Goal: Task Accomplishment & Management: Use online tool/utility

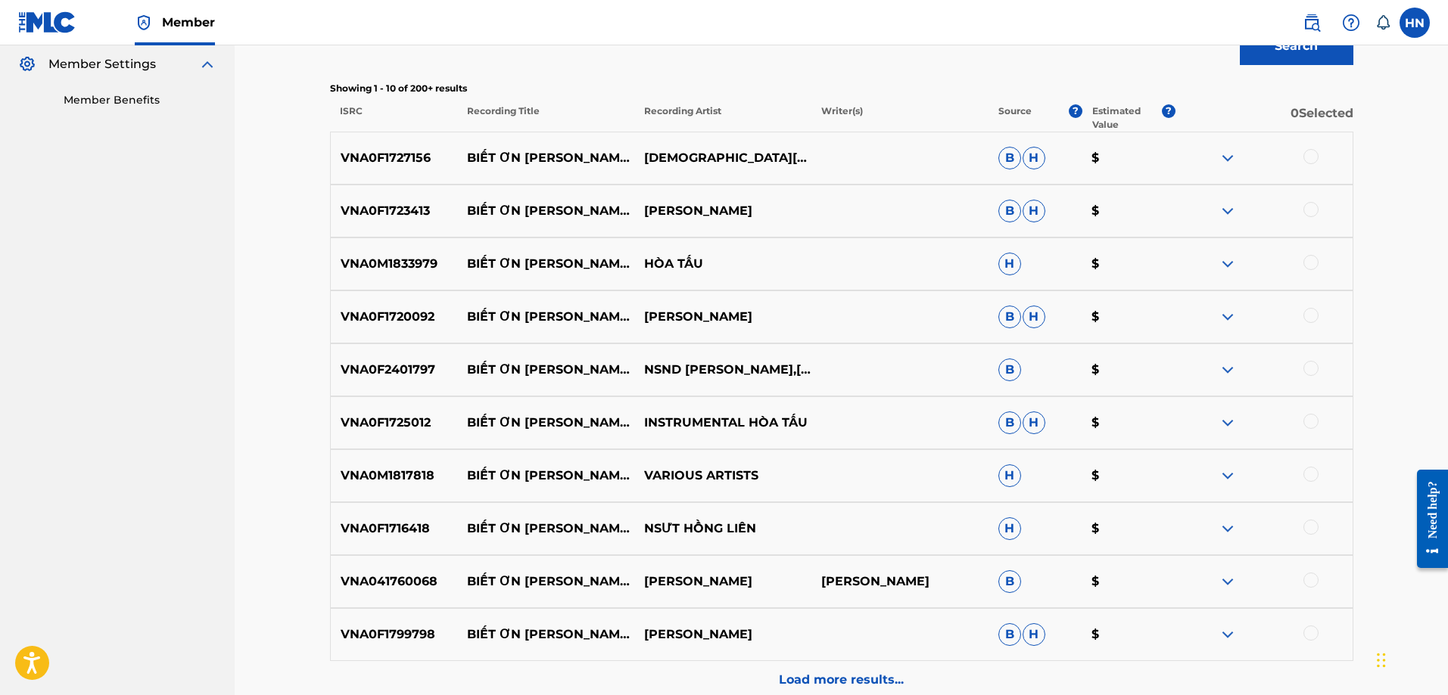
scroll to position [378, 0]
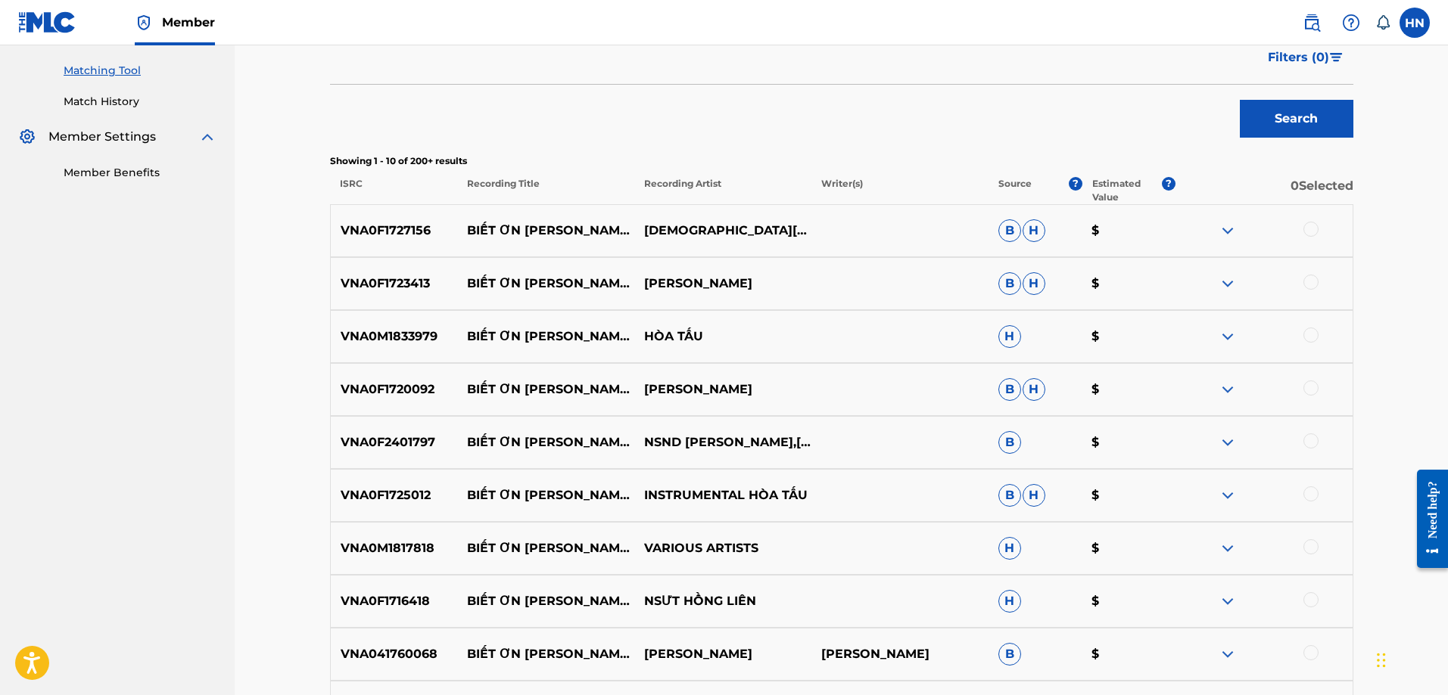
click at [368, 246] on div "VNA0F1727156 BIẾT ƠN [PERSON_NAME] [PERSON_NAME] [PERSON_NAME] $" at bounding box center [841, 230] width 1023 height 53
copy p "VNA0F1727156"
click at [1313, 232] on div at bounding box center [1310, 229] width 15 height 15
click at [419, 275] on p "VNA0F1723413" at bounding box center [394, 284] width 127 height 18
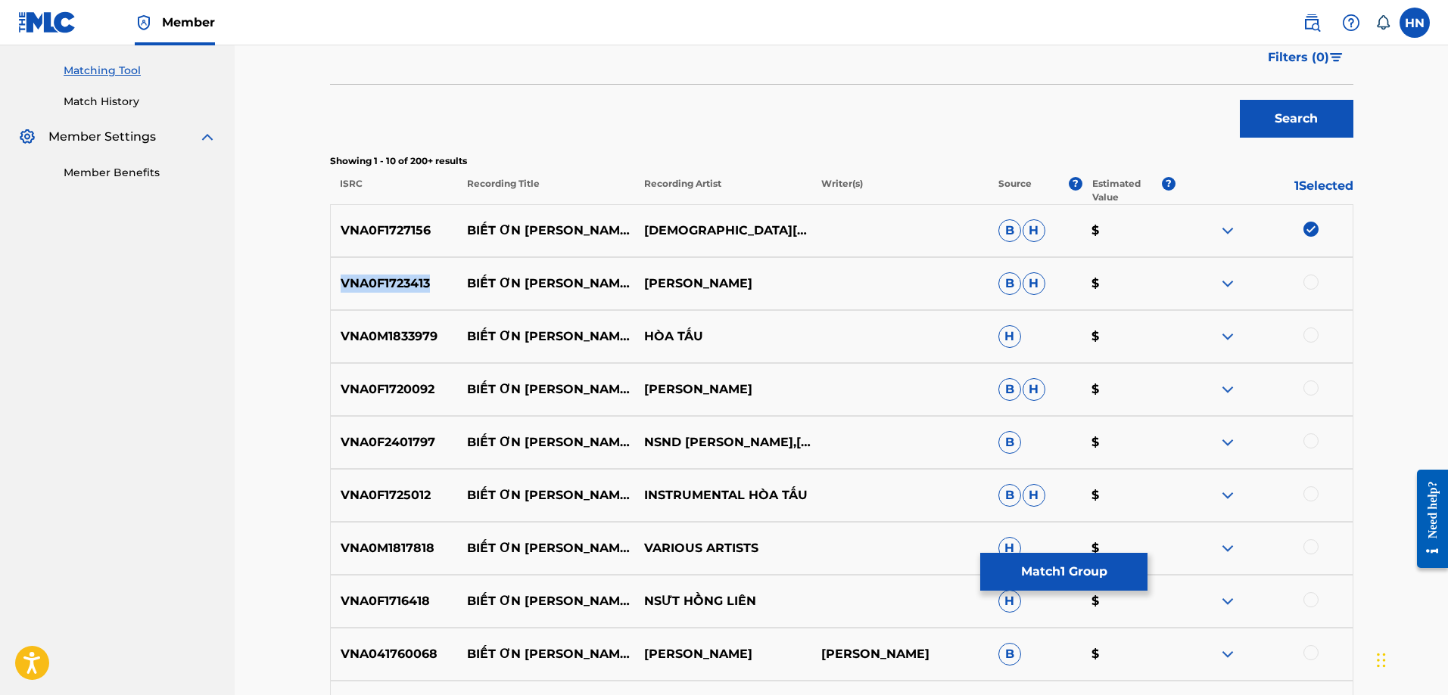
click at [419, 275] on p "VNA0F1723413" at bounding box center [394, 284] width 127 height 18
copy p "VNA0F1723413"
click at [1311, 278] on div at bounding box center [1310, 282] width 15 height 15
click at [402, 355] on div "VNA0M1833979 BIẾT ƠN [PERSON_NAME] [PERSON_NAME] [PERSON_NAME] TẤU H $" at bounding box center [841, 336] width 1023 height 53
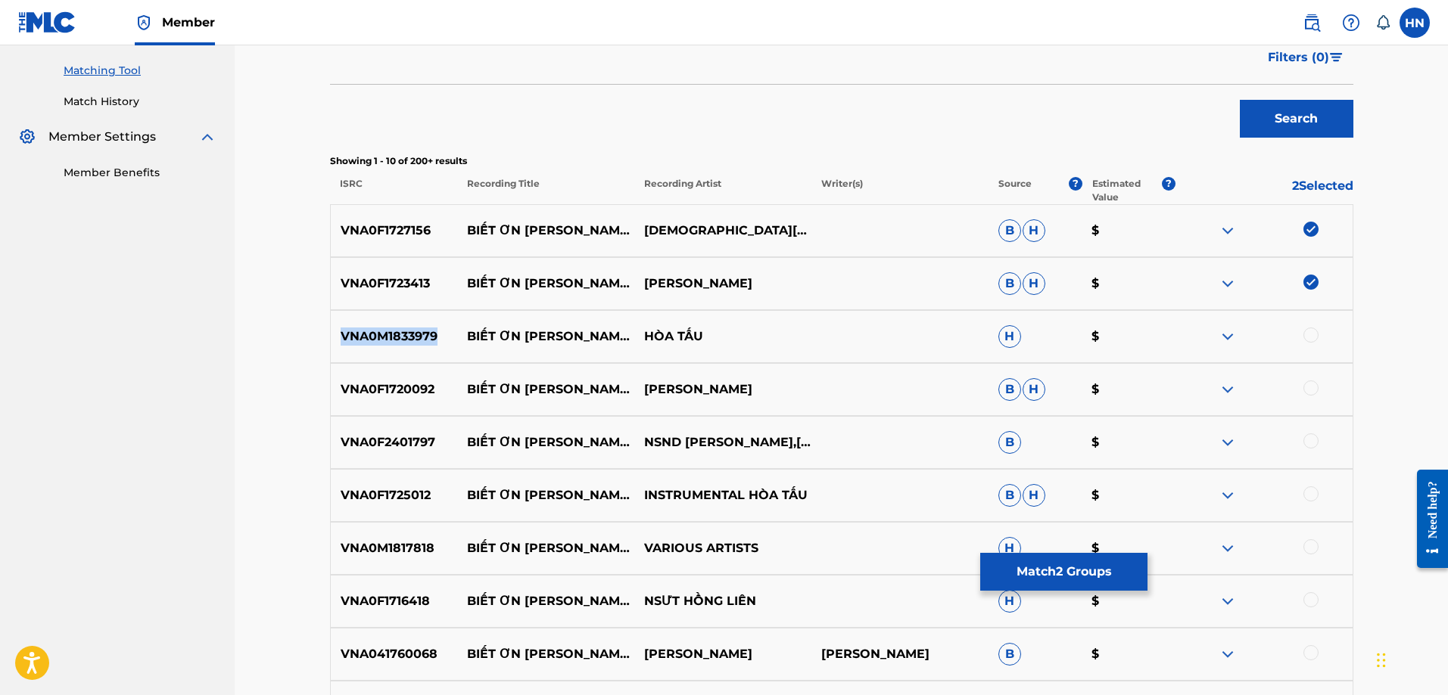
copy p "VNA0M1833979"
click at [1310, 338] on div at bounding box center [1310, 335] width 15 height 15
click at [425, 400] on div "VNA0F1720092 BIẾT ƠN [PERSON_NAME] THỊ [PERSON_NAME] [PERSON_NAME] $" at bounding box center [841, 389] width 1023 height 53
copy p "VNA0F1720092"
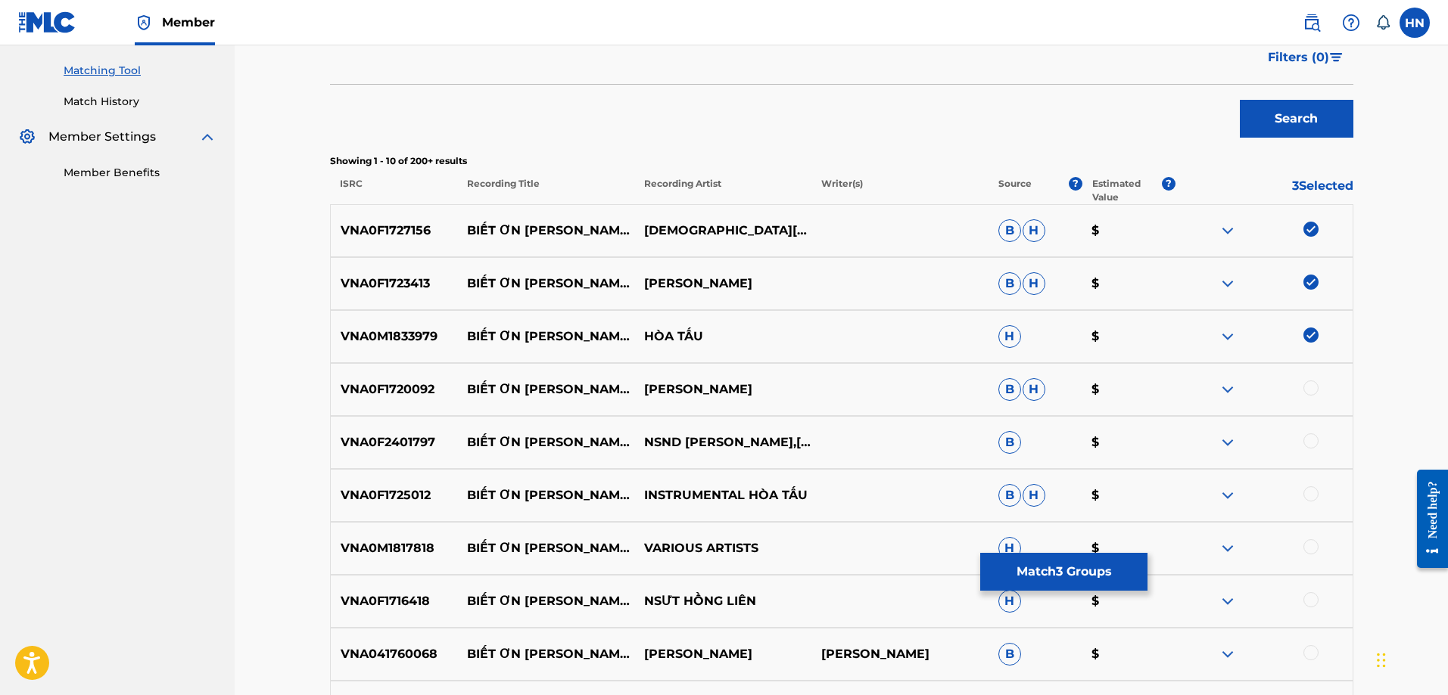
click at [1311, 385] on div at bounding box center [1310, 388] width 15 height 15
click at [406, 433] on div "VNA0F2401797 BIẾT ƠN [PERSON_NAME] [PERSON_NAME] NSND [PERSON_NAME],[PERSON_NAM…" at bounding box center [841, 442] width 1023 height 53
copy p "VNA0F2401797"
click at [1310, 434] on div at bounding box center [1310, 441] width 15 height 15
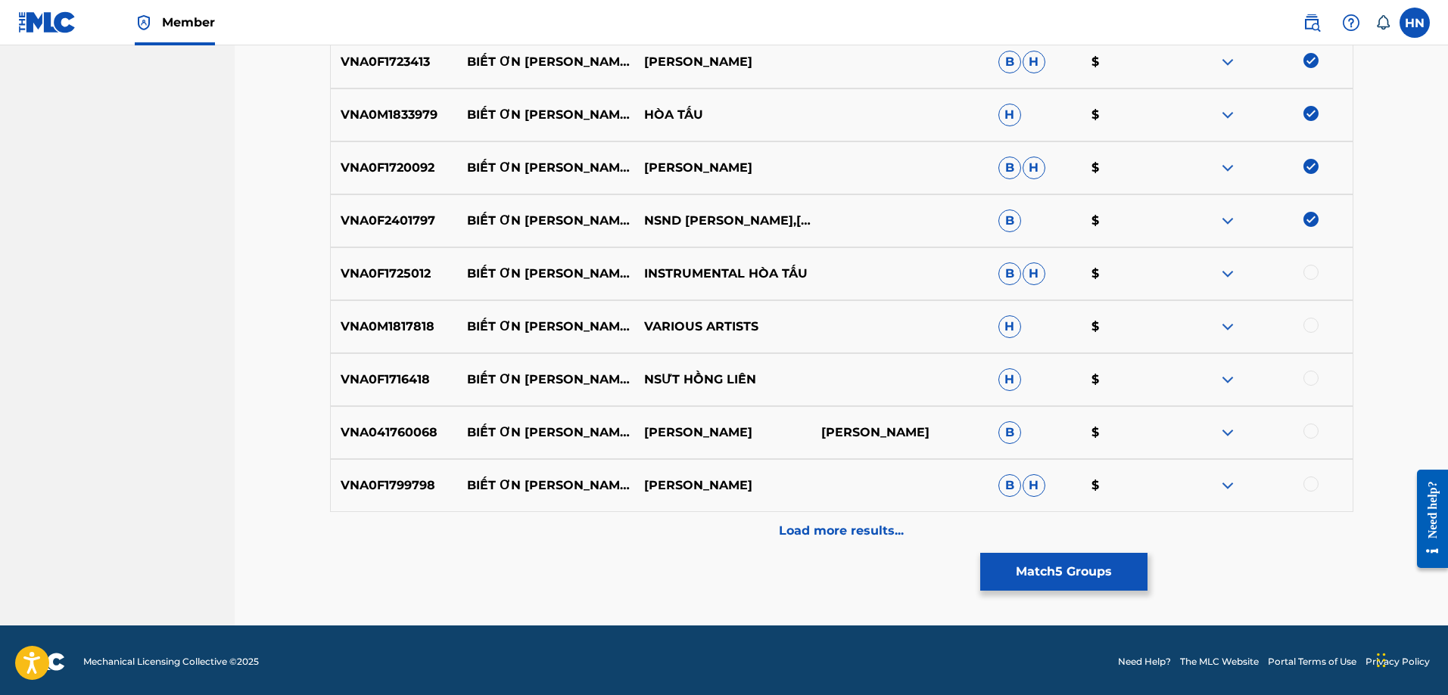
scroll to position [603, 0]
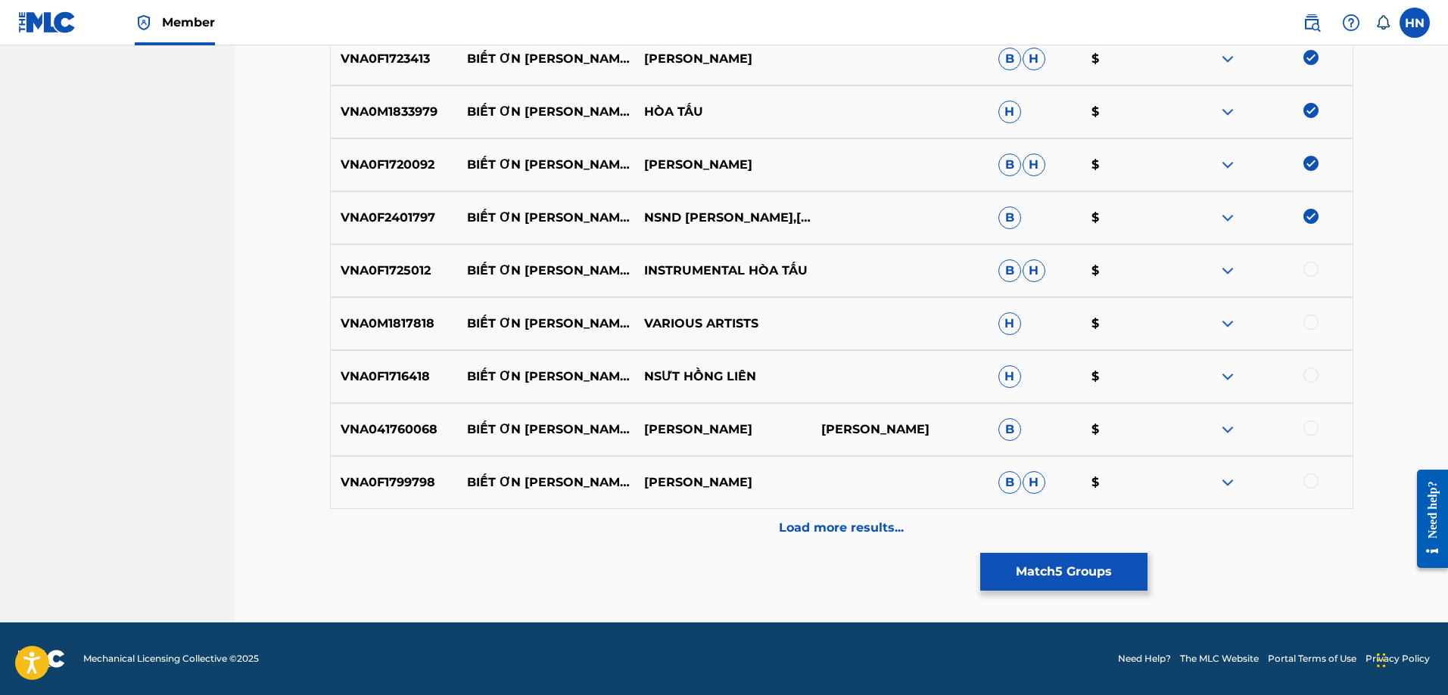
click at [385, 273] on p "VNA0F1725012" at bounding box center [394, 271] width 127 height 18
copy p "VNA0F1725012"
click at [1309, 272] on div at bounding box center [1310, 269] width 15 height 15
click at [414, 327] on p "VNA0M1817818" at bounding box center [394, 324] width 127 height 18
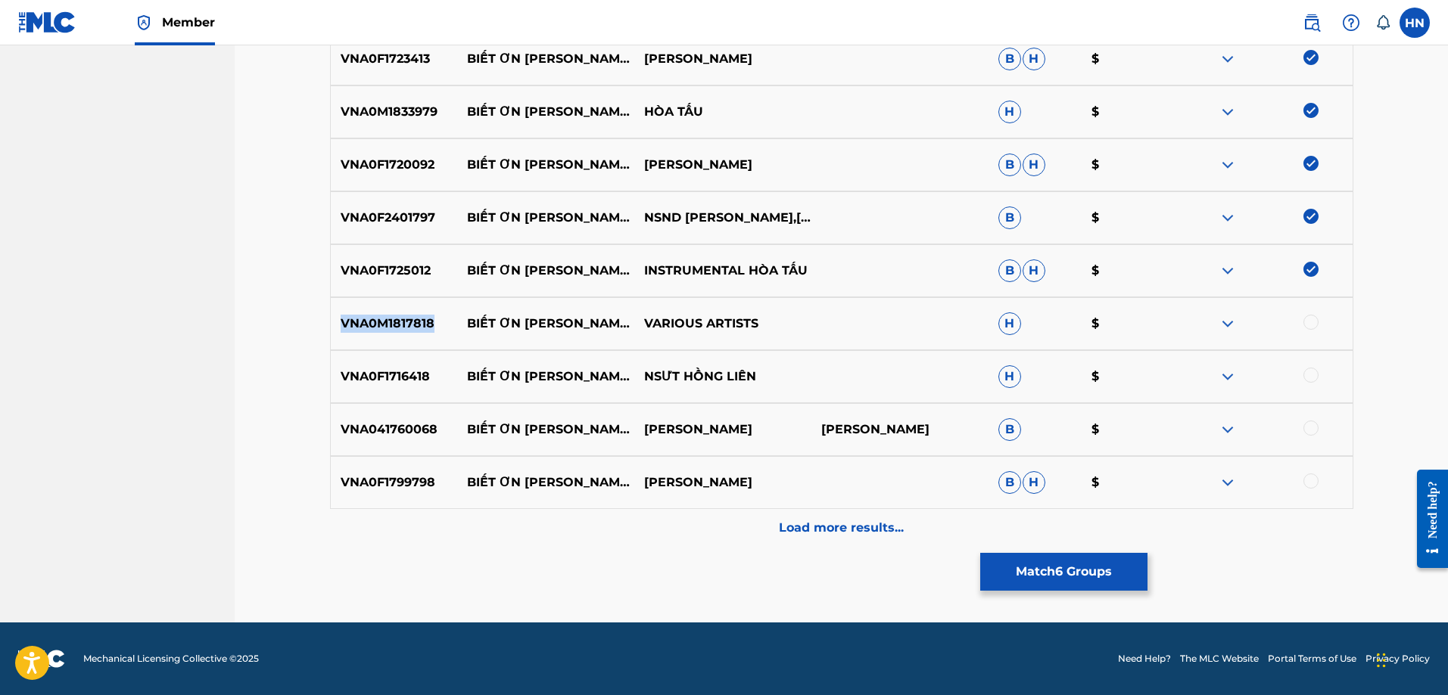
click at [414, 327] on p "VNA0M1817818" at bounding box center [394, 324] width 127 height 18
copy p "VNA0M1817818"
drag, startPoint x: 1307, startPoint y: 322, endPoint x: 1188, endPoint y: 320, distance: 118.8
click at [1306, 322] on div at bounding box center [1310, 322] width 15 height 15
click at [377, 365] on div "VNA0F1716418 BIẾT ƠN [PERSON_NAME] [PERSON_NAME] NSƯT HỒNG LIÊN H $" at bounding box center [841, 376] width 1023 height 53
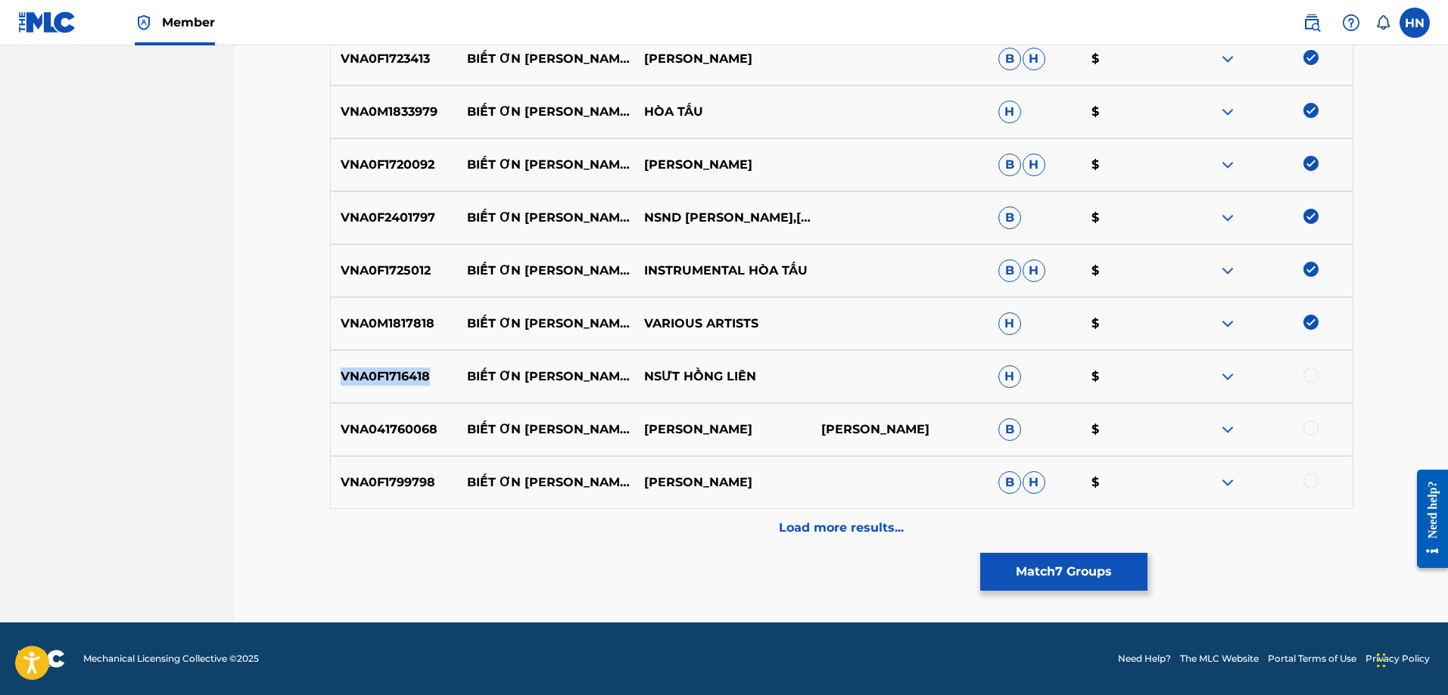
click at [377, 365] on div "VNA0F1716418 BIẾT ƠN [PERSON_NAME] [PERSON_NAME] NSƯT HỒNG LIÊN H $" at bounding box center [841, 376] width 1023 height 53
copy p "VNA0F1716418"
click at [1309, 382] on div at bounding box center [1310, 375] width 15 height 15
click at [339, 431] on p "VNA041760068" at bounding box center [394, 430] width 127 height 18
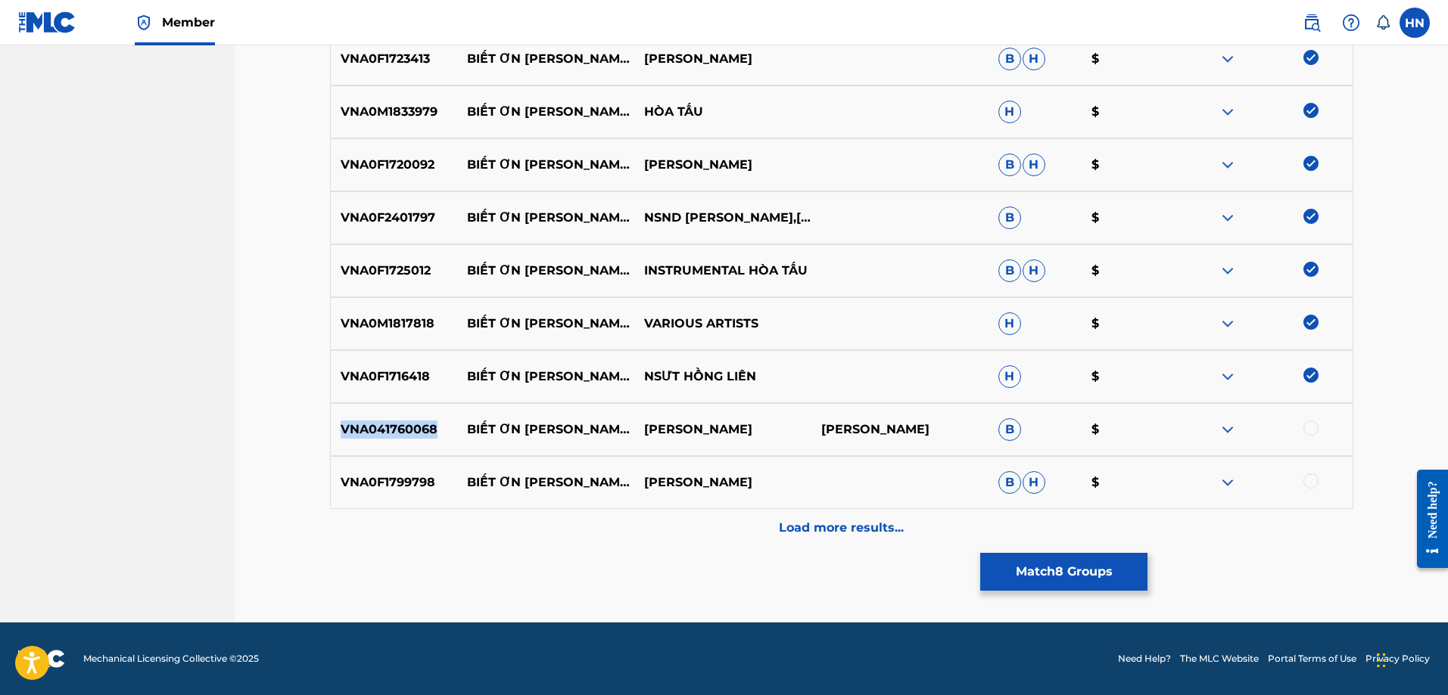
copy p "VNA041760068"
click at [1307, 432] on div at bounding box center [1310, 428] width 15 height 15
click at [403, 487] on p "VNA0F1799798" at bounding box center [394, 483] width 127 height 18
copy p "VNA0F1799798"
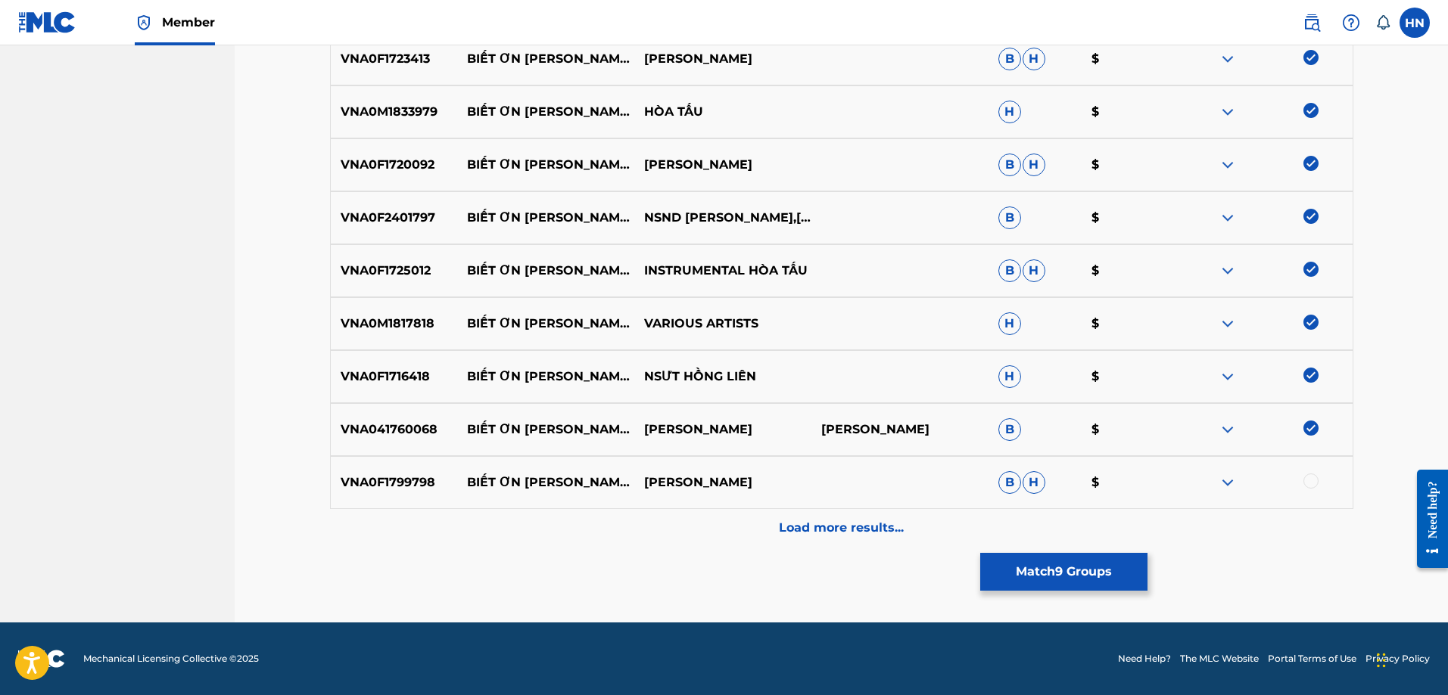
click at [1311, 478] on div at bounding box center [1310, 481] width 15 height 15
click at [889, 535] on p "Load more results..." at bounding box center [841, 528] width 125 height 18
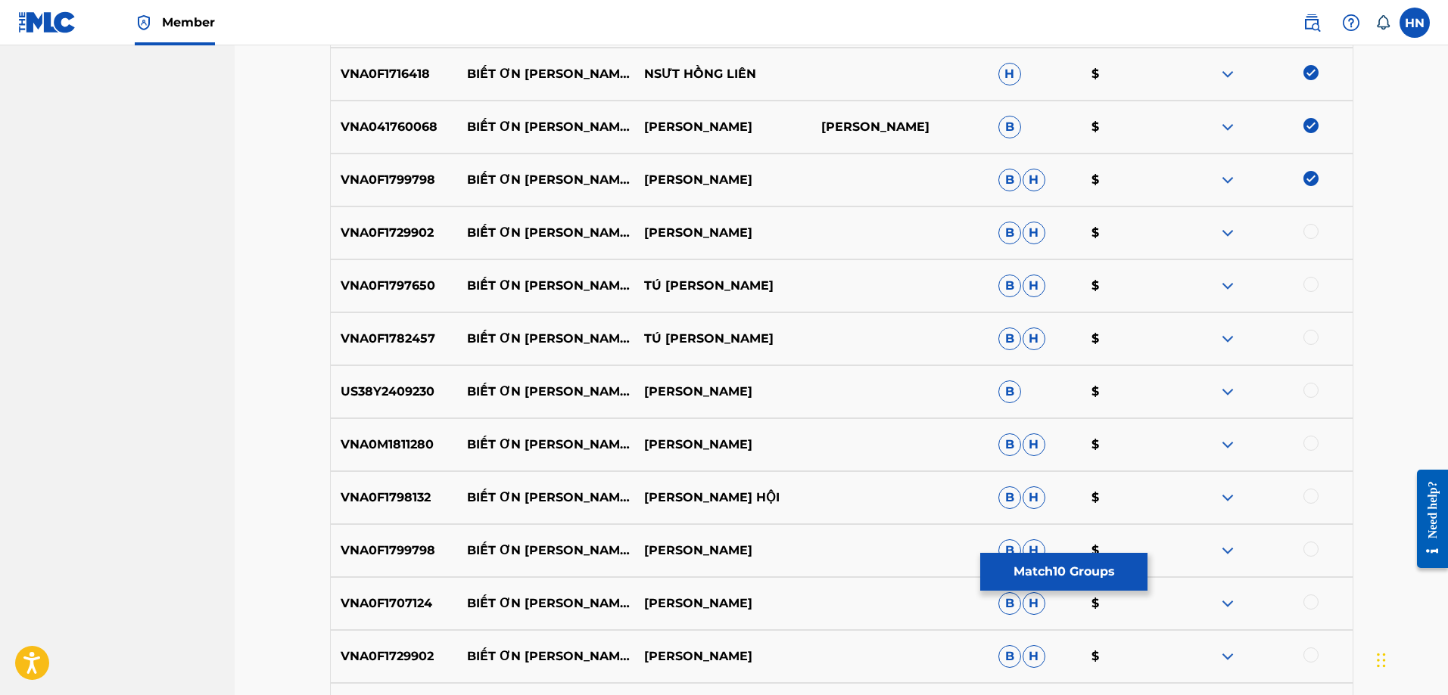
scroll to position [982, 0]
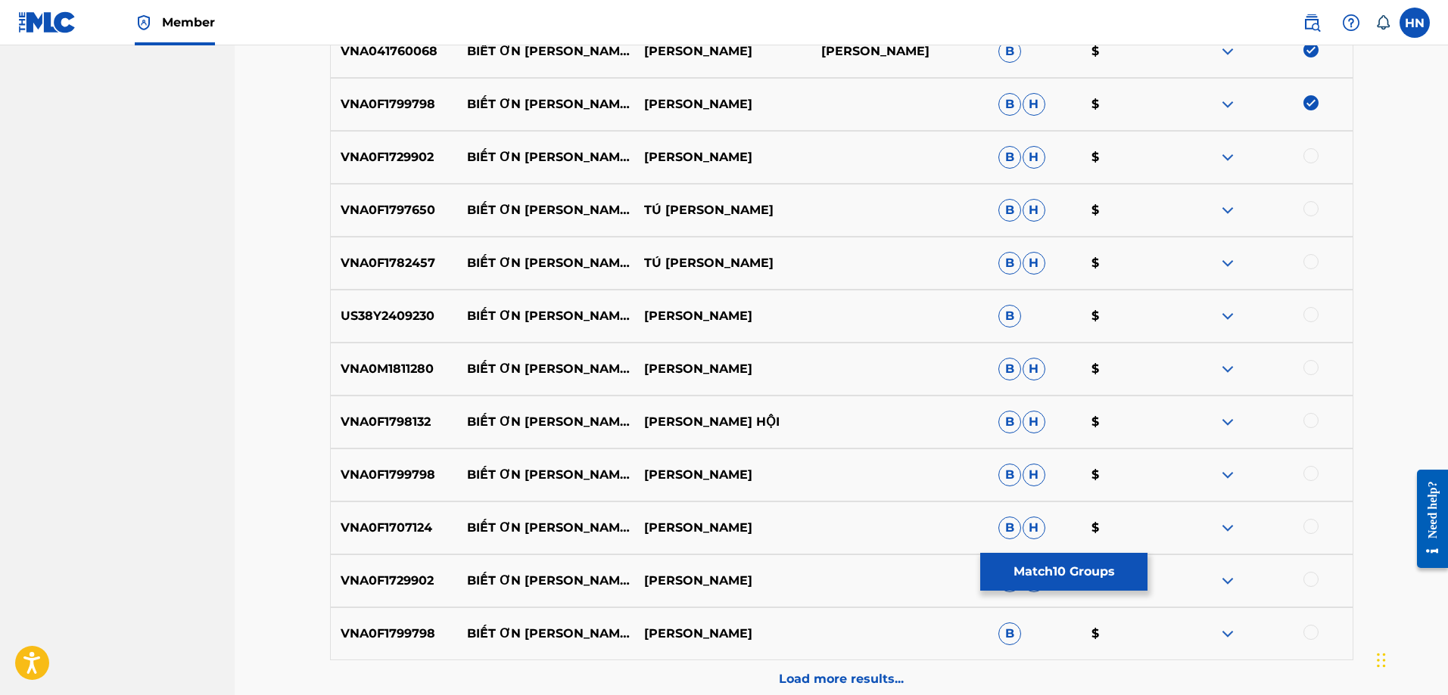
click at [410, 138] on div "VNA0F1729902 BIẾT ƠN [PERSON_NAME] [PERSON_NAME] [PERSON_NAME] [PERSON_NAME] $" at bounding box center [841, 157] width 1023 height 53
click at [1311, 157] on div at bounding box center [1310, 155] width 15 height 15
click at [430, 209] on p "VNA0F1797650" at bounding box center [394, 210] width 127 height 18
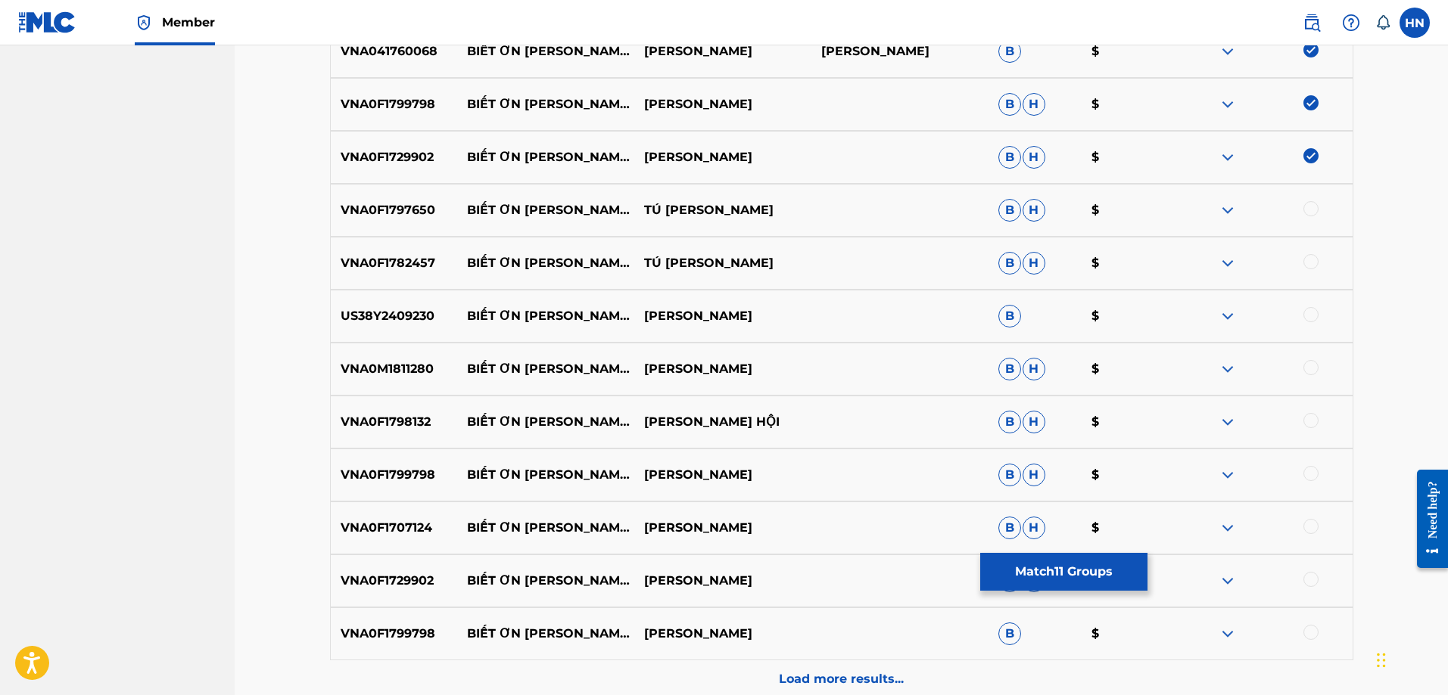
click at [1312, 214] on div at bounding box center [1310, 208] width 15 height 15
click at [347, 256] on p "VNA0F1782457" at bounding box center [394, 263] width 127 height 18
click at [1308, 261] on div at bounding box center [1310, 261] width 15 height 15
click at [422, 313] on p "US38Y2409230" at bounding box center [394, 316] width 127 height 18
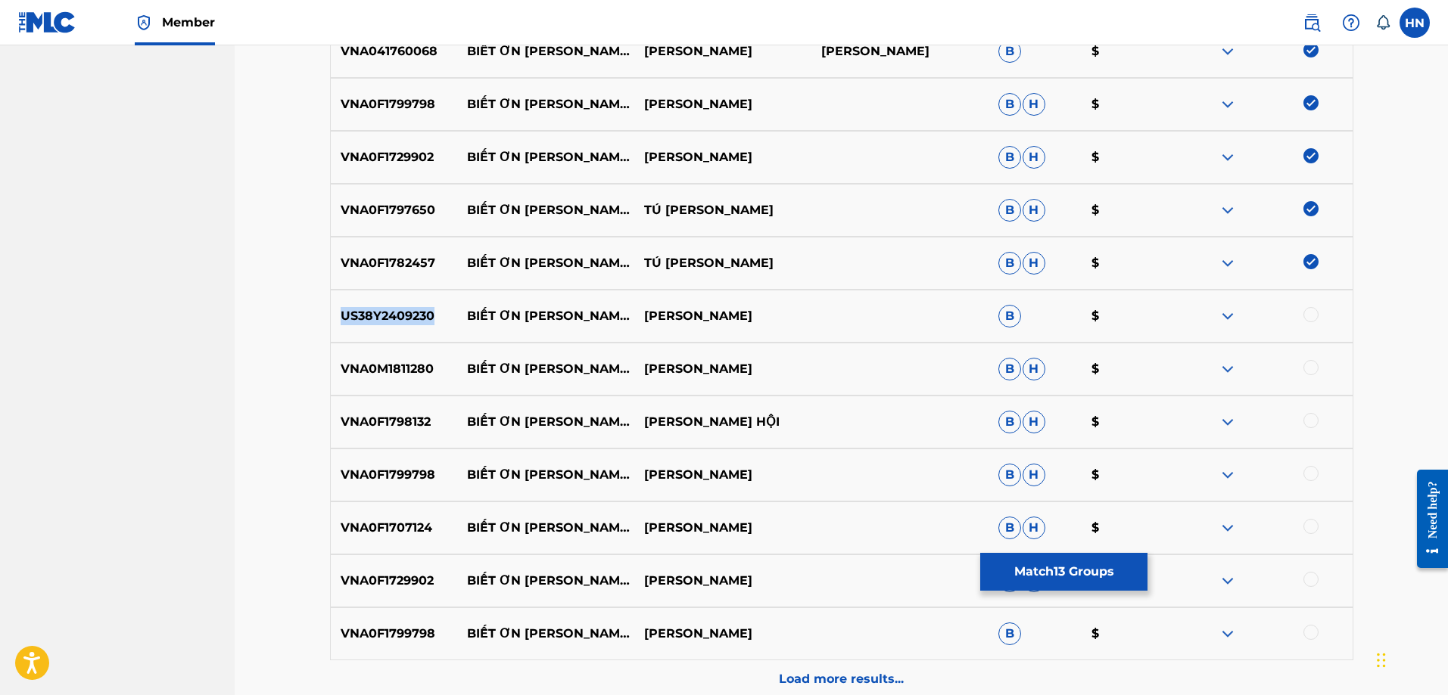
click at [422, 313] on p "US38Y2409230" at bounding box center [394, 316] width 127 height 18
click at [1319, 315] on div at bounding box center [1263, 316] width 177 height 18
click at [1314, 314] on div at bounding box center [1310, 314] width 15 height 15
click at [383, 355] on div "VNA0M1811280 BIẾT ƠN [PERSON_NAME] [PERSON_NAME] [PERSON_NAME] [PERSON_NAME] $" at bounding box center [841, 369] width 1023 height 53
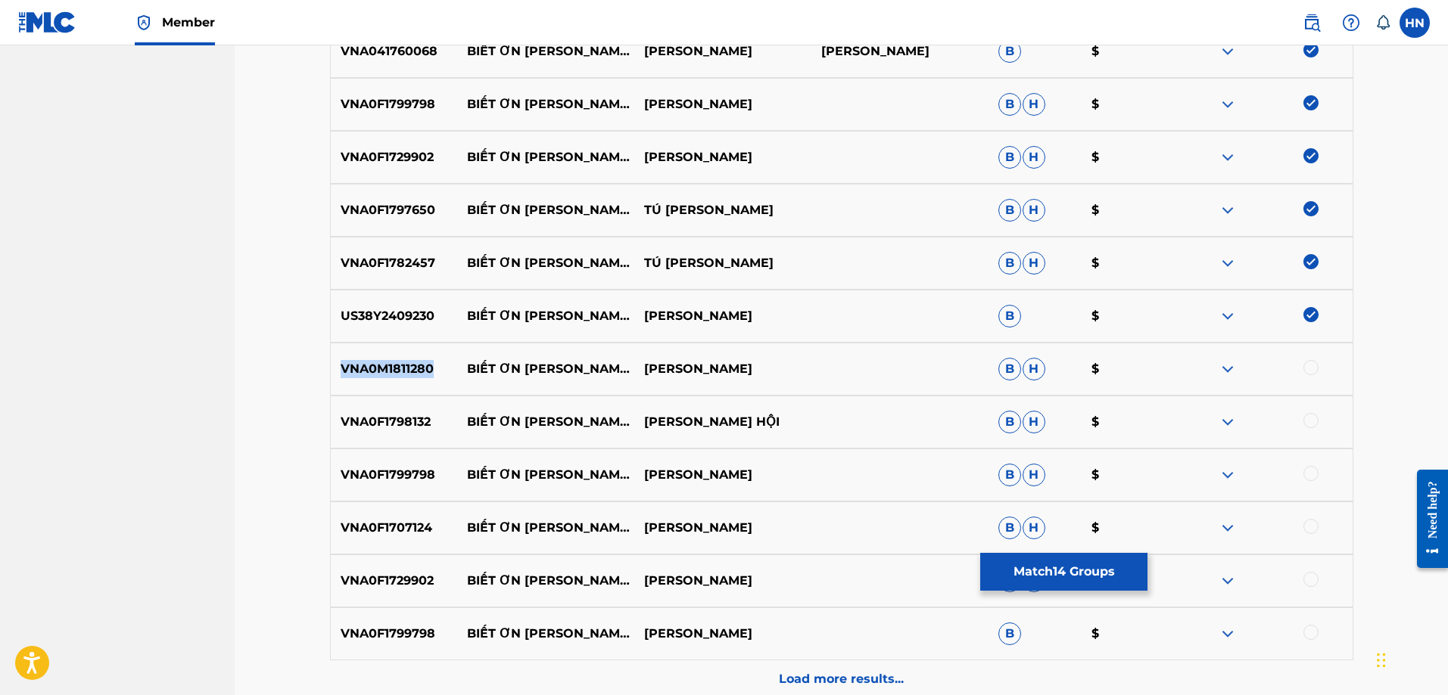
click at [383, 355] on div "VNA0M1811280 BIẾT ƠN [PERSON_NAME] [PERSON_NAME] [PERSON_NAME] [PERSON_NAME] $" at bounding box center [841, 369] width 1023 height 53
click at [1309, 371] on div at bounding box center [1310, 367] width 15 height 15
click at [410, 428] on p "VNA0F1798132" at bounding box center [394, 422] width 127 height 18
click at [1311, 425] on div at bounding box center [1310, 420] width 15 height 15
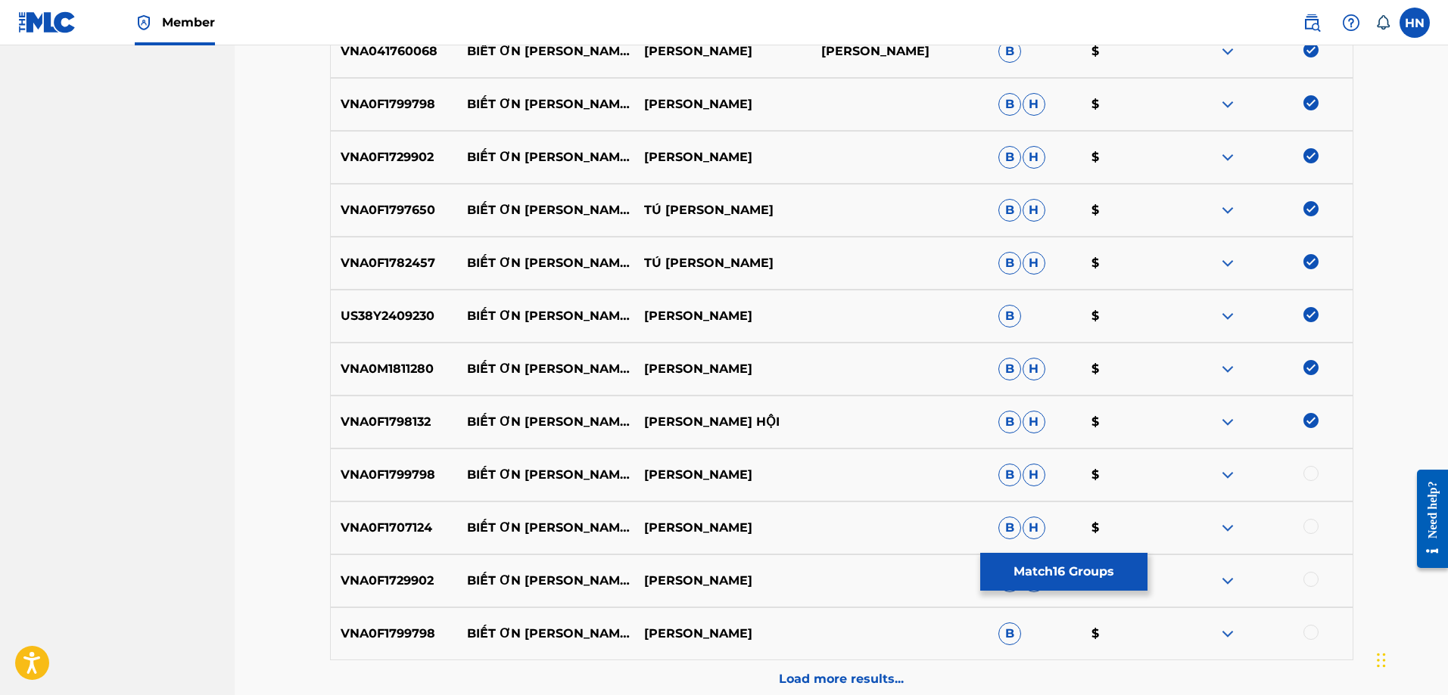
click at [394, 487] on div "VNA0F1799798 BIẾT ƠN [PERSON_NAME] [PERSON_NAME] [PERSON_NAME] [PERSON_NAME] $" at bounding box center [841, 475] width 1023 height 53
click at [1304, 472] on div at bounding box center [1310, 473] width 15 height 15
click at [422, 524] on p "VNA0F1707124" at bounding box center [394, 528] width 127 height 18
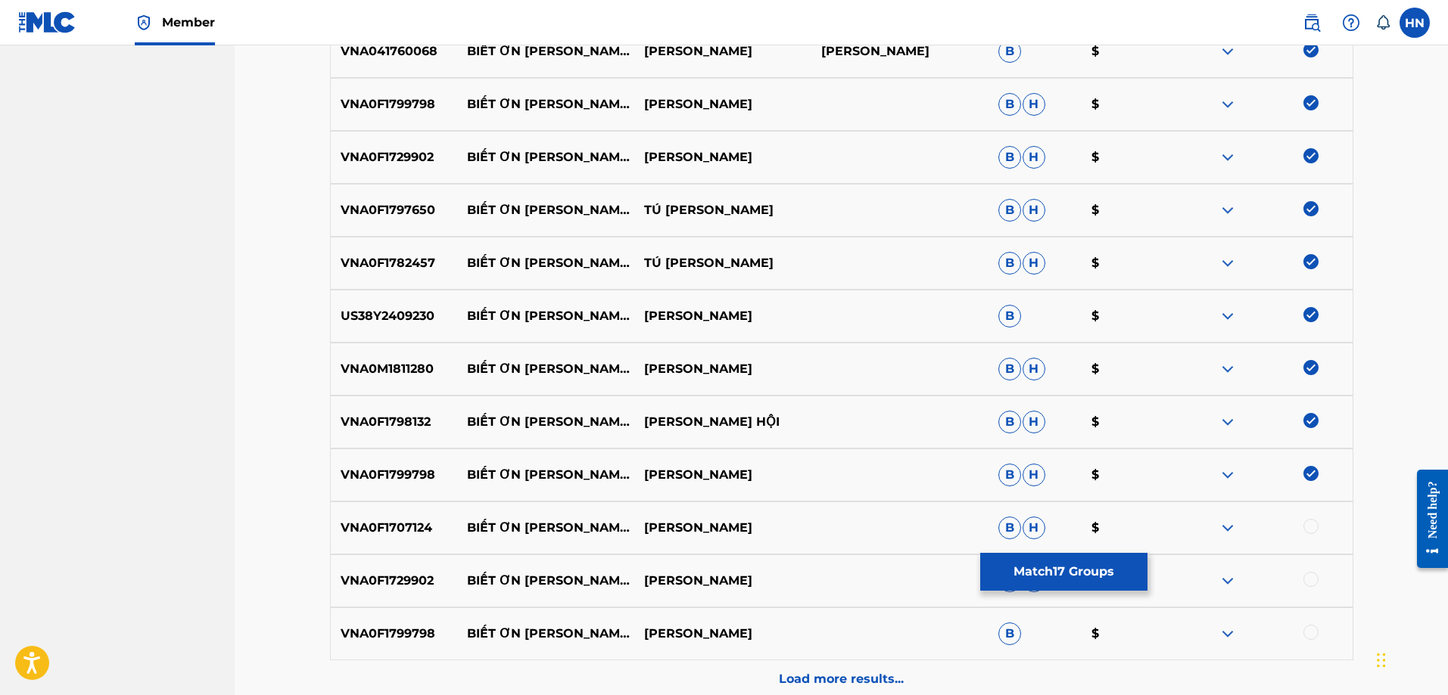
click at [1309, 530] on div at bounding box center [1310, 526] width 15 height 15
click at [407, 575] on p "VNA0F1729902" at bounding box center [394, 581] width 127 height 18
click at [1311, 582] on div at bounding box center [1310, 579] width 15 height 15
click at [394, 607] on div "VNA0F1729902 BIẾT ƠN [PERSON_NAME] [PERSON_NAME] [PERSON_NAME] [PERSON_NAME] $" at bounding box center [841, 581] width 1023 height 53
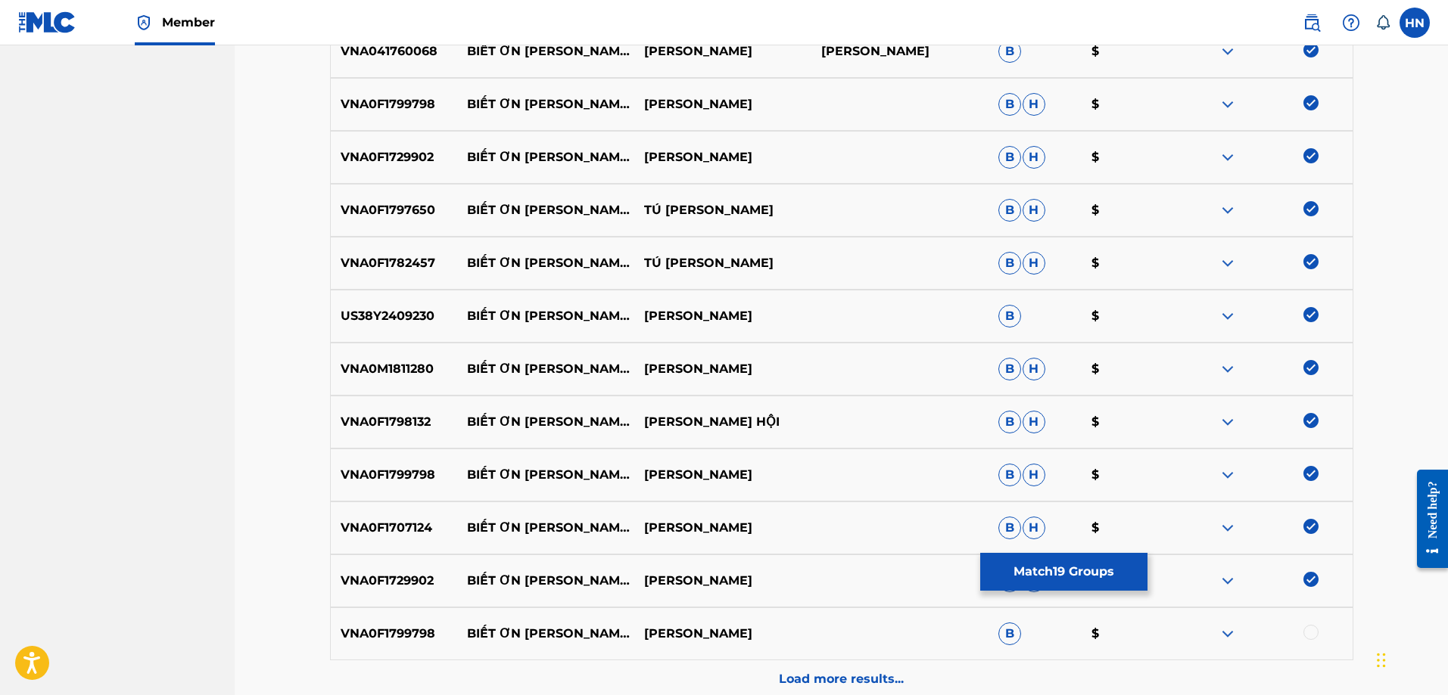
click at [1318, 636] on div at bounding box center [1310, 632] width 15 height 15
click at [941, 669] on div "Load more results..." at bounding box center [841, 680] width 1023 height 38
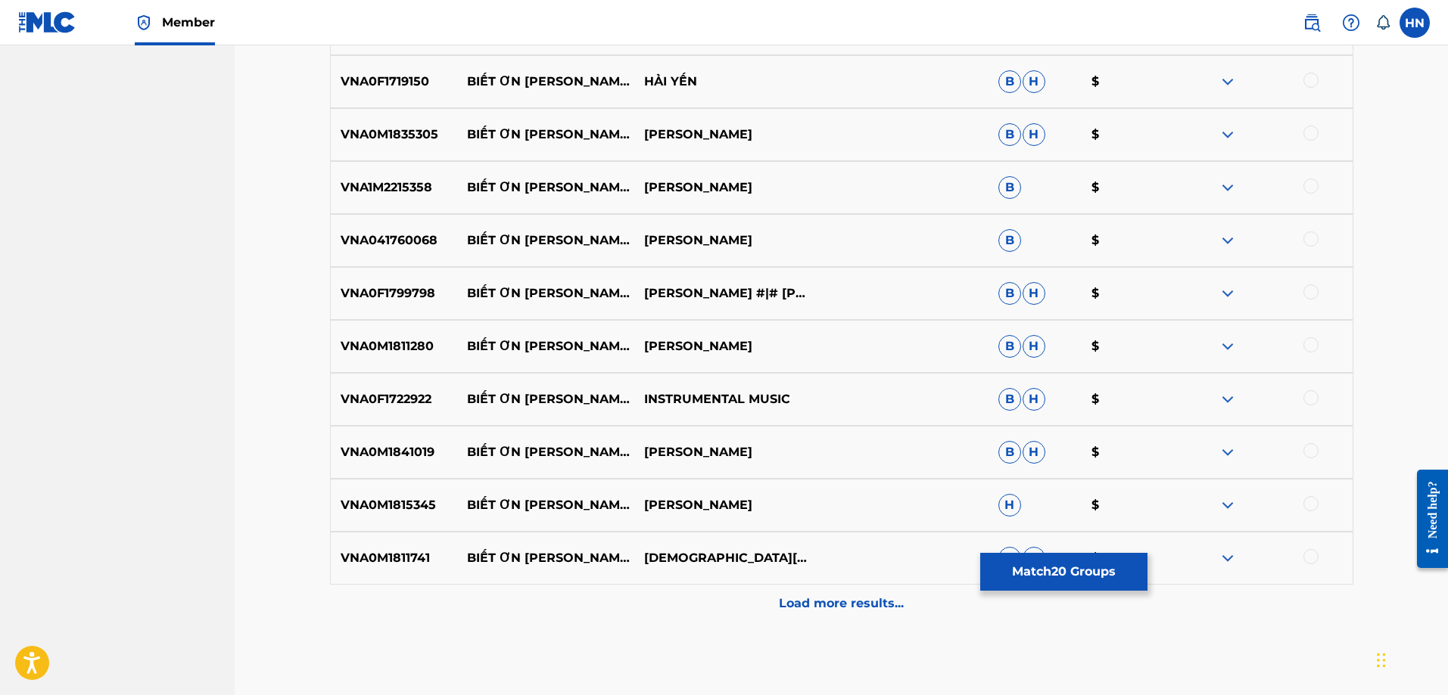
scroll to position [1511, 0]
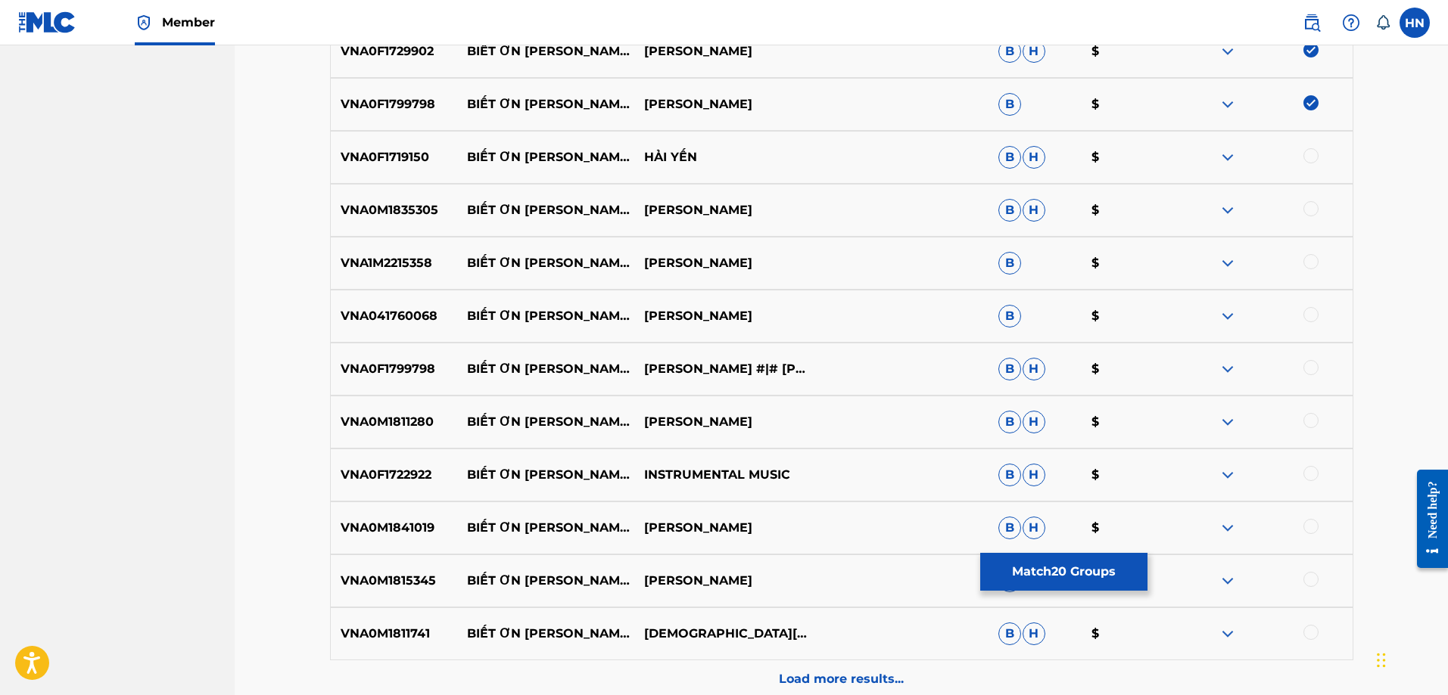
click at [425, 157] on p "VNA0F1719150" at bounding box center [394, 157] width 127 height 18
click at [406, 154] on p "VNA0F1719150" at bounding box center [394, 157] width 127 height 18
click at [1314, 157] on div at bounding box center [1310, 155] width 15 height 15
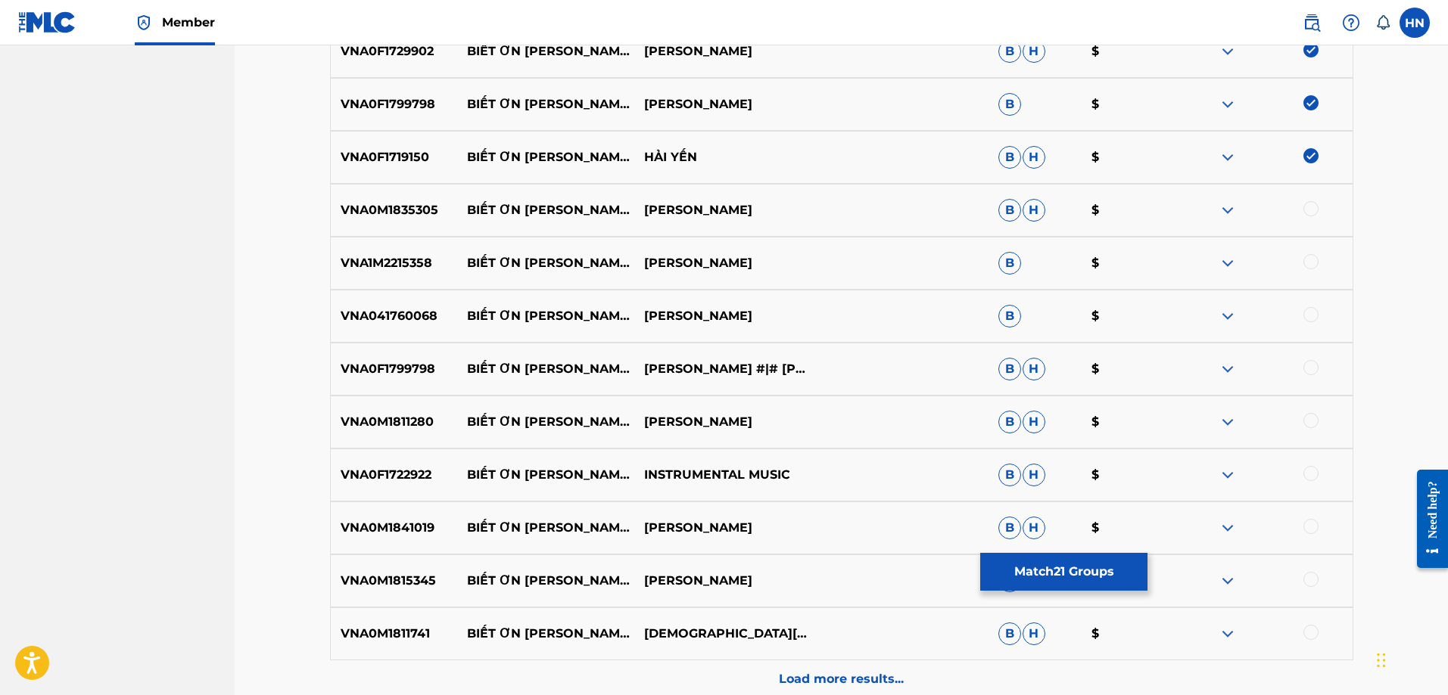
click at [391, 214] on p "VNA0M1835305" at bounding box center [394, 210] width 127 height 18
click at [1307, 213] on div at bounding box center [1310, 208] width 15 height 15
click at [395, 268] on p "VNA1M2215358" at bounding box center [394, 263] width 127 height 18
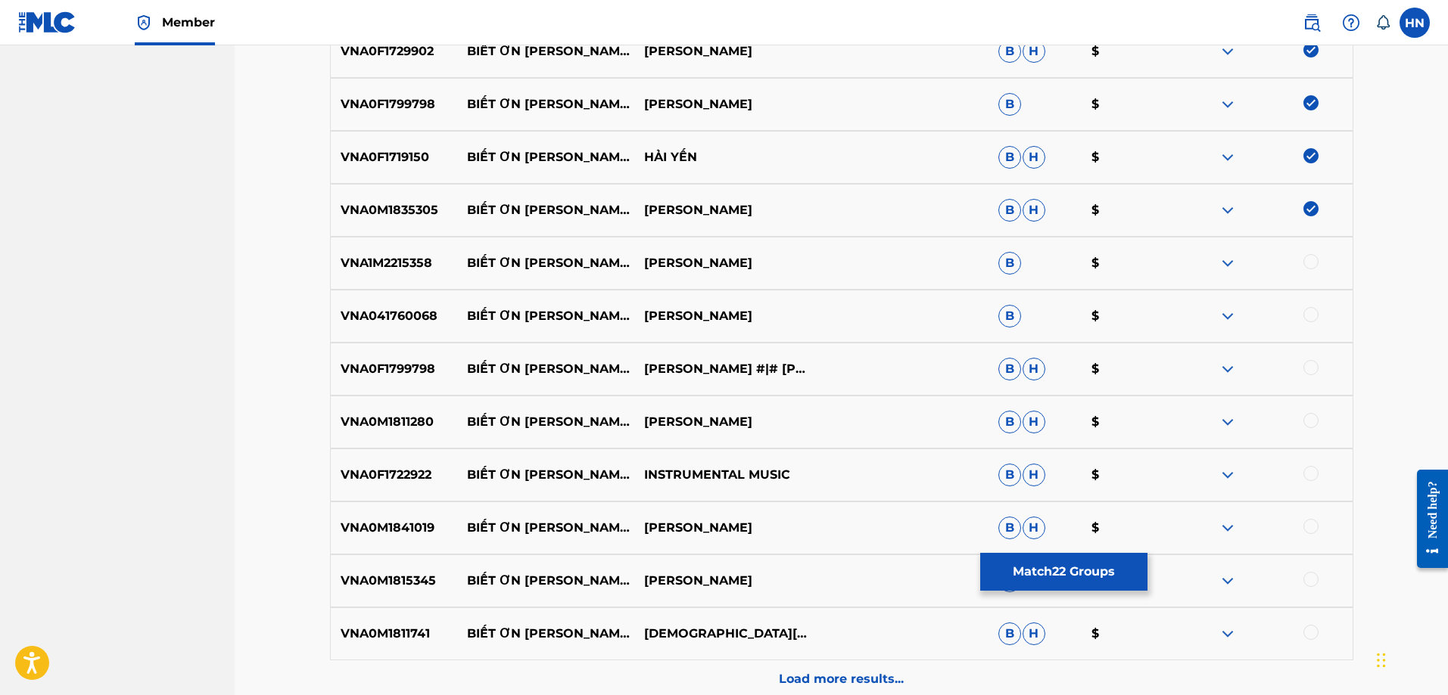
click at [1305, 258] on div at bounding box center [1310, 261] width 15 height 15
click at [426, 327] on div "VNA041760068 BIẾT ƠN [PERSON_NAME] [PERSON_NAME] [PERSON_NAME] $" at bounding box center [841, 316] width 1023 height 53
click at [1311, 316] on div at bounding box center [1310, 314] width 15 height 15
click at [421, 374] on p "VNA0F1799798" at bounding box center [394, 369] width 127 height 18
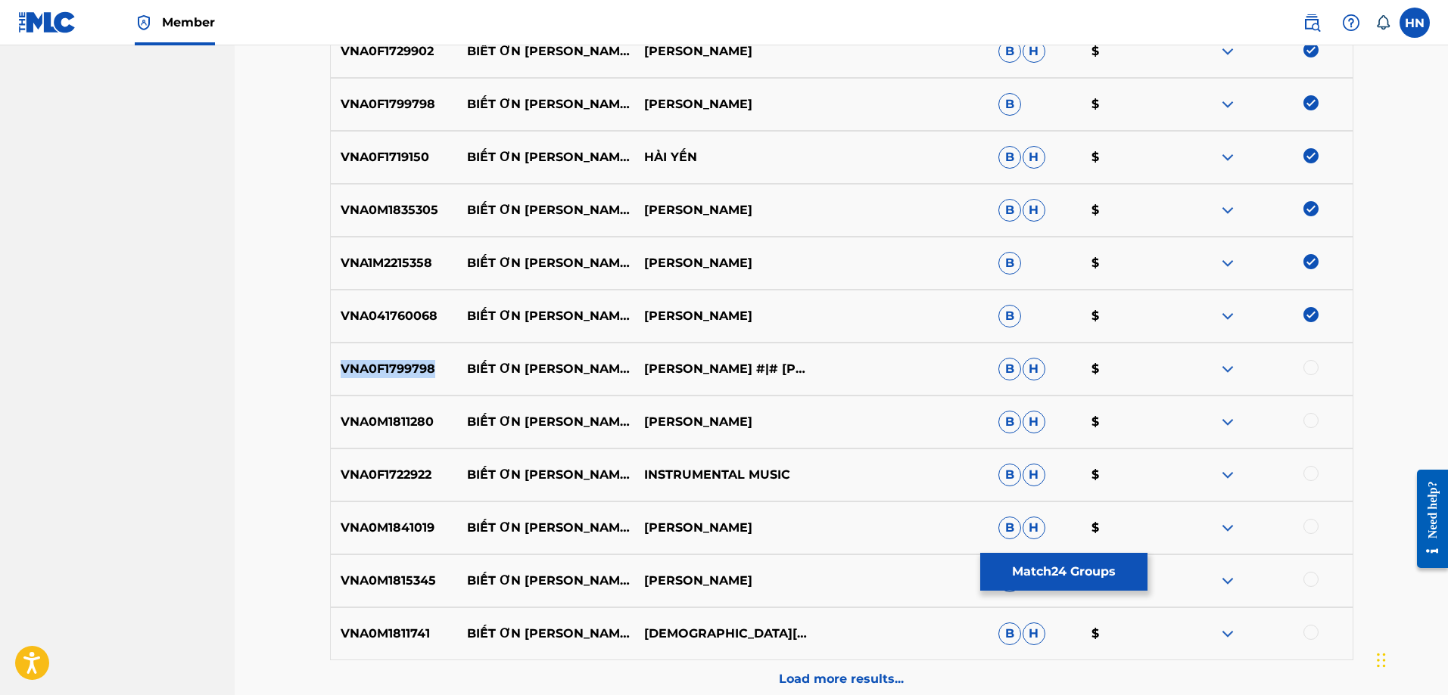
click at [421, 374] on p "VNA0F1799798" at bounding box center [394, 369] width 127 height 18
click at [1306, 364] on div at bounding box center [1310, 367] width 15 height 15
click at [400, 422] on p "VNA0M1811280" at bounding box center [394, 422] width 127 height 18
click at [1304, 417] on div at bounding box center [1310, 420] width 15 height 15
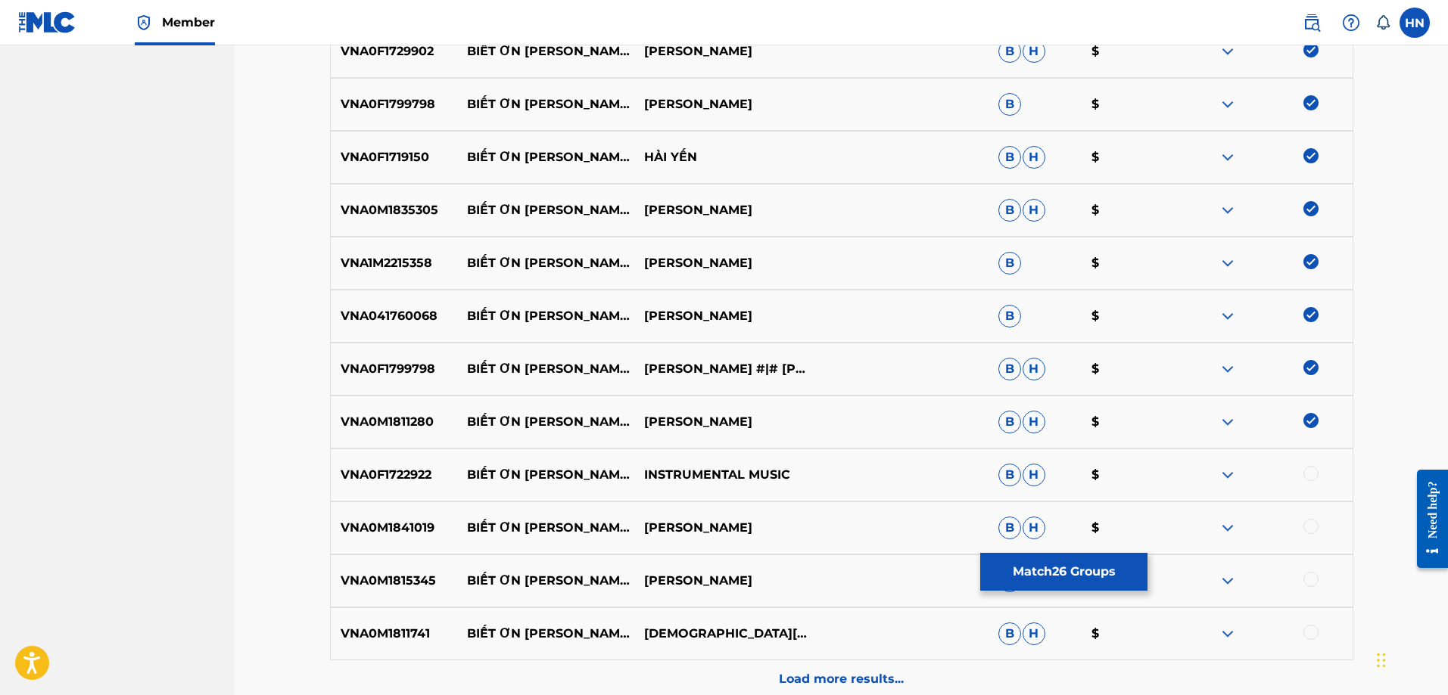
click at [407, 474] on p "VNA0F1722922" at bounding box center [394, 475] width 127 height 18
click at [1312, 476] on div at bounding box center [1310, 473] width 15 height 15
click at [373, 515] on div "VNA0M1841019 BIẾT ƠN [PERSON_NAME] [PERSON_NAME] [PERSON_NAME] [PERSON_NAME] $" at bounding box center [841, 528] width 1023 height 53
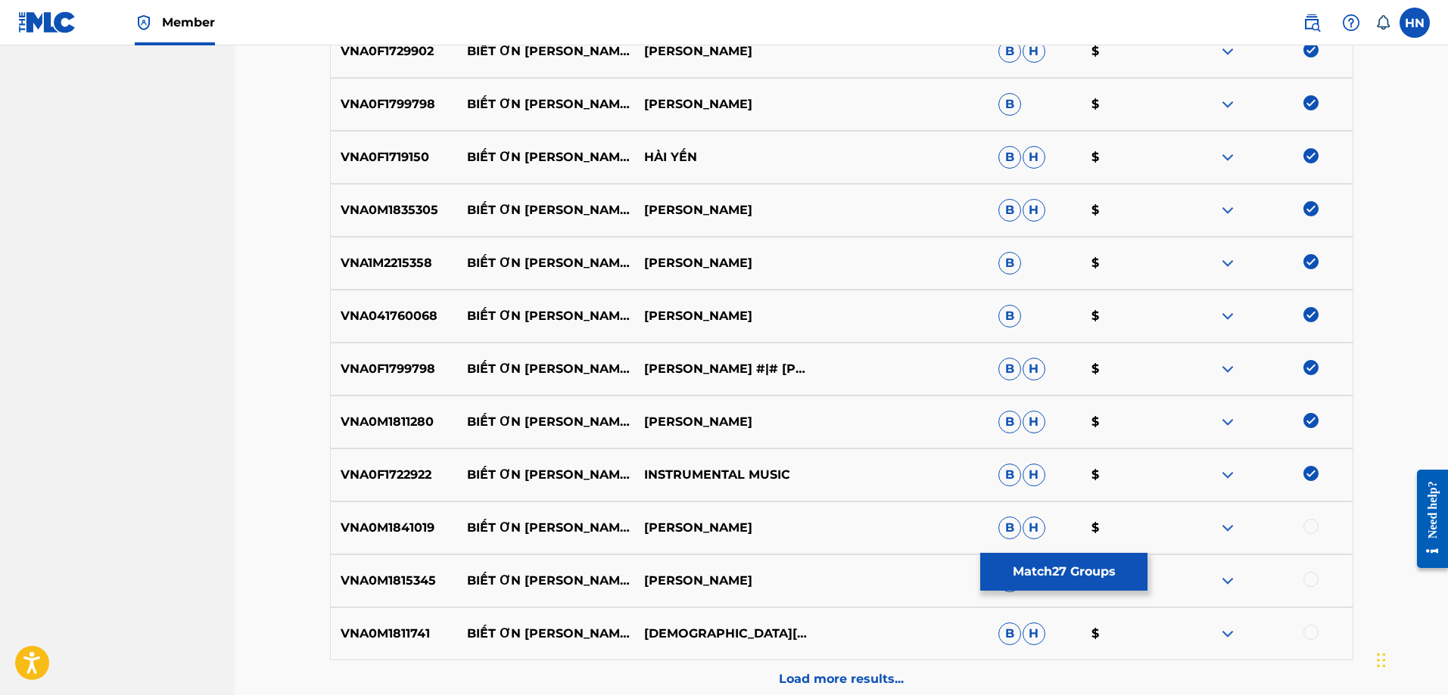
click at [1313, 530] on div at bounding box center [1310, 526] width 15 height 15
click at [406, 578] on p "VNA0M1815345" at bounding box center [394, 581] width 127 height 18
click at [1312, 574] on div at bounding box center [1310, 579] width 15 height 15
click at [387, 640] on p "VNA0M1811741" at bounding box center [394, 634] width 127 height 18
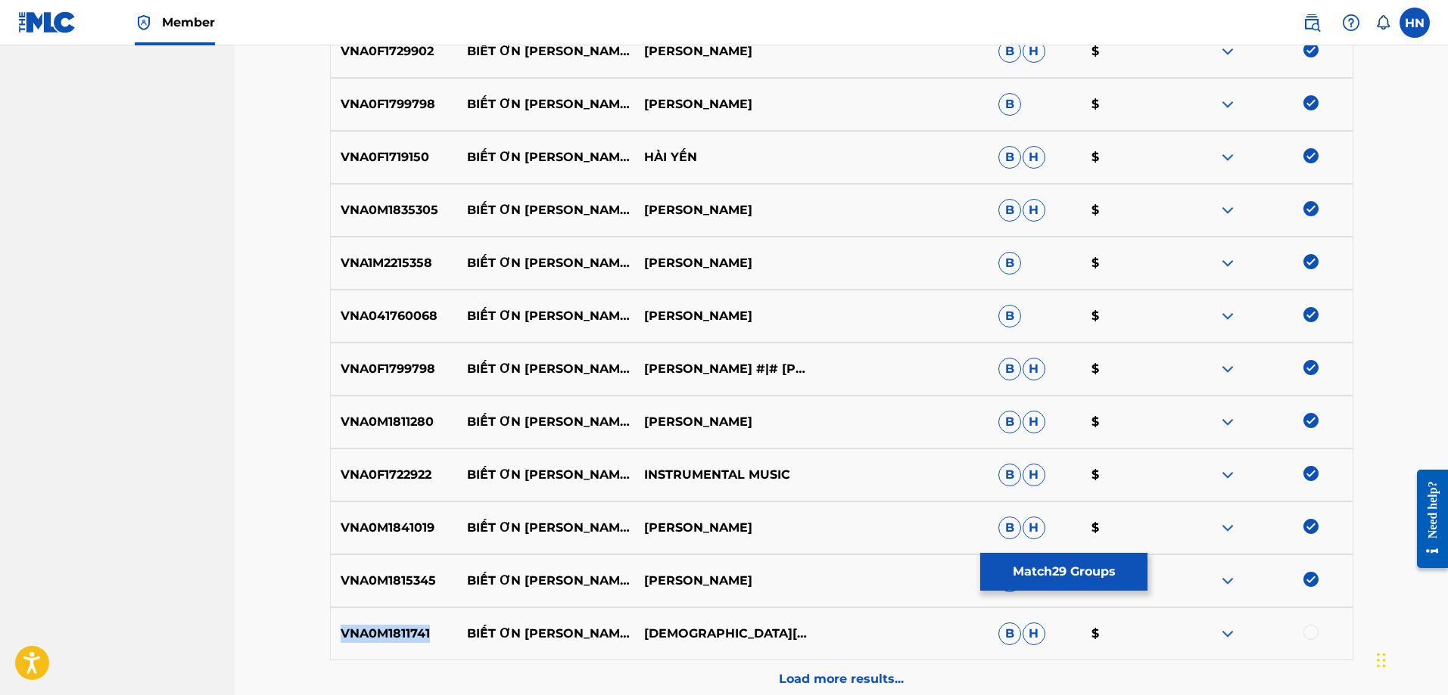
click at [387, 640] on p "VNA0M1811741" at bounding box center [394, 634] width 127 height 18
click at [1315, 631] on div at bounding box center [1310, 632] width 15 height 15
click at [851, 674] on p "Load more results..." at bounding box center [841, 679] width 125 height 18
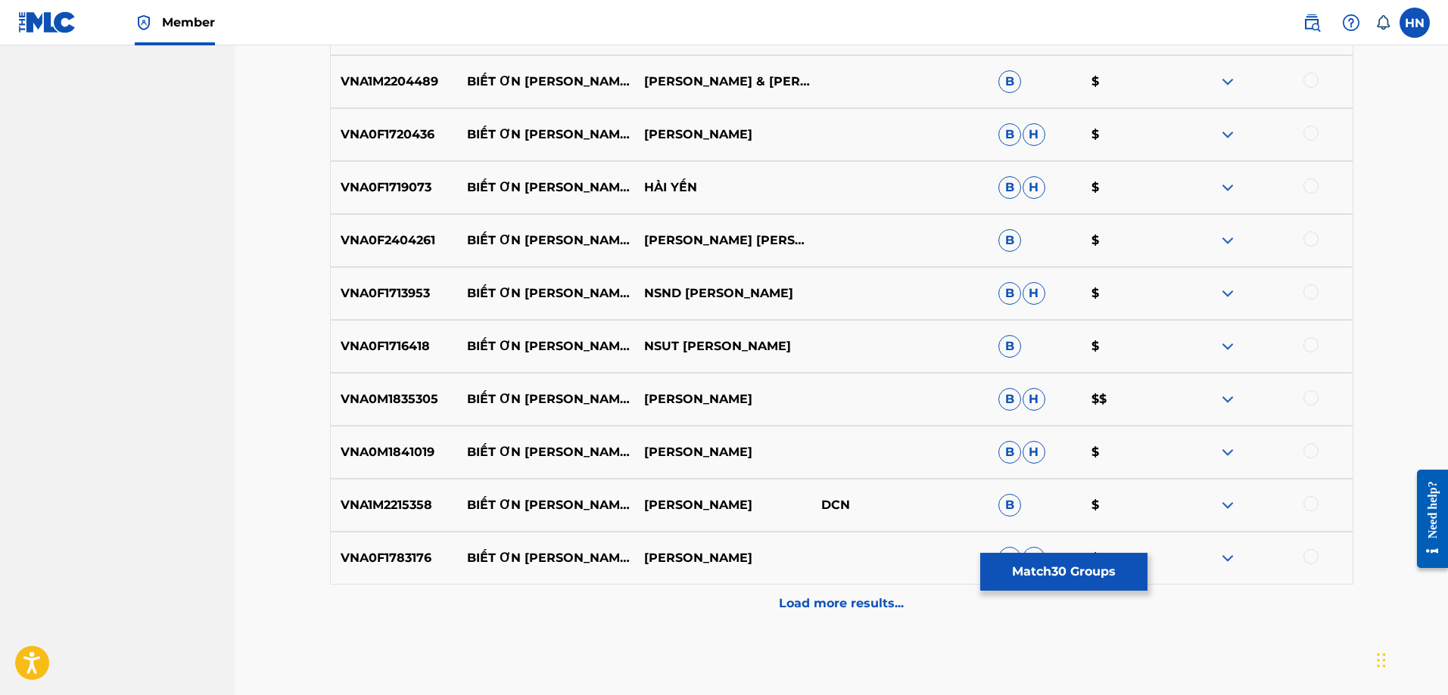
scroll to position [2041, 0]
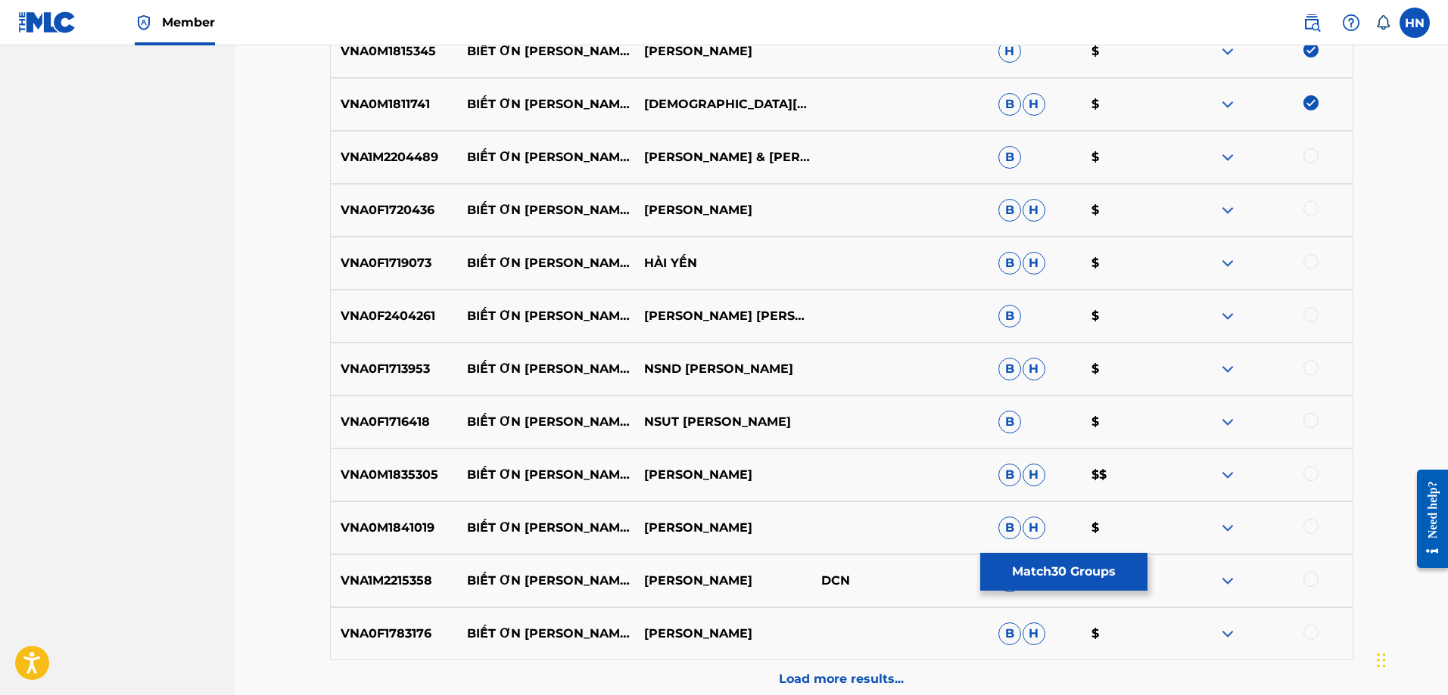
click at [430, 160] on p "VNA1M2204489" at bounding box center [394, 157] width 127 height 18
click at [1303, 152] on div at bounding box center [1310, 155] width 15 height 15
click at [355, 205] on p "VNA0F1720436" at bounding box center [394, 210] width 127 height 18
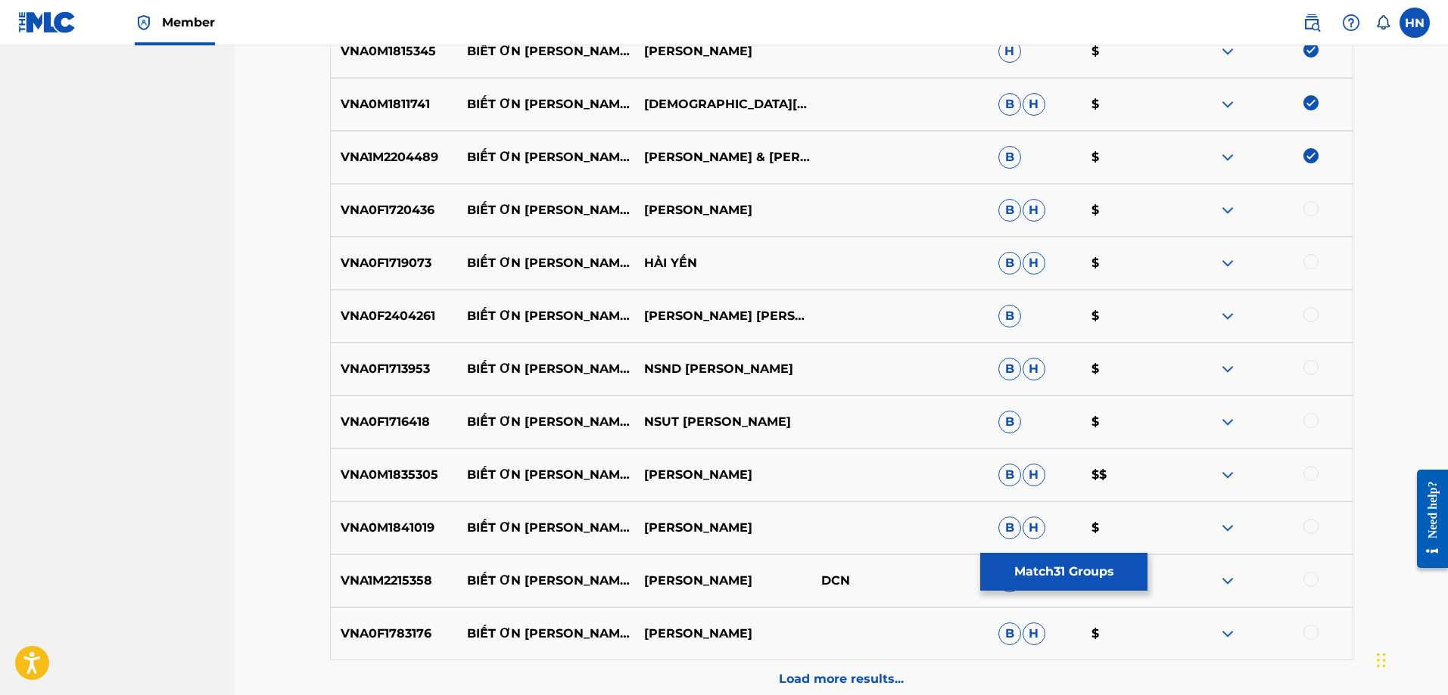
click at [1305, 211] on div at bounding box center [1310, 208] width 15 height 15
click at [409, 273] on div "VNA0F1719073 BIẾT ƠN [PERSON_NAME] [PERSON_NAME] HẢI [PERSON_NAME] $" at bounding box center [841, 263] width 1023 height 53
click at [1308, 257] on div "VNA0F1719073 BIẾT ƠN [PERSON_NAME] [PERSON_NAME] HẢI [PERSON_NAME] $" at bounding box center [841, 263] width 1023 height 53
click at [1308, 257] on div at bounding box center [1310, 261] width 15 height 15
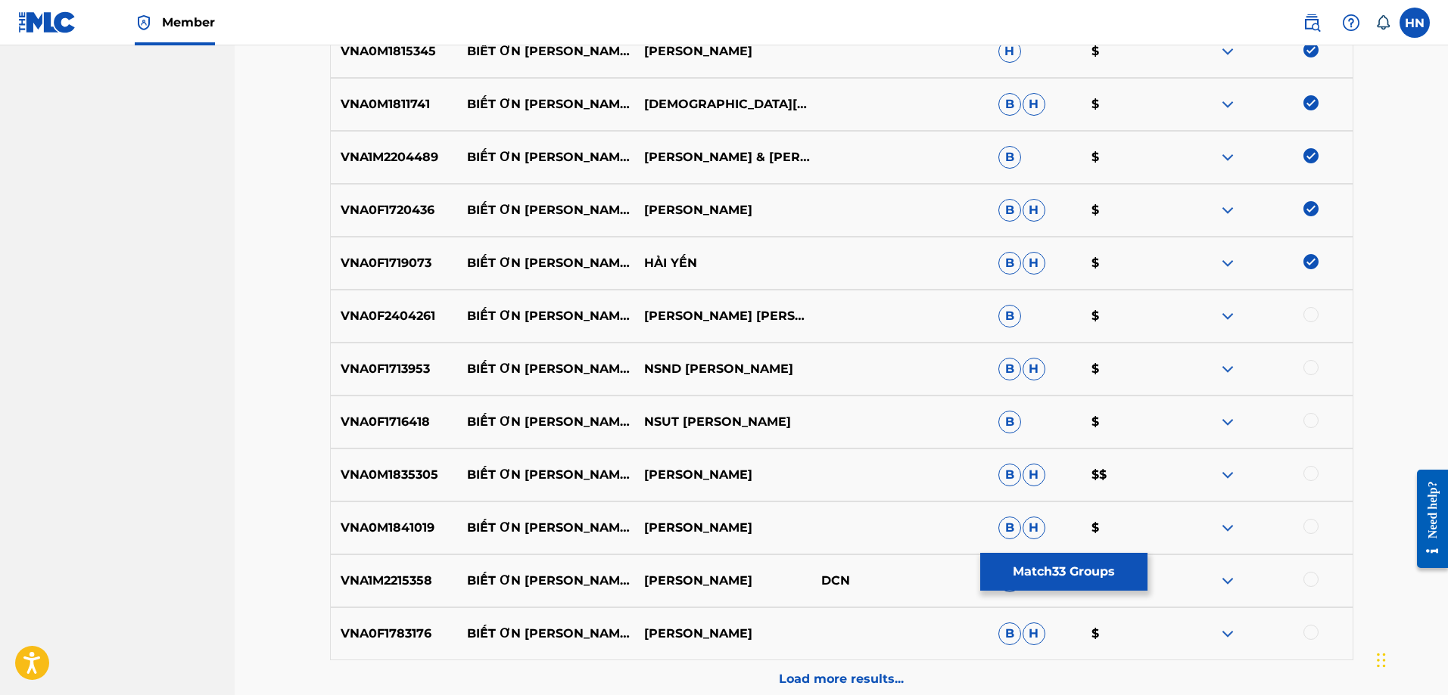
click at [422, 319] on p "VNA0F2404261" at bounding box center [394, 316] width 127 height 18
click at [1313, 308] on div at bounding box center [1310, 314] width 15 height 15
click at [391, 369] on p "VNA0F1713953" at bounding box center [394, 369] width 127 height 18
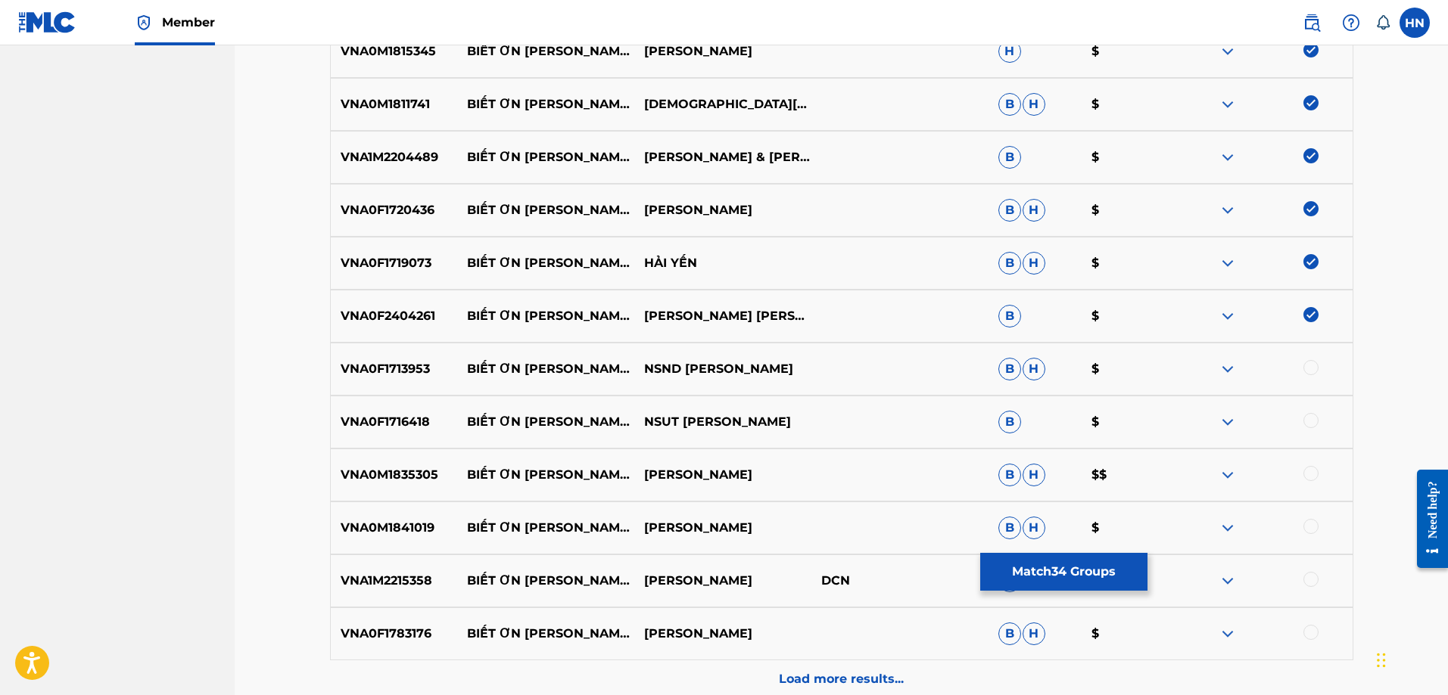
click at [1311, 362] on div at bounding box center [1310, 367] width 15 height 15
click at [414, 422] on p "VNA0F1716418" at bounding box center [394, 422] width 127 height 18
click at [1311, 419] on div at bounding box center [1310, 420] width 15 height 15
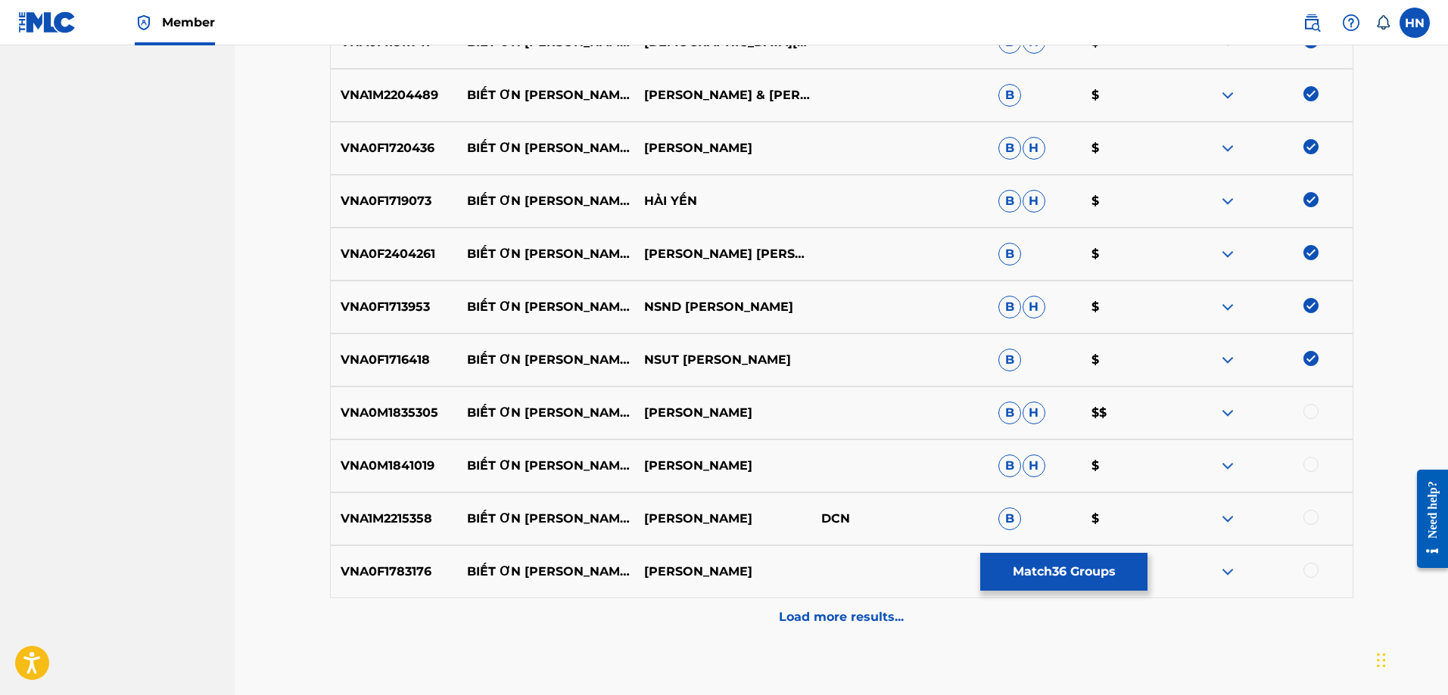
scroll to position [2192, 0]
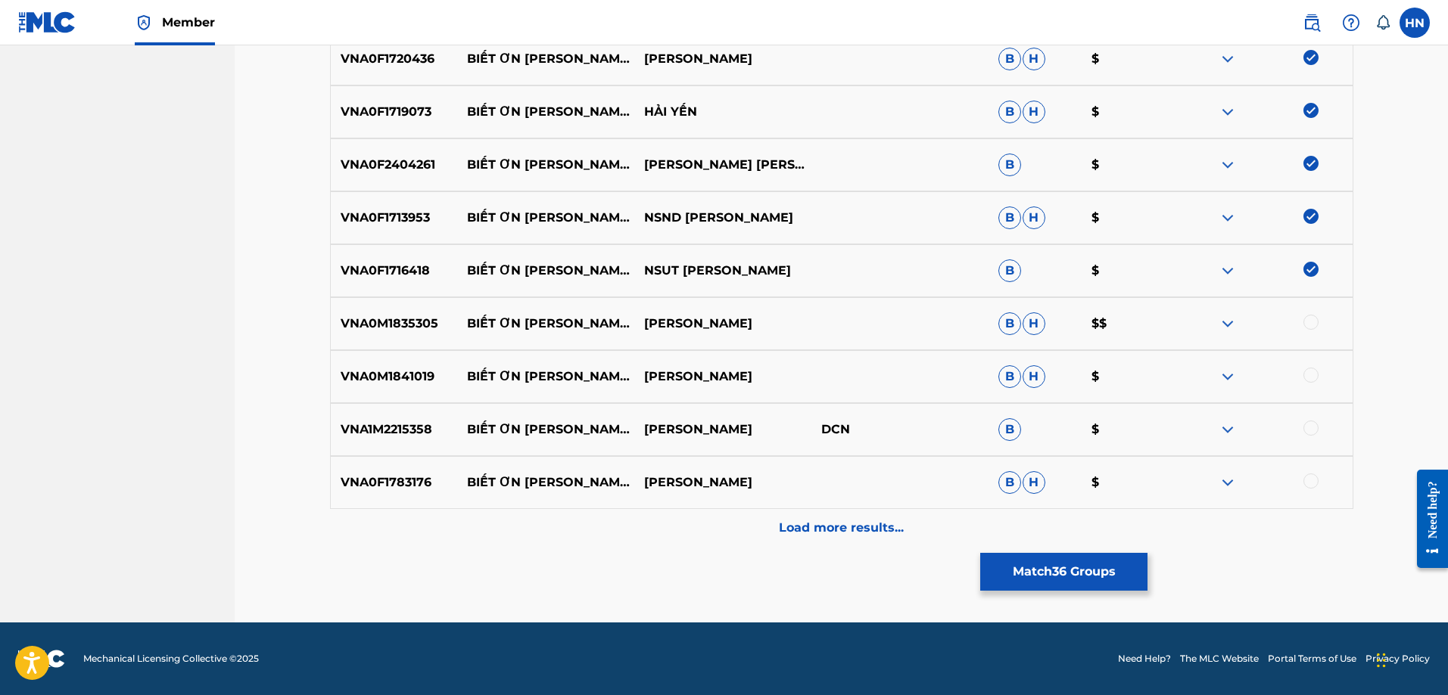
click at [399, 328] on p "VNA0M1835305" at bounding box center [394, 324] width 127 height 18
click at [1309, 324] on div at bounding box center [1310, 322] width 15 height 15
click at [405, 386] on div "VNA0M1841019 BIẾT ƠN [PERSON_NAME] [PERSON_NAME] [PERSON_NAME] [PERSON_NAME] $" at bounding box center [841, 376] width 1023 height 53
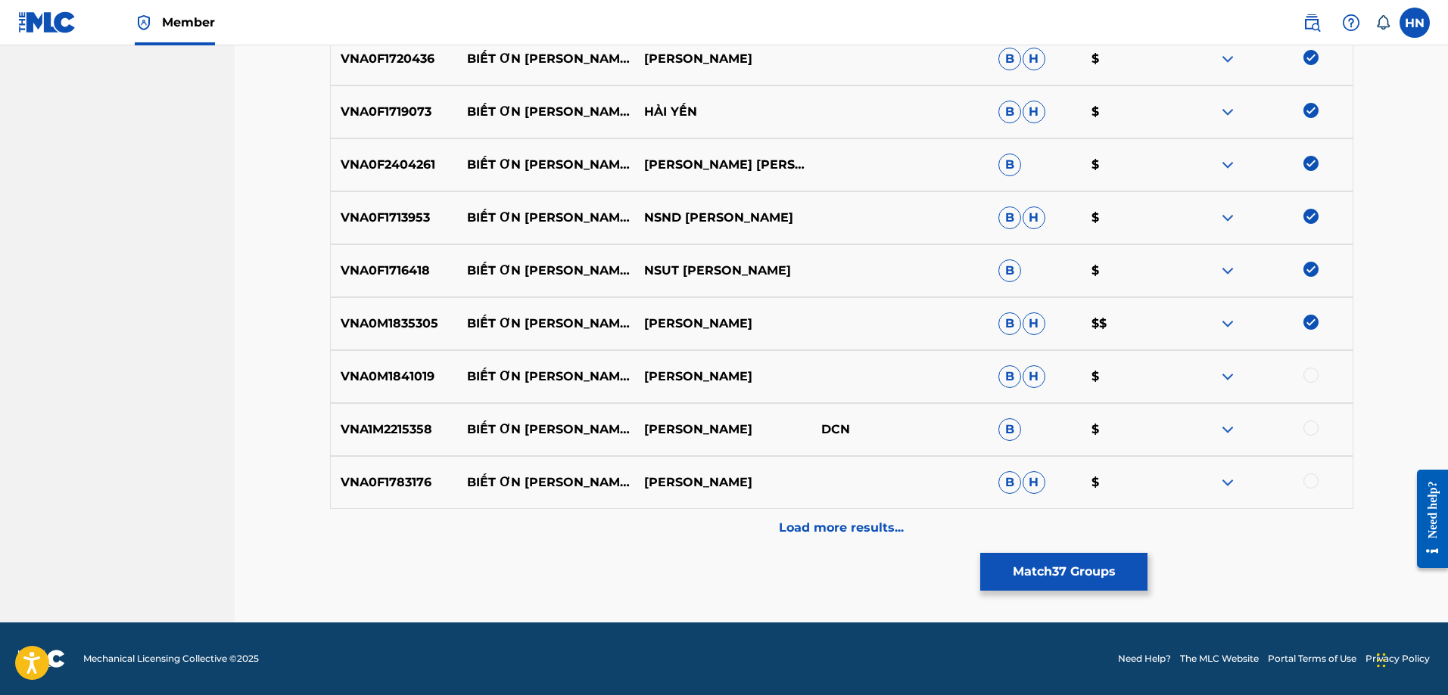
click at [1314, 377] on div at bounding box center [1310, 375] width 15 height 15
click at [413, 418] on div "VNA1M2215358 BIẾT ƠN [PERSON_NAME] THỊ [PERSON_NAME] YẾN DCN B $" at bounding box center [841, 429] width 1023 height 53
click at [1309, 434] on div at bounding box center [1310, 428] width 15 height 15
click at [415, 481] on p "VNA0F1783176" at bounding box center [394, 483] width 127 height 18
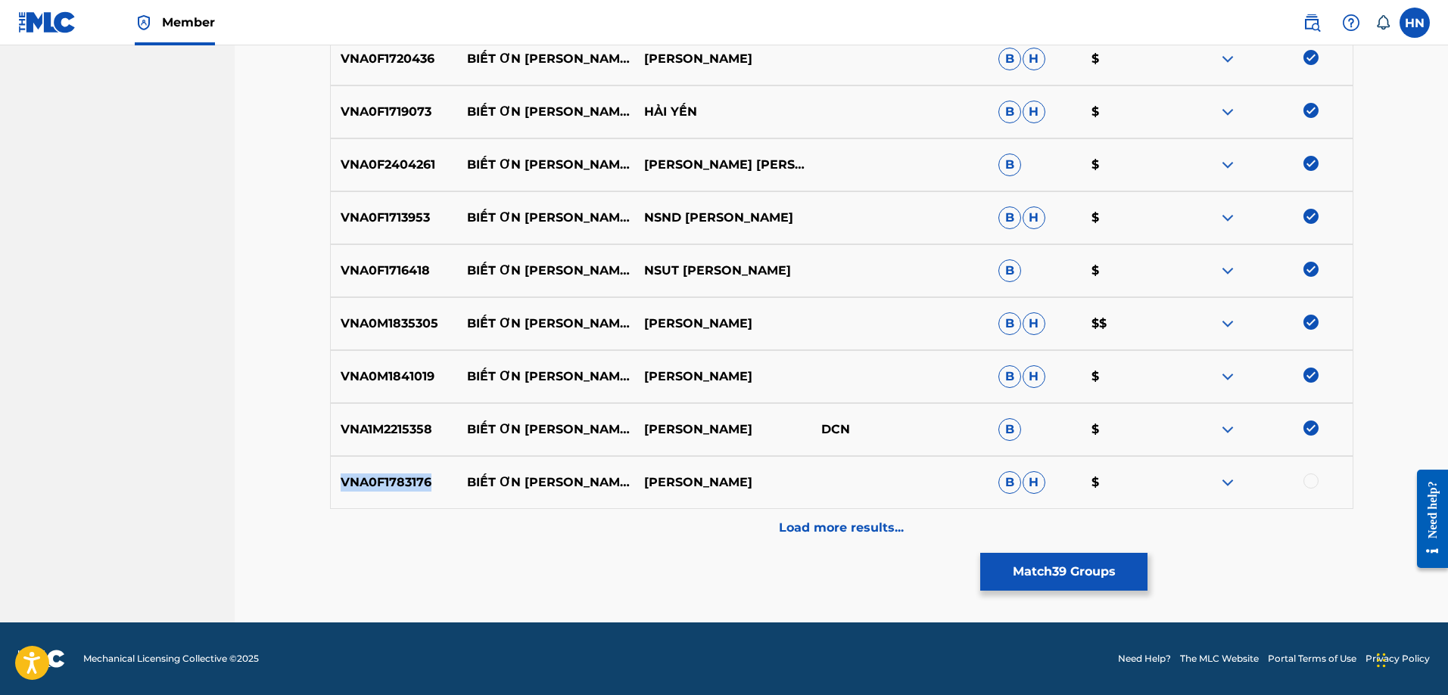
click at [415, 481] on p "VNA0F1783176" at bounding box center [394, 483] width 127 height 18
click at [1312, 483] on div at bounding box center [1310, 481] width 15 height 15
click at [809, 518] on div "Load more results..." at bounding box center [841, 528] width 1023 height 38
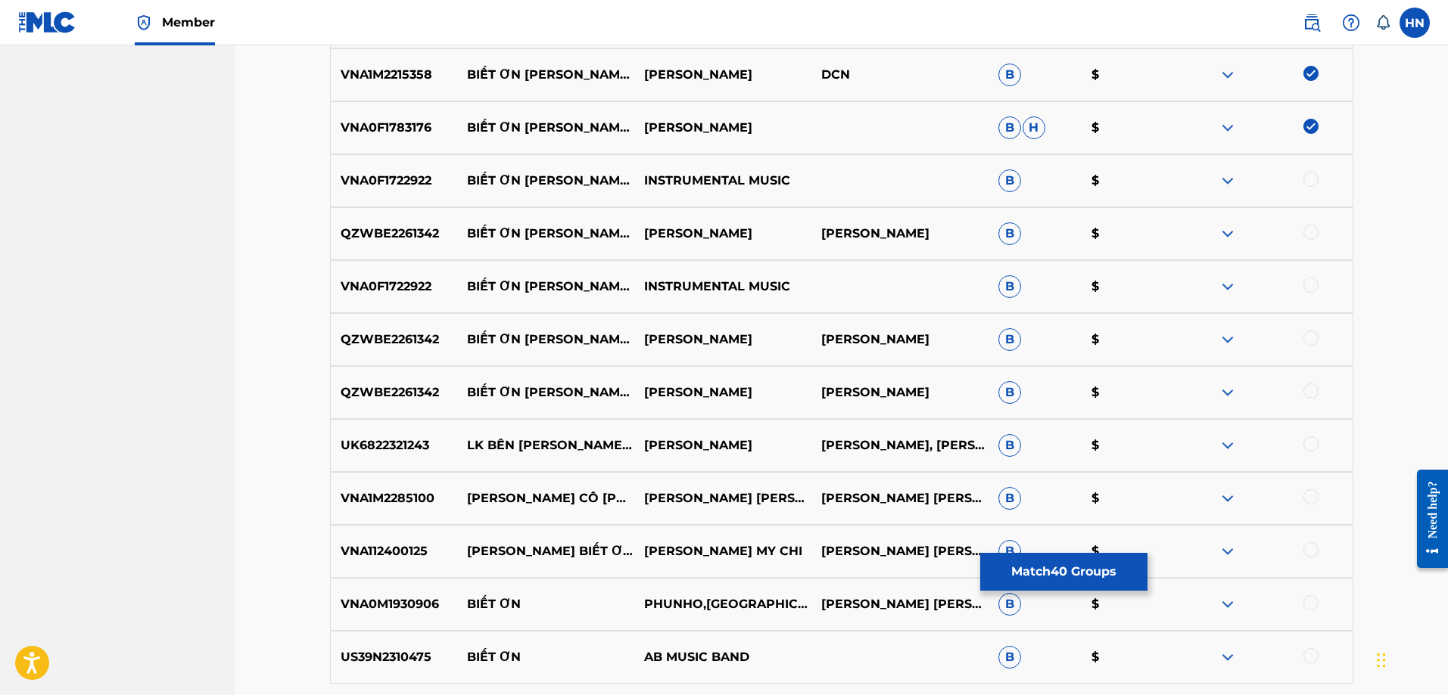
scroll to position [2571, 0]
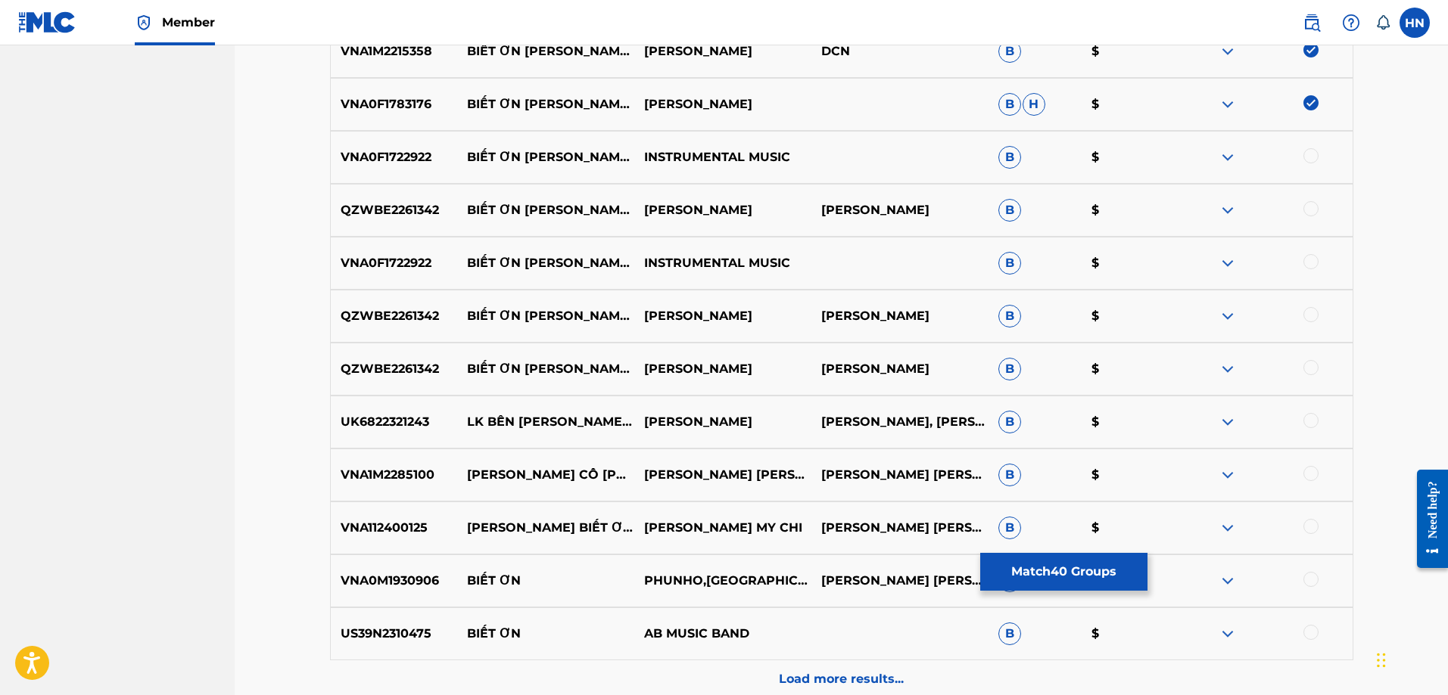
click at [430, 152] on p "VNA0F1722922" at bounding box center [394, 157] width 127 height 18
click at [422, 153] on p "VNA0F1722922" at bounding box center [394, 157] width 127 height 18
click at [1305, 159] on div at bounding box center [1310, 155] width 15 height 15
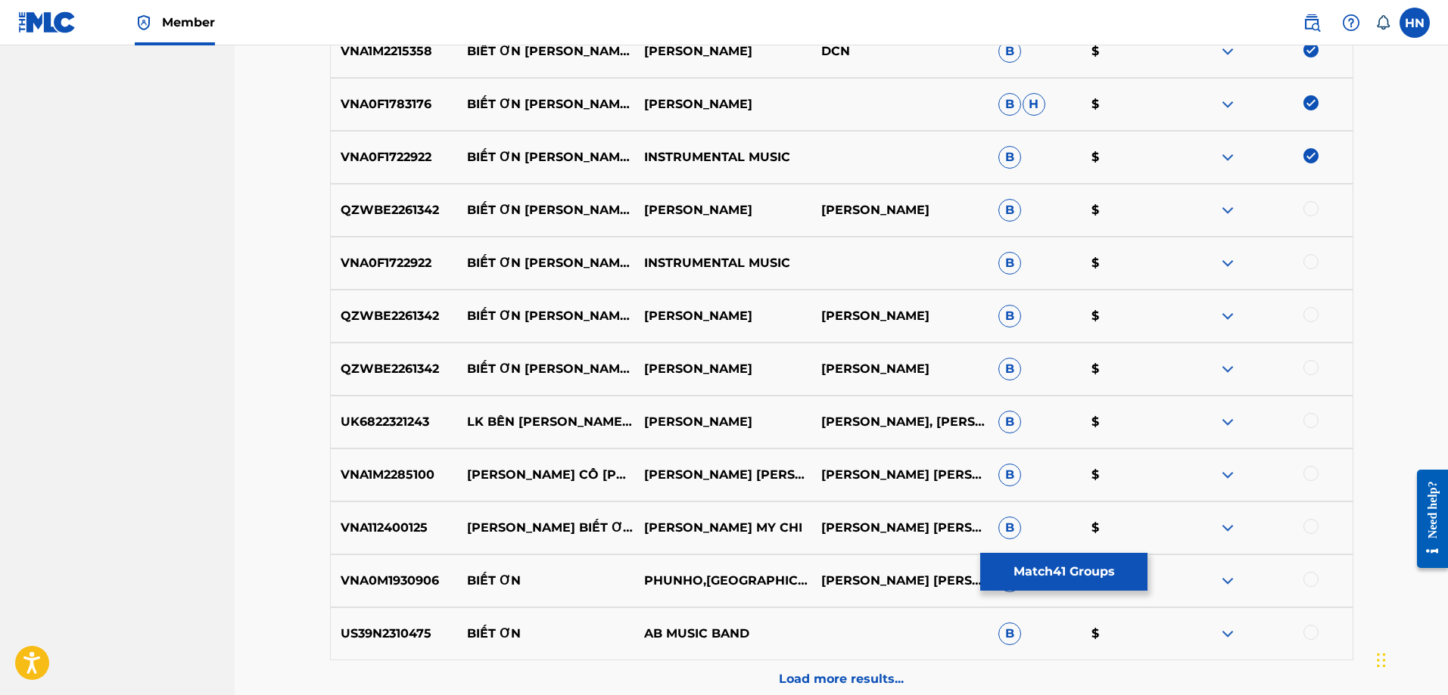
click at [409, 205] on p "QZWBE2261342" at bounding box center [394, 210] width 127 height 18
click at [1311, 204] on div at bounding box center [1310, 208] width 15 height 15
click at [1312, 261] on div at bounding box center [1310, 261] width 15 height 15
click at [416, 334] on div "QZWBE2261342 BIẾT ƠN [PERSON_NAME] [PERSON_NAME] REMIX - THÁI [PERSON_NAME] MED…" at bounding box center [841, 316] width 1023 height 53
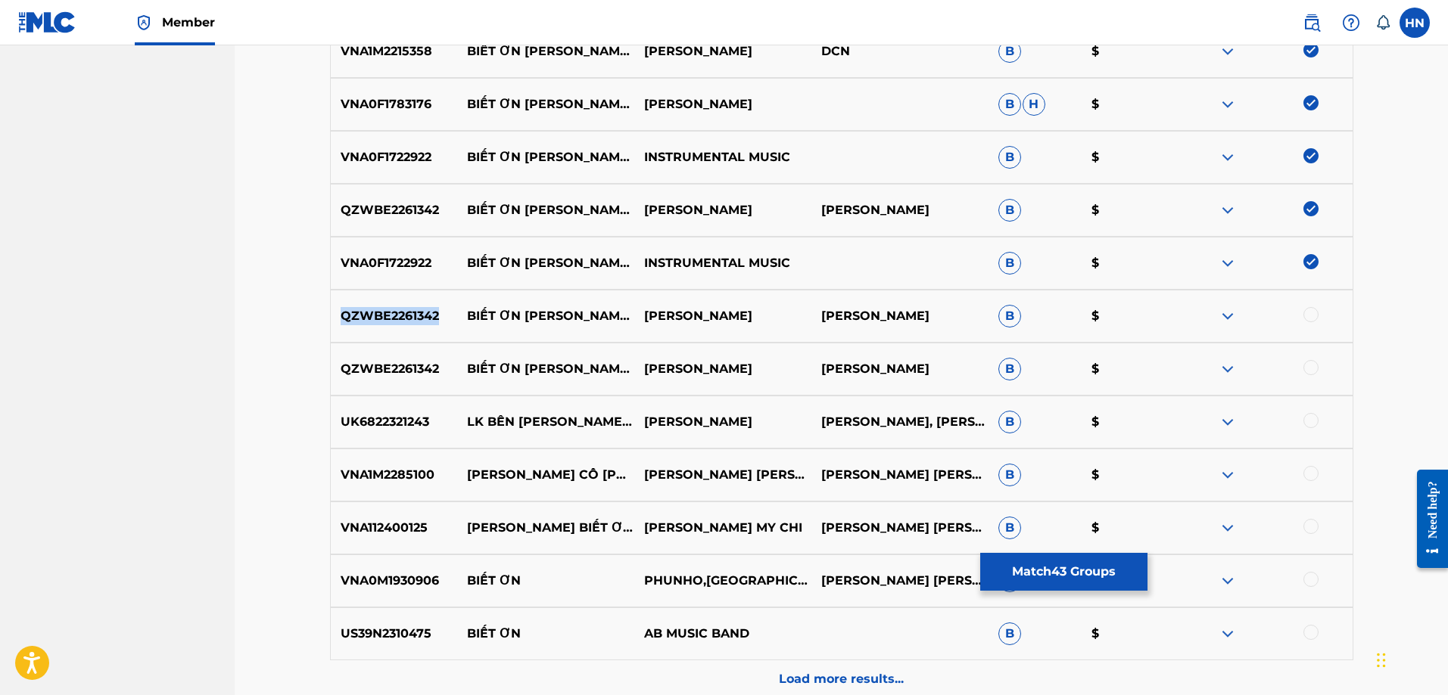
click at [416, 334] on div "QZWBE2261342 BIẾT ƠN [PERSON_NAME] [PERSON_NAME] REMIX - THÁI [PERSON_NAME] MED…" at bounding box center [841, 316] width 1023 height 53
click at [1316, 313] on div at bounding box center [1310, 314] width 15 height 15
click at [1314, 363] on div at bounding box center [1310, 367] width 15 height 15
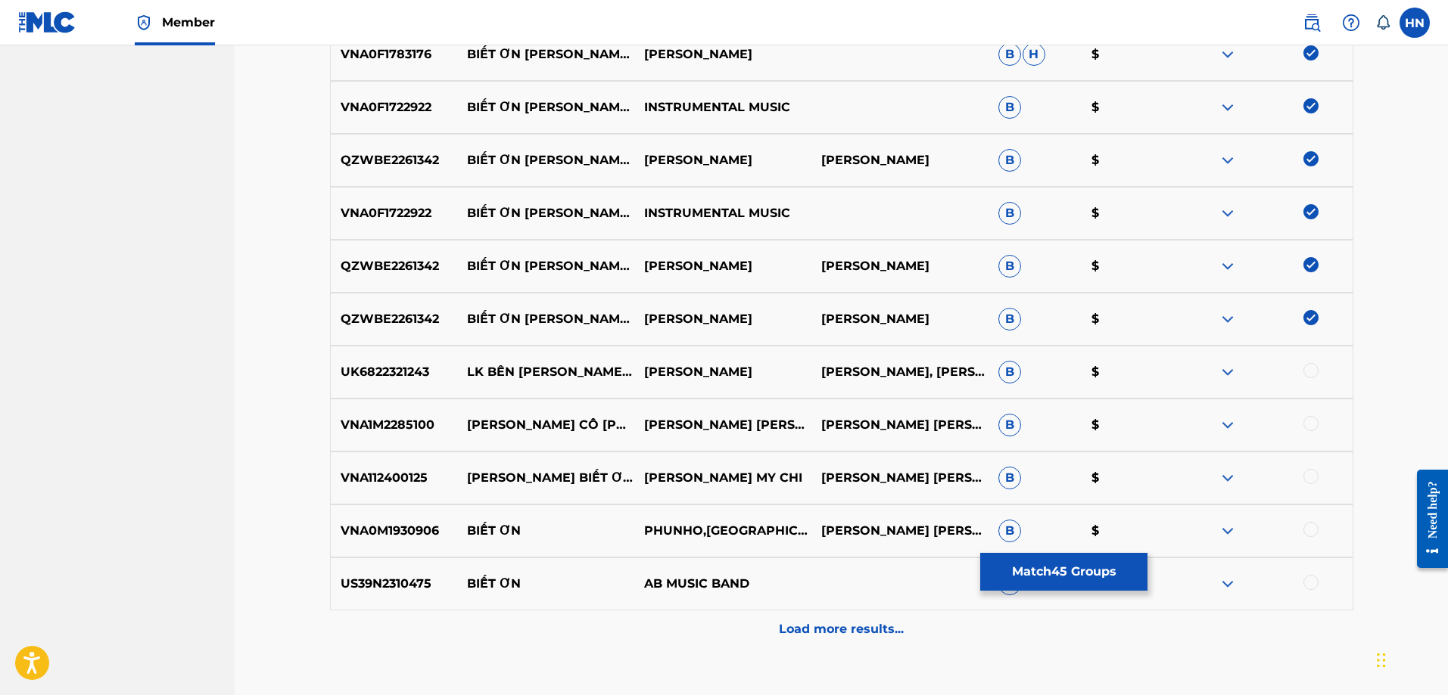
scroll to position [2646, 0]
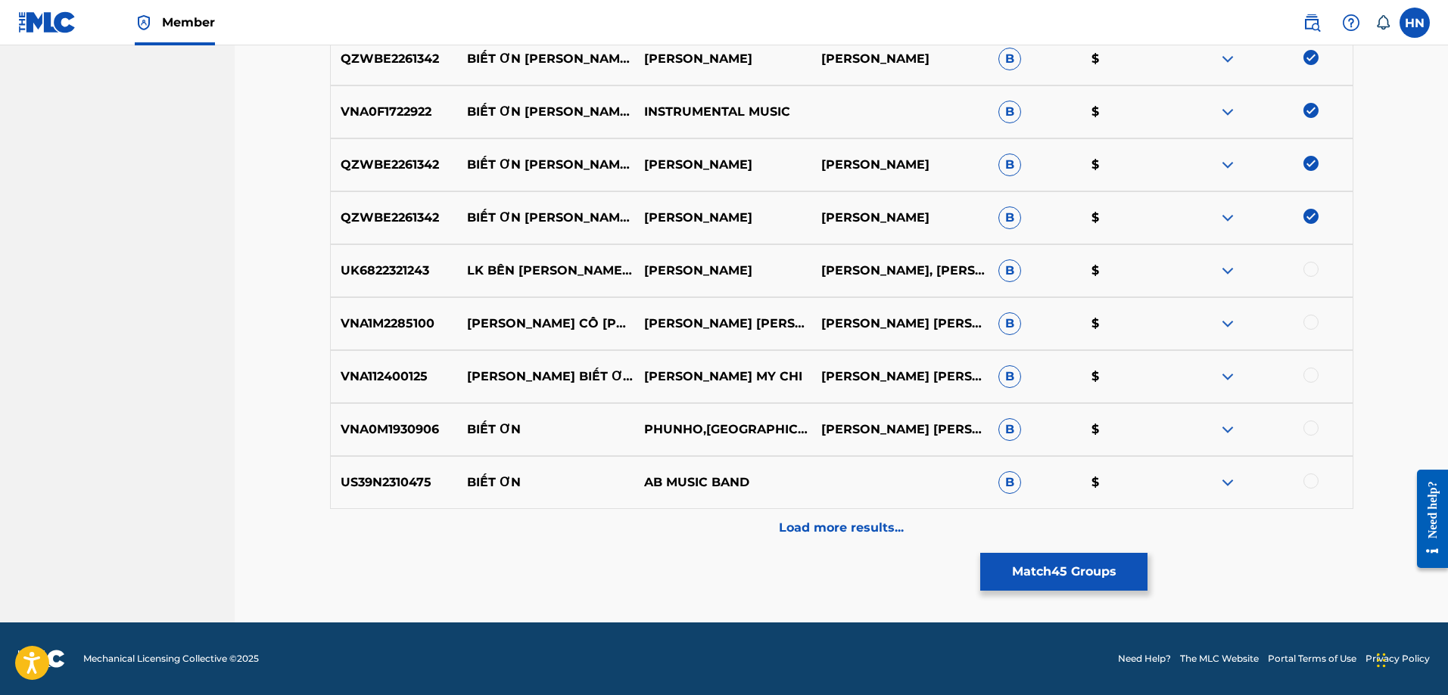
click at [821, 523] on p "Load more results..." at bounding box center [841, 528] width 125 height 18
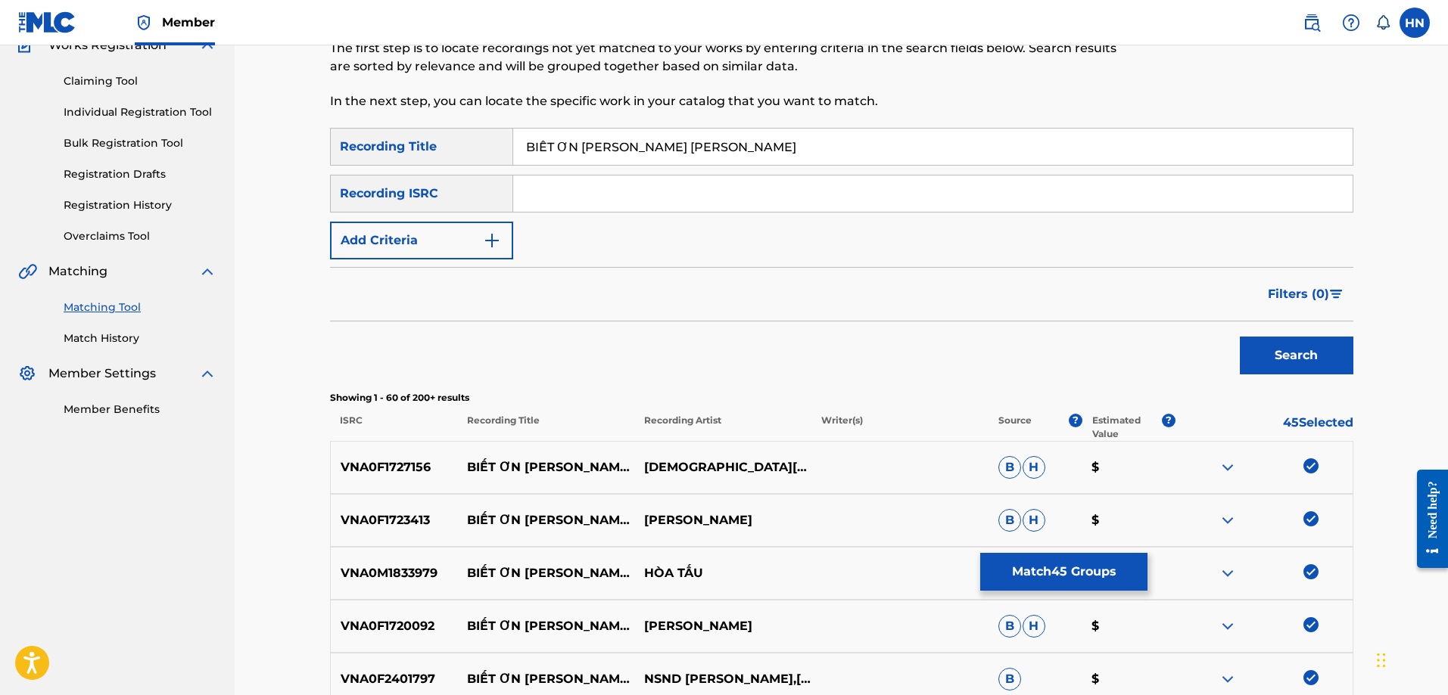
scroll to position [0, 0]
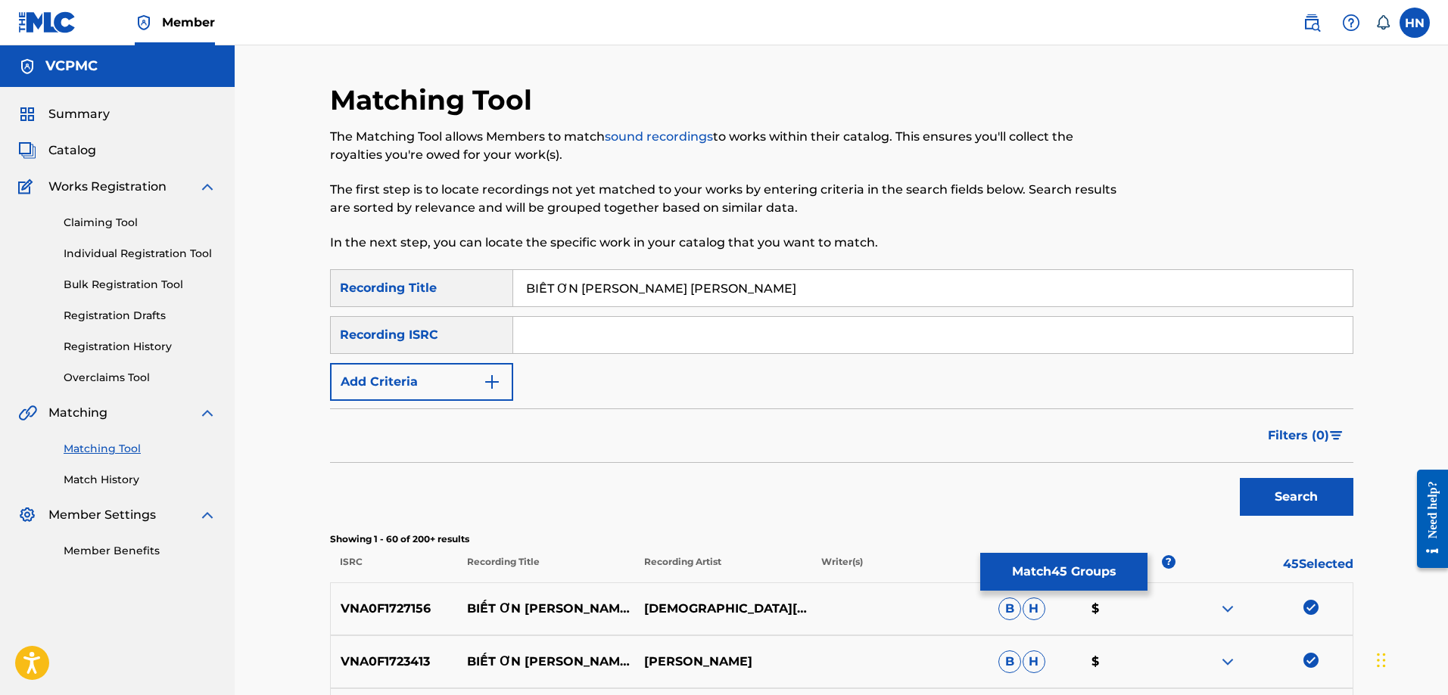
click at [775, 288] on input "BIẾT ƠN [PERSON_NAME] [PERSON_NAME]" at bounding box center [932, 288] width 839 height 36
paste input "CHỊ"
click at [1240, 478] on button "Search" at bounding box center [1297, 497] width 114 height 38
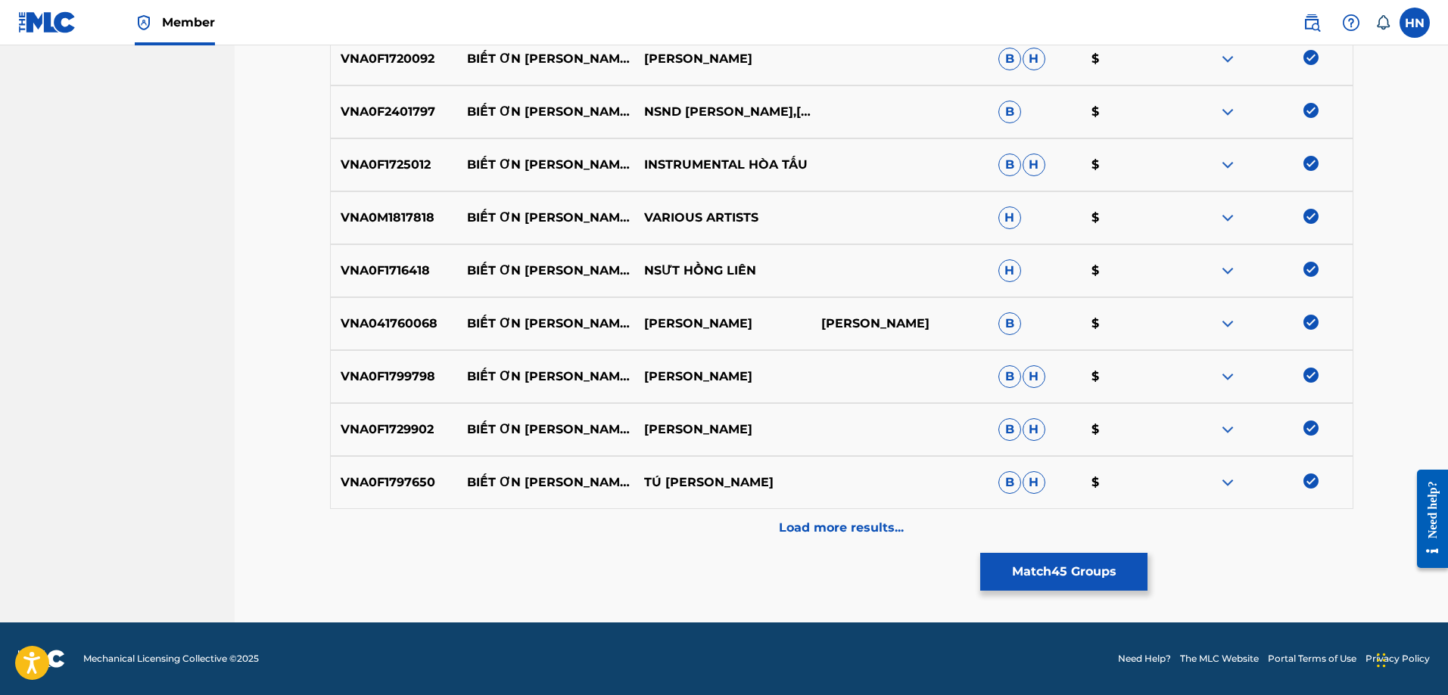
click at [739, 528] on div "Load more results..." at bounding box center [841, 528] width 1023 height 38
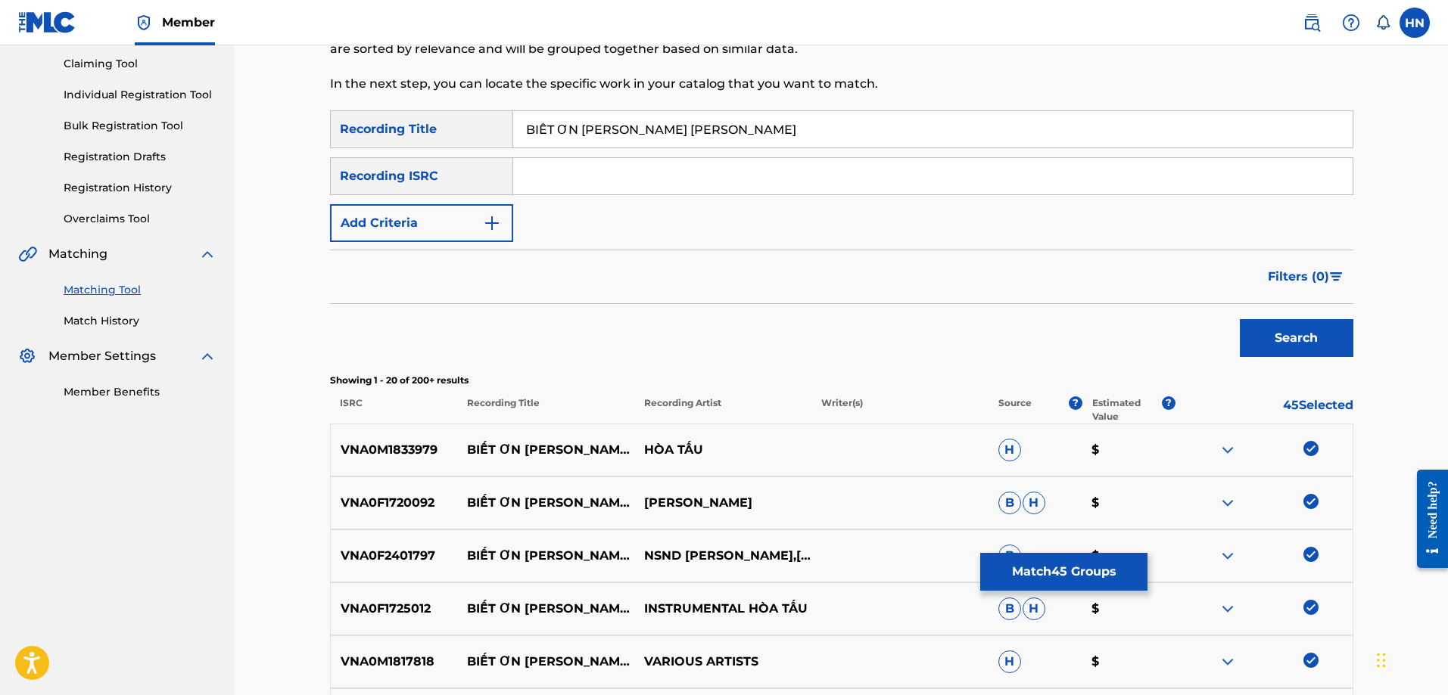
scroll to position [2, 0]
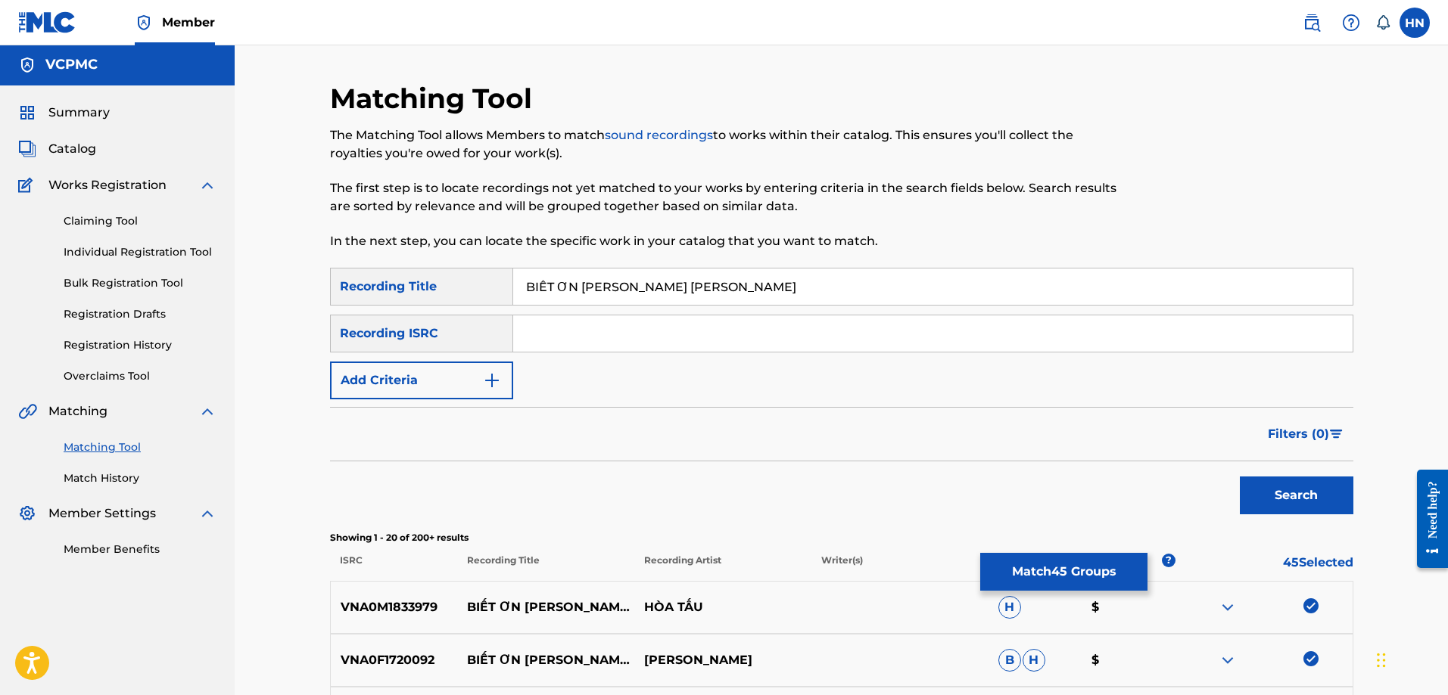
click at [809, 291] on input "BIẾT ƠN [PERSON_NAME] [PERSON_NAME]" at bounding box center [932, 287] width 839 height 36
paste input "ET ON [PERSON_NAME] THI SA"
click at [1240, 477] on button "Search" at bounding box center [1297, 496] width 114 height 38
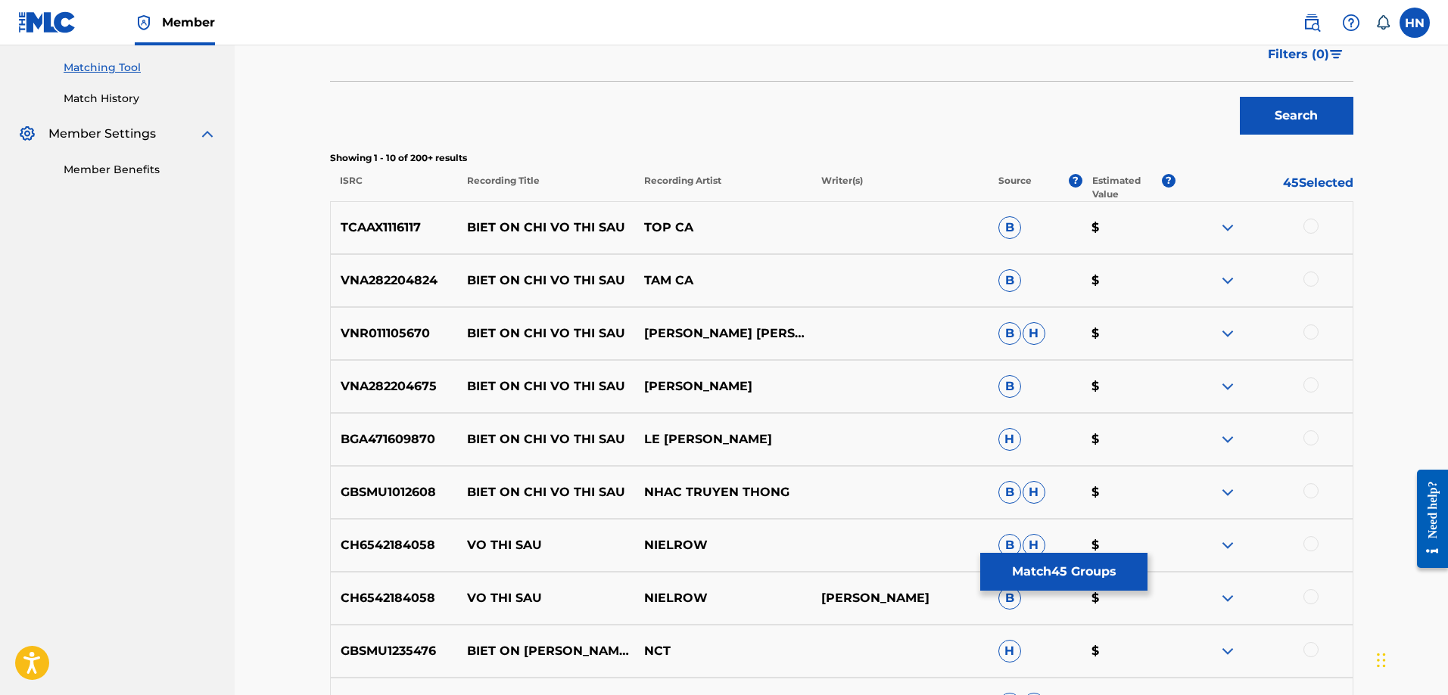
scroll to position [456, 0]
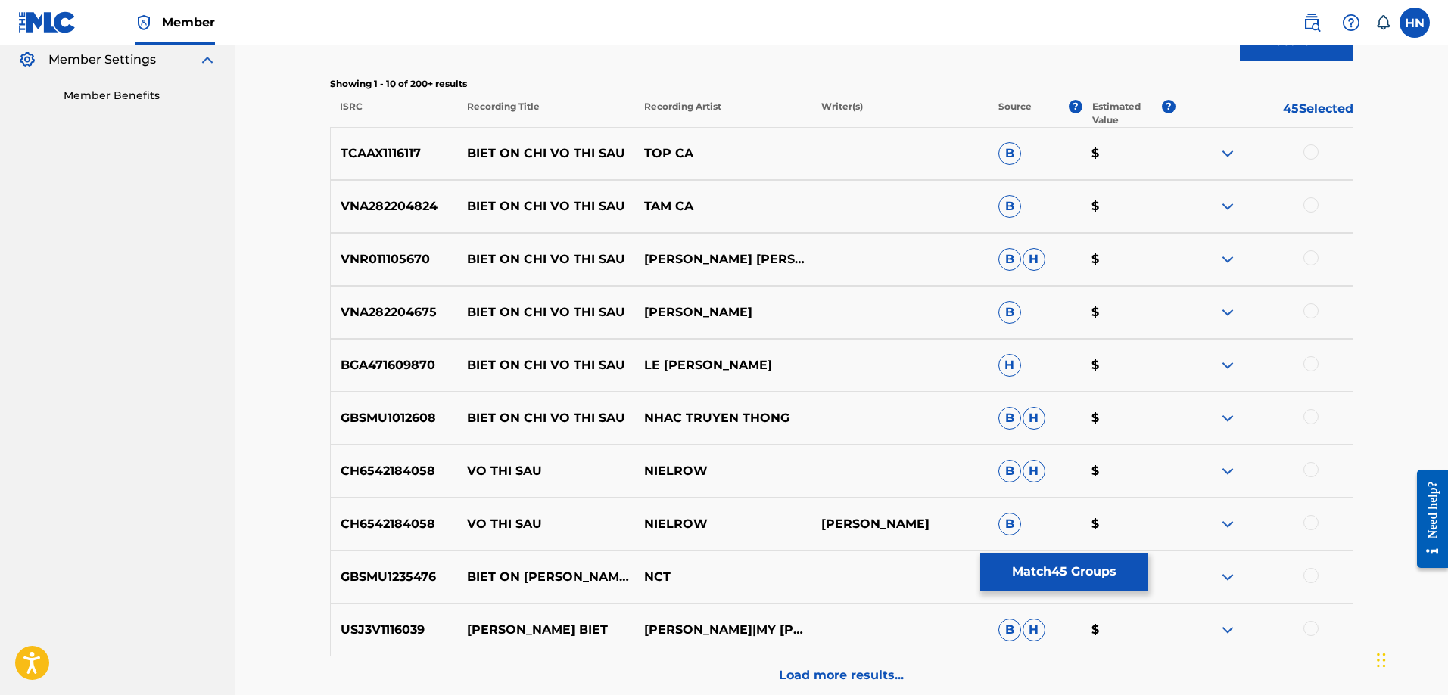
click at [415, 159] on p "TCAAX1116117" at bounding box center [394, 154] width 127 height 18
click at [1311, 154] on div at bounding box center [1310, 152] width 15 height 15
click at [394, 221] on div "VNA282204824 BIET ON [PERSON_NAME] THI [PERSON_NAME] CA B $" at bounding box center [841, 206] width 1023 height 53
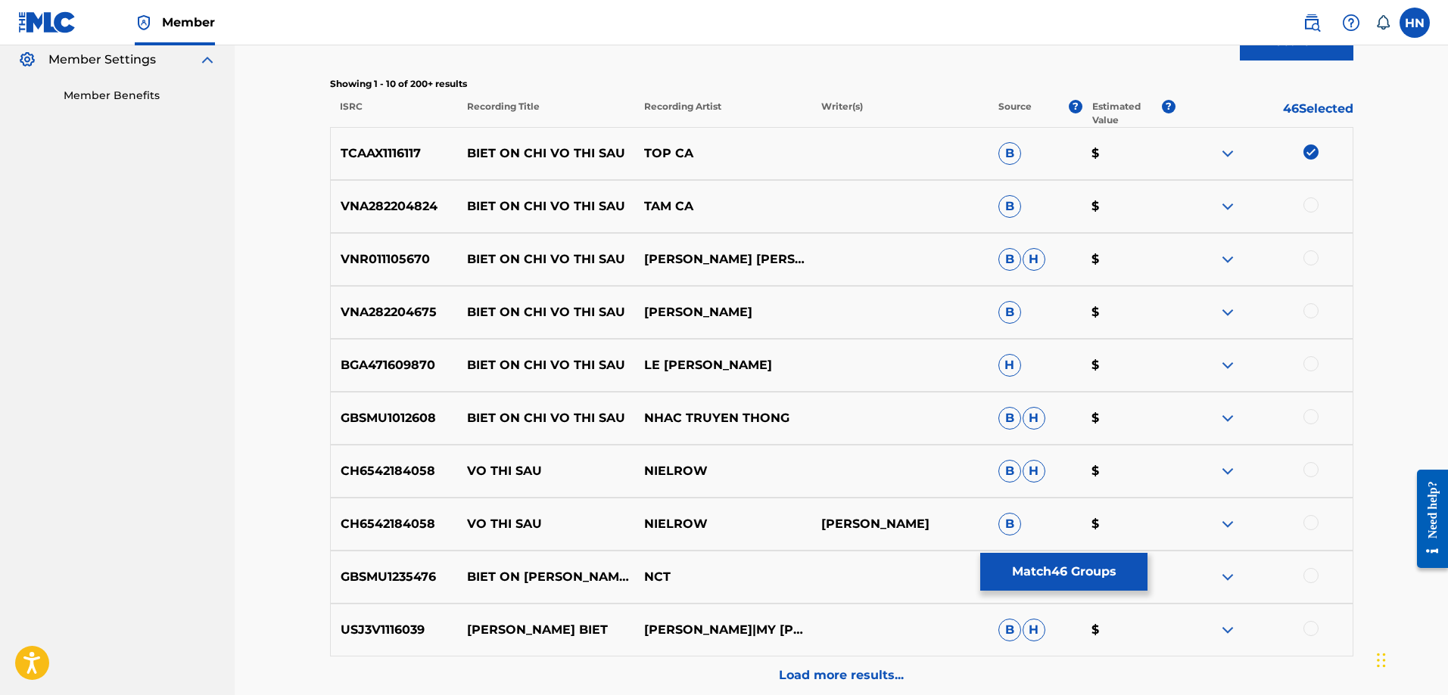
click at [1306, 210] on div at bounding box center [1310, 205] width 15 height 15
click at [394, 265] on p "VNR011105670" at bounding box center [394, 259] width 127 height 18
click at [1308, 254] on div at bounding box center [1310, 257] width 15 height 15
click at [378, 326] on div "VNA282204675 BIET ON [PERSON_NAME] THI [PERSON_NAME] YẾN B $" at bounding box center [841, 312] width 1023 height 53
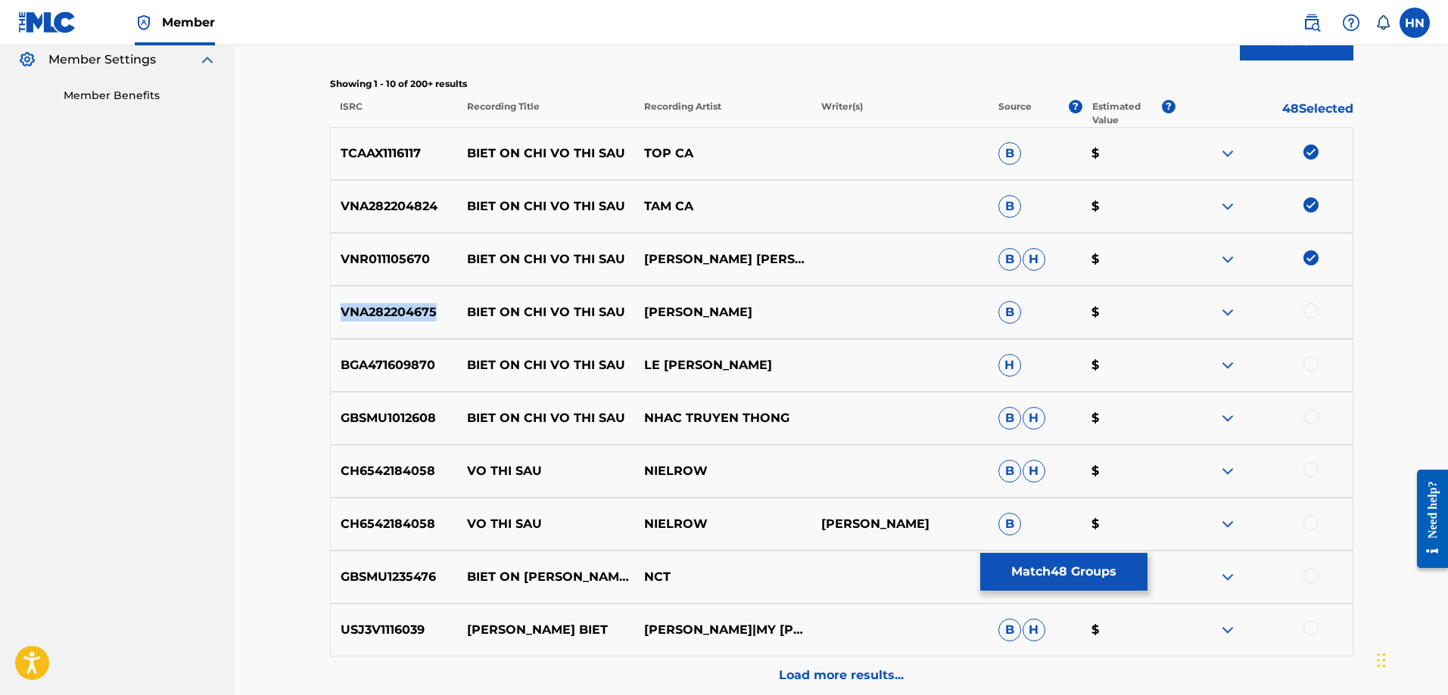
click at [378, 326] on div "VNA282204675 BIET ON [PERSON_NAME] THI [PERSON_NAME] YẾN B $" at bounding box center [841, 312] width 1023 height 53
click at [1314, 312] on div at bounding box center [1310, 310] width 15 height 15
click at [396, 375] on div "BGA471609870 BIET ON [PERSON_NAME] THI [PERSON_NAME] H $" at bounding box center [841, 365] width 1023 height 53
click at [1314, 367] on div at bounding box center [1310, 363] width 15 height 15
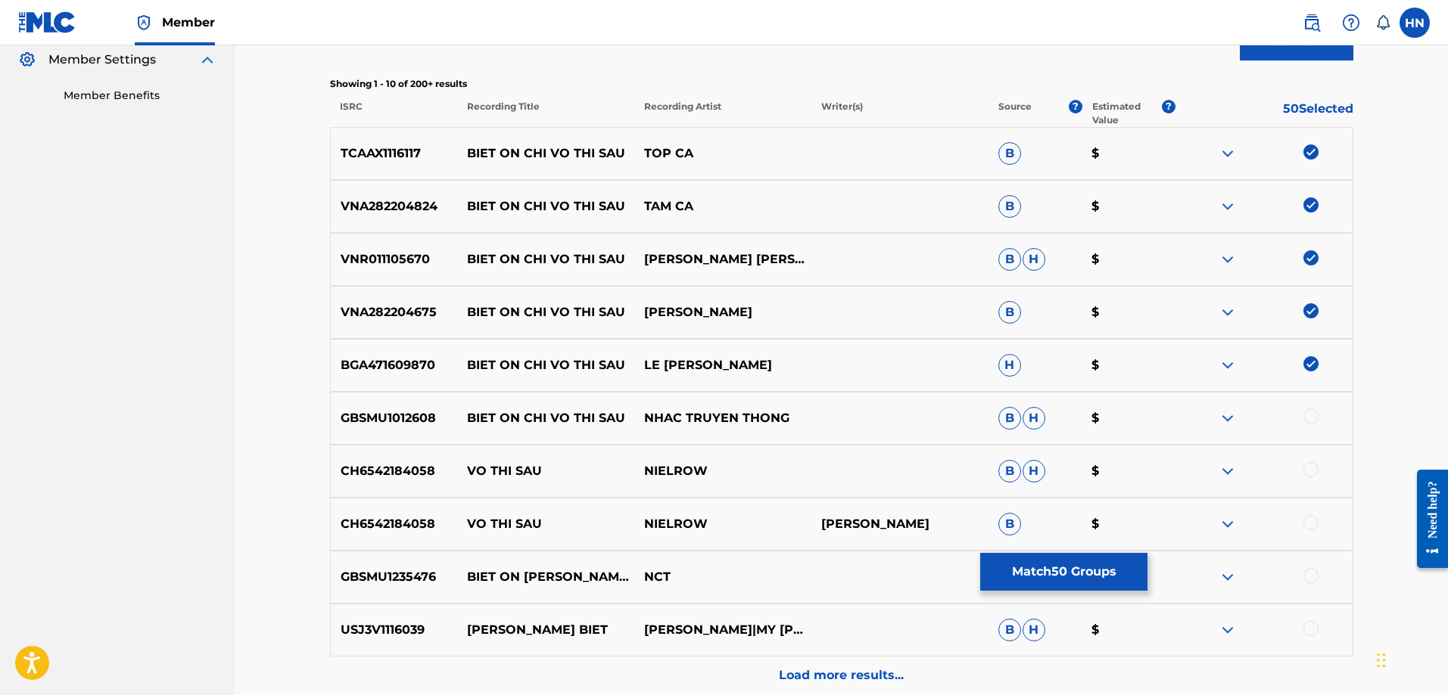
click at [339, 415] on p "GBSMU1012608" at bounding box center [394, 418] width 127 height 18
click at [1306, 415] on div at bounding box center [1310, 416] width 15 height 15
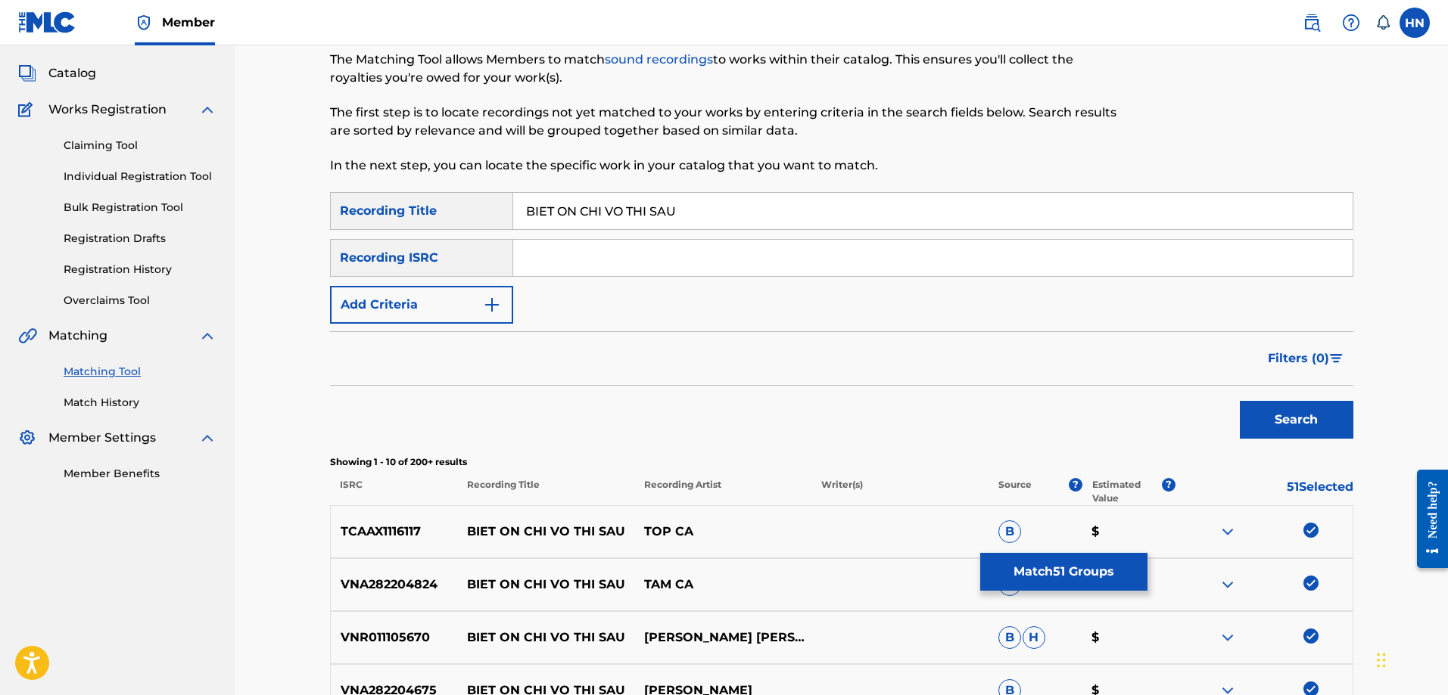
click at [580, 211] on input "BIET ON CHI VO THI SAU" at bounding box center [932, 211] width 839 height 36
paste input "Search Form"
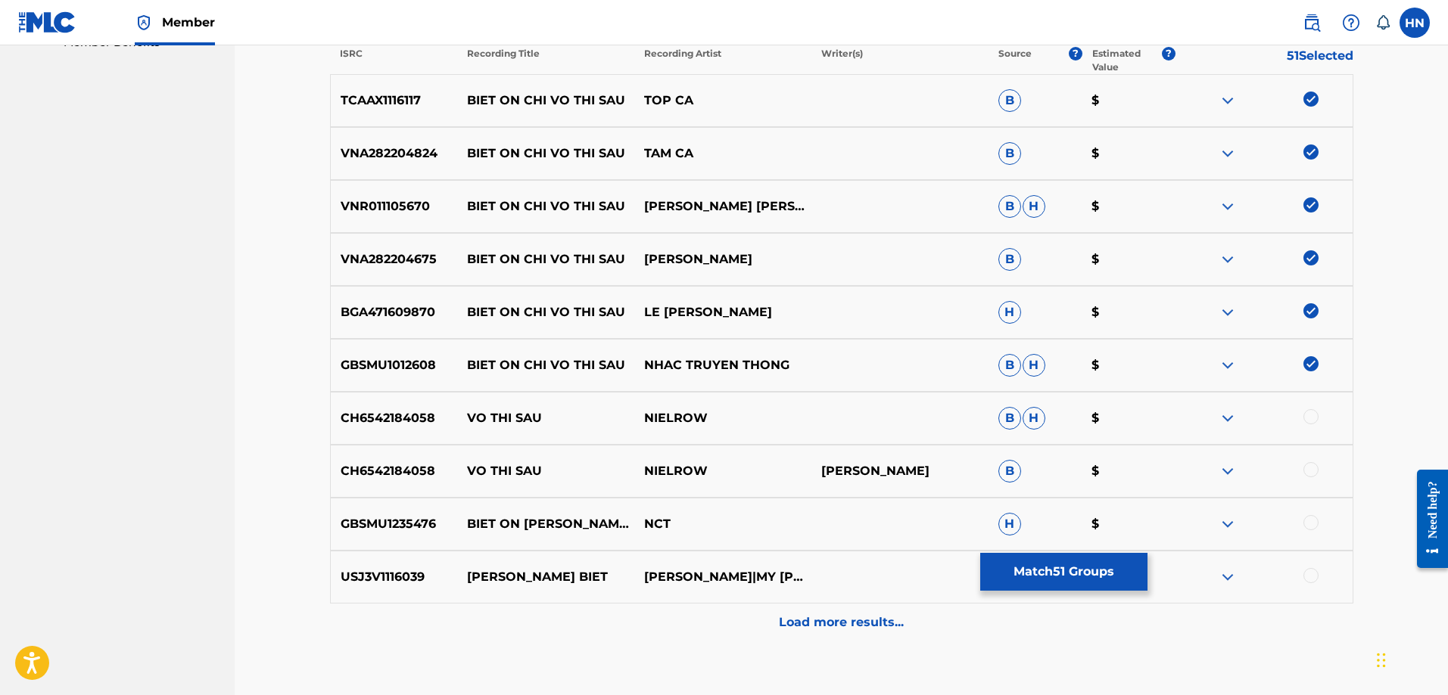
scroll to position [531, 0]
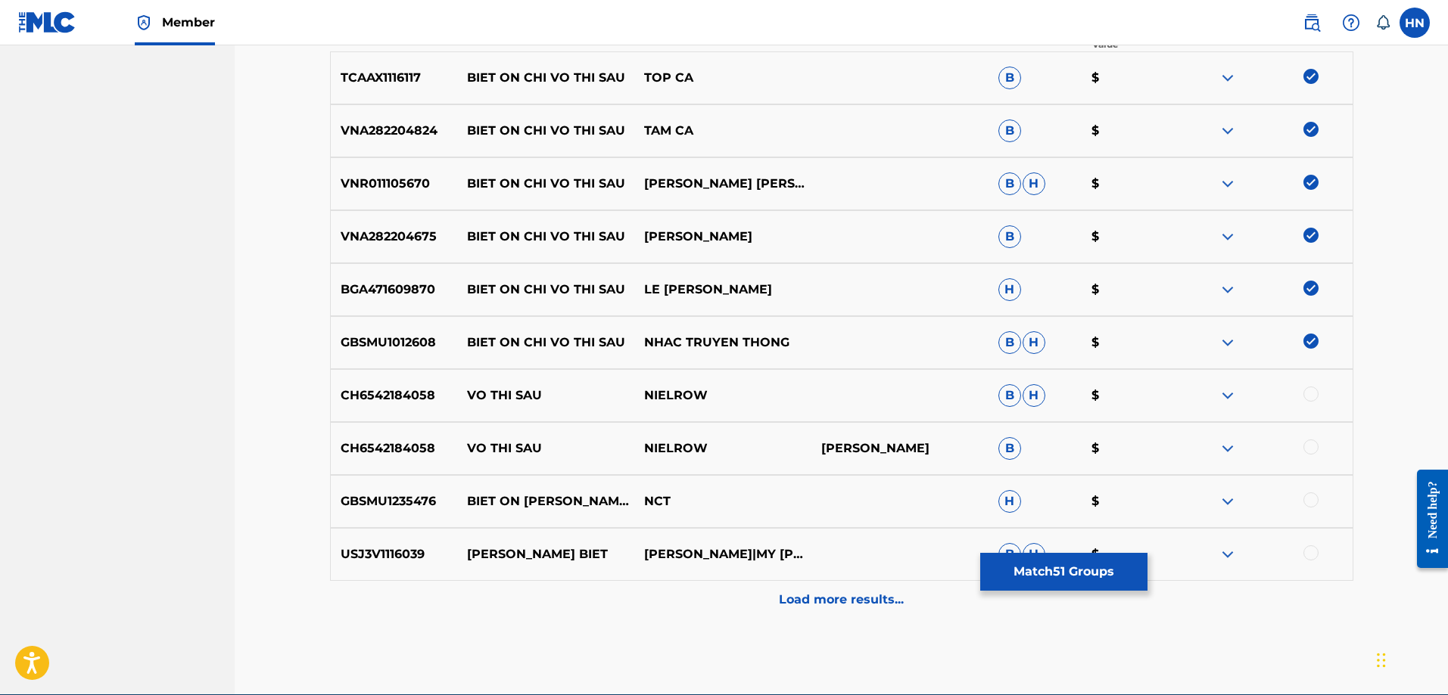
type input "BIET ON VO THI SAU"
click at [425, 504] on p "GBSMU1235476" at bounding box center [394, 502] width 127 height 18
click at [1318, 496] on div at bounding box center [1263, 502] width 177 height 18
click at [1318, 499] on div at bounding box center [1310, 500] width 15 height 15
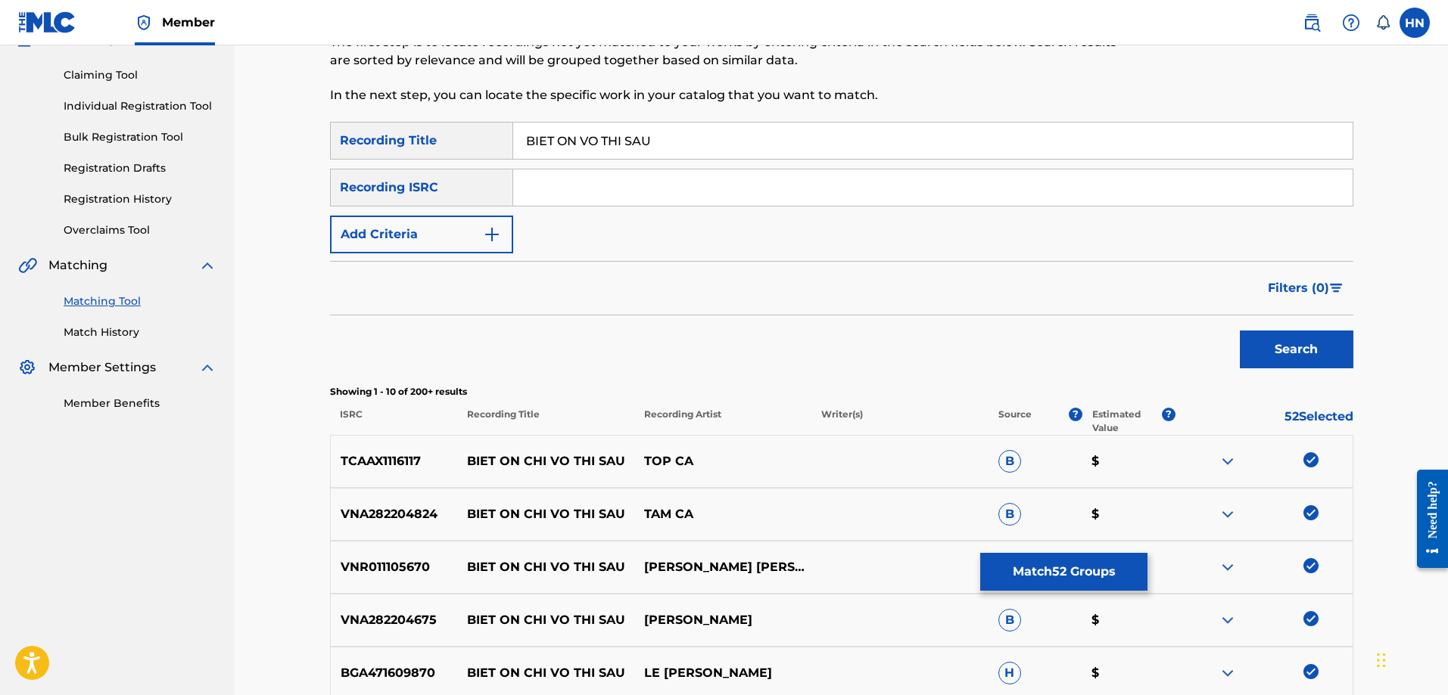
scroll to position [77, 0]
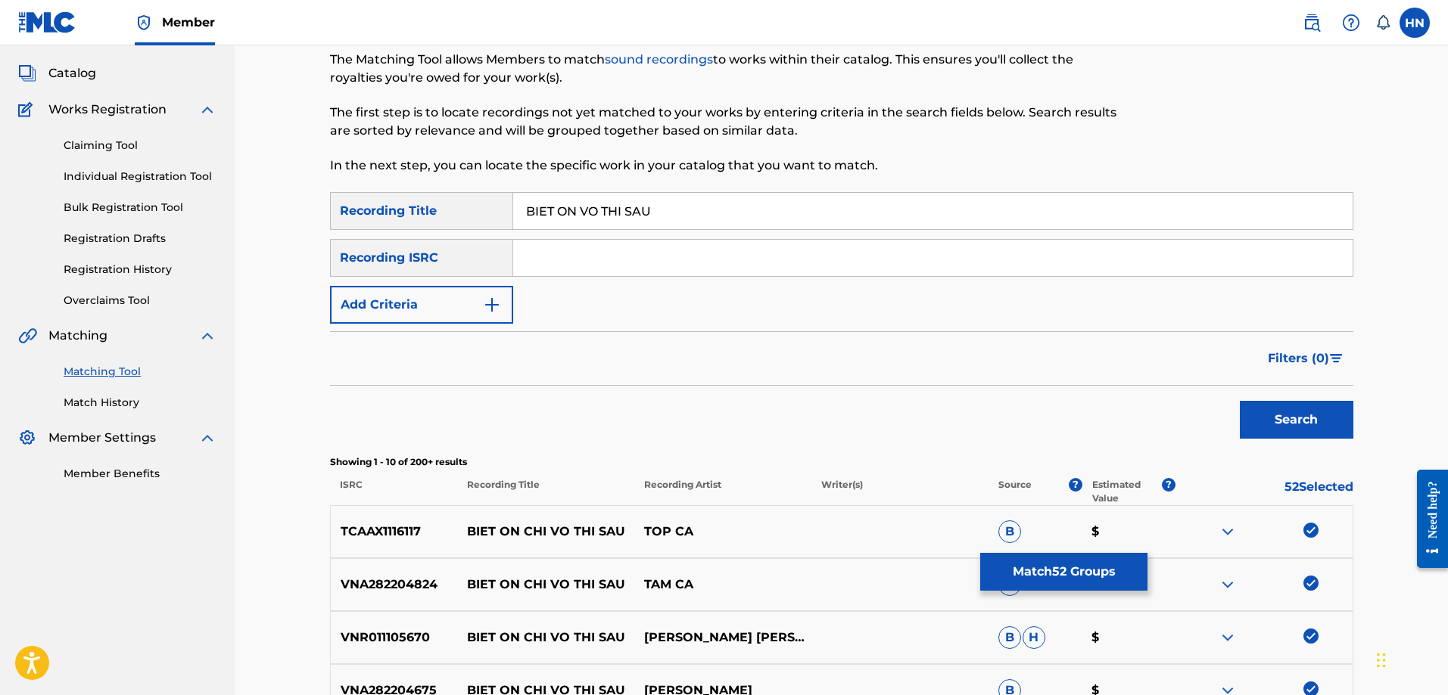
click at [1322, 426] on button "Search" at bounding box center [1297, 420] width 114 height 38
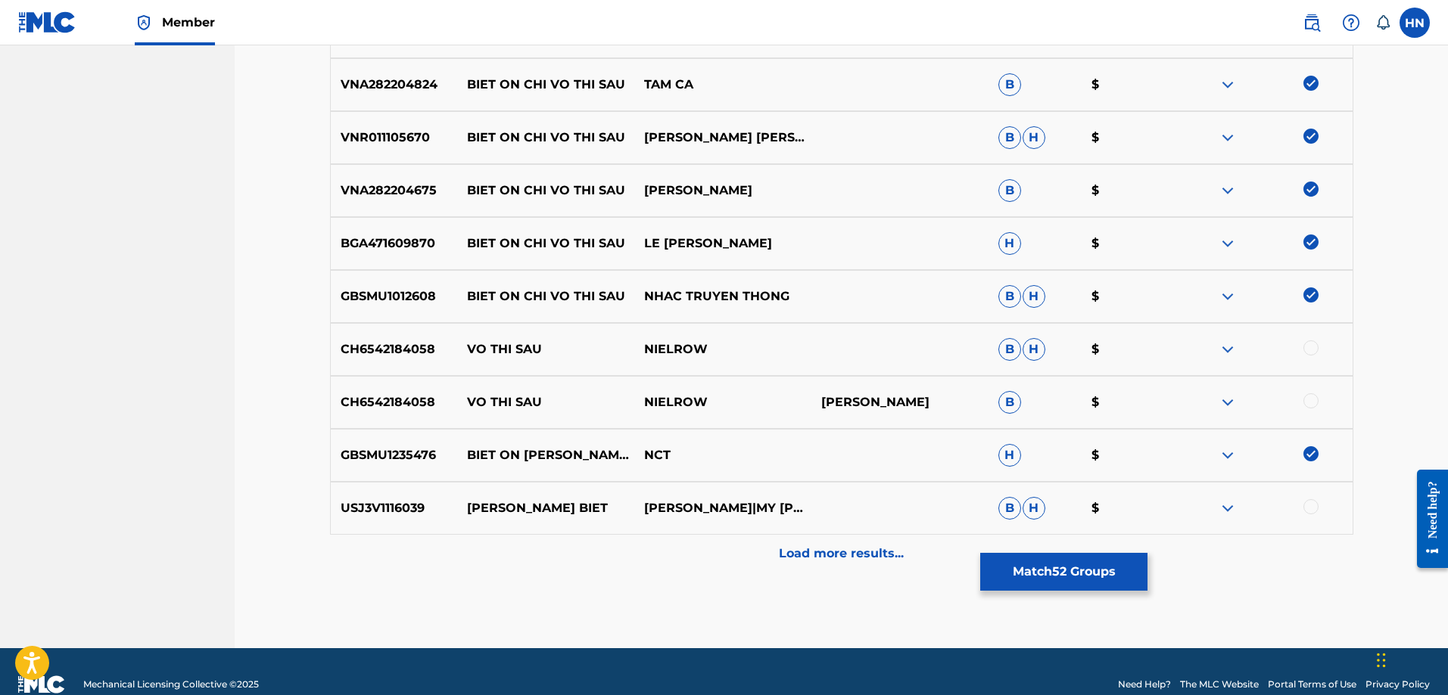
scroll to position [603, 0]
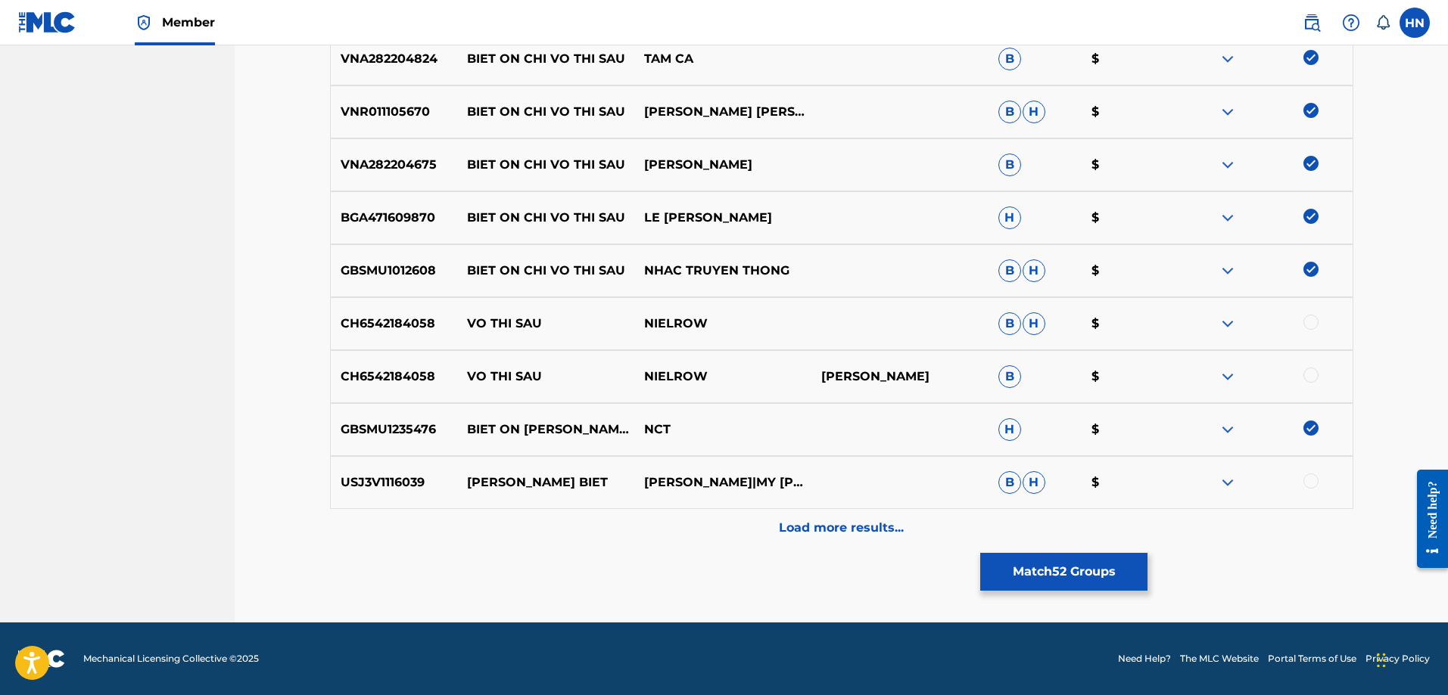
click at [831, 541] on div "Load more results..." at bounding box center [841, 528] width 1023 height 38
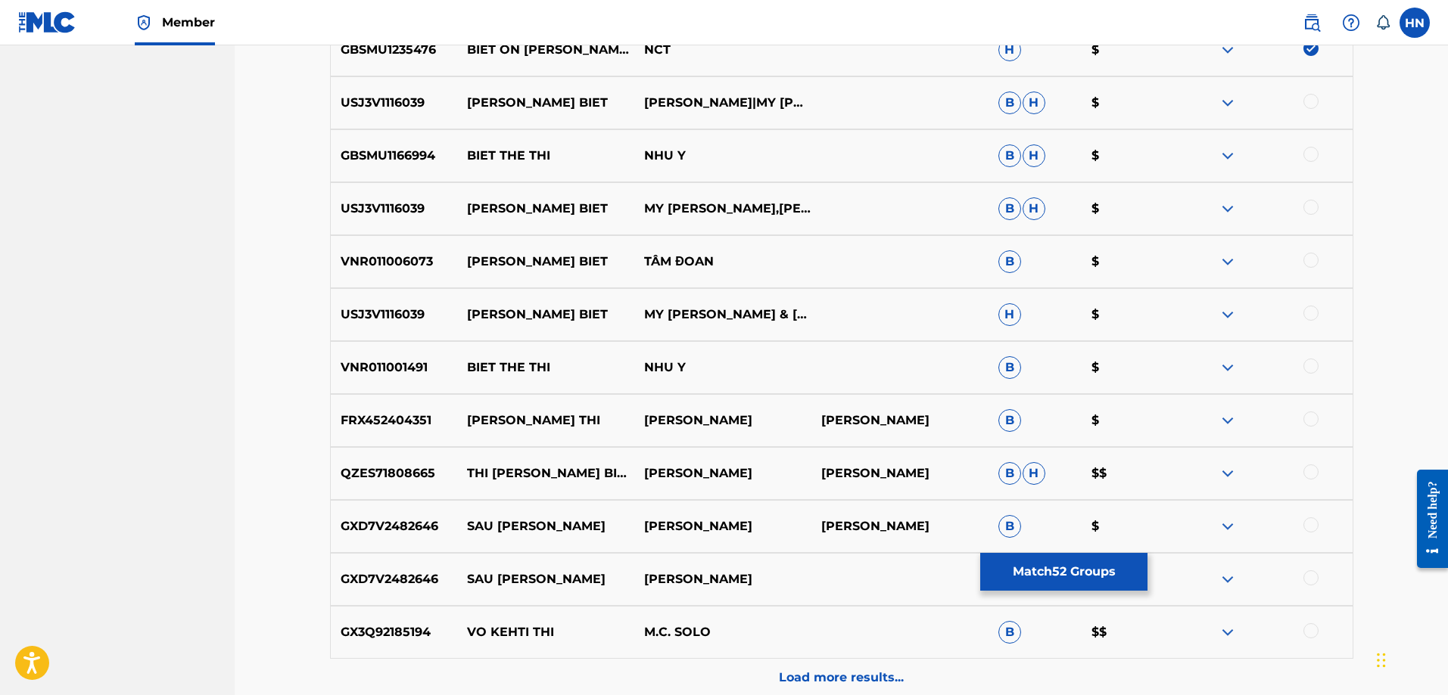
scroll to position [1133, 0]
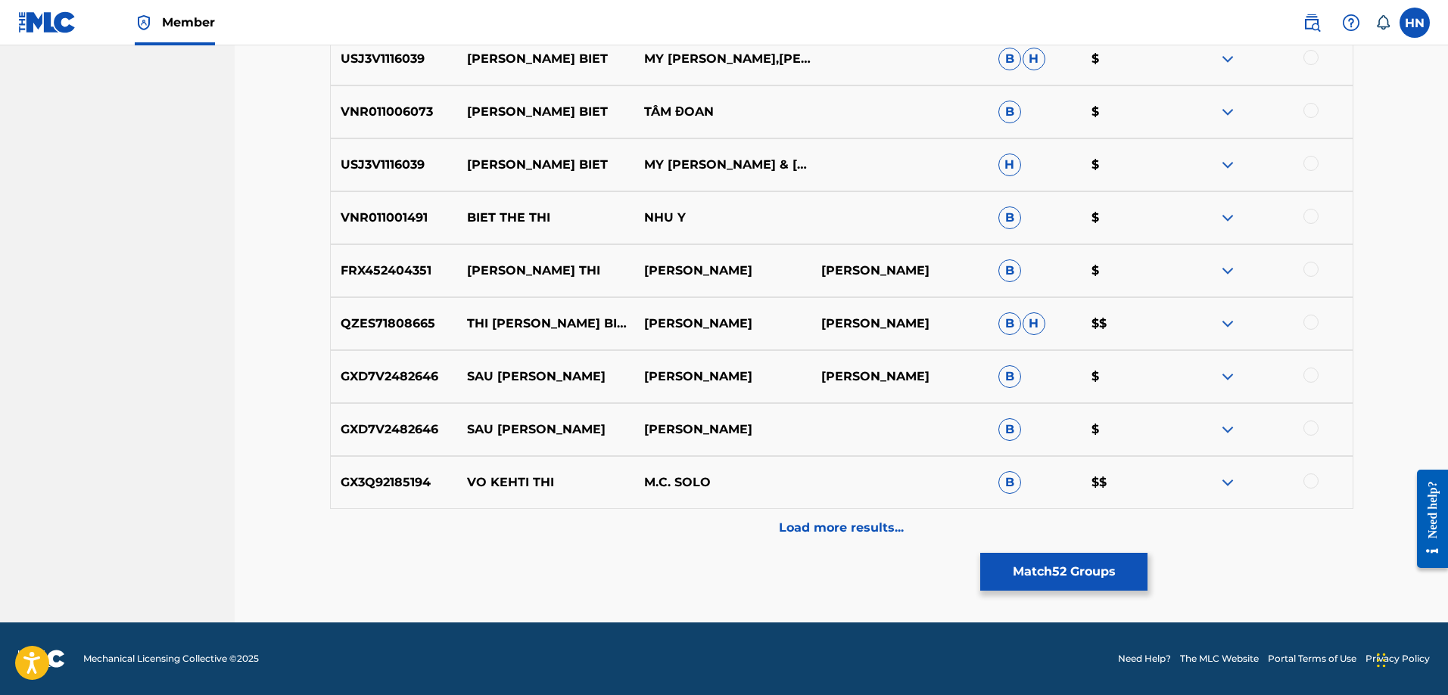
click at [1066, 576] on button "Match 52 Groups" at bounding box center [1063, 572] width 167 height 38
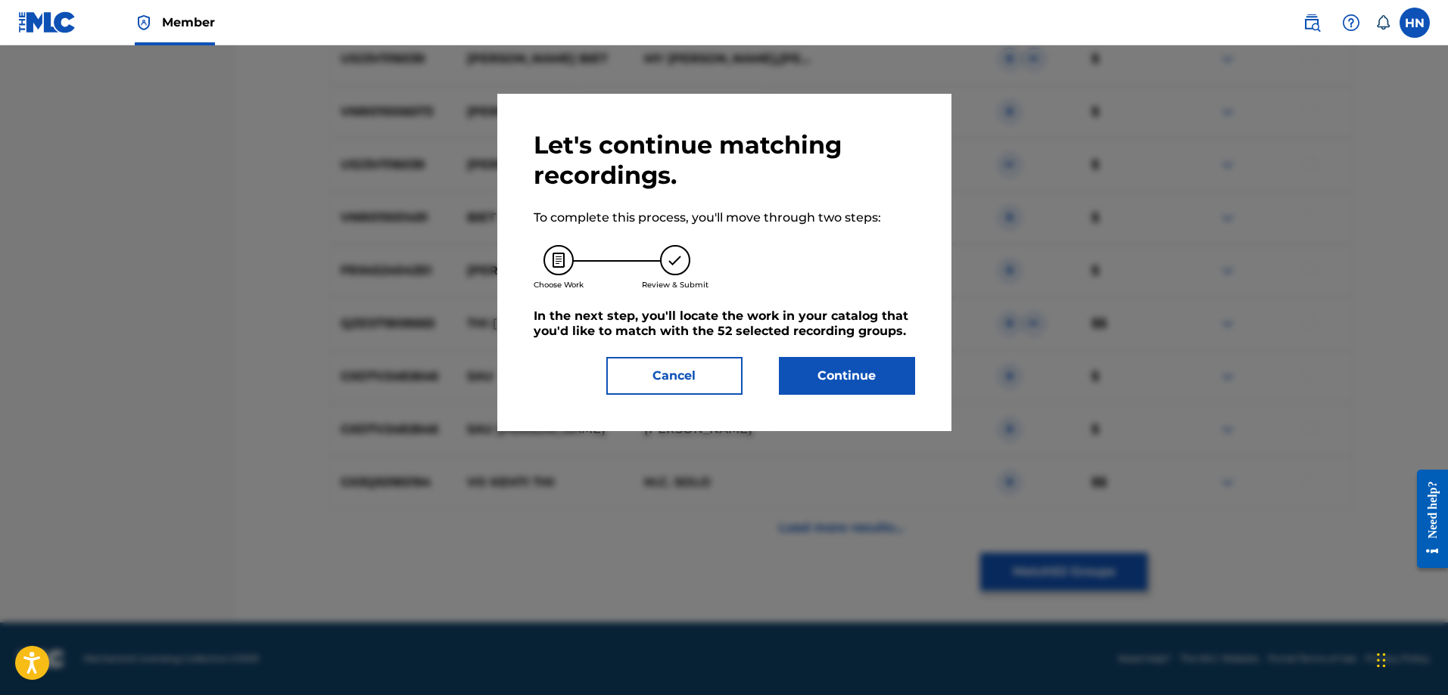
click at [858, 370] on button "Continue" at bounding box center [847, 376] width 136 height 38
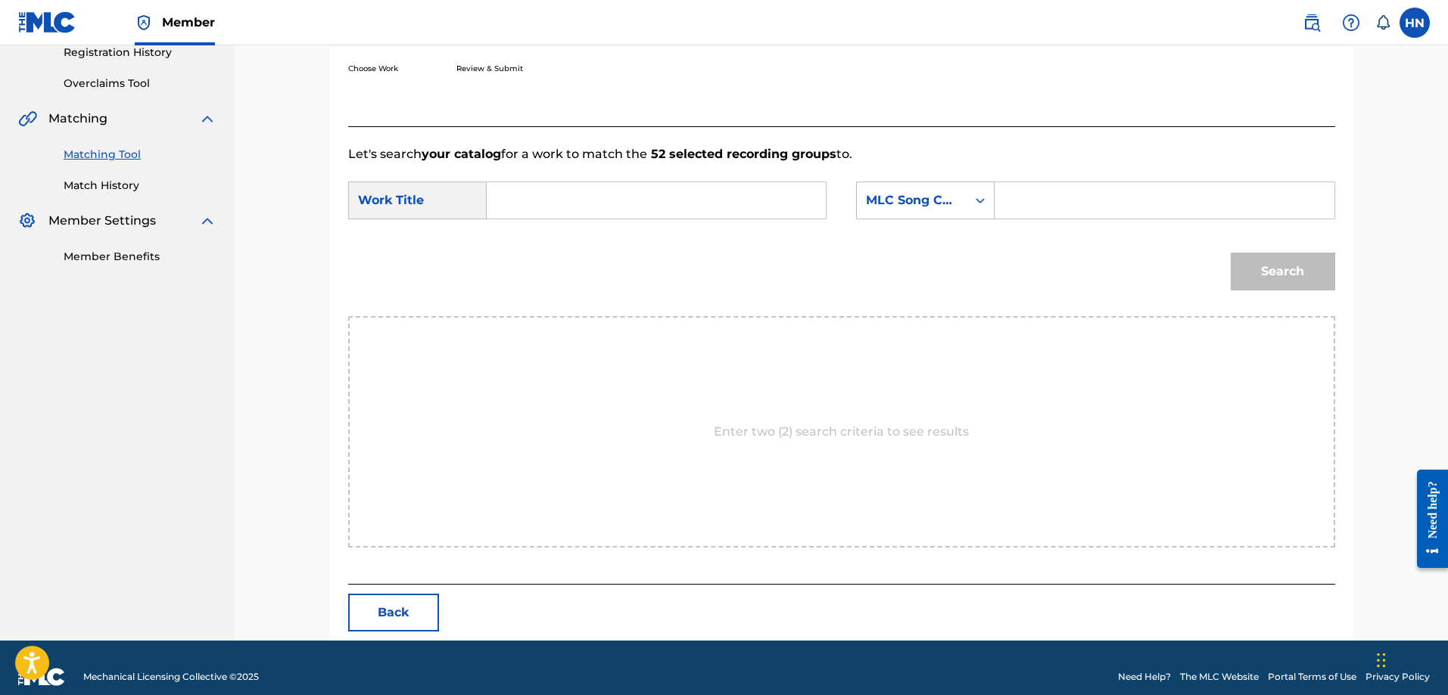
scroll to position [313, 0]
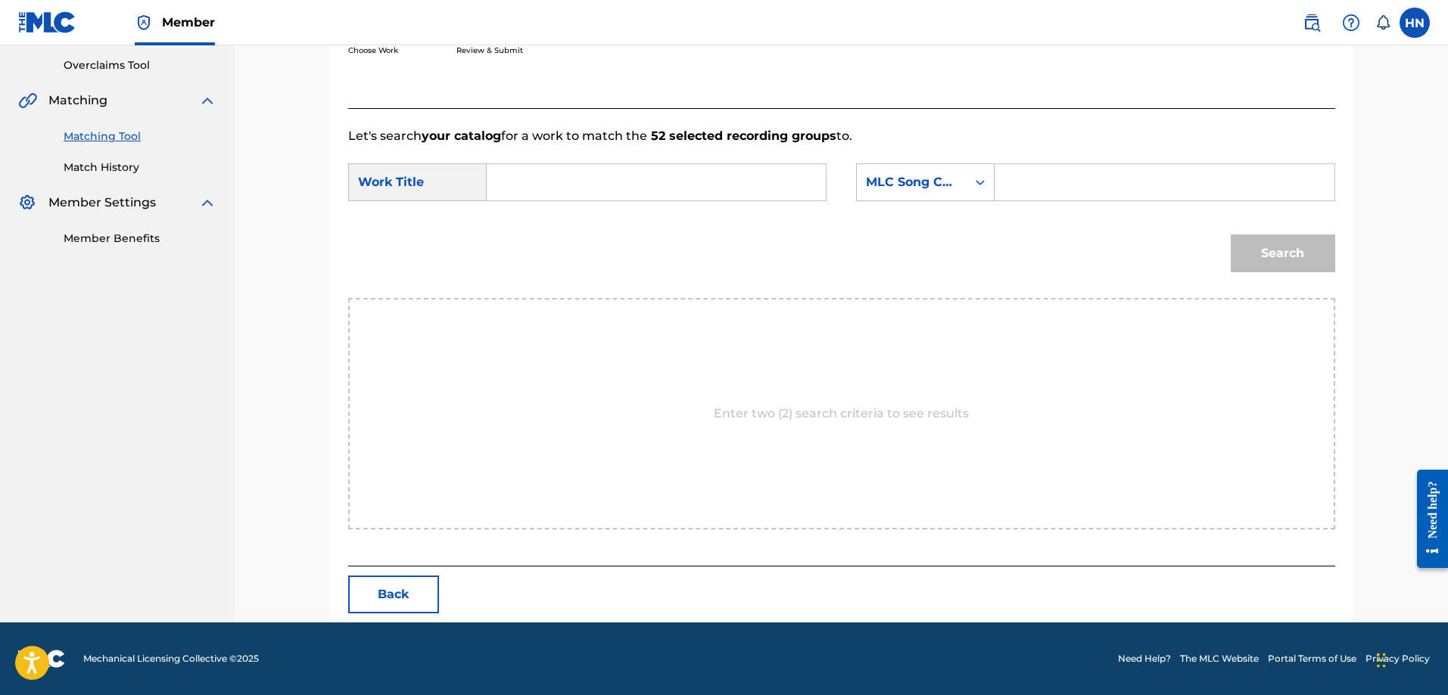
click at [792, 171] on input "Search Form" at bounding box center [655, 182] width 313 height 36
paste input "BIET ON VO THI SAU"
type input "BIET ON VO THI SAU"
click at [891, 186] on div "MLC Song Code" at bounding box center [912, 182] width 92 height 18
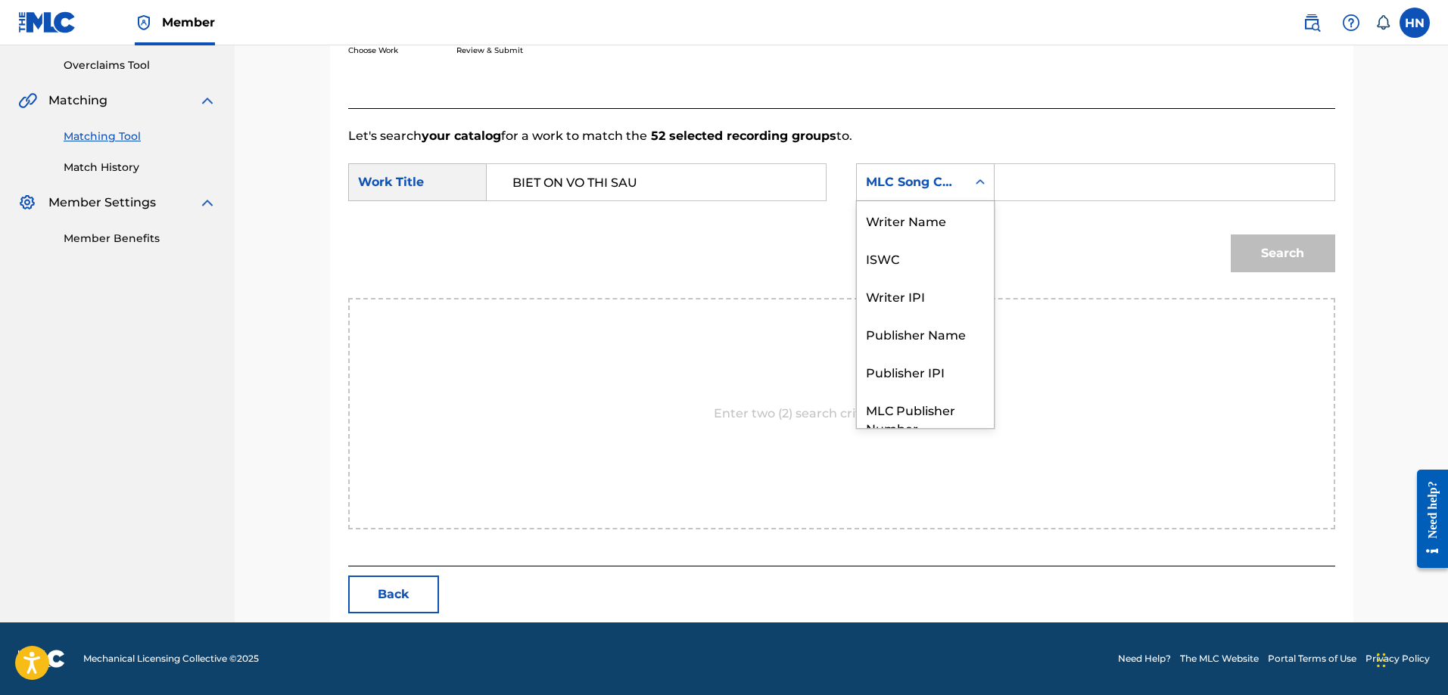
scroll to position [56, 0]
click at [885, 205] on div "ISWC" at bounding box center [925, 202] width 137 height 38
click at [1118, 176] on input "Search Form" at bounding box center [1163, 182] width 313 height 36
paste input "T9108167993"
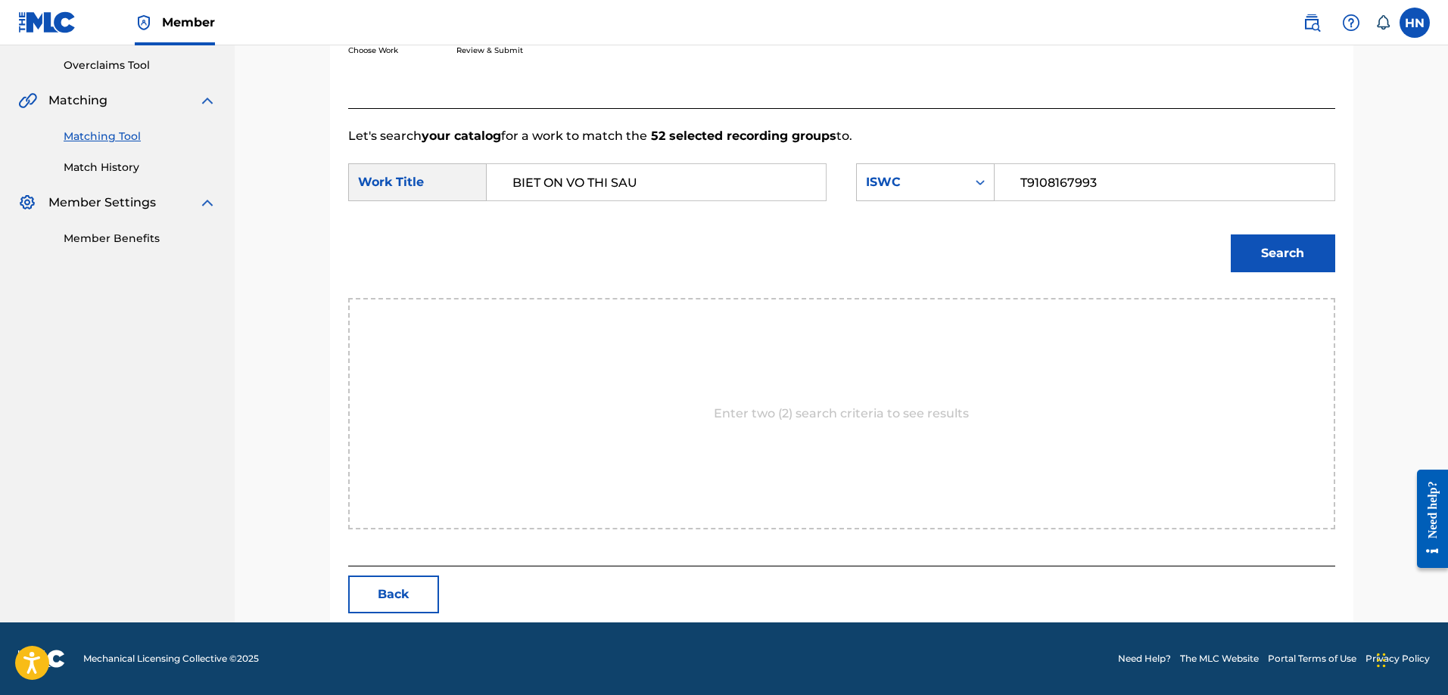
type input "T9108167993"
click at [1311, 263] on button "Search" at bounding box center [1282, 254] width 104 height 38
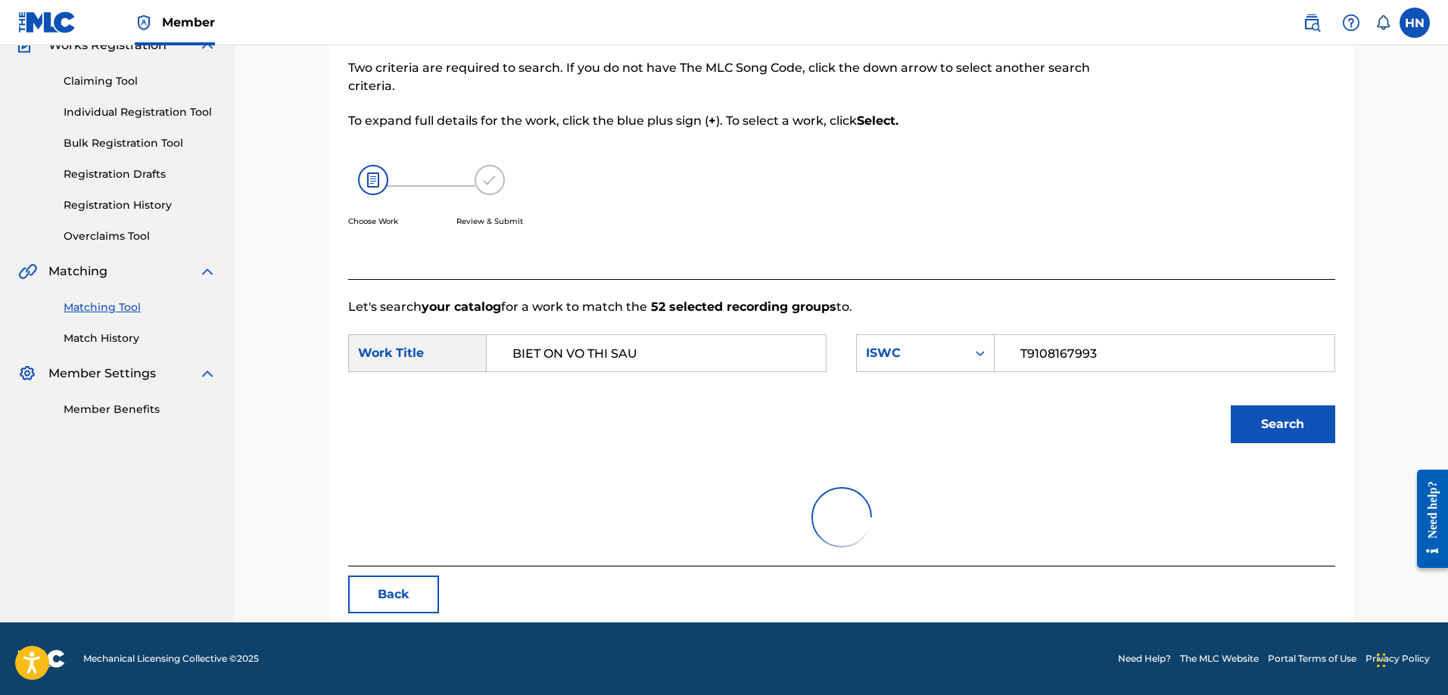
scroll to position [268, 0]
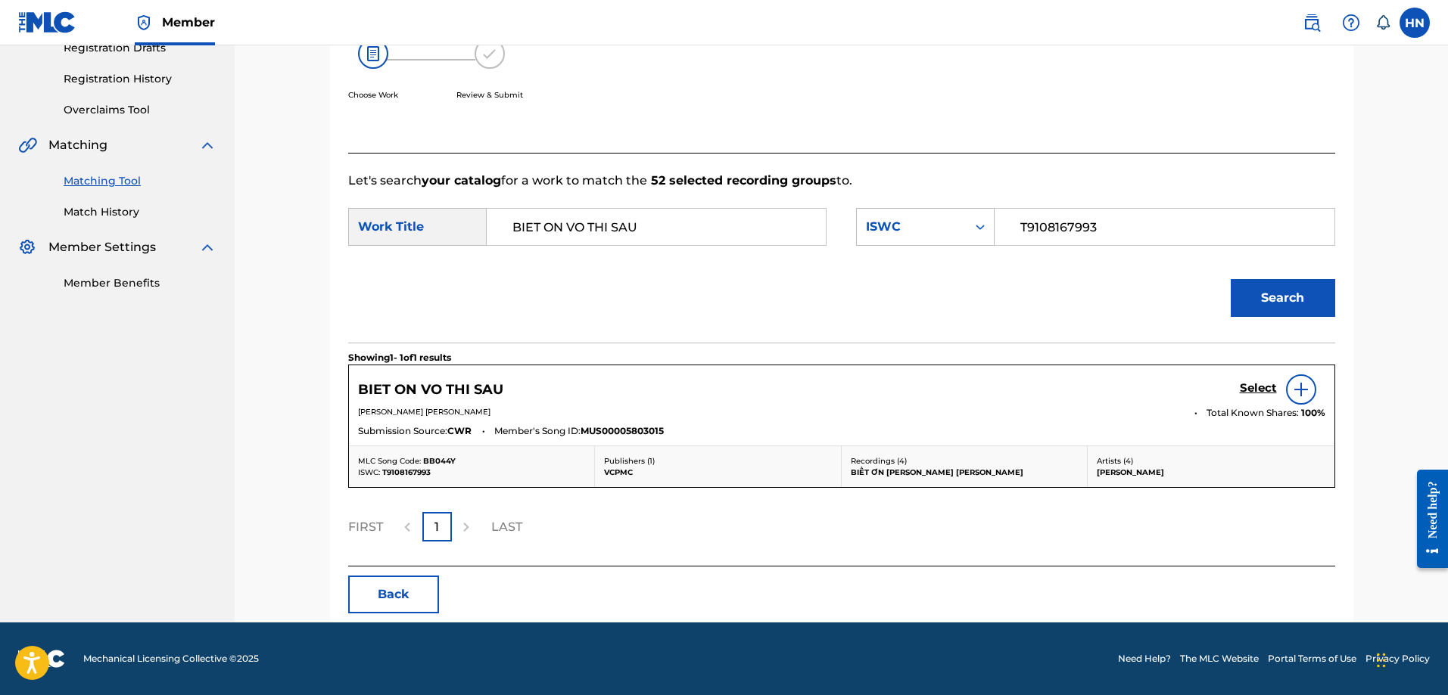
click at [1258, 389] on h5 "Select" at bounding box center [1258, 388] width 37 height 14
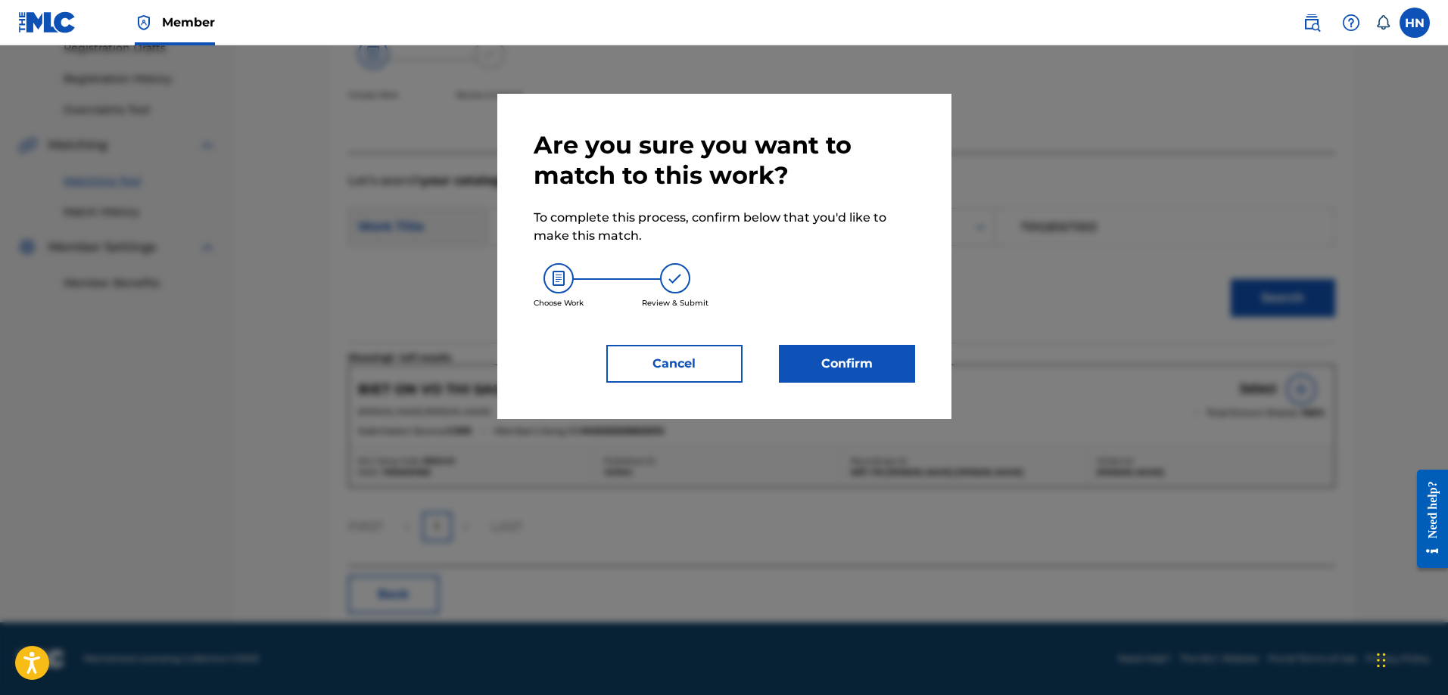
click at [891, 360] on button "Confirm" at bounding box center [847, 364] width 136 height 38
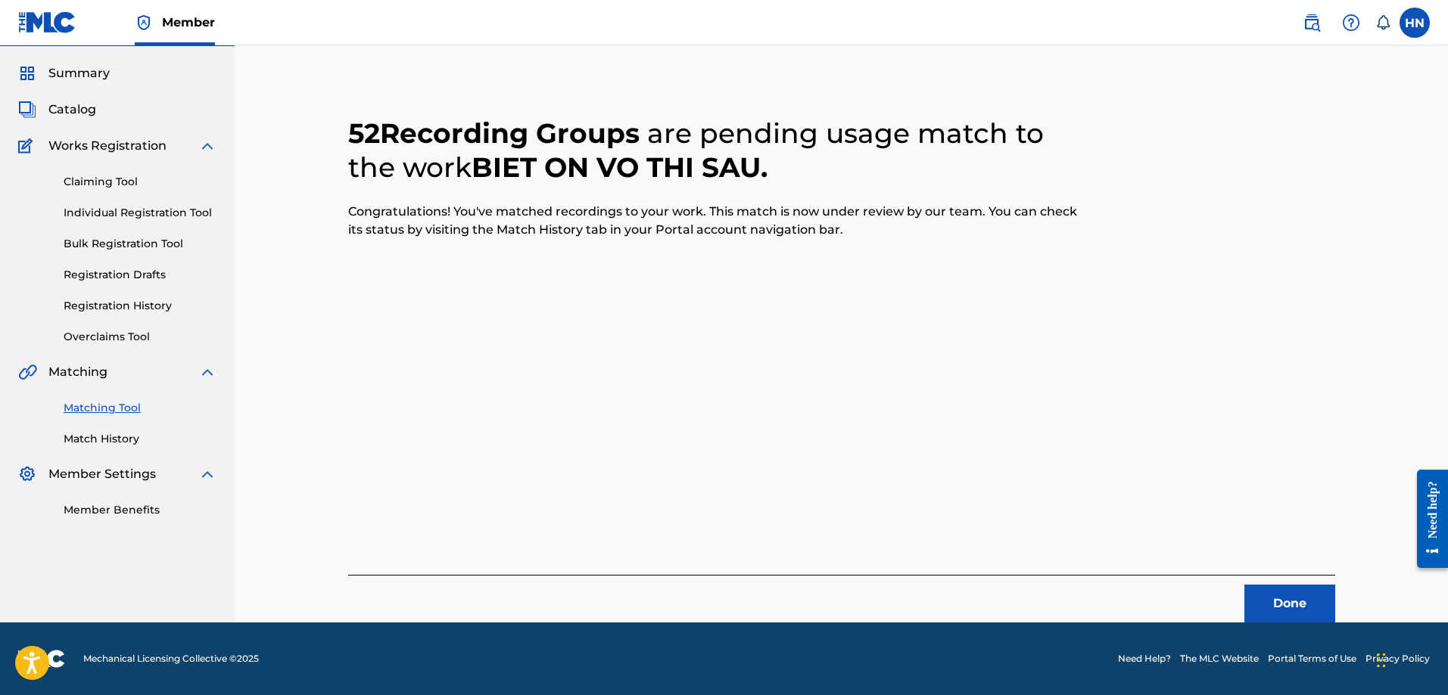
scroll to position [41, 0]
click at [1266, 585] on button "Done" at bounding box center [1289, 604] width 91 height 38
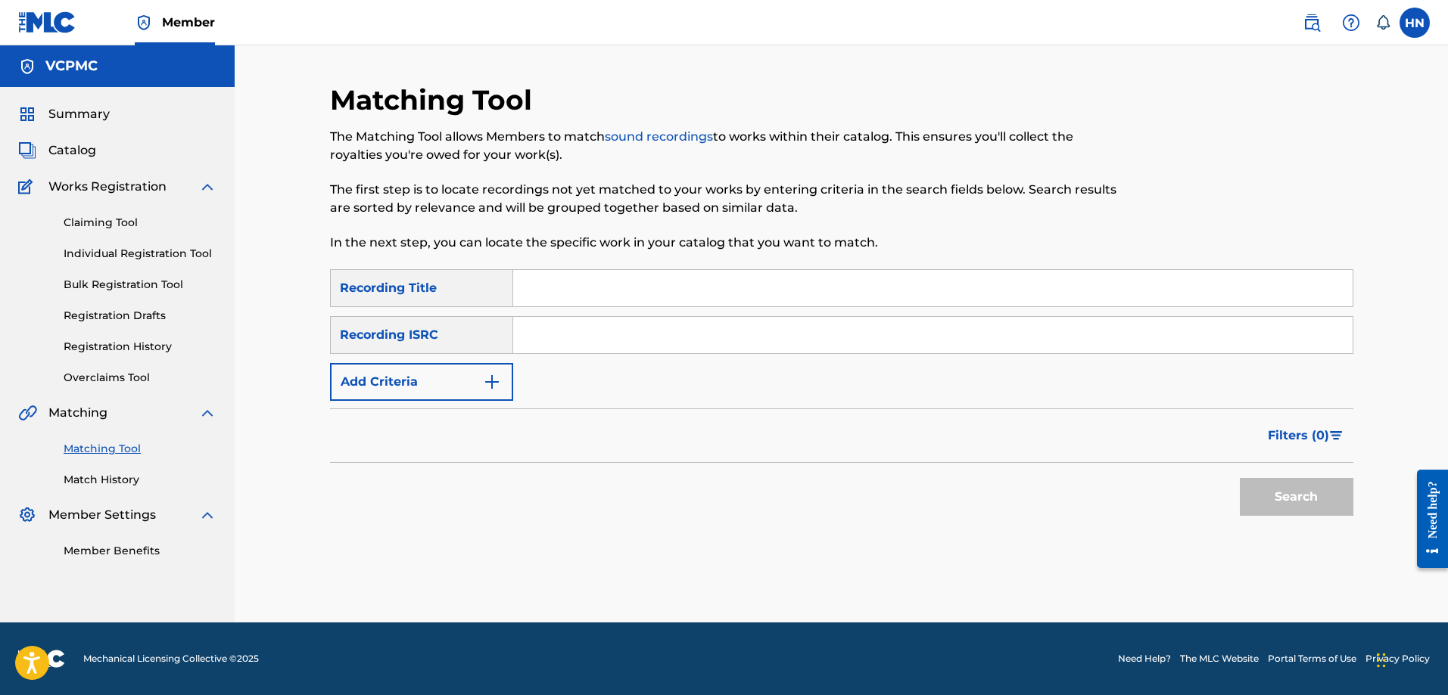
click at [790, 287] on input "Search Form" at bounding box center [932, 288] width 839 height 36
paste input "HAI LÚA VỀ LÀNG"
click at [1240, 478] on button "Search" at bounding box center [1297, 497] width 114 height 38
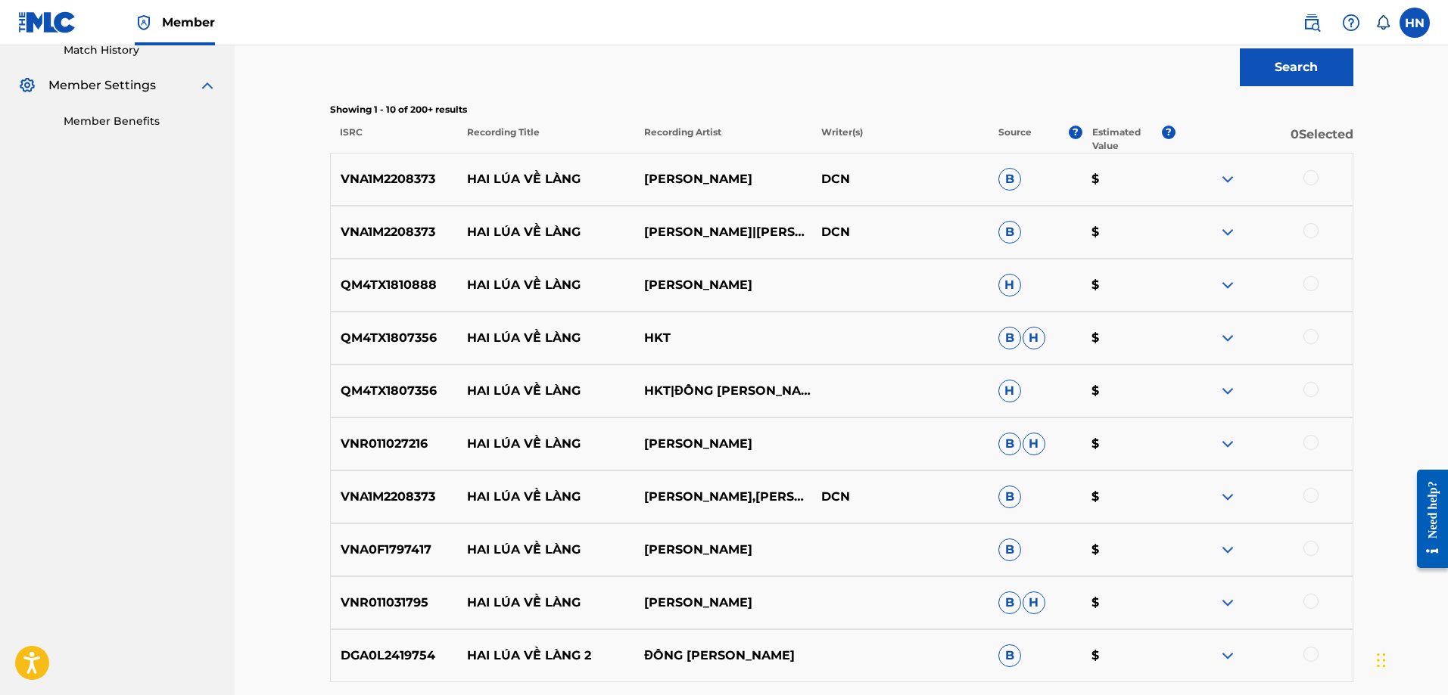
scroll to position [454, 0]
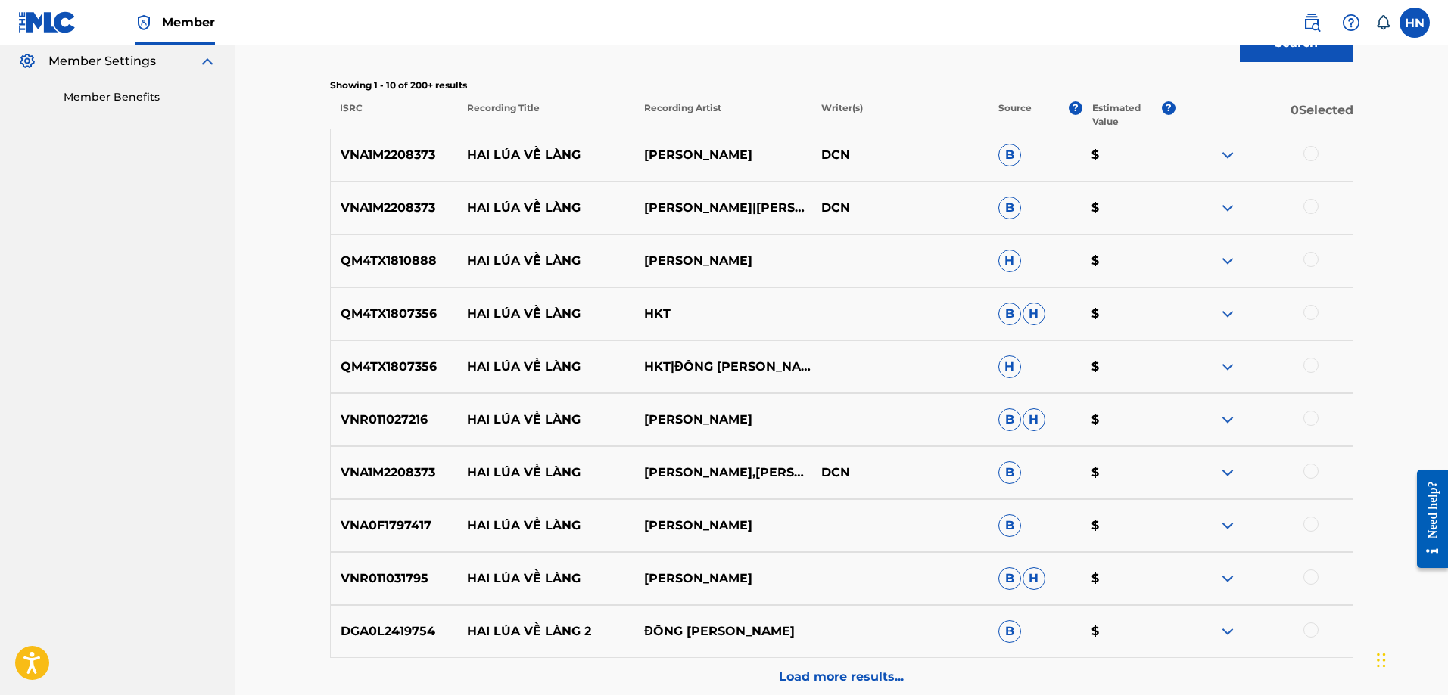
click at [814, 663] on div "Load more results..." at bounding box center [841, 677] width 1023 height 38
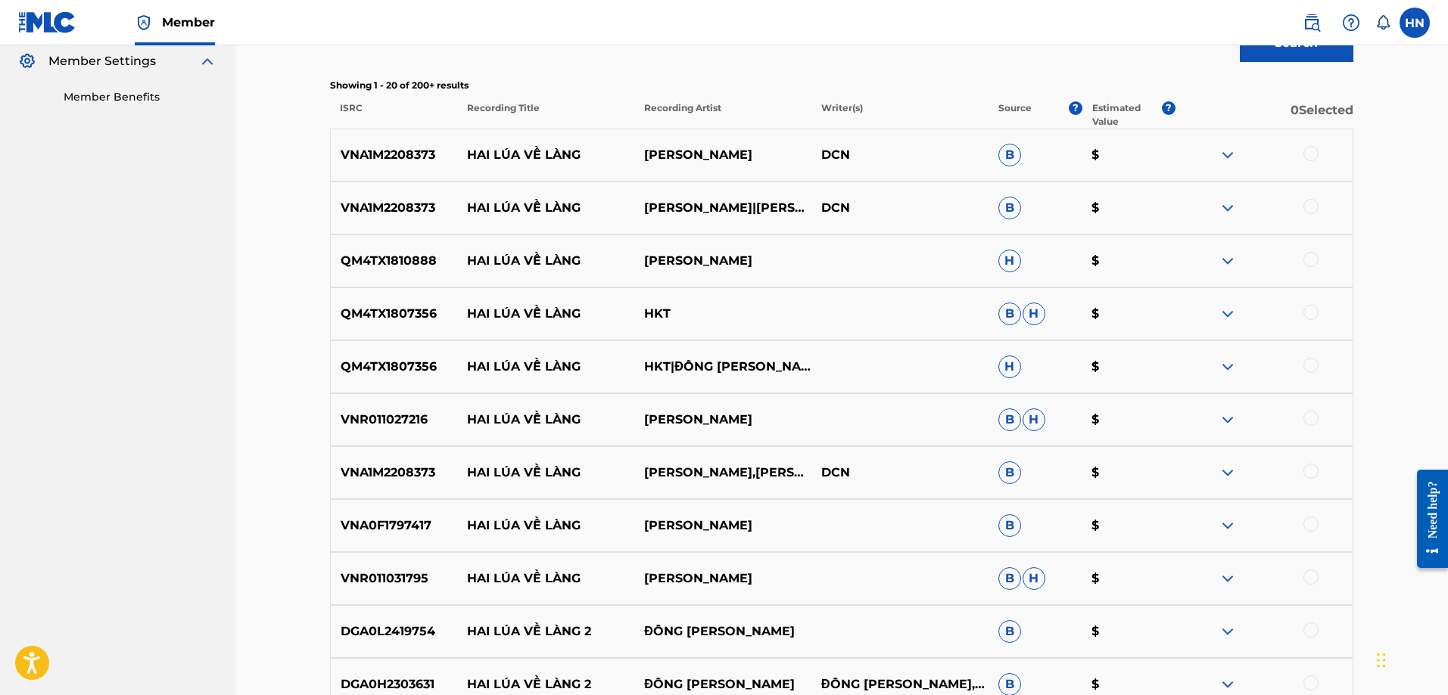
click at [411, 170] on div "VNA1M2208373 HAI LÚA VỀ LÀNG [PERSON_NAME][GEOGRAPHIC_DATA] B $" at bounding box center [841, 155] width 1023 height 53
click at [1310, 154] on div at bounding box center [1310, 153] width 15 height 15
click at [375, 224] on div "VNA1M2208373 HAI LÚA VỀ LÀNG [PERSON_NAME] ĐẠT|[PERSON_NAME][GEOGRAPHIC_DATA] B…" at bounding box center [841, 208] width 1023 height 53
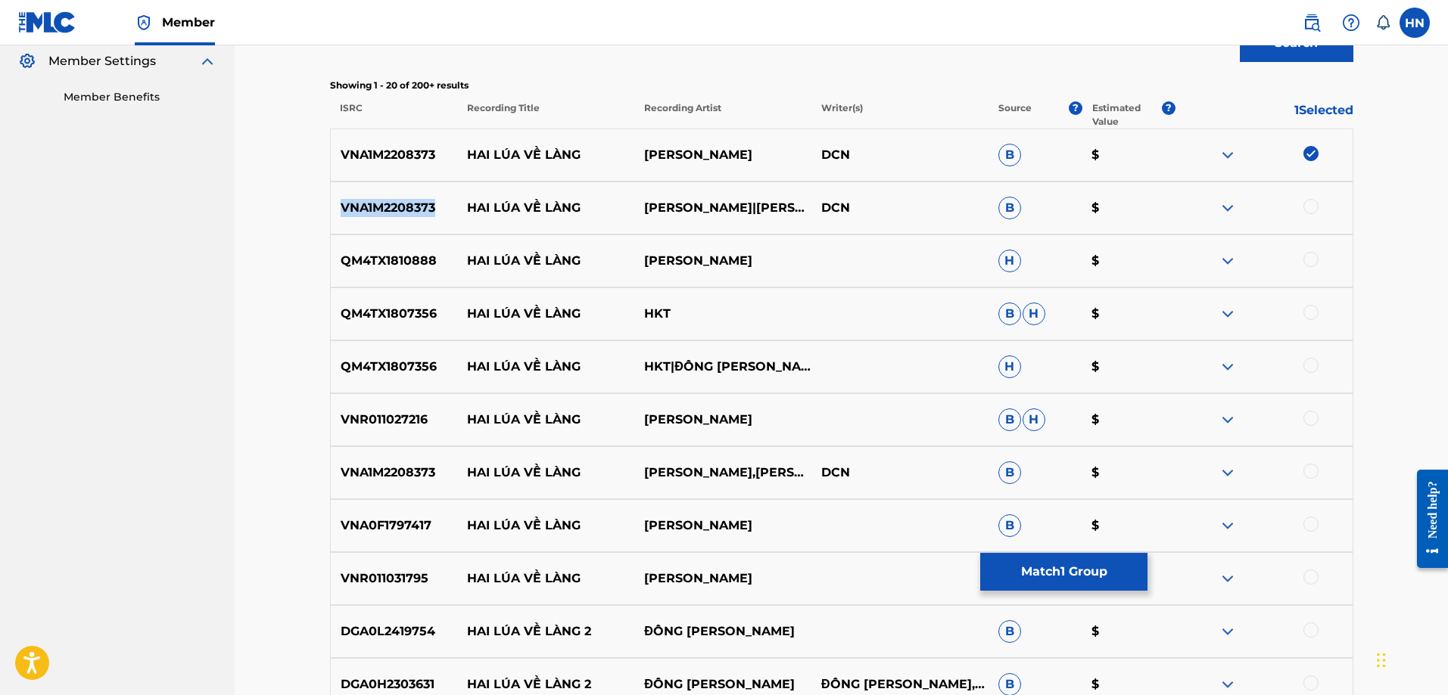
click at [375, 224] on div "VNA1M2208373 HAI LÚA VỀ LÀNG [PERSON_NAME] ĐẠT|[PERSON_NAME][GEOGRAPHIC_DATA] B…" at bounding box center [841, 208] width 1023 height 53
click at [1308, 205] on div at bounding box center [1310, 206] width 15 height 15
click at [401, 260] on p "QM4TX1810888" at bounding box center [394, 261] width 127 height 18
click at [1316, 257] on div at bounding box center [1310, 259] width 15 height 15
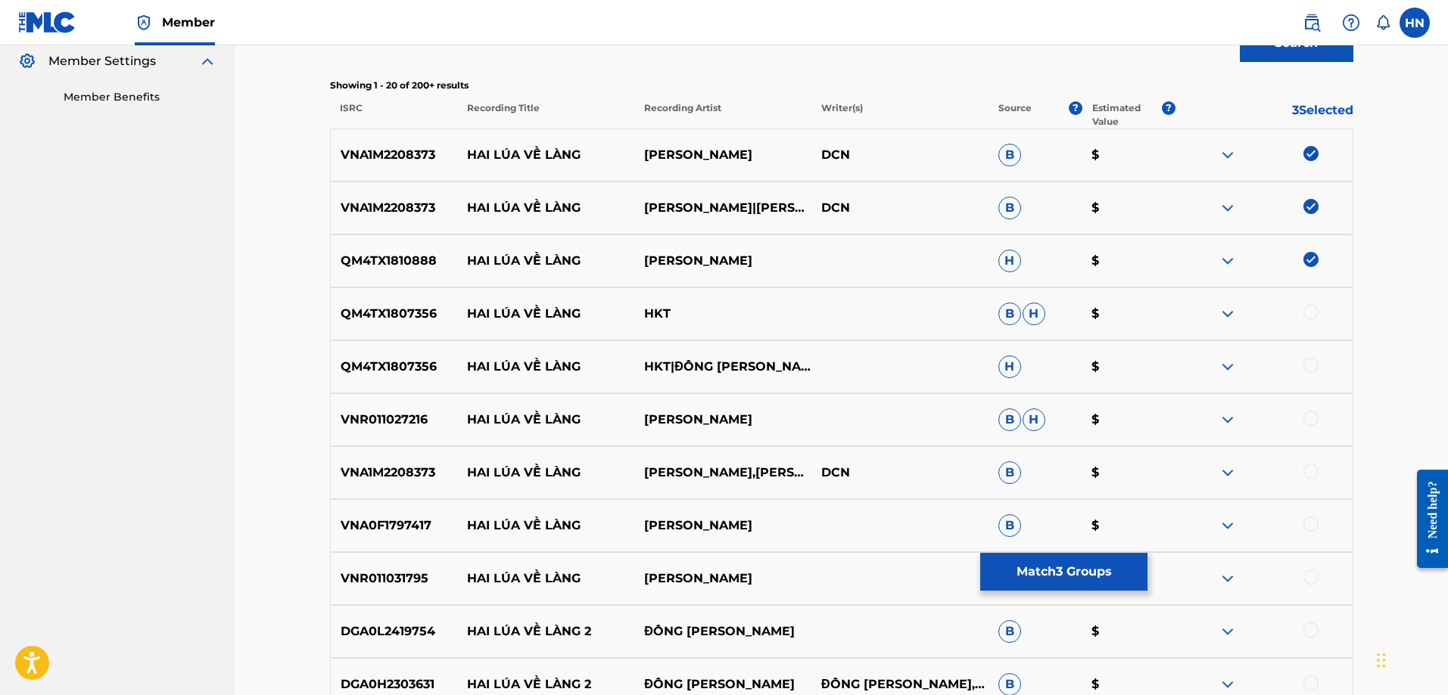
click at [417, 305] on p "QM4TX1807356" at bounding box center [394, 314] width 127 height 18
click at [1314, 315] on div at bounding box center [1310, 312] width 15 height 15
click at [1303, 362] on div at bounding box center [1310, 365] width 15 height 15
click at [356, 412] on p "VNR011027216" at bounding box center [394, 420] width 127 height 18
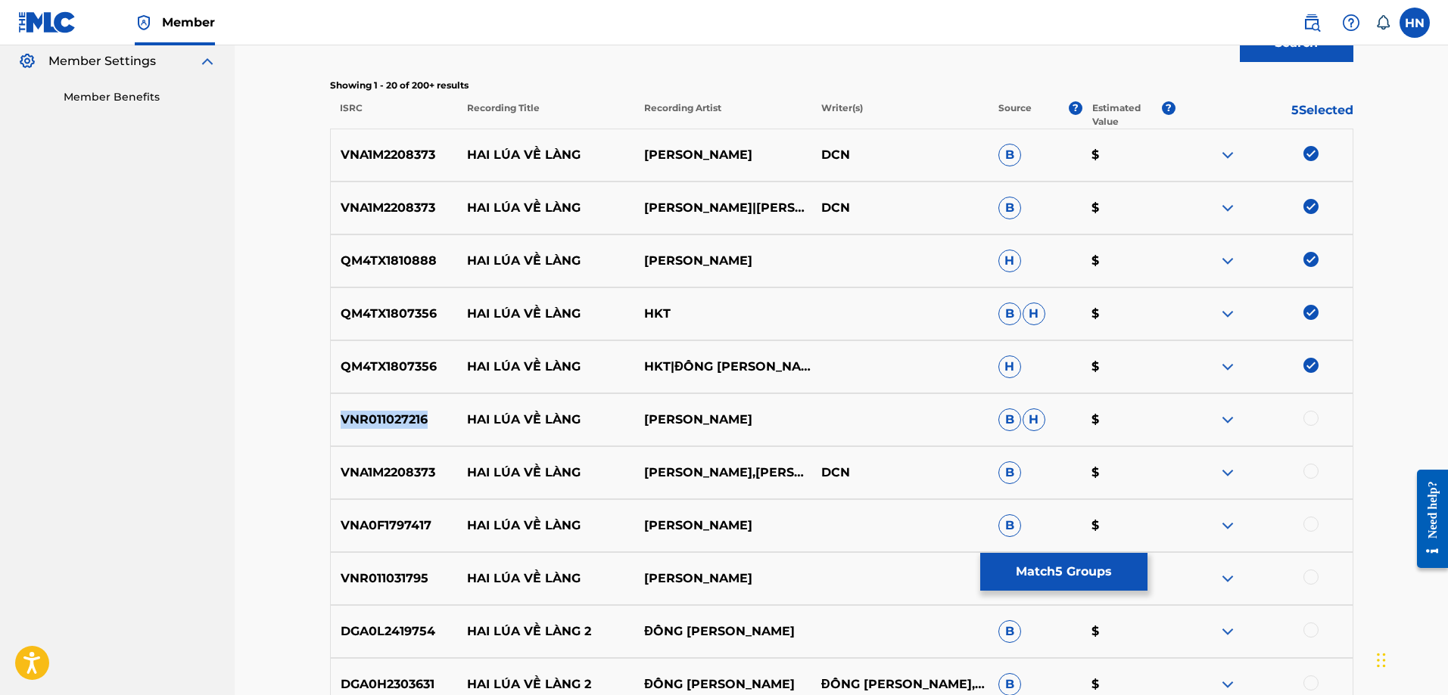
click at [356, 412] on p "VNR011027216" at bounding box center [394, 420] width 127 height 18
click at [1311, 424] on div at bounding box center [1310, 418] width 15 height 15
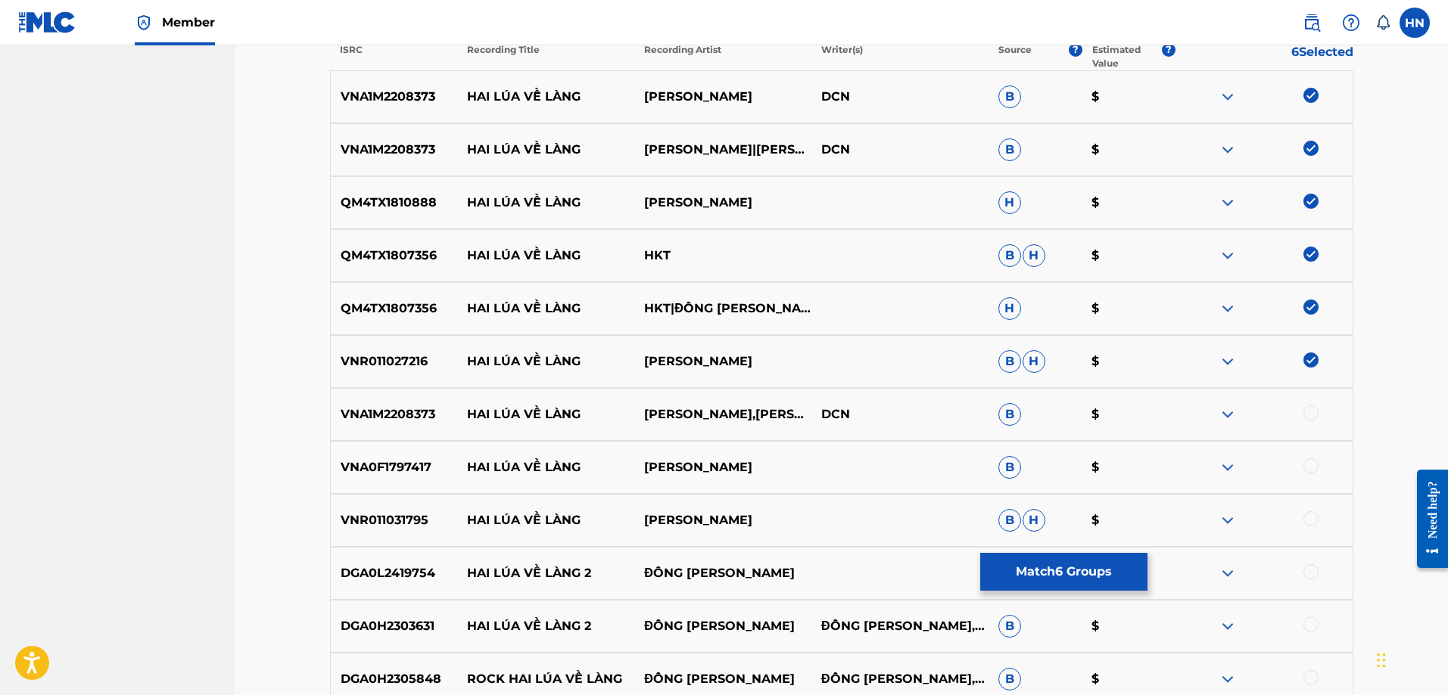
scroll to position [530, 0]
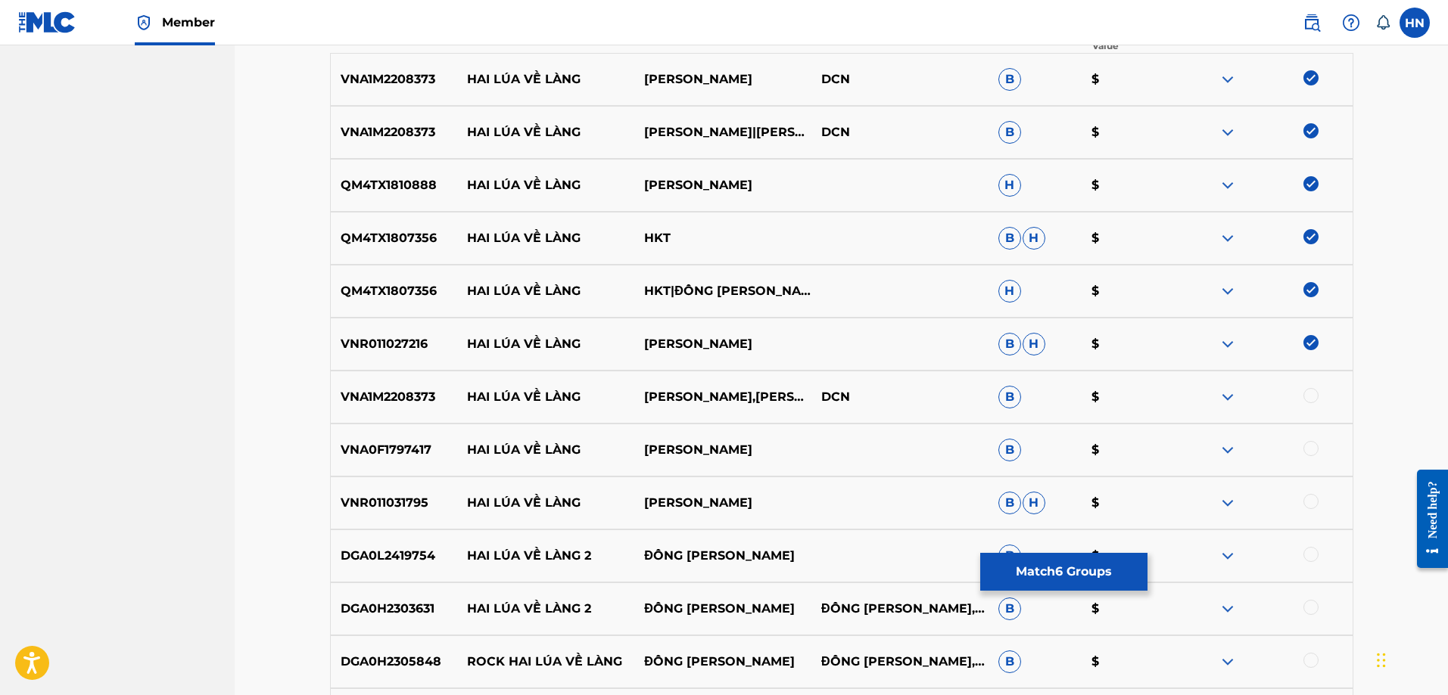
click at [402, 398] on p "VNA1M2208373" at bounding box center [394, 397] width 127 height 18
click at [1309, 397] on div at bounding box center [1310, 395] width 15 height 15
click at [401, 453] on p "VNA0F1797417" at bounding box center [394, 450] width 127 height 18
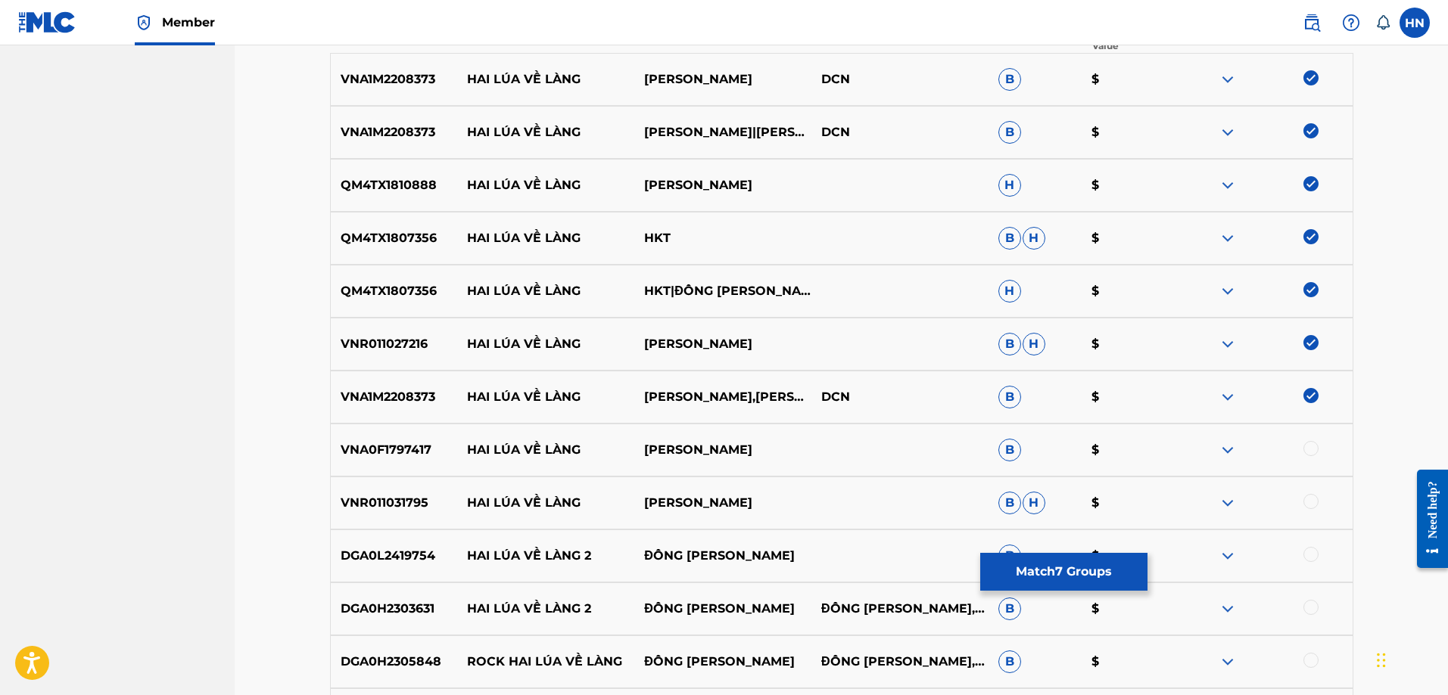
click at [1308, 446] on div at bounding box center [1310, 448] width 15 height 15
click at [395, 491] on div "VNR011031795 HAI LÚA VỀ LÀNG [GEOGRAPHIC_DATA][PERSON_NAME] [PERSON_NAME] $" at bounding box center [841, 503] width 1023 height 53
click at [1308, 503] on div at bounding box center [1310, 501] width 15 height 15
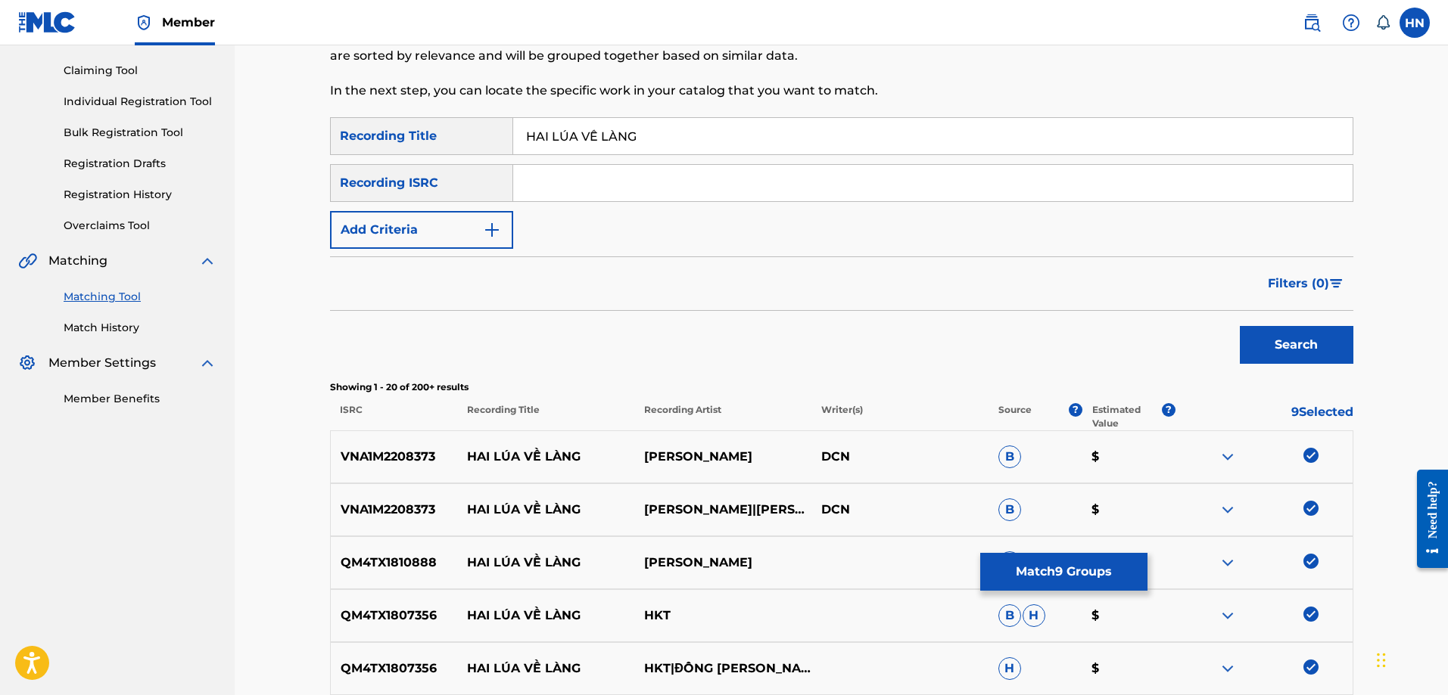
scroll to position [151, 0]
click at [928, 139] on input "HAI LÚA VỀ LÀNG" at bounding box center [932, 137] width 839 height 36
paste input "UA VE LANG HAI"
click at [1240, 327] on button "Search" at bounding box center [1297, 346] width 114 height 38
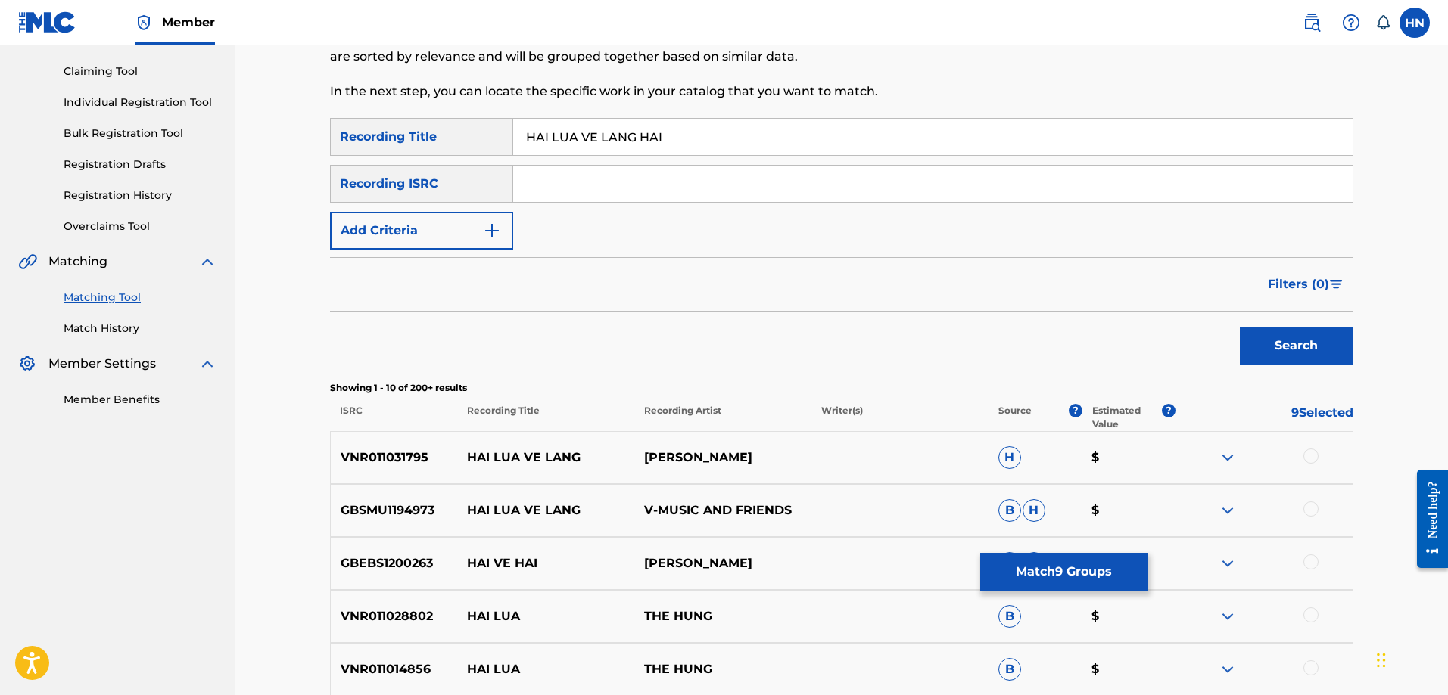
drag, startPoint x: 631, startPoint y: 138, endPoint x: 712, endPoint y: 129, distance: 81.5
click at [712, 129] on input "HAI LUA VE LANG HAI" at bounding box center [932, 137] width 839 height 36
click at [1240, 327] on button "Search" at bounding box center [1297, 346] width 114 height 38
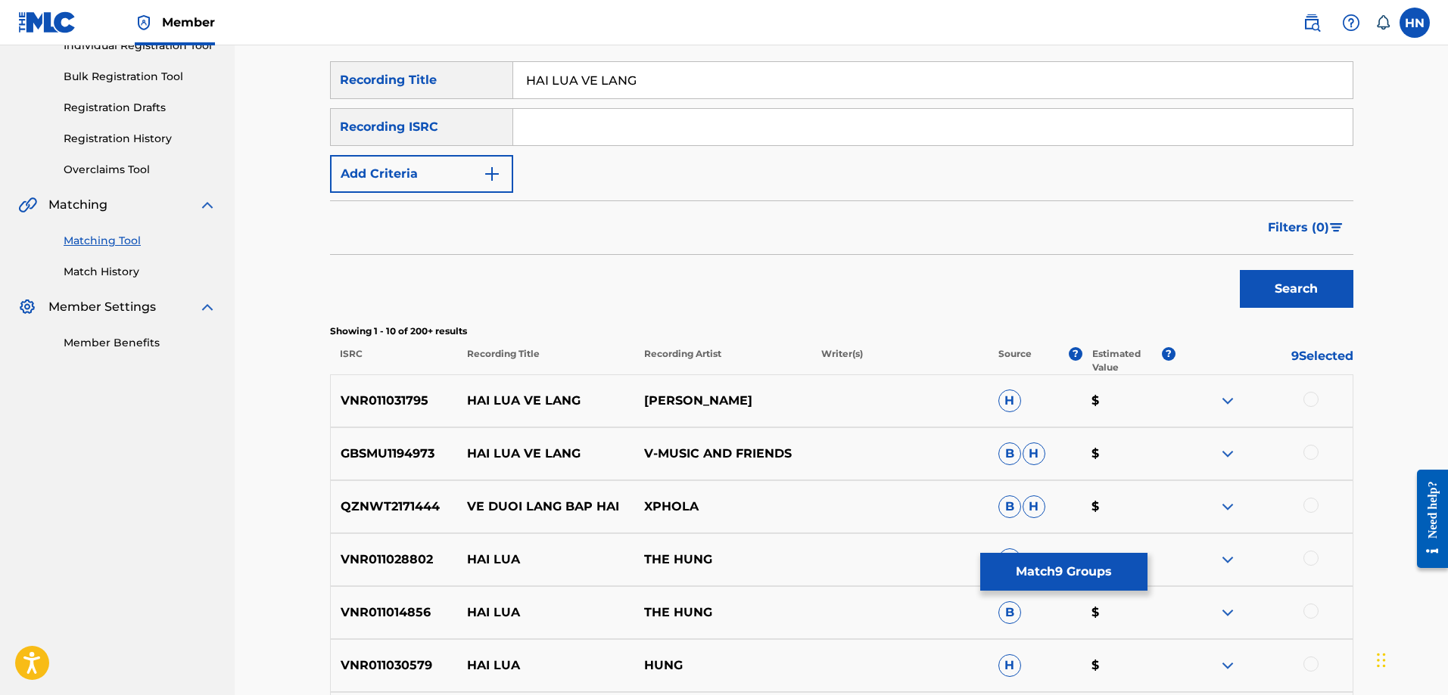
scroll to position [303, 0]
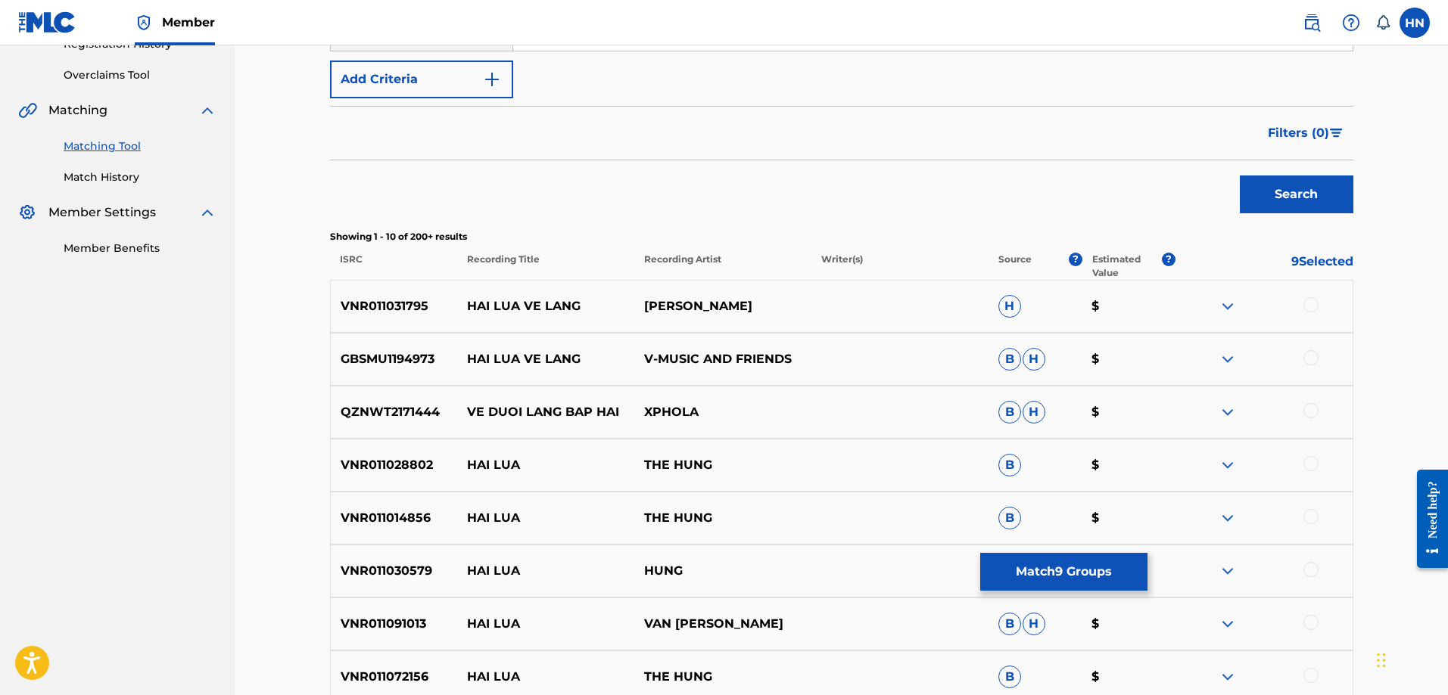
click at [382, 331] on div "VNR011031795 HAI LUA VE LANG [PERSON_NAME] SANG H $" at bounding box center [841, 306] width 1023 height 53
click at [1314, 300] on div at bounding box center [1310, 304] width 15 height 15
click at [422, 355] on p "GBSMU1194973" at bounding box center [394, 359] width 127 height 18
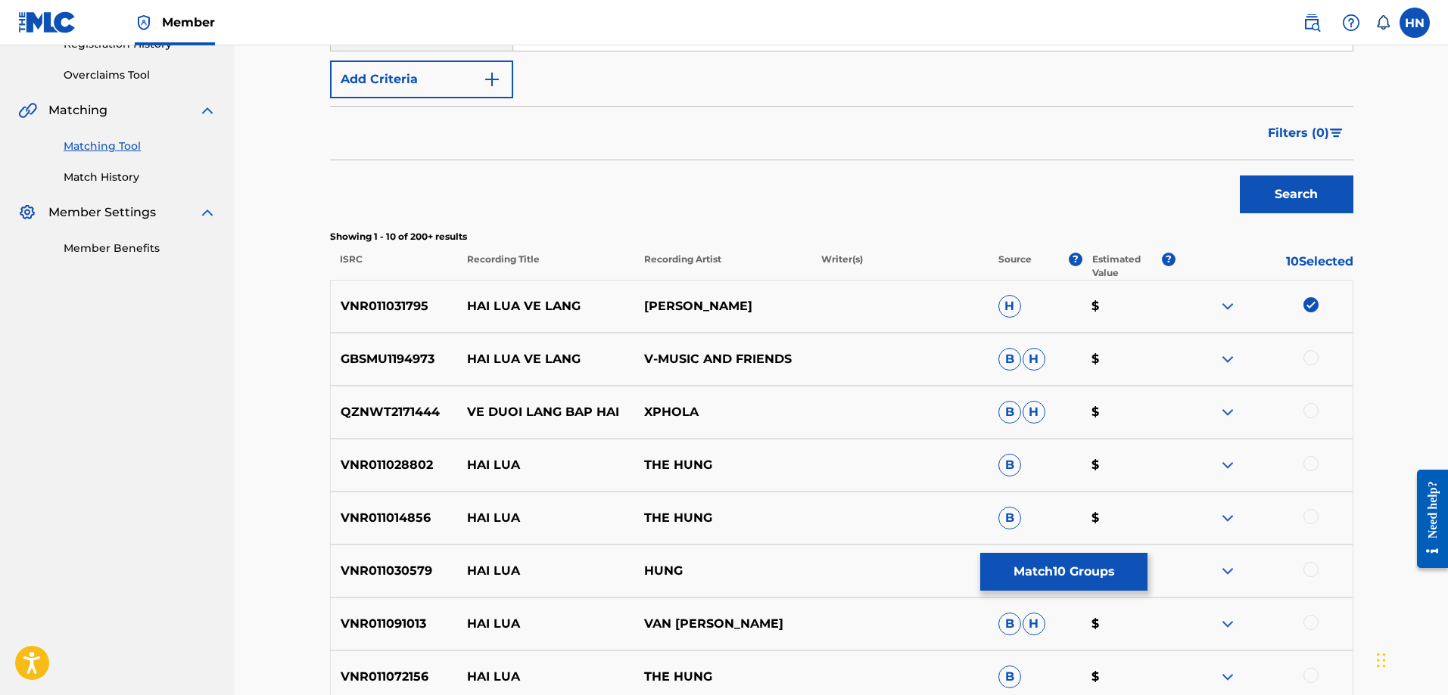
click at [1305, 356] on div at bounding box center [1310, 357] width 15 height 15
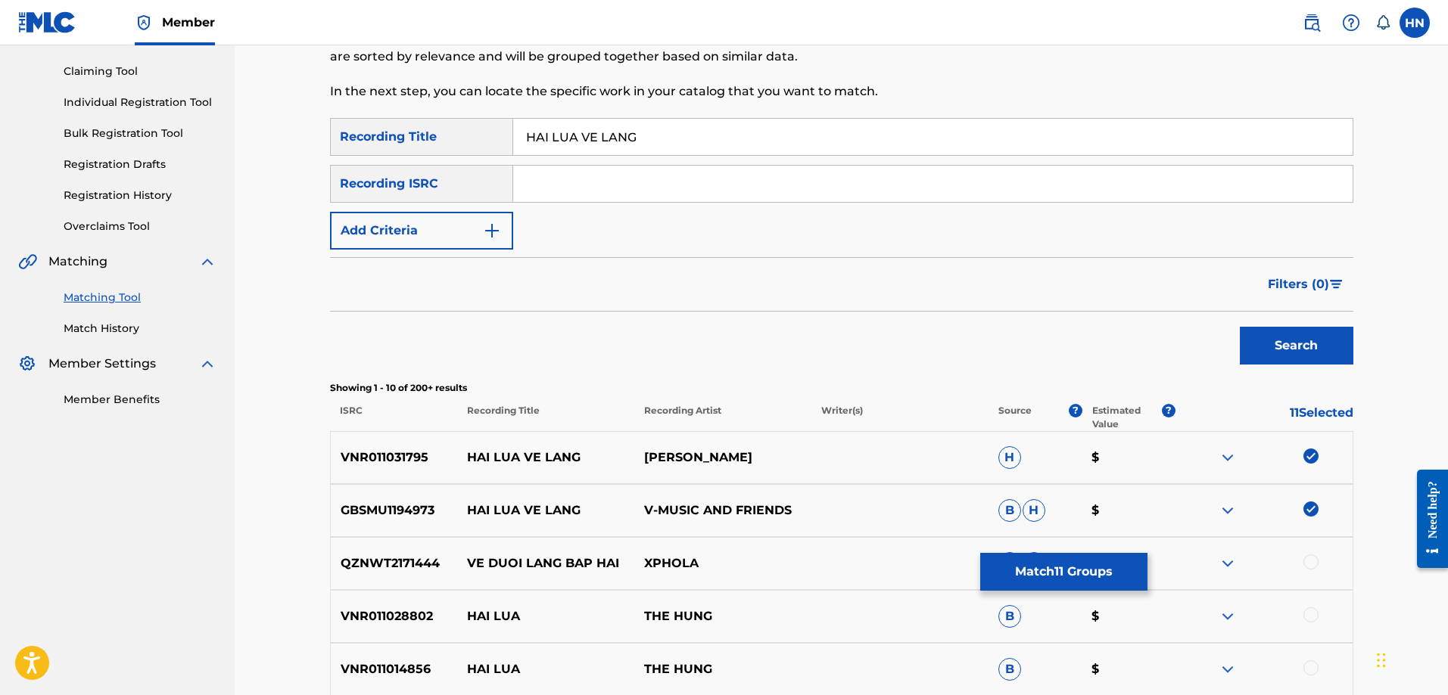
click at [761, 136] on input "HAI LUA VE LANG" at bounding box center [932, 137] width 839 height 36
paste input "TRỌN TÌNH EM GÁI MIỀN TÂY"
type input "TRỌN TÌNH EM GÁI MIỀN TÂY"
click at [1240, 327] on button "Search" at bounding box center [1297, 346] width 114 height 38
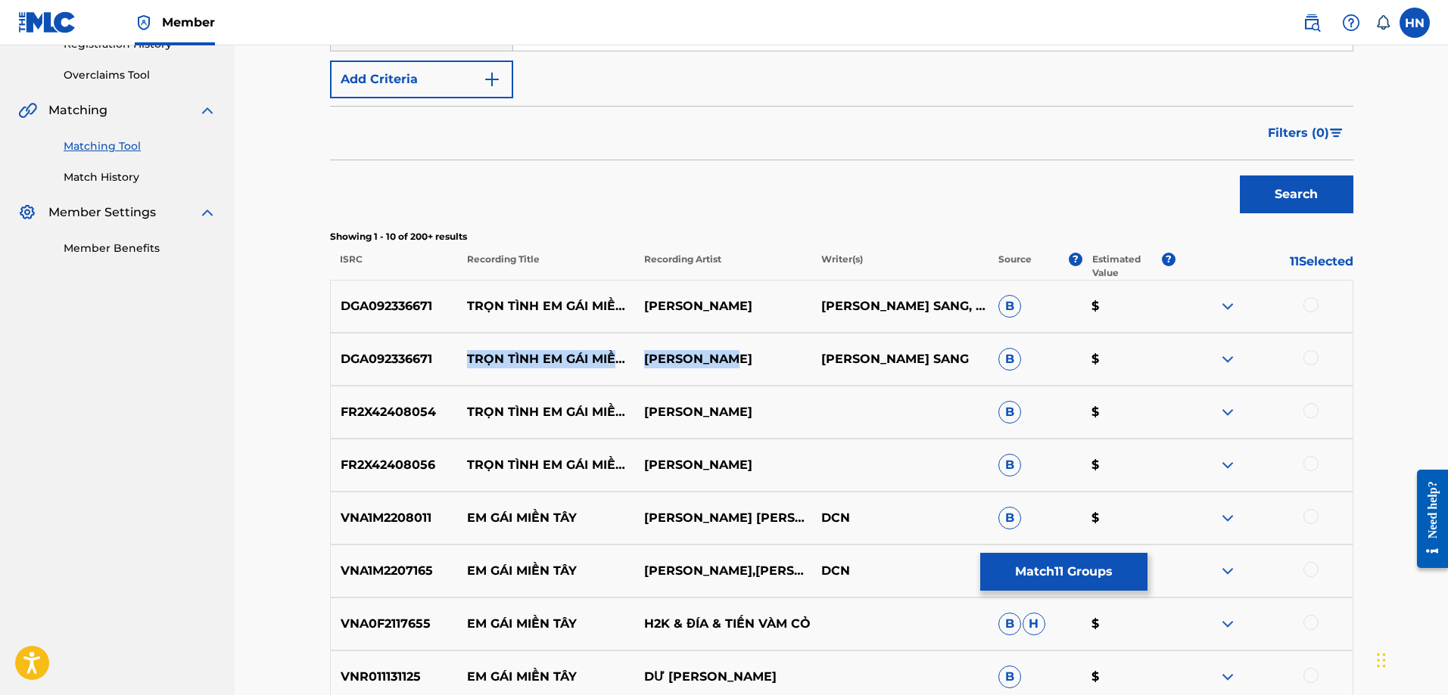
drag, startPoint x: 464, startPoint y: 351, endPoint x: 750, endPoint y: 366, distance: 286.5
click at [750, 366] on div "DGA092336671 TRỌN TÌNH EM GÁI MIỀN [PERSON_NAME] [PERSON_NAME] [PERSON_NAME] B $" at bounding box center [841, 359] width 1023 height 53
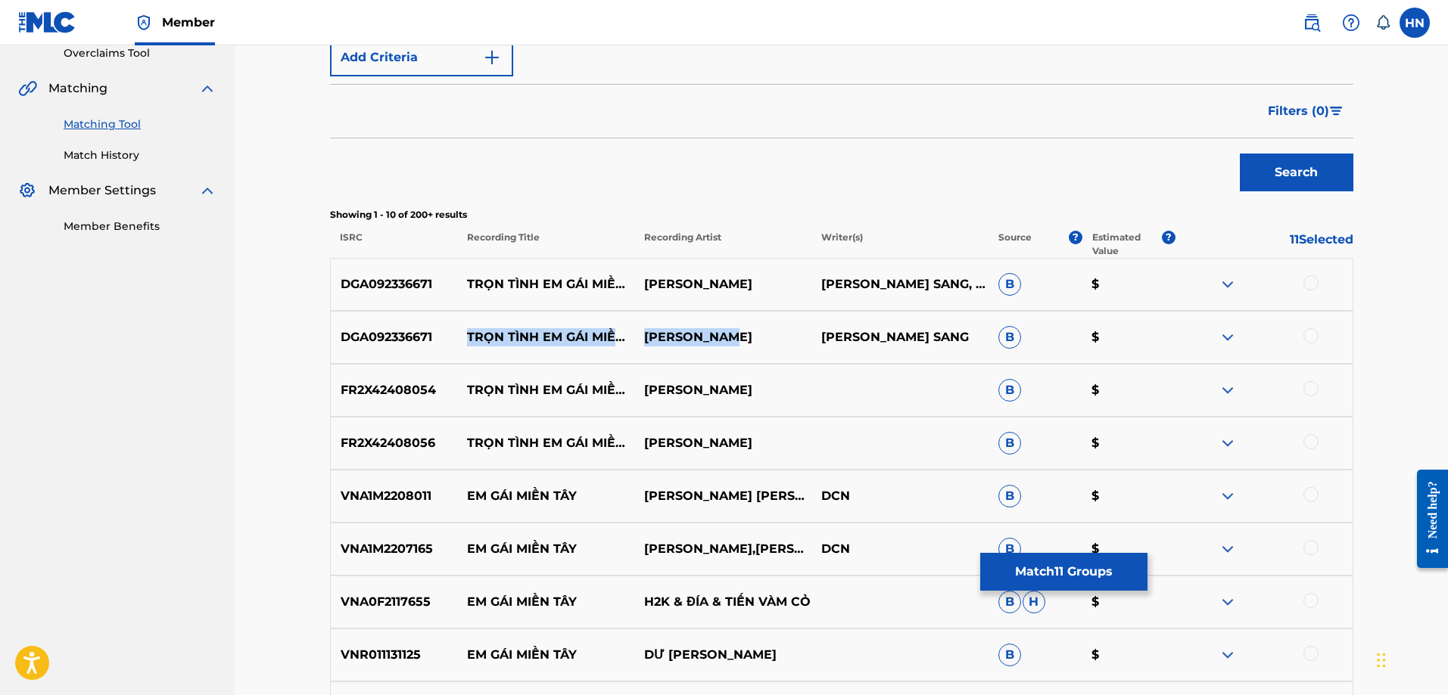
scroll to position [300, 0]
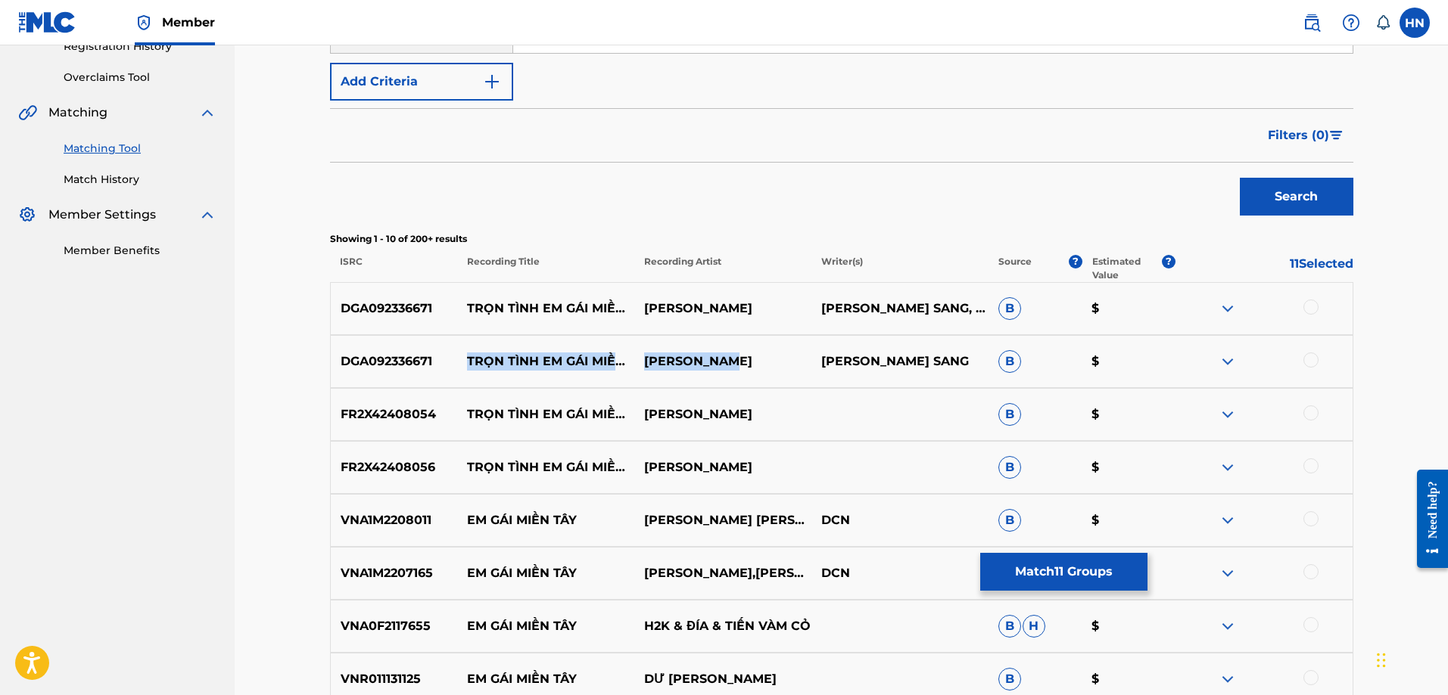
click at [1008, 571] on button "Match 11 Groups" at bounding box center [1063, 572] width 167 height 38
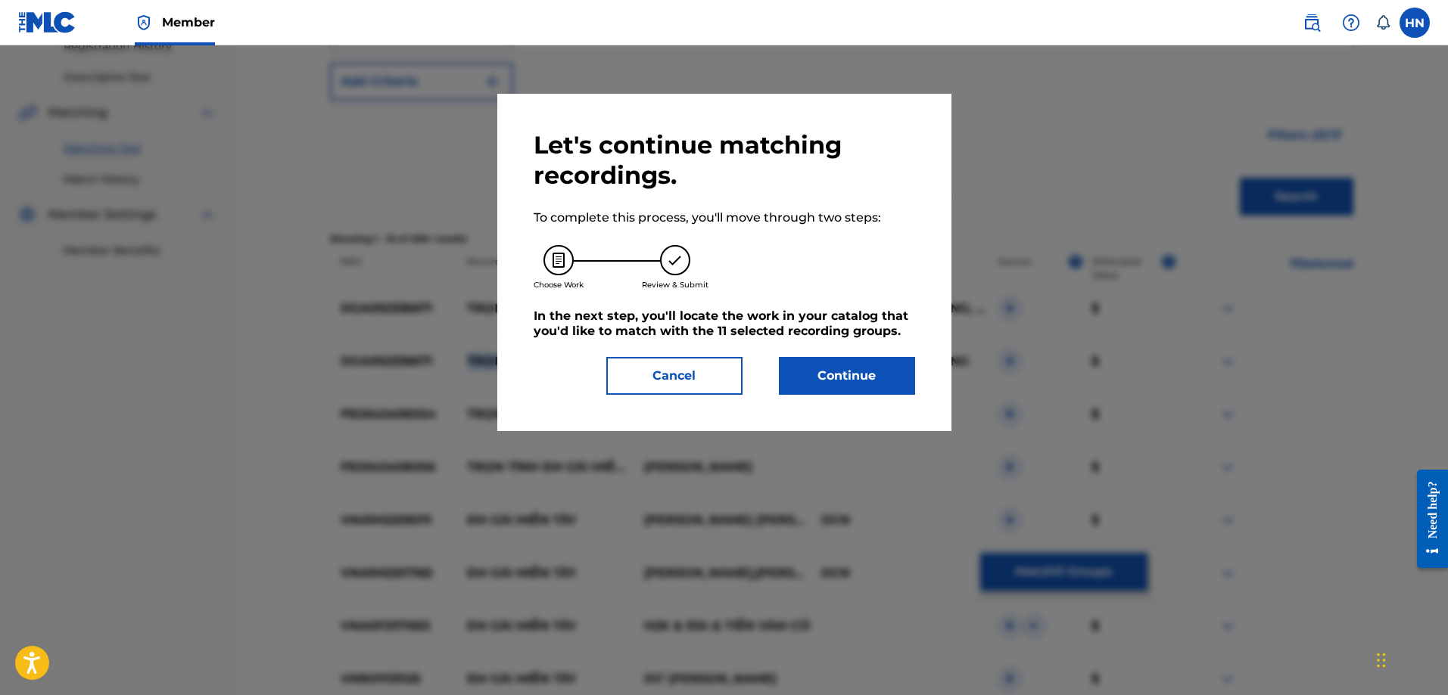
click at [829, 363] on button "Continue" at bounding box center [847, 376] width 136 height 38
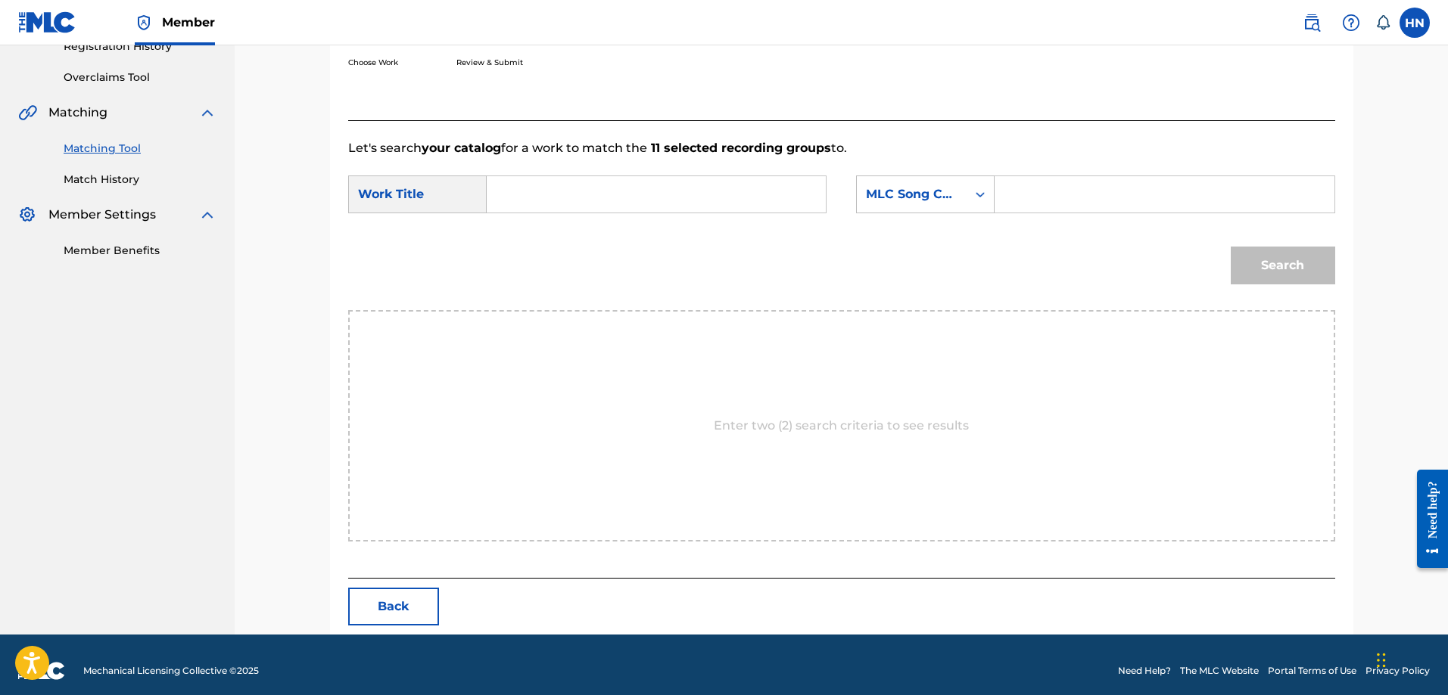
click at [798, 185] on input "Search Form" at bounding box center [655, 194] width 313 height 36
paste input "HAI LÚA VỀ LÀNG"
type input "HAI LÚA VỀ LÀNG"
click at [958, 189] on div "MLC Song Code" at bounding box center [912, 194] width 110 height 29
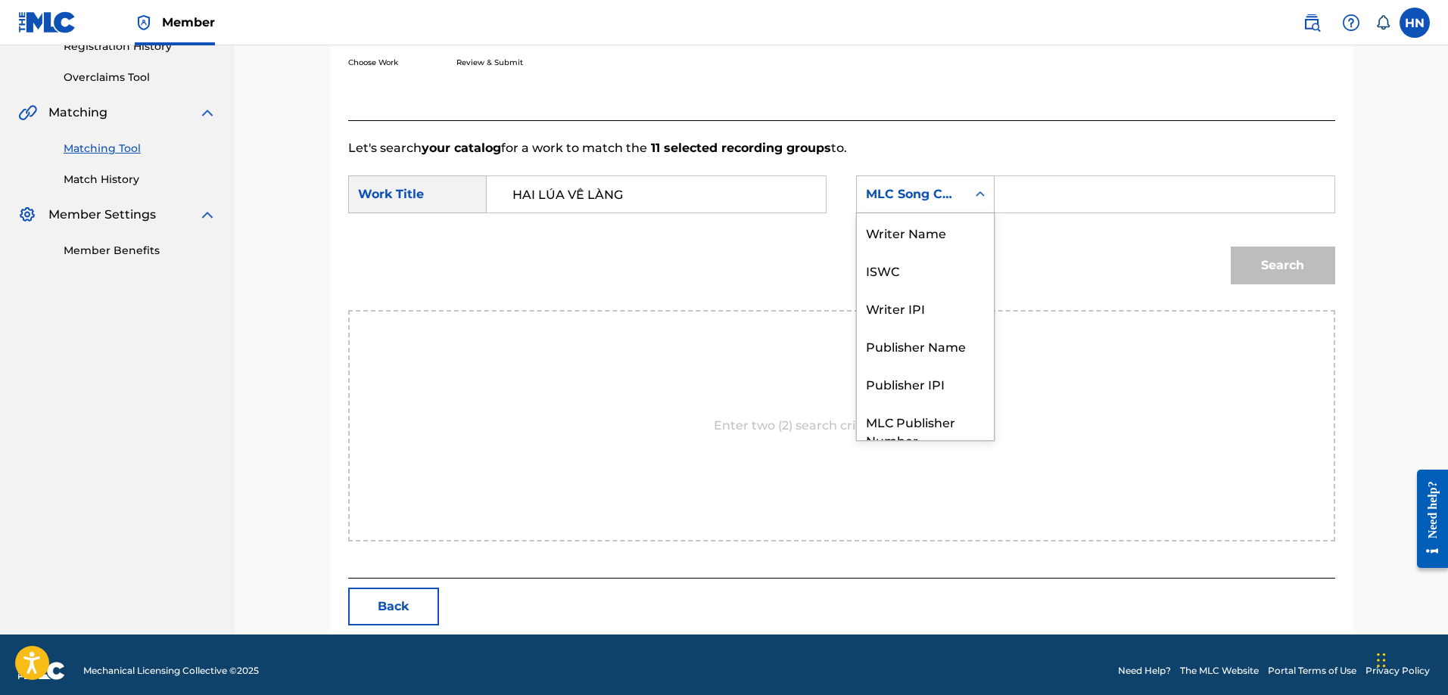
scroll to position [56, 0]
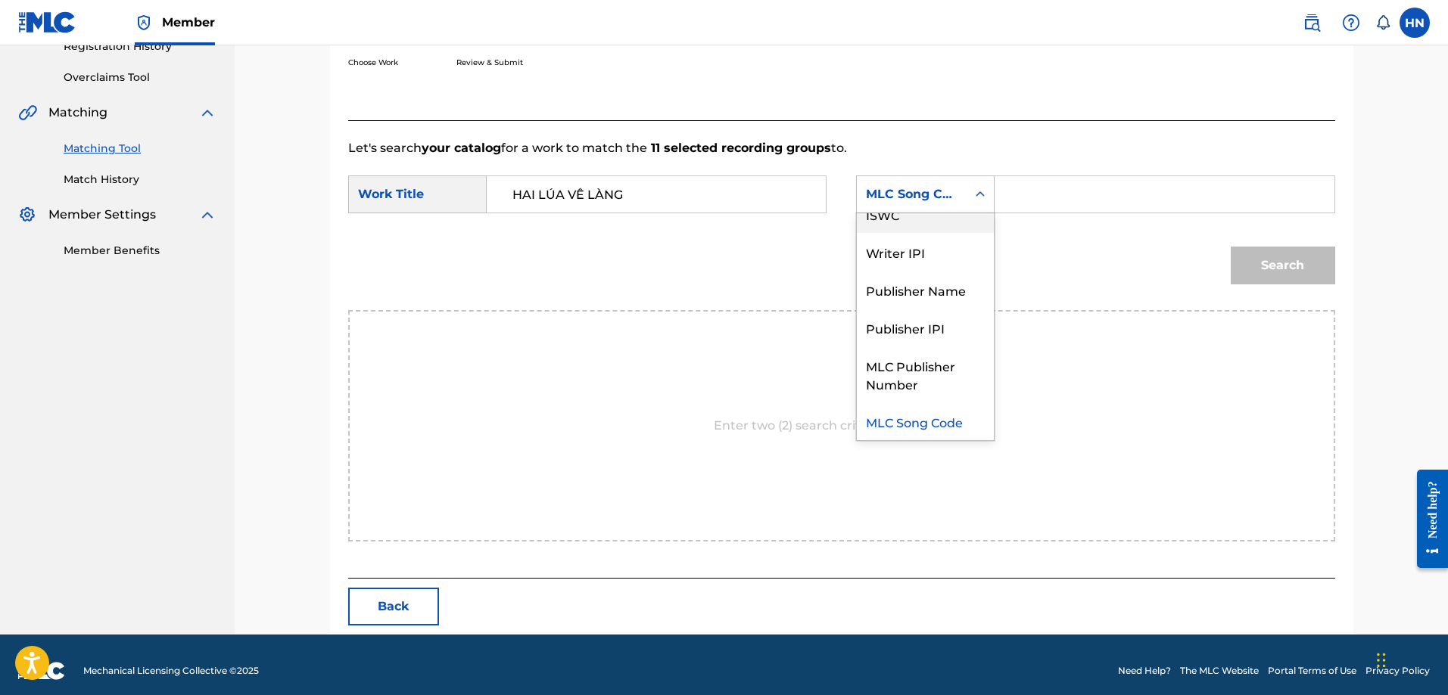
click at [936, 226] on div "ISWC" at bounding box center [925, 214] width 137 height 38
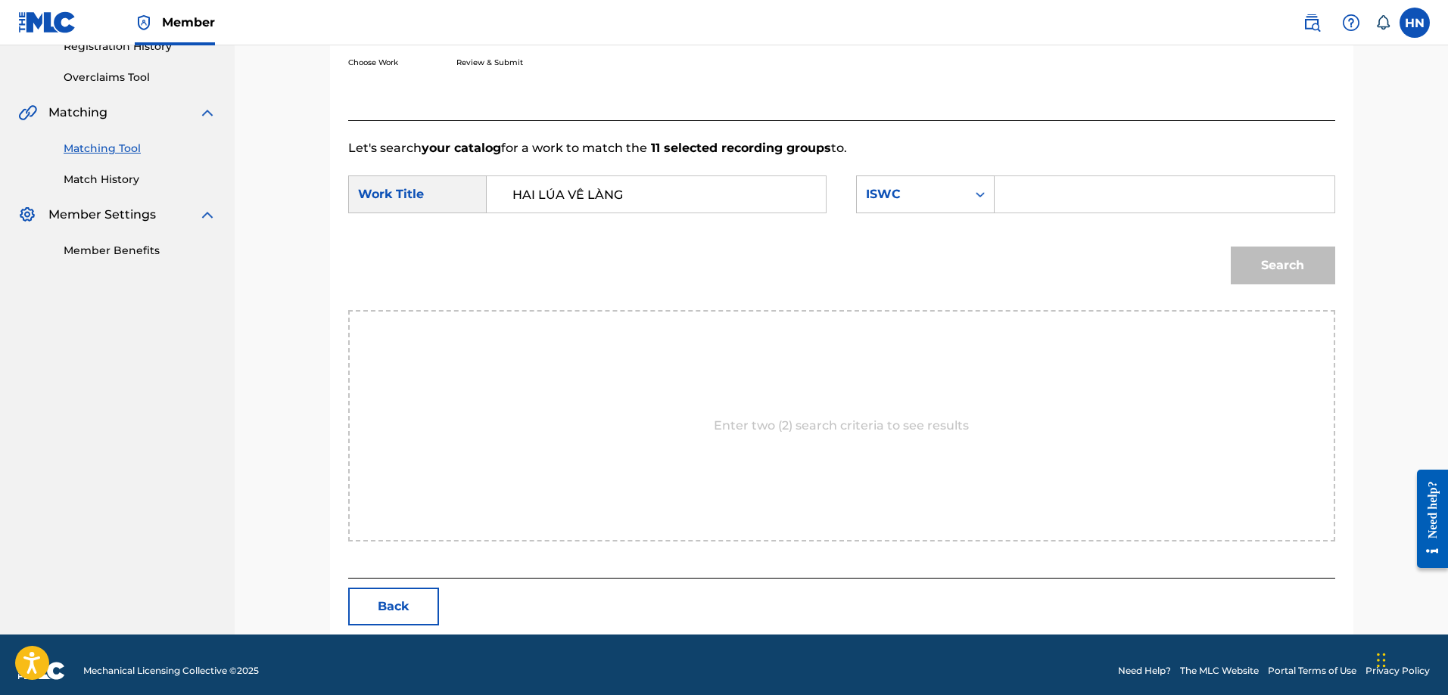
click at [1032, 192] on input "Search Form" at bounding box center [1163, 194] width 313 height 36
paste input "T9141984396"
type input "T9141984396"
click at [1246, 250] on button "Search" at bounding box center [1282, 266] width 104 height 38
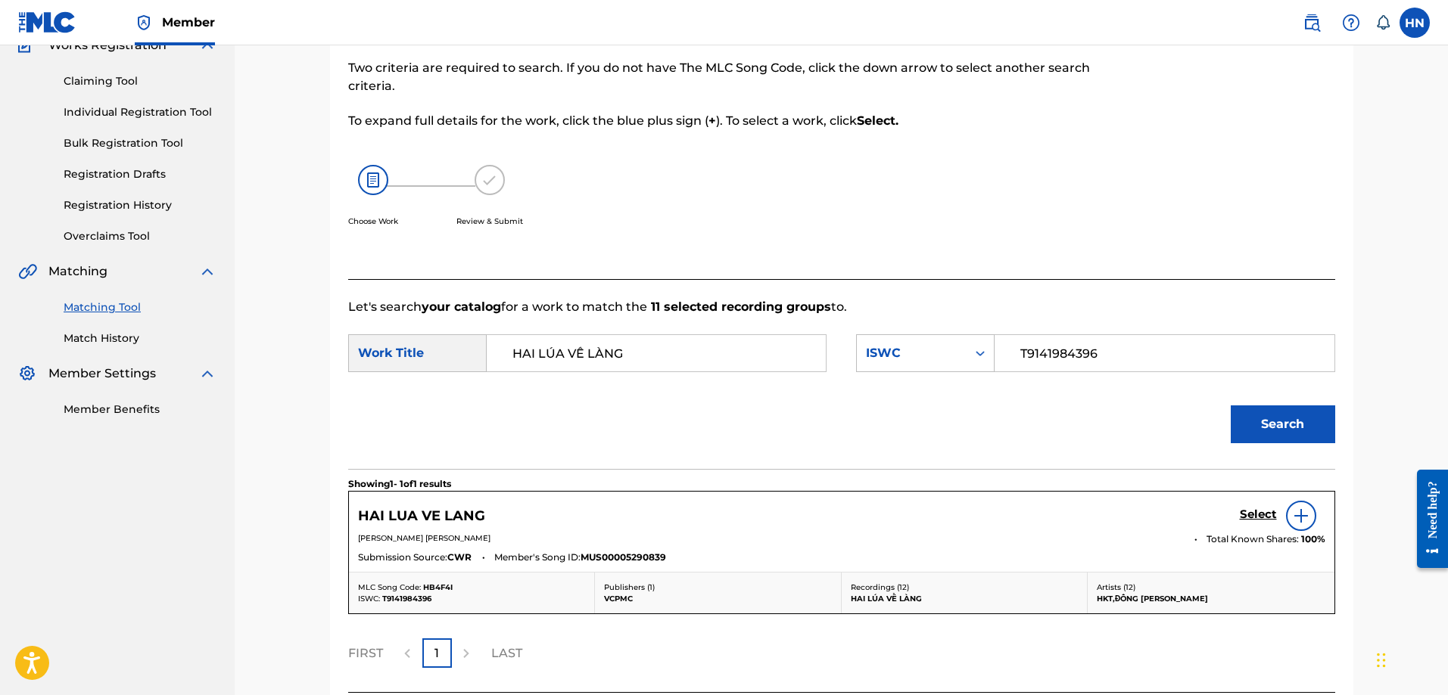
scroll to position [268, 0]
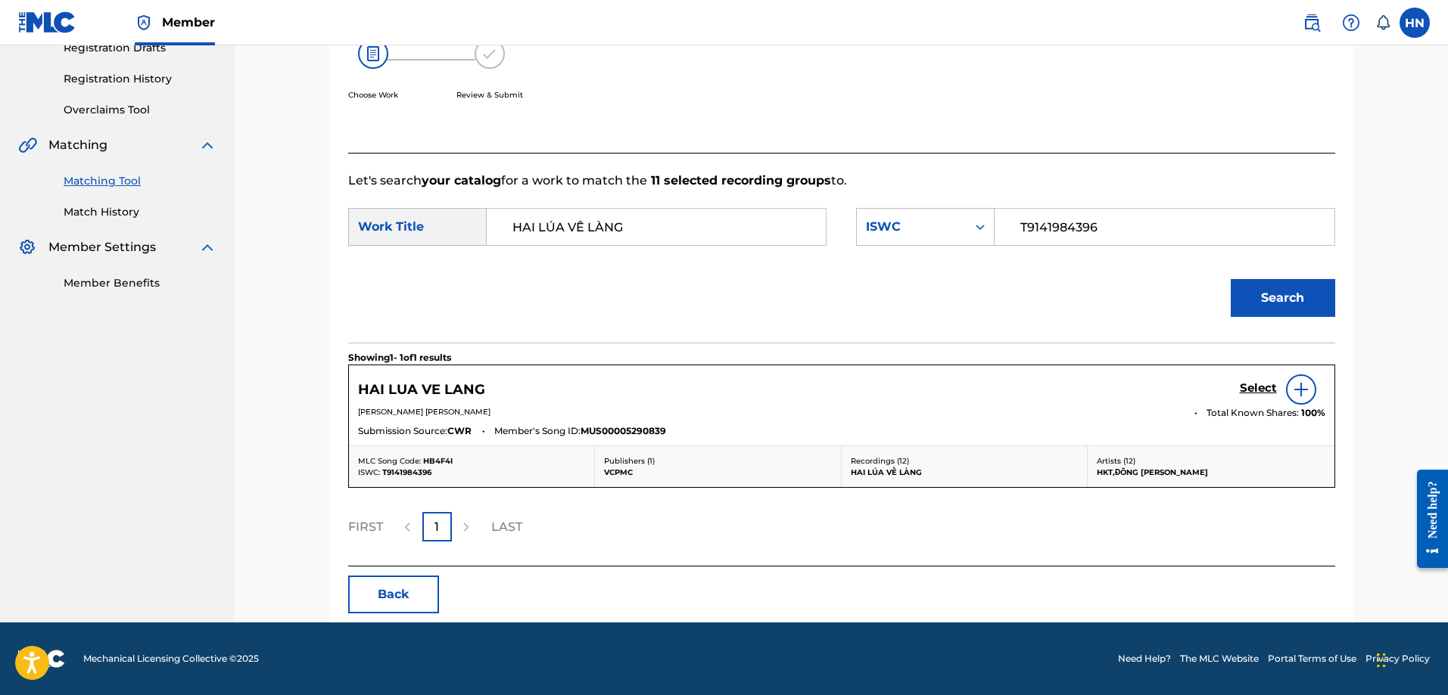
click at [1243, 394] on h5 "Select" at bounding box center [1258, 388] width 37 height 14
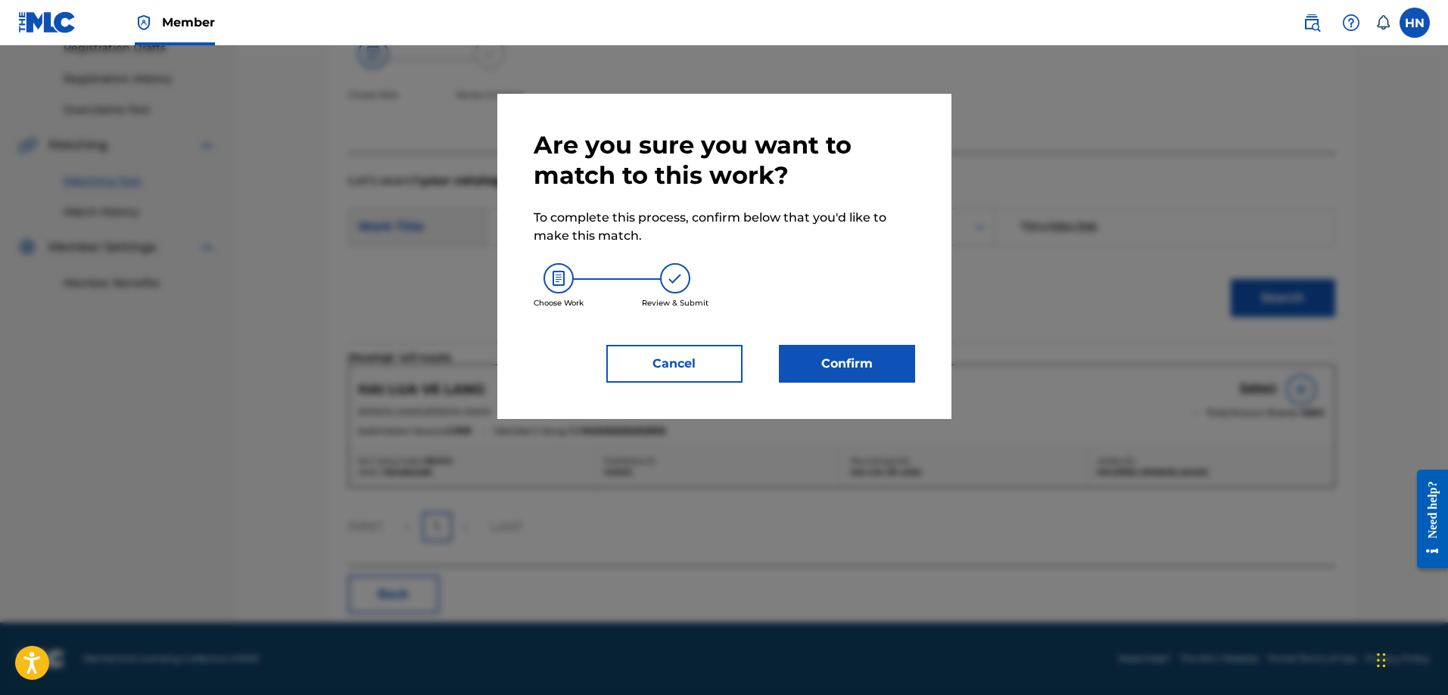
click at [874, 365] on button "Confirm" at bounding box center [847, 364] width 136 height 38
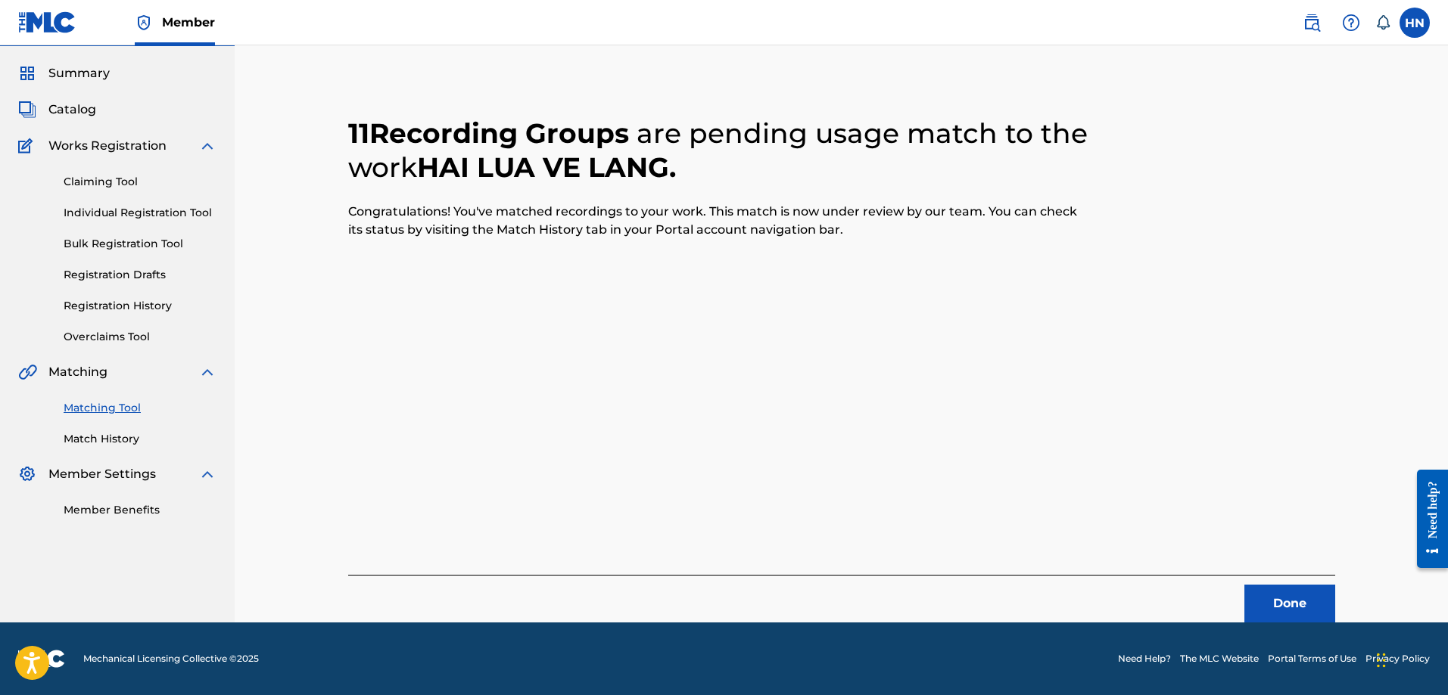
scroll to position [41, 0]
click at [1253, 594] on button "Done" at bounding box center [1289, 604] width 91 height 38
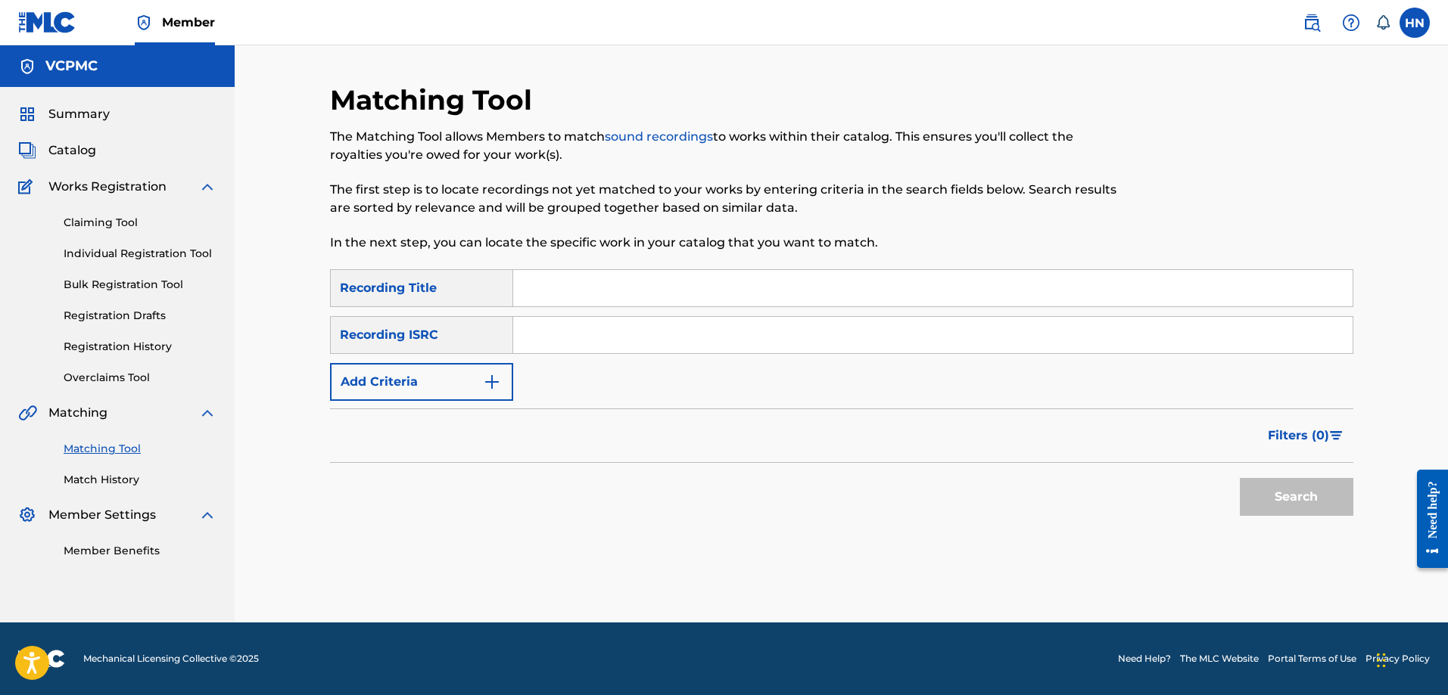
scroll to position [0, 0]
click at [1106, 296] on input "Search Form" at bounding box center [932, 288] width 839 height 36
paste input "XE ĐẠP ƠI"
click at [1240, 478] on button "Search" at bounding box center [1297, 497] width 114 height 38
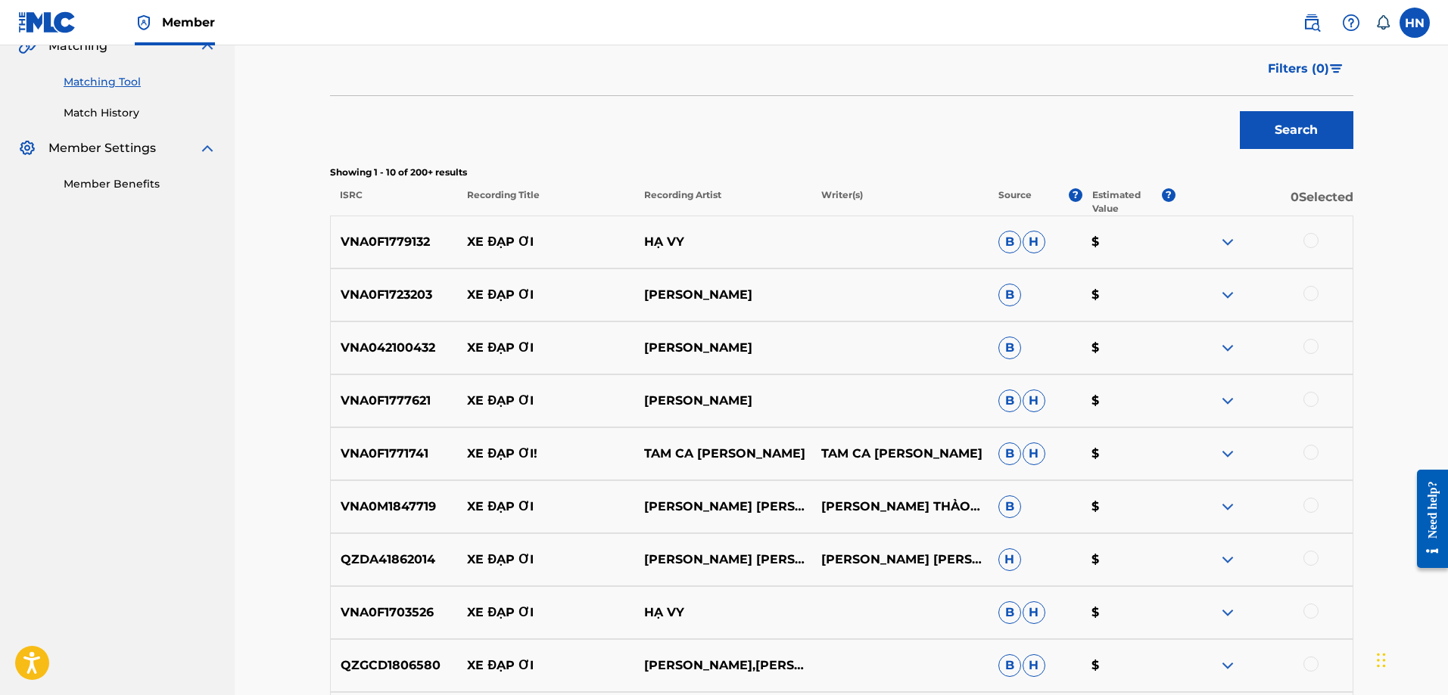
scroll to position [454, 0]
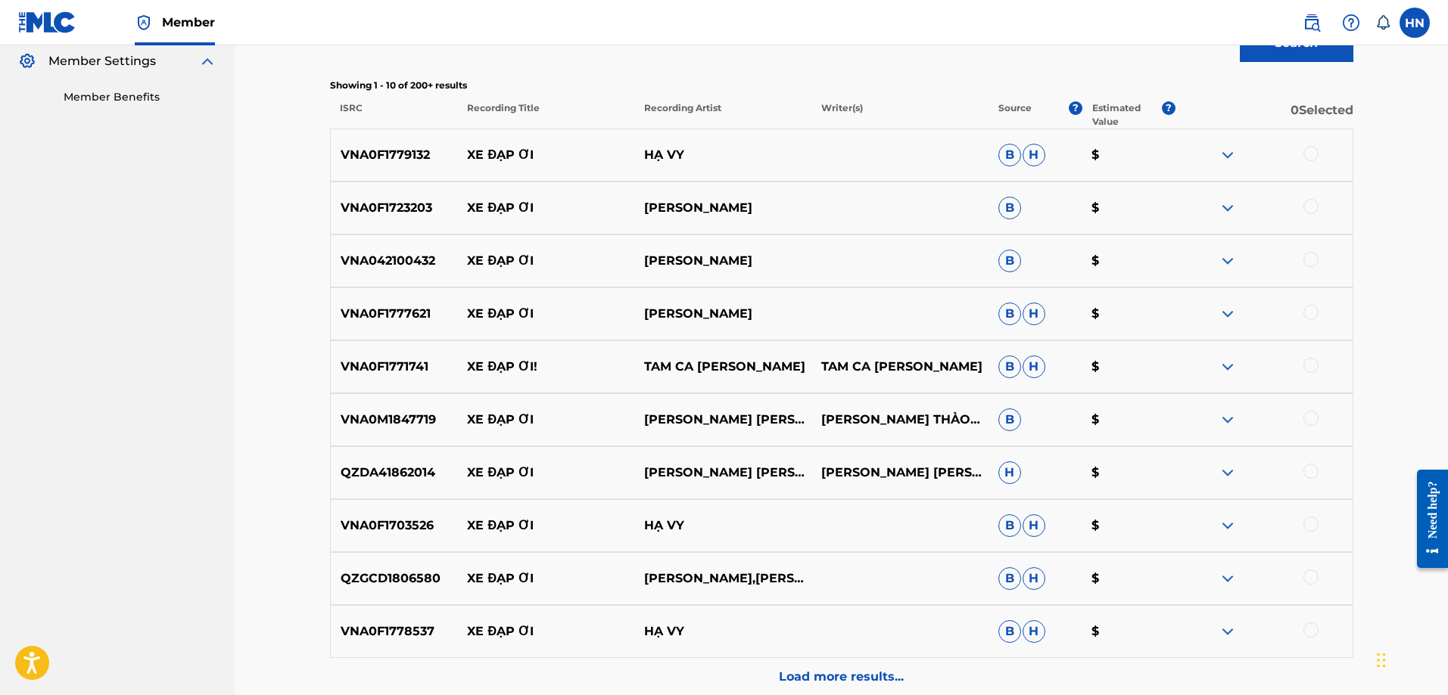
click at [401, 158] on p "VNA0F1779132" at bounding box center [394, 155] width 127 height 18
click at [1309, 154] on div at bounding box center [1310, 153] width 15 height 15
click at [440, 219] on div "VNA0F1723203 XE ĐẠP ƠI [PERSON_NAME] B $" at bounding box center [841, 208] width 1023 height 53
click at [415, 218] on div "VNA0F1723203 XE ĐẠP ƠI [PERSON_NAME] B $" at bounding box center [841, 208] width 1023 height 53
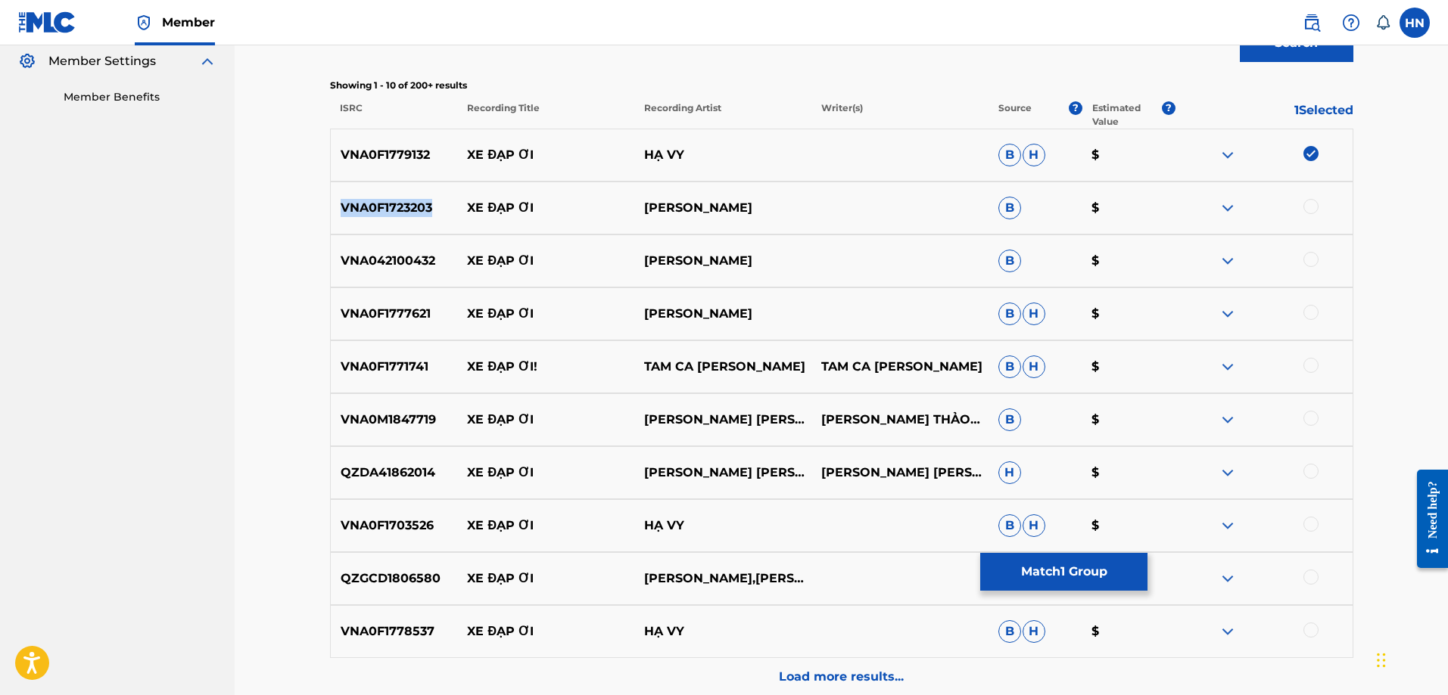
click at [415, 218] on div "VNA0F1723203 XE ĐẠP ƠI [PERSON_NAME] B $" at bounding box center [841, 208] width 1023 height 53
click at [1314, 209] on div at bounding box center [1310, 206] width 15 height 15
click at [381, 253] on p "VNA042100432" at bounding box center [394, 261] width 127 height 18
click at [1311, 257] on div at bounding box center [1310, 259] width 15 height 15
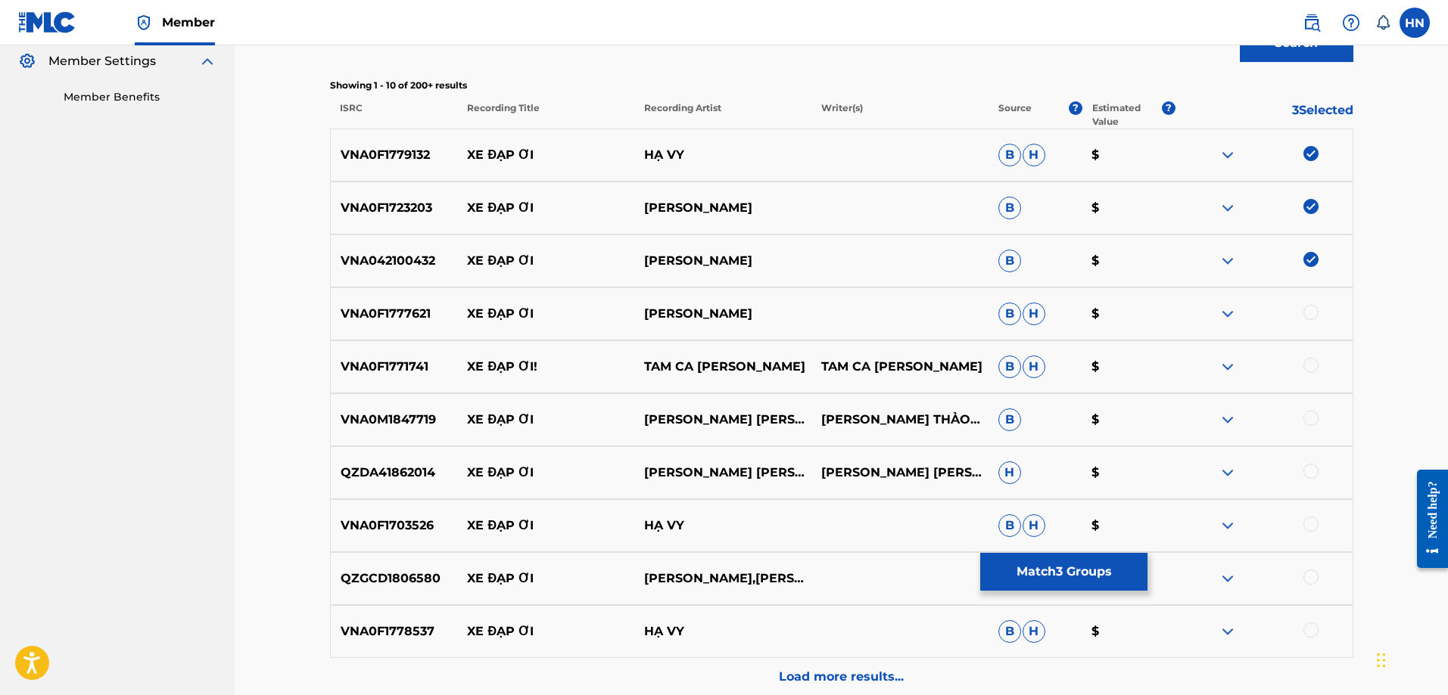
click at [380, 327] on div "VNA0F1777621 XE ĐẠP ƠI [PERSON_NAME] [PERSON_NAME] $" at bounding box center [841, 314] width 1023 height 53
click at [1314, 309] on div at bounding box center [1310, 312] width 15 height 15
drag, startPoint x: 464, startPoint y: 371, endPoint x: 768, endPoint y: 366, distance: 304.2
click at [768, 366] on div "VNA0F1771741 XE ĐẠP ƠI! TAM CA ÁO [PERSON_NAME] CA ÁO [PERSON_NAME] $" at bounding box center [841, 367] width 1023 height 53
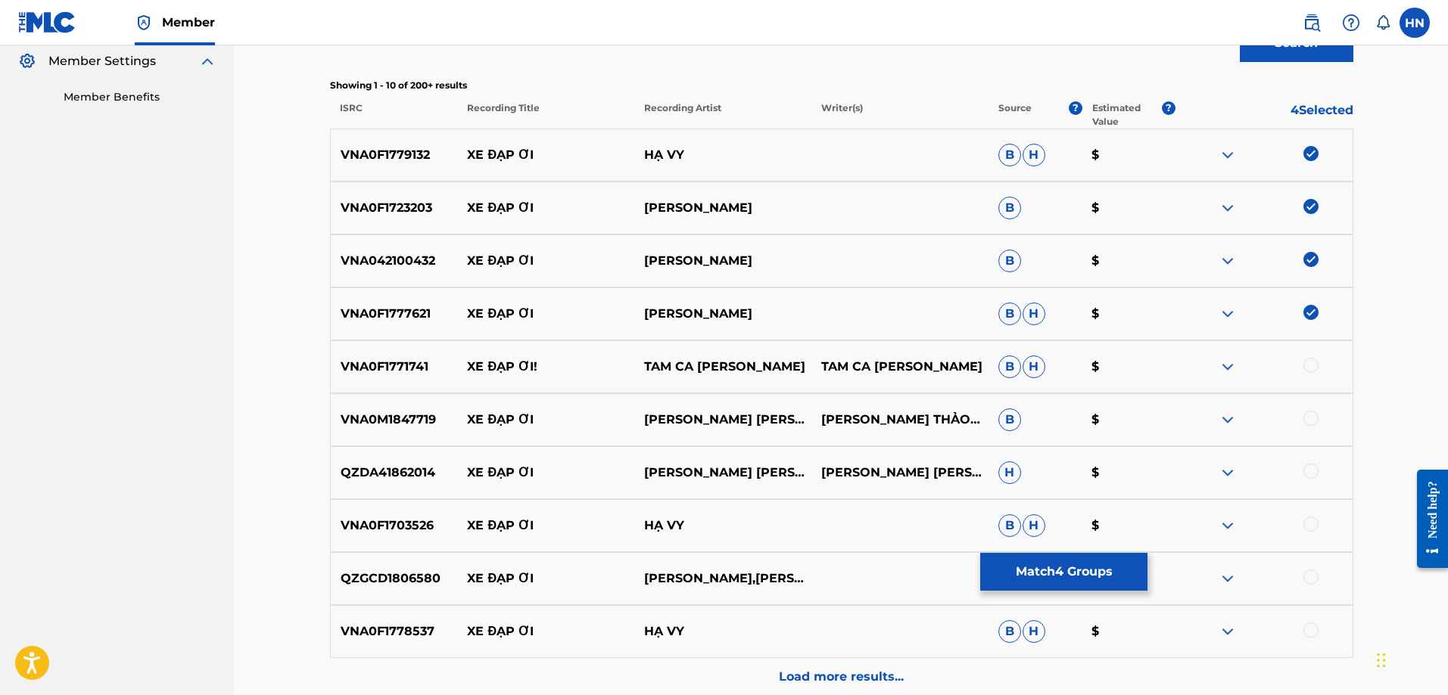
click at [390, 363] on p "VNA0F1771741" at bounding box center [394, 367] width 127 height 18
click at [1308, 361] on div at bounding box center [1310, 365] width 15 height 15
click at [418, 418] on p "VNA0M1847719" at bounding box center [394, 420] width 127 height 18
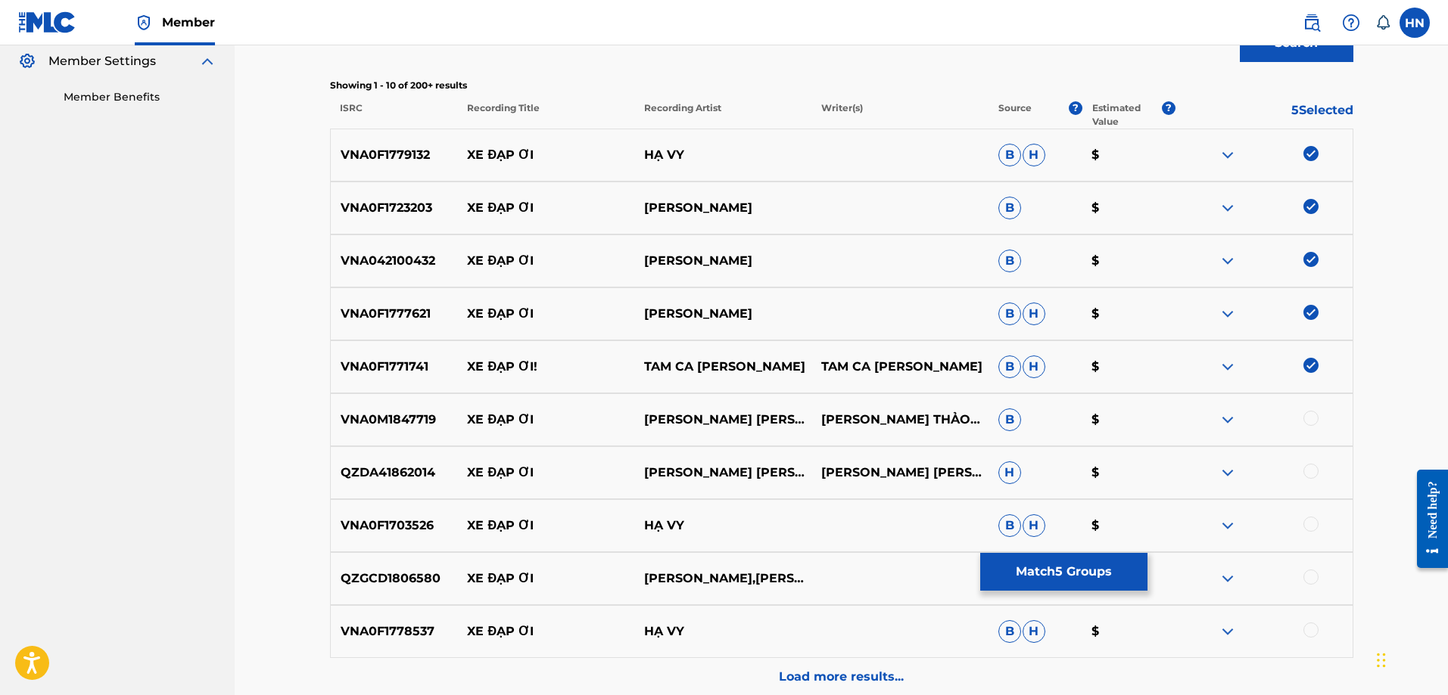
click at [1308, 418] on div at bounding box center [1310, 418] width 15 height 15
click at [407, 466] on p "QZDA41862014" at bounding box center [394, 473] width 127 height 18
click at [1308, 473] on div at bounding box center [1310, 471] width 15 height 15
click at [368, 525] on p "VNA0F1703526" at bounding box center [394, 526] width 127 height 18
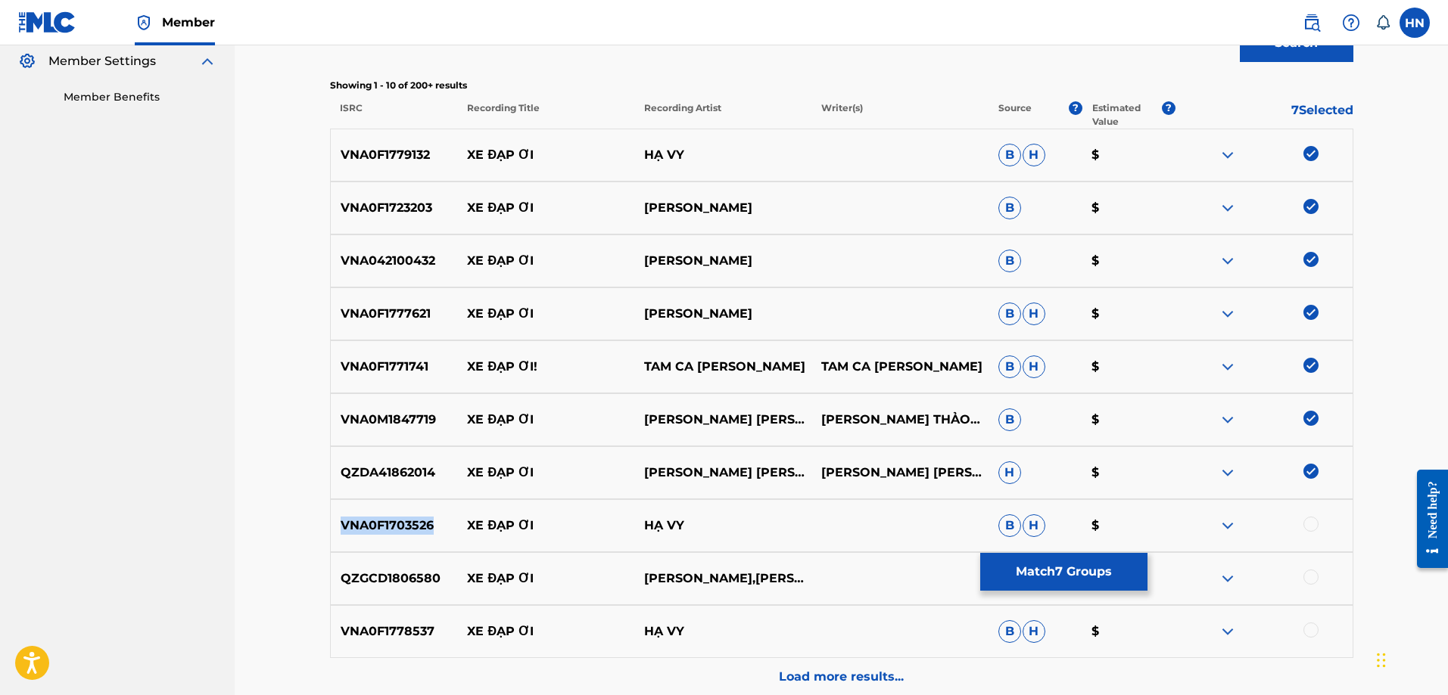
click at [368, 525] on p "VNA0F1703526" at bounding box center [394, 526] width 127 height 18
click at [1314, 525] on div at bounding box center [1310, 524] width 15 height 15
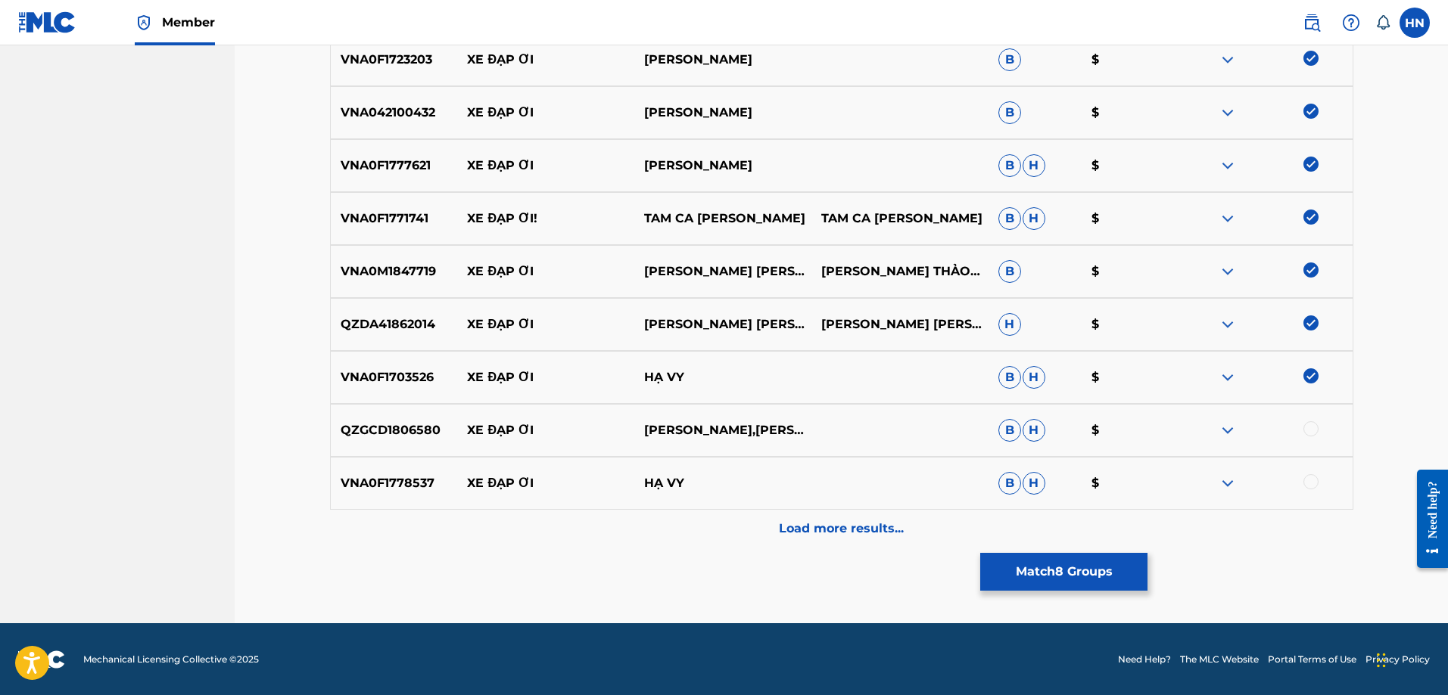
scroll to position [603, 0]
click at [412, 434] on p "QZGCD1806580" at bounding box center [394, 430] width 127 height 18
click at [1308, 429] on div at bounding box center [1310, 428] width 15 height 15
click at [410, 483] on p "VNA0F1778537" at bounding box center [394, 483] width 127 height 18
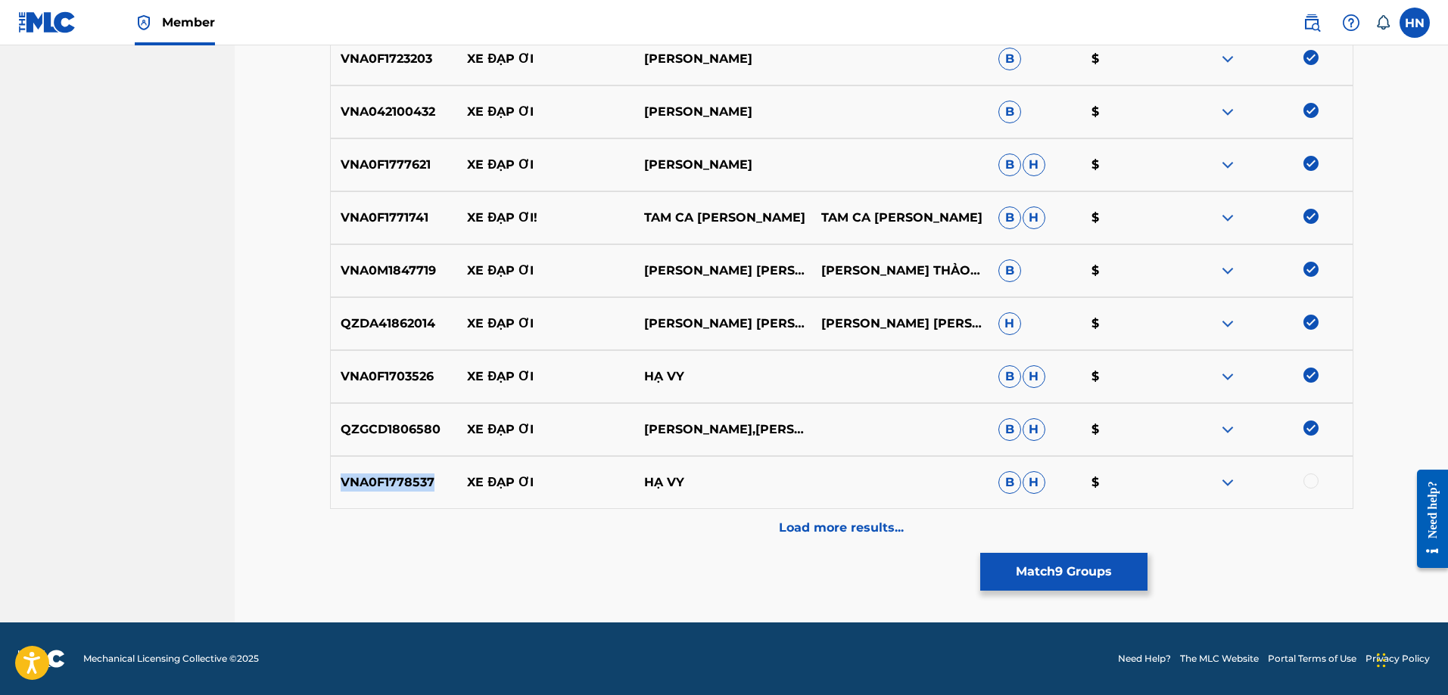
click at [410, 483] on p "VNA0F1778537" at bounding box center [394, 483] width 127 height 18
click at [1312, 479] on div at bounding box center [1310, 481] width 15 height 15
click at [865, 524] on p "Load more results..." at bounding box center [841, 528] width 125 height 18
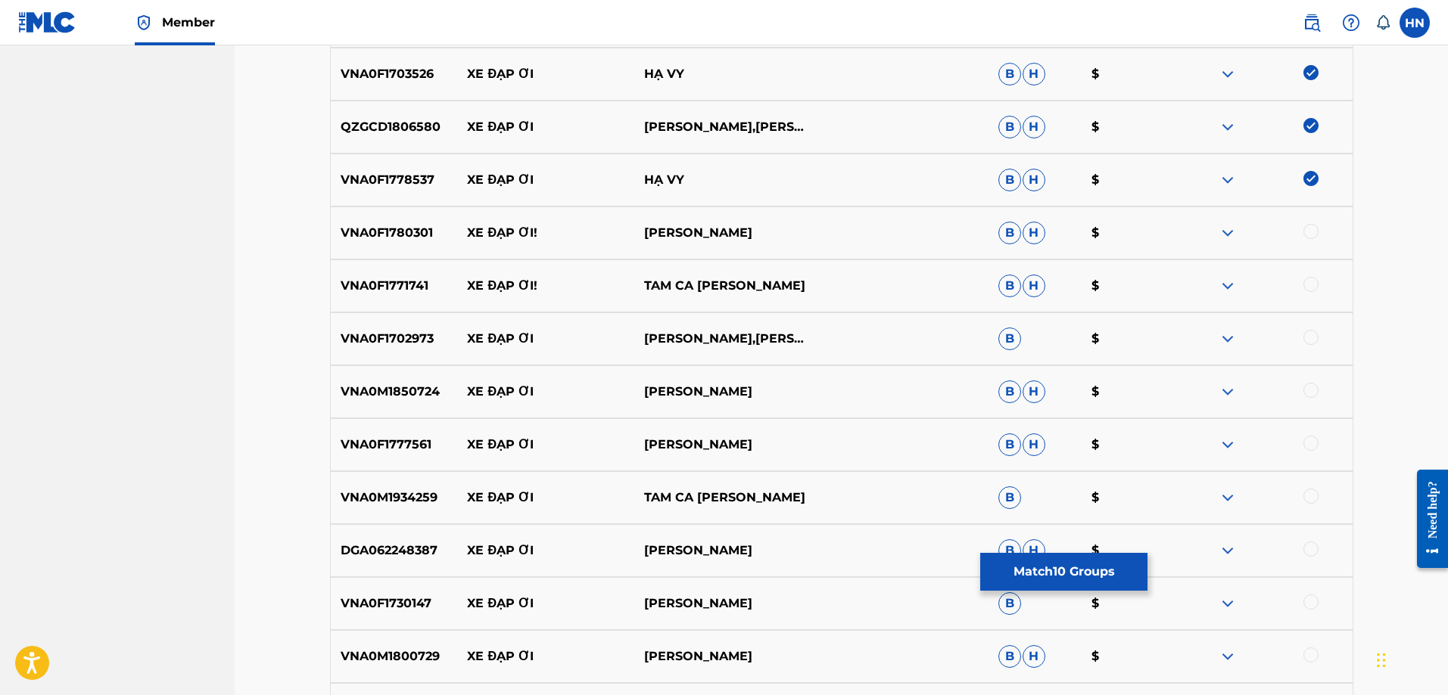
scroll to position [982, 0]
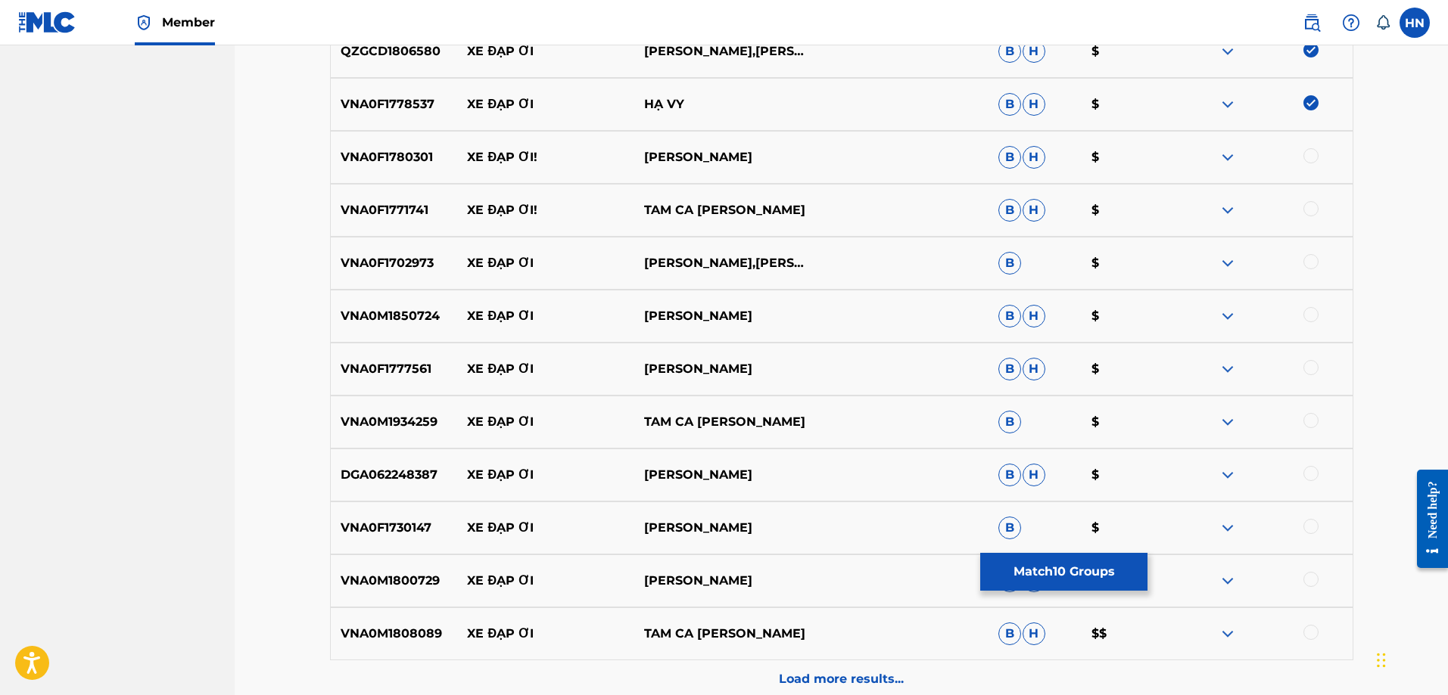
click at [406, 163] on p "VNA0F1780301" at bounding box center [394, 157] width 127 height 18
click at [1310, 163] on div at bounding box center [1263, 157] width 177 height 18
click at [1314, 158] on div at bounding box center [1310, 155] width 15 height 15
click at [350, 206] on p "VNA0F1771741" at bounding box center [394, 210] width 127 height 18
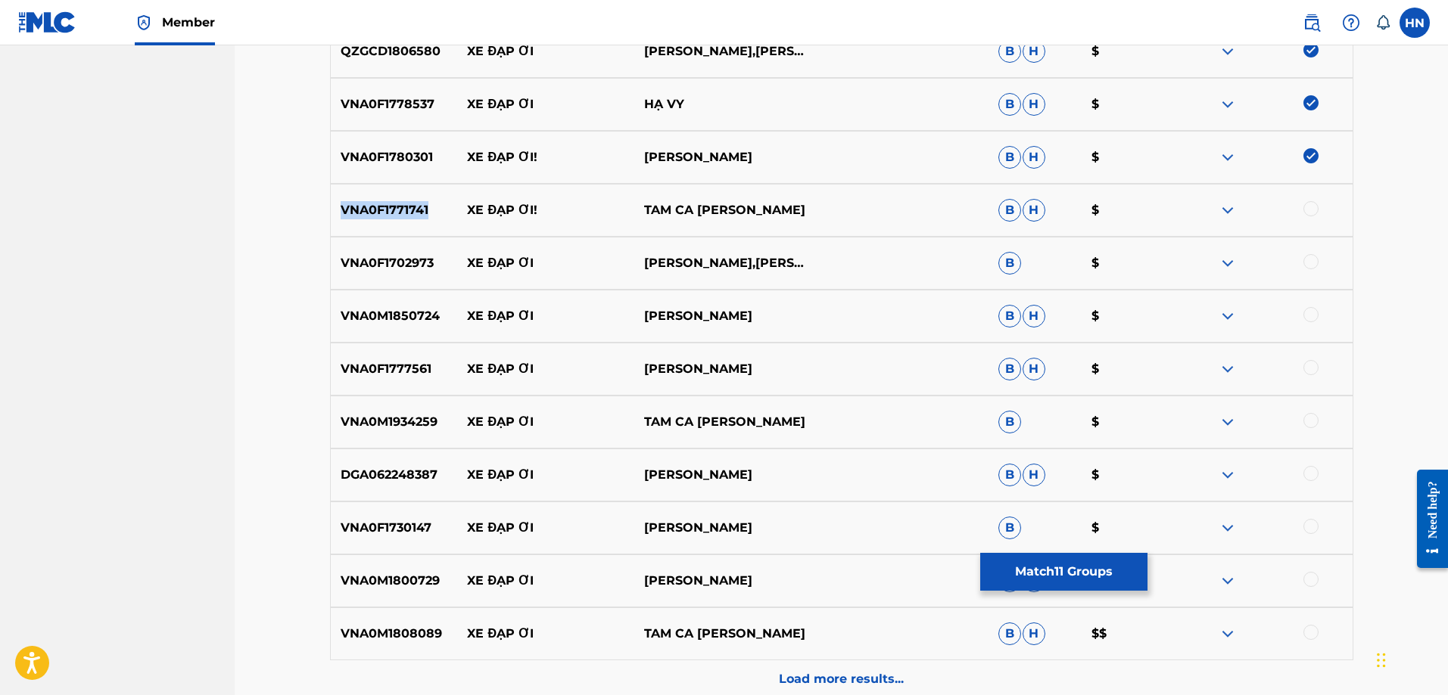
click at [350, 206] on p "VNA0F1771741" at bounding box center [394, 210] width 127 height 18
click at [1312, 211] on div at bounding box center [1310, 208] width 15 height 15
click at [429, 254] on div "VNA0F1702973 XE ĐẠP ƠI [PERSON_NAME],[PERSON_NAME] $" at bounding box center [841, 263] width 1023 height 53
click at [1308, 264] on div at bounding box center [1310, 261] width 15 height 15
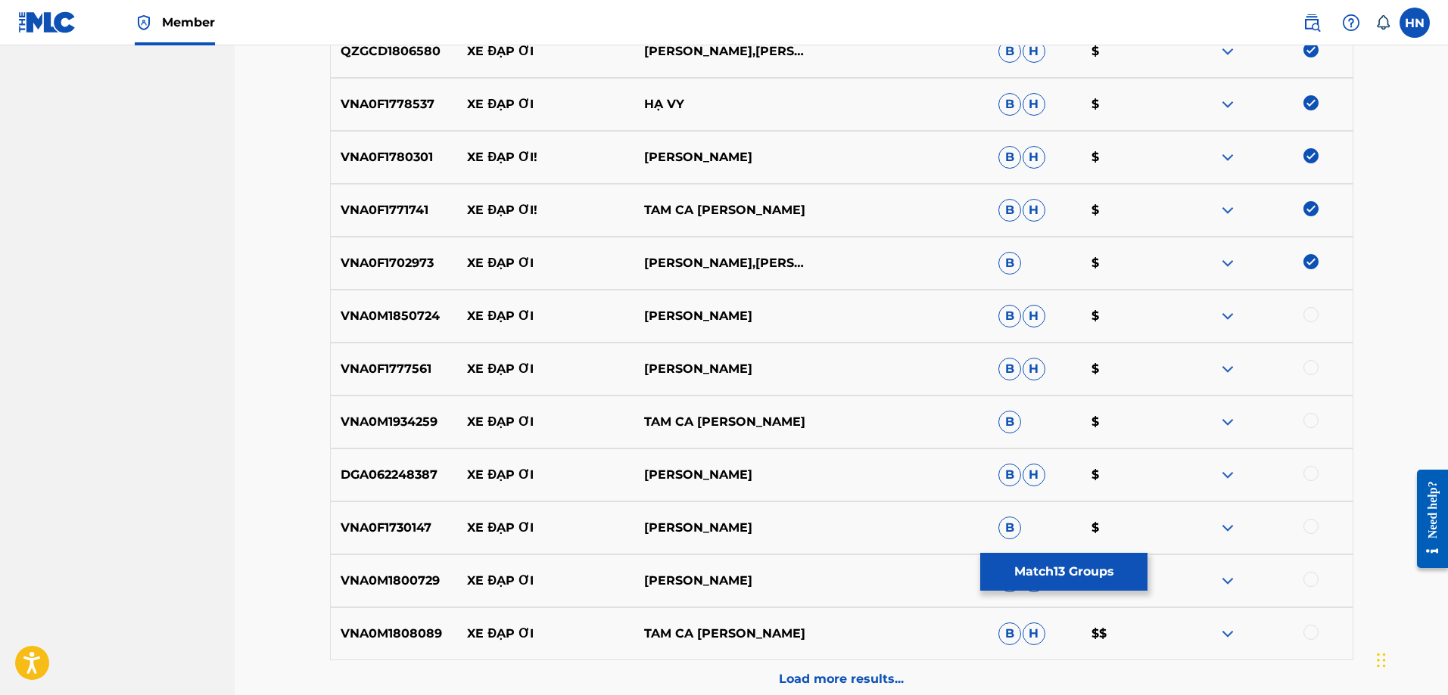
click at [417, 323] on p "VNA0M1850724" at bounding box center [394, 316] width 127 height 18
click at [1307, 319] on div at bounding box center [1310, 314] width 15 height 15
click at [356, 358] on div "VNA0F1777561 XE ĐẠP ƠI [PERSON_NAME] [PERSON_NAME] $" at bounding box center [841, 369] width 1023 height 53
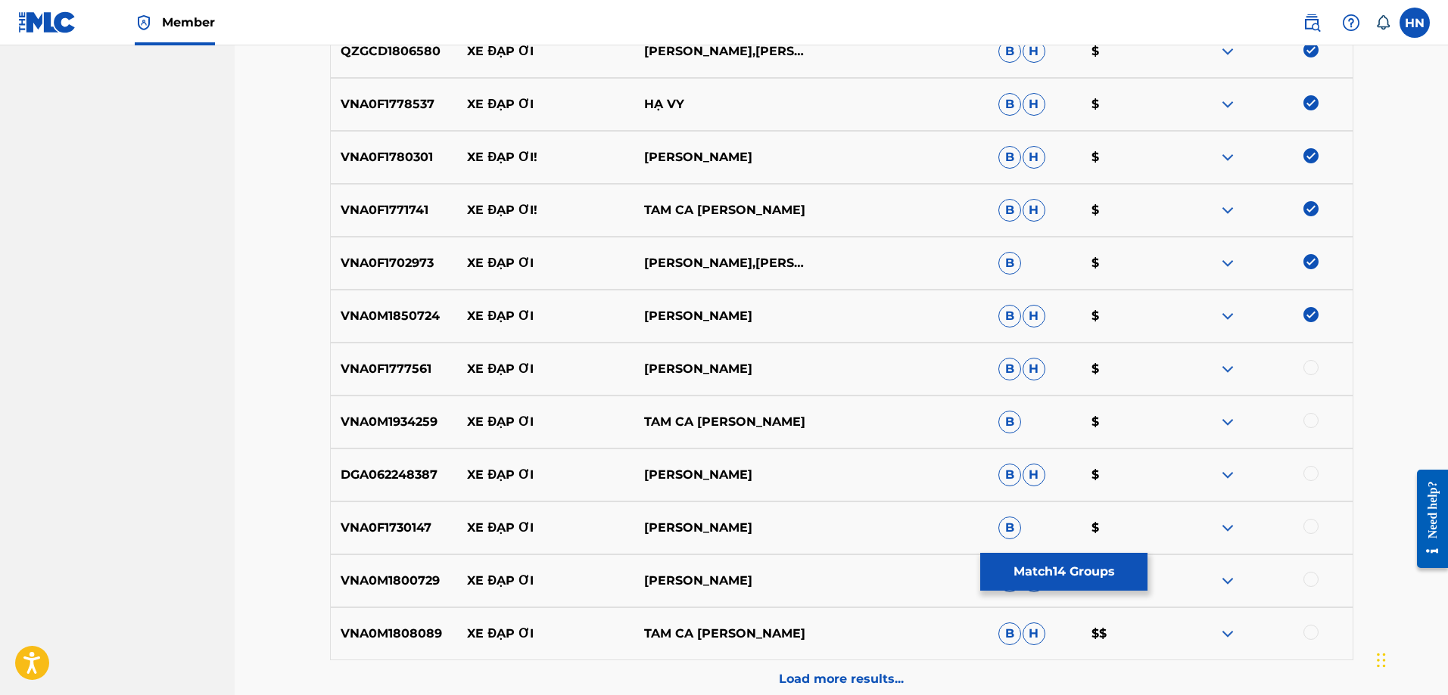
click at [1315, 367] on div at bounding box center [1310, 367] width 15 height 15
click at [389, 425] on p "VNA0M1934259" at bounding box center [394, 422] width 127 height 18
click at [1308, 424] on div at bounding box center [1310, 420] width 15 height 15
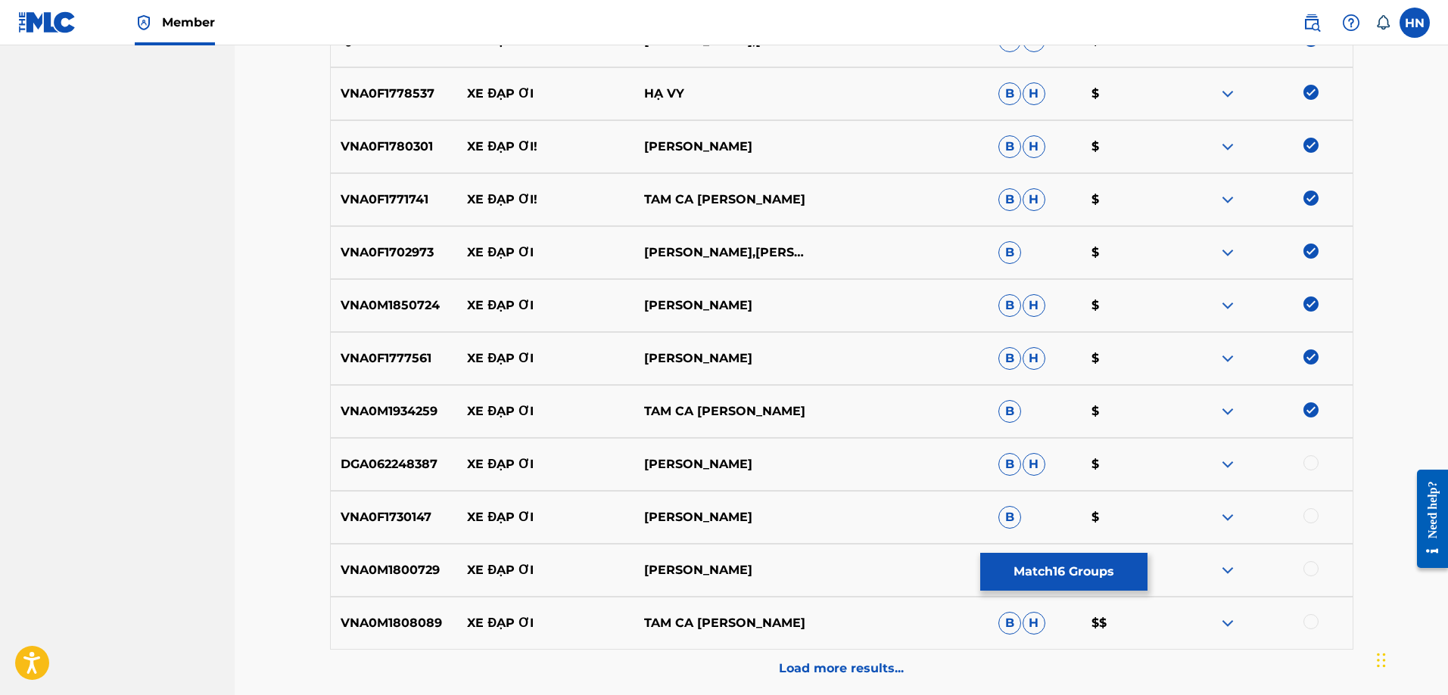
scroll to position [1133, 0]
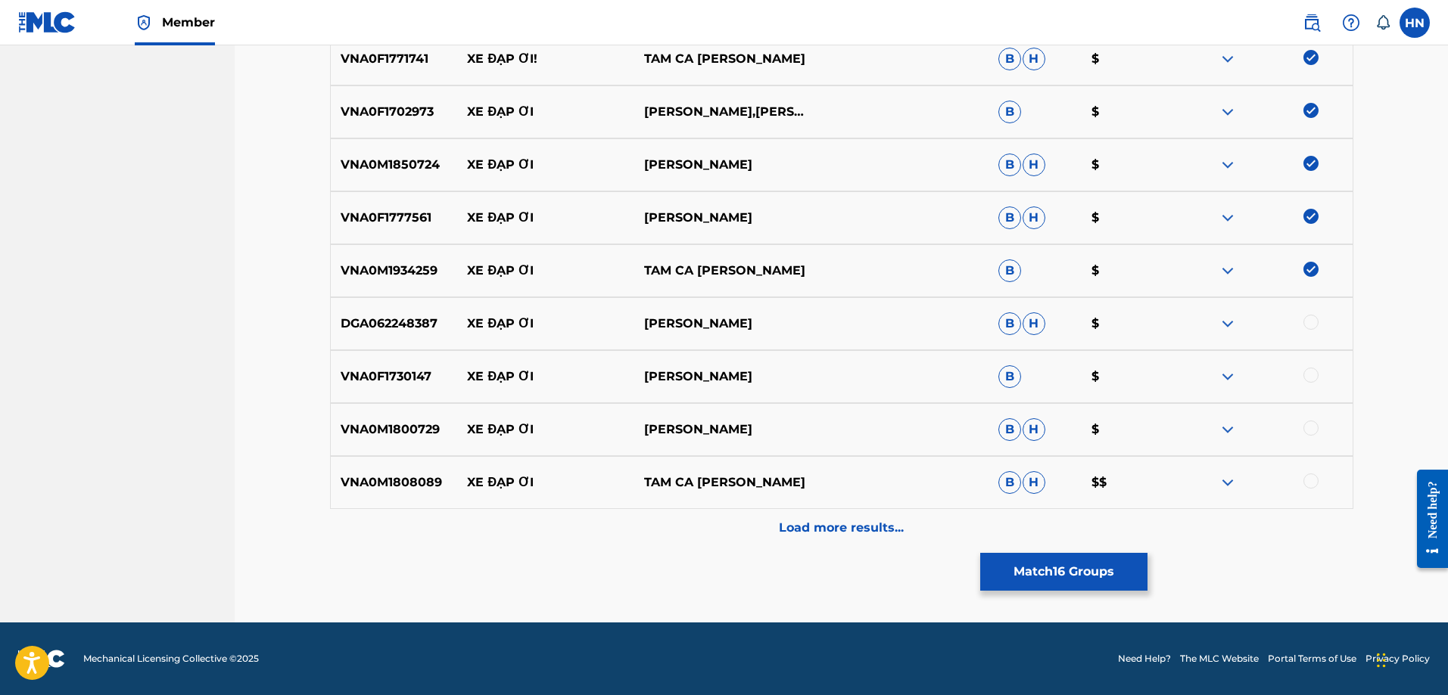
click at [425, 338] on div "DGA062248387 XE ĐẠP ƠI HỒ [PERSON_NAME] [PERSON_NAME] $" at bounding box center [841, 323] width 1023 height 53
click at [1307, 325] on div at bounding box center [1310, 322] width 15 height 15
click at [412, 379] on p "VNA0F1730147" at bounding box center [394, 377] width 127 height 18
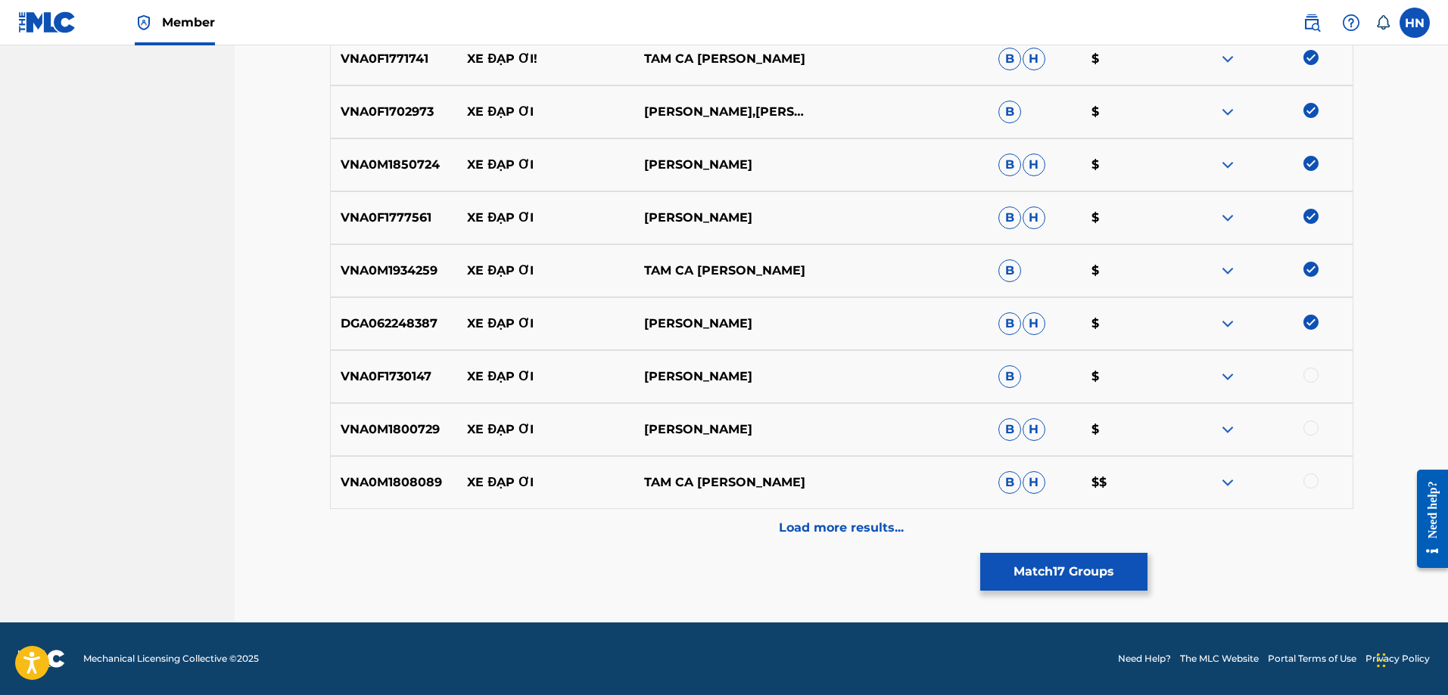
click at [1311, 375] on div at bounding box center [1310, 375] width 15 height 15
click at [362, 420] on div "VNA0M1800729 XE ĐẠP ƠI HỒ [PERSON_NAME] [PERSON_NAME] $" at bounding box center [841, 429] width 1023 height 53
click at [1308, 428] on div at bounding box center [1310, 428] width 15 height 15
click at [400, 481] on p "VNA0M1808089" at bounding box center [394, 483] width 127 height 18
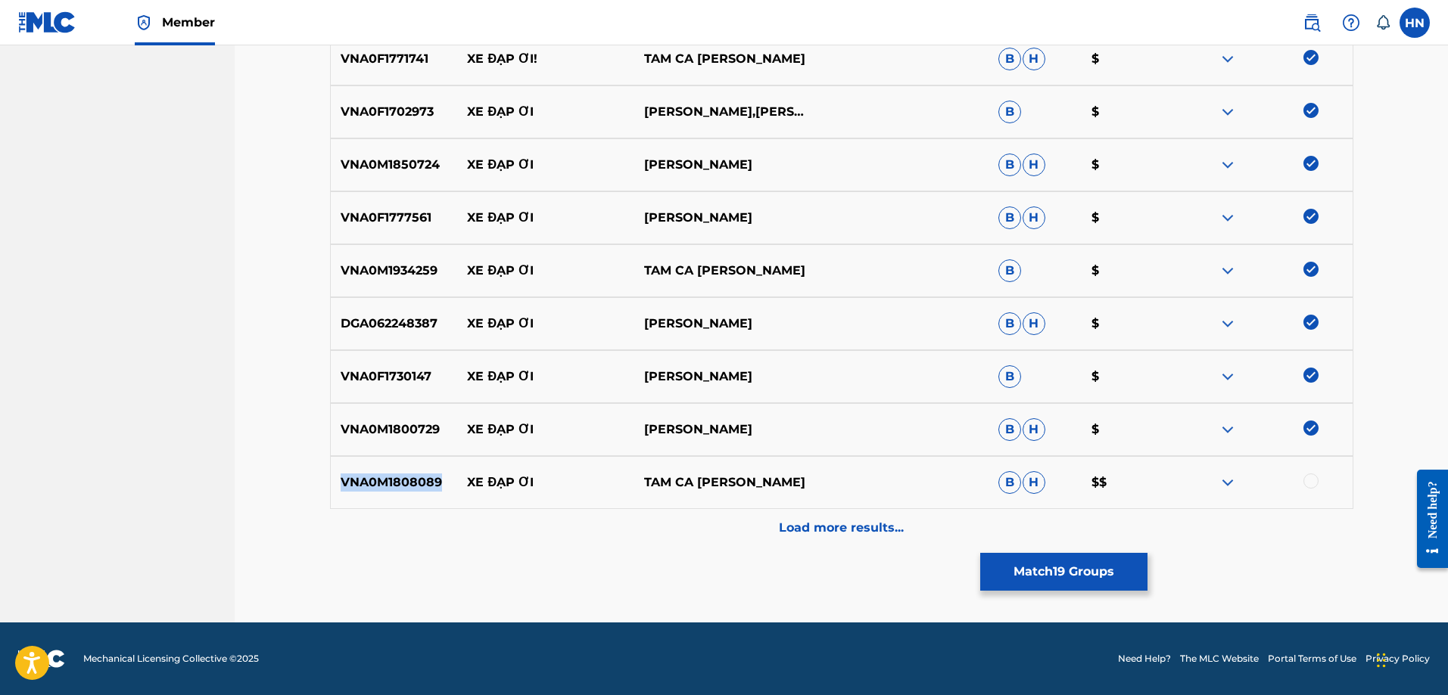
click at [400, 481] on p "VNA0M1808089" at bounding box center [394, 483] width 127 height 18
click at [1309, 482] on div at bounding box center [1310, 481] width 15 height 15
click at [731, 514] on div "Load more results..." at bounding box center [841, 528] width 1023 height 38
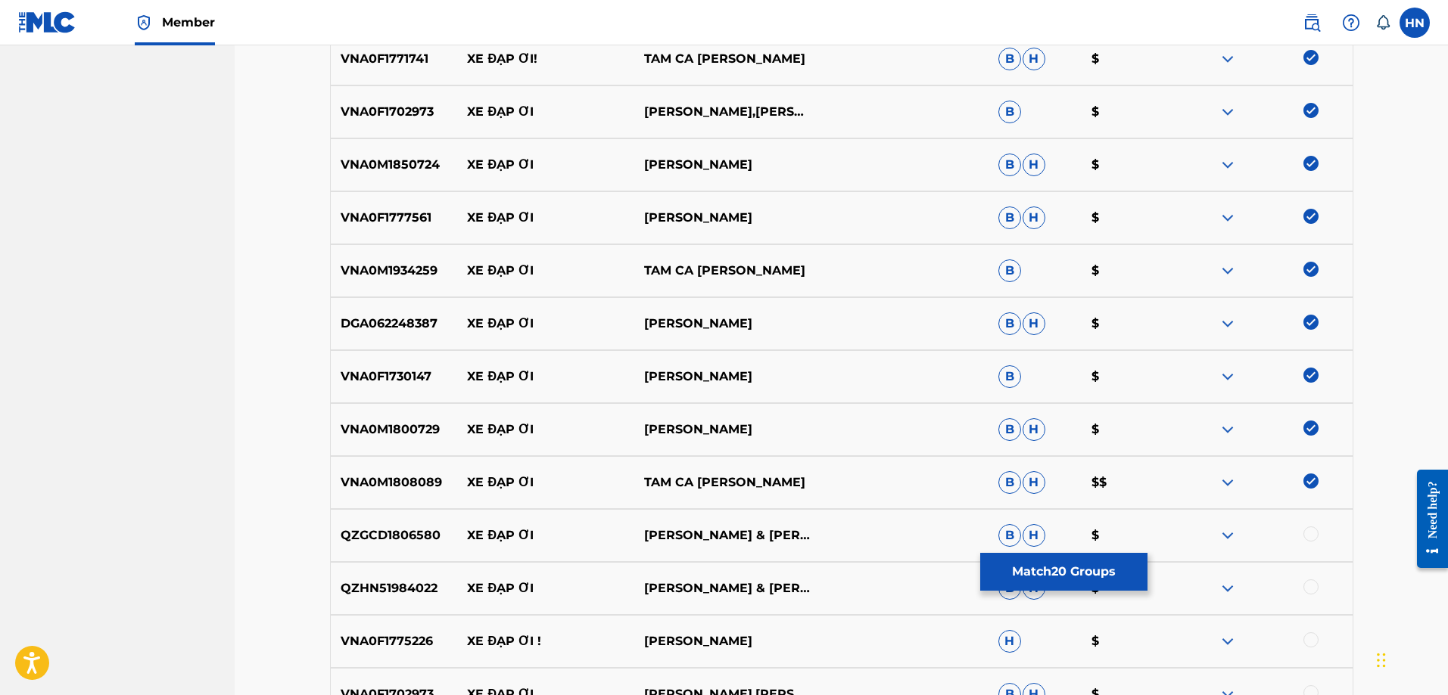
click at [399, 521] on div "QZGCD1806580 XE ĐẠP ƠI [PERSON_NAME] & [PERSON_NAME] & [PERSON_NAME] [PERSON_NA…" at bounding box center [841, 535] width 1023 height 53
click at [1304, 534] on div at bounding box center [1310, 534] width 15 height 15
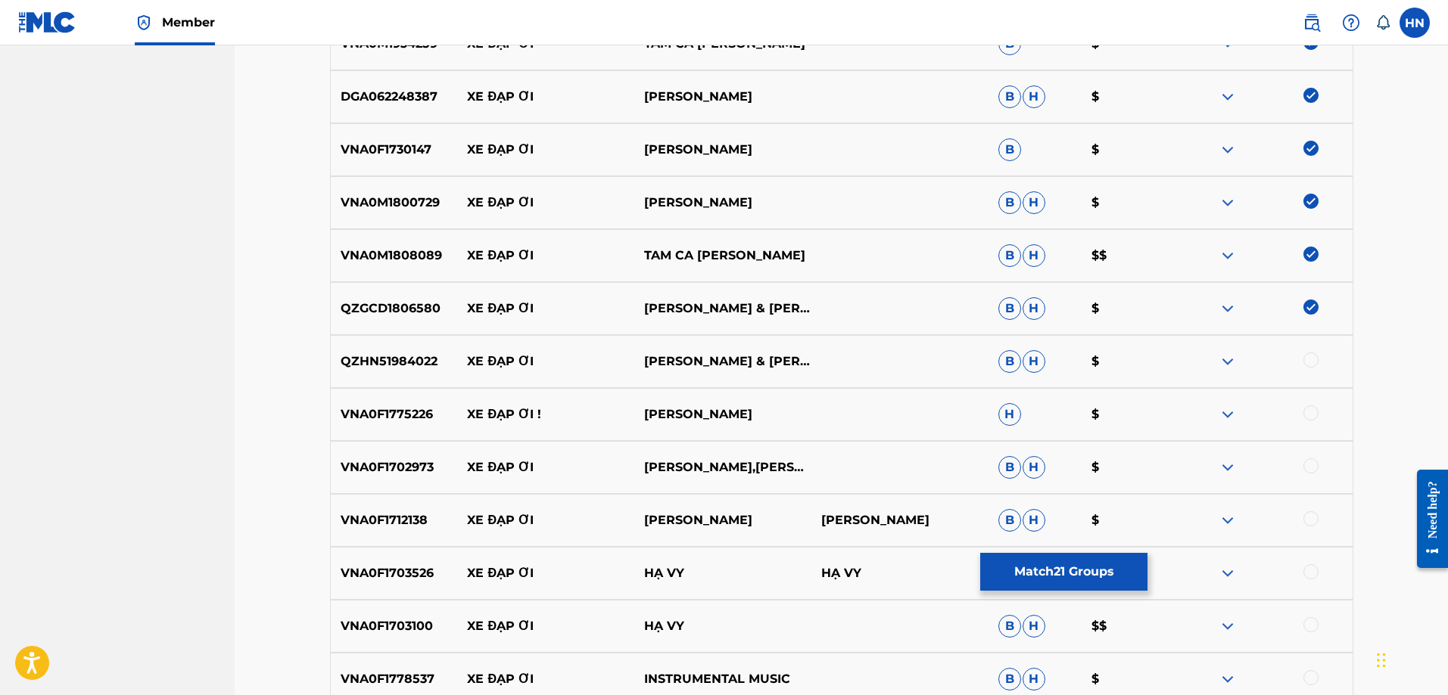
click at [415, 356] on p "QZHN51984022" at bounding box center [394, 362] width 127 height 18
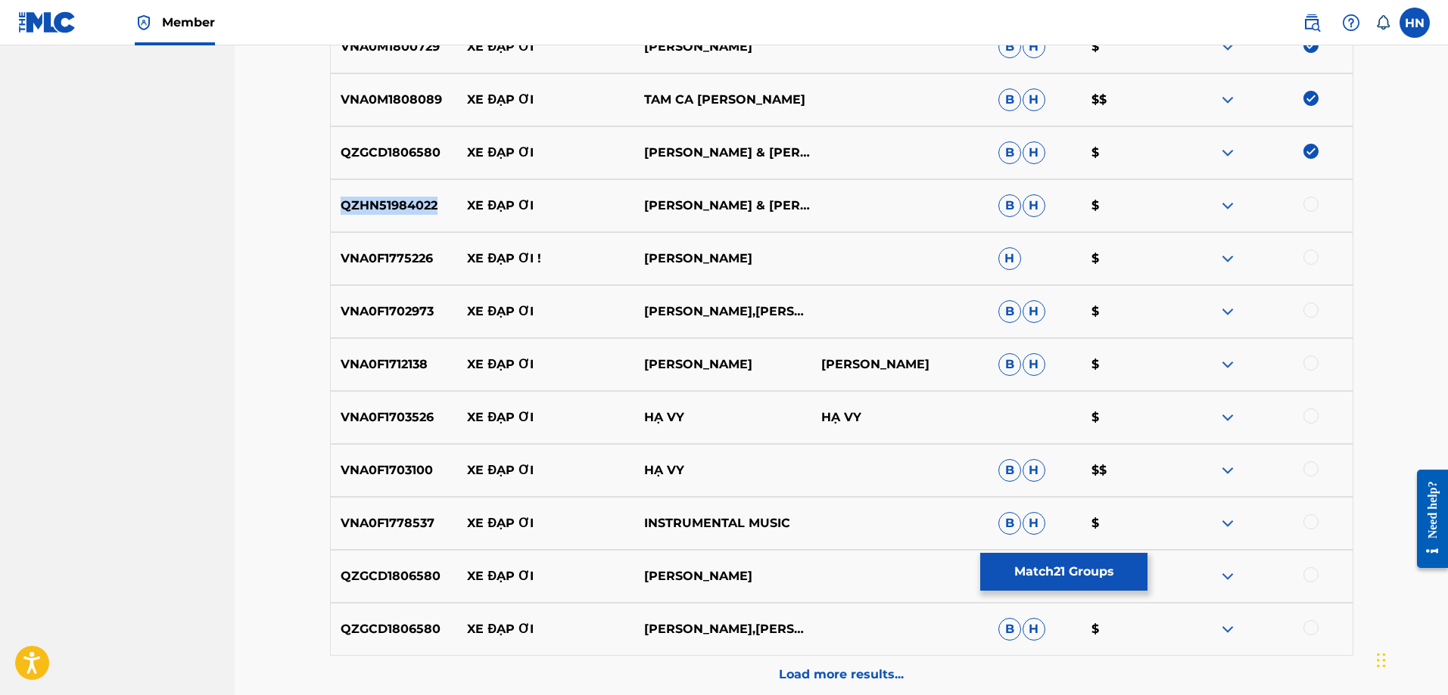
scroll to position [1587, 0]
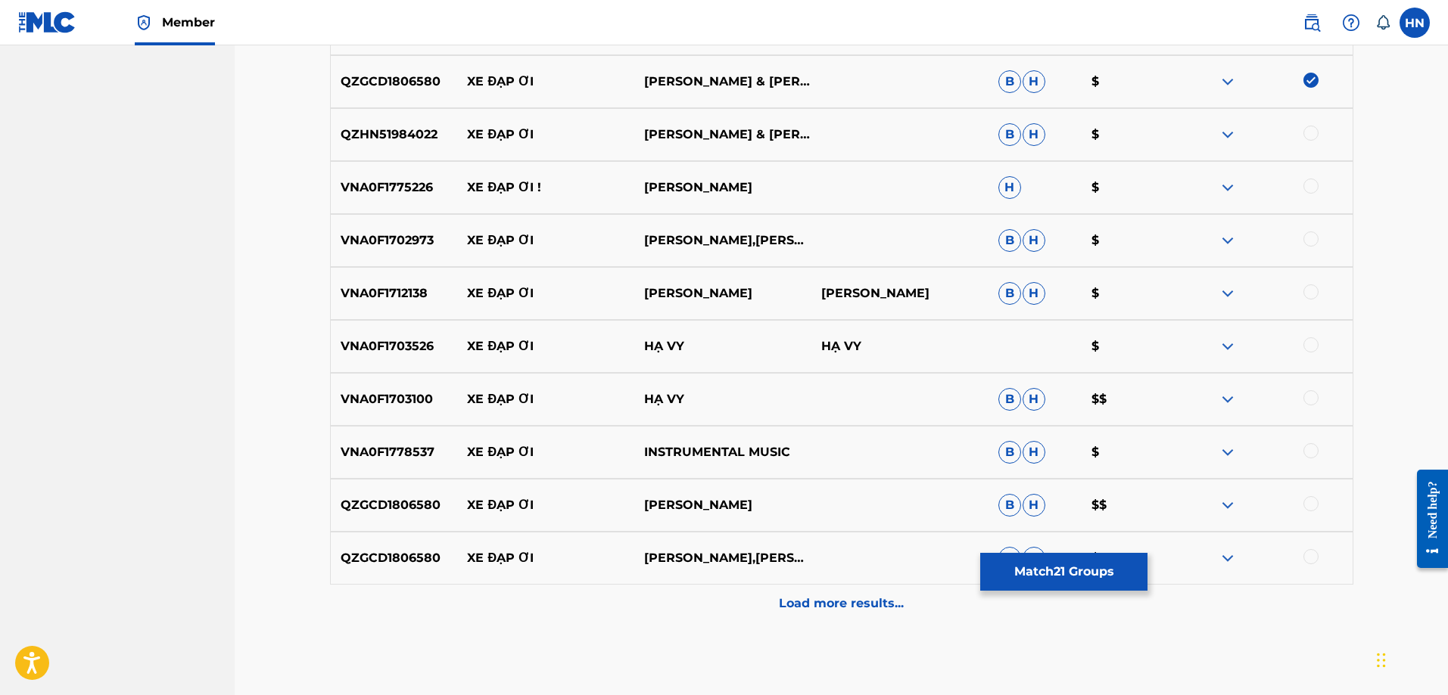
click at [1315, 129] on div at bounding box center [1310, 133] width 15 height 15
click at [398, 188] on p "VNA0F1775226" at bounding box center [394, 188] width 127 height 18
click at [1315, 186] on div at bounding box center [1310, 186] width 15 height 15
click at [403, 241] on p "VNA0F1702973" at bounding box center [394, 241] width 127 height 18
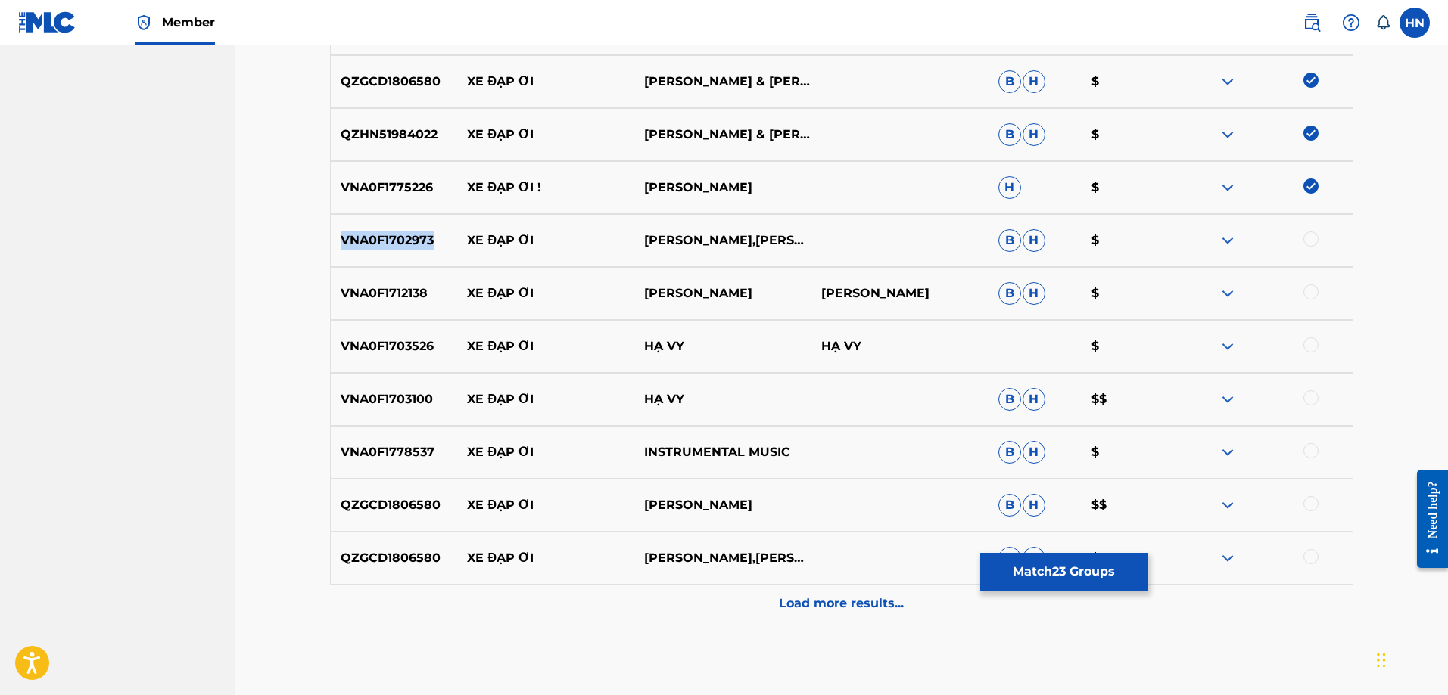
click at [403, 241] on p "VNA0F1702973" at bounding box center [394, 241] width 127 height 18
click at [1319, 244] on div at bounding box center [1263, 241] width 177 height 18
click at [1304, 238] on div at bounding box center [1310, 239] width 15 height 15
click at [389, 300] on p "VNA0F1712138" at bounding box center [394, 294] width 127 height 18
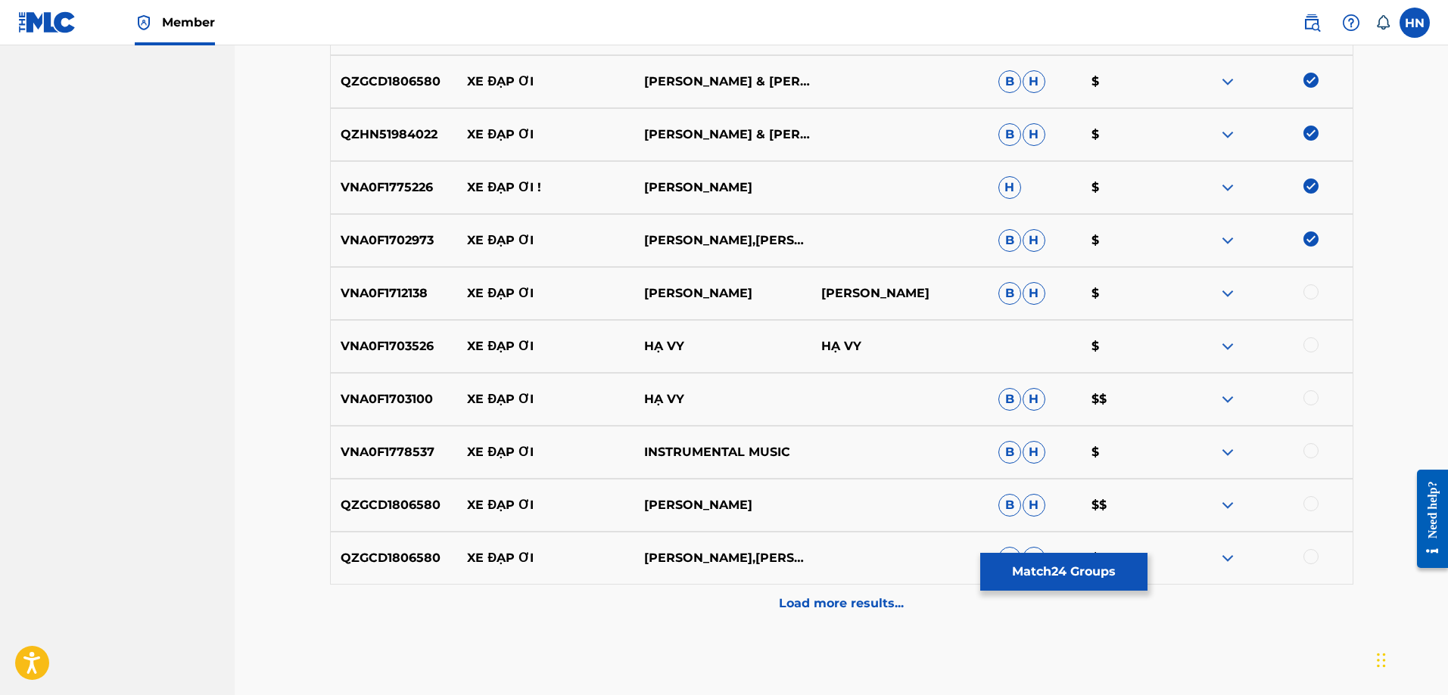
click at [1315, 288] on div at bounding box center [1310, 292] width 15 height 15
click at [388, 360] on div "VNA0F1703526 XE ĐẠP ƠI HẠ VY HẠ VY $" at bounding box center [841, 346] width 1023 height 53
click at [1317, 347] on div at bounding box center [1310, 345] width 15 height 15
click at [420, 406] on p "VNA0F1703100" at bounding box center [394, 399] width 127 height 18
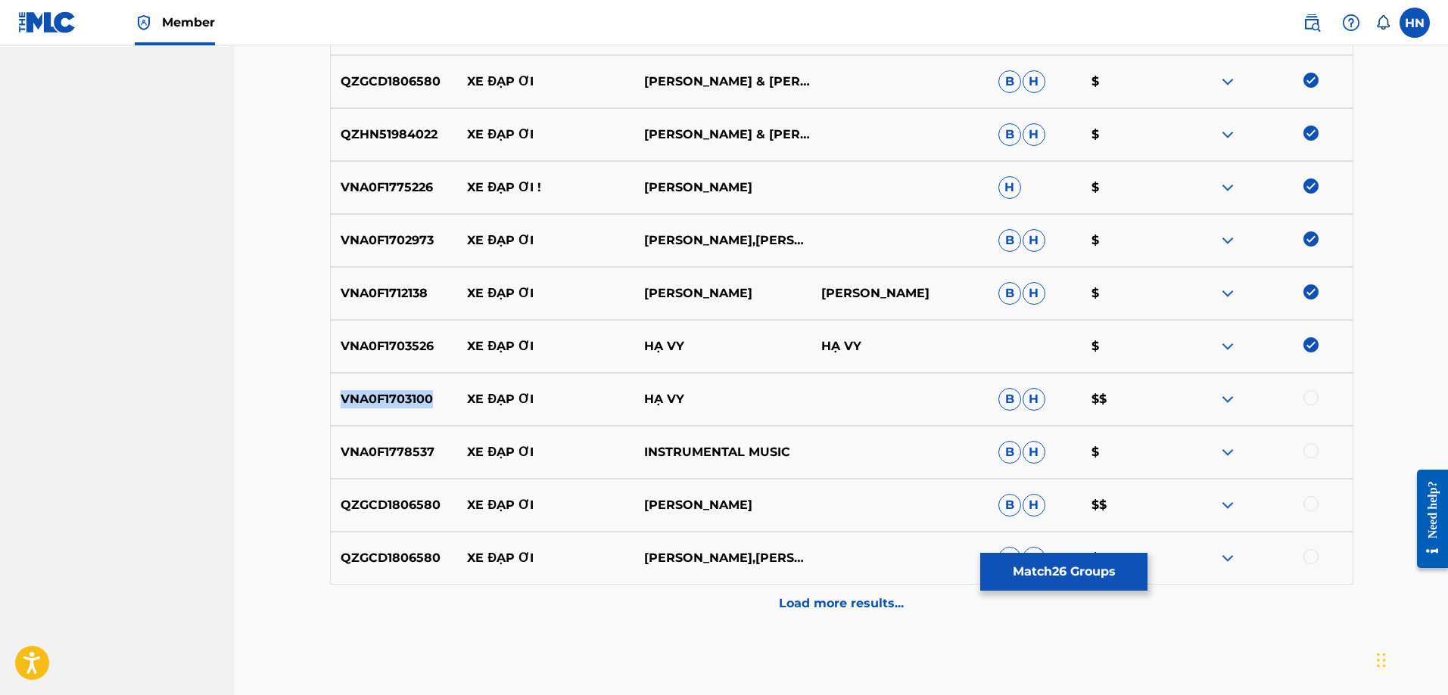
click at [420, 406] on p "VNA0F1703100" at bounding box center [394, 399] width 127 height 18
click at [1305, 397] on div at bounding box center [1310, 397] width 15 height 15
click at [426, 454] on p "VNA0F1778537" at bounding box center [394, 452] width 127 height 18
click at [1307, 452] on div at bounding box center [1310, 450] width 15 height 15
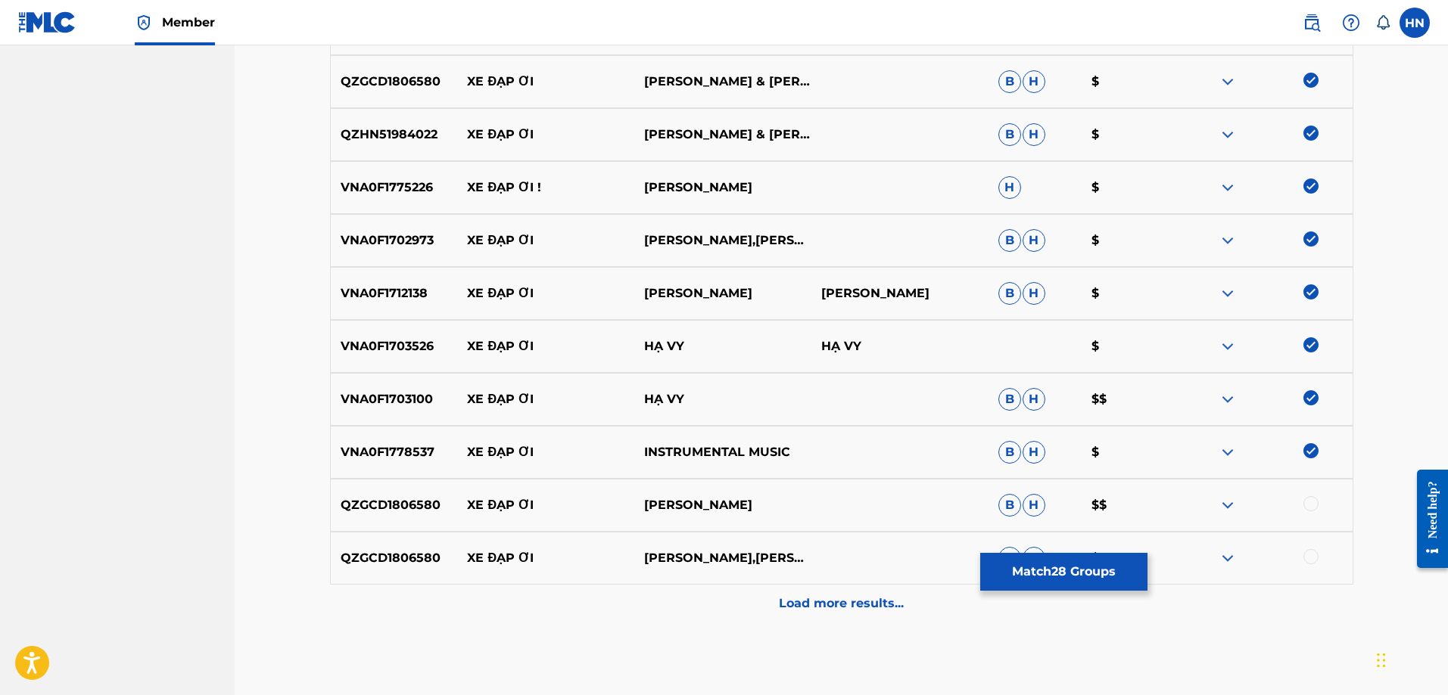
click at [388, 515] on div "QZGCD1806580 XE ĐẠP ƠI [PERSON_NAME] [PERSON_NAME] $$" at bounding box center [841, 505] width 1023 height 53
click at [1306, 505] on div at bounding box center [1310, 503] width 15 height 15
click at [1308, 558] on div at bounding box center [1310, 556] width 15 height 15
click at [875, 592] on div "Load more results..." at bounding box center [841, 604] width 1023 height 38
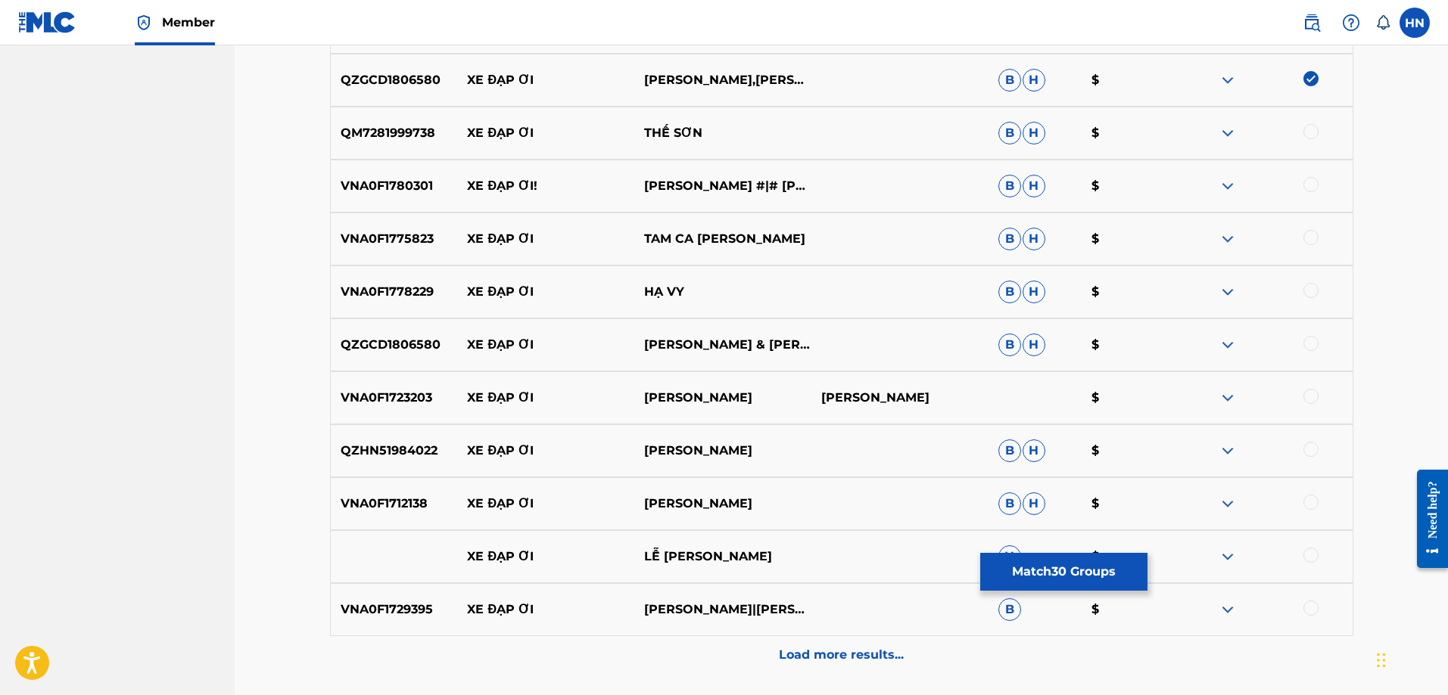
scroll to position [2041, 0]
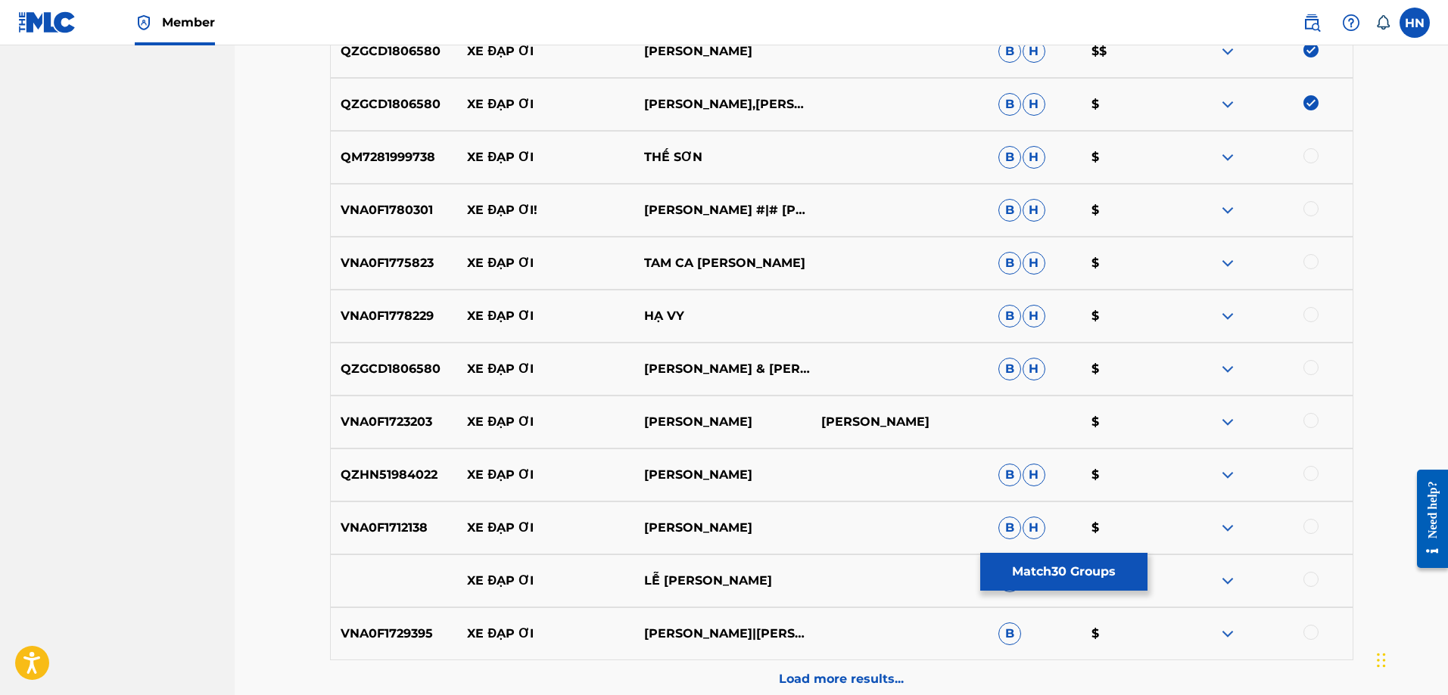
click at [387, 177] on div "QM7281999738 XE ĐẠP ƠI THẾ SƠN B H $" at bounding box center [841, 157] width 1023 height 53
click at [1313, 151] on div at bounding box center [1310, 155] width 15 height 15
click at [425, 216] on p "VNA0F1780301" at bounding box center [394, 210] width 127 height 18
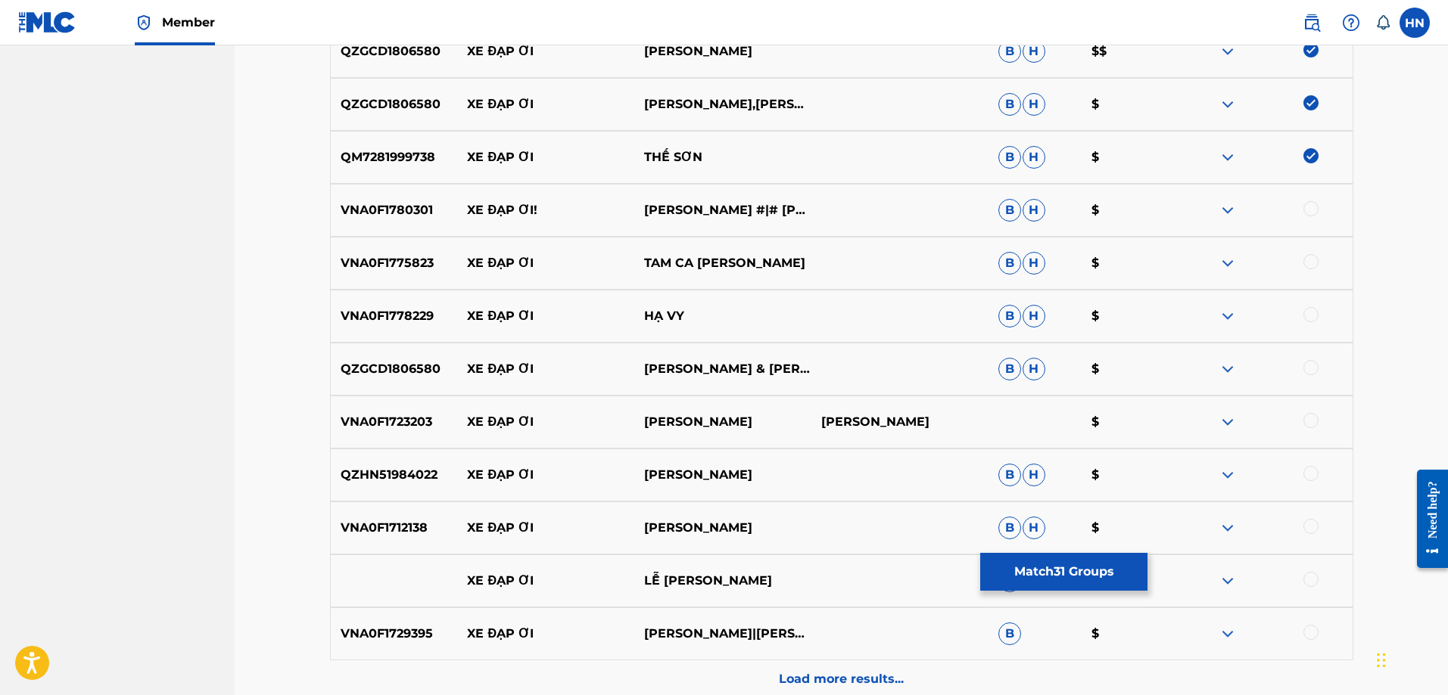
click at [1318, 205] on div at bounding box center [1310, 208] width 15 height 15
click at [372, 272] on p "VNA0F1775823" at bounding box center [394, 263] width 127 height 18
click at [1309, 261] on div at bounding box center [1310, 261] width 15 height 15
click at [408, 319] on p "VNA0F1778229" at bounding box center [394, 316] width 127 height 18
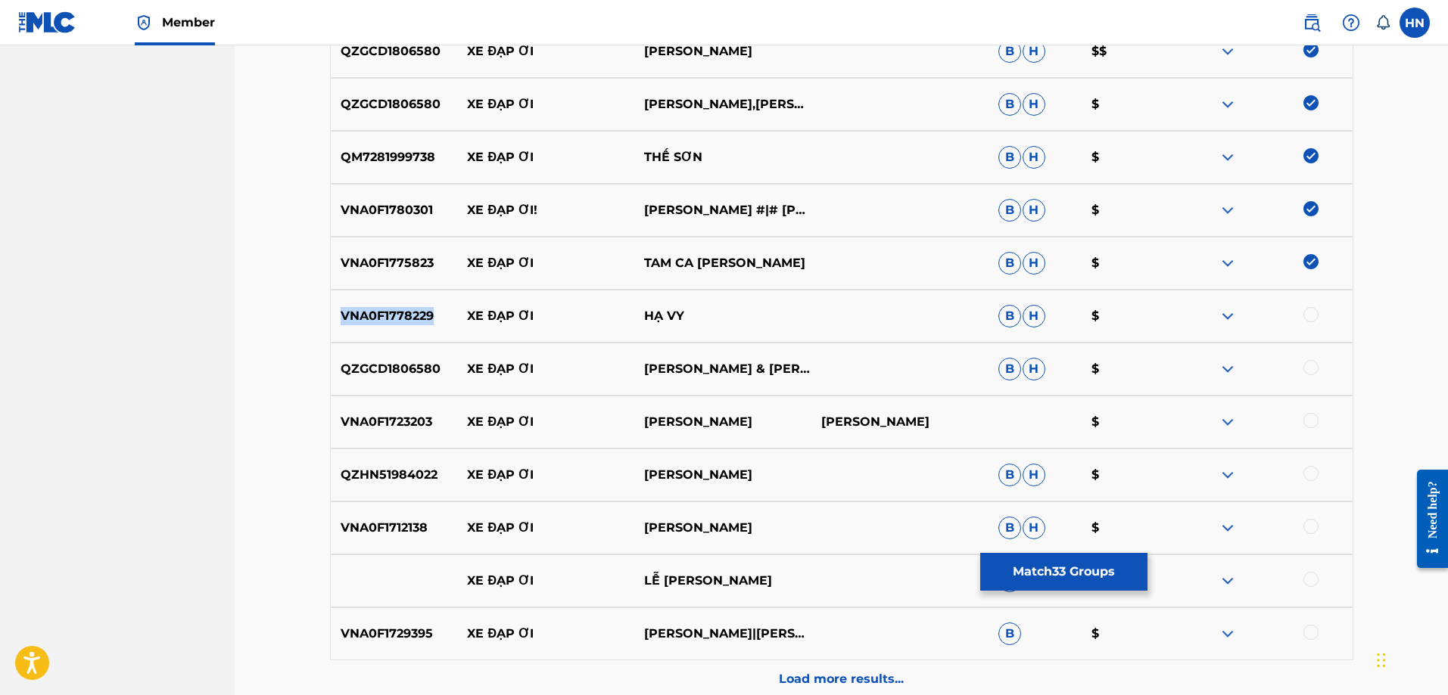
click at [408, 319] on p "VNA0F1778229" at bounding box center [394, 316] width 127 height 18
click at [1314, 317] on div at bounding box center [1310, 314] width 15 height 15
click at [390, 375] on p "QZGCD1806580" at bounding box center [394, 369] width 127 height 18
click at [1313, 369] on div at bounding box center [1310, 367] width 15 height 15
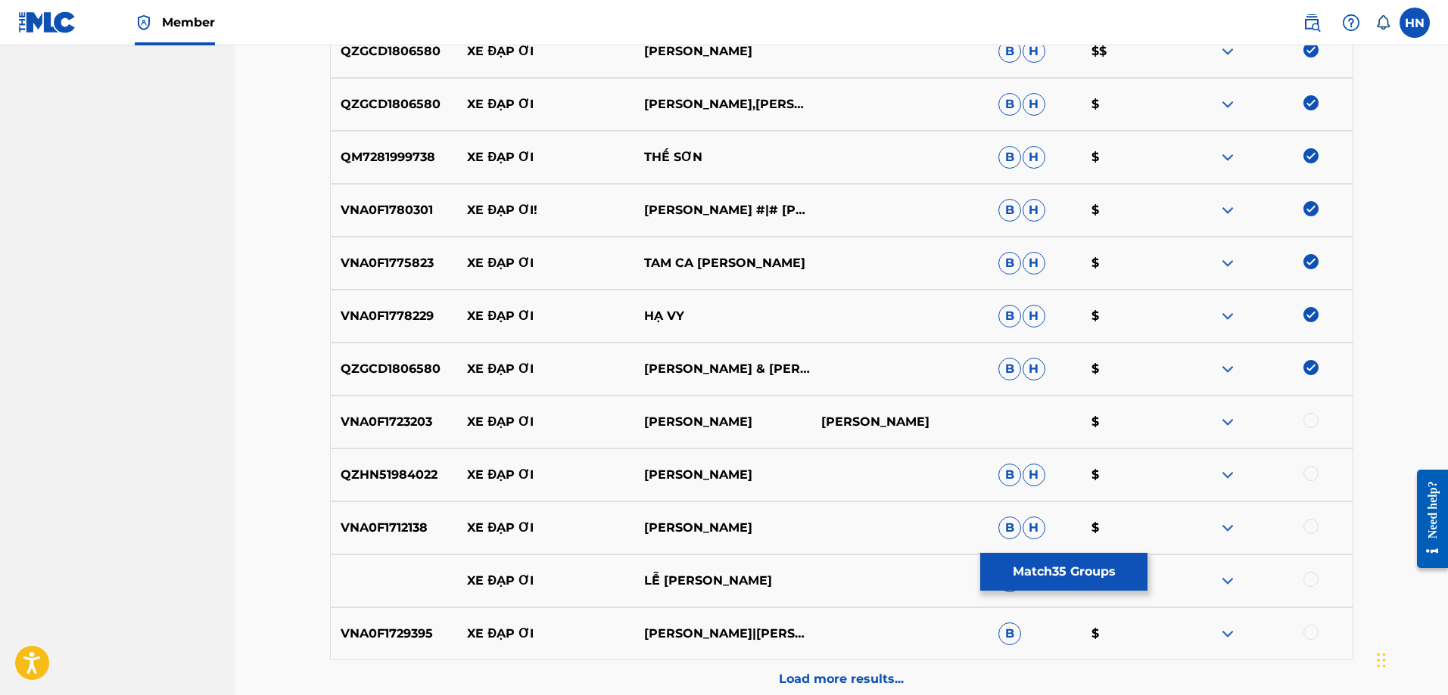
click at [400, 418] on p "VNA0F1723203" at bounding box center [394, 422] width 127 height 18
click at [1311, 419] on div at bounding box center [1310, 420] width 15 height 15
click at [433, 485] on div "QZHN51984022 XE ĐẠP ƠI [PERSON_NAME] [PERSON_NAME] $" at bounding box center [841, 475] width 1023 height 53
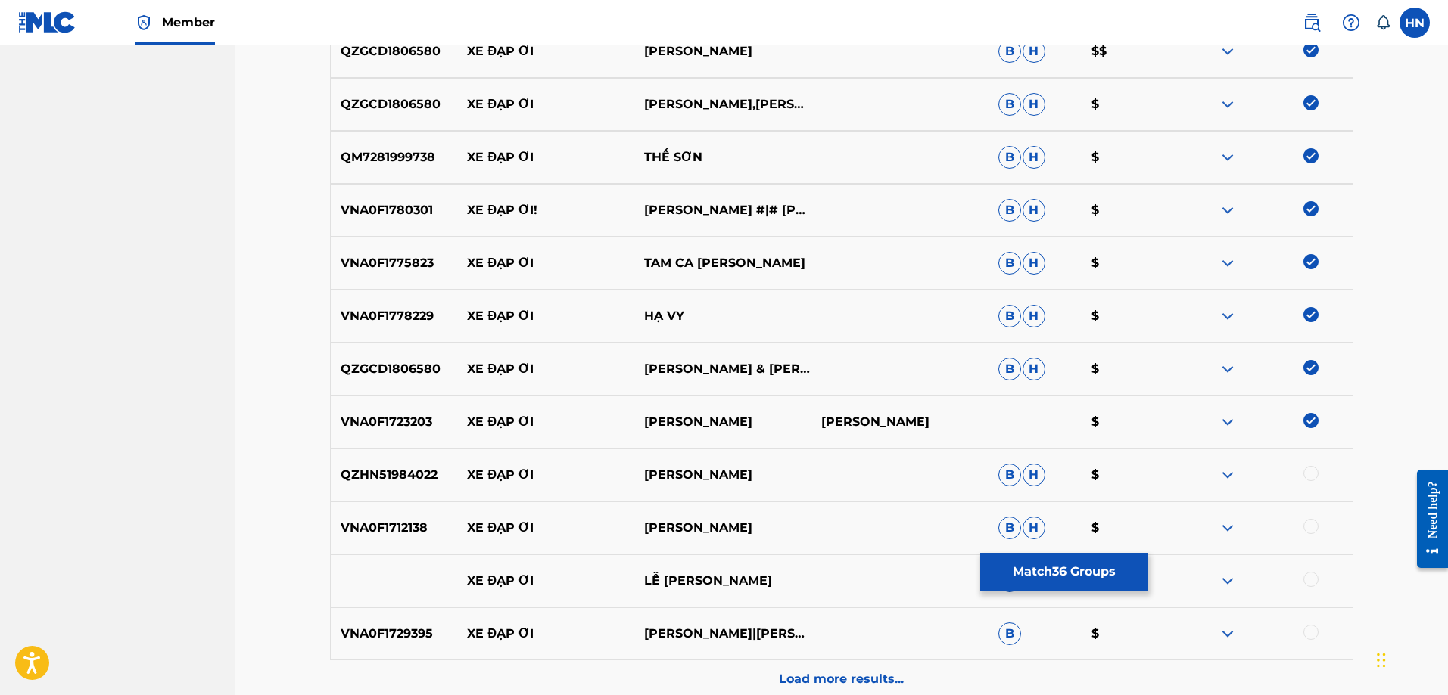
click at [1308, 476] on div at bounding box center [1310, 473] width 15 height 15
click at [378, 541] on div "VNA0F1712138 XE ĐẠP ƠI [PERSON_NAME] [PERSON_NAME] $" at bounding box center [841, 528] width 1023 height 53
click at [1311, 531] on div at bounding box center [1310, 526] width 15 height 15
drag, startPoint x: 776, startPoint y: 577, endPoint x: 422, endPoint y: 577, distance: 354.2
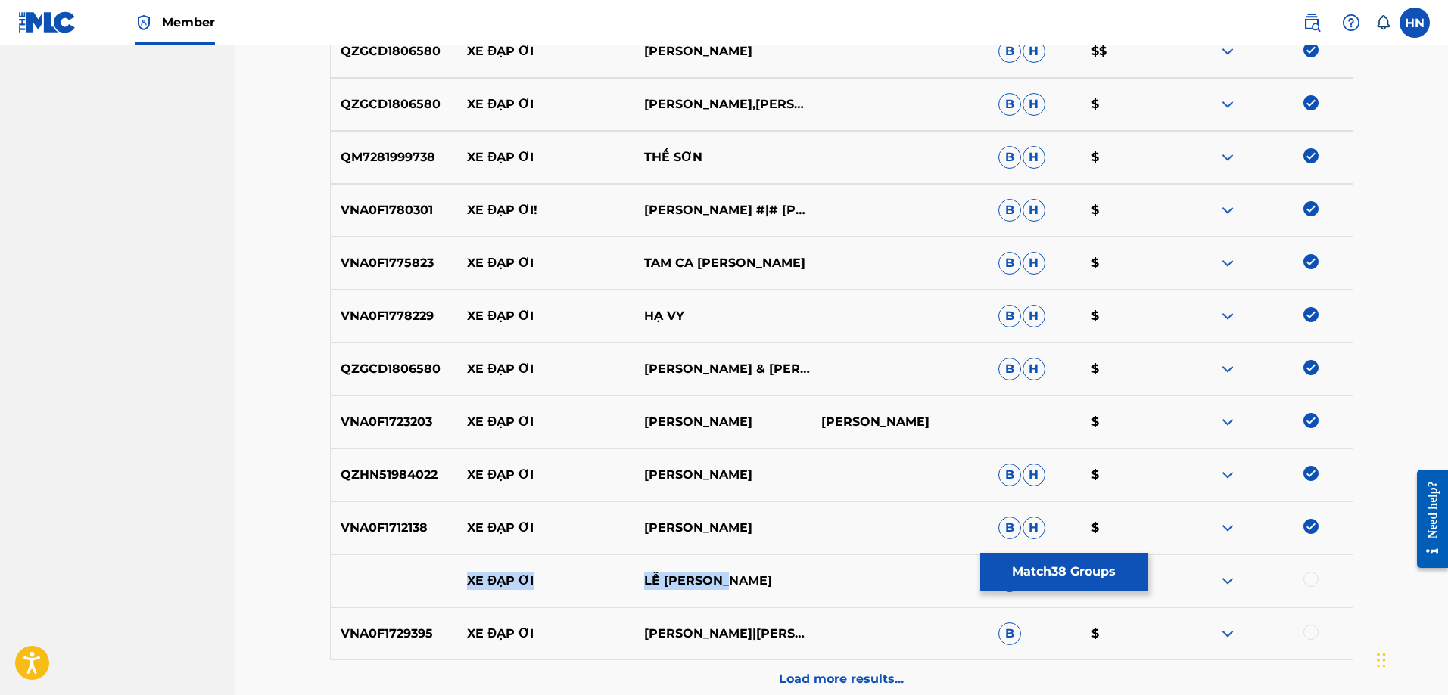
click at [417, 581] on div "XE ĐẠP ƠI LỄ [PERSON_NAME]" at bounding box center [841, 581] width 1023 height 53
click at [1318, 580] on div at bounding box center [1310, 579] width 15 height 15
click at [1240, 580] on div at bounding box center [1263, 581] width 177 height 18
click at [1237, 580] on img at bounding box center [1227, 581] width 18 height 18
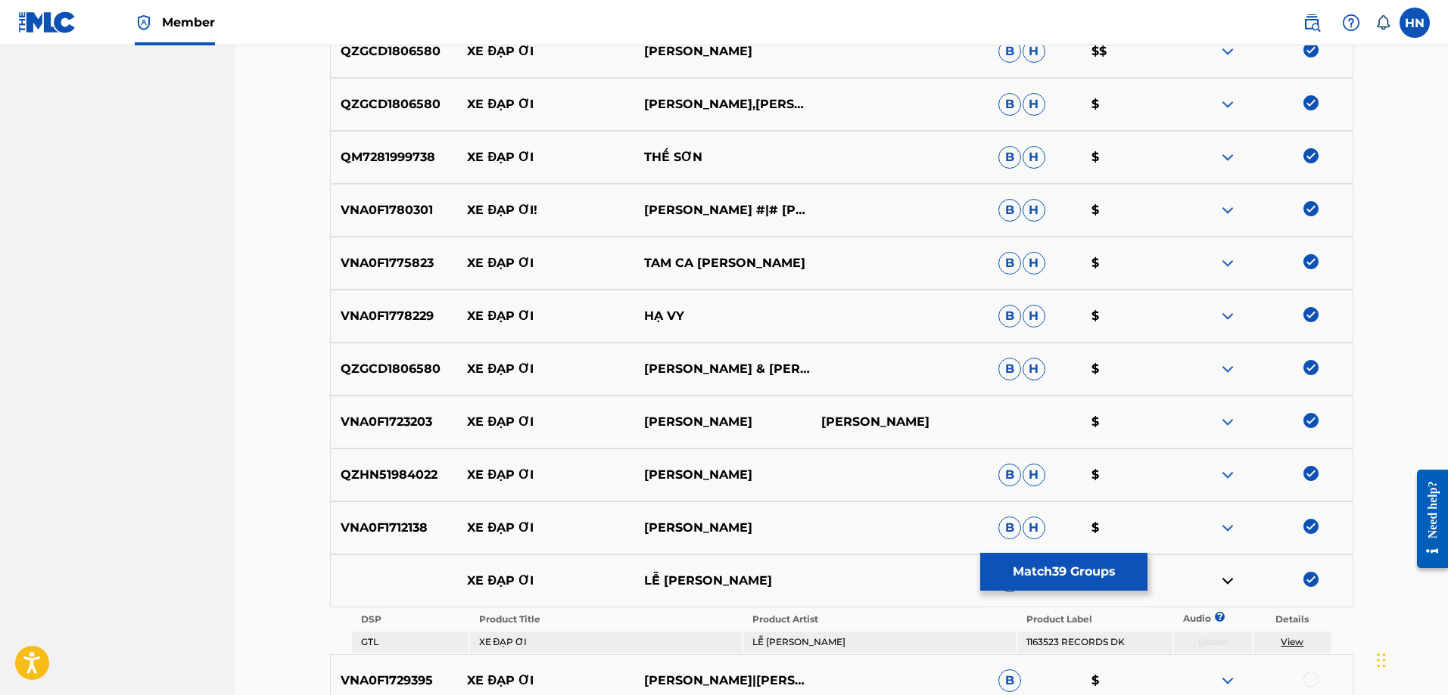
scroll to position [2239, 0]
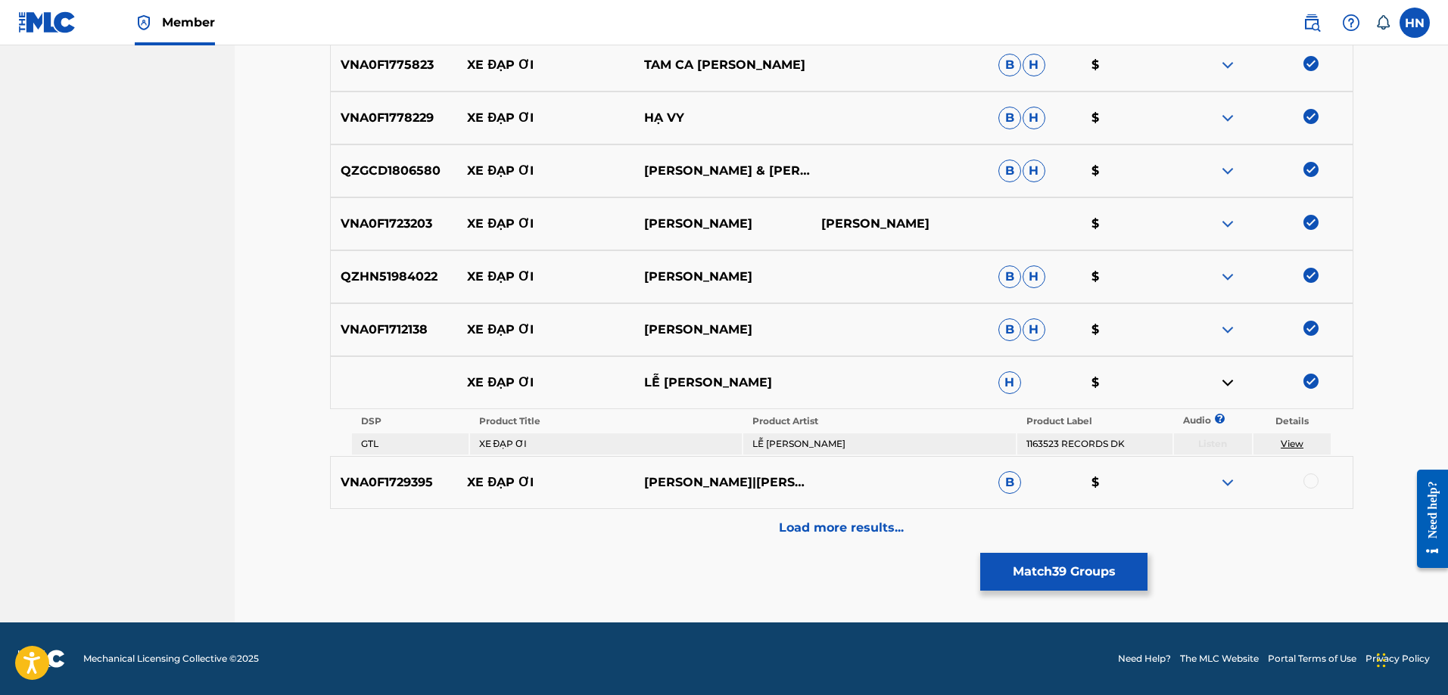
click at [429, 477] on p "VNA0F1729395" at bounding box center [394, 483] width 127 height 18
click at [1316, 477] on div at bounding box center [1310, 481] width 15 height 15
click at [947, 539] on div "Load more results..." at bounding box center [841, 528] width 1023 height 38
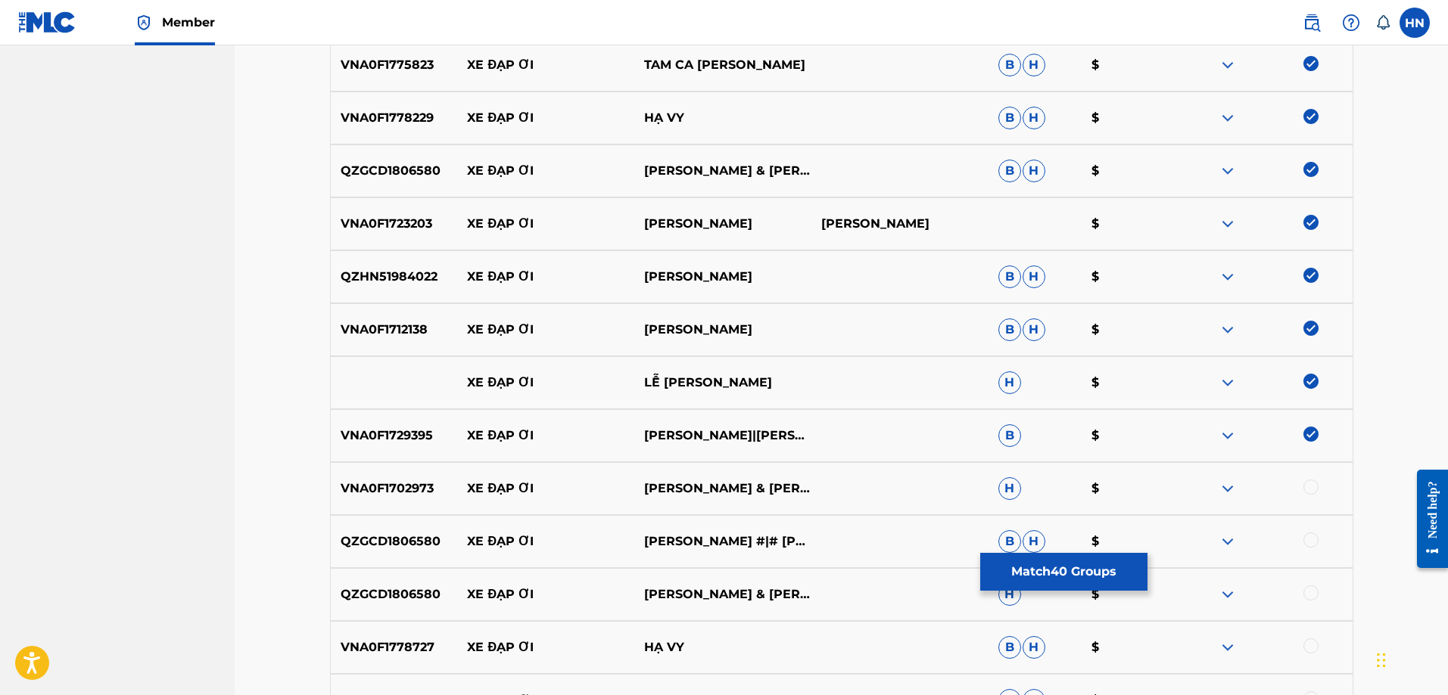
scroll to position [2466, 0]
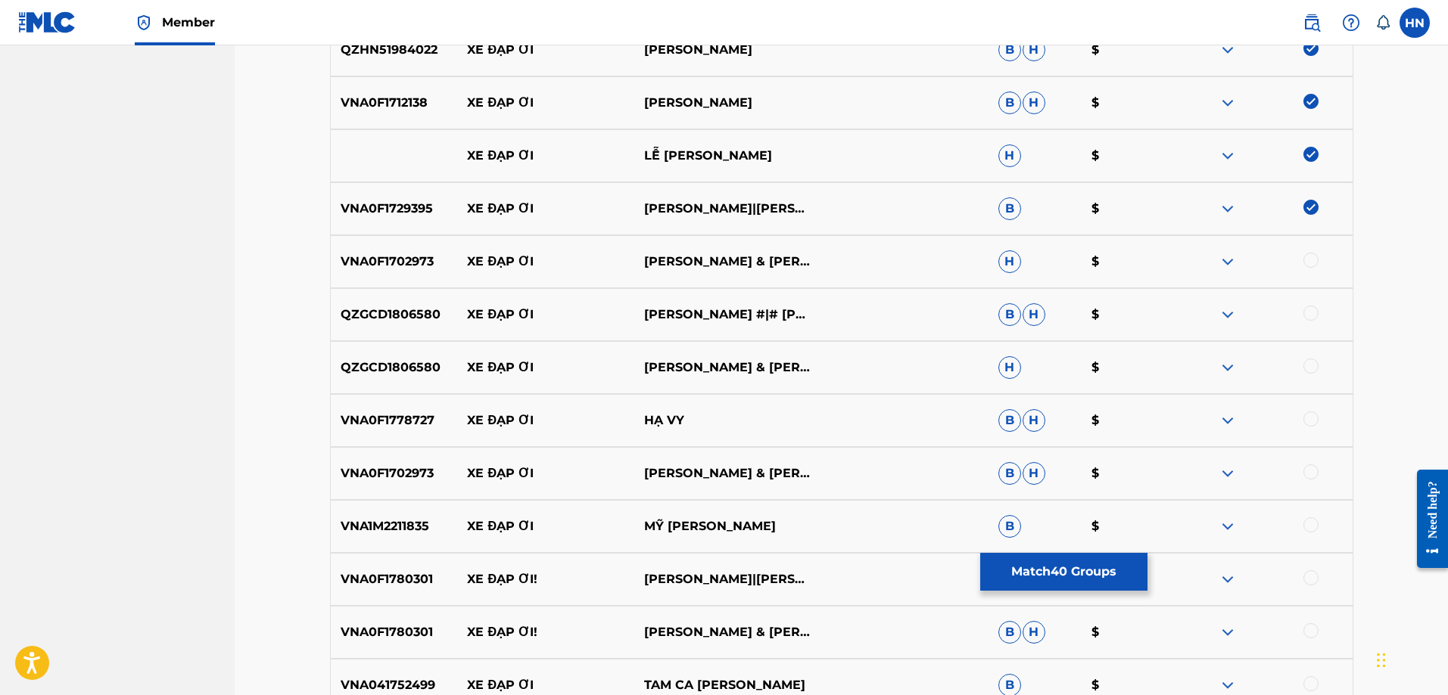
click at [354, 261] on p "VNA0F1702973" at bounding box center [394, 262] width 127 height 18
click at [1314, 263] on div at bounding box center [1310, 260] width 15 height 15
click at [425, 318] on p "QZGCD1806580" at bounding box center [394, 315] width 127 height 18
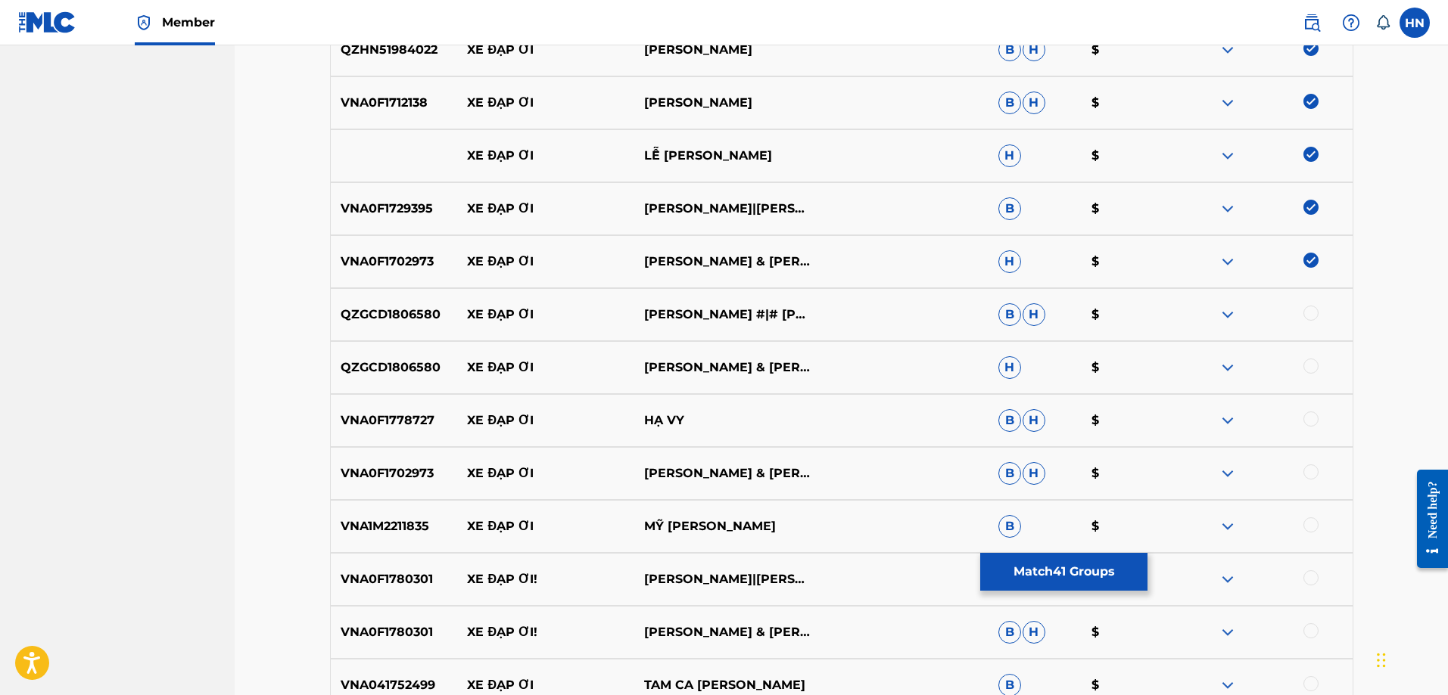
click at [1313, 314] on div at bounding box center [1310, 313] width 15 height 15
click at [1308, 372] on div at bounding box center [1310, 366] width 15 height 15
click at [412, 425] on p "VNA0F1778727" at bounding box center [394, 421] width 127 height 18
click at [1308, 420] on div at bounding box center [1310, 419] width 15 height 15
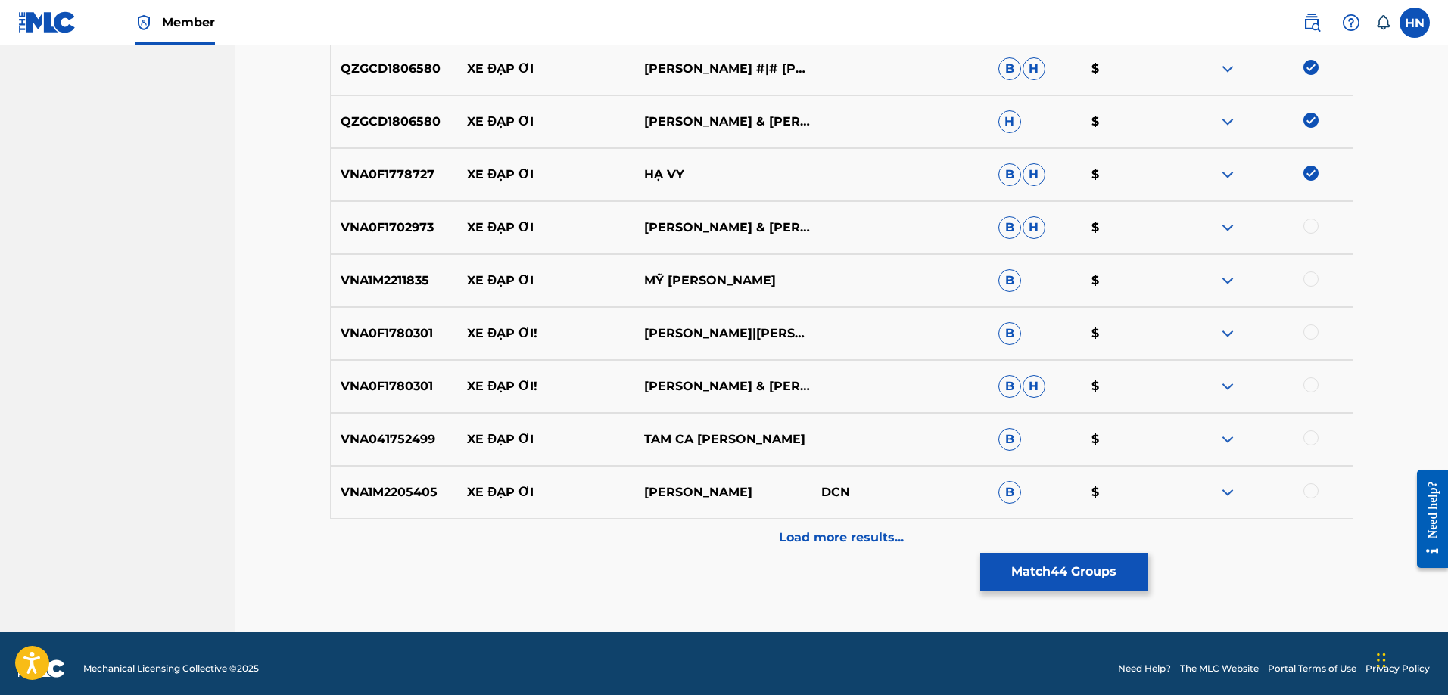
scroll to position [2722, 0]
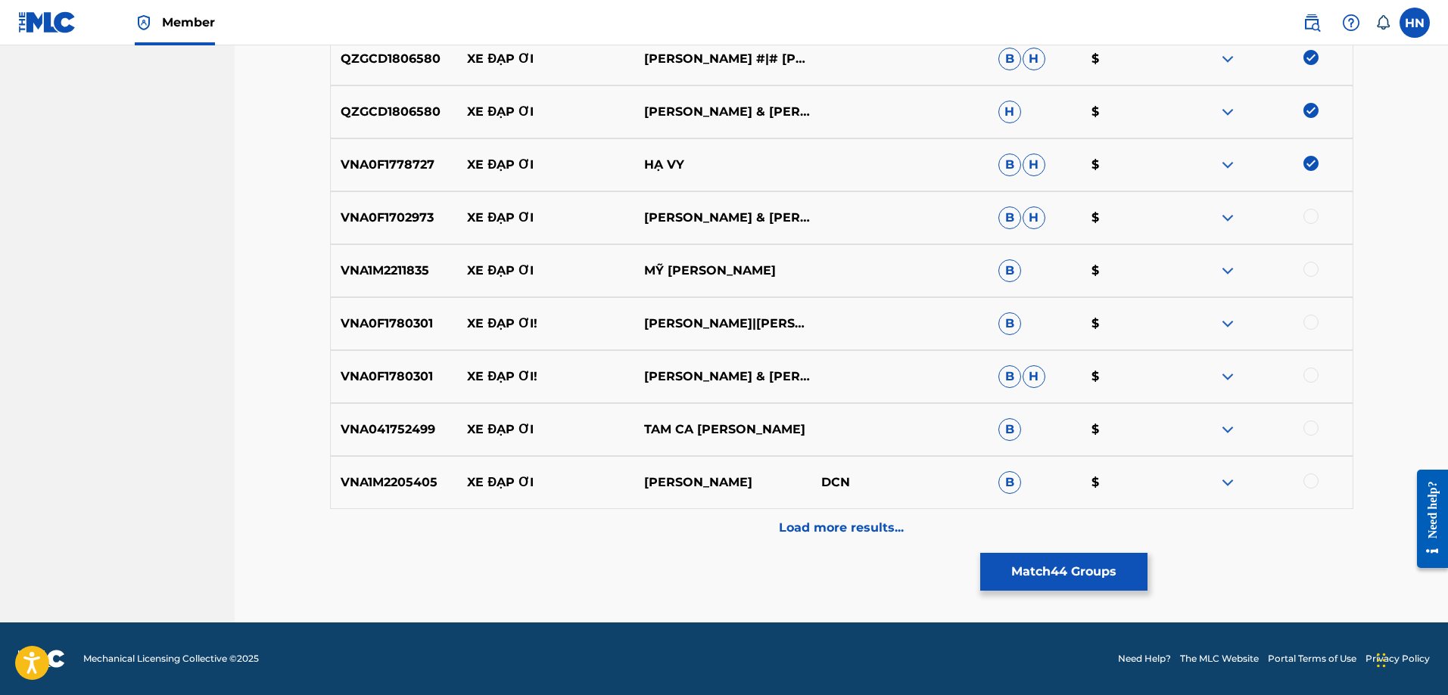
click at [399, 225] on p "VNA0F1702973" at bounding box center [394, 218] width 127 height 18
click at [1305, 219] on div at bounding box center [1310, 216] width 15 height 15
click at [365, 256] on div "VNA1M2211835 XE ĐẠP ƠI MỸ [PERSON_NAME] B $" at bounding box center [841, 270] width 1023 height 53
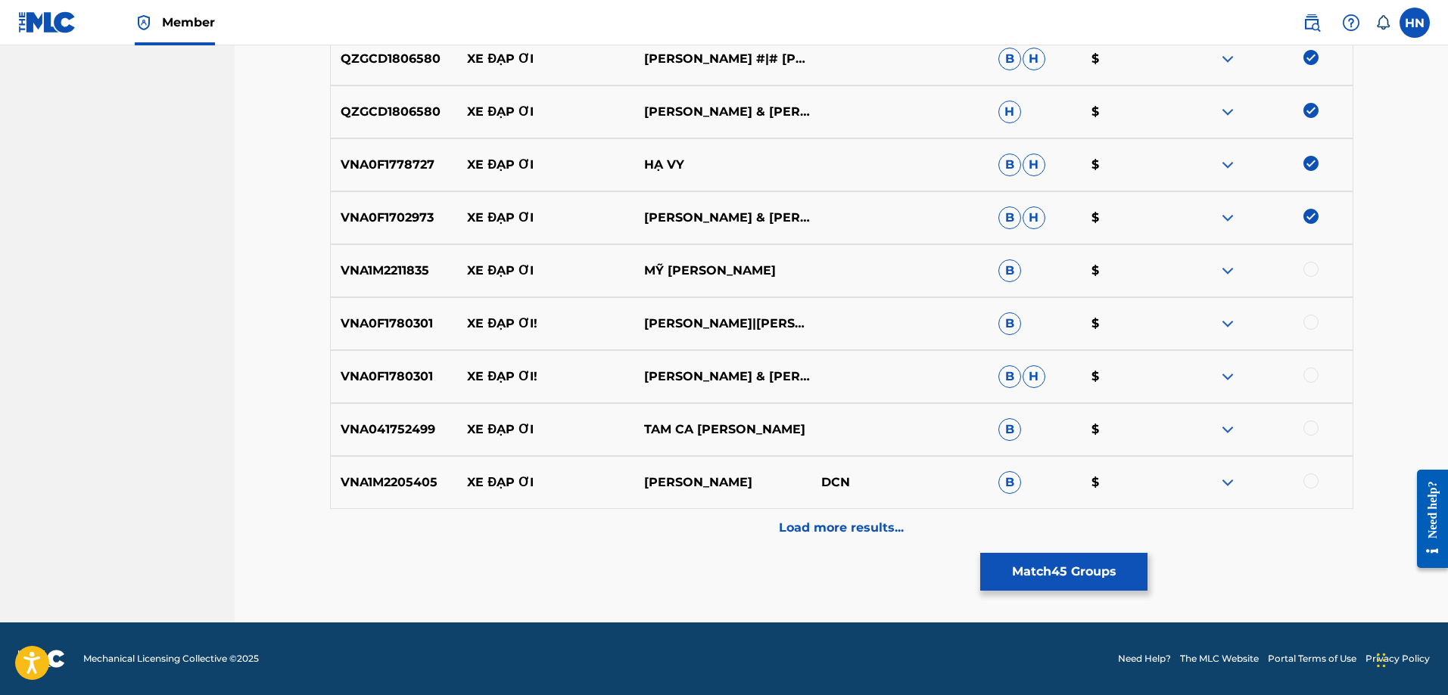
click at [1315, 269] on div at bounding box center [1310, 269] width 15 height 15
click at [358, 338] on div "VNA0F1780301 XE ĐẠP ƠI! [PERSON_NAME]|[PERSON_NAME] B $" at bounding box center [841, 323] width 1023 height 53
click at [1307, 322] on div at bounding box center [1310, 322] width 15 height 15
click at [1307, 375] on div at bounding box center [1310, 375] width 15 height 15
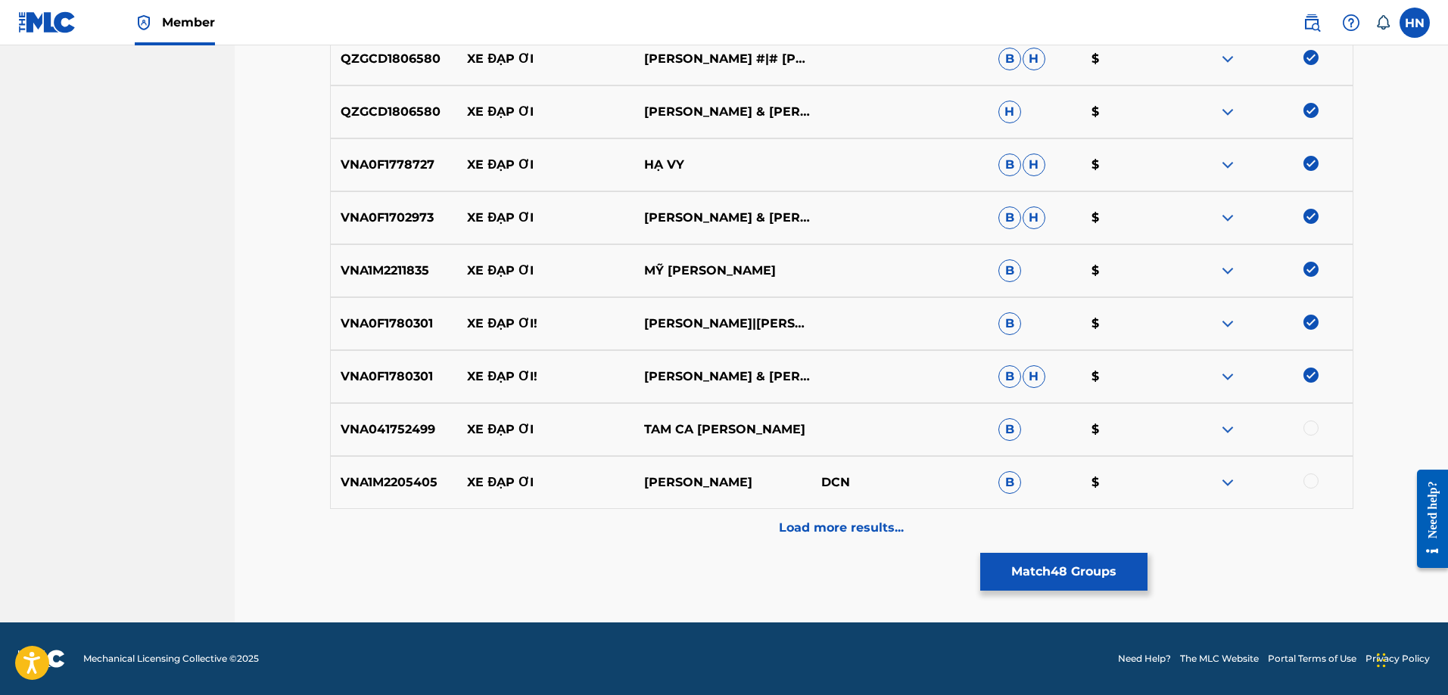
click at [409, 430] on p "VNA041752499" at bounding box center [394, 430] width 127 height 18
click at [1306, 429] on div at bounding box center [1310, 428] width 15 height 15
click at [368, 488] on p "VNA1M2205405" at bounding box center [394, 483] width 127 height 18
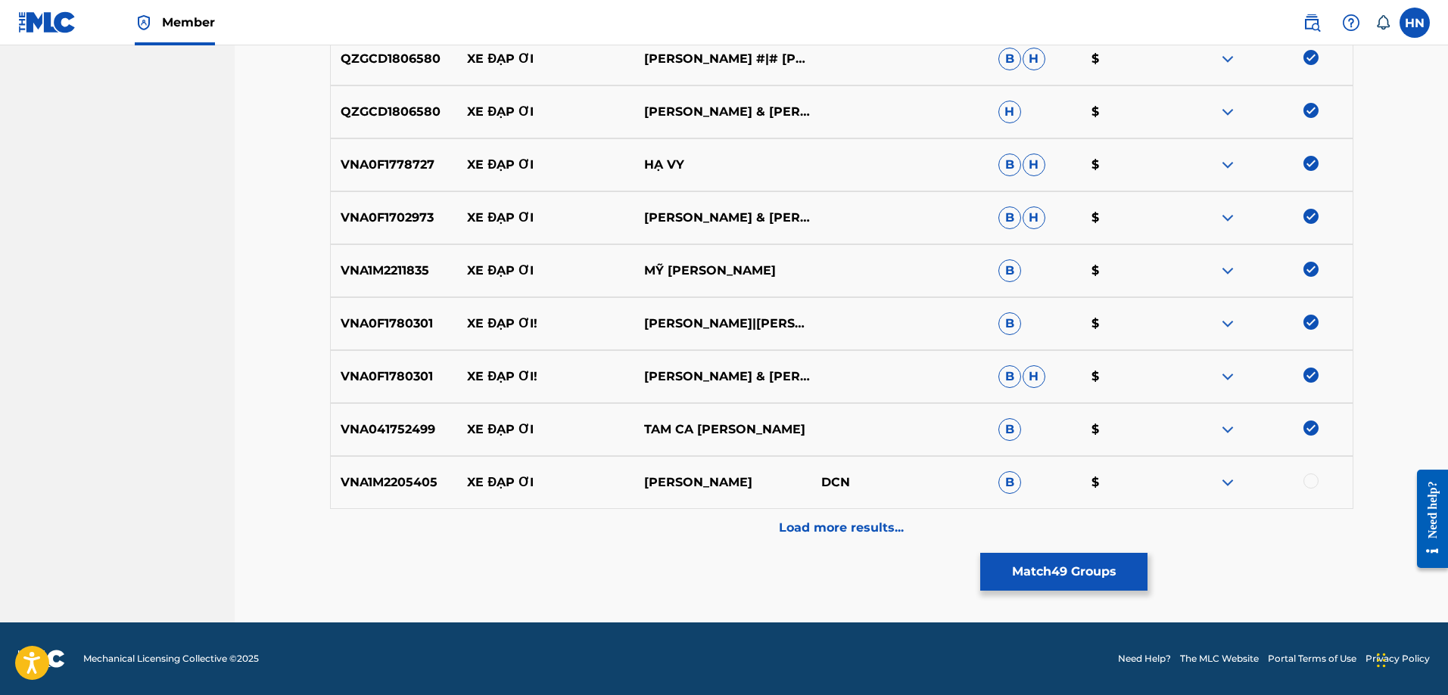
click at [1312, 483] on div at bounding box center [1310, 481] width 15 height 15
click at [796, 521] on p "Load more results..." at bounding box center [841, 528] width 125 height 18
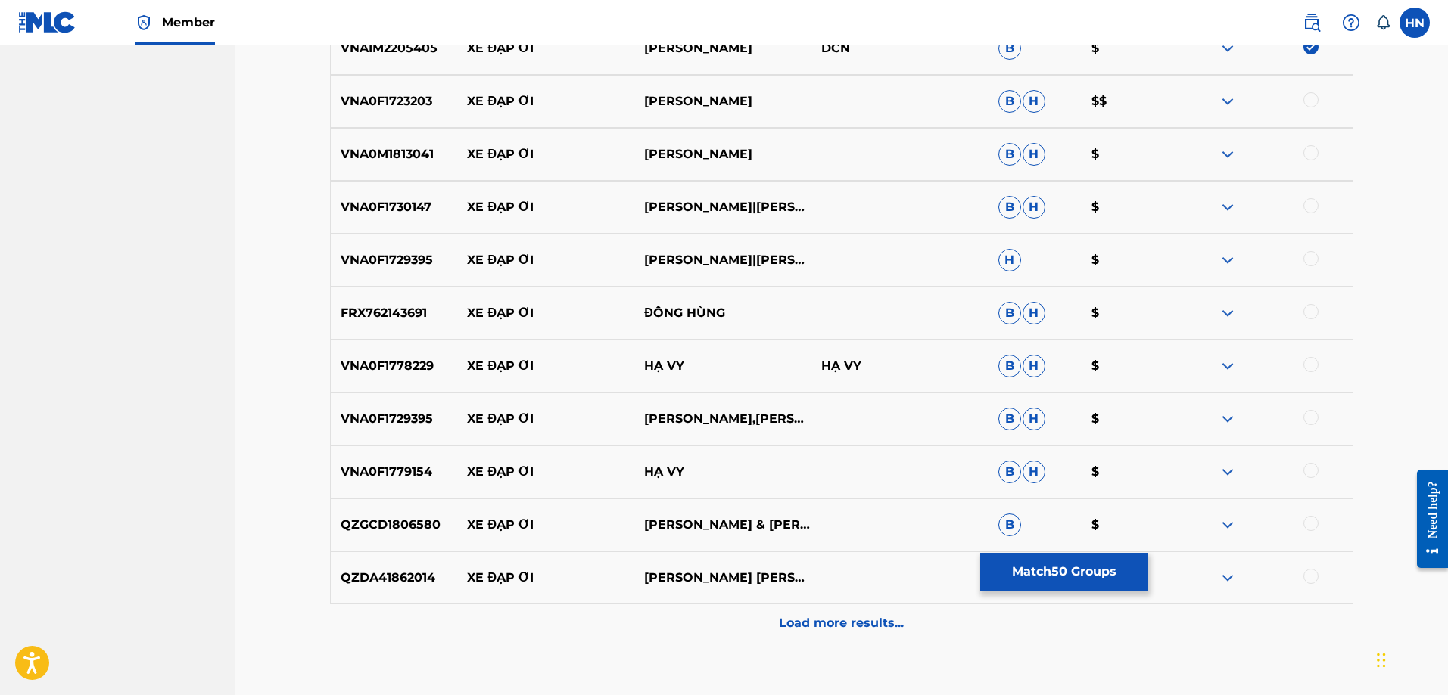
scroll to position [3100, 0]
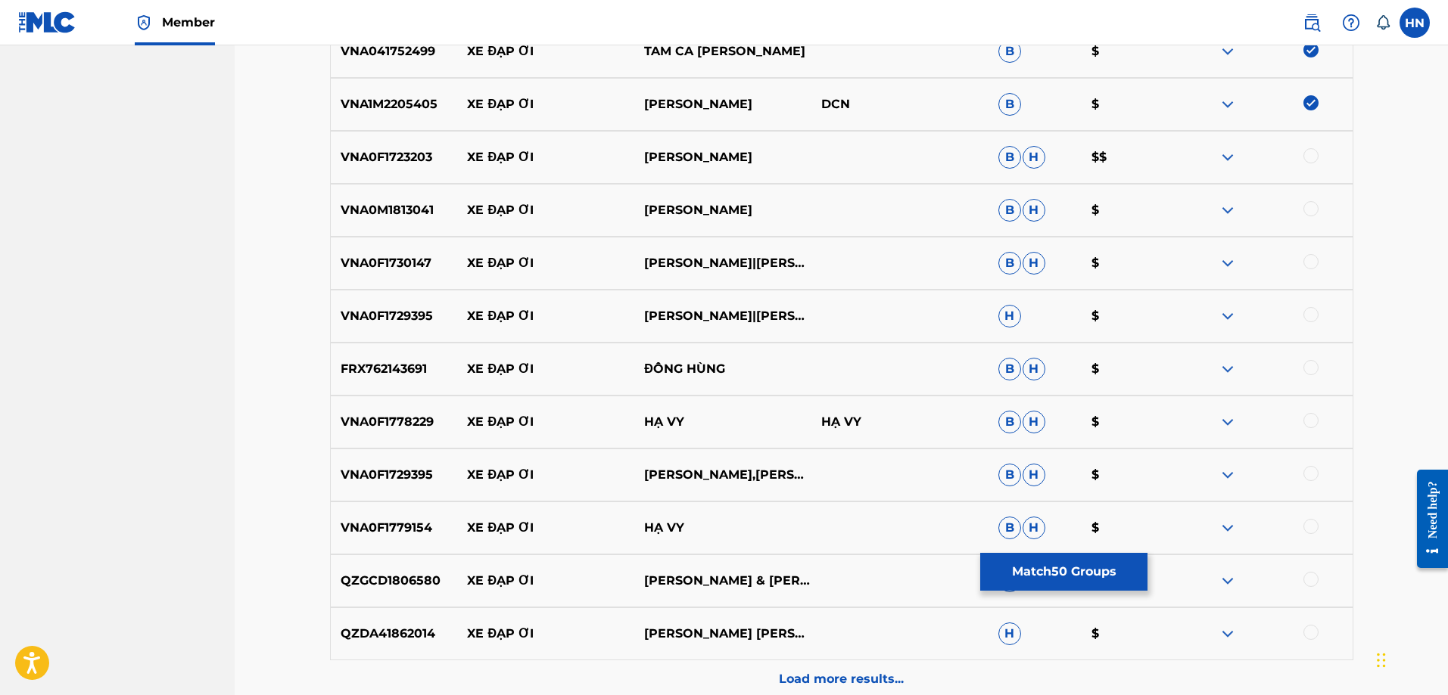
click at [408, 149] on p "VNA0F1723203" at bounding box center [394, 157] width 127 height 18
click at [1306, 157] on div at bounding box center [1310, 155] width 15 height 15
click at [395, 210] on p "VNA0M1813041" at bounding box center [394, 210] width 127 height 18
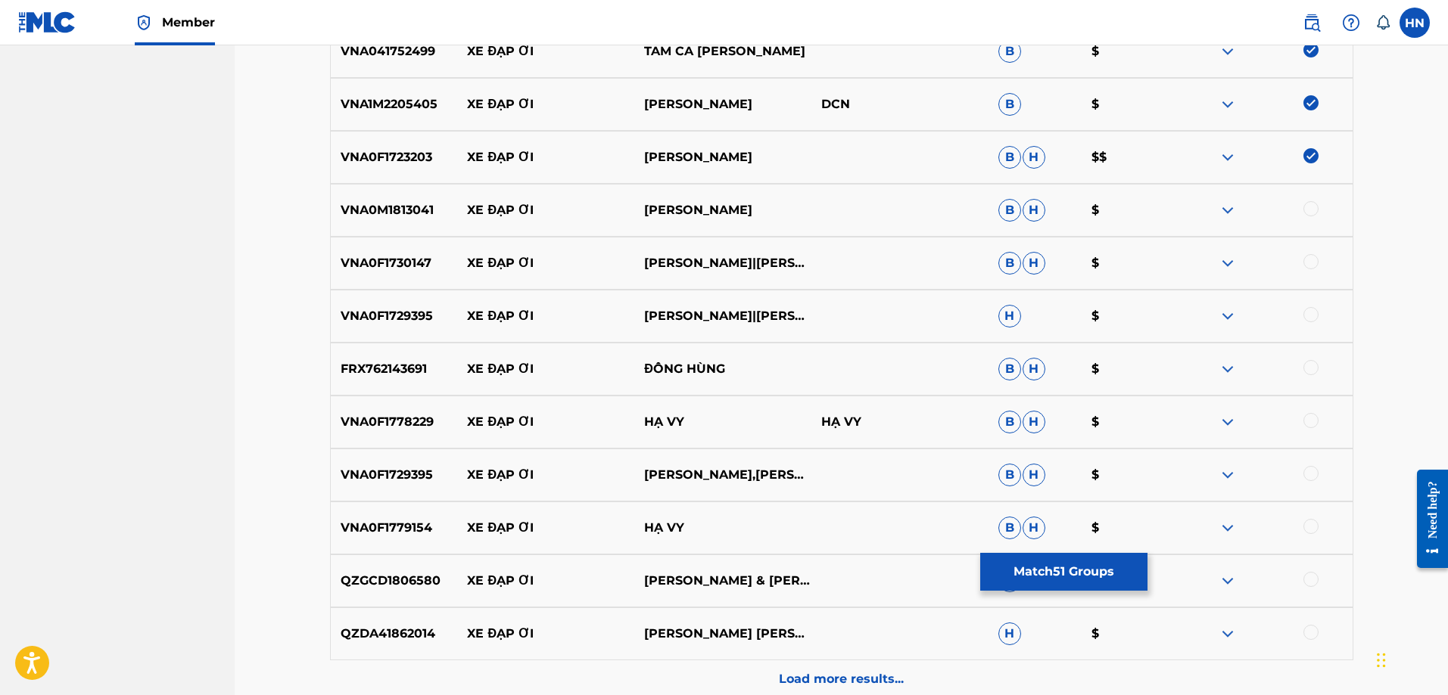
click at [1315, 202] on div at bounding box center [1310, 208] width 15 height 15
click at [402, 269] on p "VNA0F1730147" at bounding box center [394, 263] width 127 height 18
click at [1312, 258] on div at bounding box center [1310, 261] width 15 height 15
click at [425, 318] on p "VNA0F1729395" at bounding box center [394, 316] width 127 height 18
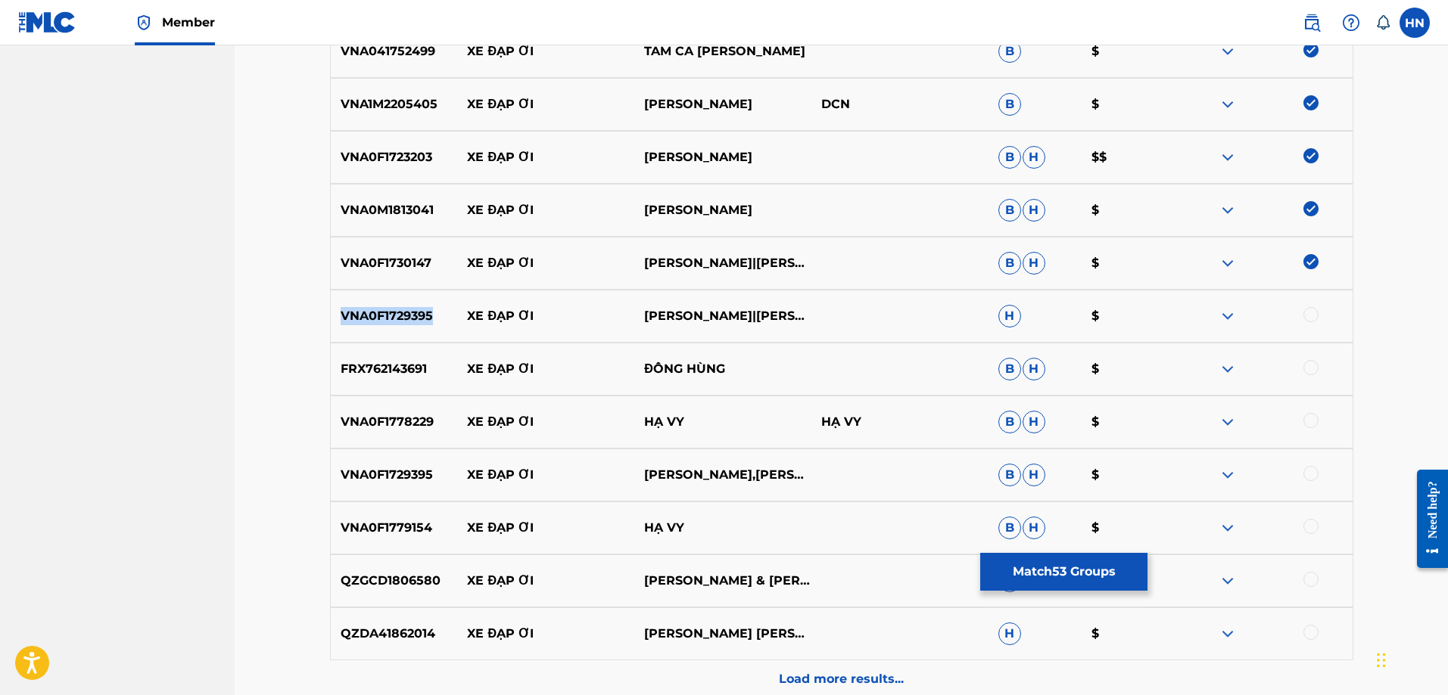
click at [425, 318] on p "VNA0F1729395" at bounding box center [394, 316] width 127 height 18
click at [1300, 316] on div at bounding box center [1263, 316] width 177 height 18
click at [1305, 317] on div at bounding box center [1310, 314] width 15 height 15
click at [369, 360] on p "FRX762143691" at bounding box center [394, 369] width 127 height 18
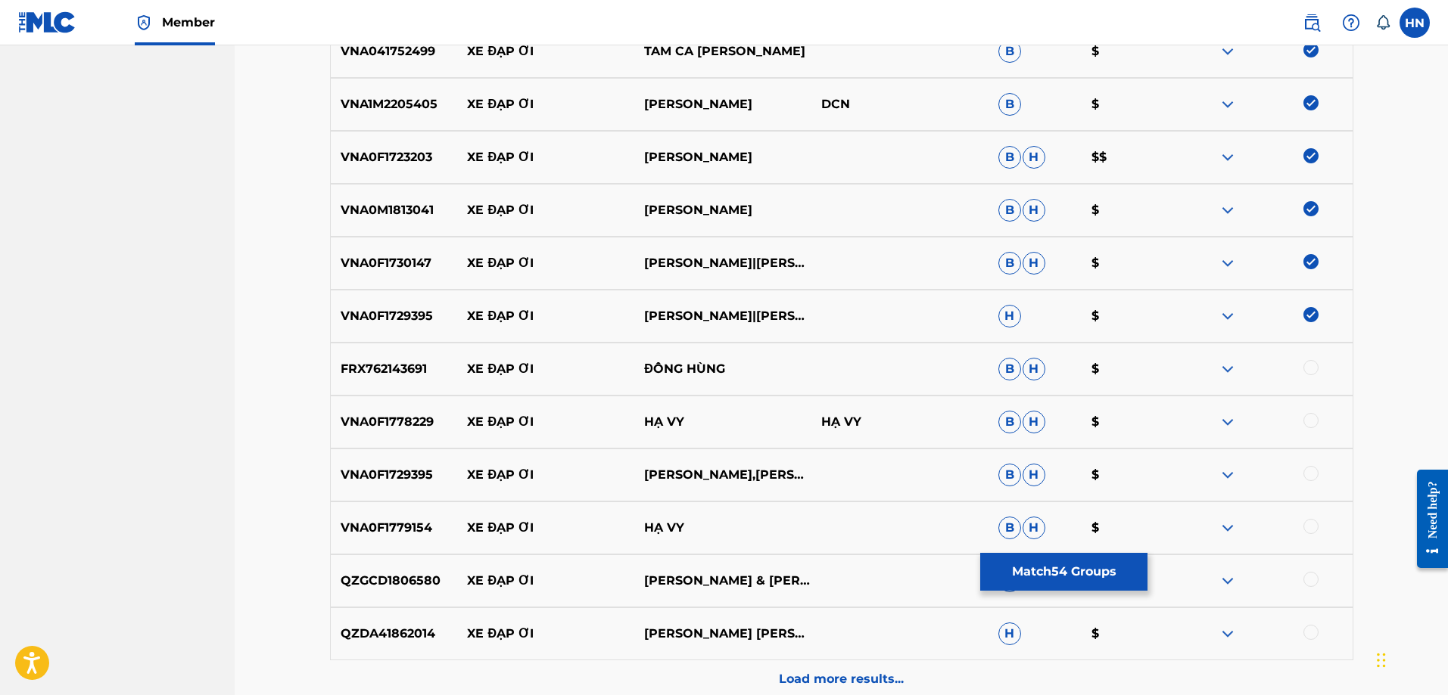
click at [1309, 375] on div at bounding box center [1263, 369] width 177 height 18
click at [1311, 367] on div at bounding box center [1310, 367] width 15 height 15
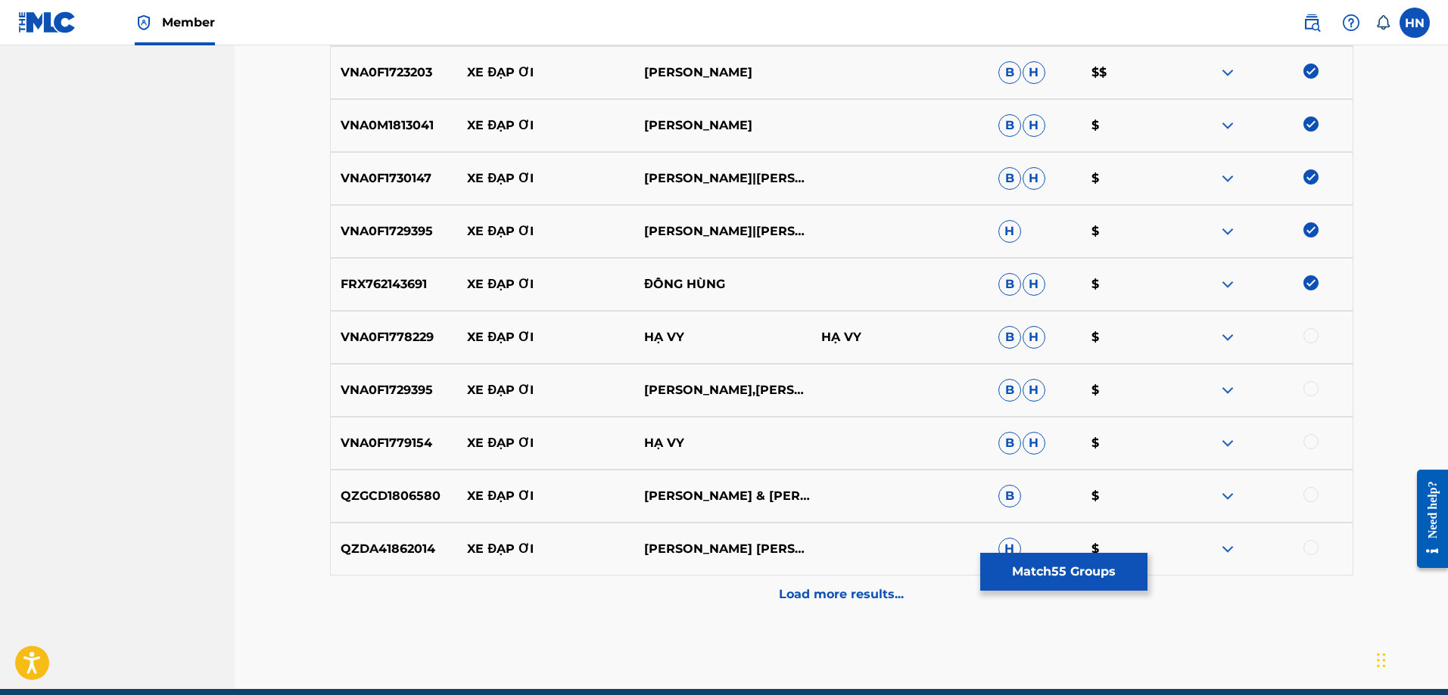
scroll to position [3252, 0]
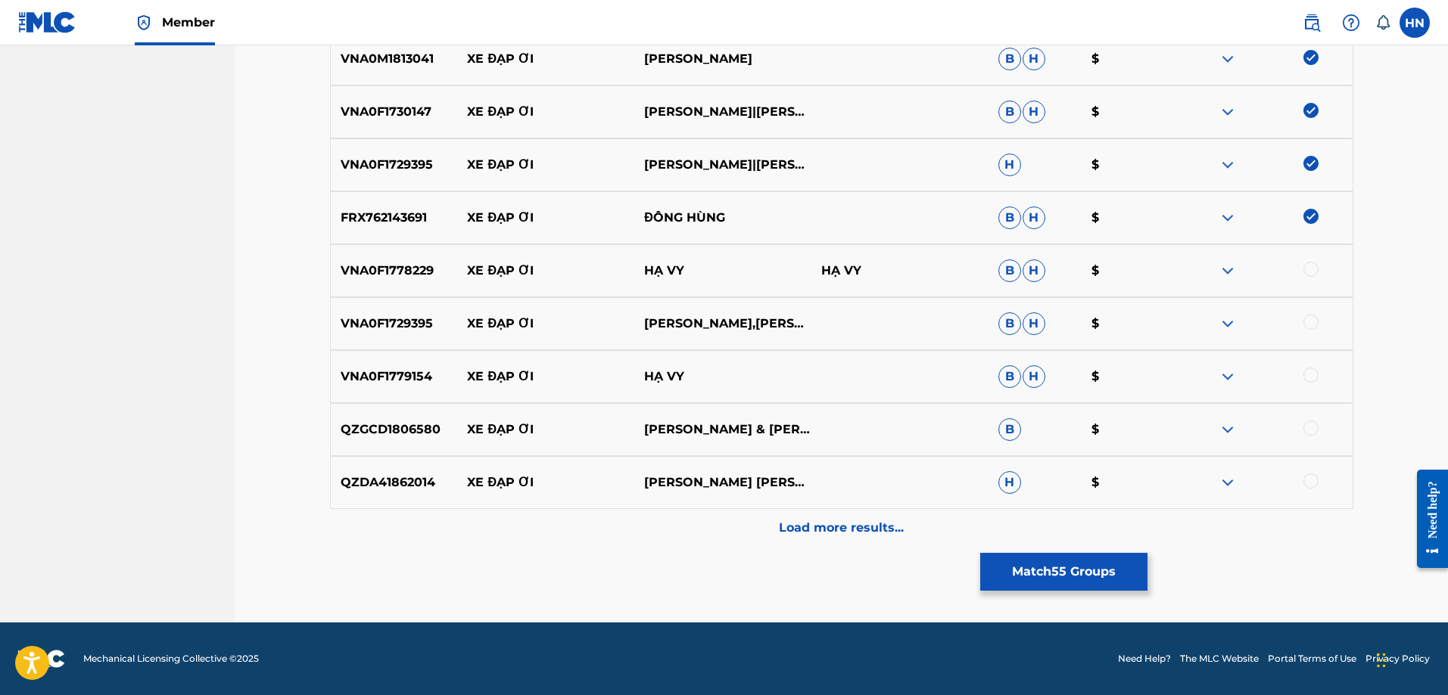
click at [420, 277] on p "VNA0F1778229" at bounding box center [394, 271] width 127 height 18
click at [1308, 273] on div at bounding box center [1310, 269] width 15 height 15
click at [412, 328] on p "VNA0F1729395" at bounding box center [394, 324] width 127 height 18
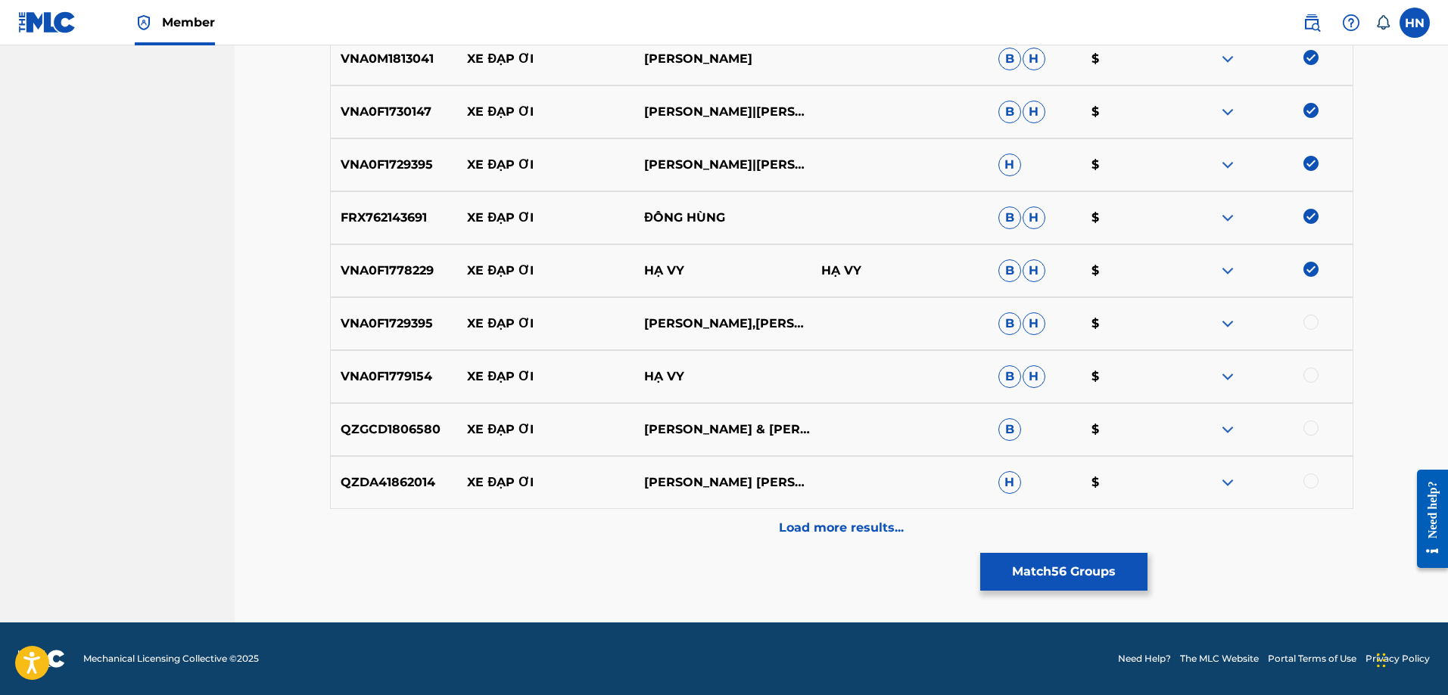
click at [1304, 324] on div at bounding box center [1310, 322] width 15 height 15
click at [405, 381] on p "VNA0F1779154" at bounding box center [394, 377] width 127 height 18
click at [1310, 376] on div at bounding box center [1310, 375] width 15 height 15
click at [349, 427] on p "QZGCD1806580" at bounding box center [394, 430] width 127 height 18
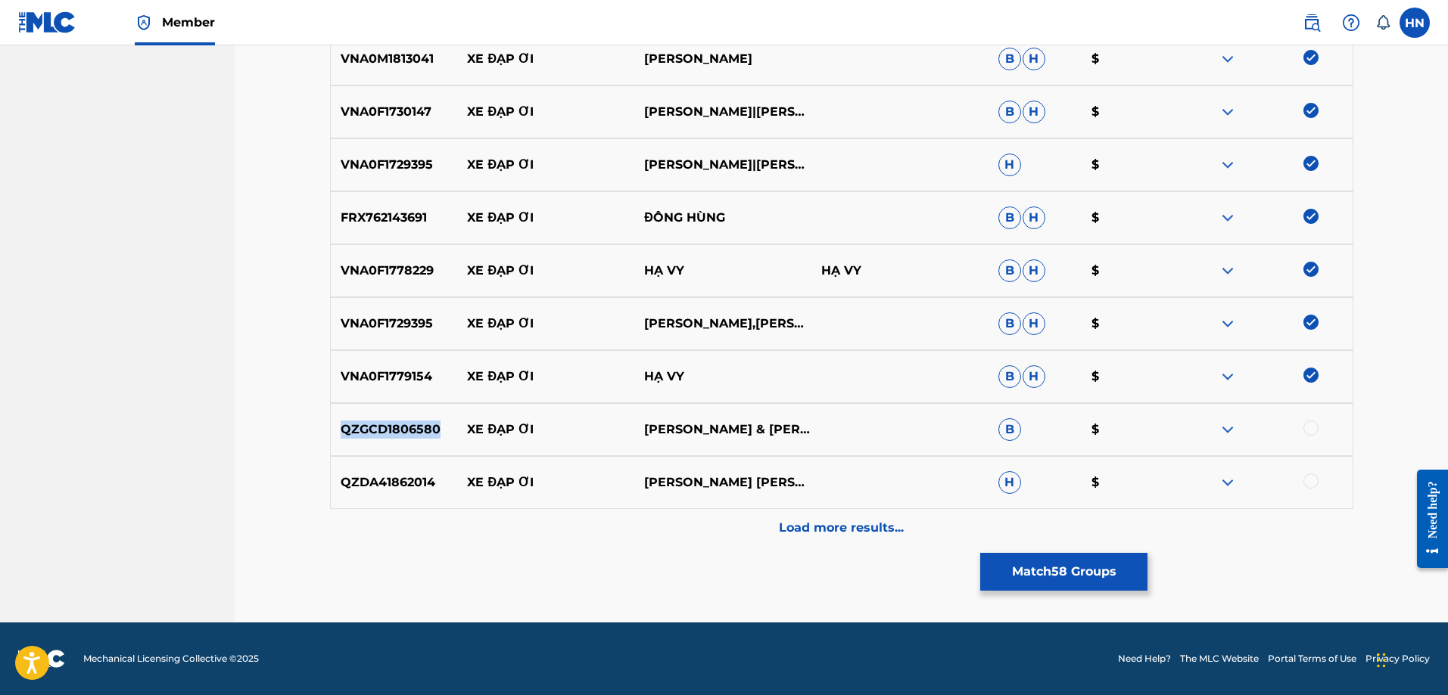
click at [349, 427] on p "QZGCD1806580" at bounding box center [394, 430] width 127 height 18
click at [1309, 422] on div at bounding box center [1310, 428] width 15 height 15
click at [403, 484] on p "QZDA41862014" at bounding box center [394, 483] width 127 height 18
click at [1314, 481] on div at bounding box center [1310, 481] width 15 height 15
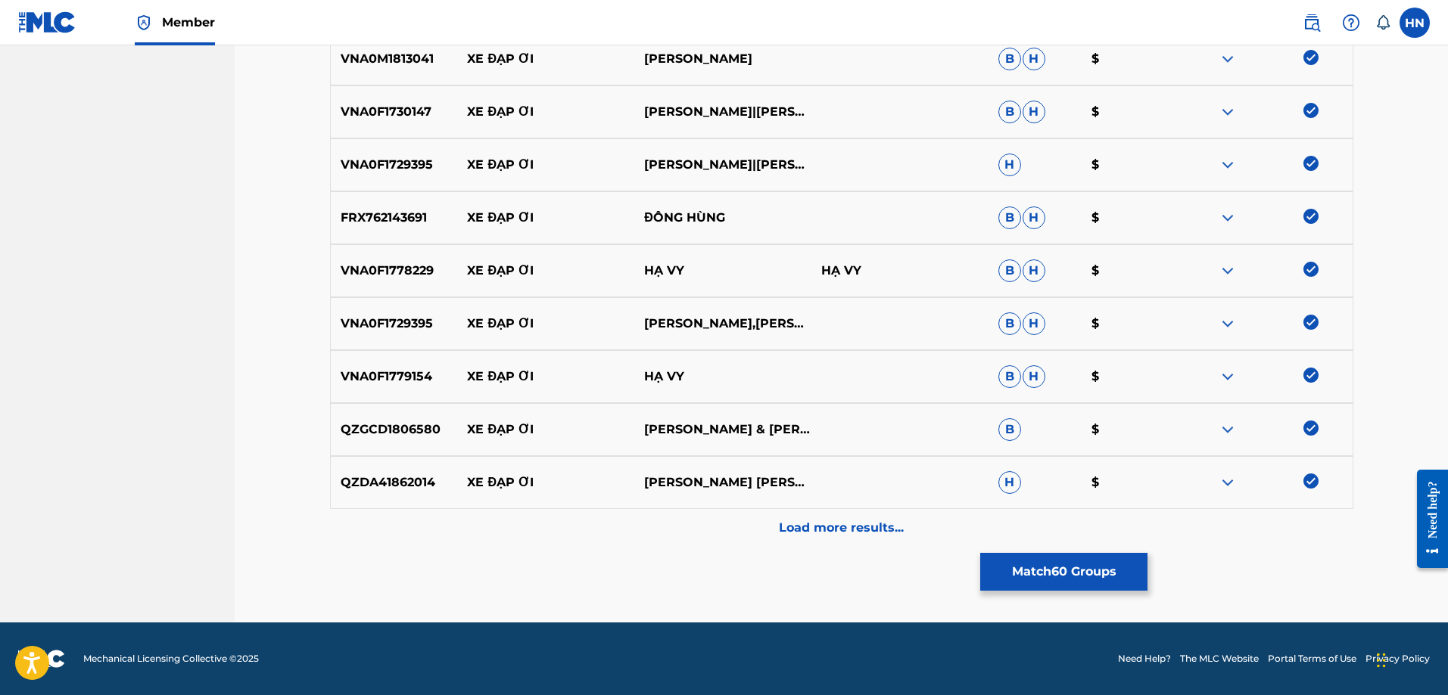
click at [863, 521] on p "Load more results..." at bounding box center [841, 528] width 125 height 18
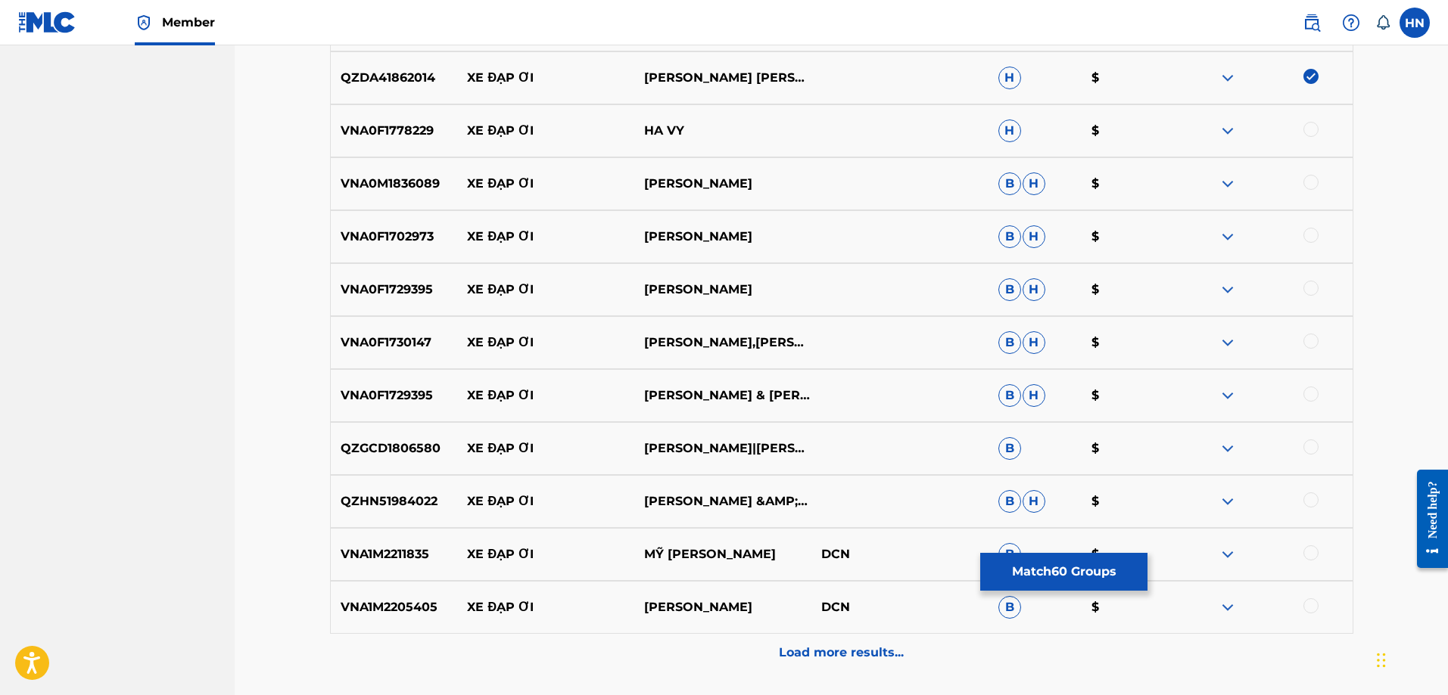
scroll to position [3630, 0]
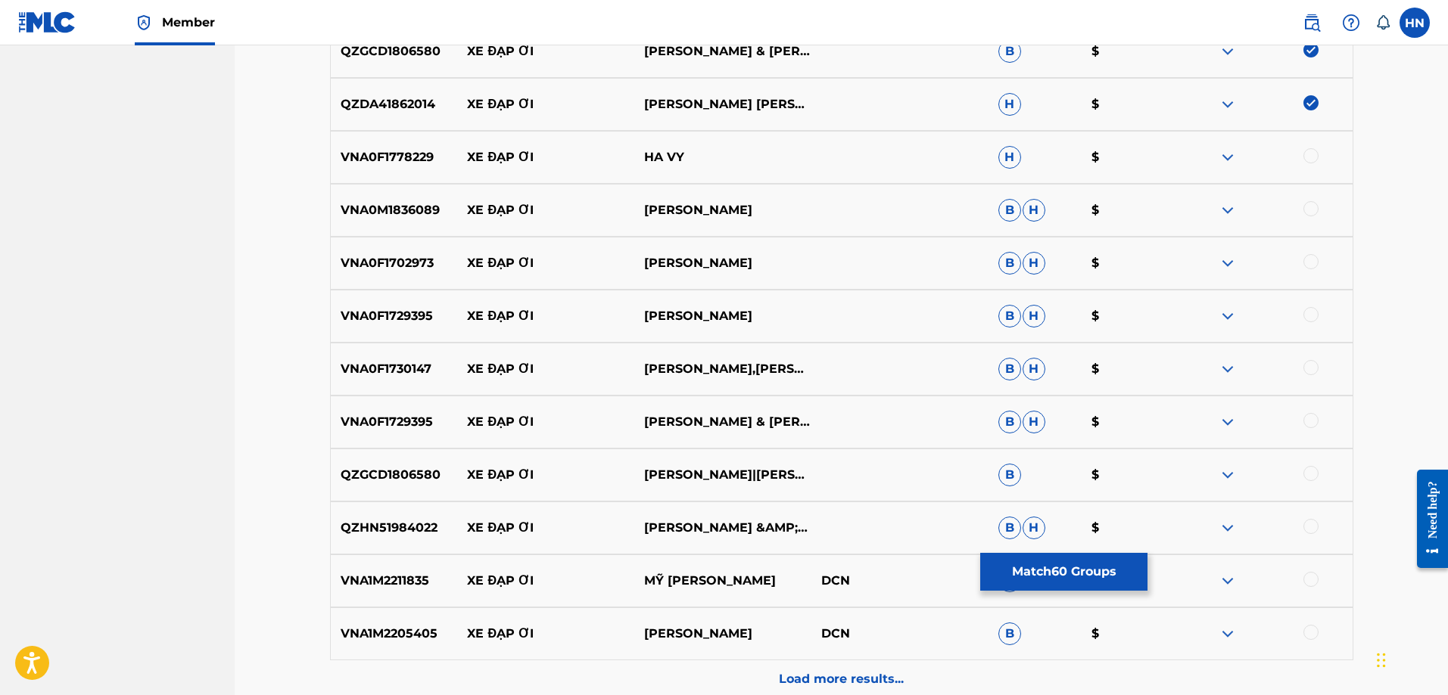
click at [416, 162] on p "VNA0F1778229" at bounding box center [394, 157] width 127 height 18
click at [1305, 157] on div at bounding box center [1310, 155] width 15 height 15
click at [418, 200] on div "VNA0M1836089 XE ĐẠP ƠI [PERSON_NAME] [PERSON_NAME] $" at bounding box center [841, 210] width 1023 height 53
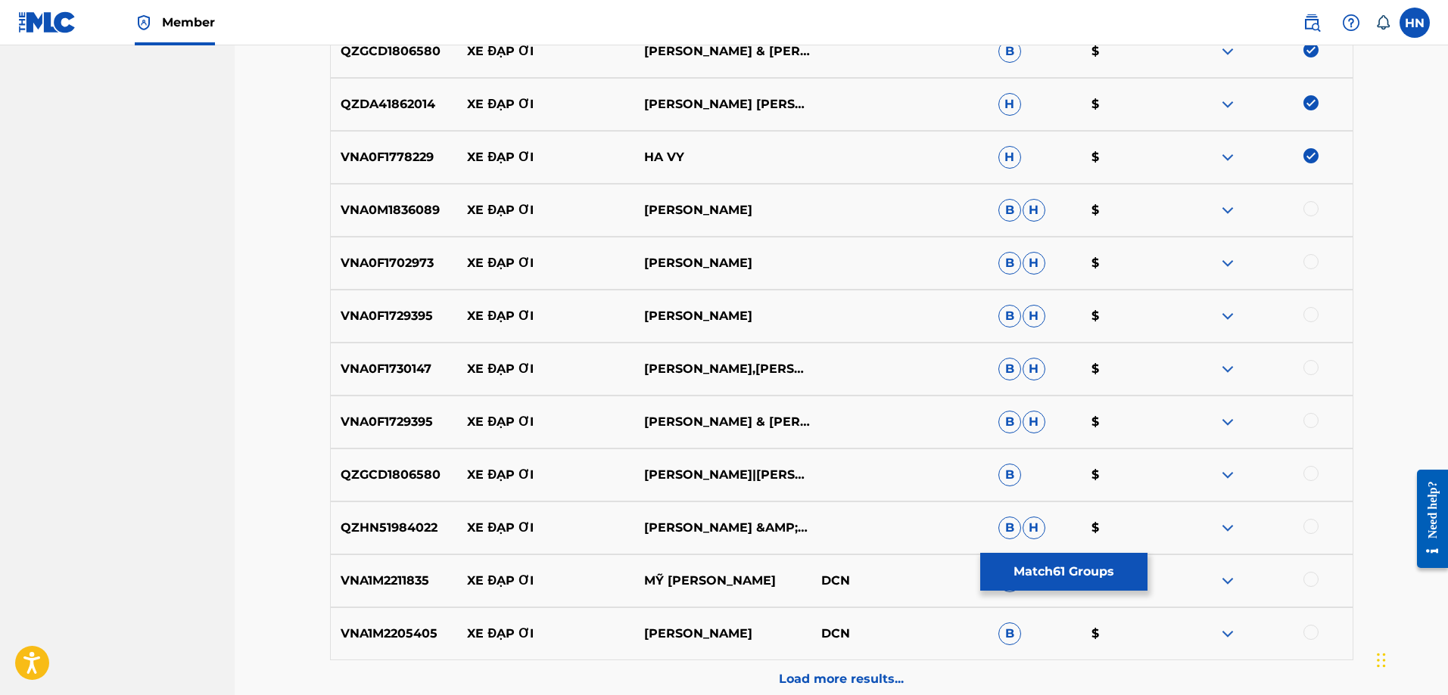
click at [1308, 207] on div at bounding box center [1310, 208] width 15 height 15
click at [399, 265] on p "VNA0F1702973" at bounding box center [394, 263] width 127 height 18
click at [1305, 257] on div at bounding box center [1310, 261] width 15 height 15
click at [377, 359] on div "VNA0F1730147 XE ĐẠP ƠI [PERSON_NAME],[PERSON_NAME] [PERSON_NAME] $" at bounding box center [841, 369] width 1023 height 53
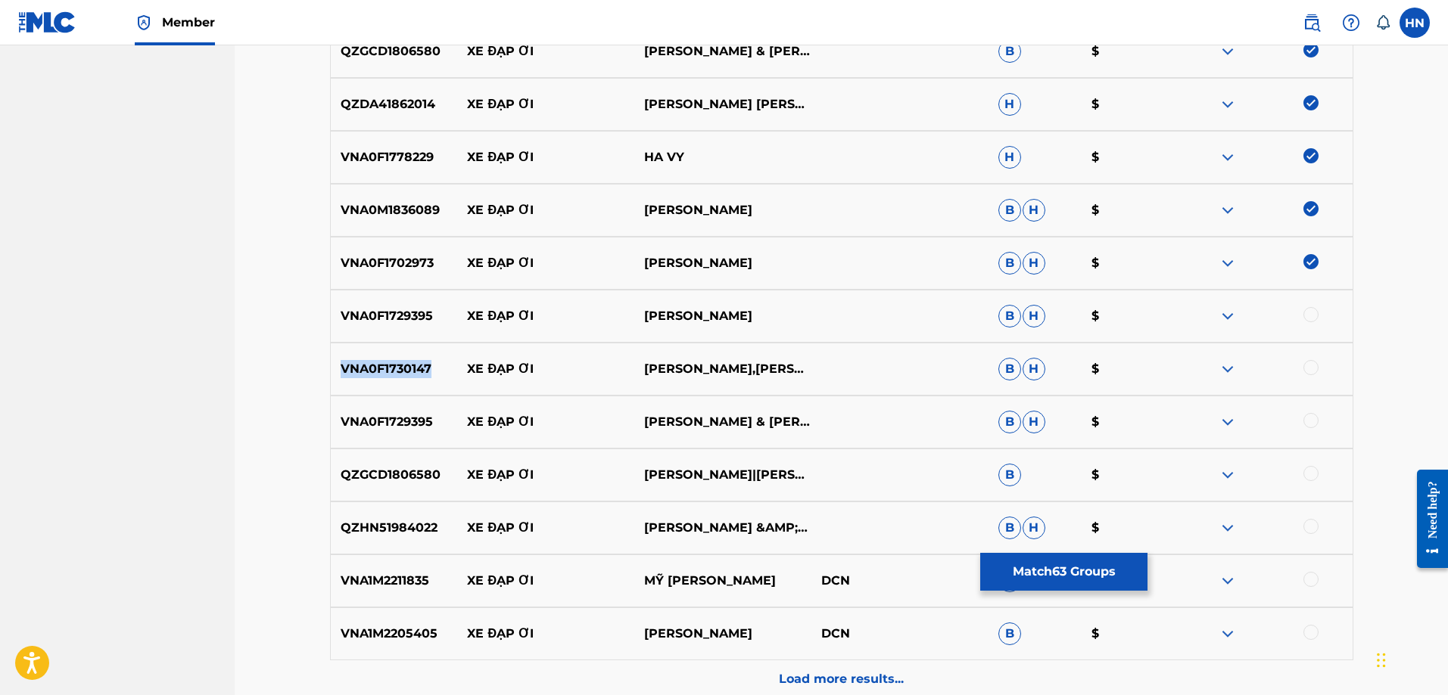
click at [377, 359] on div "VNA0F1730147 XE ĐẠP ƠI [PERSON_NAME],[PERSON_NAME] [PERSON_NAME] $" at bounding box center [841, 369] width 1023 height 53
click at [1318, 313] on div at bounding box center [1310, 314] width 15 height 15
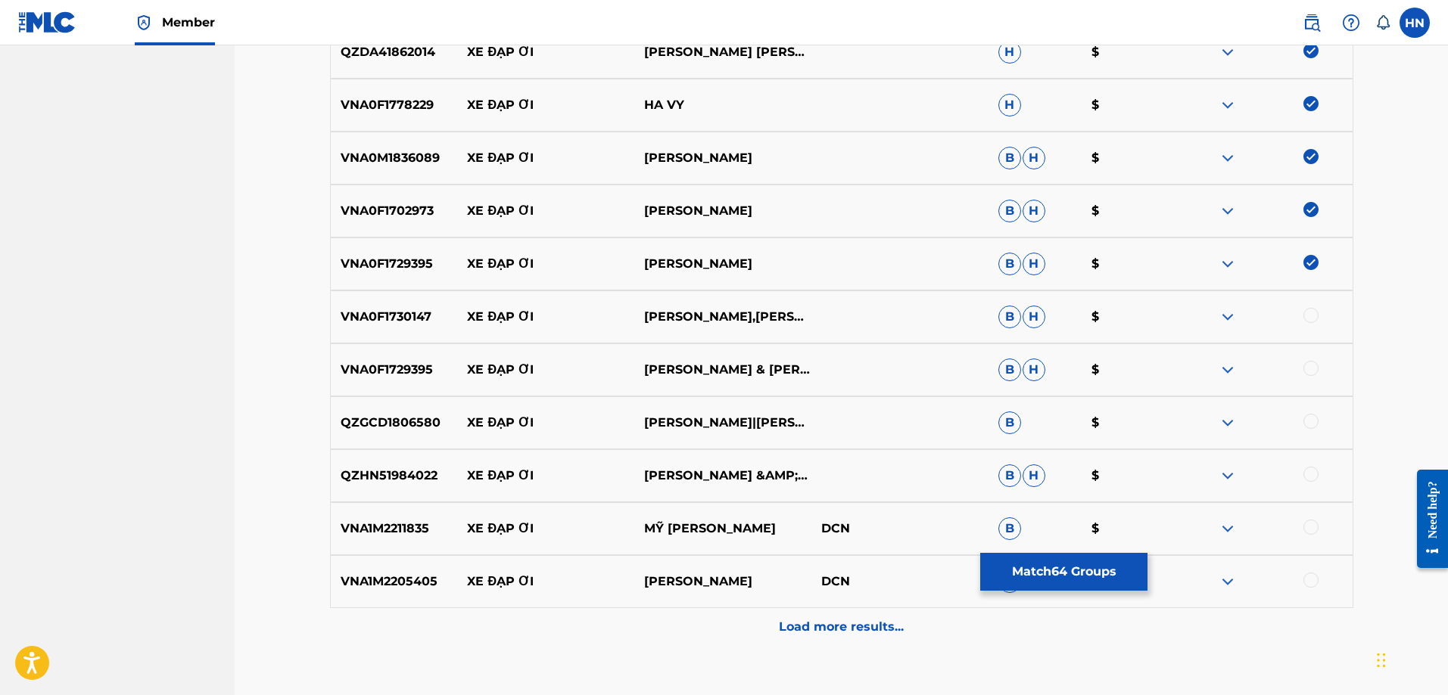
scroll to position [3706, 0]
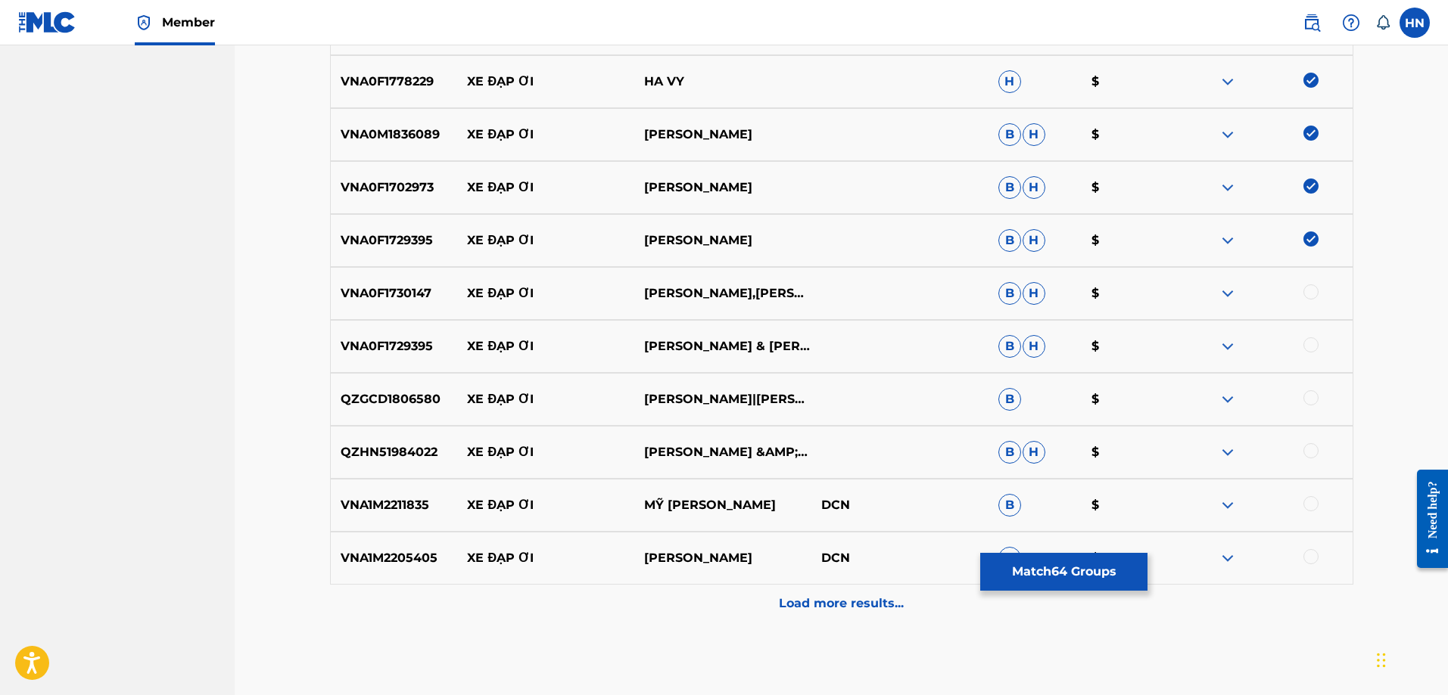
click at [410, 304] on div "VNA0F1730147 XE ĐẠP ƠI [PERSON_NAME],[PERSON_NAME] [PERSON_NAME] $" at bounding box center [841, 293] width 1023 height 53
click at [1305, 287] on div at bounding box center [1310, 292] width 15 height 15
click at [393, 350] on p "VNA0F1729395" at bounding box center [394, 347] width 127 height 18
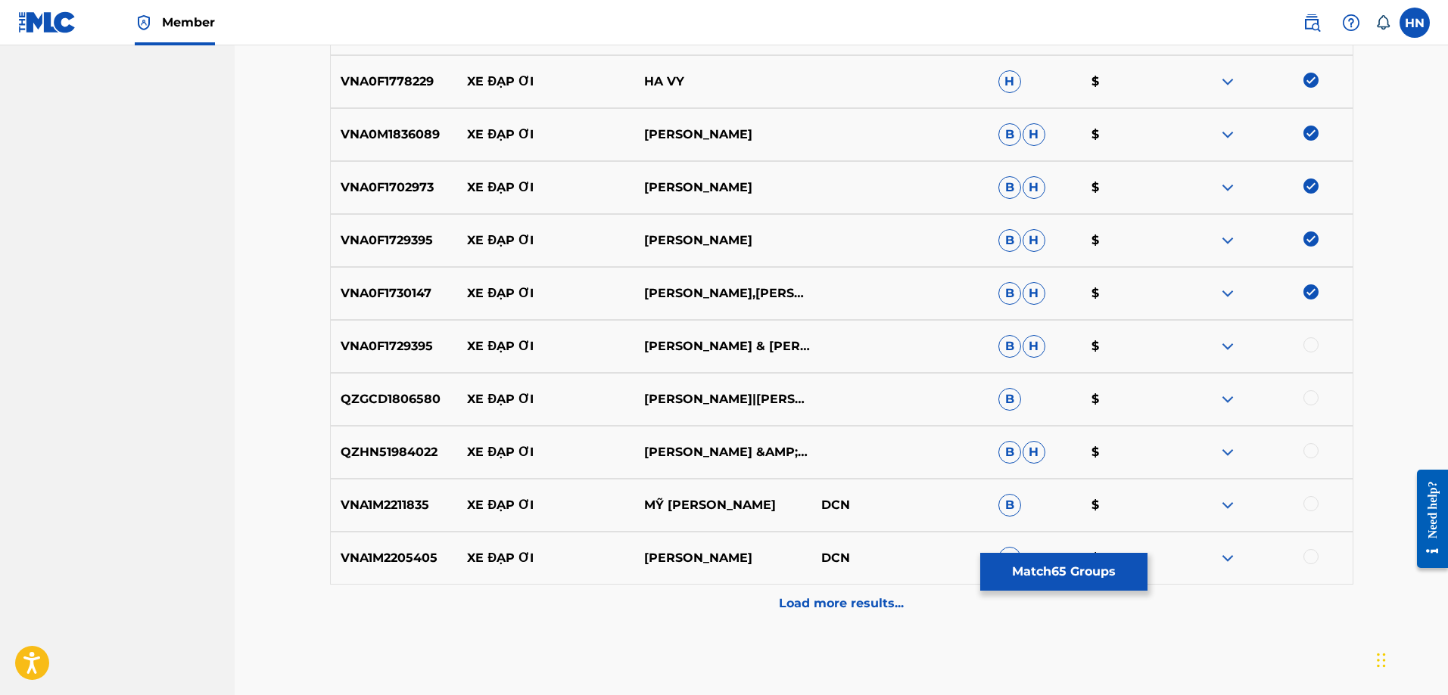
click at [1316, 344] on div at bounding box center [1310, 345] width 15 height 15
click at [419, 392] on p "QZGCD1806580" at bounding box center [394, 399] width 127 height 18
click at [1308, 397] on div at bounding box center [1310, 397] width 15 height 15
click at [359, 459] on p "QZHN51984022" at bounding box center [394, 452] width 127 height 18
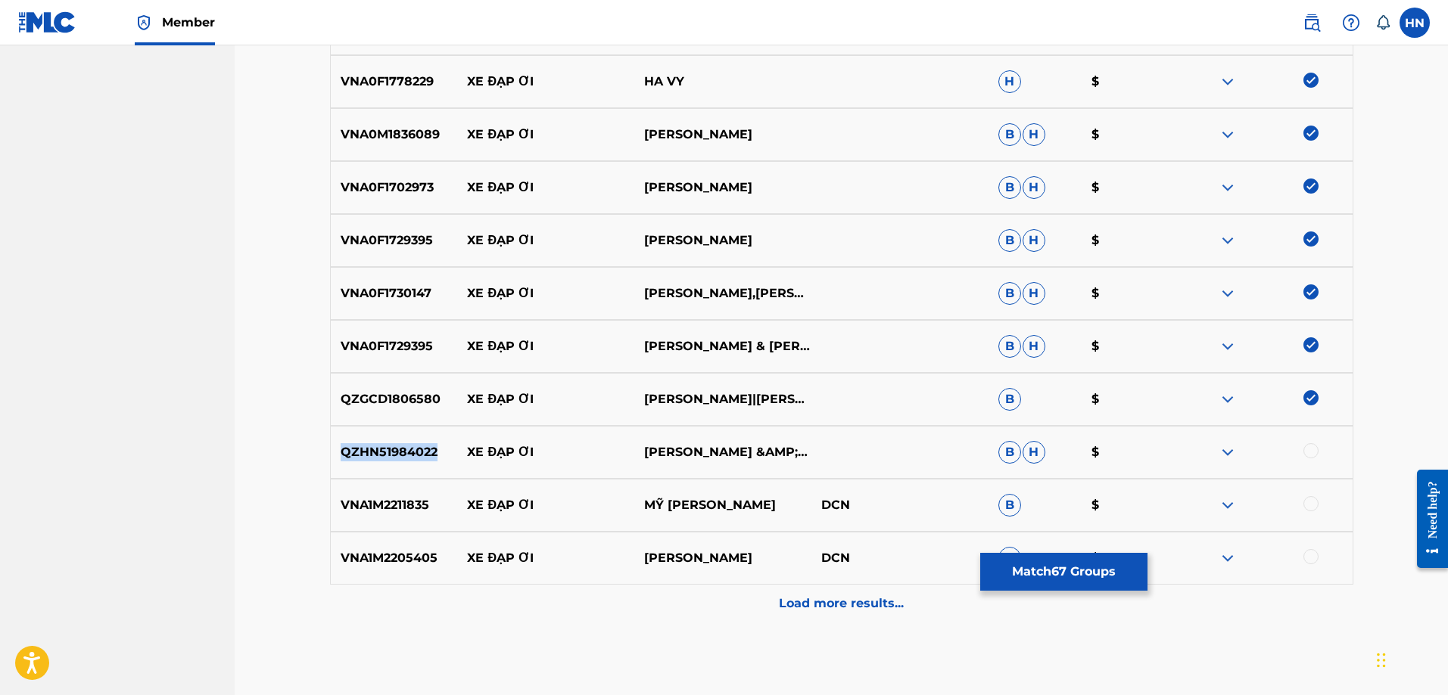
click at [359, 459] on p "QZHN51984022" at bounding box center [394, 452] width 127 height 18
click at [1306, 452] on div at bounding box center [1310, 450] width 15 height 15
click at [415, 512] on p "VNA1M2211835" at bounding box center [394, 505] width 127 height 18
click at [1306, 503] on div at bounding box center [1310, 503] width 15 height 15
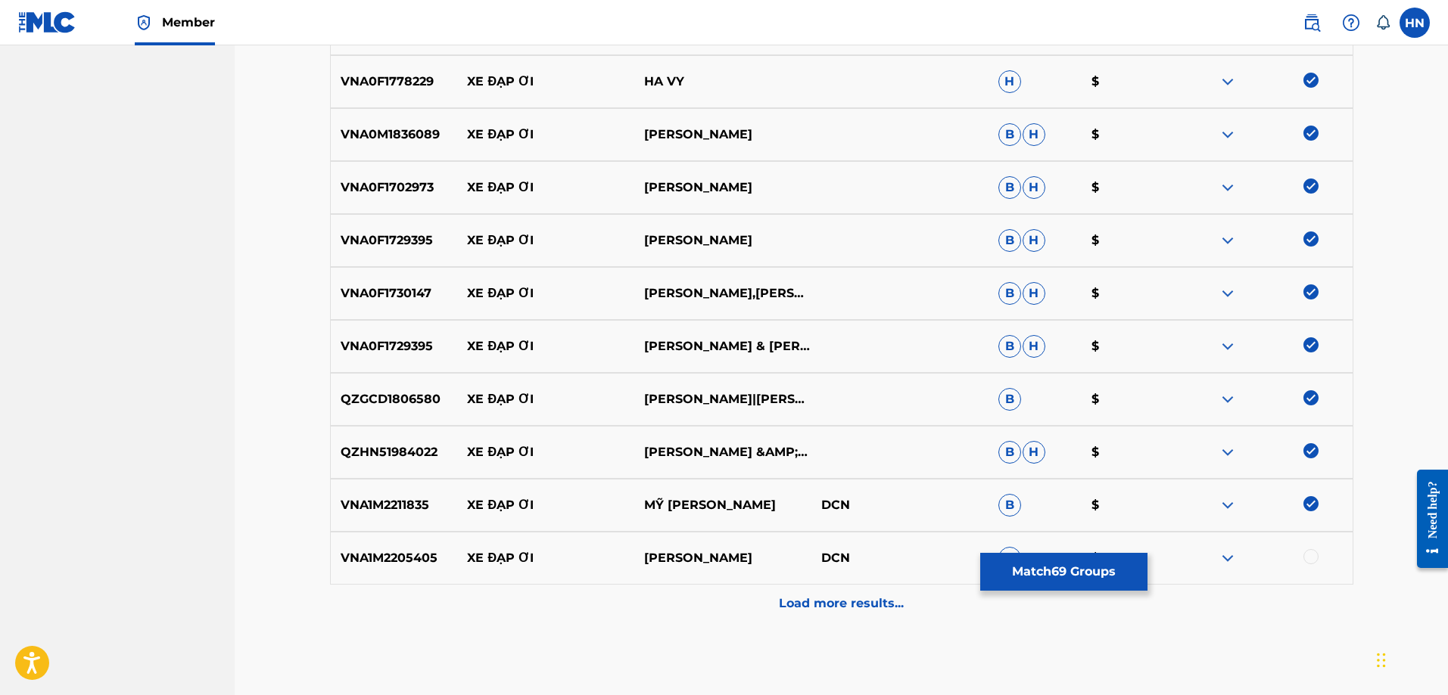
click at [382, 535] on div "VNA1M2205405 XE ĐẠP ƠI [PERSON_NAME] DCN B $" at bounding box center [841, 558] width 1023 height 53
click at [1311, 560] on div at bounding box center [1310, 556] width 15 height 15
click at [836, 602] on p "Load more results..." at bounding box center [841, 604] width 125 height 18
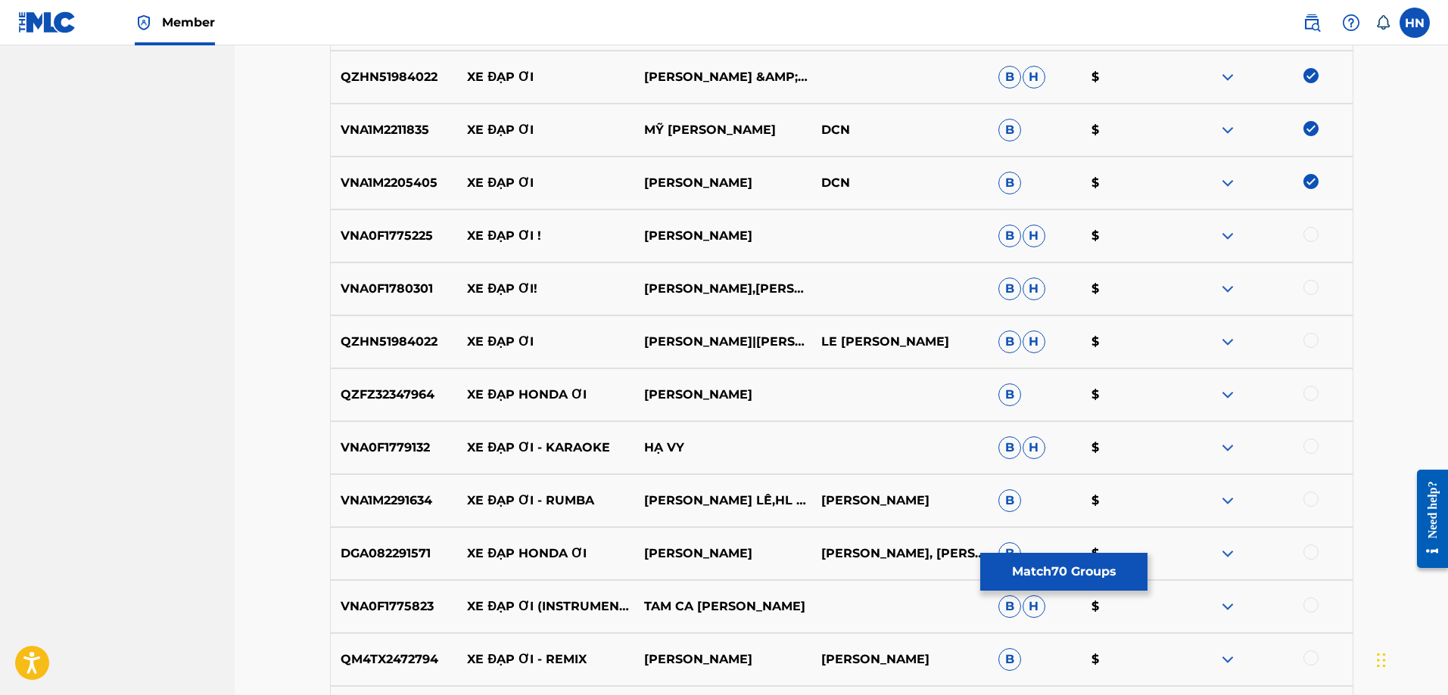
scroll to position [4160, 0]
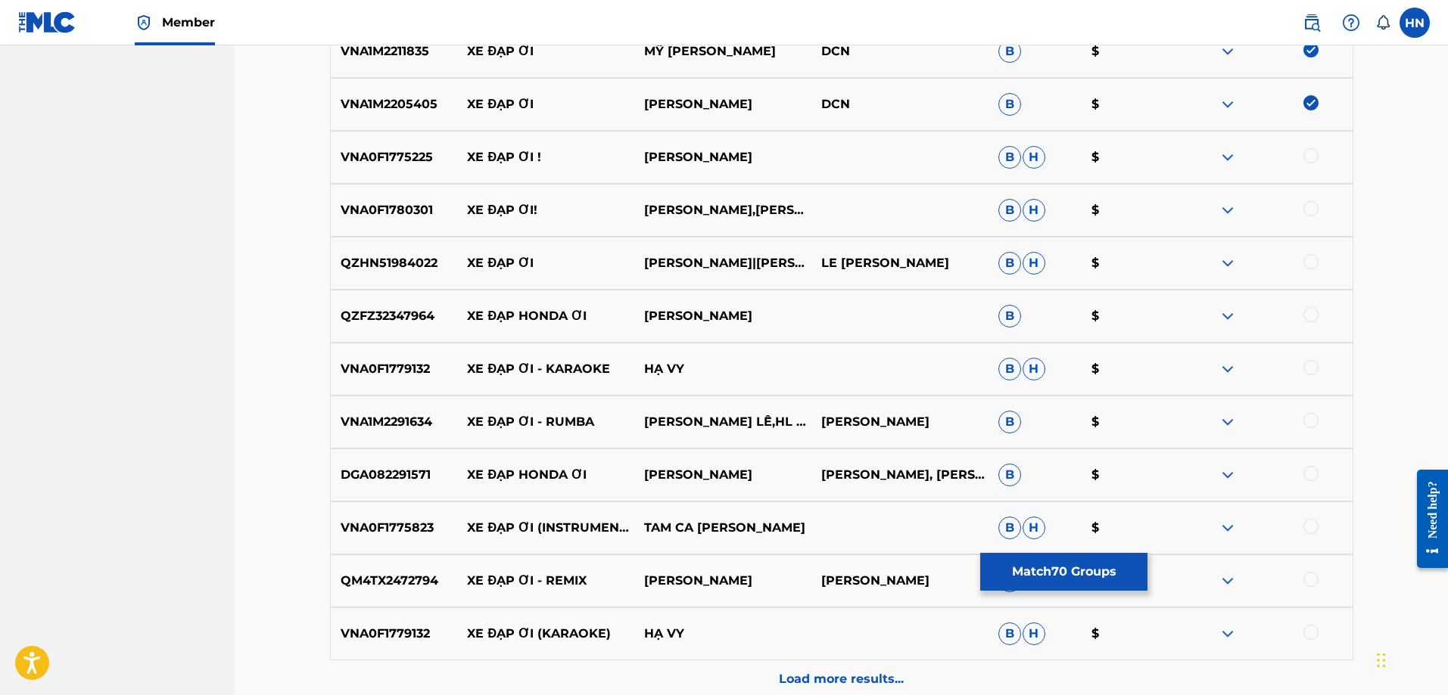
click at [376, 141] on div "VNA0F1775225 XE ĐẠP ƠI ! [PERSON_NAME] [PERSON_NAME] $" at bounding box center [841, 157] width 1023 height 53
click at [1307, 155] on div at bounding box center [1310, 155] width 15 height 15
click at [387, 205] on p "VNA0F1780301" at bounding box center [394, 210] width 127 height 18
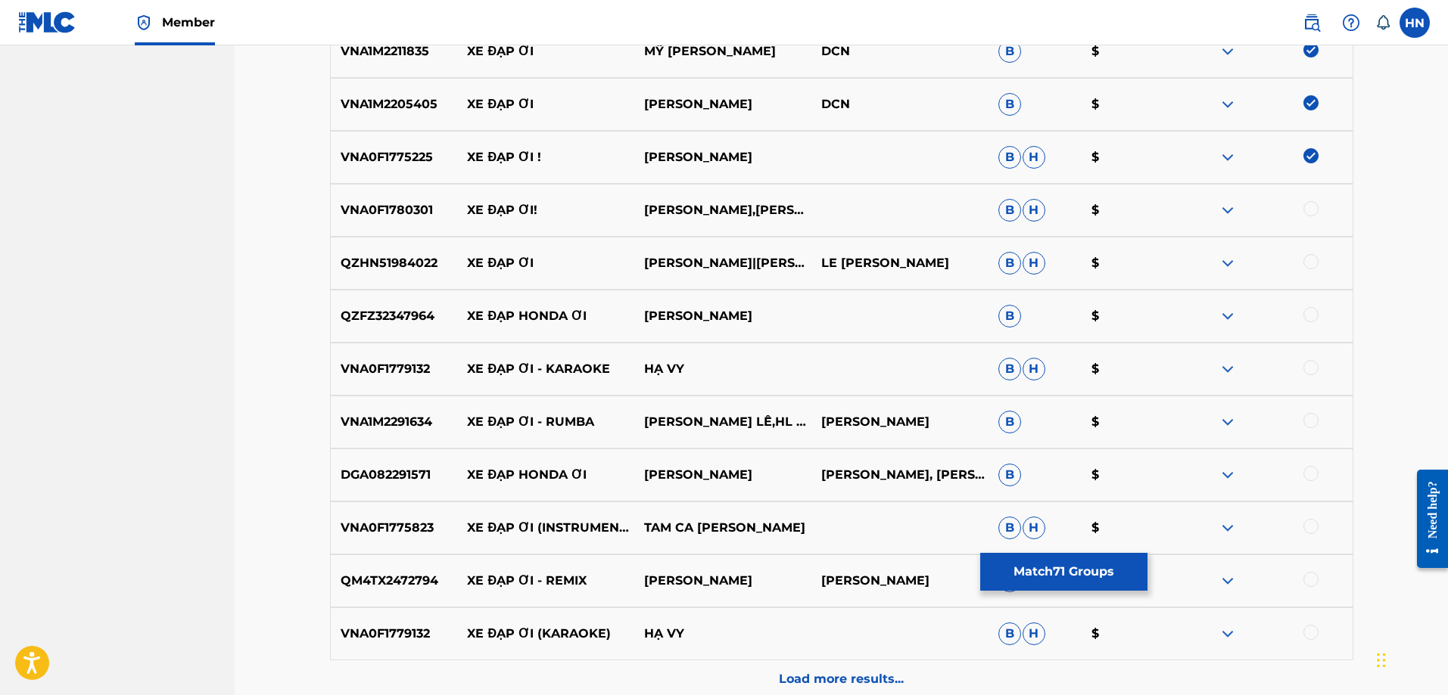
click at [1309, 210] on div at bounding box center [1310, 208] width 15 height 15
click at [374, 254] on div "QZHN51984022 XE ĐẠP ƠI [PERSON_NAME]|[PERSON_NAME] LE LE [PERSON_NAME] [PERSON_…" at bounding box center [841, 263] width 1023 height 53
click at [1311, 261] on div at bounding box center [1310, 261] width 15 height 15
click at [361, 384] on div "VNA0F1779132 XE ĐẠP ƠI - KARAOKE HẠ VY B H $" at bounding box center [841, 369] width 1023 height 53
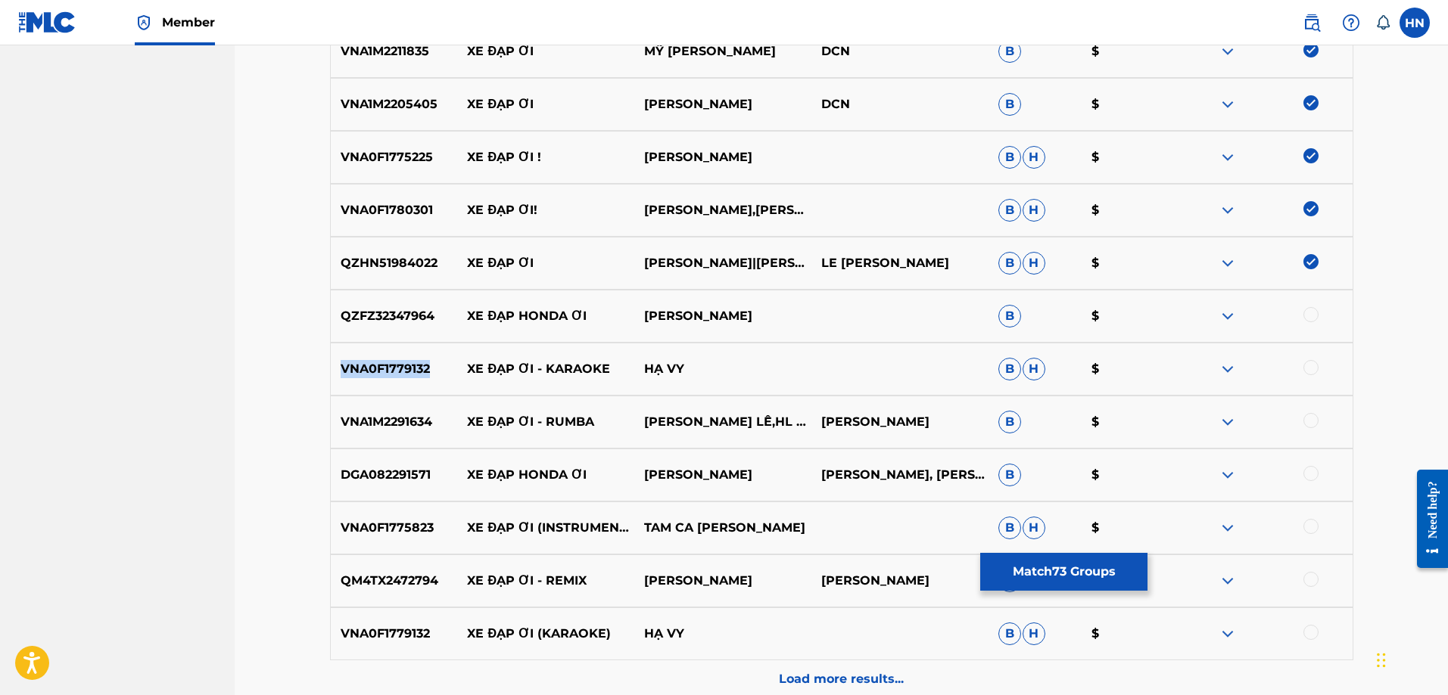
click at [361, 384] on div "VNA0F1779132 XE ĐẠP ƠI - KARAOKE HẠ VY B H $" at bounding box center [841, 369] width 1023 height 53
click at [1312, 372] on div at bounding box center [1310, 367] width 15 height 15
click at [403, 430] on p "VNA1M2291634" at bounding box center [394, 422] width 127 height 18
click at [1312, 427] on div at bounding box center [1310, 420] width 15 height 15
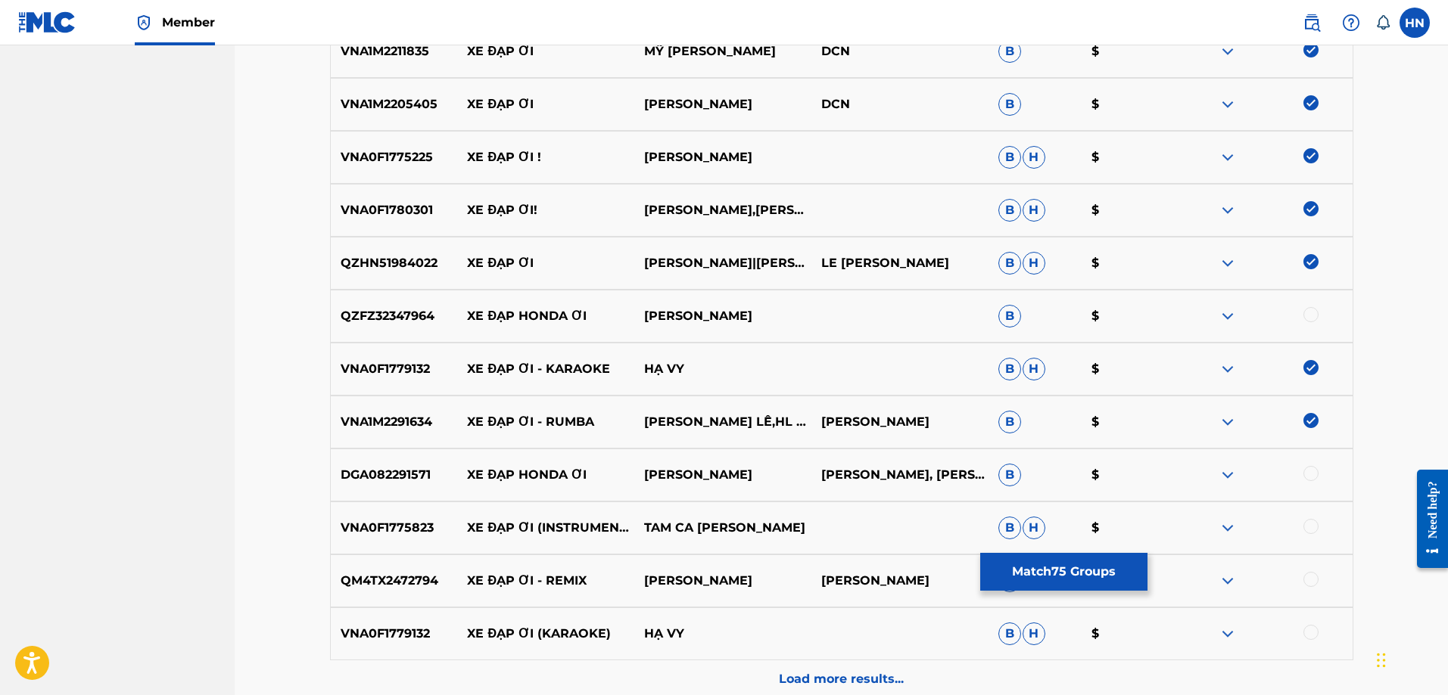
click at [394, 540] on div "VNA0F1775823 XE ĐẠP ƠI (INSTRUMENTAL) TAM CA ÁO [PERSON_NAME] $" at bounding box center [841, 528] width 1023 height 53
click at [1314, 523] on div at bounding box center [1310, 526] width 15 height 15
click at [380, 586] on p "QM4TX2472794" at bounding box center [394, 581] width 127 height 18
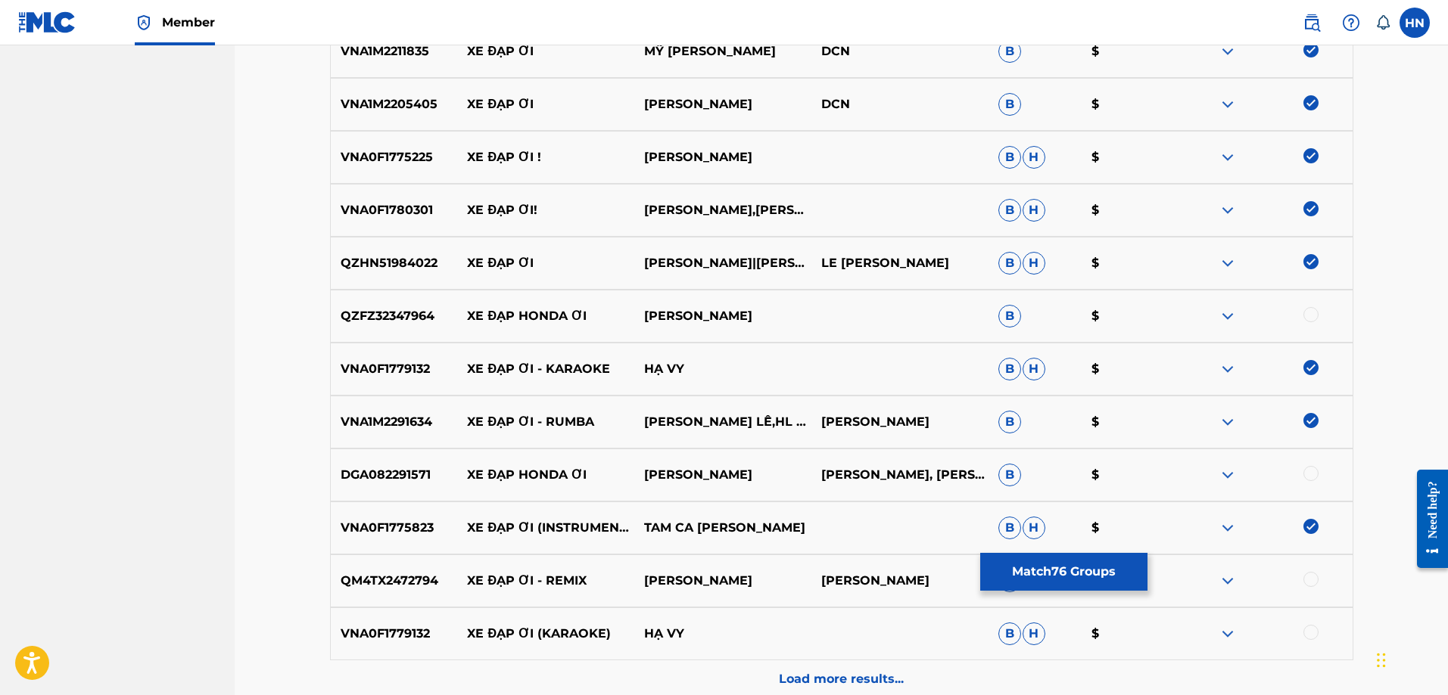
click at [1308, 576] on div at bounding box center [1310, 579] width 15 height 15
click at [409, 628] on p "VNA0F1779132" at bounding box center [394, 634] width 127 height 18
click at [1316, 632] on div at bounding box center [1310, 632] width 15 height 15
click at [846, 667] on div "Load more results..." at bounding box center [841, 680] width 1023 height 38
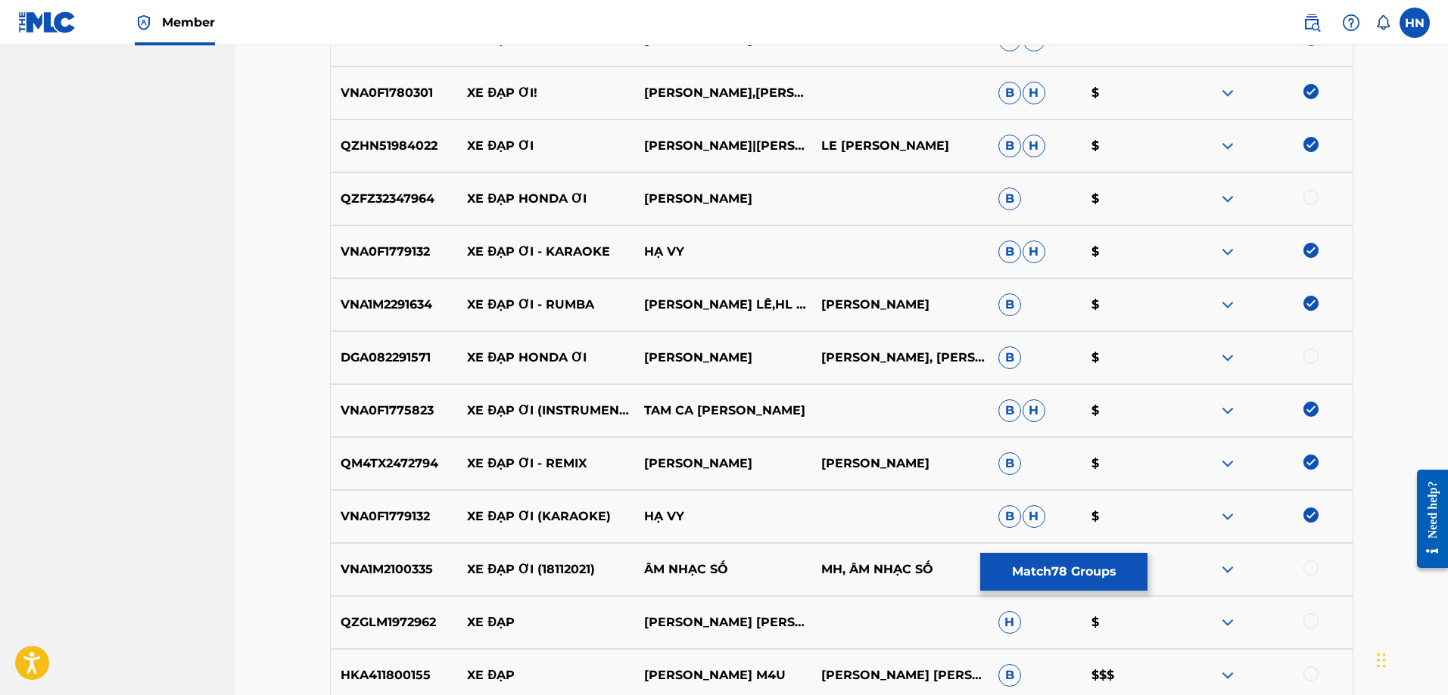
scroll to position [4538, 0]
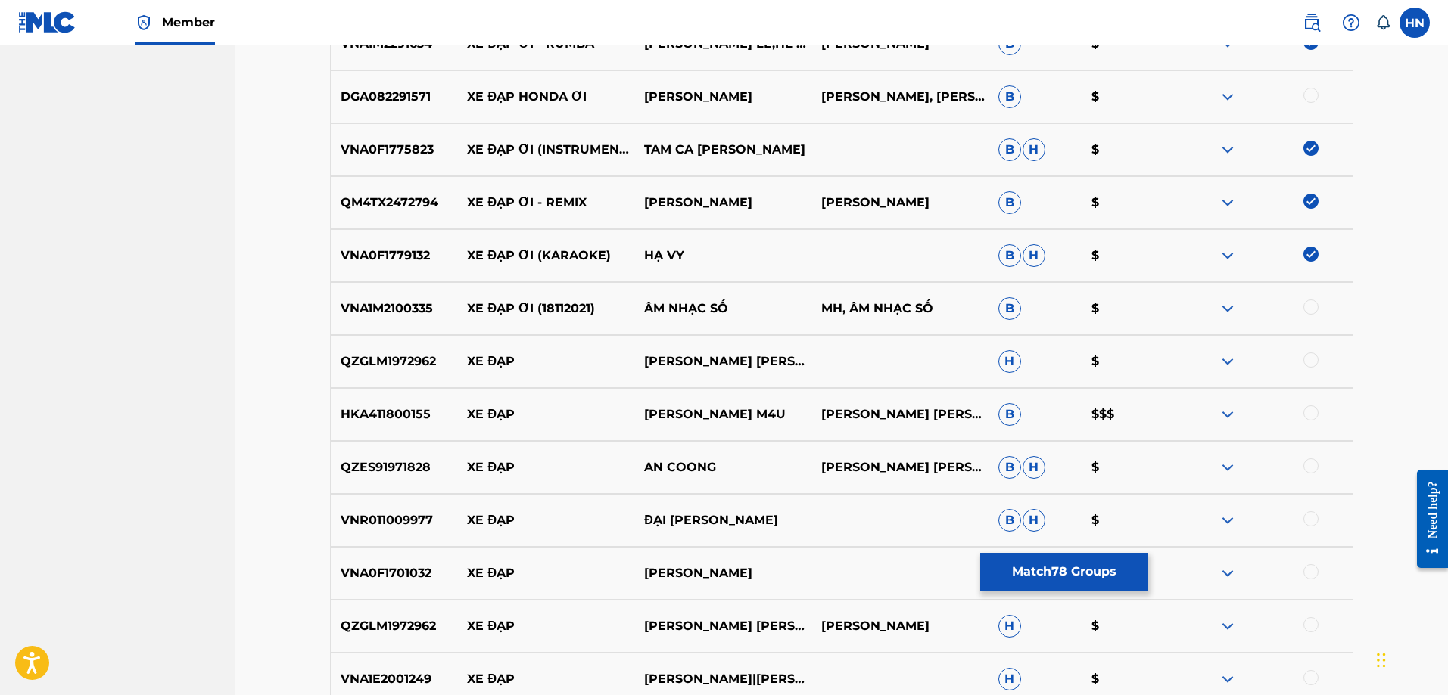
click at [422, 303] on p "VNA1M2100335" at bounding box center [394, 309] width 127 height 18
click at [1315, 306] on div at bounding box center [1310, 307] width 15 height 15
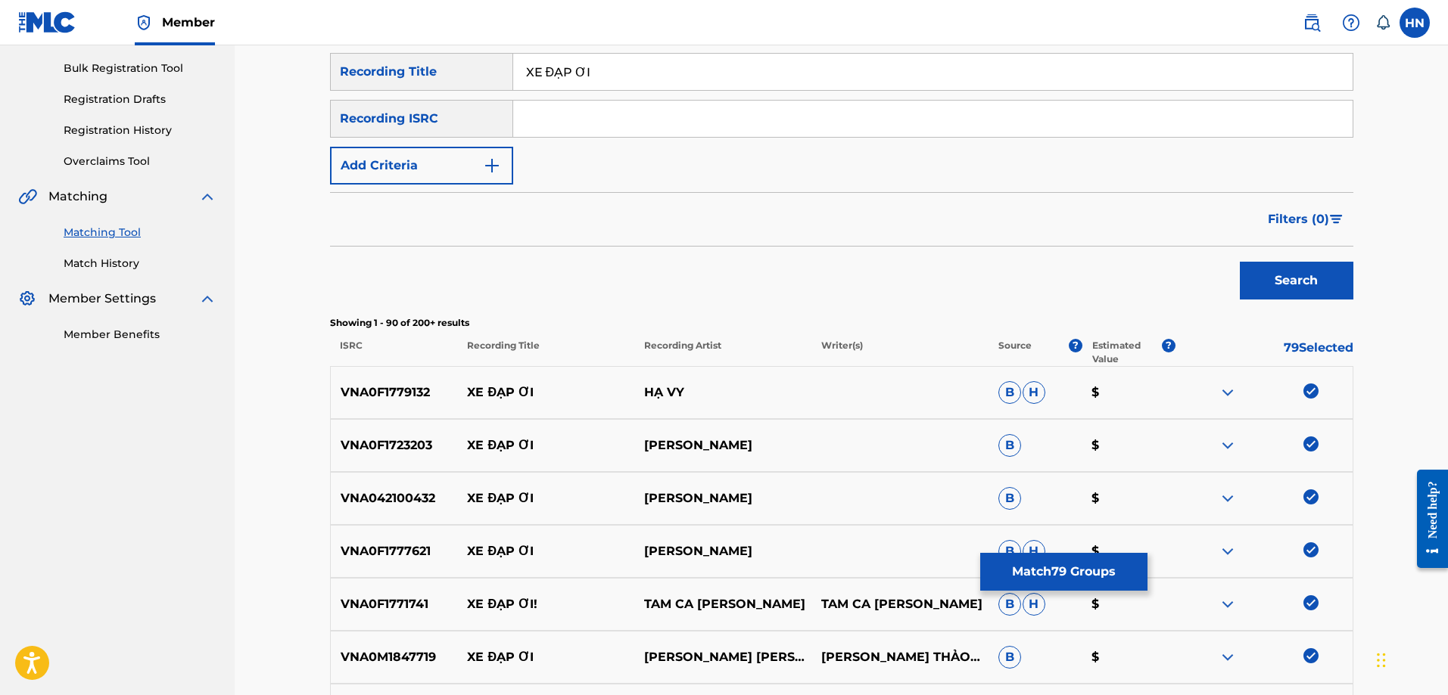
scroll to position [0, 0]
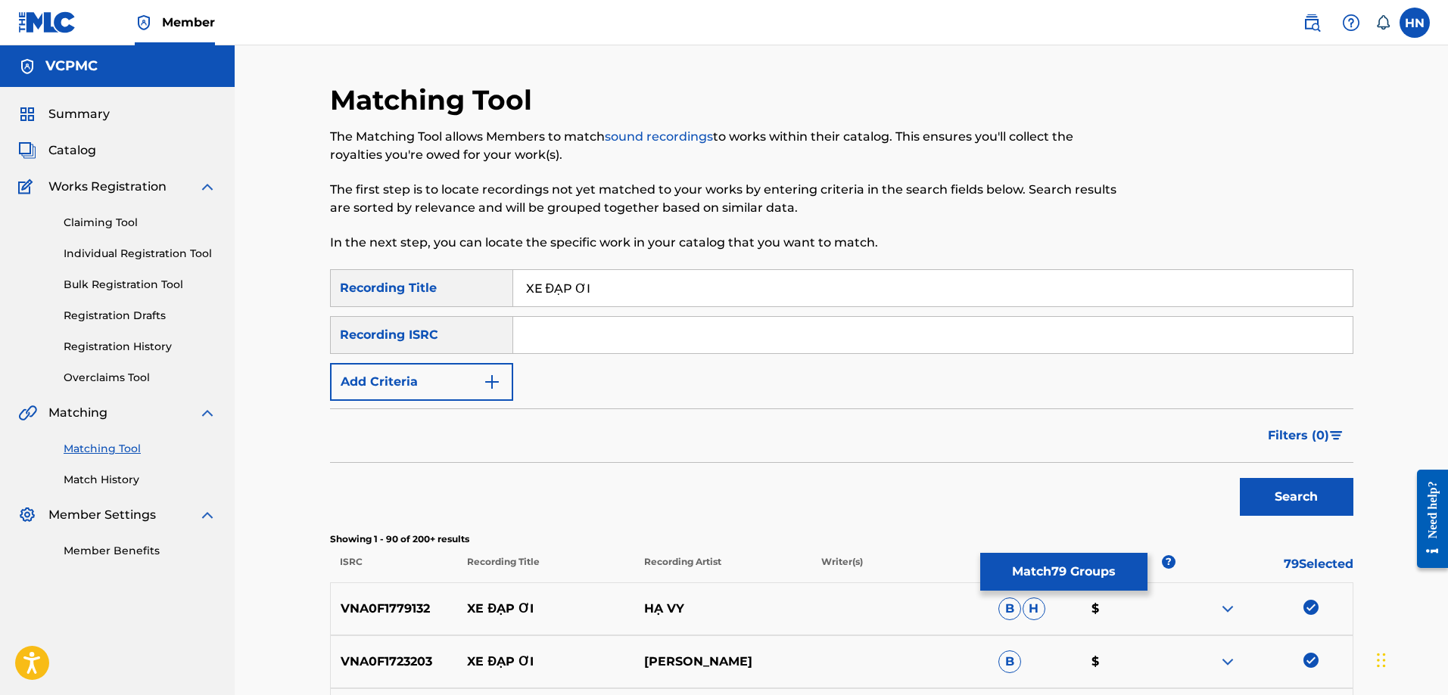
drag, startPoint x: 561, startPoint y: 293, endPoint x: 546, endPoint y: 284, distance: 17.0
click at [546, 284] on input "XE ĐẠP ƠI" at bounding box center [932, 288] width 839 height 36
drag, startPoint x: 583, startPoint y: 287, endPoint x: 570, endPoint y: 280, distance: 15.2
click at [572, 280] on input "XE DAP ƠI" at bounding box center [932, 288] width 839 height 36
click at [572, 291] on input "XE DAPOI" at bounding box center [932, 288] width 839 height 36
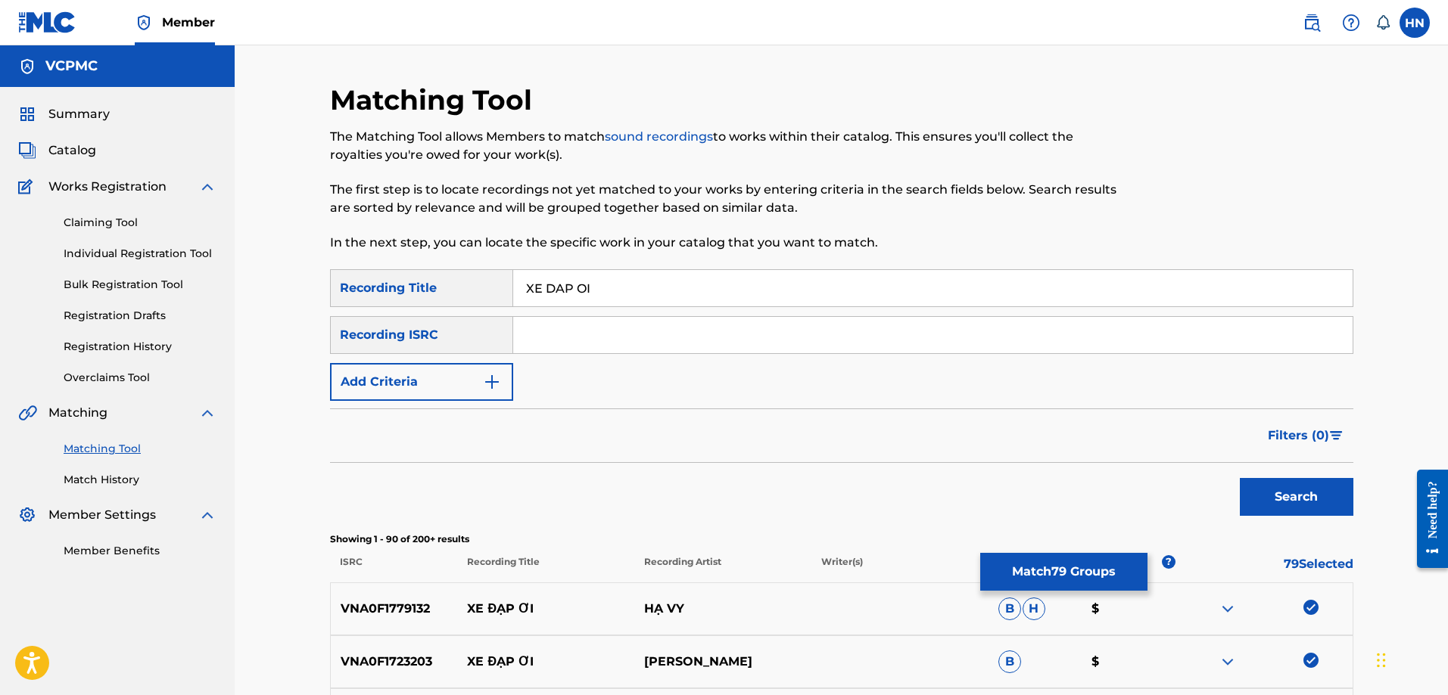
type input "XE DAP OI"
click at [1265, 499] on button "Search" at bounding box center [1297, 497] width 114 height 38
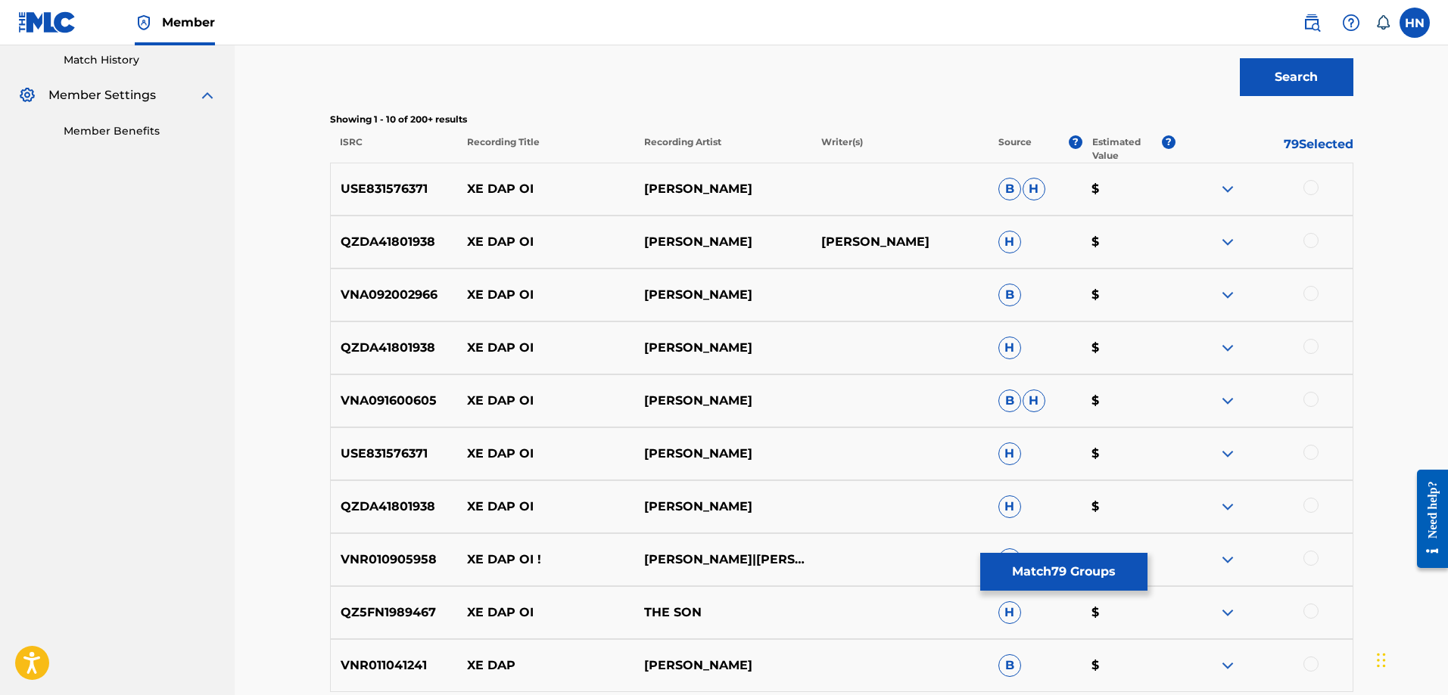
scroll to position [454, 0]
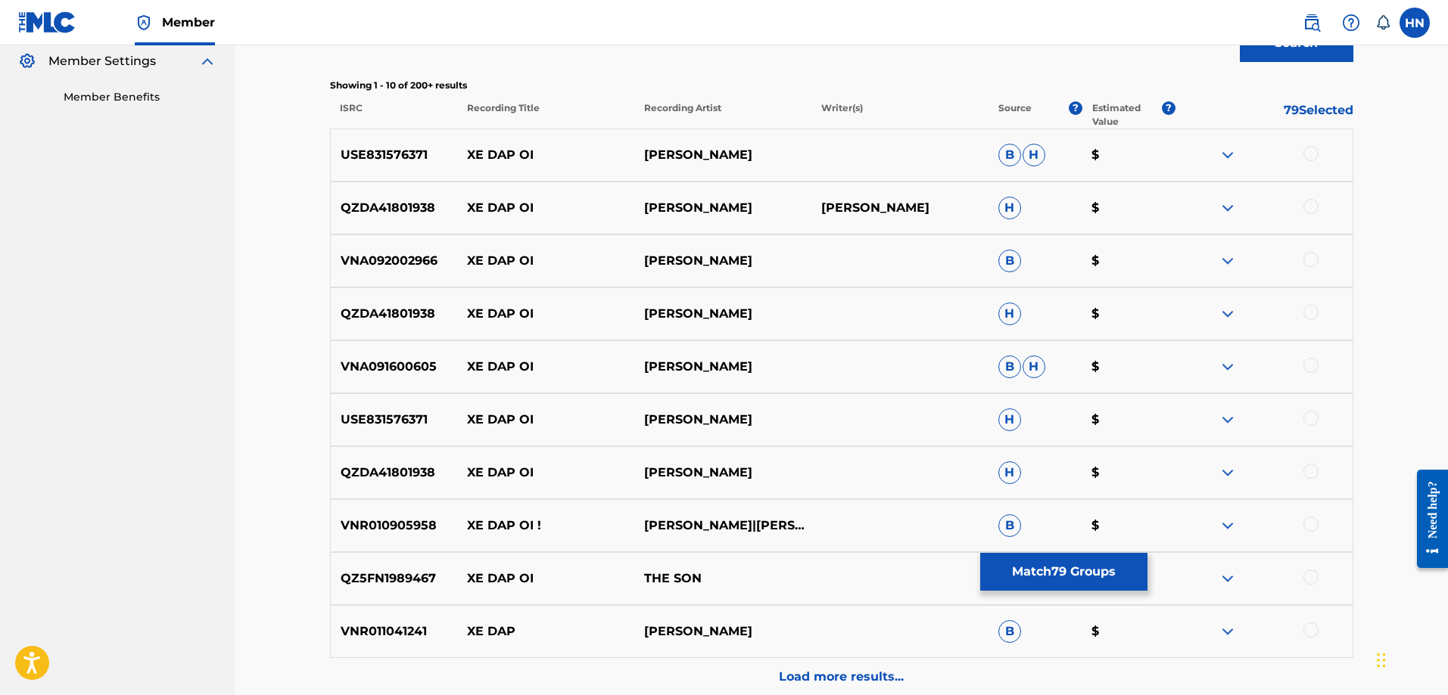
click at [426, 537] on div "VNR010905958 XE DAP OI ! [PERSON_NAME]|[PERSON_NAME] LE B $" at bounding box center [841, 525] width 1023 height 53
click at [1311, 525] on div at bounding box center [1310, 524] width 15 height 15
drag, startPoint x: 746, startPoint y: 463, endPoint x: 458, endPoint y: 453, distance: 288.5
click at [458, 453] on div "QZDA41801938 XE DAP OI HO [PERSON_NAME] H $" at bounding box center [841, 472] width 1023 height 53
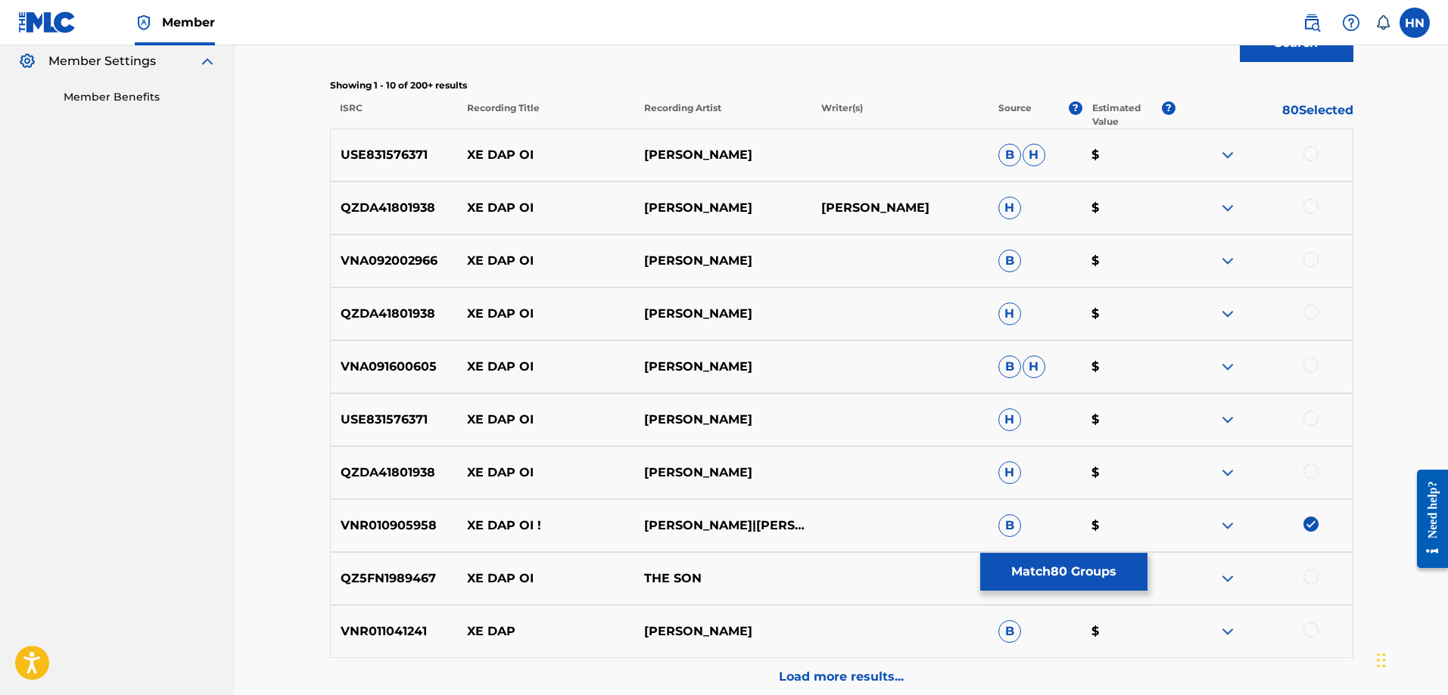
click at [399, 415] on p "USE831576371" at bounding box center [394, 420] width 127 height 18
click at [1302, 422] on div at bounding box center [1263, 420] width 177 height 18
click at [1304, 422] on div at bounding box center [1310, 418] width 15 height 15
click at [409, 471] on p "QZDA41801938" at bounding box center [394, 473] width 127 height 18
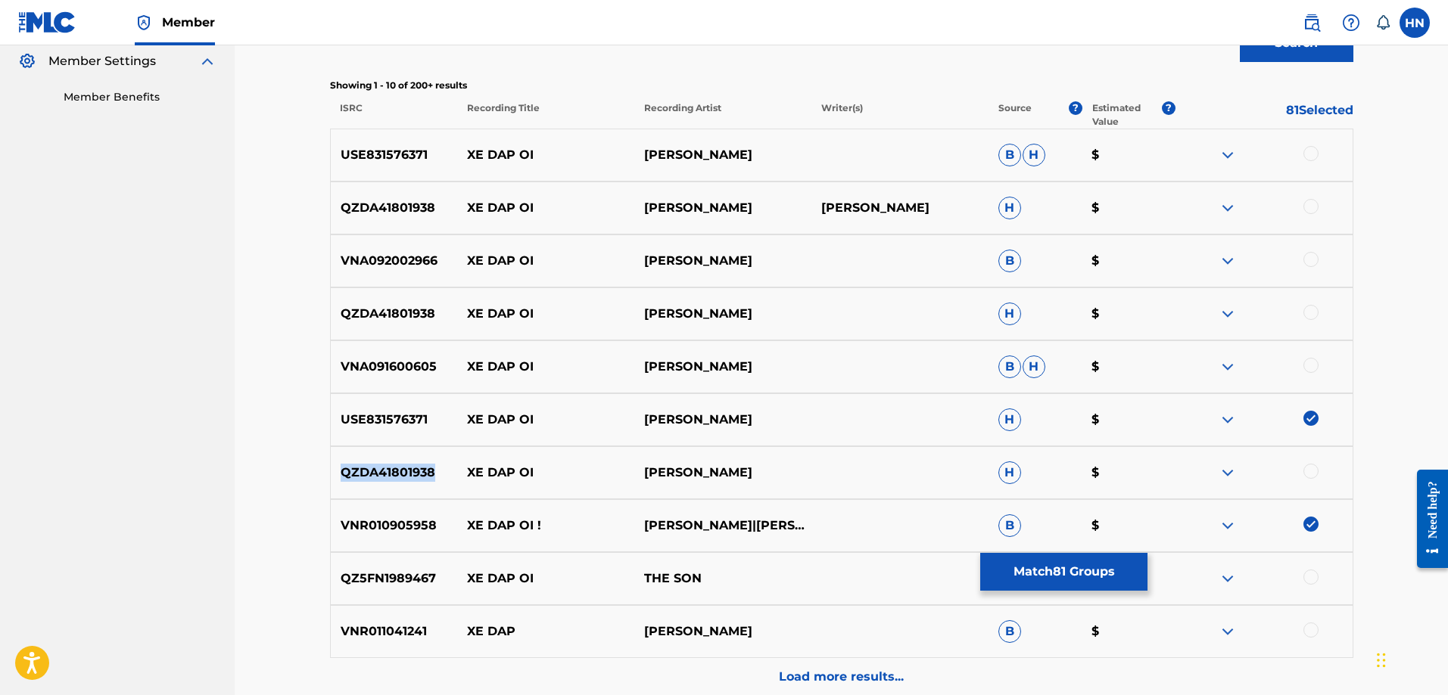
click at [409, 471] on p "QZDA41801938" at bounding box center [394, 473] width 127 height 18
click at [1307, 468] on div at bounding box center [1310, 471] width 15 height 15
click at [1312, 310] on div at bounding box center [1310, 312] width 15 height 15
click at [1315, 207] on div at bounding box center [1310, 206] width 15 height 15
click at [413, 160] on p "USE831576371" at bounding box center [394, 155] width 127 height 18
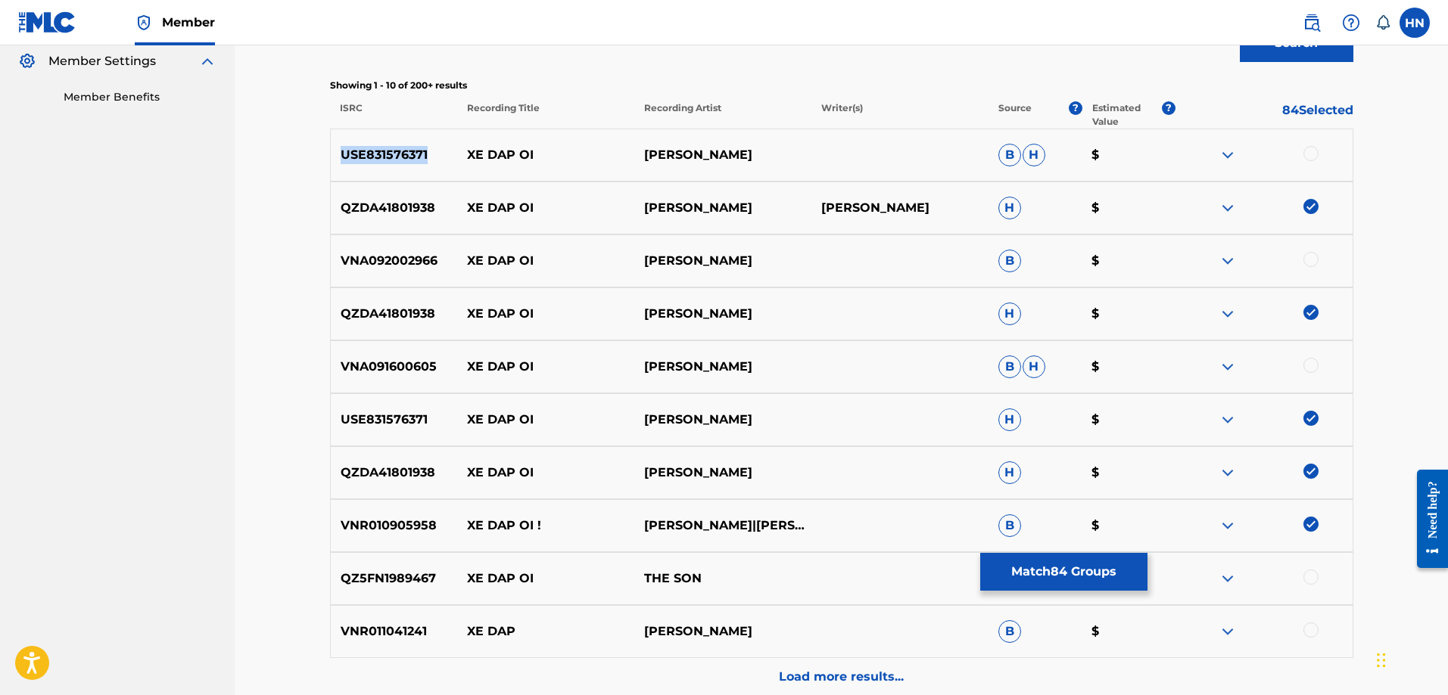
click at [413, 160] on p "USE831576371" at bounding box center [394, 155] width 127 height 18
click at [1307, 154] on div at bounding box center [1310, 153] width 15 height 15
click at [413, 371] on p "VNA091600605" at bounding box center [394, 367] width 127 height 18
click at [1310, 359] on div at bounding box center [1310, 365] width 15 height 15
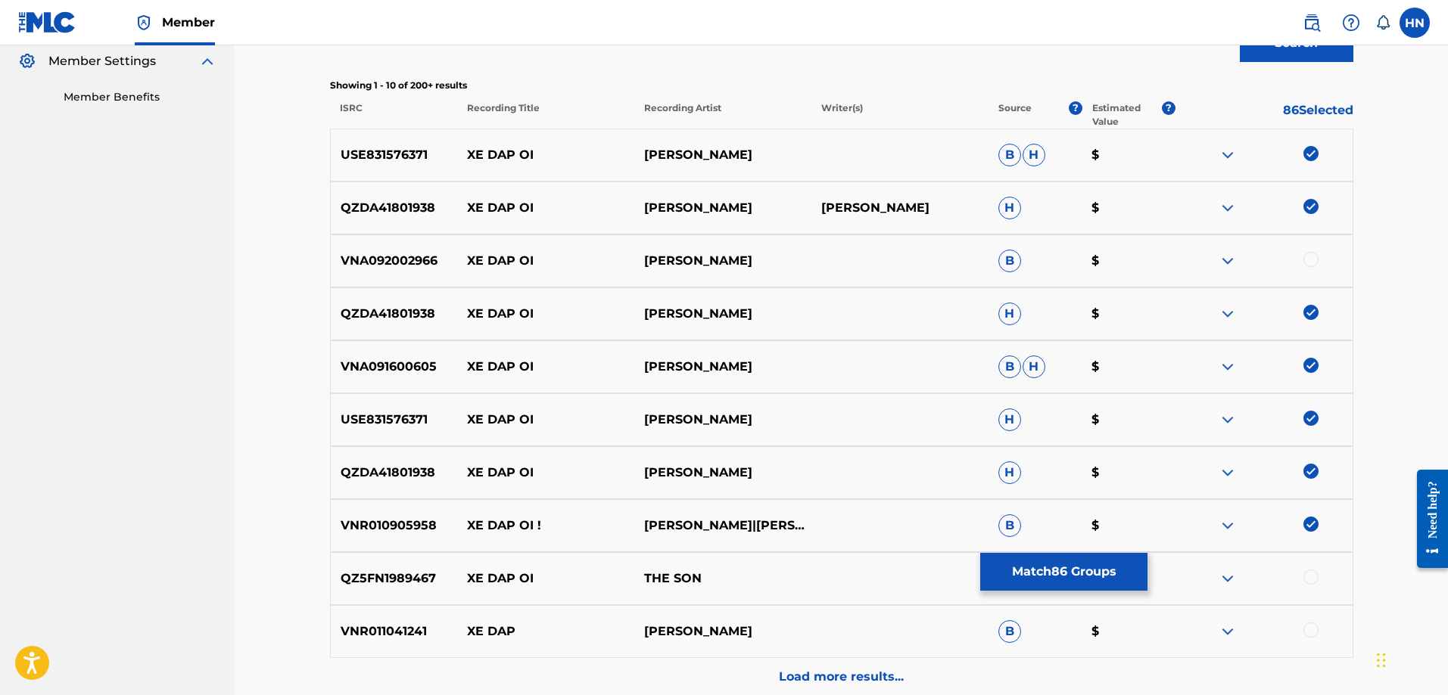
click at [1215, 263] on div at bounding box center [1263, 261] width 177 height 18
click at [1229, 259] on img at bounding box center [1227, 261] width 18 height 18
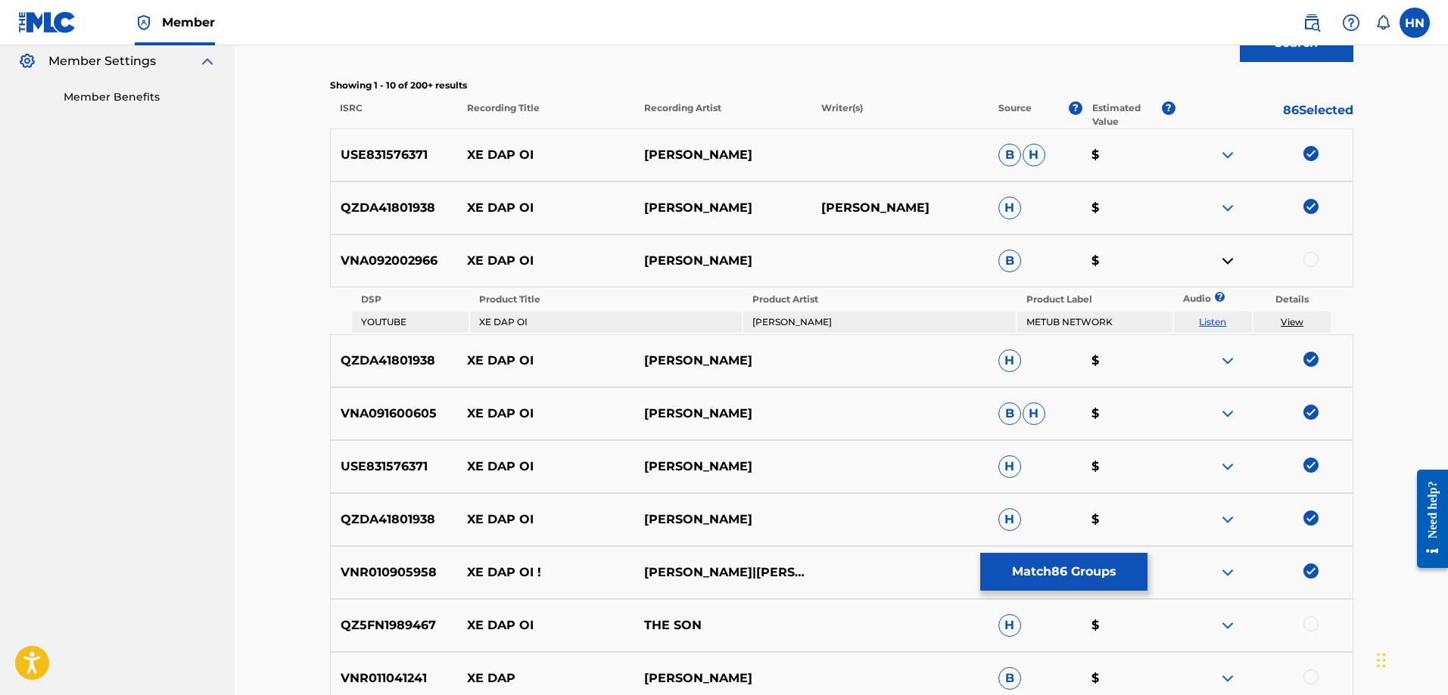
click at [424, 267] on p "VNA092002966" at bounding box center [394, 261] width 127 height 18
click at [1309, 255] on div at bounding box center [1310, 259] width 15 height 15
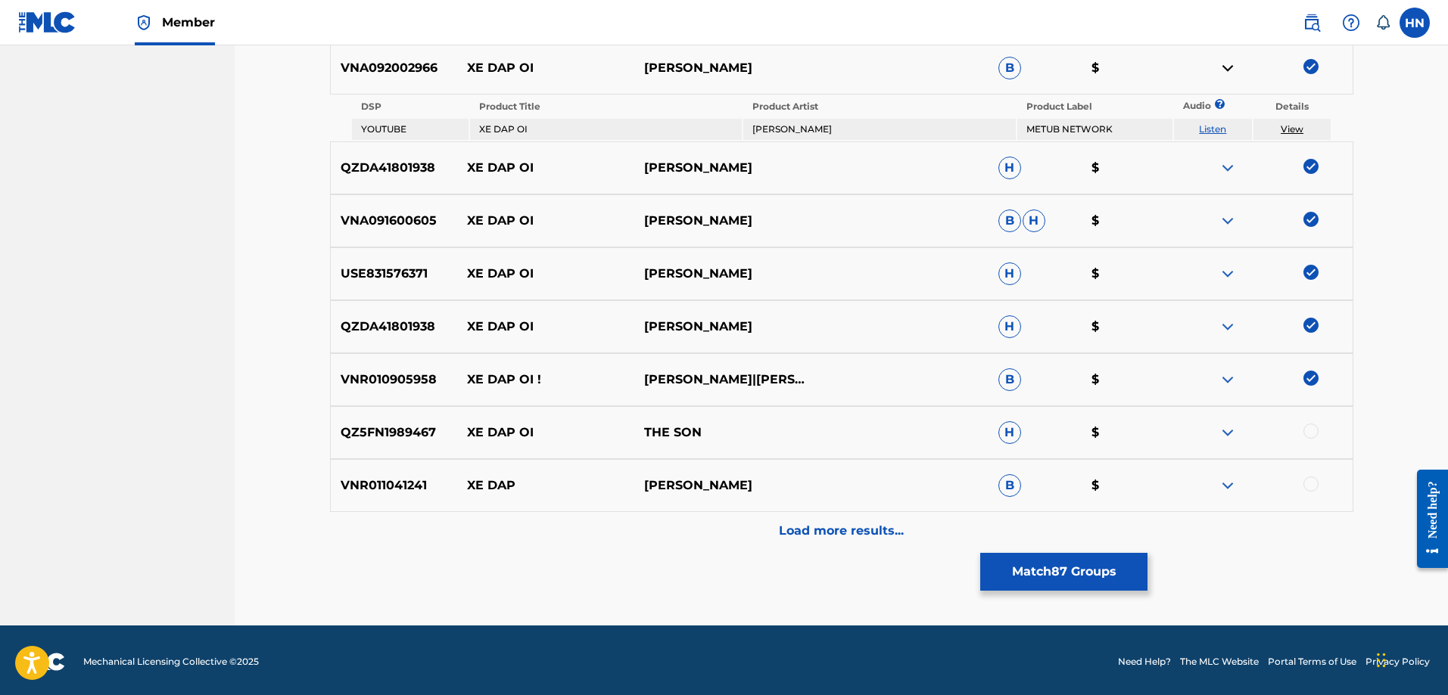
scroll to position [650, 0]
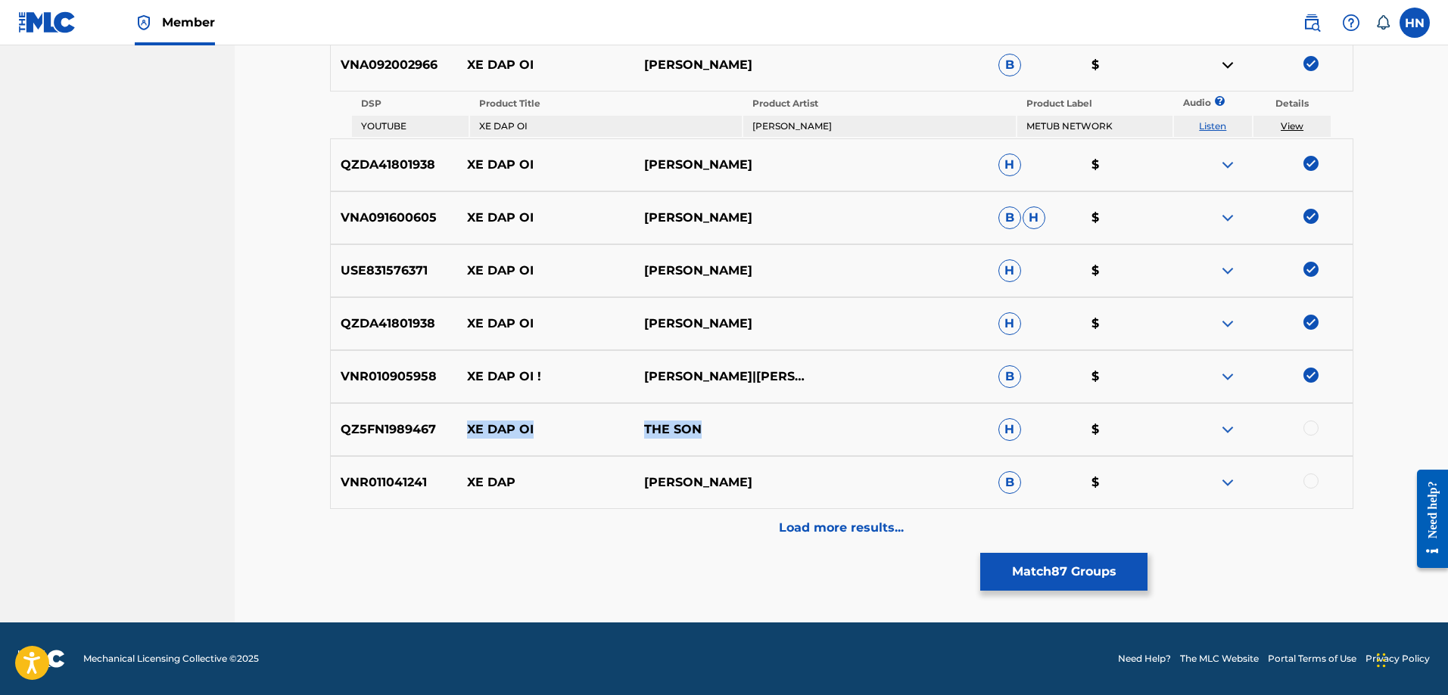
drag, startPoint x: 759, startPoint y: 428, endPoint x: 461, endPoint y: 432, distance: 298.2
click at [461, 432] on div "QZ5FN1989467 XE DAP OI THE SON H $" at bounding box center [841, 429] width 1023 height 53
click at [398, 428] on p "QZ5FN1989467" at bounding box center [394, 430] width 127 height 18
click at [1315, 431] on div at bounding box center [1310, 428] width 15 height 15
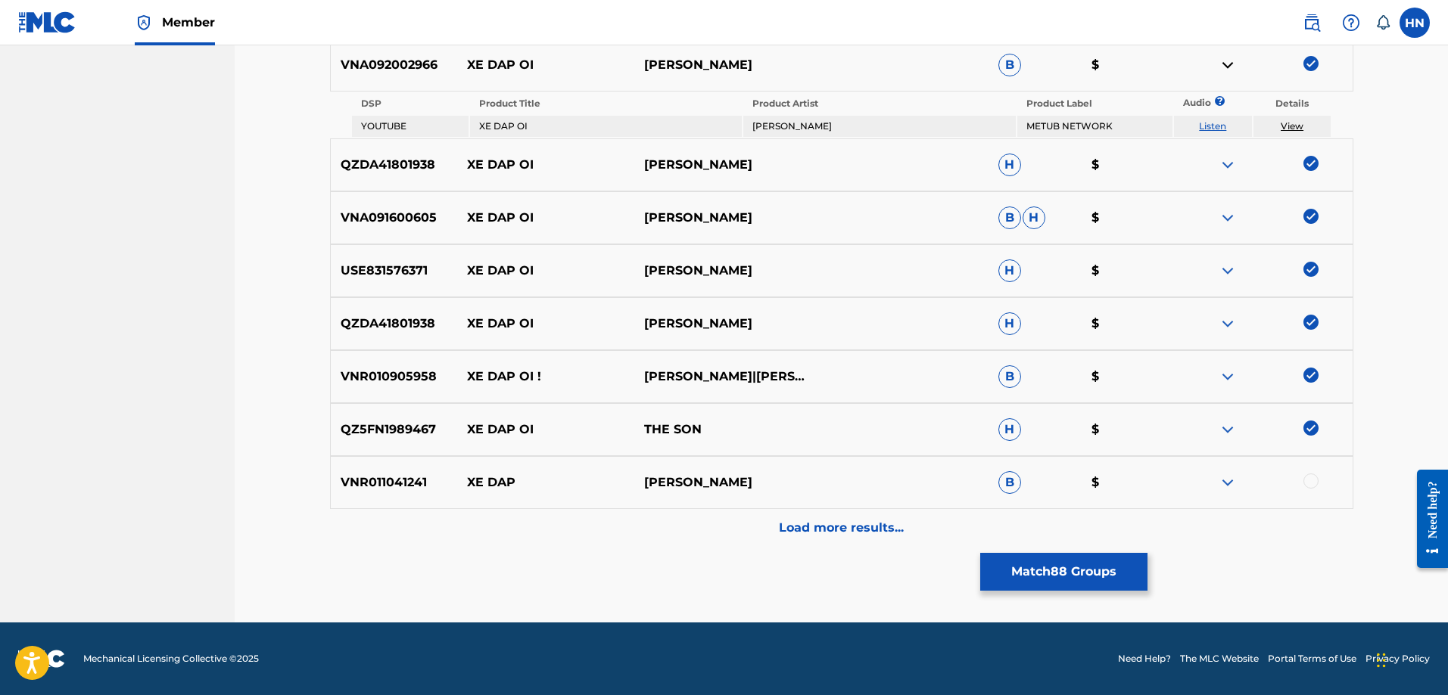
click at [847, 517] on div "Load more results..." at bounding box center [841, 528] width 1023 height 38
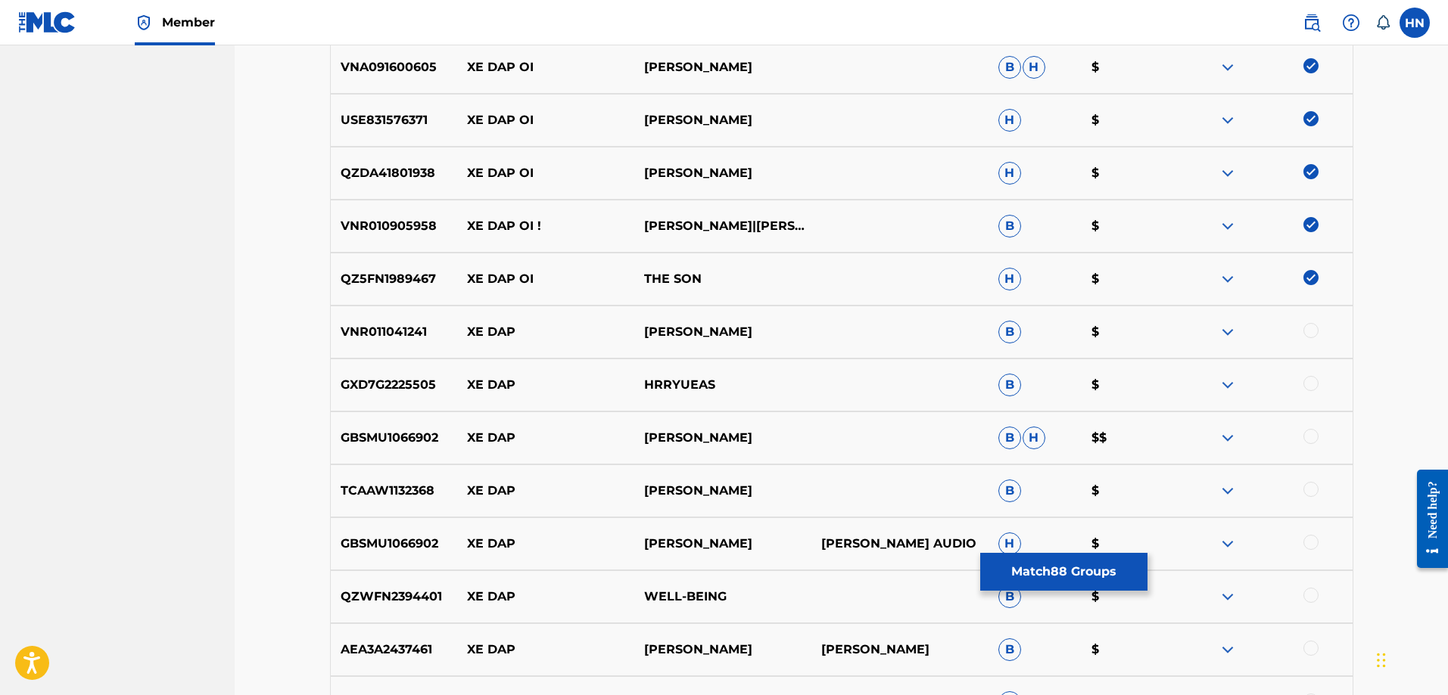
scroll to position [1028, 0]
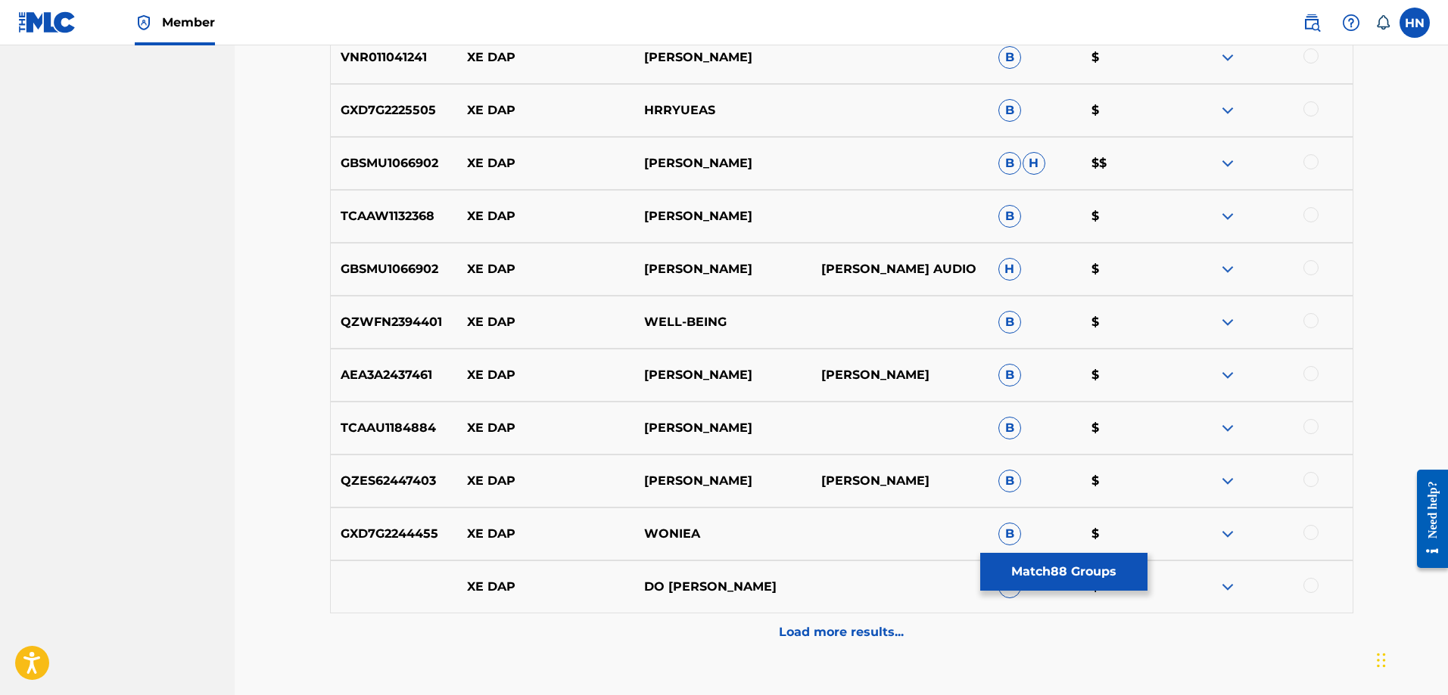
click at [1079, 566] on button "Match 88 Groups" at bounding box center [1063, 572] width 167 height 38
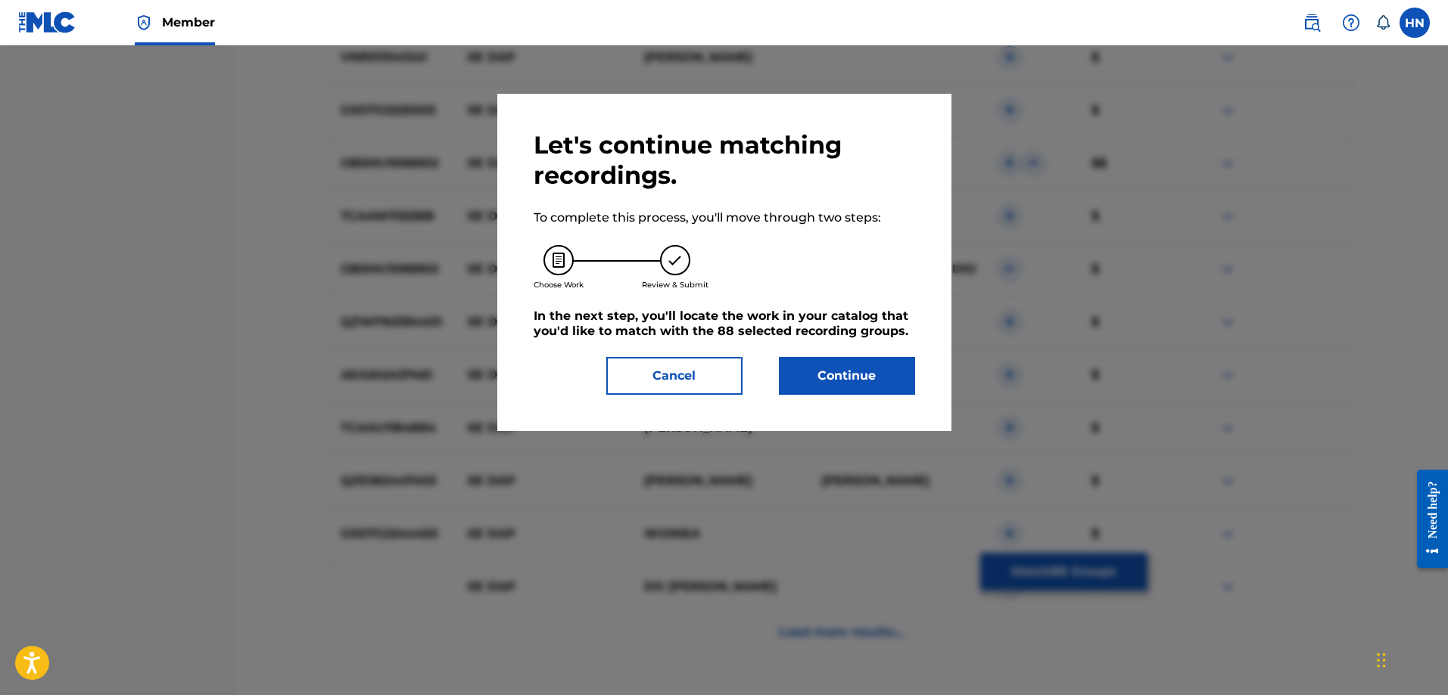
click at [834, 390] on button "Continue" at bounding box center [847, 376] width 136 height 38
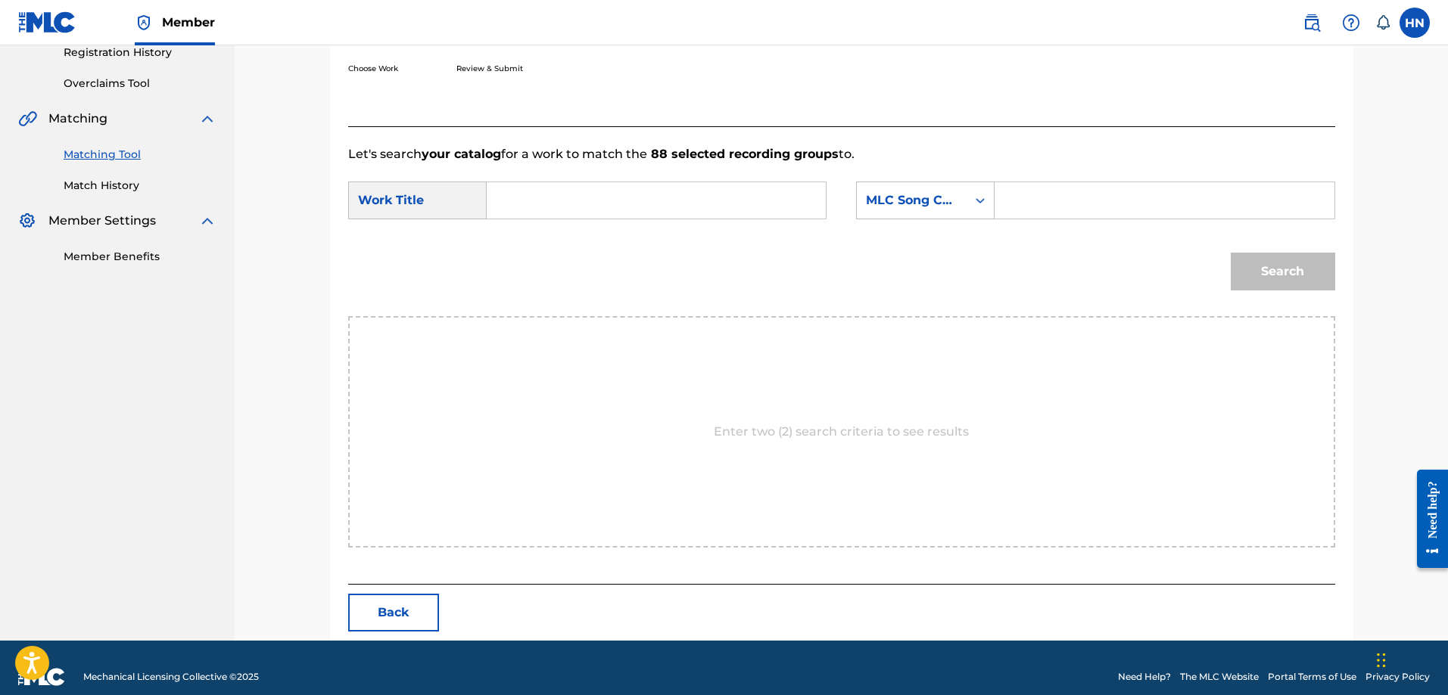
scroll to position [313, 0]
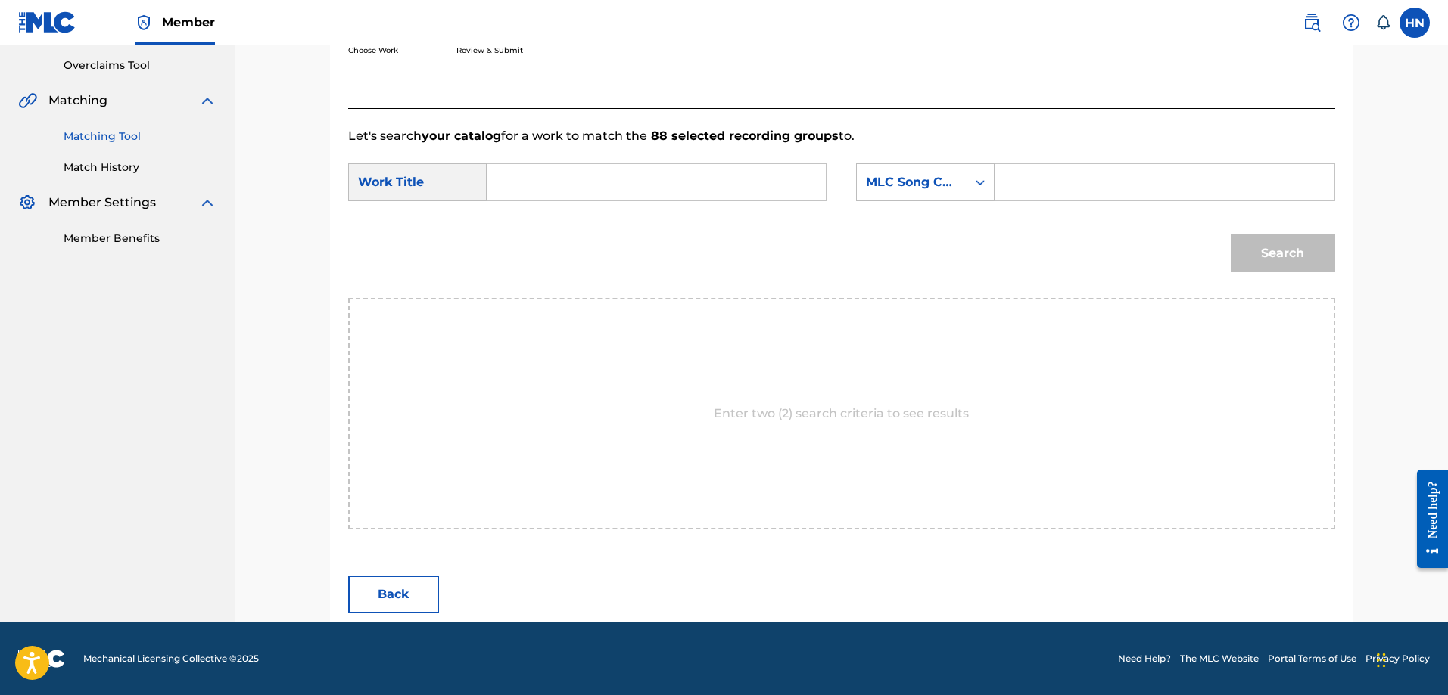
click at [725, 208] on div "SearchWithCriteriad39fa983-e1d2-4149-91bf-8a28e5472f73 Work Title SearchWithCri…" at bounding box center [841, 186] width 987 height 47
click at [725, 193] on input "Search Form" at bounding box center [655, 182] width 313 height 36
paste input "XE ĐẠP ƠI"
type input "XE ĐẠP ƠI"
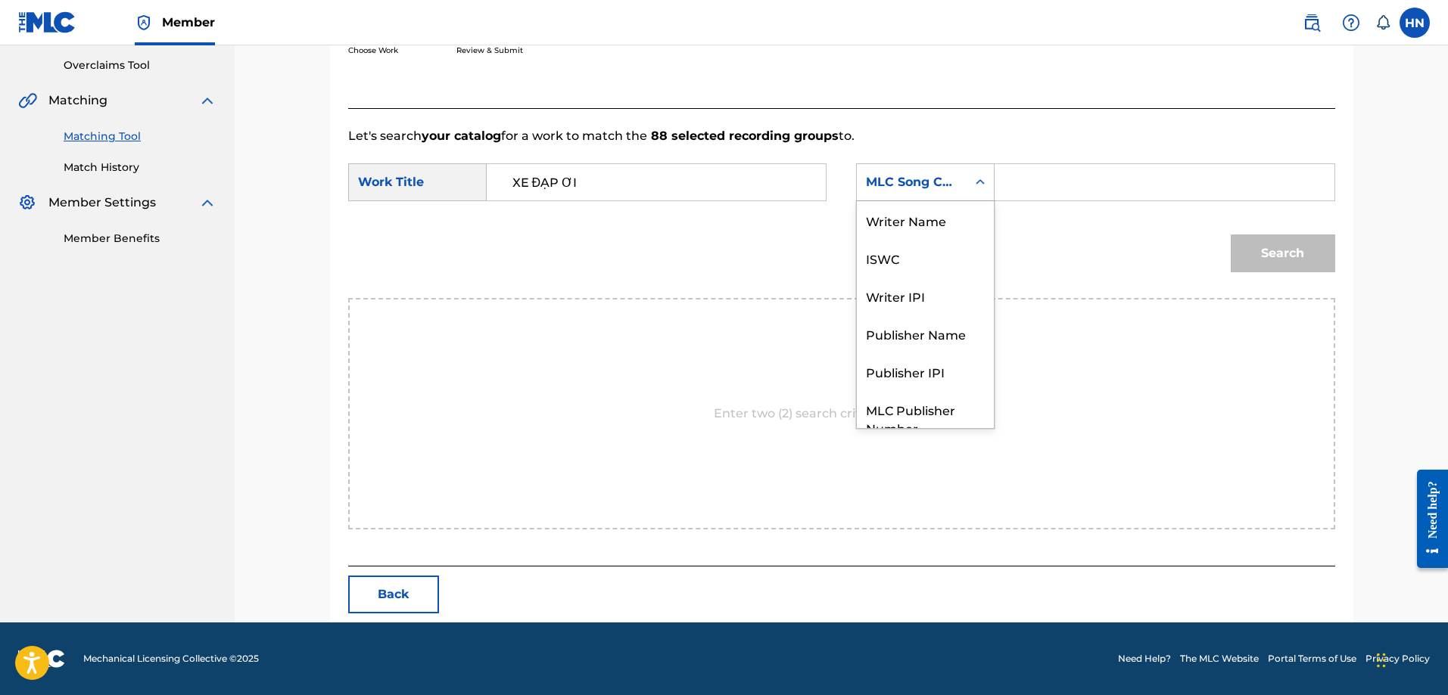
click at [950, 186] on div "MLC Song Code" at bounding box center [912, 182] width 92 height 18
click at [928, 210] on div "ISWC" at bounding box center [925, 202] width 137 height 38
click at [1023, 187] on input "Search Form" at bounding box center [1163, 182] width 313 height 36
paste input "T9108525219"
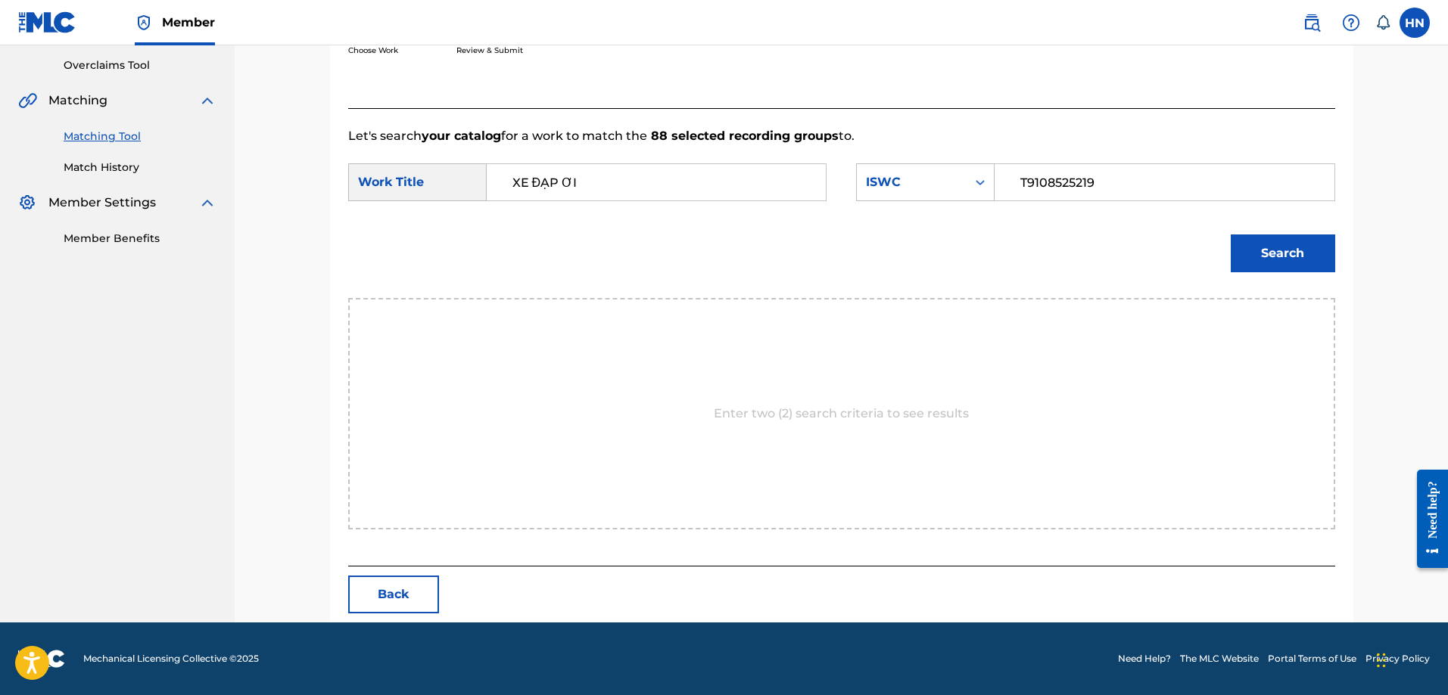
type input "T9108525219"
click at [1289, 241] on button "Search" at bounding box center [1282, 254] width 104 height 38
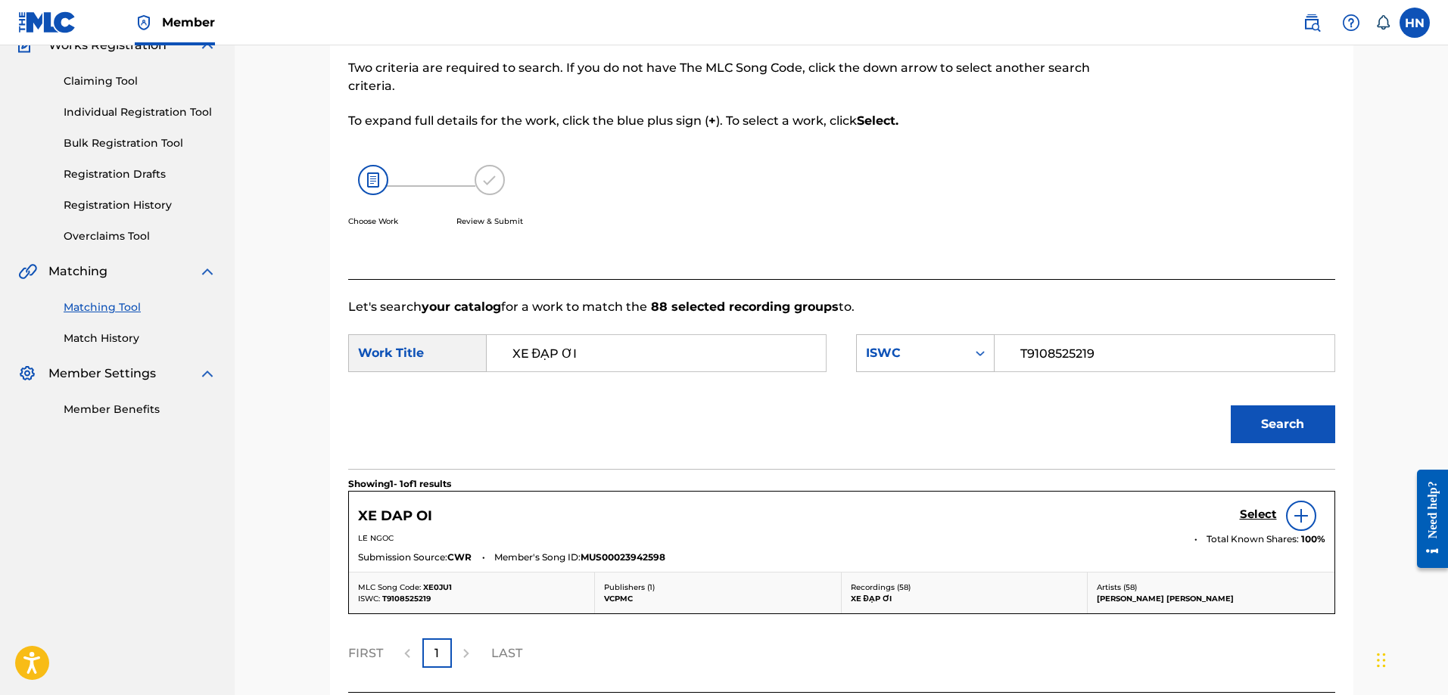
scroll to position [268, 0]
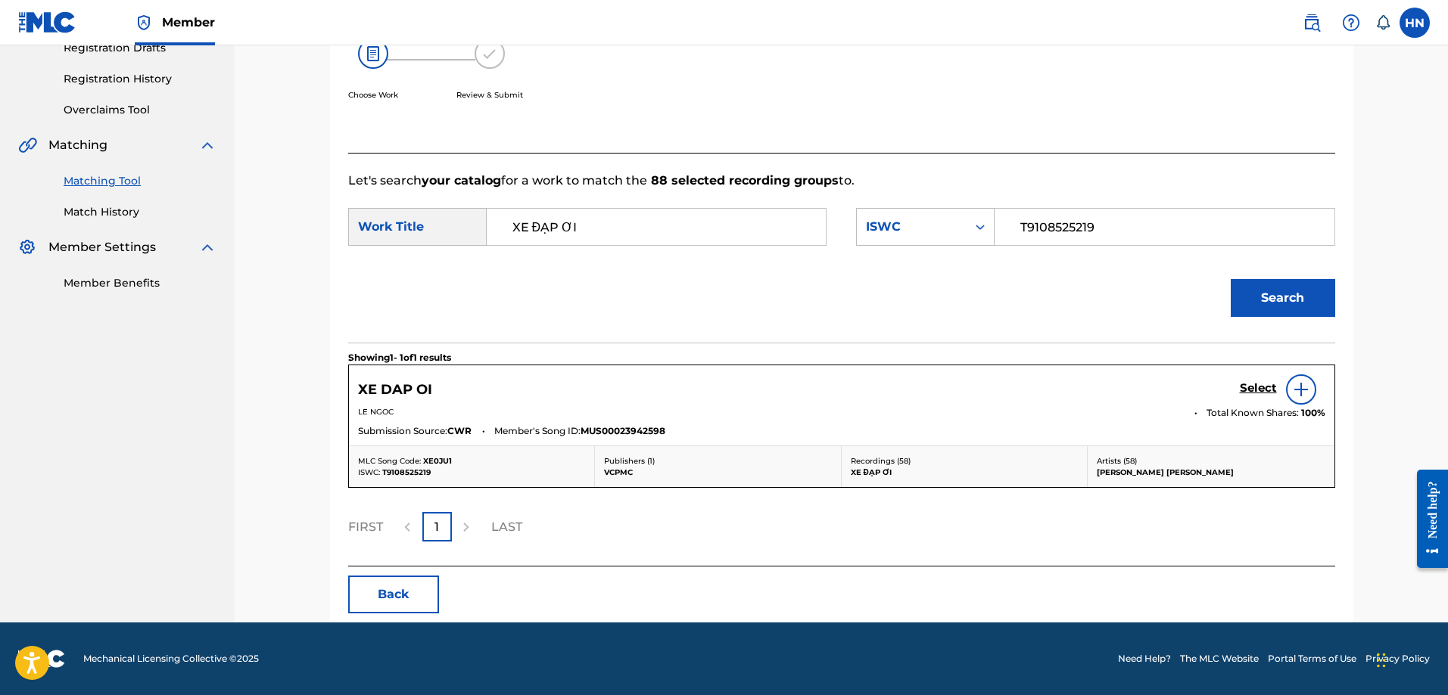
click at [1244, 387] on h5 "Select" at bounding box center [1258, 388] width 37 height 14
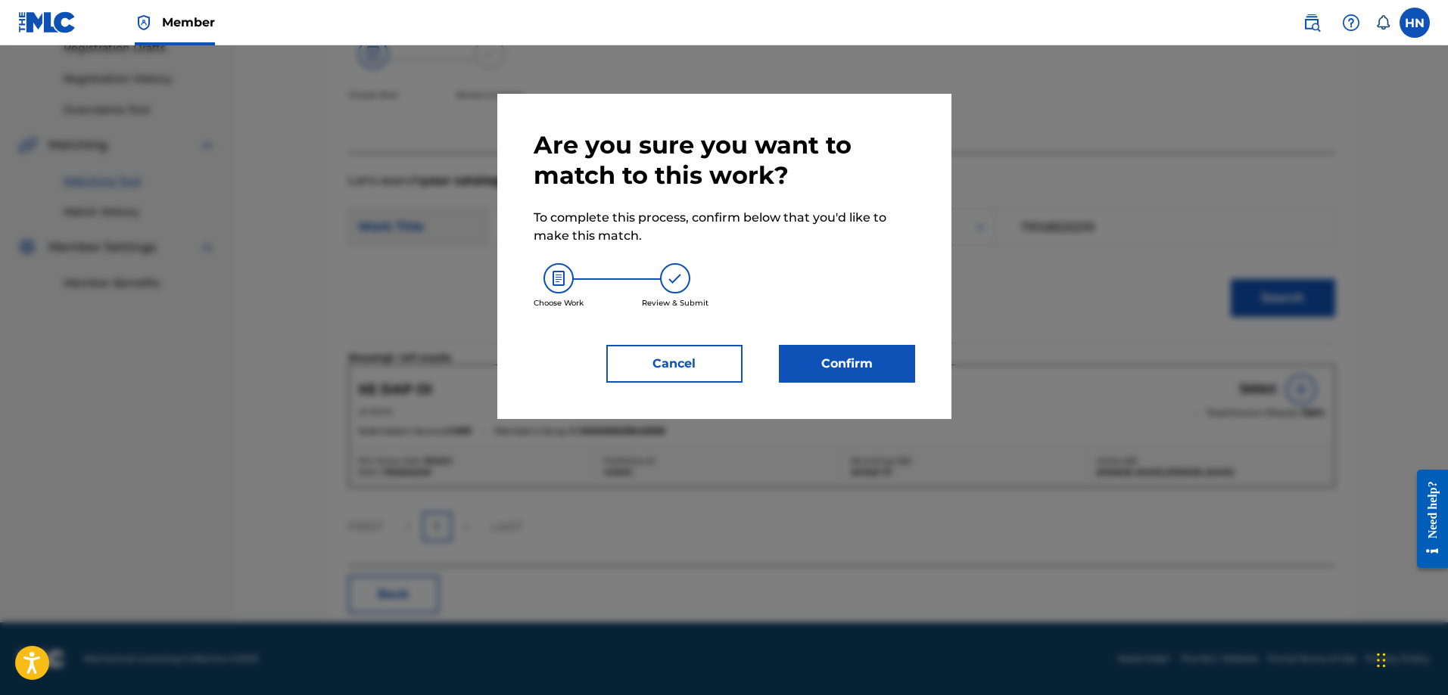
click at [855, 369] on button "Confirm" at bounding box center [847, 364] width 136 height 38
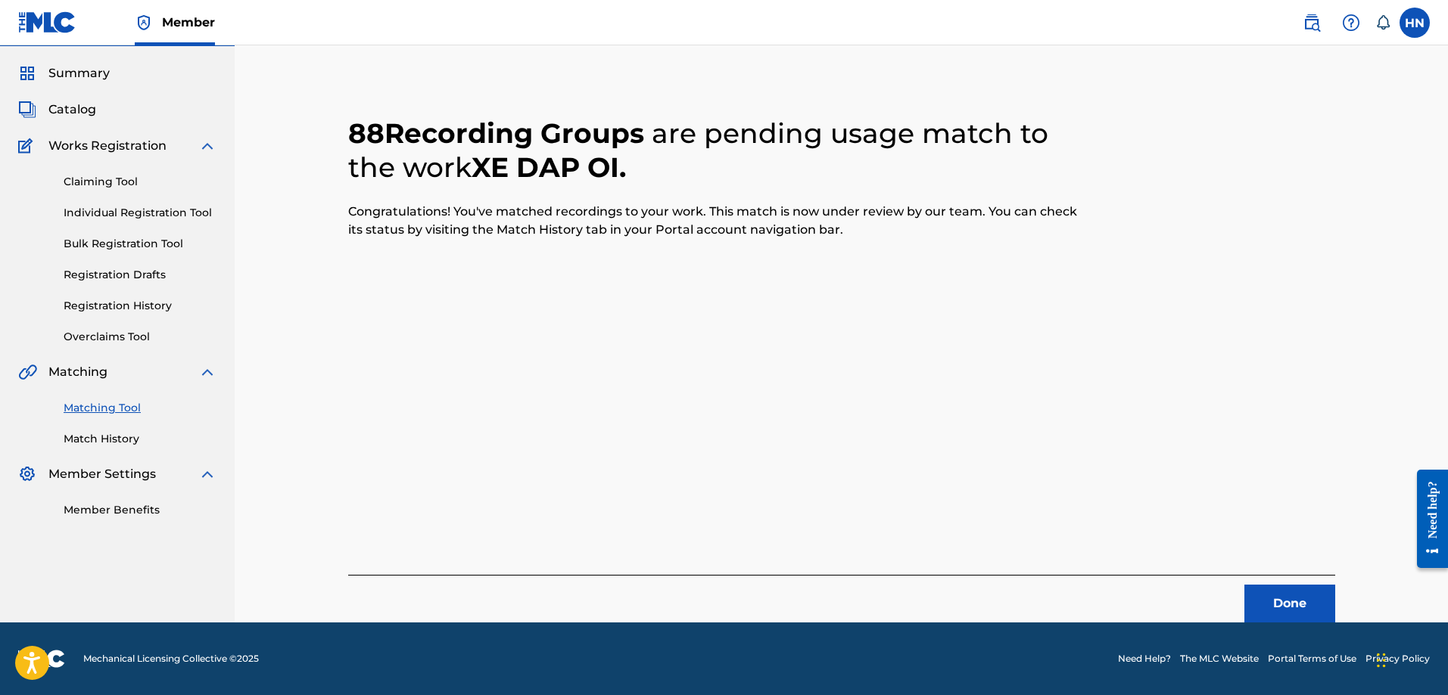
scroll to position [41, 0]
click at [1275, 599] on button "Done" at bounding box center [1289, 604] width 91 height 38
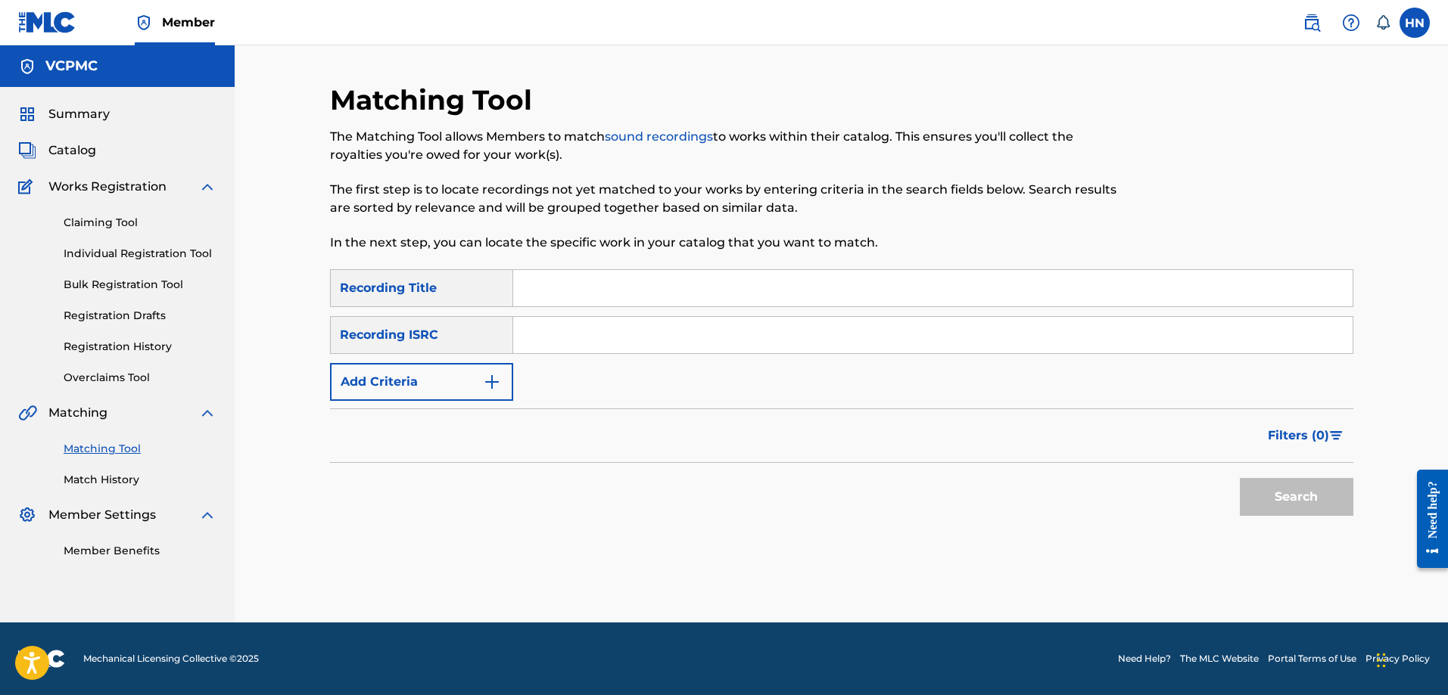
click at [558, 280] on input "Search Form" at bounding box center [932, 288] width 839 height 36
paste input "LƯU SỐ EM ĐI"
click at [1240, 478] on button "Search" at bounding box center [1297, 497] width 114 height 38
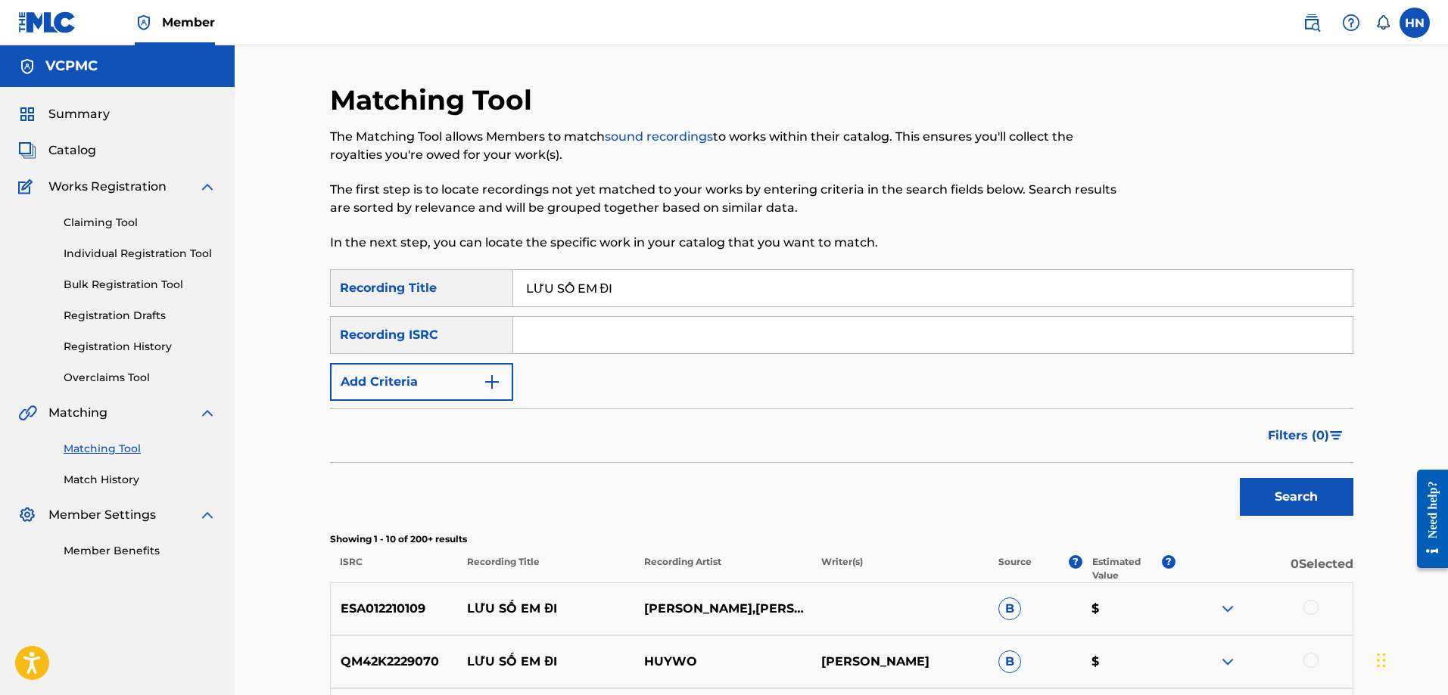
click at [890, 282] on input "LƯU SỐ EM ĐI" at bounding box center [932, 288] width 839 height 36
paste input "XIN CÒN GỌI TÊN NHAU"
click at [1240, 478] on button "Search" at bounding box center [1297, 497] width 114 height 38
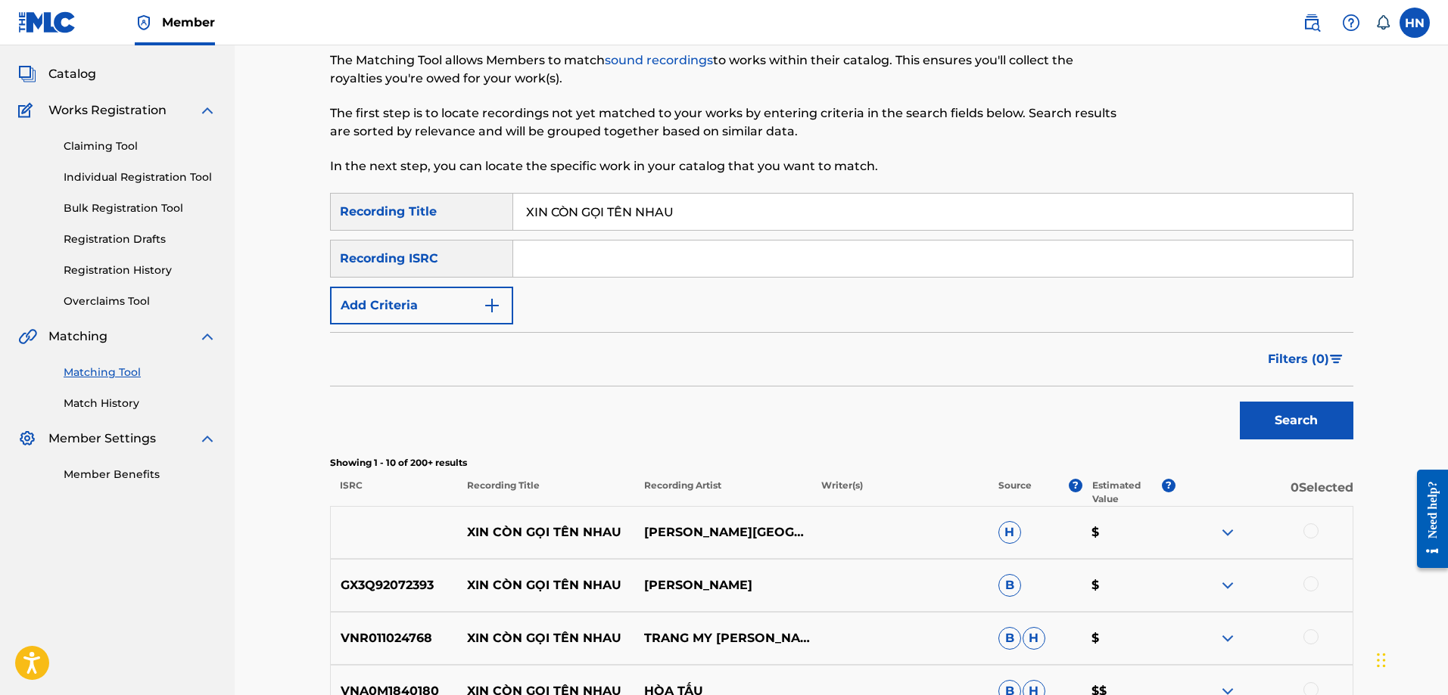
scroll to position [227, 0]
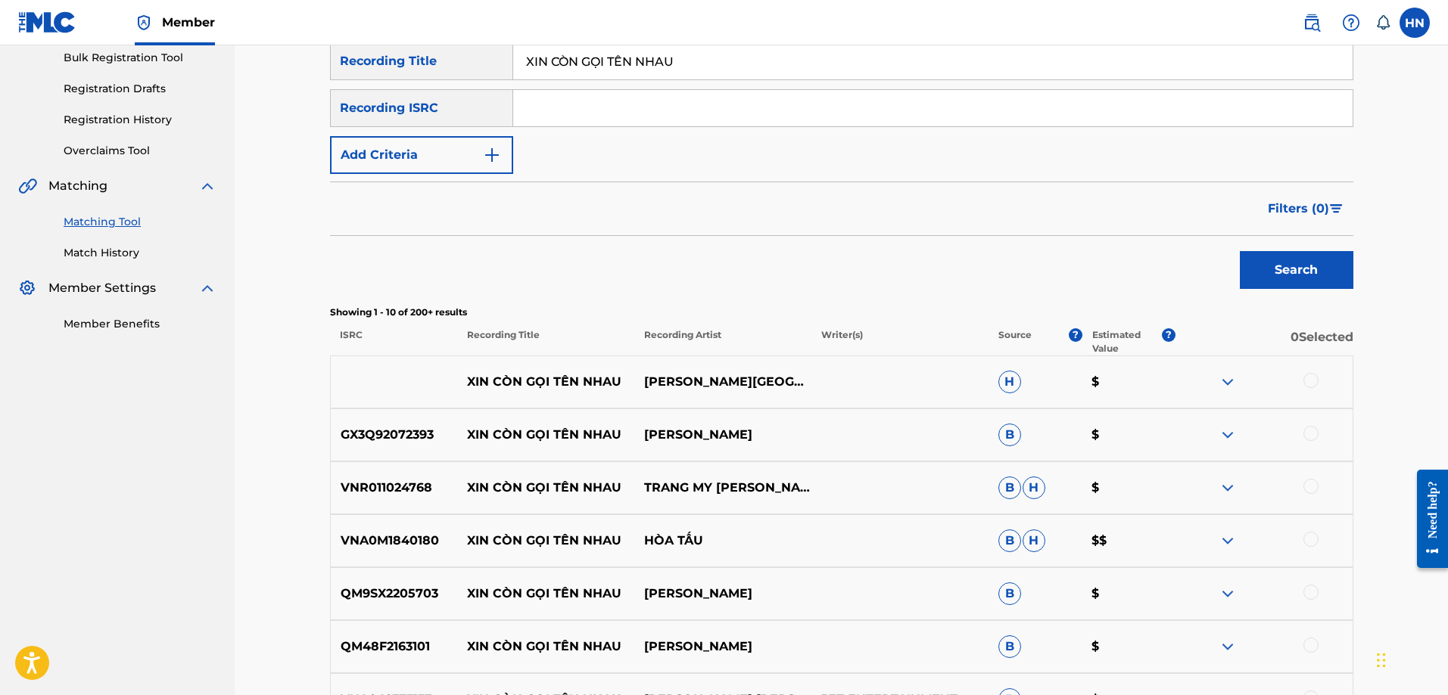
click at [471, 384] on p "XIN CÒN GỌI TÊN NHAU" at bounding box center [545, 382] width 177 height 18
drag, startPoint x: 468, startPoint y: 380, endPoint x: 798, endPoint y: 356, distance: 330.8
click at [789, 356] on div "XIN CÒN GỌI TÊN NHAU ĐÀM [PERSON_NAME] H $" at bounding box center [841, 382] width 1023 height 53
click at [1311, 384] on div at bounding box center [1310, 380] width 15 height 15
click at [1222, 381] on img at bounding box center [1227, 382] width 18 height 18
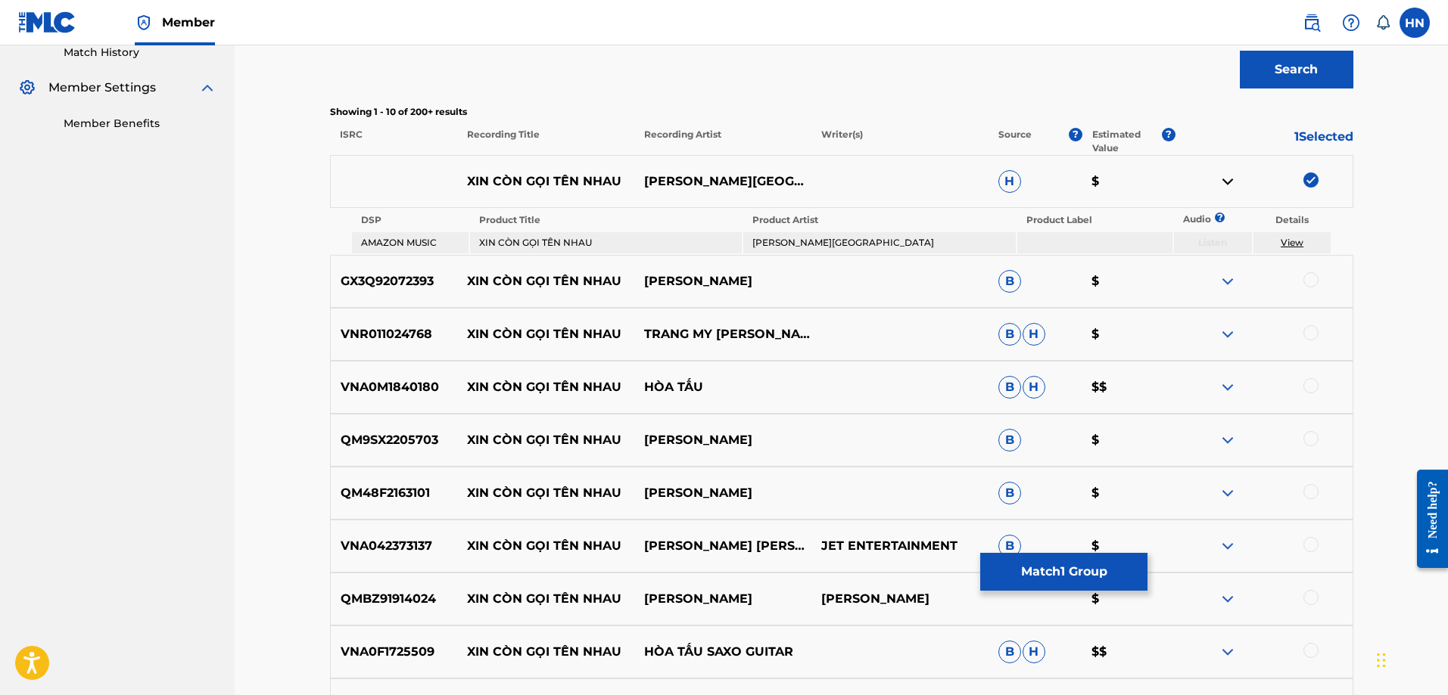
scroll to position [530, 0]
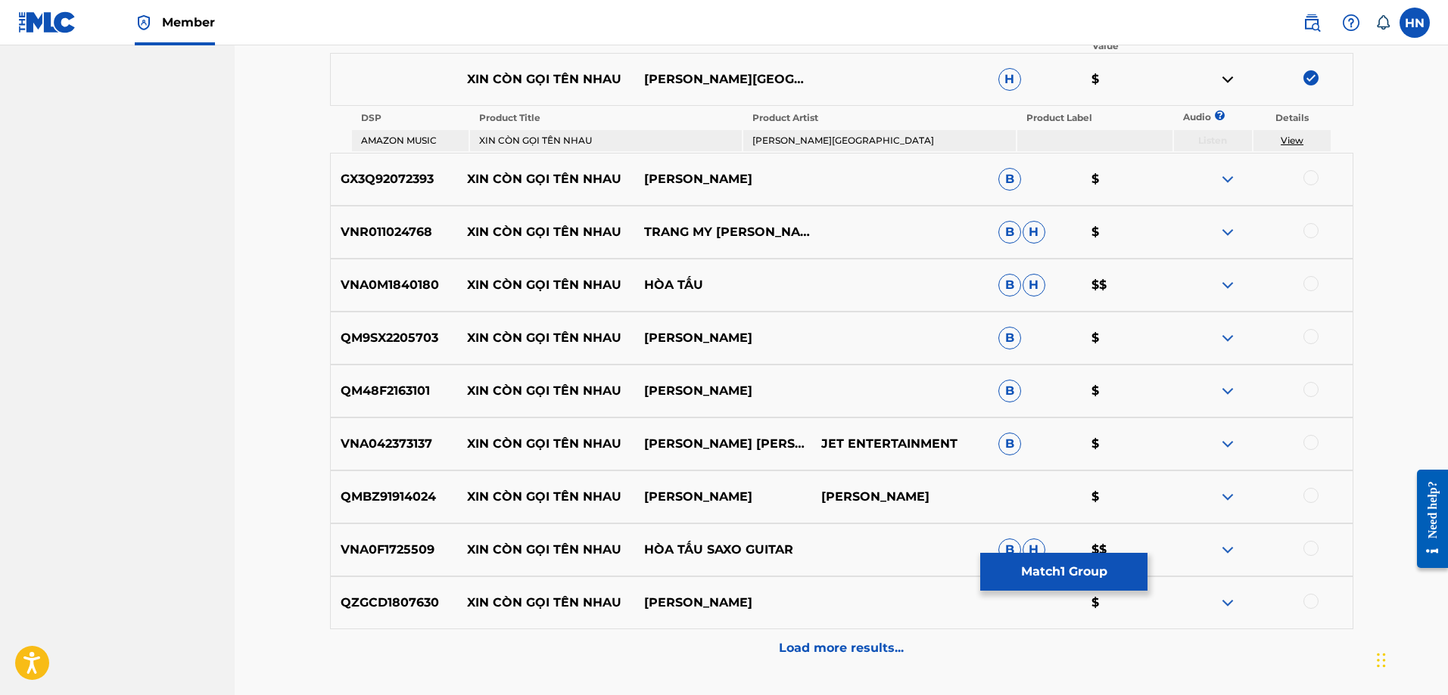
click at [403, 183] on p "GX3Q92072393" at bounding box center [394, 179] width 127 height 18
click at [1308, 173] on div at bounding box center [1310, 177] width 15 height 15
click at [395, 235] on p "VNR011024768" at bounding box center [394, 232] width 127 height 18
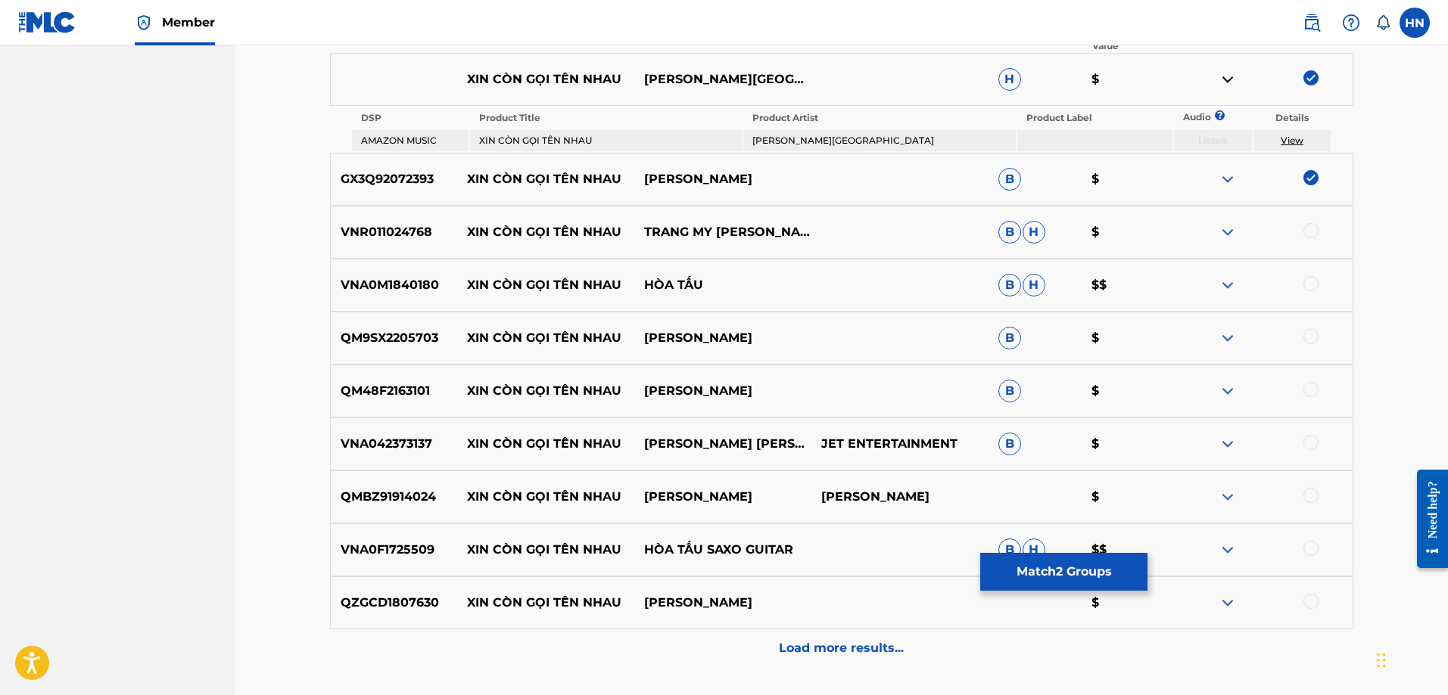
click at [1308, 229] on div at bounding box center [1310, 230] width 15 height 15
click at [392, 302] on div "VNA0M1840180 XIN CÒN GỌI TÊN NHAU HÒA TẤU B H $$" at bounding box center [841, 285] width 1023 height 53
click at [1314, 291] on div at bounding box center [1263, 285] width 177 height 18
click at [1312, 288] on div at bounding box center [1310, 283] width 15 height 15
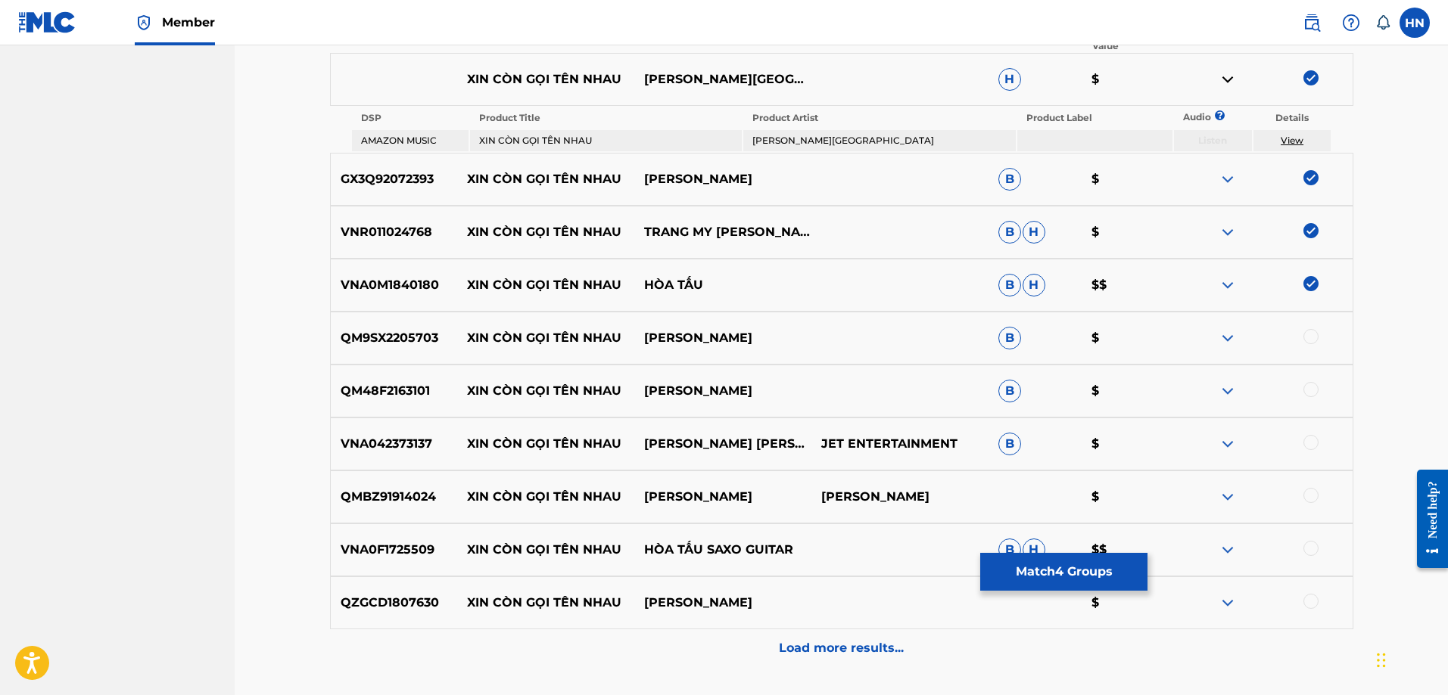
click at [406, 356] on div "QM9SX2205703 XIN CÒN GỌI TÊN NHAU [PERSON_NAME] B $" at bounding box center [841, 338] width 1023 height 53
click at [1305, 337] on div at bounding box center [1310, 336] width 15 height 15
click at [407, 406] on div "QM48F2163101 XIN CÒN GỌI TÊN NHAU [PERSON_NAME] B $" at bounding box center [841, 391] width 1023 height 53
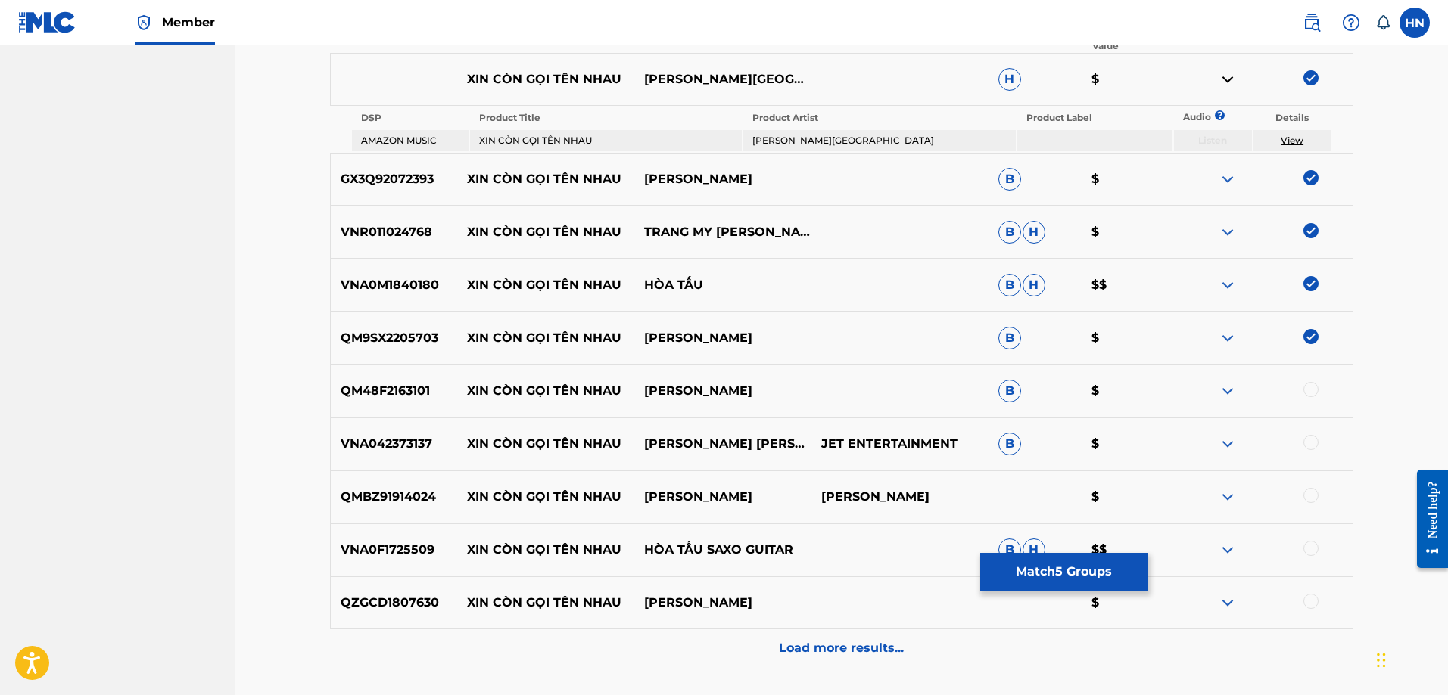
click at [1310, 385] on div at bounding box center [1310, 389] width 15 height 15
click at [399, 431] on div "VNA042373137 XIN CÒN GỌI TÊN NHAU [PERSON_NAME] [PERSON_NAME] JET ENTERTAINMENT…" at bounding box center [841, 444] width 1023 height 53
click at [1308, 446] on div at bounding box center [1310, 442] width 15 height 15
click at [391, 493] on p "QMBZ91914024" at bounding box center [394, 497] width 127 height 18
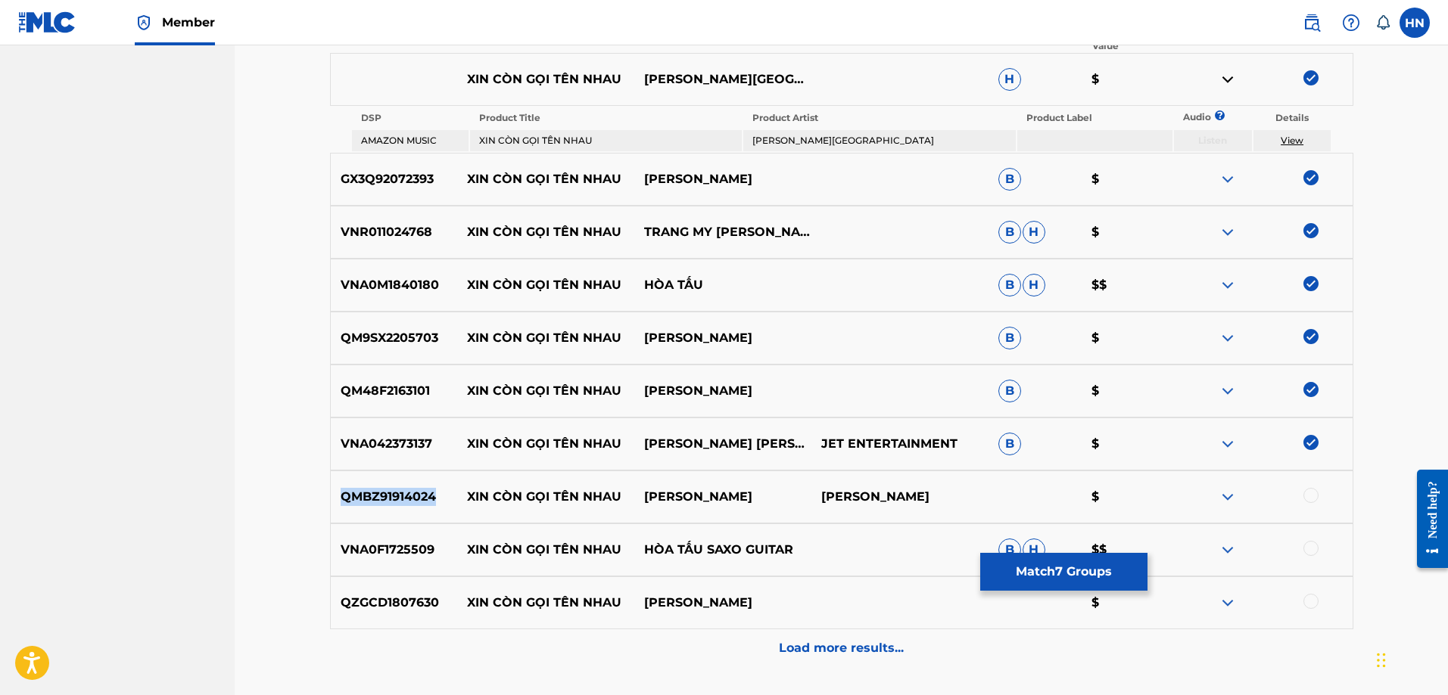
click at [391, 493] on p "QMBZ91914024" at bounding box center [394, 497] width 127 height 18
click at [1308, 497] on div at bounding box center [1310, 495] width 15 height 15
click at [396, 551] on p "VNA0F1725509" at bounding box center [394, 550] width 127 height 18
click at [1318, 549] on div at bounding box center [1263, 550] width 177 height 18
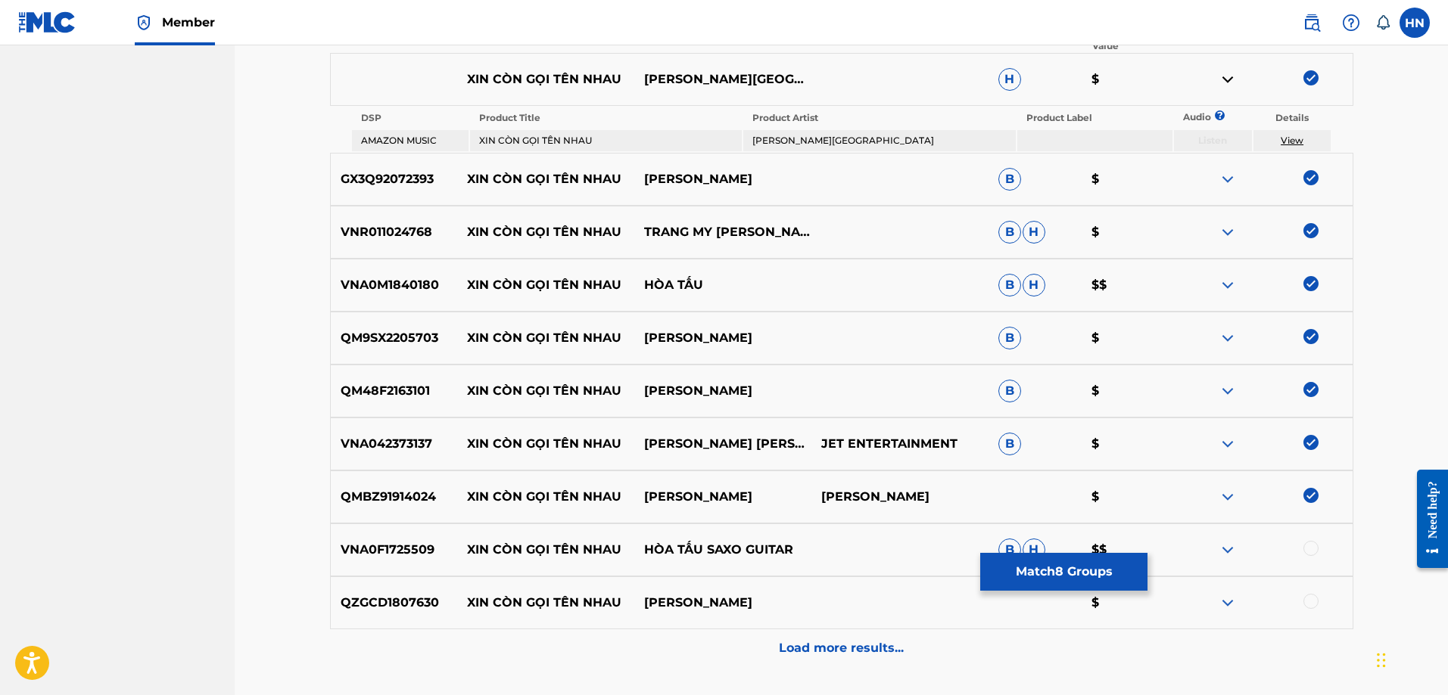
click at [1316, 549] on div at bounding box center [1310, 548] width 15 height 15
click at [387, 596] on p "QZGCD1807630" at bounding box center [394, 603] width 127 height 18
click at [1309, 600] on div at bounding box center [1310, 601] width 15 height 15
click at [857, 642] on p "Load more results..." at bounding box center [841, 648] width 125 height 18
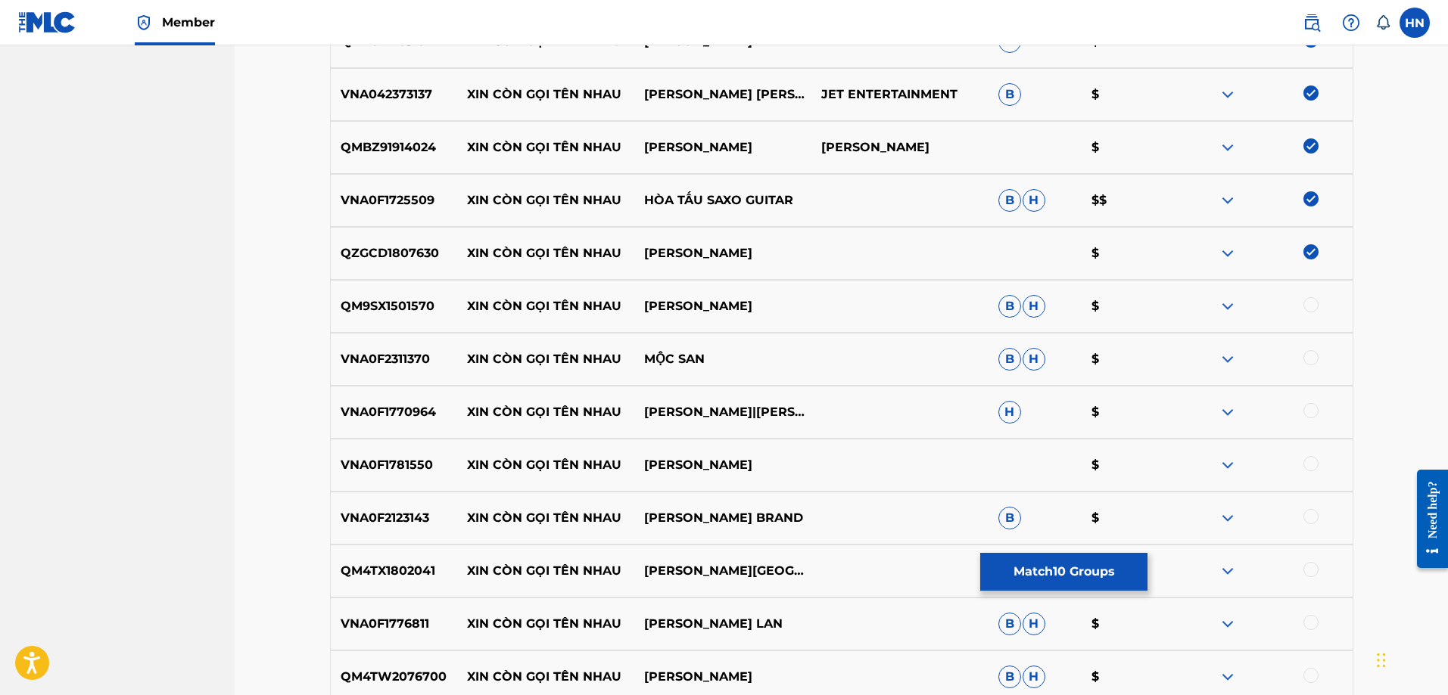
scroll to position [984, 0]
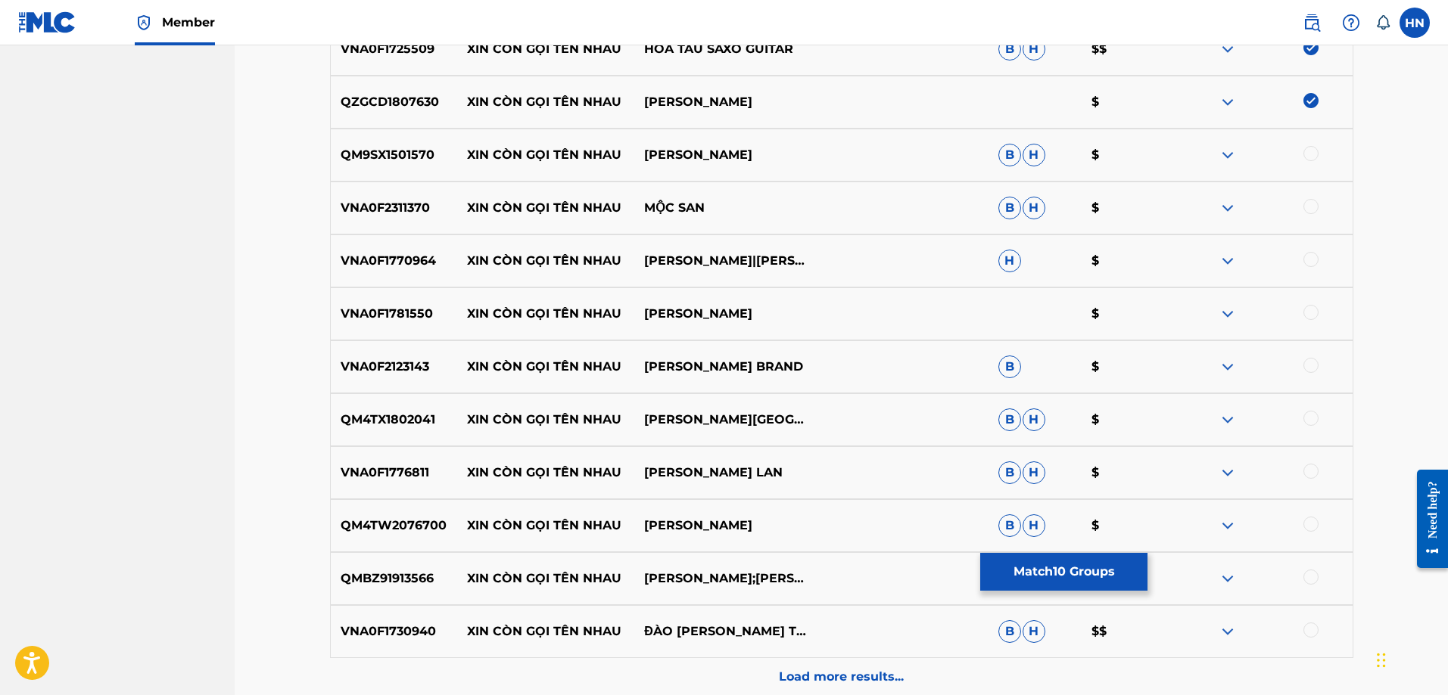
click at [406, 155] on p "QM9SX1501570" at bounding box center [394, 155] width 127 height 18
click at [1311, 151] on div at bounding box center [1310, 153] width 15 height 15
click at [411, 226] on div "VNA0F2311370 XIN CÒN GỌI TÊN NHAU MỘC SAN B H $" at bounding box center [841, 208] width 1023 height 53
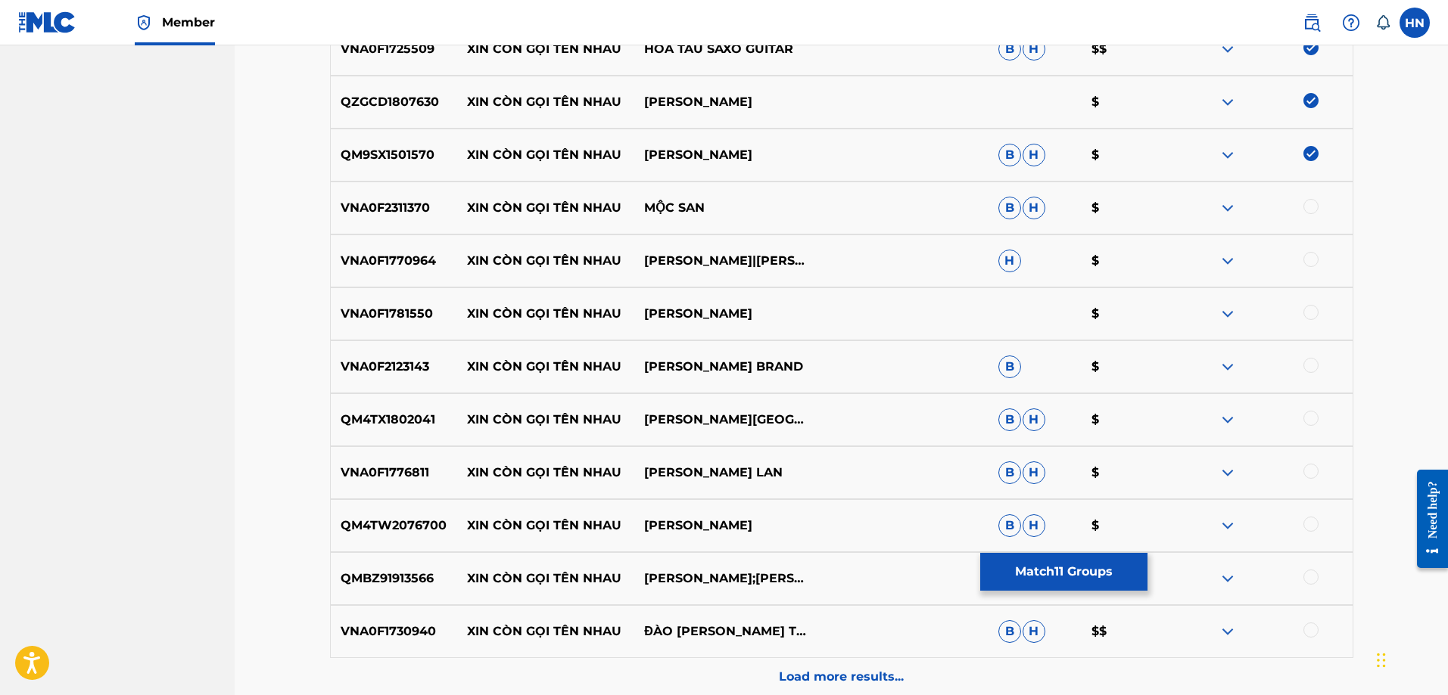
click at [1306, 204] on div at bounding box center [1310, 206] width 15 height 15
click at [409, 262] on p "VNA0F1770964" at bounding box center [394, 261] width 127 height 18
click at [1311, 257] on div at bounding box center [1310, 259] width 15 height 15
click at [393, 316] on p "VNA0F1781550" at bounding box center [394, 314] width 127 height 18
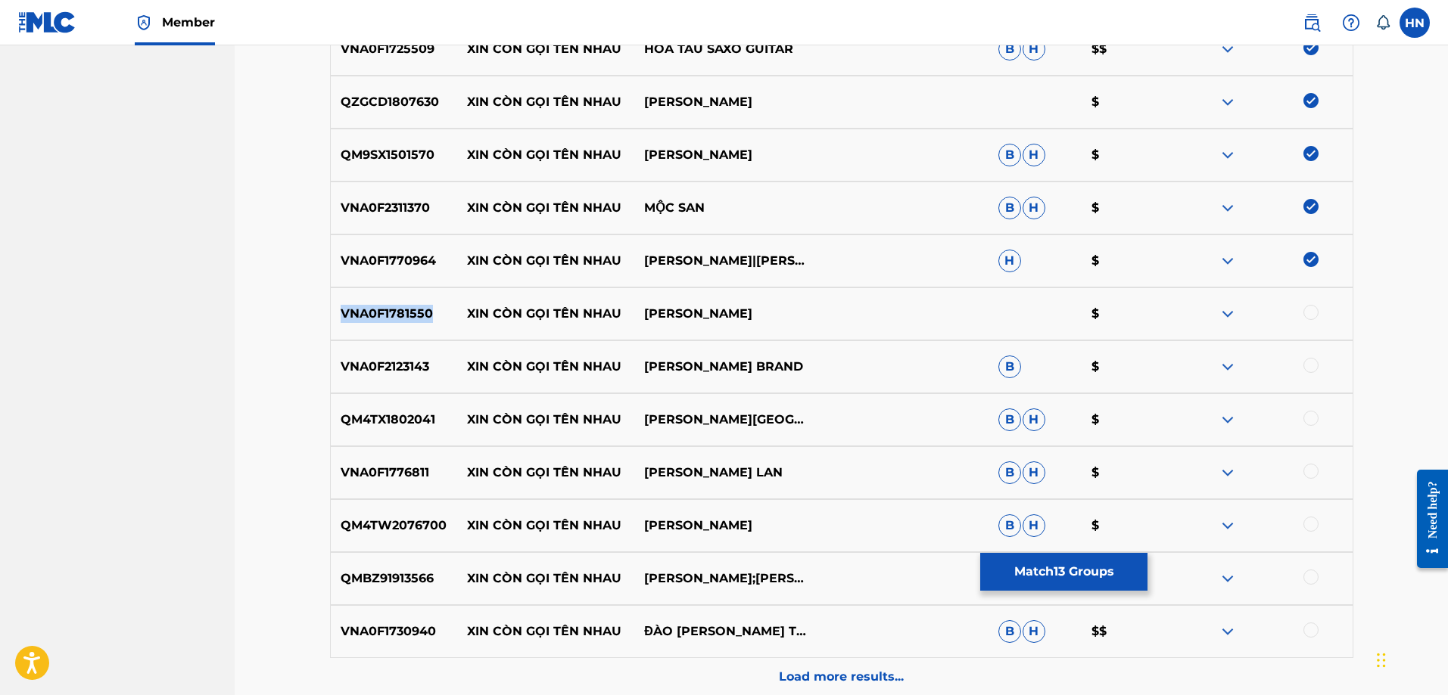
click at [393, 316] on p "VNA0F1781550" at bounding box center [394, 314] width 127 height 18
click at [1311, 308] on div at bounding box center [1310, 312] width 15 height 15
click at [339, 365] on p "VNA0F2123143" at bounding box center [394, 367] width 127 height 18
click at [1308, 365] on div at bounding box center [1310, 365] width 15 height 15
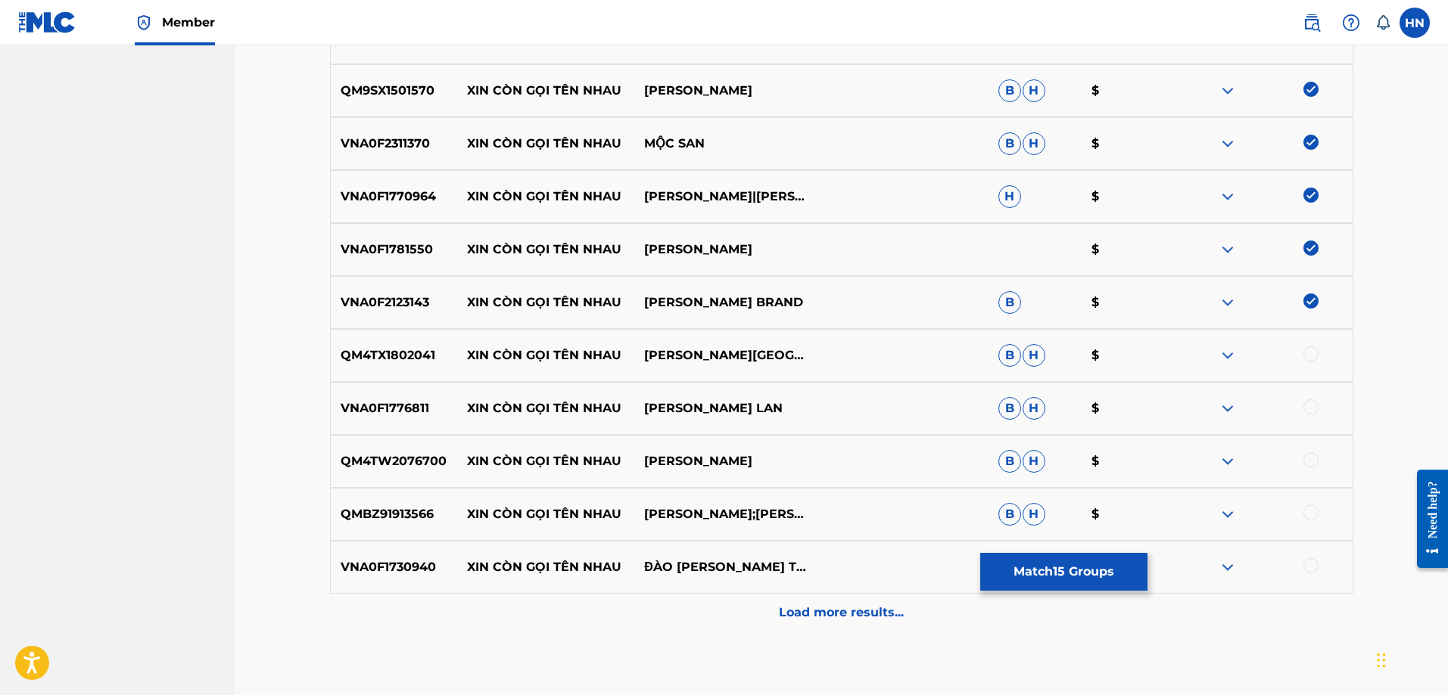
scroll to position [1133, 0]
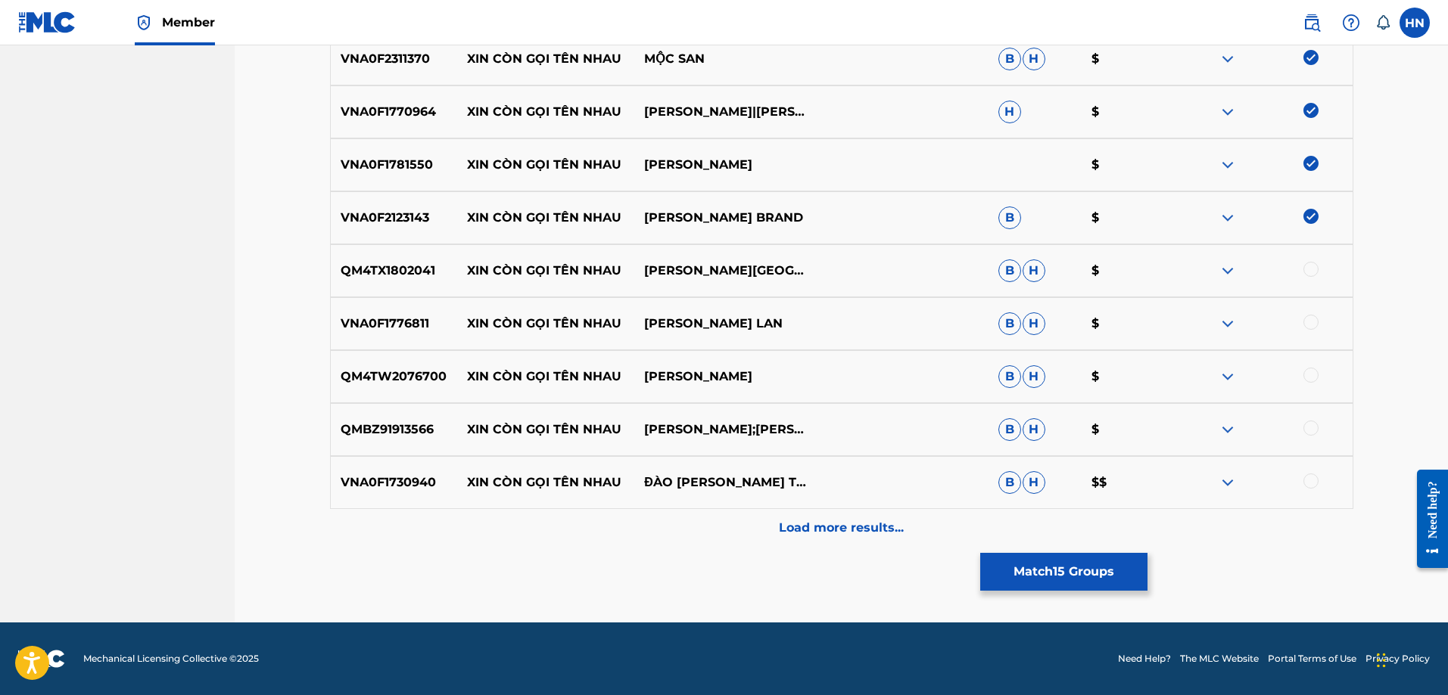
click at [372, 270] on p "QM4TX1802041" at bounding box center [394, 271] width 127 height 18
click at [1311, 266] on div at bounding box center [1310, 269] width 15 height 15
click at [349, 323] on p "VNA0F1776811" at bounding box center [394, 324] width 127 height 18
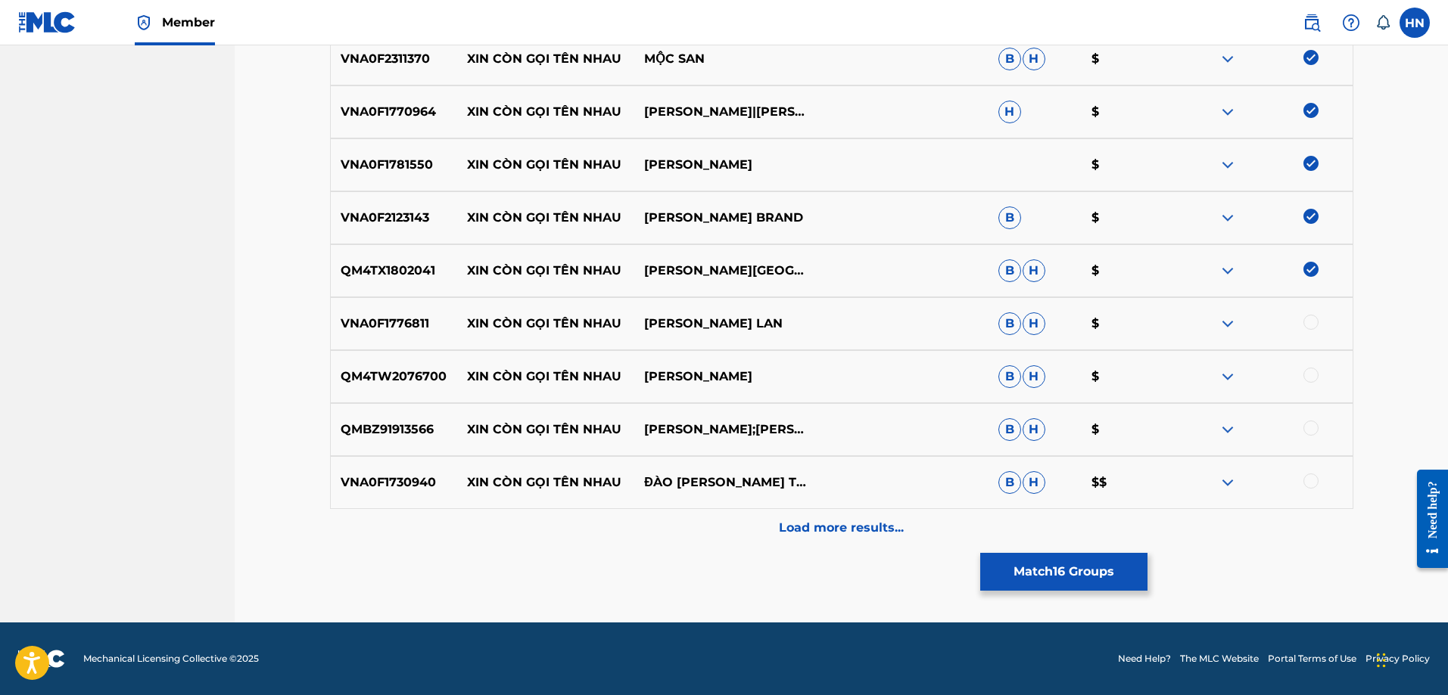
click at [1315, 322] on div at bounding box center [1310, 322] width 15 height 15
click at [375, 371] on p "QM4TW2076700" at bounding box center [394, 377] width 127 height 18
click at [1311, 375] on div at bounding box center [1310, 375] width 15 height 15
click at [368, 430] on p "QMBZ91913566" at bounding box center [394, 430] width 127 height 18
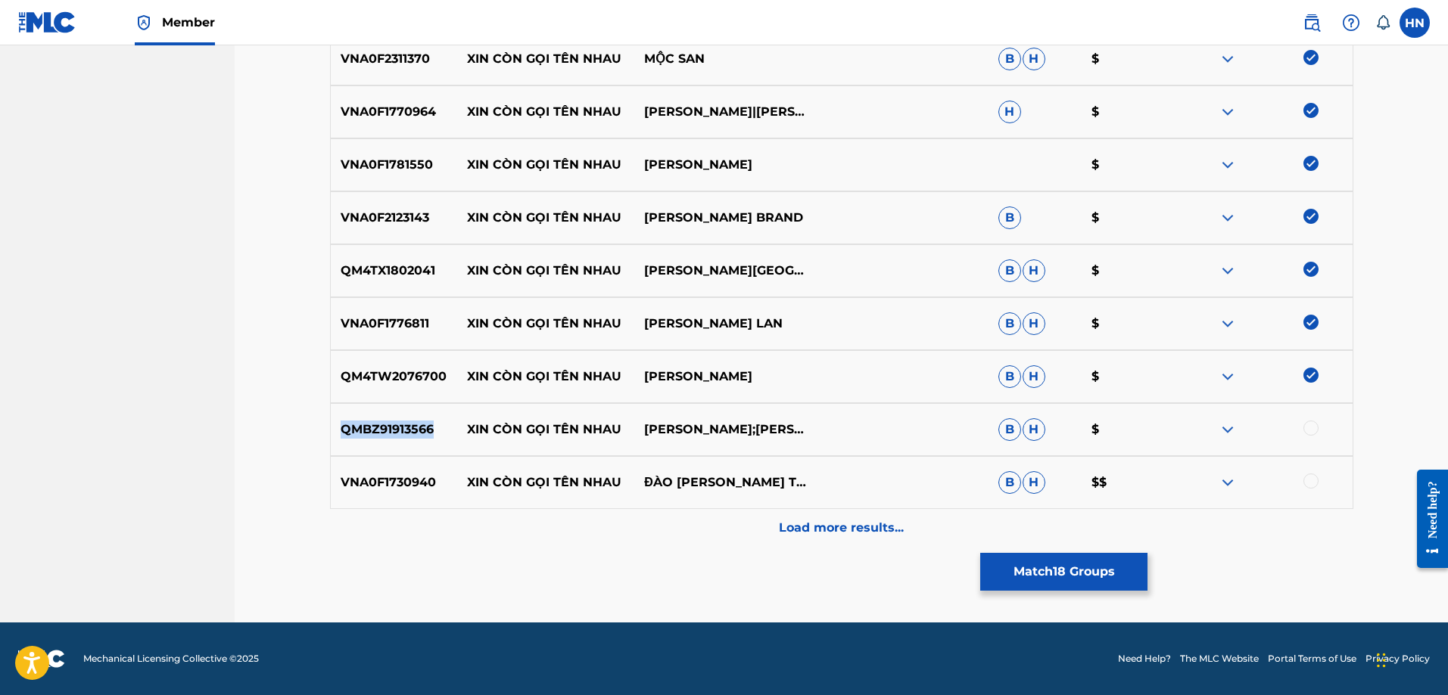
click at [368, 430] on p "QMBZ91913566" at bounding box center [394, 430] width 127 height 18
click at [1314, 423] on div at bounding box center [1310, 428] width 15 height 15
click at [358, 484] on p "VNA0F1730940" at bounding box center [394, 483] width 127 height 18
click at [1311, 481] on div at bounding box center [1310, 481] width 15 height 15
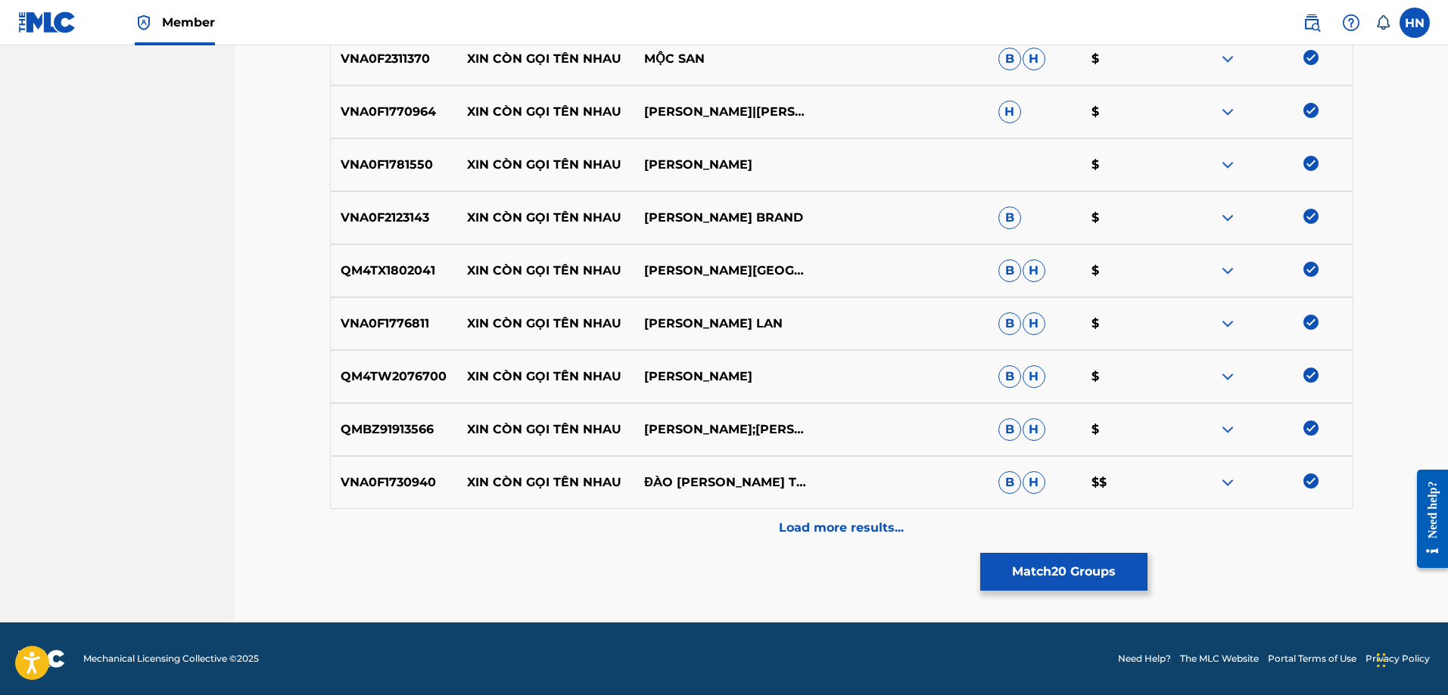
click at [884, 512] on div "Load more results..." at bounding box center [841, 528] width 1023 height 38
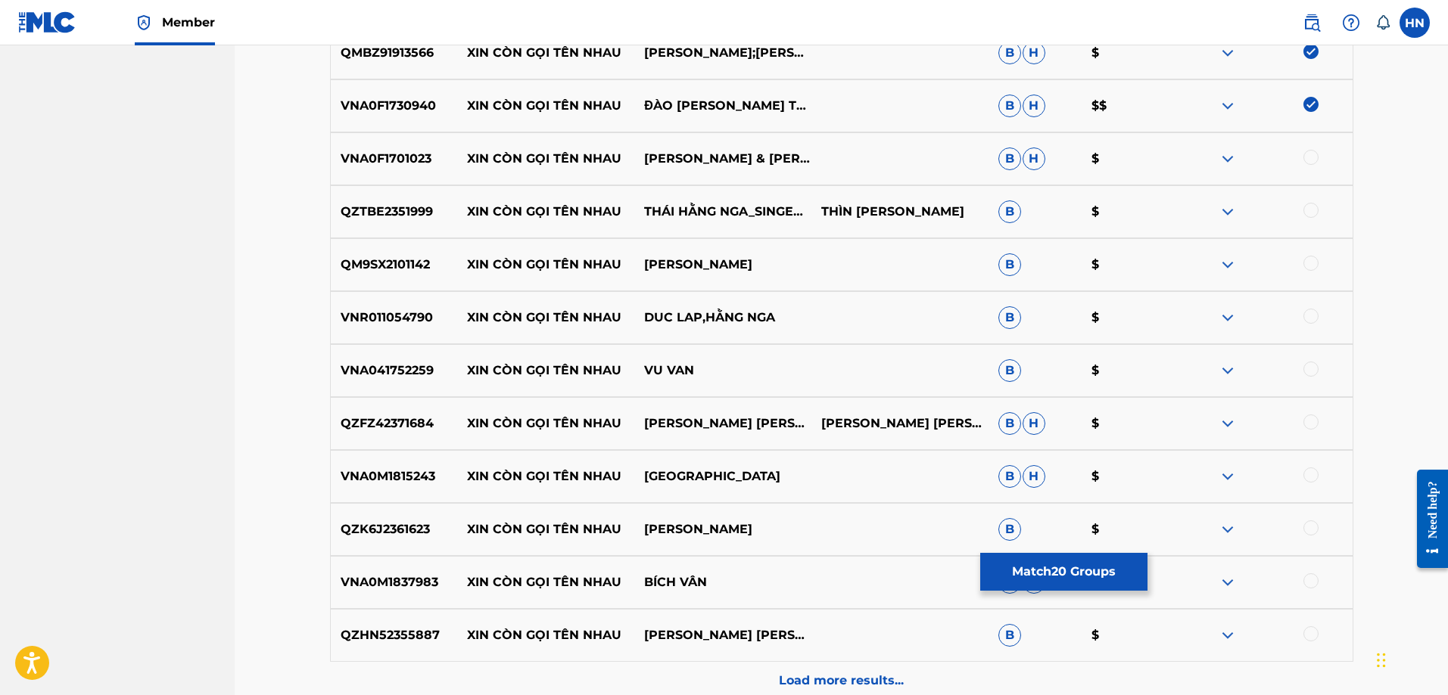
scroll to position [1511, 0]
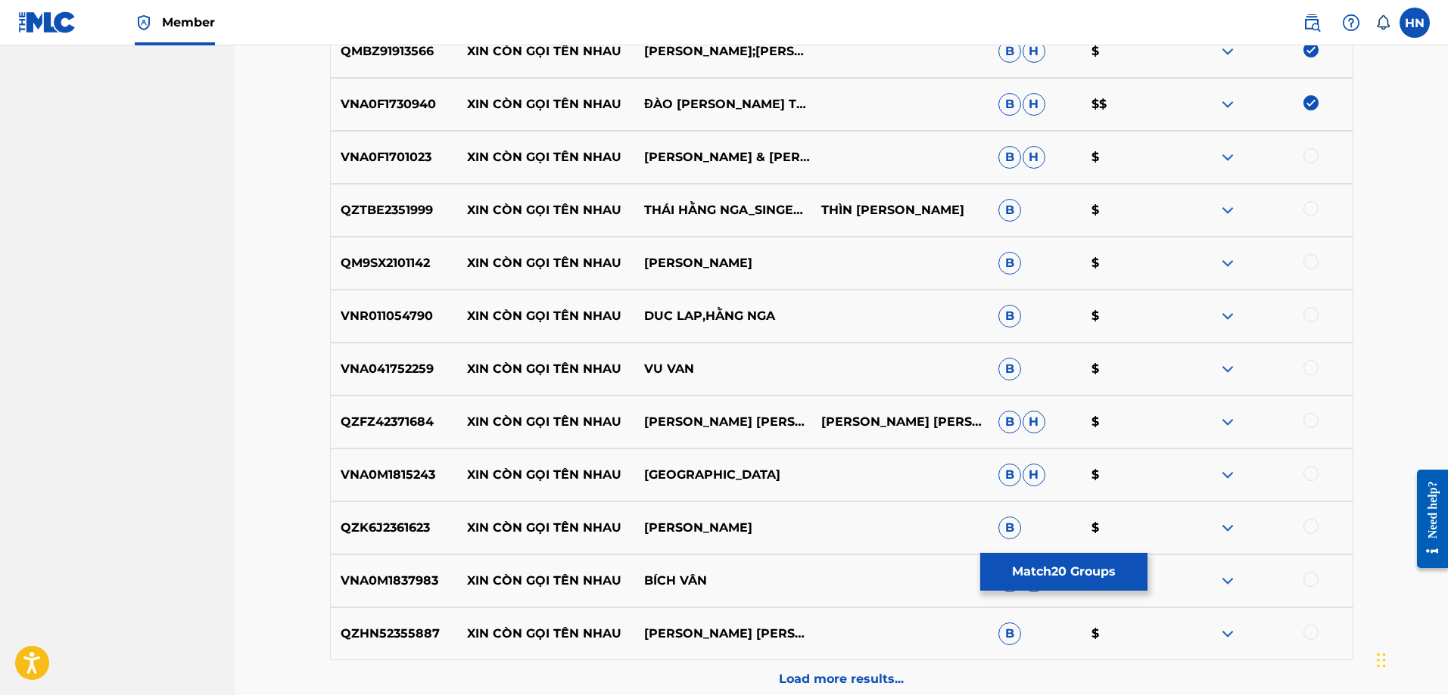
click at [412, 153] on p "VNA0F1701023" at bounding box center [394, 157] width 127 height 18
click at [1305, 157] on div at bounding box center [1310, 155] width 15 height 15
click at [395, 210] on p "QZTBE2351999" at bounding box center [394, 210] width 127 height 18
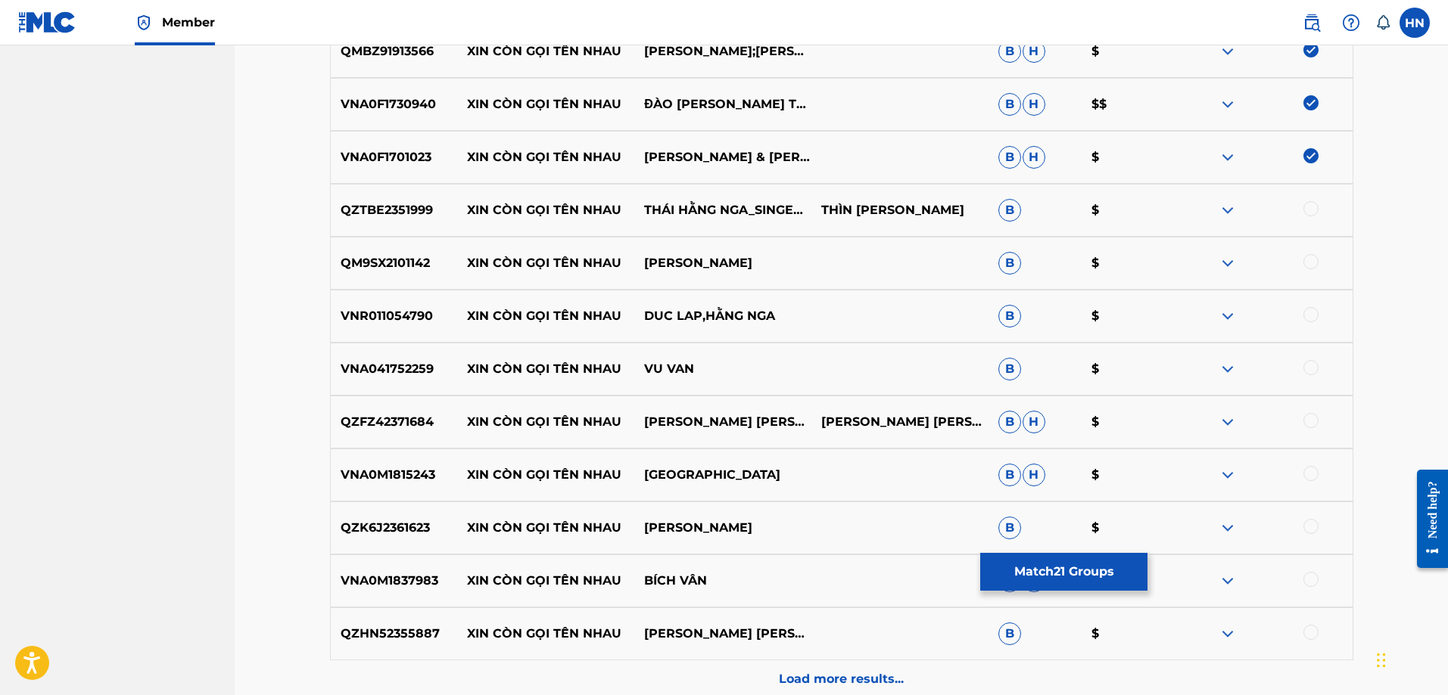
click at [1307, 210] on div at bounding box center [1310, 208] width 15 height 15
click at [406, 262] on p "QM9SX2101142" at bounding box center [394, 263] width 127 height 18
click at [1307, 261] on div at bounding box center [1310, 261] width 15 height 15
click at [379, 318] on p "VNR011054790" at bounding box center [394, 316] width 127 height 18
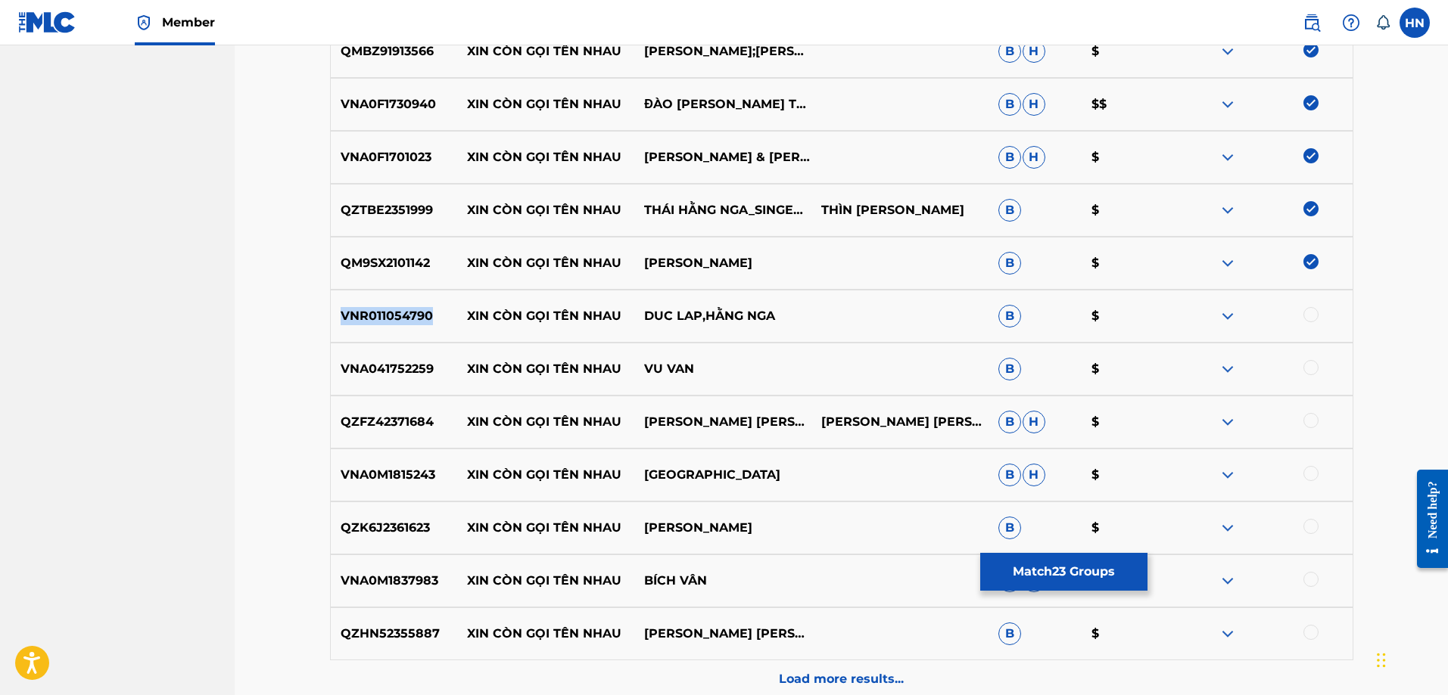
click at [379, 318] on p "VNR011054790" at bounding box center [394, 316] width 127 height 18
click at [1308, 317] on div at bounding box center [1310, 314] width 15 height 15
click at [406, 375] on p "VNA041752259" at bounding box center [394, 369] width 127 height 18
click at [1308, 362] on div at bounding box center [1310, 367] width 15 height 15
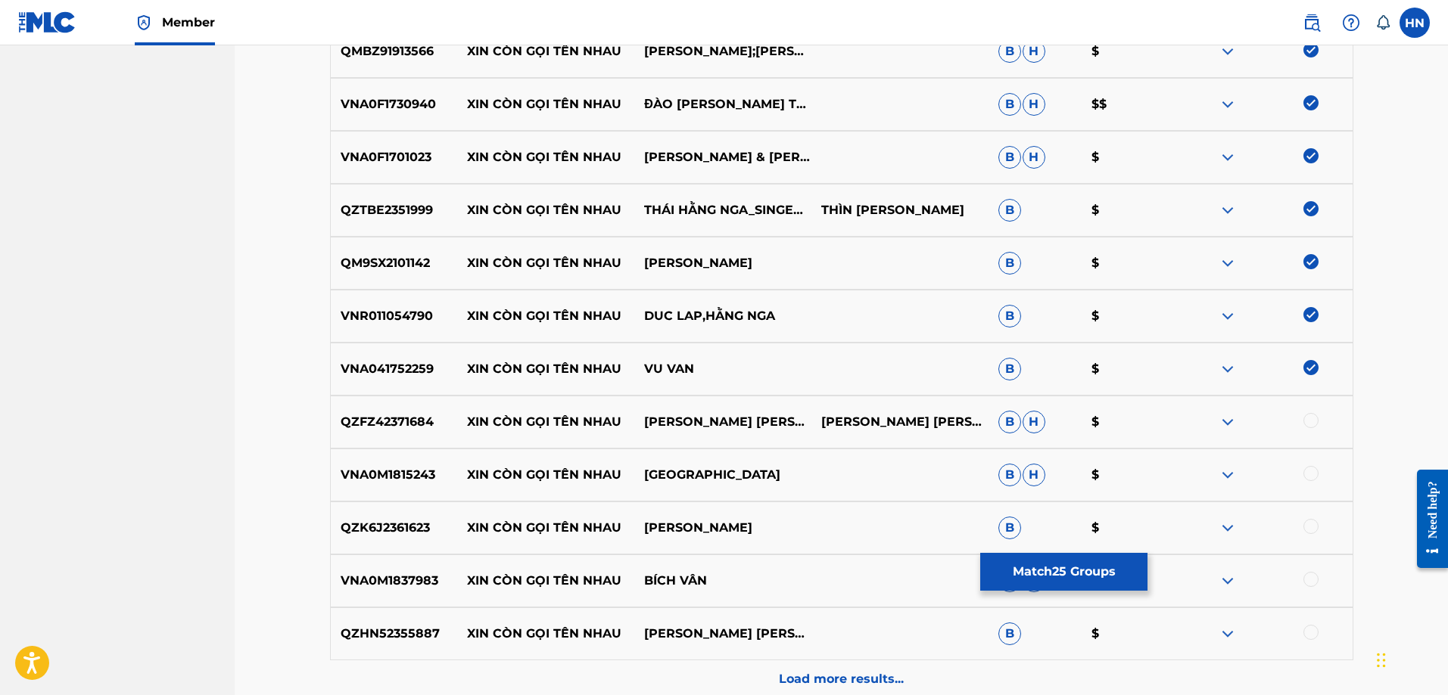
click at [1229, 422] on img at bounding box center [1227, 422] width 18 height 18
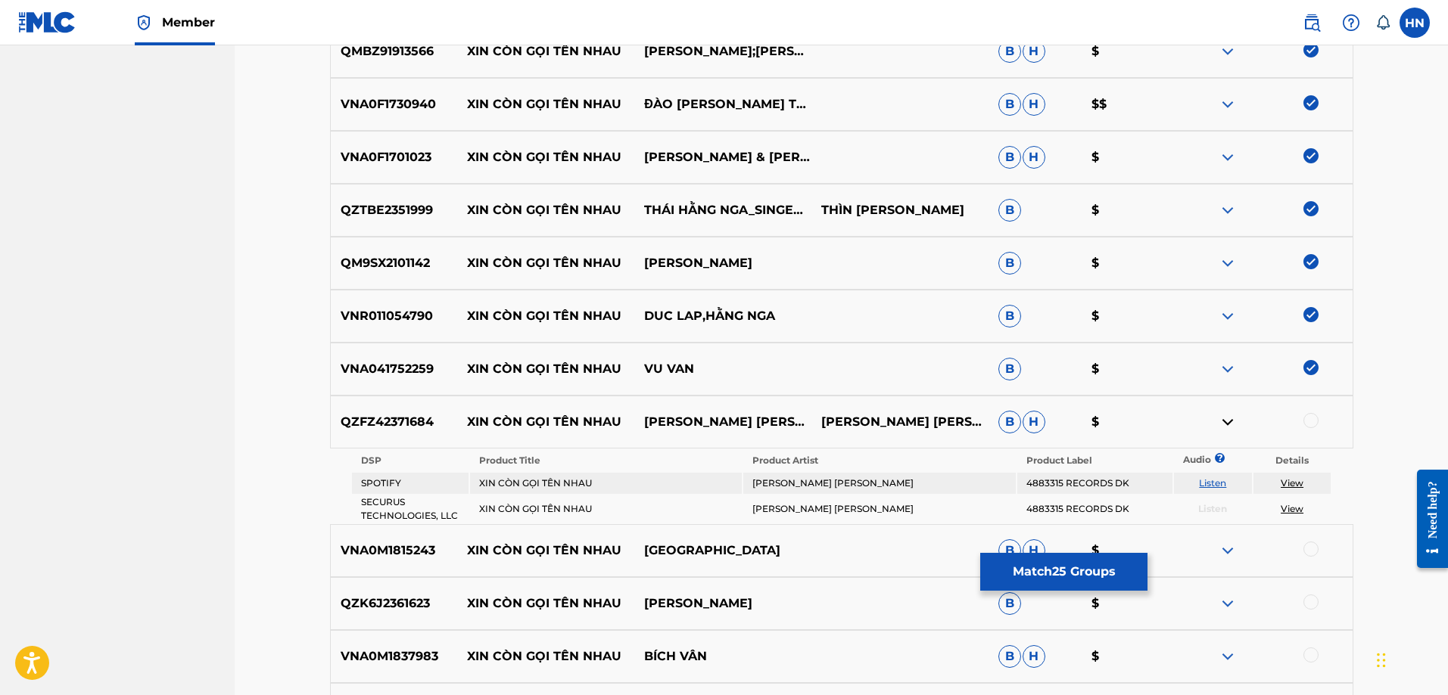
click at [1212, 481] on link "Listen" at bounding box center [1212, 483] width 27 height 11
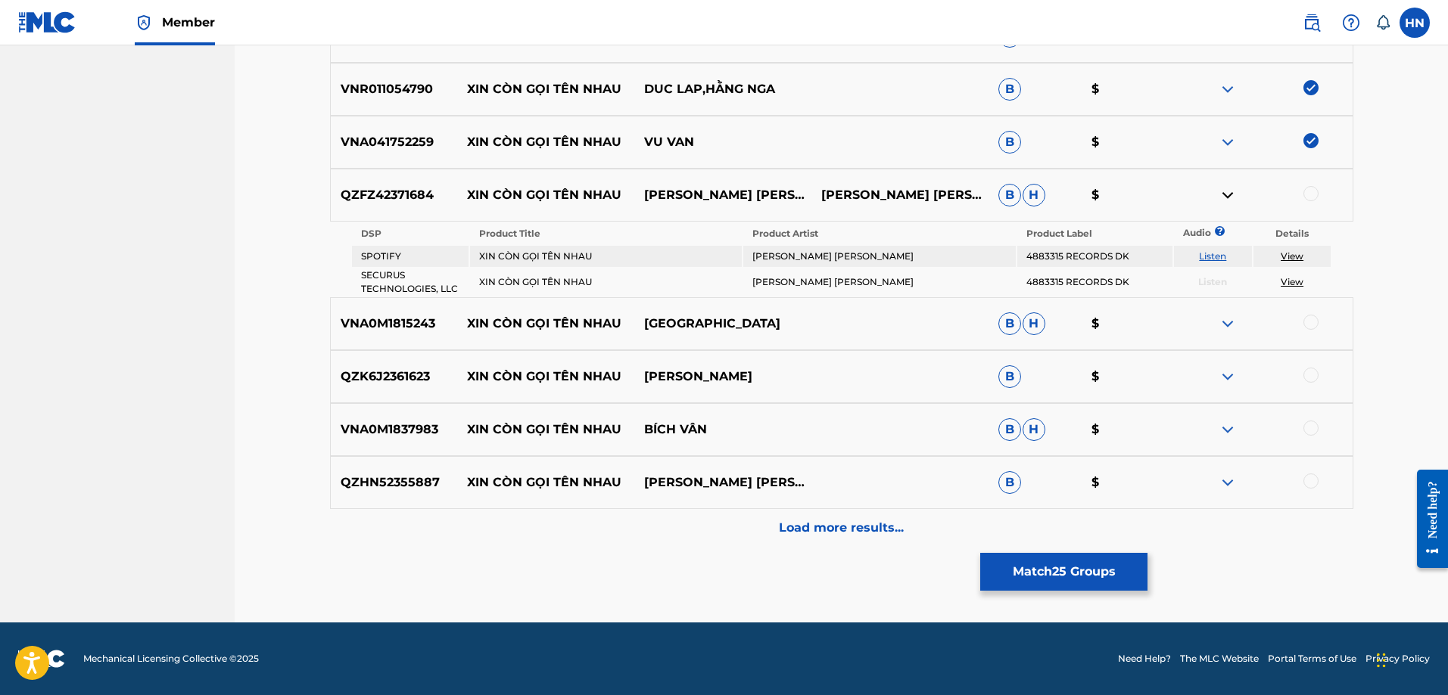
click at [373, 311] on div "VNA0M1815243 XIN CÒN GỌI TÊN NHAU THÁI HÒA B H $" at bounding box center [841, 323] width 1023 height 53
click at [1314, 319] on div at bounding box center [1310, 322] width 15 height 15
click at [375, 374] on p "QZK6J2361623" at bounding box center [394, 377] width 127 height 18
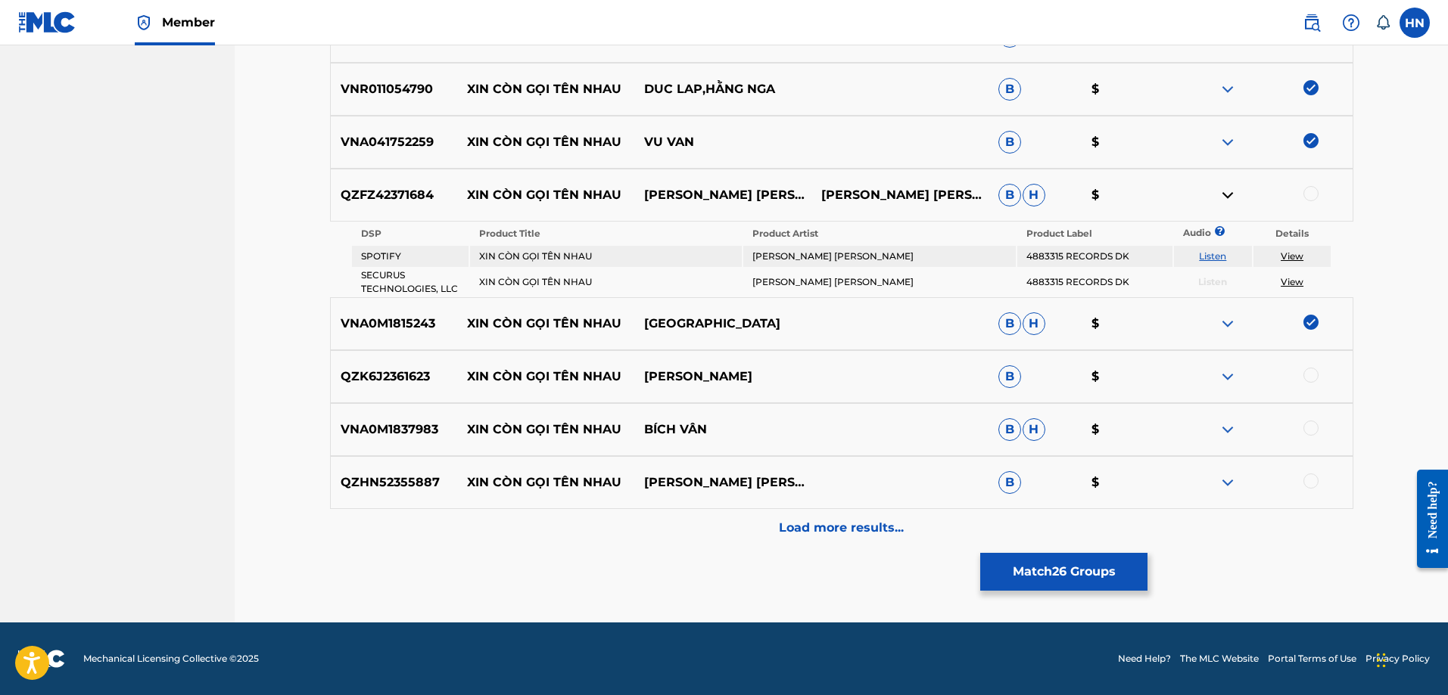
click at [1316, 372] on div at bounding box center [1310, 375] width 15 height 15
click at [420, 428] on p "VNA0M1837983" at bounding box center [394, 430] width 127 height 18
click at [1305, 432] on div at bounding box center [1310, 428] width 15 height 15
click at [357, 476] on p "QZHN52355887" at bounding box center [394, 483] width 127 height 18
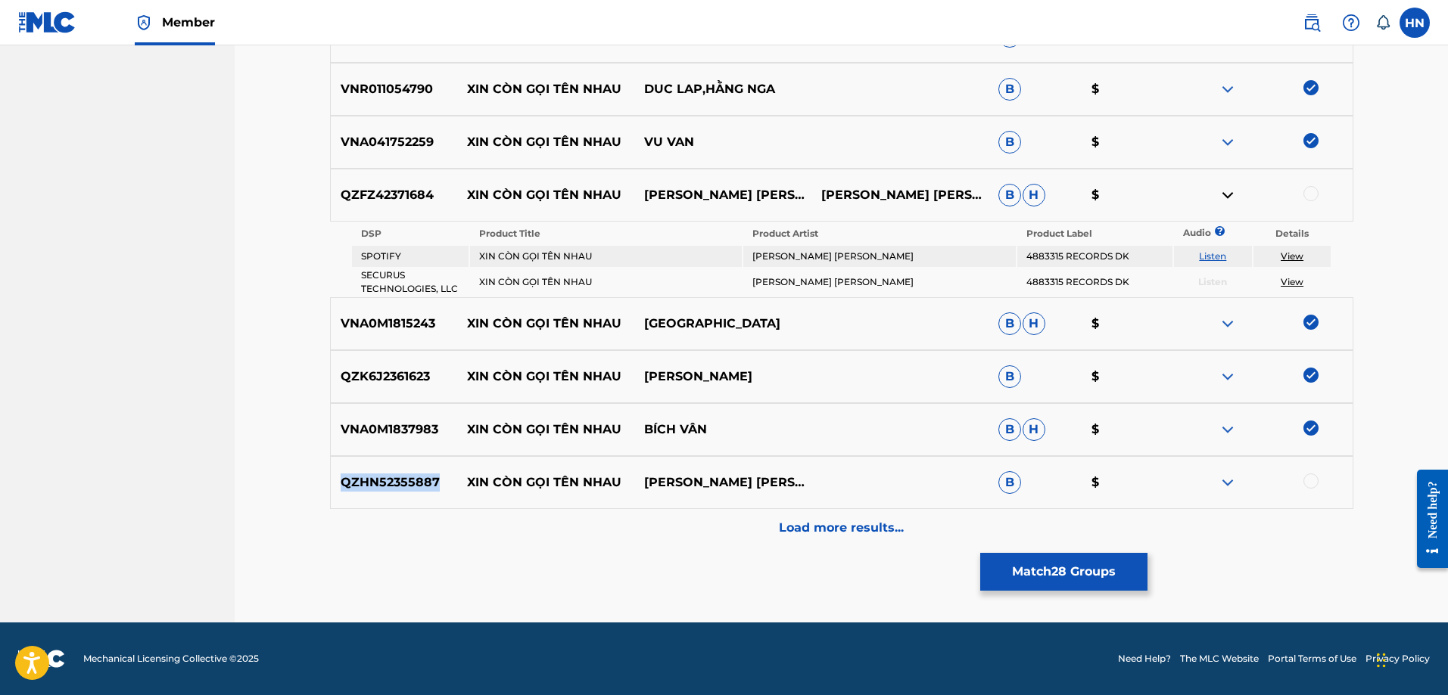
click at [357, 476] on p "QZHN52355887" at bounding box center [394, 483] width 127 height 18
click at [1308, 478] on div at bounding box center [1310, 481] width 15 height 15
click at [768, 527] on div "Load more results..." at bounding box center [841, 528] width 1023 height 38
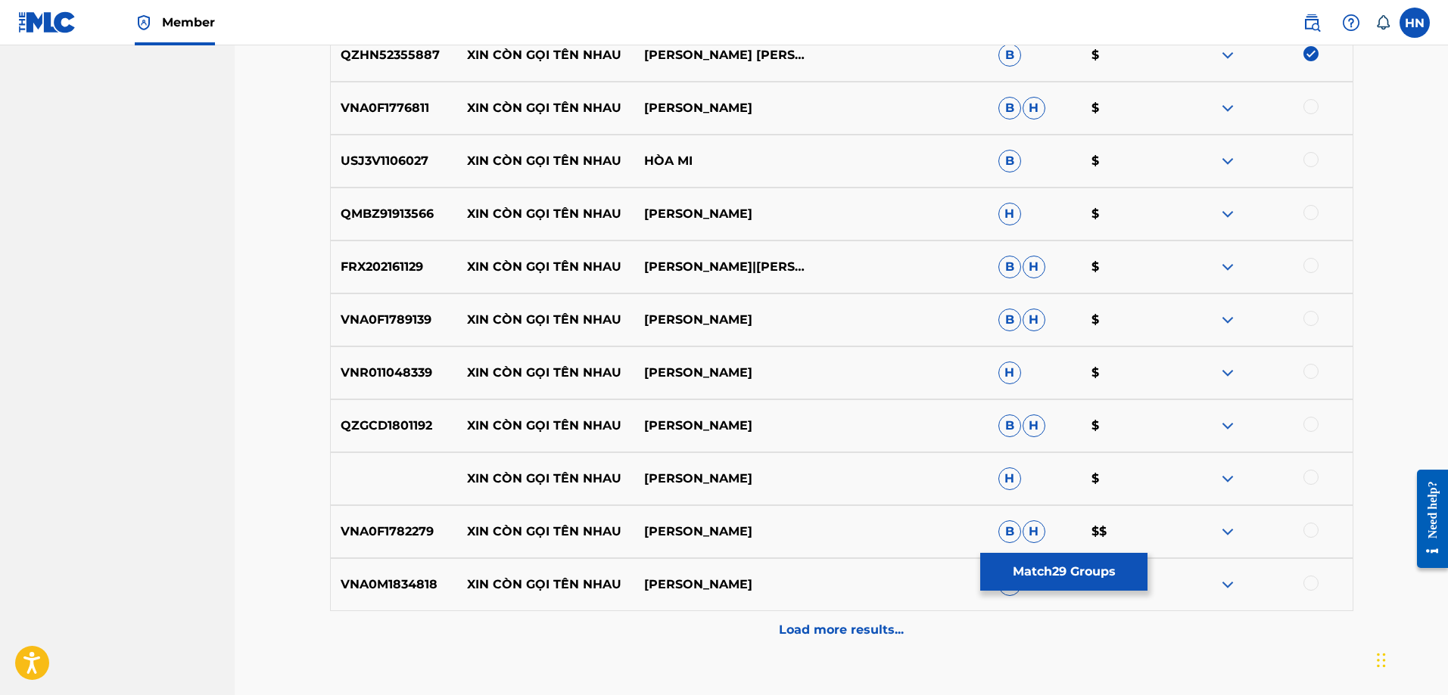
scroll to position [2117, 0]
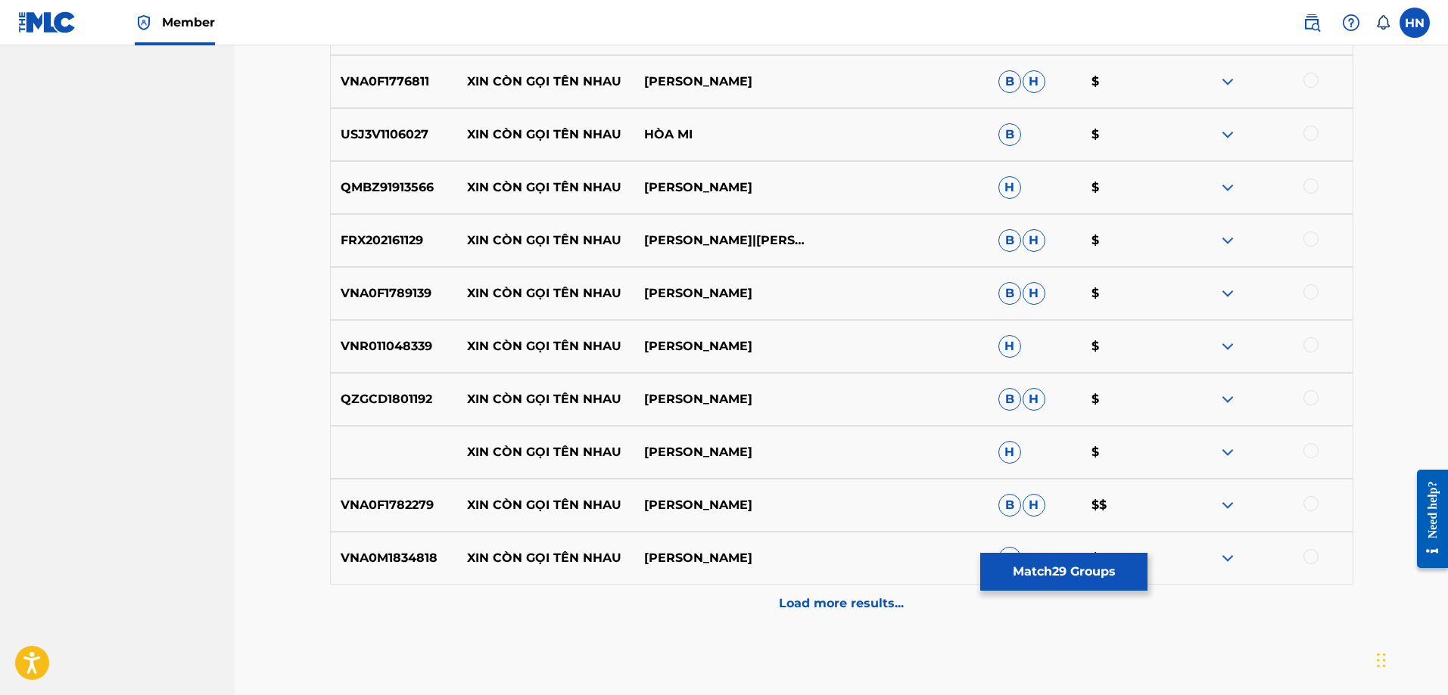
click at [363, 92] on div "VNA0F1776811 XIN CÒN GỌI TÊN NHAU [PERSON_NAME] LAN [PERSON_NAME] $" at bounding box center [841, 81] width 1023 height 53
click at [1302, 85] on div at bounding box center [1263, 82] width 177 height 18
click at [1307, 80] on div at bounding box center [1310, 80] width 15 height 15
click at [356, 137] on p "USJ3V1106027" at bounding box center [394, 135] width 127 height 18
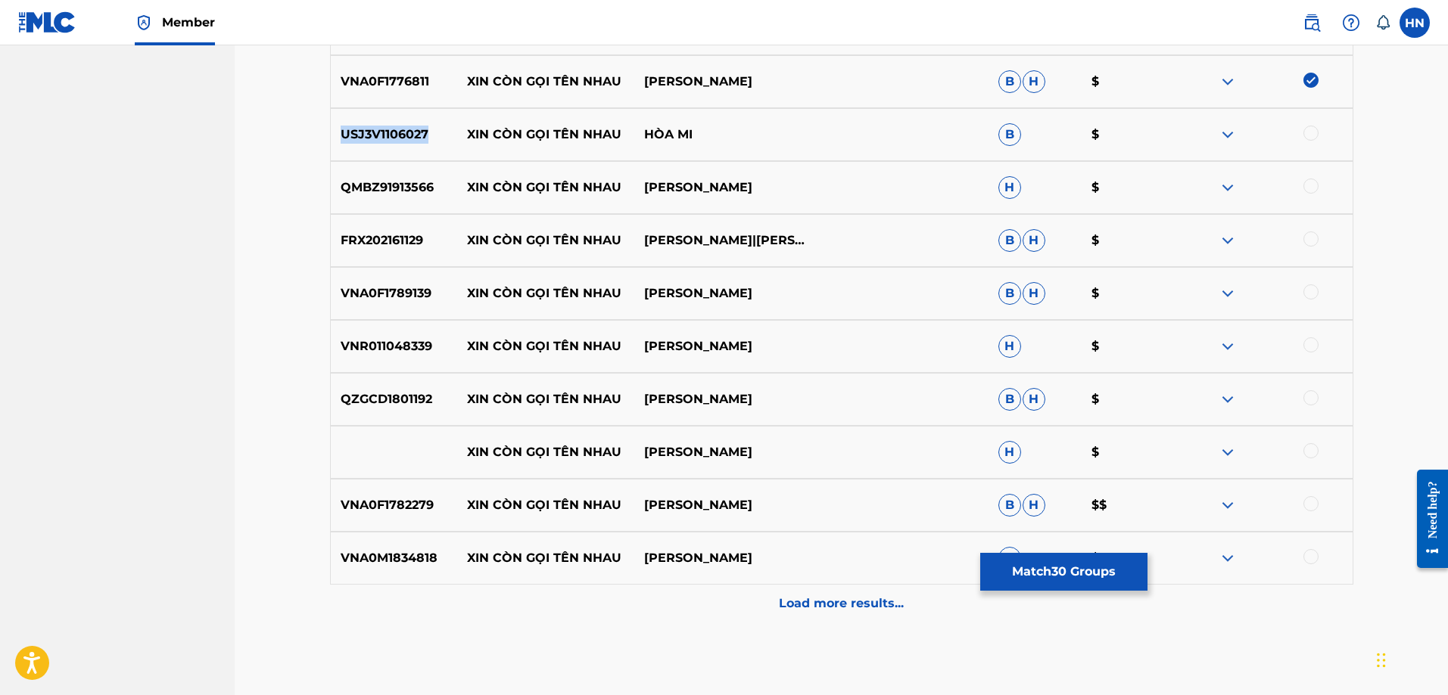
click at [356, 137] on p "USJ3V1106027" at bounding box center [394, 135] width 127 height 18
click at [1304, 132] on div at bounding box center [1310, 133] width 15 height 15
click at [408, 191] on p "QMBZ91913566" at bounding box center [394, 188] width 127 height 18
click at [1310, 184] on div at bounding box center [1310, 186] width 15 height 15
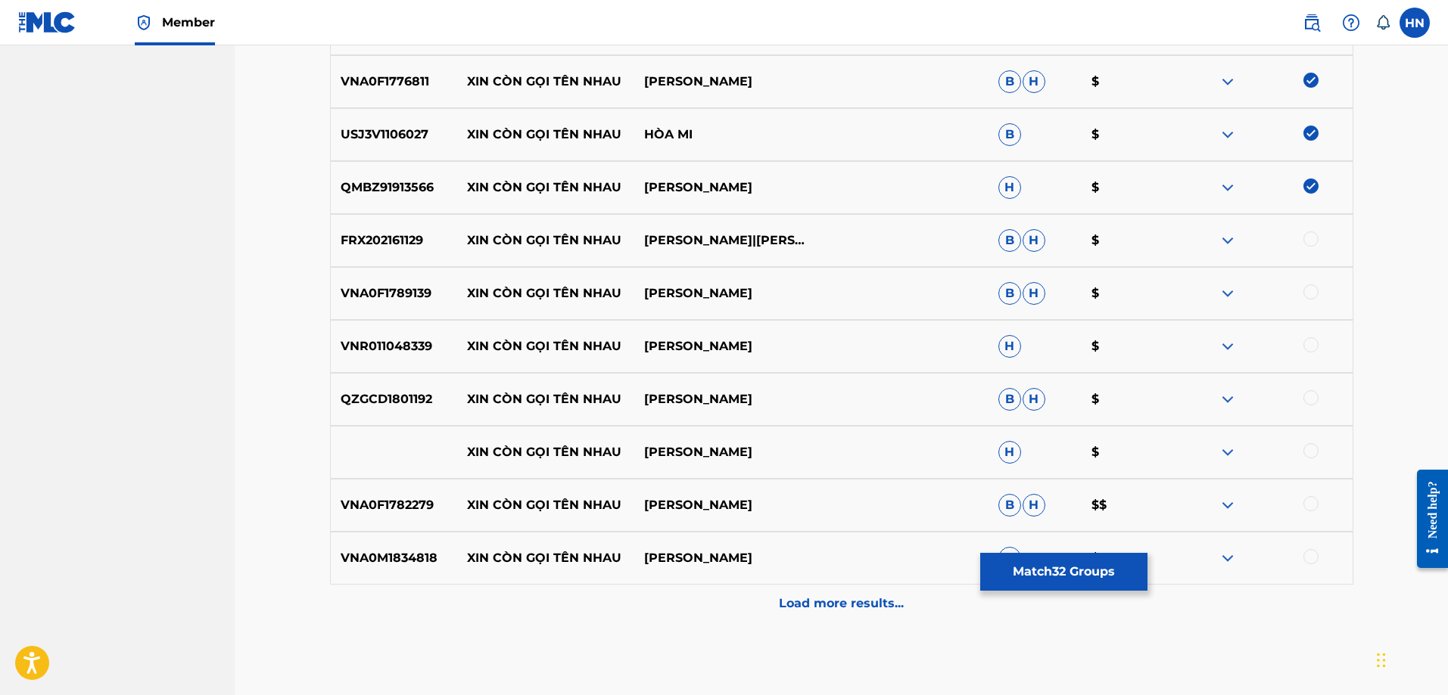
click at [399, 232] on p "FRX202161129" at bounding box center [394, 241] width 127 height 18
click at [1318, 240] on div at bounding box center [1263, 241] width 177 height 18
click at [1317, 238] on div at bounding box center [1310, 239] width 15 height 15
click at [371, 306] on div "VNA0F1789139 XIN CÒN GỌI TÊN NHAU [PERSON_NAME] [PERSON_NAME] $" at bounding box center [841, 293] width 1023 height 53
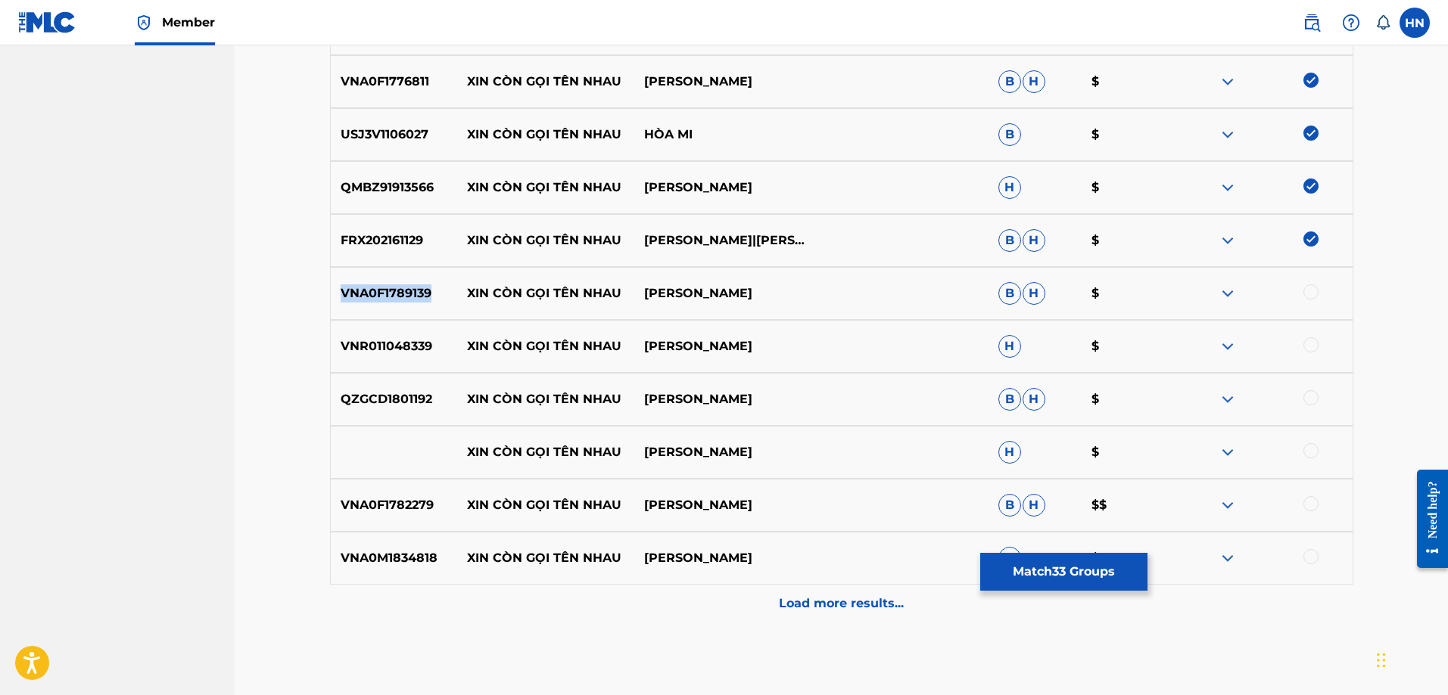
click at [371, 306] on div "VNA0F1789139 XIN CÒN GỌI TÊN NHAU [PERSON_NAME] [PERSON_NAME] $" at bounding box center [841, 293] width 1023 height 53
click at [1314, 294] on div at bounding box center [1310, 292] width 15 height 15
click at [384, 362] on div "VNR011048339 XIN CÒN GỌI TÊN NHAU THU HONG H $" at bounding box center [841, 346] width 1023 height 53
click at [1308, 345] on div at bounding box center [1310, 345] width 15 height 15
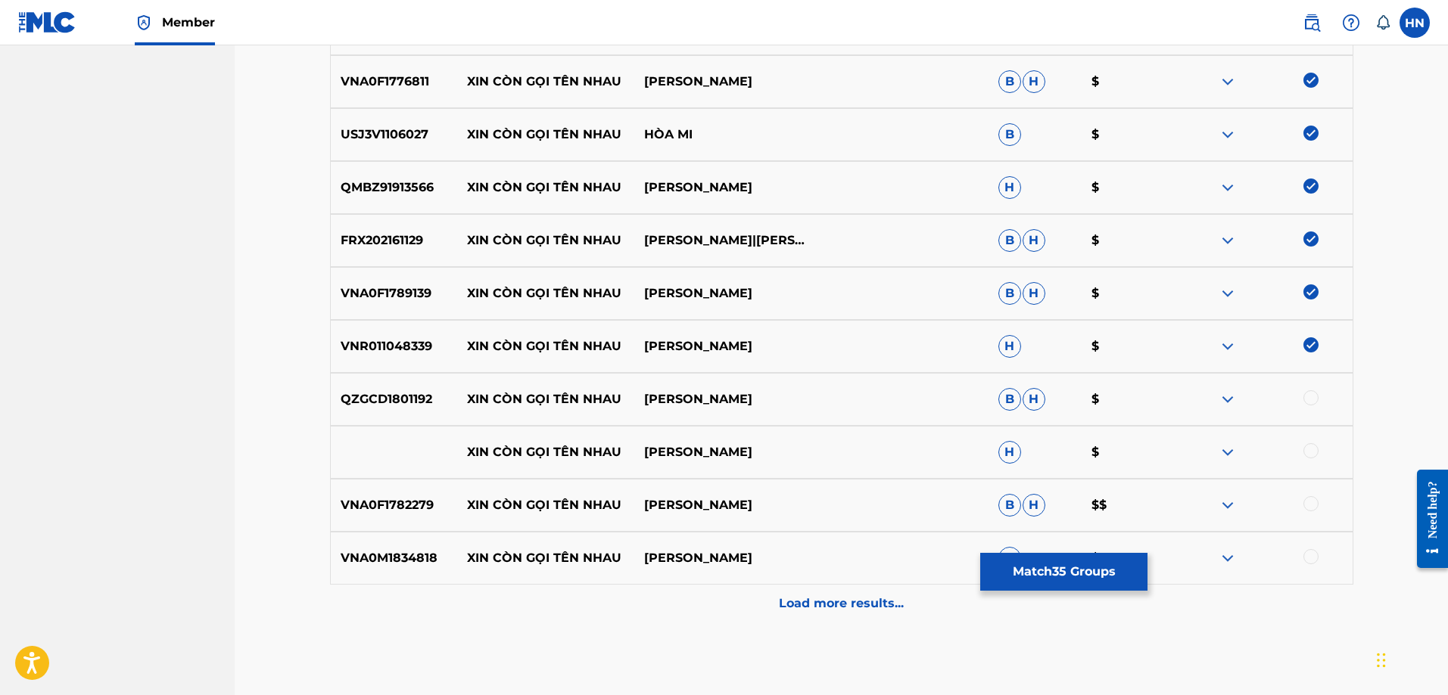
click at [338, 402] on p "QZGCD1801192" at bounding box center [394, 399] width 127 height 18
click at [1310, 399] on div at bounding box center [1310, 397] width 15 height 15
drag, startPoint x: 435, startPoint y: 450, endPoint x: 782, endPoint y: 444, distance: 347.4
click at [782, 444] on div "XIN CÒN GỌI TÊN NHAU [PERSON_NAME] LAN H $" at bounding box center [841, 452] width 1023 height 53
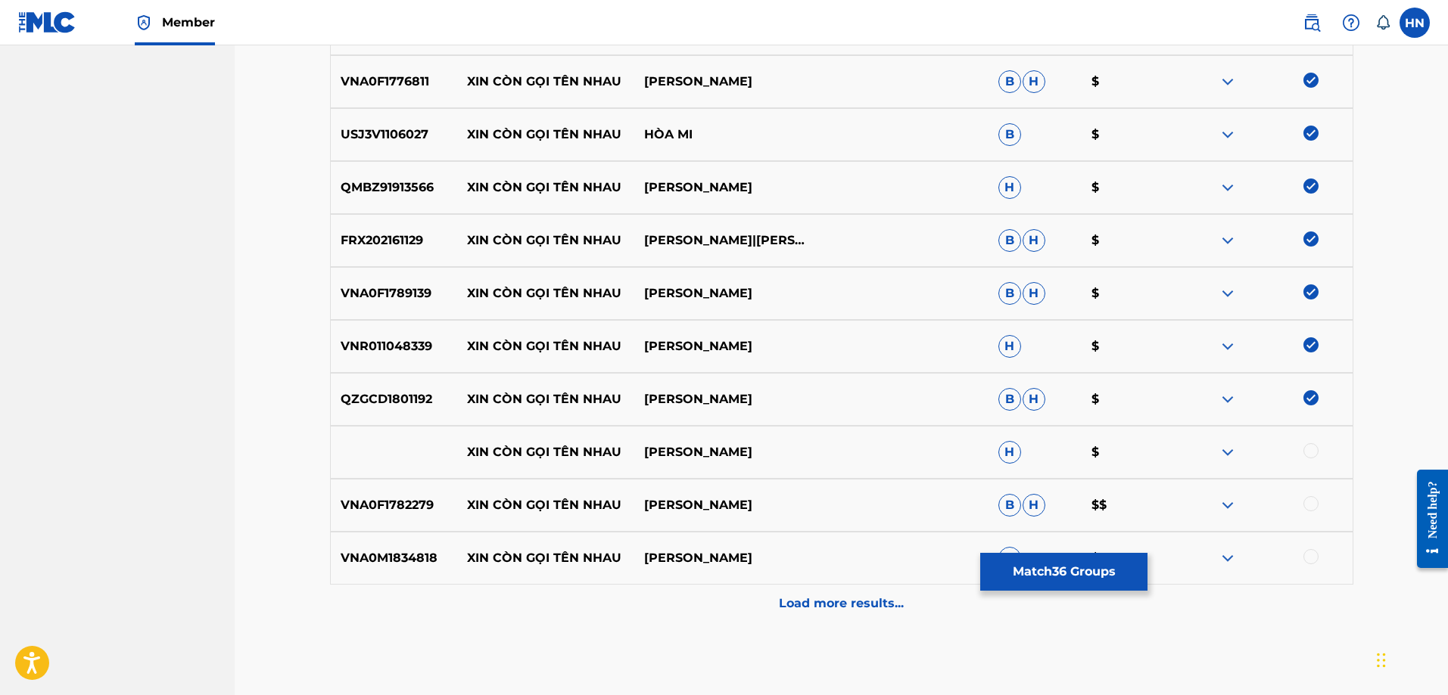
click at [1318, 450] on div at bounding box center [1263, 452] width 177 height 18
click at [1311, 453] on div at bounding box center [1310, 450] width 15 height 15
click at [1229, 450] on img at bounding box center [1227, 452] width 18 height 18
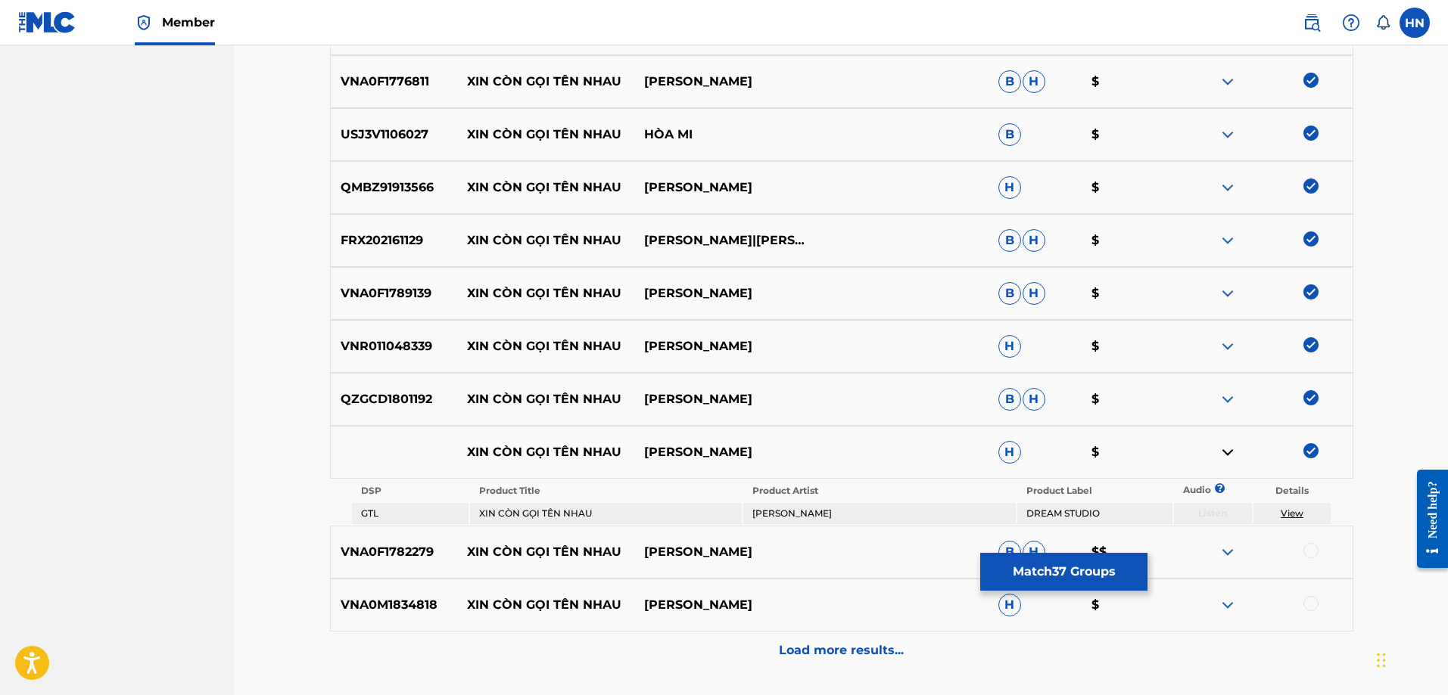
click at [418, 558] on p "VNA0F1782279" at bounding box center [394, 552] width 127 height 18
click at [1312, 552] on div at bounding box center [1310, 550] width 15 height 15
click at [376, 594] on div "VNA0M1834818 XIN CÒN GỌI TÊN NHAU [PERSON_NAME] H $" at bounding box center [841, 605] width 1023 height 53
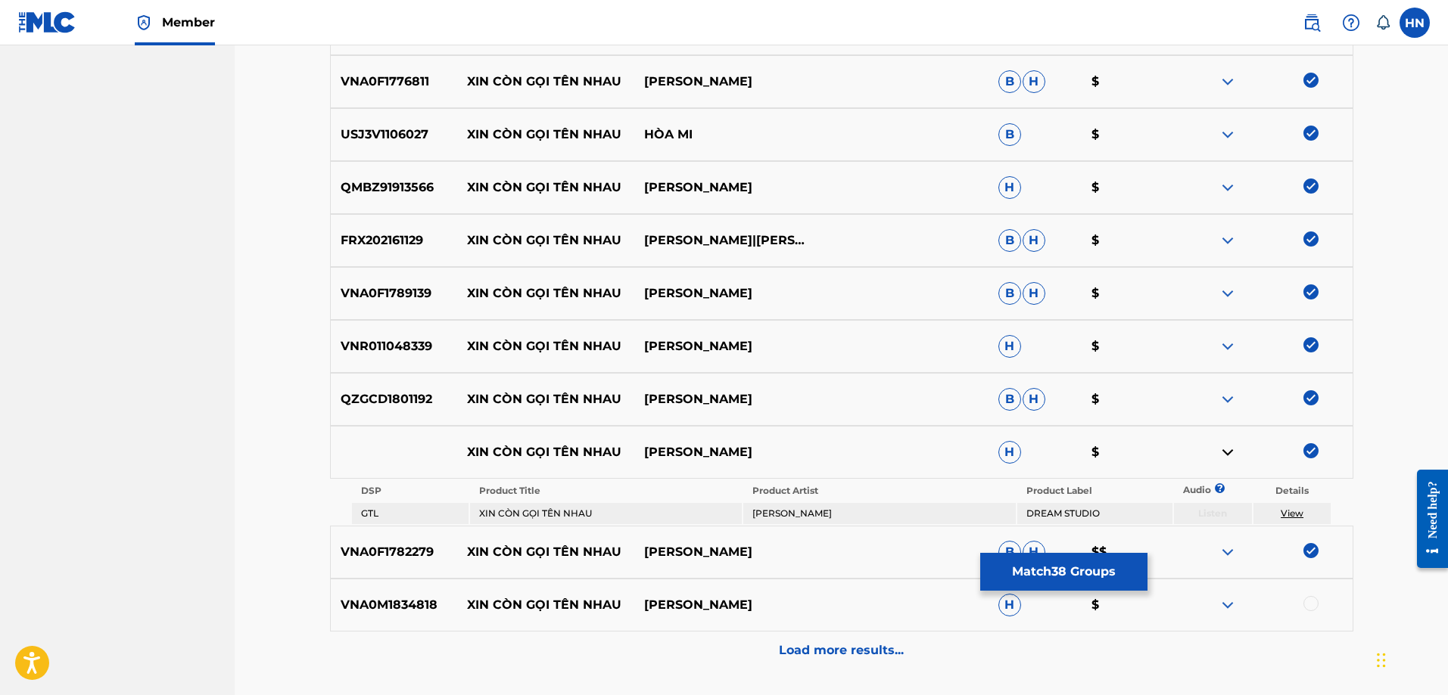
click at [1306, 597] on div at bounding box center [1310, 603] width 15 height 15
click at [932, 655] on div "Load more results..." at bounding box center [841, 651] width 1023 height 38
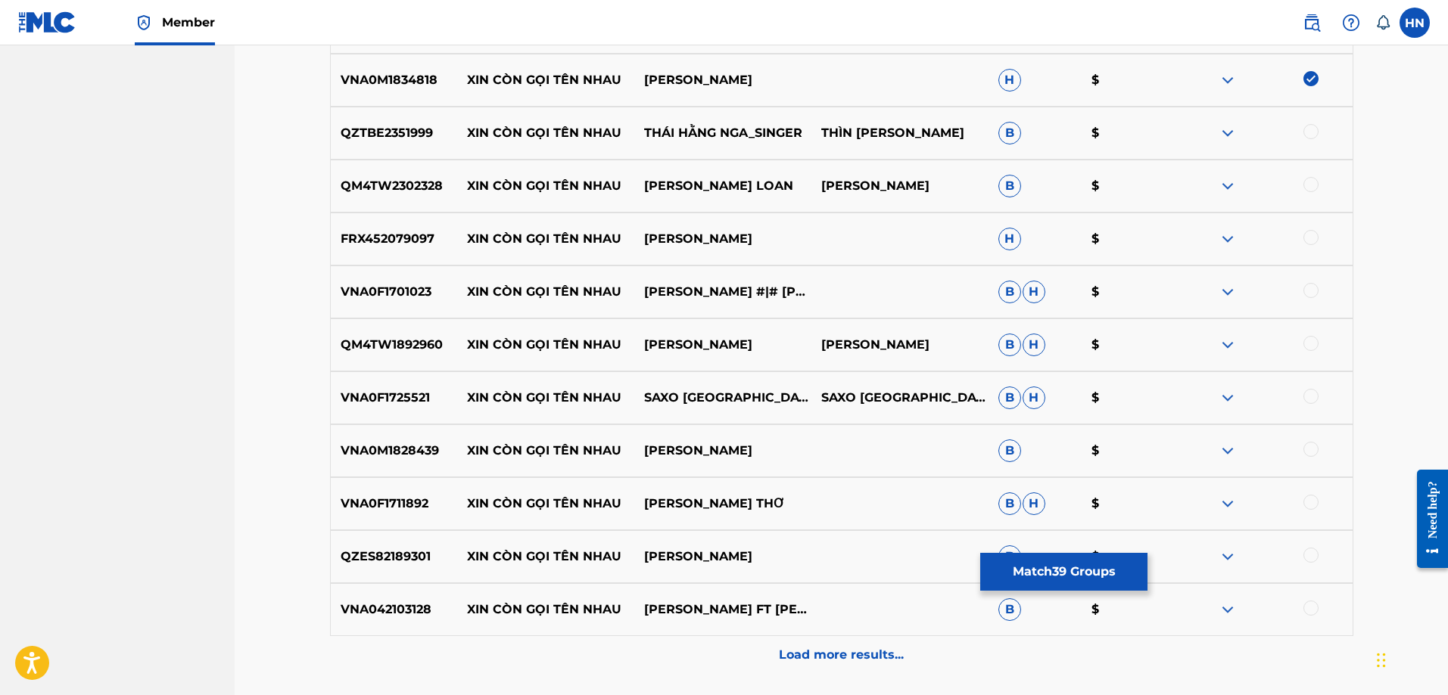
scroll to position [2571, 0]
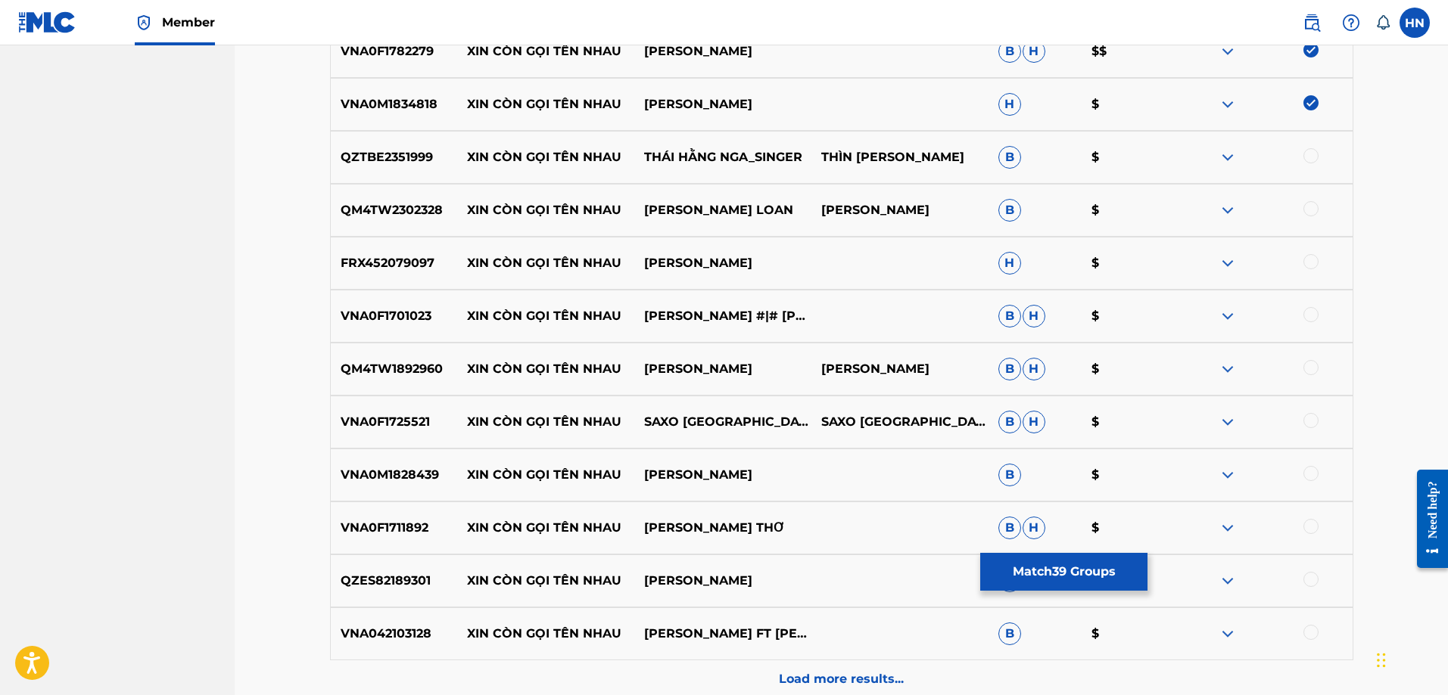
click at [384, 156] on p "QZTBE2351999" at bounding box center [394, 157] width 127 height 18
click at [1311, 160] on div at bounding box center [1310, 155] width 15 height 15
click at [396, 207] on p "QM4TW2302328" at bounding box center [394, 210] width 127 height 18
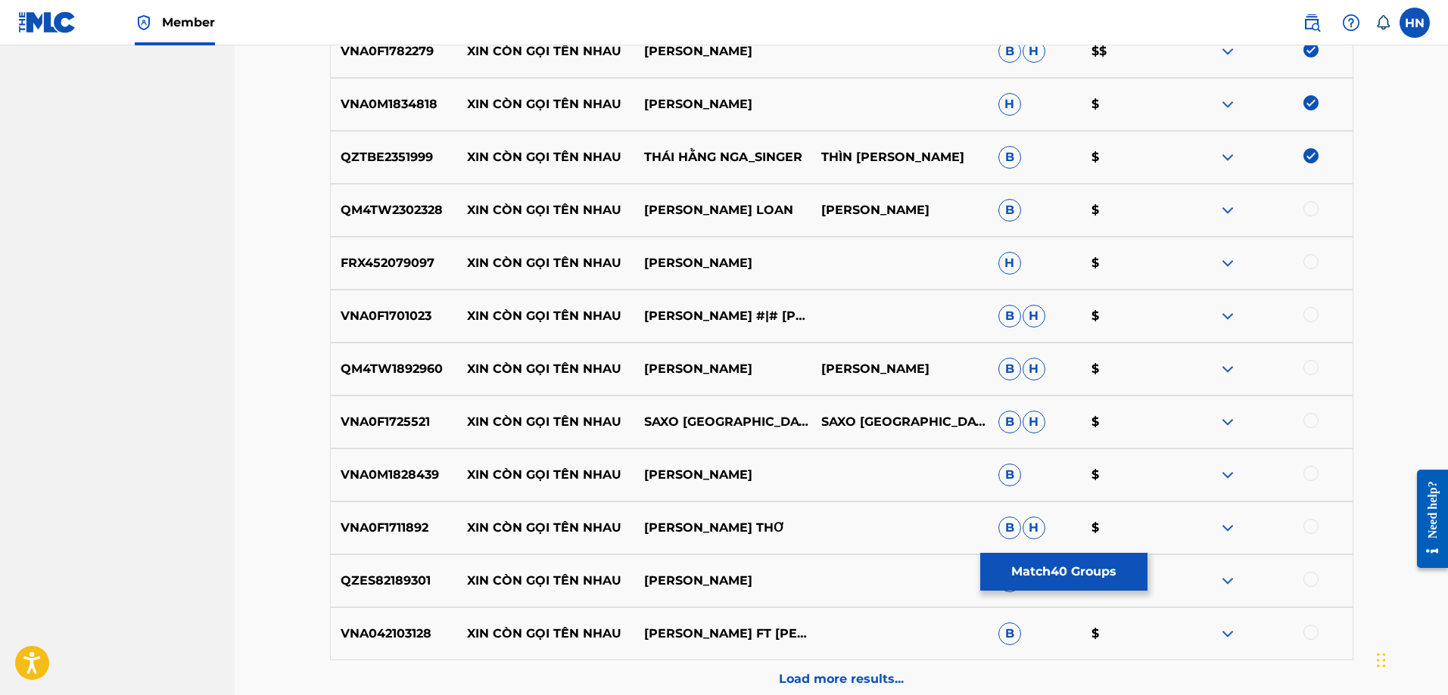
click at [1308, 214] on div at bounding box center [1310, 208] width 15 height 15
click at [428, 272] on p "FRX452079097" at bounding box center [394, 263] width 127 height 18
click at [1316, 261] on div at bounding box center [1310, 261] width 15 height 15
click at [406, 313] on p "VNA0F1701023" at bounding box center [394, 316] width 127 height 18
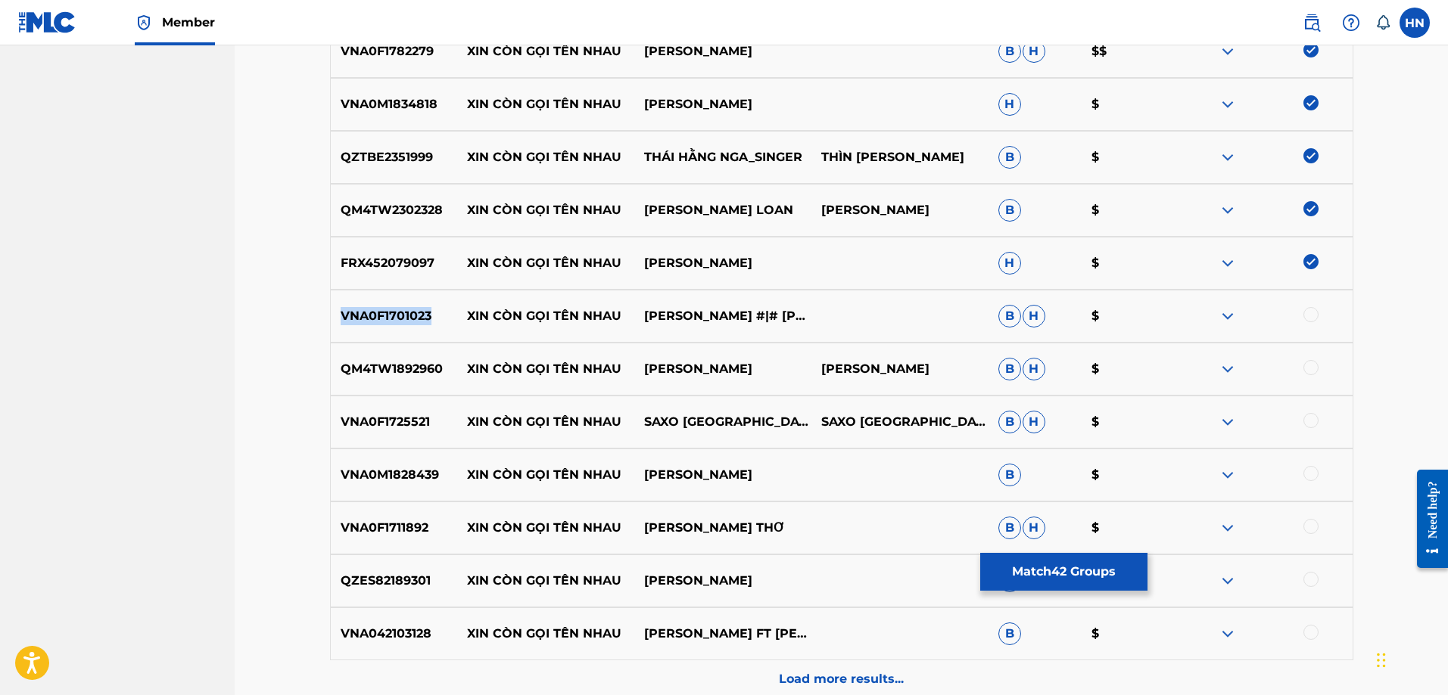
click at [406, 313] on p "VNA0F1701023" at bounding box center [394, 316] width 127 height 18
click at [1305, 319] on div at bounding box center [1310, 314] width 15 height 15
click at [404, 384] on div "QM4TW1892960 XIN CÒN GỌI TÊN NHAU [PERSON_NAME] SƠN KHUYẾT [PERSON_NAME] $" at bounding box center [841, 369] width 1023 height 53
click at [1306, 367] on div at bounding box center [1310, 367] width 15 height 15
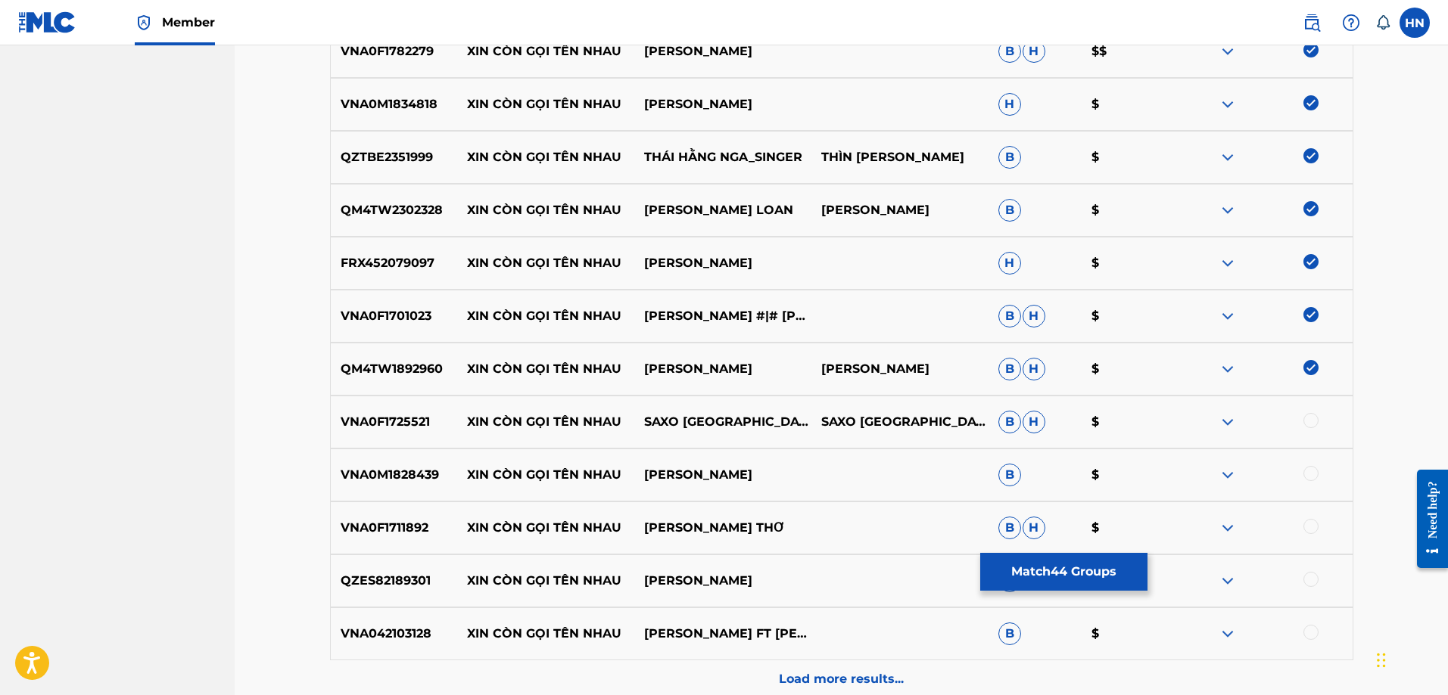
click at [414, 420] on p "VNA0F1725521" at bounding box center [394, 422] width 127 height 18
click at [1312, 425] on div at bounding box center [1310, 420] width 15 height 15
click at [409, 474] on p "VNA0M1828439" at bounding box center [394, 475] width 127 height 18
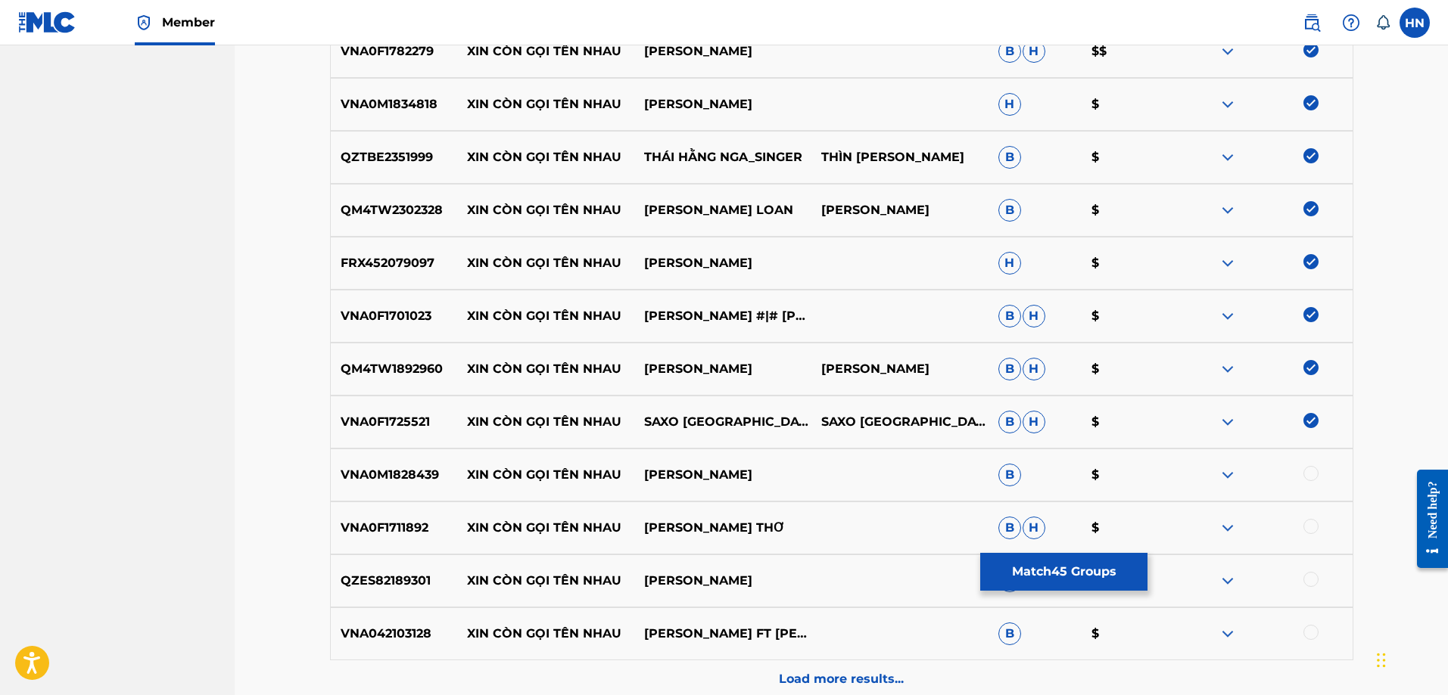
click at [1317, 480] on div at bounding box center [1263, 475] width 177 height 18
click at [1309, 476] on div at bounding box center [1310, 473] width 15 height 15
click at [406, 524] on p "VNA0F1711892" at bounding box center [394, 528] width 127 height 18
click at [1302, 526] on div at bounding box center [1263, 528] width 177 height 18
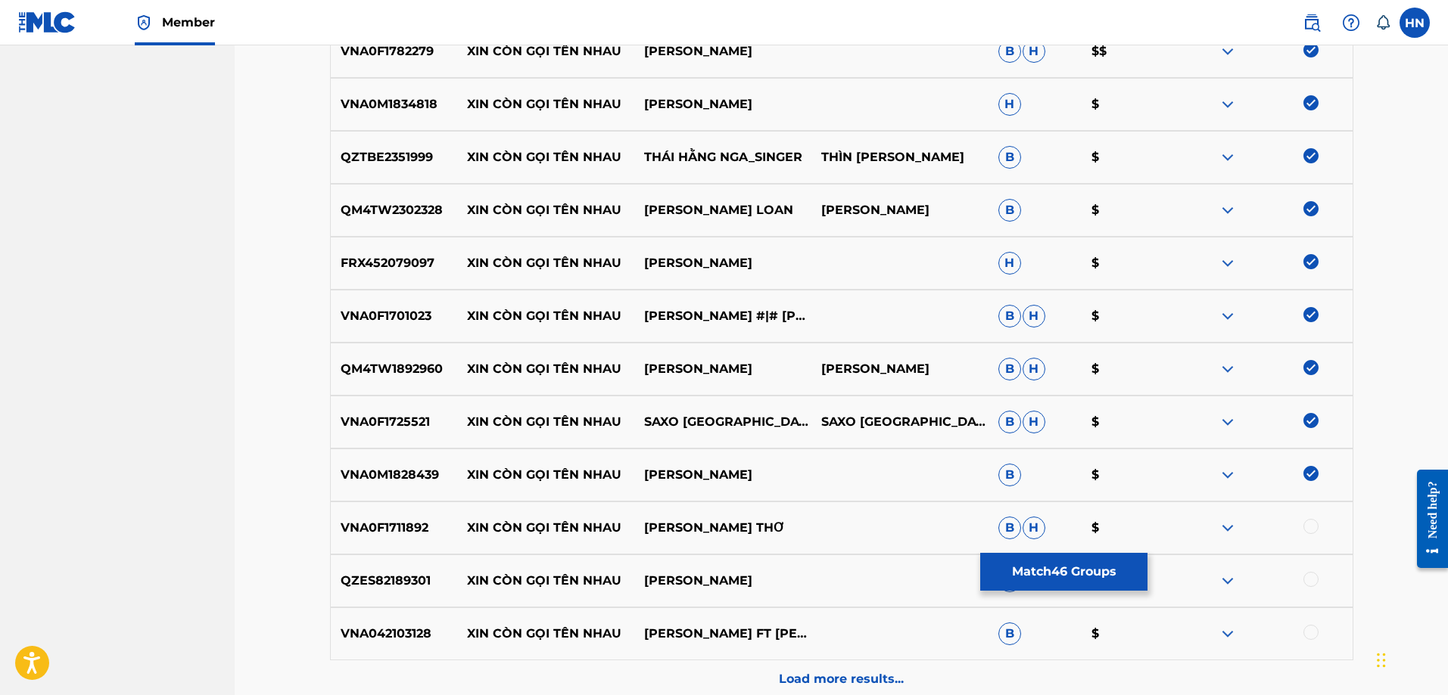
click at [1306, 527] on div at bounding box center [1310, 526] width 15 height 15
click at [434, 576] on p "QZES82189301" at bounding box center [394, 581] width 127 height 18
click at [409, 578] on p "QZES82189301" at bounding box center [394, 581] width 127 height 18
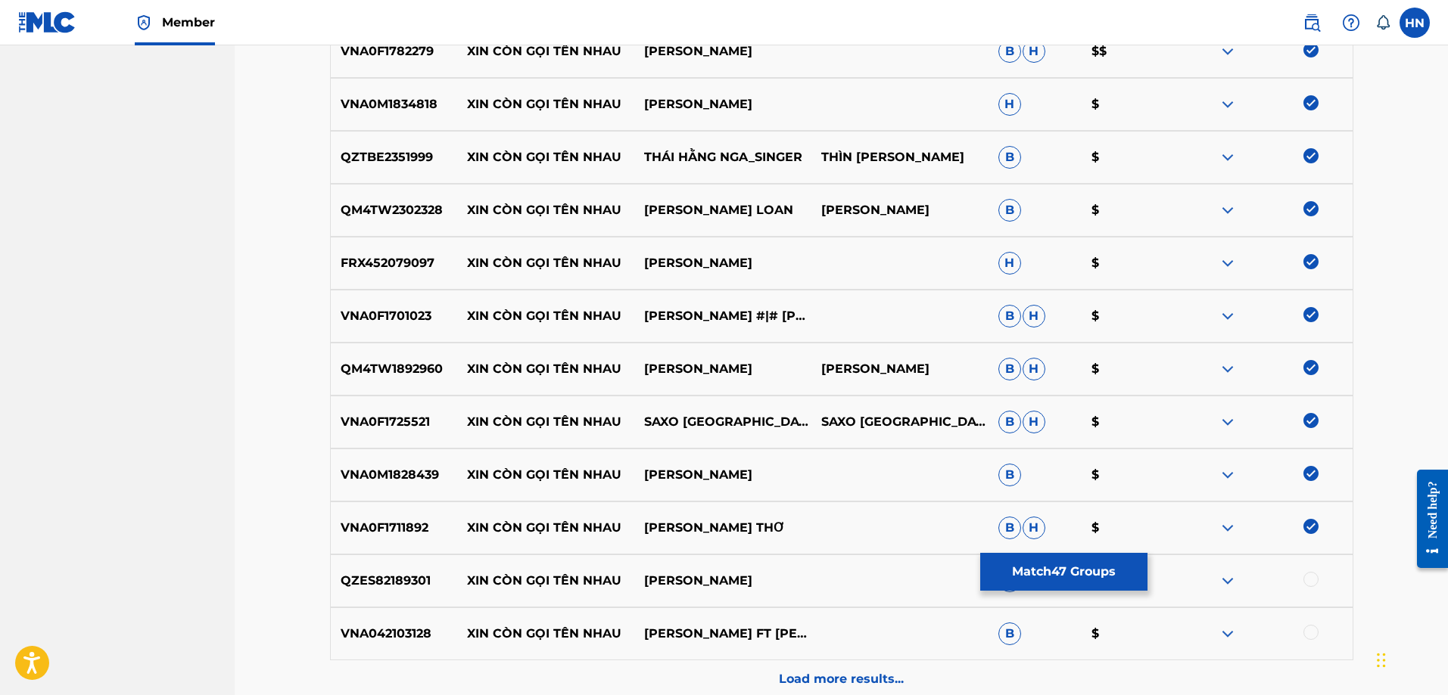
click at [1310, 578] on div at bounding box center [1310, 579] width 15 height 15
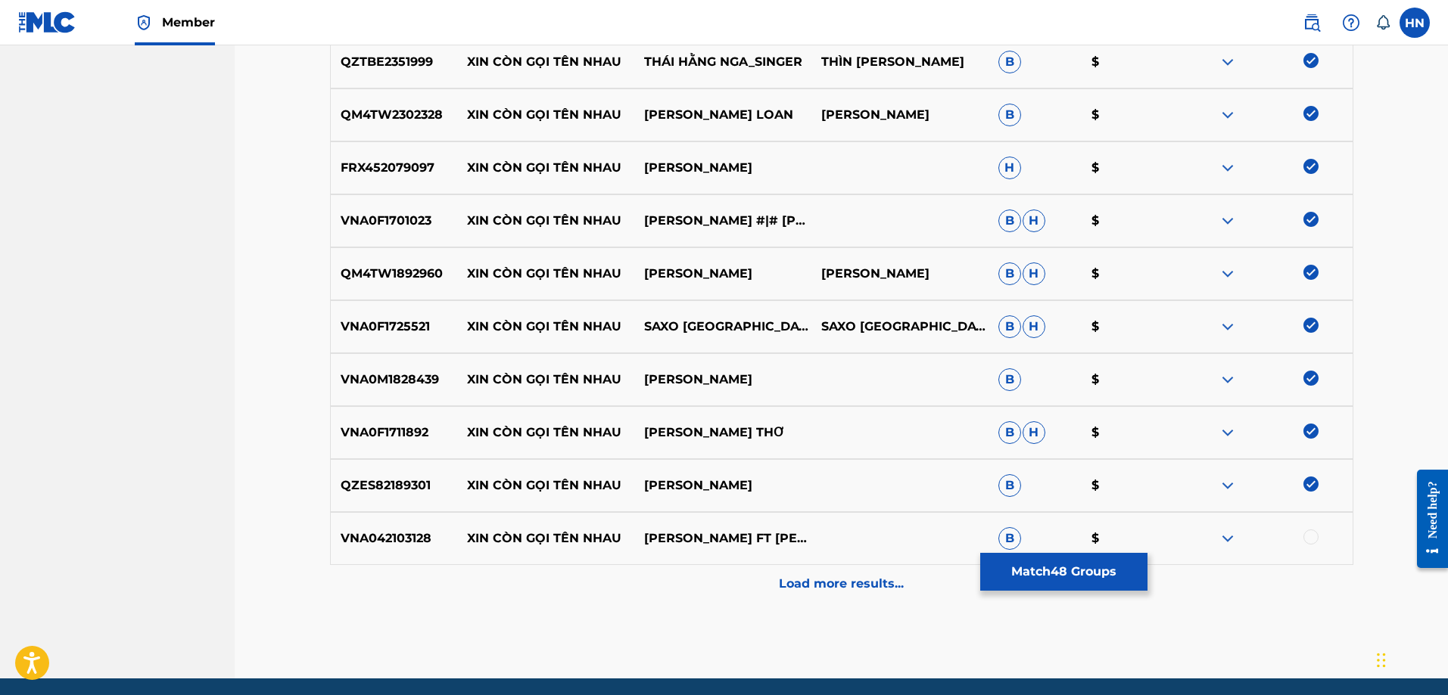
scroll to position [2722, 0]
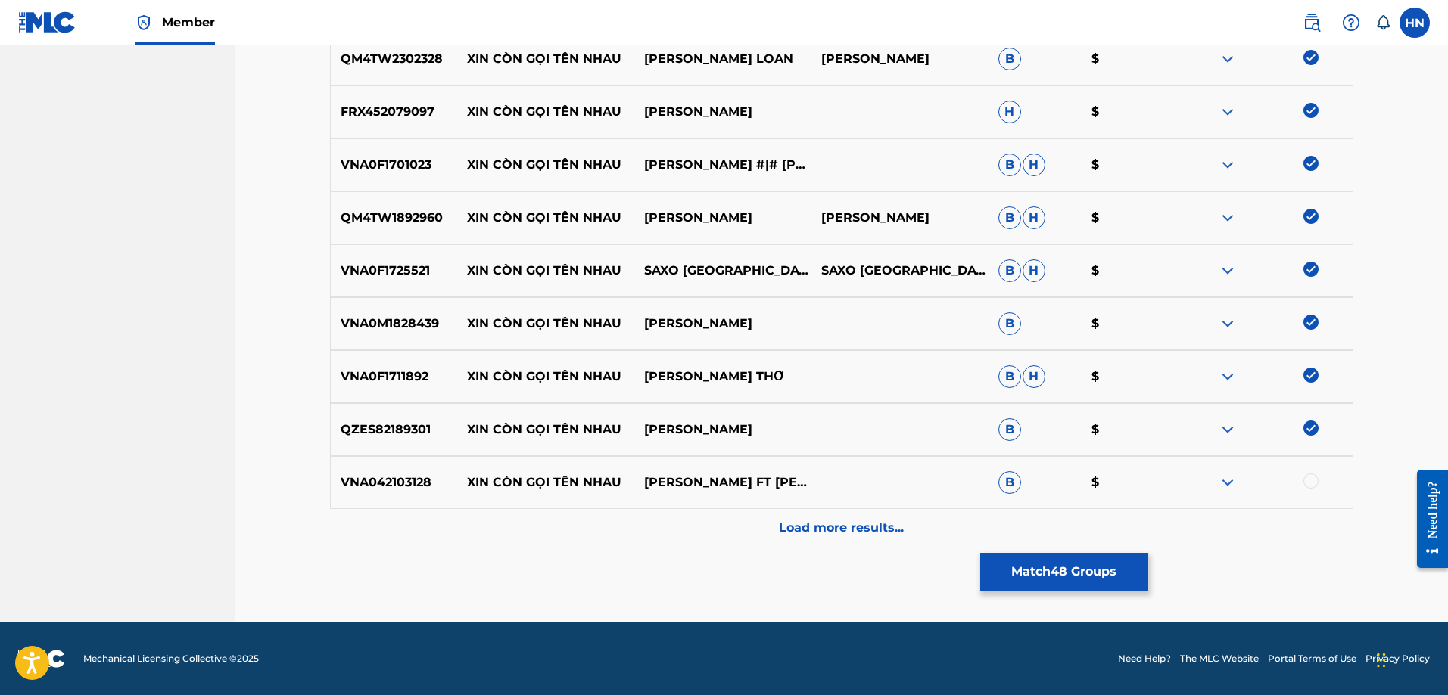
click at [372, 475] on p "VNA042103128" at bounding box center [394, 483] width 127 height 18
click at [1314, 477] on div at bounding box center [1310, 481] width 15 height 15
click at [894, 527] on p "Load more results..." at bounding box center [841, 528] width 125 height 18
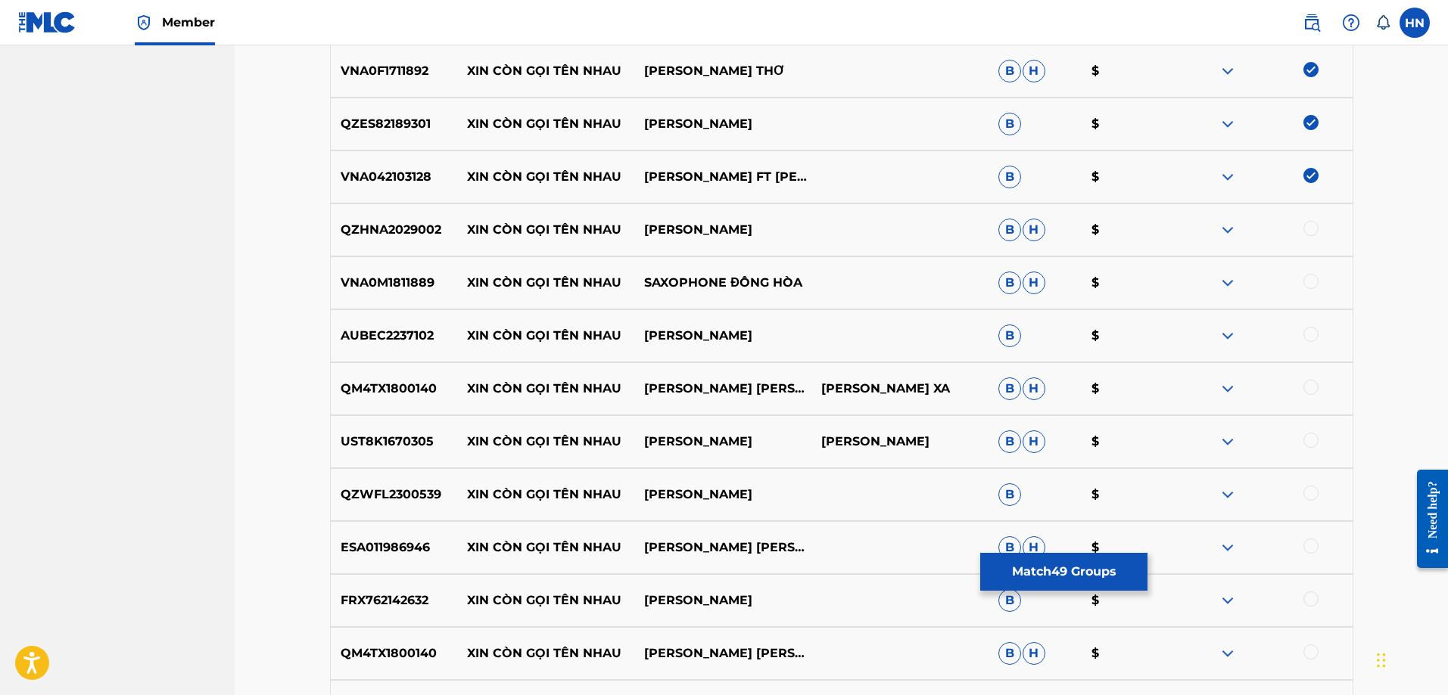
scroll to position [3100, 0]
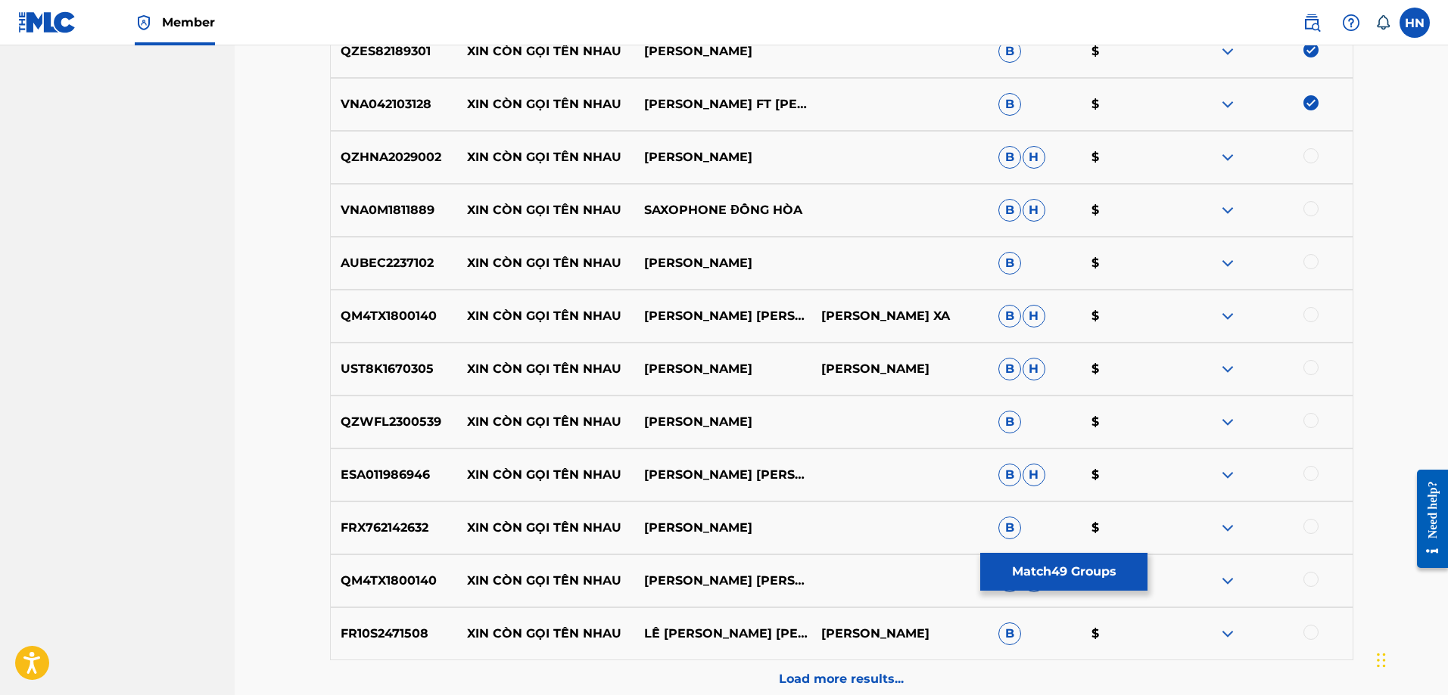
click at [409, 151] on p "QZHNA2029002" at bounding box center [394, 157] width 127 height 18
click at [1308, 156] on div at bounding box center [1310, 155] width 15 height 15
click at [378, 204] on p "VNA0M1811889" at bounding box center [394, 210] width 127 height 18
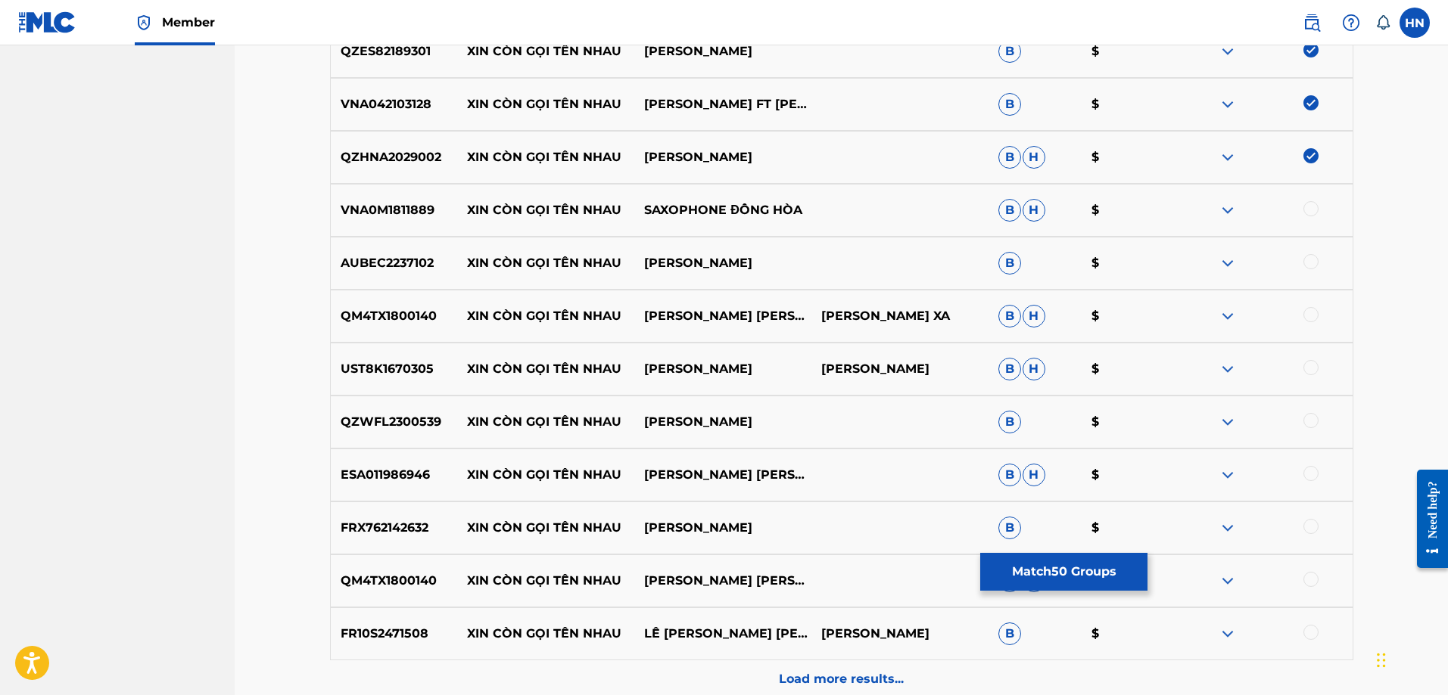
click at [1308, 202] on div at bounding box center [1310, 208] width 15 height 15
click at [412, 260] on p "AUBEC2237102" at bounding box center [394, 263] width 127 height 18
click at [1305, 261] on div at bounding box center [1310, 261] width 15 height 15
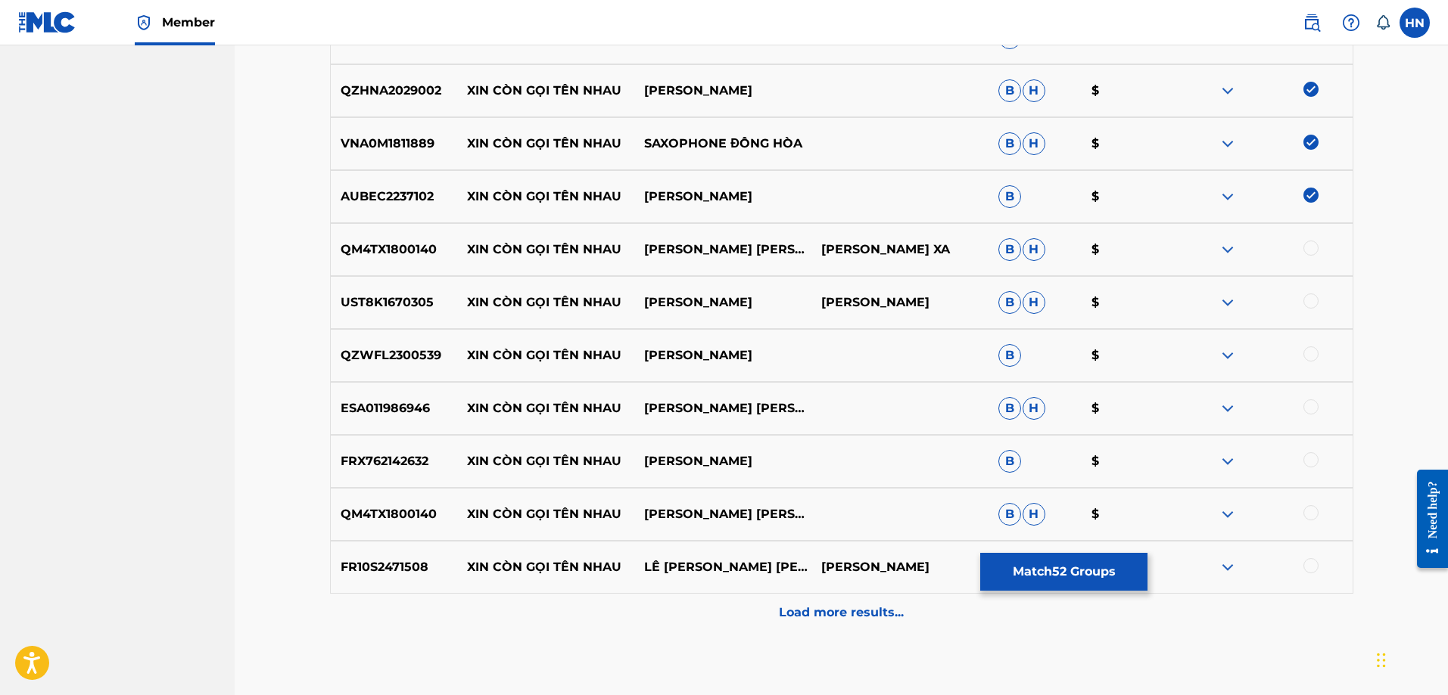
scroll to position [3252, 0]
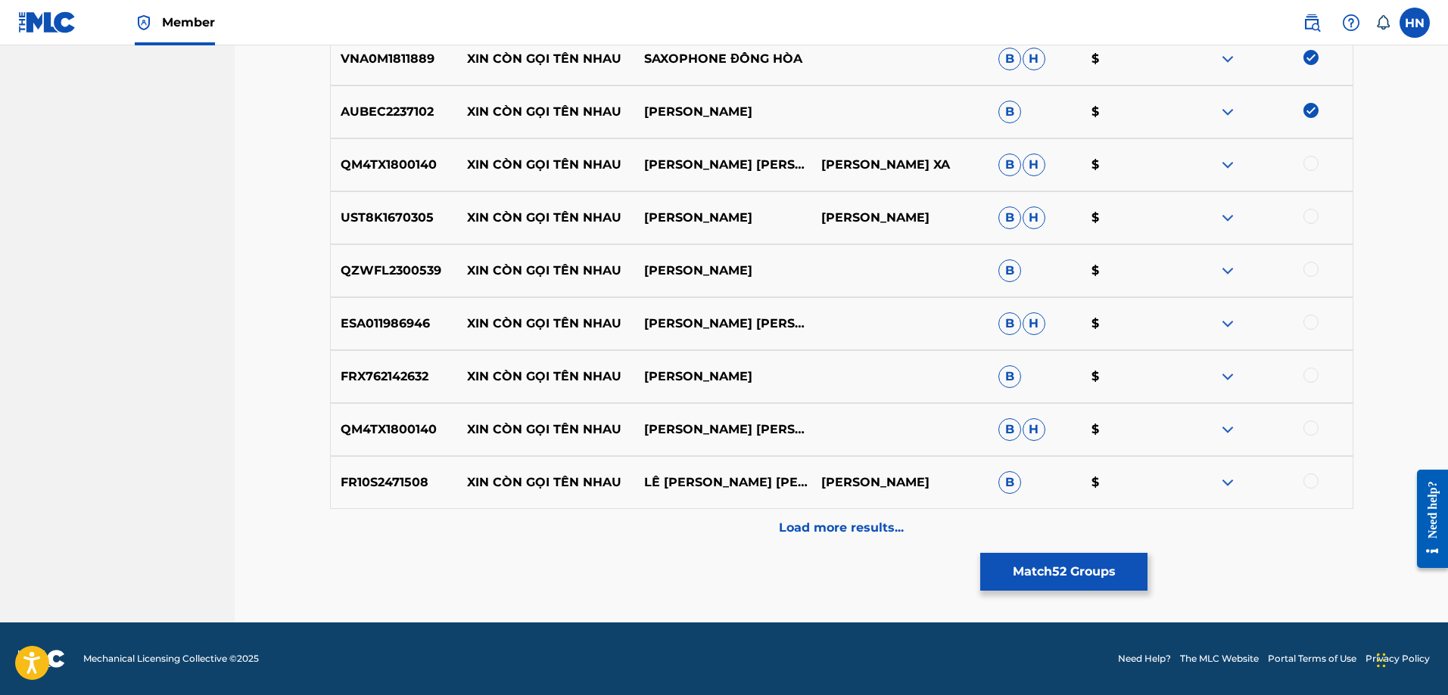
click at [412, 174] on div "QM4TX1800140 XIN CÒN GỌI TÊN NHAU [PERSON_NAME] [PERSON_NAME] XA [PERSON_NAME] $" at bounding box center [841, 164] width 1023 height 53
click at [1307, 164] on div at bounding box center [1310, 163] width 15 height 15
click at [369, 225] on p "UST8K1670305" at bounding box center [394, 218] width 127 height 18
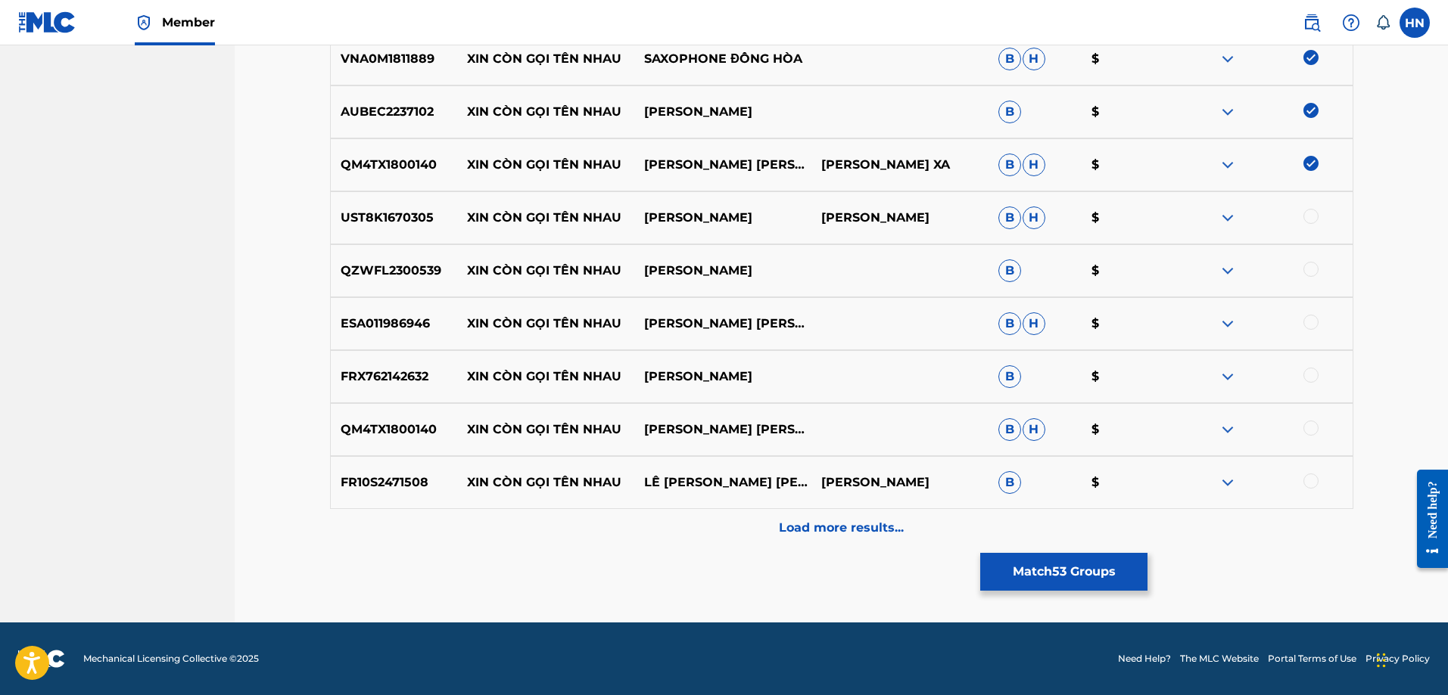
click at [1306, 220] on div at bounding box center [1310, 216] width 15 height 15
click at [424, 275] on p "QZWFL2300539" at bounding box center [394, 271] width 127 height 18
click at [1309, 264] on div at bounding box center [1310, 269] width 15 height 15
click at [384, 322] on p "ESA011986946" at bounding box center [394, 324] width 127 height 18
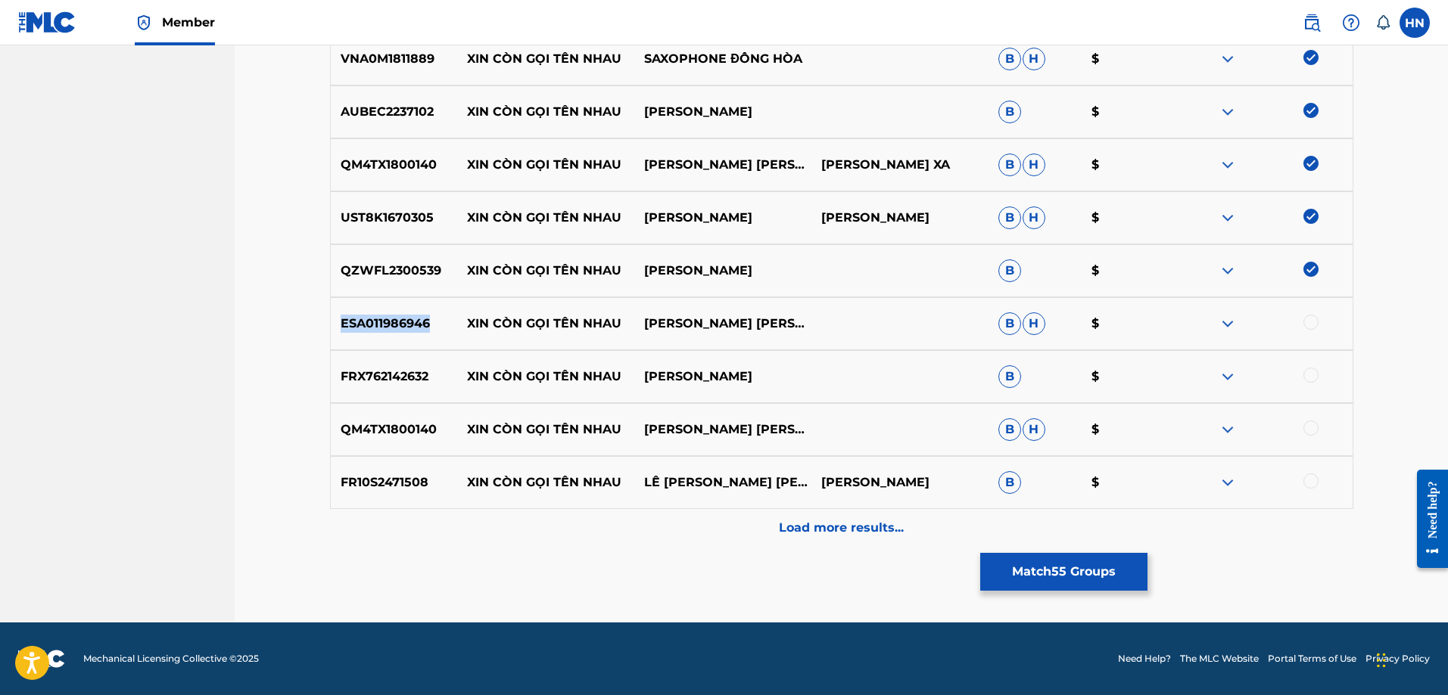
click at [384, 322] on p "ESA011986946" at bounding box center [394, 324] width 127 height 18
click at [1311, 318] on div at bounding box center [1310, 322] width 15 height 15
click at [423, 385] on p "FRX762142632" at bounding box center [394, 377] width 127 height 18
click at [1307, 375] on div at bounding box center [1310, 375] width 15 height 15
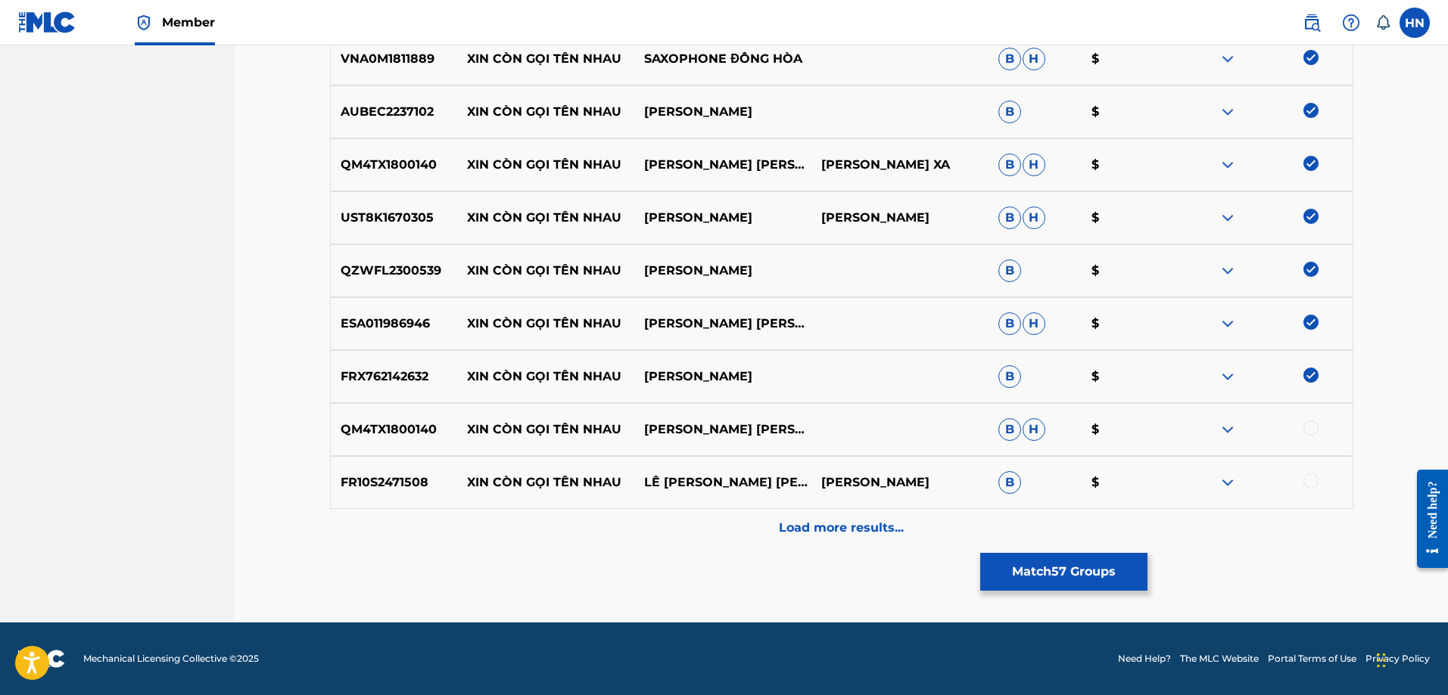
click at [1314, 418] on div "QM4TX1800140 XIN CÒN GỌI TÊN NHAU [PERSON_NAME] [PERSON_NAME] $" at bounding box center [841, 429] width 1023 height 53
click at [1311, 418] on div "QM4TX1800140 XIN CÒN GỌI TÊN NHAU [PERSON_NAME] [PERSON_NAME] $" at bounding box center [841, 429] width 1023 height 53
click at [1311, 429] on div at bounding box center [1310, 428] width 15 height 15
click at [393, 478] on p "FR10S2471508" at bounding box center [394, 483] width 127 height 18
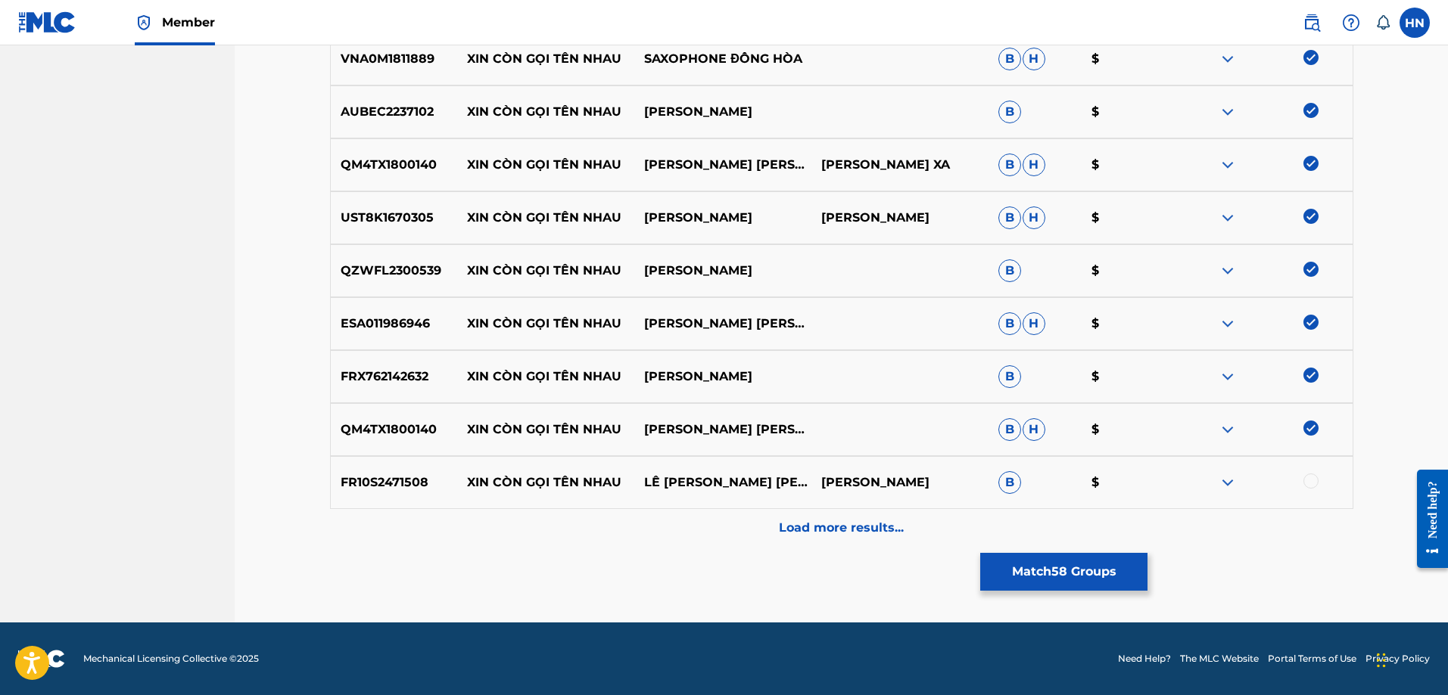
click at [1313, 481] on div at bounding box center [1310, 481] width 15 height 15
click at [892, 511] on div "Load more results..." at bounding box center [841, 528] width 1023 height 38
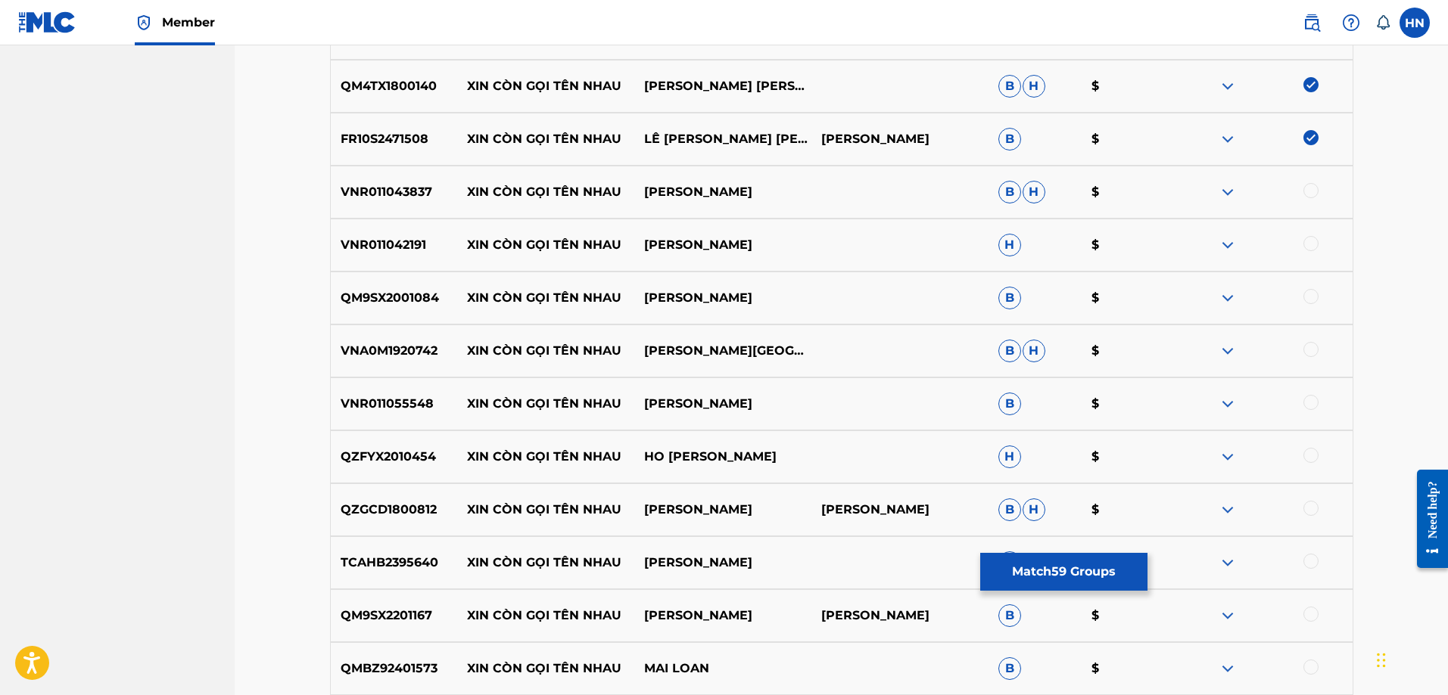
scroll to position [3630, 0]
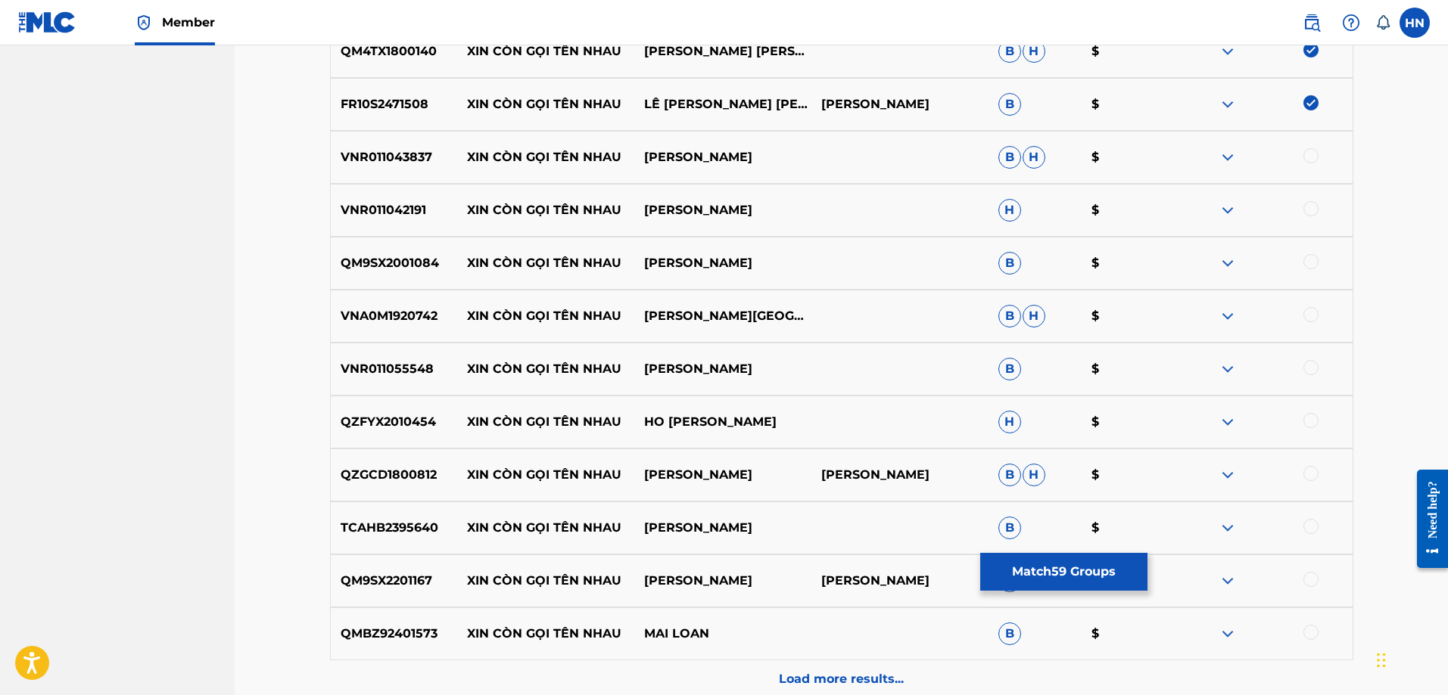
click at [372, 160] on p "VNR011043837" at bounding box center [394, 157] width 127 height 18
click at [1312, 160] on div at bounding box center [1310, 155] width 15 height 15
click at [381, 213] on p "VNR011042191" at bounding box center [394, 210] width 127 height 18
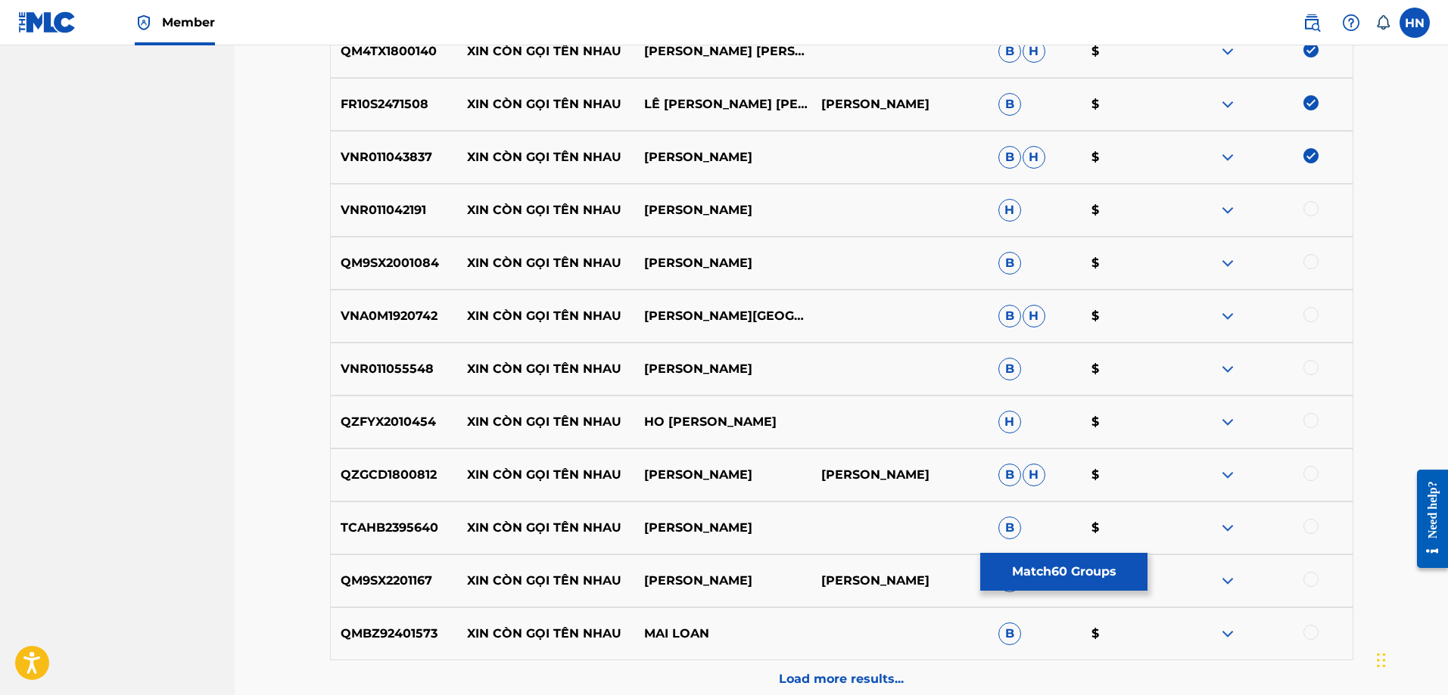
click at [1305, 207] on div at bounding box center [1310, 208] width 15 height 15
click at [416, 257] on p "QM9SX2001084" at bounding box center [394, 263] width 127 height 18
click at [1311, 256] on div at bounding box center [1310, 261] width 15 height 15
click at [424, 316] on p "VNA0M1920742" at bounding box center [394, 316] width 127 height 18
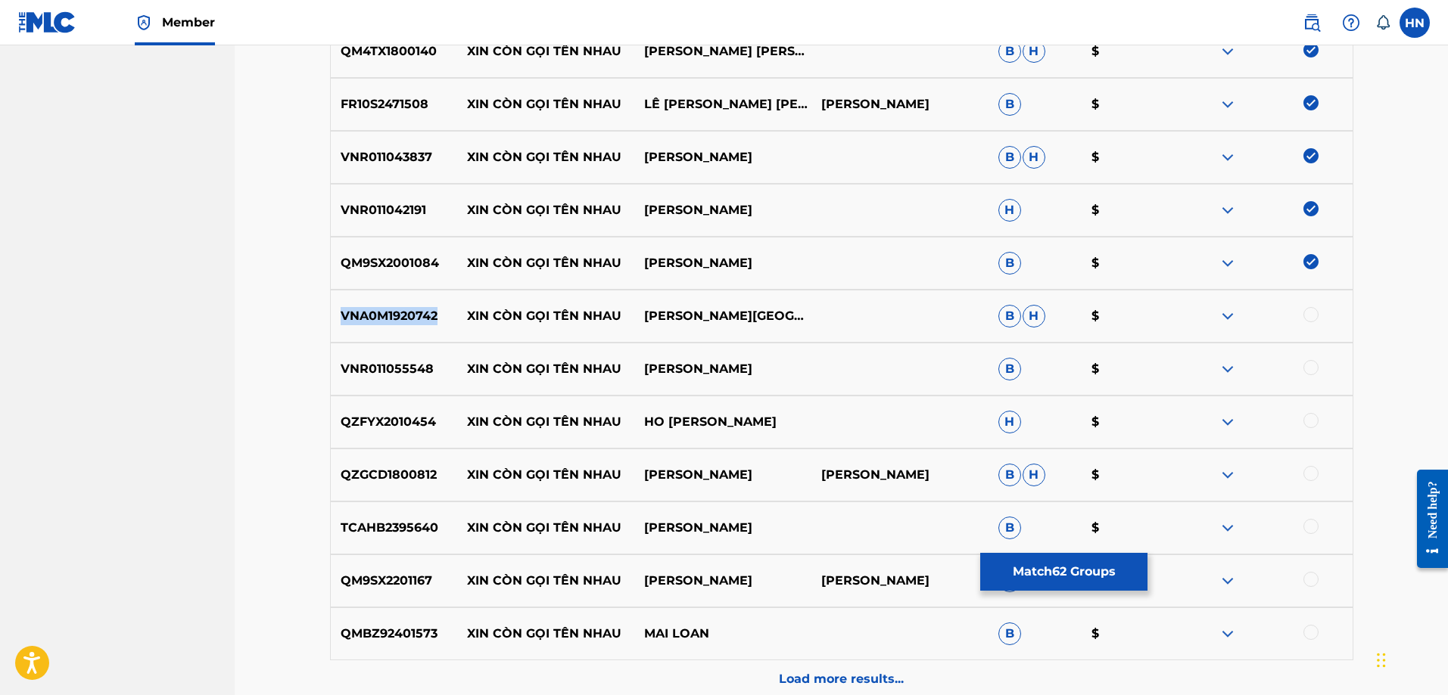
click at [424, 316] on p "VNA0M1920742" at bounding box center [394, 316] width 127 height 18
click at [1311, 312] on div at bounding box center [1310, 314] width 15 height 15
click at [403, 360] on p "VNR011055548" at bounding box center [394, 369] width 127 height 18
click at [1306, 371] on div at bounding box center [1310, 367] width 15 height 15
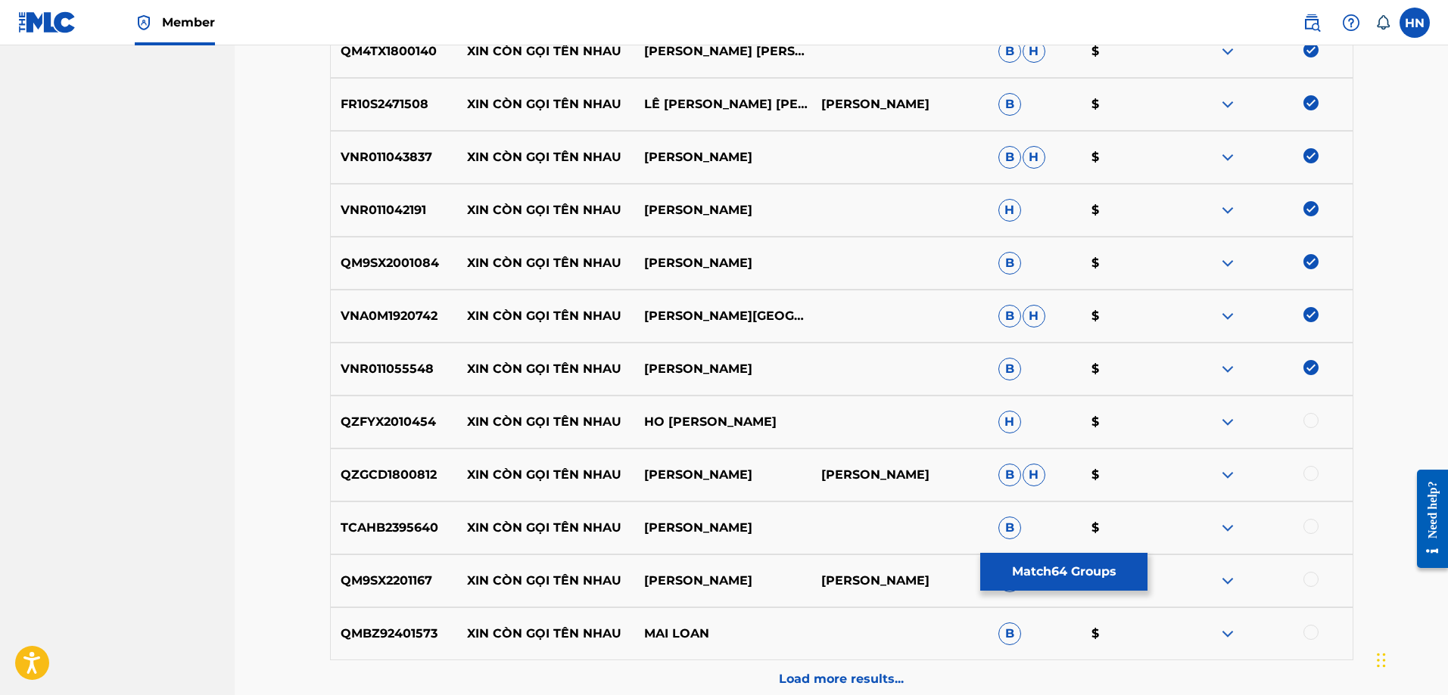
click at [404, 420] on p "QZFYX2010454" at bounding box center [394, 422] width 127 height 18
click at [1314, 422] on div at bounding box center [1310, 420] width 15 height 15
drag, startPoint x: 628, startPoint y: 421, endPoint x: 465, endPoint y: 417, distance: 162.7
click at [465, 417] on p "XIN CÒN GỌI TÊN NHAU" at bounding box center [545, 422] width 177 height 18
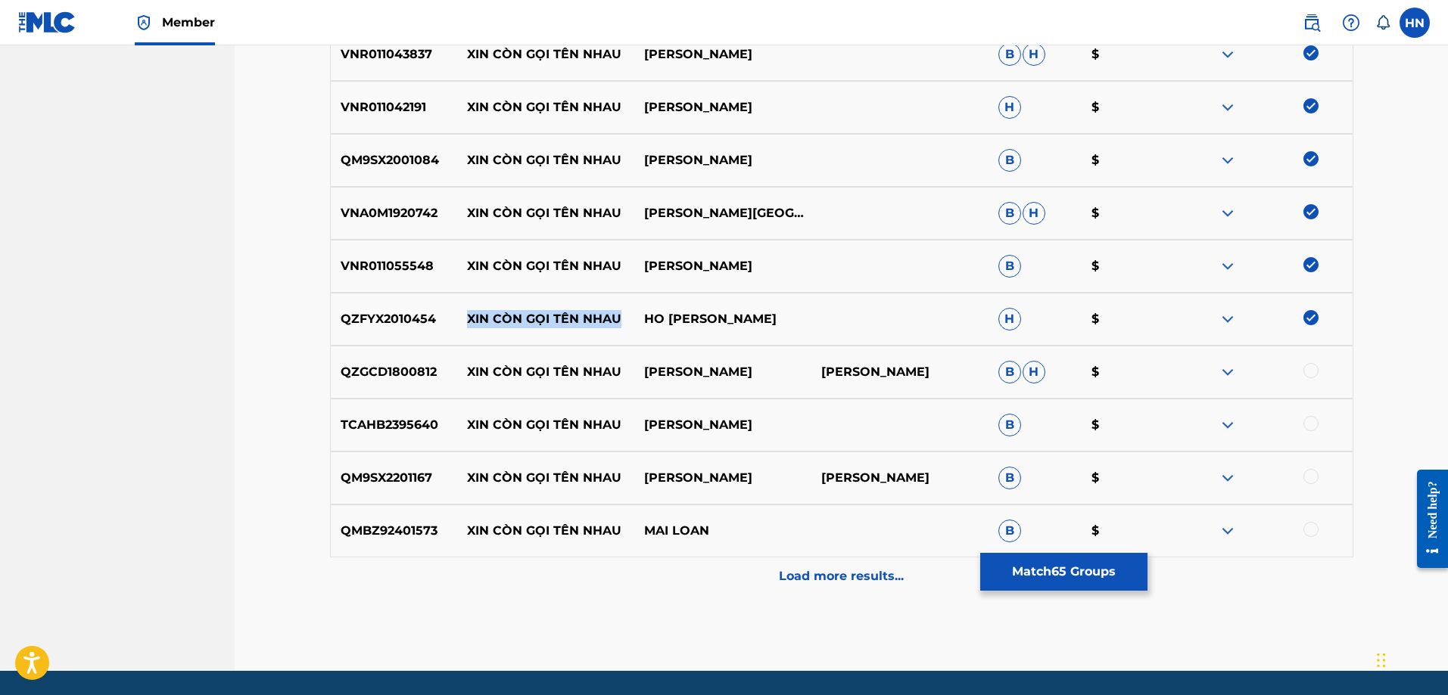
scroll to position [3782, 0]
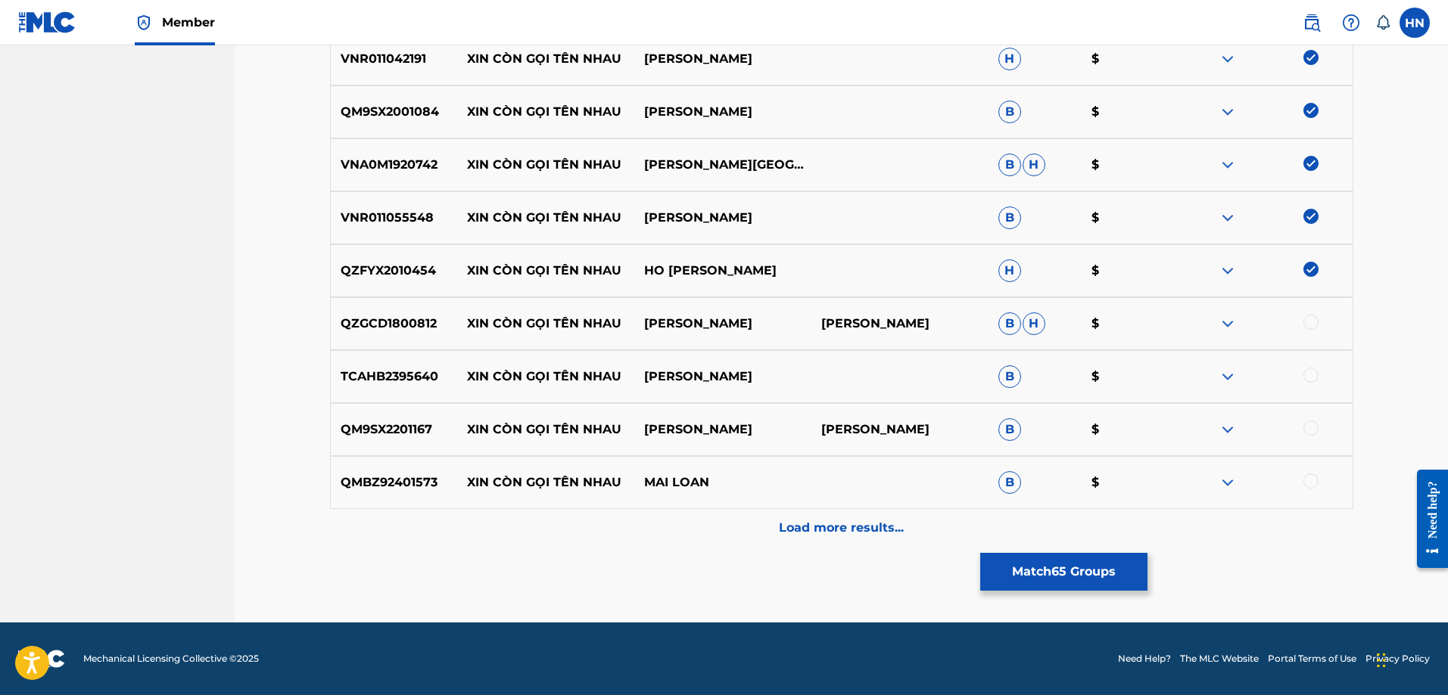
click at [416, 316] on p "QZGCD1800812" at bounding box center [394, 324] width 127 height 18
click at [1314, 320] on div at bounding box center [1310, 322] width 15 height 15
click at [394, 363] on div "TCAHB2395640 XIN CÒN GỌI TÊN NHAU [PERSON_NAME] B $" at bounding box center [841, 376] width 1023 height 53
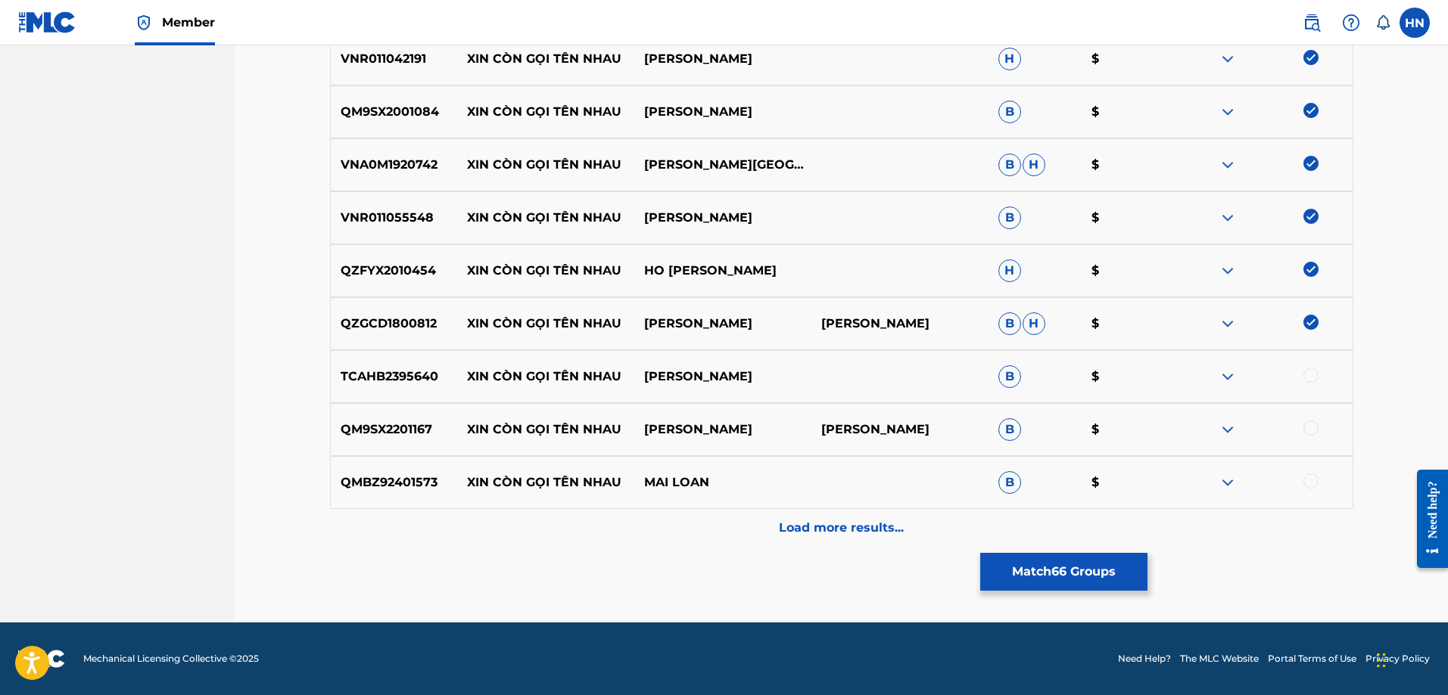
click at [1308, 376] on div at bounding box center [1310, 375] width 15 height 15
click at [408, 427] on p "QM9SX2201167" at bounding box center [394, 430] width 127 height 18
click at [407, 426] on p "QM9SX2201167" at bounding box center [394, 430] width 127 height 18
click at [1314, 425] on div at bounding box center [1310, 428] width 15 height 15
click at [414, 469] on div "QMBZ92401573 XIN CÒN GỌI TÊN NHAU MAI LOAN B $" at bounding box center [841, 482] width 1023 height 53
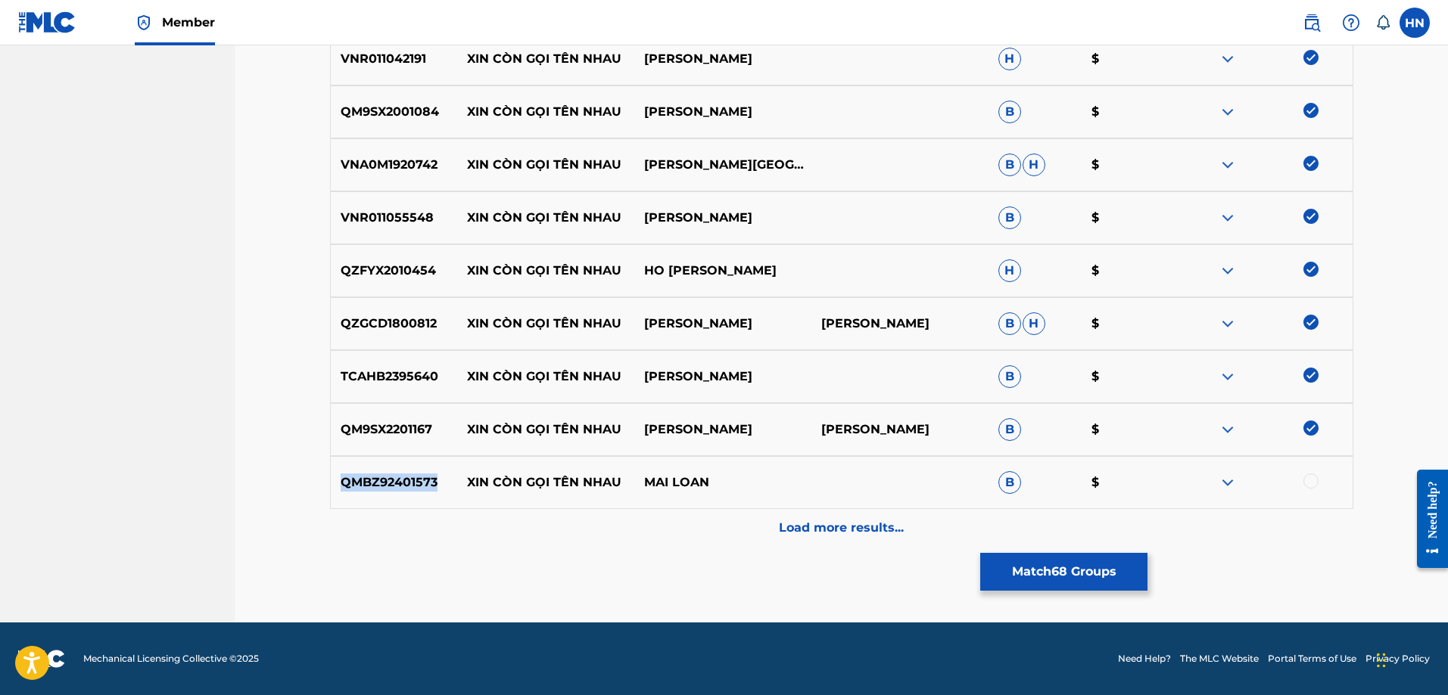
click at [414, 469] on div "QMBZ92401573 XIN CÒN GỌI TÊN NHAU MAI LOAN B $" at bounding box center [841, 482] width 1023 height 53
click at [1314, 480] on div at bounding box center [1310, 481] width 15 height 15
click at [840, 532] on p "Load more results..." at bounding box center [841, 528] width 125 height 18
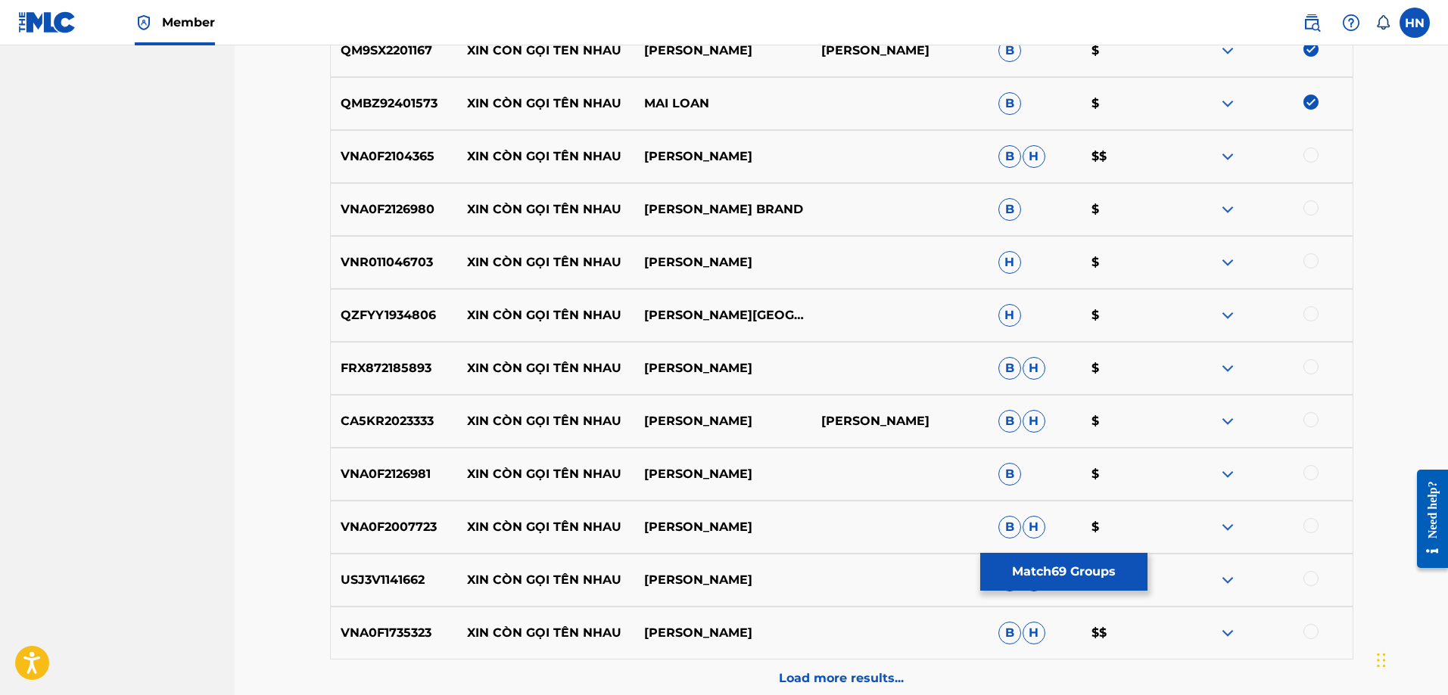
scroll to position [4160, 0]
click at [380, 157] on p "VNA0F2104365" at bounding box center [394, 157] width 127 height 18
click at [1317, 154] on div at bounding box center [1310, 155] width 15 height 15
click at [367, 221] on div "VNA0F2126980 XIN CÒN GỌI TÊN NHAU [PERSON_NAME] BRAND B $" at bounding box center [841, 210] width 1023 height 53
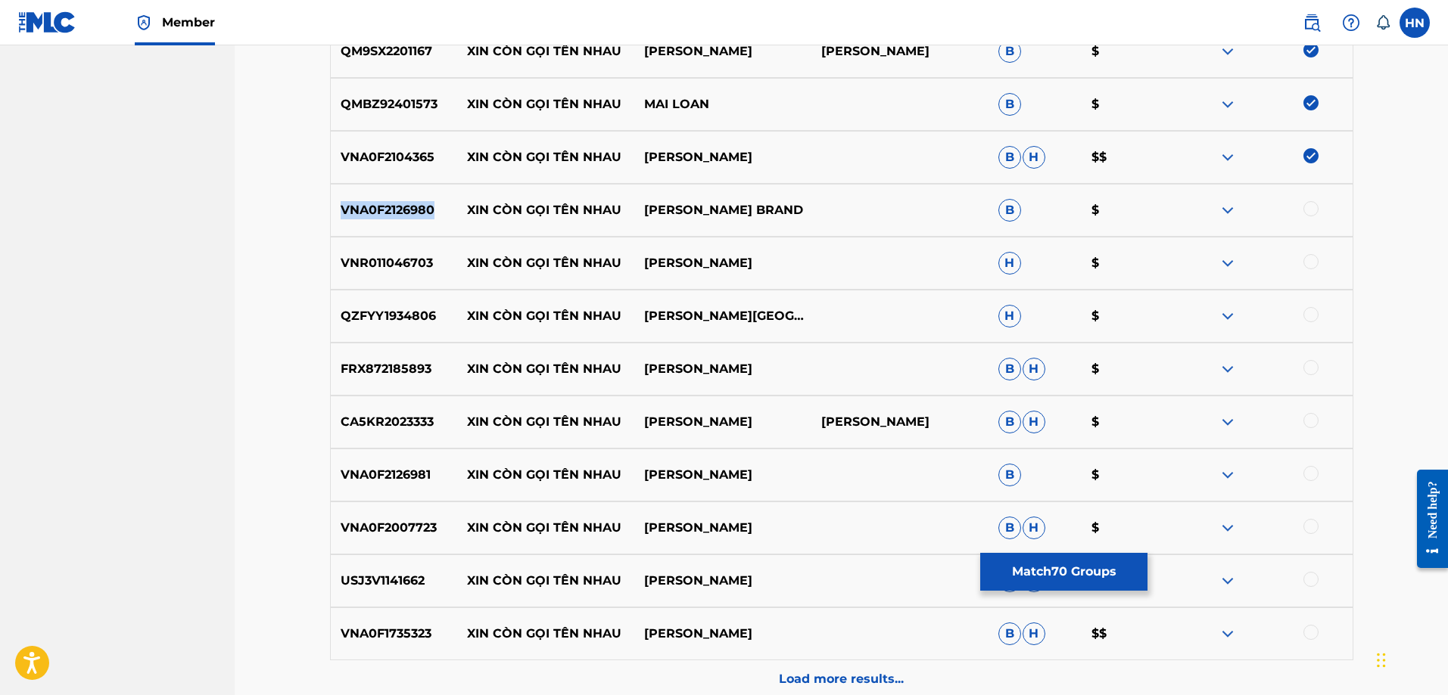
click at [367, 221] on div "VNA0F2126980 XIN CÒN GỌI TÊN NHAU [PERSON_NAME] BRAND B $" at bounding box center [841, 210] width 1023 height 53
click at [1307, 207] on div at bounding box center [1310, 208] width 15 height 15
click at [415, 265] on p "VNR011046703" at bounding box center [394, 263] width 127 height 18
click at [1310, 254] on div at bounding box center [1310, 261] width 15 height 15
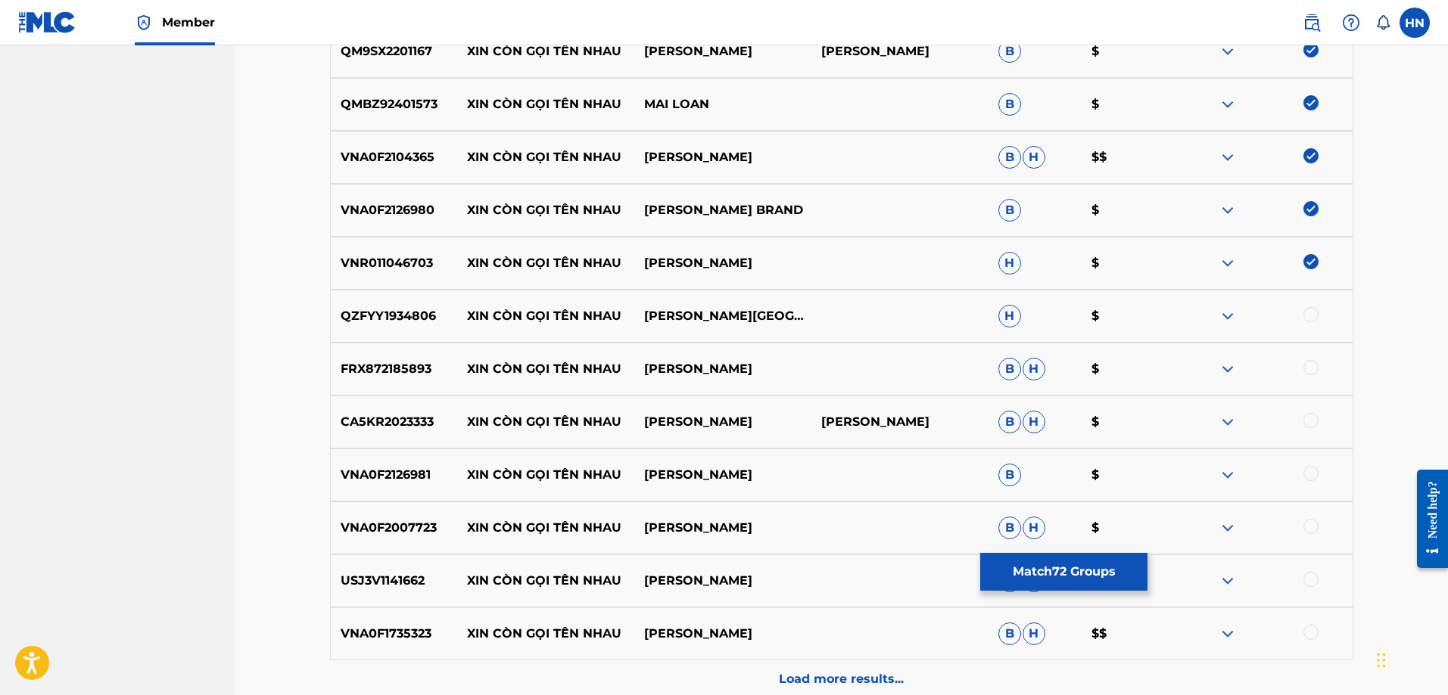
click at [397, 314] on p "QZFYY1934806" at bounding box center [394, 316] width 127 height 18
click at [1304, 311] on div at bounding box center [1310, 314] width 15 height 15
click at [423, 361] on p "FRX872185893" at bounding box center [394, 369] width 127 height 18
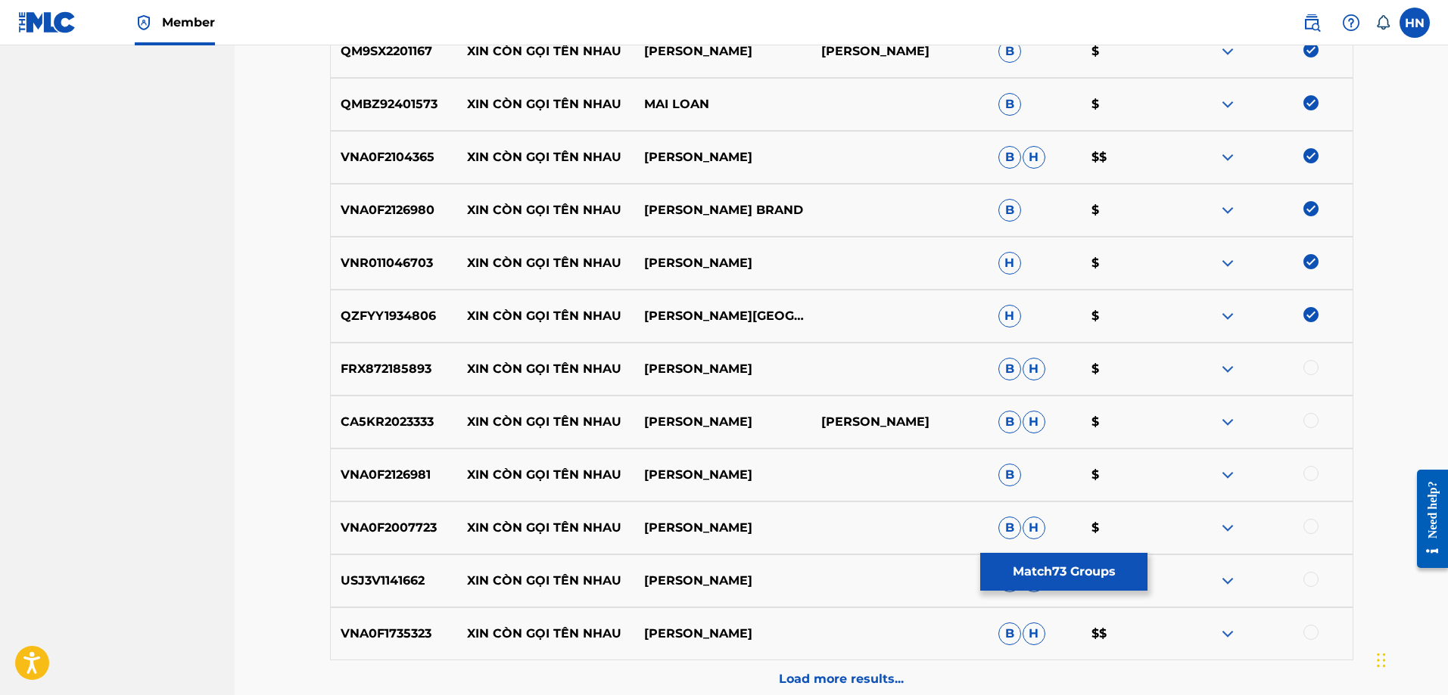
click at [1311, 366] on div at bounding box center [1310, 367] width 15 height 15
click at [445, 406] on div "CA5KR2023333 XIN CÒN GỌI TÊN NHAU [PERSON_NAME] [PERSON_NAME] [PERSON_NAME] $" at bounding box center [841, 422] width 1023 height 53
click at [429, 411] on div "CA5KR2023333 XIN CÒN GỌI TÊN NHAU [PERSON_NAME] [PERSON_NAME] [PERSON_NAME] $" at bounding box center [841, 422] width 1023 height 53
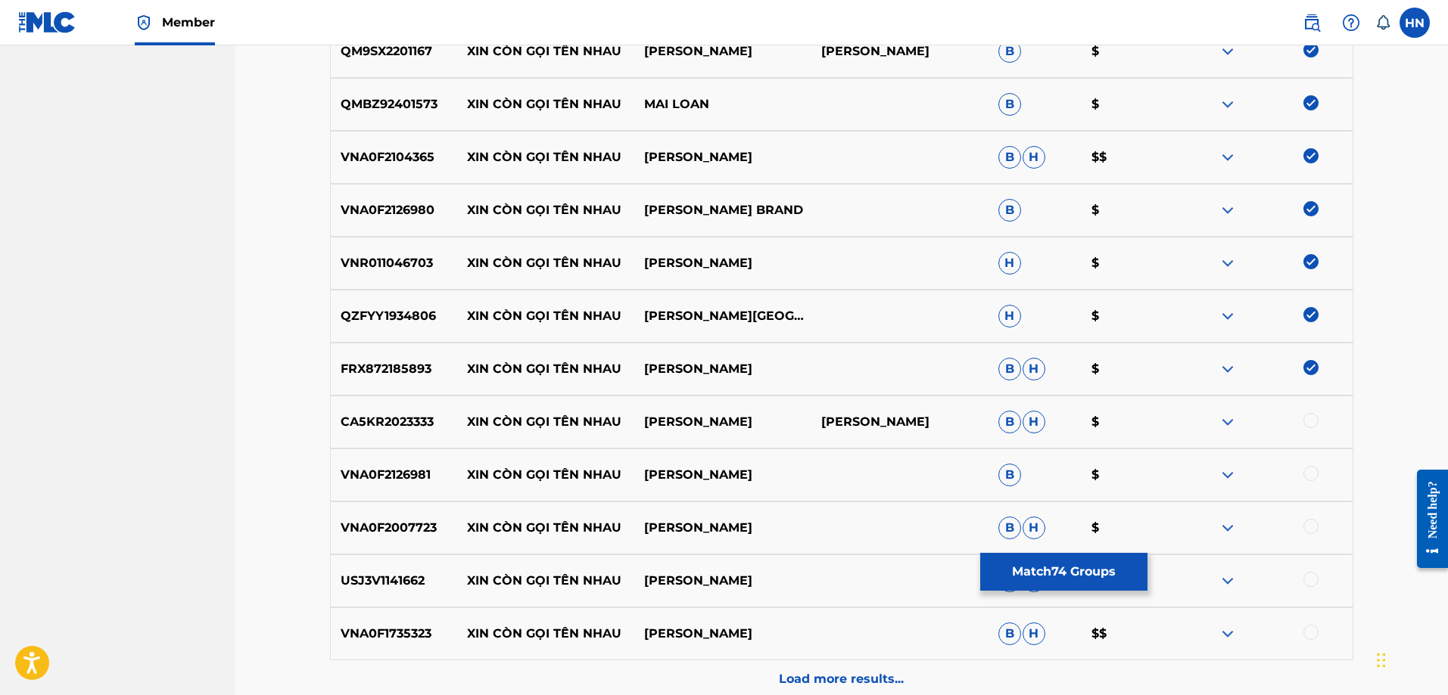
click at [1312, 416] on div at bounding box center [1310, 420] width 15 height 15
click at [371, 466] on p "VNA0F2126981" at bounding box center [394, 475] width 127 height 18
click at [1305, 469] on div at bounding box center [1310, 473] width 15 height 15
click at [389, 527] on p "VNA0F2007723" at bounding box center [394, 528] width 127 height 18
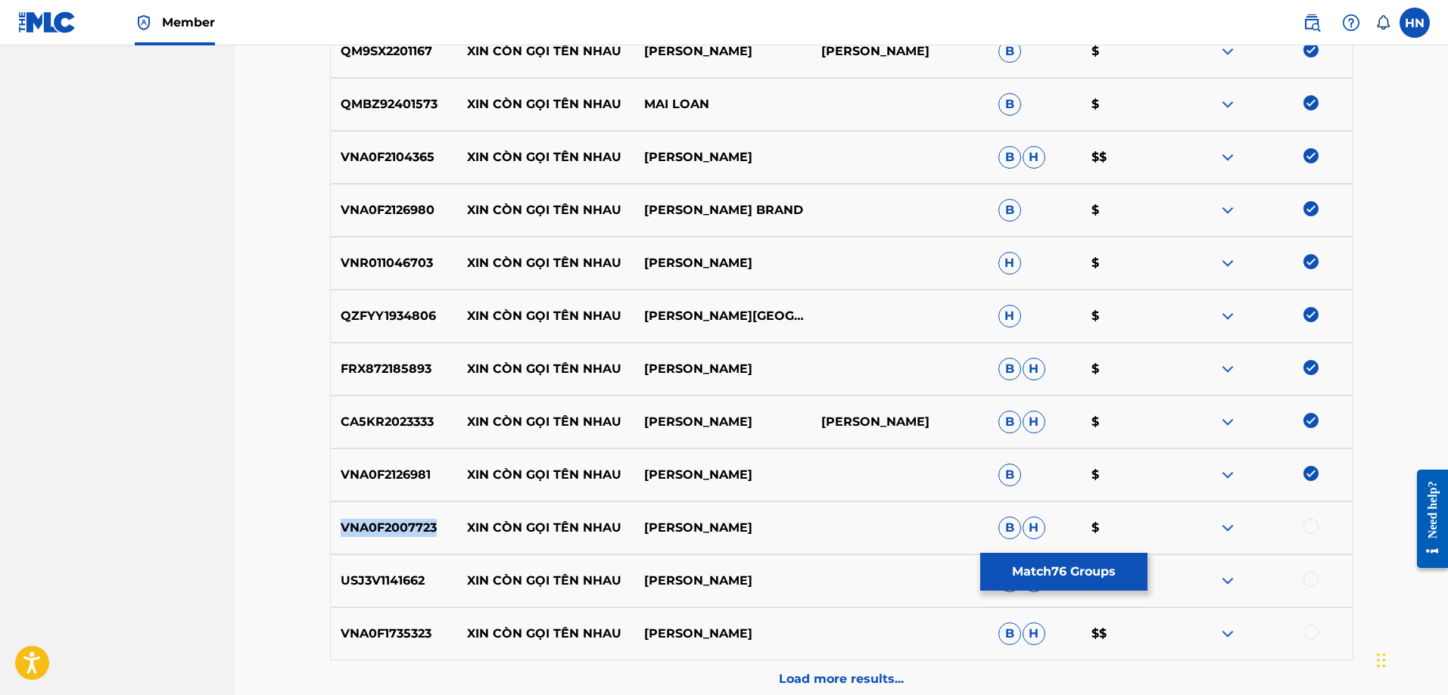
click at [389, 527] on p "VNA0F2007723" at bounding box center [394, 528] width 127 height 18
click at [1314, 530] on div at bounding box center [1310, 526] width 15 height 15
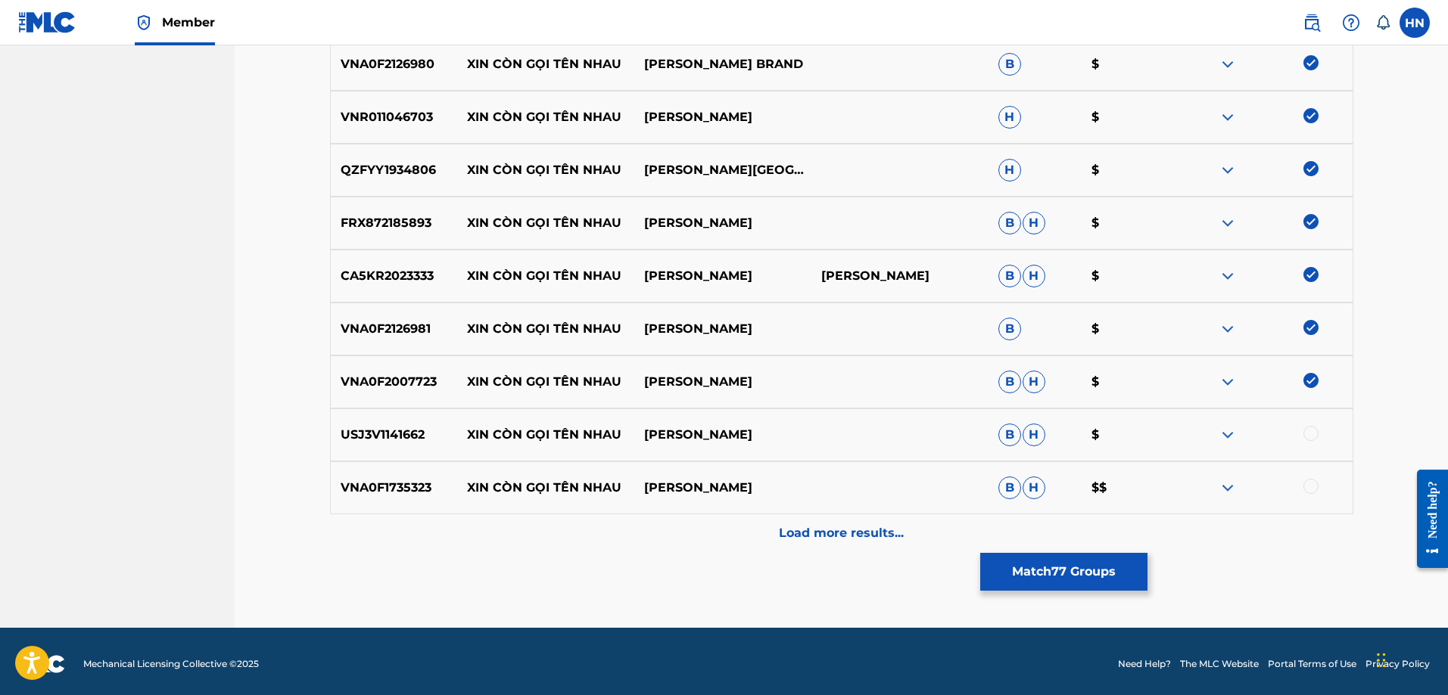
scroll to position [4311, 0]
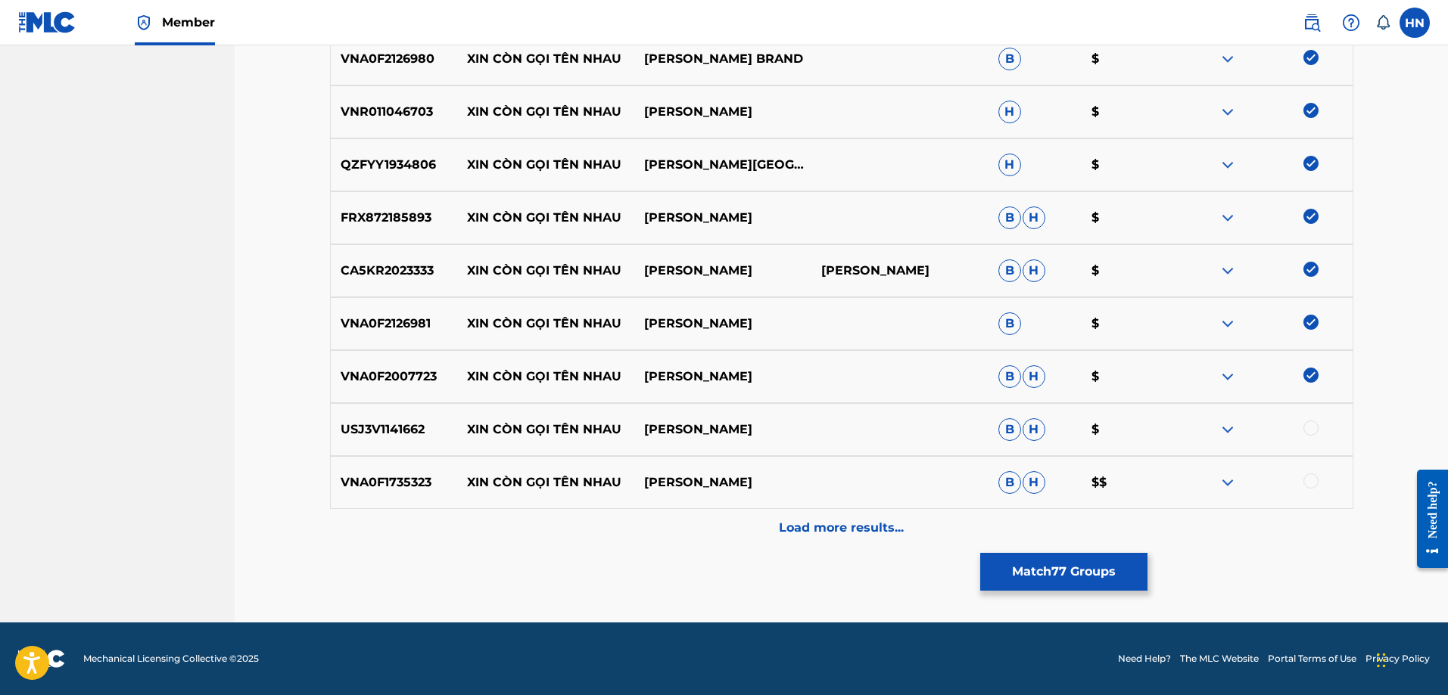
click at [1314, 431] on div at bounding box center [1310, 428] width 15 height 15
click at [383, 478] on p "VNA0F1735323" at bounding box center [394, 483] width 127 height 18
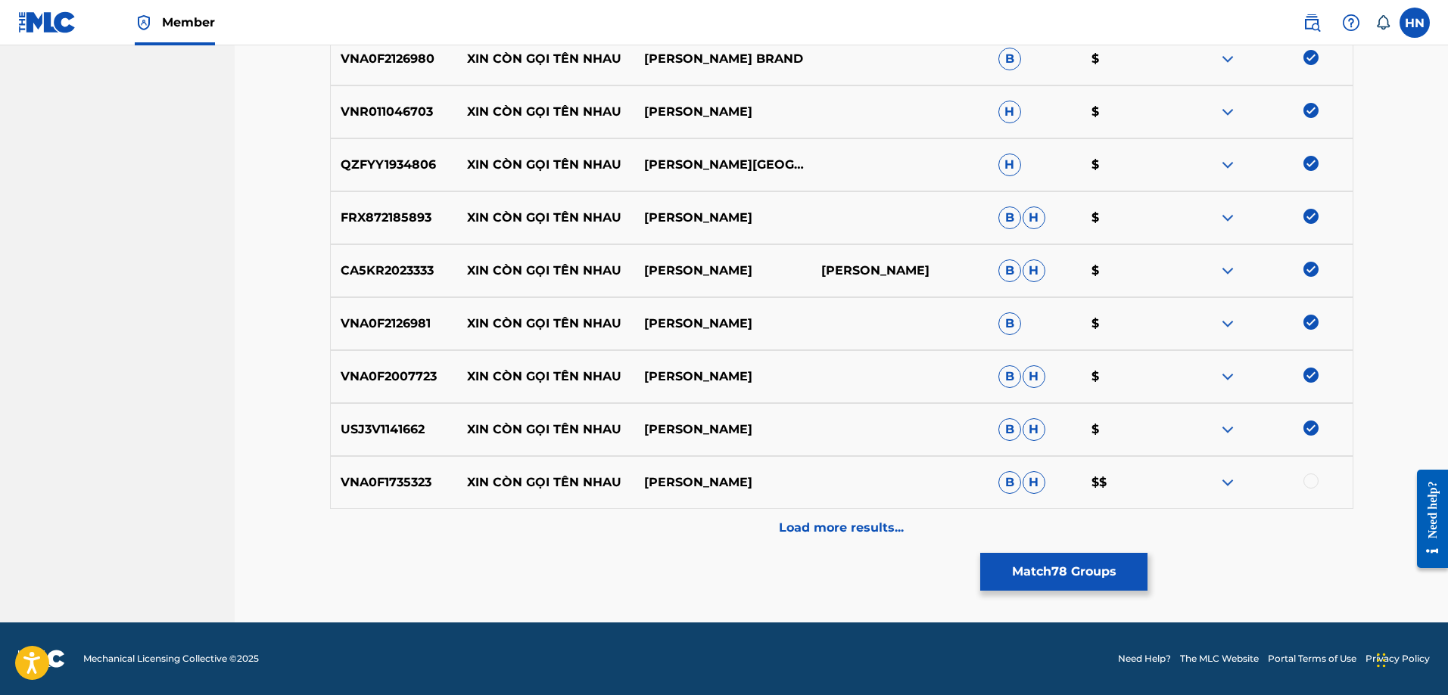
click at [1306, 484] on div at bounding box center [1310, 481] width 15 height 15
click at [858, 536] on p "Load more results..." at bounding box center [841, 528] width 125 height 18
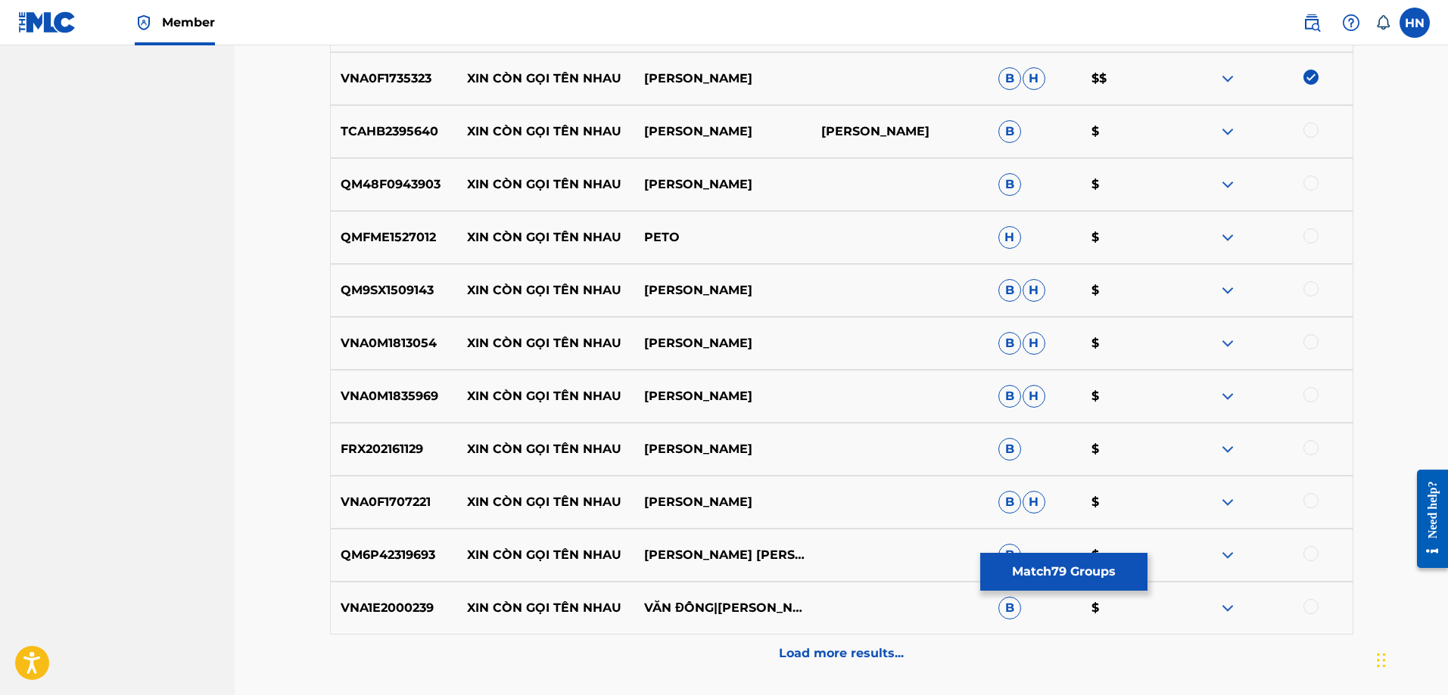
scroll to position [4690, 0]
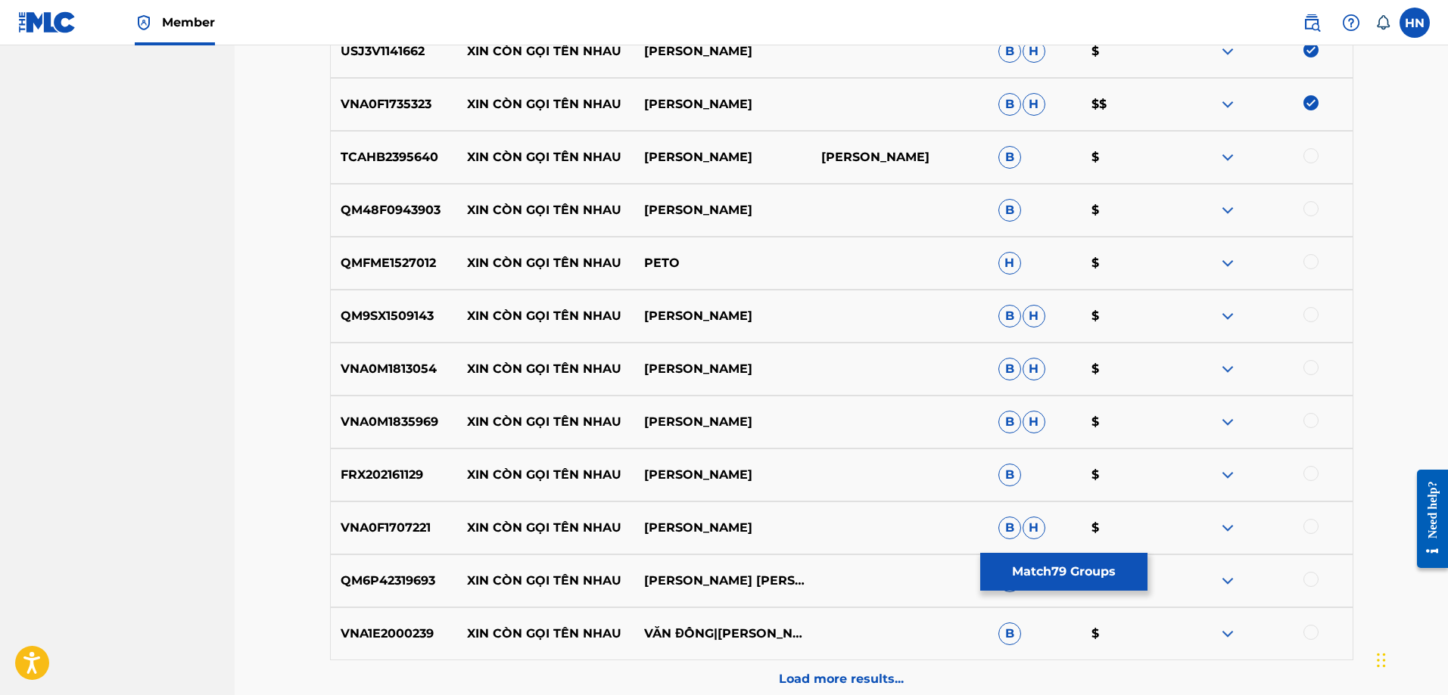
click at [428, 151] on p "TCAHB2395640" at bounding box center [394, 157] width 127 height 18
click at [1309, 154] on div at bounding box center [1310, 155] width 15 height 15
click at [382, 215] on p "QM48F0943903" at bounding box center [394, 210] width 127 height 18
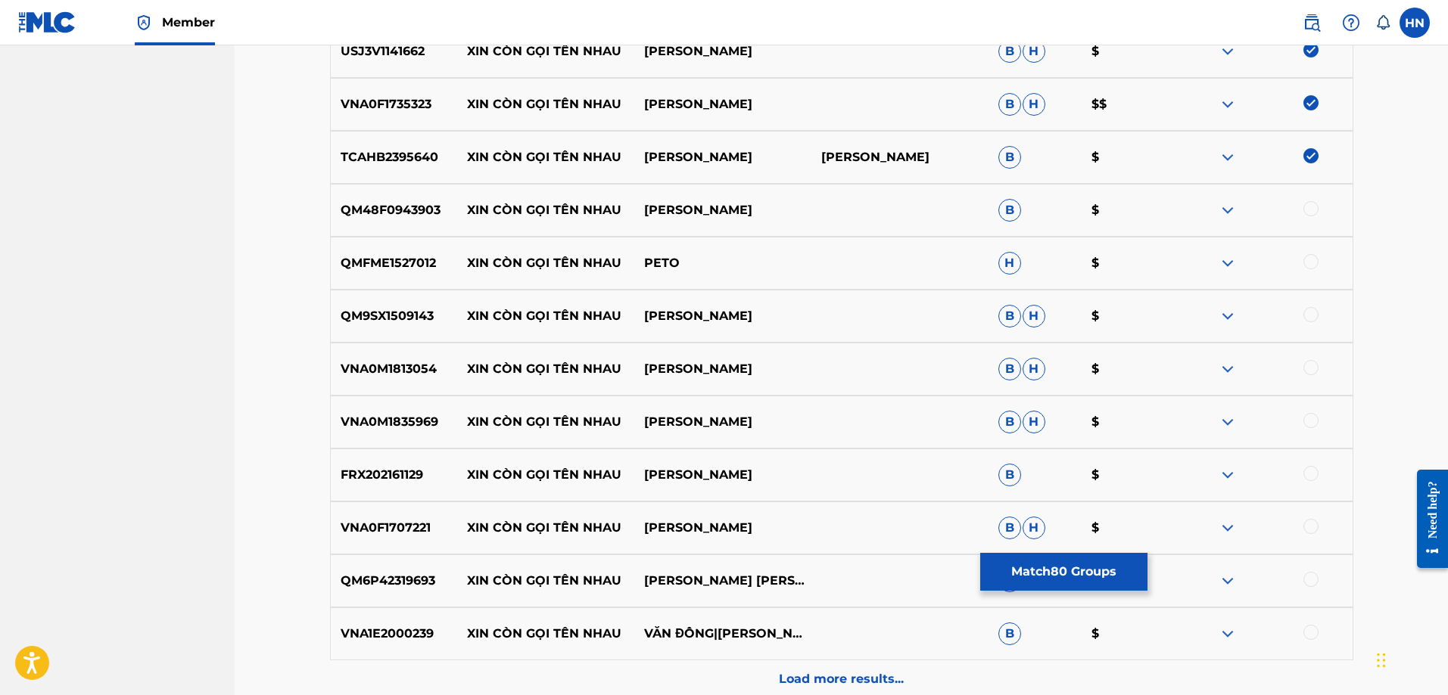
click at [1315, 209] on div at bounding box center [1310, 208] width 15 height 15
click at [397, 268] on p "QMFME1527012" at bounding box center [394, 263] width 127 height 18
click at [1308, 263] on div at bounding box center [1310, 261] width 15 height 15
click at [376, 317] on p "QM9SX1509143" at bounding box center [394, 316] width 127 height 18
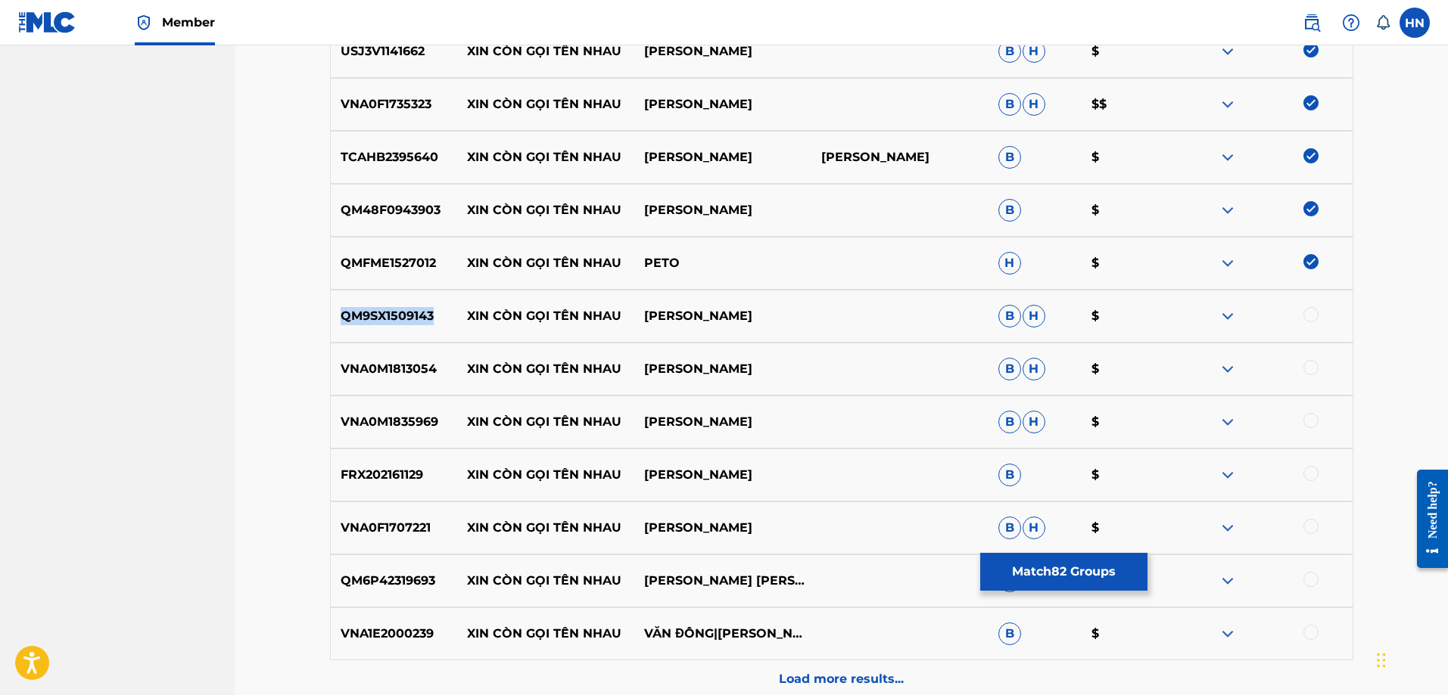
click at [376, 317] on p "QM9SX1509143" at bounding box center [394, 316] width 127 height 18
click at [1314, 313] on div at bounding box center [1310, 314] width 15 height 15
drag, startPoint x: 1290, startPoint y: 505, endPoint x: 1293, endPoint y: 524, distance: 19.1
click at [1291, 518] on div "VNA0F1707221 XIN CÒN GỌI TÊN NHAU [PERSON_NAME] [PERSON_NAME] $" at bounding box center [841, 528] width 1023 height 53
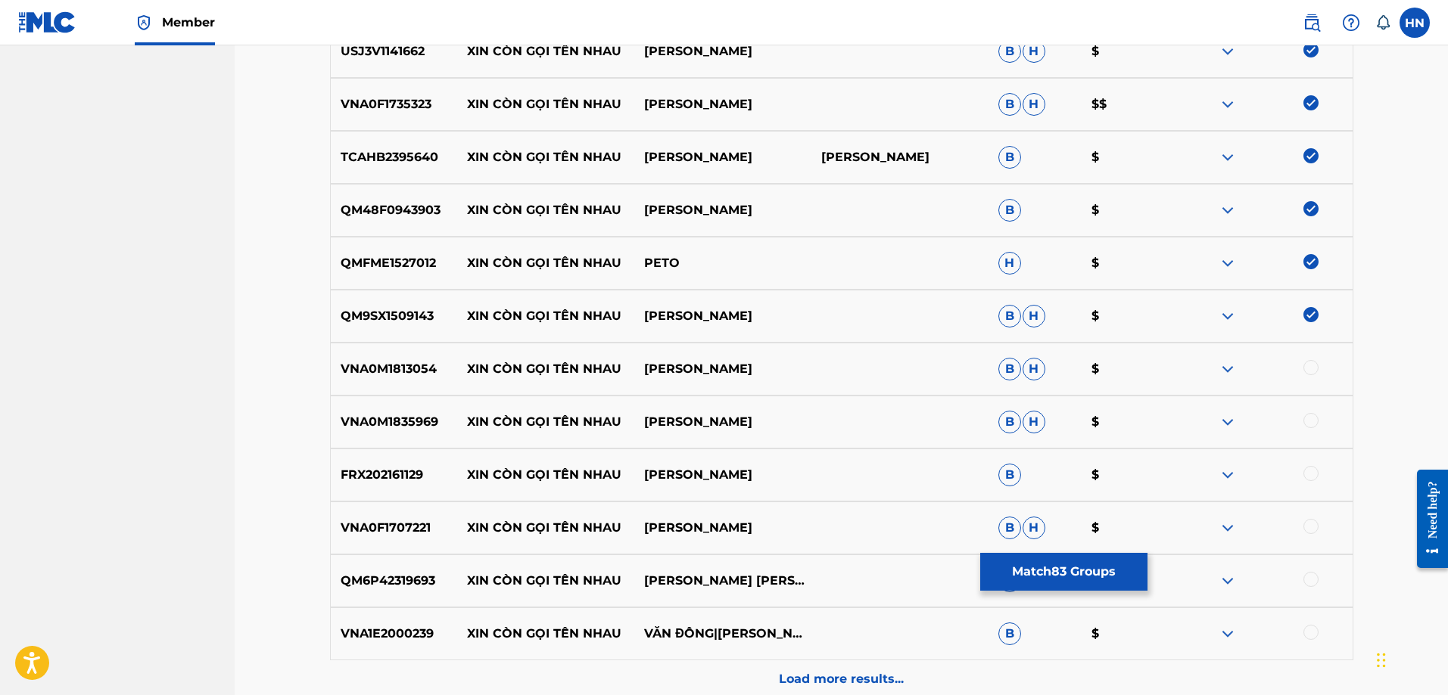
click at [394, 372] on p "VNA0M1813054" at bounding box center [394, 369] width 127 height 18
click at [1306, 369] on div at bounding box center [1310, 367] width 15 height 15
click at [388, 416] on p "VNA0M1835969" at bounding box center [394, 422] width 127 height 18
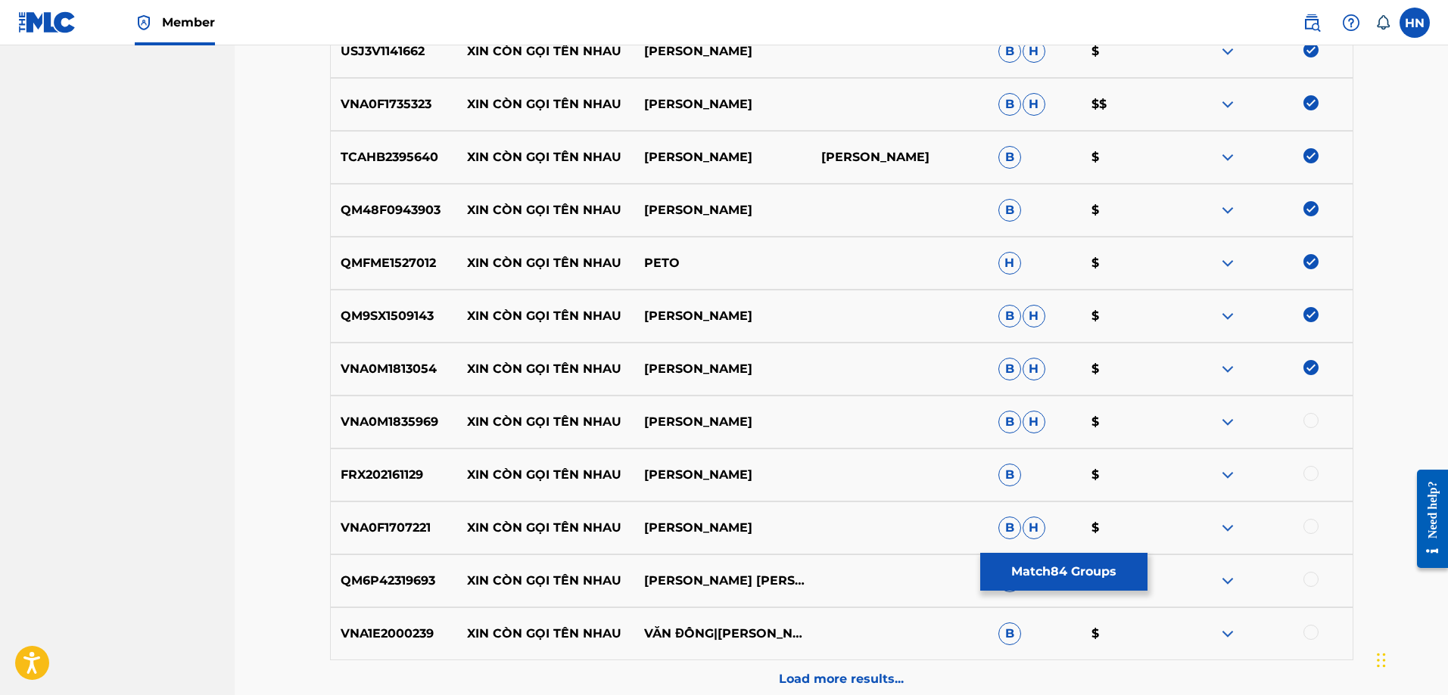
click at [1309, 417] on div at bounding box center [1310, 420] width 15 height 15
click at [397, 466] on p "FRX202161129" at bounding box center [394, 475] width 127 height 18
click at [1309, 469] on div at bounding box center [1310, 473] width 15 height 15
click at [400, 507] on div "VNA0F1707221 XIN CÒN GỌI TÊN NHAU [PERSON_NAME] [PERSON_NAME] $" at bounding box center [841, 528] width 1023 height 53
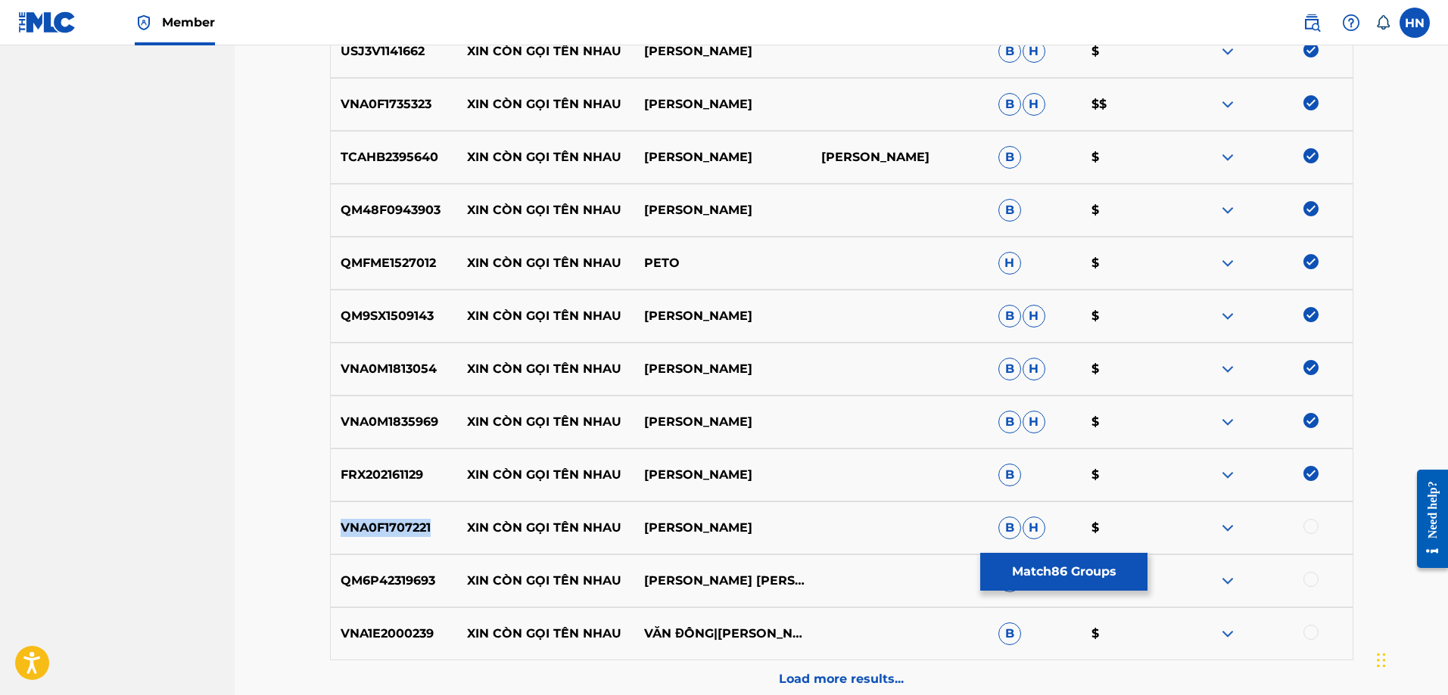
click at [400, 507] on div "VNA0F1707221 XIN CÒN GỌI TÊN NHAU [PERSON_NAME] [PERSON_NAME] $" at bounding box center [841, 528] width 1023 height 53
click at [1310, 521] on div at bounding box center [1310, 526] width 15 height 15
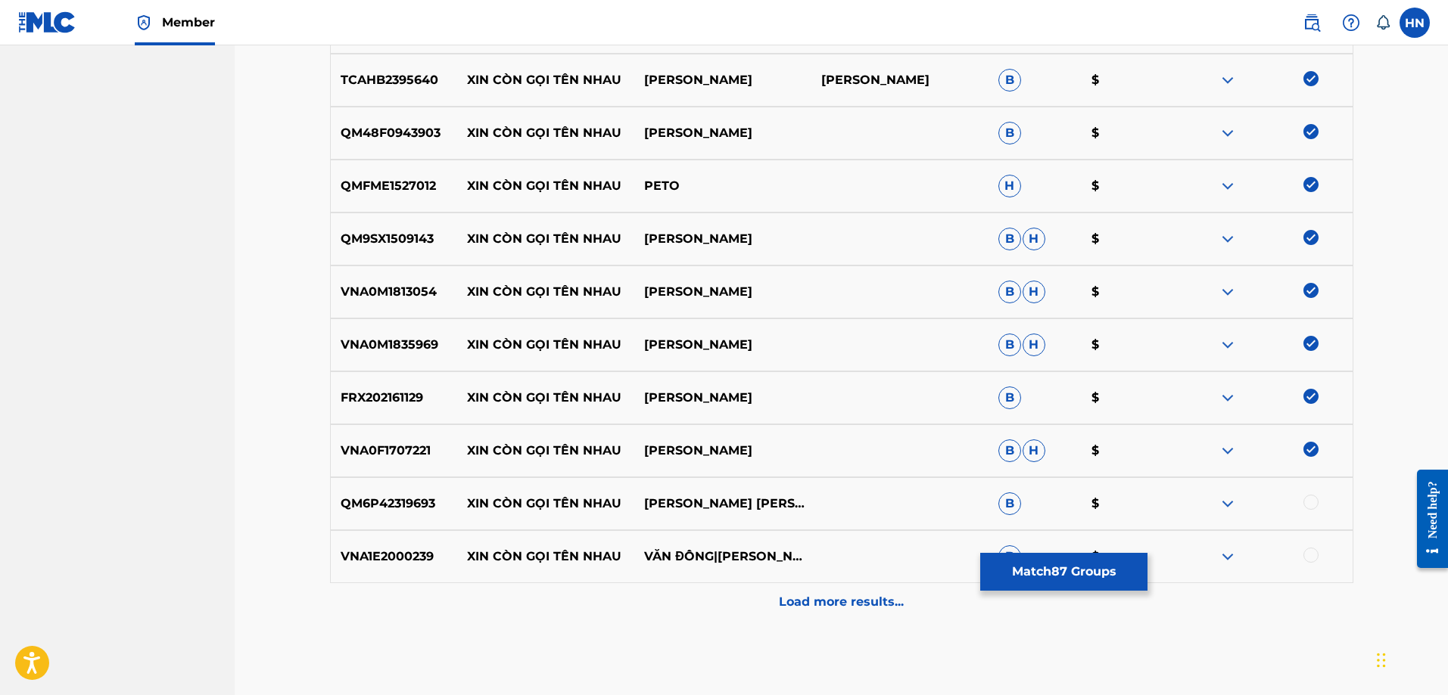
scroll to position [4841, 0]
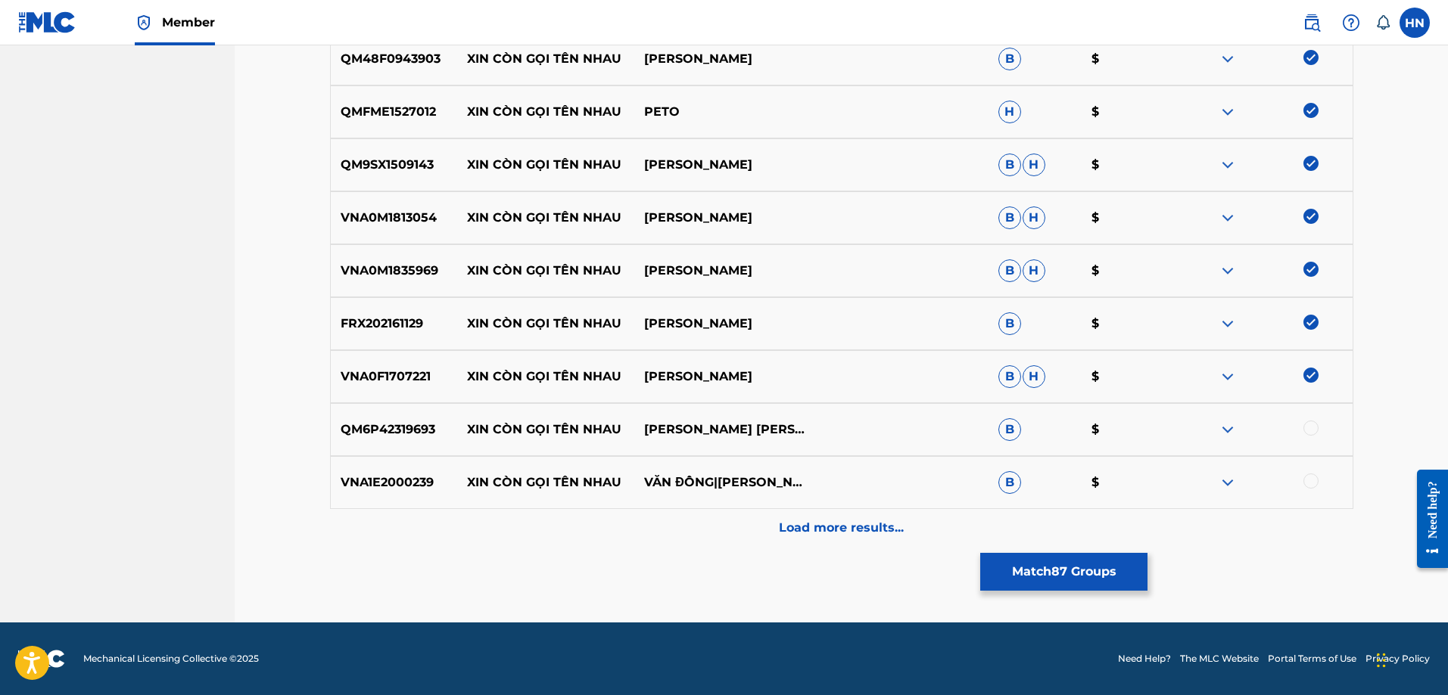
click at [412, 425] on p "QM6P42319693" at bounding box center [394, 430] width 127 height 18
click at [1306, 434] on div at bounding box center [1310, 428] width 15 height 15
click at [408, 480] on p "VNA1E2000239" at bounding box center [394, 483] width 127 height 18
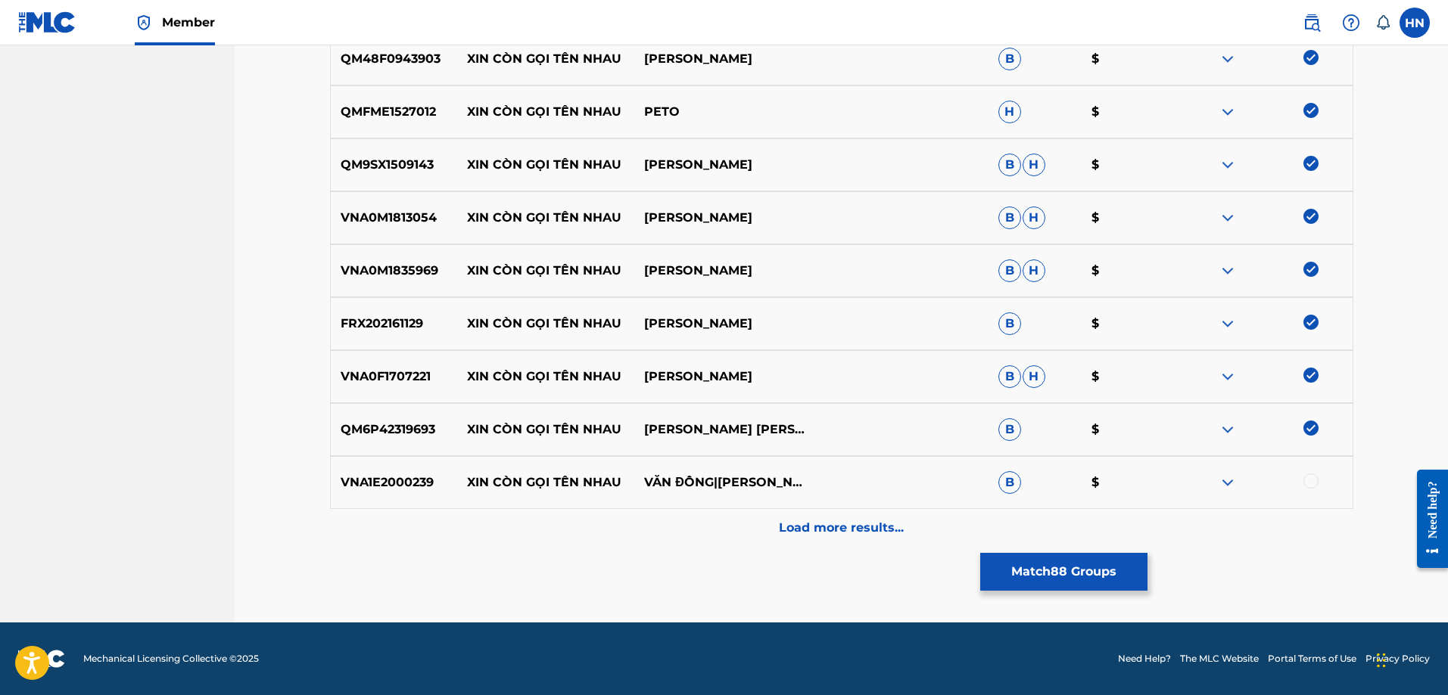
click at [1306, 484] on div at bounding box center [1310, 481] width 15 height 15
click at [770, 513] on div "Load more results..." at bounding box center [841, 528] width 1023 height 38
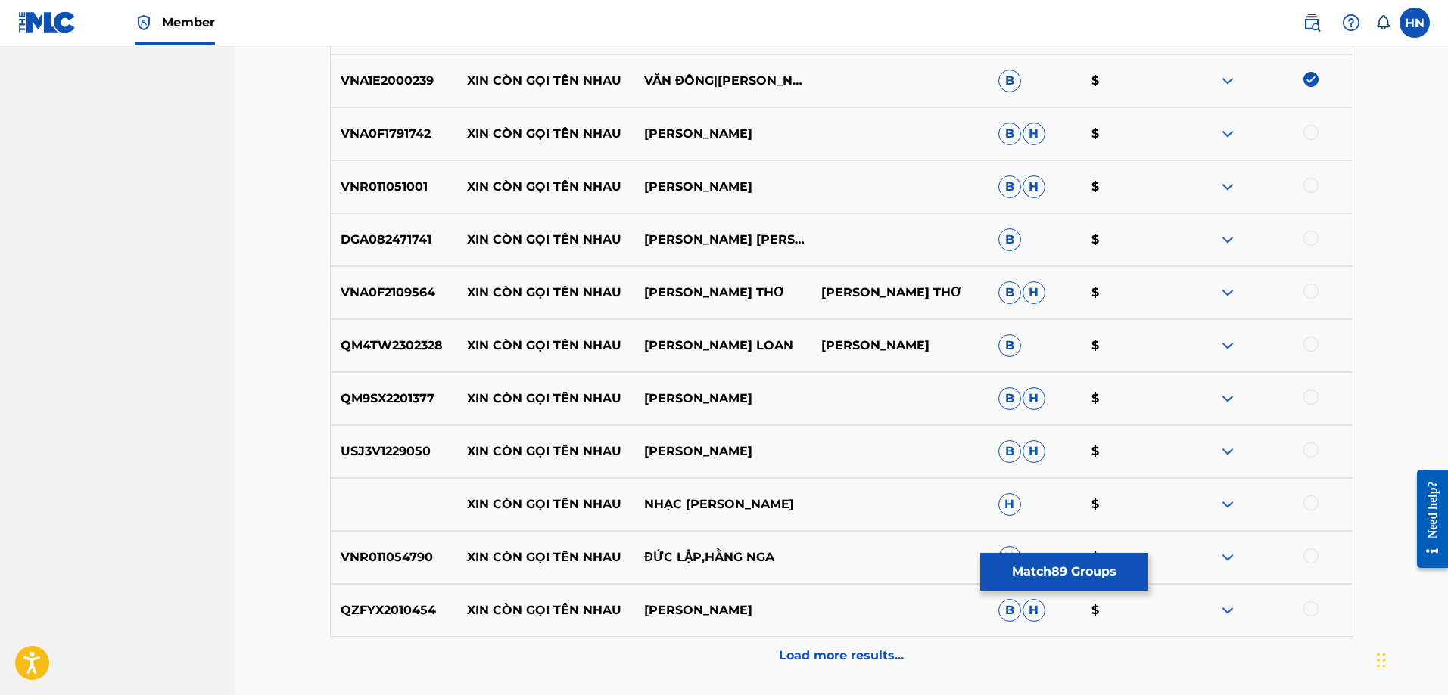
scroll to position [5219, 0]
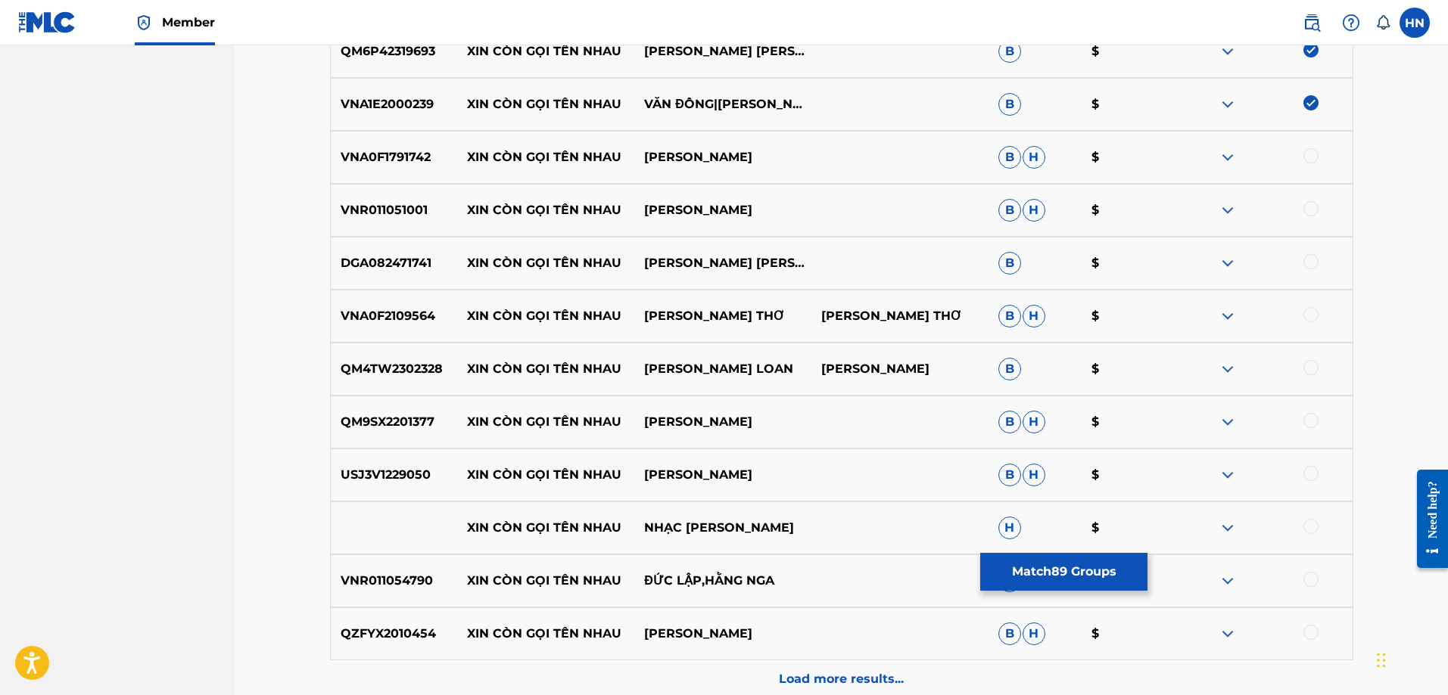
click at [401, 138] on div "VNA0F1791742 XIN CÒN GỌI TÊN NHAU [PERSON_NAME] [PERSON_NAME] $" at bounding box center [841, 157] width 1023 height 53
click at [1311, 153] on div at bounding box center [1310, 155] width 15 height 15
click at [370, 196] on div "VNR011051001 XIN CÒN GỌI TÊN NHAU [PERSON_NAME] [PERSON_NAME] $" at bounding box center [841, 210] width 1023 height 53
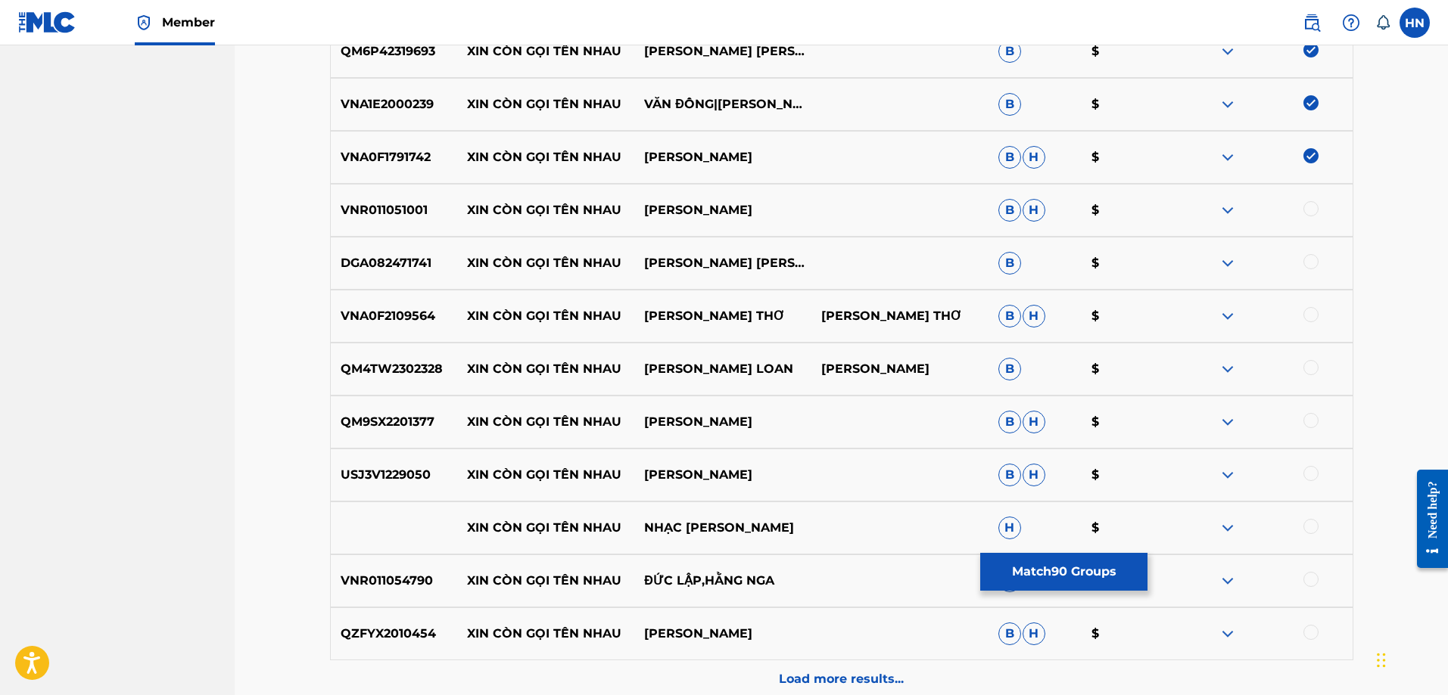
click at [1311, 210] on div at bounding box center [1310, 208] width 15 height 15
click at [396, 246] on div "DGA082471741 XIN CÒN GỌI TÊN NHAU [PERSON_NAME] [PERSON_NAME] B $" at bounding box center [841, 263] width 1023 height 53
click at [1307, 267] on div at bounding box center [1310, 261] width 15 height 15
click at [438, 300] on div "VNA0F2109564 XIN CÒN GỌI TÊN NHAU [PERSON_NAME] THƠ [PERSON_NAME] THƠ [PERSON_N…" at bounding box center [841, 316] width 1023 height 53
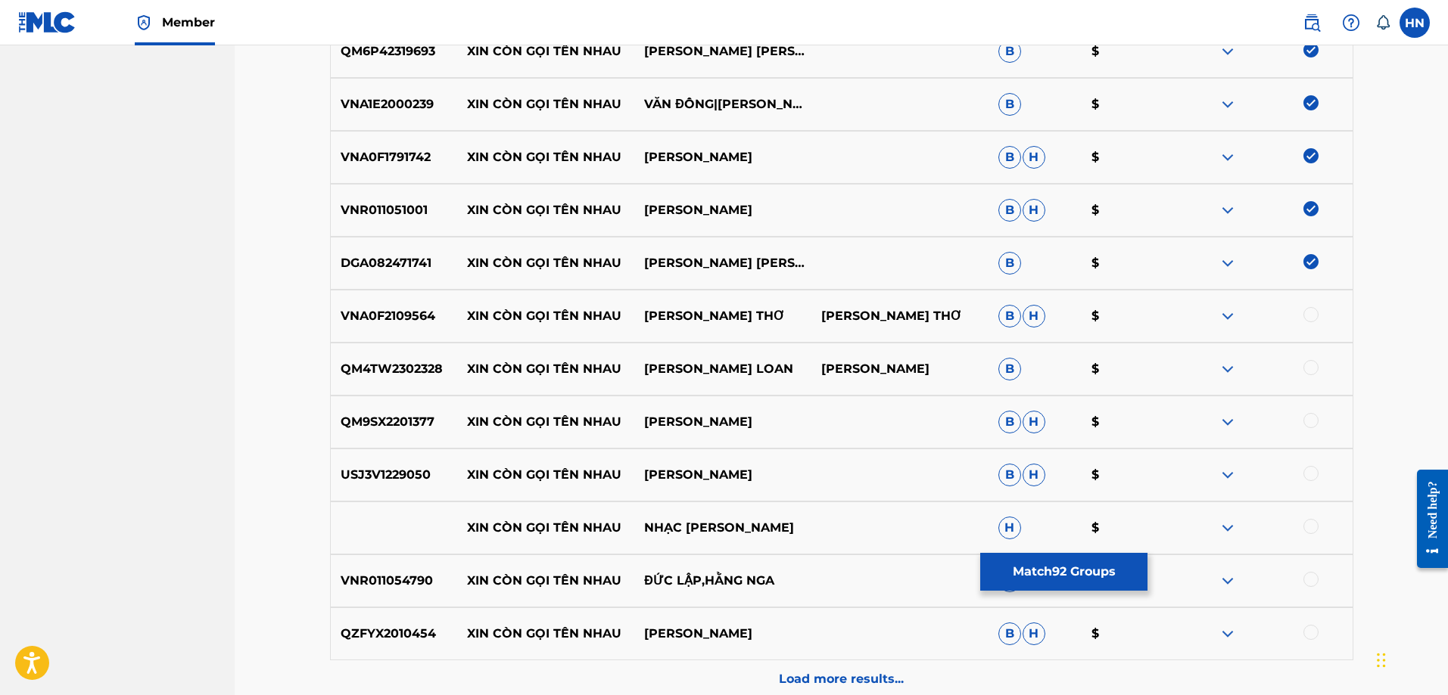
click at [438, 300] on div "VNA0F2109564 XIN CÒN GỌI TÊN NHAU [PERSON_NAME] THƠ [PERSON_NAME] THƠ [PERSON_N…" at bounding box center [841, 316] width 1023 height 53
click at [420, 304] on div "VNA0F2109564 XIN CÒN GỌI TÊN NHAU [PERSON_NAME] THƠ [PERSON_NAME] THƠ [PERSON_N…" at bounding box center [841, 316] width 1023 height 53
click at [1308, 322] on div at bounding box center [1310, 314] width 15 height 15
click at [413, 366] on p "QM4TW2302328" at bounding box center [394, 369] width 127 height 18
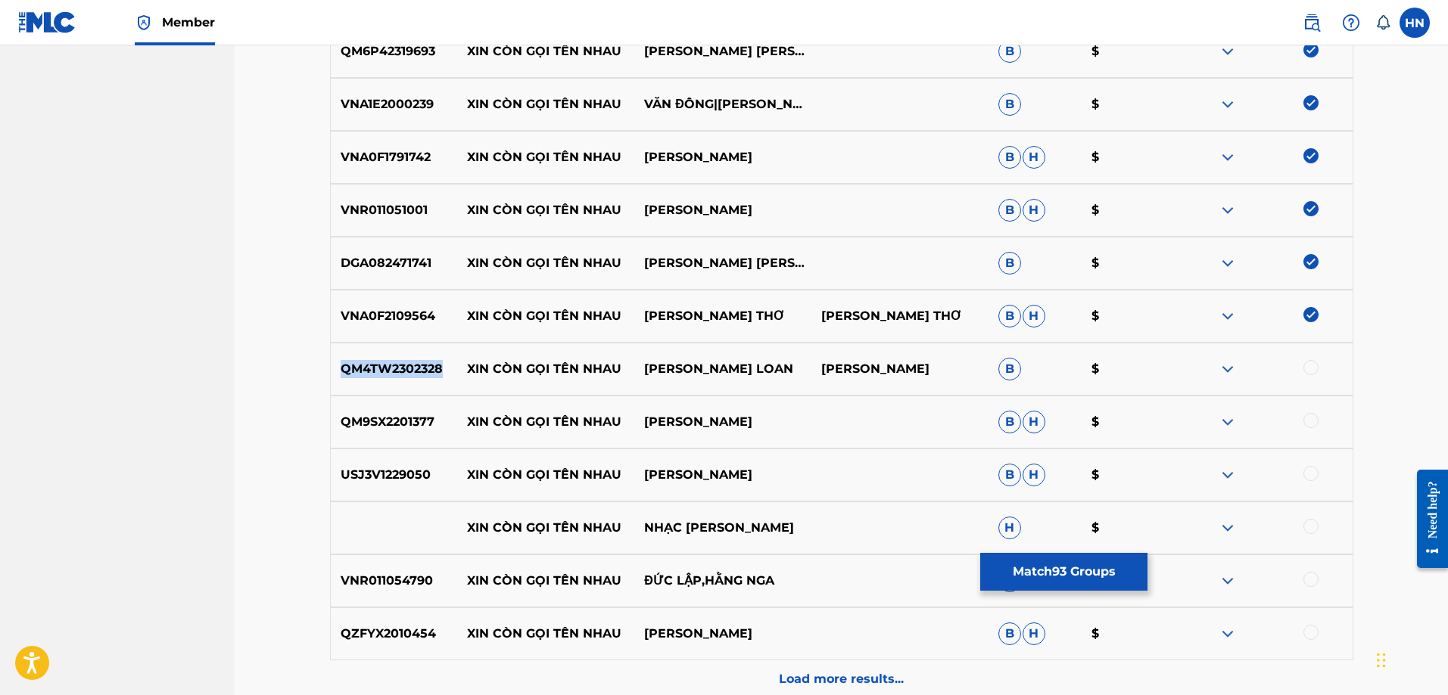
click at [413, 366] on p "QM4TW2302328" at bounding box center [394, 369] width 127 height 18
click at [1311, 364] on div at bounding box center [1310, 367] width 15 height 15
click at [411, 426] on p "QM9SX2201377" at bounding box center [394, 422] width 127 height 18
click at [1313, 418] on div at bounding box center [1310, 420] width 15 height 15
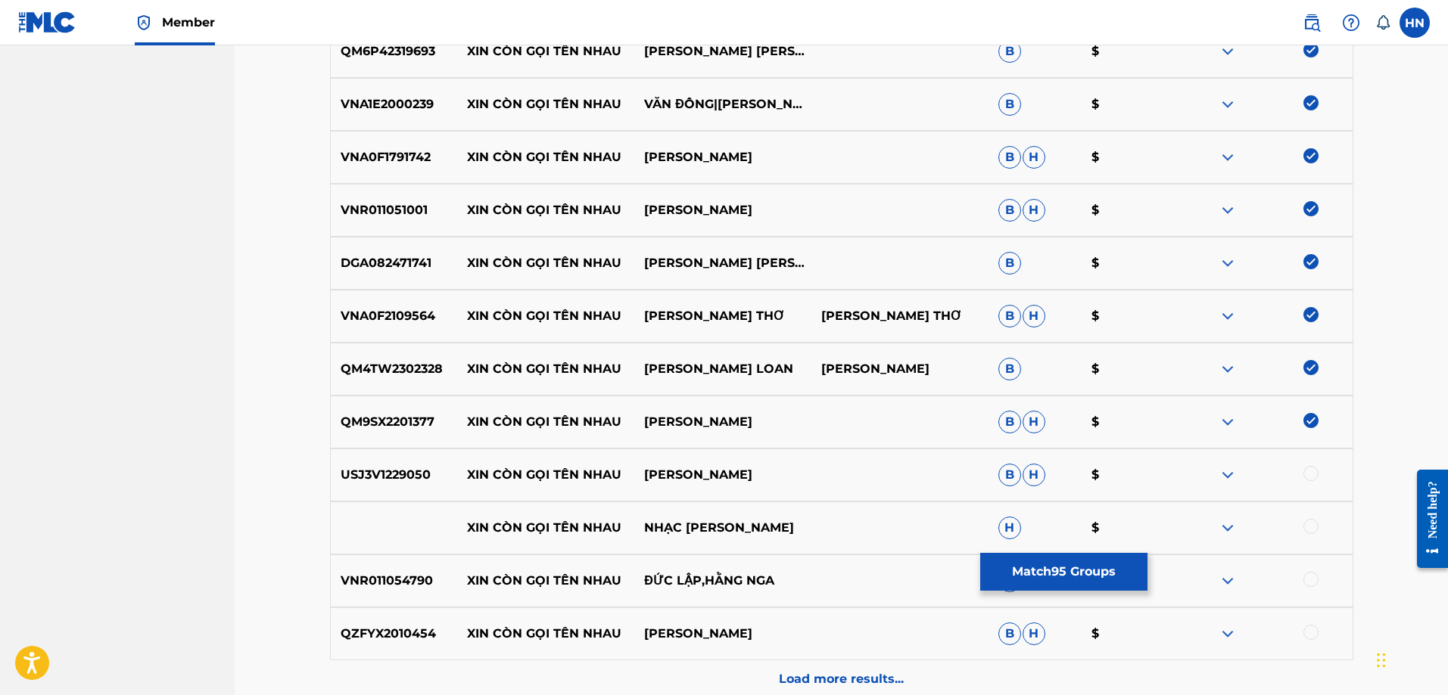
click at [390, 468] on p "USJ3V1229050" at bounding box center [394, 475] width 127 height 18
click at [1312, 478] on div at bounding box center [1310, 473] width 15 height 15
drag, startPoint x: 423, startPoint y: 534, endPoint x: 843, endPoint y: 519, distance: 420.3
click at [843, 519] on div "XIN CÒN GỌI TÊN NHAU NHẠC [PERSON_NAME] H $" at bounding box center [841, 528] width 1023 height 53
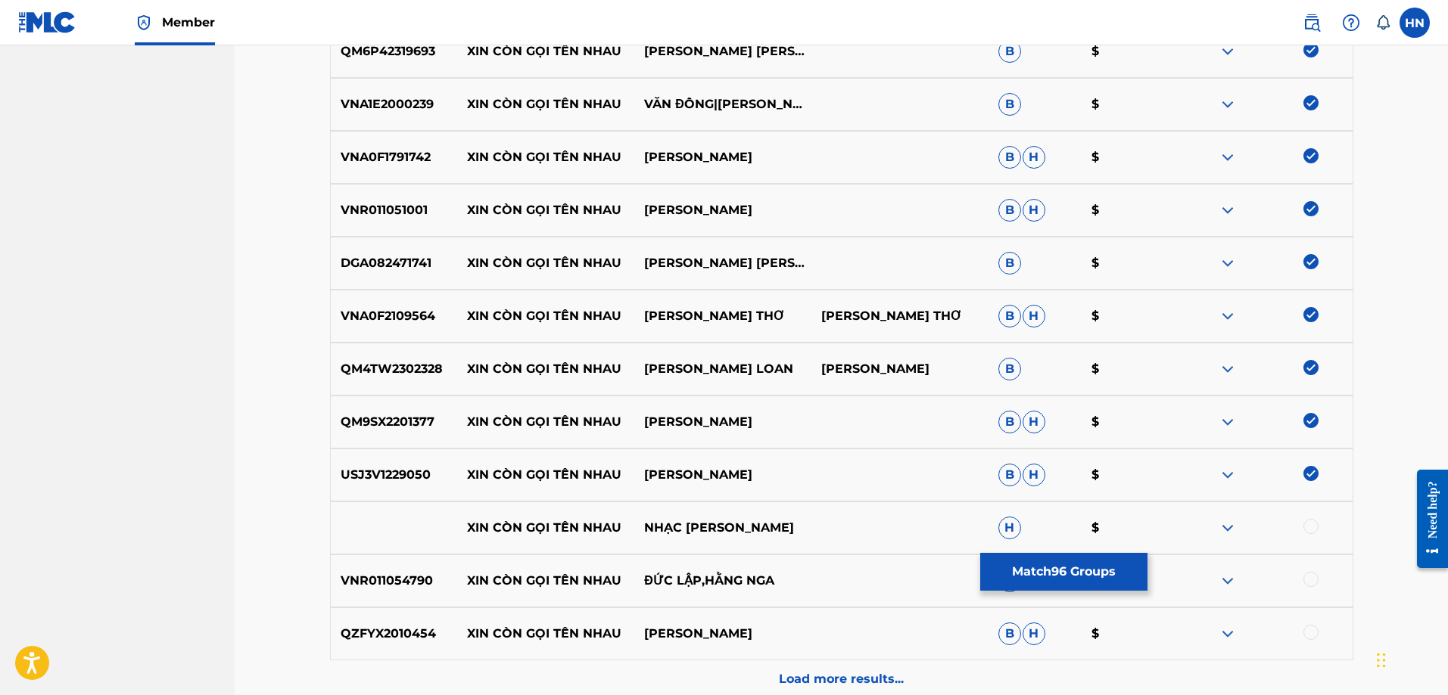
click at [1309, 530] on div at bounding box center [1310, 526] width 15 height 15
click at [1224, 532] on img at bounding box center [1227, 528] width 18 height 18
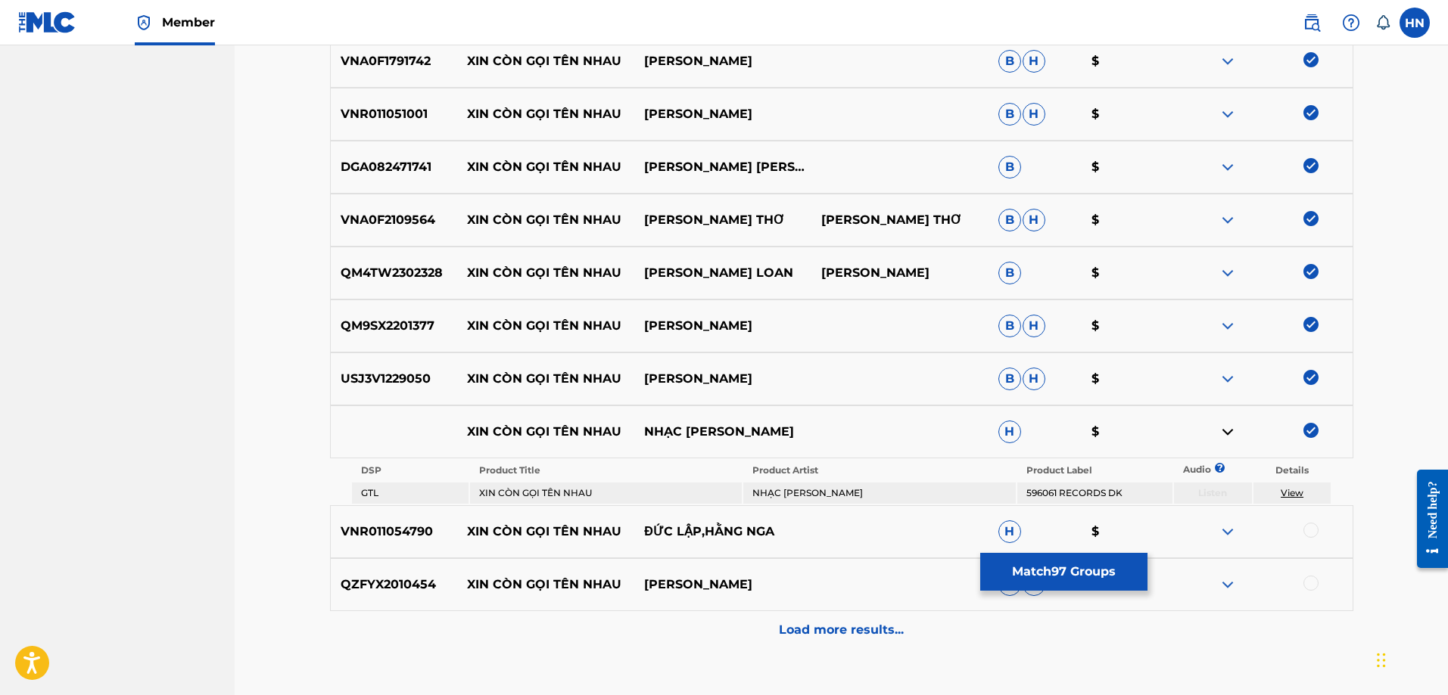
scroll to position [5418, 0]
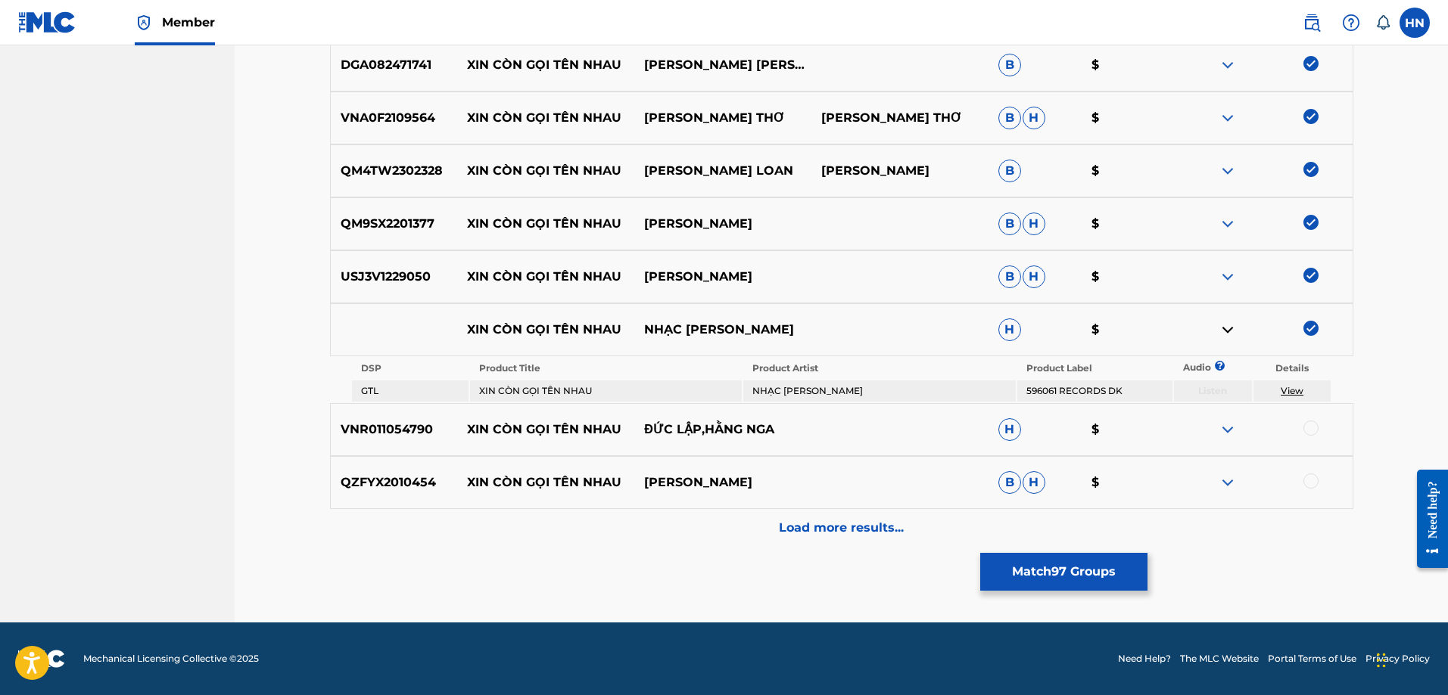
click at [390, 439] on div "VNR011054790 XIN CÒN GỌI TÊN NHAU ĐỨC LẬP,HẰNG NGA H $" at bounding box center [841, 429] width 1023 height 53
click at [1310, 428] on div at bounding box center [1310, 428] width 15 height 15
click at [406, 493] on div "QZFYX2010454 XIN CÒN GỌI TÊN NHAU [PERSON_NAME] [PERSON_NAME] $" at bounding box center [841, 482] width 1023 height 53
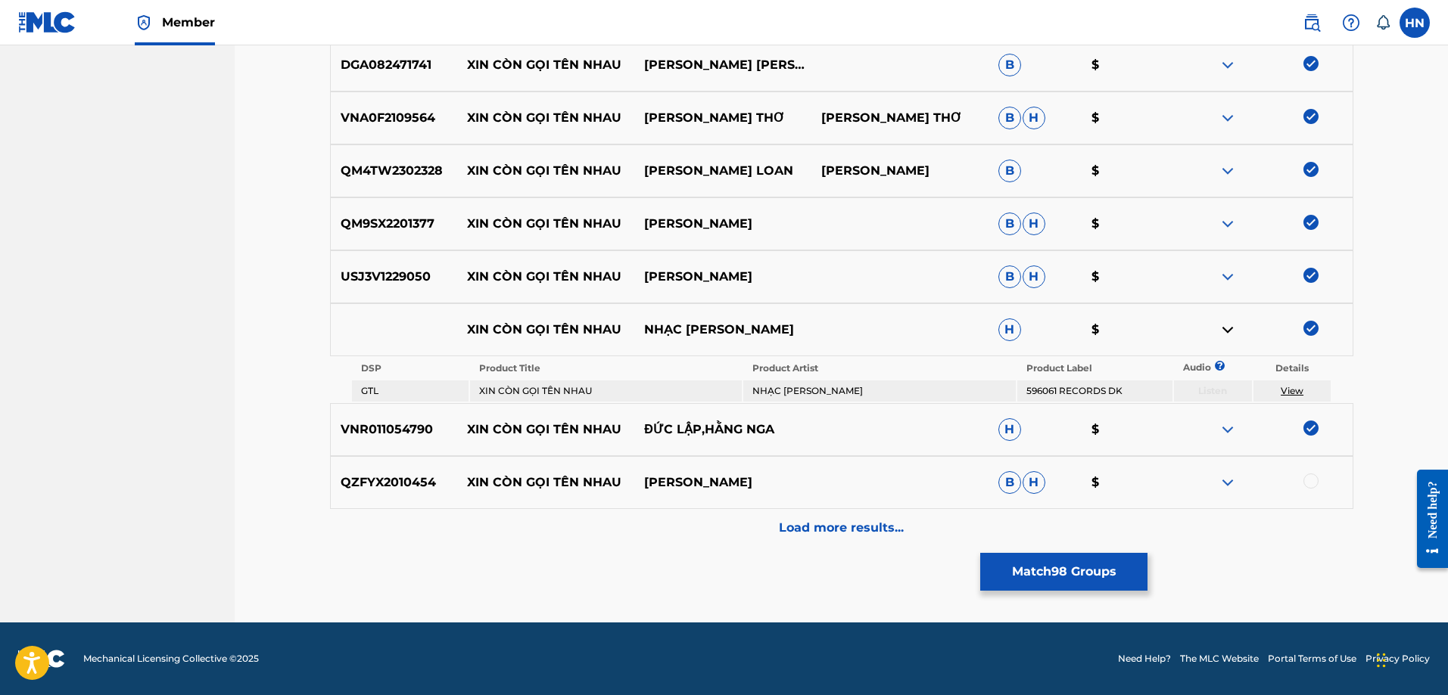
click at [1313, 485] on div at bounding box center [1310, 481] width 15 height 15
click at [805, 524] on p "Load more results..." at bounding box center [841, 528] width 125 height 18
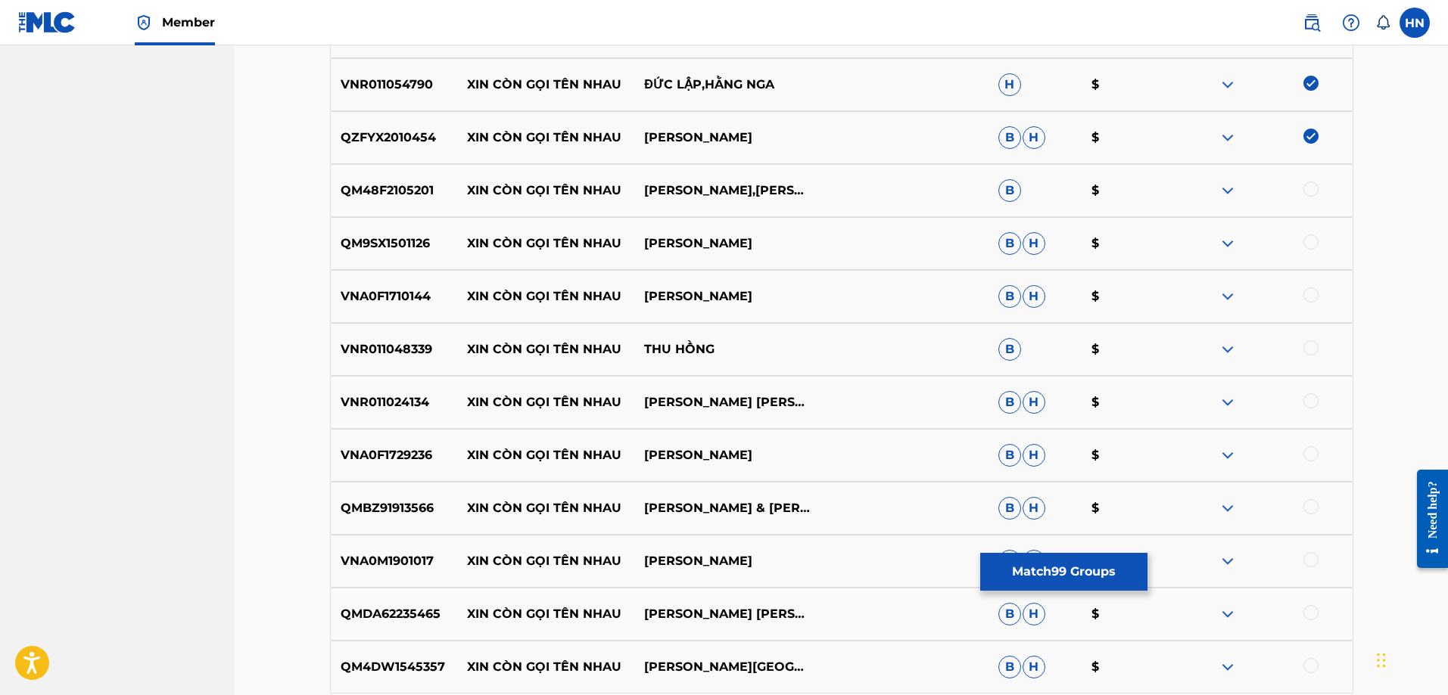
scroll to position [5796, 0]
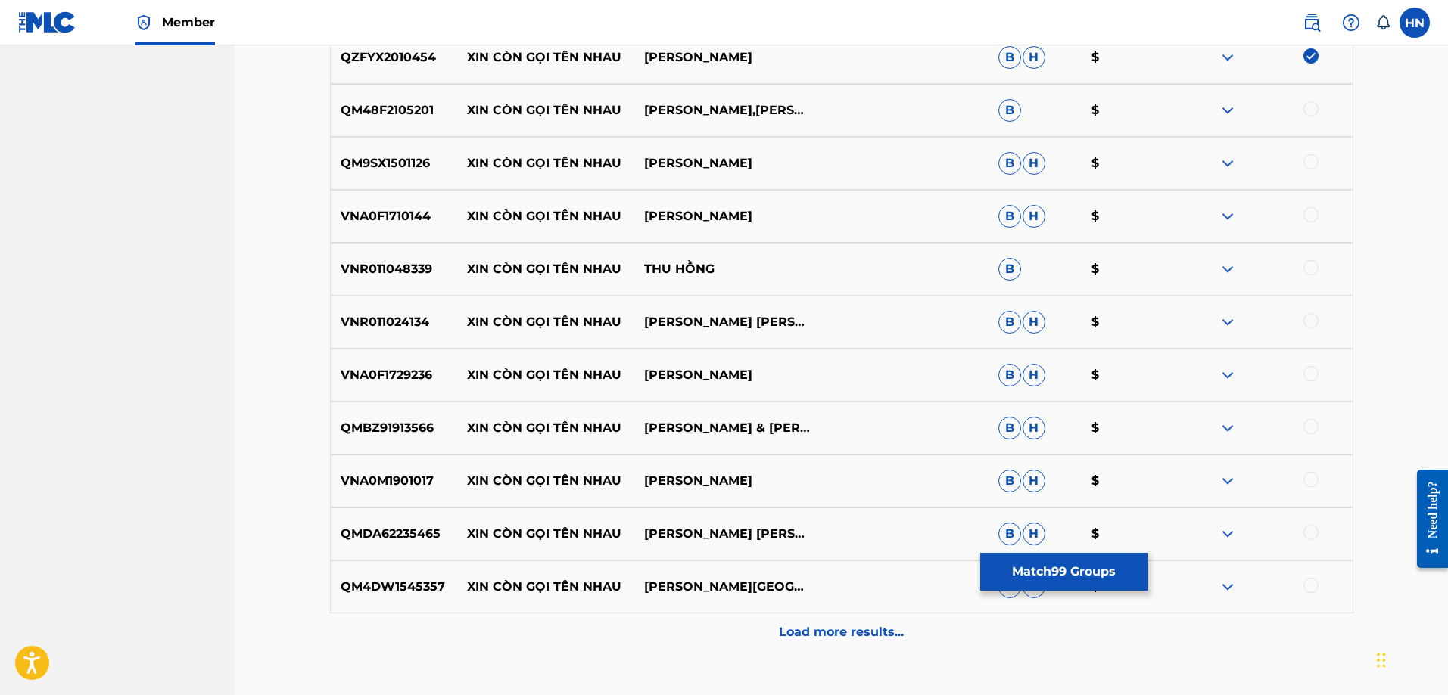
click at [343, 116] on p "QM48F2105201" at bounding box center [394, 110] width 127 height 18
click at [1310, 109] on div at bounding box center [1310, 108] width 15 height 15
click at [406, 167] on p "QM9SX1501126" at bounding box center [394, 163] width 127 height 18
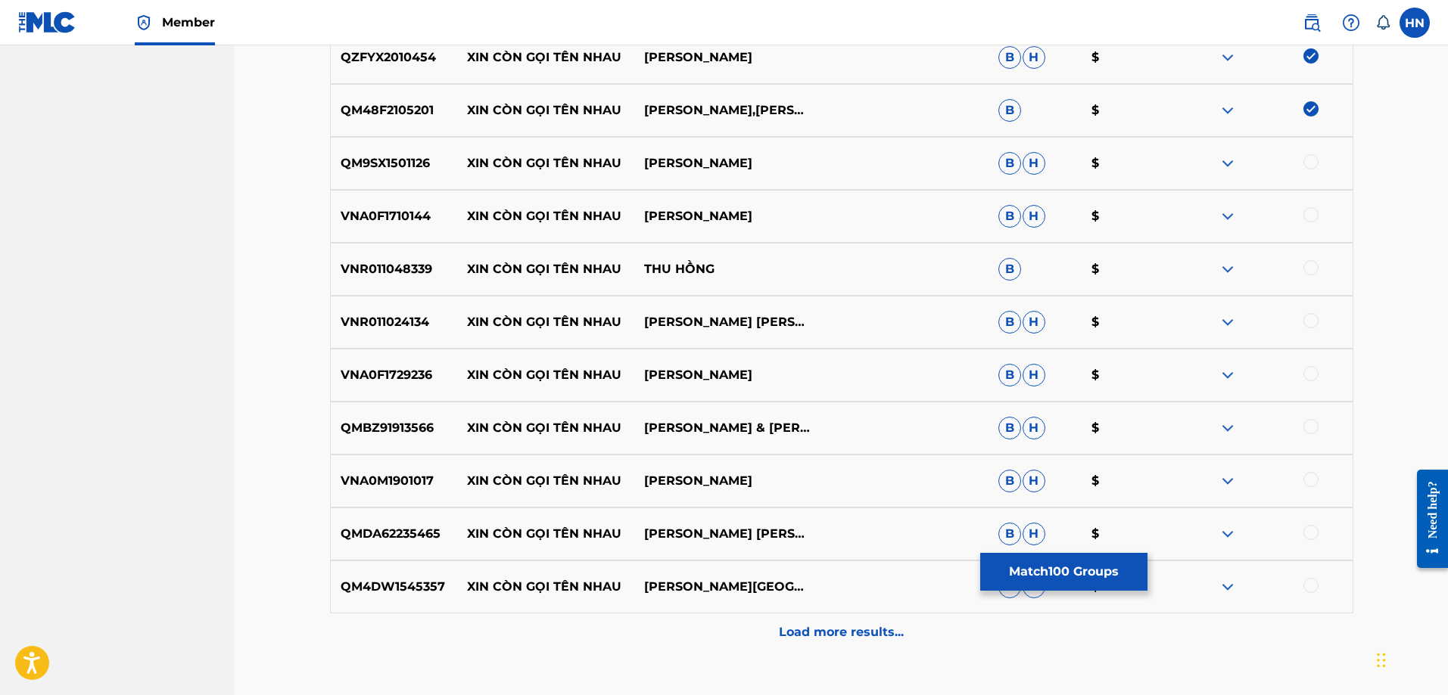
click at [1311, 164] on div at bounding box center [1310, 161] width 15 height 15
click at [409, 210] on p "VNA0F1710144" at bounding box center [394, 216] width 127 height 18
click at [1315, 216] on div at bounding box center [1310, 214] width 15 height 15
click at [418, 272] on p "VNR011048339" at bounding box center [394, 269] width 127 height 18
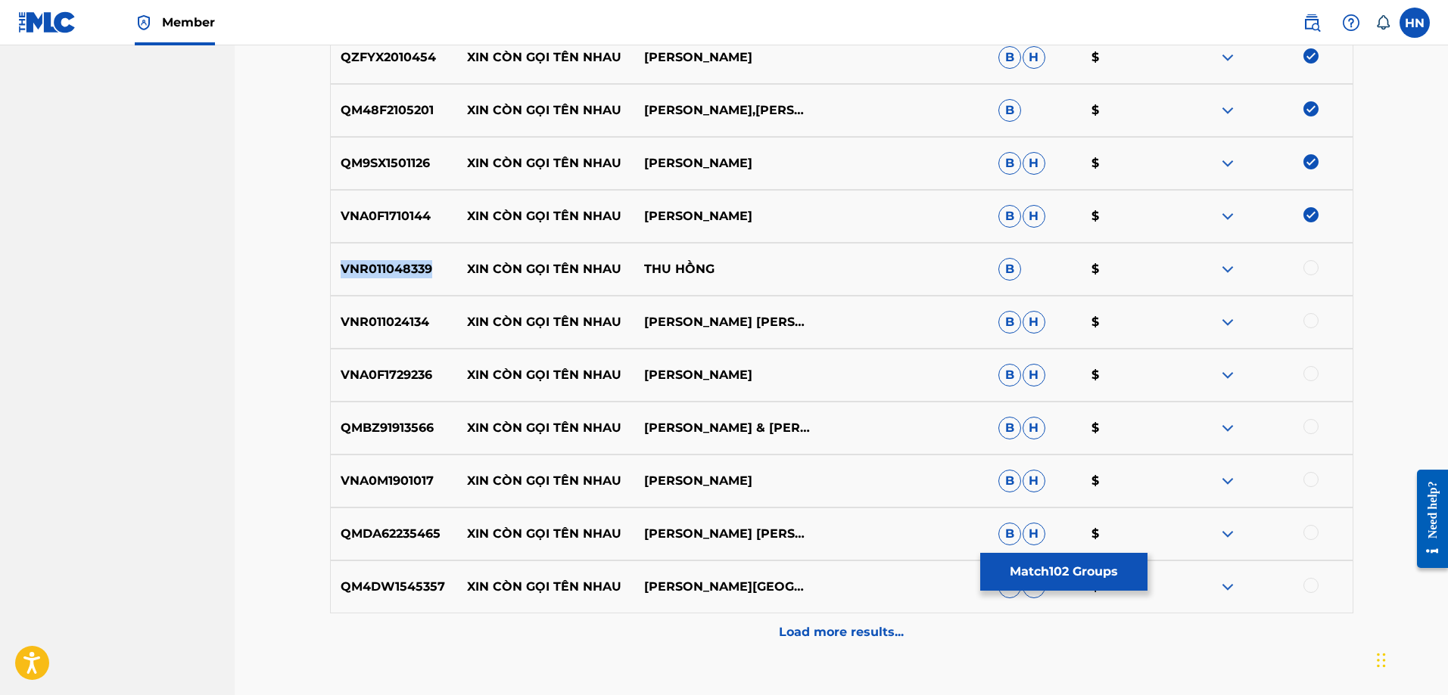
click at [418, 272] on p "VNR011048339" at bounding box center [394, 269] width 127 height 18
click at [1311, 266] on div at bounding box center [1310, 267] width 15 height 15
click at [402, 343] on div "VNR011024134 XIN CÒN GỌI TÊN NHAU [PERSON_NAME] [PERSON_NAME]" at bounding box center [841, 322] width 1023 height 53
click at [1309, 318] on div at bounding box center [1310, 320] width 15 height 15
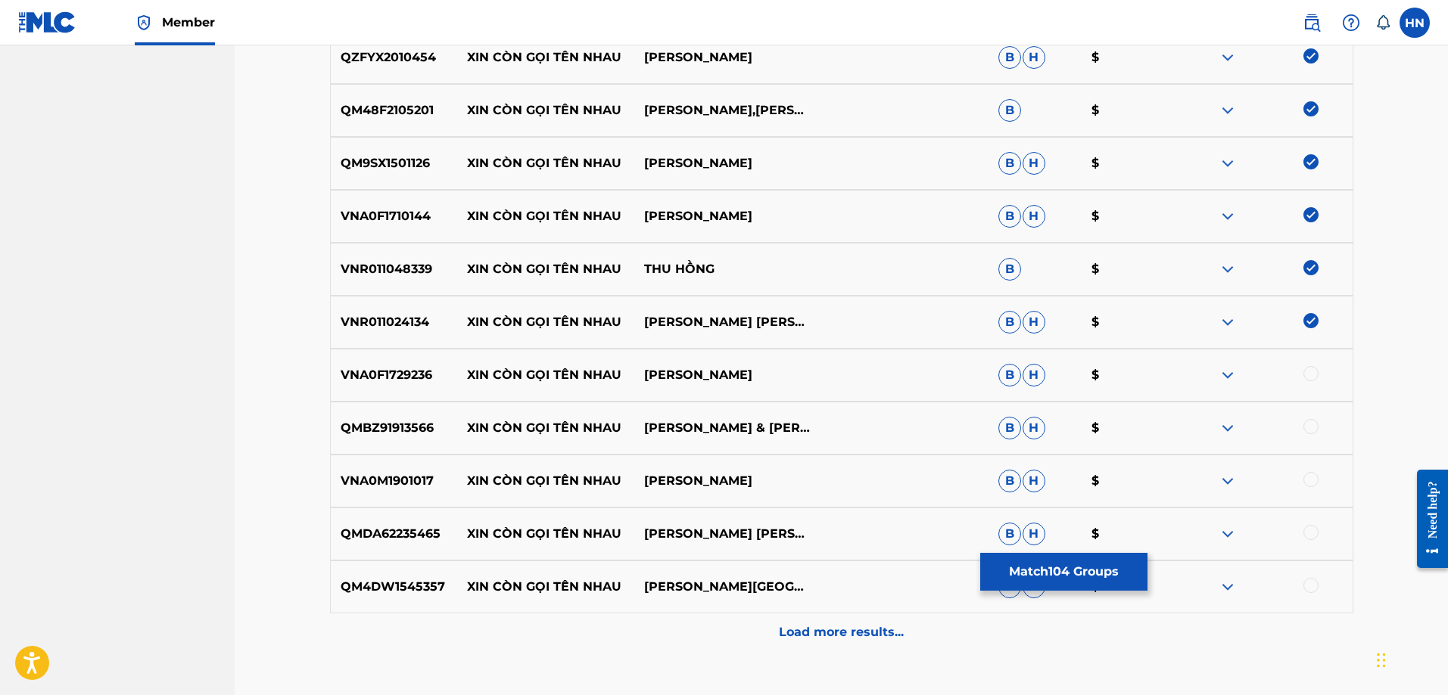
click at [402, 381] on p "VNA0F1729236" at bounding box center [394, 375] width 127 height 18
click at [1308, 370] on div at bounding box center [1310, 373] width 15 height 15
click at [416, 415] on div "QMBZ91913566 XIN CÒN GỌI TÊN NHAU [PERSON_NAME] & [PERSON_NAME] TÔN & [PERSON_N…" at bounding box center [841, 428] width 1023 height 53
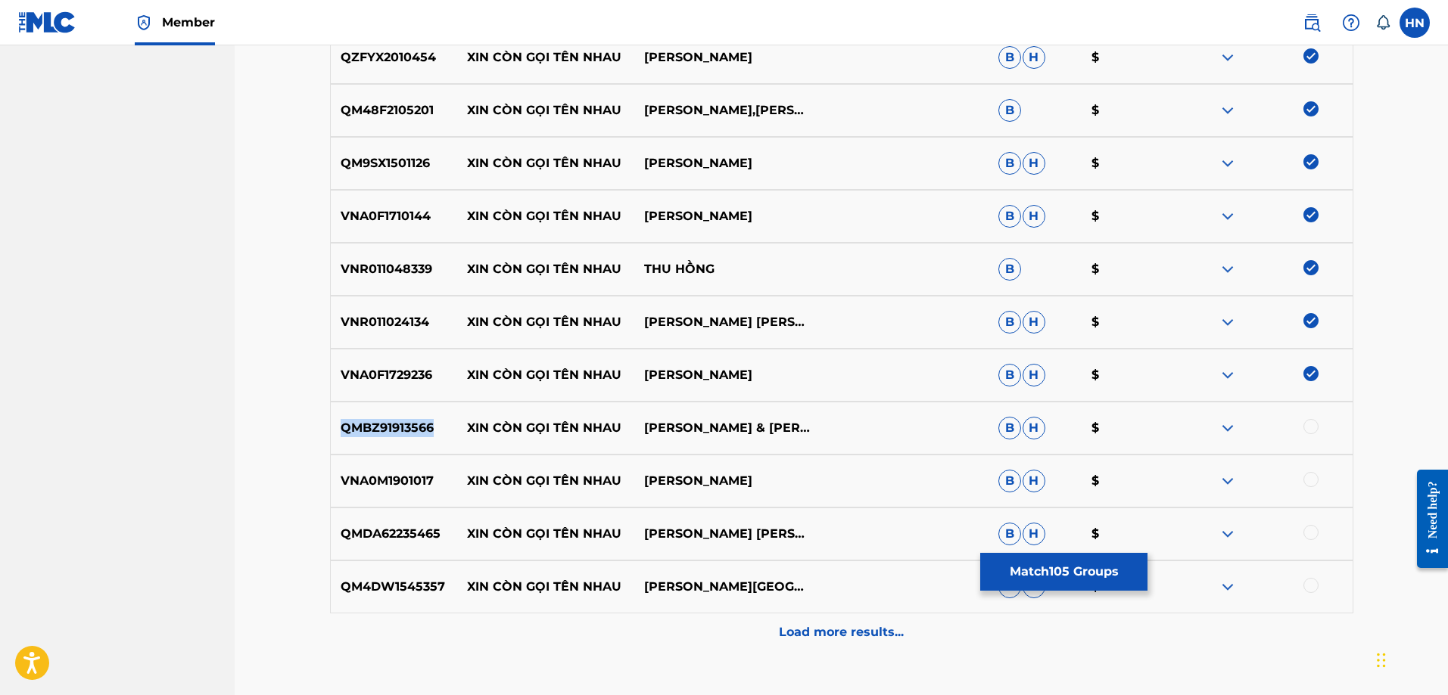
click at [416, 415] on div "QMBZ91913566 XIN CÒN GỌI TÊN NHAU [PERSON_NAME] & [PERSON_NAME] TÔN & [PERSON_N…" at bounding box center [841, 428] width 1023 height 53
click at [1308, 428] on div at bounding box center [1310, 426] width 15 height 15
click at [424, 579] on p "QM4DW1545357" at bounding box center [394, 587] width 127 height 18
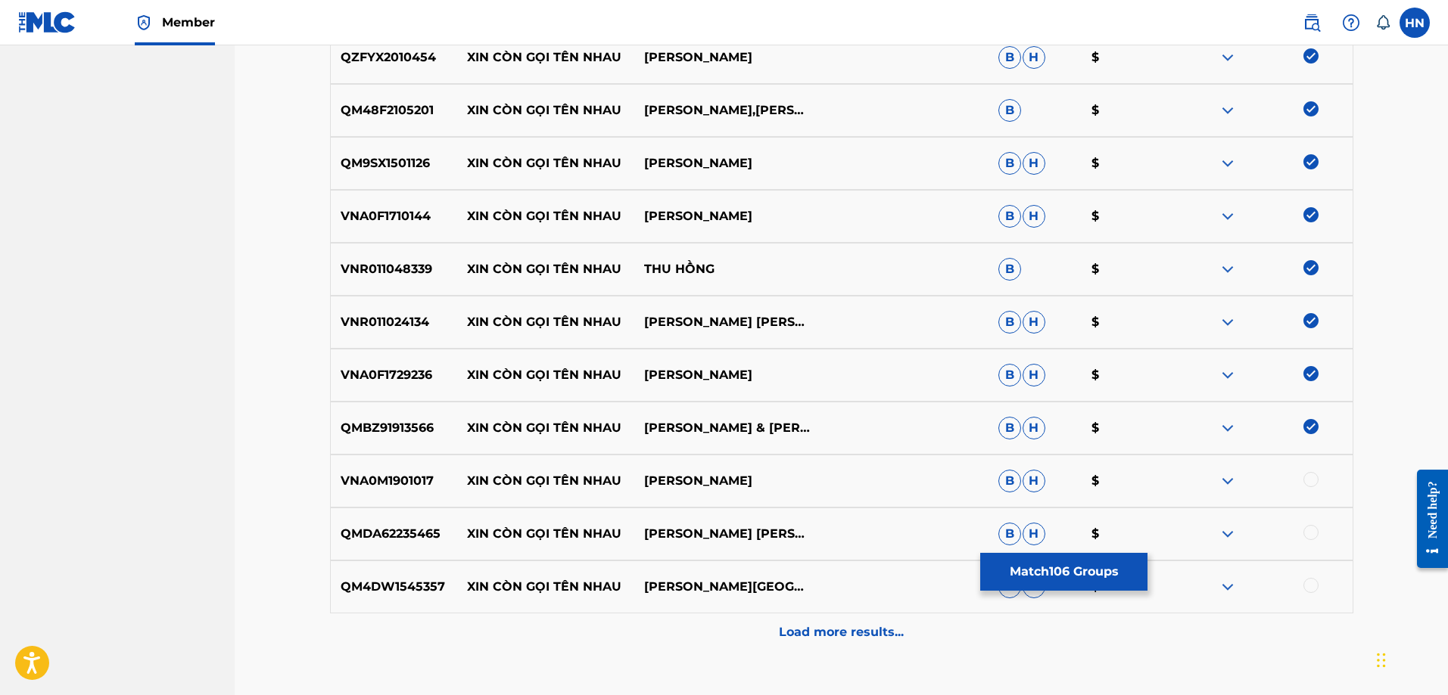
click at [1317, 577] on div "QM4DW1545357 XIN CÒN GỌI TÊN NHAU ĐÀM [PERSON_NAME] [PERSON_NAME] $" at bounding box center [841, 587] width 1023 height 53
click at [1308, 583] on div at bounding box center [1310, 585] width 15 height 15
click at [419, 488] on p "VNA0M1901017" at bounding box center [394, 481] width 127 height 18
click at [1305, 481] on div at bounding box center [1310, 479] width 15 height 15
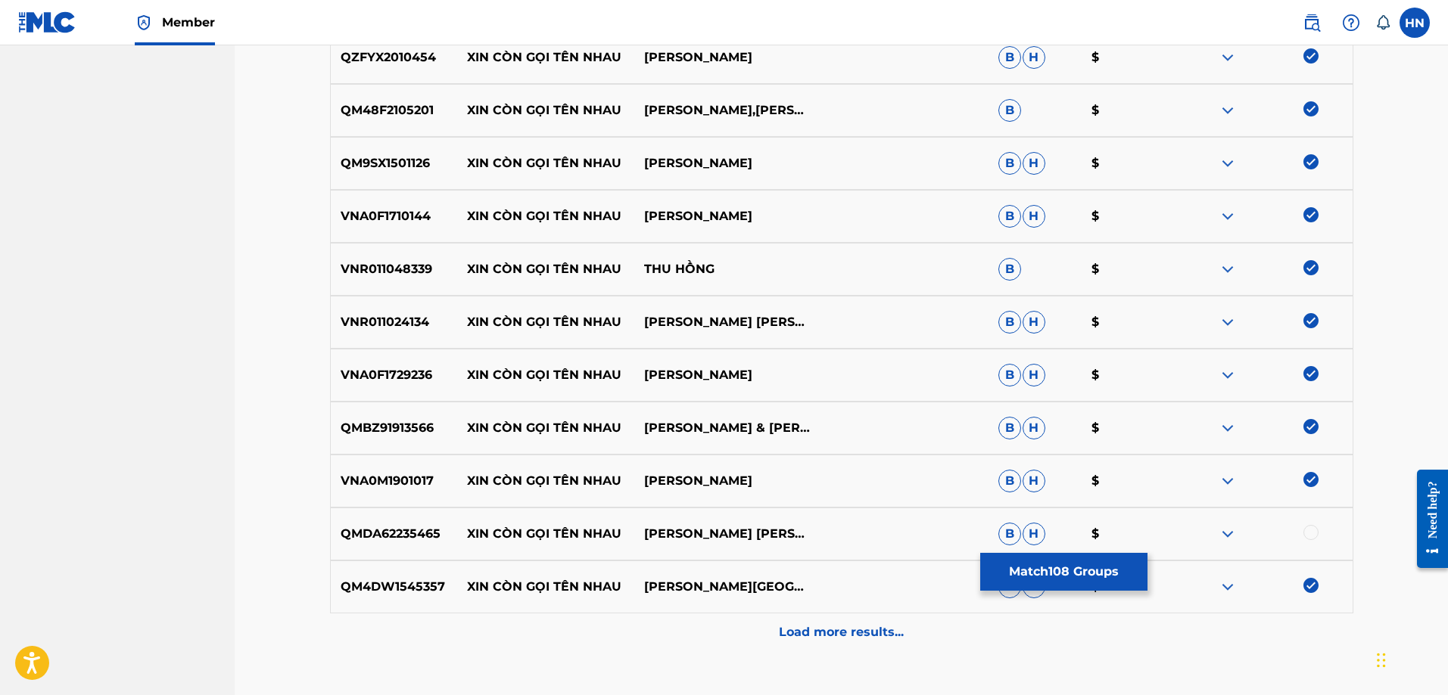
click at [450, 533] on p "QMDA62235465" at bounding box center [394, 534] width 127 height 18
click at [431, 536] on p "QMDA62235465" at bounding box center [394, 534] width 127 height 18
click at [1312, 534] on div at bounding box center [1310, 532] width 15 height 15
click at [811, 643] on div "Load more results..." at bounding box center [841, 633] width 1023 height 38
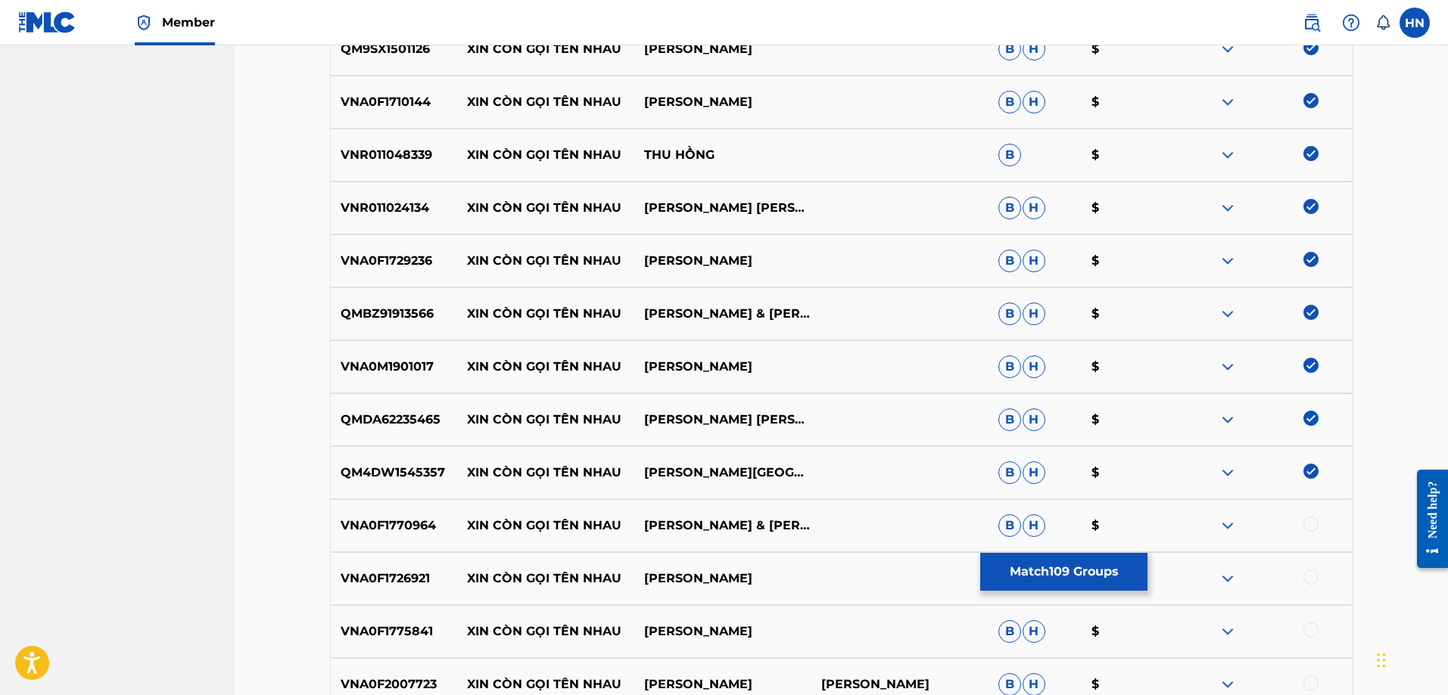
scroll to position [6099, 0]
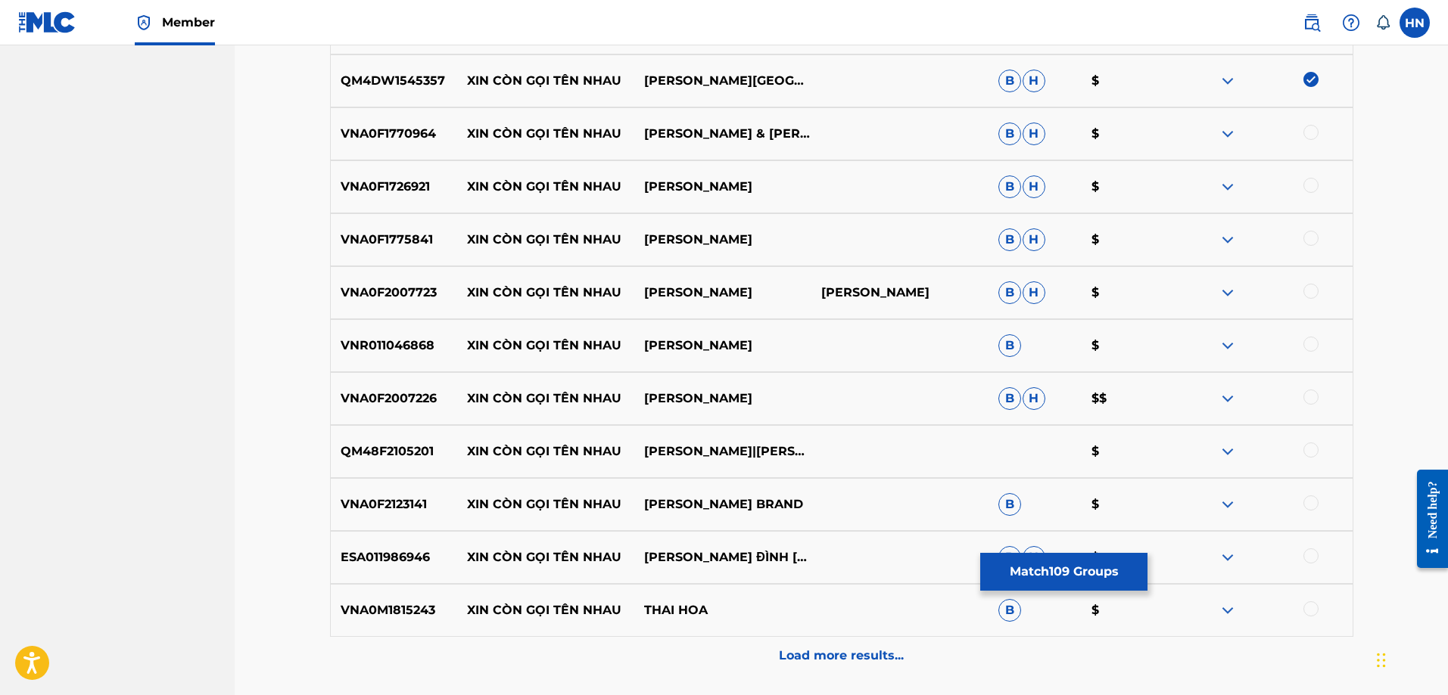
scroll to position [6326, 0]
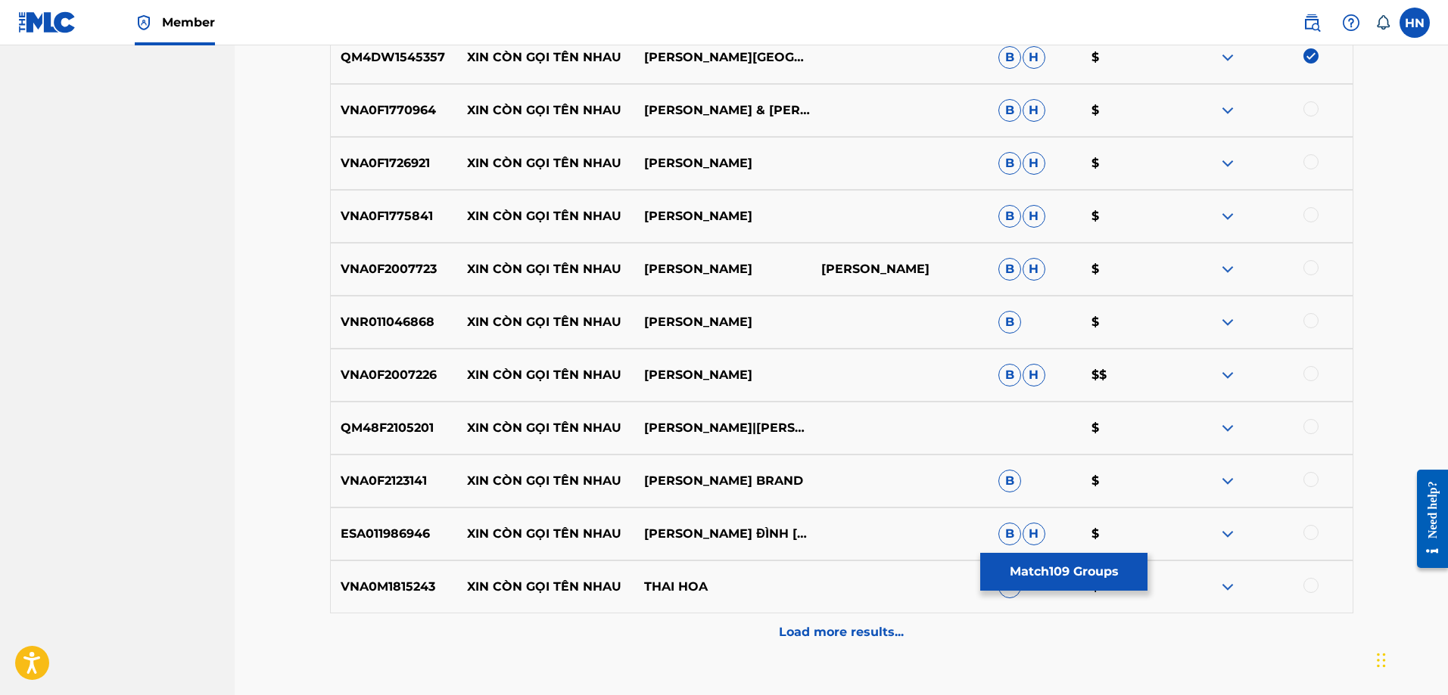
click at [414, 117] on p "VNA0F1770964" at bounding box center [394, 110] width 127 height 18
click at [1315, 106] on div at bounding box center [1310, 108] width 15 height 15
click at [393, 164] on p "VNA0F1726921" at bounding box center [394, 163] width 127 height 18
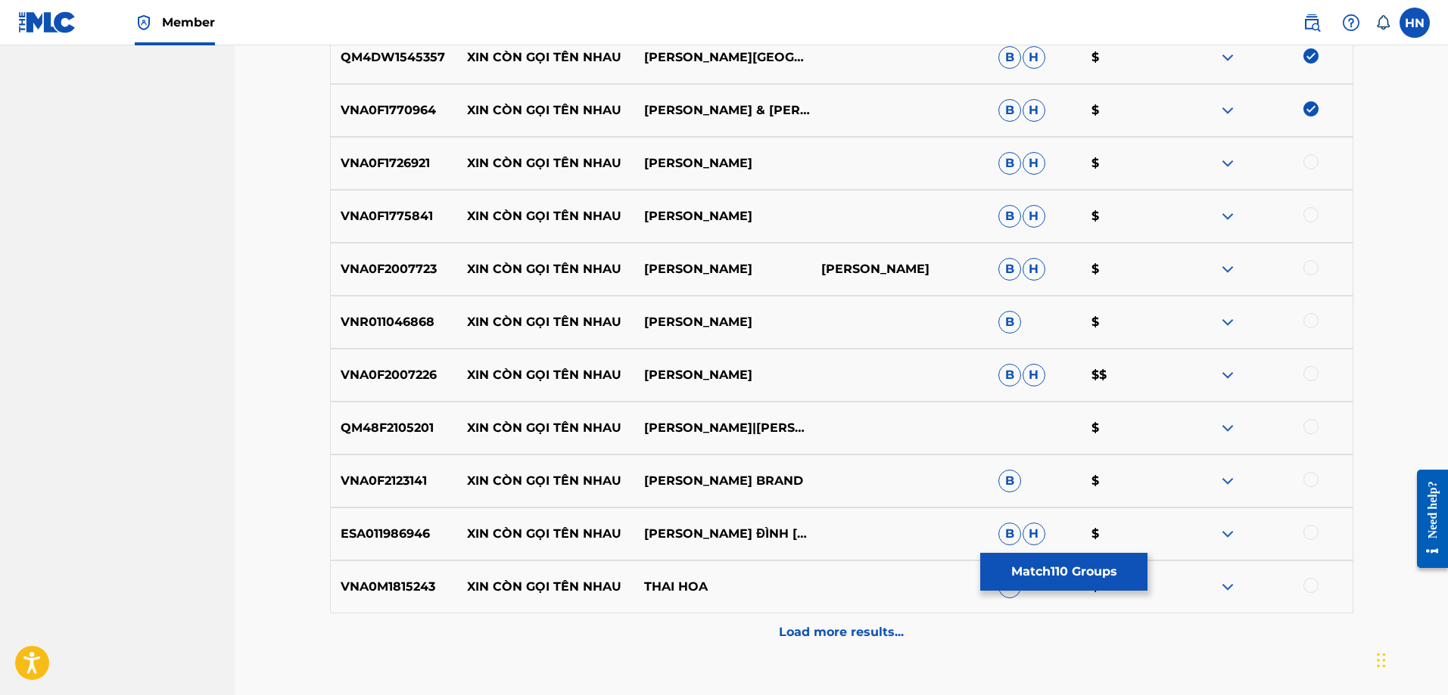
click at [1307, 167] on div at bounding box center [1310, 161] width 15 height 15
click at [395, 224] on p "VNA0F1775841" at bounding box center [394, 216] width 127 height 18
click at [1313, 216] on div at bounding box center [1310, 214] width 15 height 15
click at [409, 272] on p "VNA0F2007723" at bounding box center [394, 269] width 127 height 18
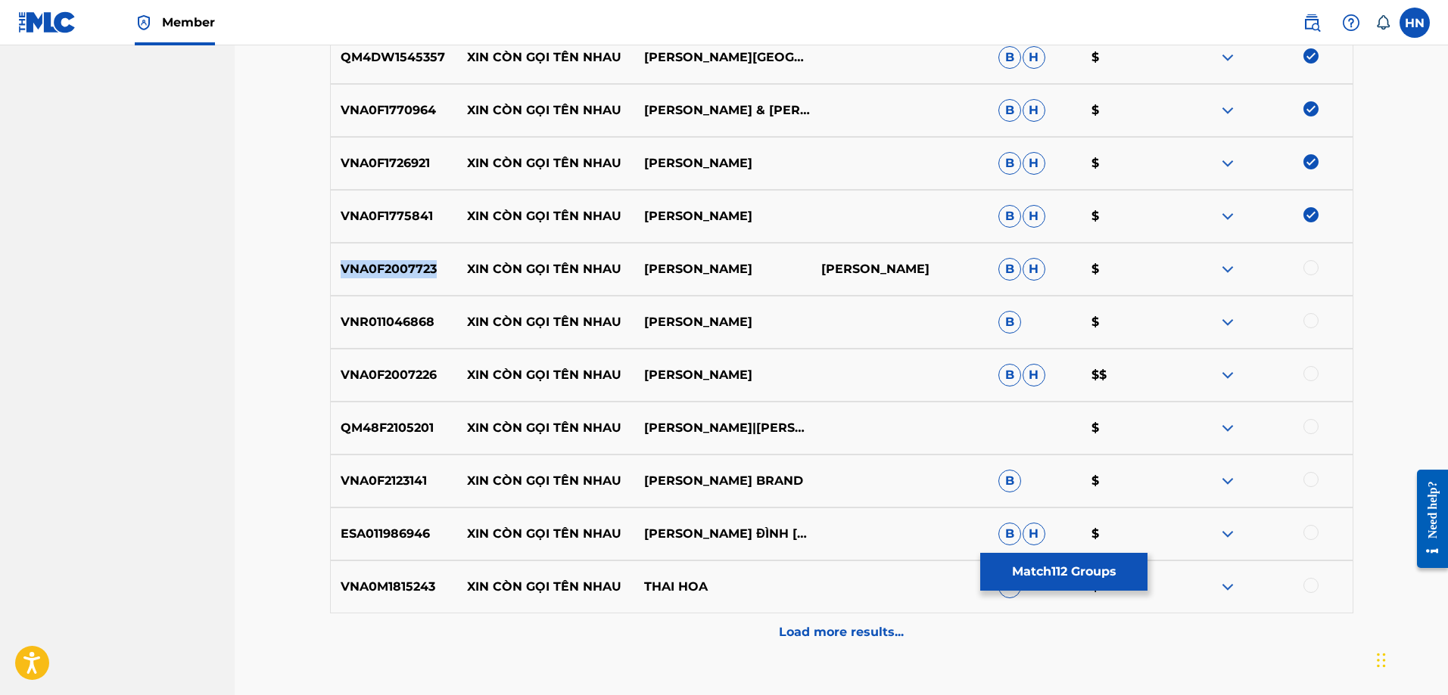
click at [409, 272] on p "VNA0F2007723" at bounding box center [394, 269] width 127 height 18
click at [1312, 266] on div at bounding box center [1310, 267] width 15 height 15
click at [434, 334] on div "VNR011046868 XIN CÒN GỌI TÊN NHAU [PERSON_NAME] B $" at bounding box center [841, 322] width 1023 height 53
click at [425, 323] on p "VNR011046868" at bounding box center [394, 322] width 127 height 18
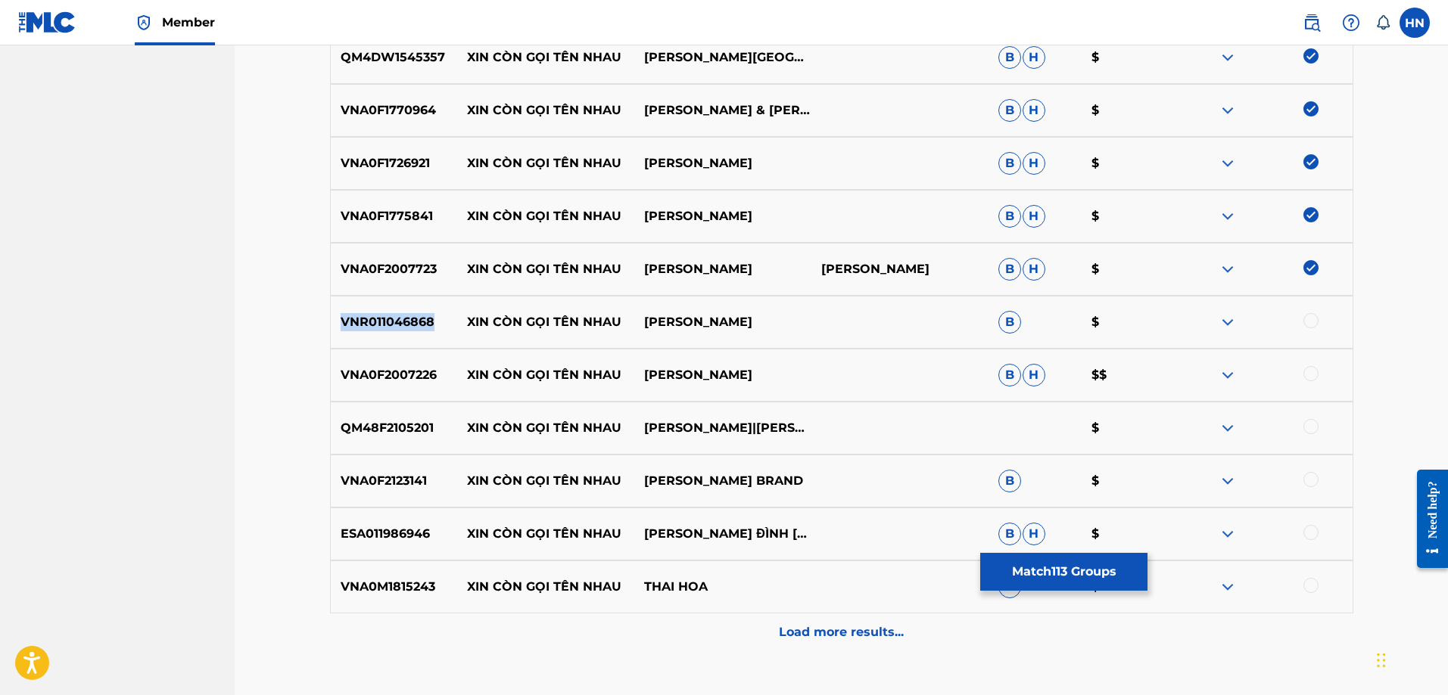
click at [425, 323] on p "VNR011046868" at bounding box center [394, 322] width 127 height 18
click at [1305, 319] on div at bounding box center [1310, 320] width 15 height 15
click at [417, 372] on p "VNA0F2007226" at bounding box center [394, 375] width 127 height 18
click at [1305, 371] on div at bounding box center [1310, 373] width 15 height 15
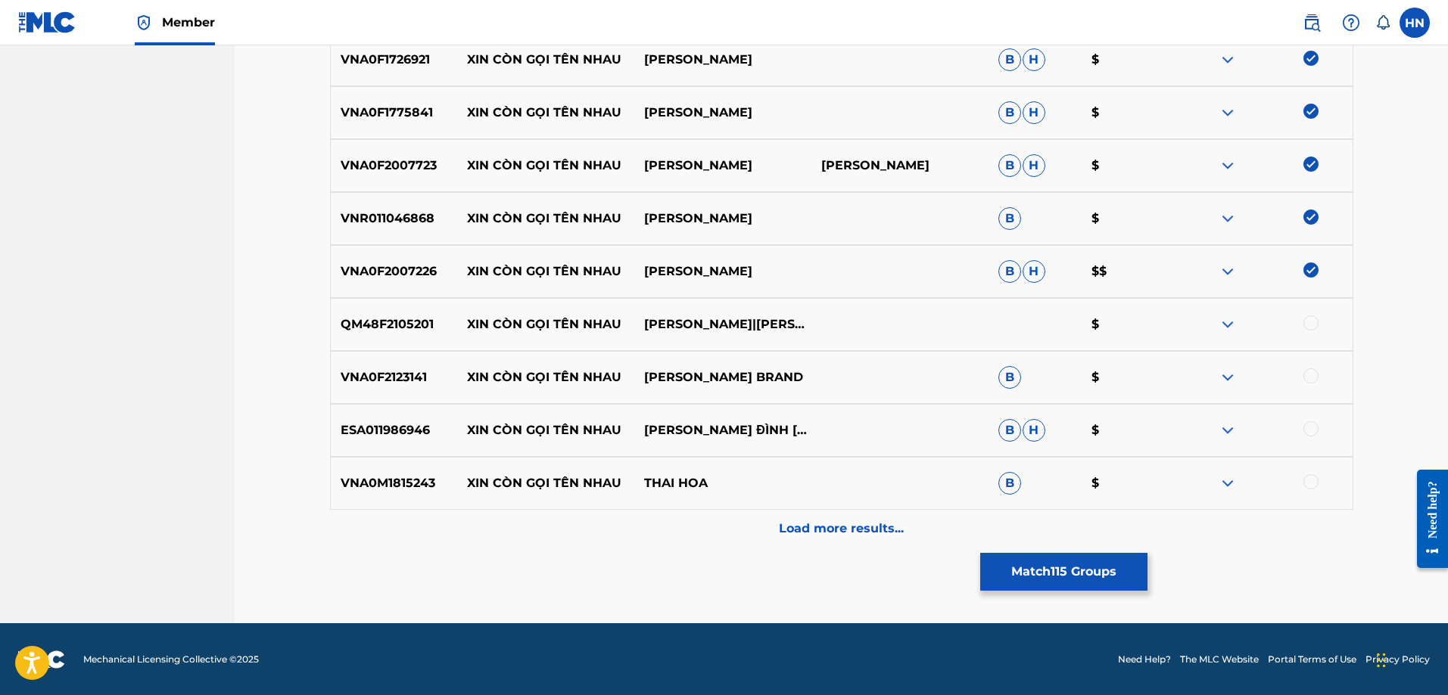
scroll to position [6430, 0]
click at [403, 319] on p "QM48F2105201" at bounding box center [394, 324] width 127 height 18
click at [1312, 327] on div at bounding box center [1310, 322] width 15 height 15
click at [391, 381] on p "VNA0F2123141" at bounding box center [394, 377] width 127 height 18
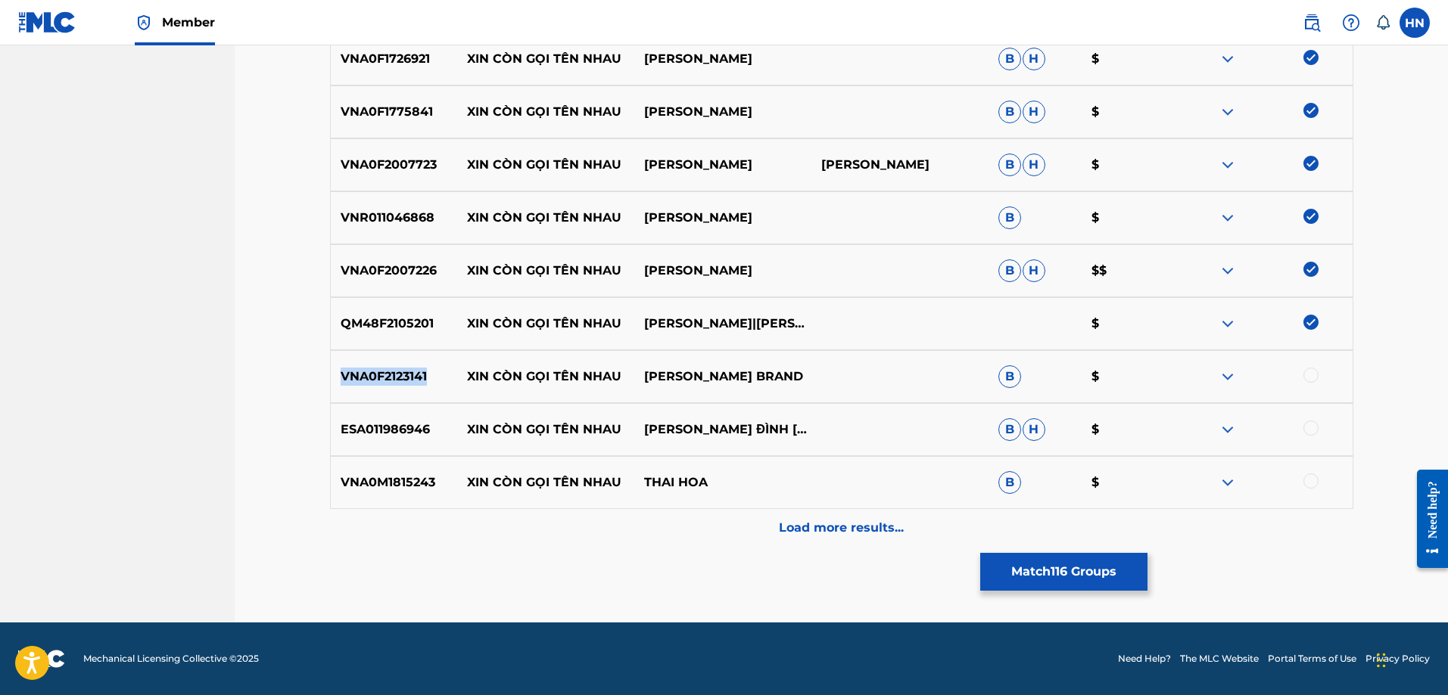
click at [391, 381] on p "VNA0F2123141" at bounding box center [394, 377] width 127 height 18
click at [1307, 371] on div at bounding box center [1310, 375] width 15 height 15
click at [338, 428] on p "ESA011986946" at bounding box center [394, 430] width 127 height 18
click at [1312, 431] on div at bounding box center [1310, 428] width 15 height 15
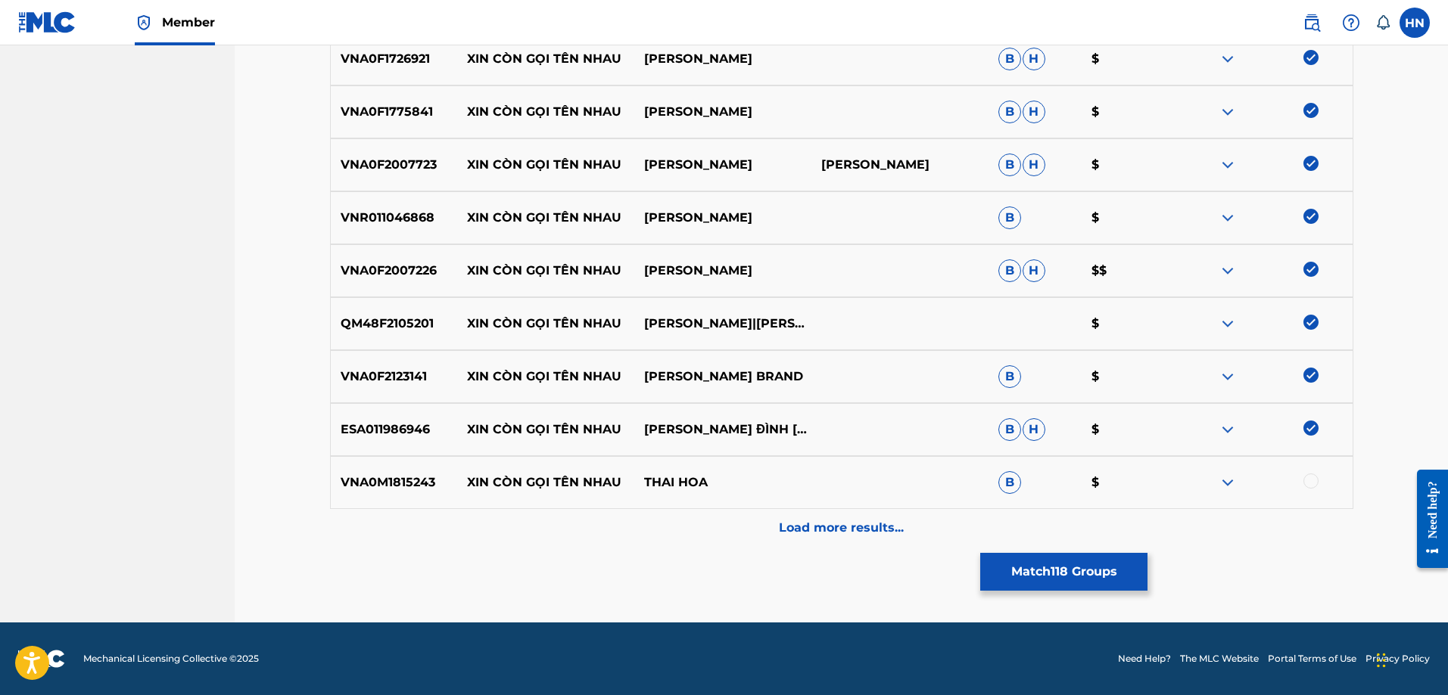
click at [374, 479] on p "VNA0M1815243" at bounding box center [394, 483] width 127 height 18
click at [1308, 481] on div at bounding box center [1310, 481] width 15 height 15
click at [807, 521] on p "Load more results..." at bounding box center [841, 528] width 125 height 18
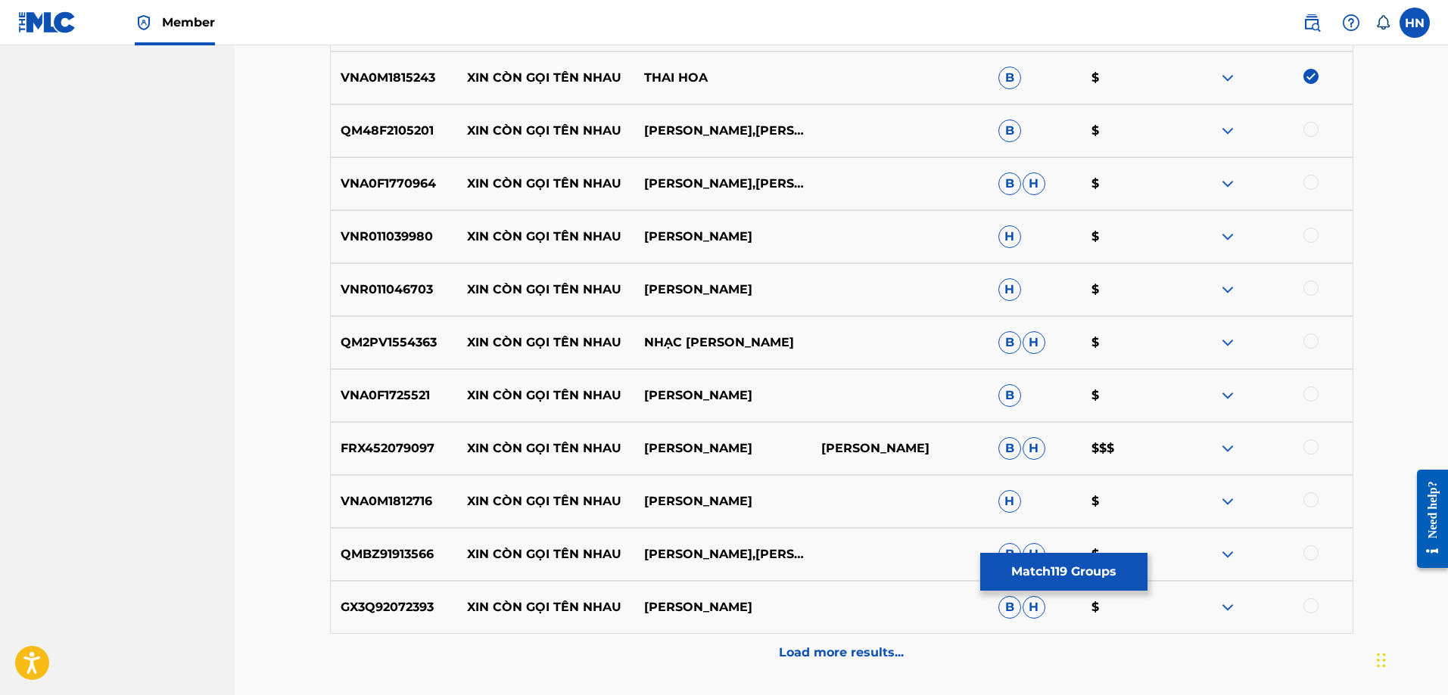
scroll to position [6809, 0]
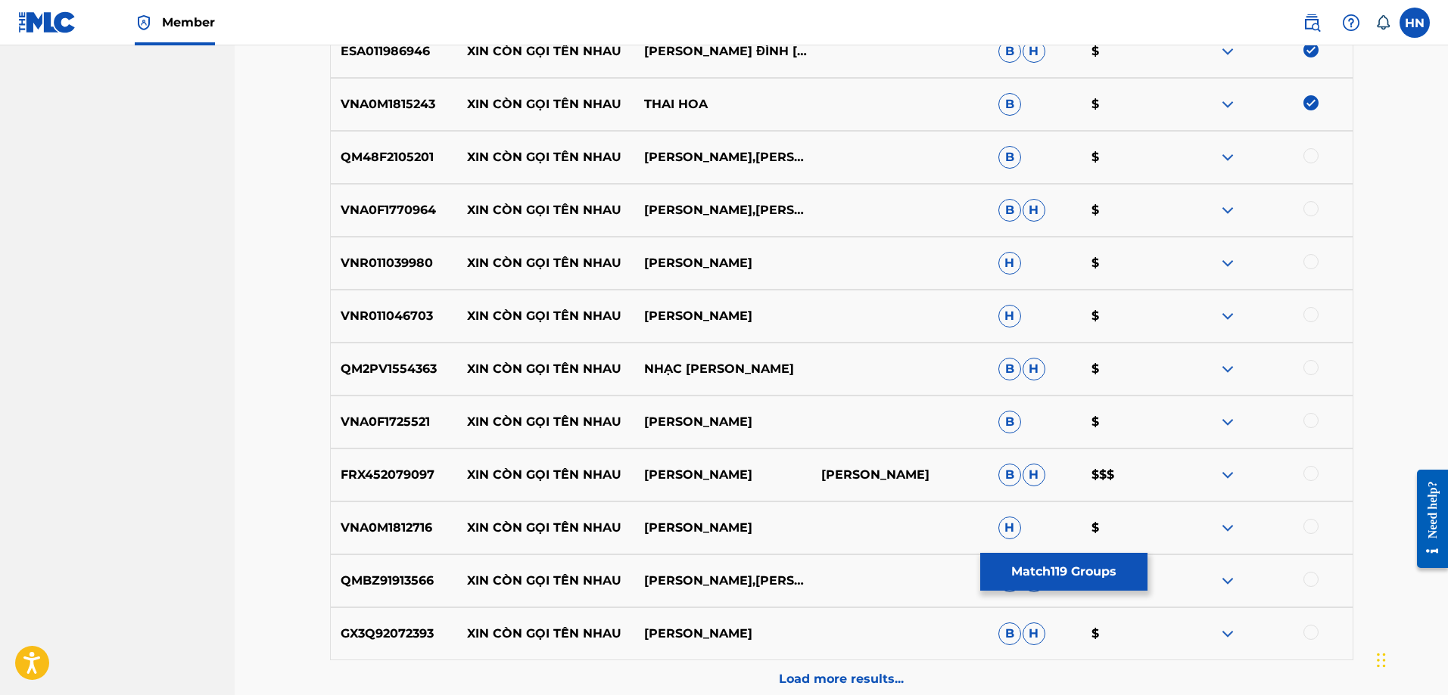
click at [372, 156] on p "QM48F2105201" at bounding box center [394, 157] width 127 height 18
click at [1312, 154] on div at bounding box center [1310, 155] width 15 height 15
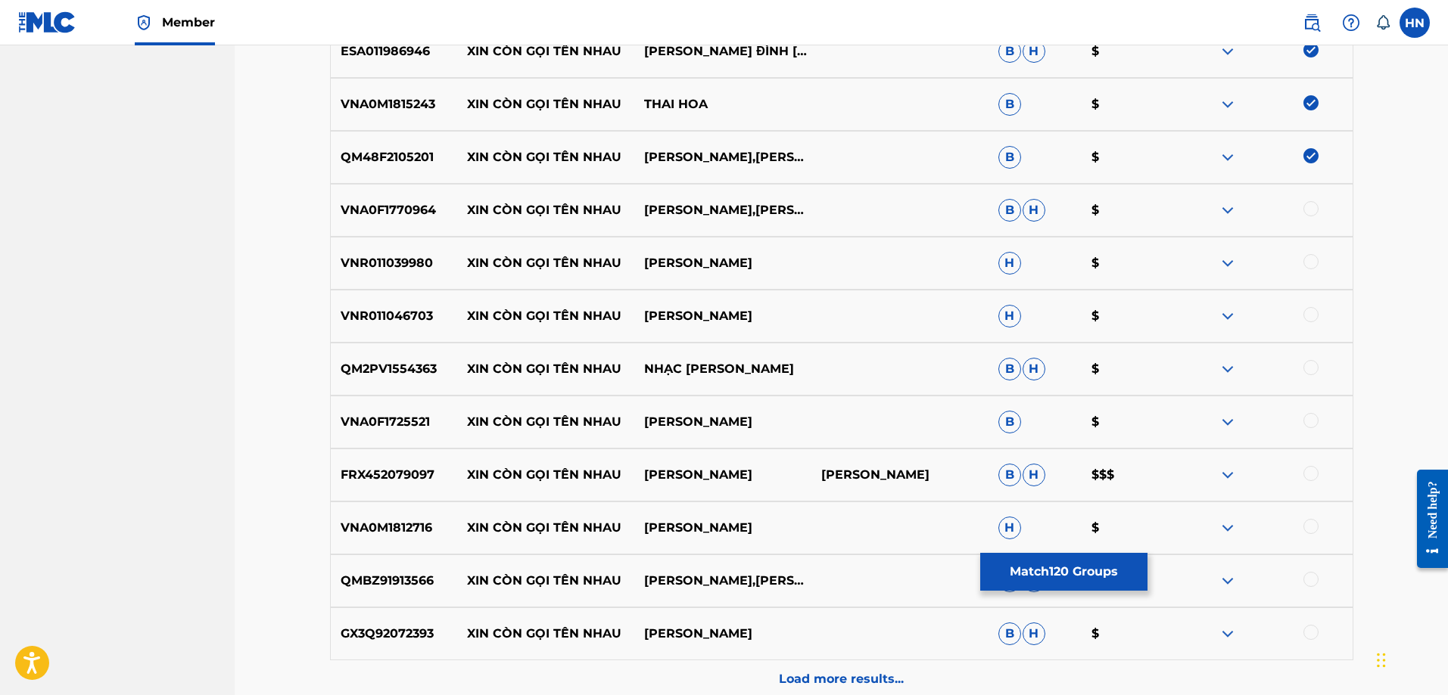
click at [1307, 211] on div at bounding box center [1310, 208] width 15 height 15
click at [341, 275] on div "VNR011039980 XIN CÒN GỌI TÊN NHAU [PERSON_NAME] H $" at bounding box center [841, 263] width 1023 height 53
click at [1308, 257] on div at bounding box center [1310, 261] width 15 height 15
click at [368, 322] on p "VNR011046703" at bounding box center [394, 316] width 127 height 18
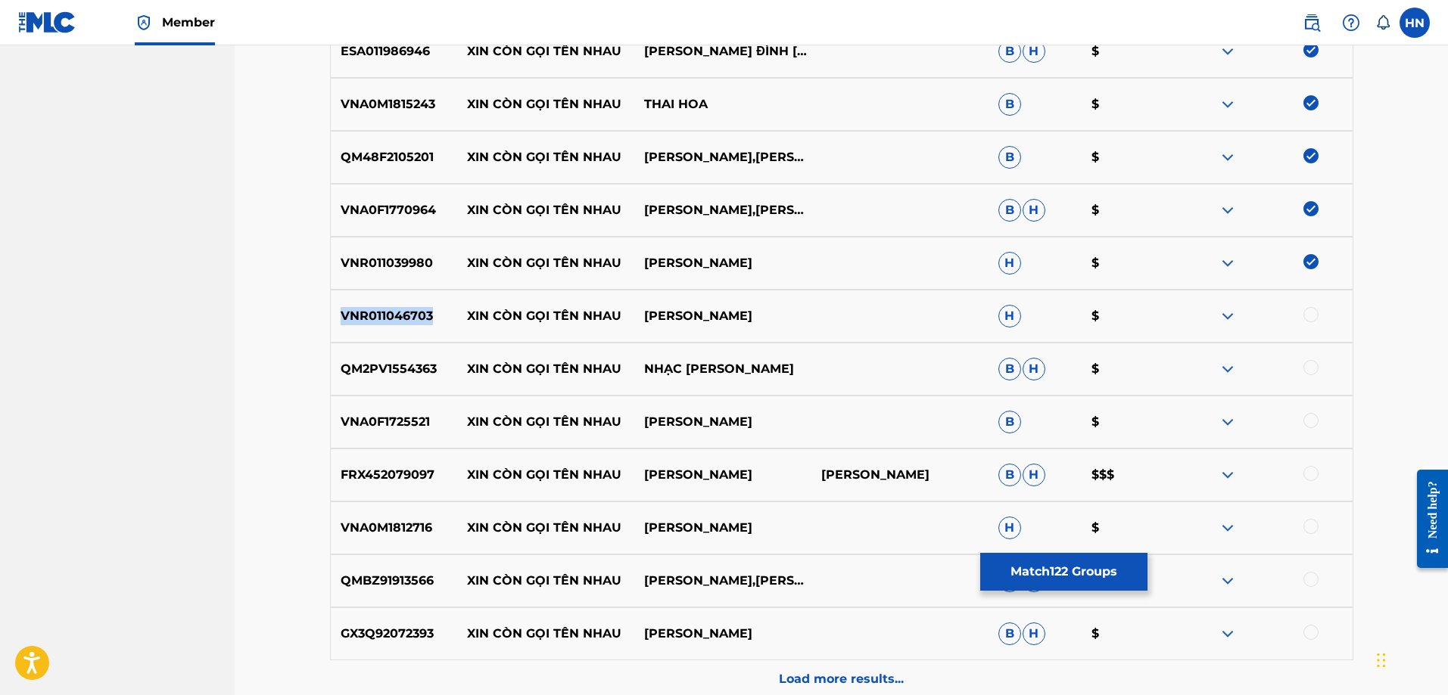
click at [368, 322] on p "VNR011046703" at bounding box center [394, 316] width 127 height 18
click at [1314, 309] on div at bounding box center [1310, 314] width 15 height 15
click at [401, 369] on p "QM2PV1554363" at bounding box center [394, 369] width 127 height 18
click at [1305, 368] on div at bounding box center [1310, 367] width 15 height 15
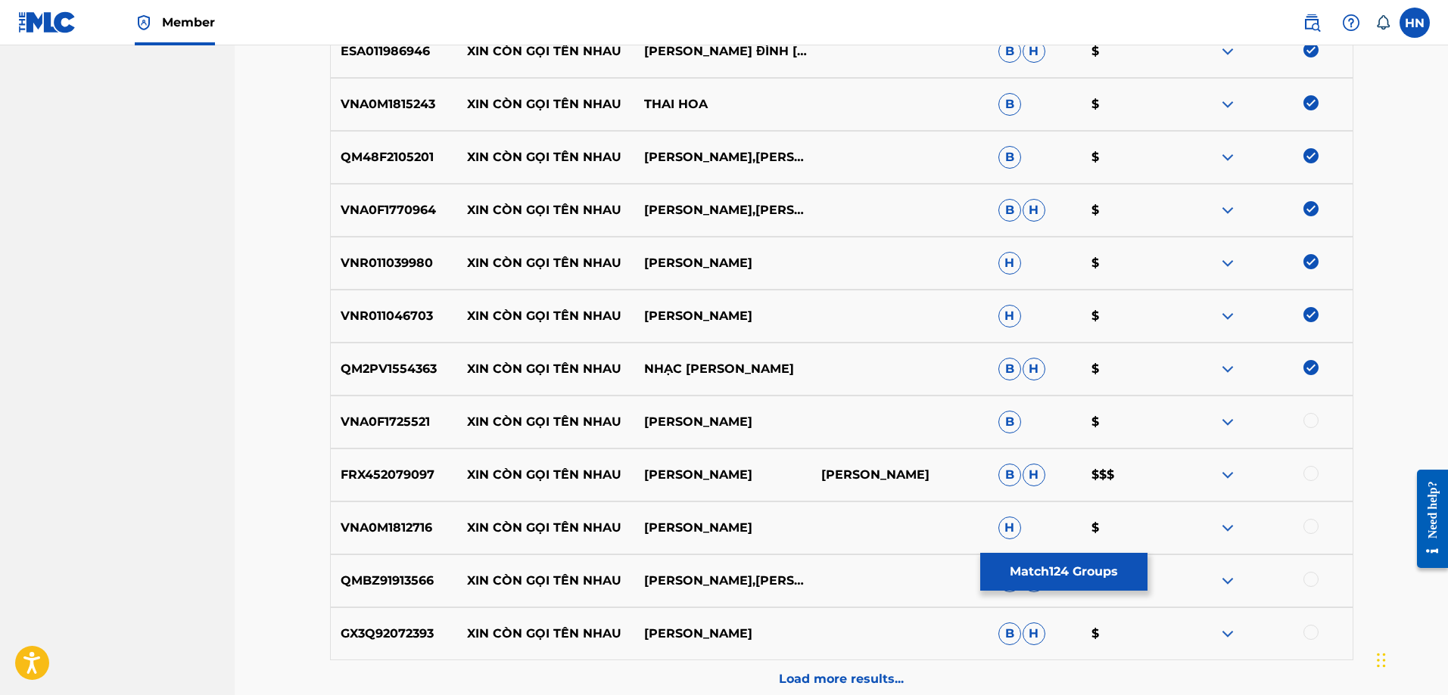
click at [398, 418] on p "VNA0F1725521" at bounding box center [394, 422] width 127 height 18
click at [1309, 419] on div at bounding box center [1310, 420] width 15 height 15
click at [387, 469] on p "FRX452079097" at bounding box center [394, 475] width 127 height 18
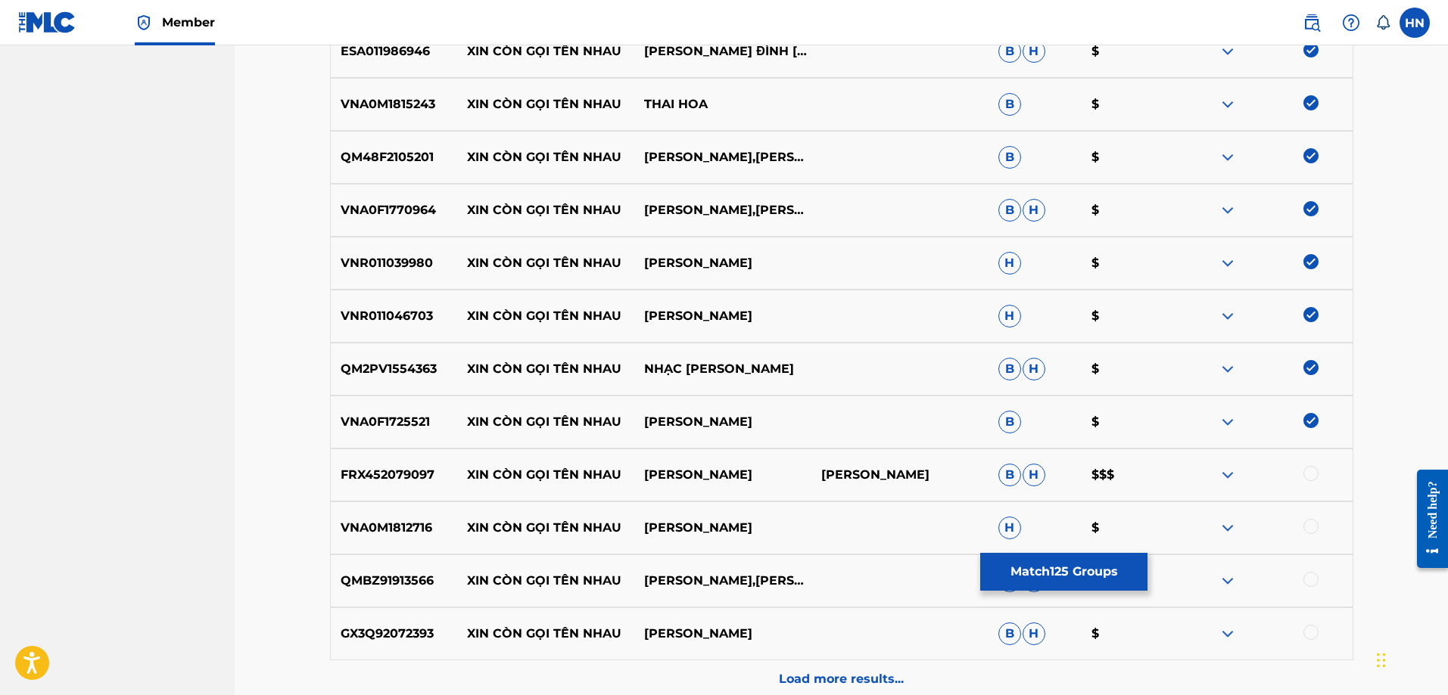
click at [1308, 470] on div at bounding box center [1310, 473] width 15 height 15
click at [394, 505] on div "VNA0M1812716 XIN CÒN GỌI TÊN NHAU [PERSON_NAME] H $" at bounding box center [841, 528] width 1023 height 53
click at [1308, 527] on div at bounding box center [1310, 526] width 15 height 15
click at [407, 584] on p "QMBZ91913566" at bounding box center [394, 581] width 127 height 18
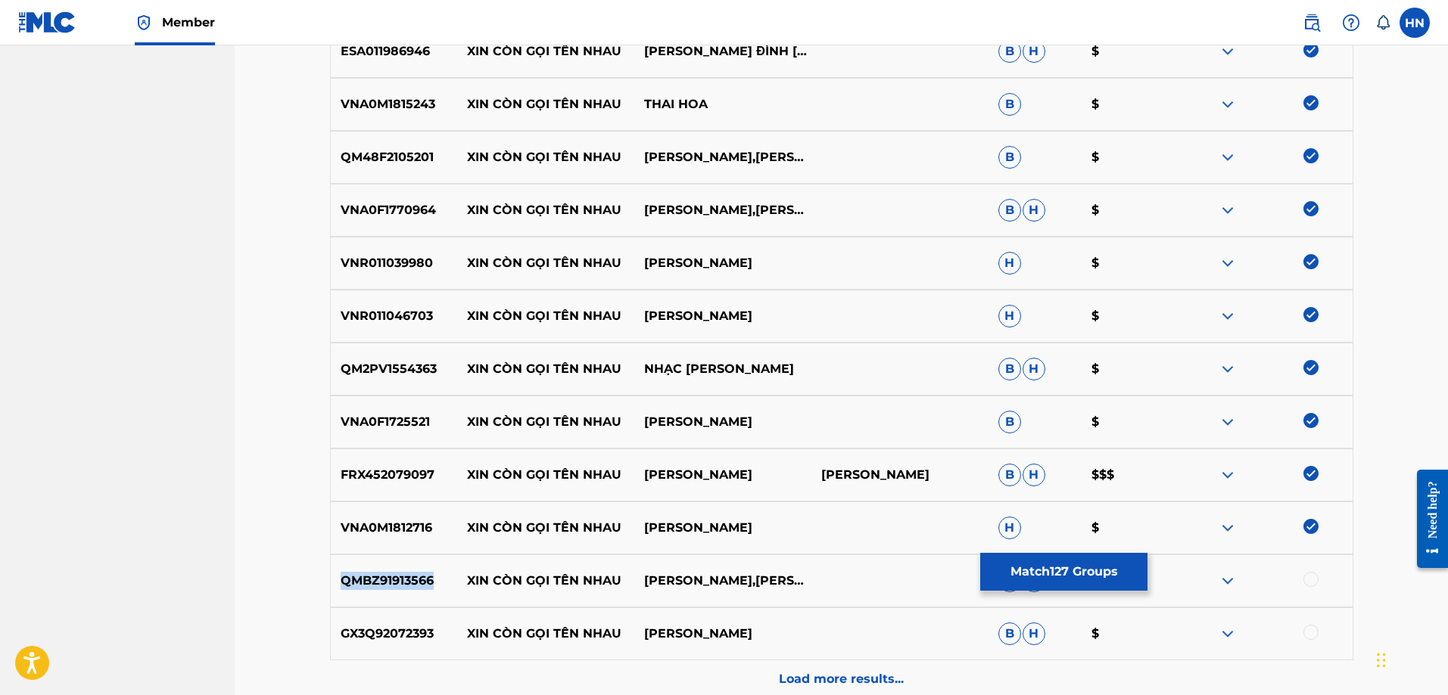
click at [407, 584] on p "QMBZ91913566" at bounding box center [394, 581] width 127 height 18
click at [1311, 577] on div at bounding box center [1310, 579] width 15 height 15
click at [388, 627] on p "GX3Q92072393" at bounding box center [394, 634] width 127 height 18
click at [1309, 630] on div at bounding box center [1310, 632] width 15 height 15
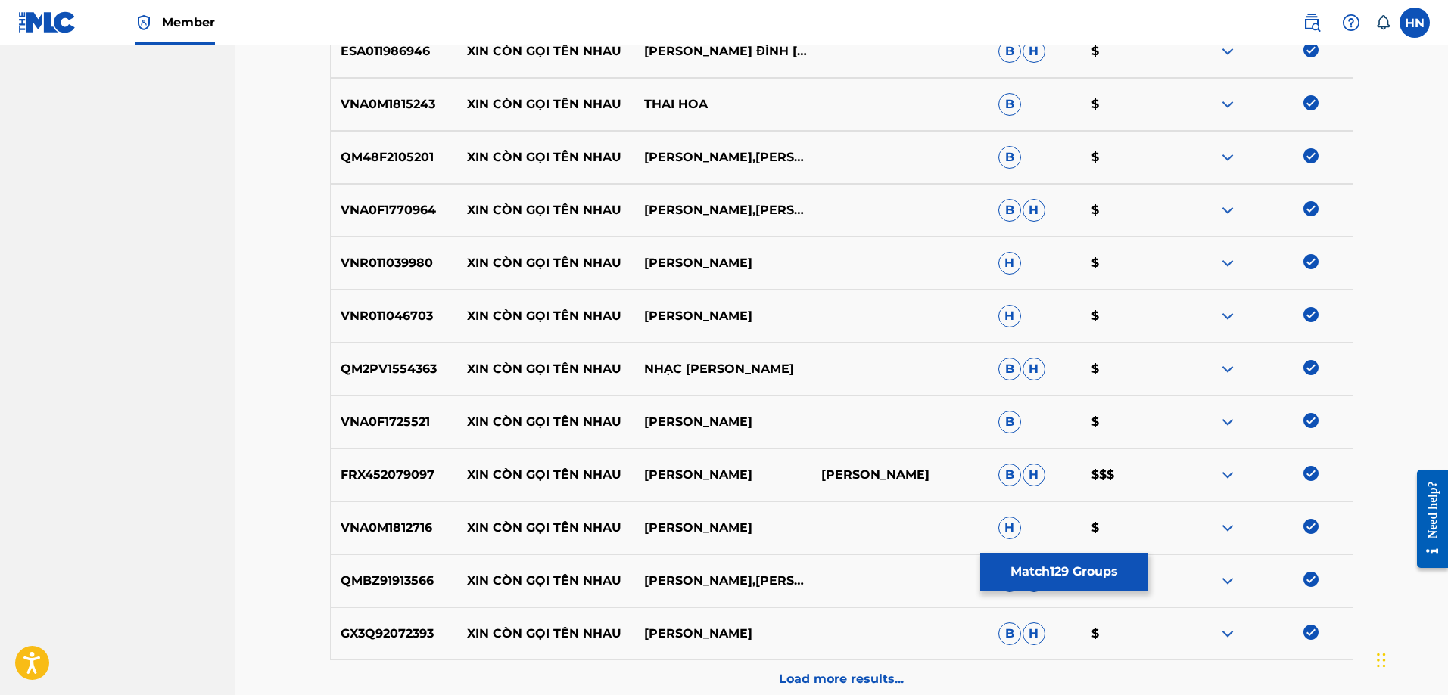
click at [881, 664] on div "Load more results..." at bounding box center [841, 680] width 1023 height 38
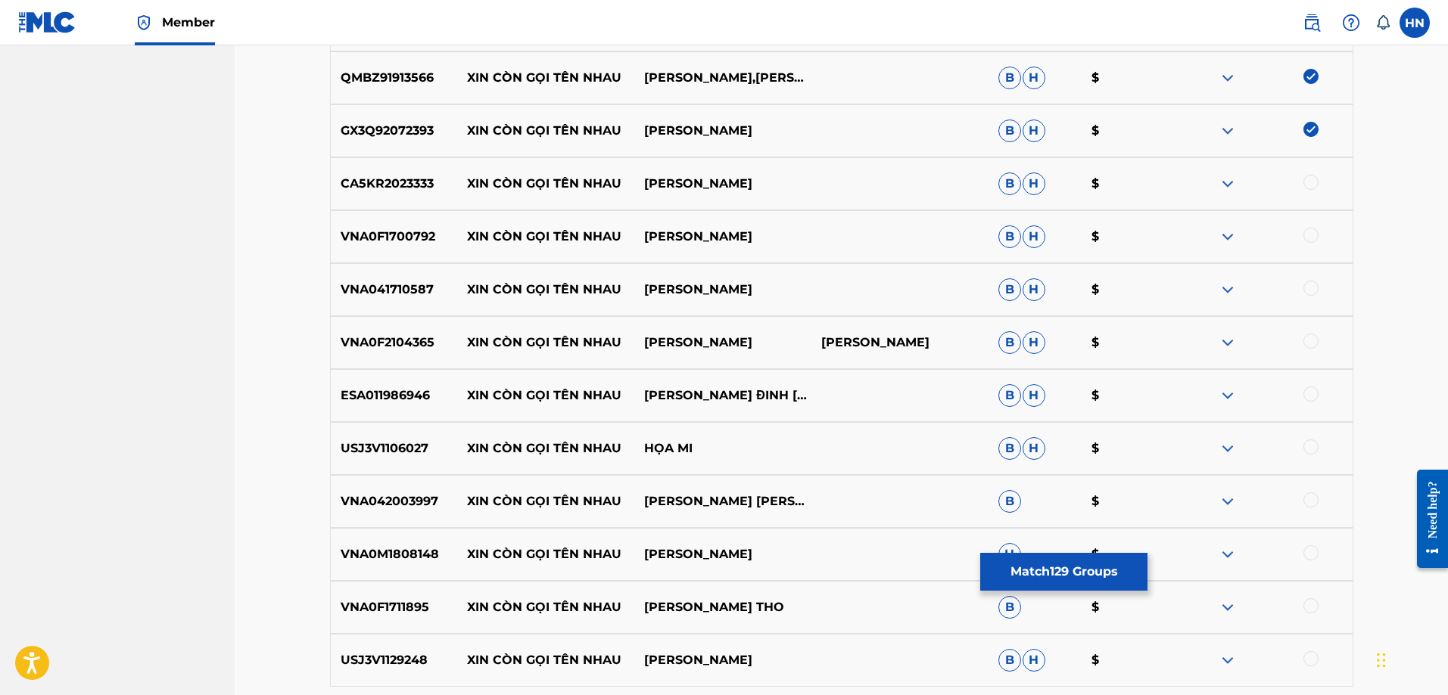
scroll to position [7338, 0]
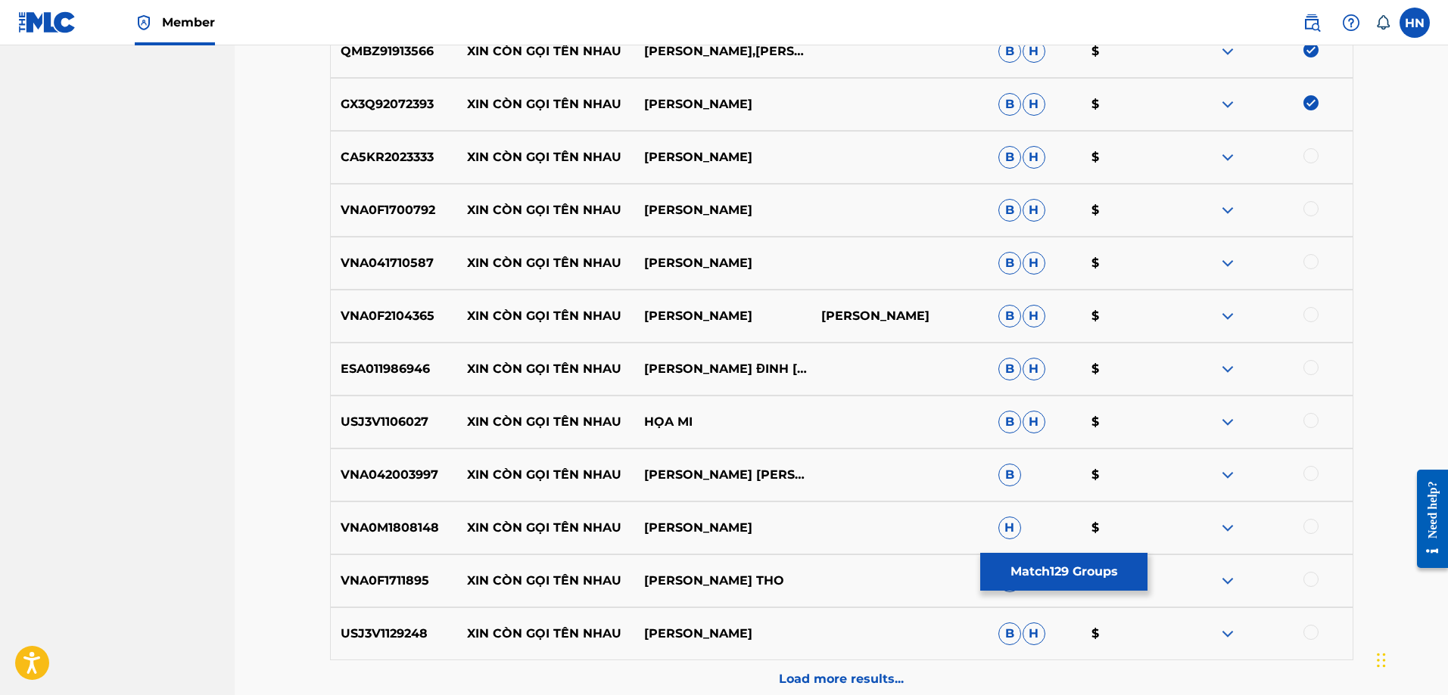
click at [418, 165] on p "CA5KR2023333" at bounding box center [394, 157] width 127 height 18
click at [1311, 151] on div at bounding box center [1310, 155] width 15 height 15
click at [390, 225] on div "VNA0F1700792 XIN CÒN GỌI TÊN NHAU [PERSON_NAME] [PERSON_NAME] $" at bounding box center [841, 210] width 1023 height 53
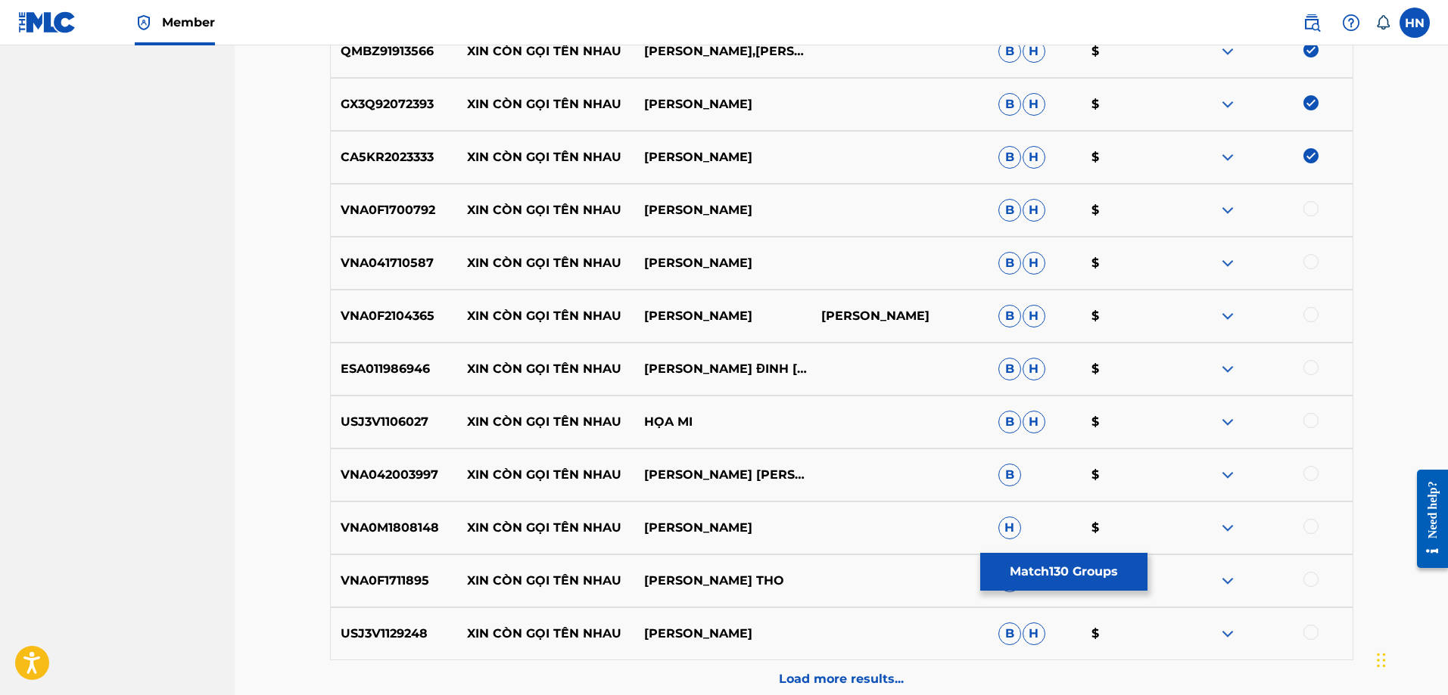
click at [1308, 208] on div at bounding box center [1310, 208] width 15 height 15
click at [352, 258] on p "VNA041710587" at bounding box center [394, 263] width 127 height 18
click at [1307, 263] on div at bounding box center [1310, 261] width 15 height 15
click at [370, 339] on div "VNA0F2104365 XIN CÒN GỌI TÊN NHAU [PERSON_NAME] [PERSON_NAME] [PERSON_NAME] $" at bounding box center [841, 316] width 1023 height 53
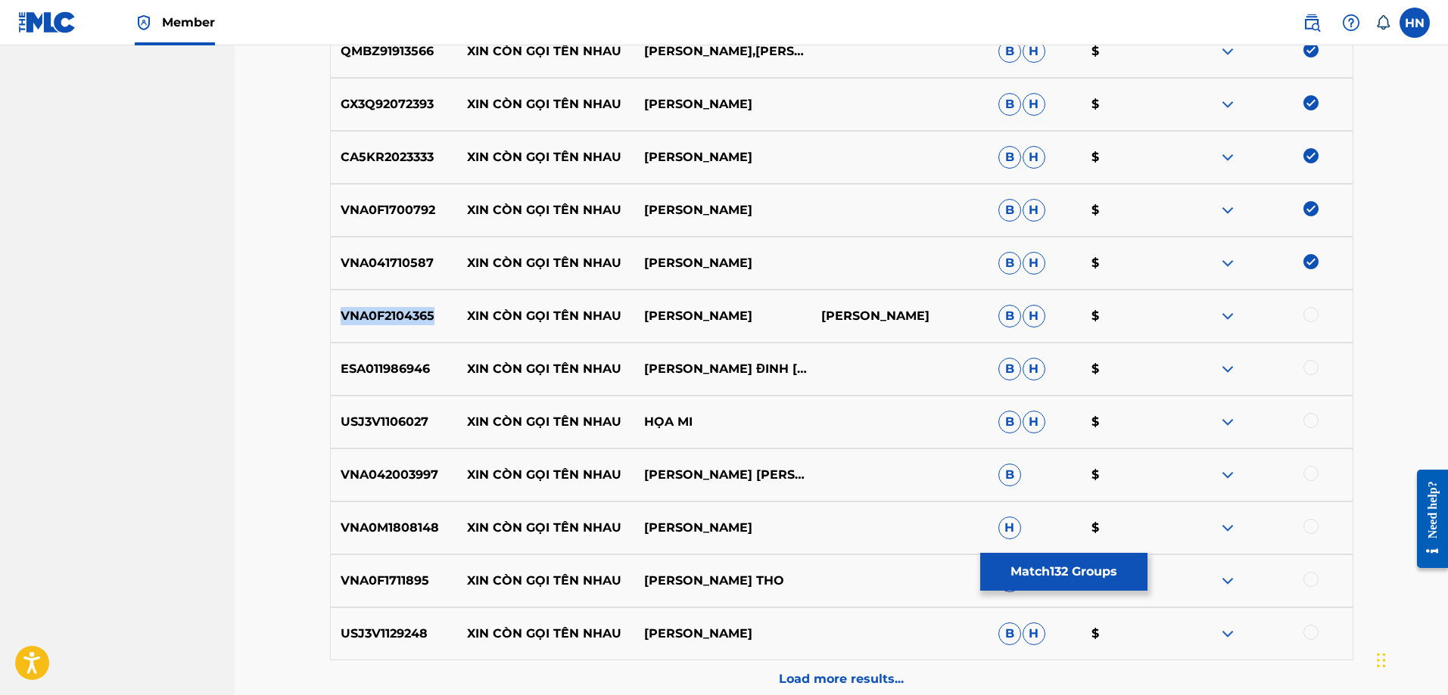
click at [370, 339] on div "VNA0F2104365 XIN CÒN GỌI TÊN NHAU [PERSON_NAME] [PERSON_NAME] [PERSON_NAME] $" at bounding box center [841, 316] width 1023 height 53
click at [1311, 315] on div at bounding box center [1310, 314] width 15 height 15
click at [403, 381] on div "ESA011986946 XIN CÒN GỌI TÊN NHAU [PERSON_NAME] ĐINH [PERSON_NAME] $" at bounding box center [841, 369] width 1023 height 53
click at [1305, 368] on div at bounding box center [1310, 367] width 15 height 15
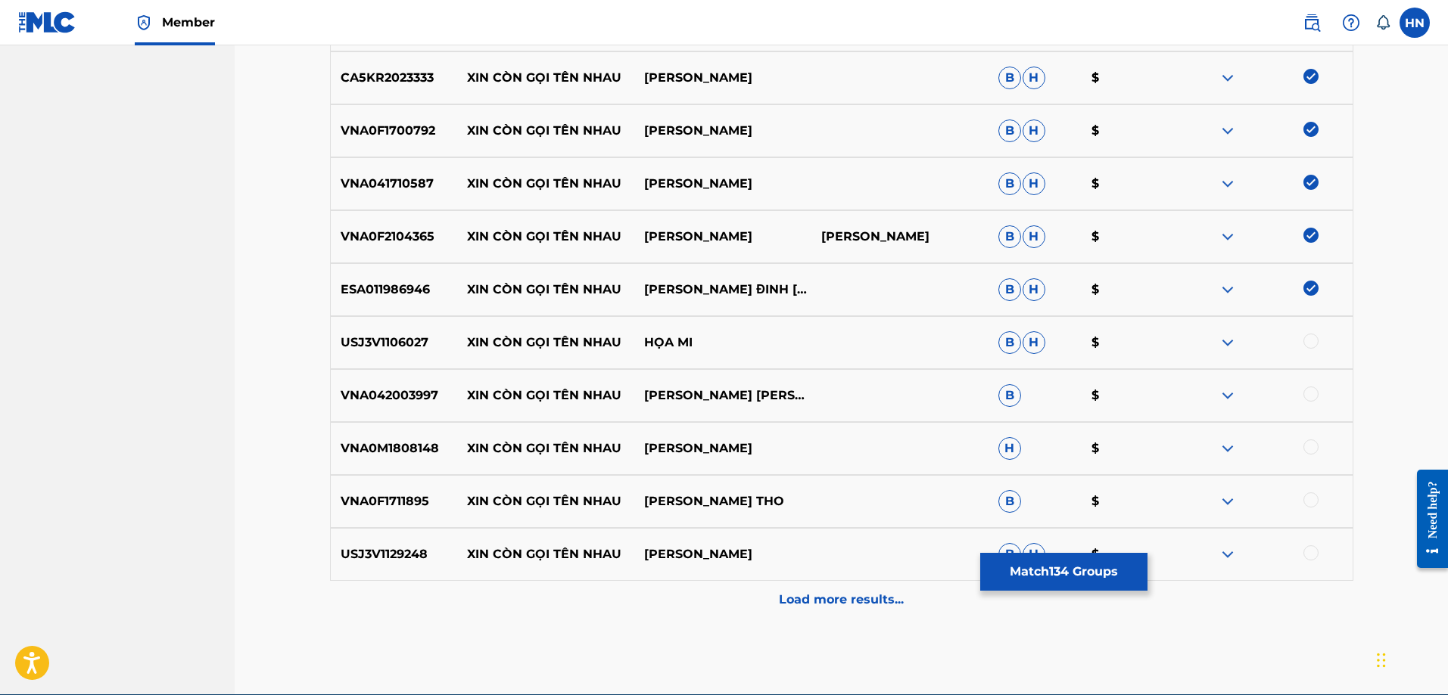
scroll to position [7490, 0]
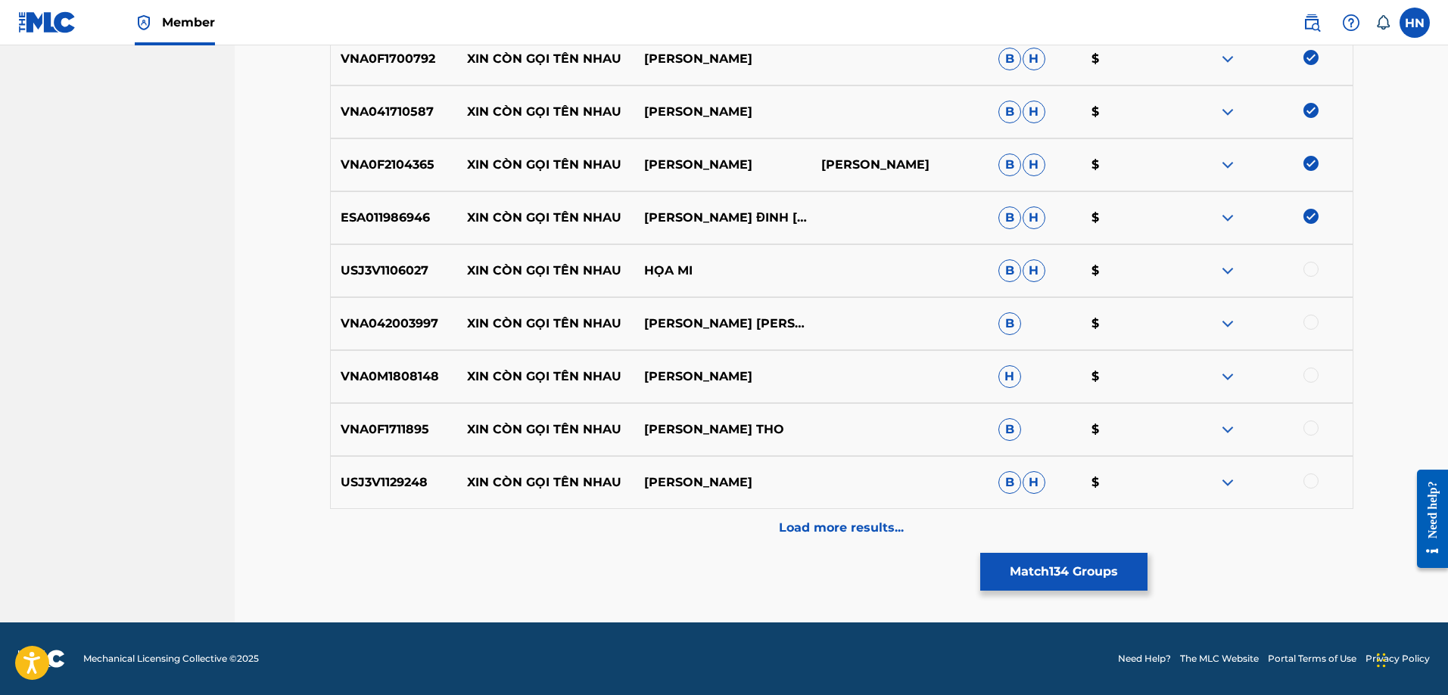
click at [368, 281] on div "USJ3V1106027 XIN CÒN GỌI TÊN NHAU HỌA MI B H $" at bounding box center [841, 270] width 1023 height 53
click at [1304, 275] on div at bounding box center [1263, 271] width 177 height 18
click at [1308, 273] on div at bounding box center [1310, 269] width 15 height 15
click at [397, 321] on p "VNA042003997" at bounding box center [394, 324] width 127 height 18
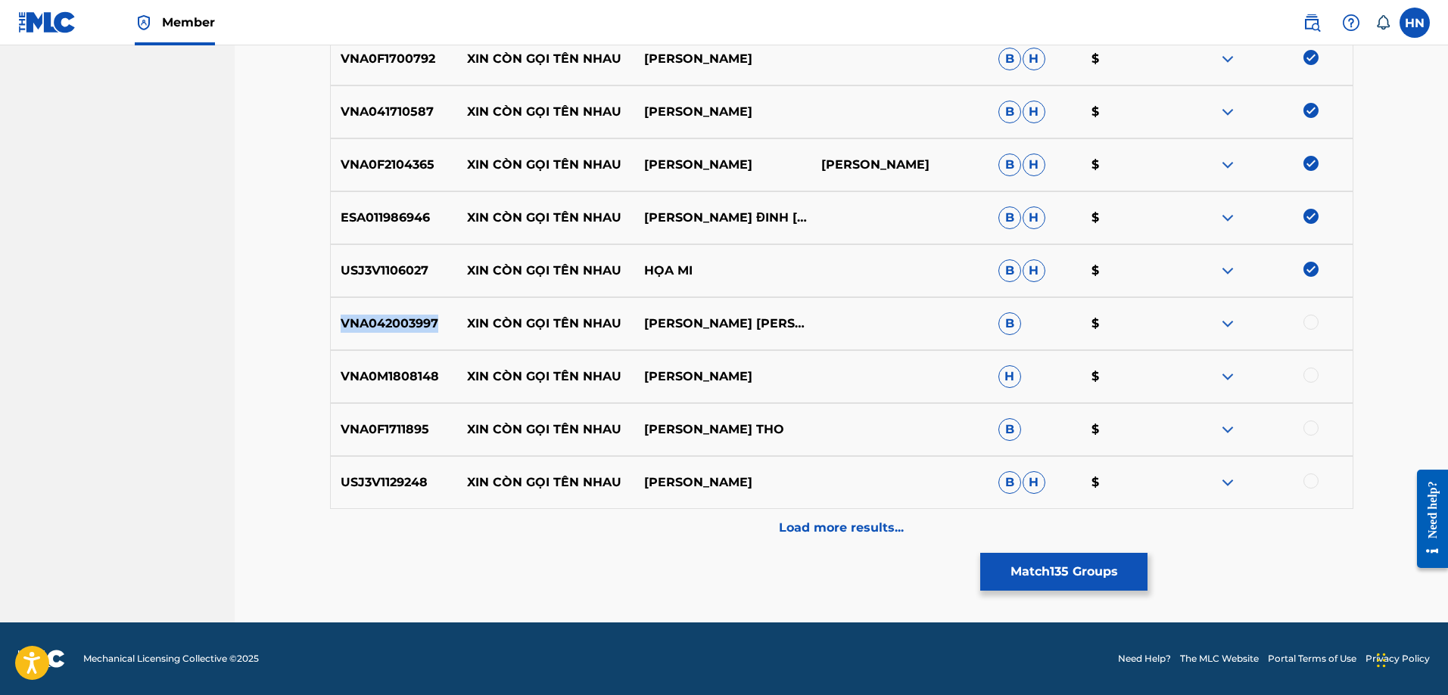
click at [397, 321] on p "VNA042003997" at bounding box center [394, 324] width 127 height 18
click at [1311, 319] on div at bounding box center [1310, 322] width 15 height 15
click at [353, 382] on p "VNA0M1808148" at bounding box center [394, 377] width 127 height 18
click at [1316, 376] on div at bounding box center [1310, 375] width 15 height 15
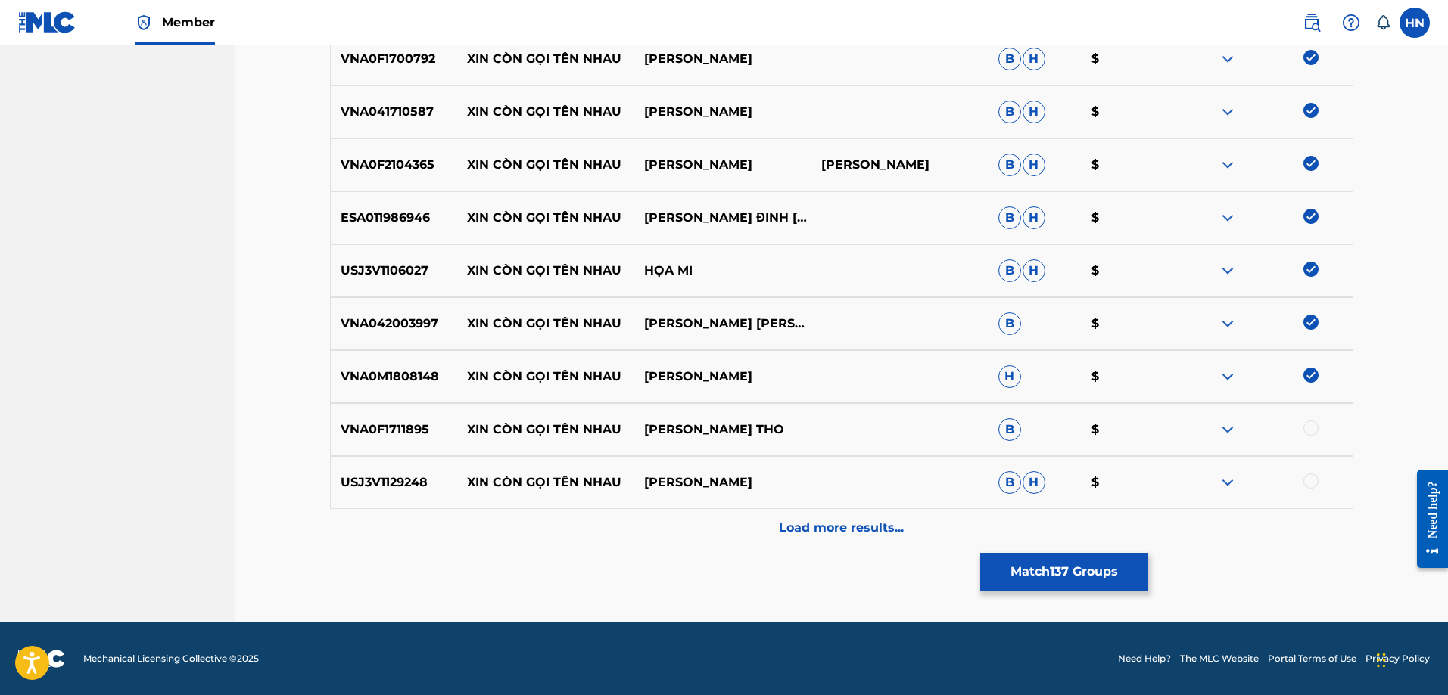
click at [392, 437] on p "VNA0F1711895" at bounding box center [394, 430] width 127 height 18
click at [1306, 420] on div "VNA0F1711895 XIN CÒN GỌI TÊN NHAU [PERSON_NAME] THO B $" at bounding box center [841, 429] width 1023 height 53
click at [1307, 425] on div at bounding box center [1310, 428] width 15 height 15
click at [391, 468] on div "USJ3V1129248 XIN CÒN GỌI TÊN NHAU [PERSON_NAME] [PERSON_NAME] $" at bounding box center [841, 482] width 1023 height 53
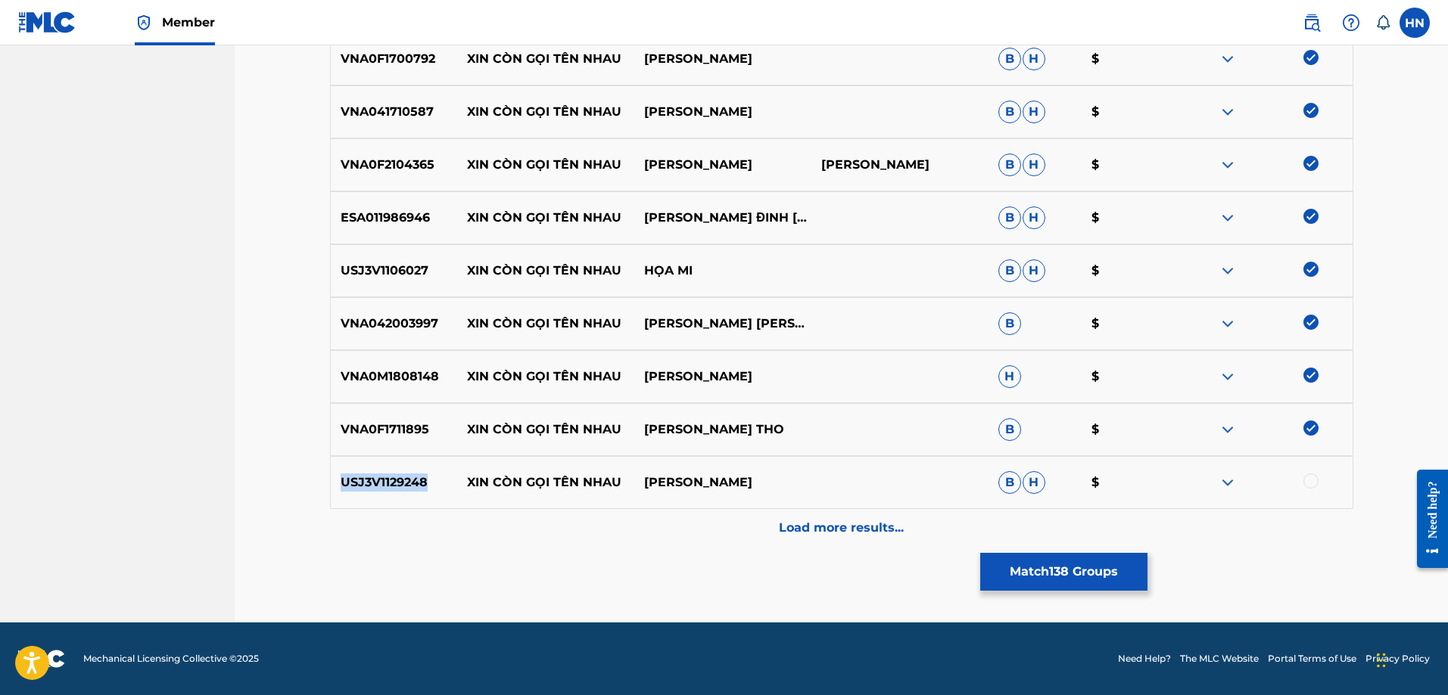
click at [391, 468] on div "USJ3V1129248 XIN CÒN GỌI TÊN NHAU [PERSON_NAME] [PERSON_NAME] $" at bounding box center [841, 482] width 1023 height 53
click at [1316, 478] on div at bounding box center [1310, 481] width 15 height 15
click at [828, 518] on div "Load more results..." at bounding box center [841, 528] width 1023 height 38
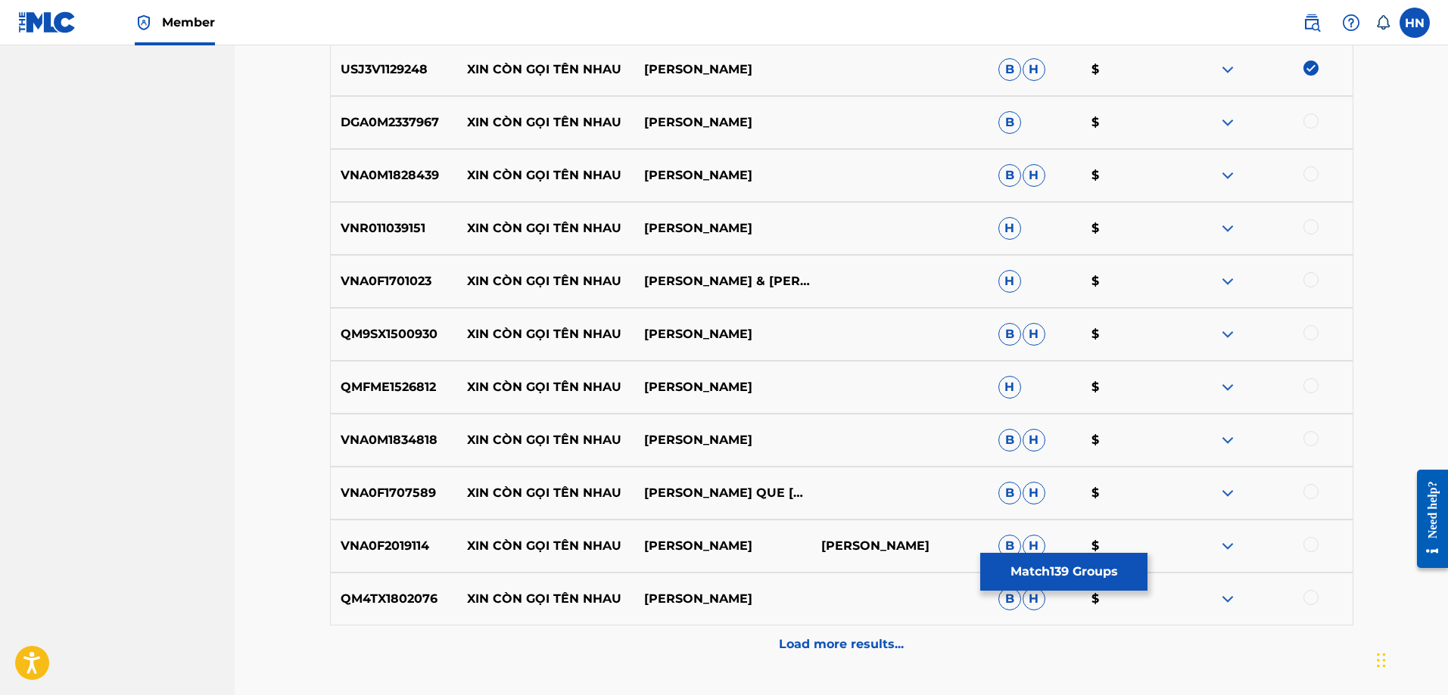
scroll to position [7868, 0]
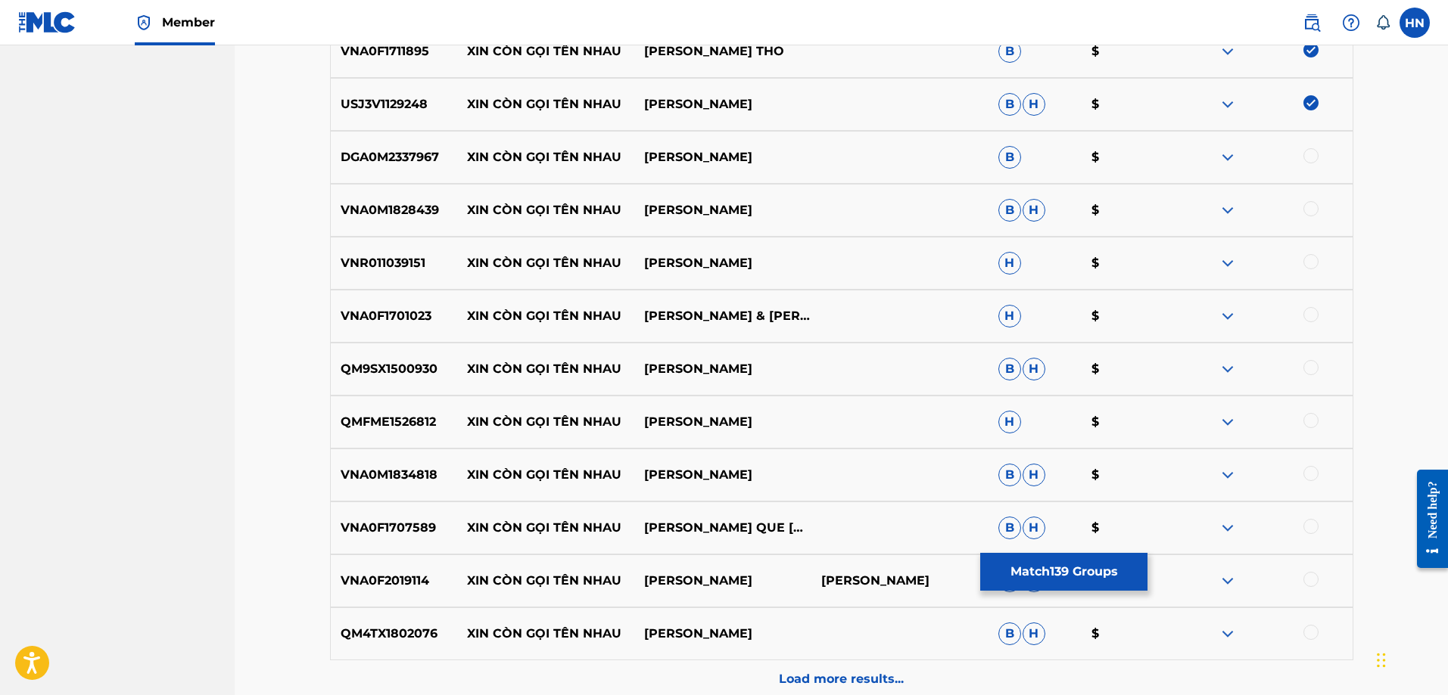
click at [403, 166] on p "DGA0M2337967" at bounding box center [394, 157] width 127 height 18
click at [1314, 157] on div at bounding box center [1310, 155] width 15 height 15
click at [397, 210] on p "VNA0M1828439" at bounding box center [394, 210] width 127 height 18
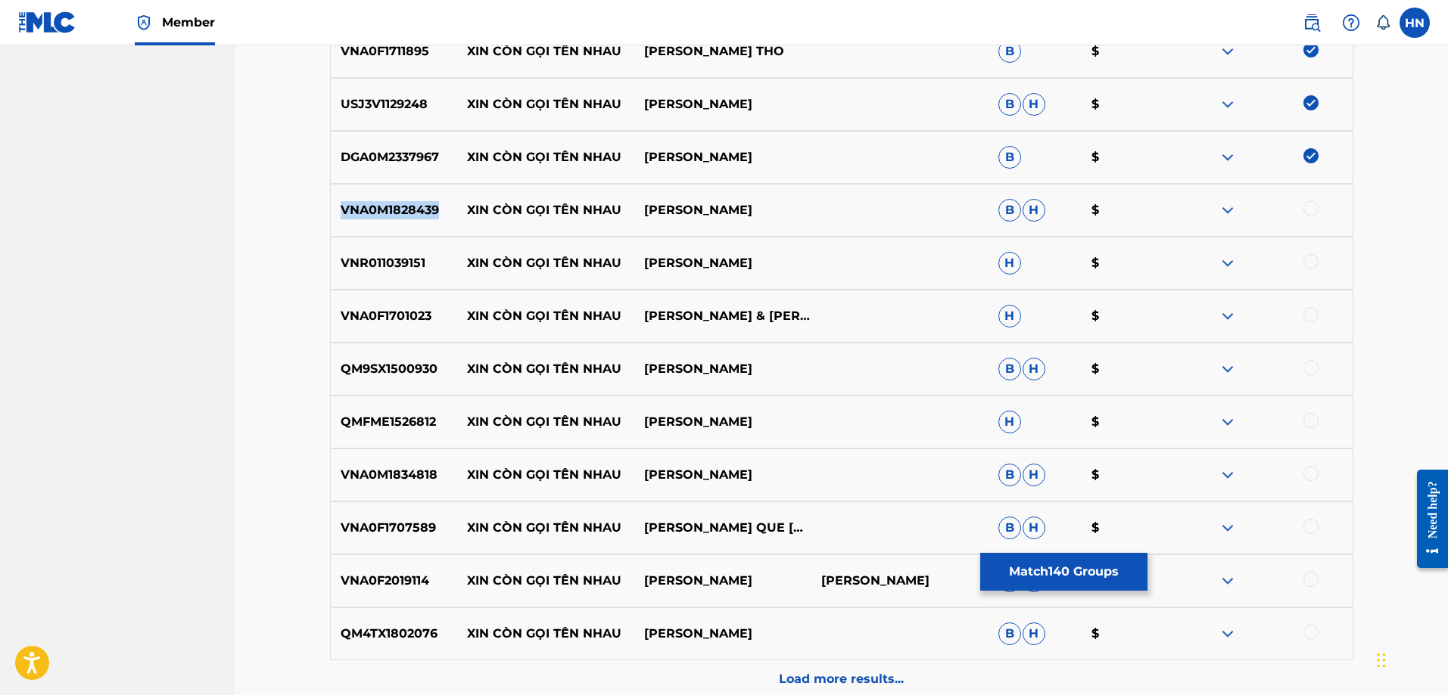
click at [1308, 207] on div at bounding box center [1310, 208] width 15 height 15
click at [401, 248] on div "VNR011039151 XIN CÒN GỌI TÊN NHAU [PERSON_NAME]" at bounding box center [841, 263] width 1023 height 53
click at [1311, 265] on div at bounding box center [1310, 261] width 15 height 15
click at [417, 325] on p "VNA0F1701023" at bounding box center [394, 316] width 127 height 18
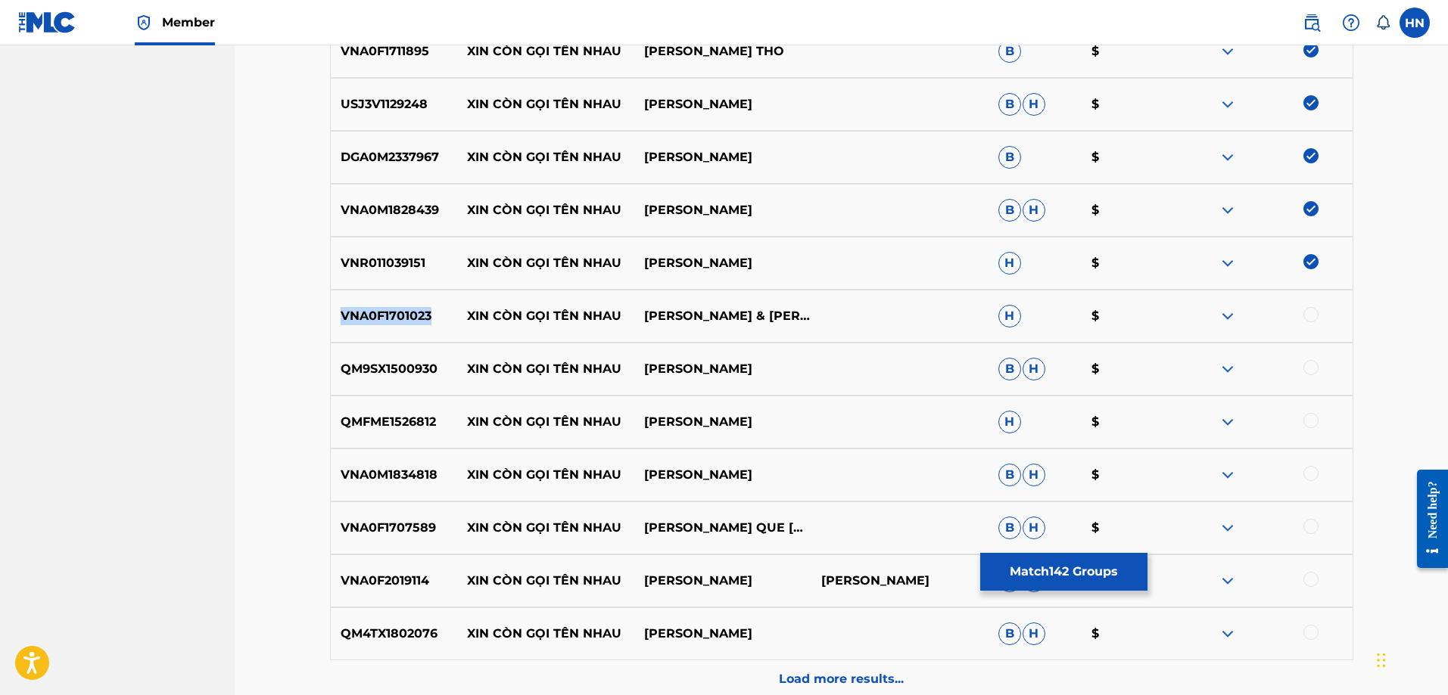
click at [417, 325] on p "VNA0F1701023" at bounding box center [394, 316] width 127 height 18
click at [1313, 316] on div at bounding box center [1310, 314] width 15 height 15
click at [1309, 371] on div at bounding box center [1310, 367] width 15 height 15
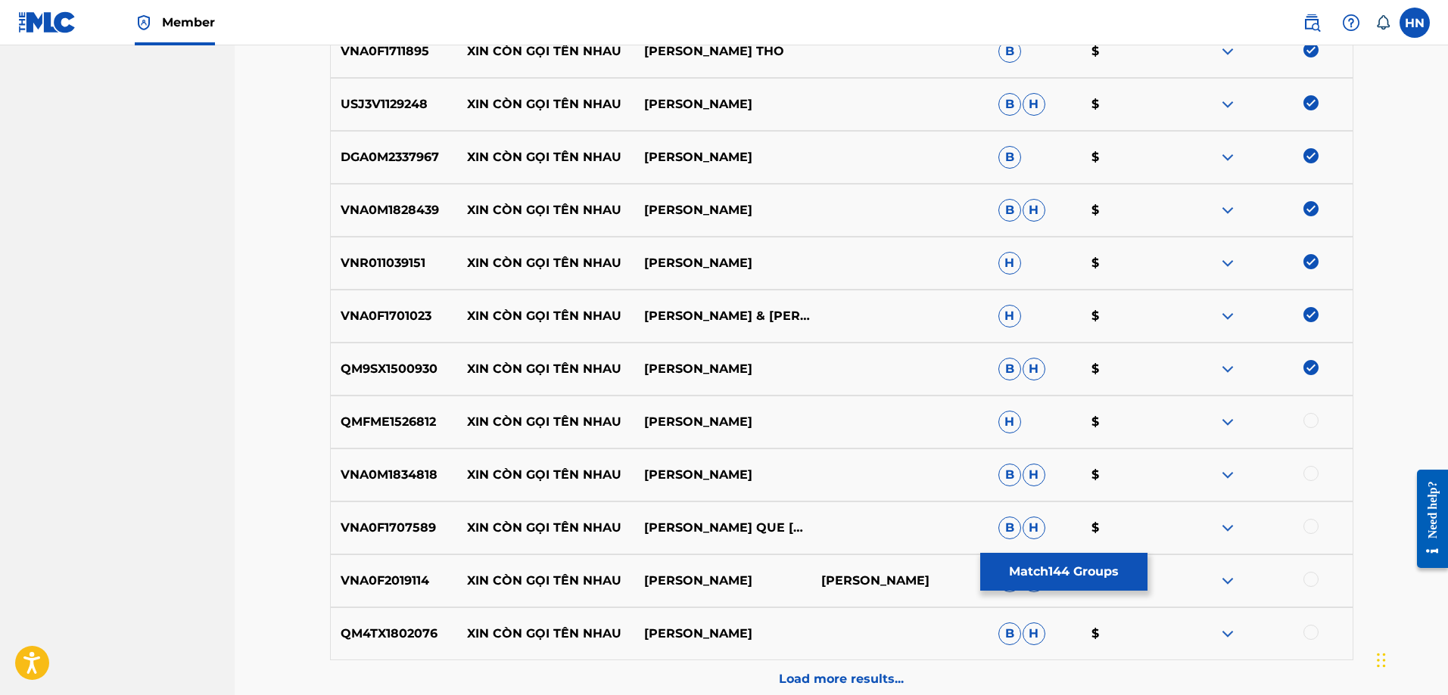
click at [397, 432] on div "QMFME1526812 XIN CÒN GỌI TÊN NHAU [PERSON_NAME] H $" at bounding box center [841, 422] width 1023 height 53
click at [1305, 423] on div at bounding box center [1310, 420] width 15 height 15
click at [396, 478] on p "VNA0M1834818" at bounding box center [394, 475] width 127 height 18
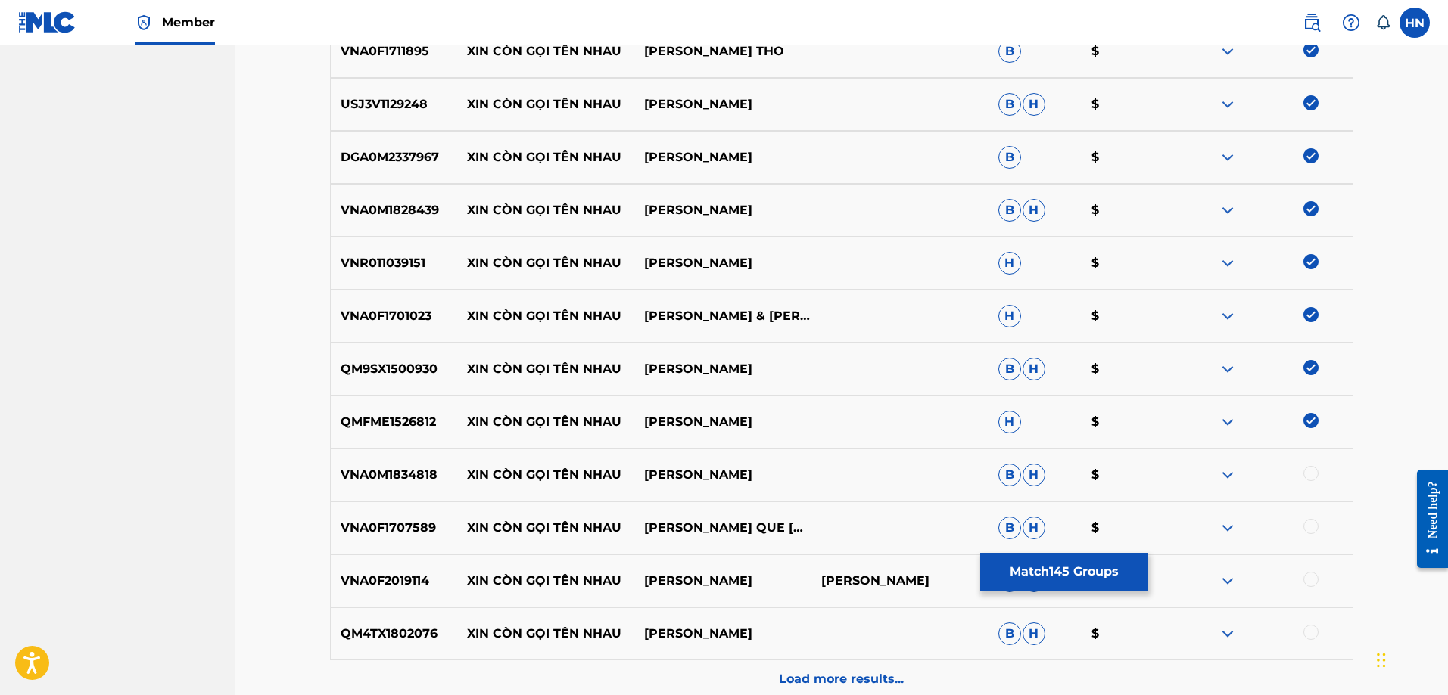
click at [1314, 469] on div at bounding box center [1310, 473] width 15 height 15
click at [386, 540] on div "VNA0F1707589 XIN CÒN GỌI TÊN NHAU [PERSON_NAME] QUE [PERSON_NAME]" at bounding box center [841, 528] width 1023 height 53
click at [1307, 530] on div at bounding box center [1310, 526] width 15 height 15
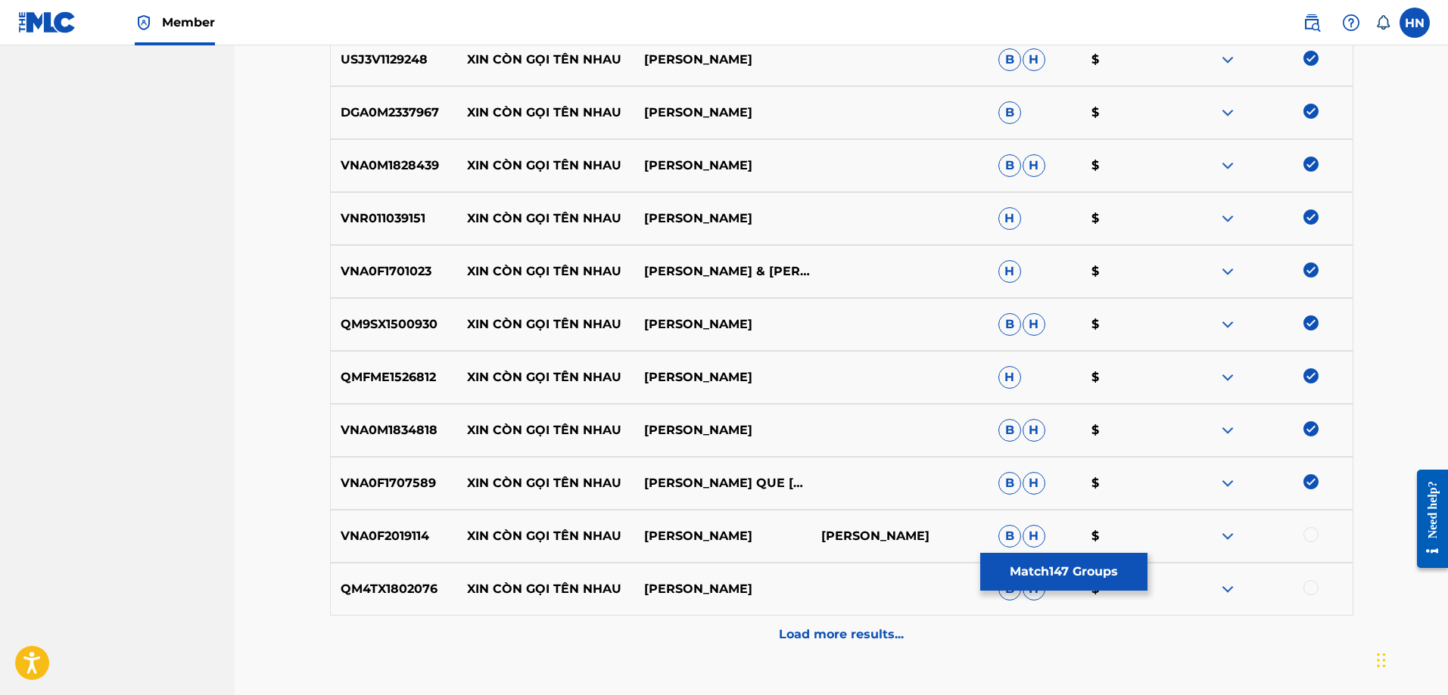
scroll to position [8019, 0]
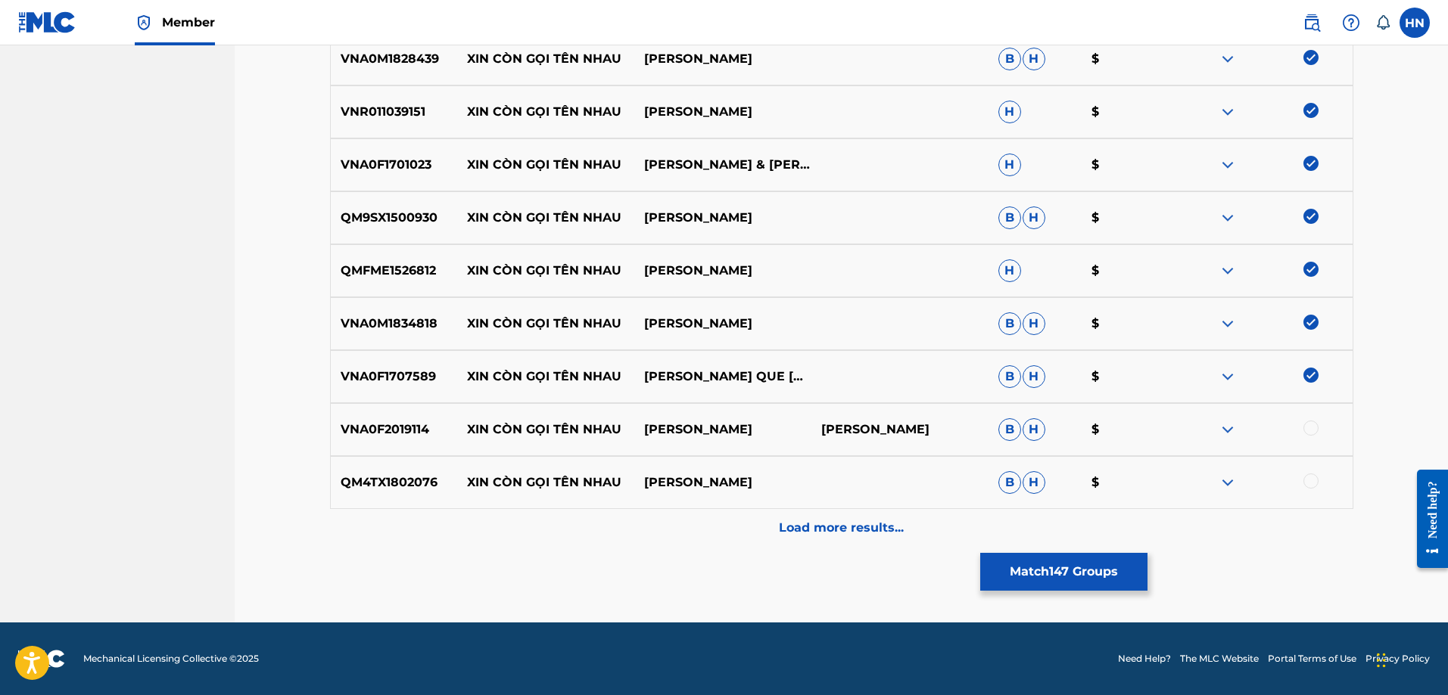
click at [354, 415] on div "VNA0F2019114 XIN CÒN GỌI TÊN NHAU [PERSON_NAME] [PERSON_NAME] [PERSON_NAME] $" at bounding box center [841, 429] width 1023 height 53
click at [1311, 433] on div at bounding box center [1310, 428] width 15 height 15
click at [403, 478] on p "QM4TX1802076" at bounding box center [394, 483] width 127 height 18
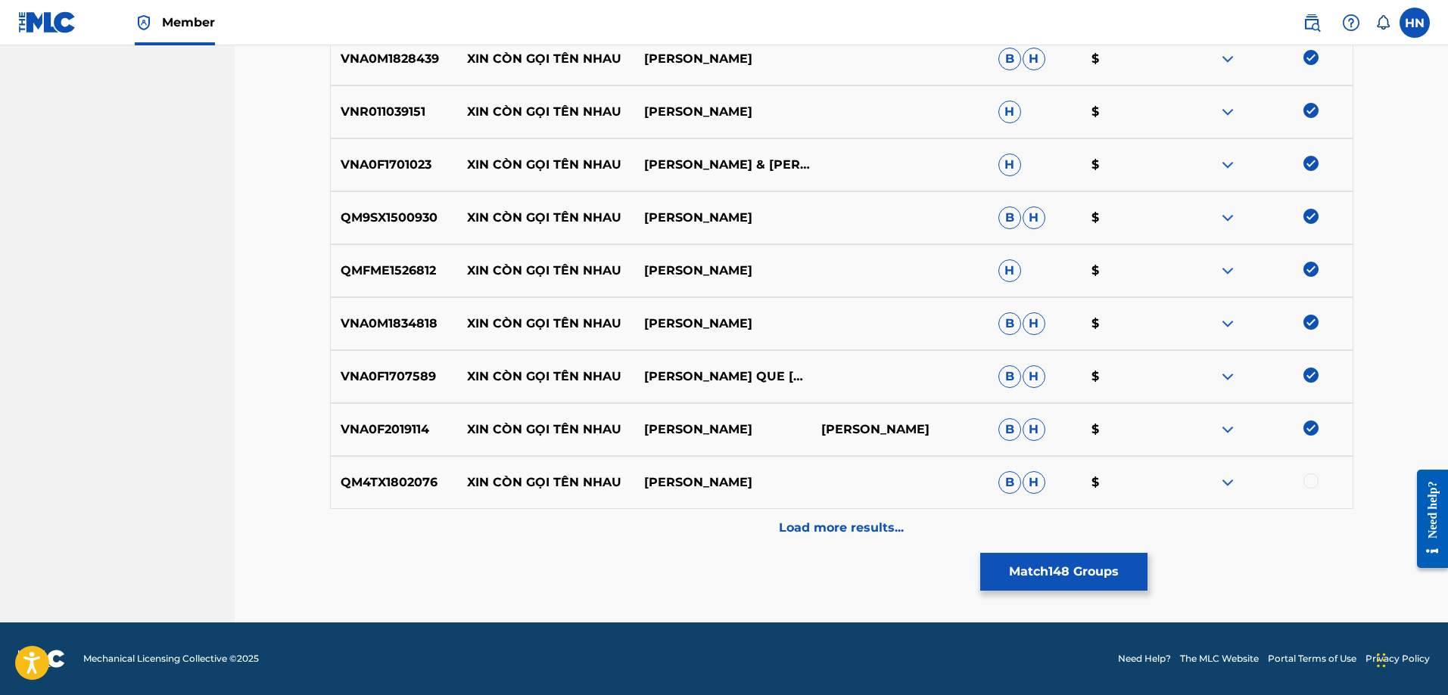
click at [1306, 484] on div at bounding box center [1310, 481] width 15 height 15
click at [985, 530] on div "Load more results..." at bounding box center [841, 528] width 1023 height 38
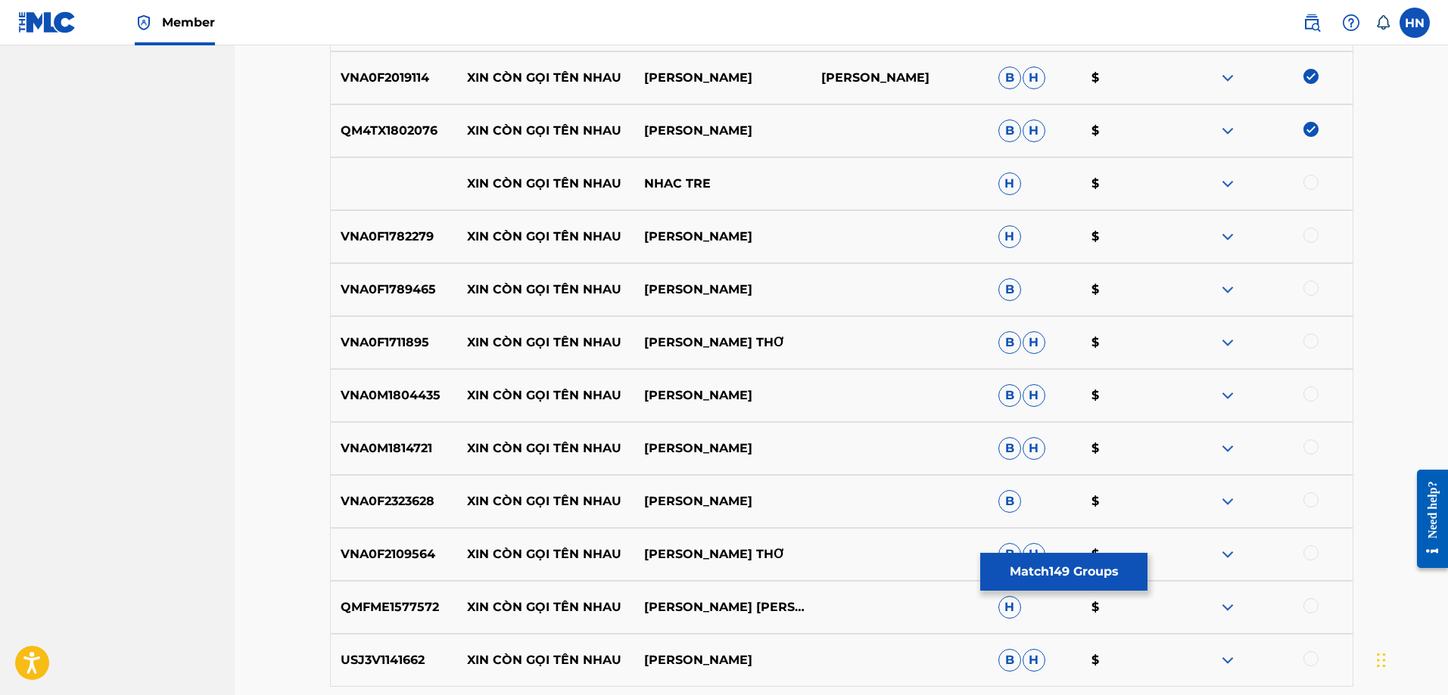
scroll to position [8398, 0]
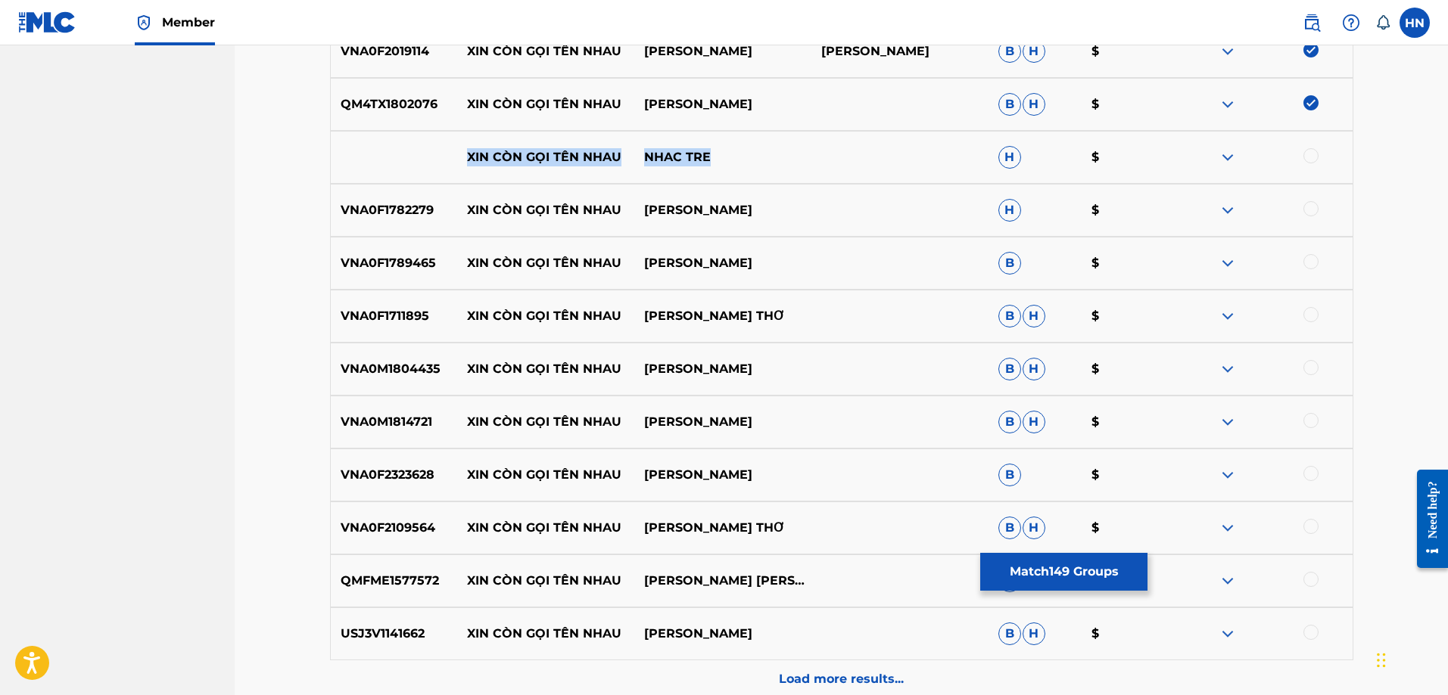
drag, startPoint x: 445, startPoint y: 154, endPoint x: 829, endPoint y: 155, distance: 383.7
click at [827, 155] on div "XIN CÒN GỌI TÊN NHAU NHAC TRE H $" at bounding box center [841, 157] width 1023 height 53
click at [1319, 157] on div at bounding box center [1263, 157] width 177 height 18
drag, startPoint x: 1314, startPoint y: 159, endPoint x: 1269, endPoint y: 163, distance: 44.9
click at [1314, 159] on div at bounding box center [1310, 155] width 15 height 15
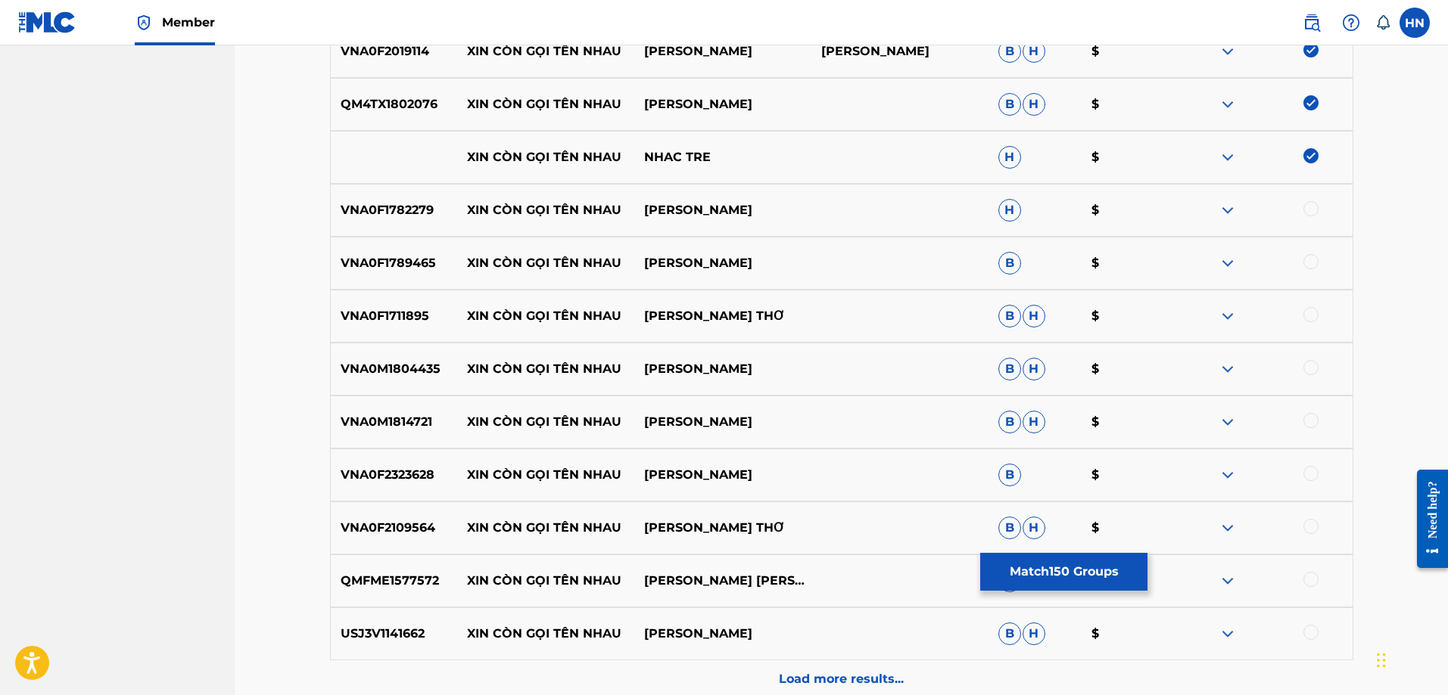
click at [1226, 162] on img at bounding box center [1227, 157] width 18 height 18
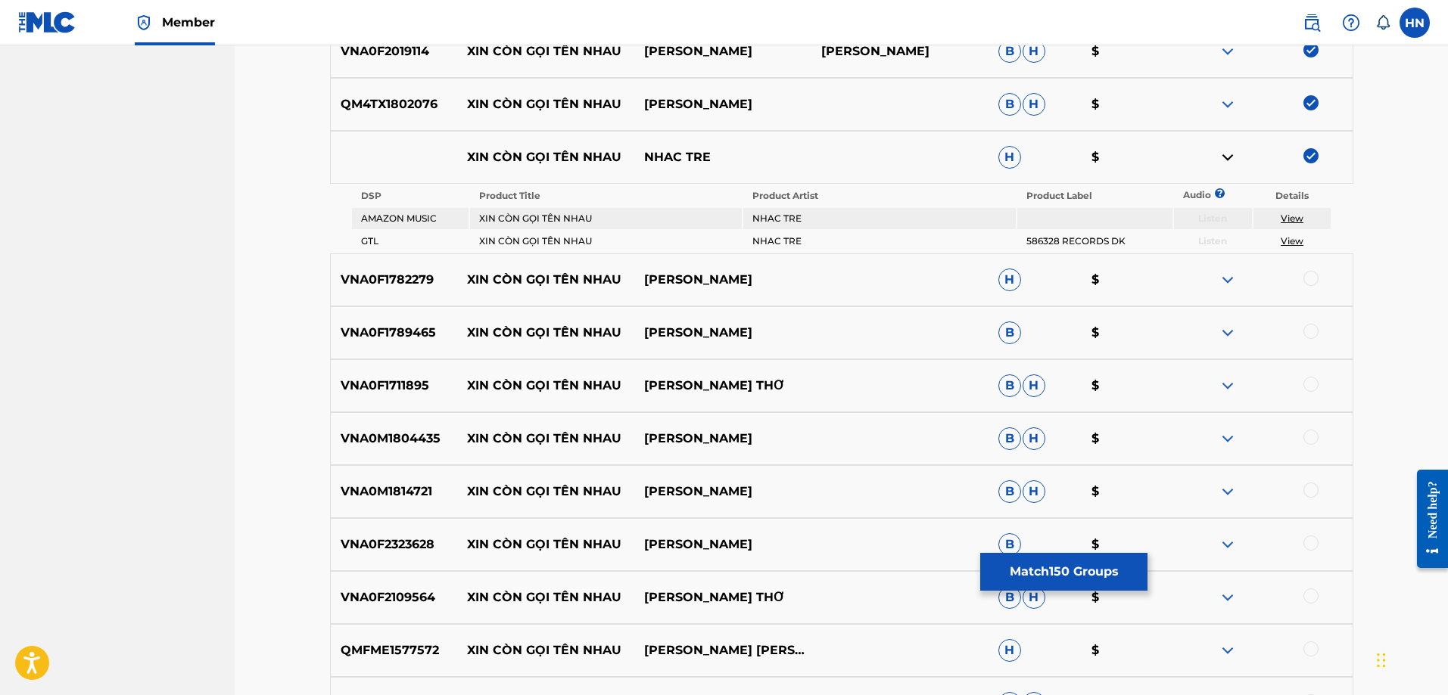
click at [394, 296] on div "VNA0F1782279 XIN CÒN GỌI TÊN NHAU [PERSON_NAME] H $" at bounding box center [841, 280] width 1023 height 53
click at [1316, 280] on div at bounding box center [1310, 278] width 15 height 15
click at [418, 334] on p "VNA0F1789465" at bounding box center [394, 333] width 127 height 18
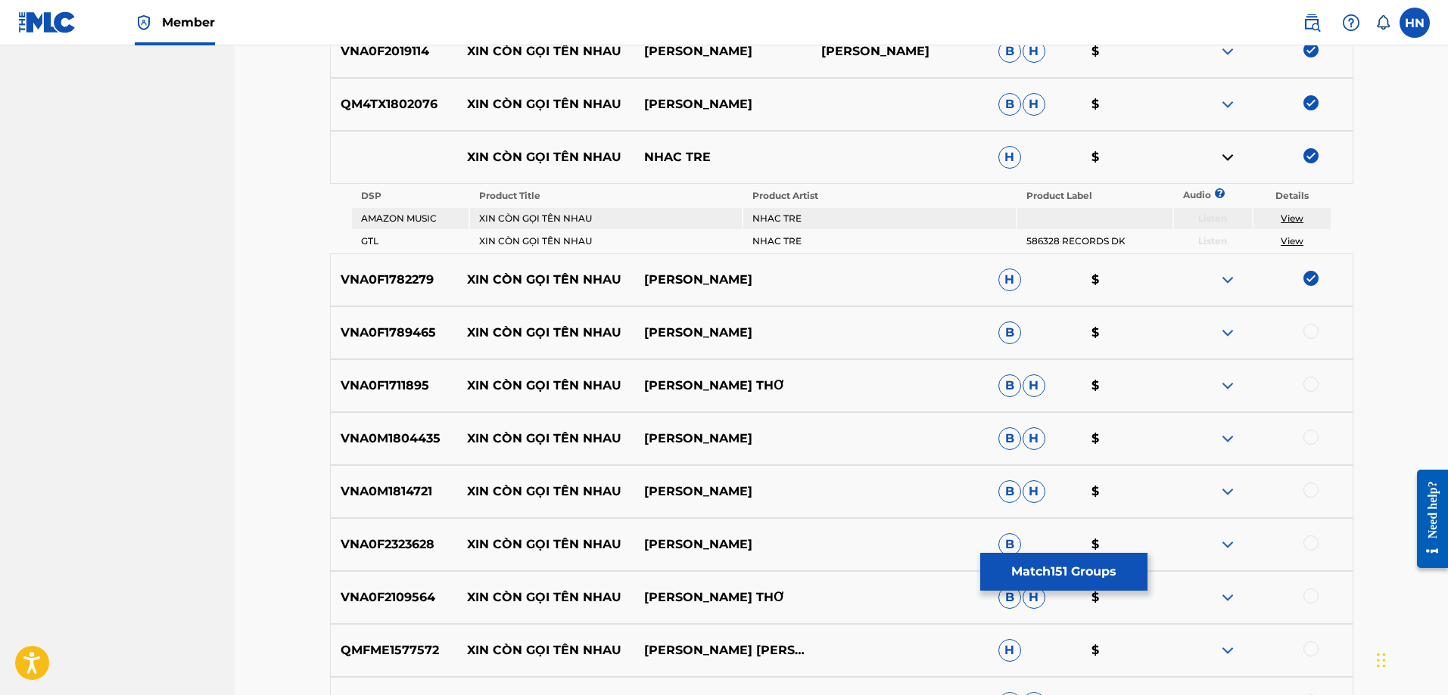
click at [1311, 333] on div at bounding box center [1310, 331] width 15 height 15
click at [397, 378] on p "VNA0F1711895" at bounding box center [394, 386] width 127 height 18
click at [1311, 384] on div at bounding box center [1310, 384] width 15 height 15
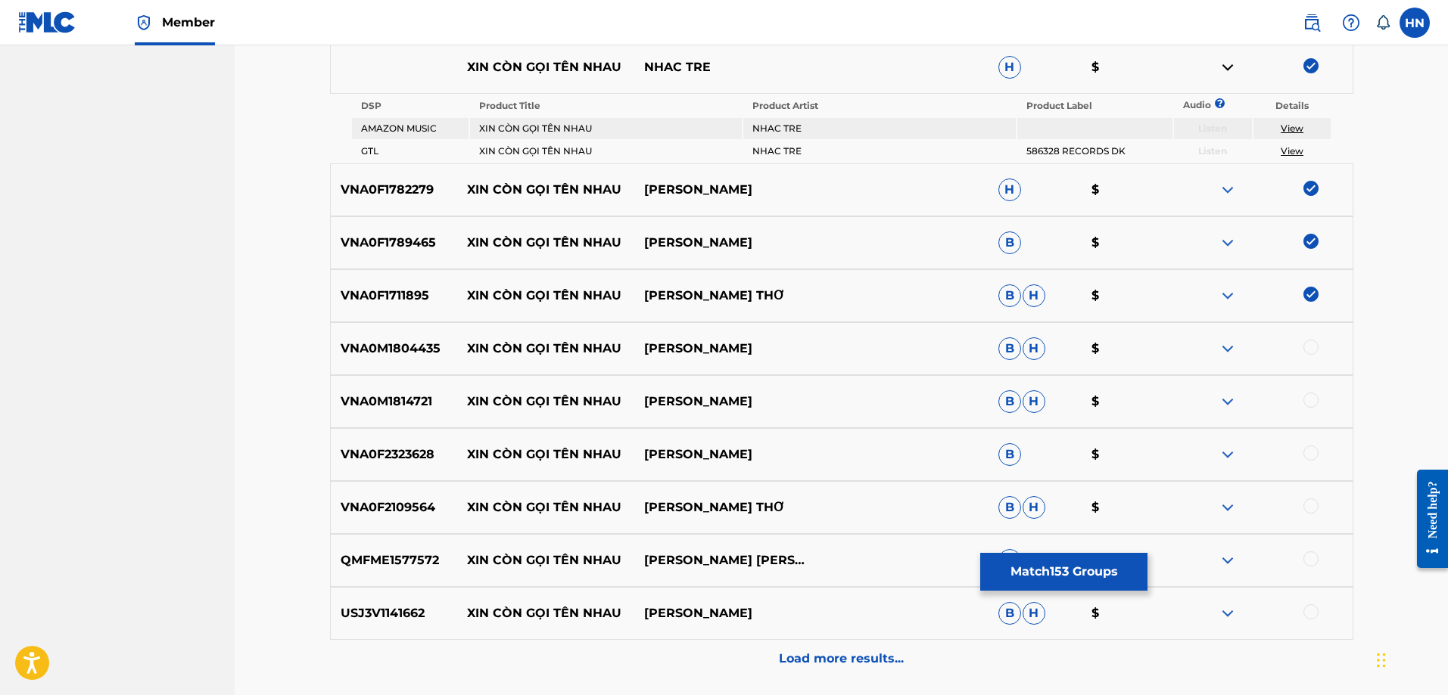
scroll to position [8619, 0]
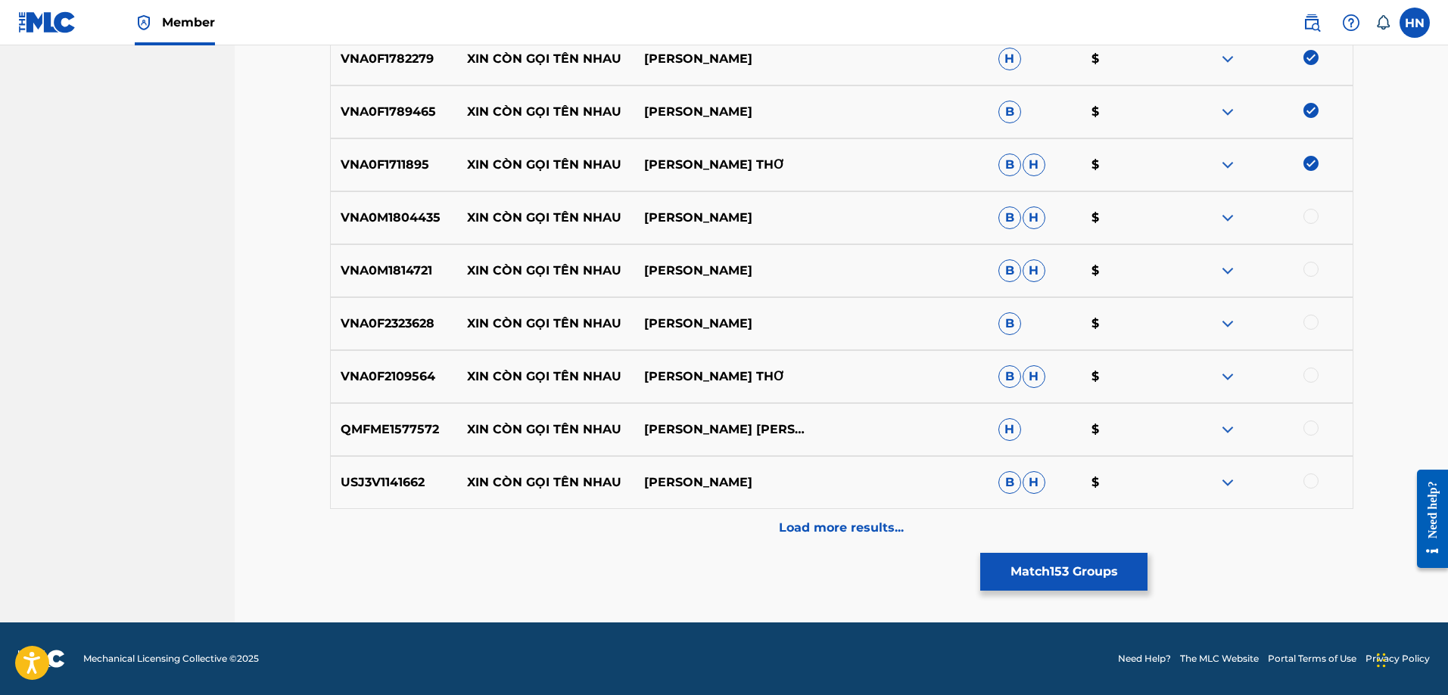
click at [376, 204] on div "VNA0M1804435 XIN CÒN GỌI TÊN NHAU [PERSON_NAME] [PERSON_NAME] $" at bounding box center [841, 217] width 1023 height 53
click at [1308, 219] on div at bounding box center [1310, 216] width 15 height 15
click at [377, 272] on p "VNA0M1814721" at bounding box center [394, 271] width 127 height 18
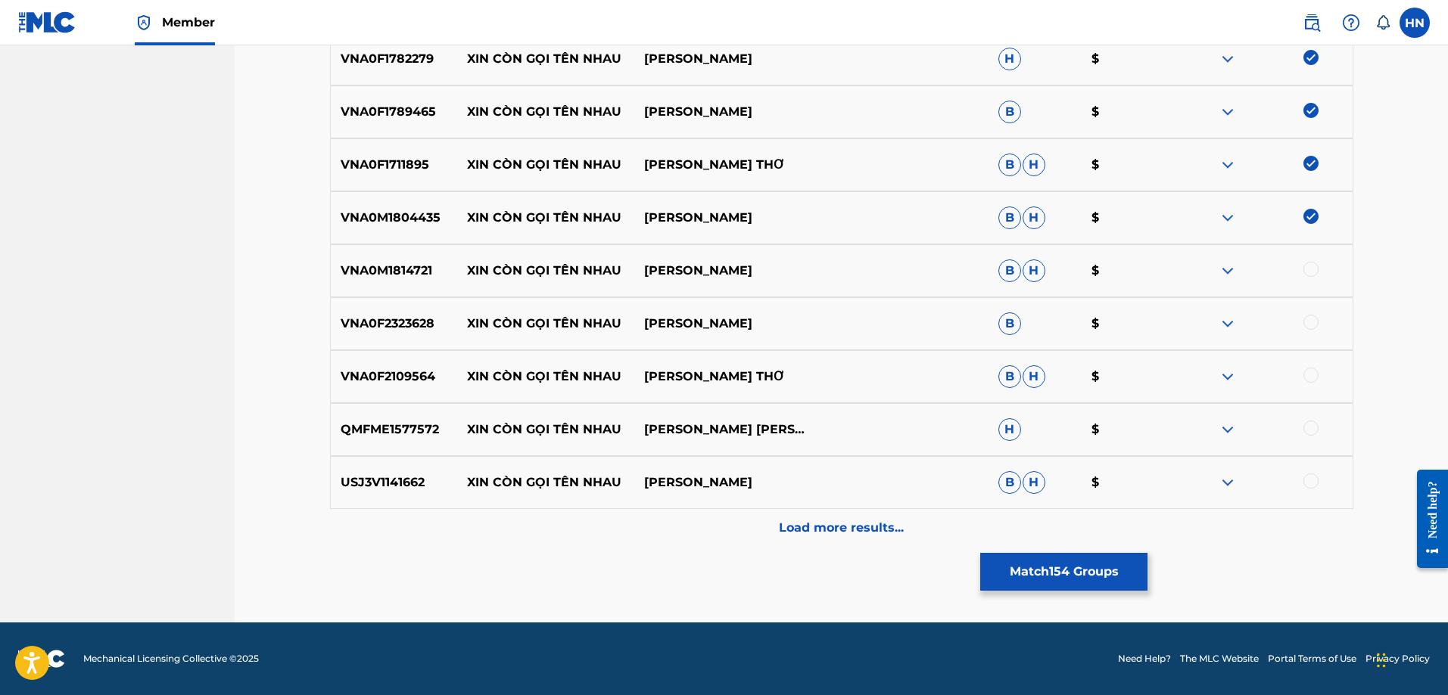
click at [1315, 272] on div at bounding box center [1310, 269] width 15 height 15
click at [422, 329] on p "VNA0F2323628" at bounding box center [394, 324] width 127 height 18
click at [1311, 324] on div at bounding box center [1310, 322] width 15 height 15
click at [422, 381] on p "VNA0F2109564" at bounding box center [394, 377] width 127 height 18
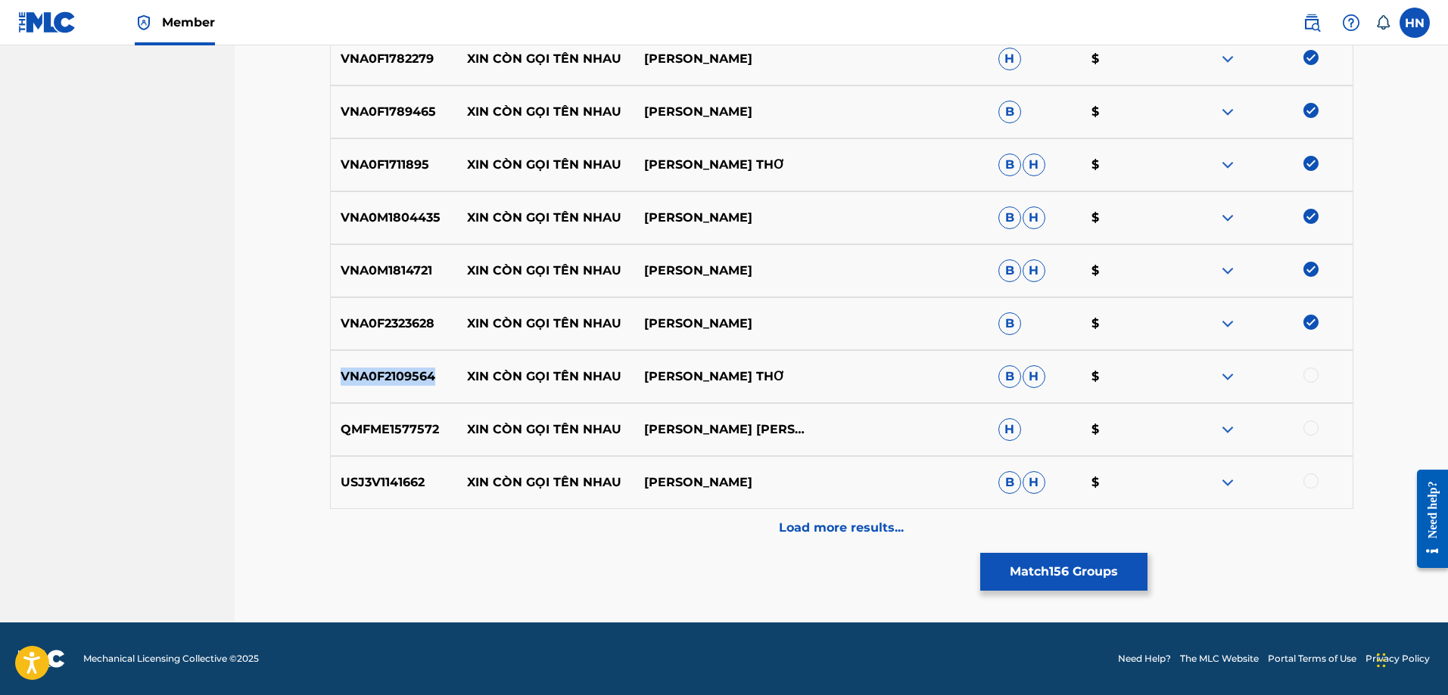
click at [422, 381] on p "VNA0F2109564" at bounding box center [394, 377] width 127 height 18
click at [1312, 371] on div at bounding box center [1310, 375] width 15 height 15
click at [406, 435] on p "QMFME1577572" at bounding box center [394, 430] width 127 height 18
click at [1310, 425] on div at bounding box center [1310, 428] width 15 height 15
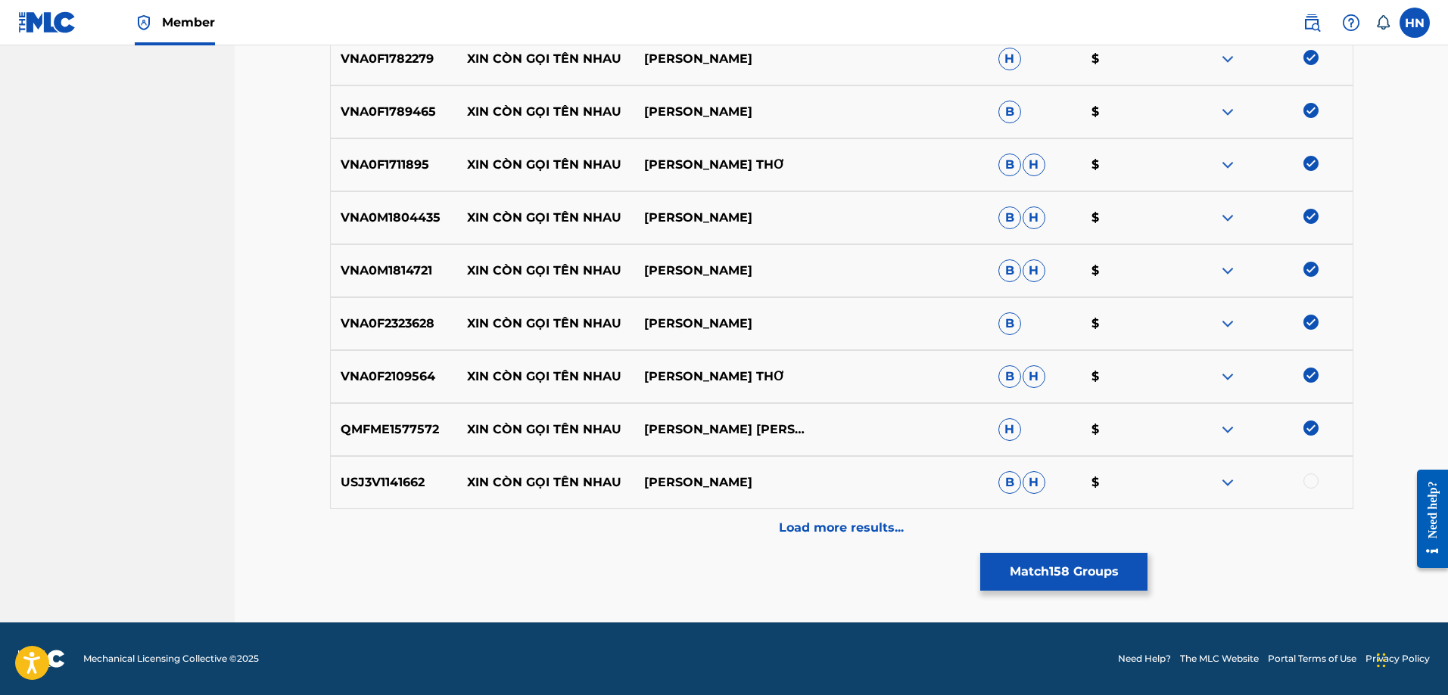
click at [395, 493] on div "USJ3V1141662 XIN CÒN GỌI TÊN NHAU [PERSON_NAME] [PERSON_NAME] $" at bounding box center [841, 482] width 1023 height 53
click at [1307, 478] on div at bounding box center [1310, 481] width 15 height 15
click at [907, 510] on div "Load more results..." at bounding box center [841, 528] width 1023 height 38
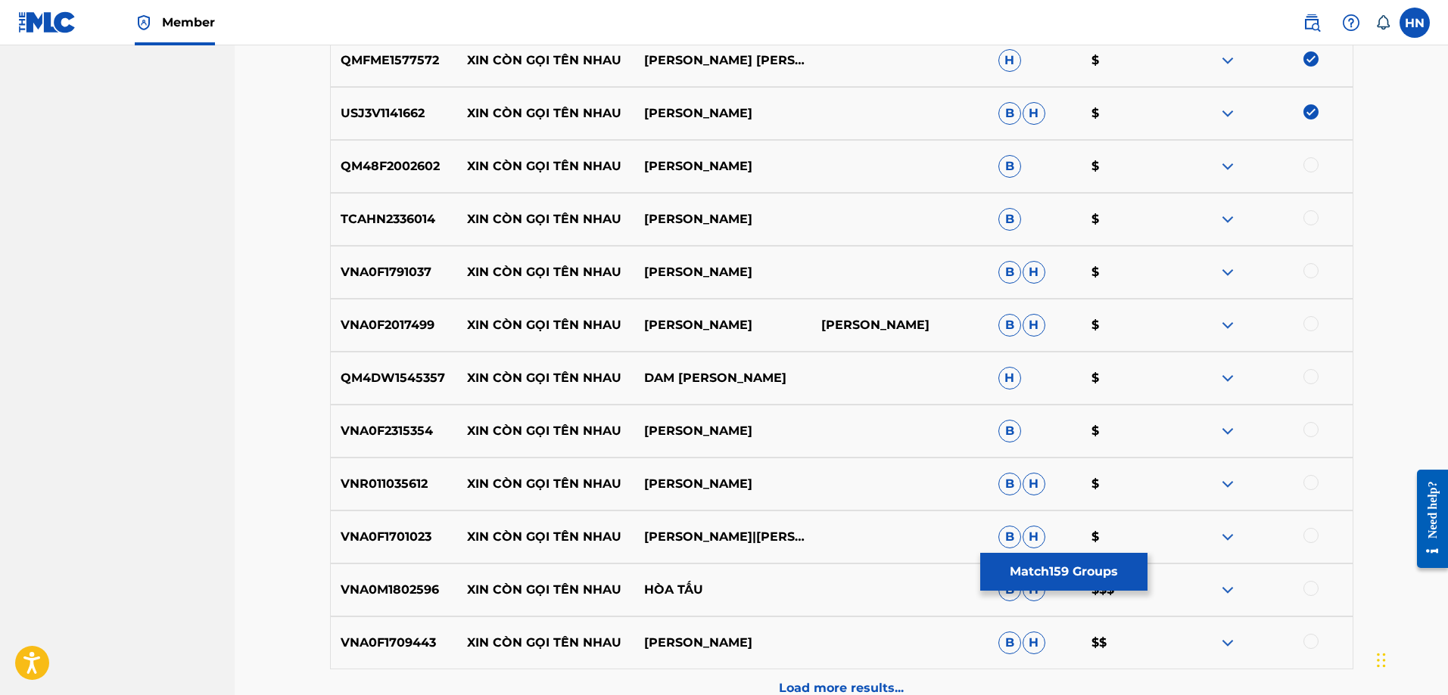
scroll to position [8921, 0]
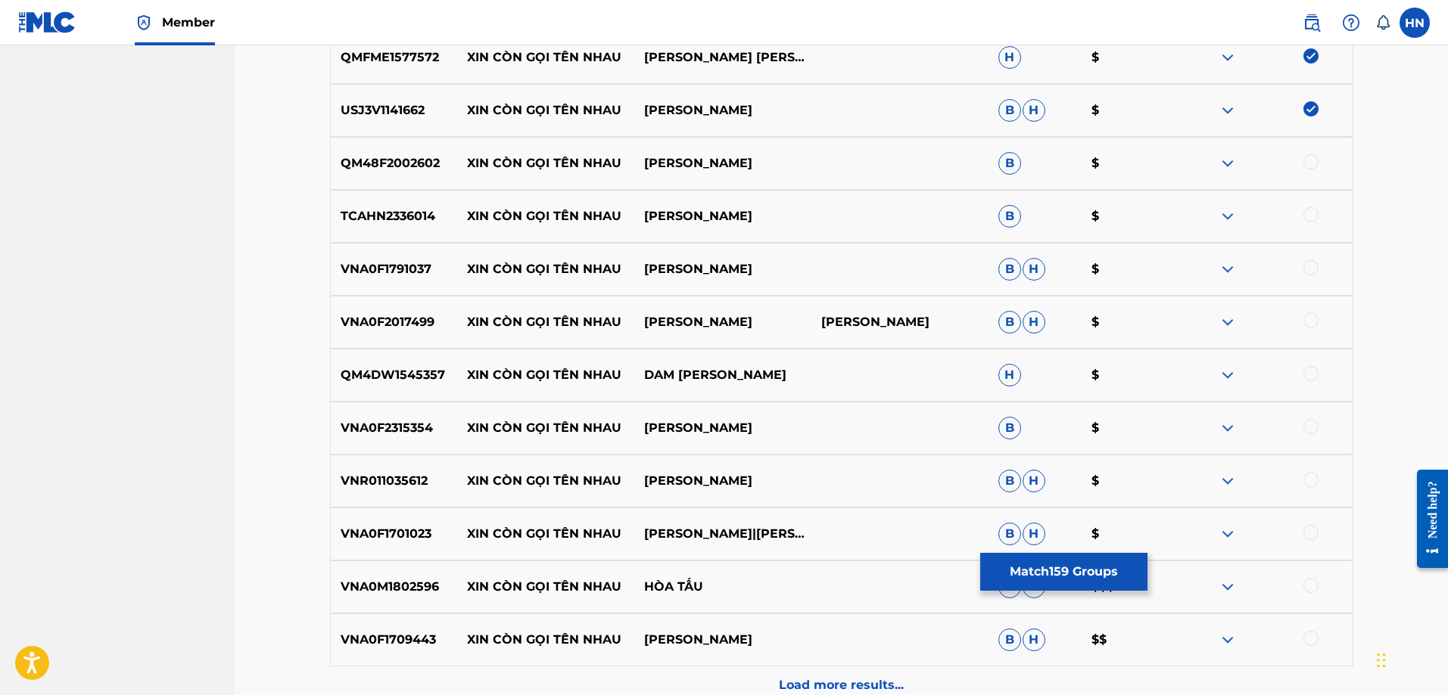
click at [369, 162] on p "QM48F2002602" at bounding box center [394, 163] width 127 height 18
click at [1318, 160] on div at bounding box center [1263, 163] width 177 height 18
click at [1313, 163] on div at bounding box center [1310, 161] width 15 height 15
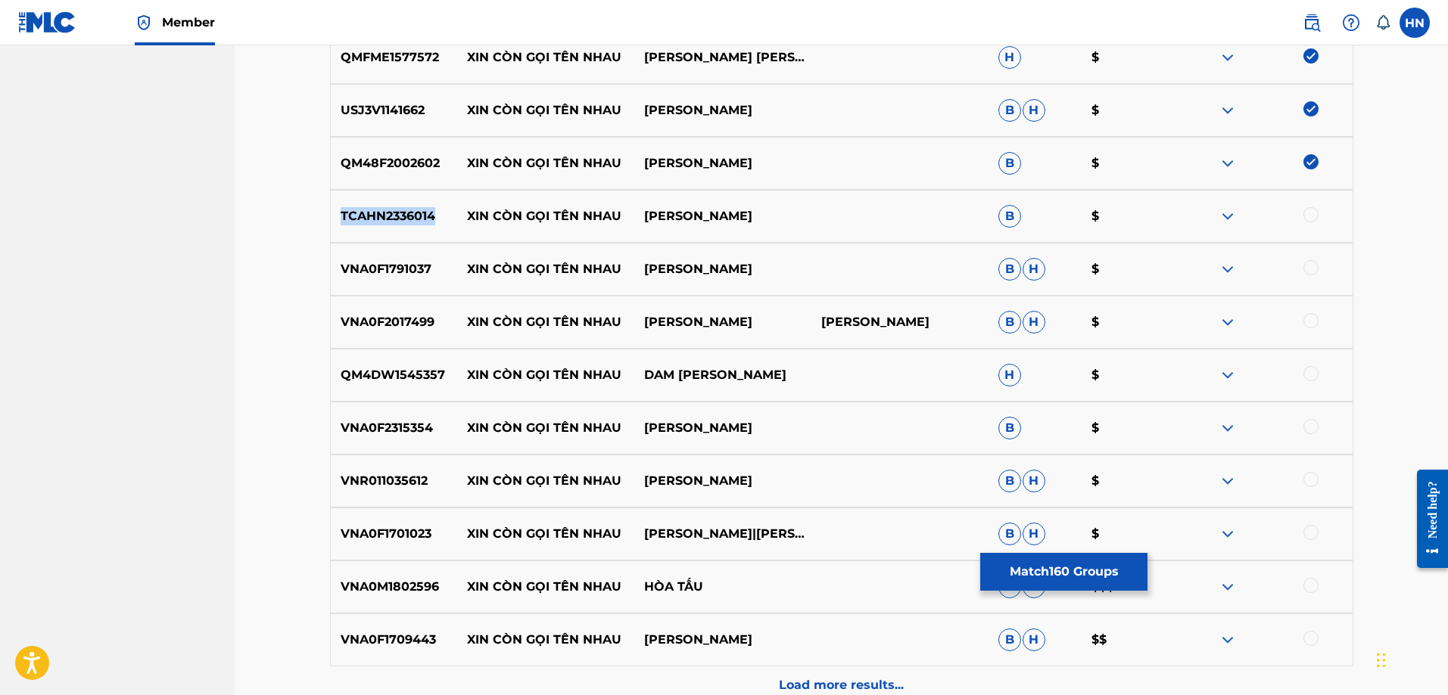
click at [1308, 216] on div at bounding box center [1310, 214] width 15 height 15
click at [417, 262] on p "VNA0F1791037" at bounding box center [394, 269] width 127 height 18
click at [1301, 270] on div at bounding box center [1263, 269] width 177 height 18
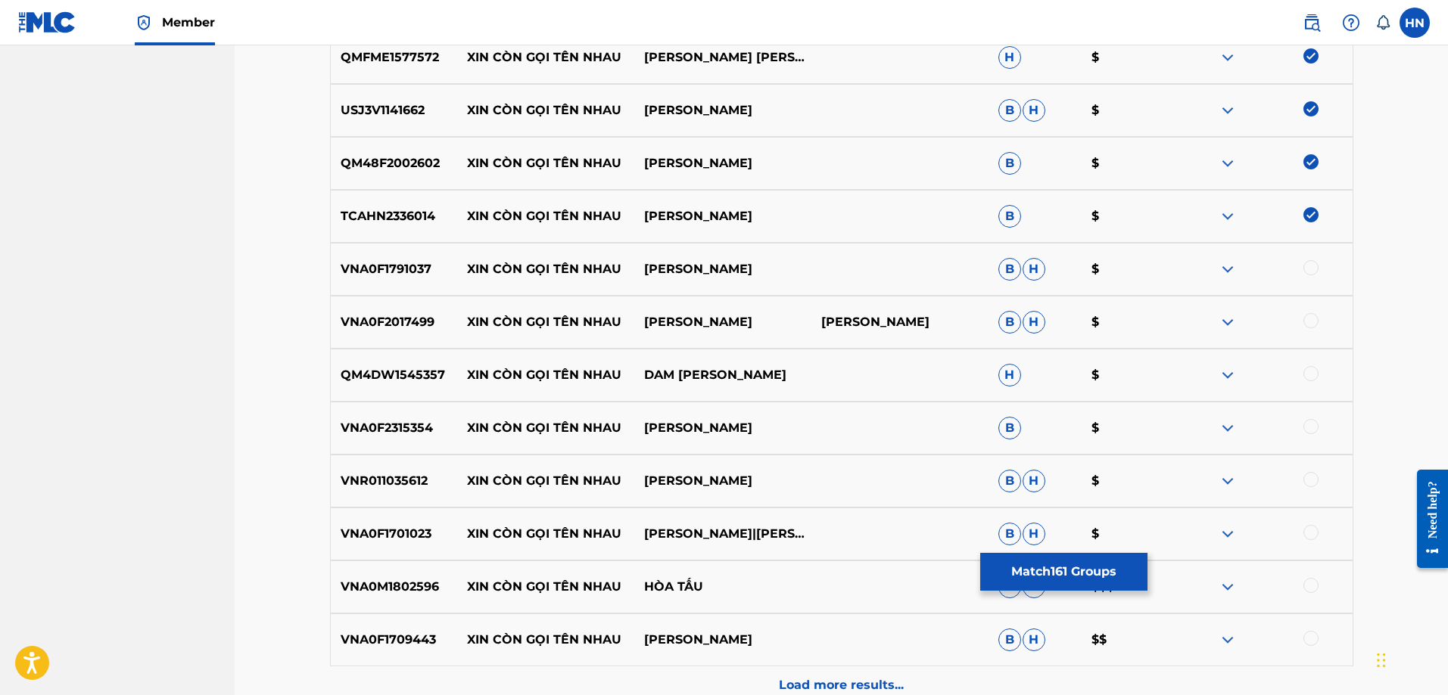
click at [1307, 269] on div at bounding box center [1310, 267] width 15 height 15
click at [365, 337] on div "VNA0F2017499 XIN CÒN GỌI TÊN NHAU HẠ [PERSON_NAME] VÂN [PERSON_NAME] $" at bounding box center [841, 322] width 1023 height 53
click at [1310, 322] on div at bounding box center [1310, 320] width 15 height 15
click at [405, 387] on div "QM4DW1545357 XIN CÒN GỌI TÊN NHAU DAM [PERSON_NAME] H $" at bounding box center [841, 375] width 1023 height 53
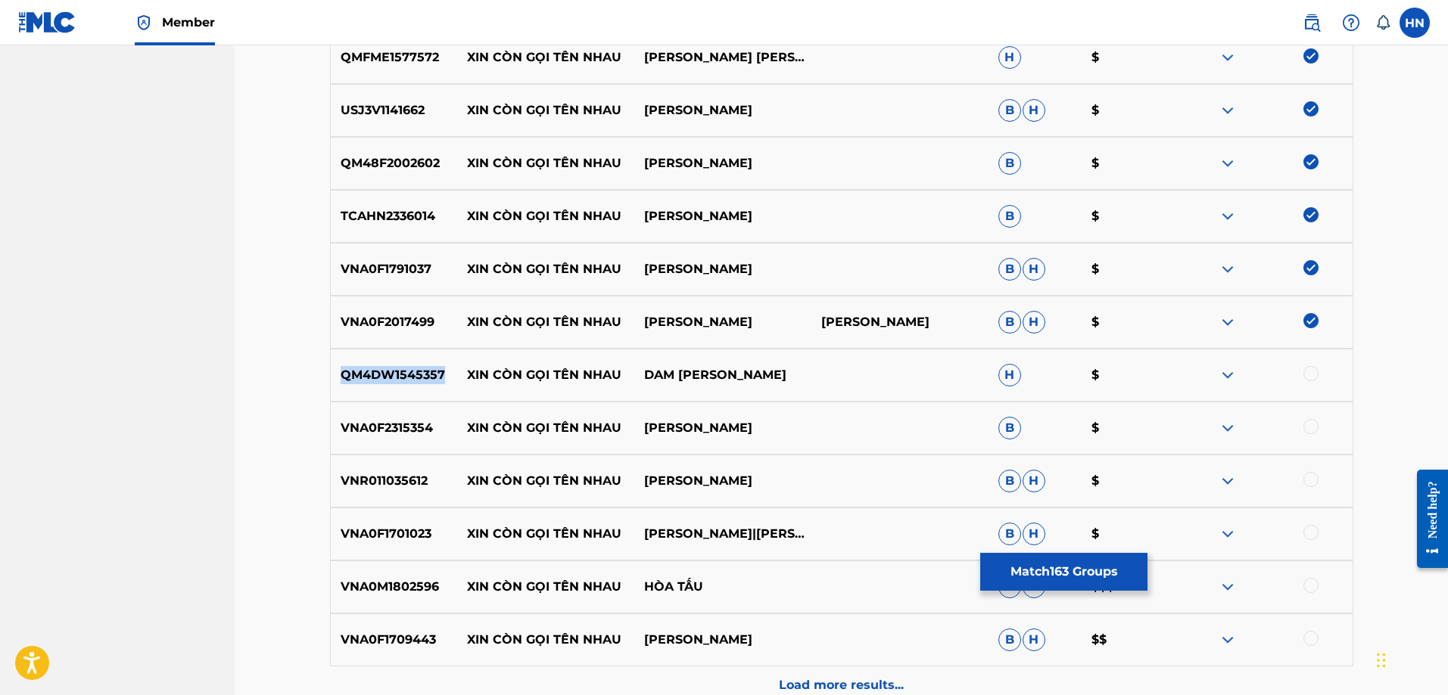
click at [405, 387] on div "QM4DW1545357 XIN CÒN GỌI TÊN NHAU DAM [PERSON_NAME] H $" at bounding box center [841, 375] width 1023 height 53
click at [1306, 372] on div at bounding box center [1310, 373] width 15 height 15
click at [393, 434] on p "VNA0F2315354" at bounding box center [394, 428] width 127 height 18
click at [1310, 422] on div at bounding box center [1310, 426] width 15 height 15
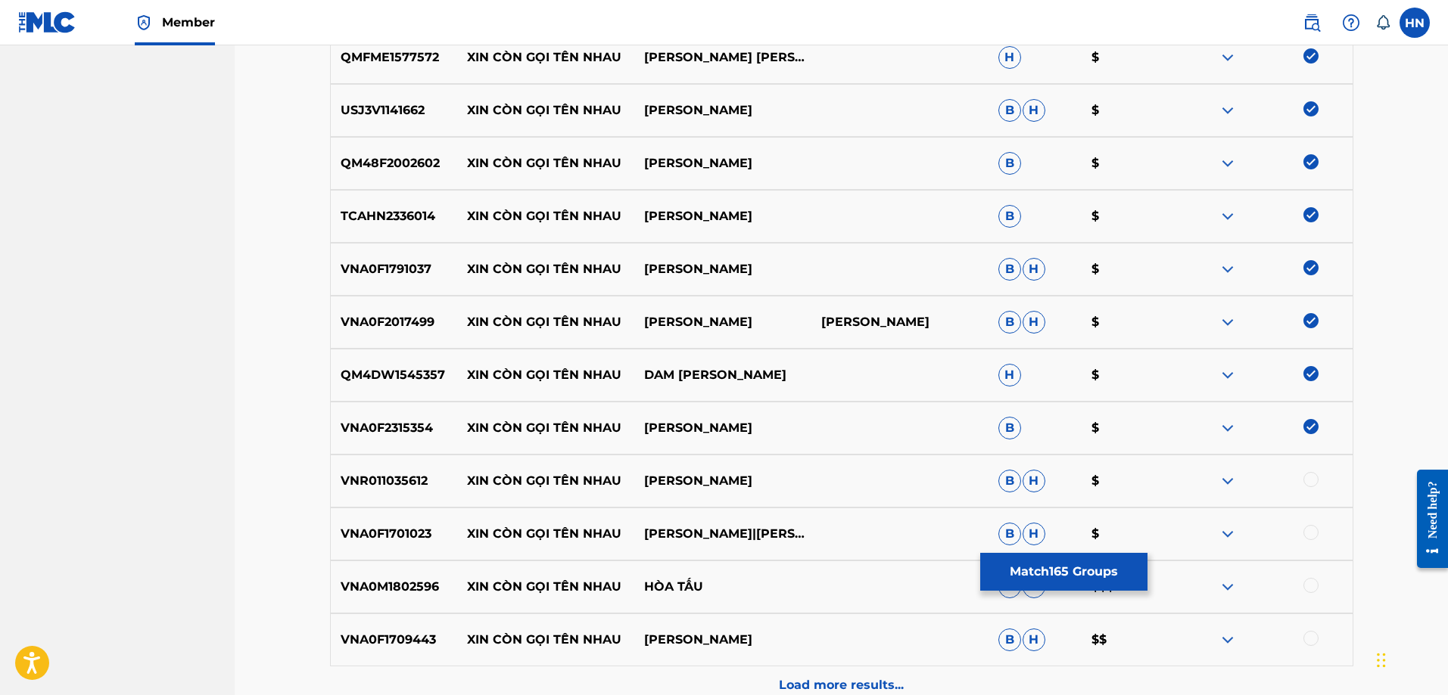
click at [401, 475] on p "VNR011035612" at bounding box center [394, 481] width 127 height 18
click at [1304, 477] on div at bounding box center [1310, 479] width 15 height 15
click at [344, 532] on p "VNA0F1701023" at bounding box center [394, 534] width 127 height 18
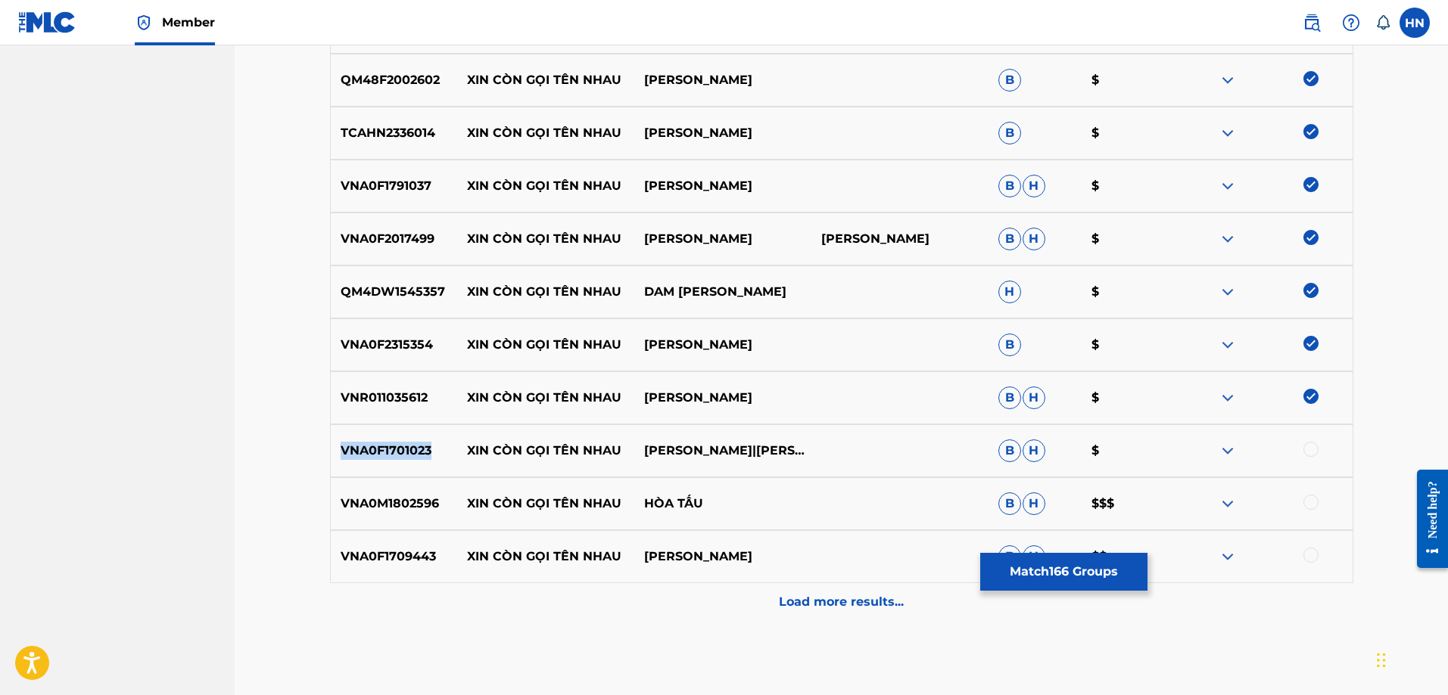
scroll to position [9079, 0]
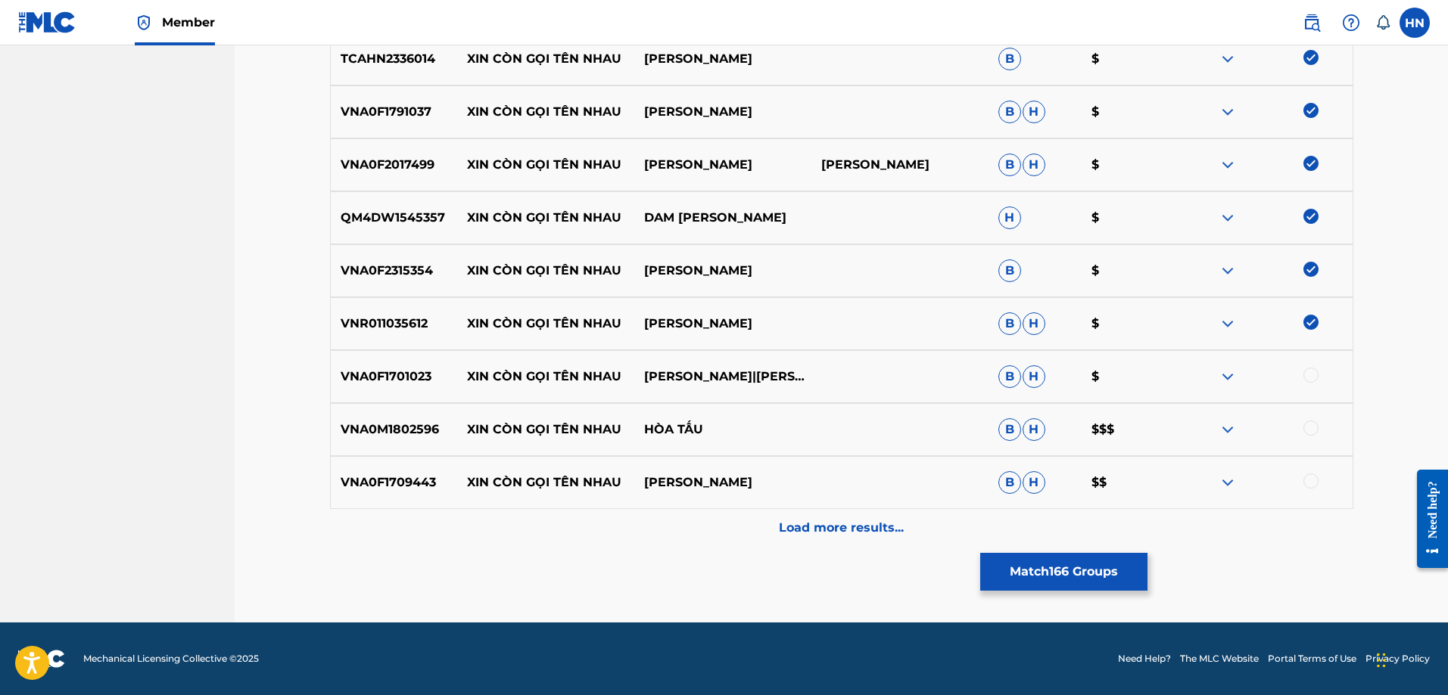
click at [1313, 375] on div at bounding box center [1310, 375] width 15 height 15
click at [394, 375] on p "VNA0F1701023" at bounding box center [394, 377] width 127 height 18
click at [423, 420] on div "VNA0M1802596 XIN CÒN GỌI TÊN NHAU HÒA TẤU B H $$$" at bounding box center [841, 429] width 1023 height 53
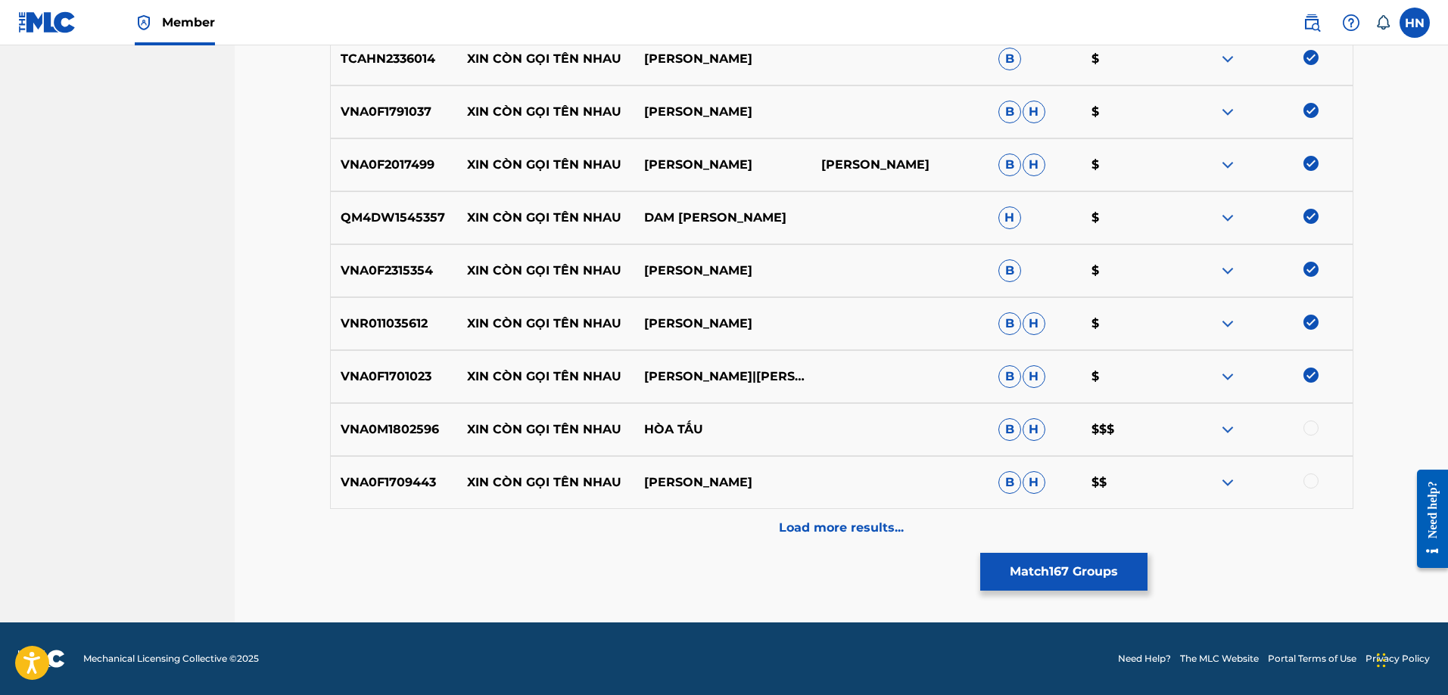
click at [1309, 430] on div at bounding box center [1310, 428] width 15 height 15
click at [343, 487] on p "VNA0F1709443" at bounding box center [394, 483] width 127 height 18
click at [1314, 479] on div at bounding box center [1310, 481] width 15 height 15
click at [800, 540] on div "Load more results..." at bounding box center [841, 528] width 1023 height 38
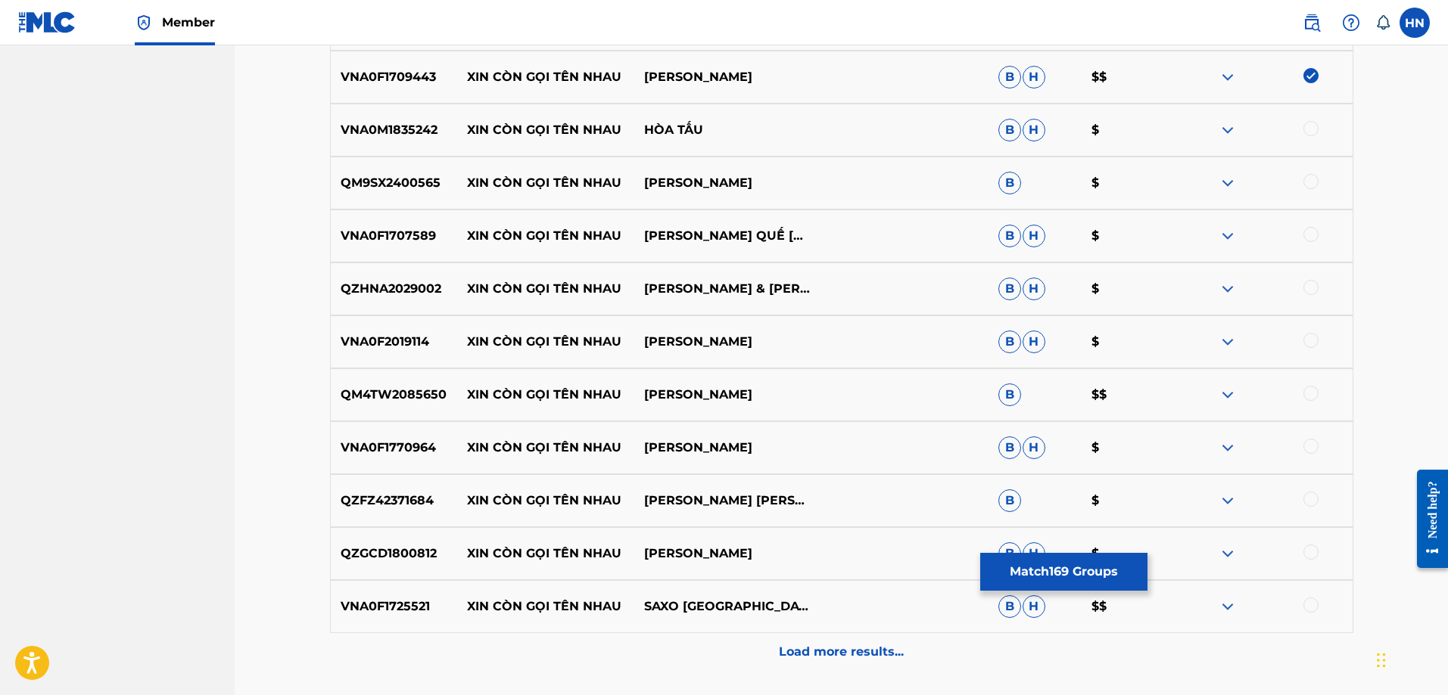
scroll to position [9457, 0]
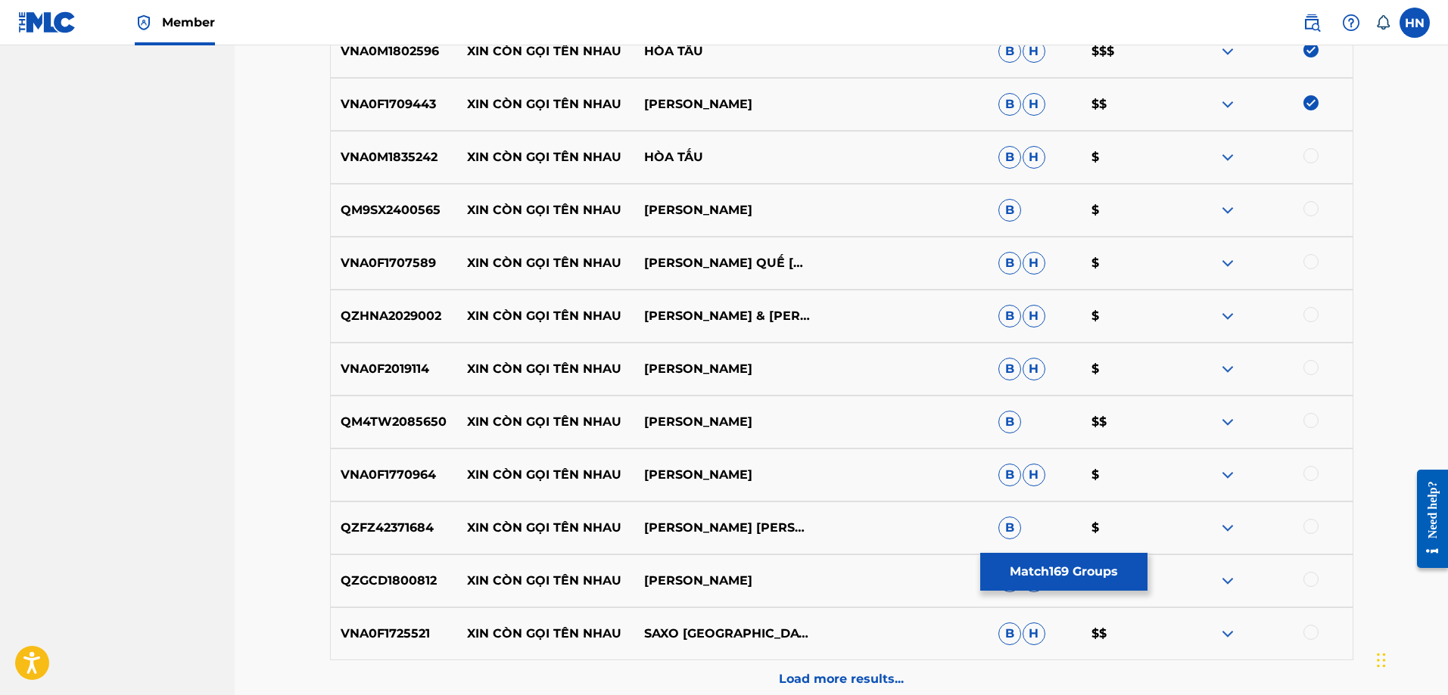
click at [409, 166] on div "VNA0M1835242 XIN CÒN GỌI TÊN NHAU HÒA TẤU B H $" at bounding box center [841, 157] width 1023 height 53
click at [1310, 152] on div at bounding box center [1310, 155] width 15 height 15
click at [416, 215] on p "QM9SX2400565" at bounding box center [394, 210] width 127 height 18
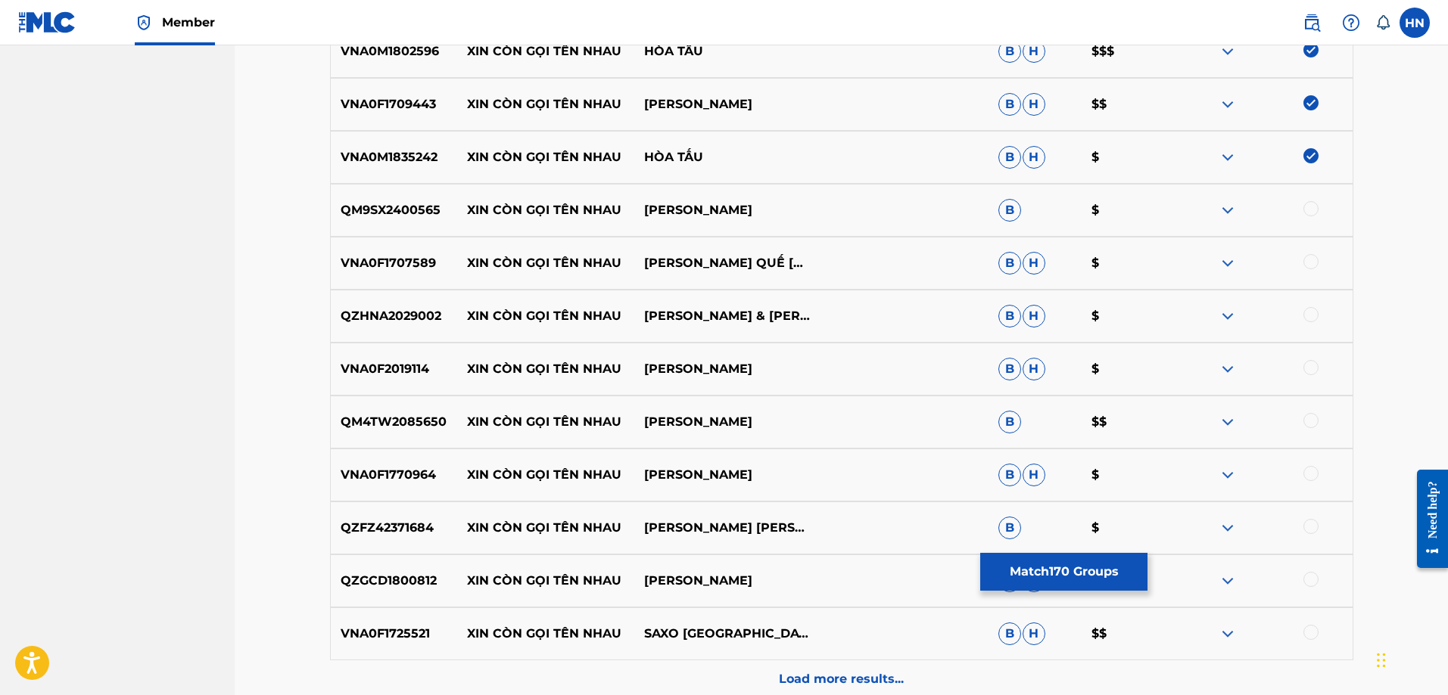
click at [1306, 207] on div at bounding box center [1310, 208] width 15 height 15
click at [387, 277] on div "VNA0F1707589 XIN CÒN GỌI TÊN NHAU [PERSON_NAME] QUẾ [PERSON_NAME] $" at bounding box center [841, 263] width 1023 height 53
click at [1313, 256] on div at bounding box center [1310, 261] width 15 height 15
click at [401, 306] on div "QZHNA2029002 XIN CÒN GỌI TÊN NHAU [PERSON_NAME] & [PERSON_NAME] LAN [PERSON_NAM…" at bounding box center [841, 316] width 1023 height 53
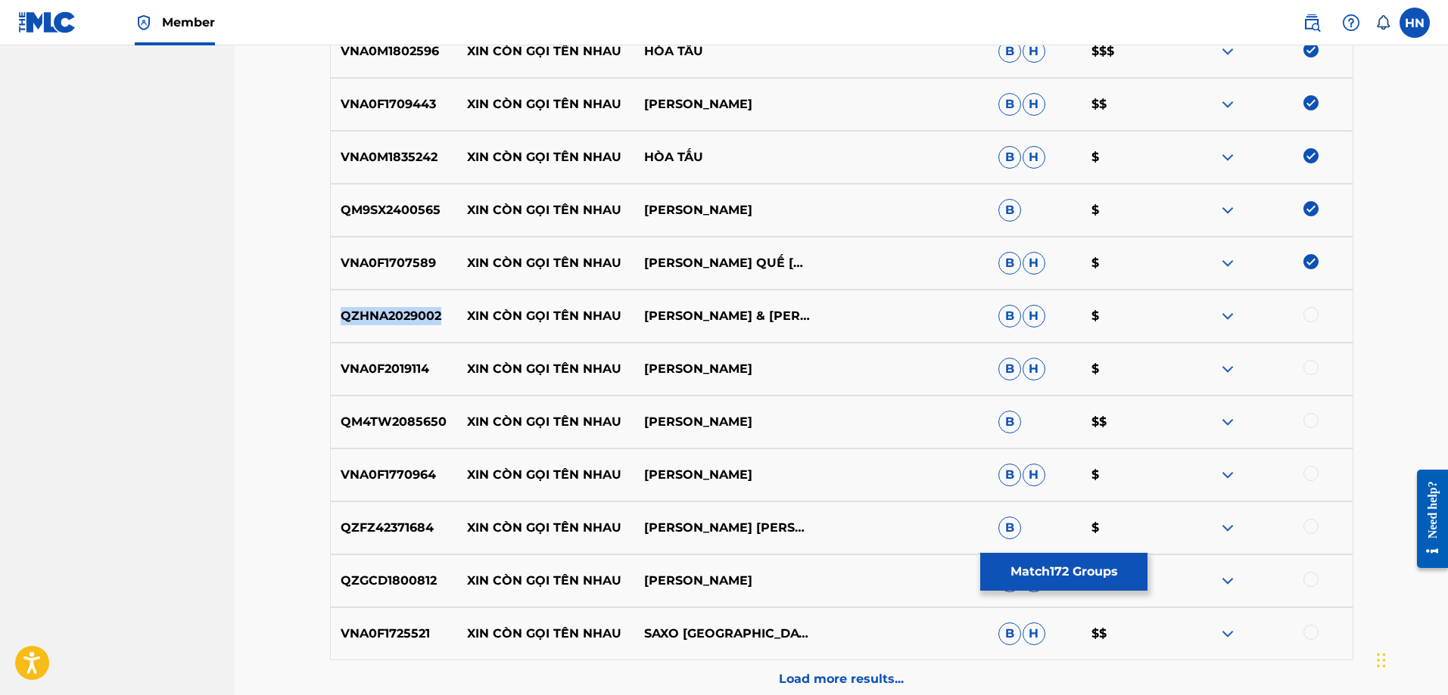
click at [401, 306] on div "QZHNA2029002 XIN CÒN GỌI TÊN NHAU [PERSON_NAME] & [PERSON_NAME] LAN [PERSON_NAM…" at bounding box center [841, 316] width 1023 height 53
click at [1305, 313] on div at bounding box center [1310, 314] width 15 height 15
click at [418, 369] on p "VNA0F2019114" at bounding box center [394, 369] width 127 height 18
click at [1307, 369] on div at bounding box center [1310, 367] width 15 height 15
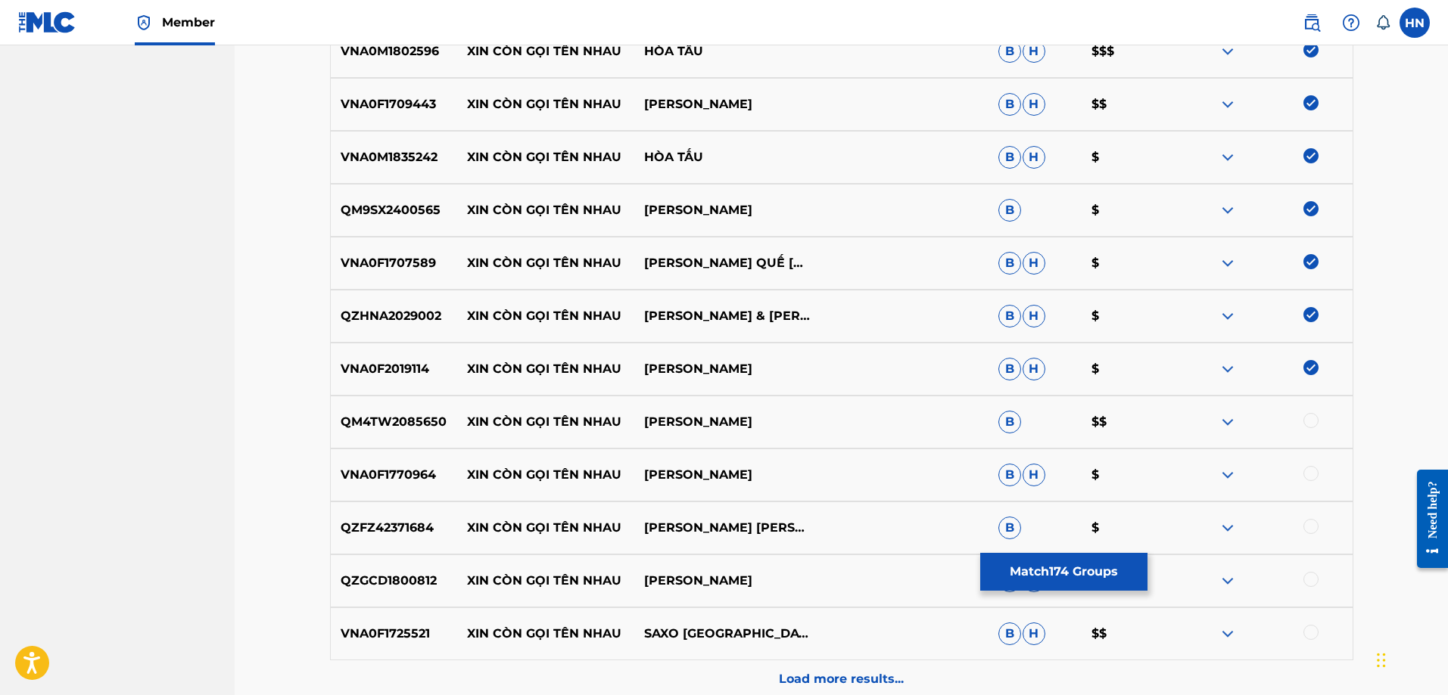
click at [407, 424] on p "QM4TW2085650" at bounding box center [394, 422] width 127 height 18
click at [1309, 421] on div at bounding box center [1310, 420] width 15 height 15
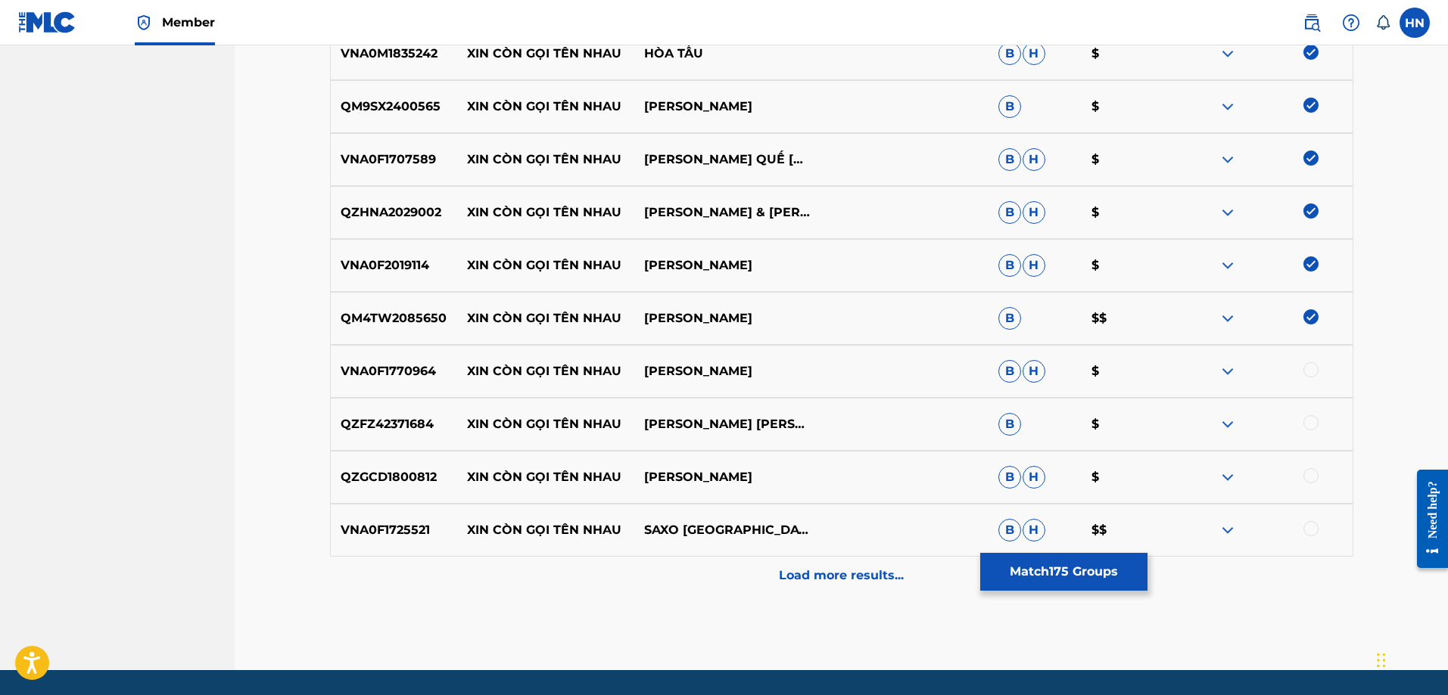
scroll to position [9609, 0]
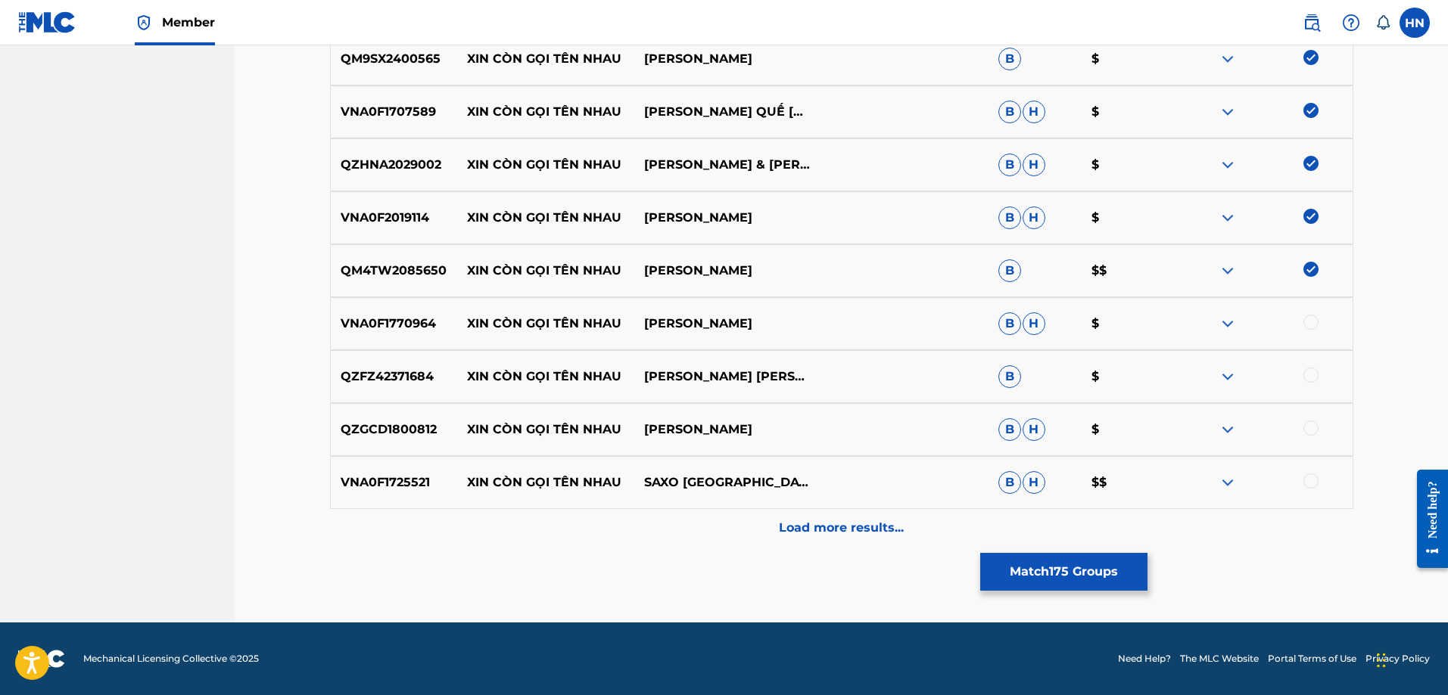
click at [332, 314] on div "VNA0F1770964 XIN CÒN GỌI TÊN NHAU [PERSON_NAME] [PERSON_NAME] $" at bounding box center [841, 323] width 1023 height 53
click at [1313, 319] on div at bounding box center [1310, 322] width 15 height 15
click at [412, 385] on p "QZFZ42371684" at bounding box center [394, 377] width 127 height 18
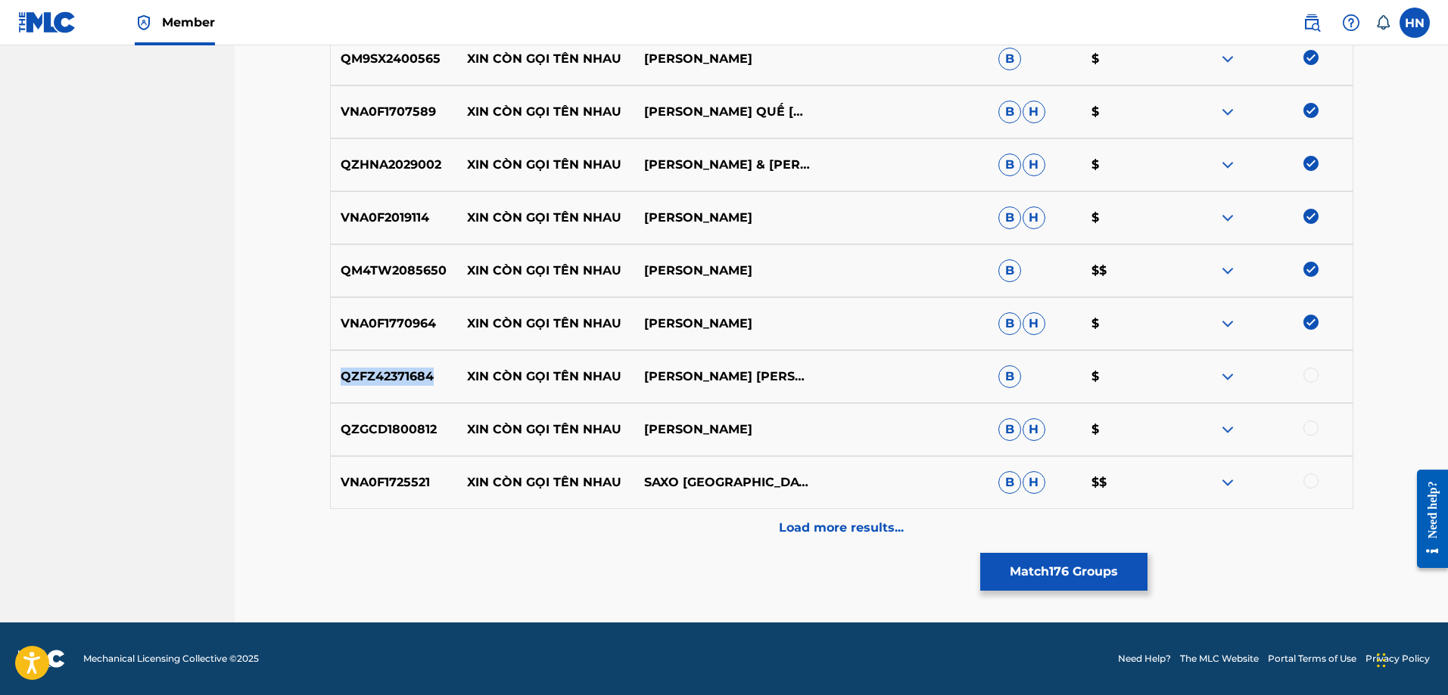
click at [1222, 375] on img at bounding box center [1227, 377] width 18 height 18
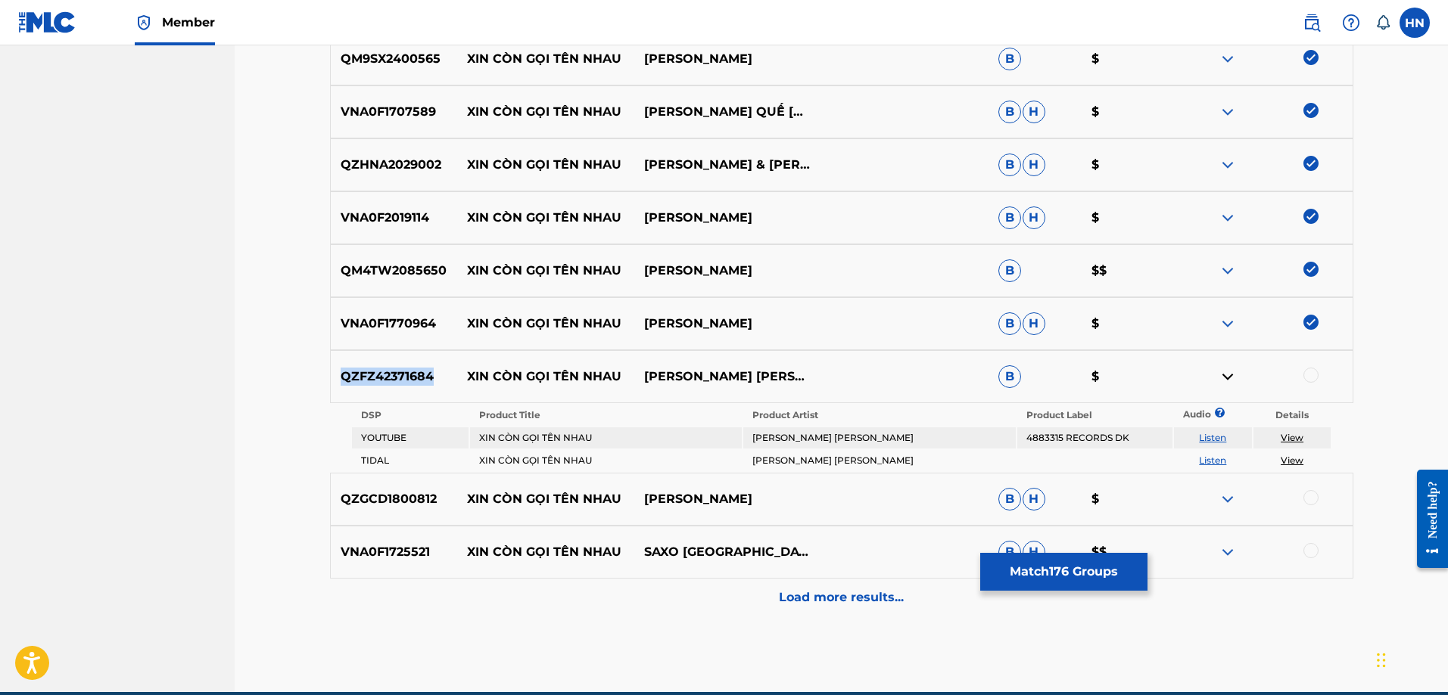
click at [1208, 440] on link "Listen" at bounding box center [1212, 437] width 27 height 11
click at [374, 504] on p "QZGCD1800812" at bounding box center [394, 499] width 127 height 18
click at [1308, 501] on div at bounding box center [1310, 497] width 15 height 15
click at [369, 548] on p "VNA0F1725521" at bounding box center [394, 552] width 127 height 18
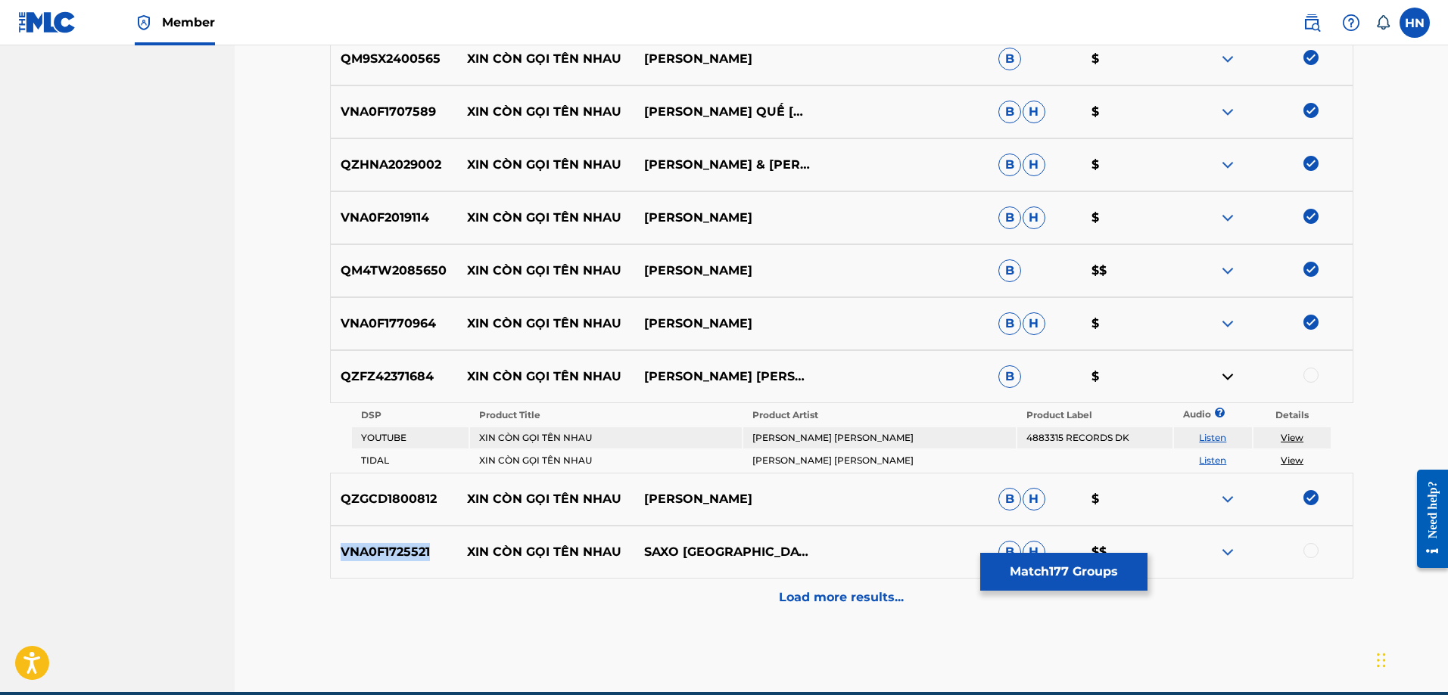
click at [369, 548] on p "VNA0F1725521" at bounding box center [394, 552] width 127 height 18
click at [1308, 551] on div at bounding box center [1310, 550] width 15 height 15
click at [817, 593] on p "Load more results..." at bounding box center [841, 598] width 125 height 18
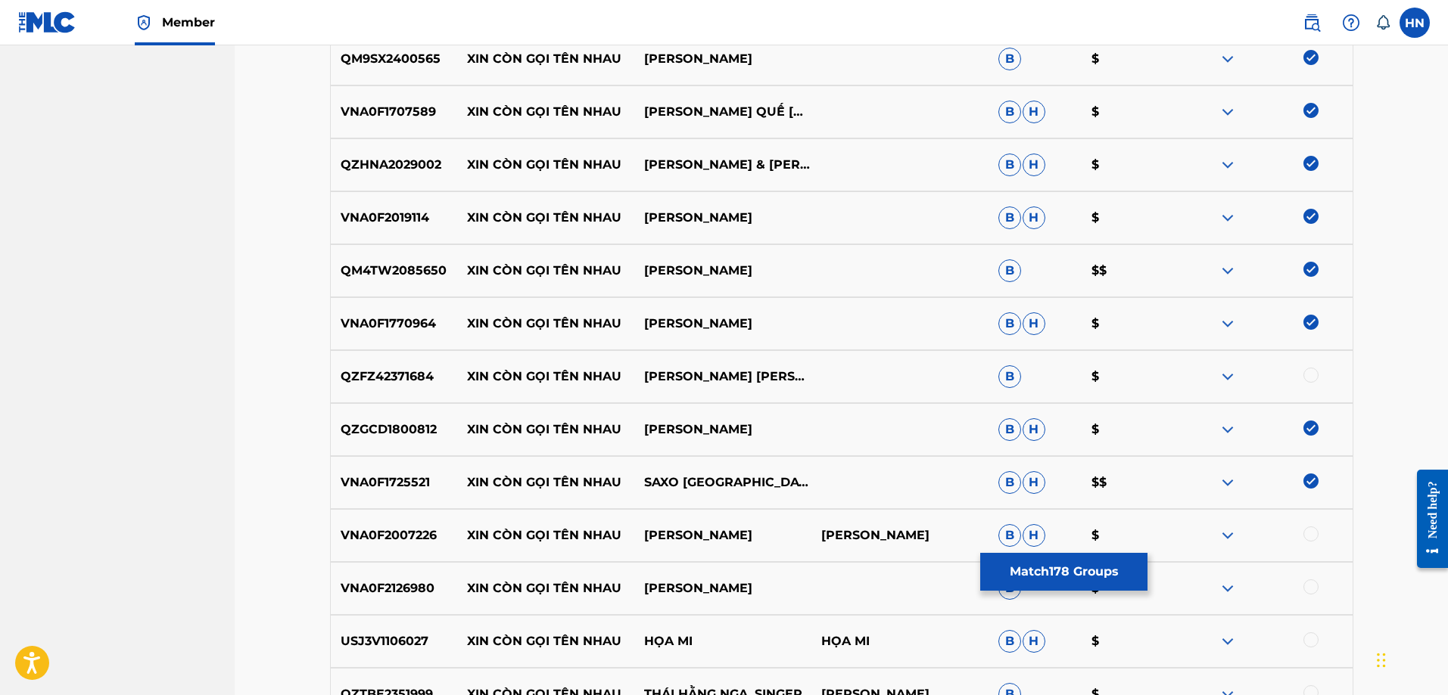
click at [375, 537] on p "VNA0F2007226" at bounding box center [394, 536] width 127 height 18
click at [1309, 537] on div at bounding box center [1310, 534] width 15 height 15
click at [368, 598] on div "VNA0F2126980 XIN CÒN GỌI TÊN NHAU [PERSON_NAME] B $" at bounding box center [841, 588] width 1023 height 53
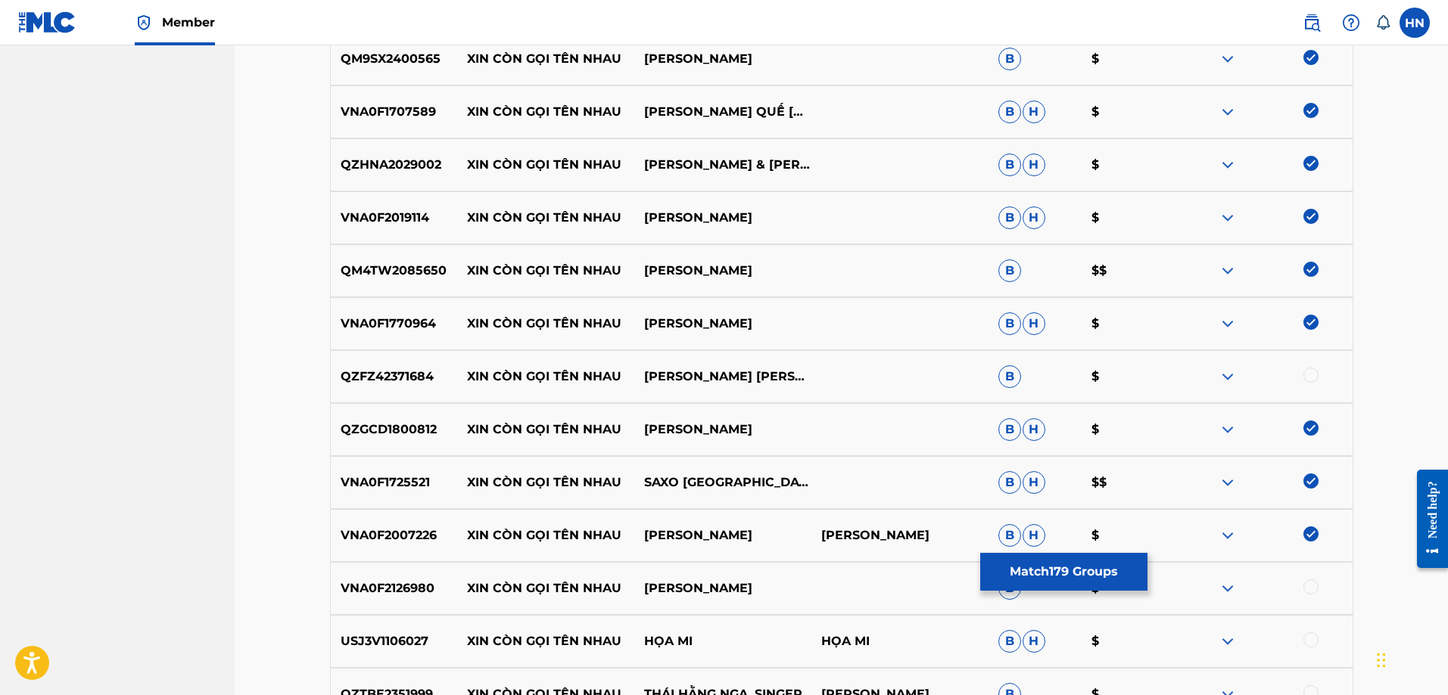
click at [1308, 586] on div at bounding box center [1310, 587] width 15 height 15
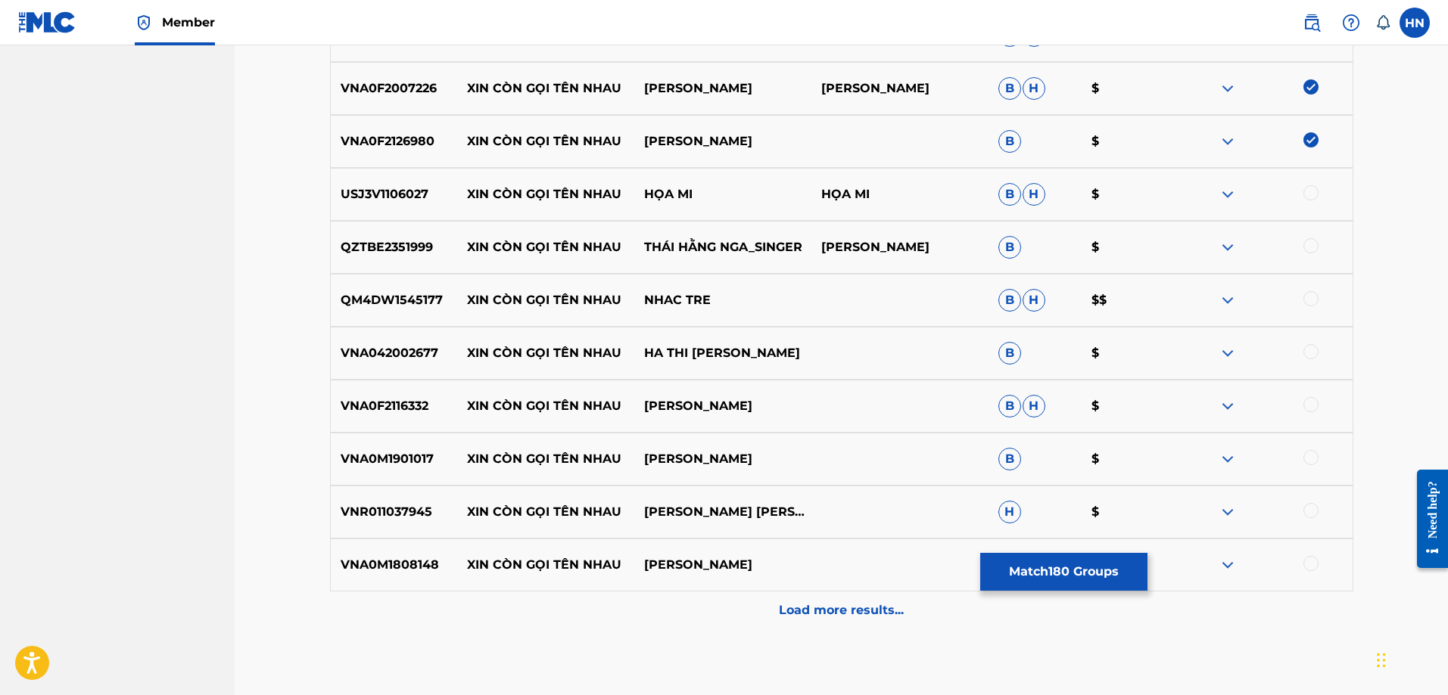
scroll to position [10063, 0]
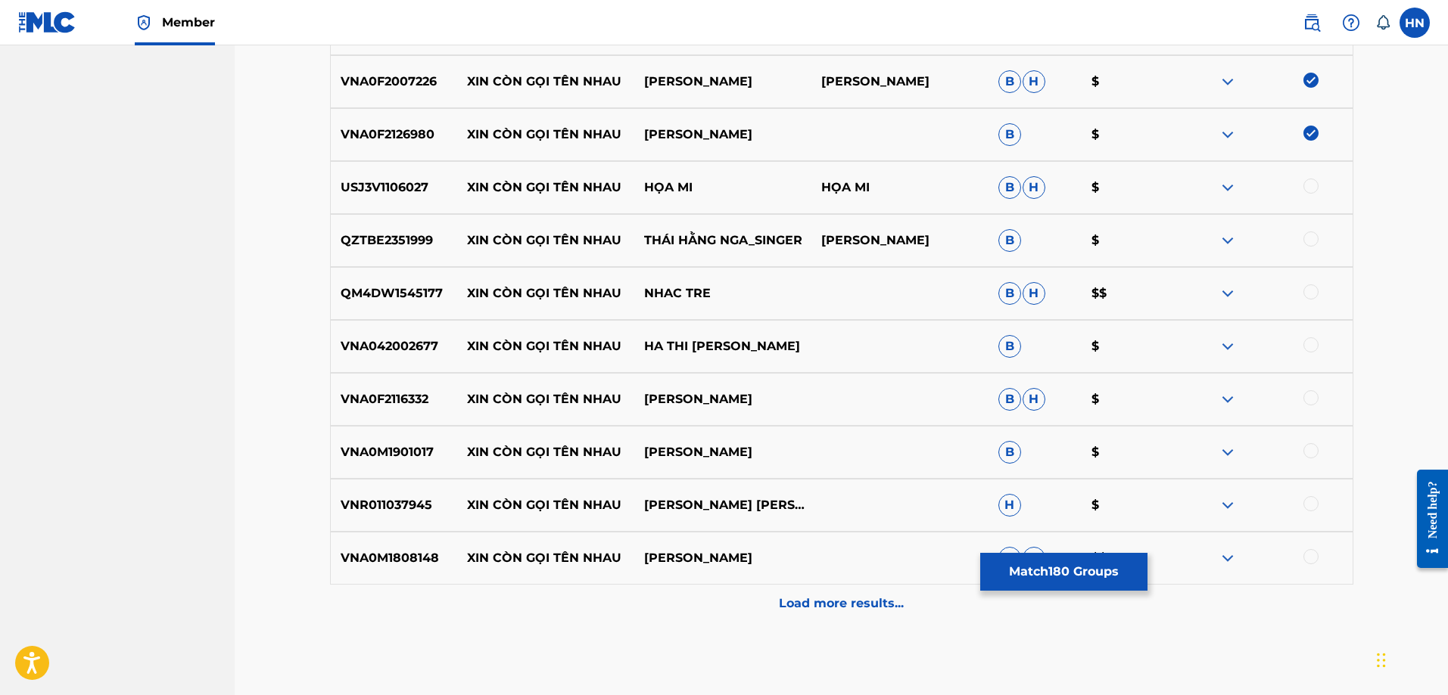
click at [378, 200] on div "USJ3V1106027 XIN CÒN GỌI TÊN NHAU HỌA MI HỌA MI B H $" at bounding box center [841, 187] width 1023 height 53
click at [1307, 188] on div at bounding box center [1310, 186] width 15 height 15
click at [348, 243] on p "QZTBE2351999" at bounding box center [394, 241] width 127 height 18
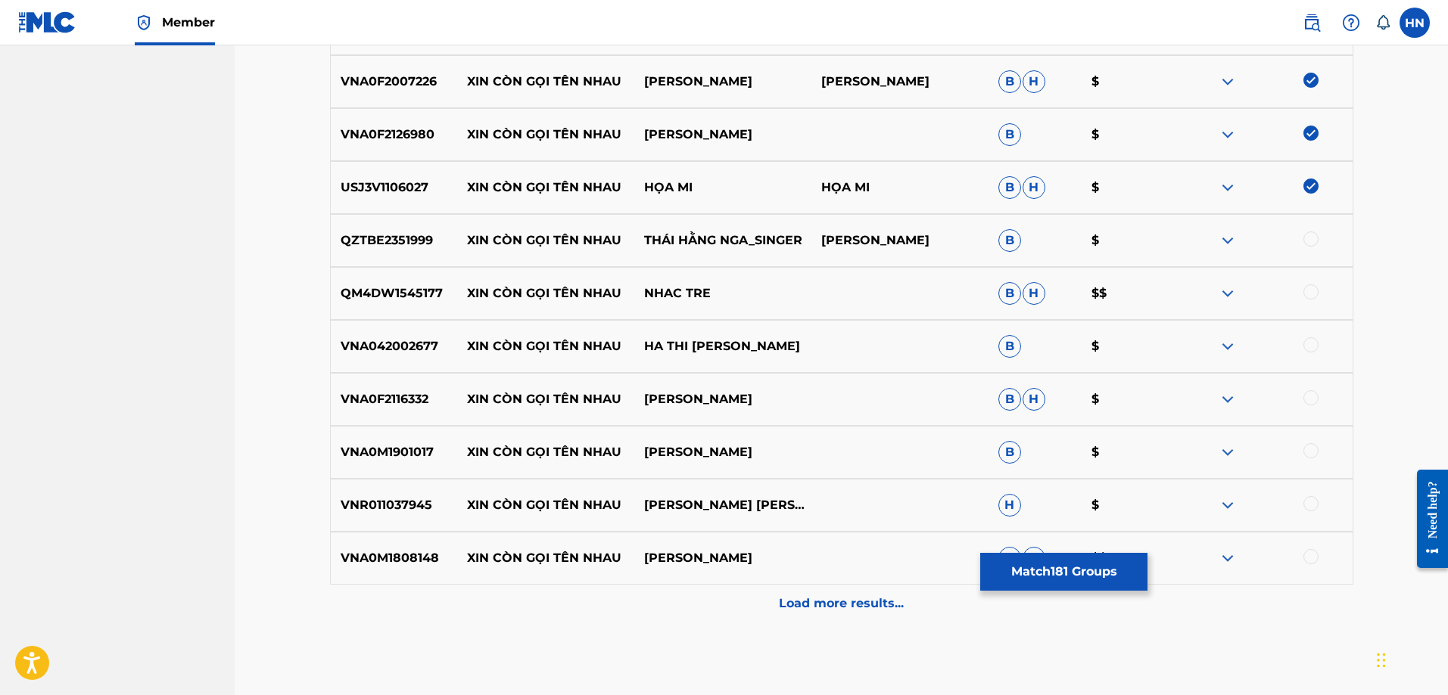
click at [1304, 238] on div at bounding box center [1310, 239] width 15 height 15
click at [410, 300] on p "QM4DW1545177" at bounding box center [394, 294] width 127 height 18
click at [1304, 295] on div at bounding box center [1310, 292] width 15 height 15
click at [404, 336] on div "VNA042002677 XIN CÒN GỌI TÊN NHAU HA THI [PERSON_NAME] B $" at bounding box center [841, 346] width 1023 height 53
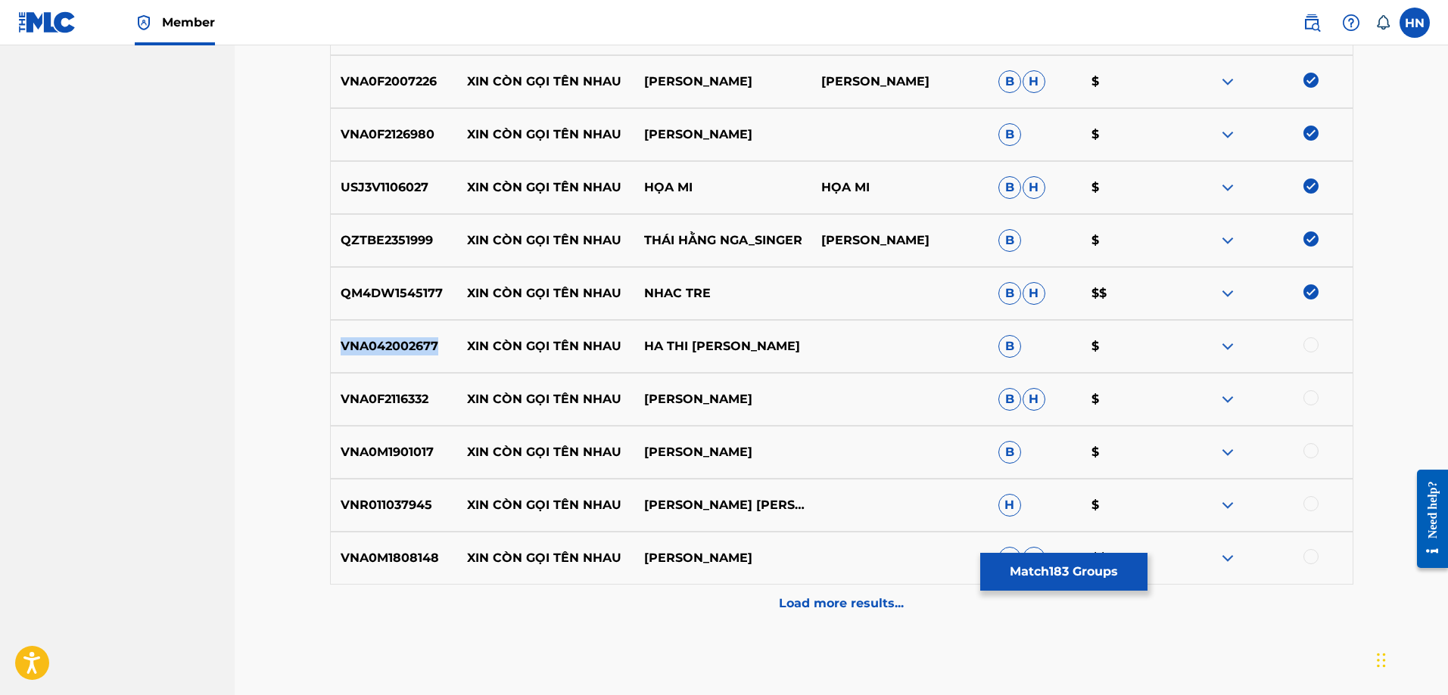
click at [404, 336] on div "VNA042002677 XIN CÒN GỌI TÊN NHAU HA THI [PERSON_NAME] B $" at bounding box center [841, 346] width 1023 height 53
click at [1302, 347] on div at bounding box center [1263, 347] width 177 height 18
click at [1308, 347] on div at bounding box center [1310, 345] width 15 height 15
click at [424, 399] on p "VNA0F2116332" at bounding box center [394, 399] width 127 height 18
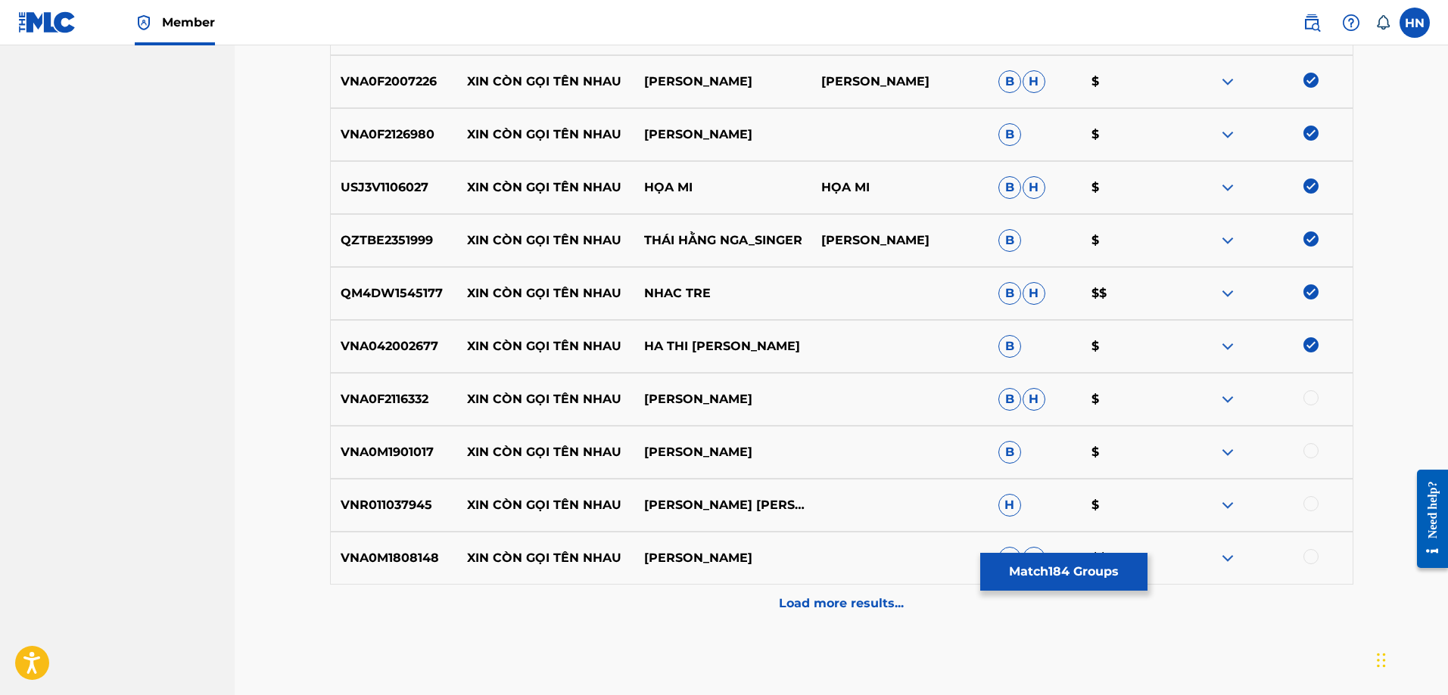
click at [1304, 393] on div at bounding box center [1310, 397] width 15 height 15
click at [399, 443] on p "VNA0M1901017" at bounding box center [394, 452] width 127 height 18
click at [1311, 451] on div at bounding box center [1310, 450] width 15 height 15
click at [395, 491] on div "VNR011037945 XIN CÒN GỌI TÊN NHAU [PERSON_NAME] [PERSON_NAME] H $" at bounding box center [841, 505] width 1023 height 53
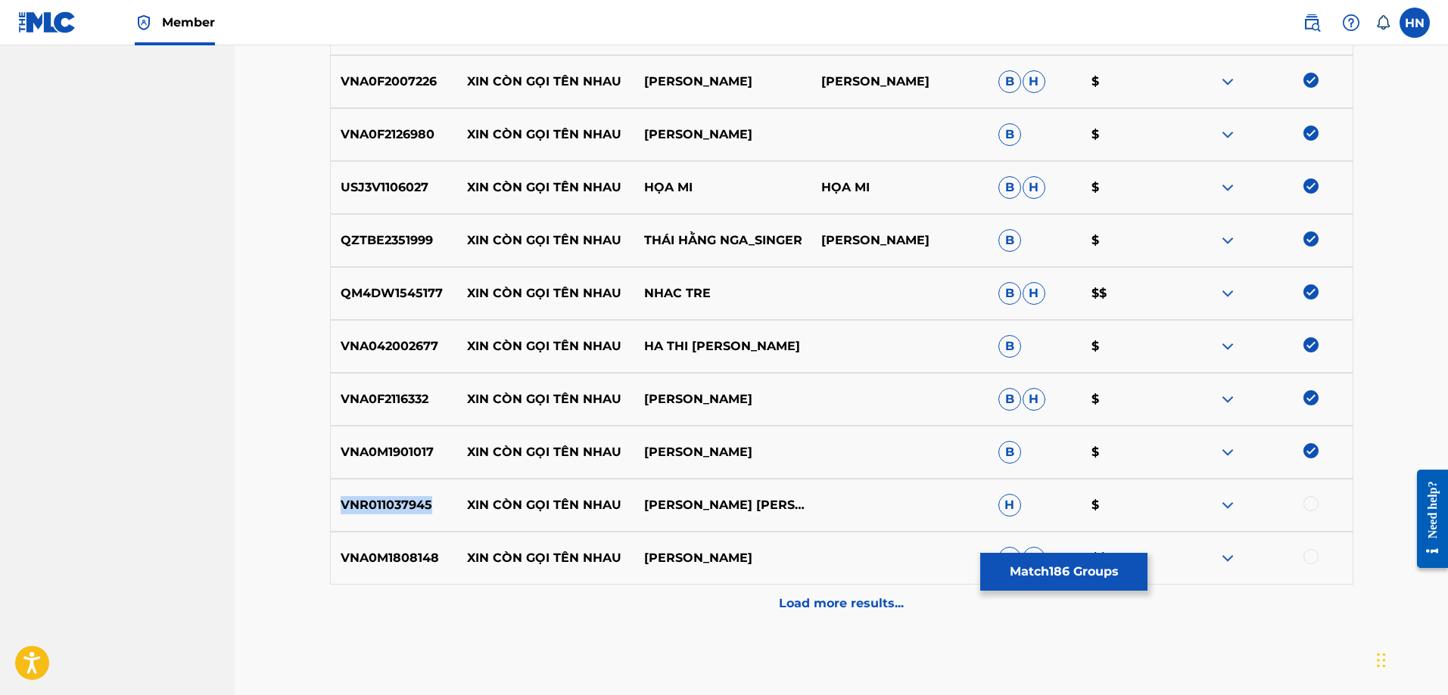
click at [395, 491] on div "VNR011037945 XIN CÒN GỌI TÊN NHAU [PERSON_NAME] [PERSON_NAME] H $" at bounding box center [841, 505] width 1023 height 53
click at [1305, 502] on div at bounding box center [1310, 503] width 15 height 15
click at [433, 555] on p "VNA0M1808148" at bounding box center [394, 558] width 127 height 18
click at [1310, 559] on div at bounding box center [1310, 556] width 15 height 15
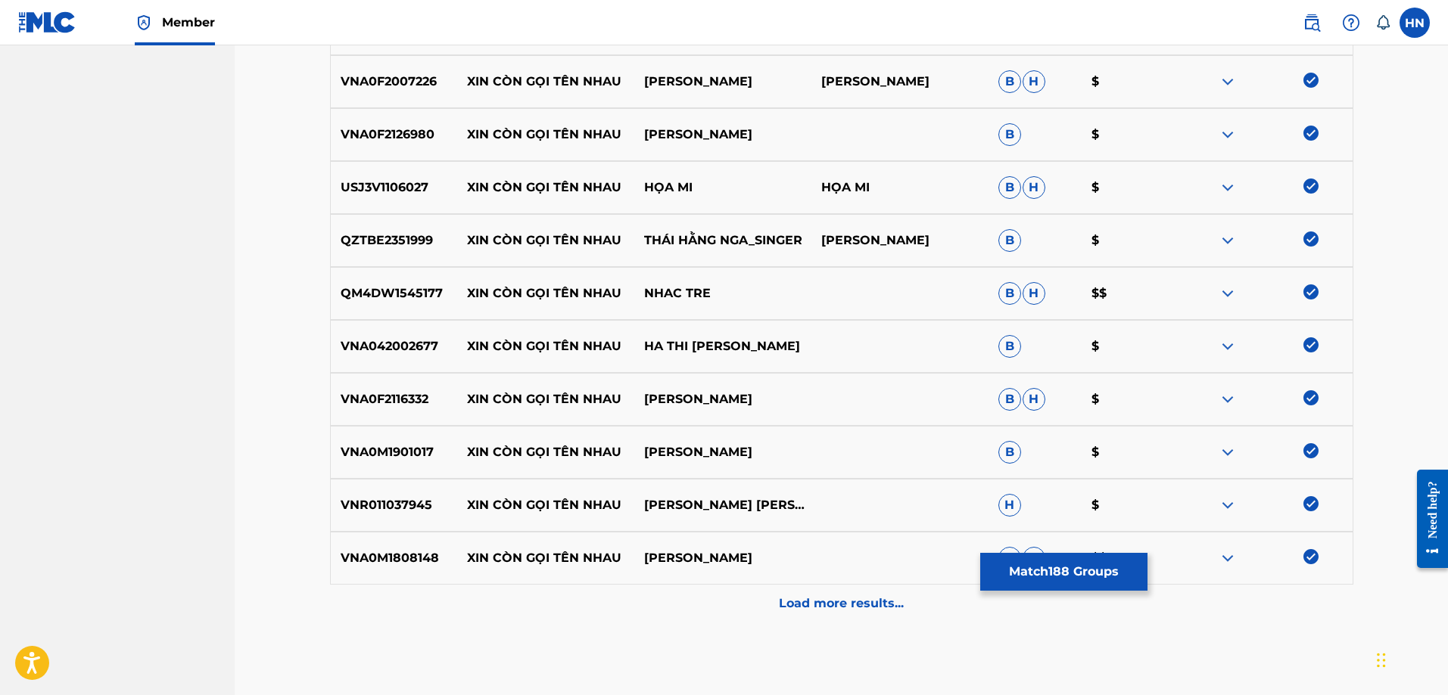
click at [848, 585] on div "Load more results..." at bounding box center [841, 604] width 1023 height 38
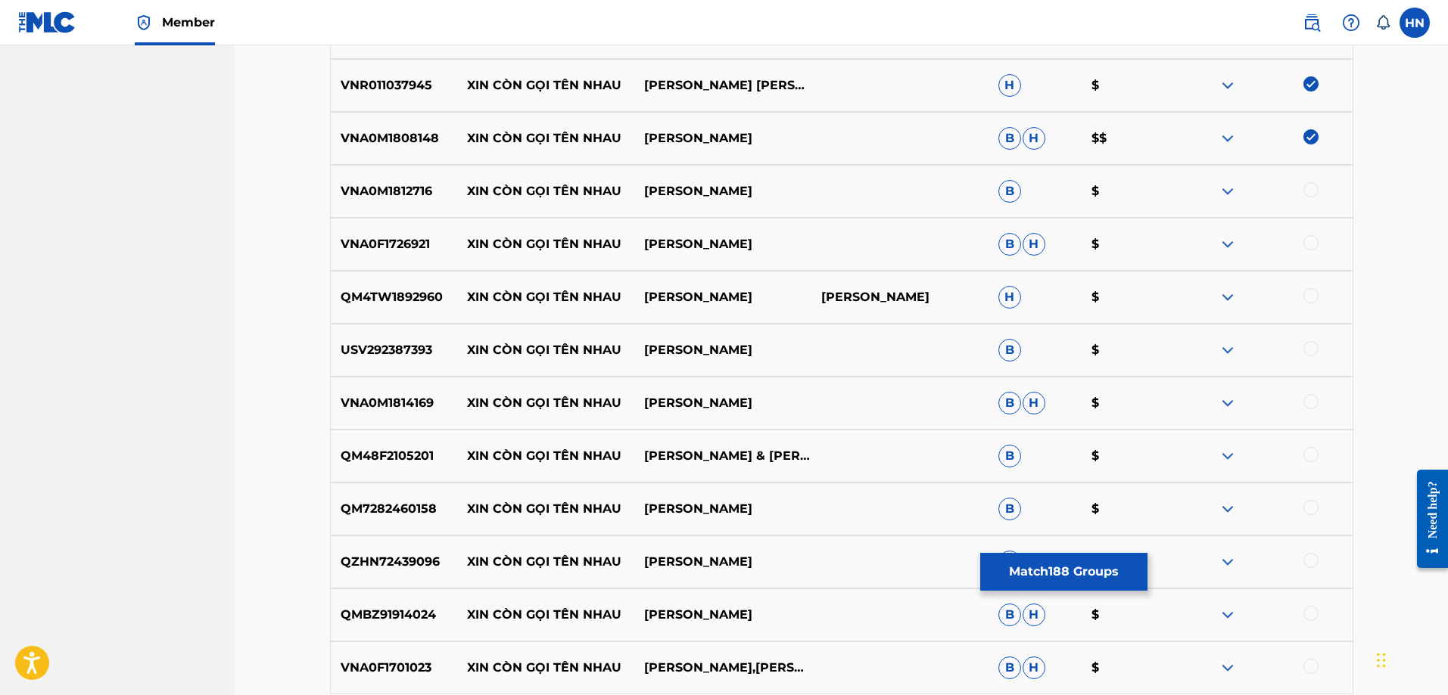
scroll to position [10517, 0]
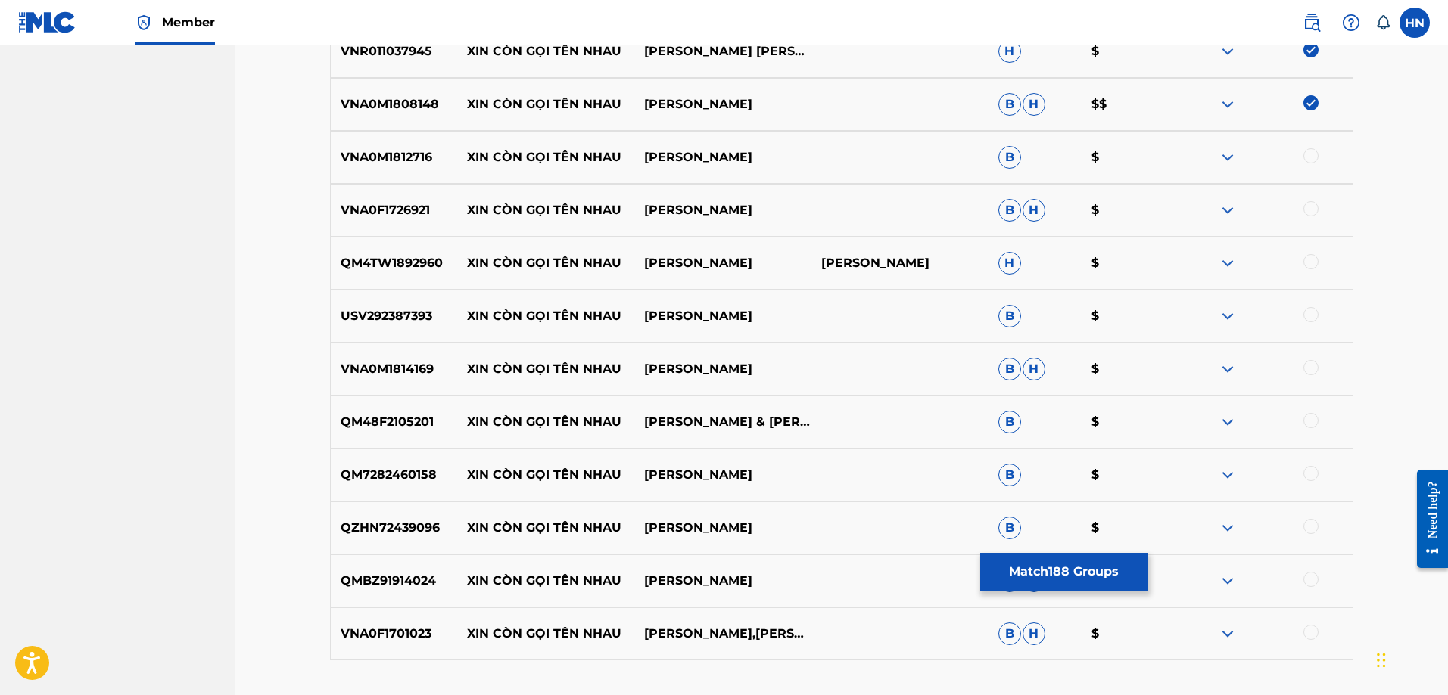
click at [369, 173] on div "VNA0M1812716 XIN CÒN GỌI TÊN NHAU [PERSON_NAME] B $" at bounding box center [841, 157] width 1023 height 53
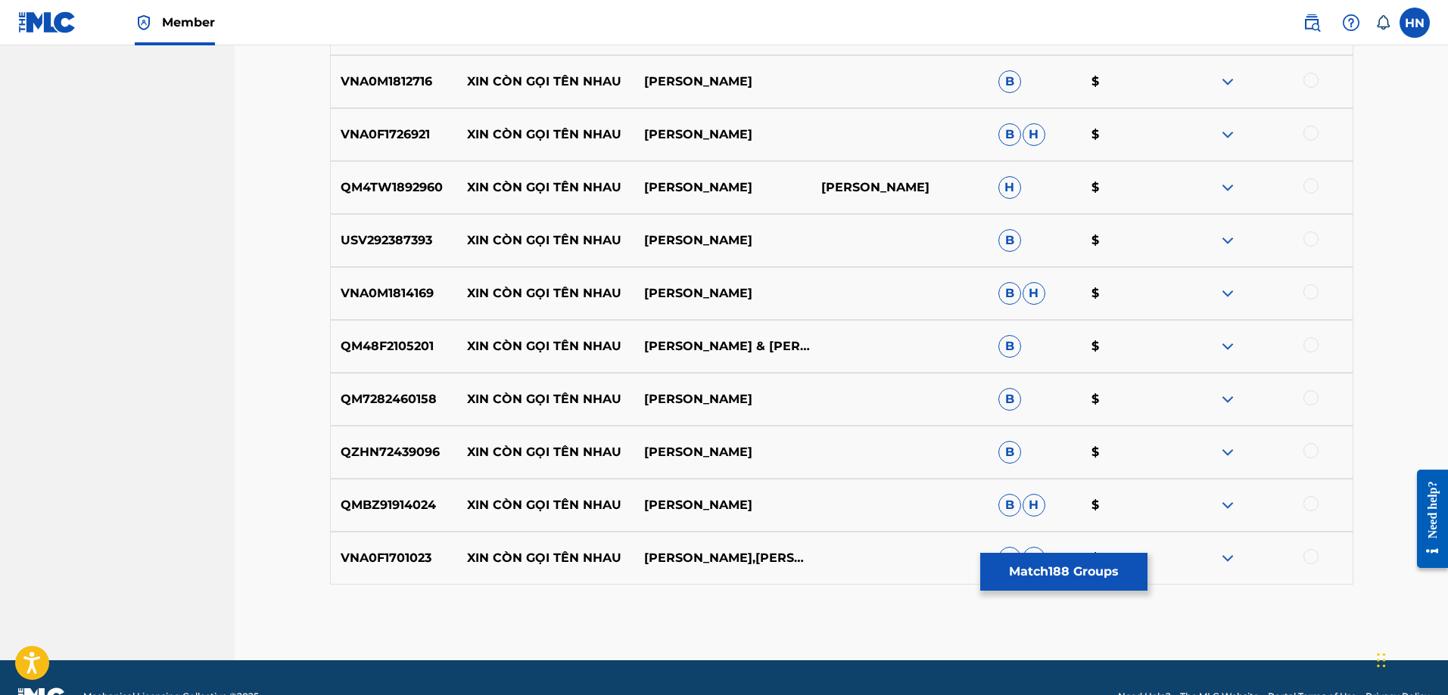
click at [1316, 80] on div at bounding box center [1310, 80] width 15 height 15
click at [339, 135] on p "VNA0F1726921" at bounding box center [394, 135] width 127 height 18
click at [1307, 138] on div at bounding box center [1310, 133] width 15 height 15
click at [372, 200] on div "QM4TW1892960 XIN CÒN GỌI TÊN NHAU [PERSON_NAME] SƠN [PERSON_NAME] H $" at bounding box center [841, 187] width 1023 height 53
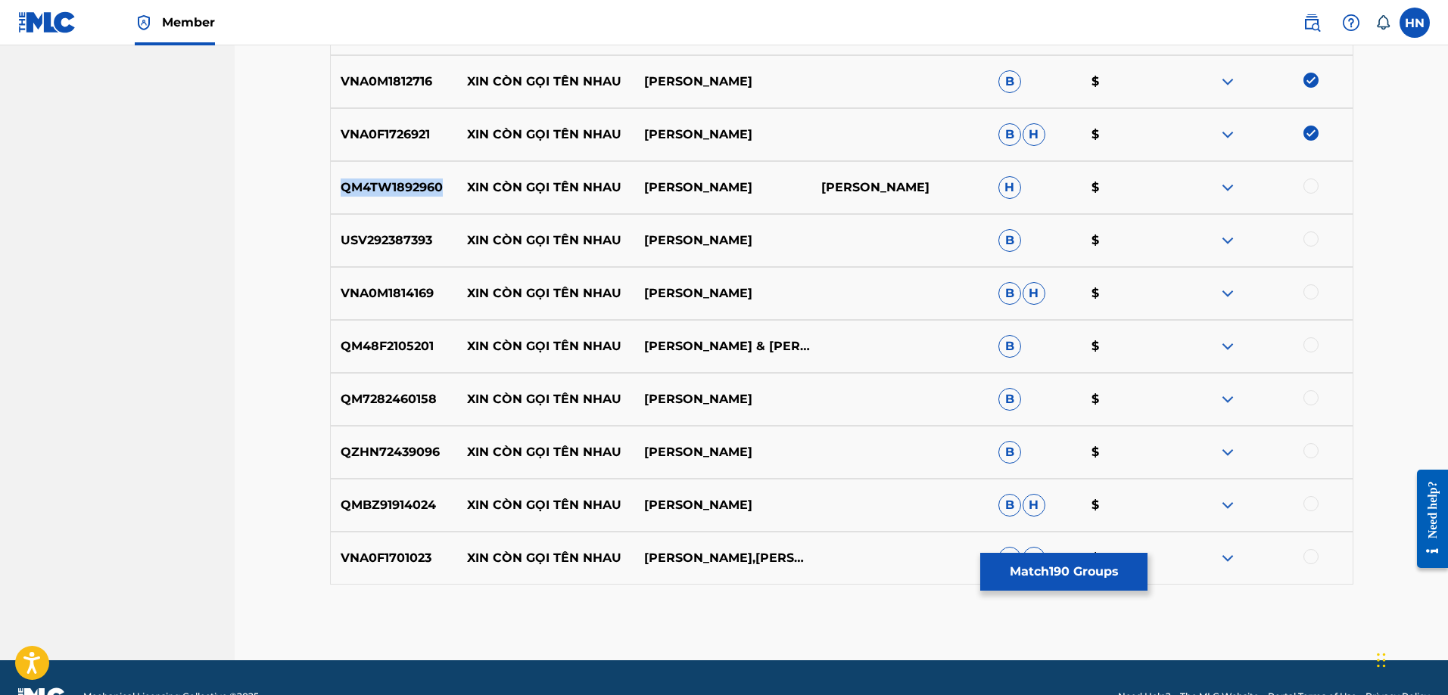
click at [372, 200] on div "QM4TW1892960 XIN CÒN GỌI TÊN NHAU [PERSON_NAME] SƠN [PERSON_NAME] H $" at bounding box center [841, 187] width 1023 height 53
click at [1314, 190] on div at bounding box center [1310, 186] width 15 height 15
click at [370, 235] on p "USV292387393" at bounding box center [394, 241] width 127 height 18
click at [1302, 235] on div at bounding box center [1263, 241] width 177 height 18
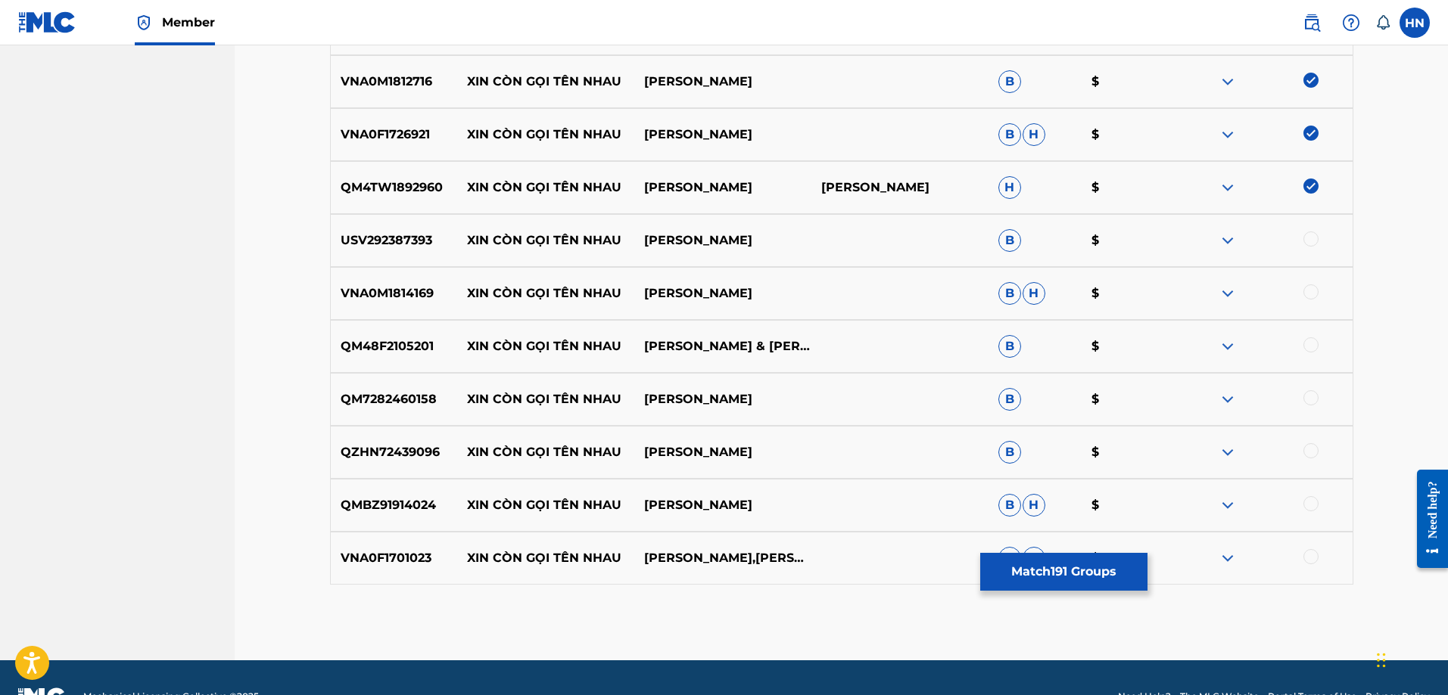
click at [1304, 235] on div at bounding box center [1310, 239] width 15 height 15
click at [394, 306] on div "VNA0M1814169 XIN CÒN GỌI TÊN NHAU [PERSON_NAME] VÂN [PERSON_NAME] $" at bounding box center [841, 293] width 1023 height 53
click at [1314, 290] on div at bounding box center [1310, 292] width 15 height 15
click at [412, 347] on p "QM48F2105201" at bounding box center [394, 347] width 127 height 18
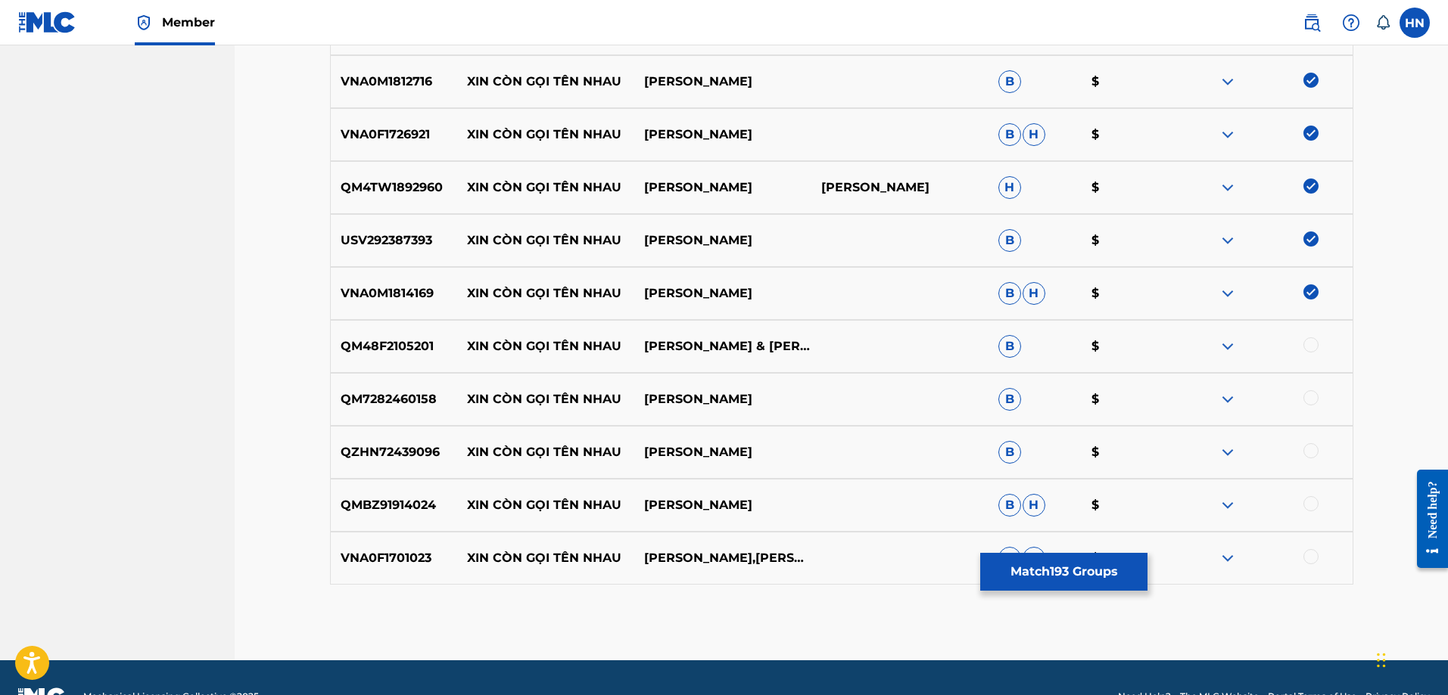
click at [412, 347] on p "QM48F2105201" at bounding box center [394, 347] width 127 height 18
click at [1302, 340] on div at bounding box center [1263, 347] width 177 height 18
click at [1306, 344] on div at bounding box center [1310, 345] width 15 height 15
click at [387, 400] on p "QM7282460158" at bounding box center [394, 399] width 127 height 18
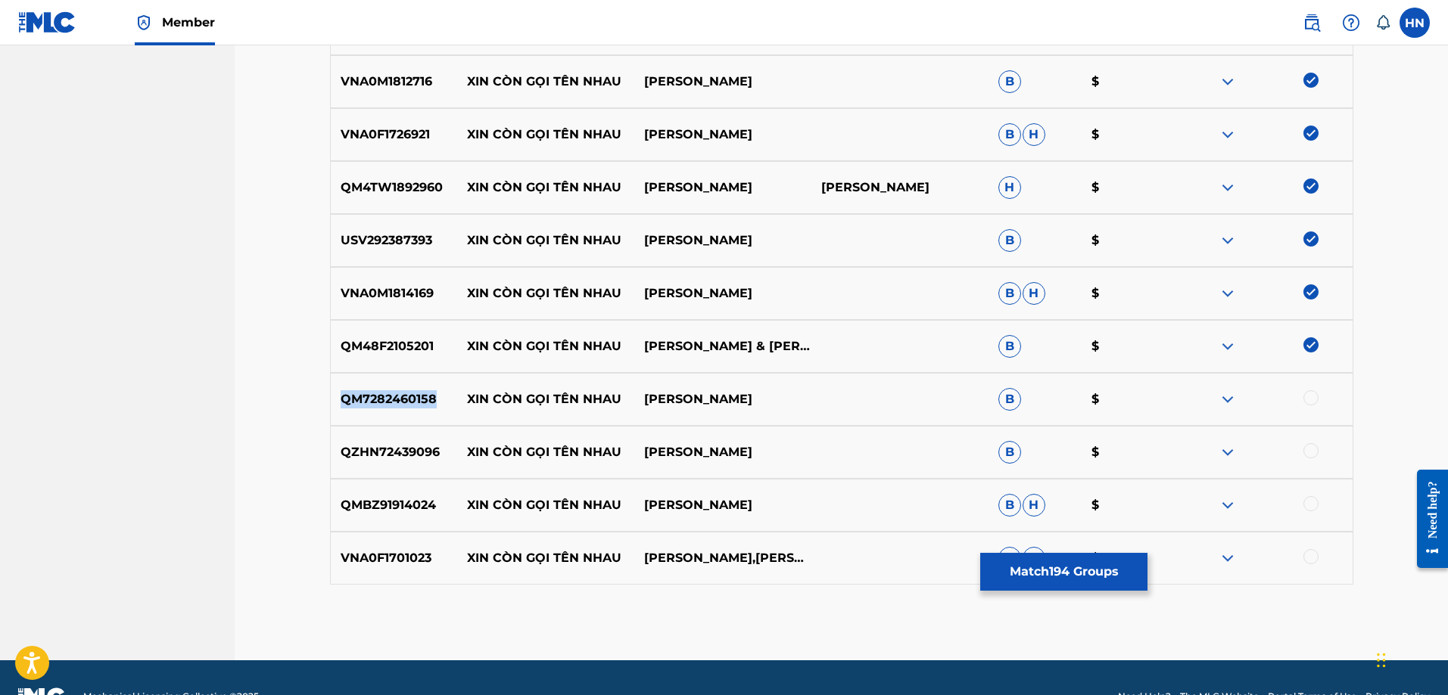
click at [387, 400] on p "QM7282460158" at bounding box center [394, 399] width 127 height 18
click at [1305, 397] on div at bounding box center [1310, 397] width 15 height 15
click at [390, 453] on p "QZHN72439096" at bounding box center [394, 452] width 127 height 18
click at [1306, 448] on div at bounding box center [1310, 450] width 15 height 15
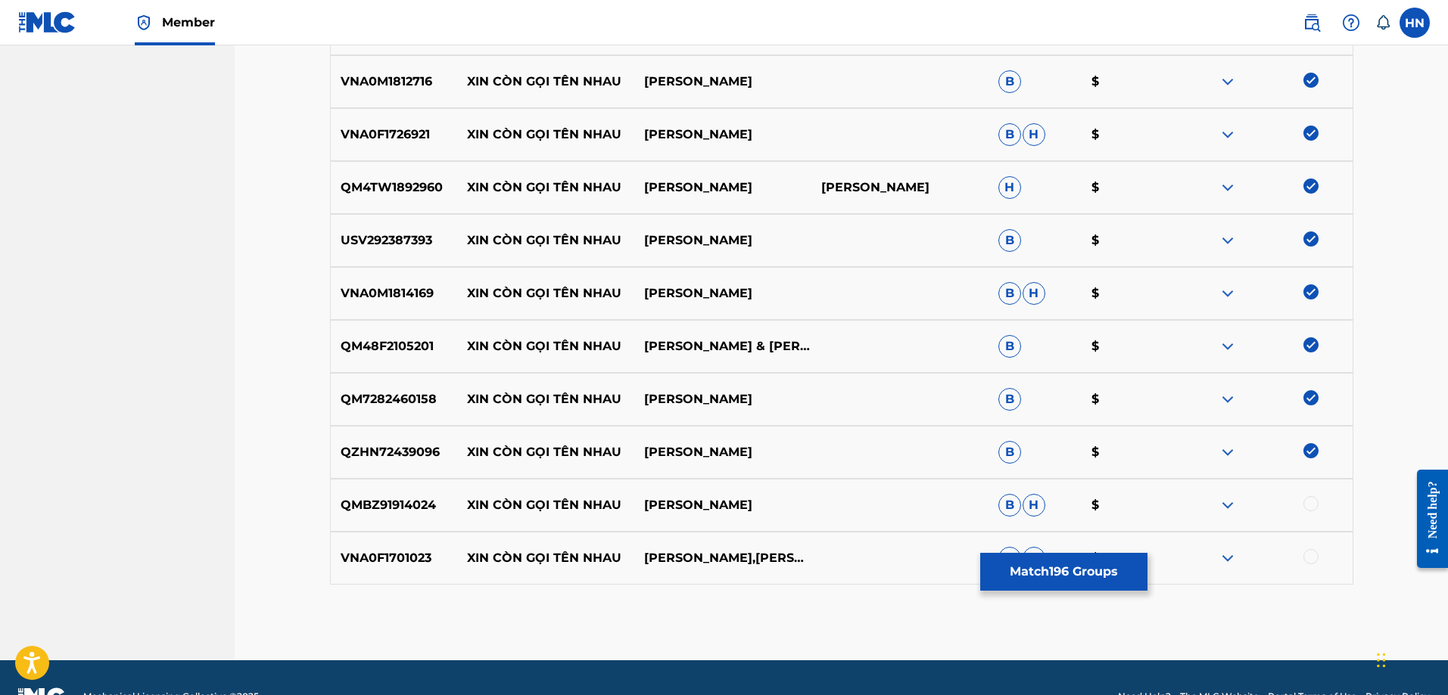
click at [414, 502] on p "QMBZ91914024" at bounding box center [394, 505] width 127 height 18
click at [1307, 509] on div at bounding box center [1310, 503] width 15 height 15
click at [353, 563] on p "VNA0F1701023" at bounding box center [394, 558] width 127 height 18
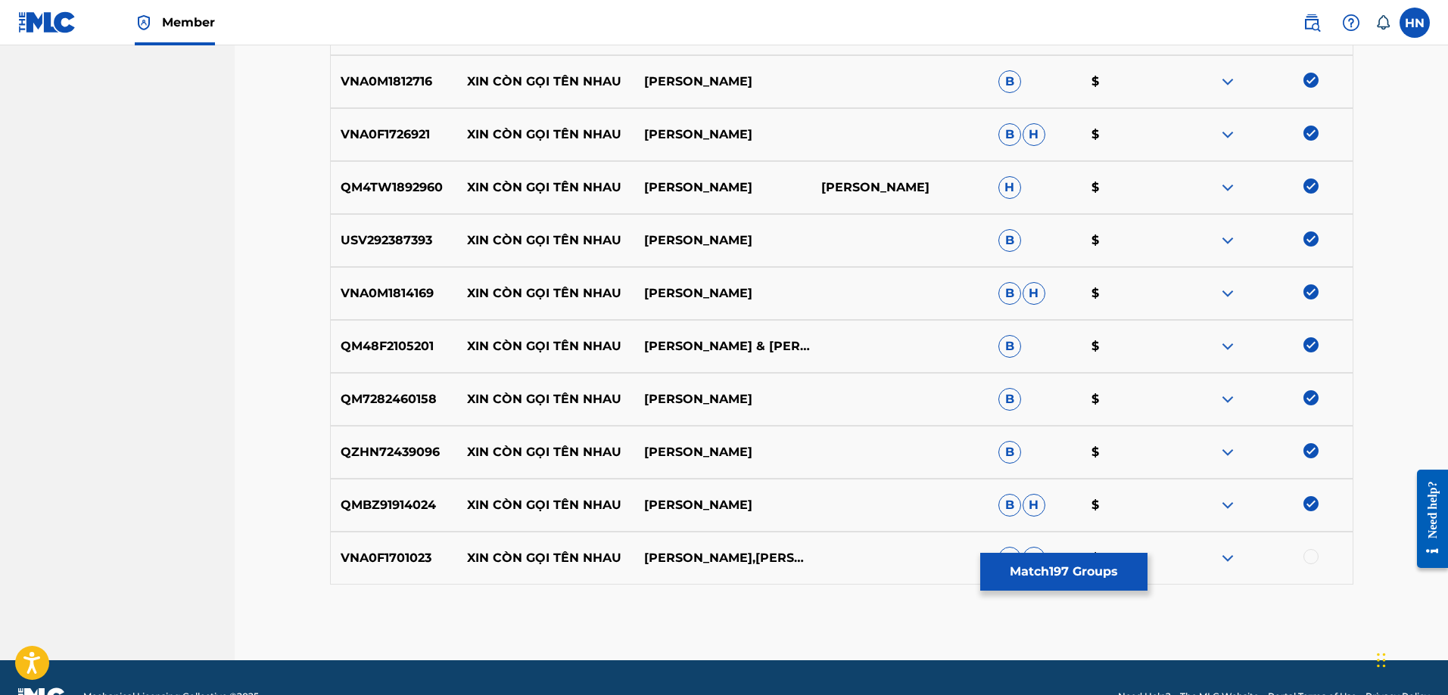
click at [1304, 558] on div at bounding box center [1310, 556] width 15 height 15
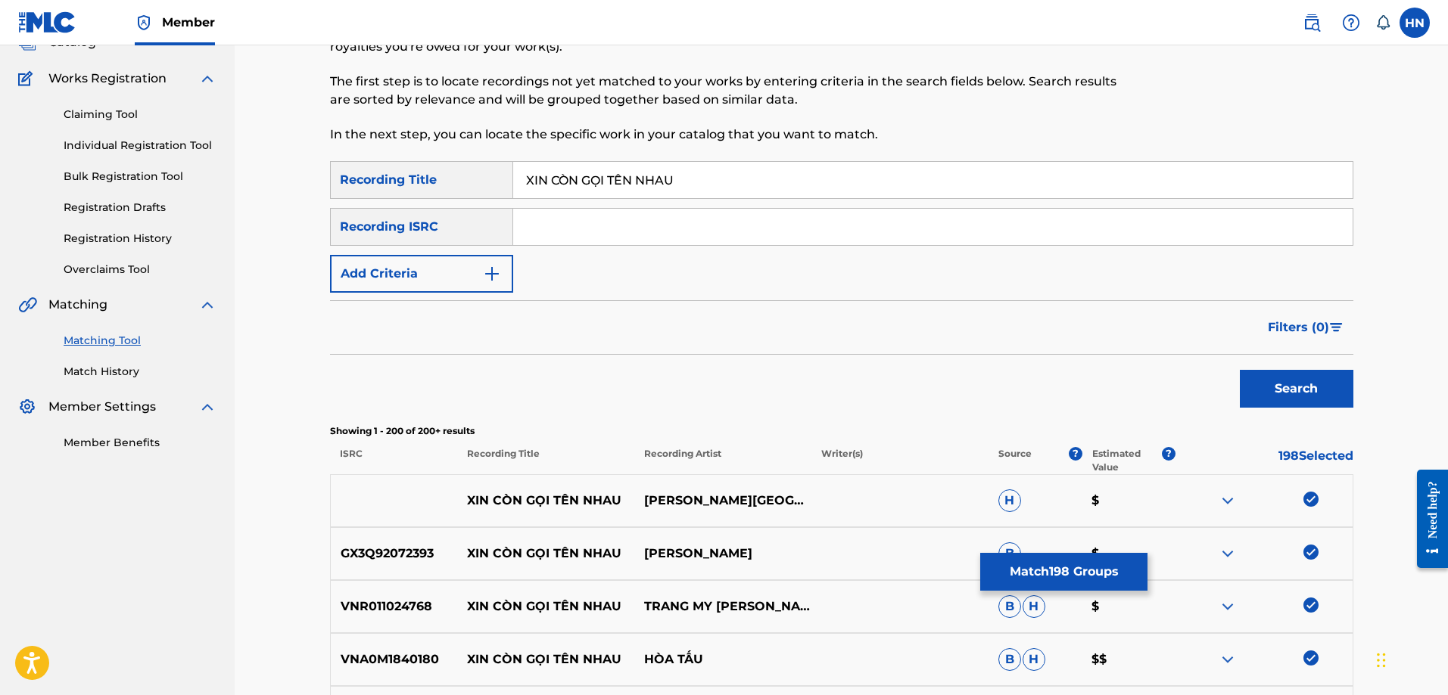
scroll to position [106, 0]
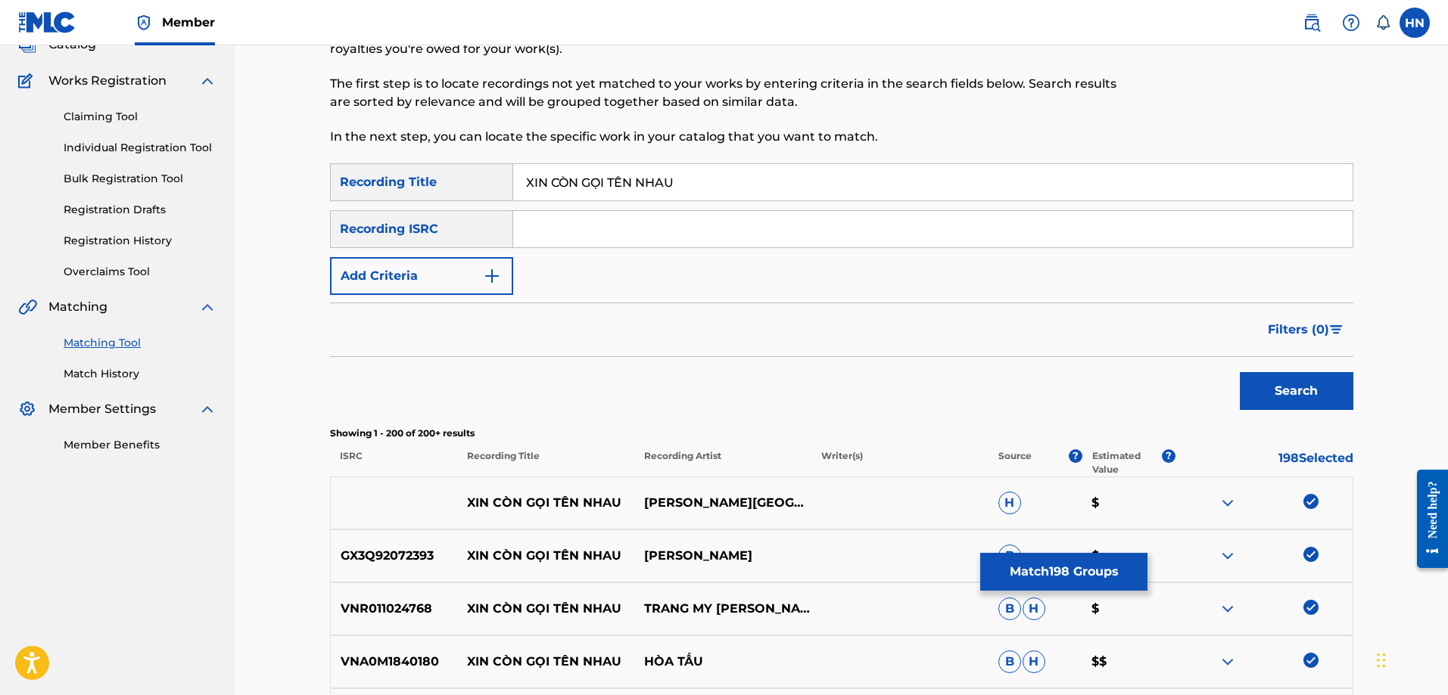
click at [680, 175] on input "XIN CÒN GỌI TÊN NHAU" at bounding box center [932, 182] width 839 height 36
paste input "ON GOI TE"
type input "XIN CON GOI TEN NHAU"
click at [1240, 400] on button "Search" at bounding box center [1297, 391] width 114 height 38
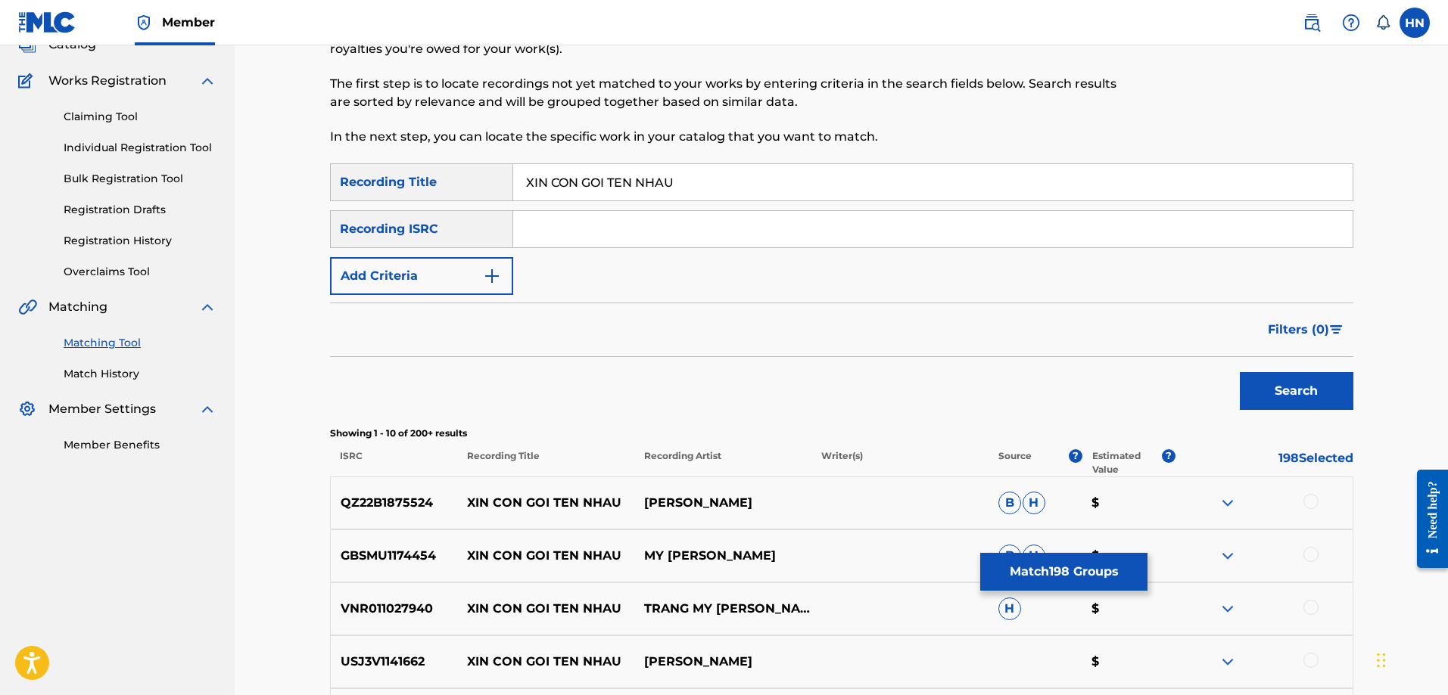
scroll to position [409, 0]
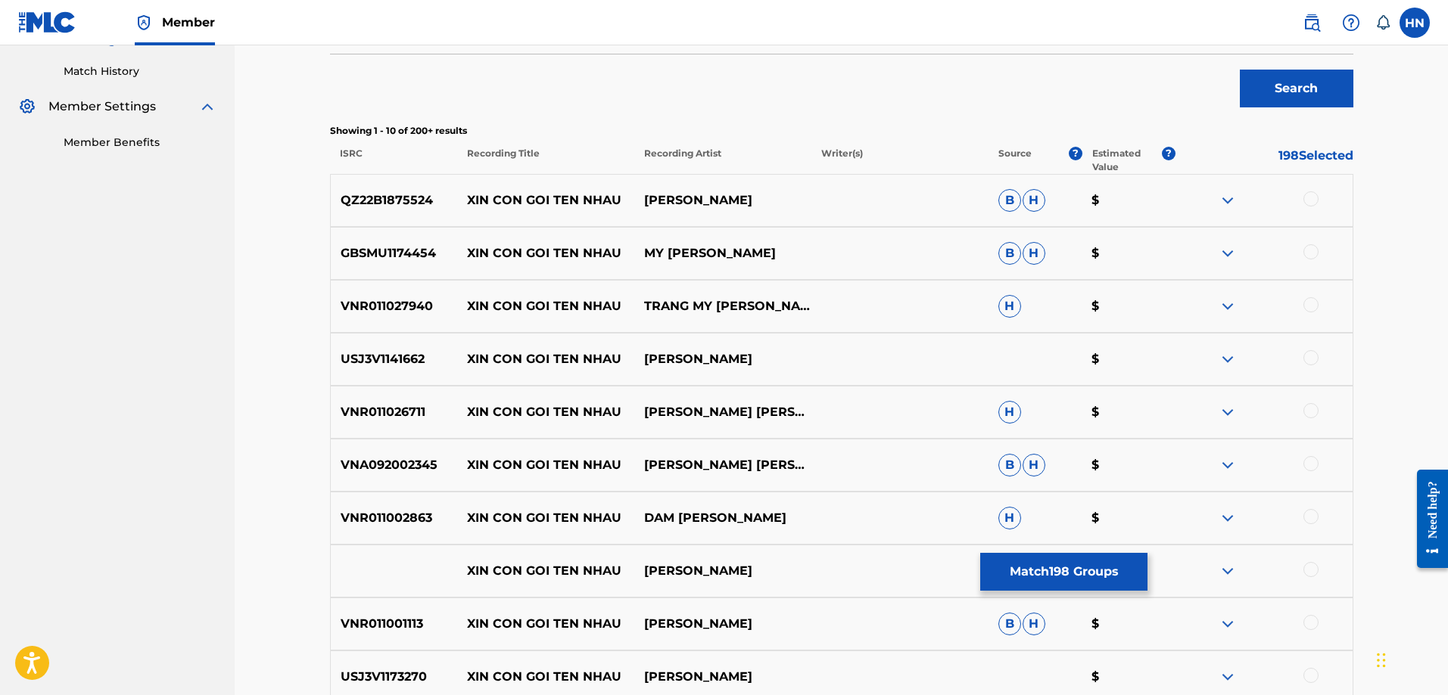
click at [396, 206] on p "QZ22B1875524" at bounding box center [394, 200] width 127 height 18
click at [1306, 201] on div at bounding box center [1310, 198] width 15 height 15
click at [394, 250] on p "GBSMU1174454" at bounding box center [394, 253] width 127 height 18
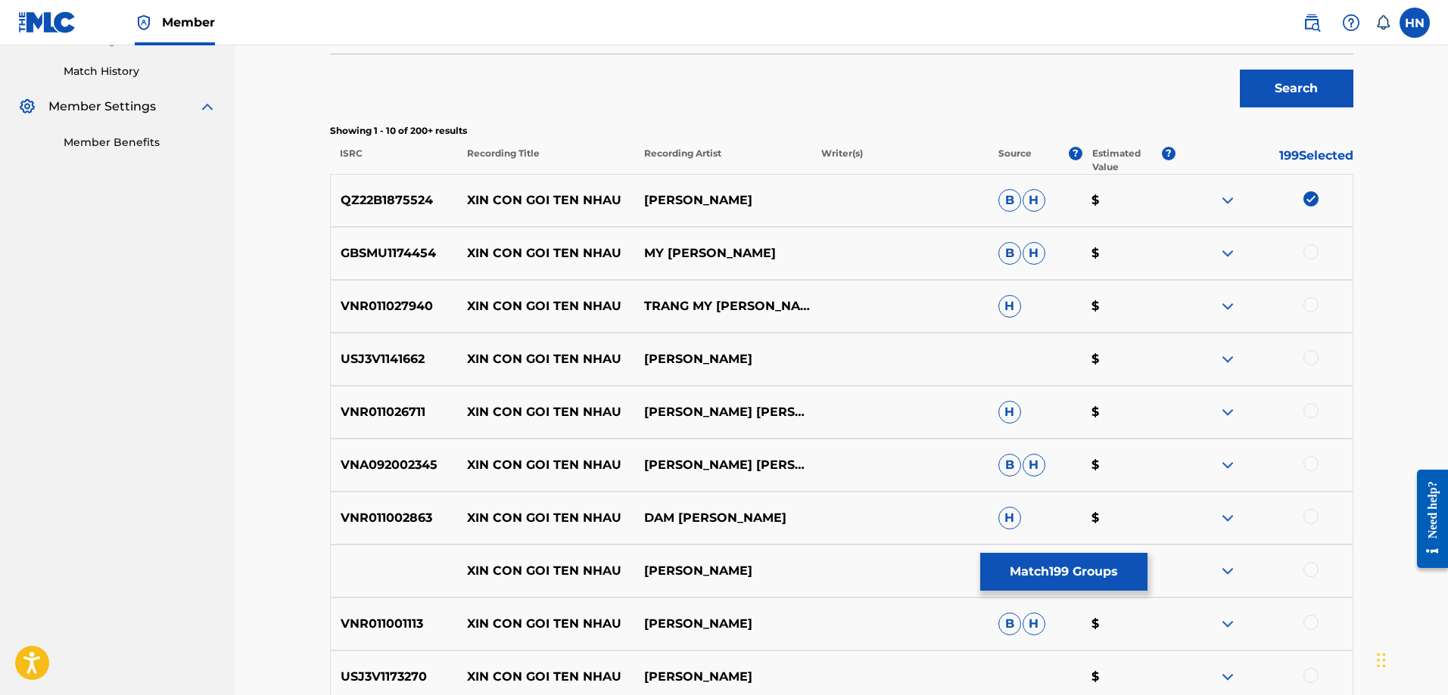
drag, startPoint x: 1321, startPoint y: 257, endPoint x: 1311, endPoint y: 254, distance: 9.4
click at [1318, 257] on div at bounding box center [1263, 253] width 177 height 18
click at [1311, 254] on div at bounding box center [1310, 251] width 15 height 15
click at [341, 306] on p "VNR011027940" at bounding box center [394, 306] width 127 height 18
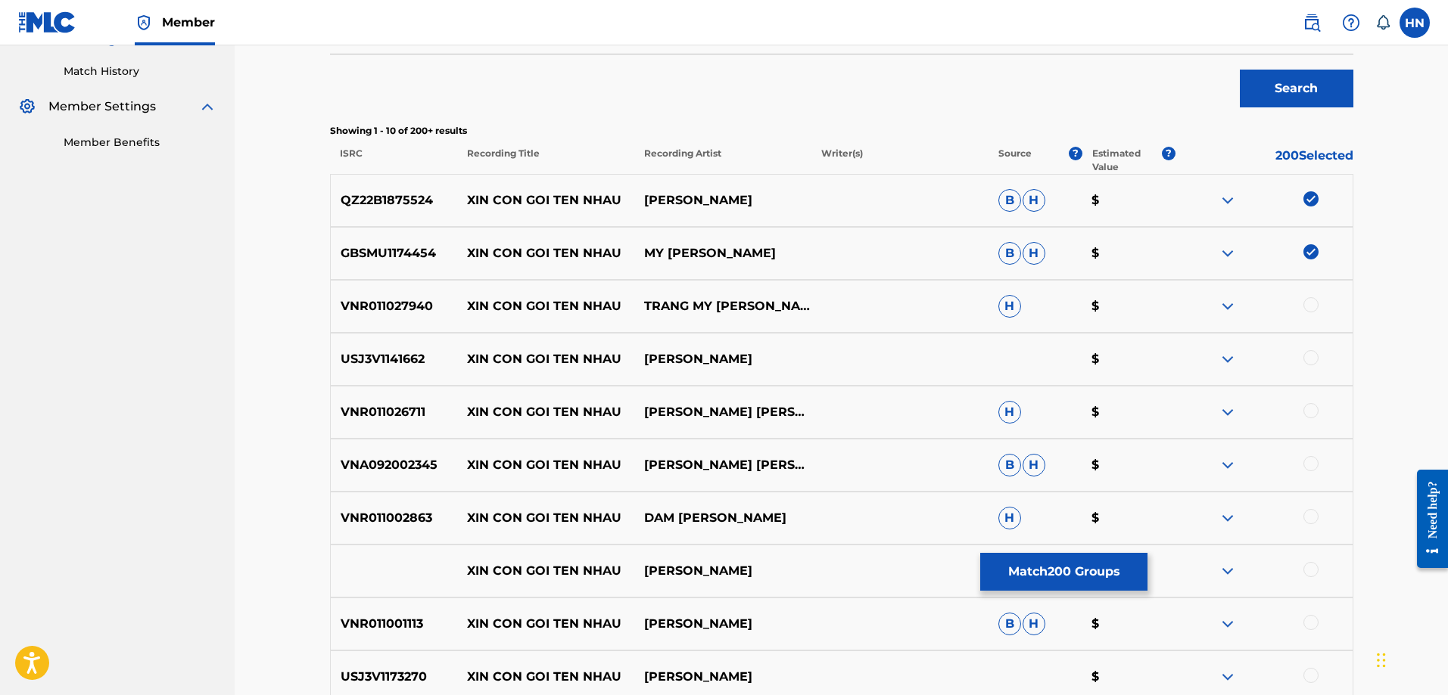
click at [1308, 300] on div at bounding box center [1310, 304] width 15 height 15
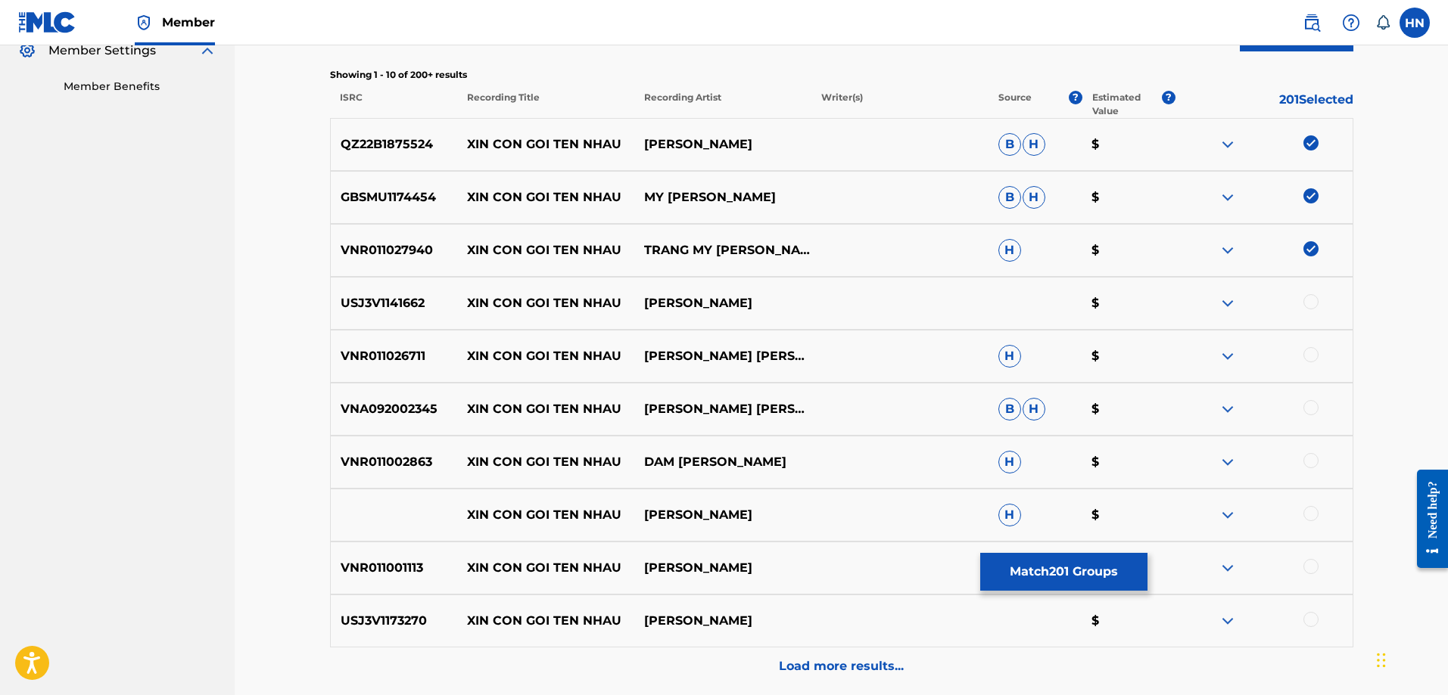
scroll to position [560, 0]
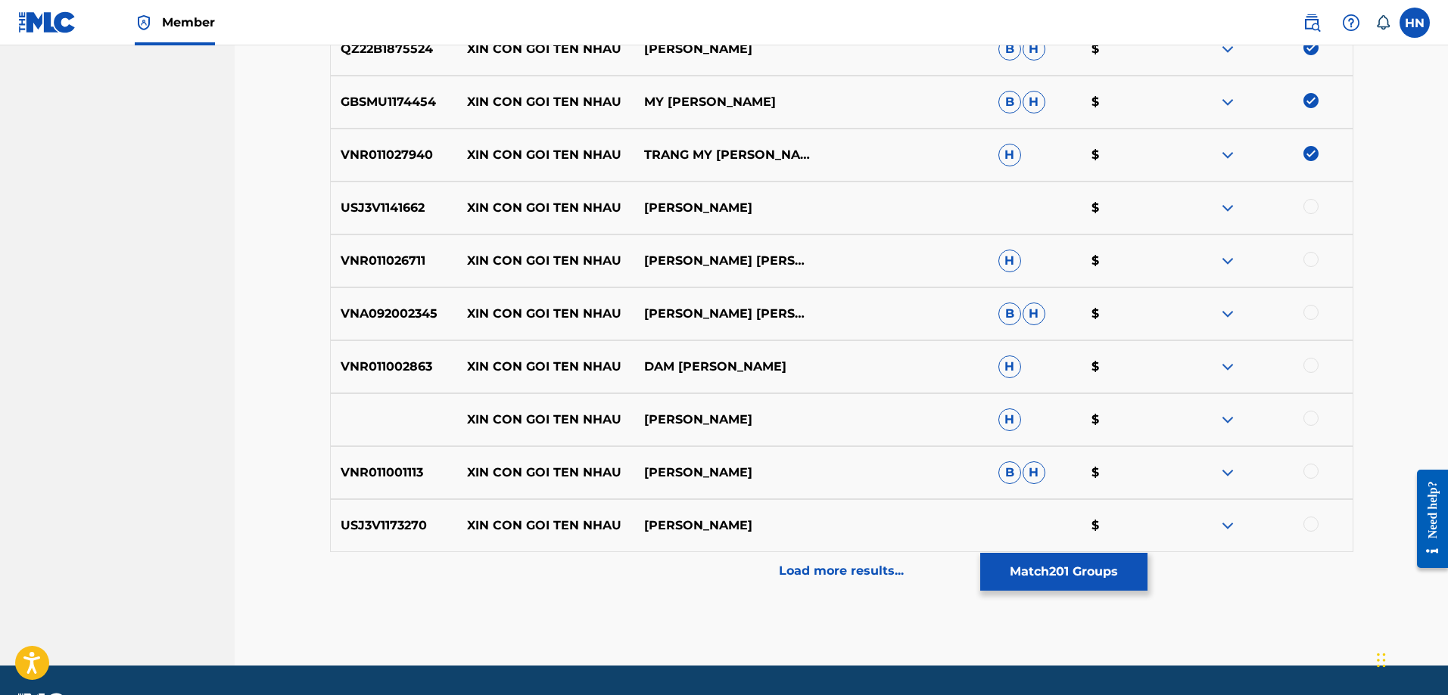
click at [389, 217] on div "USJ3V1141662 XIN CON GOI TEN NHAU [PERSON_NAME] $" at bounding box center [841, 208] width 1023 height 53
click at [1311, 204] on div at bounding box center [1310, 206] width 15 height 15
click at [407, 263] on p "VNR011026711" at bounding box center [394, 261] width 127 height 18
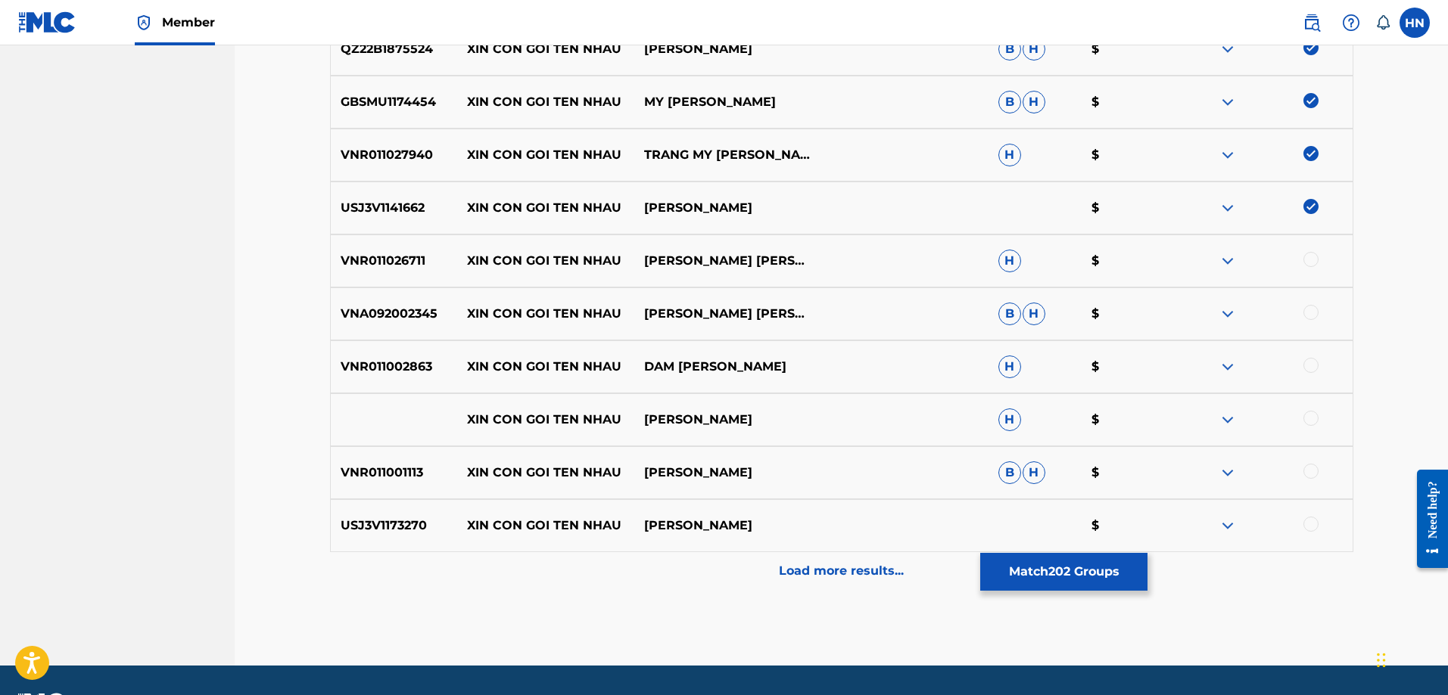
click at [1308, 262] on div at bounding box center [1310, 259] width 15 height 15
click at [416, 316] on p "VNA092002345" at bounding box center [394, 314] width 127 height 18
click at [1311, 310] on div at bounding box center [1310, 312] width 15 height 15
click at [411, 382] on div "VNR011002863 XIN CON GOI TEN NHAU DAM [PERSON_NAME] H $" at bounding box center [841, 367] width 1023 height 53
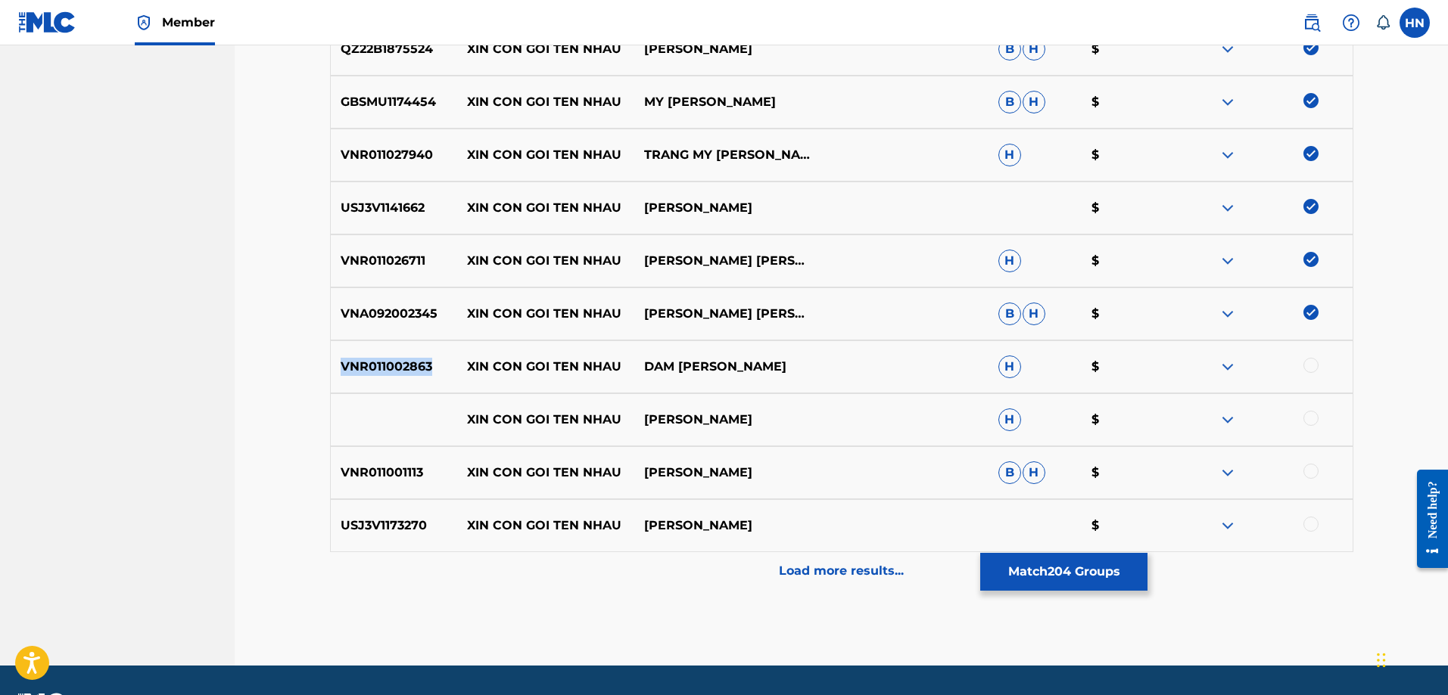
click at [411, 382] on div "VNR011002863 XIN CON GOI TEN NHAU DAM [PERSON_NAME] H $" at bounding box center [841, 367] width 1023 height 53
click at [1318, 361] on div at bounding box center [1263, 367] width 177 height 18
click at [1313, 366] on div at bounding box center [1310, 365] width 15 height 15
drag, startPoint x: 745, startPoint y: 430, endPoint x: 392, endPoint y: 422, distance: 352.7
click at [393, 422] on div "XIN CON GOI TEN NHAU [PERSON_NAME] H $" at bounding box center [841, 420] width 1023 height 53
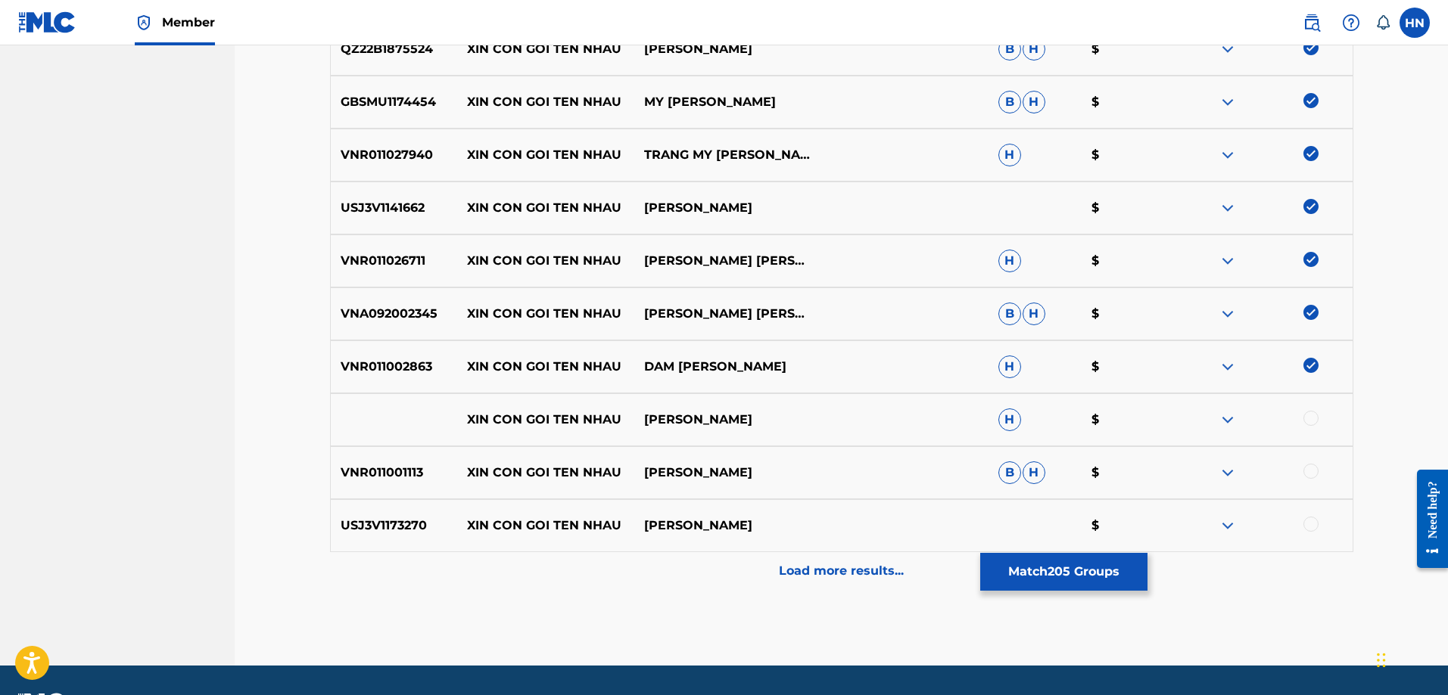
click at [1314, 420] on div at bounding box center [1310, 418] width 15 height 15
click at [1221, 415] on img at bounding box center [1227, 420] width 18 height 18
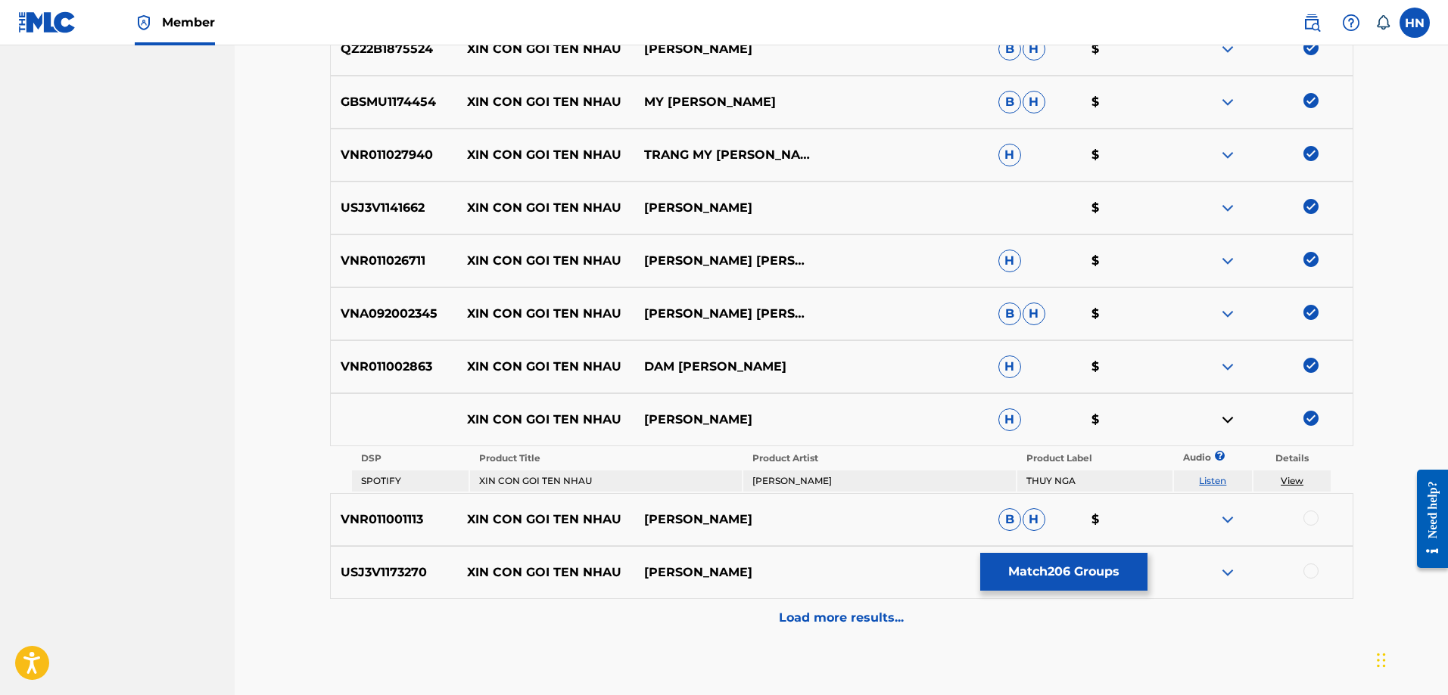
click at [1213, 483] on link "Listen" at bounding box center [1212, 480] width 27 height 11
click at [387, 524] on p "VNR011001113" at bounding box center [394, 520] width 127 height 18
click at [1306, 521] on div at bounding box center [1310, 518] width 15 height 15
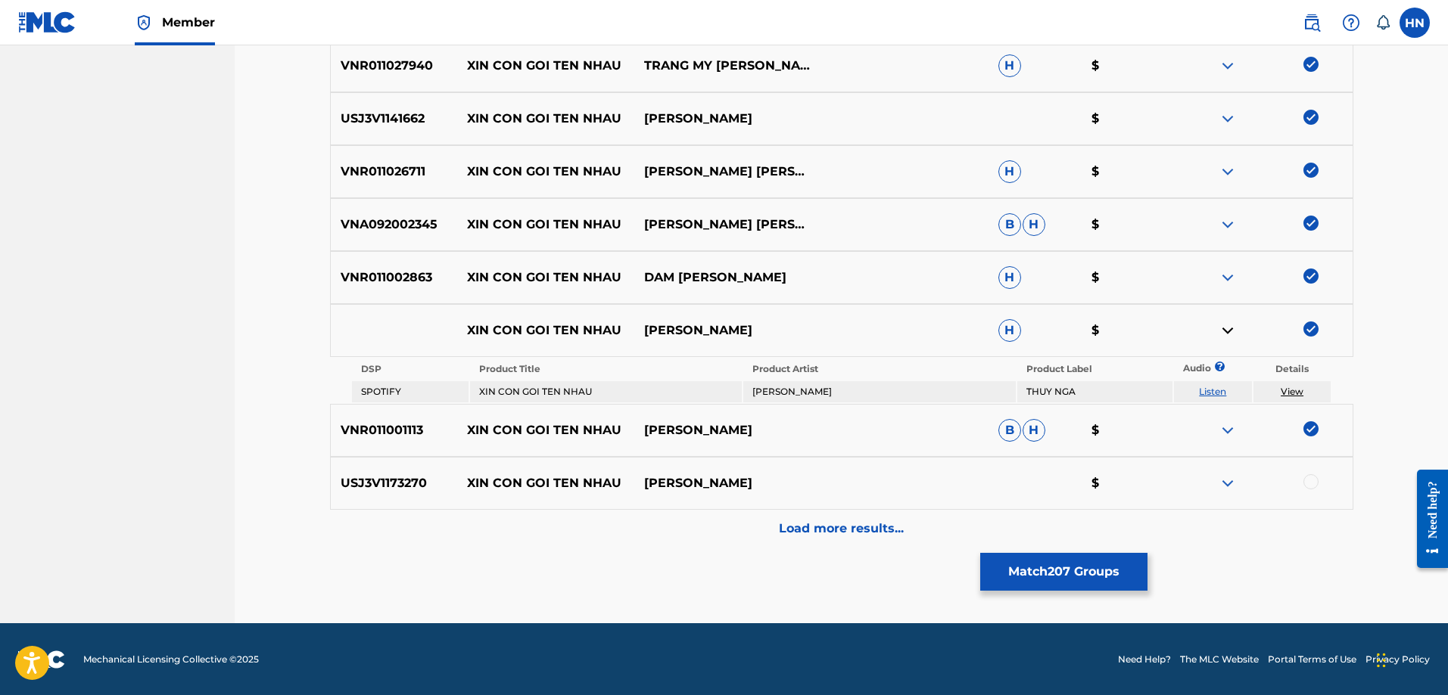
scroll to position [650, 0]
click at [412, 491] on p "USJ3V1173270" at bounding box center [394, 483] width 127 height 18
click at [1311, 476] on div at bounding box center [1310, 481] width 15 height 15
click at [960, 533] on div "Load more results..." at bounding box center [841, 528] width 1023 height 38
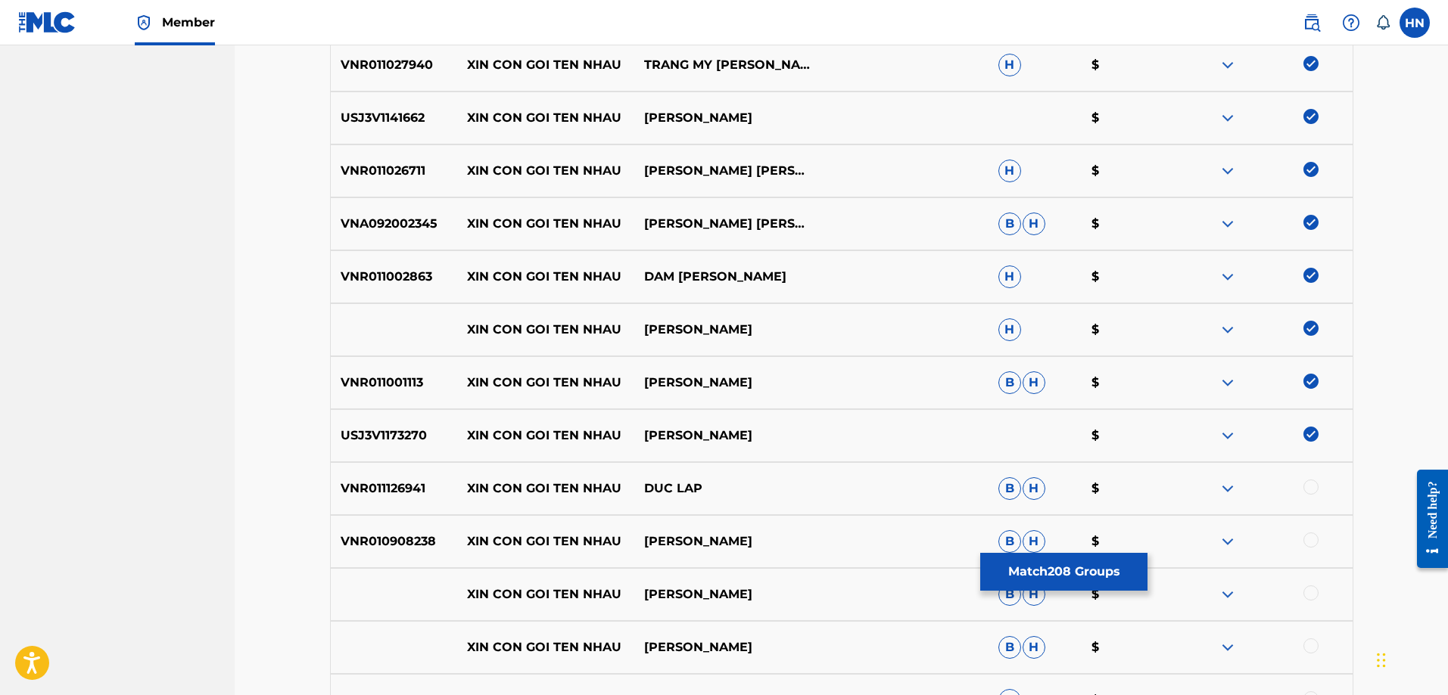
click at [383, 493] on p "VNR011126941" at bounding box center [394, 489] width 127 height 18
click at [1311, 487] on div at bounding box center [1310, 487] width 15 height 15
click at [404, 533] on p "VNR010908238" at bounding box center [394, 542] width 127 height 18
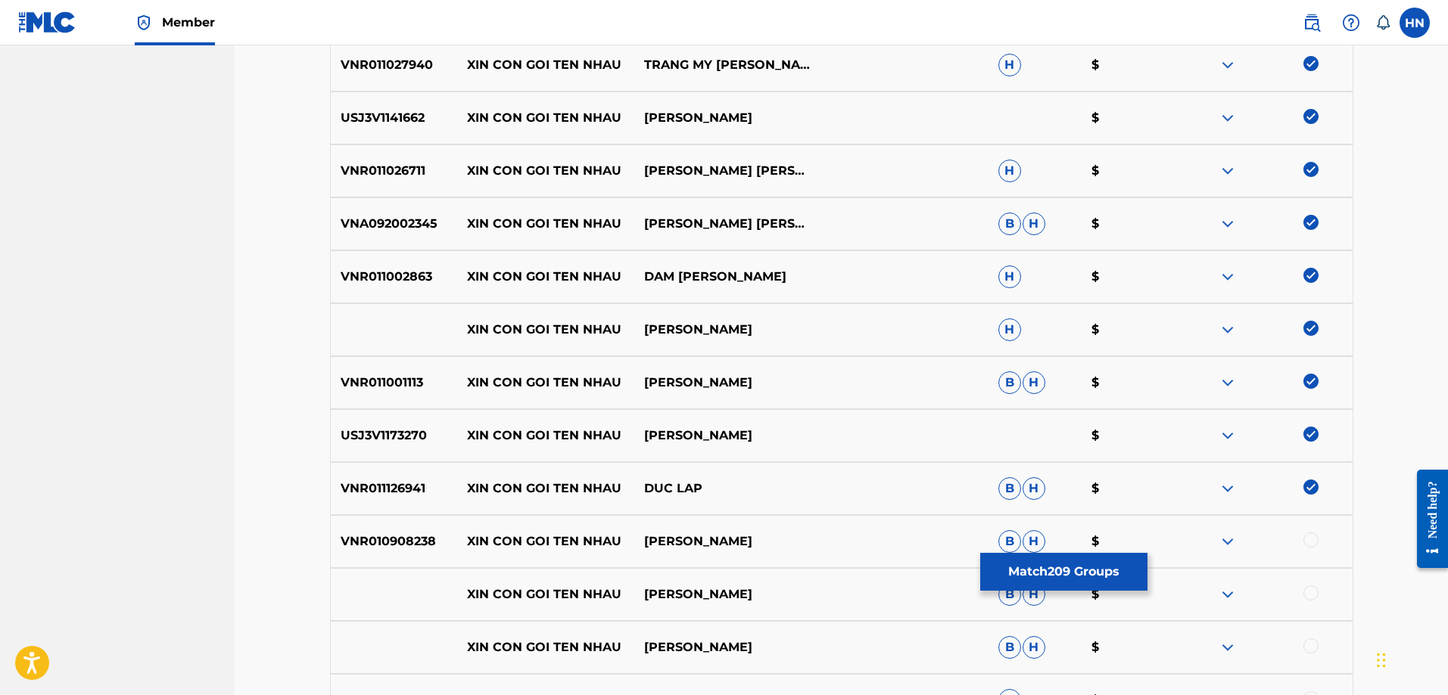
click at [1309, 539] on div at bounding box center [1310, 540] width 15 height 15
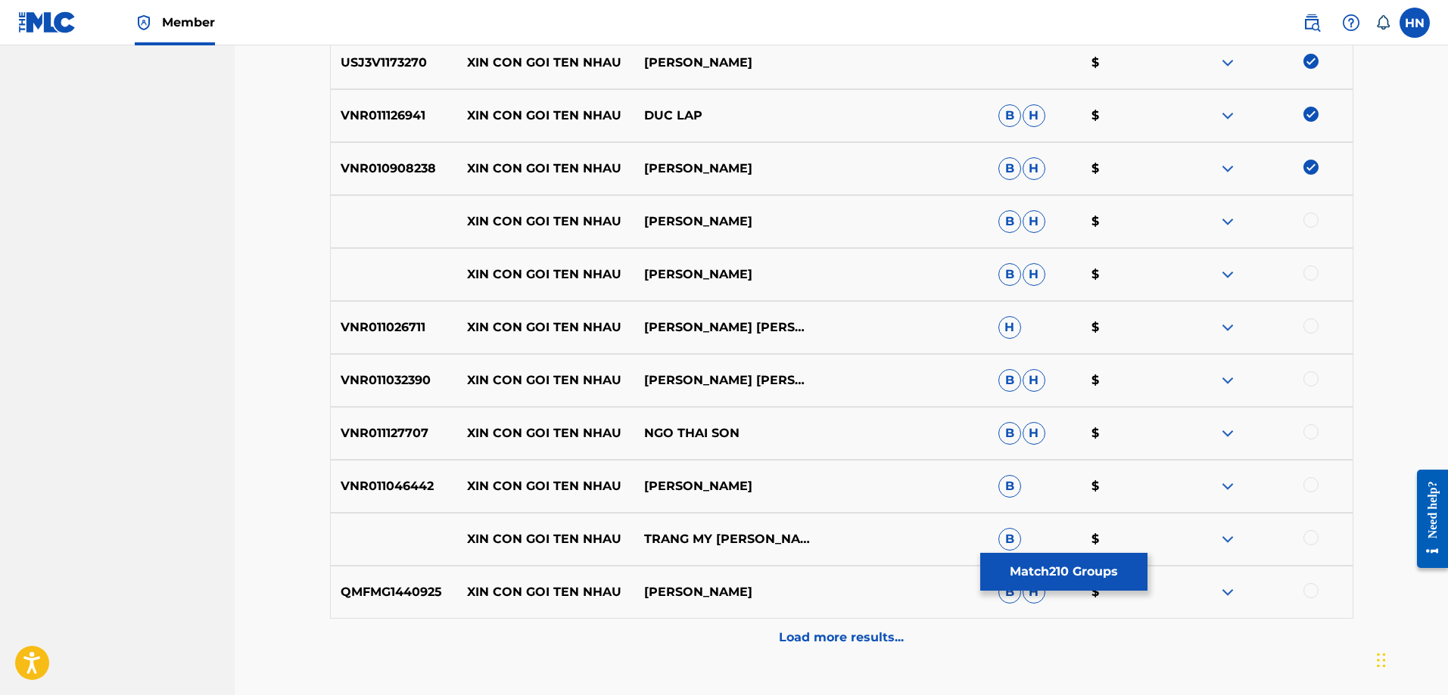
scroll to position [1028, 0]
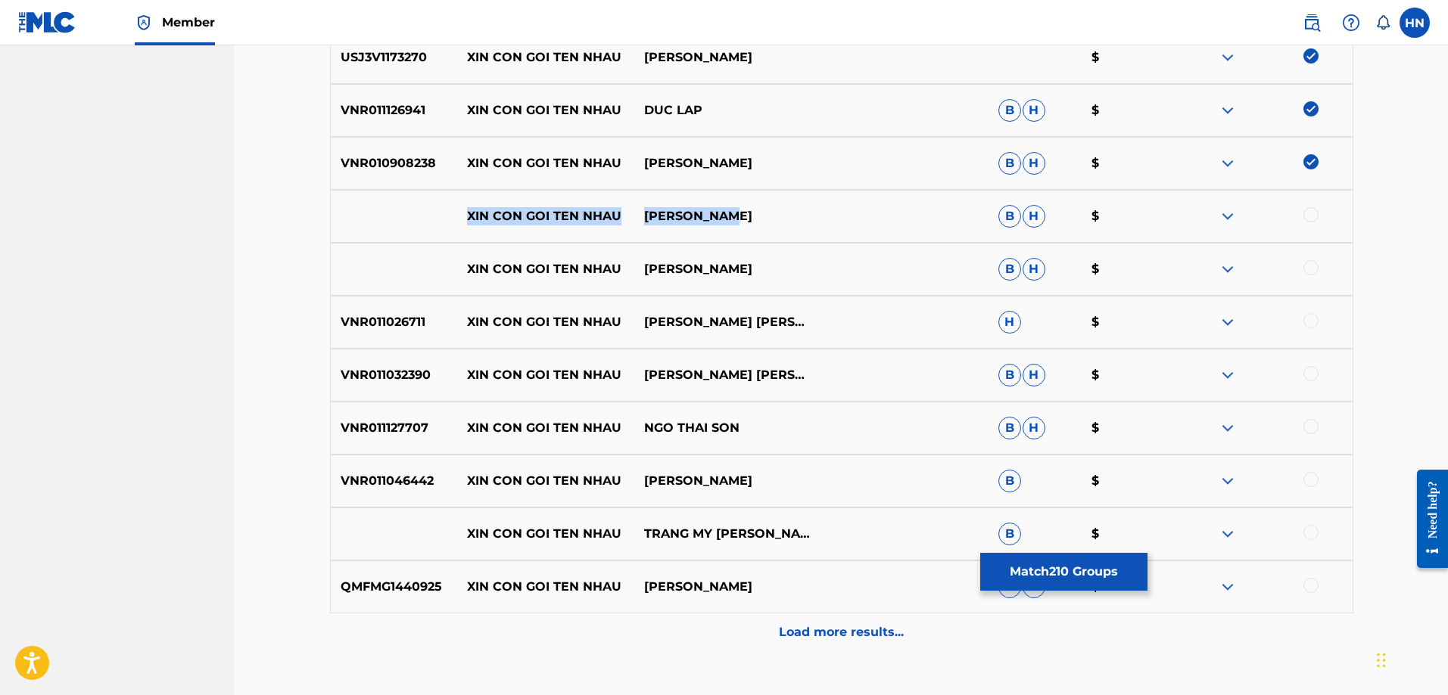
drag, startPoint x: 440, startPoint y: 216, endPoint x: 857, endPoint y: 207, distance: 417.1
click at [838, 207] on div "XIN CON GOI TEN NHAU [PERSON_NAME] [PERSON_NAME] $" at bounding box center [841, 216] width 1023 height 53
click at [1308, 216] on div at bounding box center [1310, 214] width 15 height 15
click at [1235, 216] on img at bounding box center [1227, 216] width 18 height 18
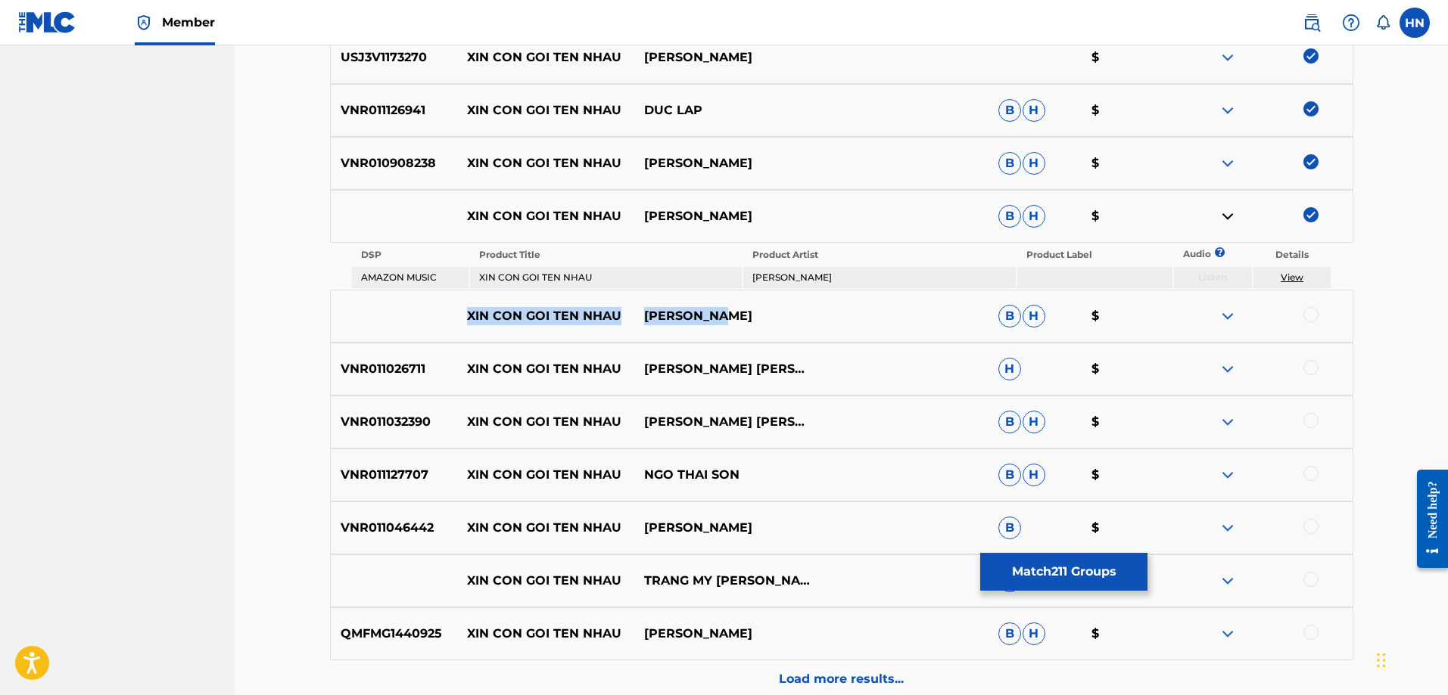
drag, startPoint x: 459, startPoint y: 317, endPoint x: 860, endPoint y: 297, distance: 400.8
click at [838, 297] on div "XIN CON GOI TEN NHAU [PERSON_NAME] [PERSON_NAME] $" at bounding box center [841, 316] width 1023 height 53
click at [1311, 318] on div at bounding box center [1310, 314] width 15 height 15
click at [1234, 313] on img at bounding box center [1227, 316] width 18 height 18
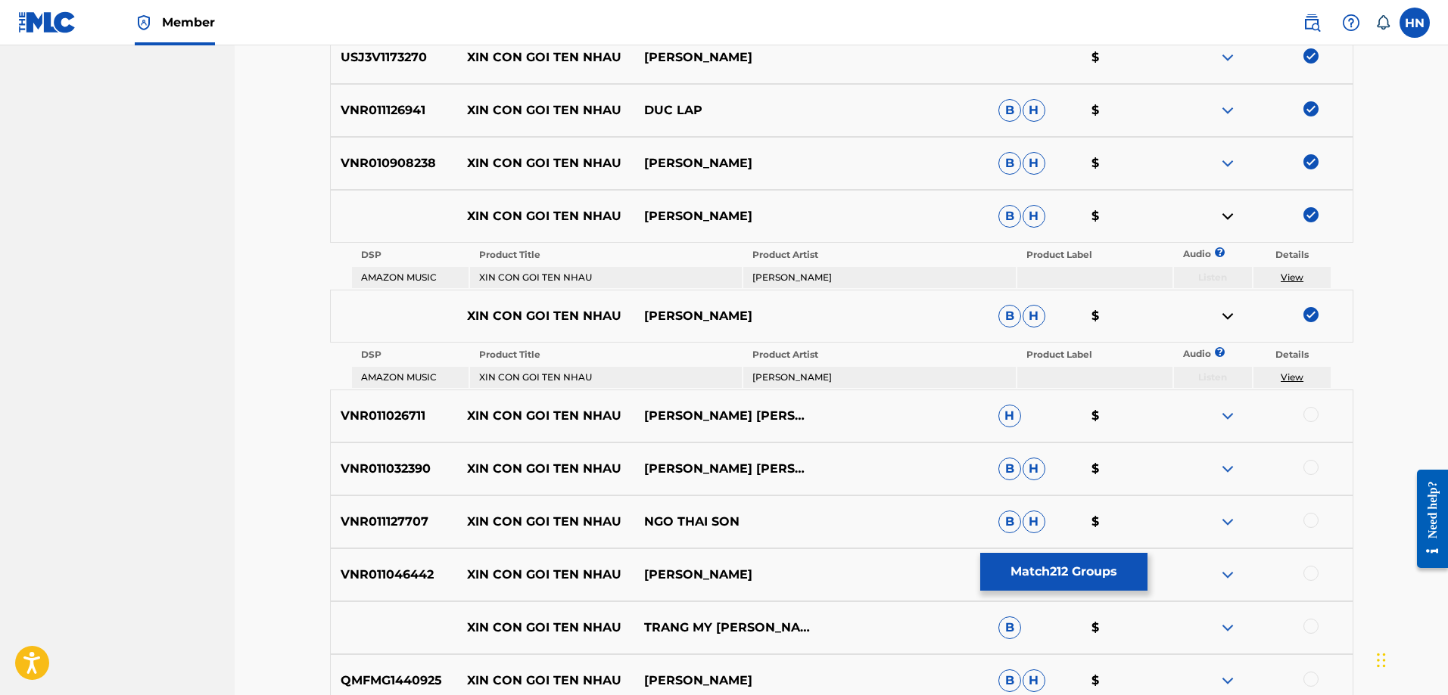
click at [388, 424] on p "VNR011026711" at bounding box center [394, 416] width 127 height 18
click at [1307, 406] on div "VNR011026711 XIN CON GOI TEN NHAU [PERSON_NAME] [PERSON_NAME] H $" at bounding box center [841, 416] width 1023 height 53
click at [1307, 408] on div at bounding box center [1310, 414] width 15 height 15
click at [362, 496] on div "VNR011127707 XIN CON GOI TEN NHAU NGO THAI SON B H $" at bounding box center [841, 522] width 1023 height 53
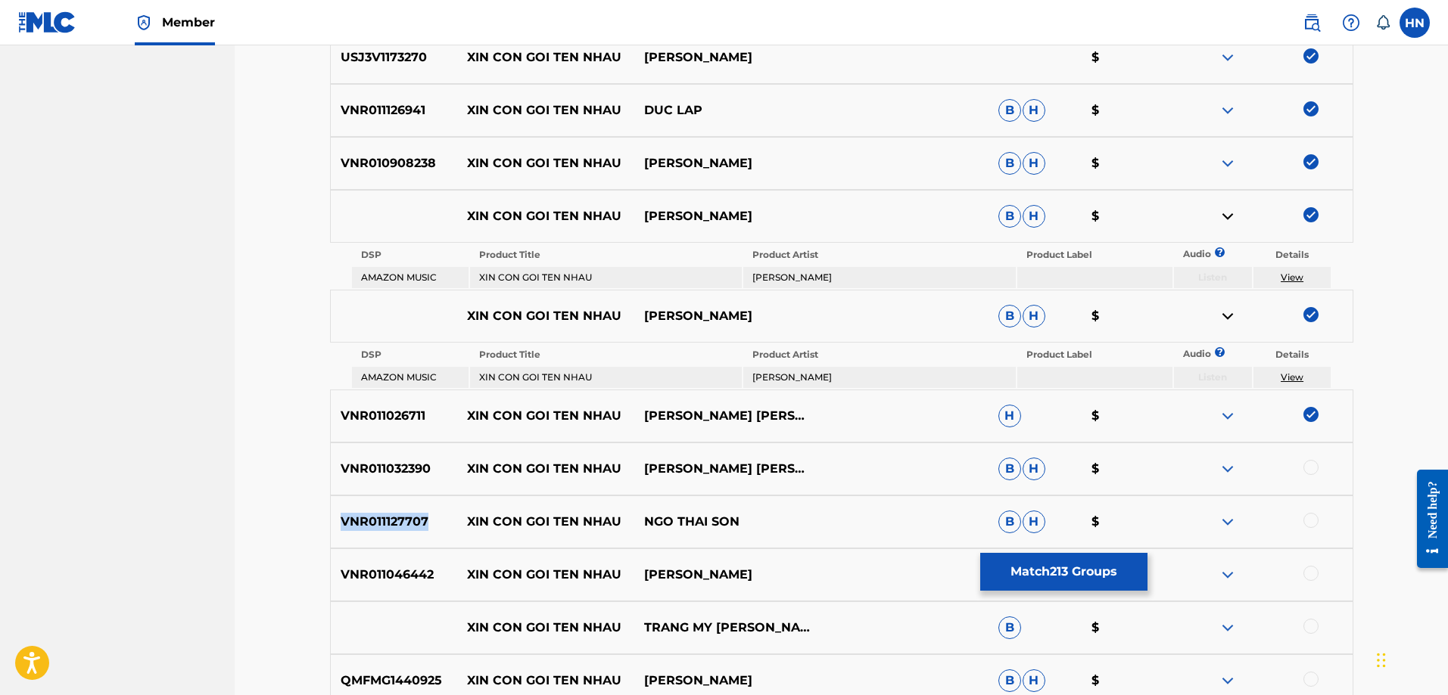
click at [362, 496] on div "VNR011127707 XIN CON GOI TEN NHAU NGO THAI SON B H $" at bounding box center [841, 522] width 1023 height 53
click at [1318, 524] on div at bounding box center [1263, 522] width 177 height 18
click at [1304, 524] on div at bounding box center [1310, 520] width 15 height 15
click at [374, 466] on p "VNR011032390" at bounding box center [394, 469] width 127 height 18
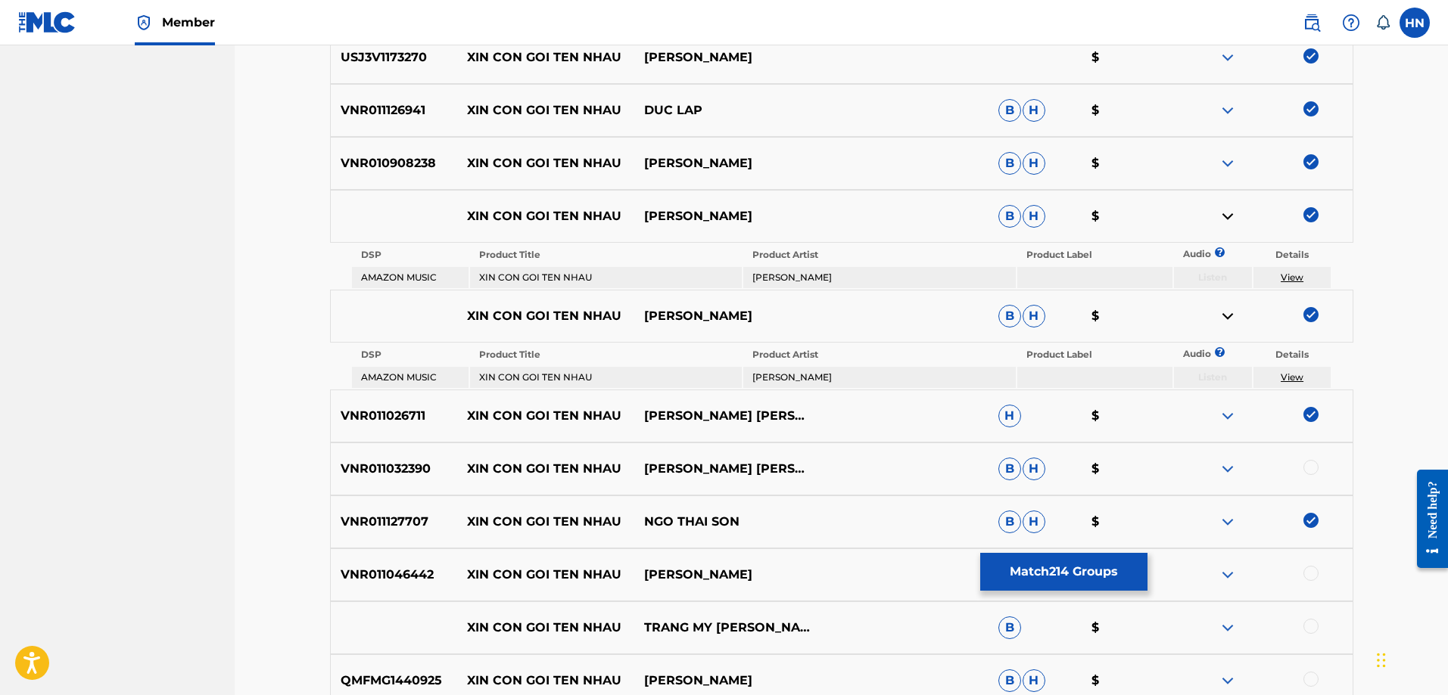
click at [1305, 465] on div at bounding box center [1310, 467] width 15 height 15
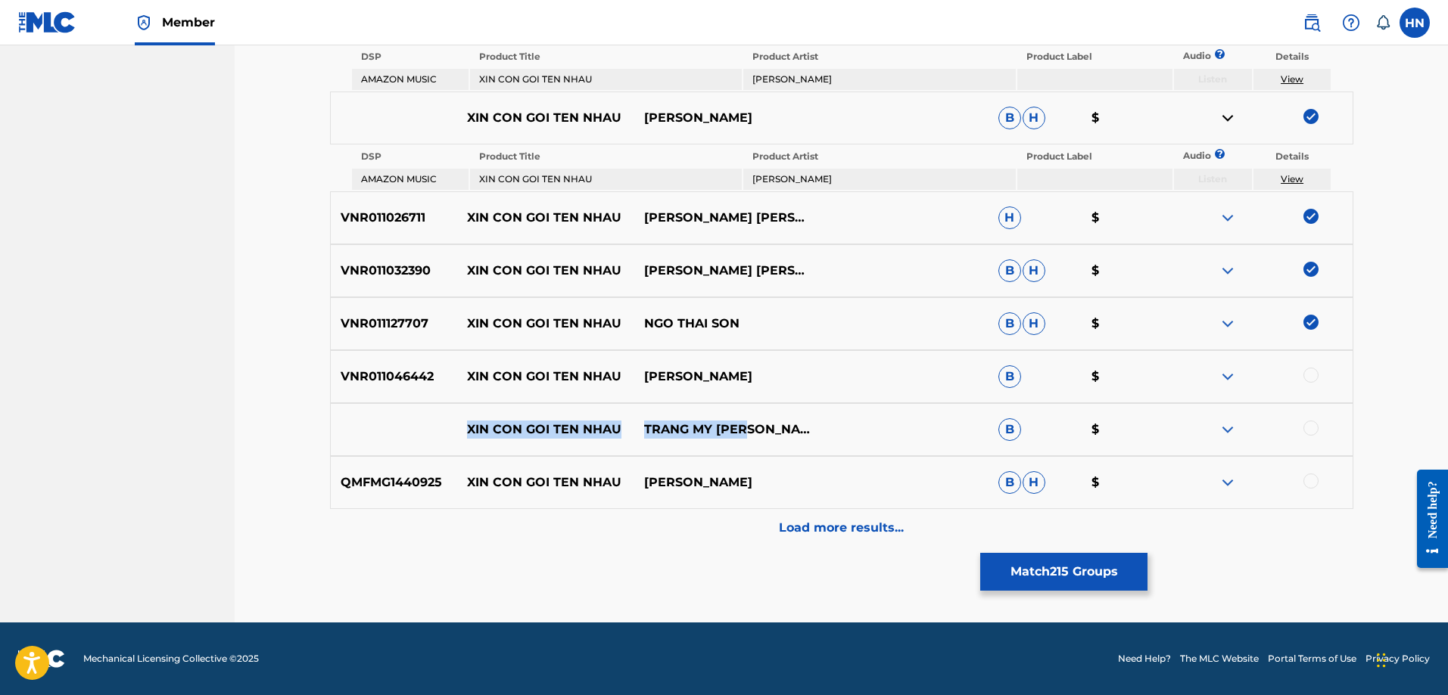
drag, startPoint x: 455, startPoint y: 434, endPoint x: 855, endPoint y: 416, distance: 400.7
click at [845, 415] on div "XIN CON GOI TEN NHAU TRANG MY [PERSON_NAME] B $" at bounding box center [841, 429] width 1023 height 53
click at [1310, 426] on div at bounding box center [1310, 428] width 15 height 15
click at [1228, 429] on img at bounding box center [1227, 430] width 18 height 18
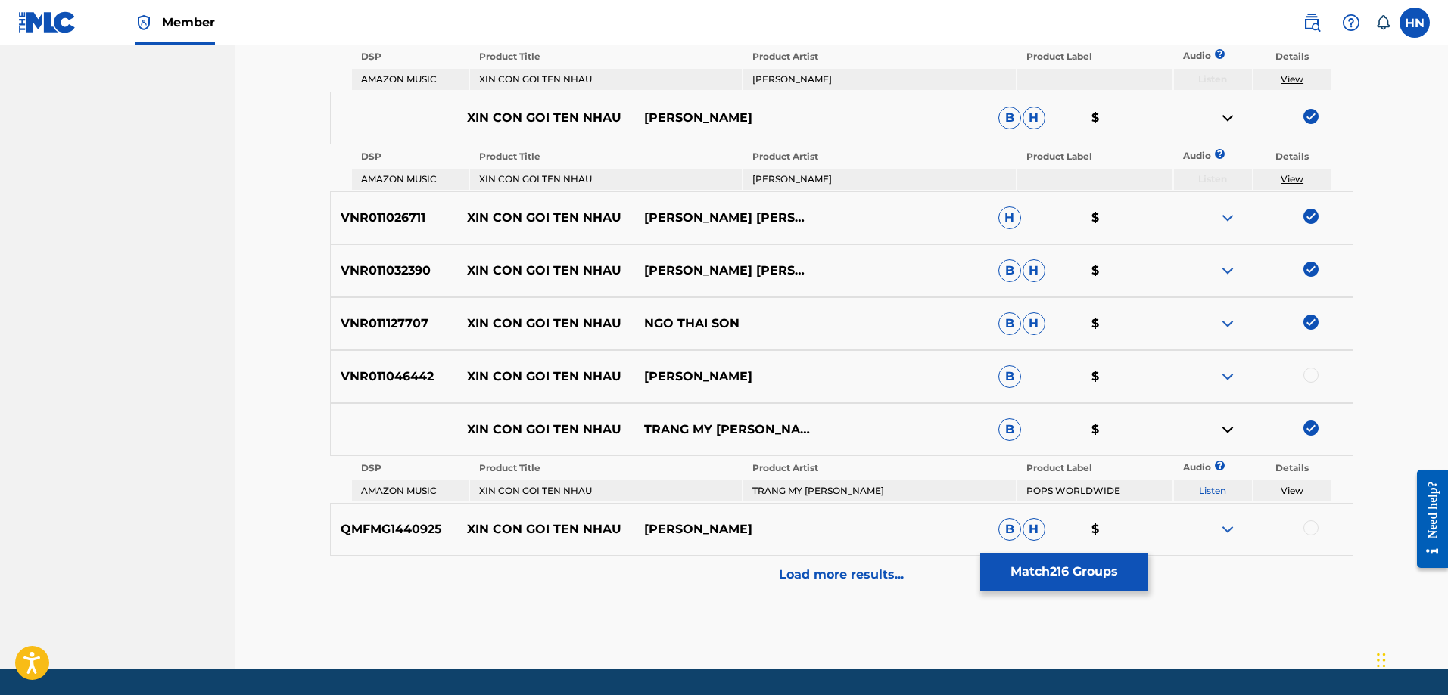
click at [1209, 484] on td "Listen" at bounding box center [1213, 491] width 78 height 21
click at [1209, 487] on link "Listen" at bounding box center [1212, 490] width 27 height 11
click at [384, 384] on p "VNR011046442" at bounding box center [394, 377] width 127 height 18
click at [1306, 375] on div at bounding box center [1310, 375] width 15 height 15
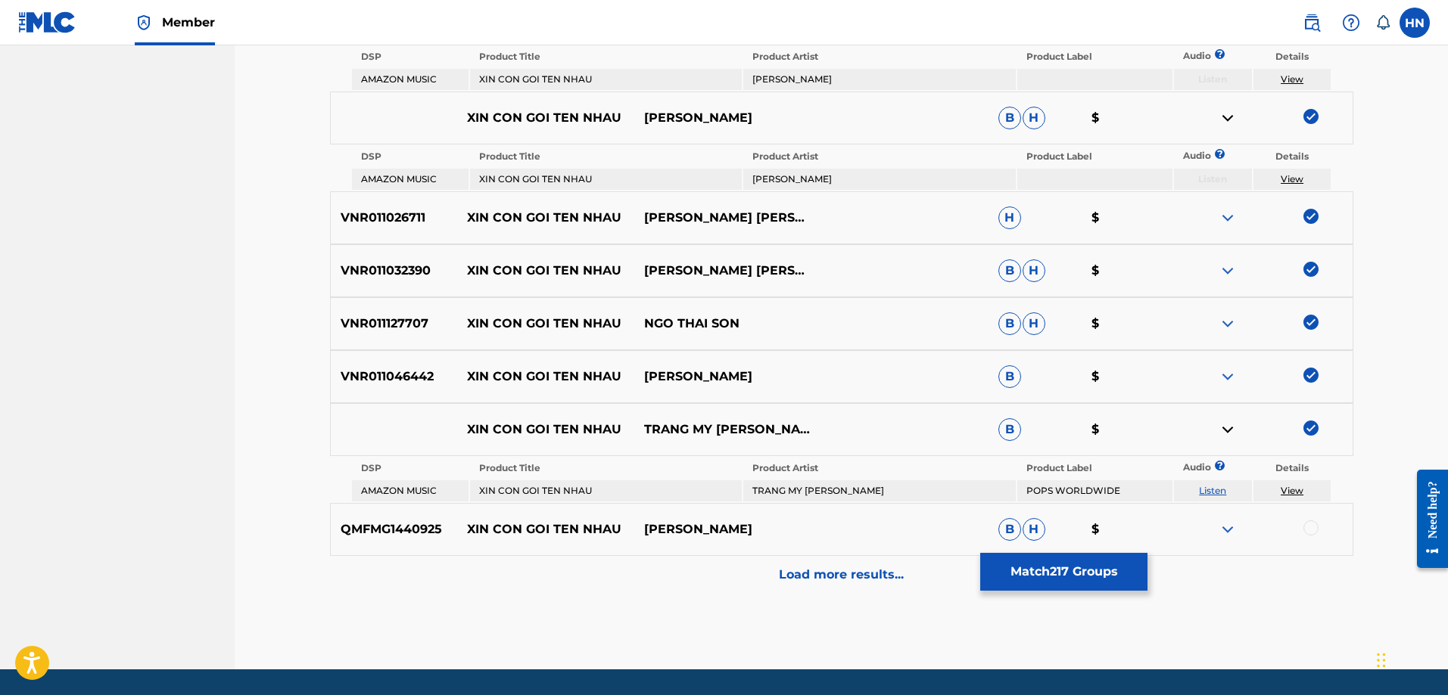
click at [397, 537] on p "QMFMG1440925" at bounding box center [394, 530] width 127 height 18
click at [1314, 534] on div at bounding box center [1310, 528] width 15 height 15
click at [881, 570] on p "Load more results..." at bounding box center [841, 575] width 125 height 18
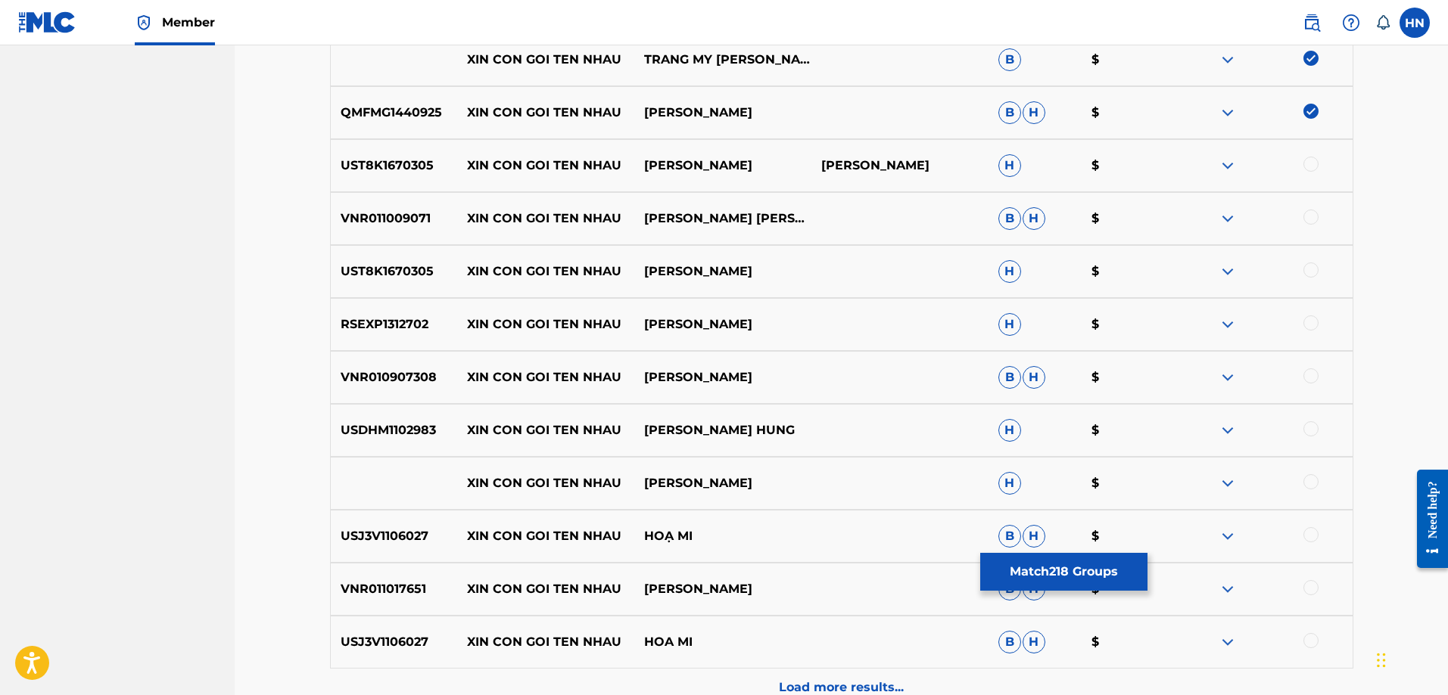
scroll to position [1529, 0]
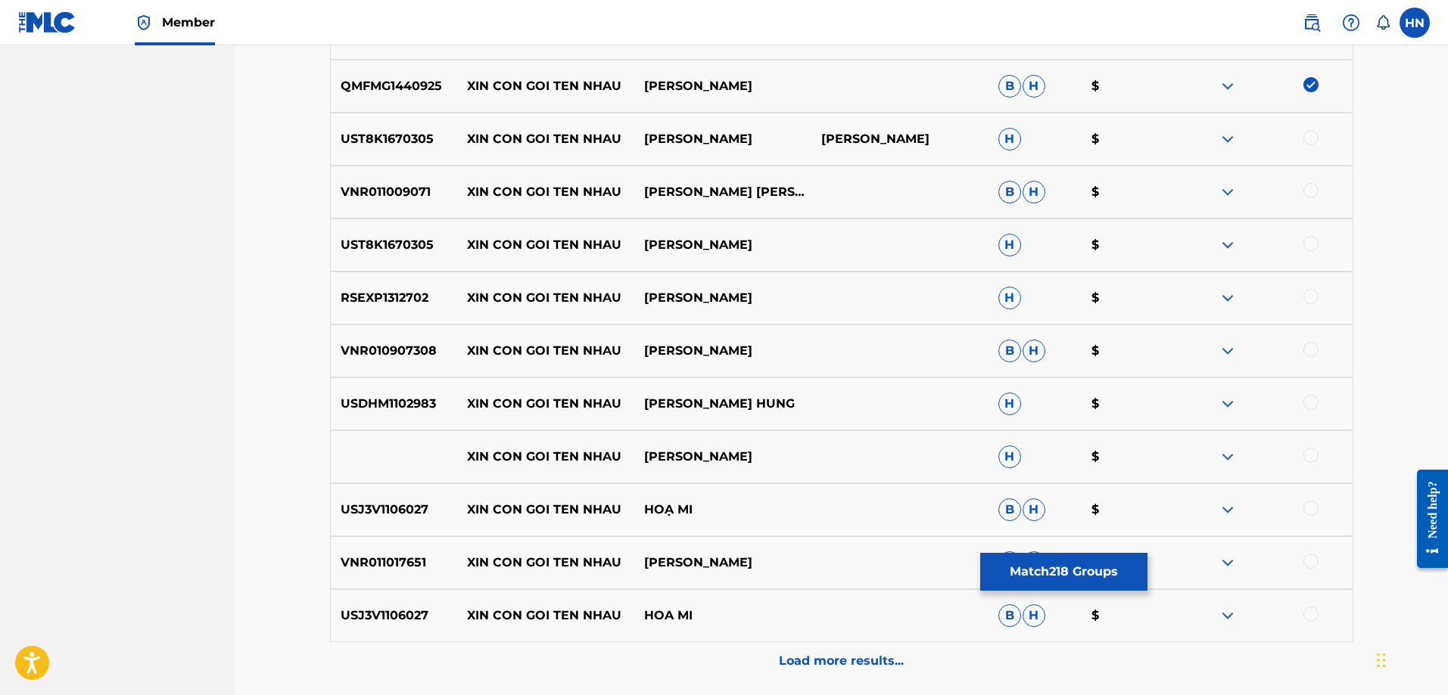
click at [387, 146] on p "UST8K1670305" at bounding box center [394, 139] width 127 height 18
click at [1308, 142] on div at bounding box center [1310, 137] width 15 height 15
click at [334, 187] on p "VNR011009071" at bounding box center [394, 192] width 127 height 18
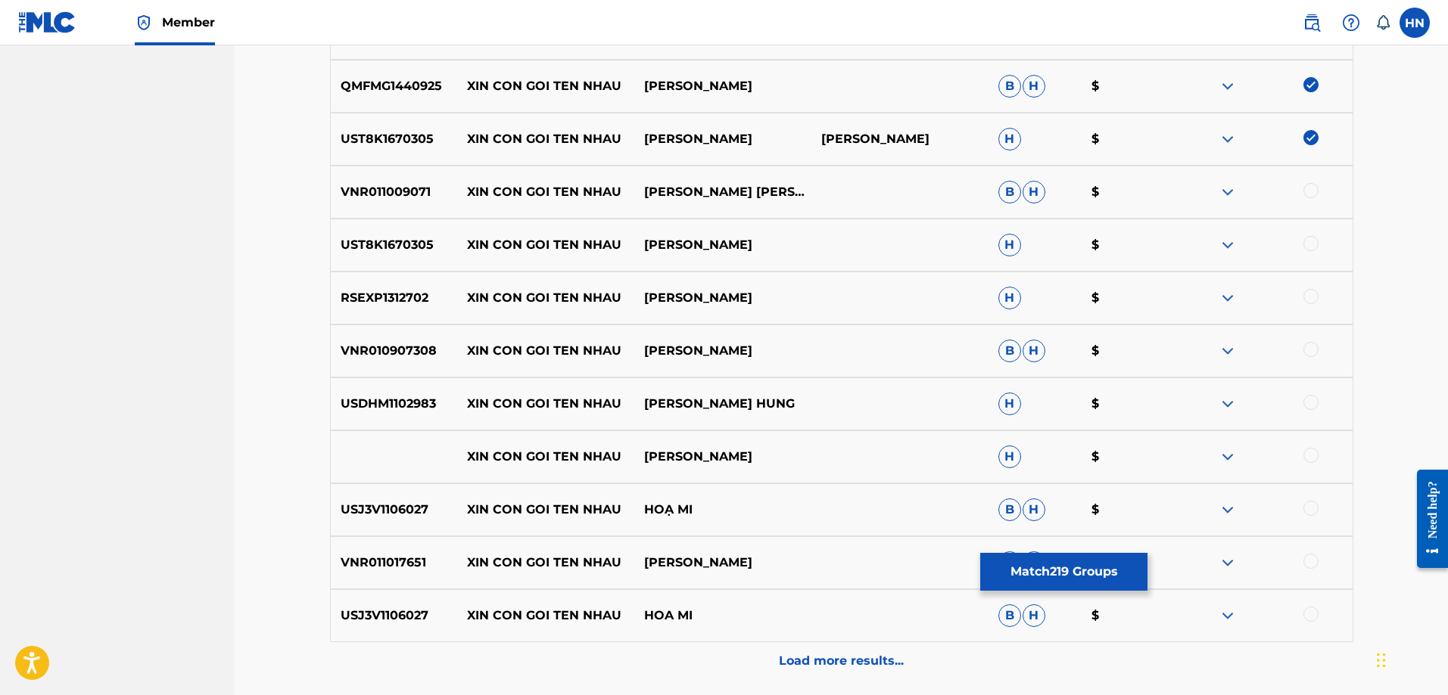
click at [1307, 191] on div at bounding box center [1310, 190] width 15 height 15
click at [350, 236] on p "UST8K1670305" at bounding box center [394, 245] width 127 height 18
click at [1314, 244] on div at bounding box center [1310, 243] width 15 height 15
click at [406, 308] on div "RSEXP1312702 XIN CON GOI TEN NHAU [PERSON_NAME] H $" at bounding box center [841, 298] width 1023 height 53
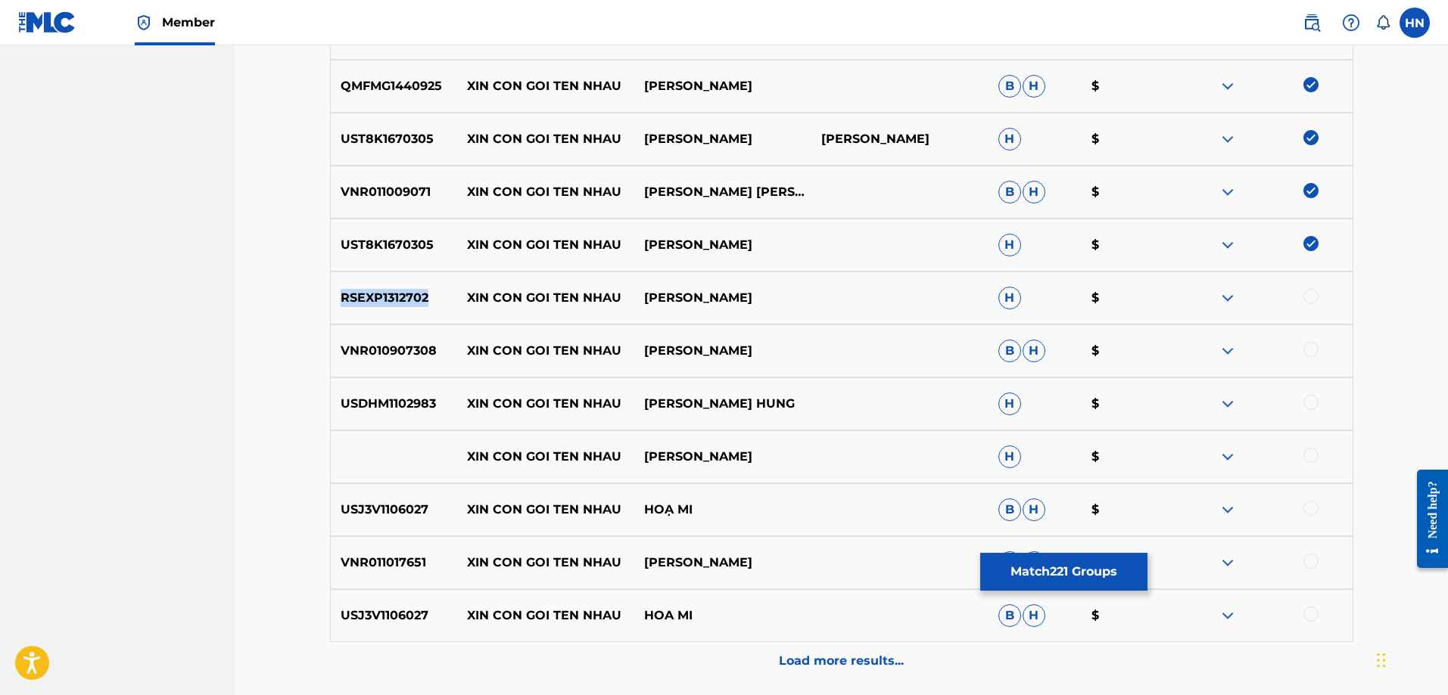
click at [406, 308] on div "RSEXP1312702 XIN CON GOI TEN NHAU [PERSON_NAME] H $" at bounding box center [841, 298] width 1023 height 53
click at [1314, 299] on div at bounding box center [1310, 296] width 15 height 15
click at [425, 362] on div "VNR010907308 XIN CON GOI TEN NHAU [PERSON_NAME] [PERSON_NAME] $" at bounding box center [841, 351] width 1023 height 53
click at [1311, 344] on div at bounding box center [1310, 349] width 15 height 15
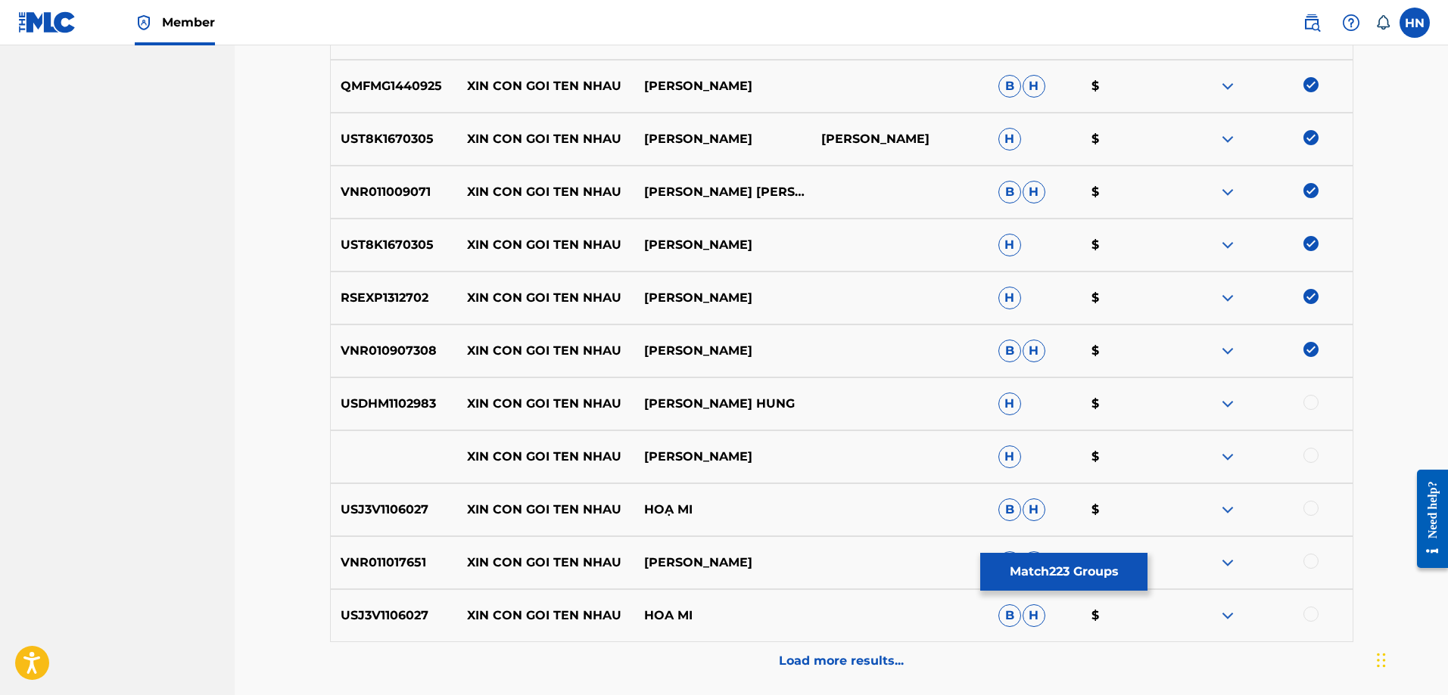
click at [409, 404] on p "USDHM1102983" at bounding box center [394, 404] width 127 height 18
click at [1311, 404] on div at bounding box center [1310, 402] width 15 height 15
drag, startPoint x: 639, startPoint y: 447, endPoint x: 831, endPoint y: 446, distance: 191.5
click at [830, 446] on div "XIN CON GOI TEN NHAU [PERSON_NAME] H $" at bounding box center [841, 457] width 1023 height 53
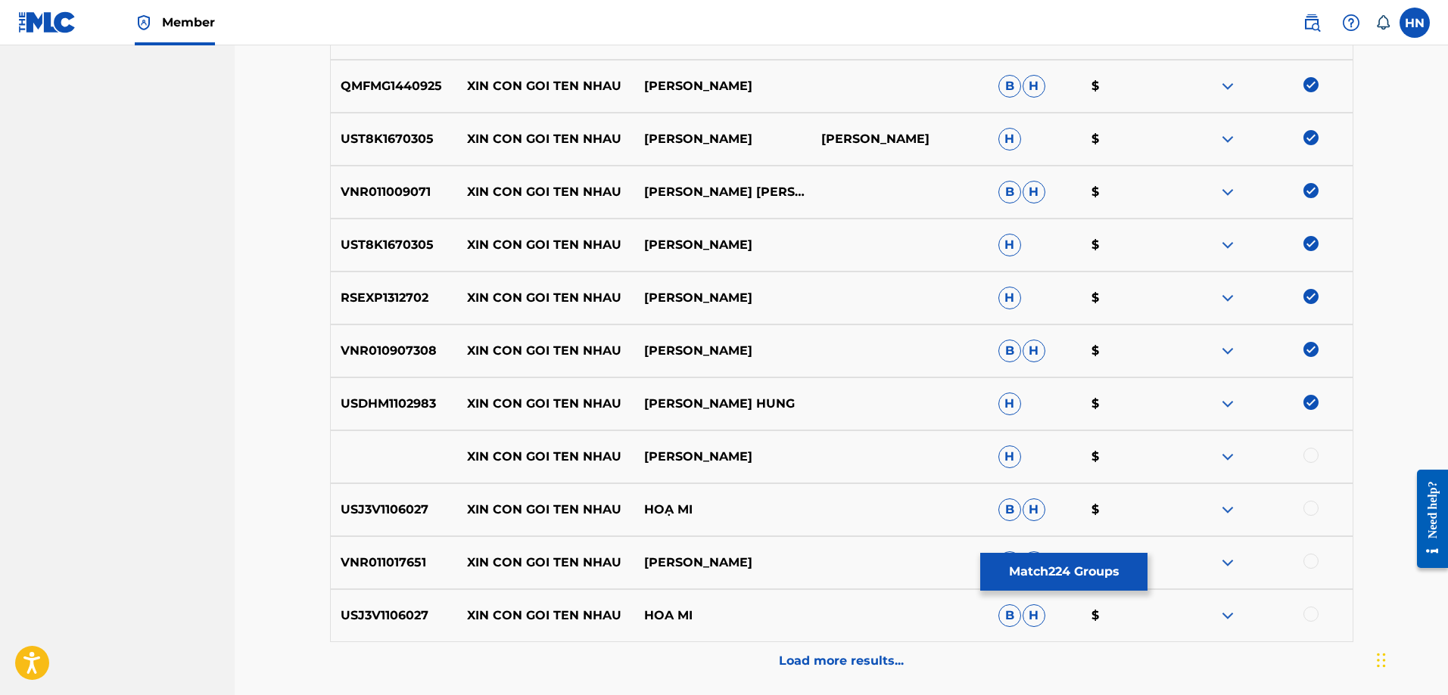
click at [1309, 456] on div at bounding box center [1310, 455] width 15 height 15
click at [1222, 459] on img at bounding box center [1227, 457] width 18 height 18
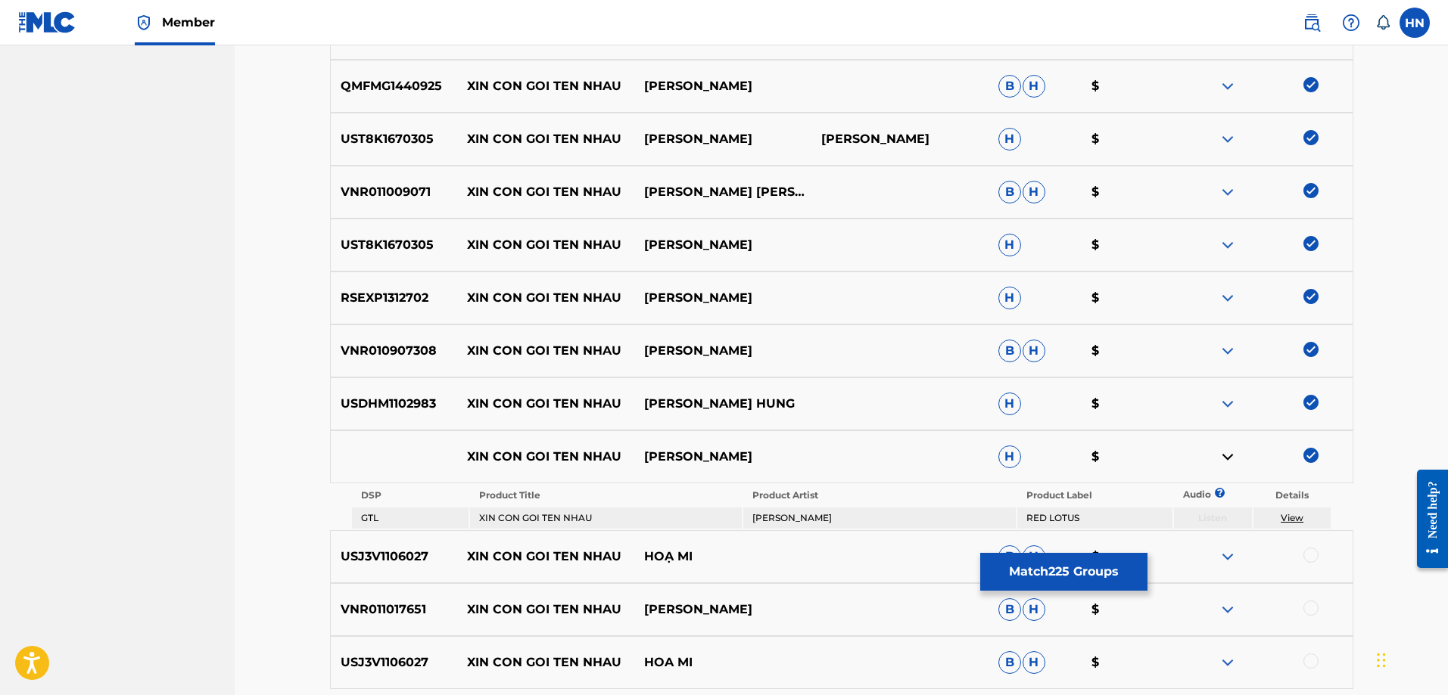
click at [397, 555] on p "USJ3V1106027" at bounding box center [394, 557] width 127 height 18
click at [1308, 557] on div at bounding box center [1310, 555] width 15 height 15
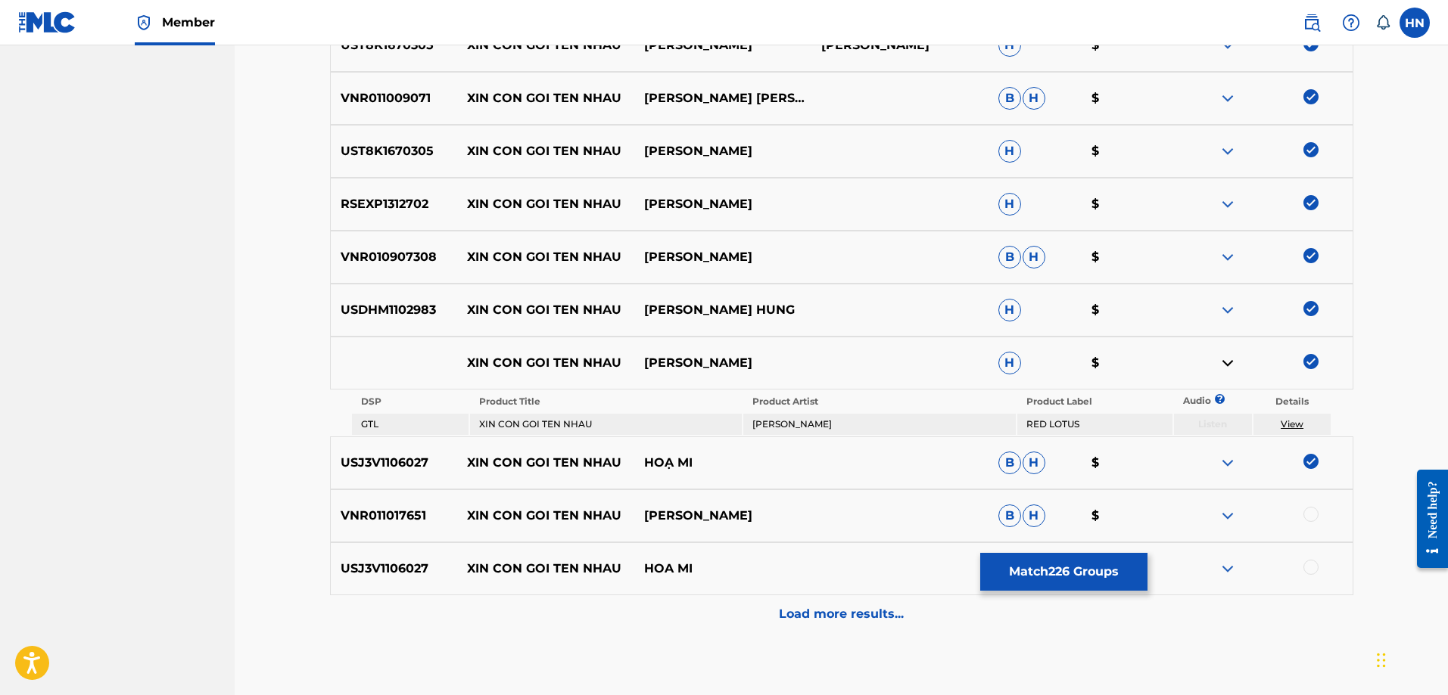
scroll to position [1710, 0]
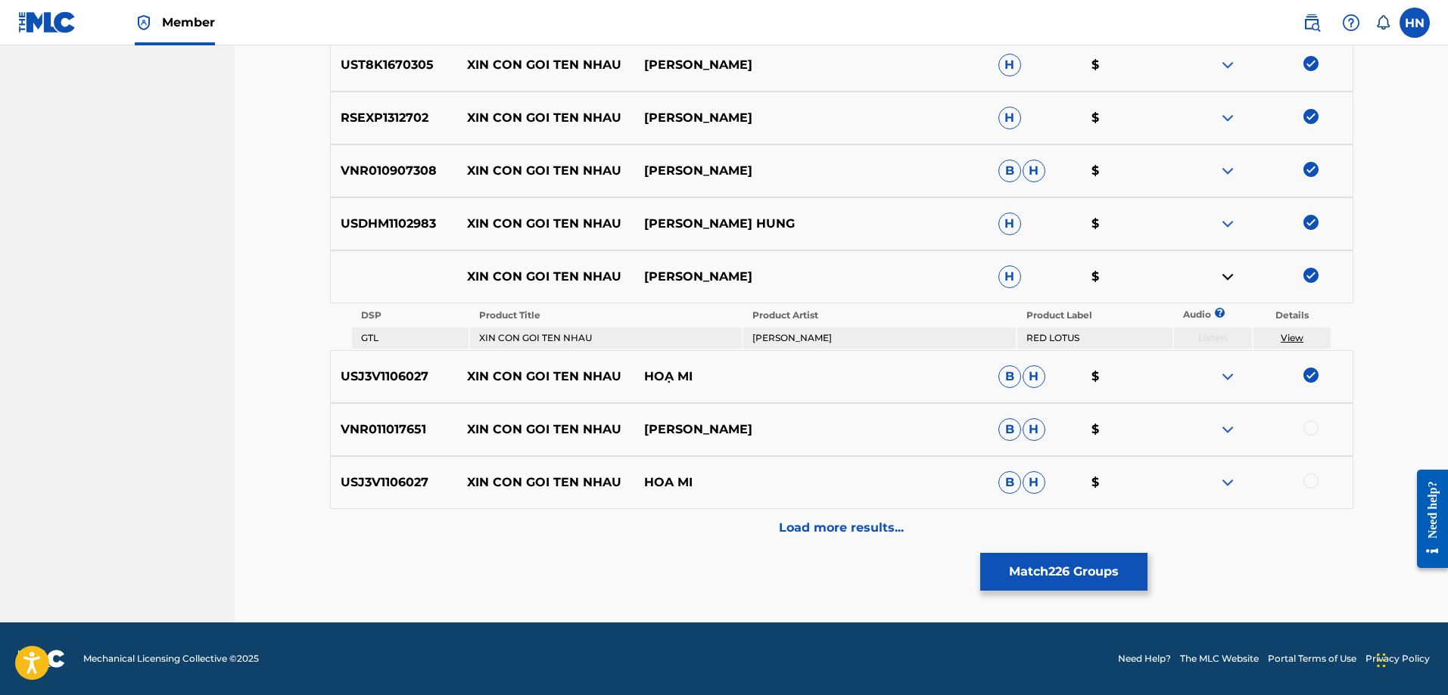
click at [397, 420] on div "VNR011017651 XIN CON GOI TEN NHAU [PERSON_NAME] [PERSON_NAME] $" at bounding box center [841, 429] width 1023 height 53
click at [1318, 429] on div at bounding box center [1263, 430] width 177 height 18
click at [1314, 428] on div at bounding box center [1310, 428] width 15 height 15
click at [397, 488] on p "USJ3V1106027" at bounding box center [394, 483] width 127 height 18
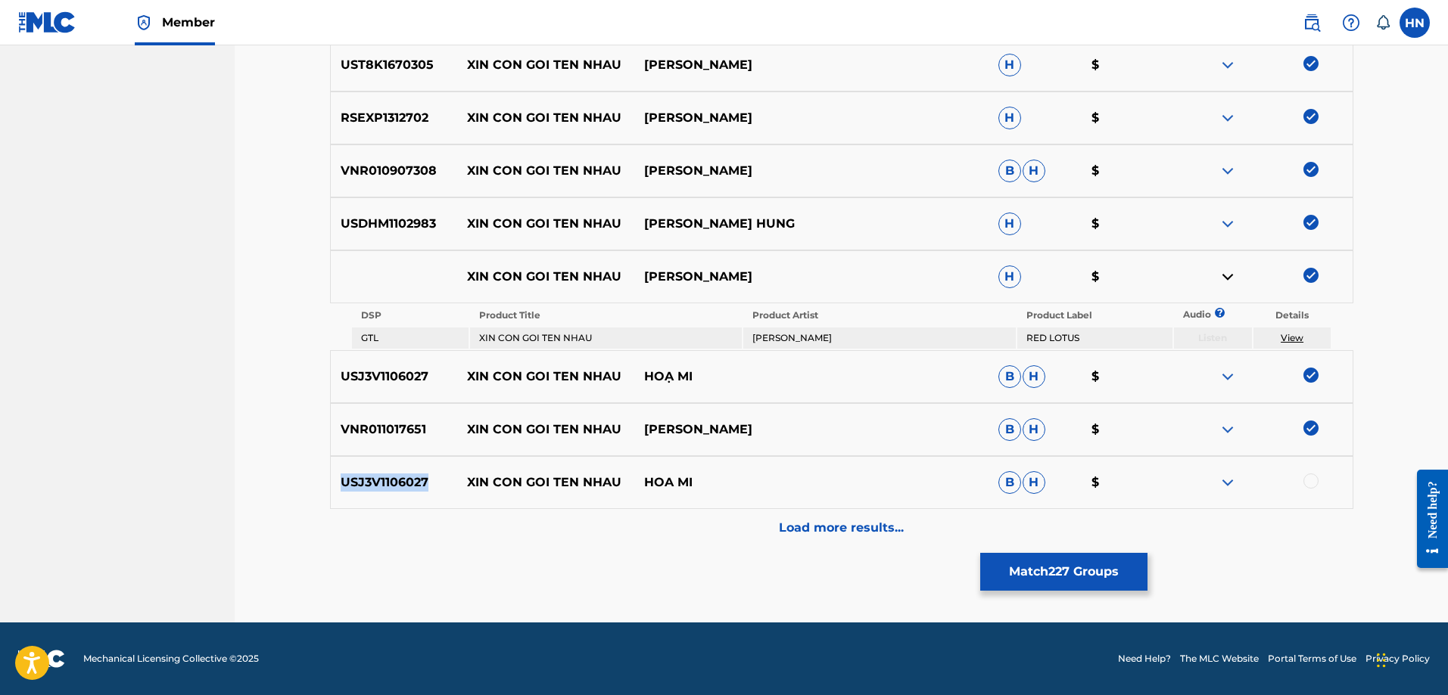
click at [397, 488] on p "USJ3V1106027" at bounding box center [394, 483] width 127 height 18
click at [1314, 481] on div at bounding box center [1310, 481] width 15 height 15
click at [866, 541] on div "Load more results..." at bounding box center [841, 528] width 1023 height 38
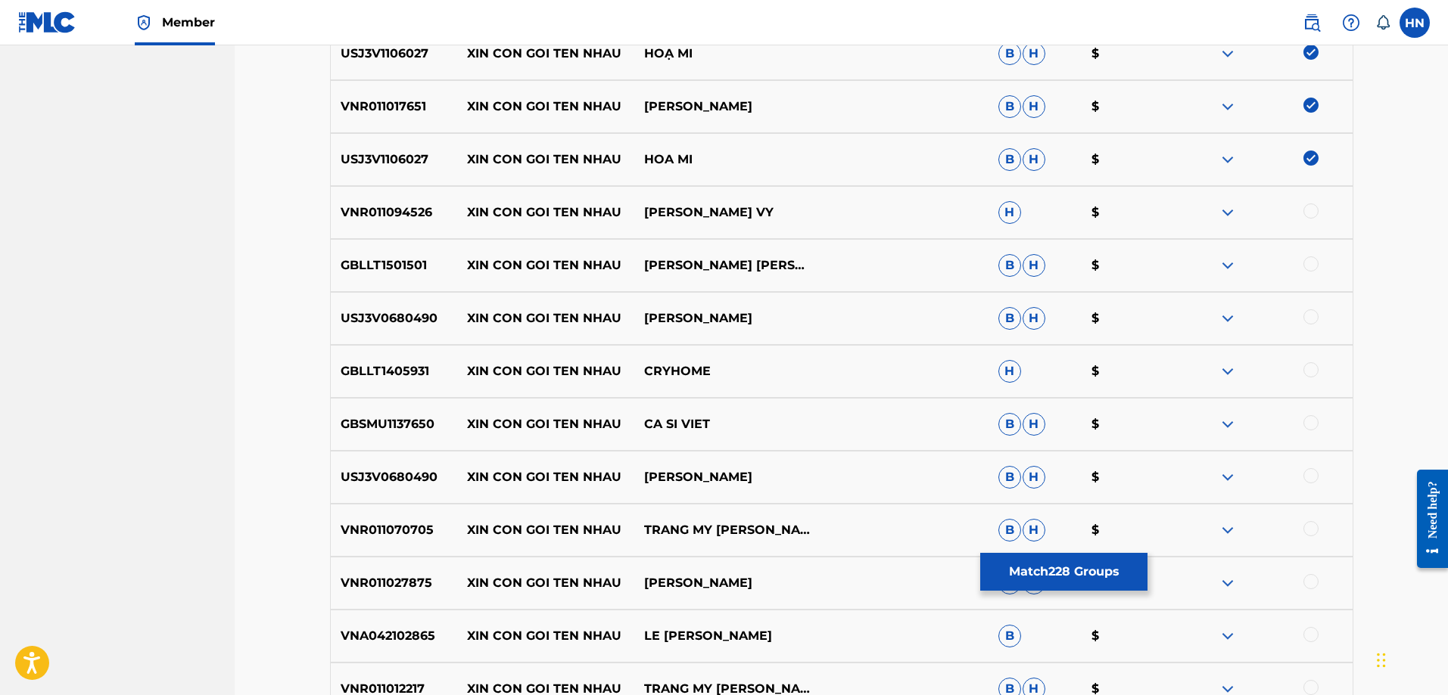
scroll to position [2012, 0]
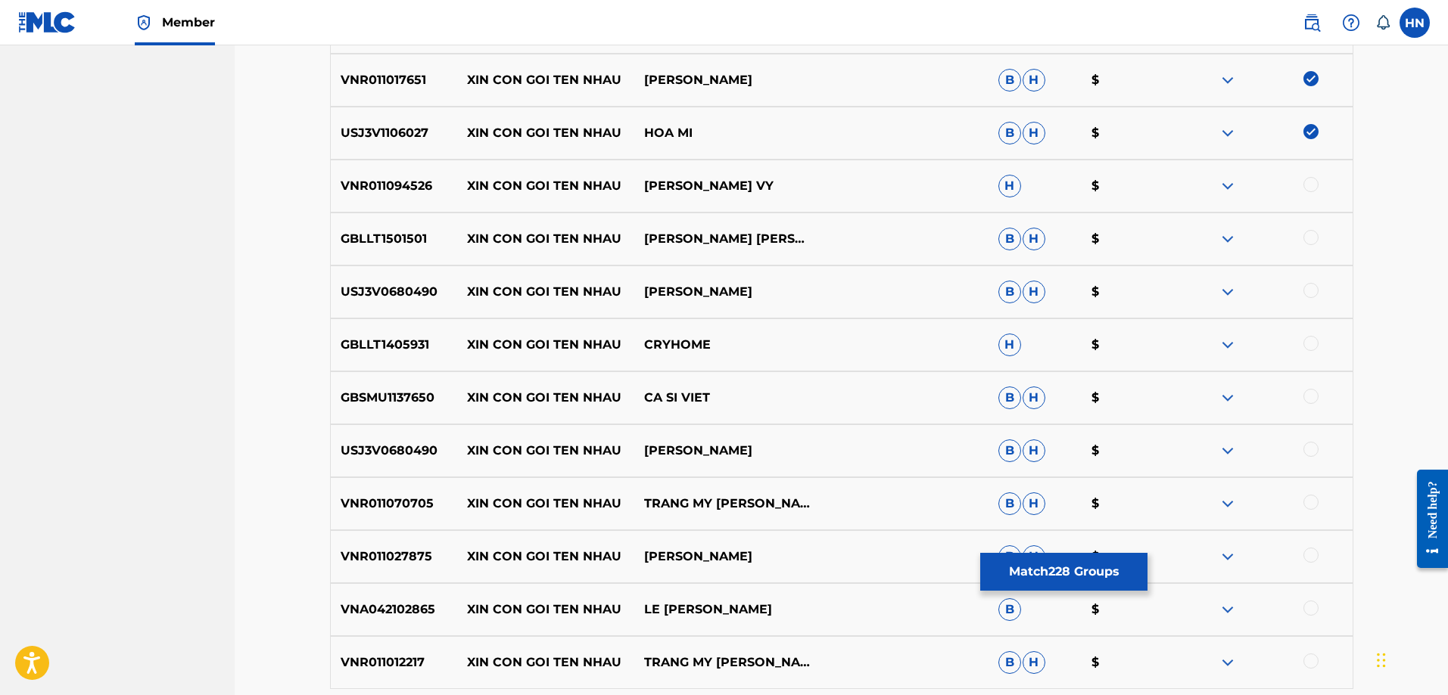
click at [370, 190] on p "VNR011094526" at bounding box center [394, 186] width 127 height 18
click at [1315, 186] on div at bounding box center [1310, 184] width 15 height 15
click at [390, 238] on p "GBLLT1501501" at bounding box center [394, 239] width 127 height 18
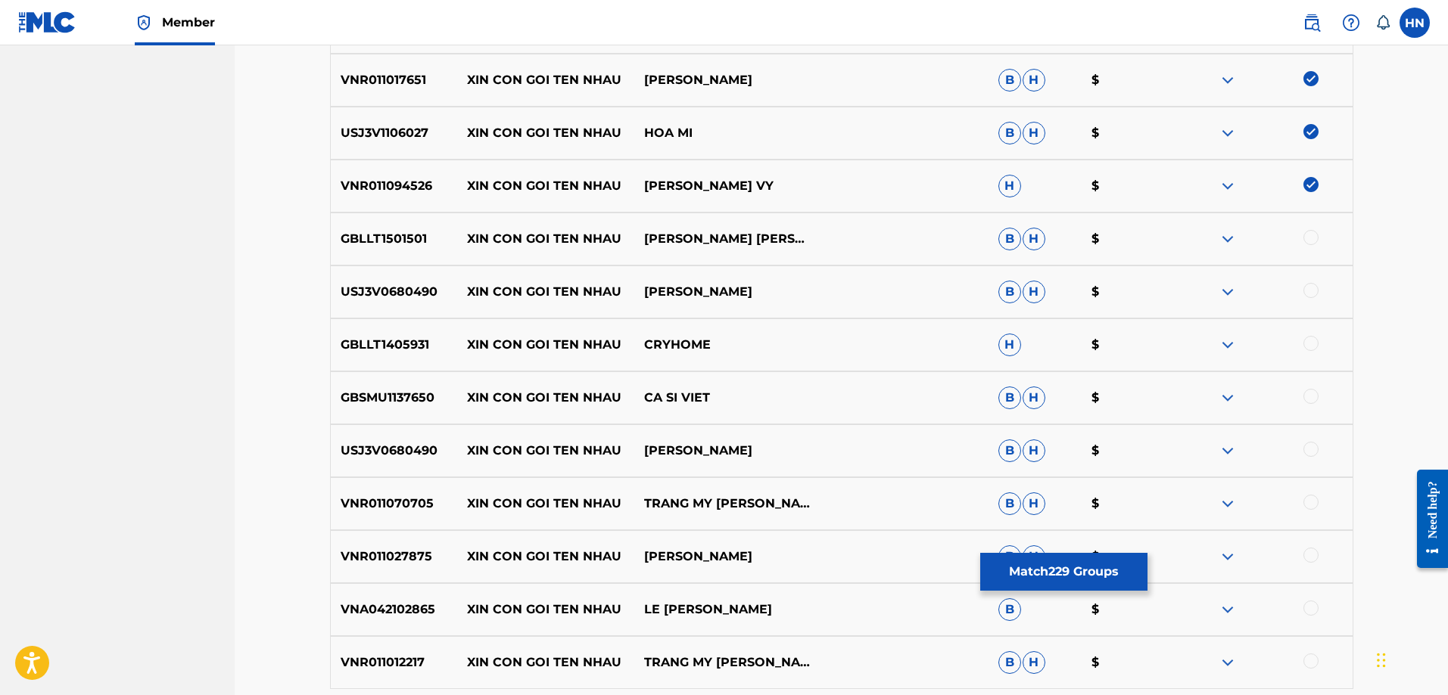
click at [1310, 235] on div at bounding box center [1310, 237] width 15 height 15
click at [397, 283] on p "USJ3V0680490" at bounding box center [394, 292] width 127 height 18
click at [1317, 286] on div at bounding box center [1310, 290] width 15 height 15
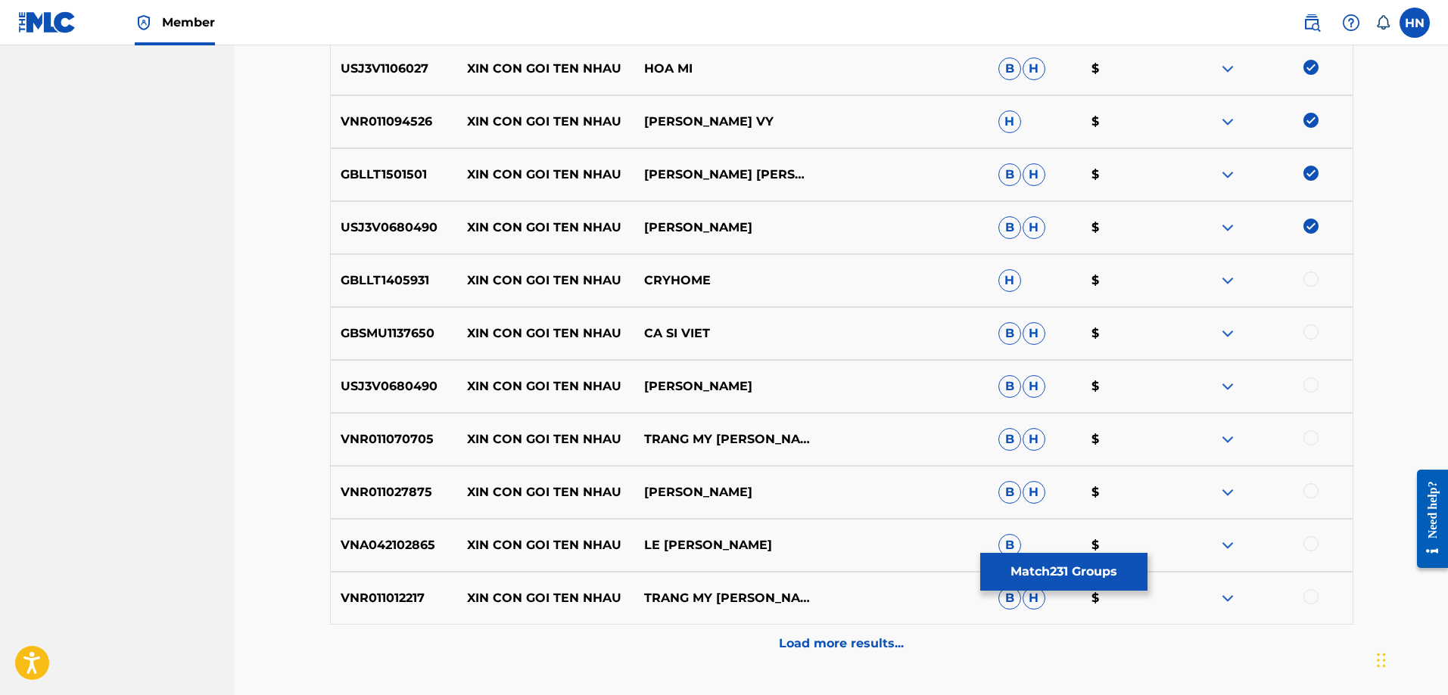
scroll to position [2164, 0]
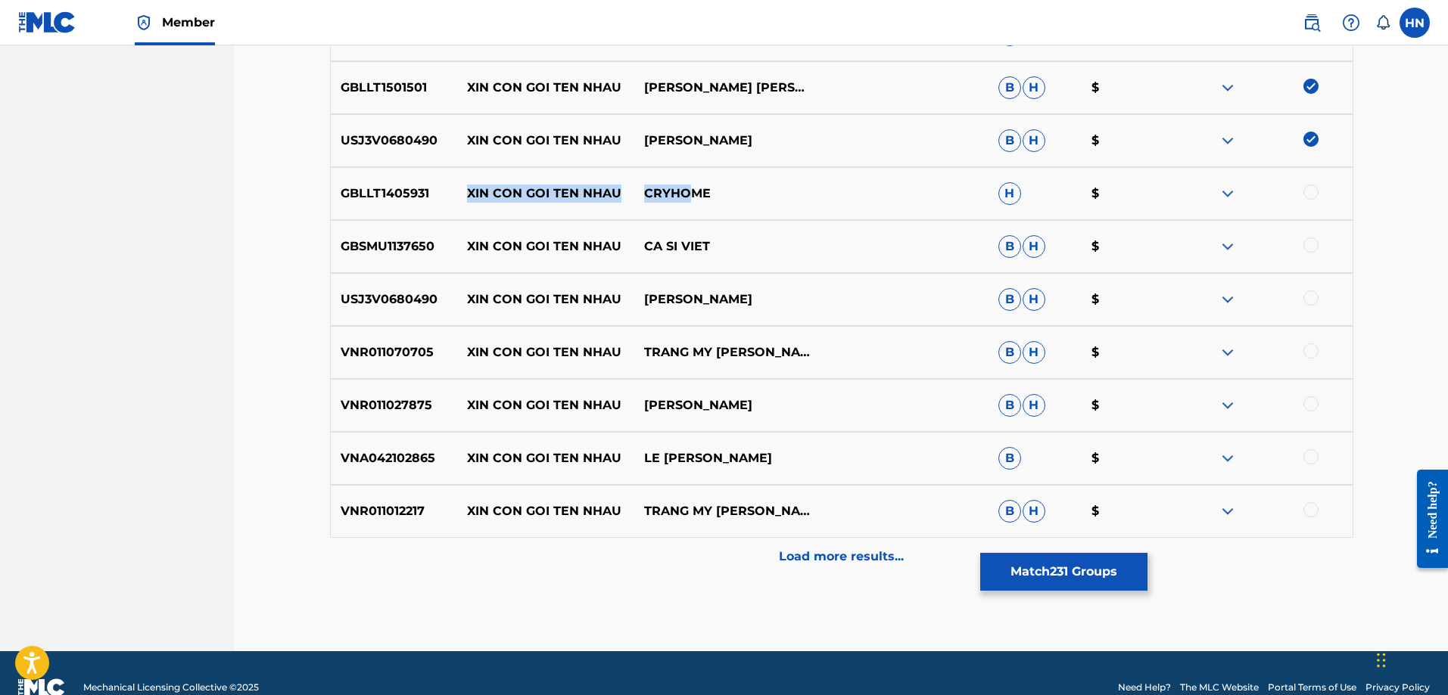
drag, startPoint x: 468, startPoint y: 194, endPoint x: 807, endPoint y: 198, distance: 339.8
click at [786, 194] on div "GBLLT1405931 XIN CON GOI TEN NHAU CRYHOME H $" at bounding box center [841, 193] width 1023 height 53
click at [1226, 199] on img at bounding box center [1227, 194] width 18 height 18
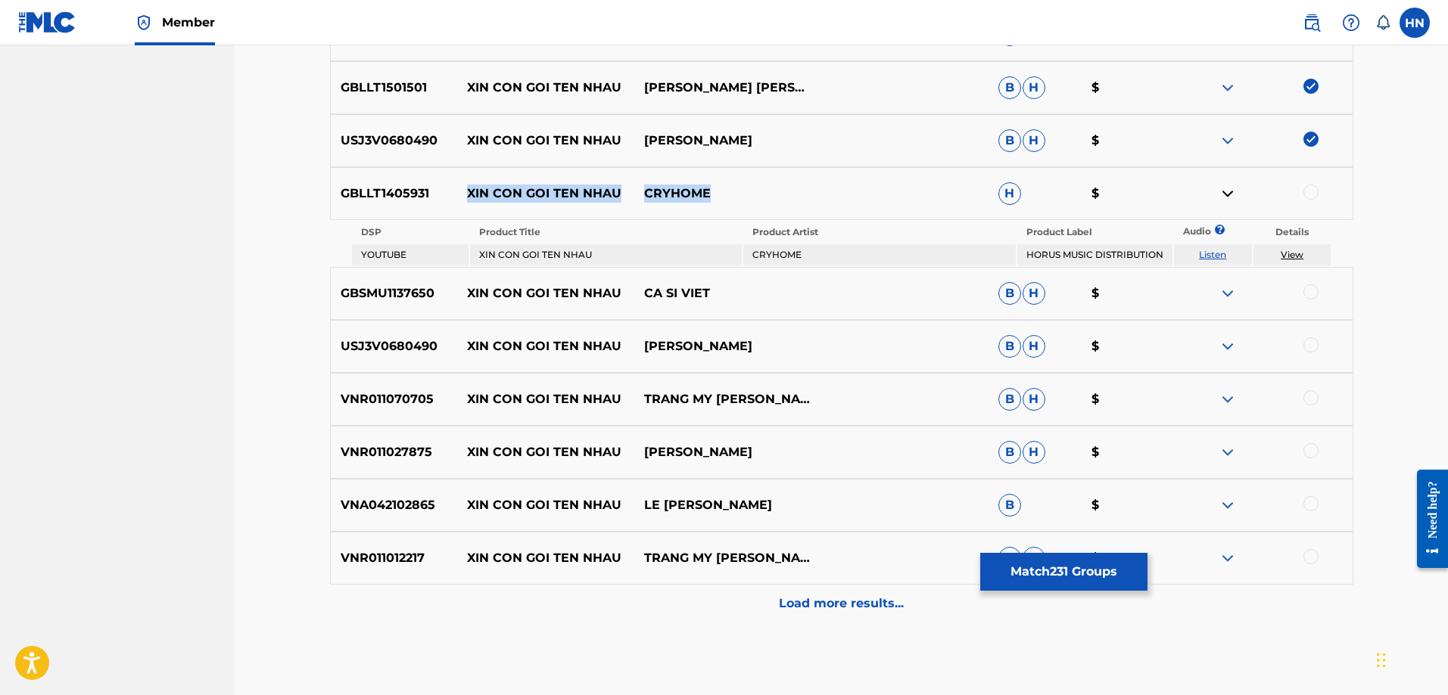
click at [1209, 255] on link "Listen" at bounding box center [1212, 254] width 27 height 11
click at [380, 294] on p "GBSMU1137650" at bounding box center [394, 294] width 127 height 18
click at [1303, 295] on div at bounding box center [1310, 292] width 15 height 15
click at [429, 365] on div "USJ3V0680490 XIN CON GOI TEN NHAU [PERSON_NAME] [PERSON_NAME] $" at bounding box center [841, 346] width 1023 height 53
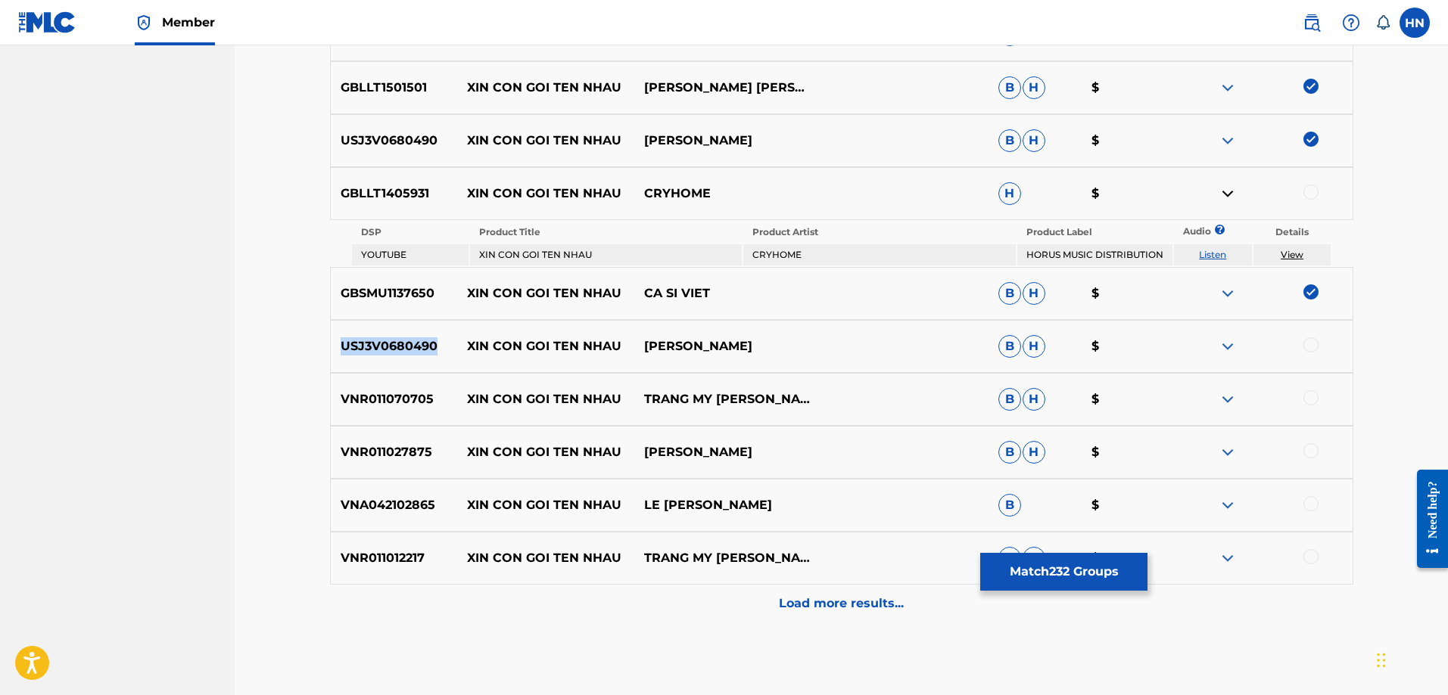
click at [429, 365] on div "USJ3V0680490 XIN CON GOI TEN NHAU [PERSON_NAME] [PERSON_NAME] $" at bounding box center [841, 346] width 1023 height 53
click at [1311, 352] on div at bounding box center [1310, 345] width 15 height 15
click at [401, 400] on p "VNR011070705" at bounding box center [394, 399] width 127 height 18
click at [1310, 405] on div at bounding box center [1310, 397] width 15 height 15
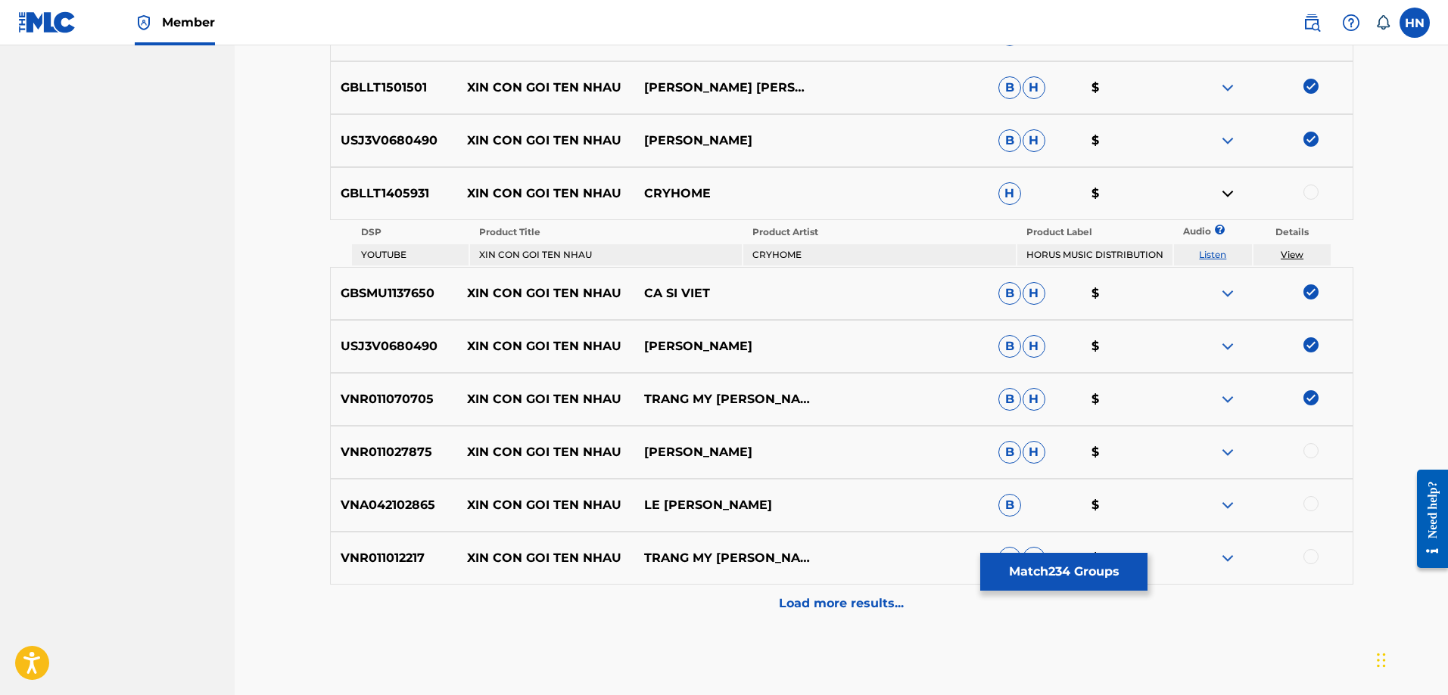
click at [396, 459] on p "VNR011027875" at bounding box center [394, 452] width 127 height 18
click at [1312, 450] on div at bounding box center [1310, 450] width 15 height 15
click at [375, 515] on p "VNA042102865" at bounding box center [394, 505] width 127 height 18
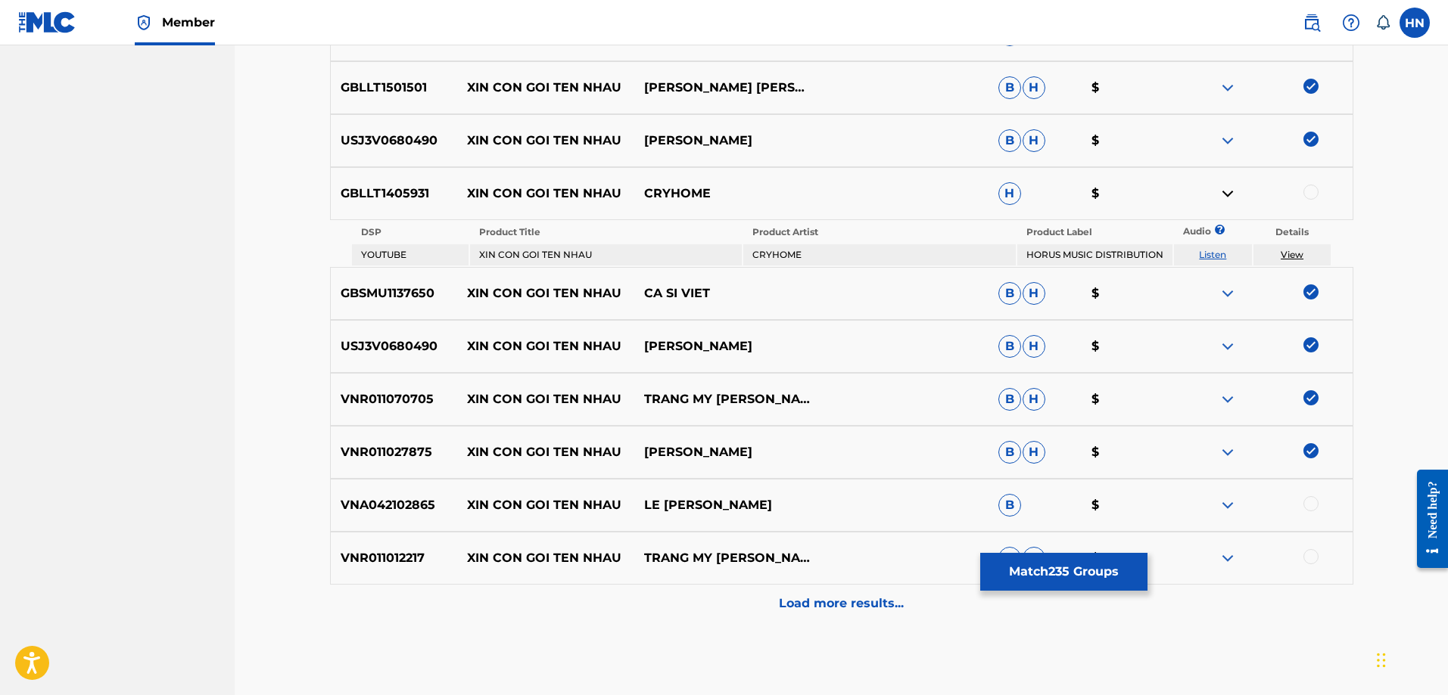
click at [1311, 506] on div at bounding box center [1310, 503] width 15 height 15
click at [406, 567] on p "VNR011012217" at bounding box center [394, 558] width 127 height 18
click at [1308, 562] on div at bounding box center [1310, 556] width 15 height 15
click at [900, 600] on div "Load more results..." at bounding box center [841, 604] width 1023 height 38
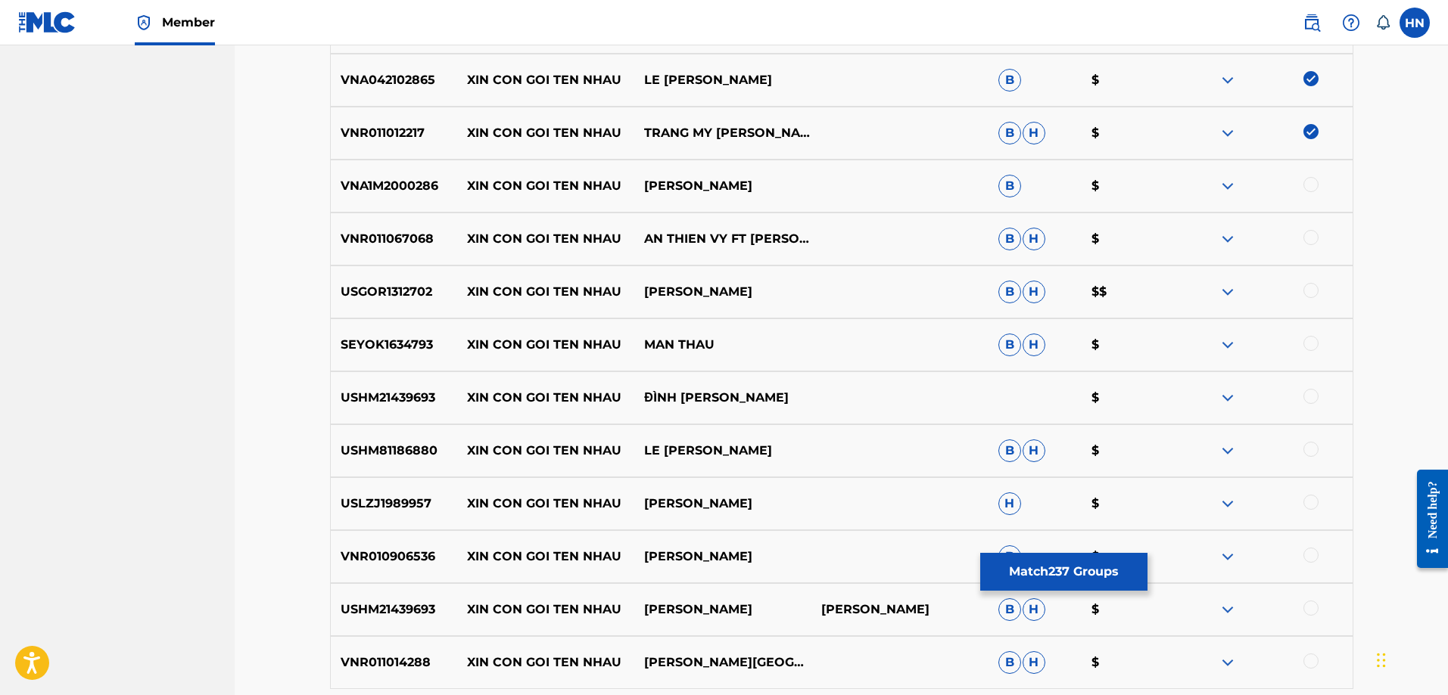
scroll to position [2618, 0]
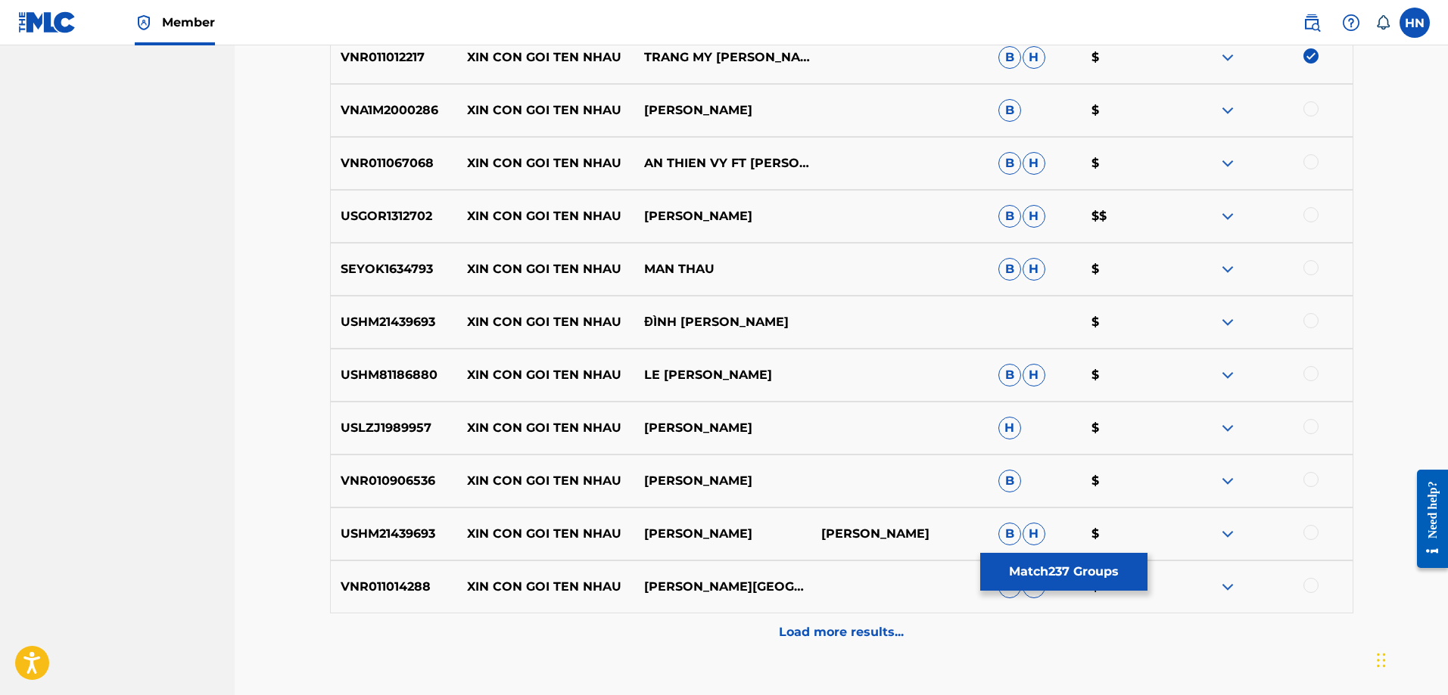
click at [356, 111] on p "VNA1M2000286" at bounding box center [394, 110] width 127 height 18
click at [1308, 100] on div "VNA1M2000286 XIN CON GOI TEN NHAU [PERSON_NAME] B $" at bounding box center [841, 110] width 1023 height 53
click at [1302, 104] on div at bounding box center [1263, 110] width 177 height 18
click at [1303, 109] on div at bounding box center [1263, 110] width 177 height 18
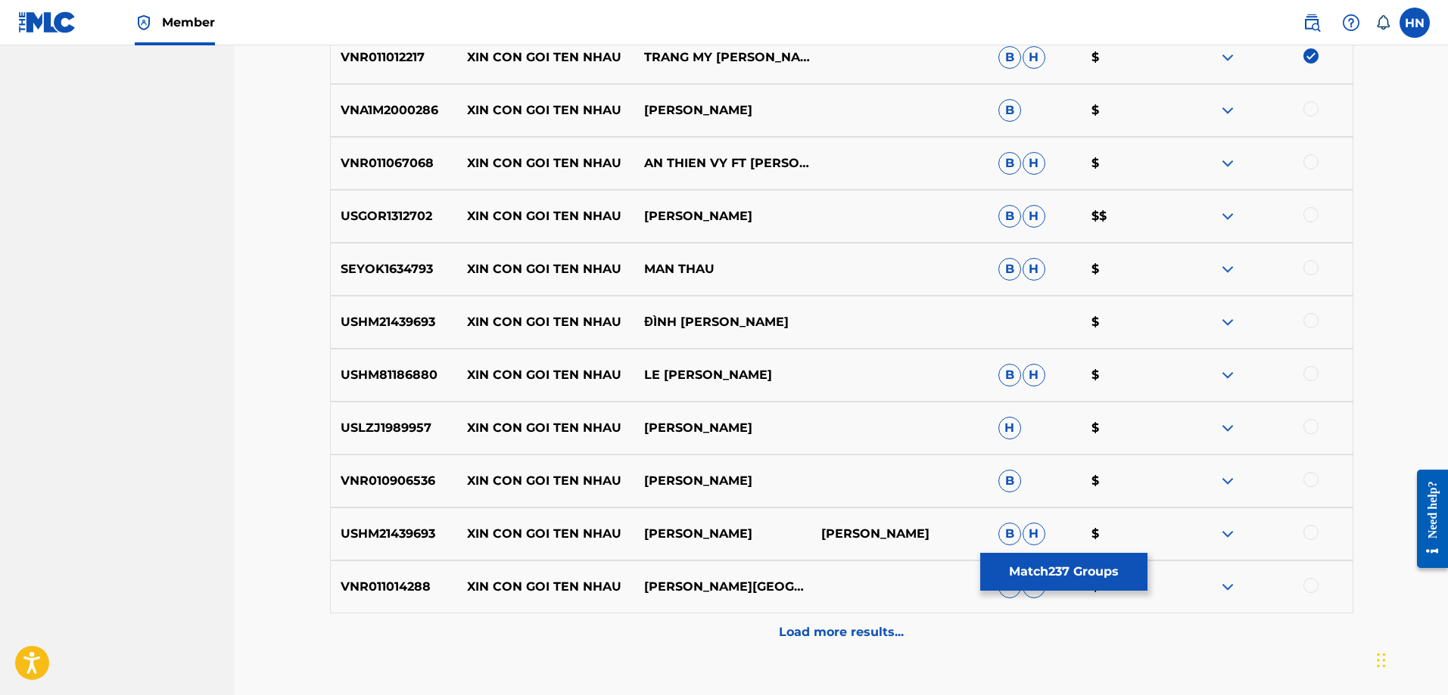
click at [1306, 109] on div at bounding box center [1310, 108] width 15 height 15
click at [409, 174] on div "VNR011067068 XIN CON GOI TEN NHAU AN THIEN VY FT [PERSON_NAME] [PERSON_NAME] $" at bounding box center [841, 163] width 1023 height 53
click at [1311, 159] on div at bounding box center [1310, 161] width 15 height 15
click at [335, 231] on div "USGOR1312702 XIN CON GOI TEN NHAU [PERSON_NAME] [PERSON_NAME] $$" at bounding box center [841, 216] width 1023 height 53
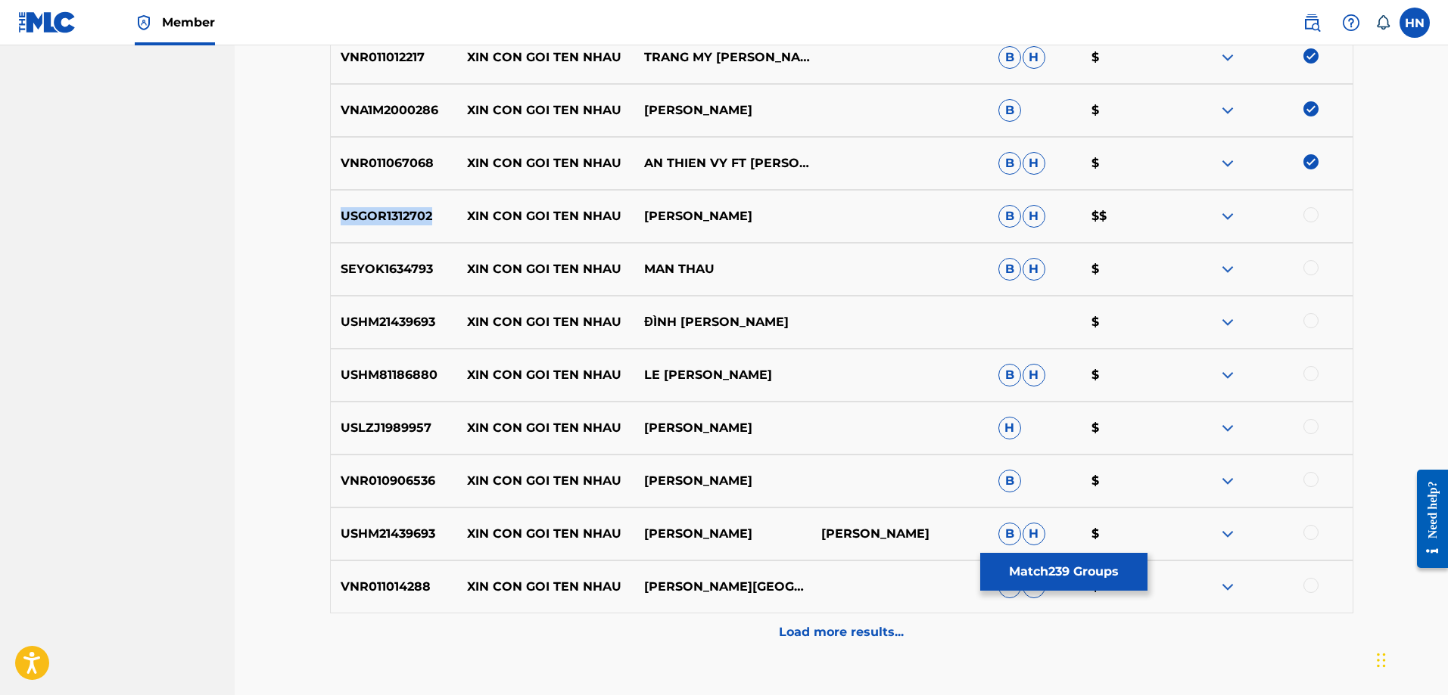
click at [335, 231] on div "USGOR1312702 XIN CON GOI TEN NHAU [PERSON_NAME] [PERSON_NAME] $$" at bounding box center [841, 216] width 1023 height 53
click at [1118, 295] on div "SEYOK1634793 XIN CON GOI TEN NHAU MAN [PERSON_NAME] $" at bounding box center [841, 269] width 1023 height 53
click at [1313, 218] on div at bounding box center [1310, 214] width 15 height 15
drag, startPoint x: 444, startPoint y: 265, endPoint x: 865, endPoint y: 226, distance: 422.6
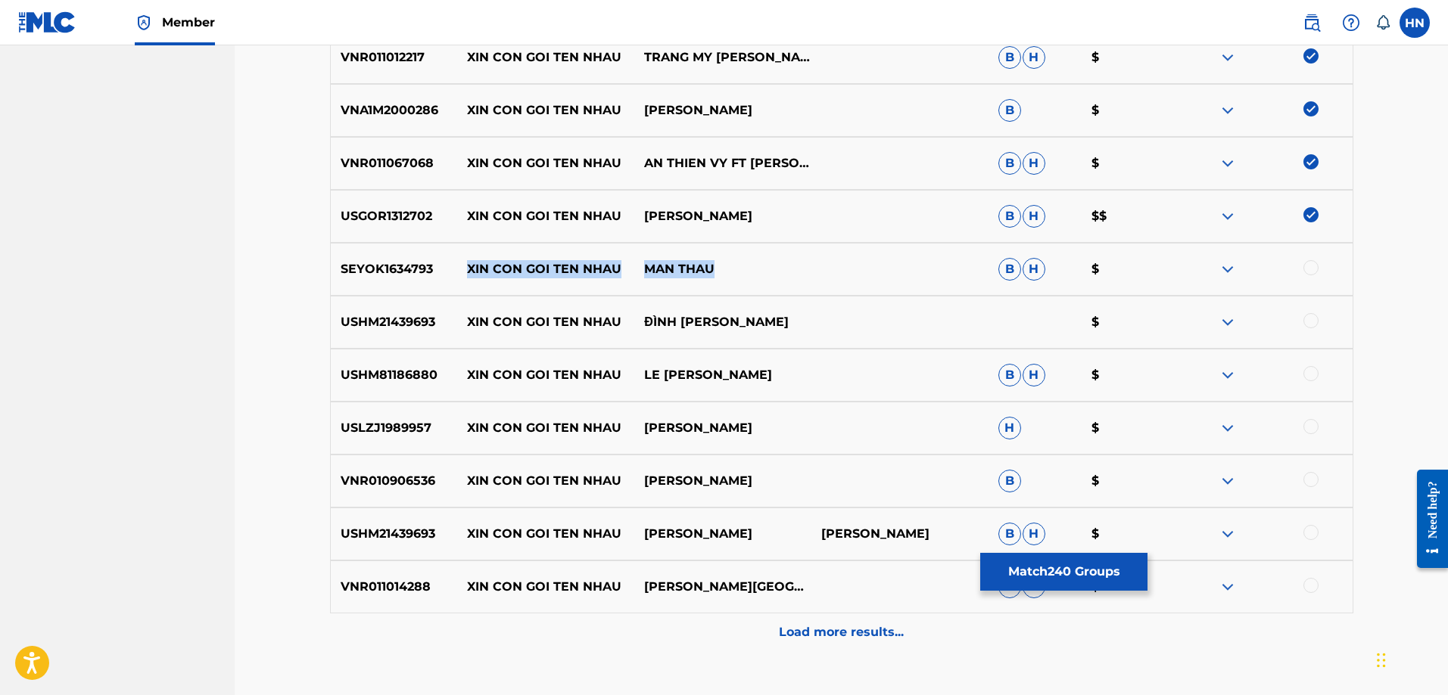
drag, startPoint x: 745, startPoint y: 266, endPoint x: 448, endPoint y: 270, distance: 297.4
click at [448, 270] on div "SEYOK1634793 XIN CON GOI TEN NHAU MAN [PERSON_NAME] $" at bounding box center [841, 269] width 1023 height 53
click at [1223, 264] on img at bounding box center [1227, 269] width 18 height 18
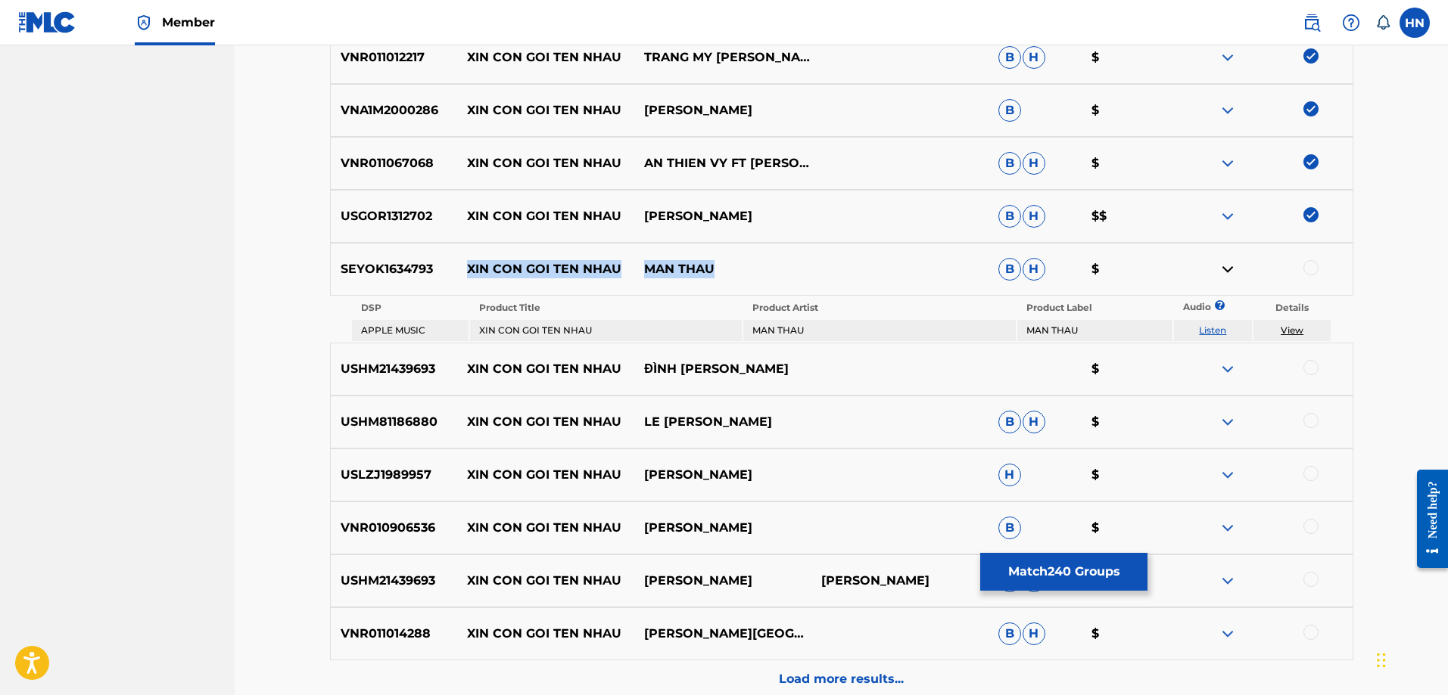
click at [1211, 329] on link "Listen" at bounding box center [1212, 330] width 27 height 11
click at [364, 369] on p "USHM21439693" at bounding box center [394, 369] width 127 height 18
click at [1309, 363] on div at bounding box center [1310, 367] width 15 height 15
click at [397, 415] on p "USHM81186880" at bounding box center [394, 422] width 127 height 18
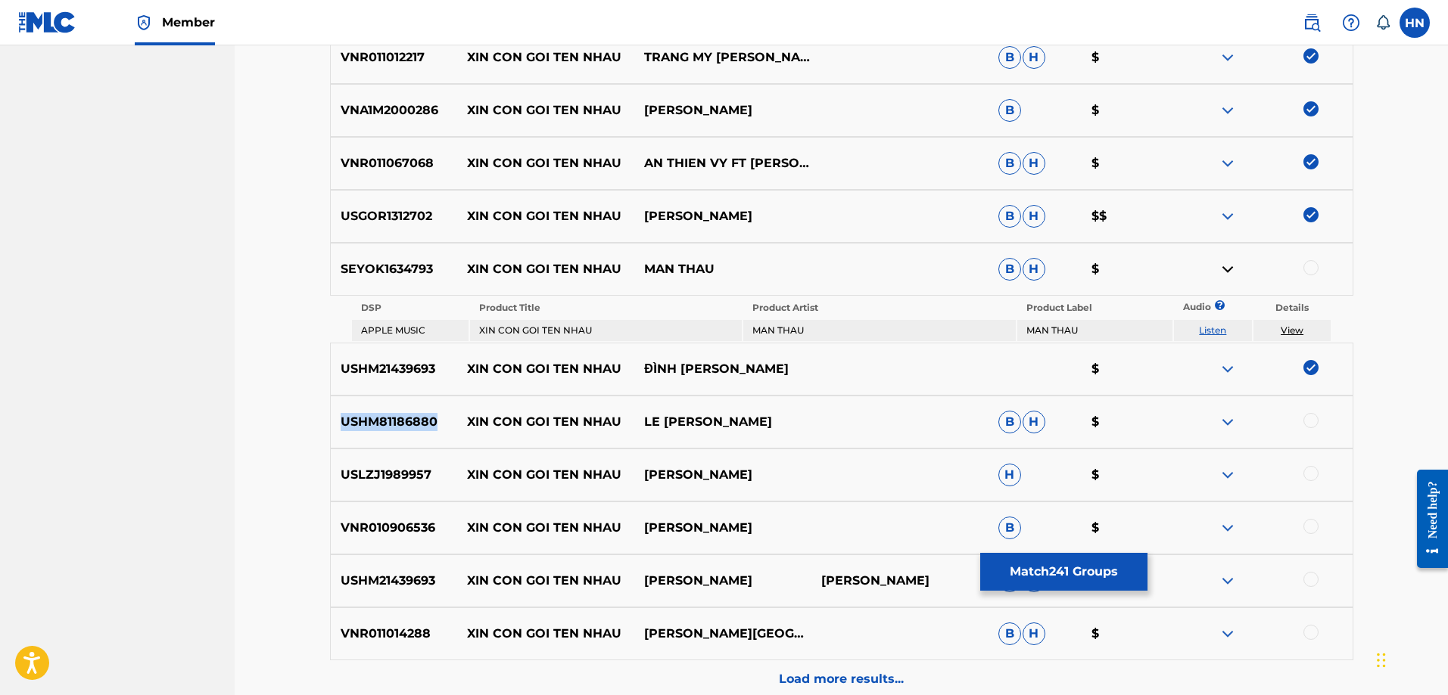
click at [397, 415] on p "USHM81186880" at bounding box center [394, 422] width 127 height 18
click at [1311, 419] on div at bounding box center [1310, 420] width 15 height 15
click at [362, 491] on div "USLZJ1989957 XIN CON GOI TEN NHAU [PERSON_NAME] H $" at bounding box center [841, 475] width 1023 height 53
click at [1311, 474] on div at bounding box center [1310, 473] width 15 height 15
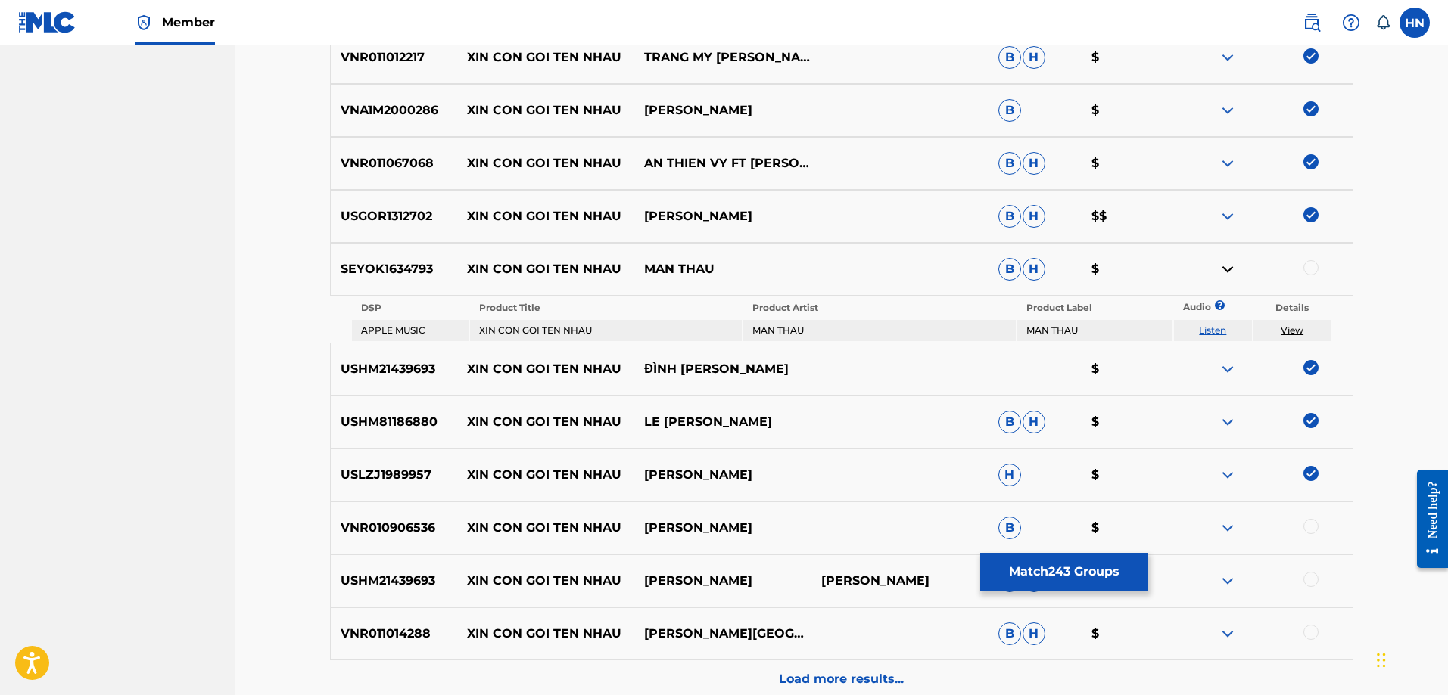
click at [420, 511] on div "VNR010906536 XIN CON GOI TEN NHAU [PERSON_NAME] B $" at bounding box center [841, 528] width 1023 height 53
click at [1312, 530] on div at bounding box center [1310, 526] width 15 height 15
click at [347, 571] on div "USHM21439693 XIN CON GOI TEN NHAU [PERSON_NAME] [PERSON_NAME] [PERSON_NAME] $" at bounding box center [841, 581] width 1023 height 53
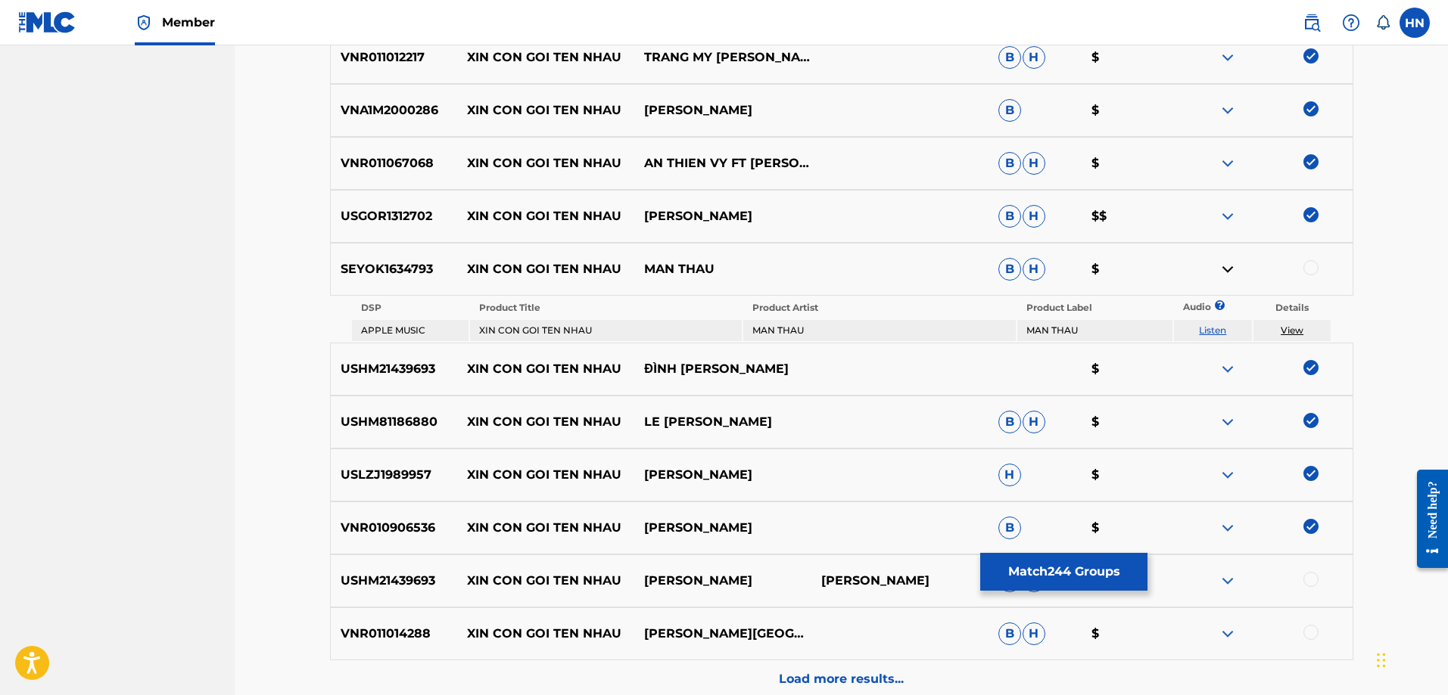
click at [1308, 574] on div at bounding box center [1310, 579] width 15 height 15
click at [406, 643] on div "VNR011014288 XIN CON GOI TEN NHAU ĐÀM [PERSON_NAME] [PERSON_NAME] $" at bounding box center [841, 634] width 1023 height 53
click at [1307, 625] on div at bounding box center [1310, 632] width 15 height 15
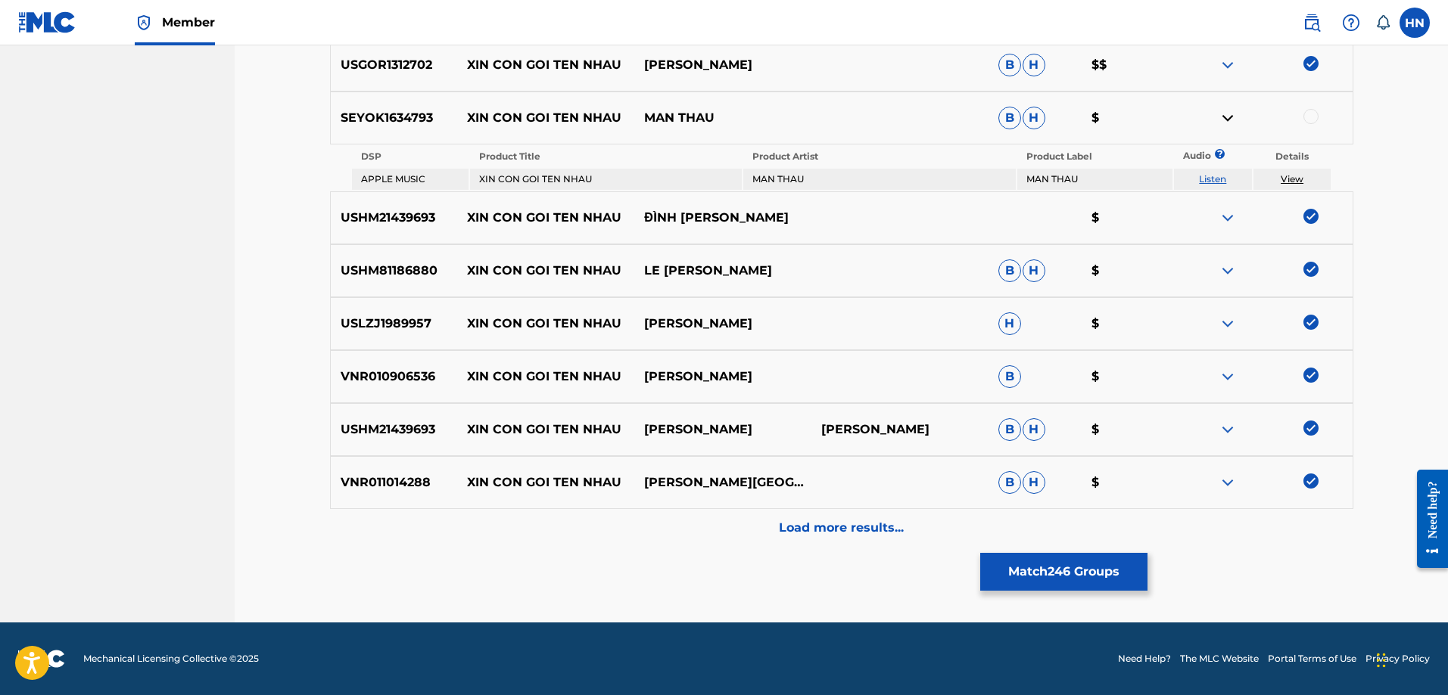
click at [801, 518] on div "Load more results..." at bounding box center [841, 528] width 1023 height 38
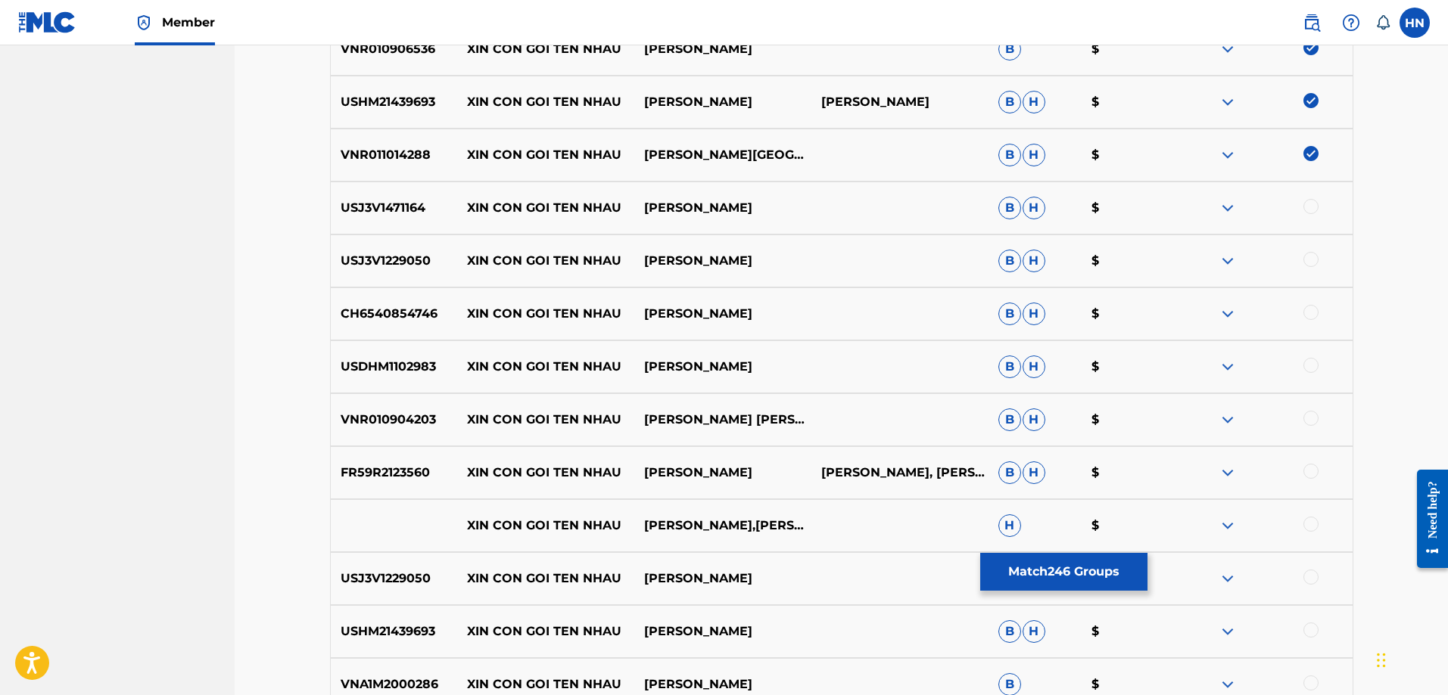
scroll to position [3147, 0]
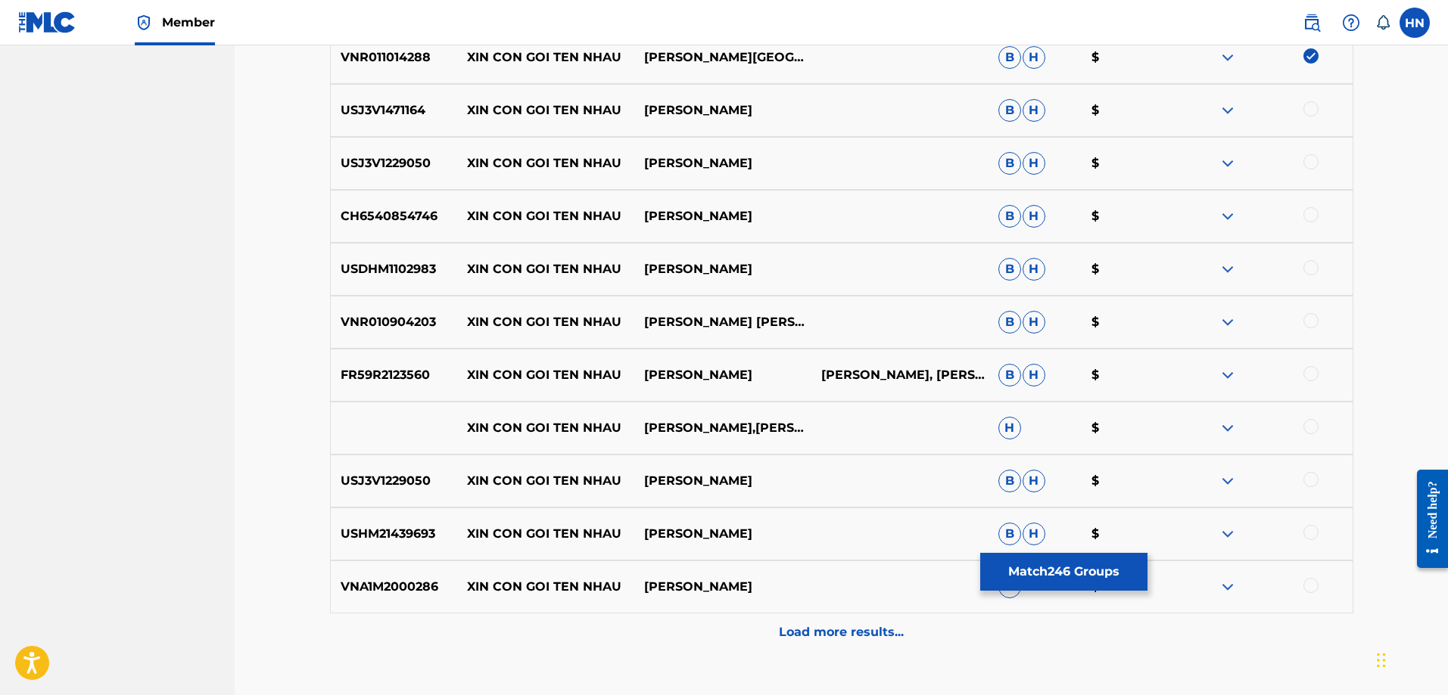
click at [384, 126] on div "USJ3V1471164 XIN CON GOI TEN NHAU [PERSON_NAME] [PERSON_NAME] $" at bounding box center [841, 110] width 1023 height 53
click at [1318, 107] on div at bounding box center [1310, 108] width 15 height 15
click at [428, 163] on p "USJ3V1229050" at bounding box center [394, 163] width 127 height 18
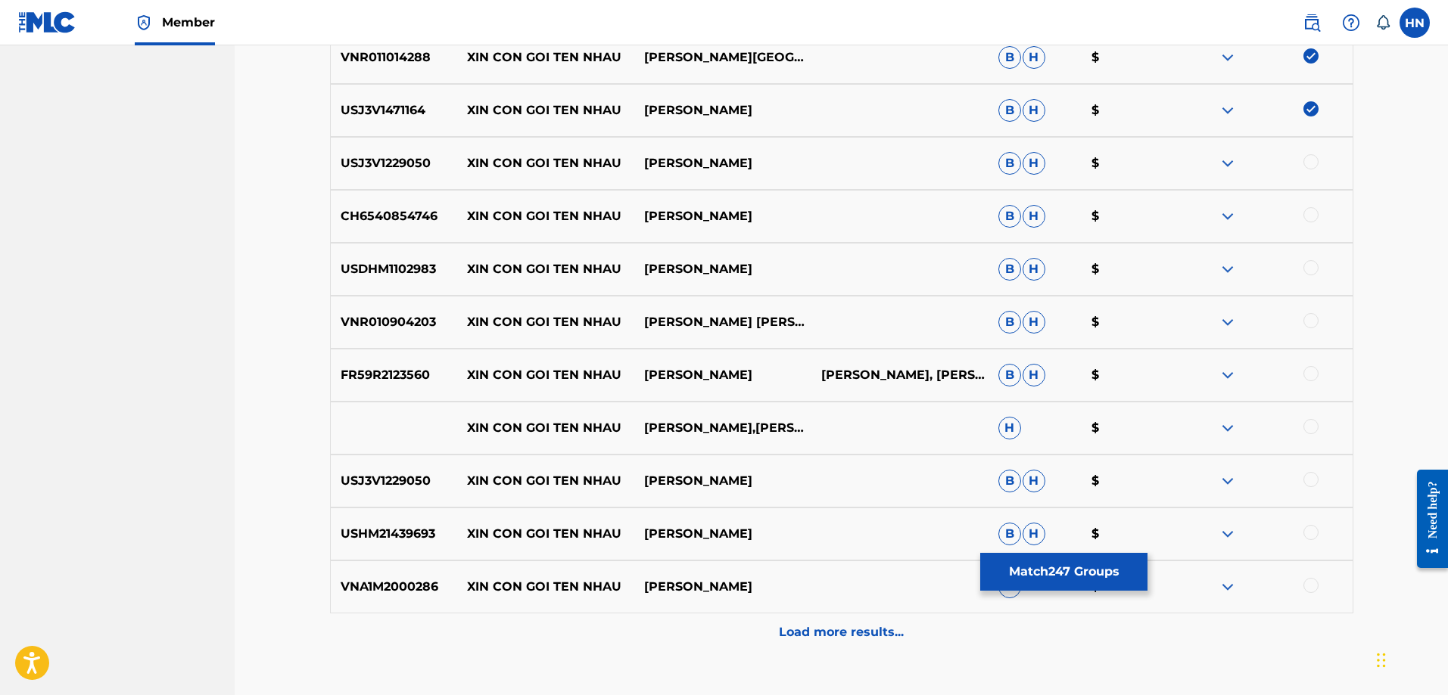
click at [409, 165] on p "USJ3V1229050" at bounding box center [394, 163] width 127 height 18
click at [1305, 161] on div at bounding box center [1310, 161] width 15 height 15
click at [420, 223] on p "CH6540854746" at bounding box center [394, 216] width 127 height 18
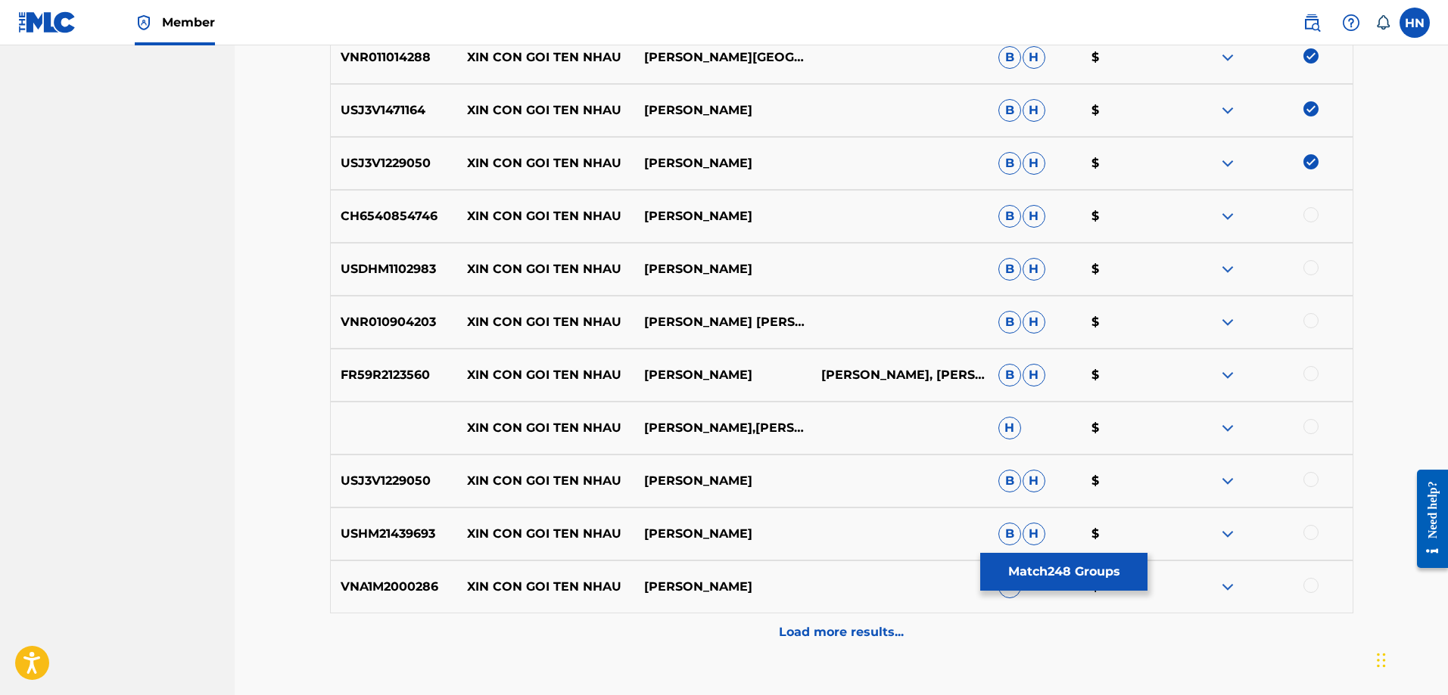
click at [1305, 217] on div at bounding box center [1310, 214] width 15 height 15
click at [400, 268] on p "USDHM1102983" at bounding box center [394, 269] width 127 height 18
click at [1305, 266] on div at bounding box center [1310, 267] width 15 height 15
click at [403, 331] on p "VNR010904203" at bounding box center [394, 322] width 127 height 18
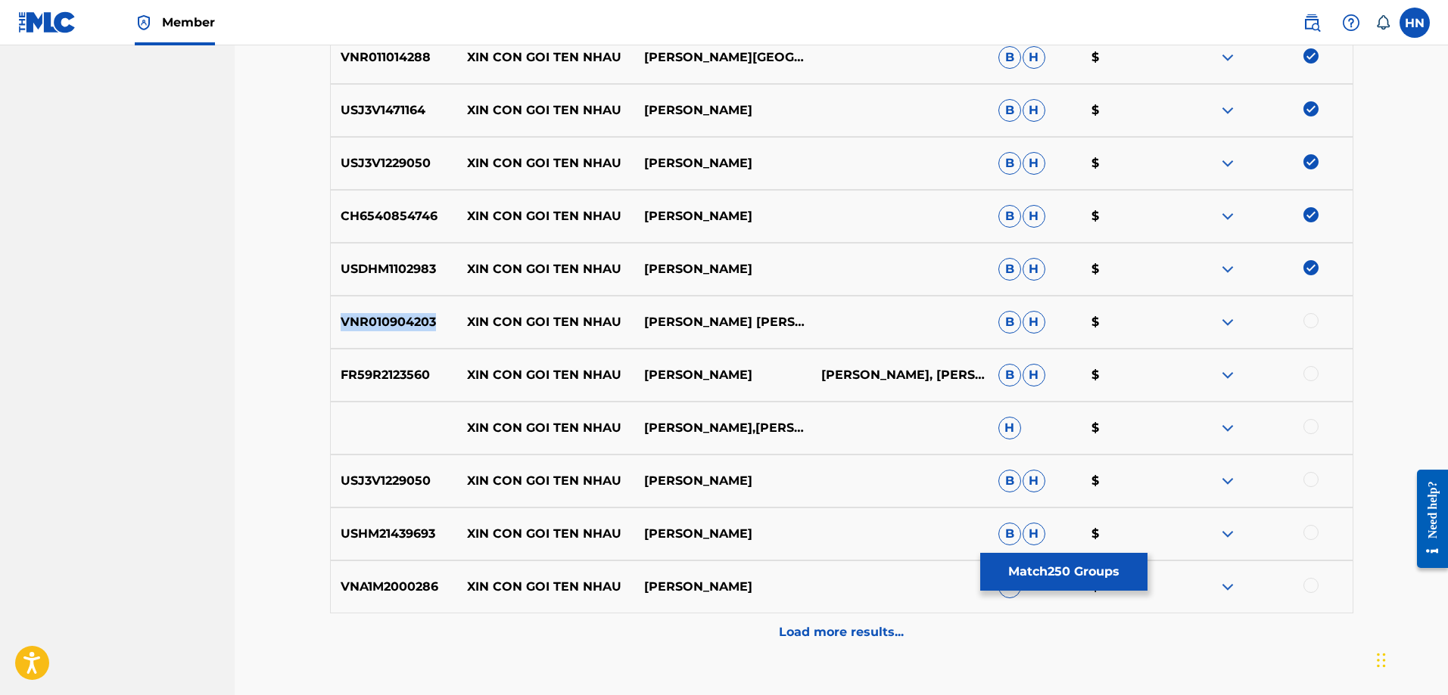
click at [403, 331] on p "VNR010904203" at bounding box center [394, 322] width 127 height 18
click at [1310, 318] on div at bounding box center [1310, 320] width 15 height 15
click at [372, 366] on p "FR59R2123560" at bounding box center [394, 375] width 127 height 18
click at [1308, 372] on div at bounding box center [1310, 373] width 15 height 15
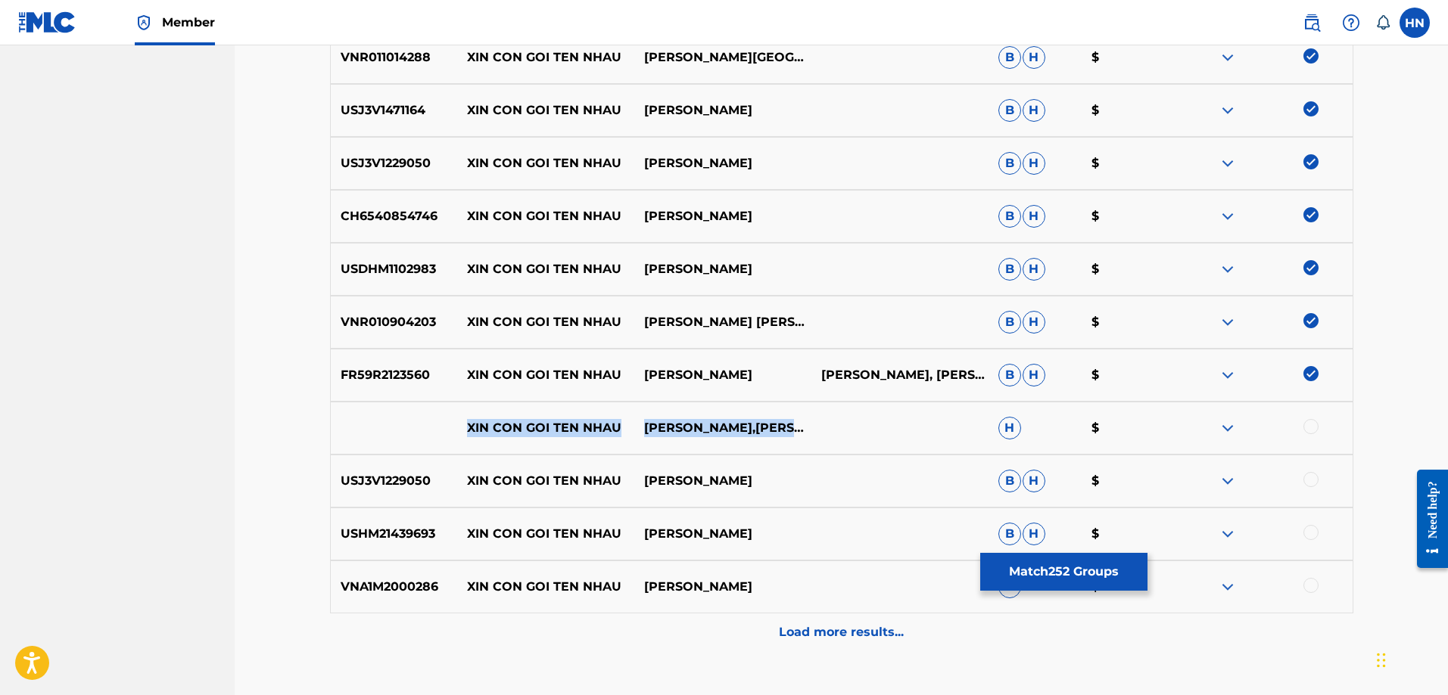
drag, startPoint x: 414, startPoint y: 428, endPoint x: 761, endPoint y: 437, distance: 347.5
click at [761, 437] on div "XIN CON GOI TEN NHAU [PERSON_NAME],[PERSON_NAME],[PERSON_NAME] $" at bounding box center [841, 428] width 1023 height 53
click at [1308, 428] on div at bounding box center [1310, 426] width 15 height 15
click at [1235, 430] on img at bounding box center [1227, 428] width 18 height 18
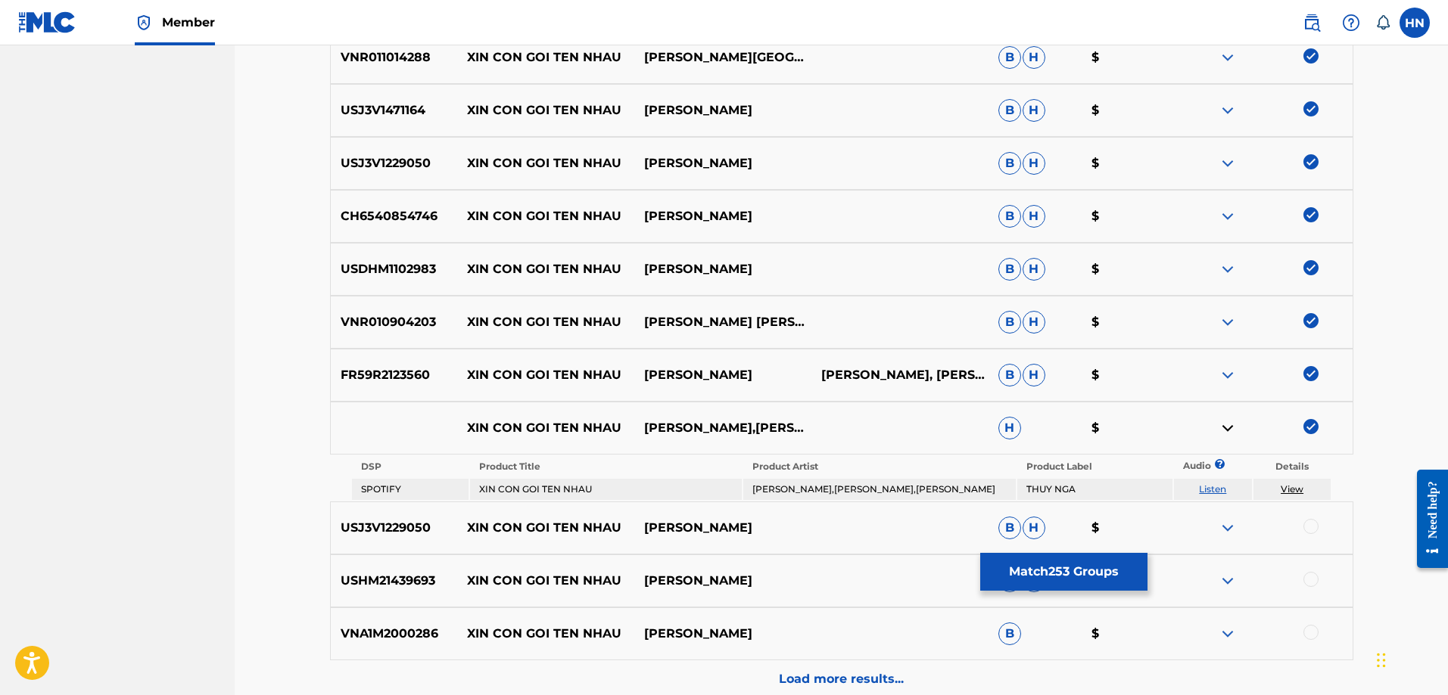
click at [1225, 489] on link "Listen" at bounding box center [1212, 489] width 27 height 11
click at [398, 537] on p "USJ3V1229050" at bounding box center [394, 528] width 127 height 18
click at [1305, 522] on div at bounding box center [1310, 526] width 15 height 15
click at [385, 575] on p "USHM21439693" at bounding box center [394, 581] width 127 height 18
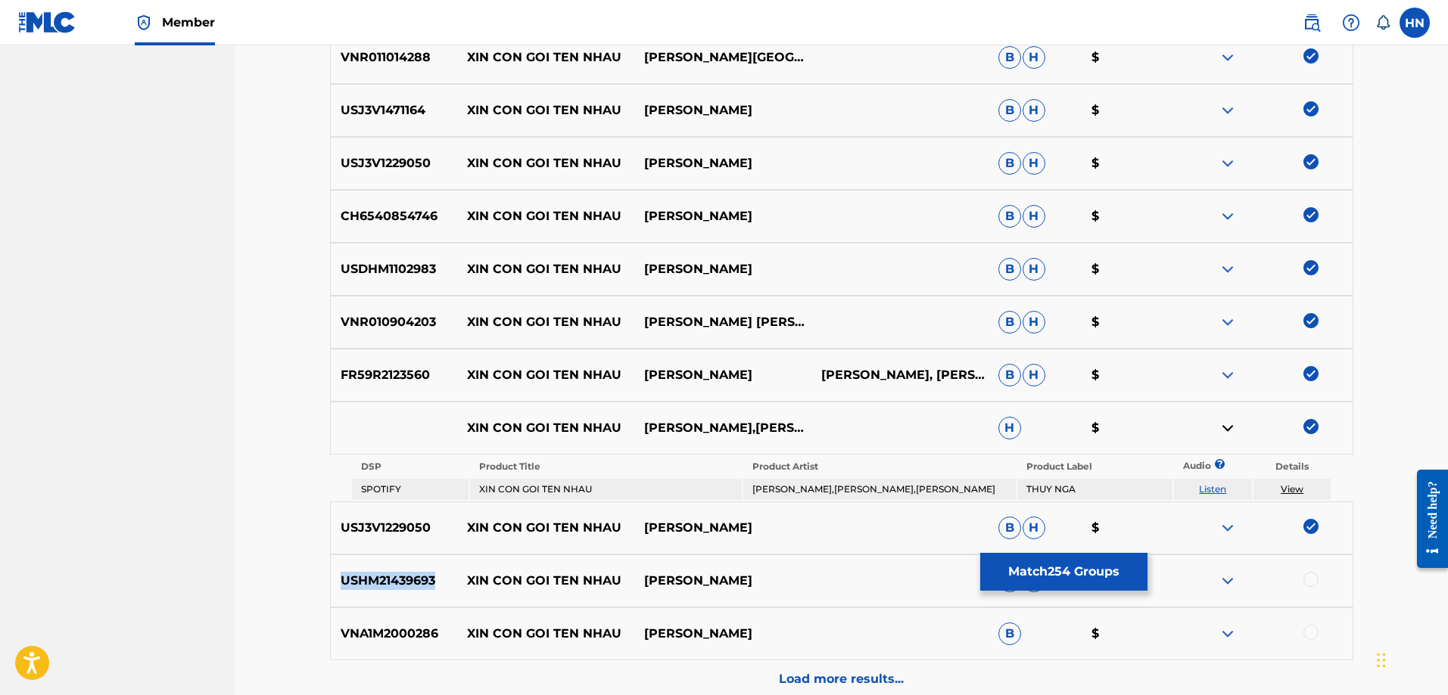
click at [385, 575] on p "USHM21439693" at bounding box center [394, 581] width 127 height 18
click at [1317, 579] on div at bounding box center [1310, 579] width 15 height 15
click at [361, 627] on p "VNA1M2000286" at bounding box center [394, 634] width 127 height 18
click at [1310, 634] on div at bounding box center [1310, 632] width 15 height 15
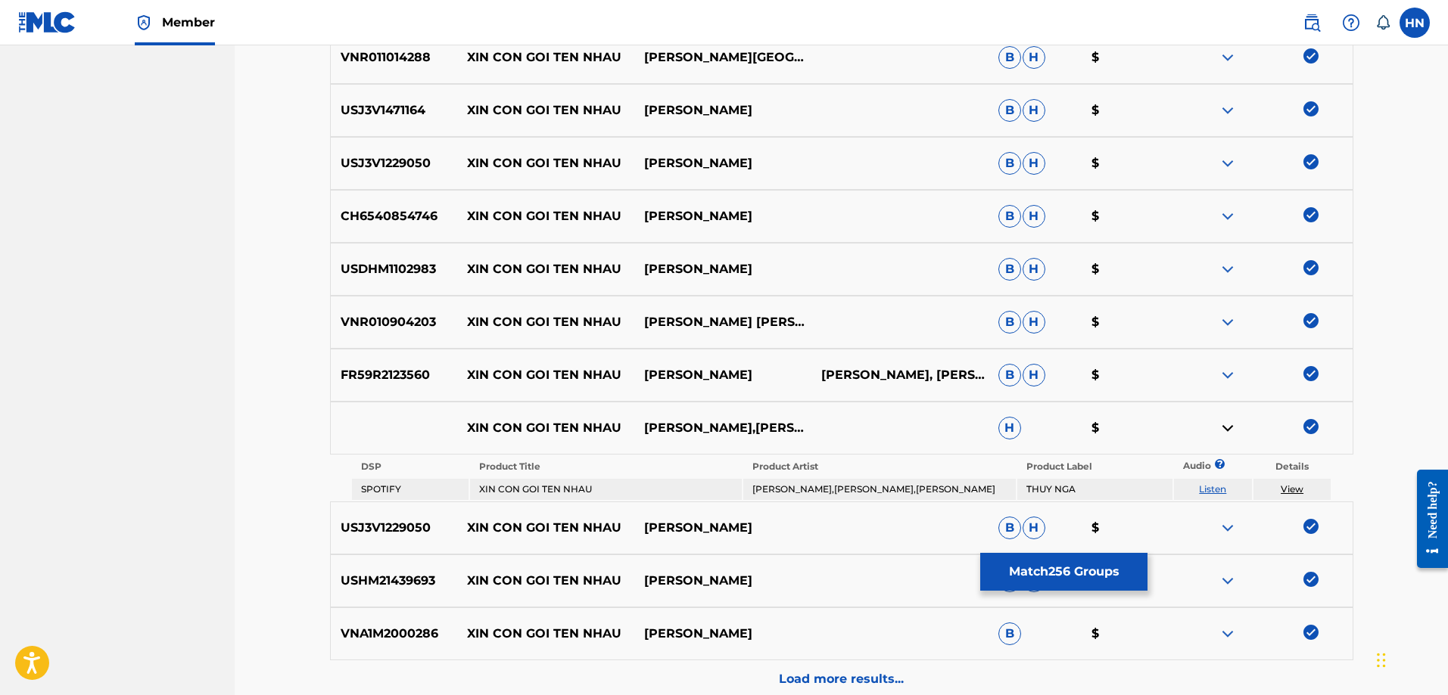
click at [793, 672] on p "Load more results..." at bounding box center [841, 679] width 125 height 18
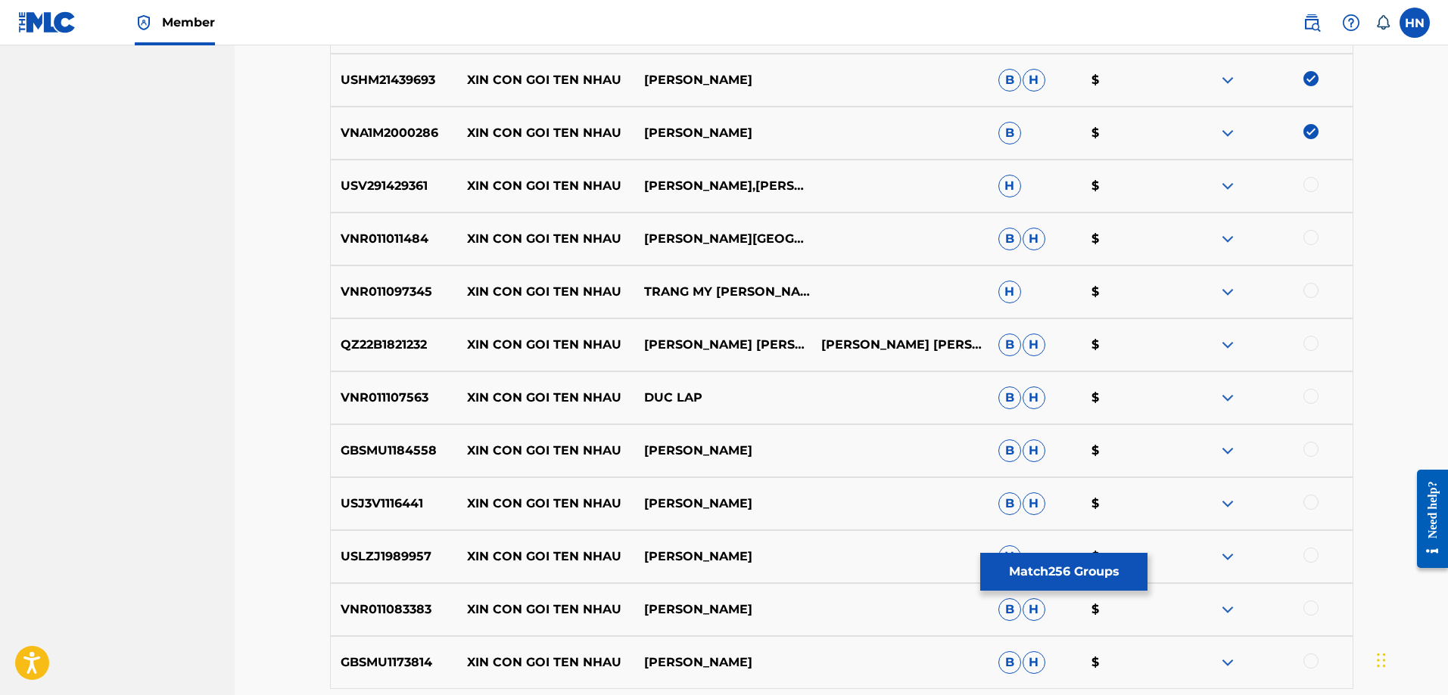
scroll to position [3677, 0]
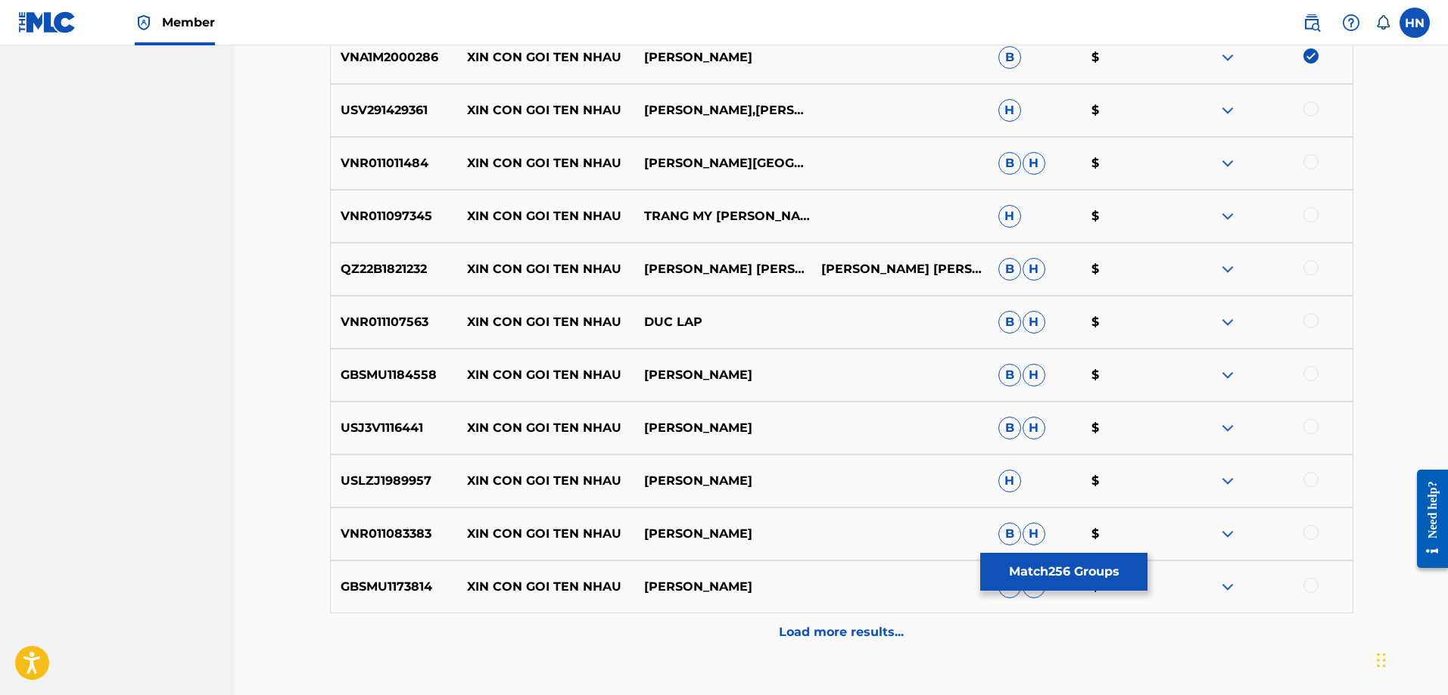
click at [399, 110] on p "USV291429361" at bounding box center [394, 110] width 127 height 18
click at [1308, 110] on div at bounding box center [1310, 108] width 15 height 15
click at [388, 171] on p "VNR011011484" at bounding box center [394, 163] width 127 height 18
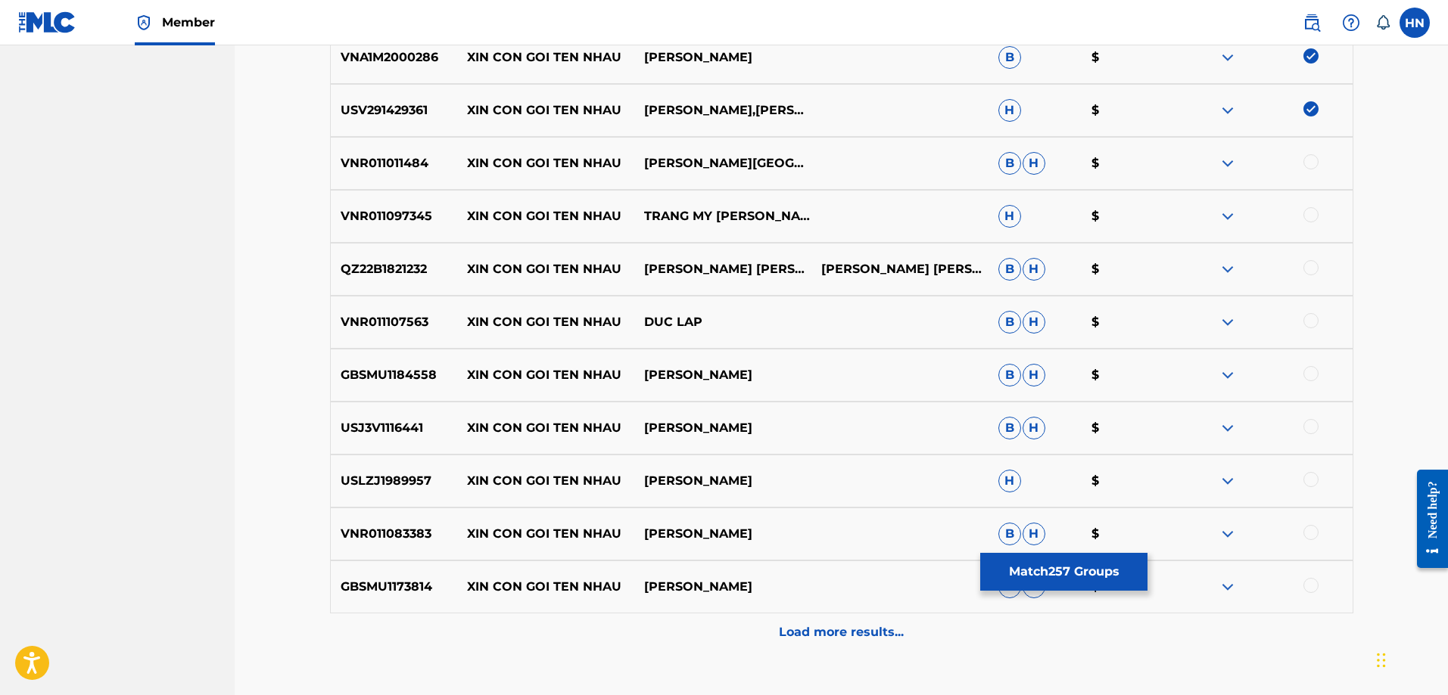
click at [1311, 159] on div at bounding box center [1310, 161] width 15 height 15
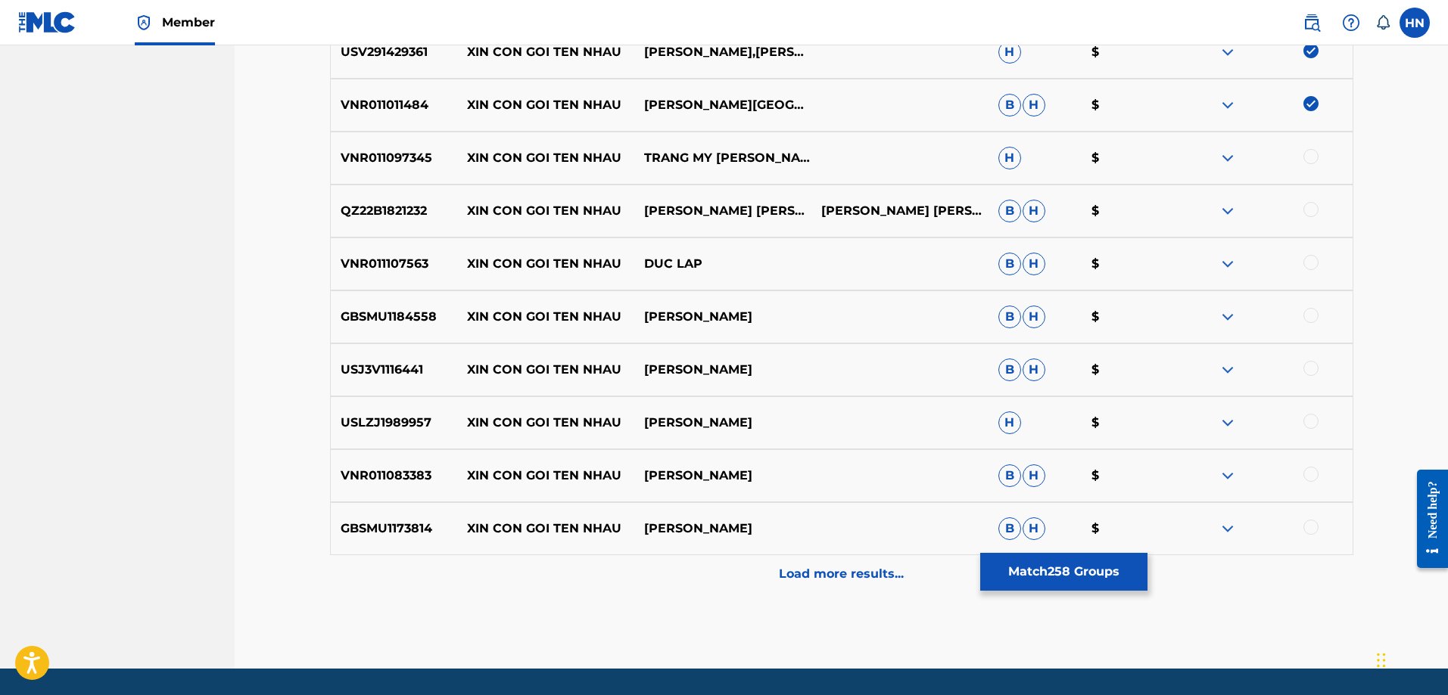
scroll to position [3753, 0]
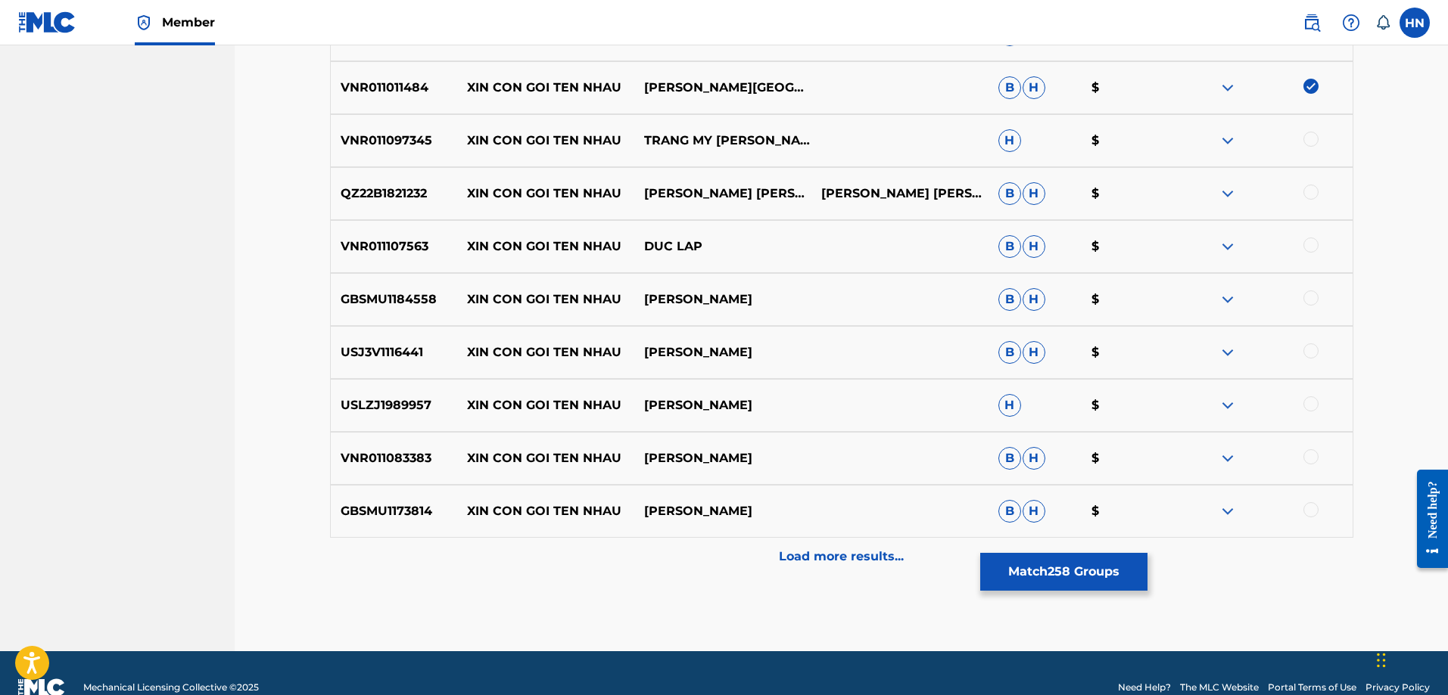
click at [395, 155] on div "VNR011097345 XIN CON GOI TEN NHAU TRANG MY [PERSON_NAME] H $" at bounding box center [841, 140] width 1023 height 53
click at [1305, 139] on div at bounding box center [1310, 139] width 15 height 15
click at [381, 188] on p "QZ22B1821232" at bounding box center [394, 194] width 127 height 18
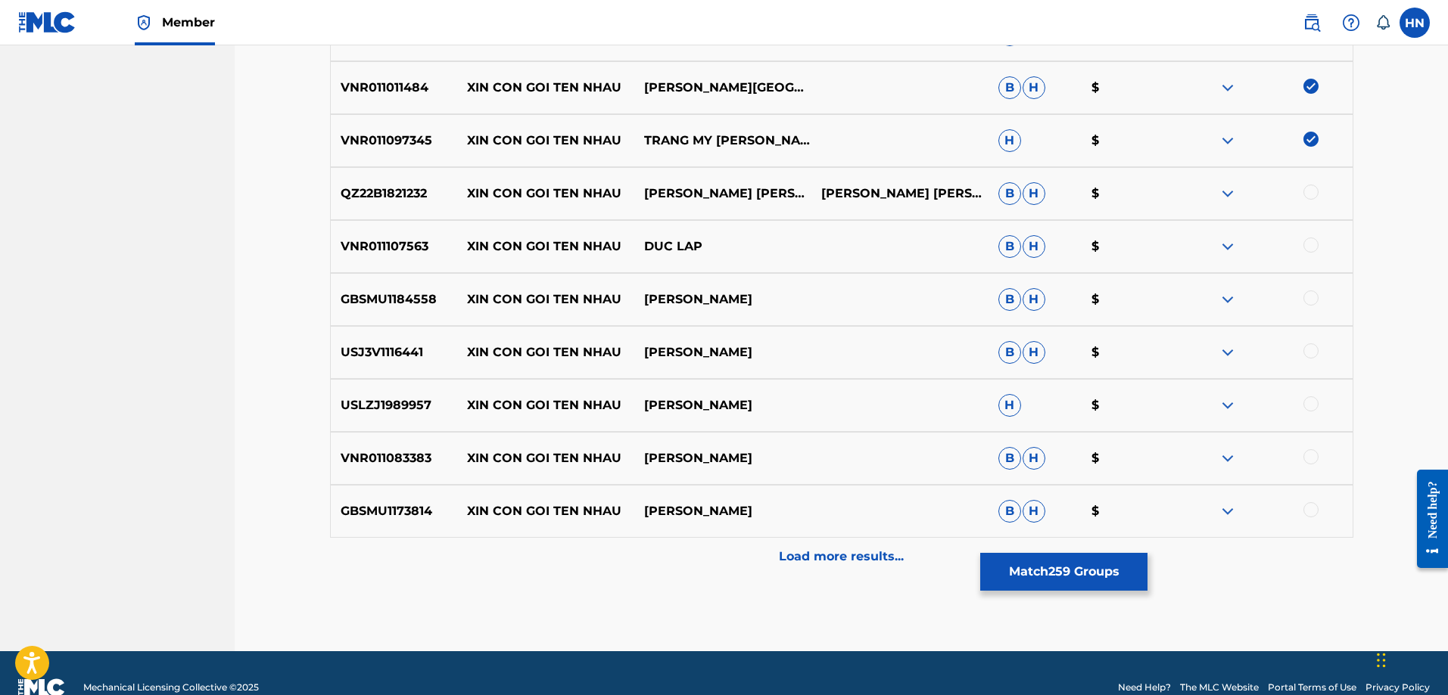
click at [1302, 191] on div at bounding box center [1263, 194] width 177 height 18
click at [1308, 191] on div at bounding box center [1310, 192] width 15 height 15
click at [395, 238] on p "VNR011107563" at bounding box center [394, 247] width 127 height 18
click at [1314, 245] on div at bounding box center [1310, 245] width 15 height 15
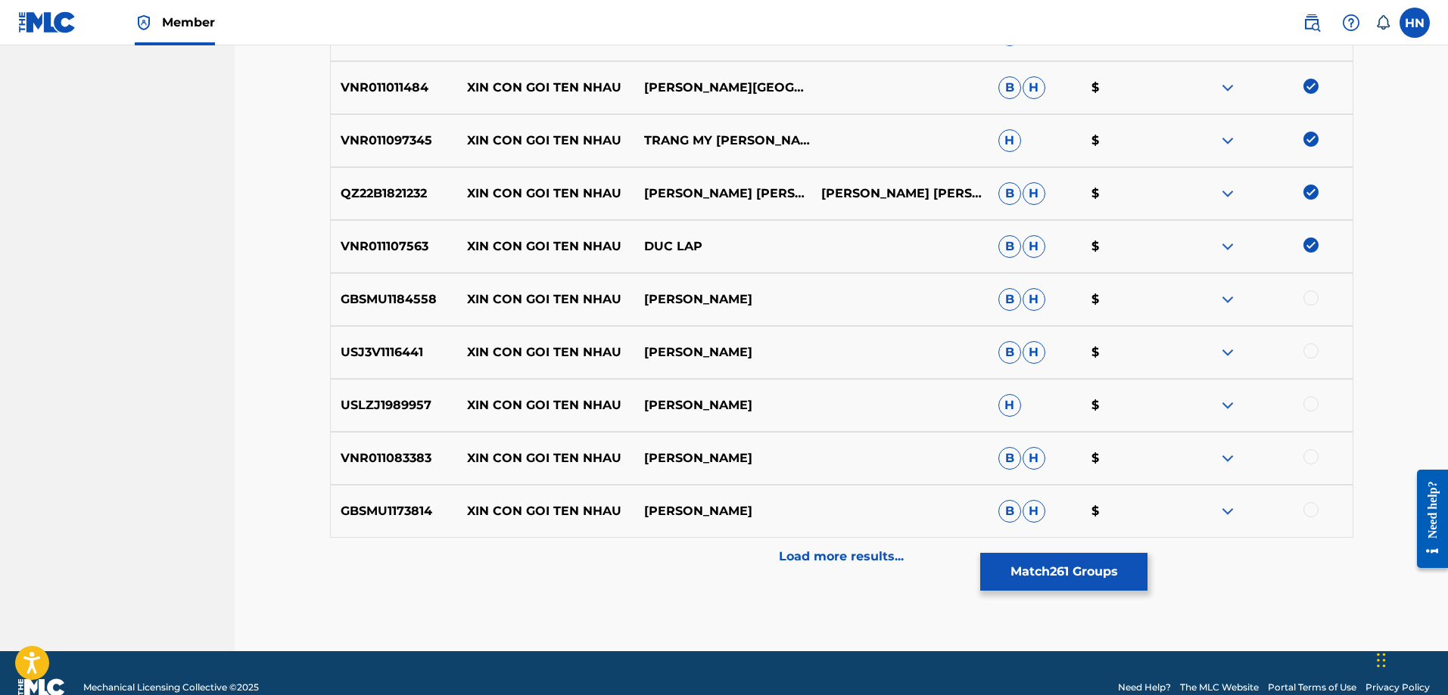
click at [432, 345] on p "USJ3V1116441" at bounding box center [394, 353] width 127 height 18
click at [383, 359] on p "USJ3V1116441" at bounding box center [394, 353] width 127 height 18
click at [1319, 353] on div at bounding box center [1263, 353] width 177 height 18
click at [1311, 353] on div at bounding box center [1310, 351] width 15 height 15
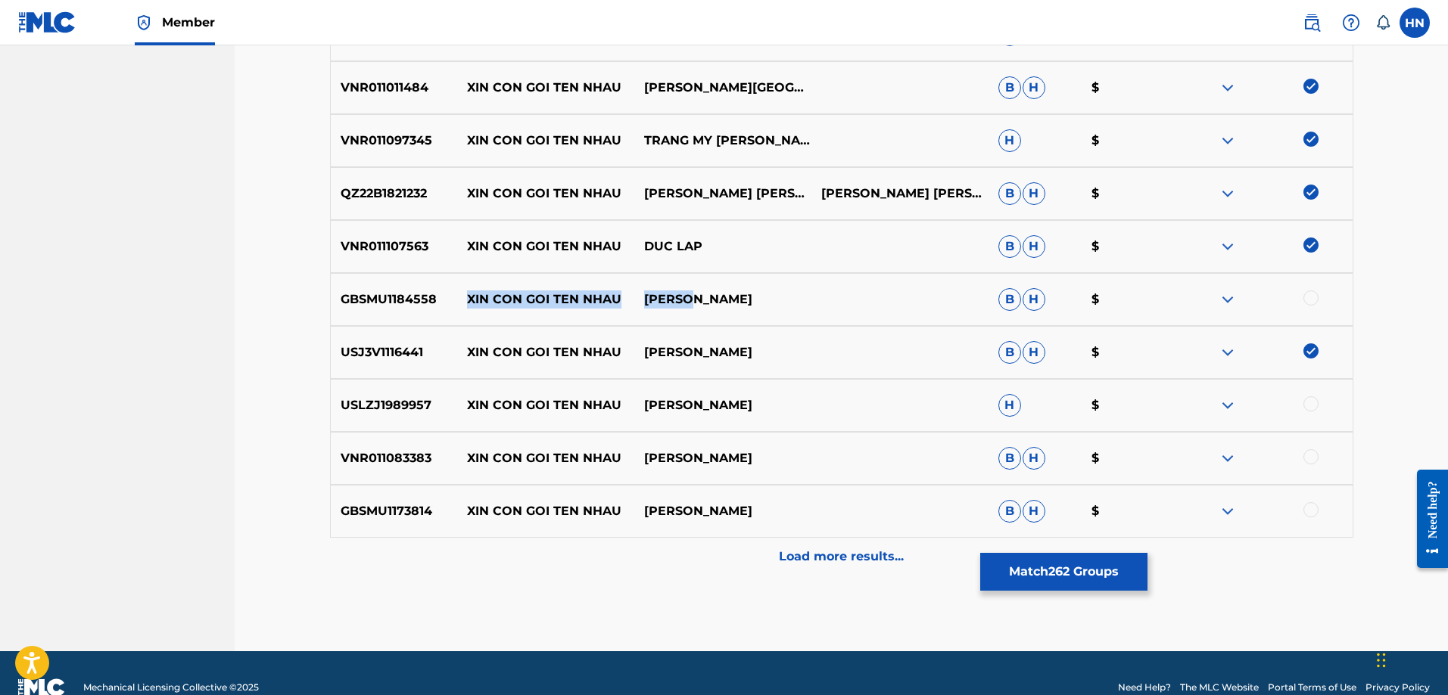
drag, startPoint x: 711, startPoint y: 301, endPoint x: 456, endPoint y: 301, distance: 254.3
click at [456, 301] on div "GBSMU1184558 XIN CON GOI TEN NHAU [PERSON_NAME] $" at bounding box center [841, 299] width 1023 height 53
click at [380, 288] on div "GBSMU1184558 XIN CON GOI TEN NHAU [PERSON_NAME] $" at bounding box center [841, 299] width 1023 height 53
click at [1310, 294] on div at bounding box center [1310, 298] width 15 height 15
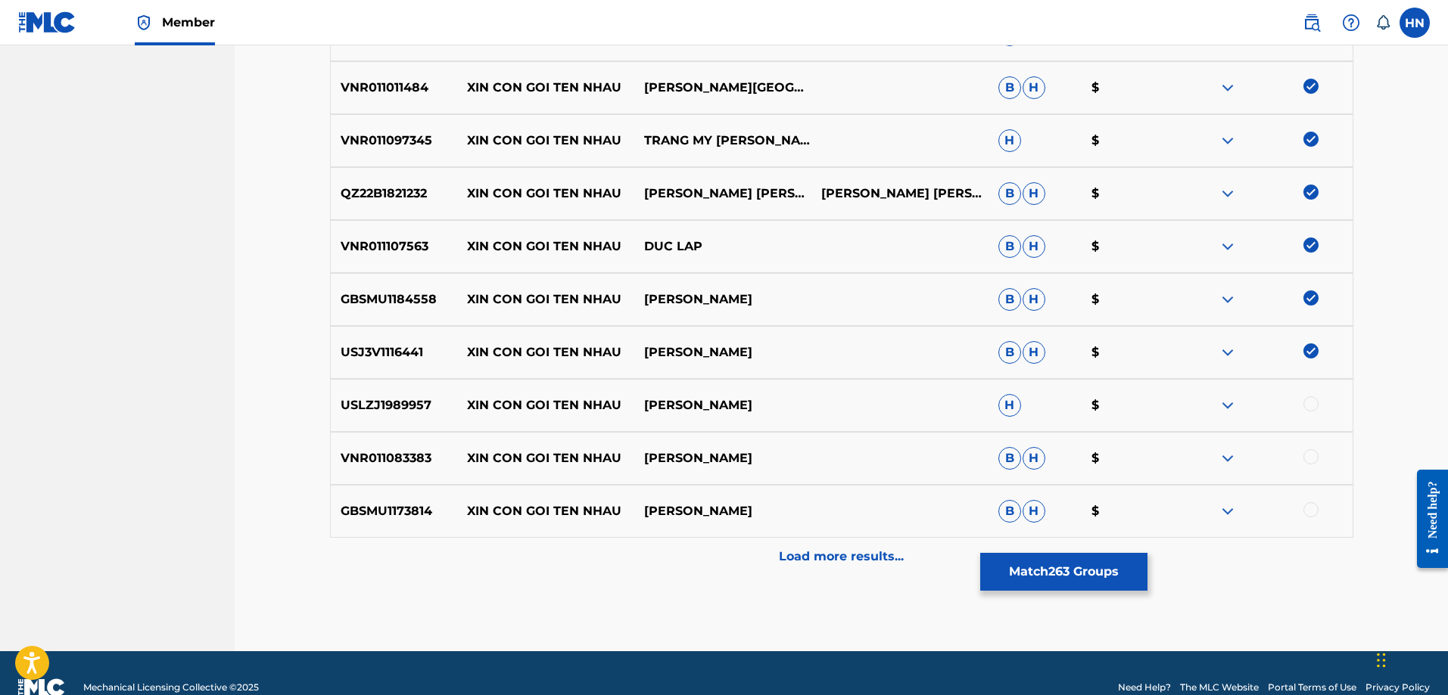
click at [431, 412] on p "USLZJ1989957" at bounding box center [394, 406] width 127 height 18
click at [412, 401] on p "USLZJ1989957" at bounding box center [394, 406] width 127 height 18
click at [1311, 406] on div at bounding box center [1310, 404] width 15 height 15
click at [370, 442] on div "VNR011083383 XIN CON GOI TEN NHAU [PERSON_NAME] [PERSON_NAME] $" at bounding box center [841, 458] width 1023 height 53
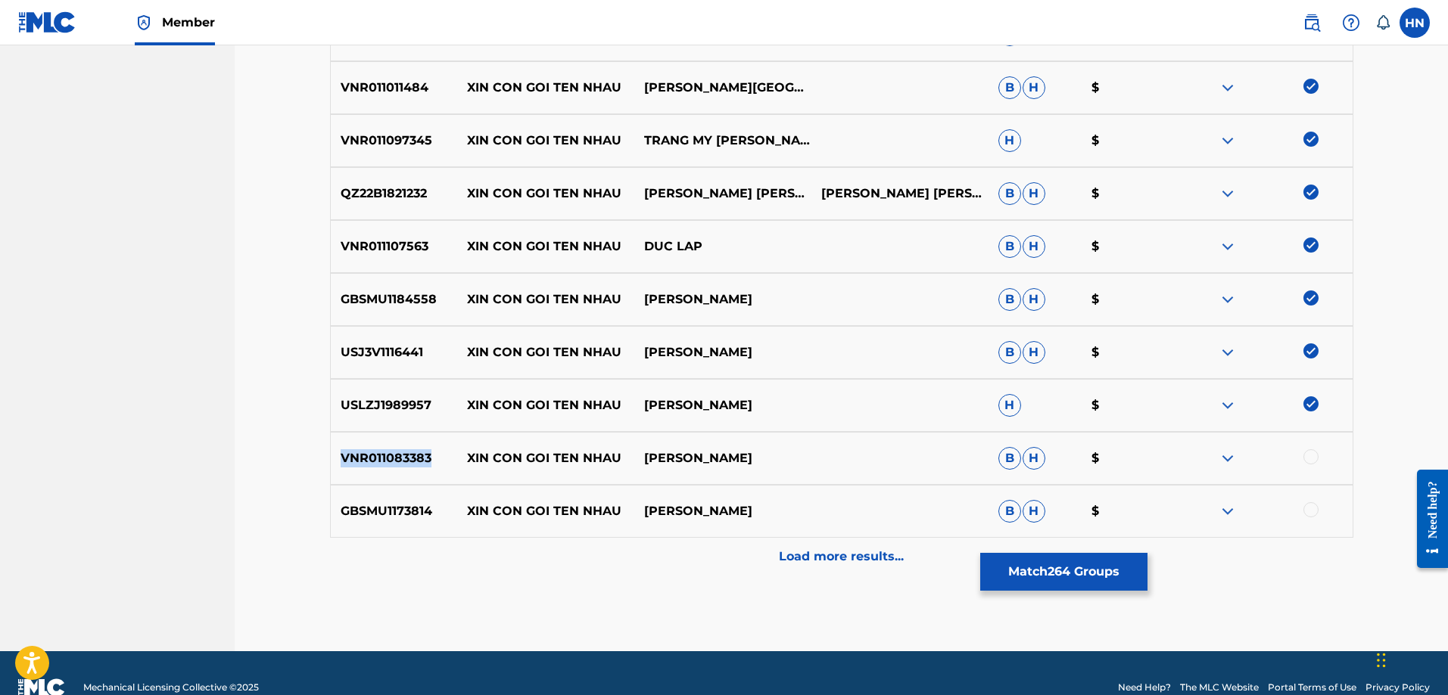
click at [370, 442] on div "VNR011083383 XIN CON GOI TEN NHAU [PERSON_NAME] [PERSON_NAME] $" at bounding box center [841, 458] width 1023 height 53
click at [1314, 460] on div at bounding box center [1310, 457] width 15 height 15
click at [1305, 503] on div at bounding box center [1263, 511] width 177 height 18
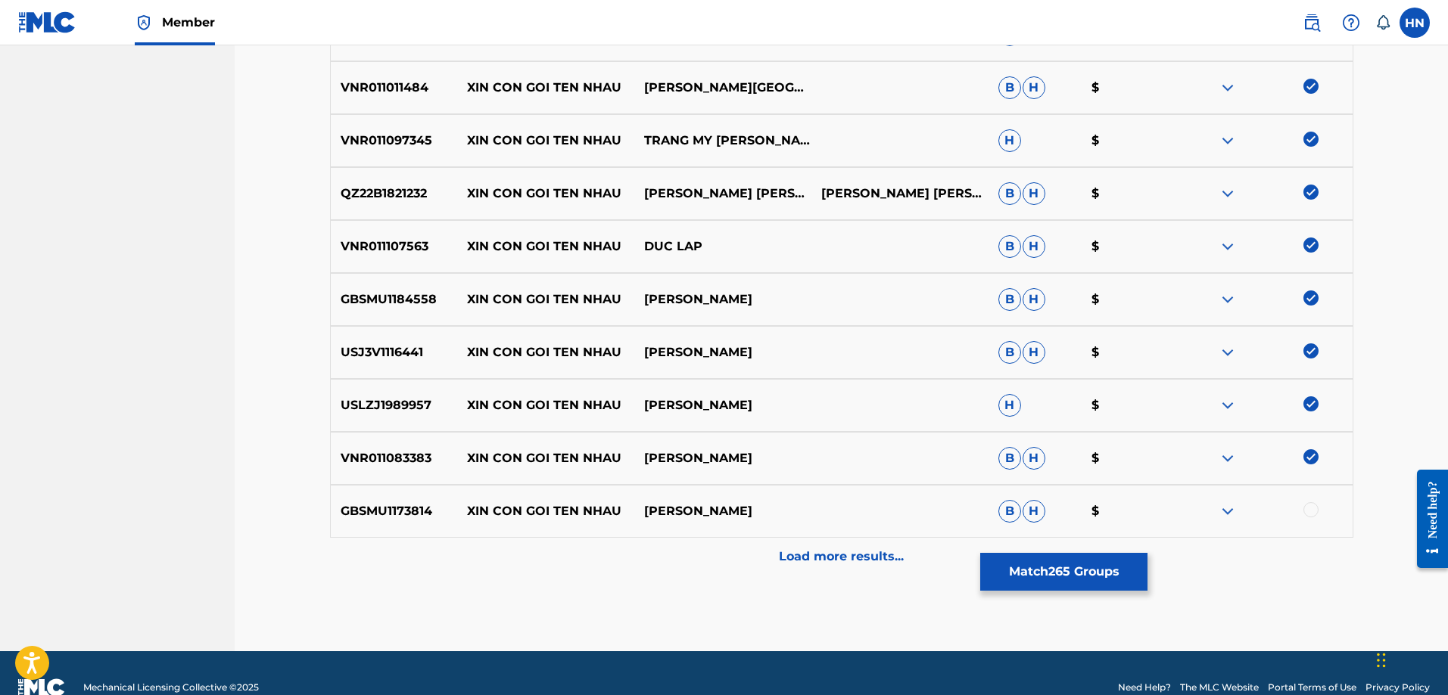
click at [1308, 508] on div at bounding box center [1310, 509] width 15 height 15
click at [910, 571] on div "Load more results..." at bounding box center [841, 557] width 1023 height 38
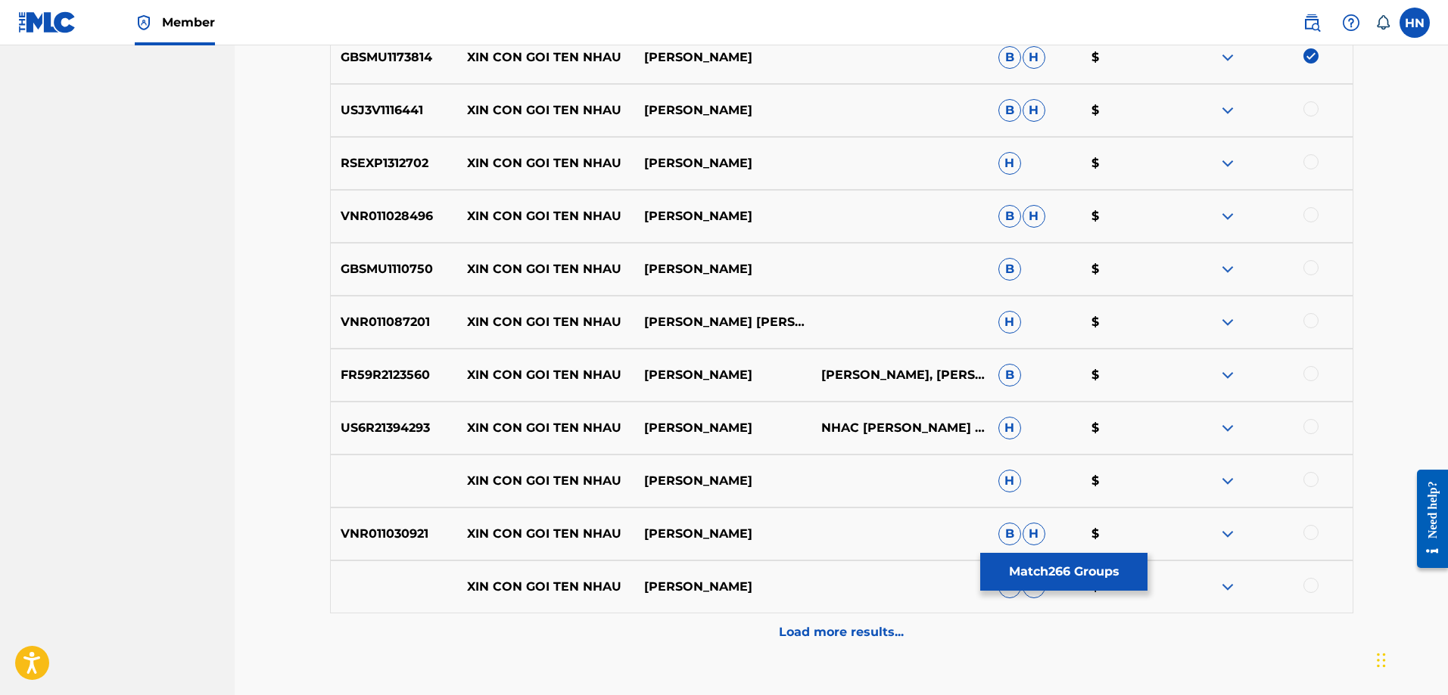
scroll to position [4131, 0]
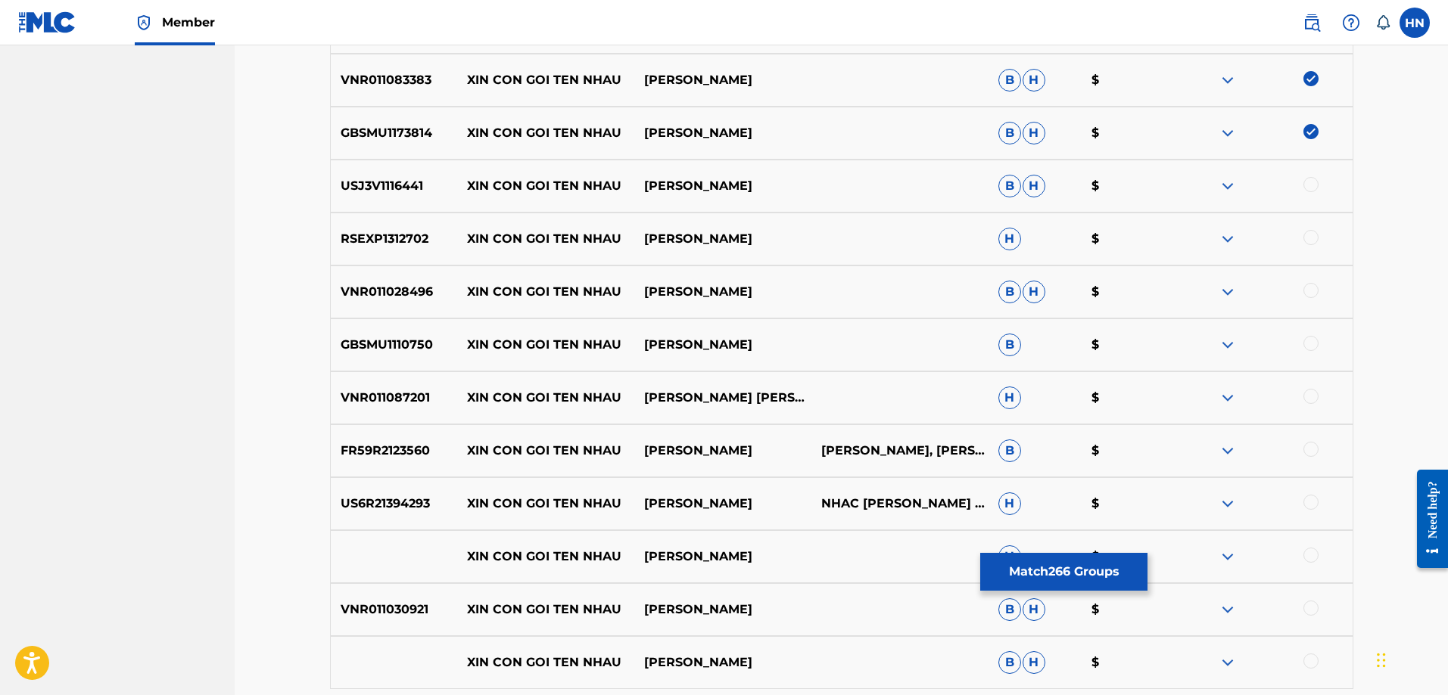
click at [393, 191] on p "USJ3V1116441" at bounding box center [394, 186] width 127 height 18
click at [1312, 180] on div at bounding box center [1310, 184] width 15 height 15
click at [376, 244] on p "RSEXP1312702" at bounding box center [394, 239] width 127 height 18
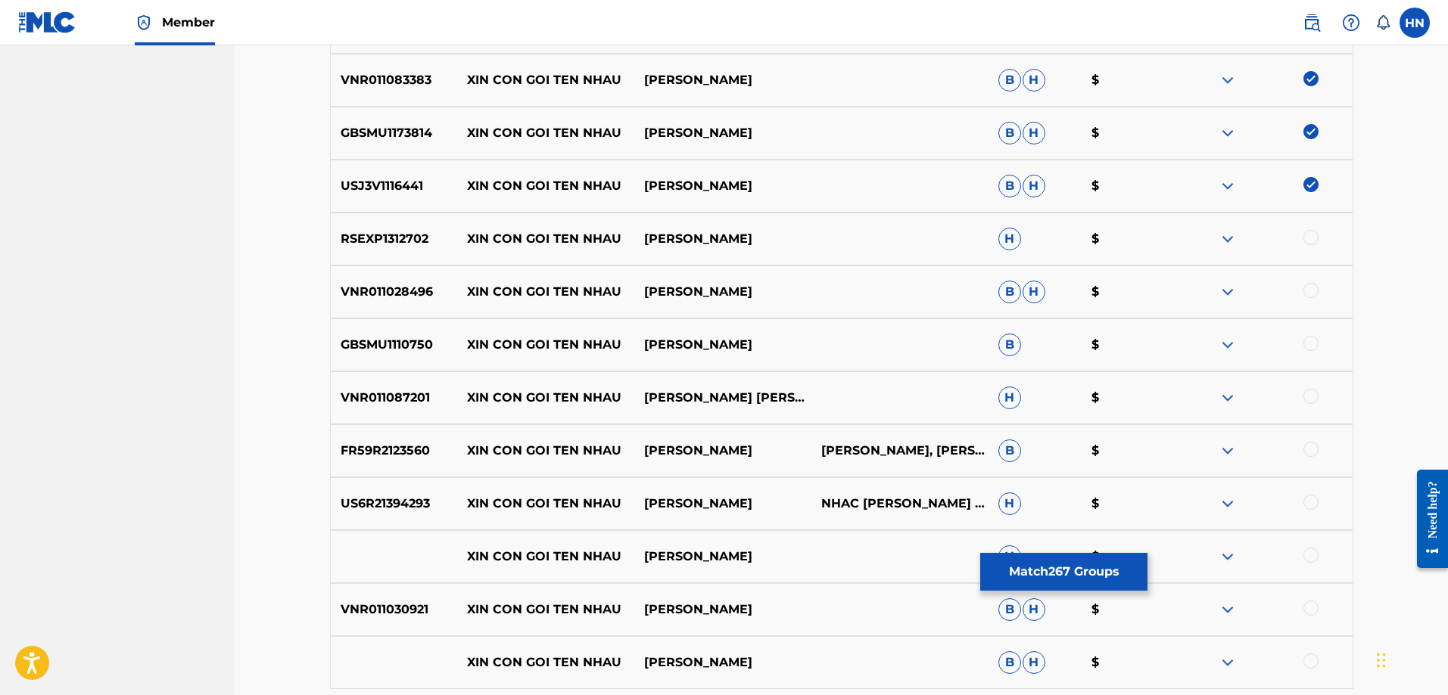
click at [1313, 234] on div at bounding box center [1310, 237] width 15 height 15
click at [394, 298] on p "VNR011028496" at bounding box center [394, 292] width 127 height 18
click at [1311, 294] on div at bounding box center [1310, 290] width 15 height 15
click at [413, 338] on p "GBSMU1110750" at bounding box center [394, 345] width 127 height 18
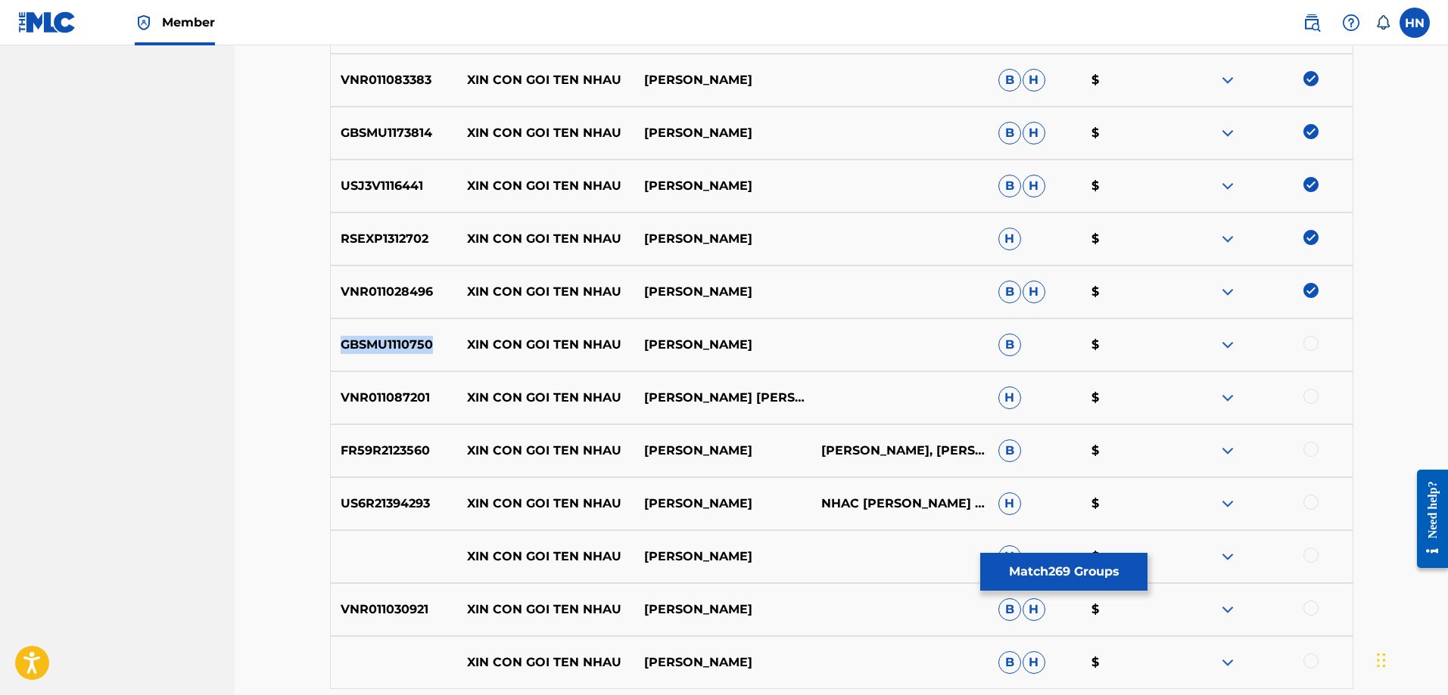
click at [413, 338] on p "GBSMU1110750" at bounding box center [394, 345] width 127 height 18
click at [1308, 346] on div at bounding box center [1310, 343] width 15 height 15
click at [408, 398] on p "VNR011087201" at bounding box center [394, 398] width 127 height 18
click at [1311, 398] on div at bounding box center [1310, 396] width 15 height 15
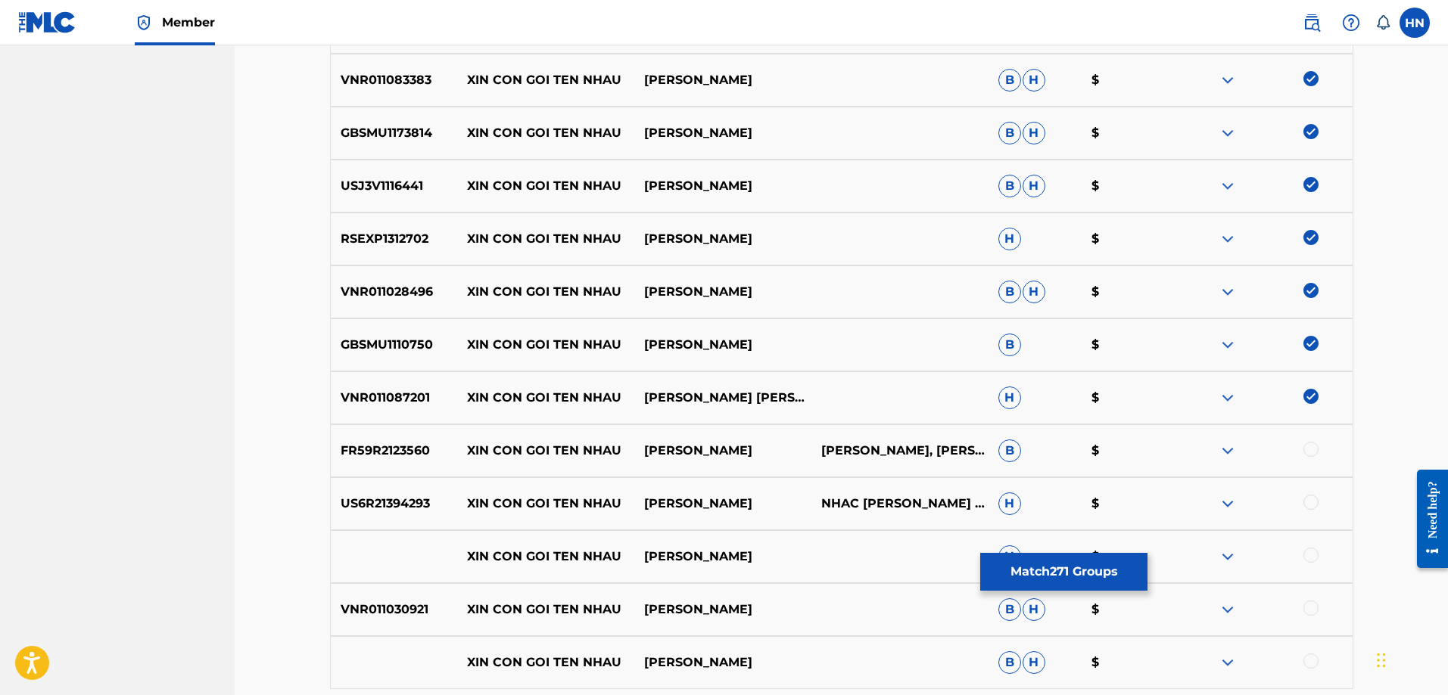
click at [340, 450] on p "FR59R2123560" at bounding box center [394, 451] width 127 height 18
click at [1307, 446] on div at bounding box center [1310, 449] width 15 height 15
click at [419, 497] on p "US6R21394293" at bounding box center [394, 504] width 127 height 18
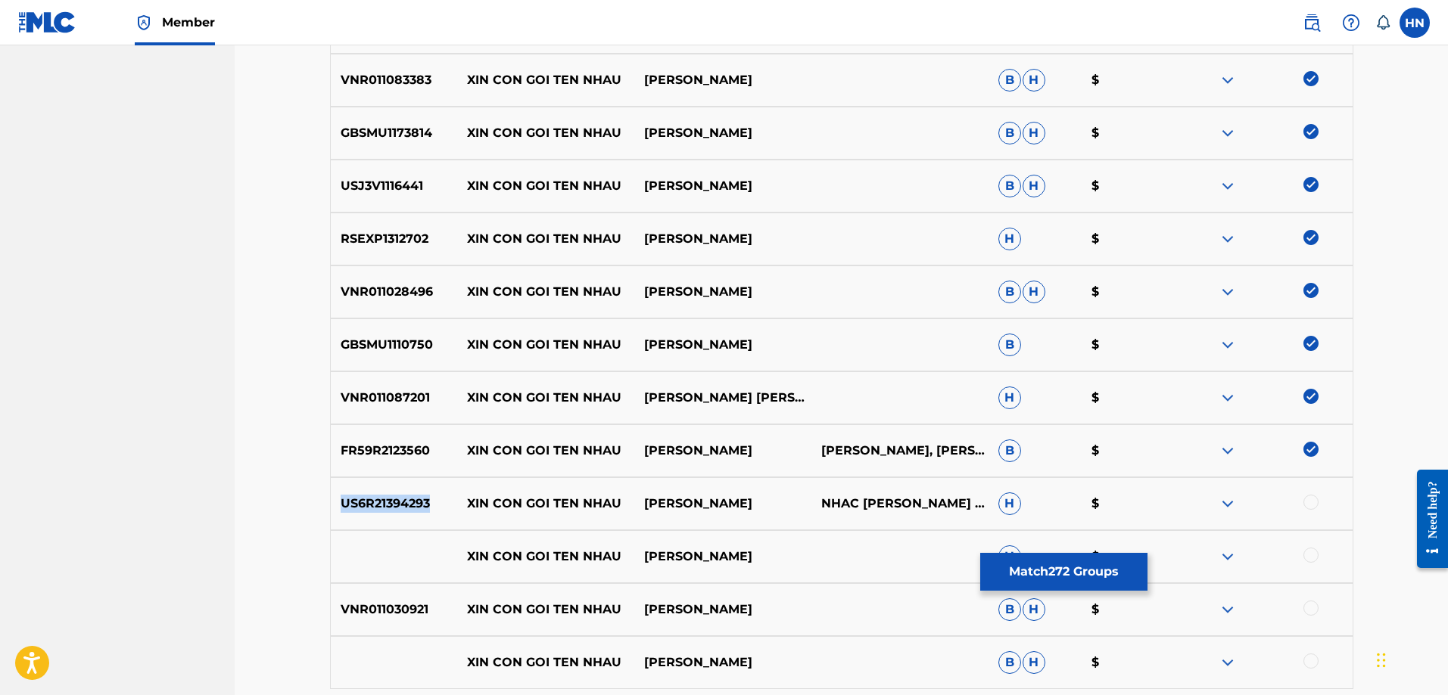
click at [1308, 503] on div at bounding box center [1310, 502] width 15 height 15
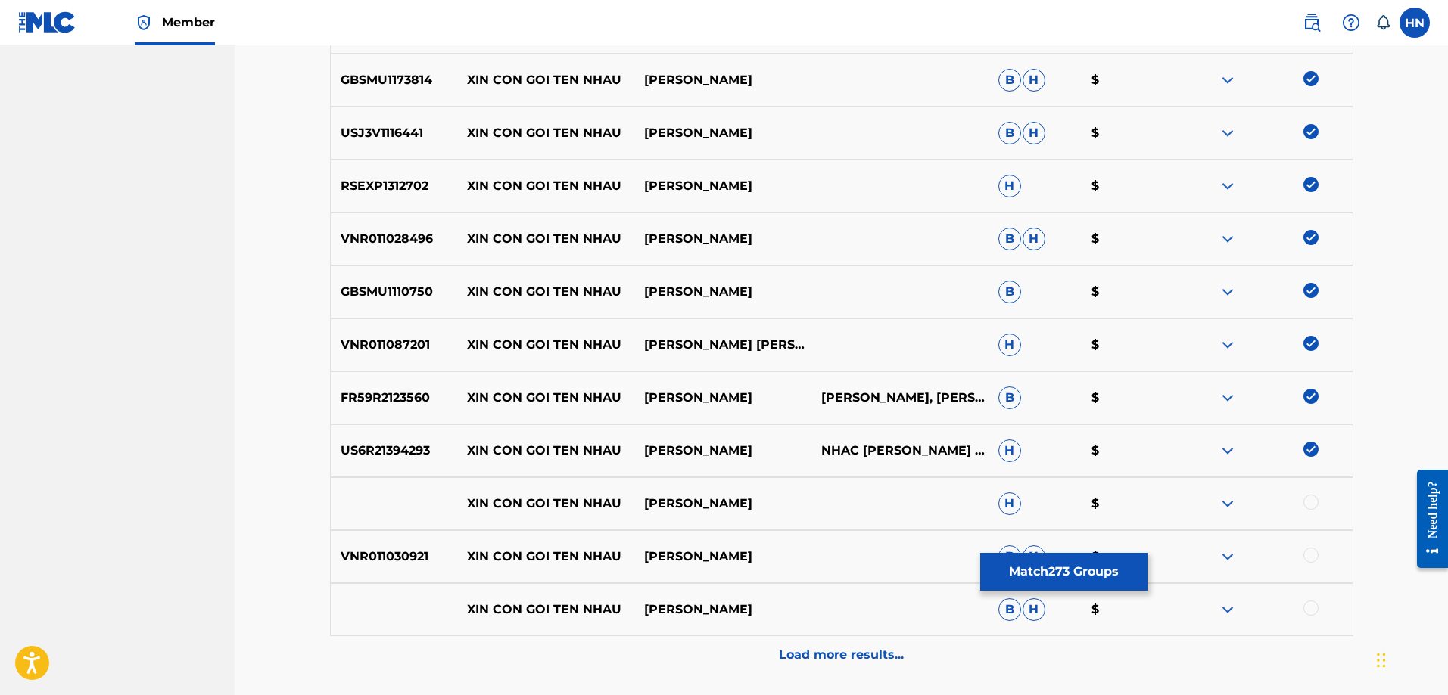
scroll to position [4311, 0]
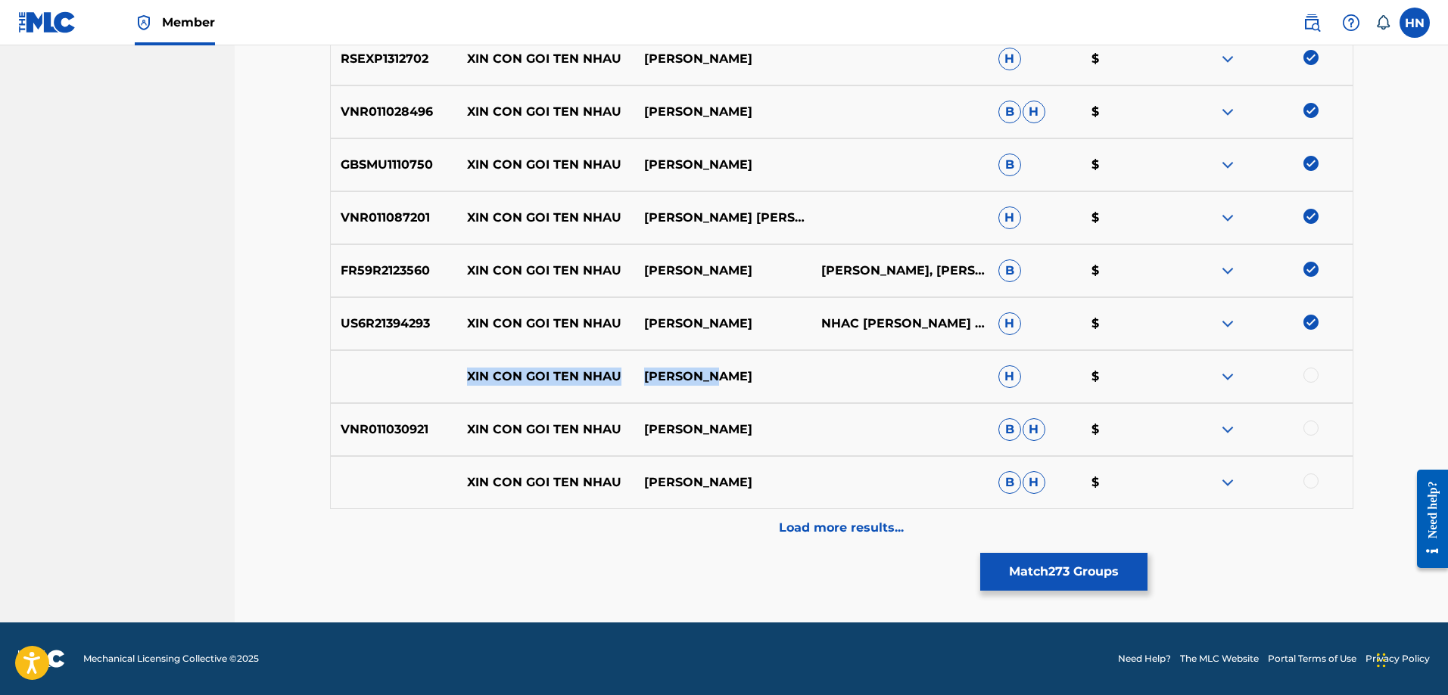
drag, startPoint x: 434, startPoint y: 370, endPoint x: 786, endPoint y: 362, distance: 352.0
click at [786, 362] on div "XIN CON GOI TEN NHAU [PERSON_NAME] H $" at bounding box center [841, 376] width 1023 height 53
click at [1311, 372] on div at bounding box center [1310, 375] width 15 height 15
click at [1229, 375] on img at bounding box center [1227, 377] width 18 height 18
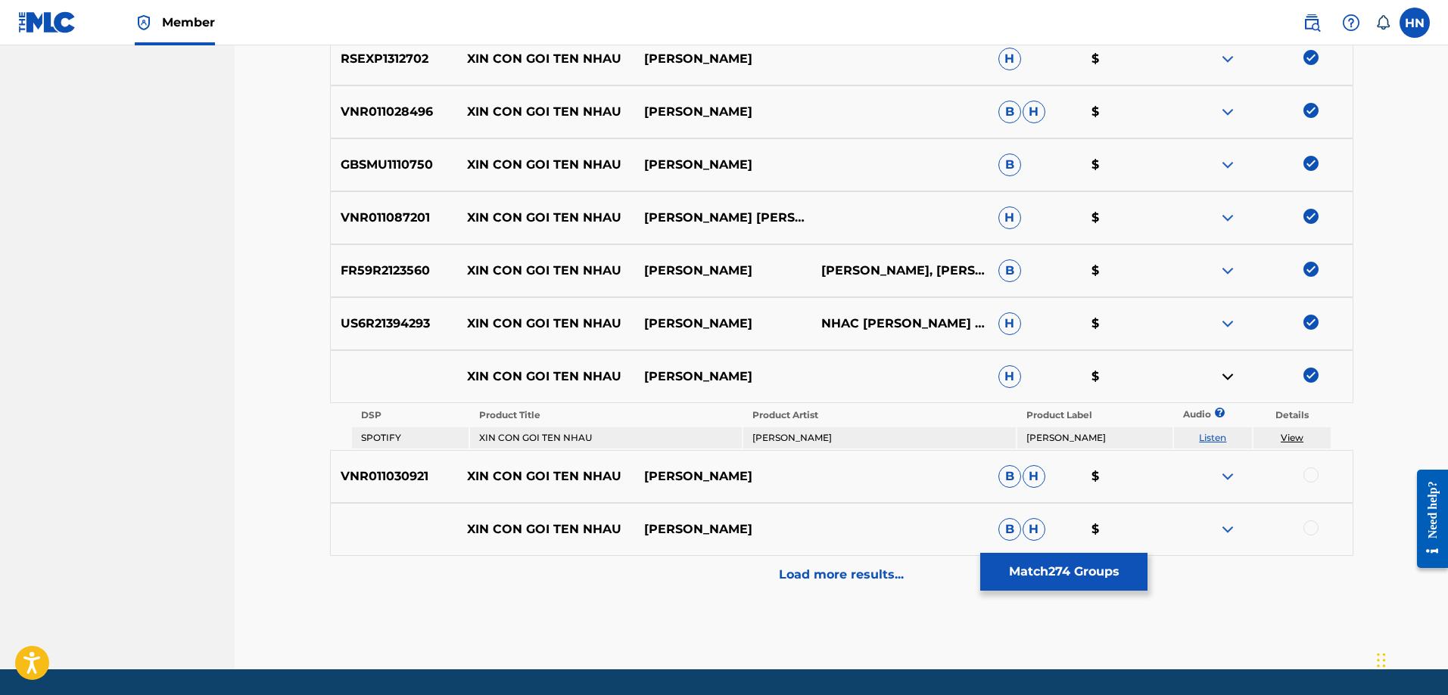
click at [1210, 437] on link "Listen" at bounding box center [1212, 437] width 27 height 11
click at [395, 484] on p "VNR011030921" at bounding box center [394, 477] width 127 height 18
click at [1316, 470] on div at bounding box center [1310, 475] width 15 height 15
drag, startPoint x: 879, startPoint y: 534, endPoint x: 434, endPoint y: 534, distance: 445.0
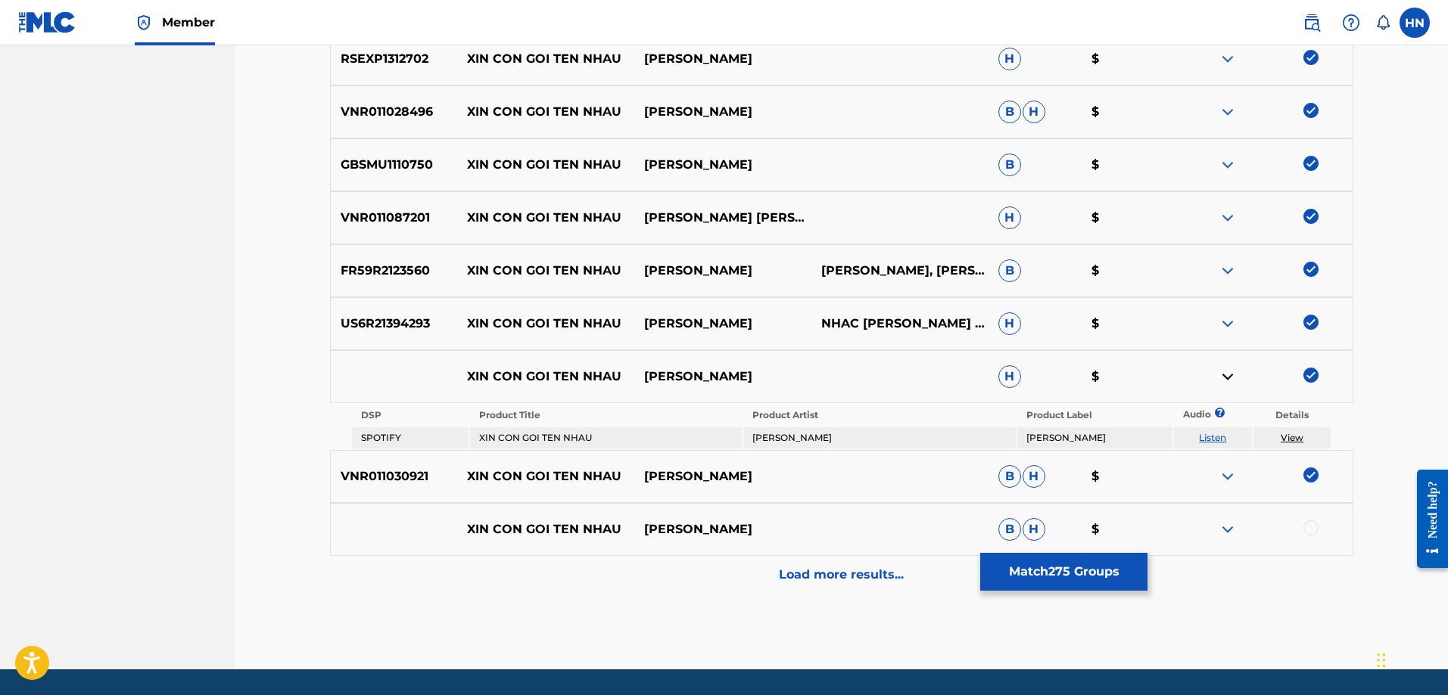
click at [434, 534] on div "XIN CON GOI TEN NHAU [PERSON_NAME] [PERSON_NAME] $" at bounding box center [841, 529] width 1023 height 53
click at [1305, 524] on div at bounding box center [1310, 528] width 15 height 15
click at [1235, 527] on img at bounding box center [1227, 530] width 18 height 18
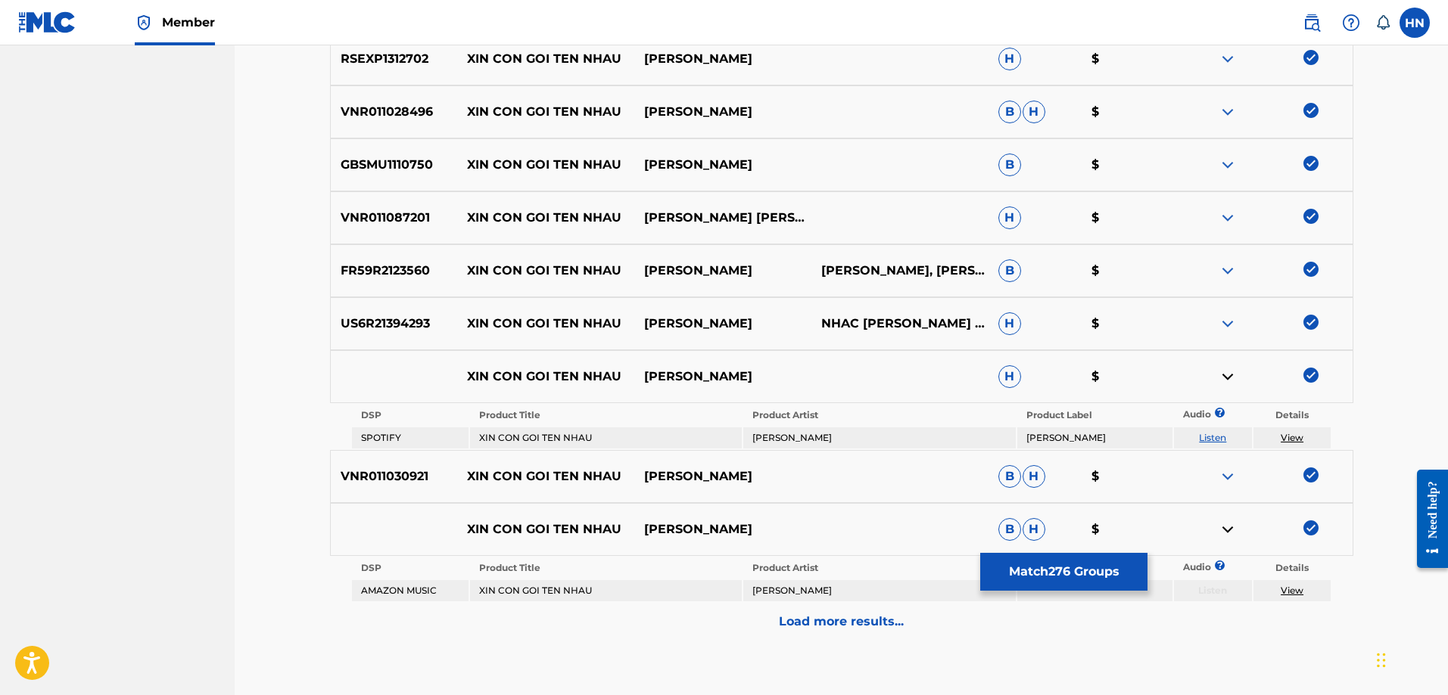
click at [717, 633] on div "Load more results..." at bounding box center [841, 622] width 1023 height 38
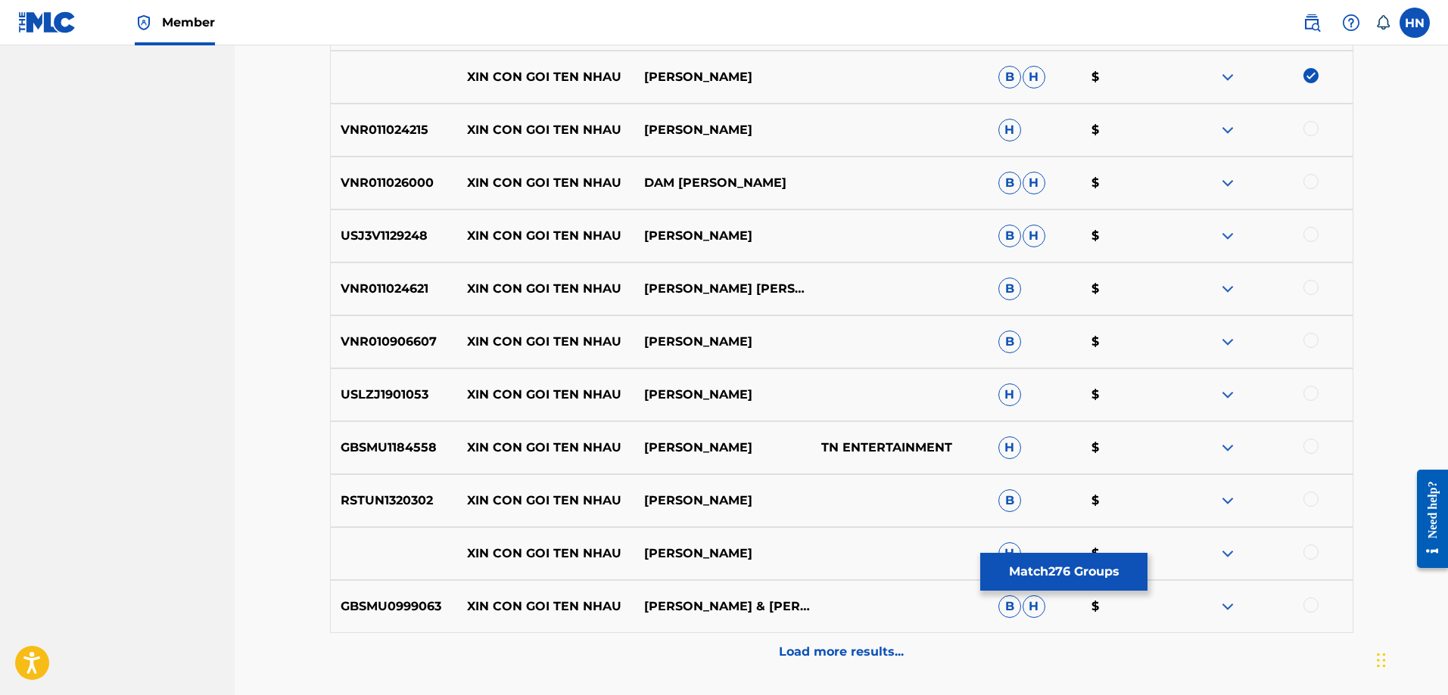
scroll to position [4690, 0]
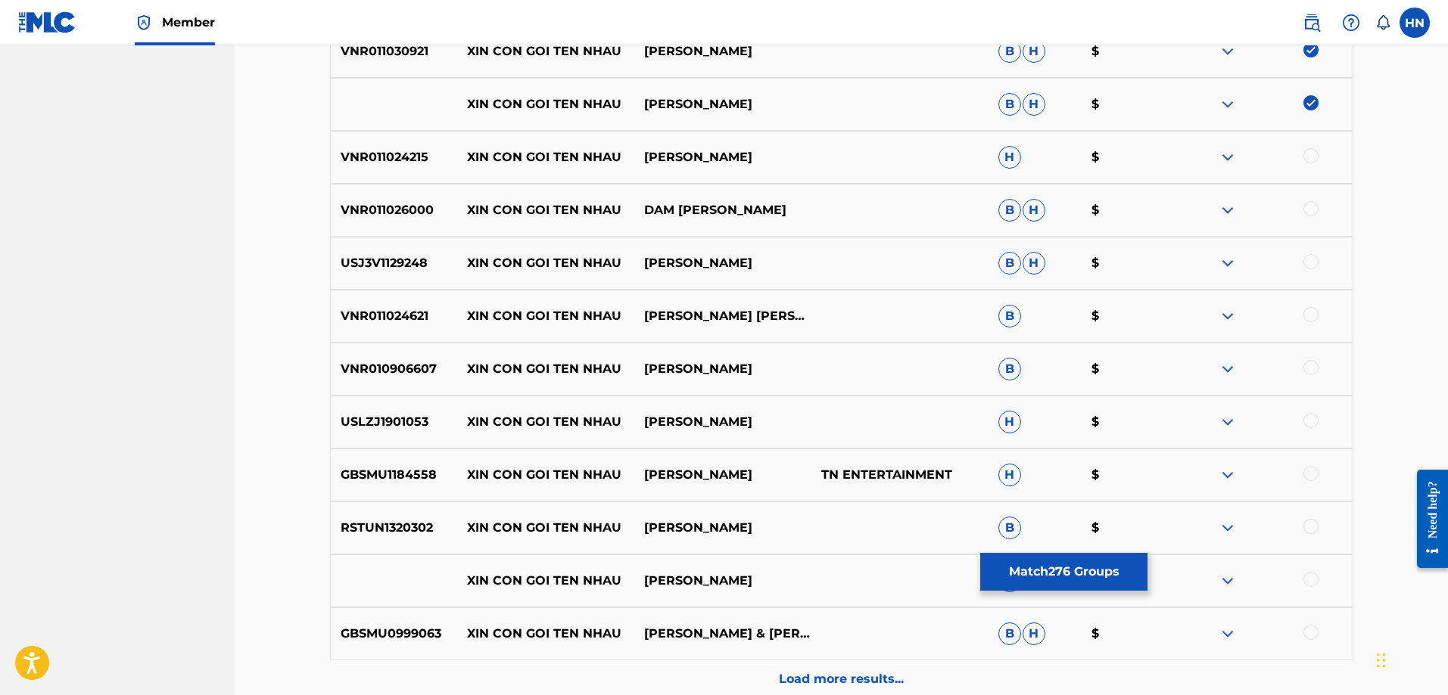
click at [386, 156] on p "VNR011024215" at bounding box center [394, 157] width 127 height 18
click at [1304, 156] on div at bounding box center [1310, 155] width 15 height 15
click at [397, 212] on p "VNR011026000" at bounding box center [394, 210] width 127 height 18
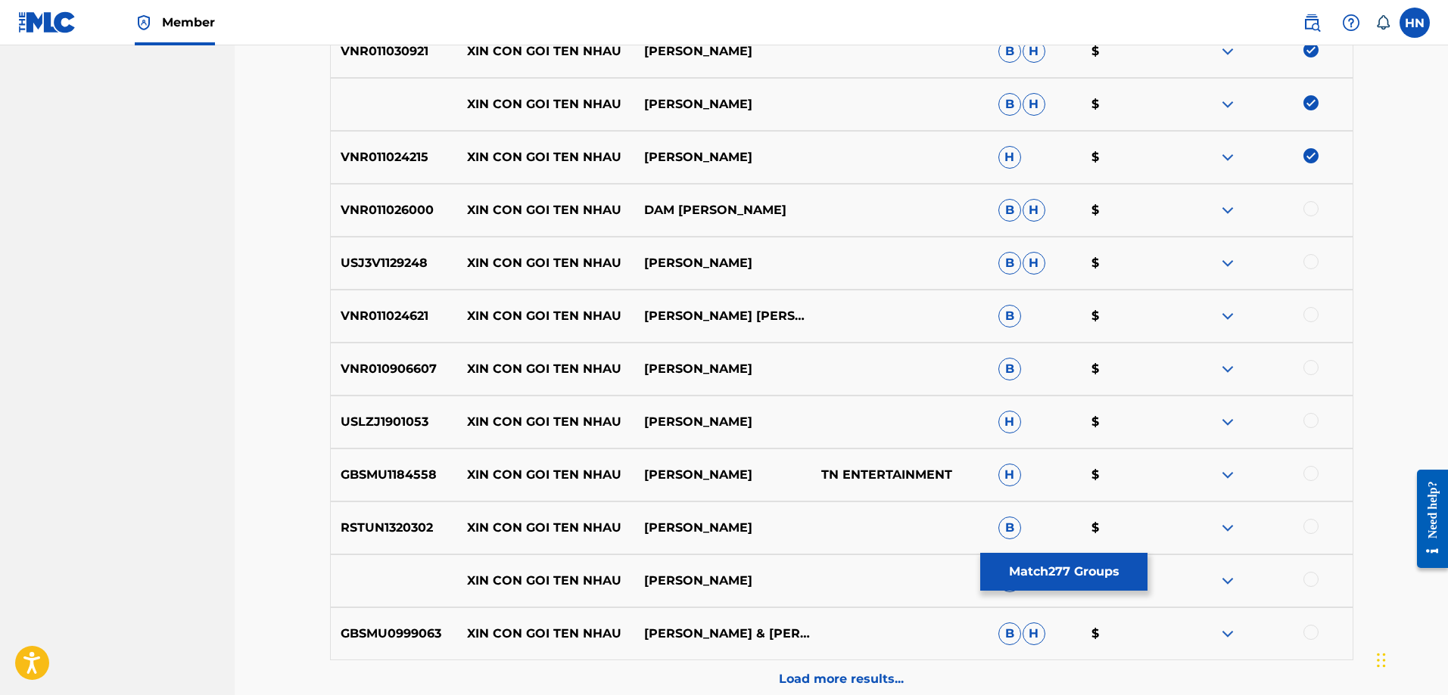
click at [1310, 210] on div at bounding box center [1310, 208] width 15 height 15
click at [391, 285] on div "USJ3V1129248 XIN CON GOI TEN NHAU [PERSON_NAME] [PERSON_NAME] $" at bounding box center [841, 263] width 1023 height 53
click at [1311, 263] on div at bounding box center [1310, 261] width 15 height 15
click at [334, 328] on div "VNR011024621 XIN CON GOI TEN NHAU [PERSON_NAME] [PERSON_NAME] B $" at bounding box center [841, 316] width 1023 height 53
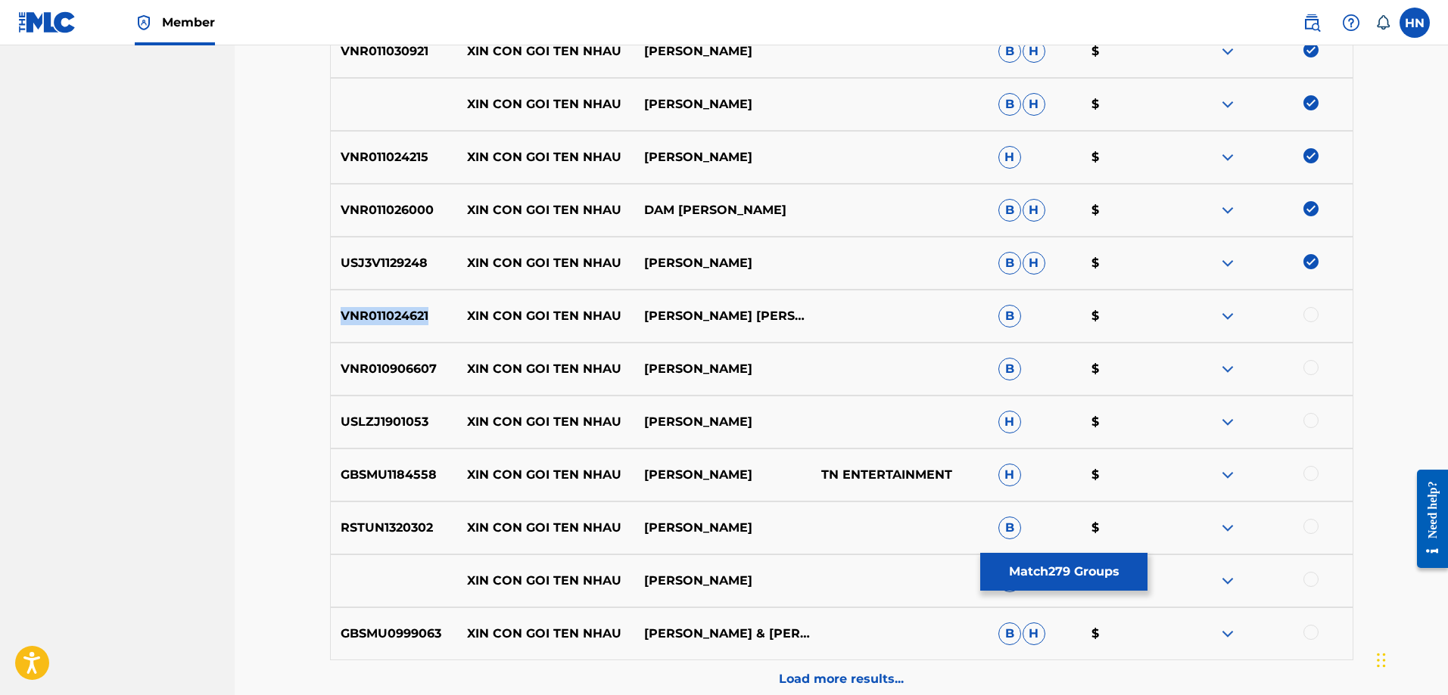
click at [334, 328] on div "VNR011024621 XIN CON GOI TEN NHAU [PERSON_NAME] [PERSON_NAME] B $" at bounding box center [841, 316] width 1023 height 53
click at [1311, 315] on div at bounding box center [1310, 314] width 15 height 15
click at [365, 375] on p "VNR010906607" at bounding box center [394, 369] width 127 height 18
click at [1305, 363] on div at bounding box center [1310, 367] width 15 height 15
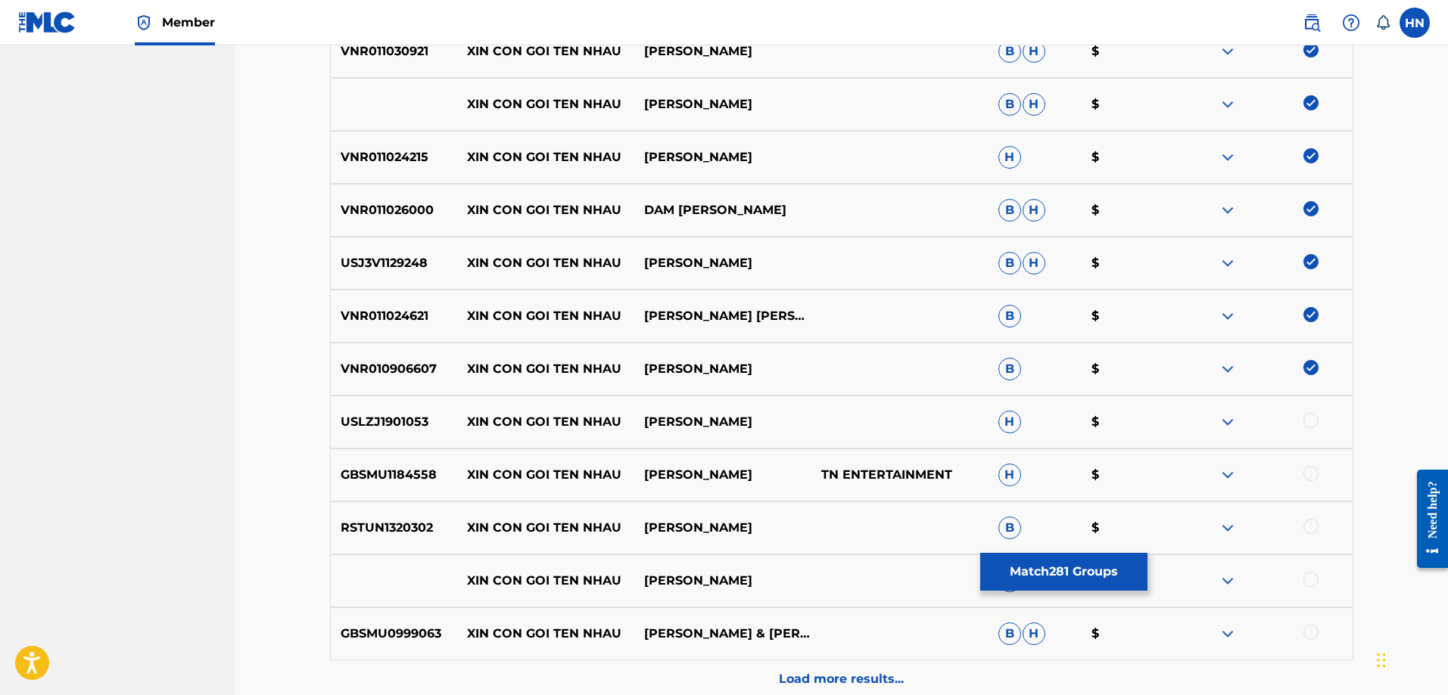
click at [414, 422] on p "USLZJ1901053" at bounding box center [394, 422] width 127 height 18
click at [1313, 422] on div at bounding box center [1310, 420] width 15 height 15
click at [366, 474] on p "GBSMU1184558" at bounding box center [394, 475] width 127 height 18
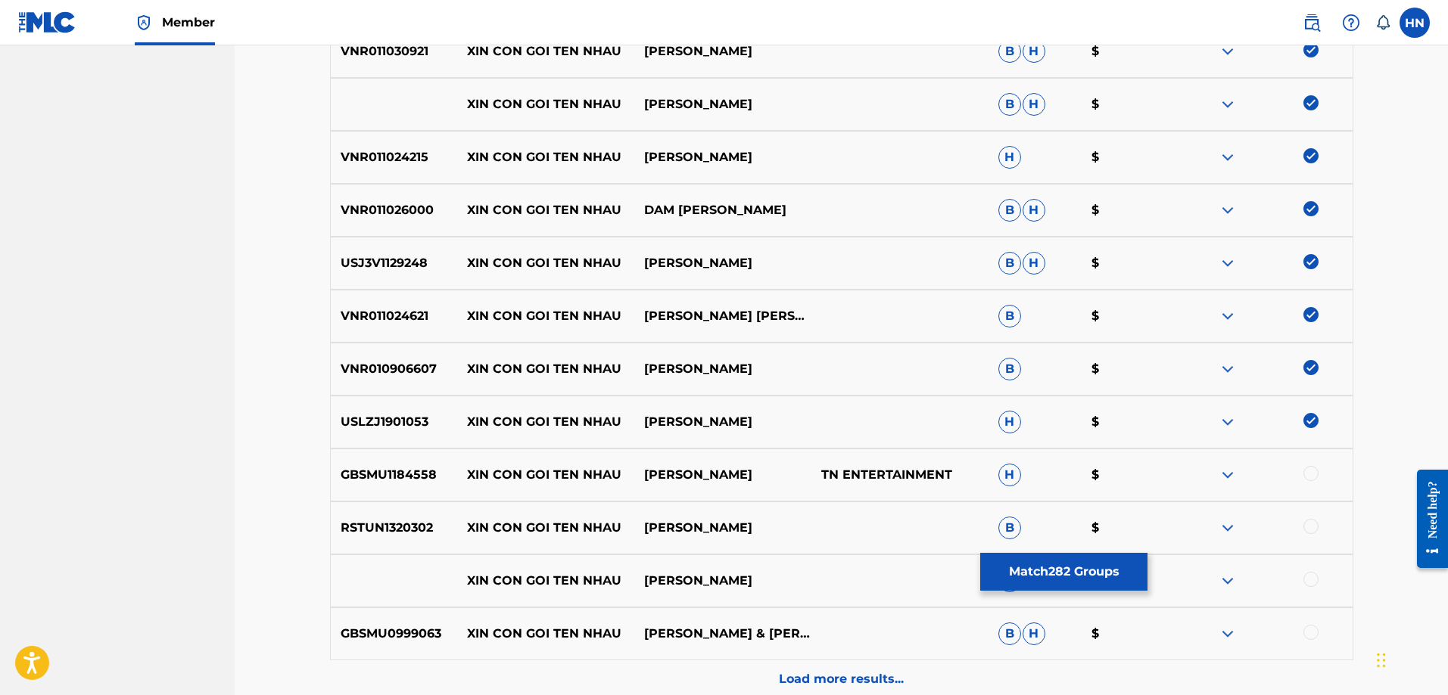
click at [1312, 466] on div at bounding box center [1310, 473] width 15 height 15
click at [380, 534] on p "RSTUN1320302" at bounding box center [394, 528] width 127 height 18
click at [1308, 520] on div at bounding box center [1310, 526] width 15 height 15
drag, startPoint x: 677, startPoint y: 583, endPoint x: 403, endPoint y: 592, distance: 274.1
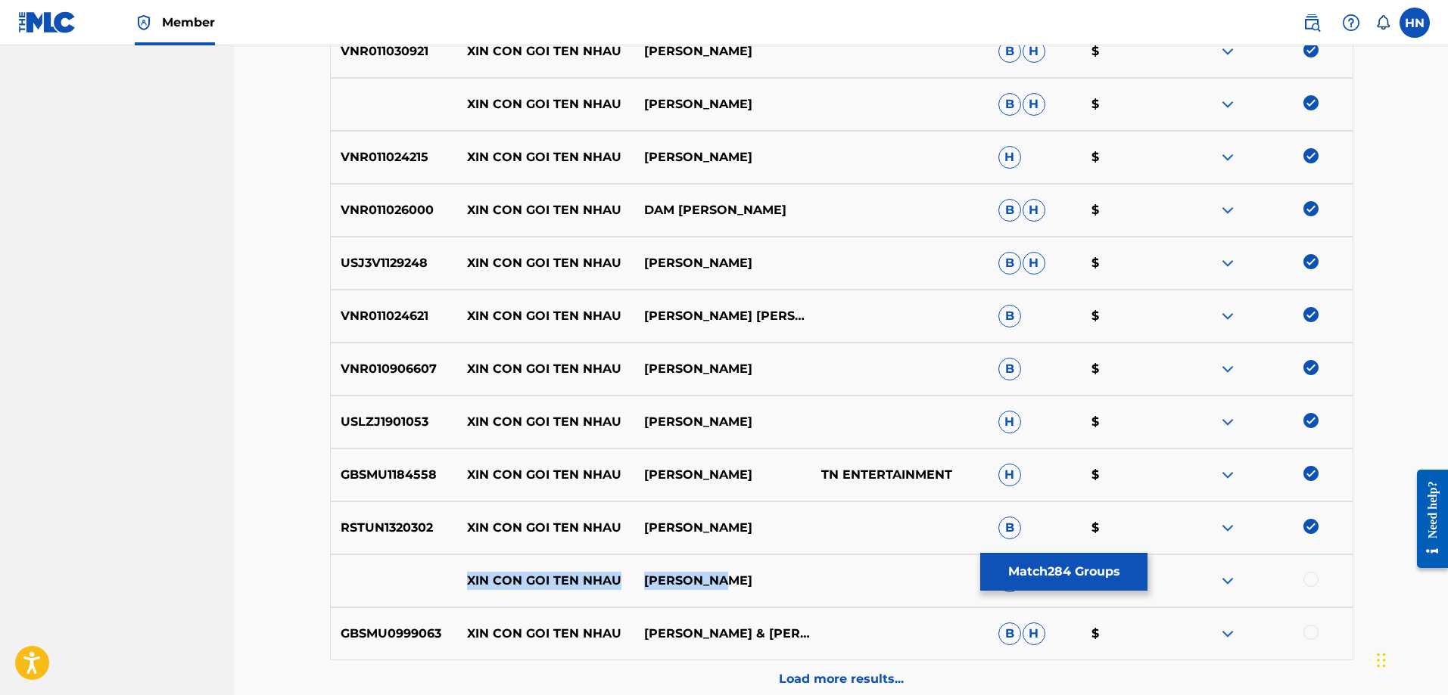
click at [406, 591] on div "XIN CON GOI TEN NHAU [PERSON_NAME] H $" at bounding box center [841, 581] width 1023 height 53
click at [1312, 583] on div at bounding box center [1310, 579] width 15 height 15
click at [1231, 583] on img at bounding box center [1227, 581] width 18 height 18
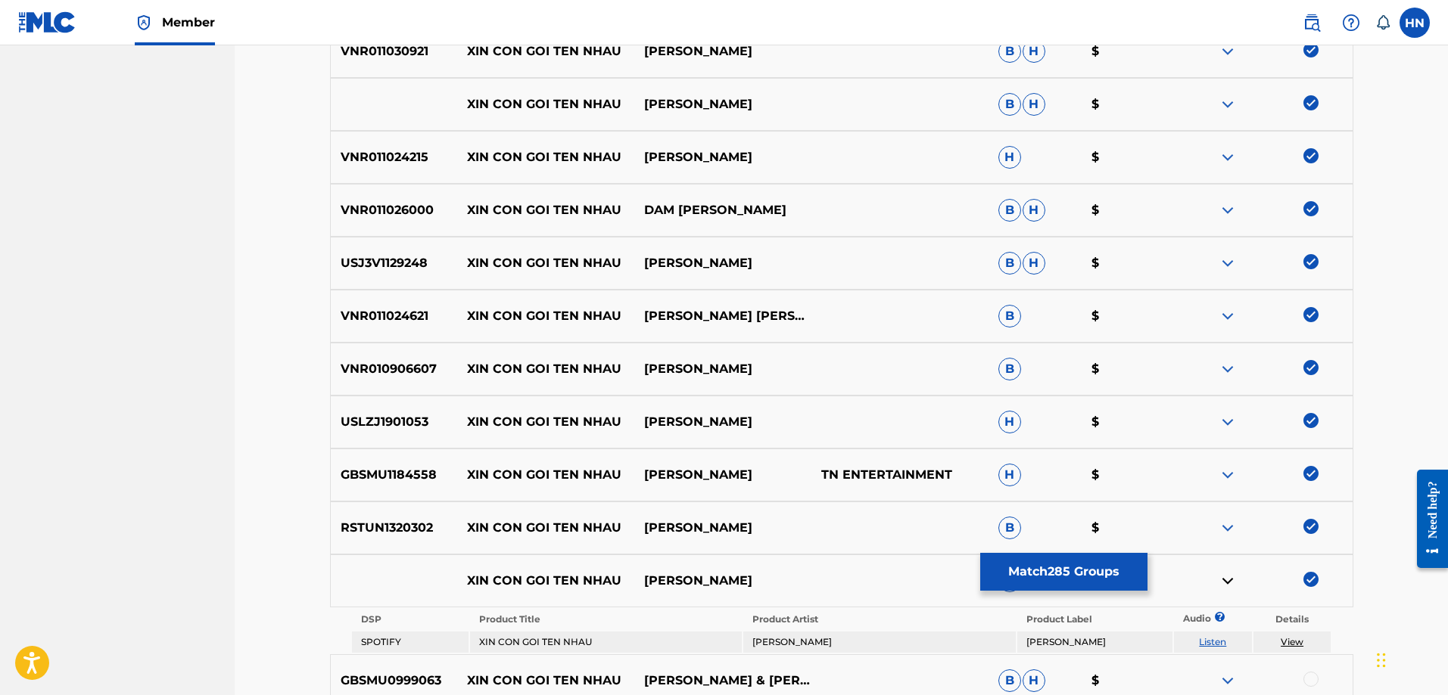
click at [1212, 639] on link "Listen" at bounding box center [1212, 641] width 27 height 11
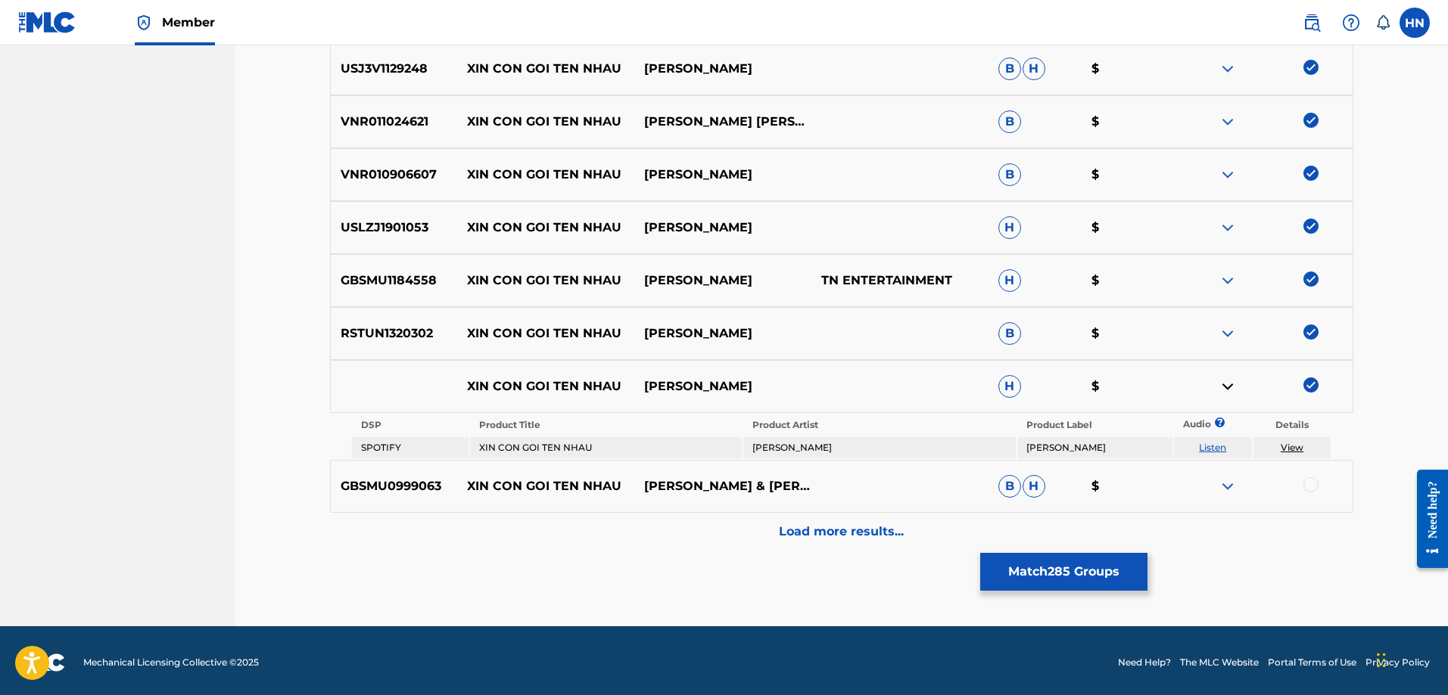
scroll to position [4888, 0]
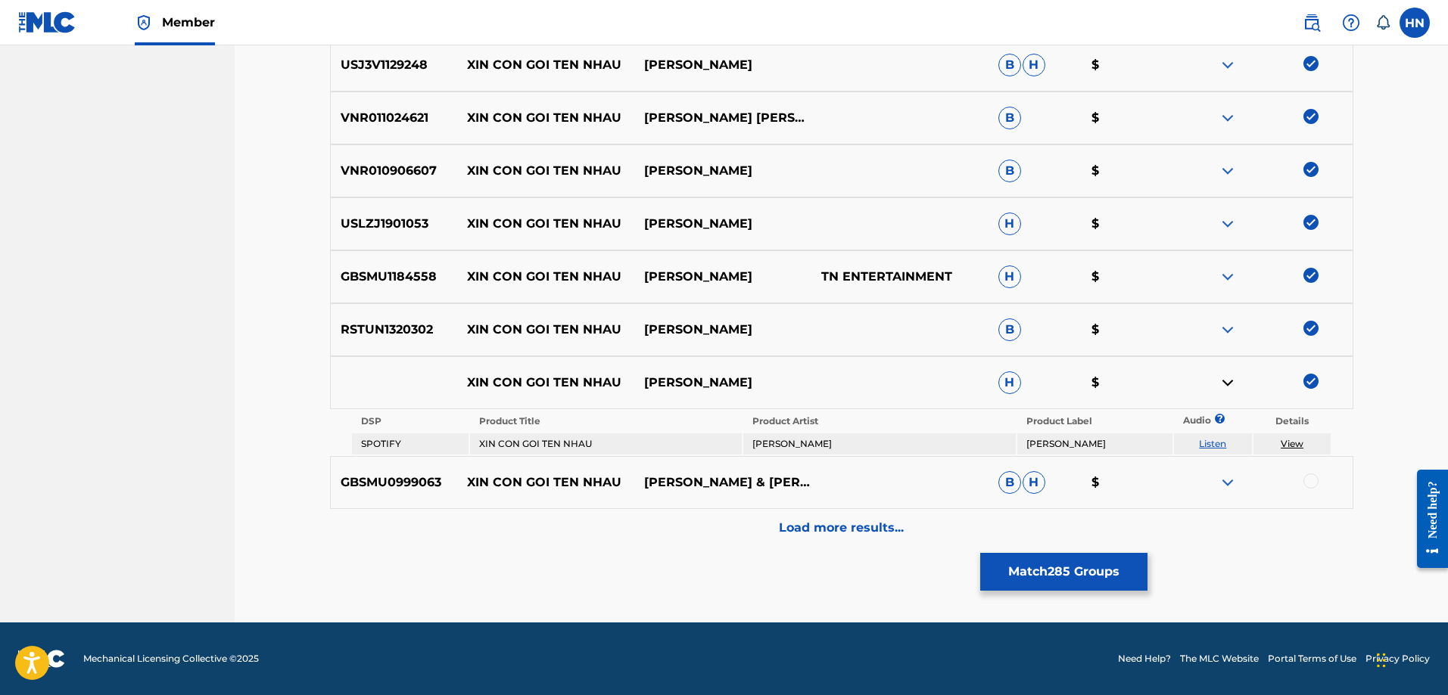
click at [391, 478] on p "GBSMU0999063" at bounding box center [394, 483] width 127 height 18
click at [1314, 484] on div at bounding box center [1310, 481] width 15 height 15
click at [831, 515] on div "Load more results..." at bounding box center [841, 528] width 1023 height 38
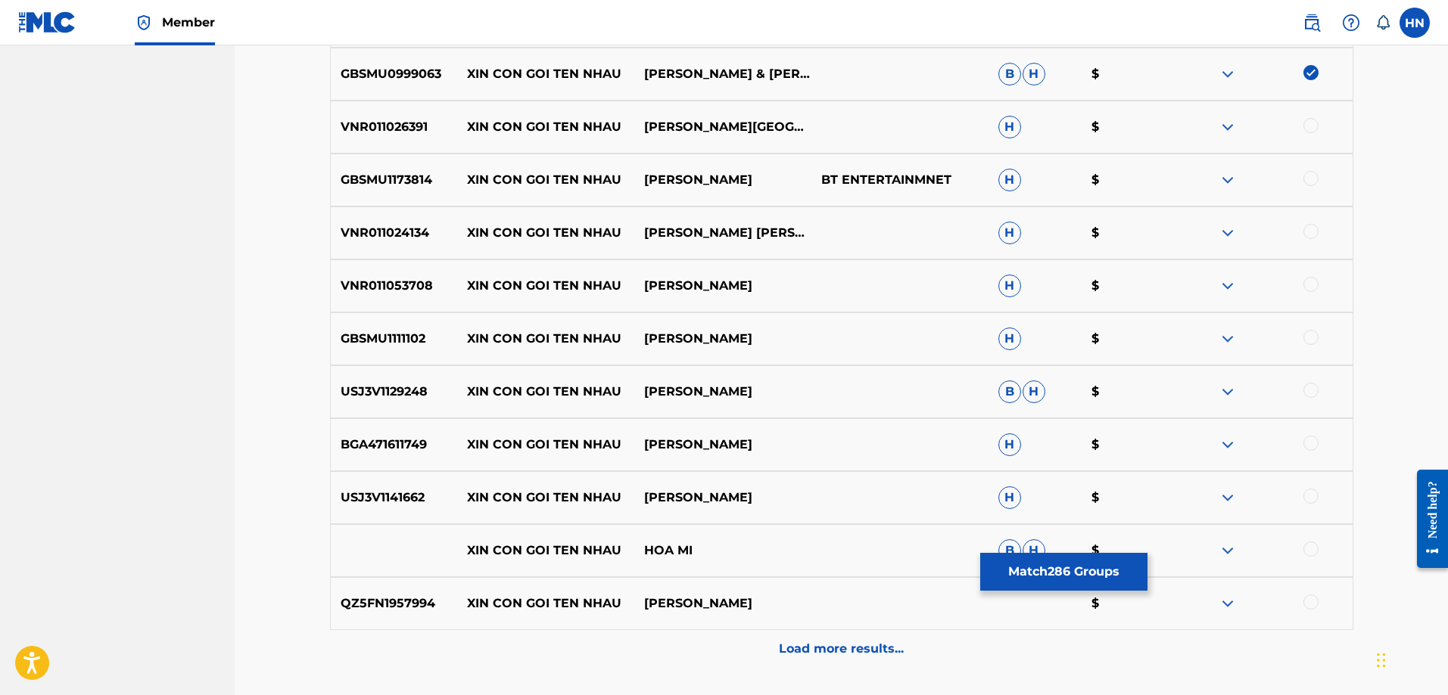
scroll to position [5266, 0]
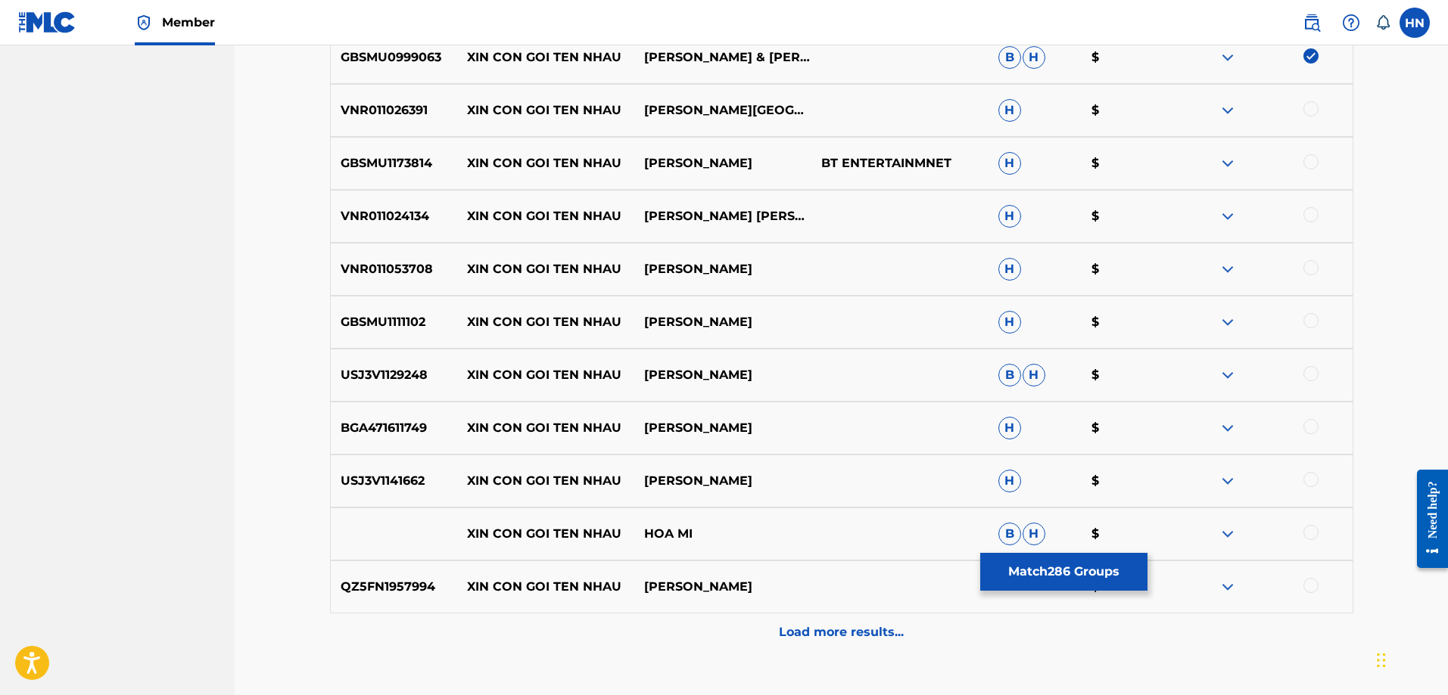
click at [417, 123] on div "VNR011026391 XIN CON GOI TEN NHAU ĐÀM [PERSON_NAME] H $" at bounding box center [841, 110] width 1023 height 53
click at [1308, 110] on div at bounding box center [1310, 108] width 15 height 15
click at [410, 154] on div "GBSMU1173814 XIN CON GOI TEN NHAU [PERSON_NAME] BT ENTERTAINMNET H $" at bounding box center [841, 163] width 1023 height 53
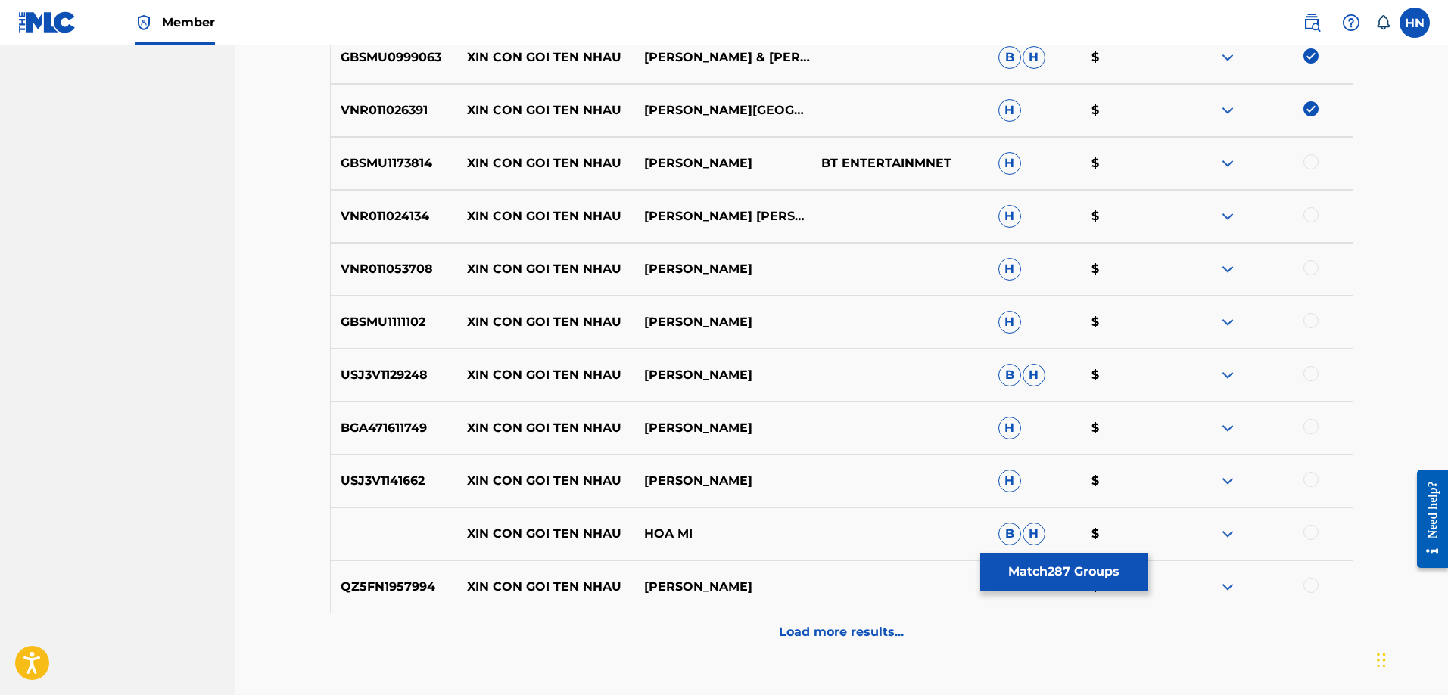
click at [1310, 162] on div at bounding box center [1310, 161] width 15 height 15
click at [370, 220] on p "VNR011024134" at bounding box center [394, 216] width 127 height 18
click at [1310, 216] on div at bounding box center [1310, 214] width 15 height 15
click at [381, 274] on p "VNR011053708" at bounding box center [394, 269] width 127 height 18
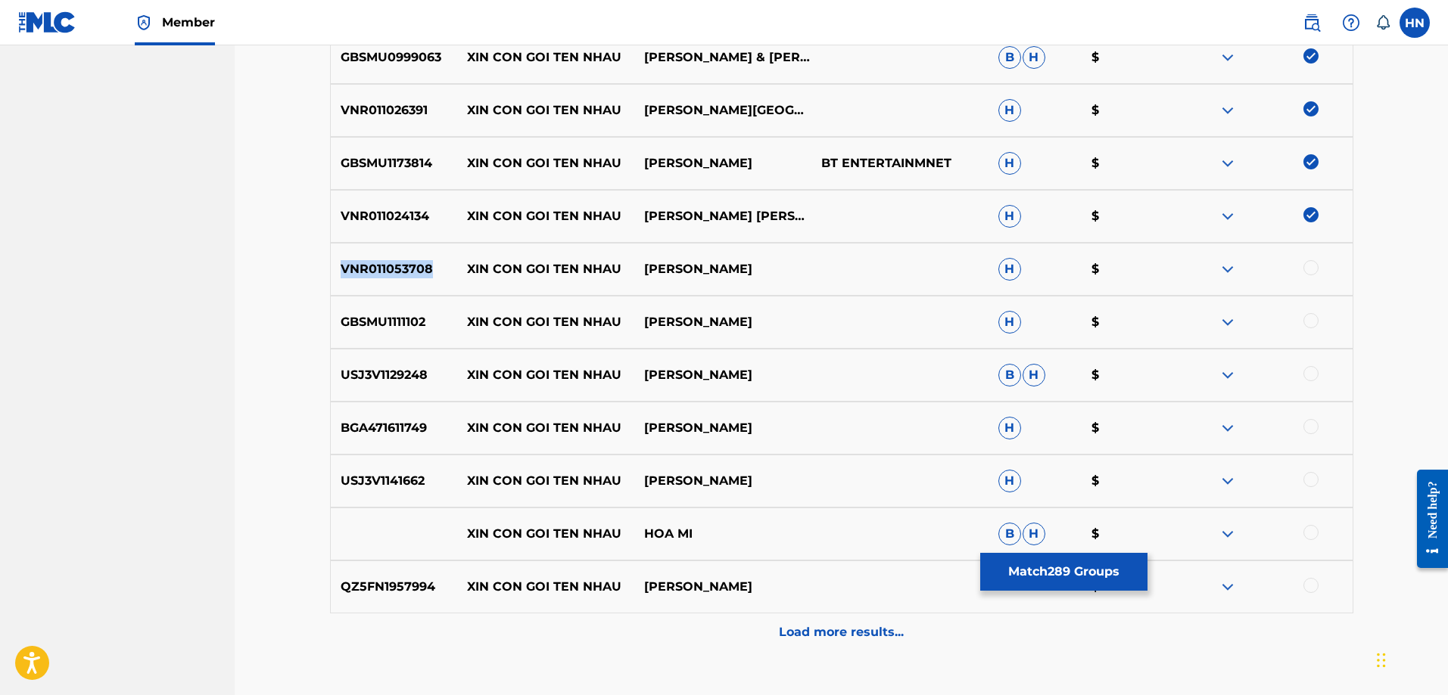
click at [381, 274] on p "VNR011053708" at bounding box center [394, 269] width 127 height 18
click at [1309, 264] on div at bounding box center [1310, 267] width 15 height 15
click at [392, 315] on p "GBSMU1111102" at bounding box center [394, 322] width 127 height 18
click at [1312, 322] on div at bounding box center [1310, 320] width 15 height 15
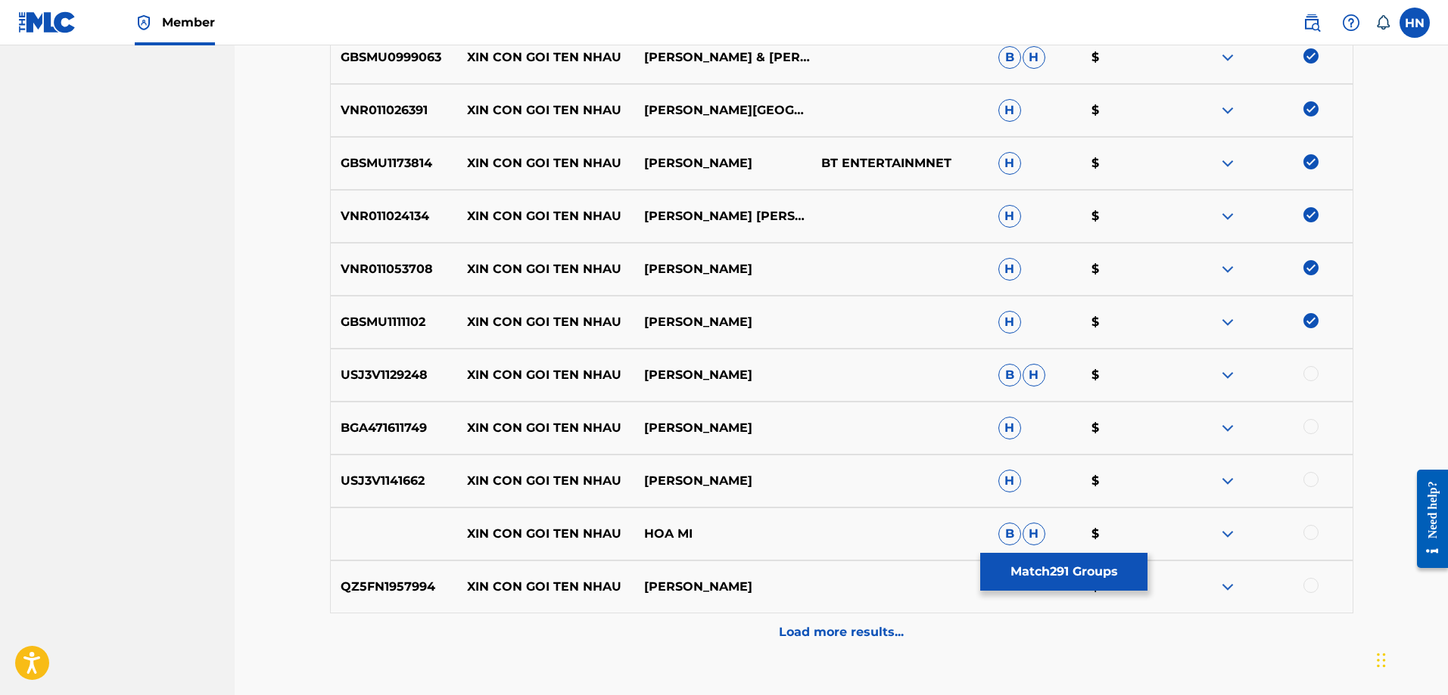
click at [394, 363] on div "USJ3V1129248 XIN CON GOI TEN NHAU [PERSON_NAME] [PERSON_NAME] $" at bounding box center [841, 375] width 1023 height 53
click at [1318, 373] on div at bounding box center [1310, 373] width 15 height 15
click at [400, 435] on p "BGA471611749" at bounding box center [394, 428] width 127 height 18
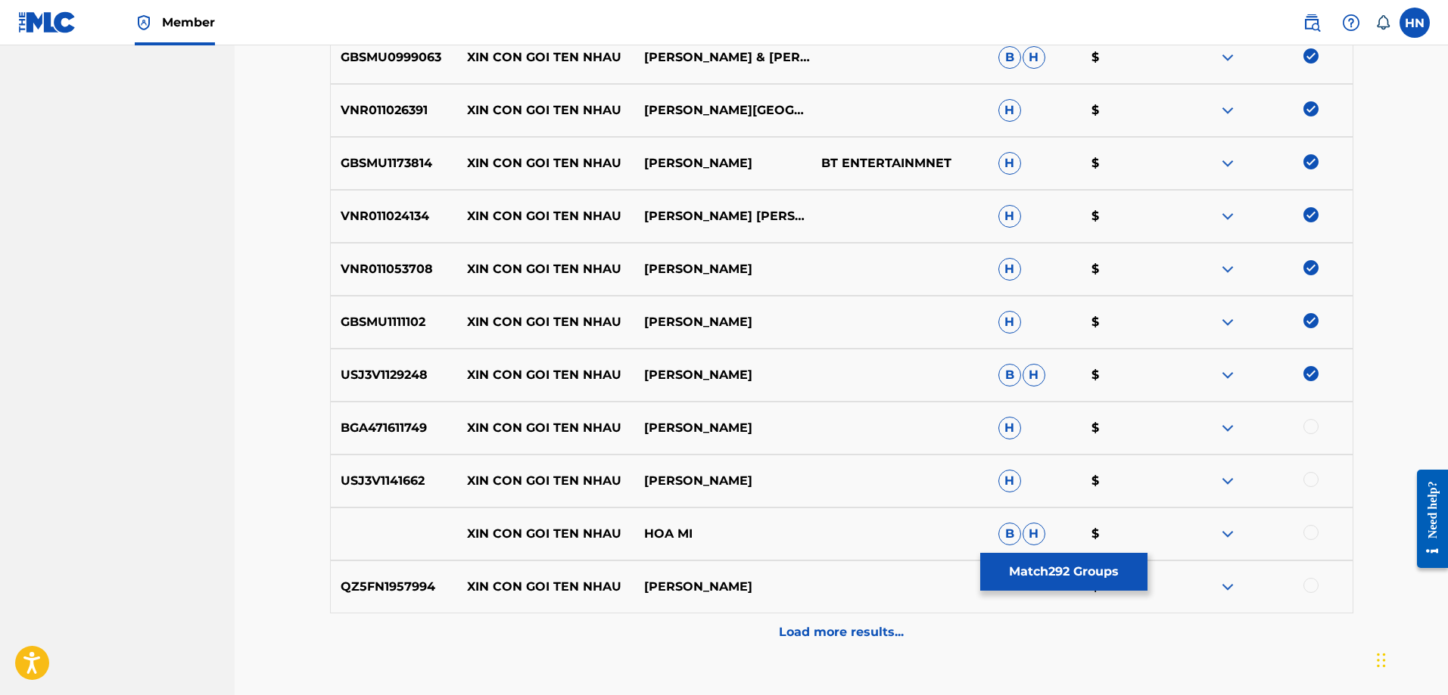
click at [1309, 432] on div at bounding box center [1310, 426] width 15 height 15
click at [415, 490] on p "USJ3V1141662" at bounding box center [394, 481] width 127 height 18
click at [1304, 480] on div at bounding box center [1310, 479] width 15 height 15
drag, startPoint x: 707, startPoint y: 524, endPoint x: 418, endPoint y: 529, distance: 289.1
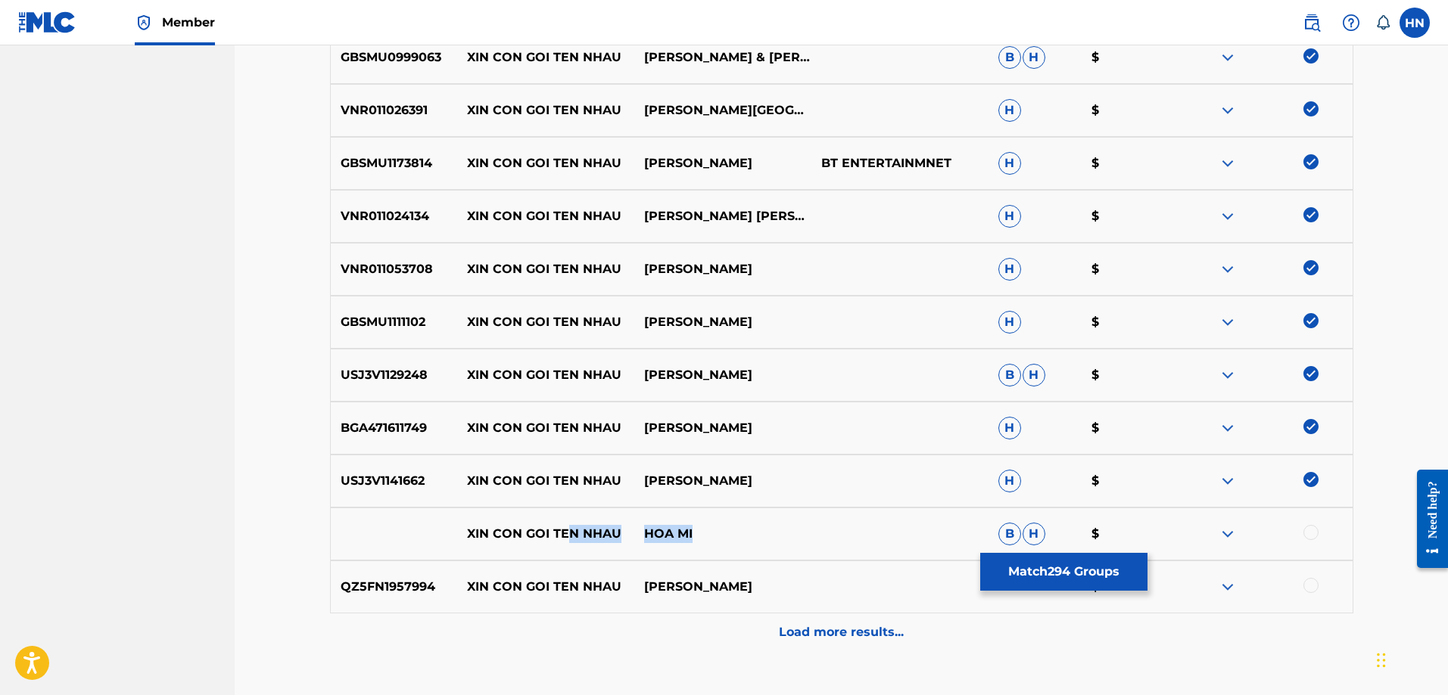
click at [445, 530] on div "XIN CON GOI TEN NHAU HOA MI B H $" at bounding box center [841, 534] width 1023 height 53
click at [1305, 532] on div at bounding box center [1310, 532] width 15 height 15
click at [1232, 534] on img at bounding box center [1227, 534] width 18 height 18
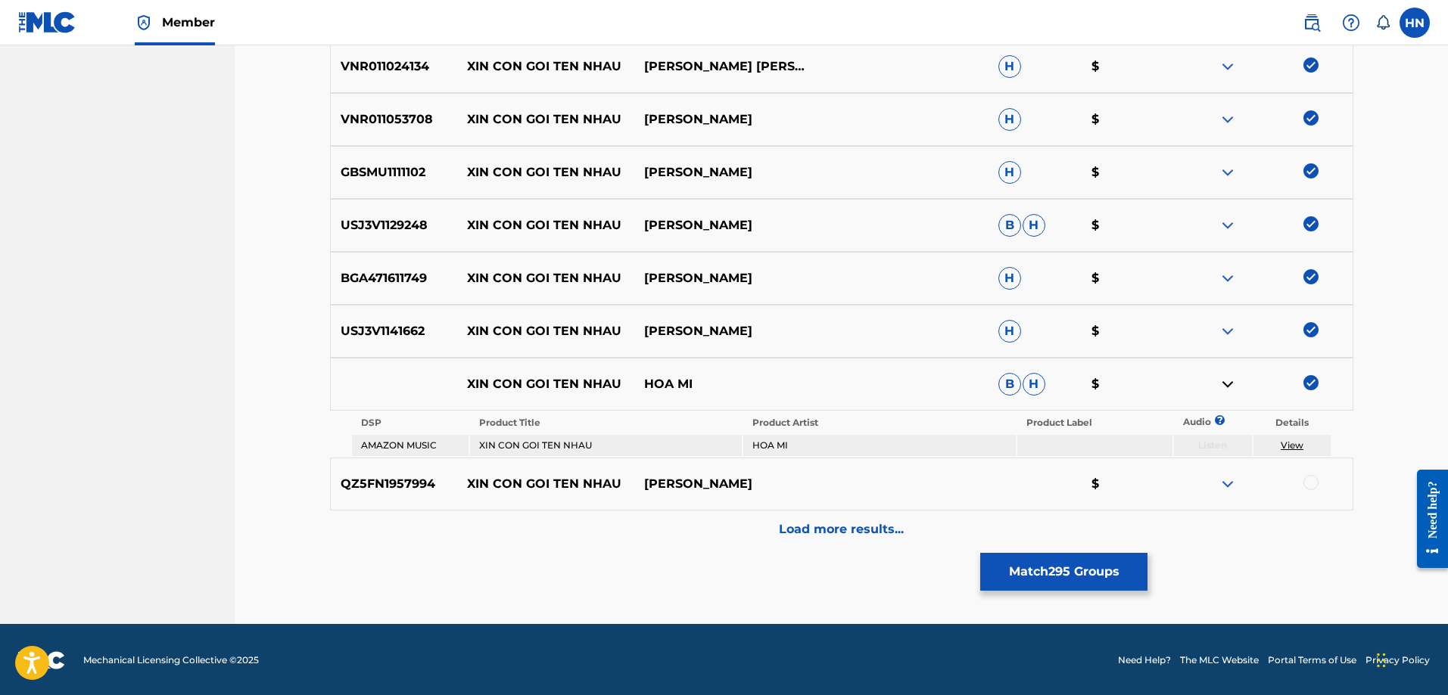
scroll to position [5418, 0]
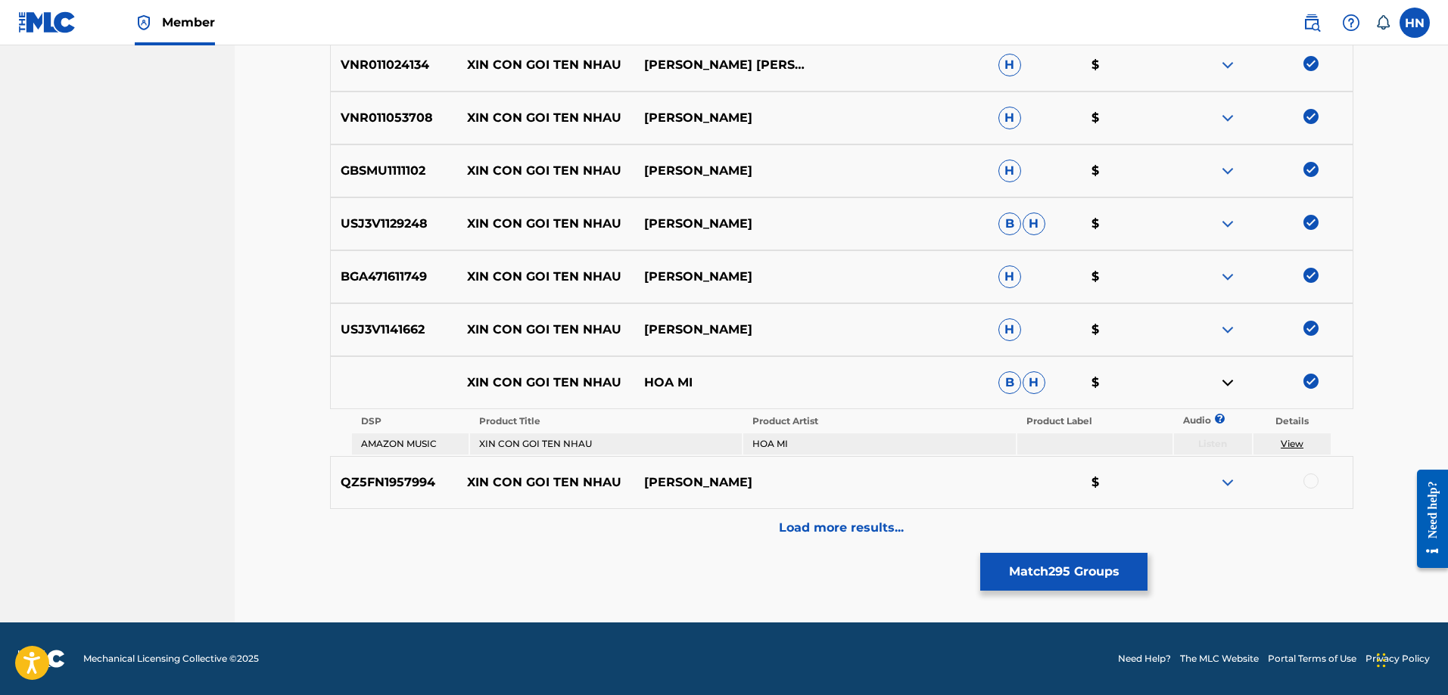
click at [395, 484] on p "QZ5FN1957994" at bounding box center [394, 483] width 127 height 18
click at [1318, 482] on div at bounding box center [1263, 483] width 177 height 18
click at [1318, 482] on div at bounding box center [1310, 481] width 15 height 15
click at [883, 534] on p "Load more results..." at bounding box center [841, 528] width 125 height 18
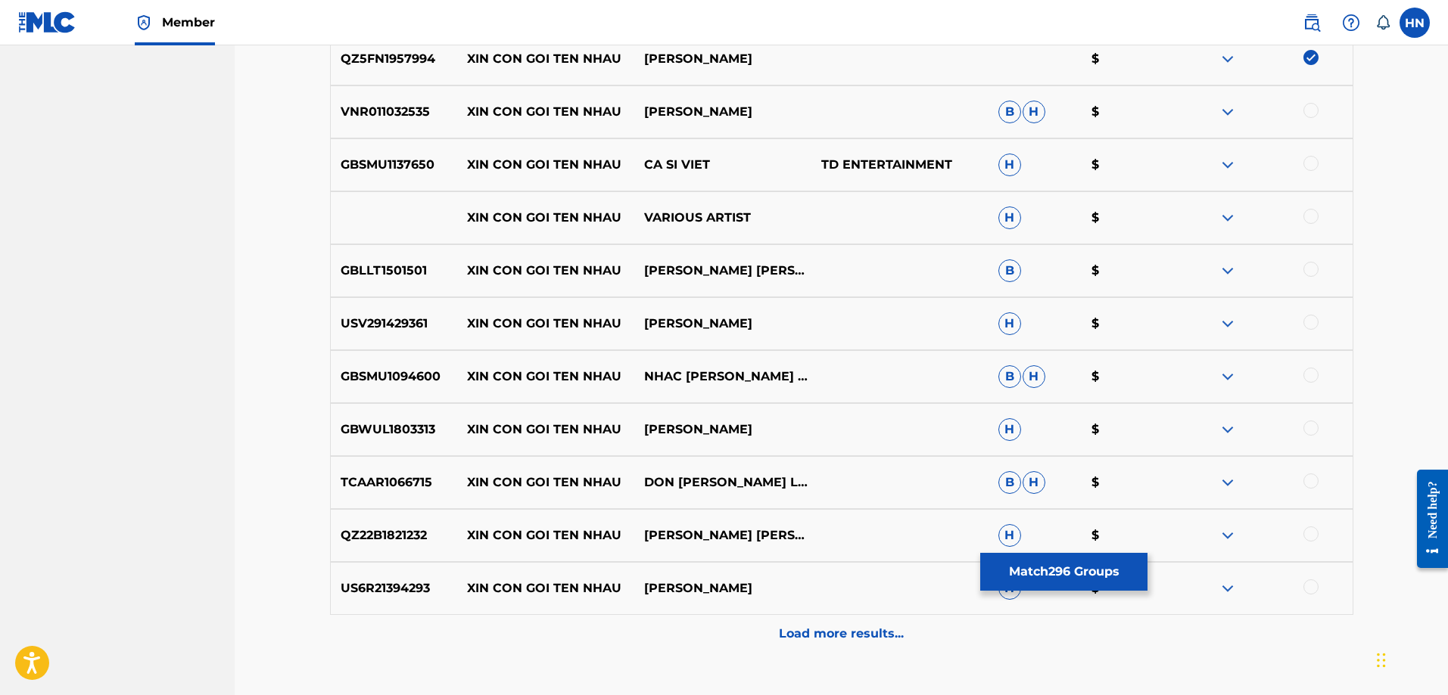
scroll to position [5796, 0]
click at [401, 110] on p "VNR011032535" at bounding box center [394, 110] width 127 height 18
click at [1316, 107] on div at bounding box center [1310, 108] width 15 height 15
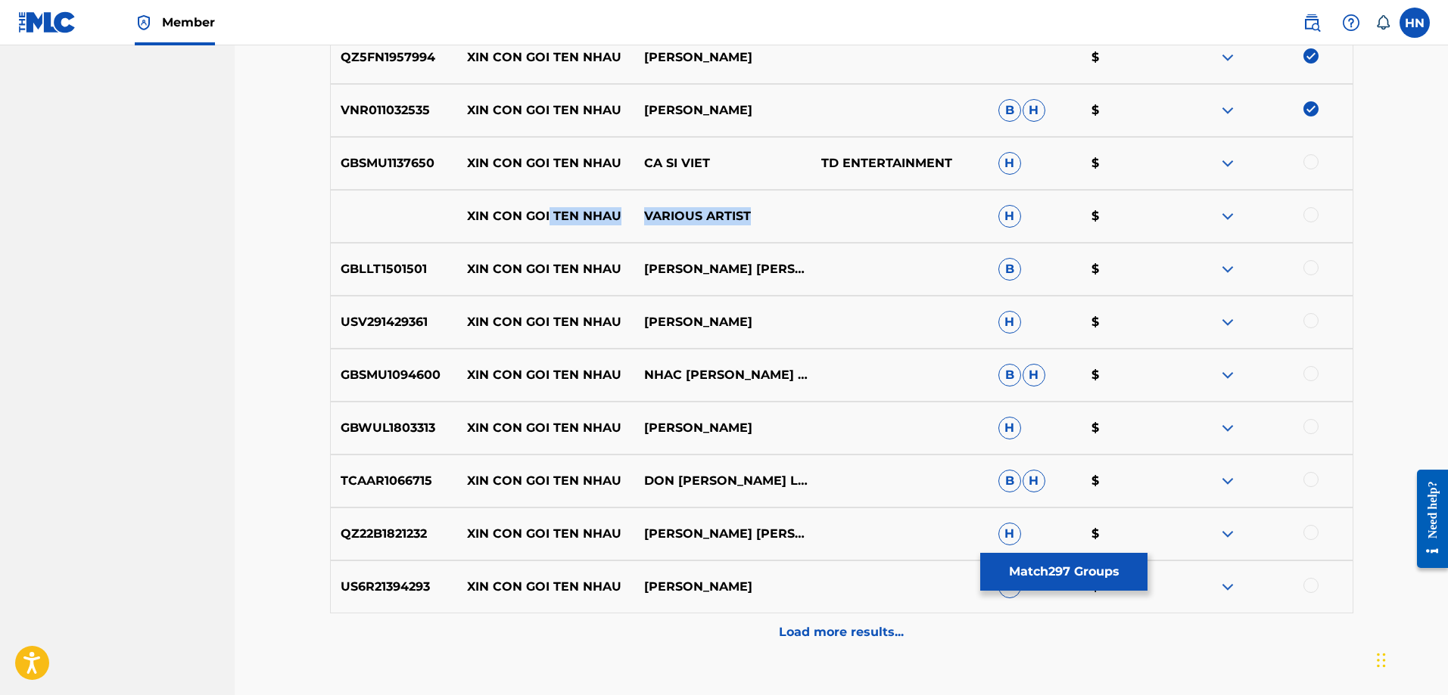
drag, startPoint x: 755, startPoint y: 210, endPoint x: 408, endPoint y: 211, distance: 347.4
click at [427, 211] on div "XIN CON GOI TEN NHAU [PERSON_NAME] H $" at bounding box center [841, 216] width 1023 height 53
click at [1308, 213] on div at bounding box center [1310, 214] width 15 height 15
click at [1232, 218] on img at bounding box center [1227, 216] width 18 height 18
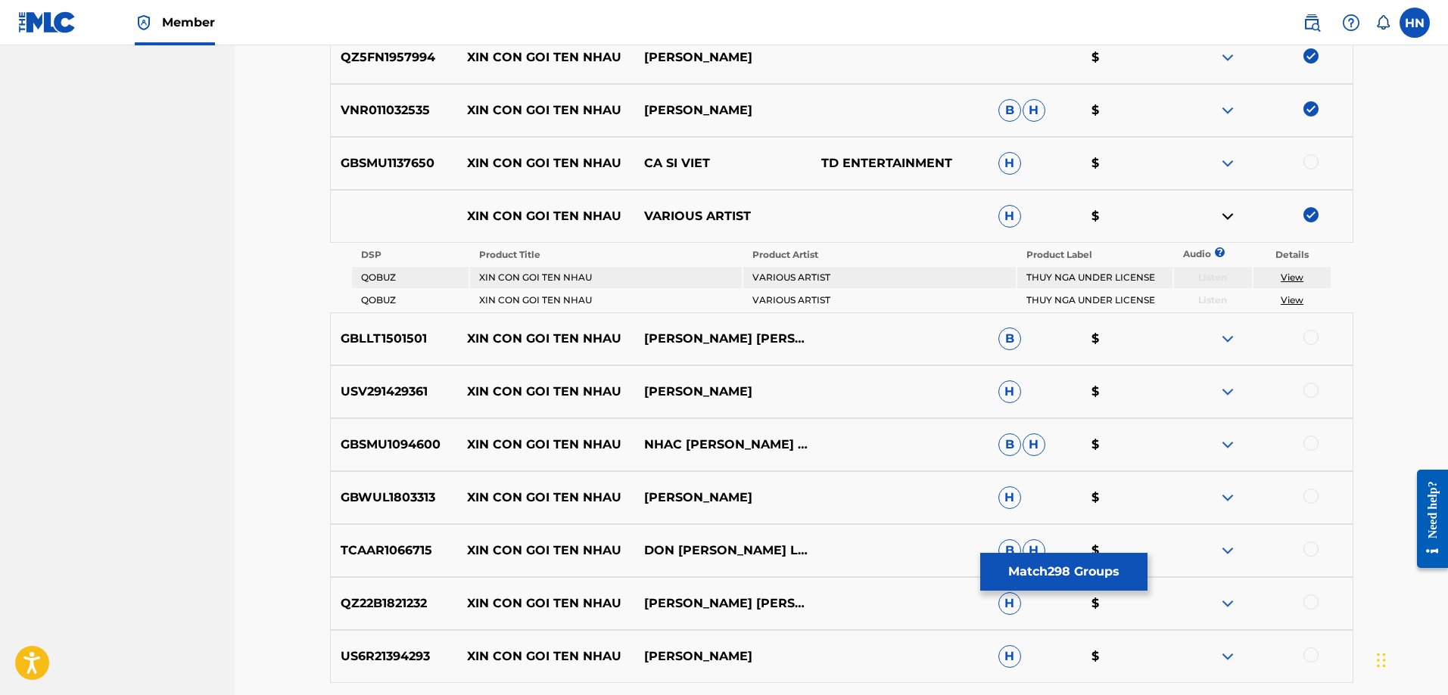
click at [400, 166] on p "GBSMU1137650" at bounding box center [394, 163] width 127 height 18
click at [1307, 159] on div at bounding box center [1310, 161] width 15 height 15
click at [416, 338] on p "GBLLT1501501" at bounding box center [394, 339] width 127 height 18
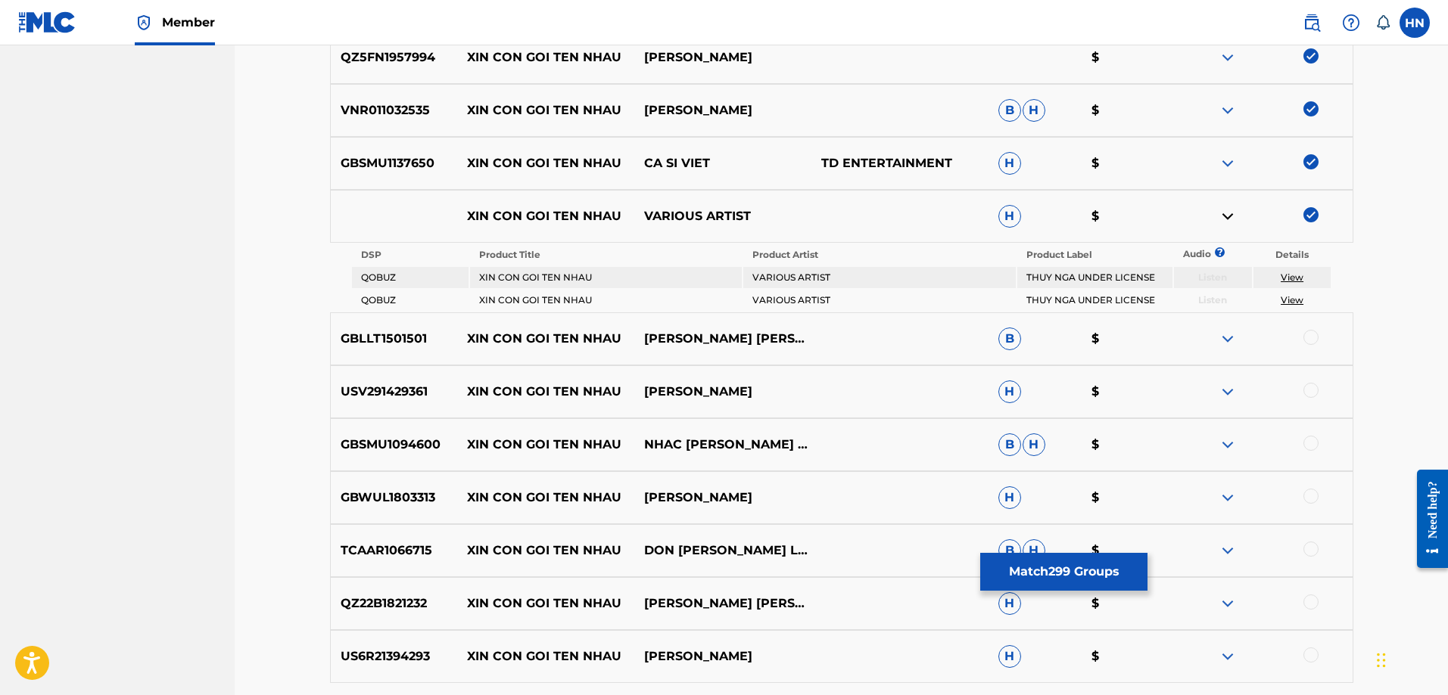
click at [1308, 342] on div at bounding box center [1310, 337] width 15 height 15
click at [362, 397] on p "USV291429361" at bounding box center [394, 392] width 127 height 18
click at [1315, 399] on div at bounding box center [1263, 392] width 177 height 18
click at [1315, 392] on div at bounding box center [1310, 390] width 15 height 15
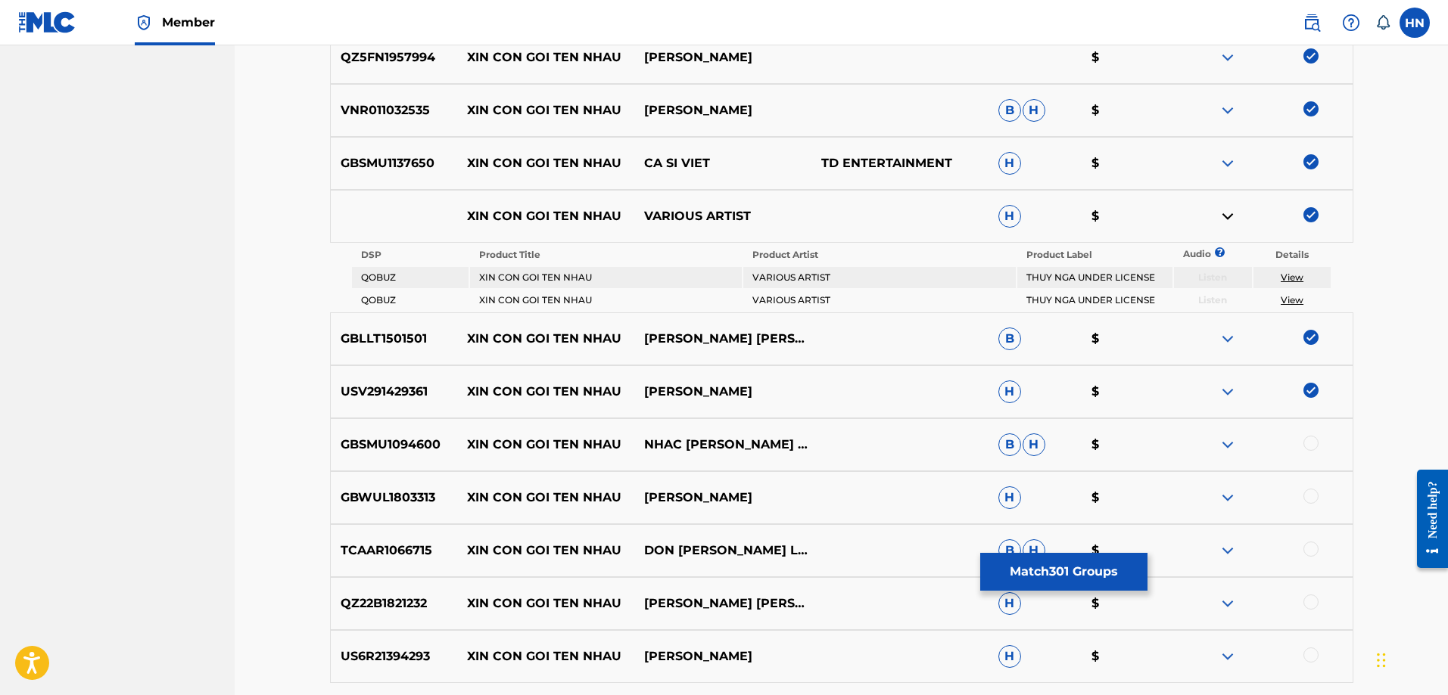
click at [410, 446] on p "GBSMU1094600" at bounding box center [394, 445] width 127 height 18
click at [1314, 447] on div at bounding box center [1310, 443] width 15 height 15
click at [337, 505] on p "GBWUL1803313" at bounding box center [394, 498] width 127 height 18
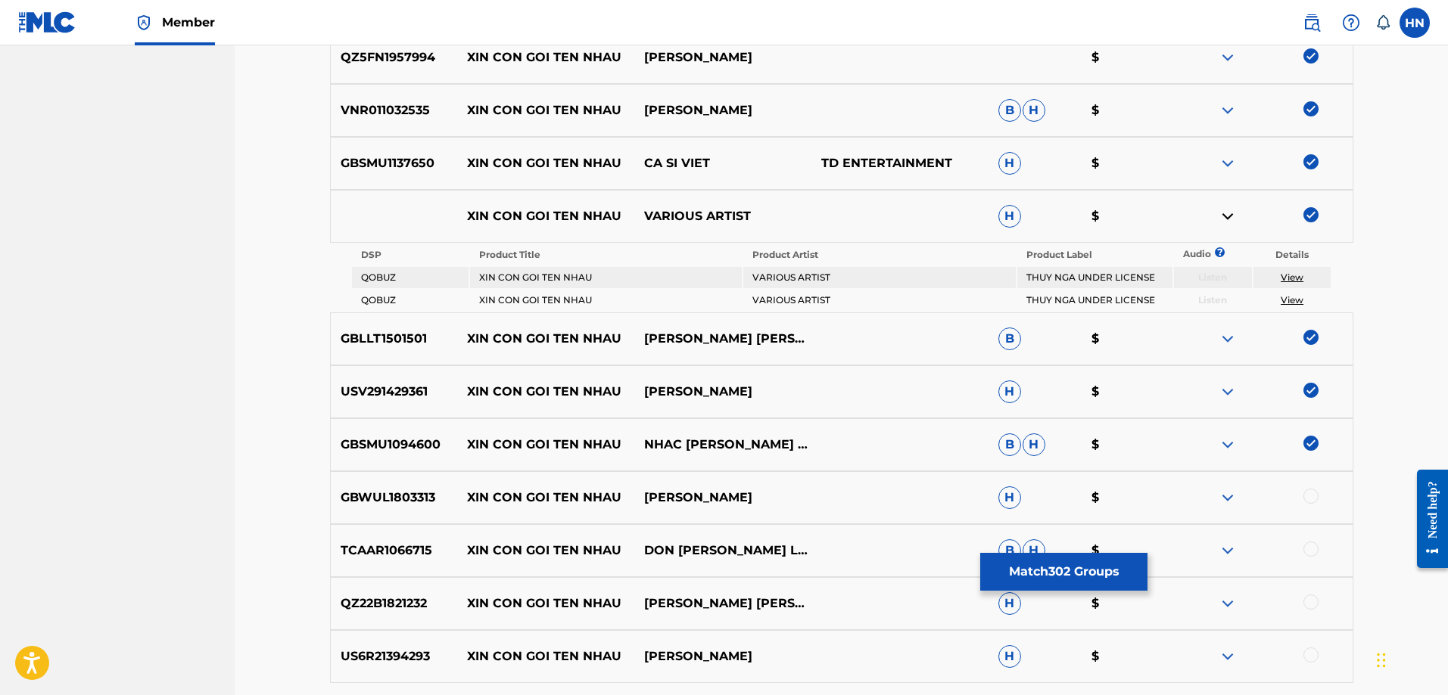
click at [1307, 493] on div at bounding box center [1310, 496] width 15 height 15
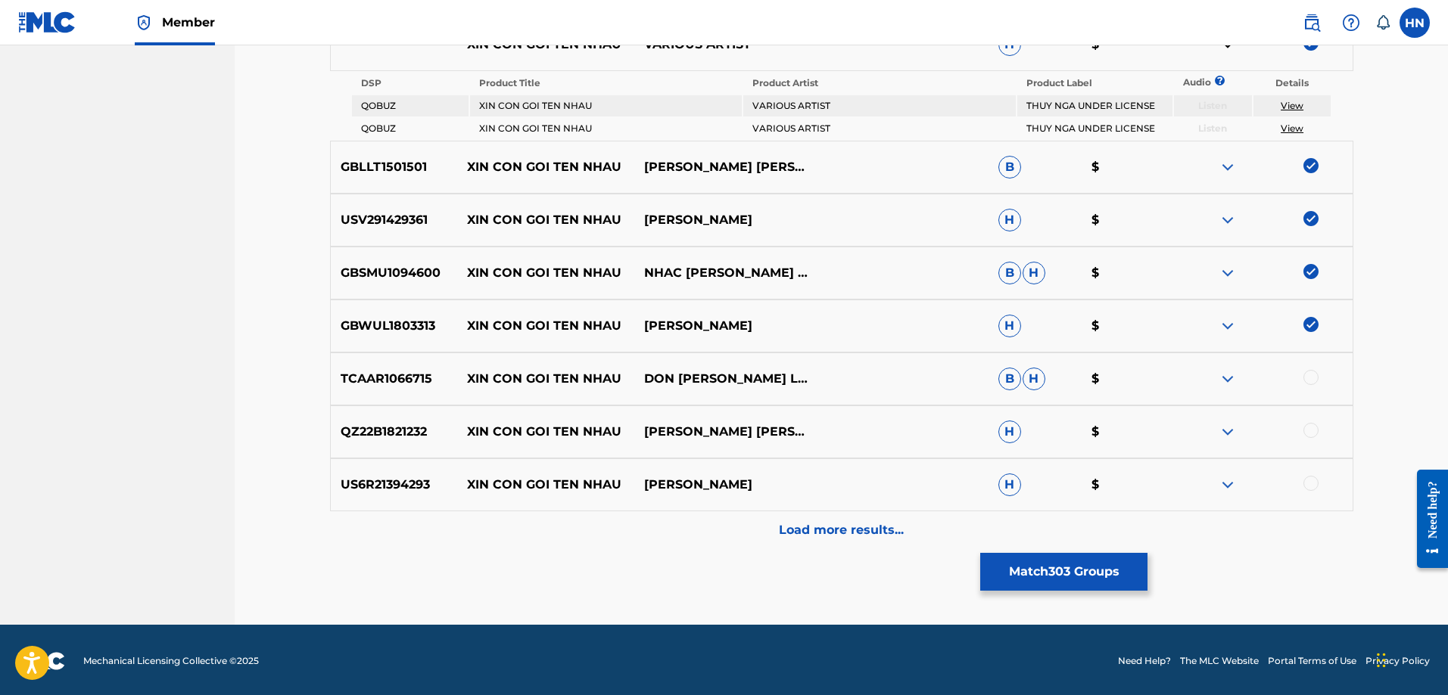
scroll to position [5970, 0]
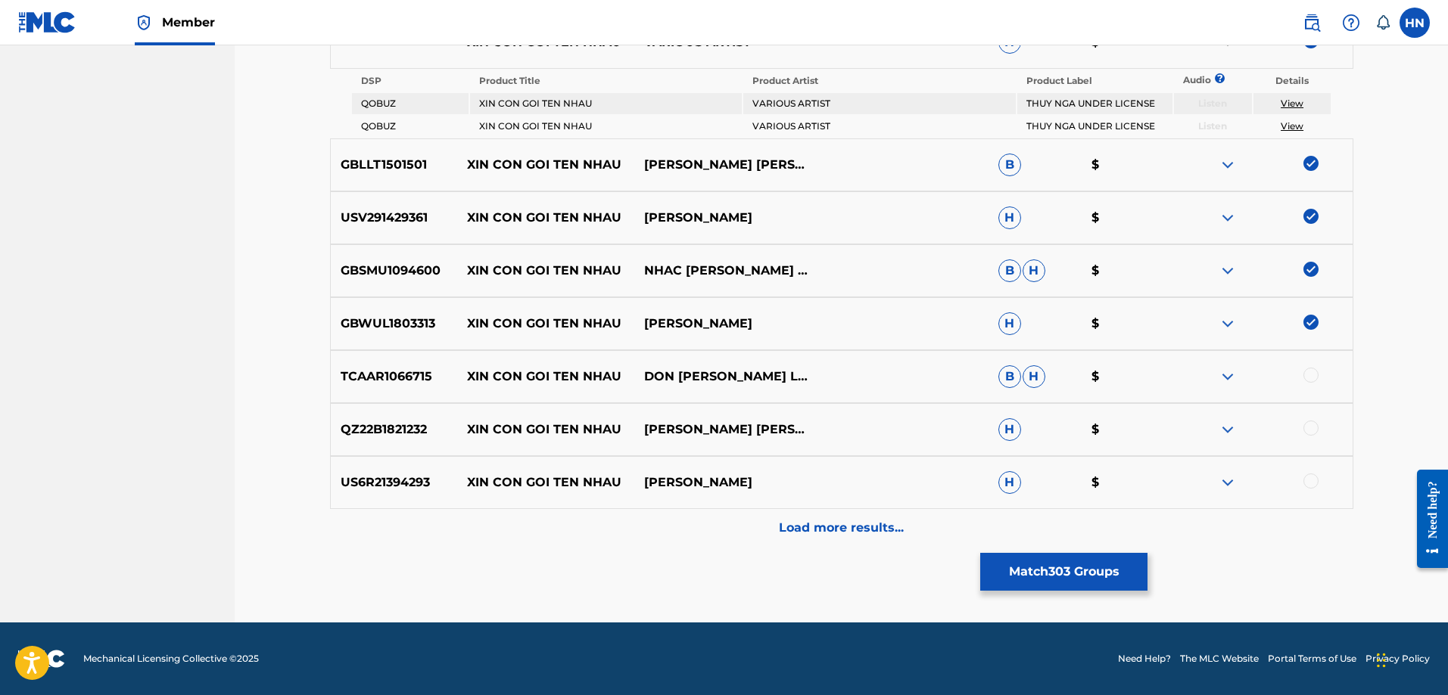
click at [397, 383] on p "TCAAR1066715" at bounding box center [394, 377] width 127 height 18
click at [1306, 372] on div at bounding box center [1310, 375] width 15 height 15
click at [330, 422] on div "QZ22B1821232 XIN CON GOI TEN NHAU [PERSON_NAME] [PERSON_NAME] H $" at bounding box center [841, 429] width 1023 height 53
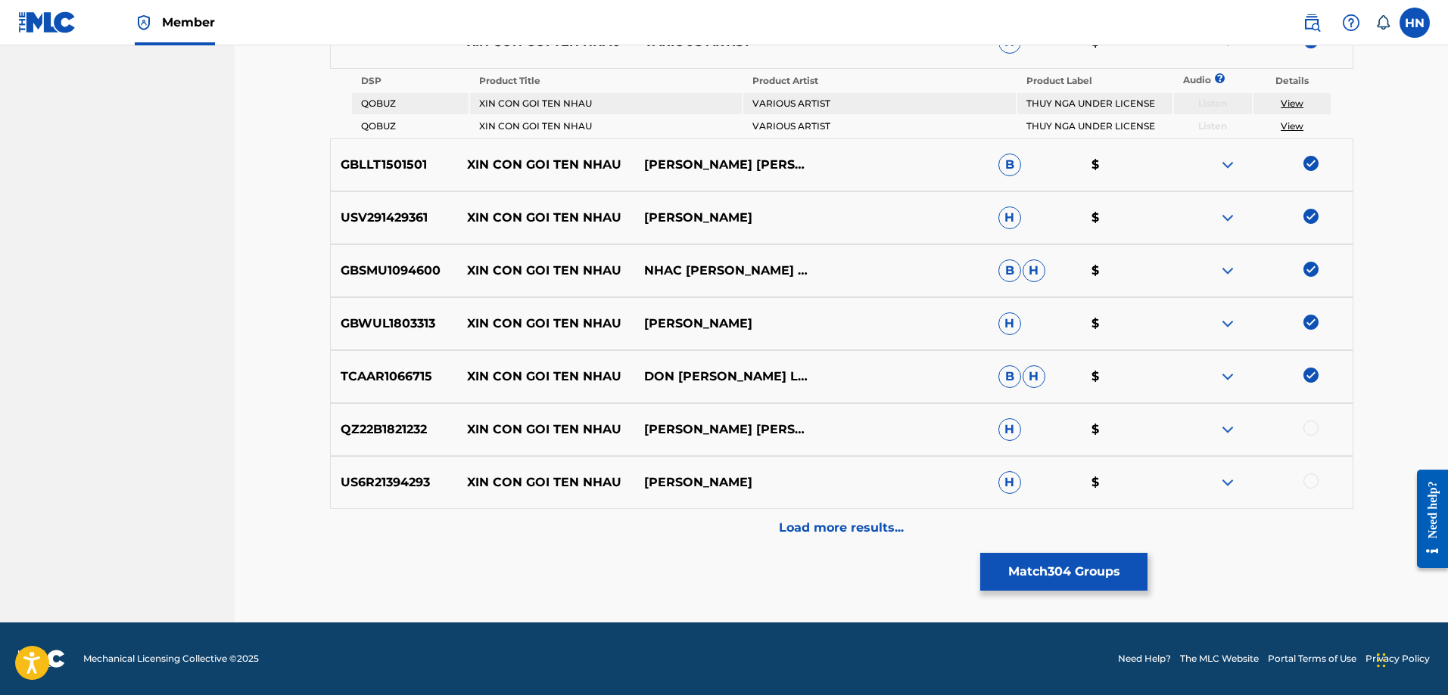
click at [1310, 427] on div at bounding box center [1310, 428] width 15 height 15
click at [413, 484] on p "US6R21394293" at bounding box center [394, 483] width 127 height 18
click at [1308, 481] on div at bounding box center [1310, 481] width 15 height 15
click at [853, 532] on p "Load more results..." at bounding box center [841, 528] width 125 height 18
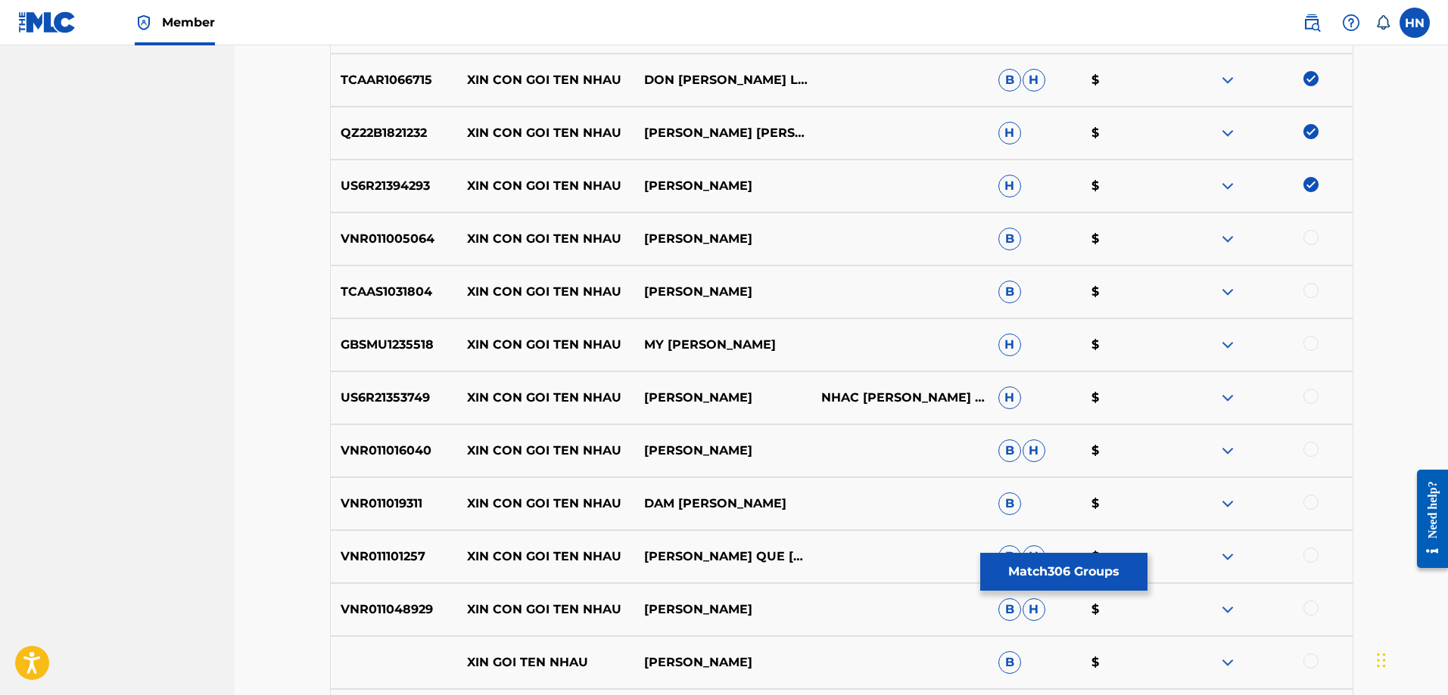
scroll to position [6273, 0]
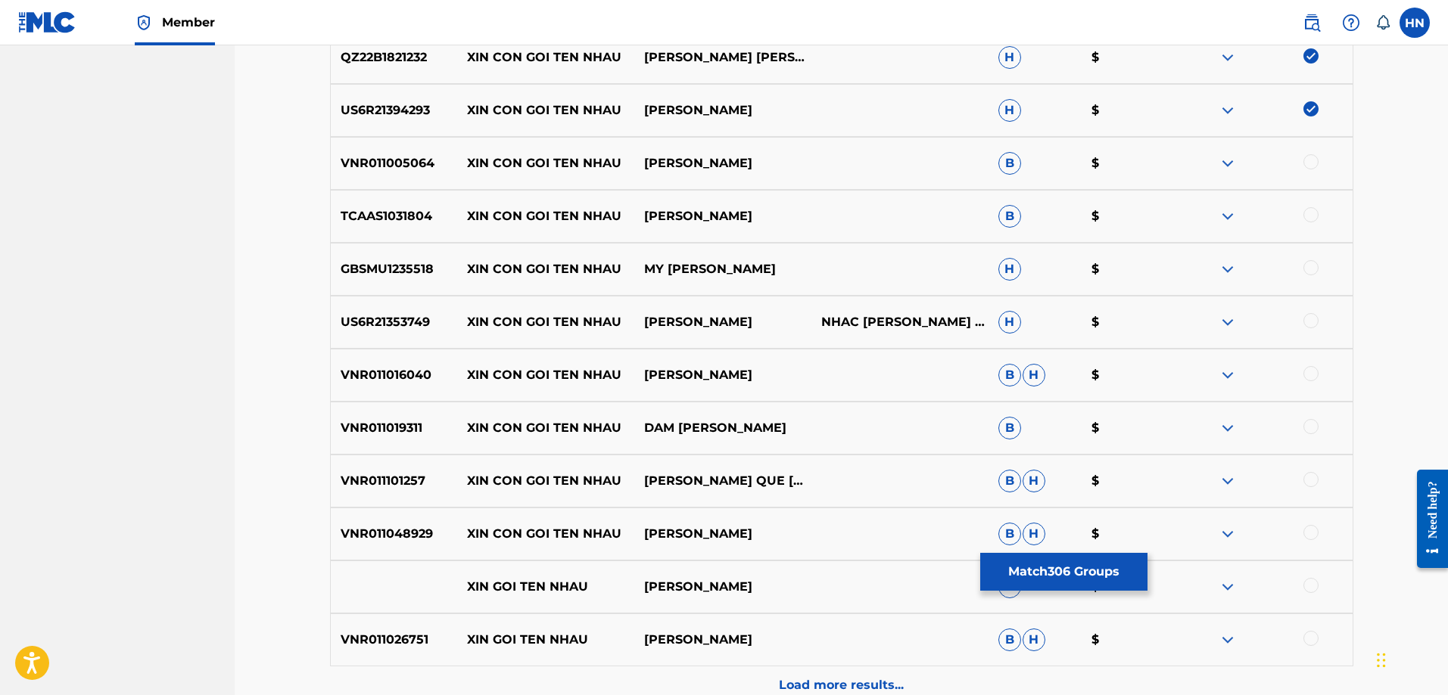
click at [378, 170] on p "VNR011005064" at bounding box center [394, 163] width 127 height 18
click at [1314, 164] on div at bounding box center [1310, 161] width 15 height 15
click at [392, 224] on p "TCAAS1031804" at bounding box center [394, 216] width 127 height 18
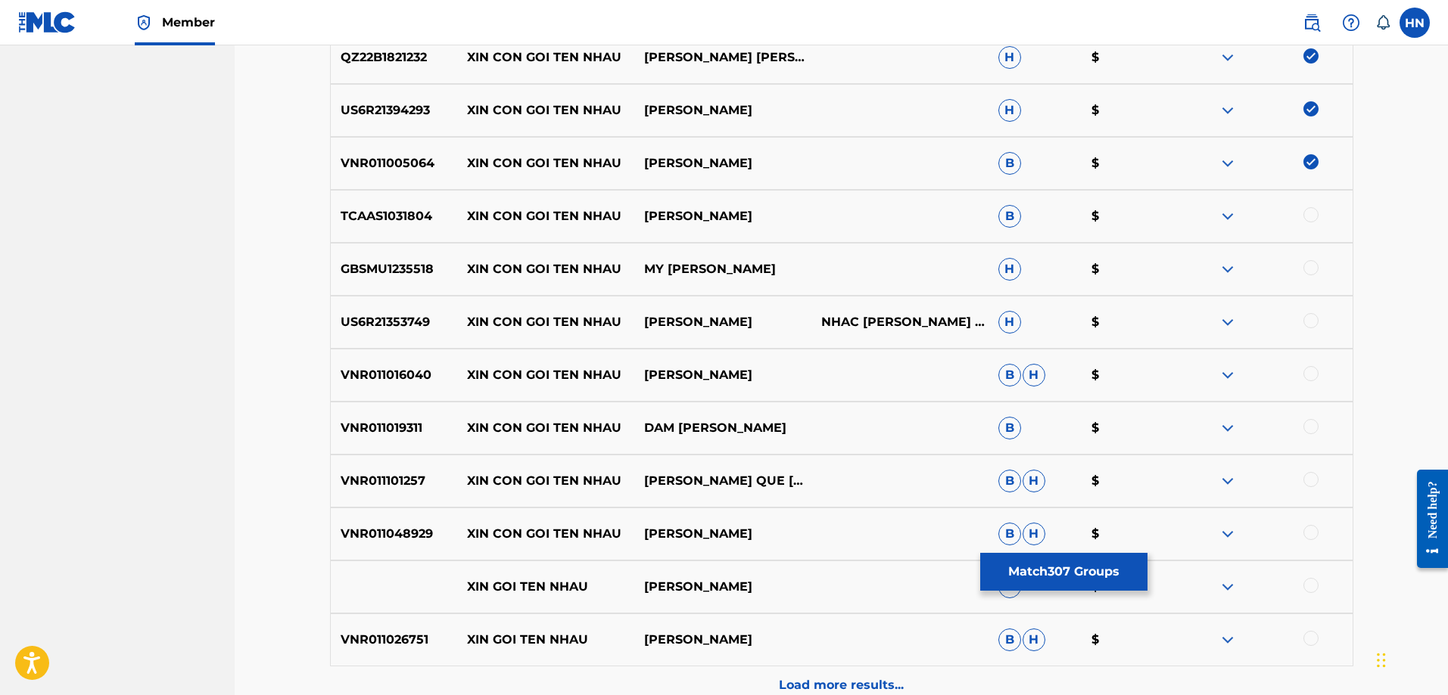
click at [1308, 217] on div at bounding box center [1310, 214] width 15 height 15
click at [412, 266] on p "GBSMU1235518" at bounding box center [394, 269] width 127 height 18
click at [1307, 266] on div at bounding box center [1310, 267] width 15 height 15
click at [367, 315] on p "US6R21353749" at bounding box center [394, 322] width 127 height 18
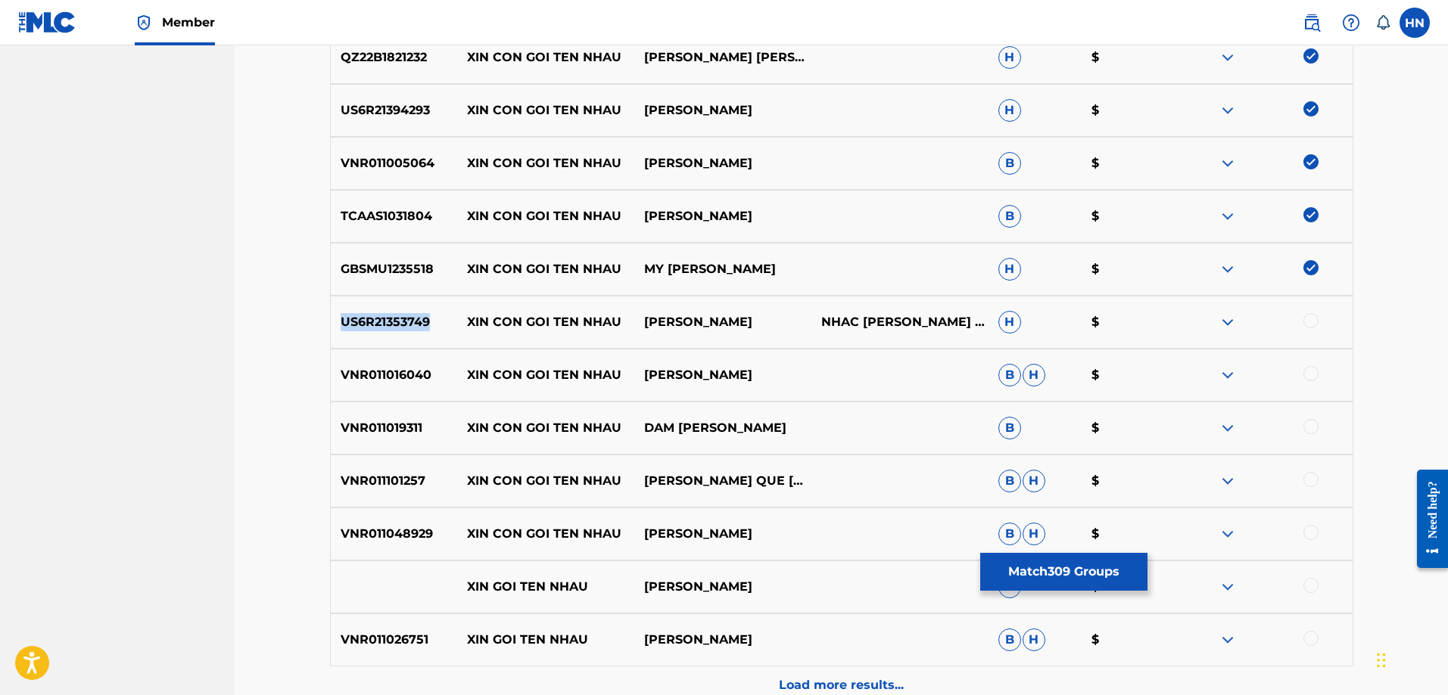
click at [367, 315] on p "US6R21353749" at bounding box center [394, 322] width 127 height 18
click at [1307, 321] on div at bounding box center [1310, 320] width 15 height 15
click at [374, 352] on div "VNR011016040 XIN CON GOI TEN NHAU [PERSON_NAME] [PERSON_NAME] $" at bounding box center [841, 375] width 1023 height 53
click at [1308, 372] on div at bounding box center [1310, 373] width 15 height 15
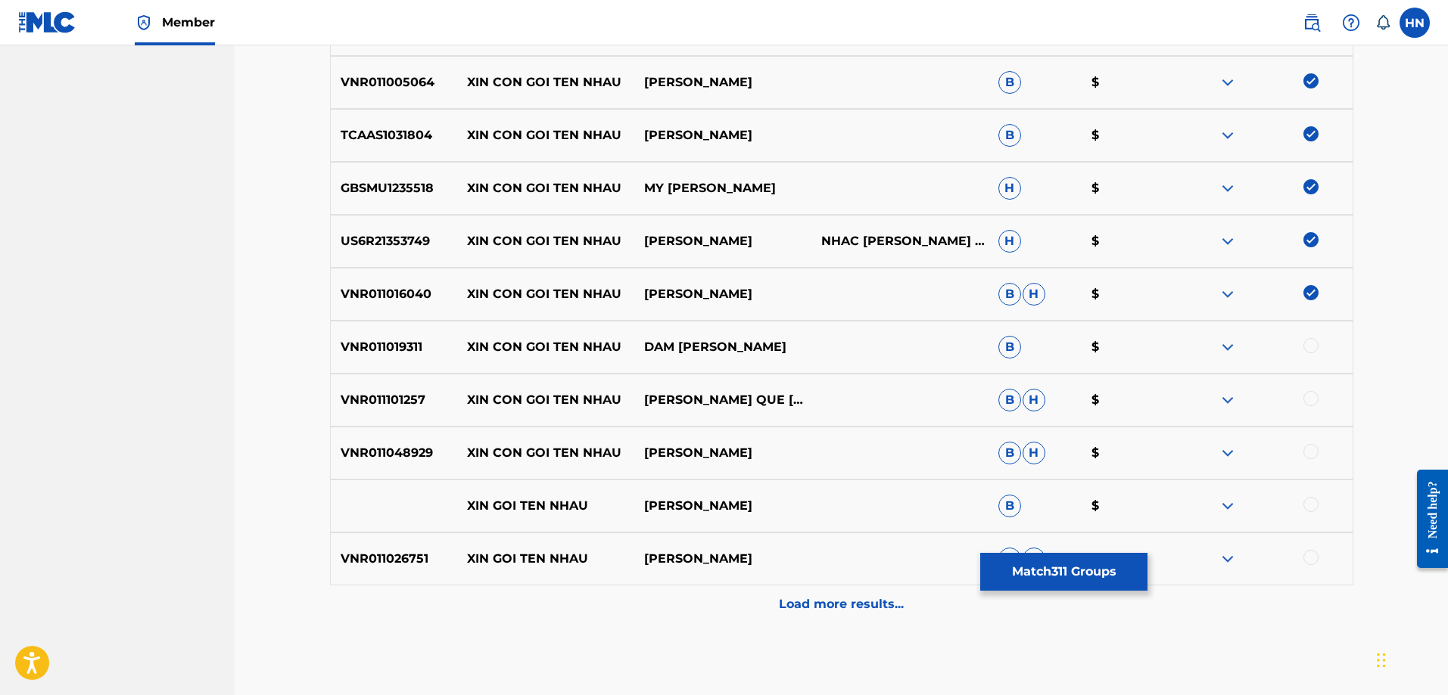
scroll to position [6424, 0]
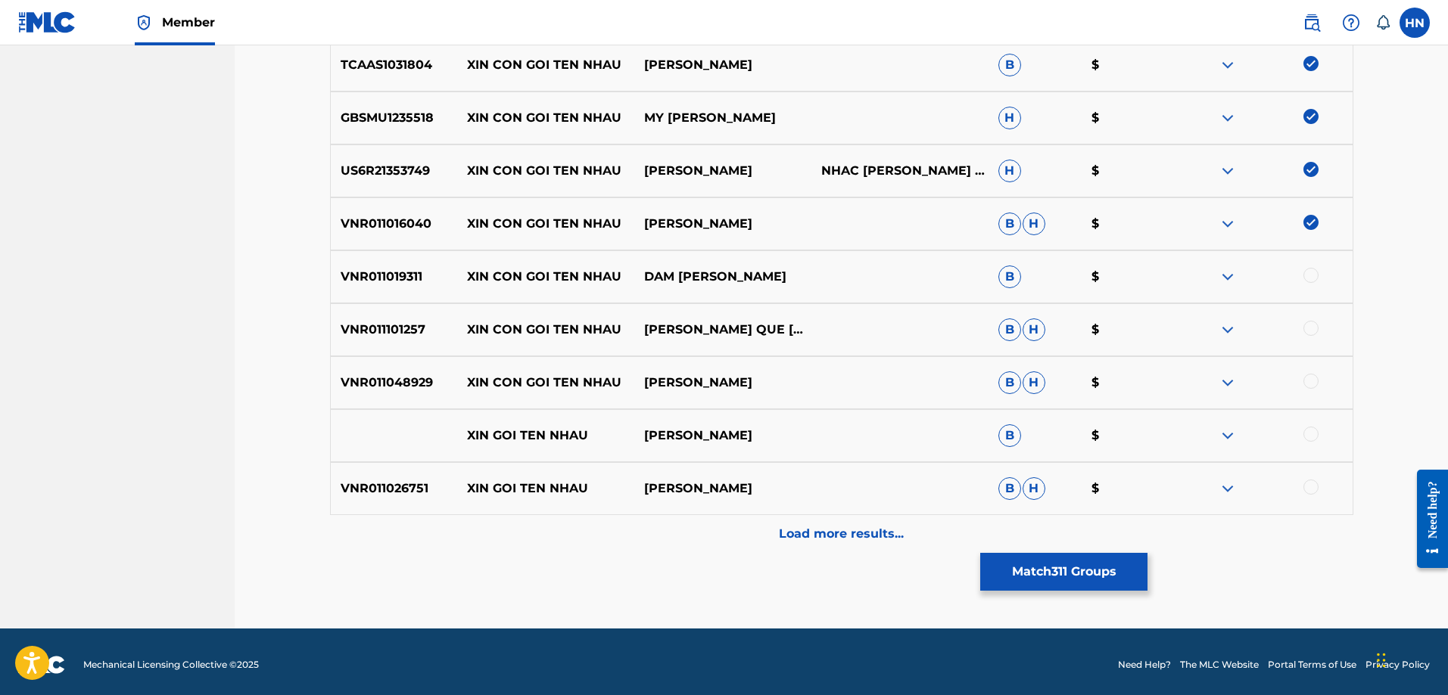
click at [360, 279] on p "VNR011019311" at bounding box center [394, 277] width 127 height 18
click at [358, 279] on p "VNR011019311" at bounding box center [394, 277] width 127 height 18
click at [1308, 274] on div at bounding box center [1310, 275] width 15 height 15
click at [330, 328] on div "VNR011101257 XIN CON GOI TEN NHAU [PERSON_NAME] QUE [PERSON_NAME]" at bounding box center [841, 329] width 1023 height 53
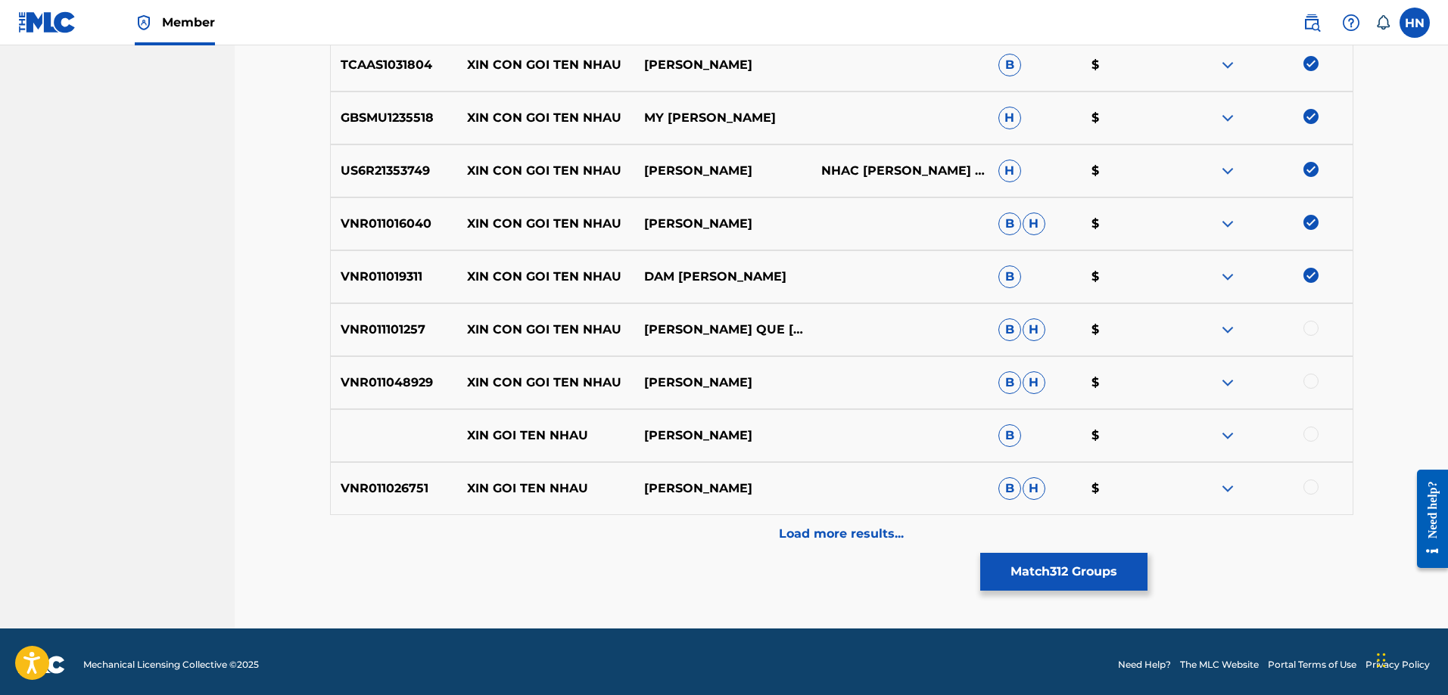
click at [1308, 325] on div at bounding box center [1310, 328] width 15 height 15
click at [422, 394] on div "VNR011048929 XIN CON GOI TEN NHAU [PERSON_NAME] [PERSON_NAME] $" at bounding box center [841, 382] width 1023 height 53
click at [1318, 386] on div at bounding box center [1263, 383] width 177 height 18
click at [1311, 379] on div at bounding box center [1310, 381] width 15 height 15
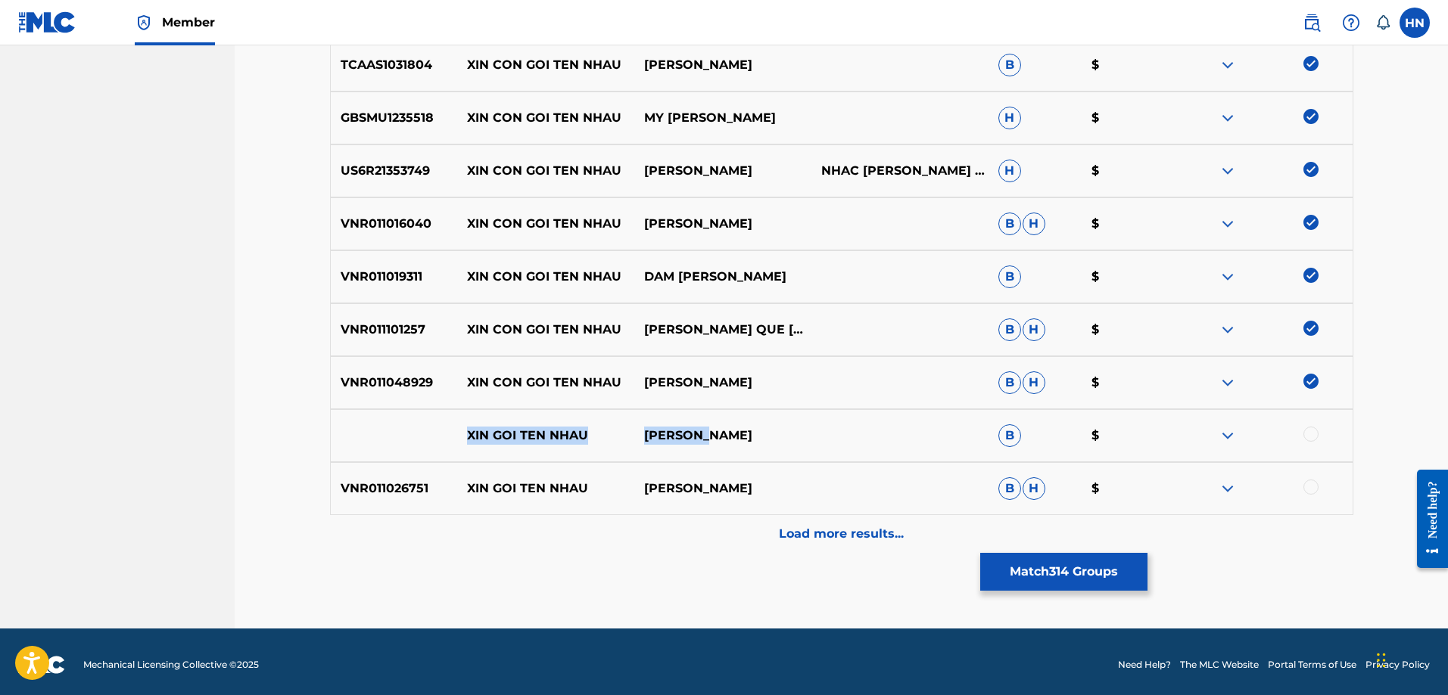
drag, startPoint x: 450, startPoint y: 436, endPoint x: 863, endPoint y: 435, distance: 413.2
click at [850, 436] on div "XIN GOI TEN NHAU [PERSON_NAME] B $" at bounding box center [841, 435] width 1023 height 53
click at [876, 537] on p "Load more results..." at bounding box center [841, 534] width 125 height 18
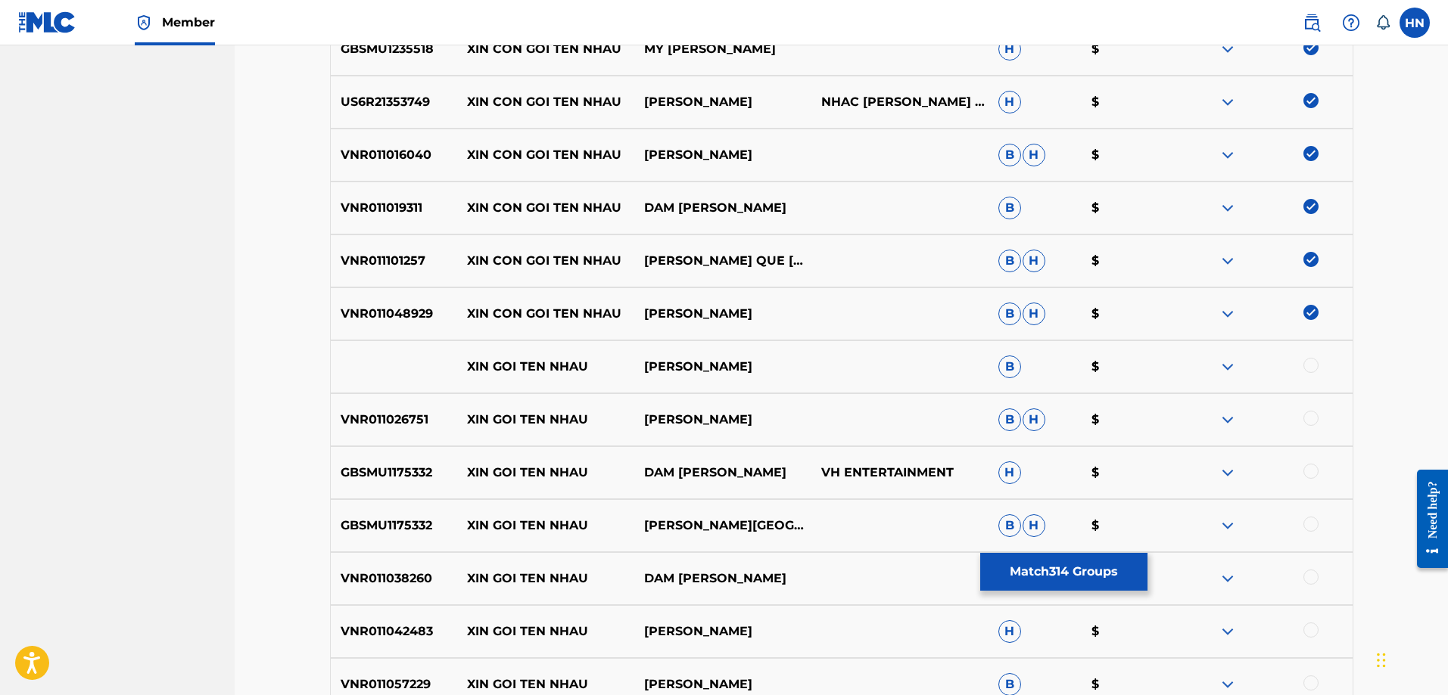
scroll to position [6575, 0]
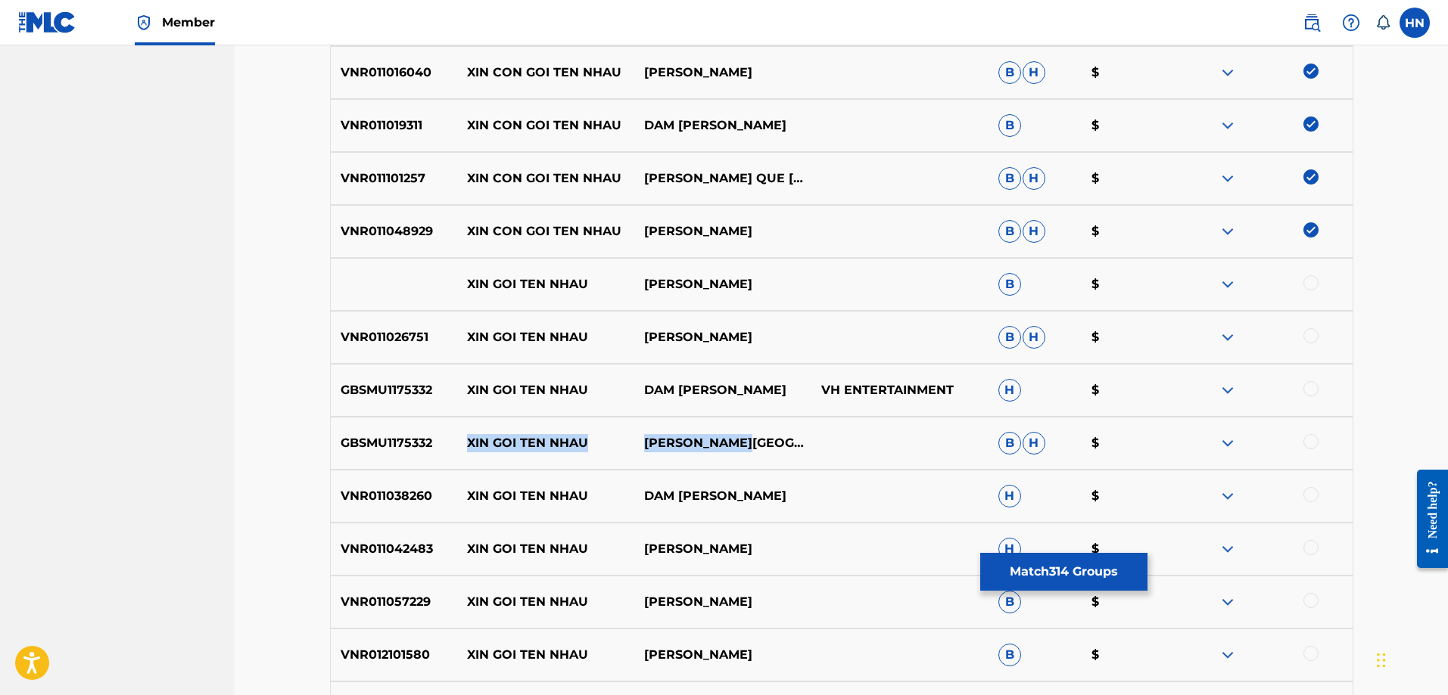
drag, startPoint x: 759, startPoint y: 434, endPoint x: 481, endPoint y: 444, distance: 277.9
click at [457, 441] on div "GBSMU1175332 XIN GOI TEN NHAU ĐÀM [PERSON_NAME] [PERSON_NAME] $" at bounding box center [841, 443] width 1023 height 53
click at [1236, 443] on img at bounding box center [1227, 443] width 18 height 18
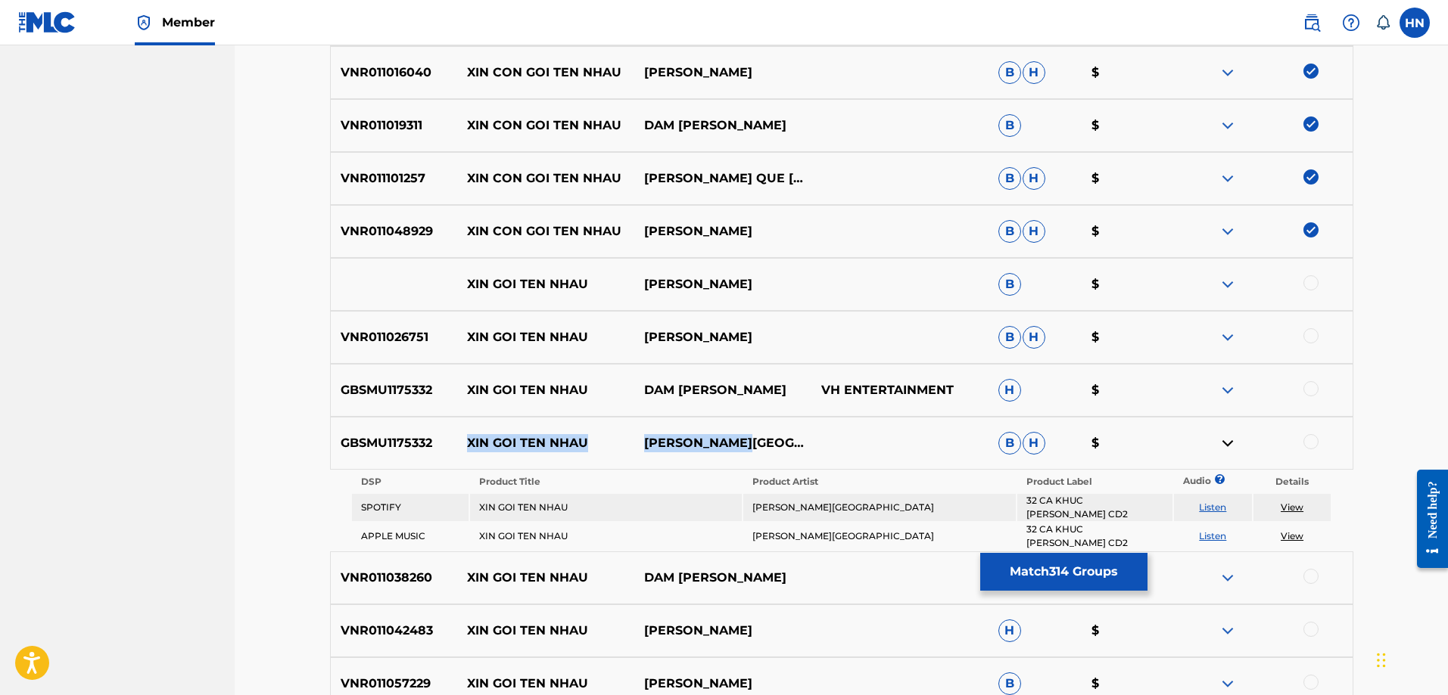
click at [1215, 507] on link "Listen" at bounding box center [1212, 507] width 27 height 11
click at [403, 384] on p "GBSMU1175332" at bounding box center [394, 390] width 127 height 18
click at [1312, 387] on div at bounding box center [1310, 388] width 15 height 15
click at [1309, 437] on div at bounding box center [1310, 441] width 15 height 15
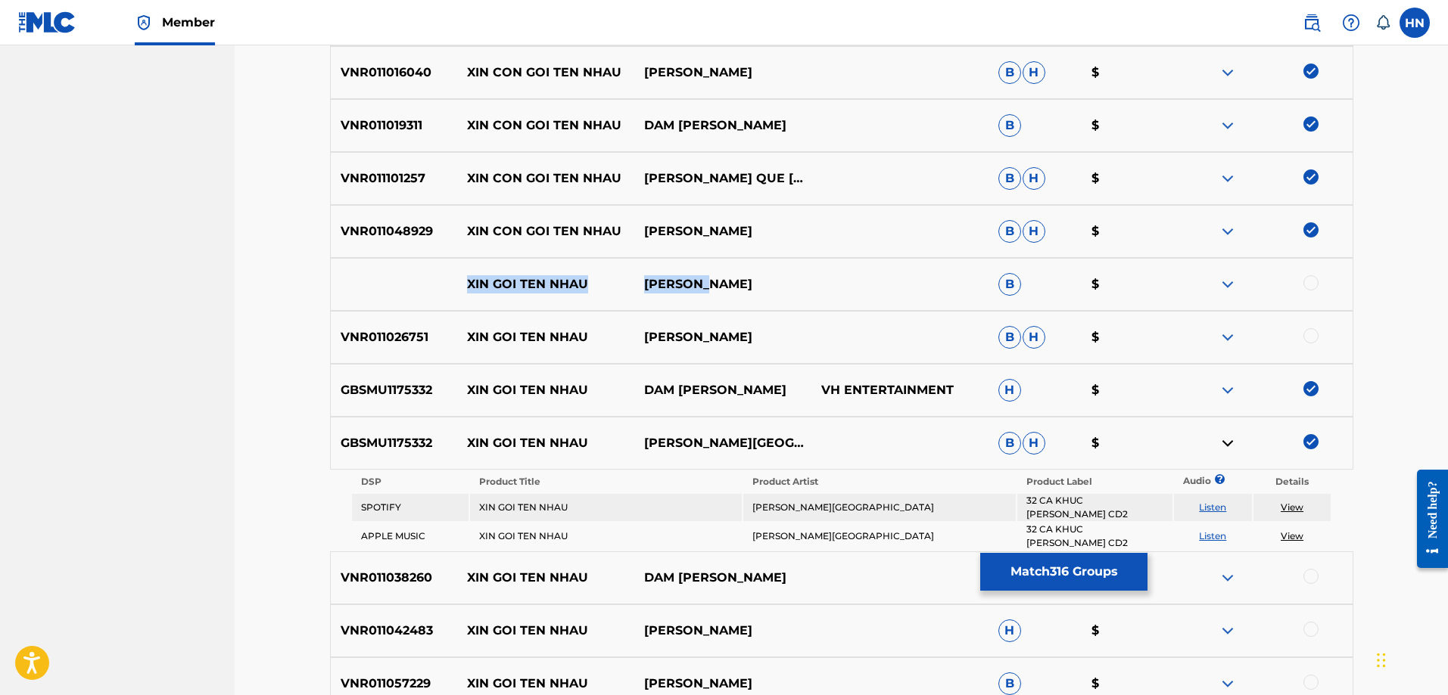
drag, startPoint x: 456, startPoint y: 285, endPoint x: 857, endPoint y: 282, distance: 401.1
click at [835, 282] on div "XIN GOI TEN NHAU [PERSON_NAME] B $" at bounding box center [841, 284] width 1023 height 53
click at [1311, 287] on div at bounding box center [1310, 282] width 15 height 15
click at [1234, 284] on img at bounding box center [1227, 284] width 18 height 18
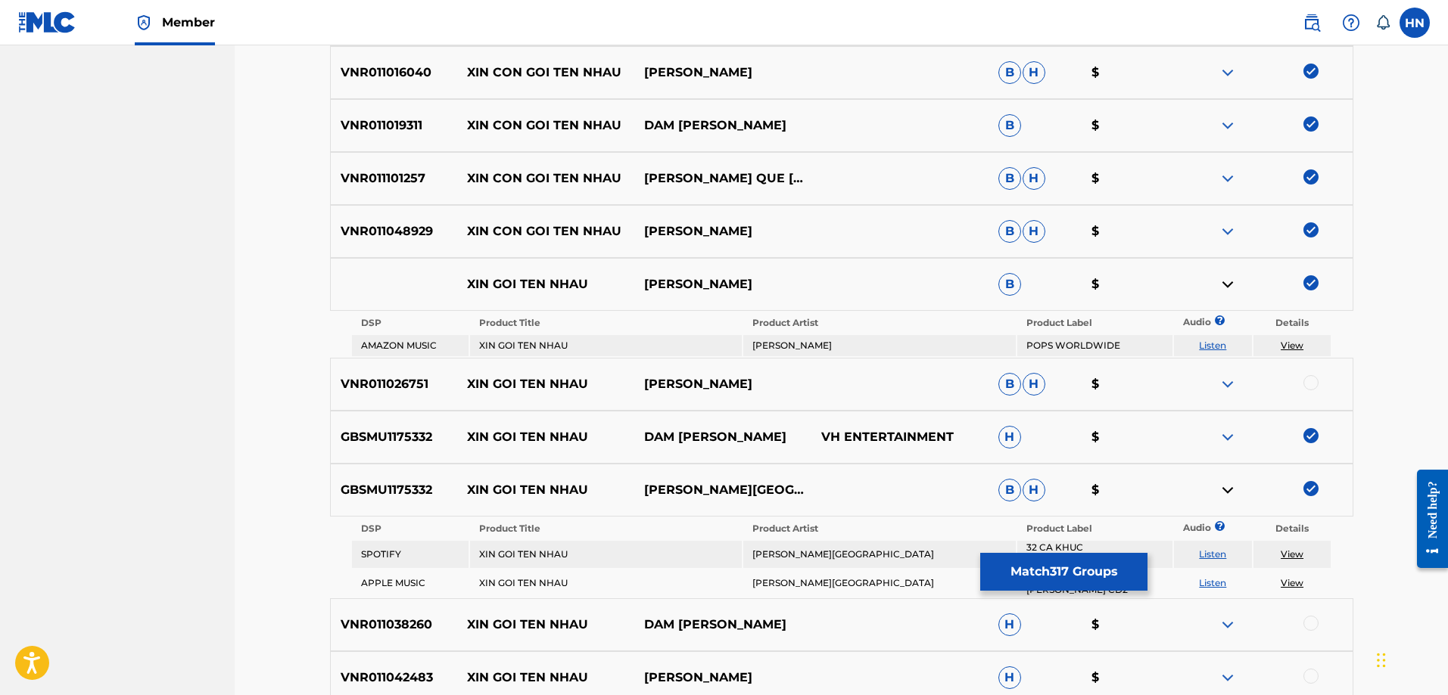
click at [1206, 344] on link "Listen" at bounding box center [1212, 345] width 27 height 11
click at [390, 376] on p "VNR011026751" at bounding box center [394, 384] width 127 height 18
click at [1304, 381] on div at bounding box center [1310, 382] width 15 height 15
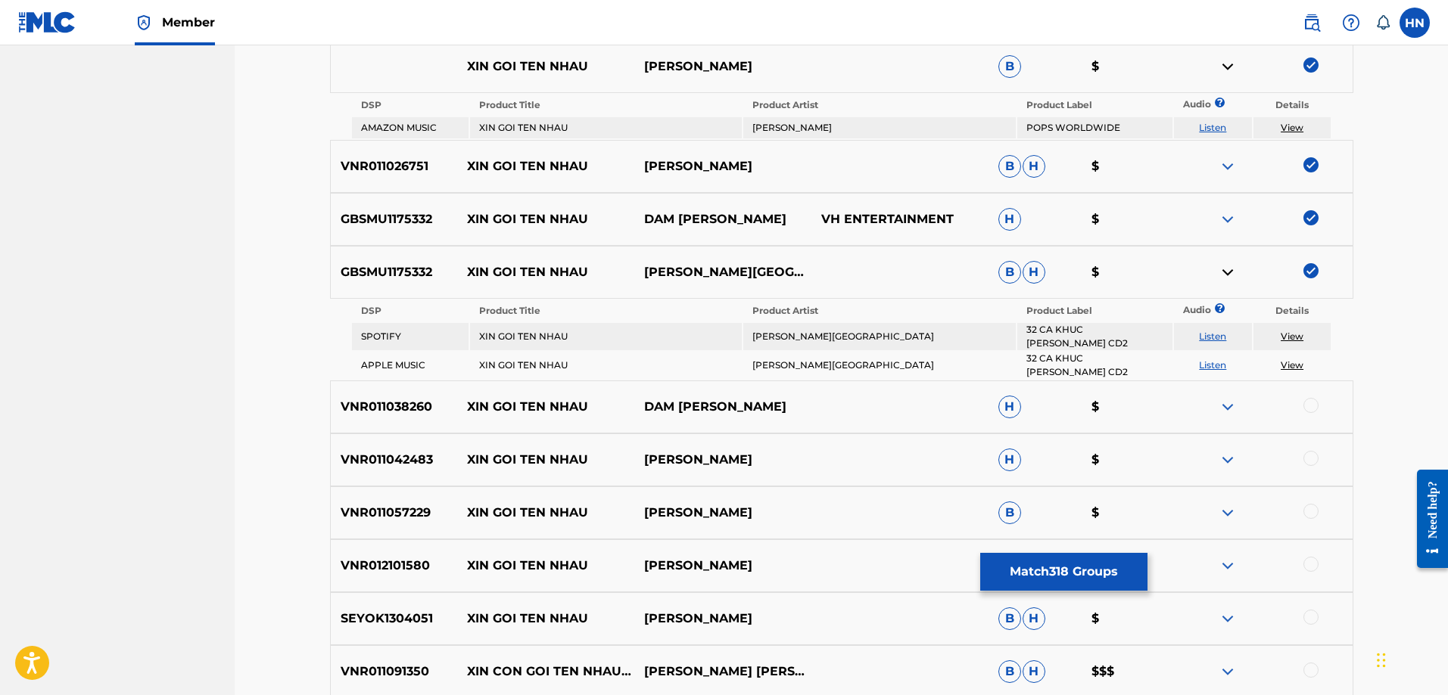
scroll to position [6954, 0]
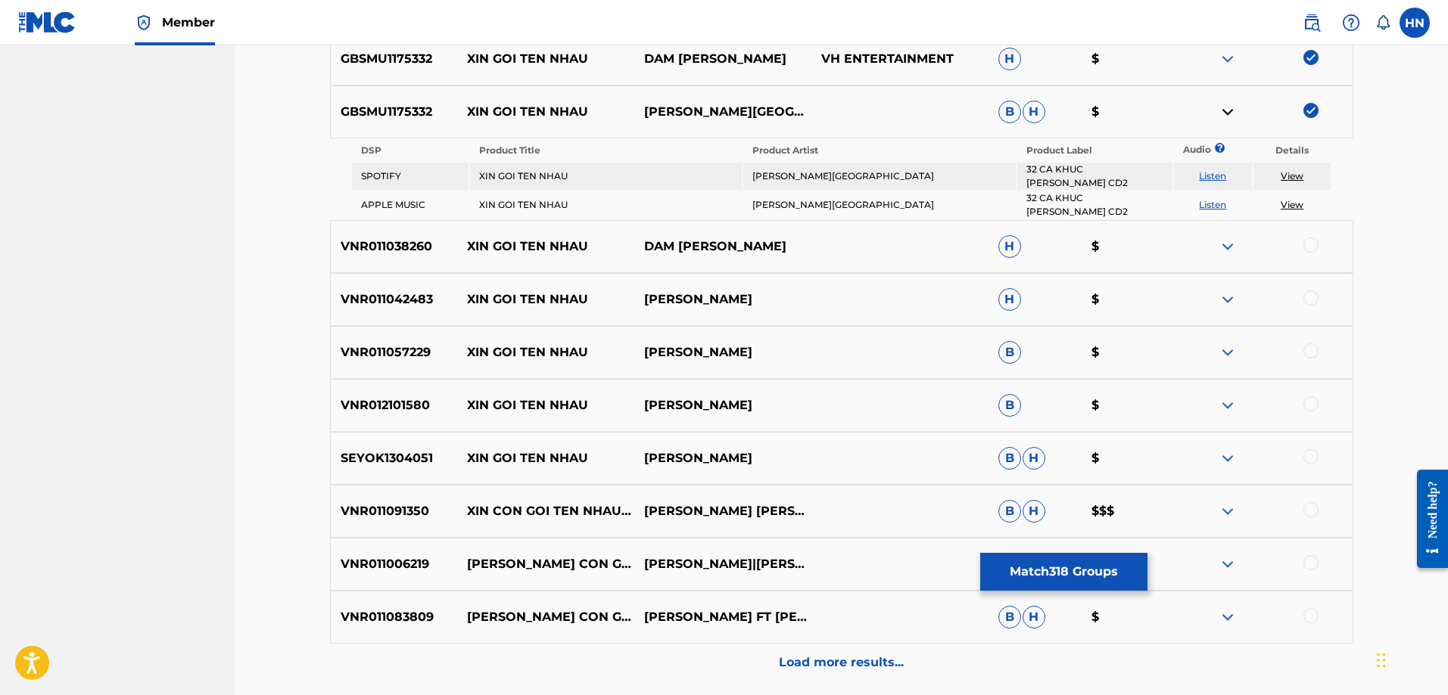
click at [370, 513] on p "VNR011091350" at bounding box center [394, 511] width 127 height 18
click at [1310, 510] on div at bounding box center [1310, 509] width 15 height 15
click at [401, 257] on div "VNR011038260 XIN GOI TEN NHAU DAM [PERSON_NAME] H $" at bounding box center [841, 246] width 1023 height 53
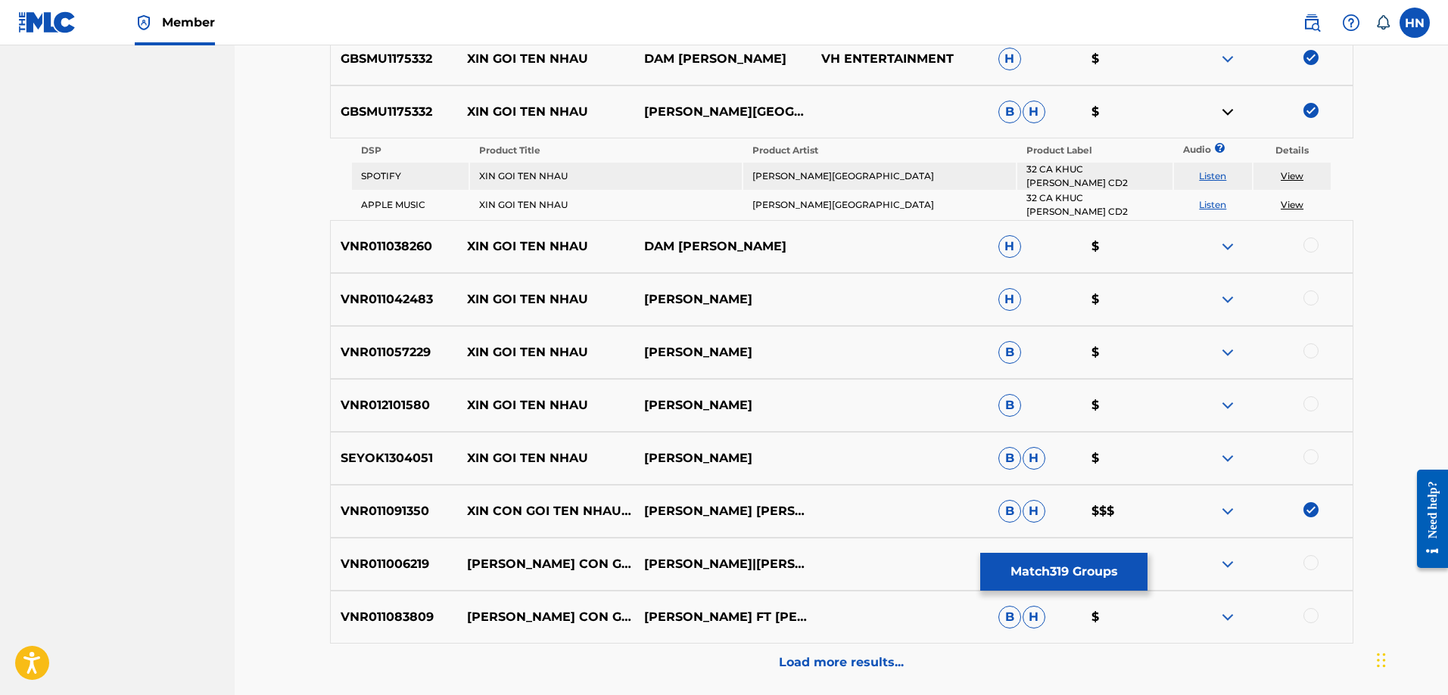
click at [1305, 246] on div at bounding box center [1310, 245] width 15 height 15
click at [415, 306] on p "VNR011042483" at bounding box center [394, 300] width 127 height 18
click at [1320, 299] on div at bounding box center [1263, 300] width 177 height 18
click at [1311, 300] on div at bounding box center [1310, 298] width 15 height 15
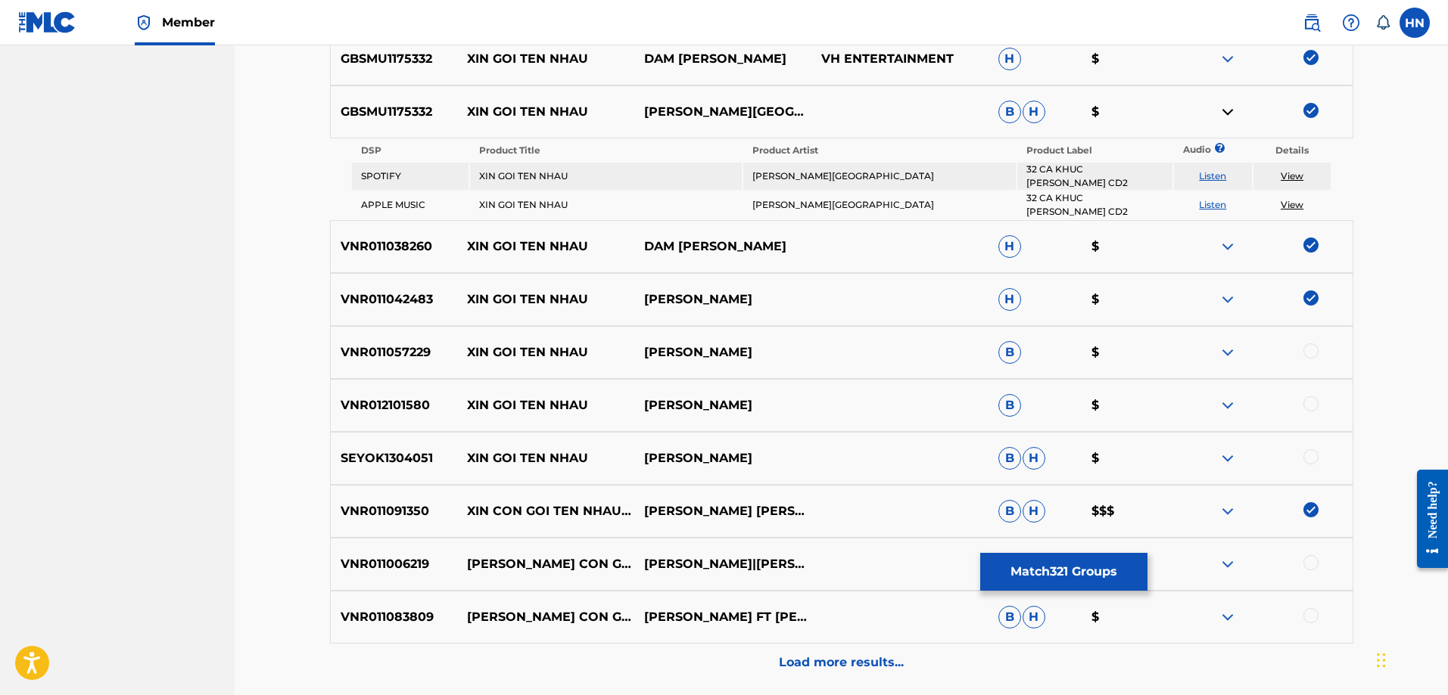
click at [372, 355] on p "VNR011057229" at bounding box center [394, 353] width 127 height 18
click at [1308, 350] on div at bounding box center [1310, 351] width 15 height 15
click at [413, 397] on p "VNR012101580" at bounding box center [394, 406] width 127 height 18
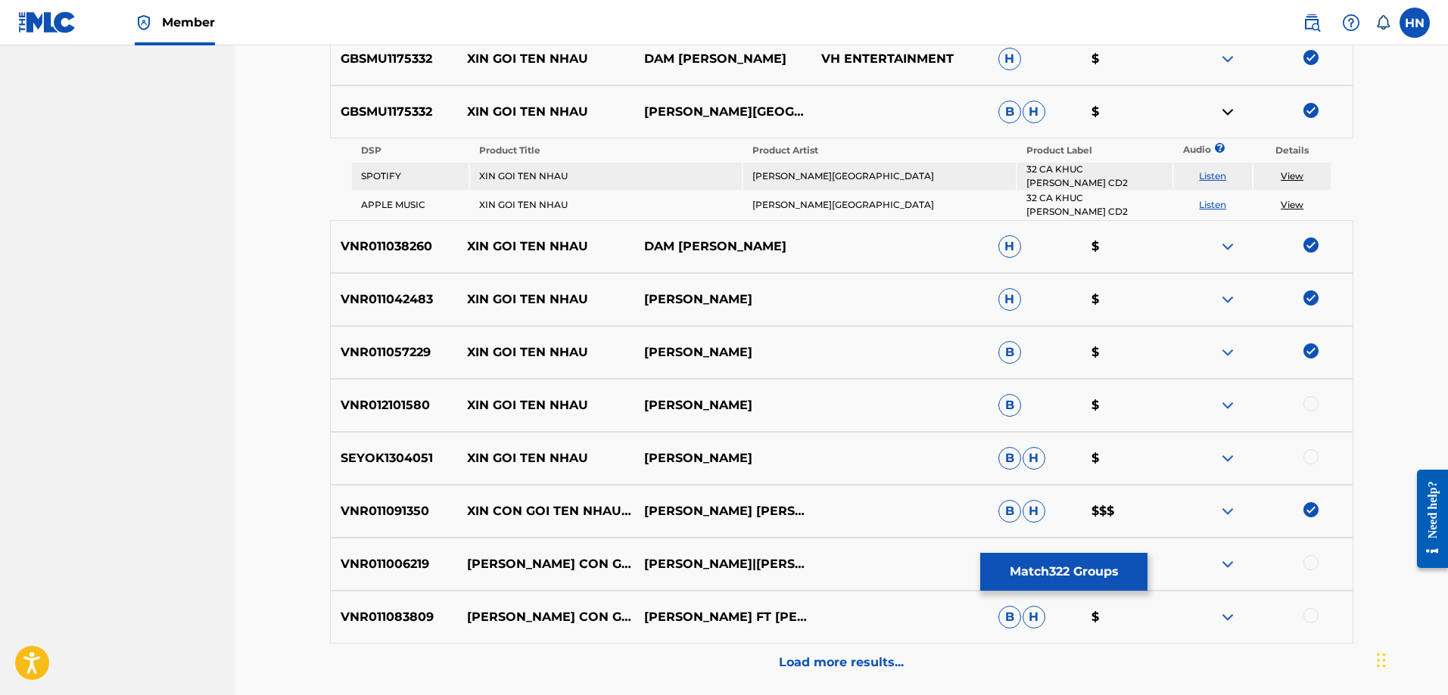
click at [1316, 403] on div at bounding box center [1310, 404] width 15 height 15
click at [429, 464] on p "SEYOK1304051" at bounding box center [394, 459] width 127 height 18
click at [1314, 456] on div at bounding box center [1310, 457] width 15 height 15
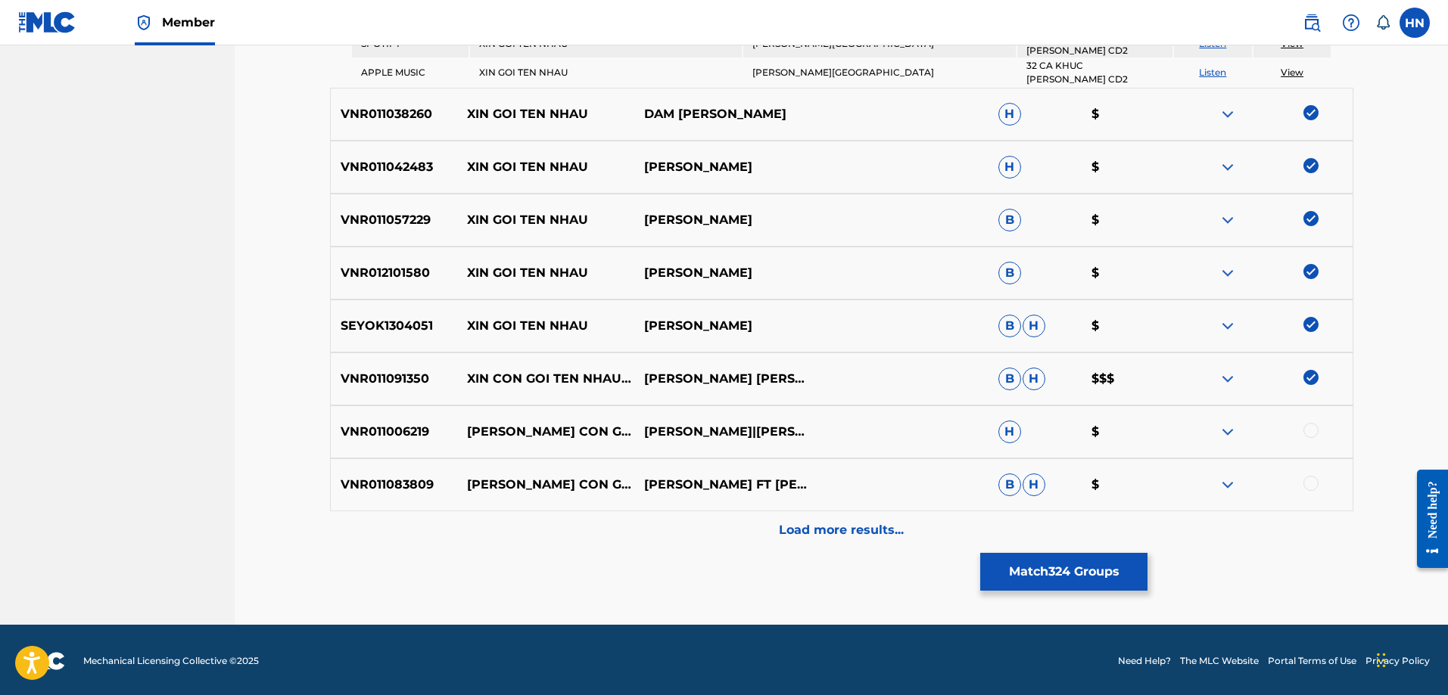
scroll to position [7089, 0]
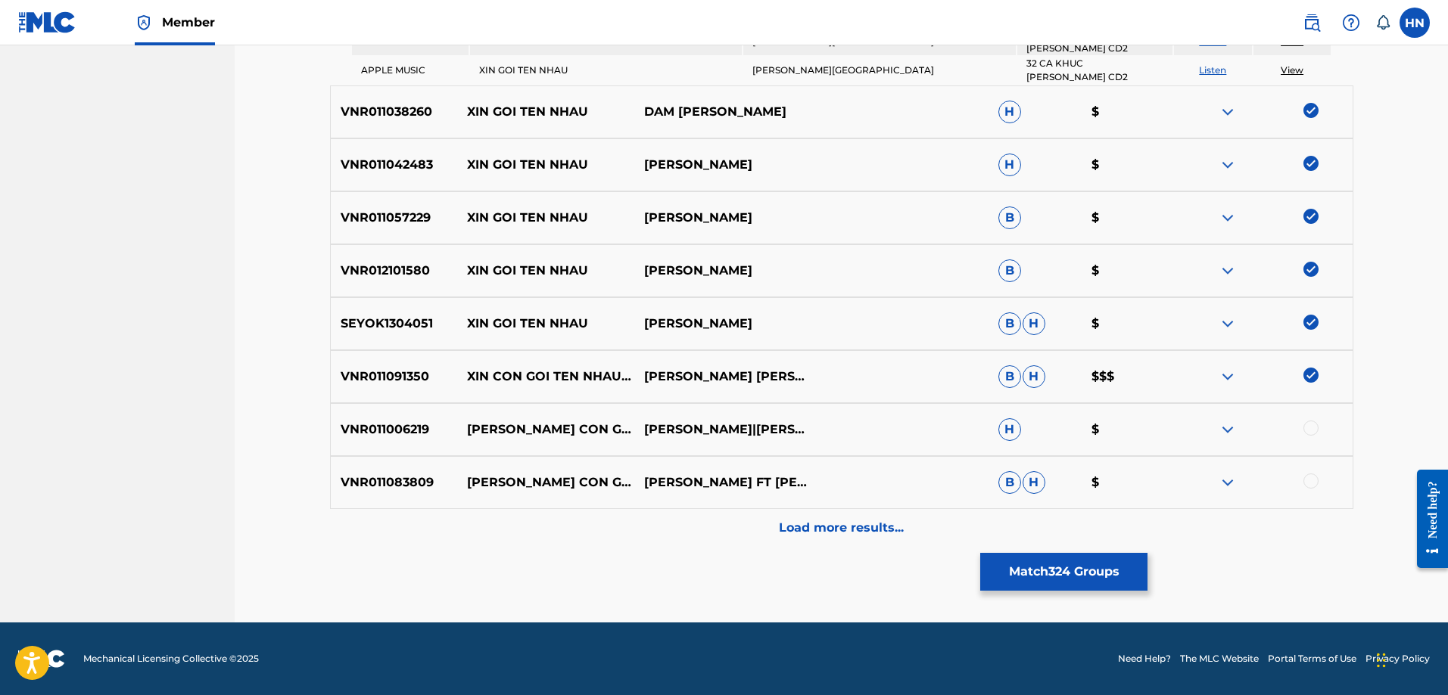
click at [776, 524] on div "Load more results..." at bounding box center [841, 528] width 1023 height 38
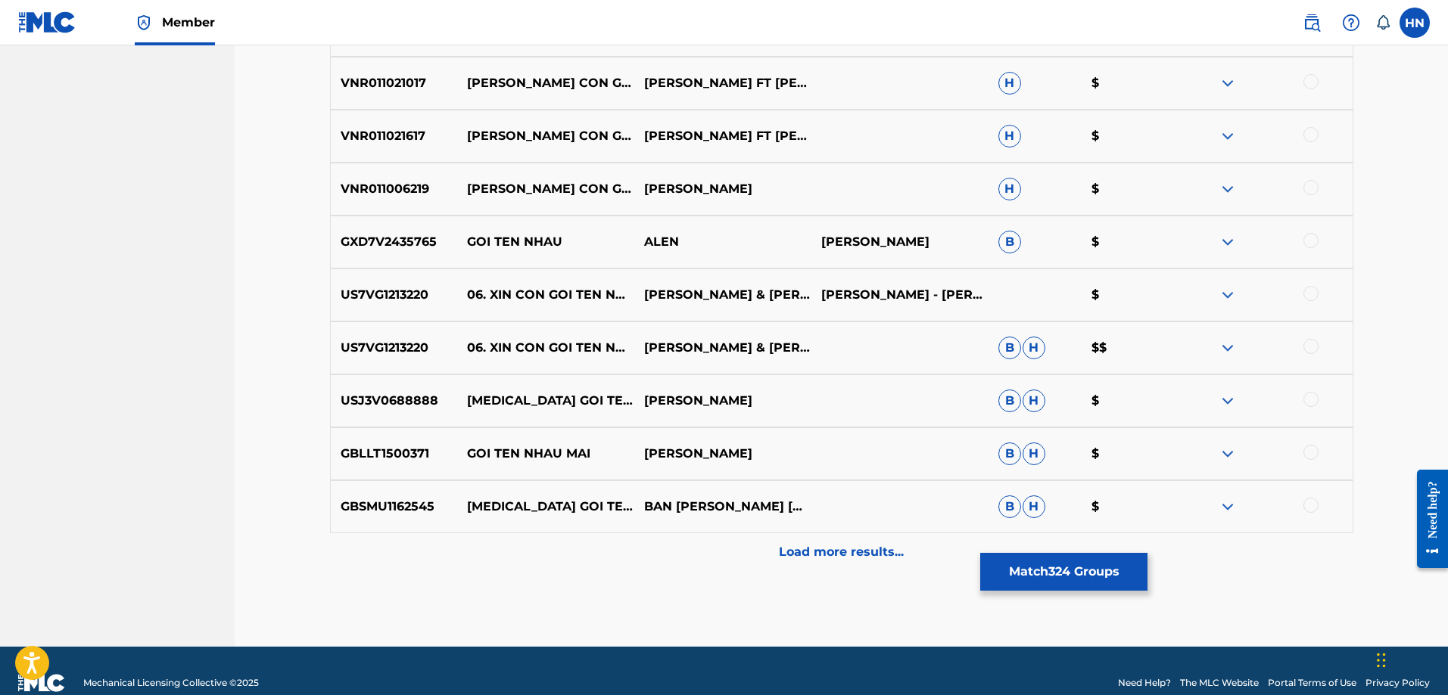
scroll to position [7467, 0]
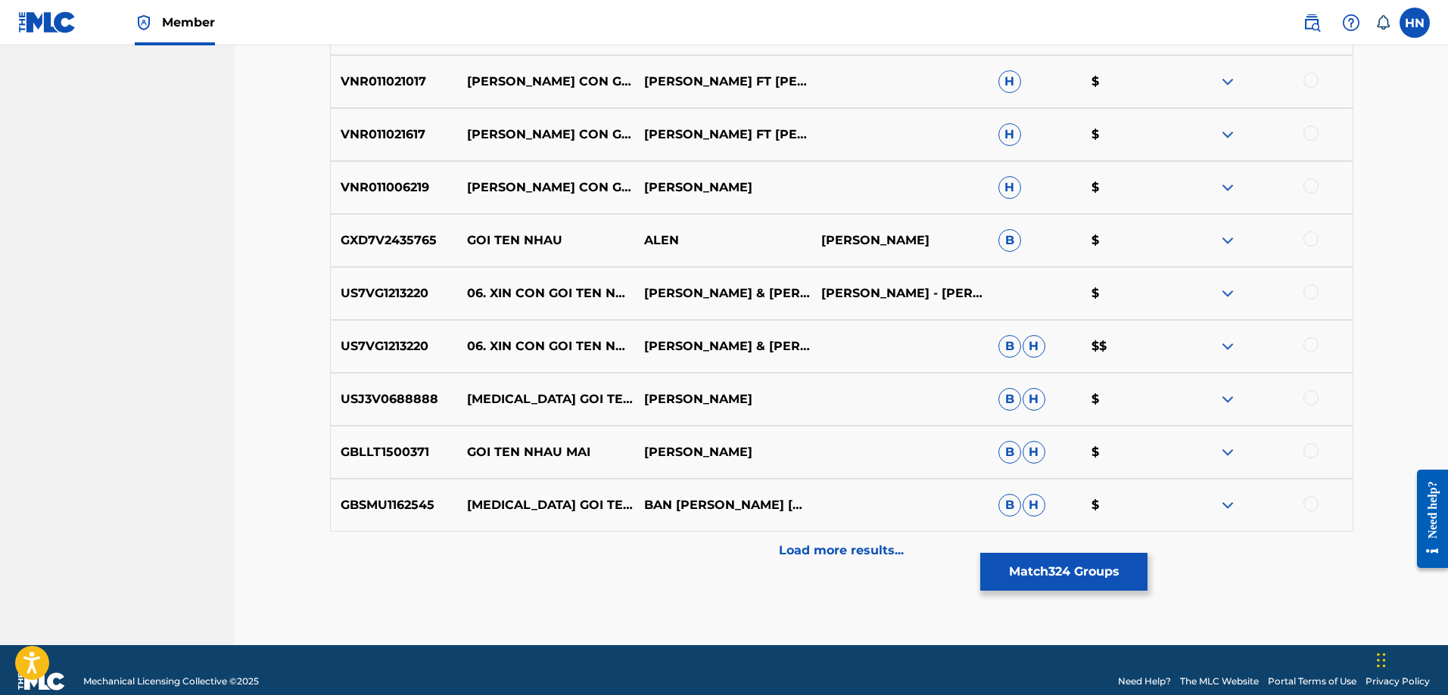
click at [1041, 569] on button "Match 324 Groups" at bounding box center [1063, 572] width 167 height 38
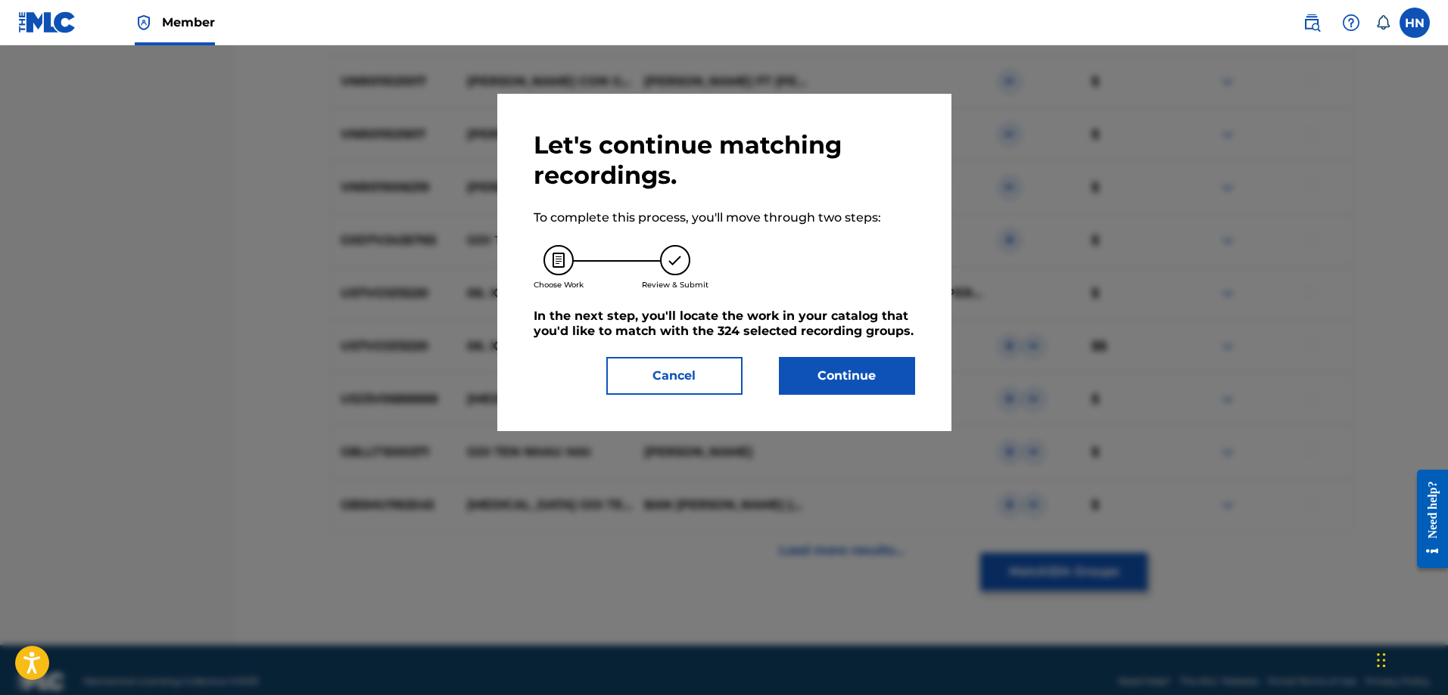
click at [847, 362] on button "Continue" at bounding box center [847, 376] width 136 height 38
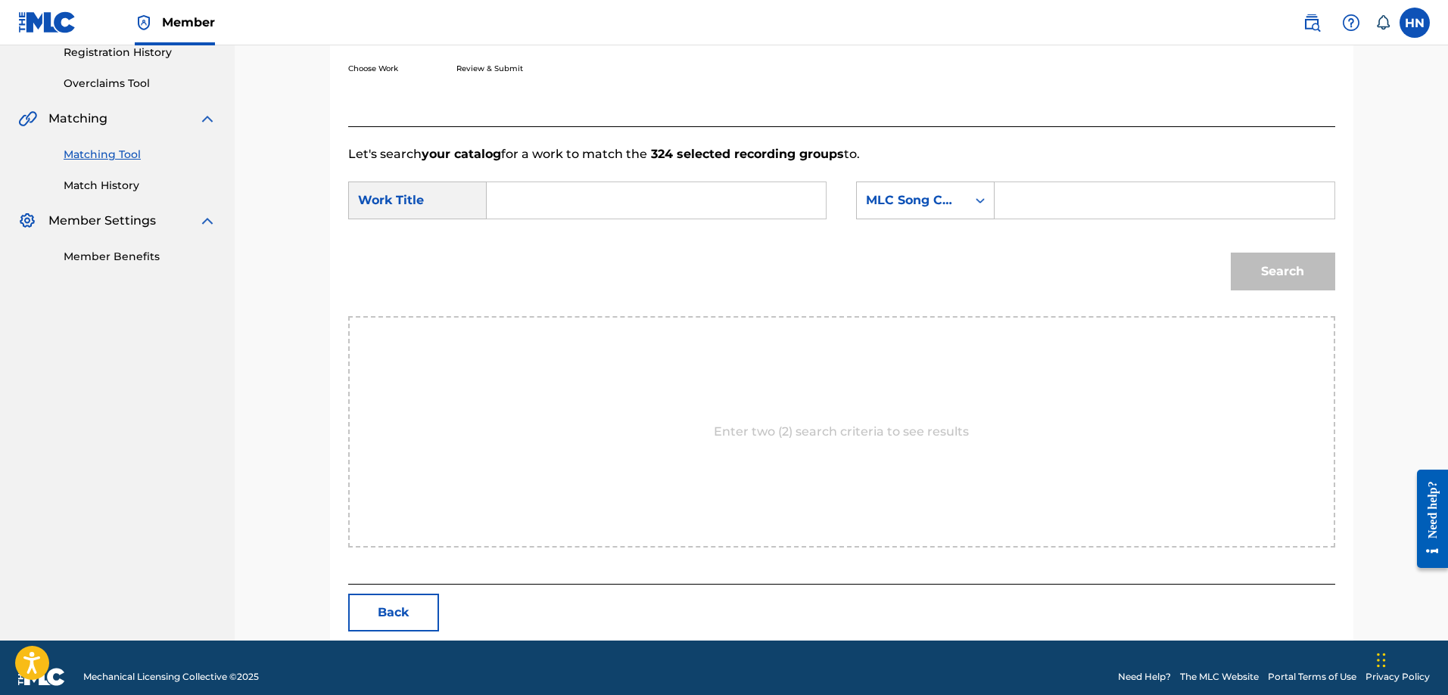
scroll to position [313, 0]
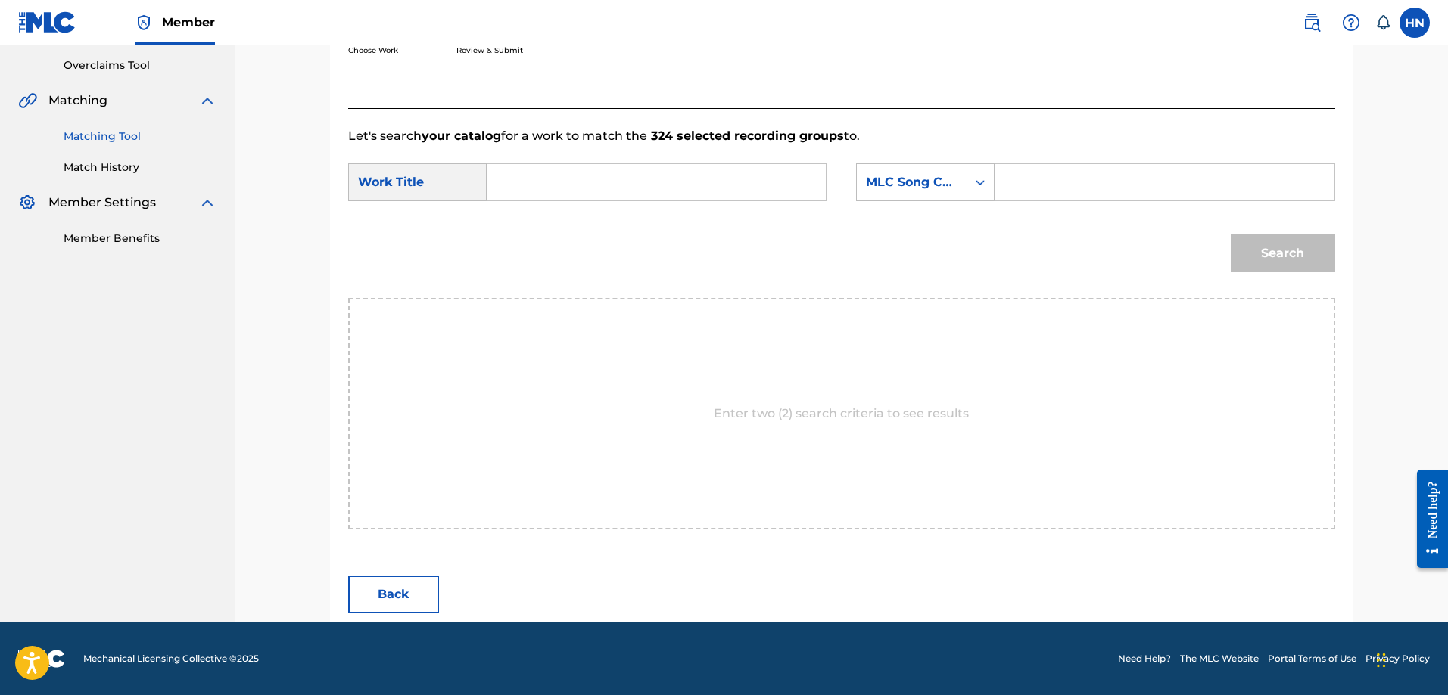
click at [742, 196] on input "Search Form" at bounding box center [655, 182] width 313 height 36
paste input "XIN còn GỌI TÊN NHAU"
type input "XIN còn GỌI TÊN NHAU"
click at [899, 190] on div "MLC Song Code" at bounding box center [912, 182] width 92 height 18
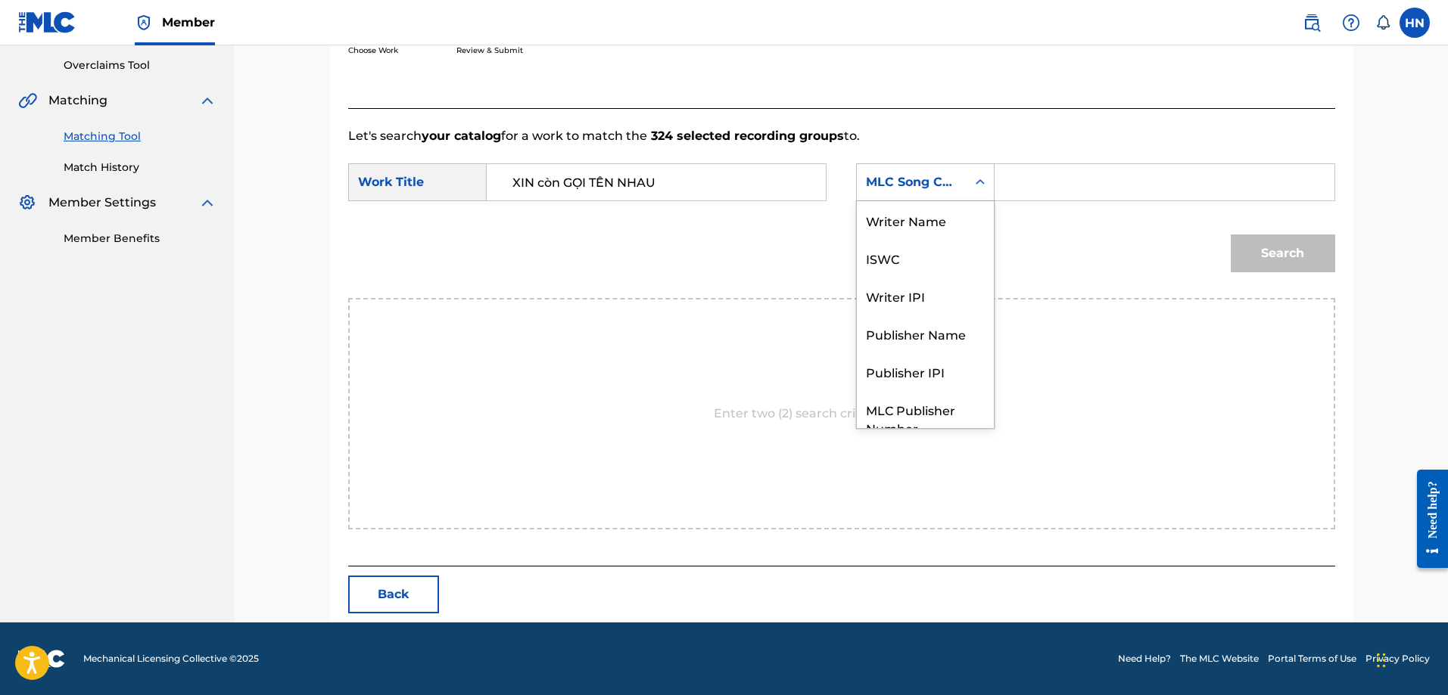
scroll to position [56, 0]
click at [896, 210] on div "ISWC" at bounding box center [925, 202] width 137 height 38
drag, startPoint x: 1045, startPoint y: 191, endPoint x: 1085, endPoint y: 198, distance: 40.6
click at [1045, 191] on input "Search Form" at bounding box center [1163, 182] width 313 height 36
paste input "T9093082087"
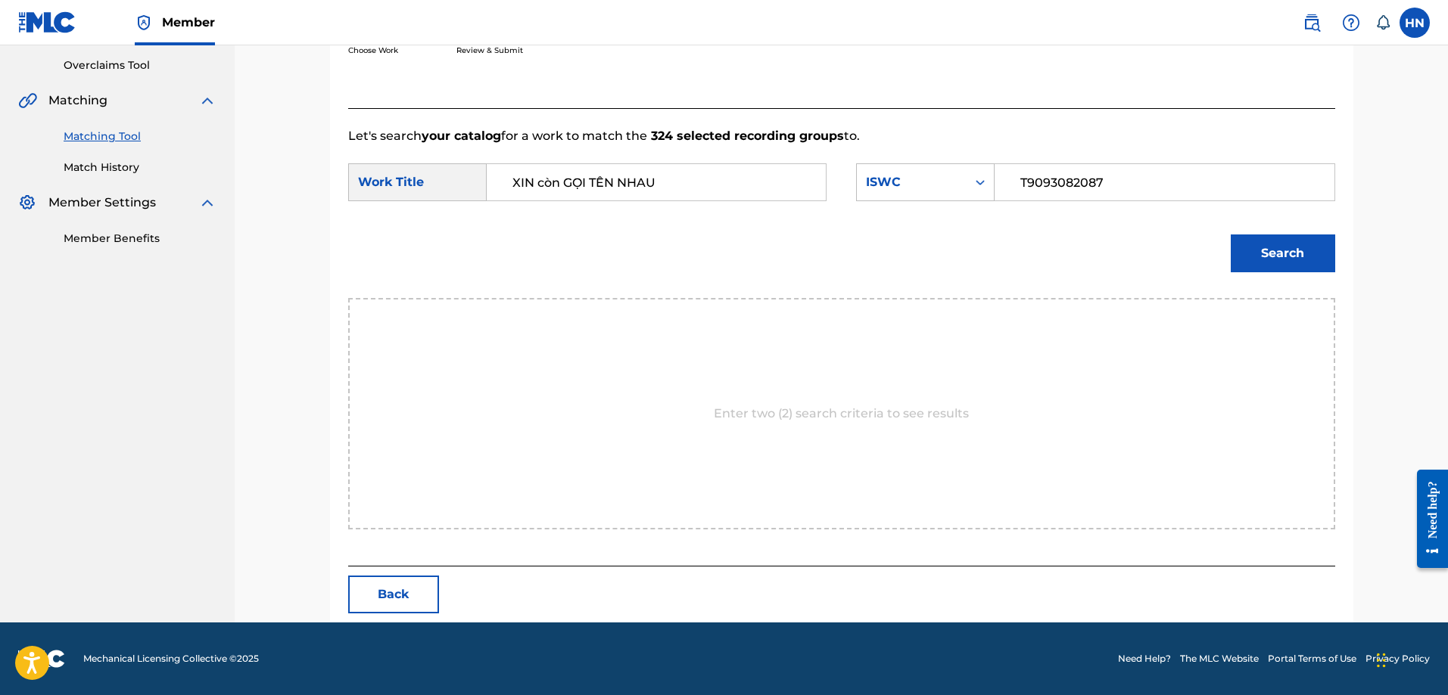
type input "T9093082087"
click at [1246, 239] on button "Search" at bounding box center [1282, 254] width 104 height 38
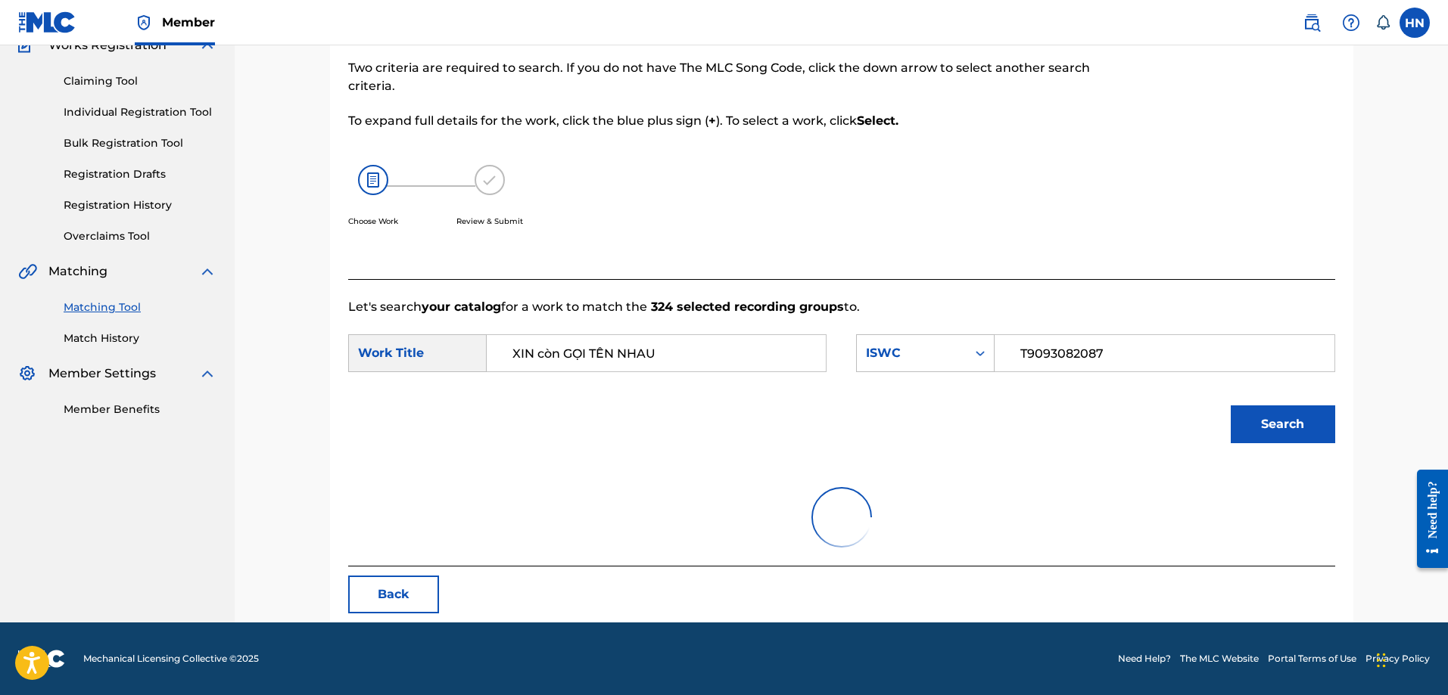
scroll to position [313, 0]
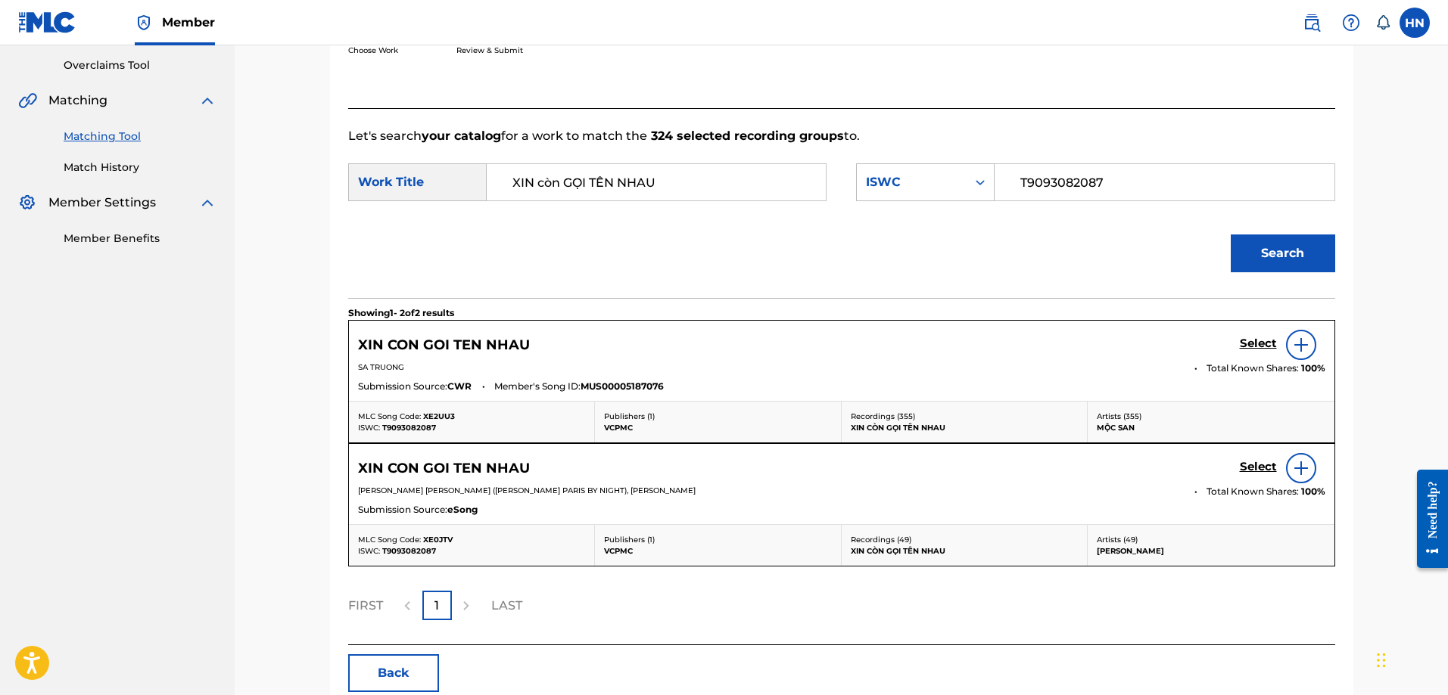
click at [1243, 462] on h5 "Select" at bounding box center [1258, 467] width 37 height 14
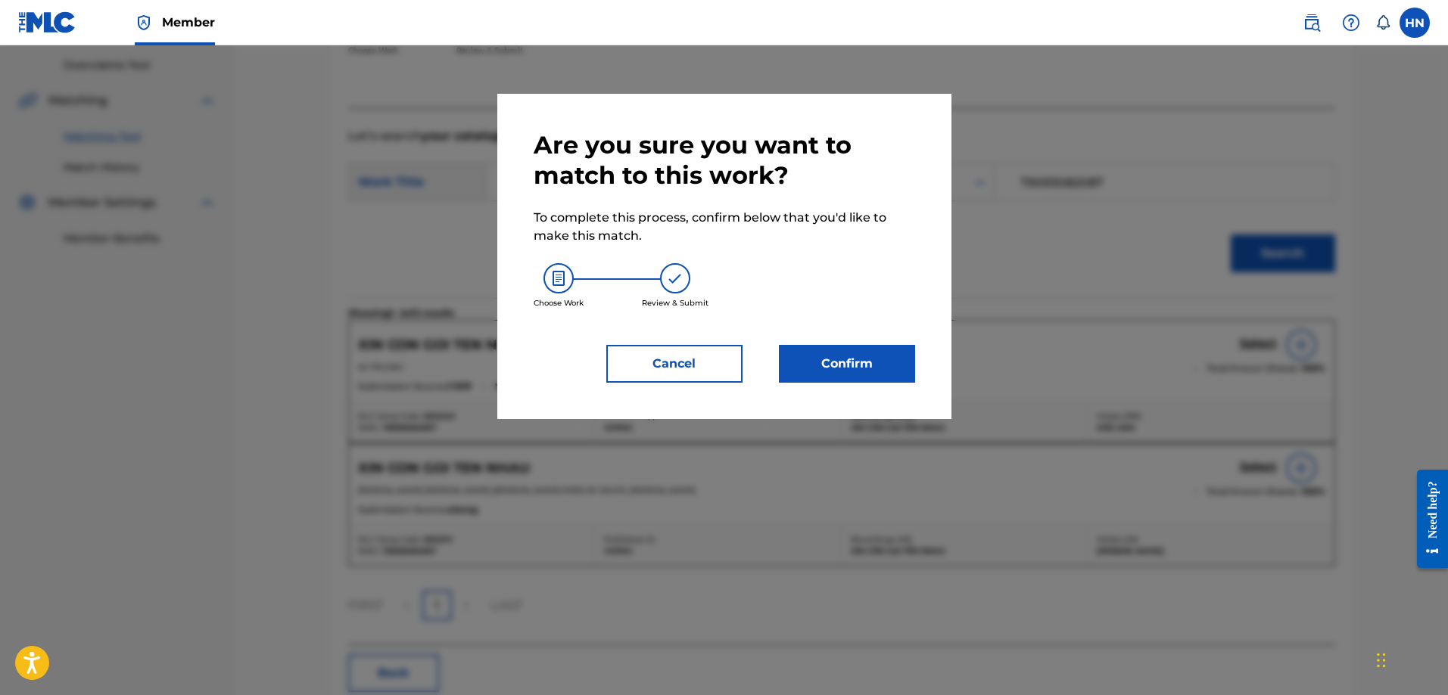
click at [879, 357] on button "Confirm" at bounding box center [847, 364] width 136 height 38
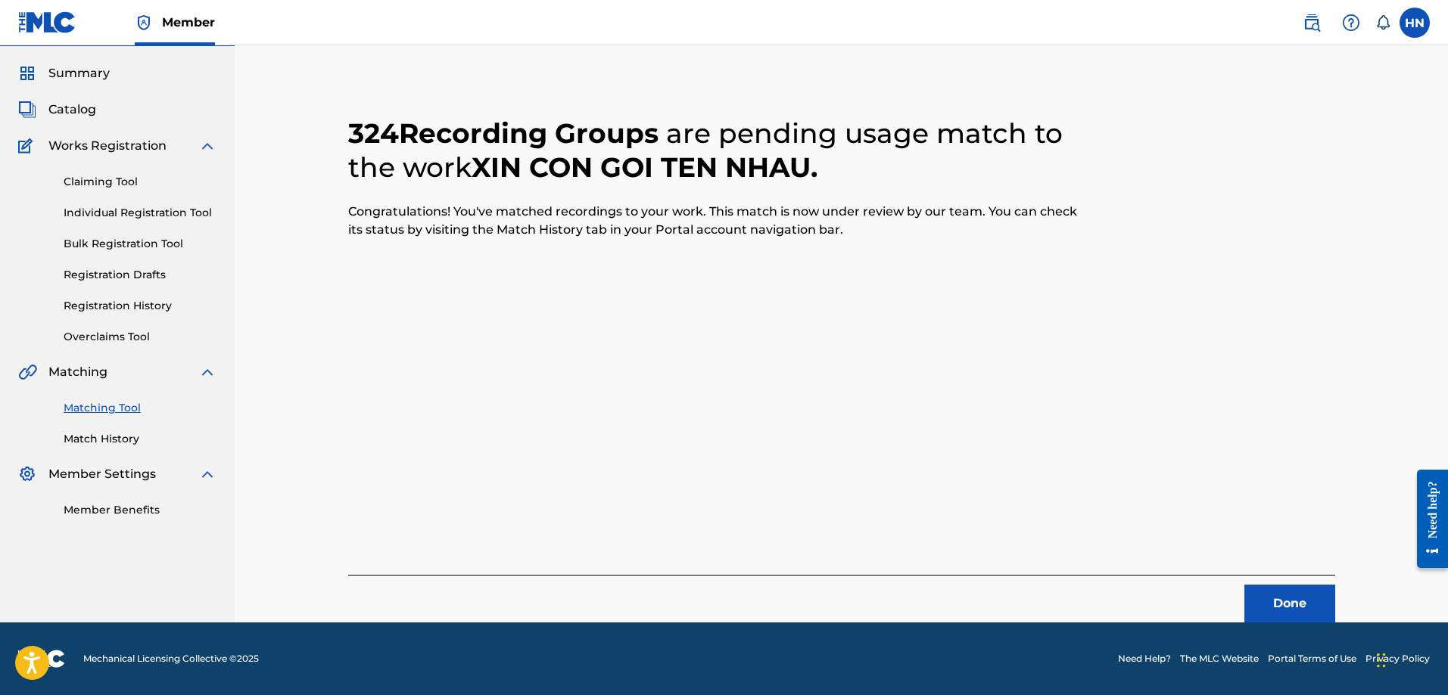
scroll to position [41, 0]
click at [1281, 588] on button "Done" at bounding box center [1289, 604] width 91 height 38
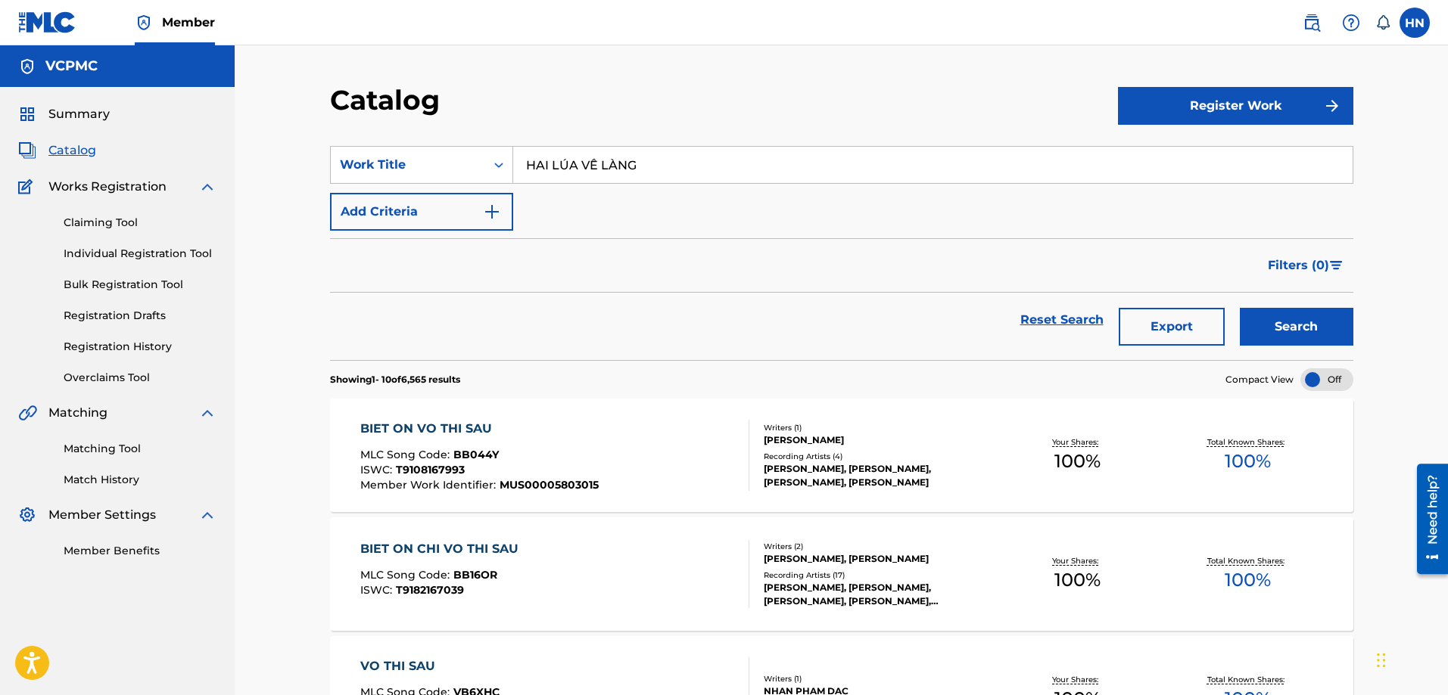
click at [1240, 308] on button "Search" at bounding box center [1297, 327] width 114 height 38
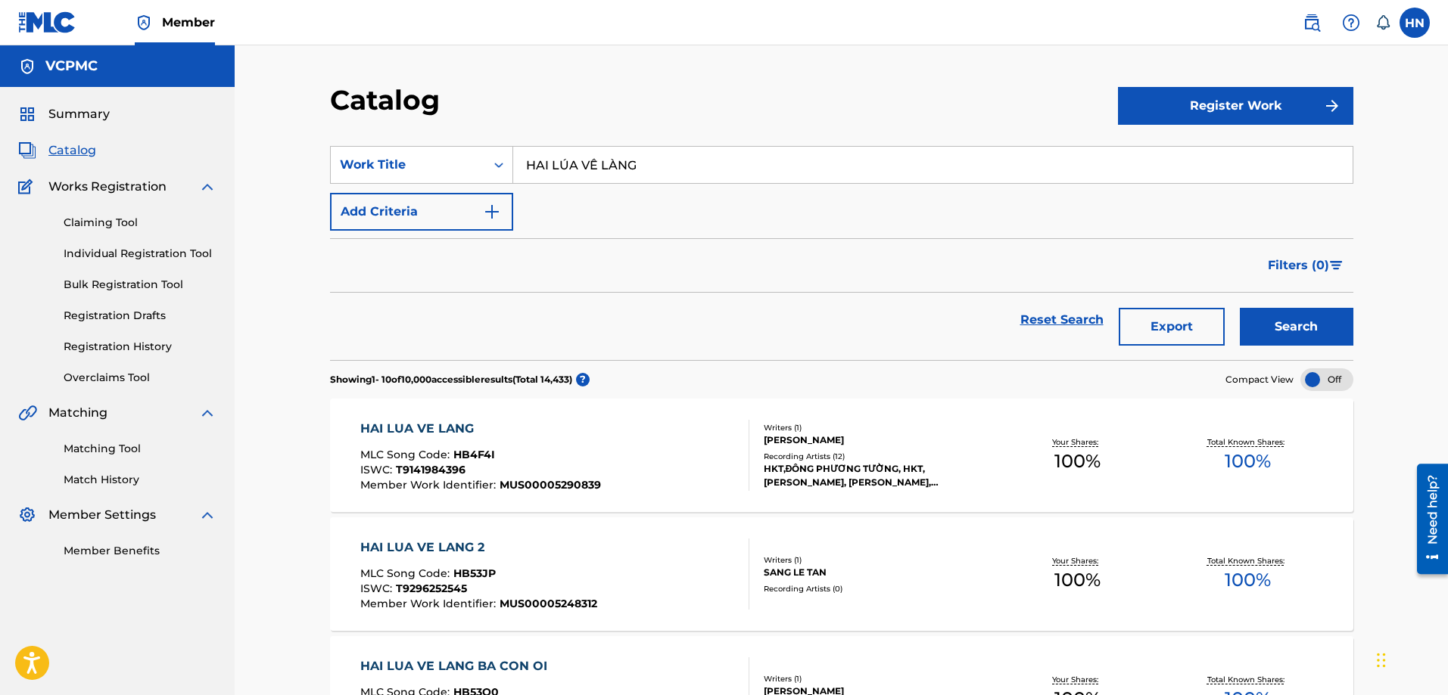
paste input "XE ĐẠP ƠI"
click at [1240, 308] on button "Search" at bounding box center [1297, 327] width 114 height 38
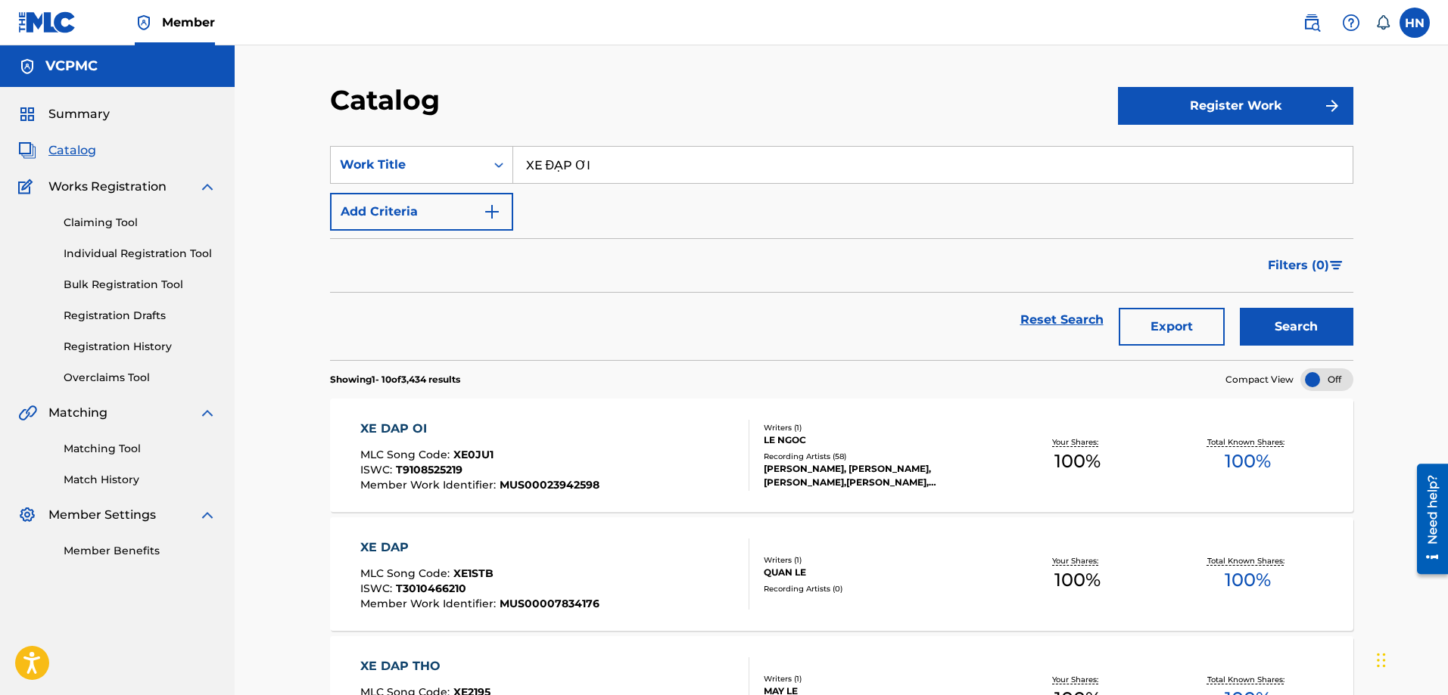
paste input "LƯU SỐ EM Đ"
click at [1240, 308] on button "Search" at bounding box center [1297, 327] width 114 height 38
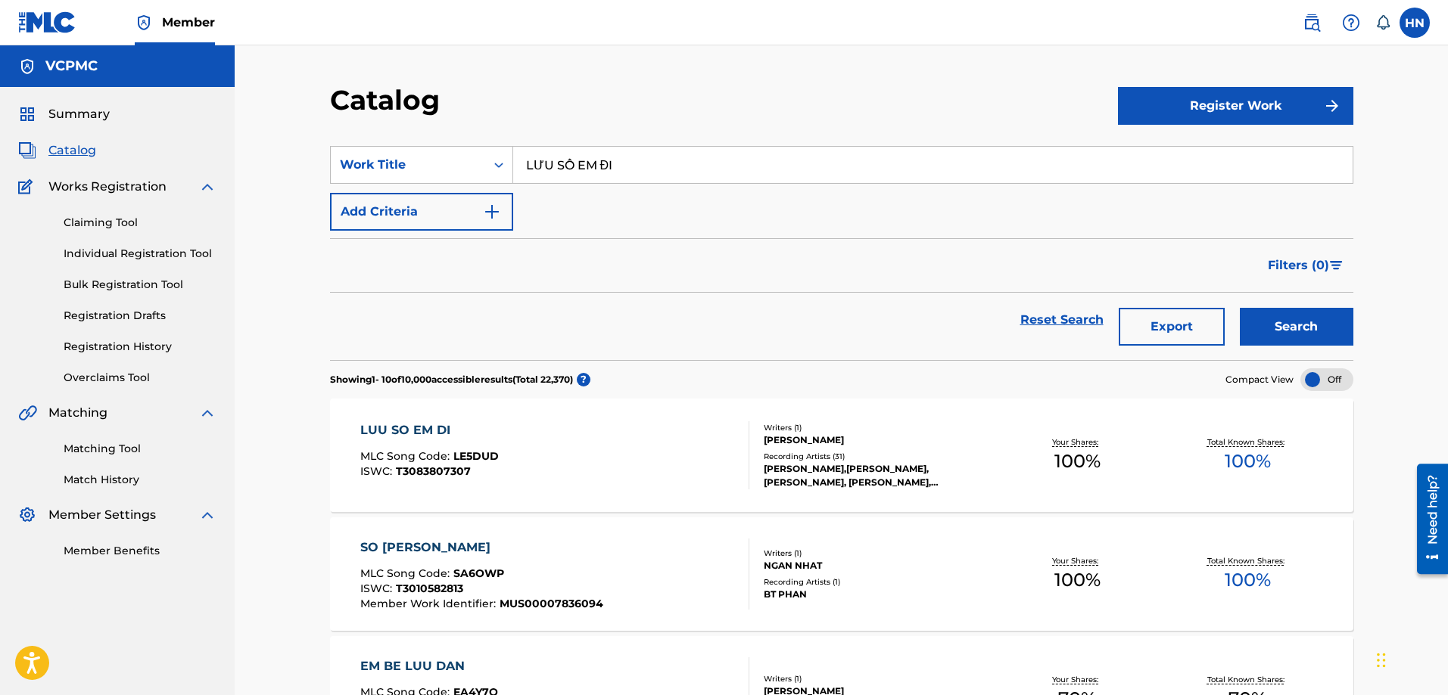
paste input "XIN CÒN GỌI TÊN NHAU"
click at [1240, 308] on button "Search" at bounding box center [1297, 327] width 114 height 38
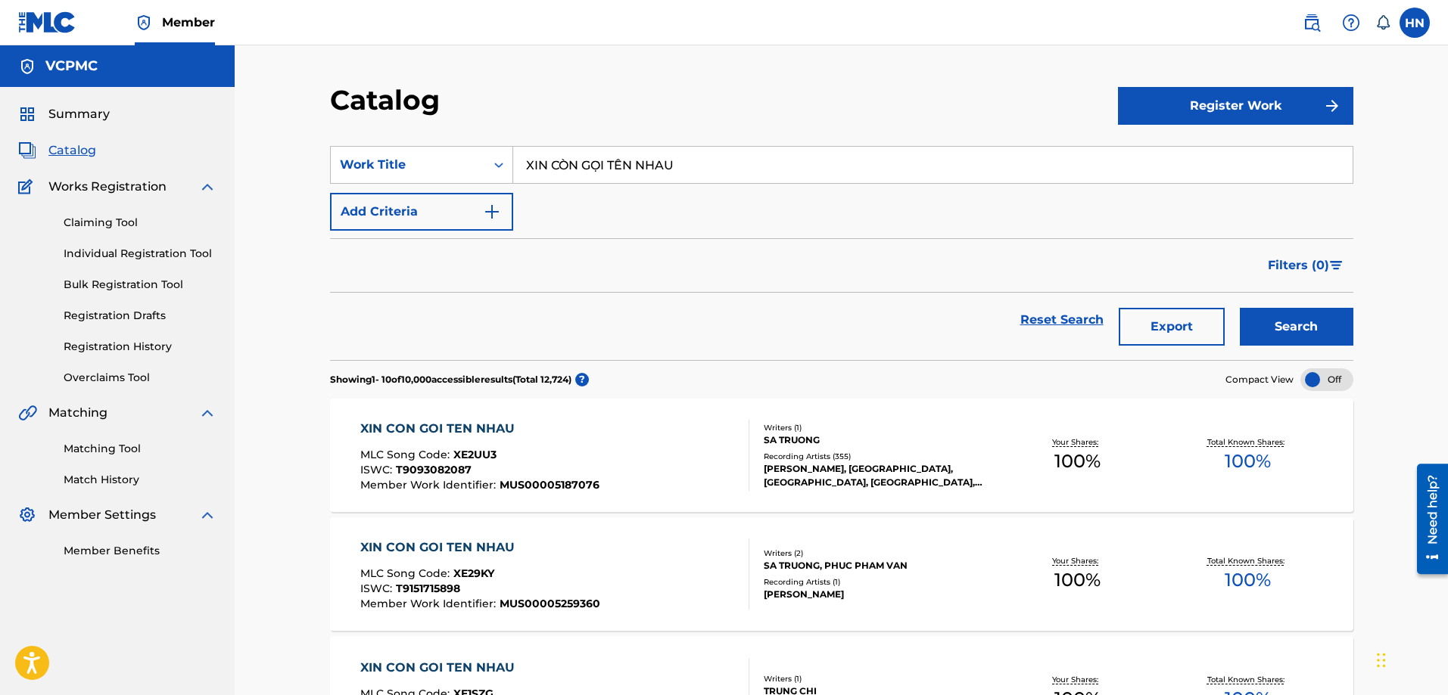
paste input "T9093082087"
type input "XIN CÒN GỌI TÊN NHAU"
click at [1411, 26] on label at bounding box center [1414, 23] width 30 height 30
click at [1414, 23] on input "HN Huong Nguyen huong.ntq@vcpmc.org Notification Preferences Profile Log out" at bounding box center [1414, 23] width 0 height 0
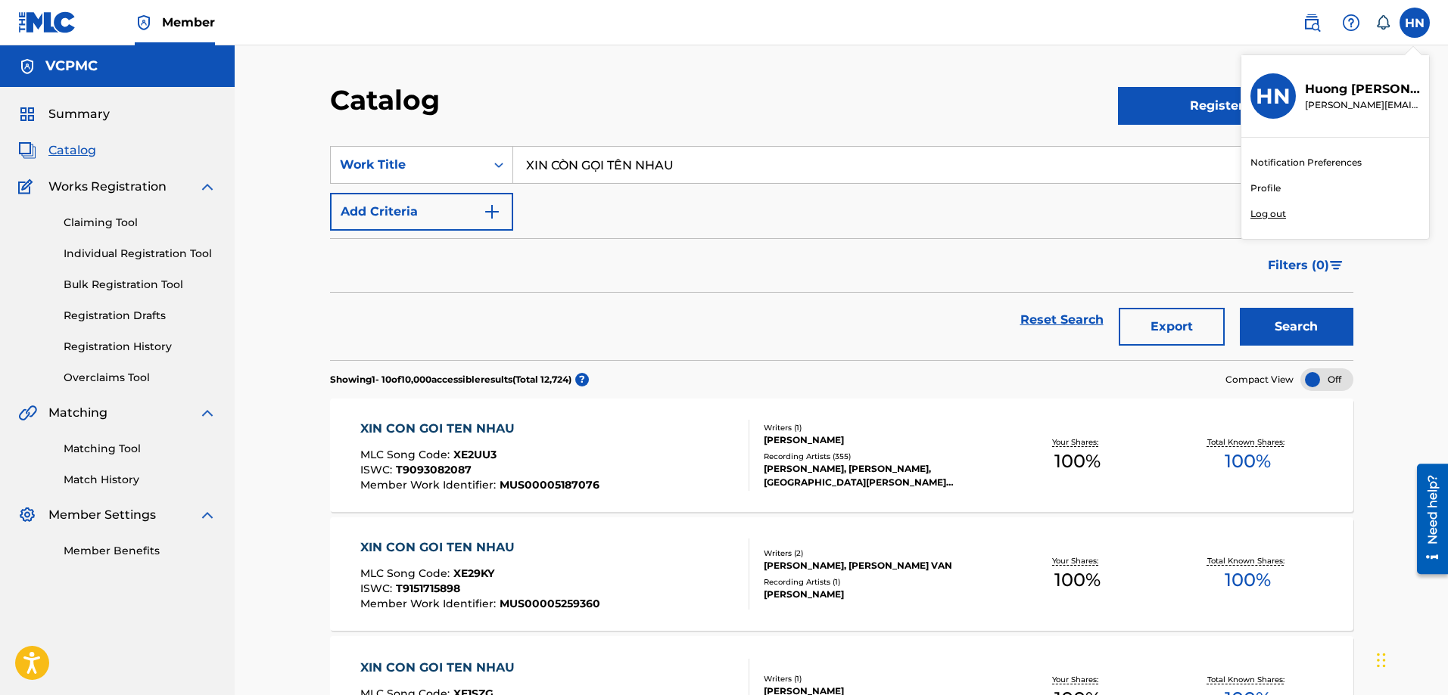
click at [1241, 219] on div "Notification Preferences Profile Log out" at bounding box center [1335, 188] width 188 height 101
click at [1414, 23] on input "HN Huong Nguyen huong.ntq@vcpmc.org Notification Preferences Profile Log out" at bounding box center [1414, 23] width 0 height 0
click at [1262, 213] on p "Log out" at bounding box center [1268, 214] width 36 height 14
click at [1414, 23] on input "HN Huong Nguyen huong.ntq@vcpmc.org Notification Preferences Profile Log out" at bounding box center [1414, 23] width 0 height 0
